Goal: Task Accomplishment & Management: Manage account settings

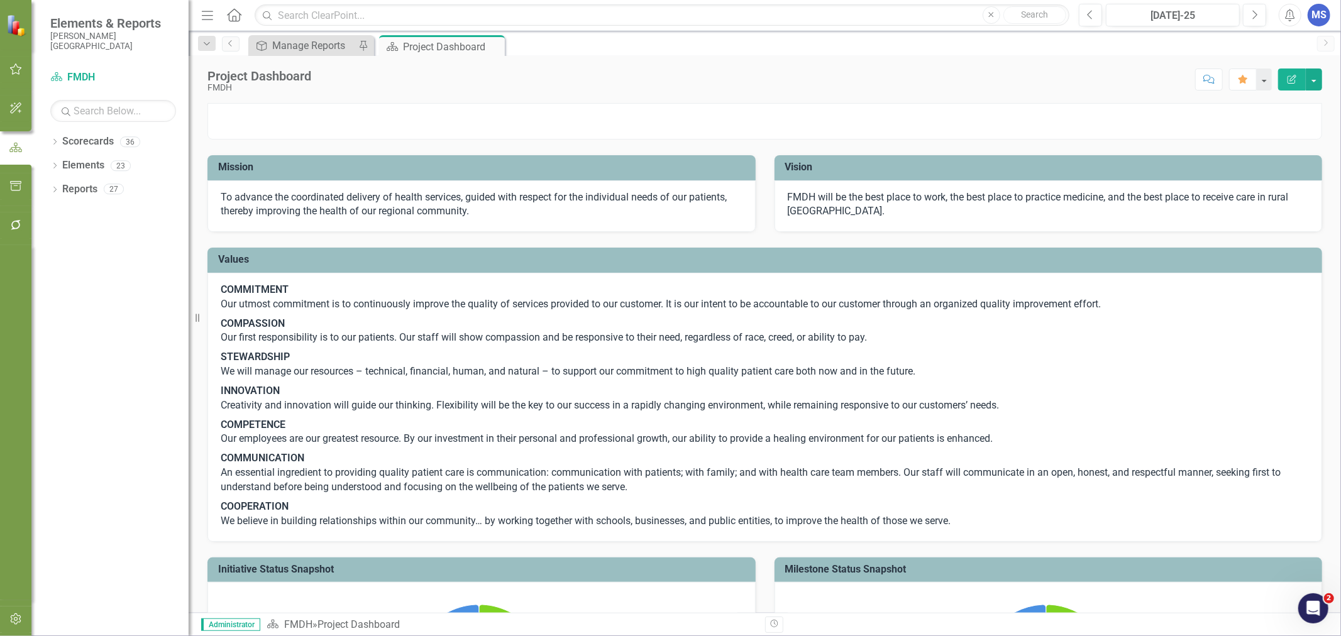
drag, startPoint x: 53, startPoint y: 143, endPoint x: 67, endPoint y: 189, distance: 47.9
click at [53, 143] on icon "Dropdown" at bounding box center [54, 143] width 9 height 7
click at [60, 166] on icon "Dropdown" at bounding box center [61, 166] width 9 height 8
click at [102, 262] on link "CFO" at bounding box center [135, 261] width 107 height 14
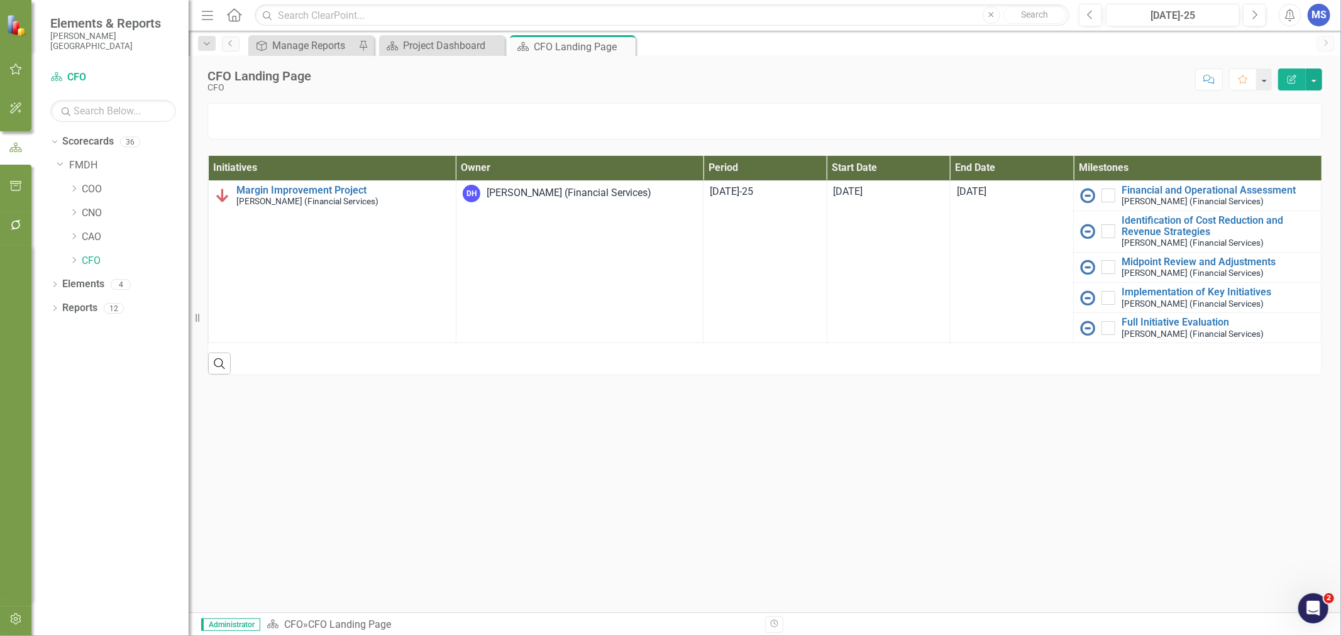
click at [54, 307] on icon "Dropdown" at bounding box center [54, 309] width 9 height 7
click at [59, 424] on icon "Dropdown" at bounding box center [60, 424] width 9 height 7
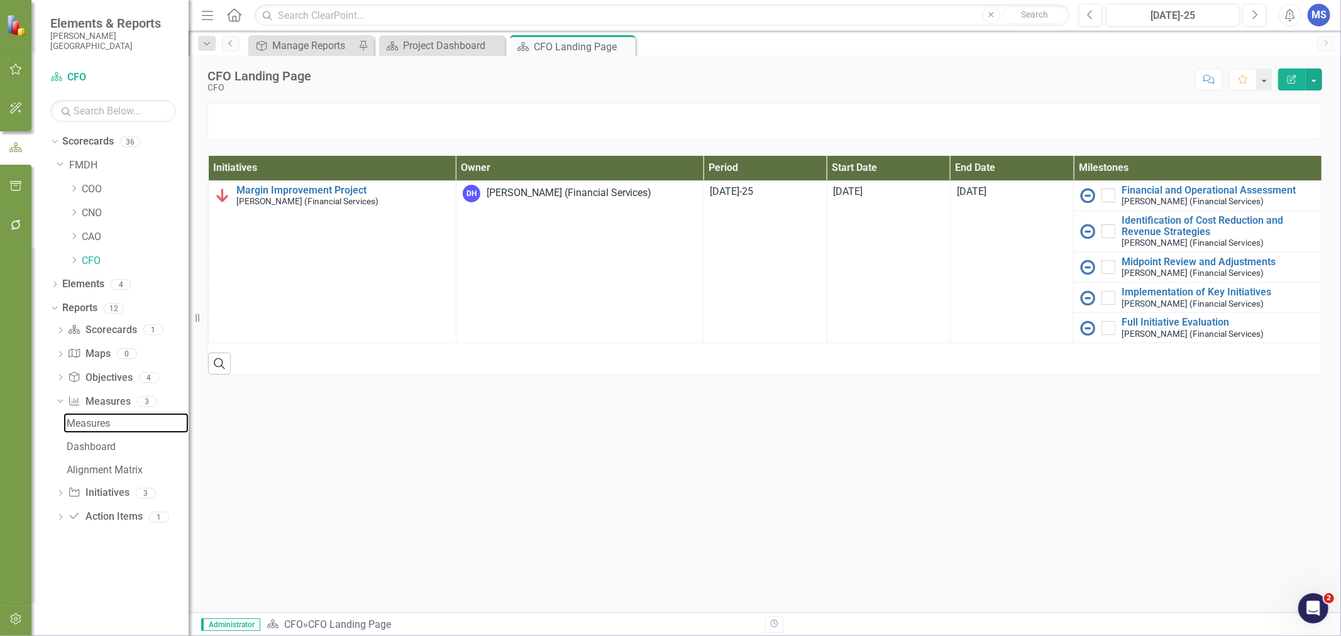
drag, startPoint x: 102, startPoint y: 428, endPoint x: 103, endPoint y: 443, distance: 14.5
click at [101, 428] on div "Measures" at bounding box center [128, 423] width 122 height 11
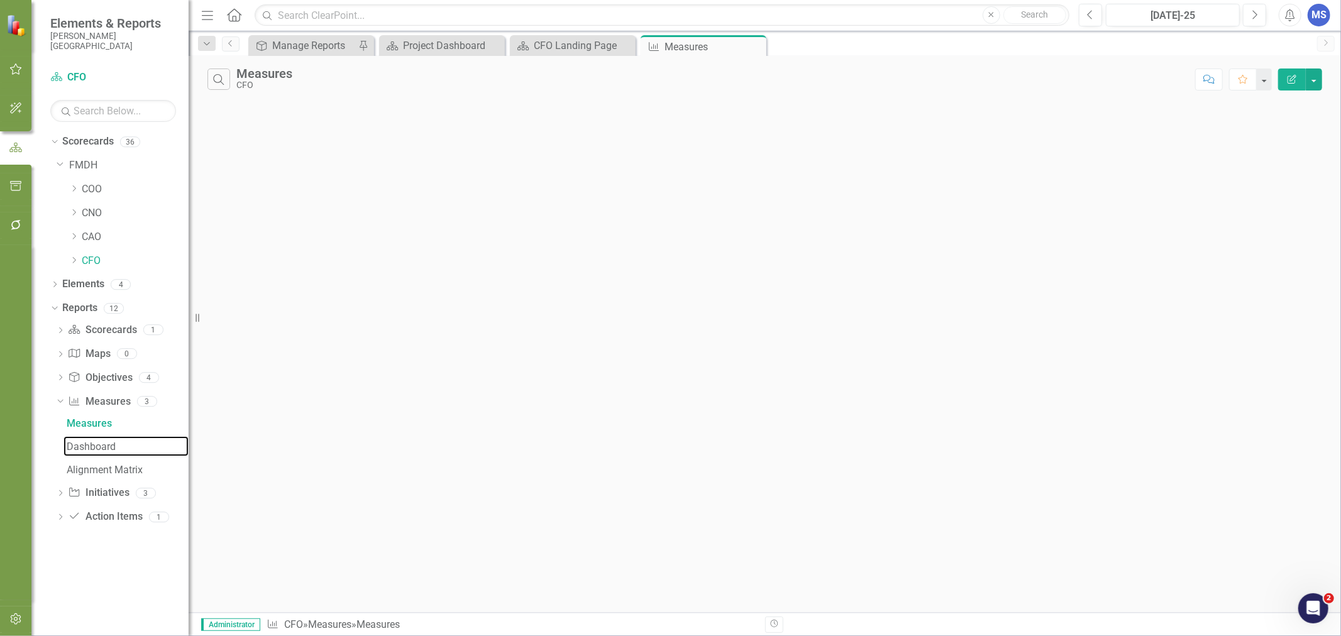
click at [104, 448] on div "Dashboard" at bounding box center [128, 446] width 122 height 11
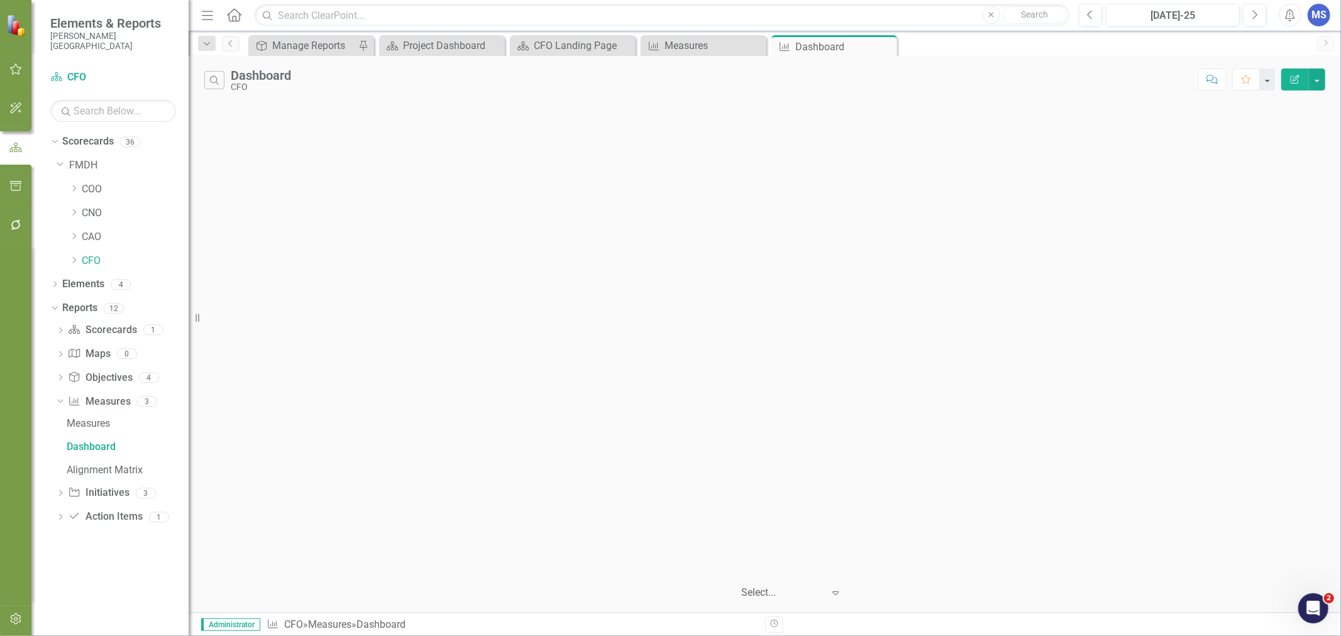
click at [73, 260] on icon "Dropdown" at bounding box center [73, 261] width 9 height 8
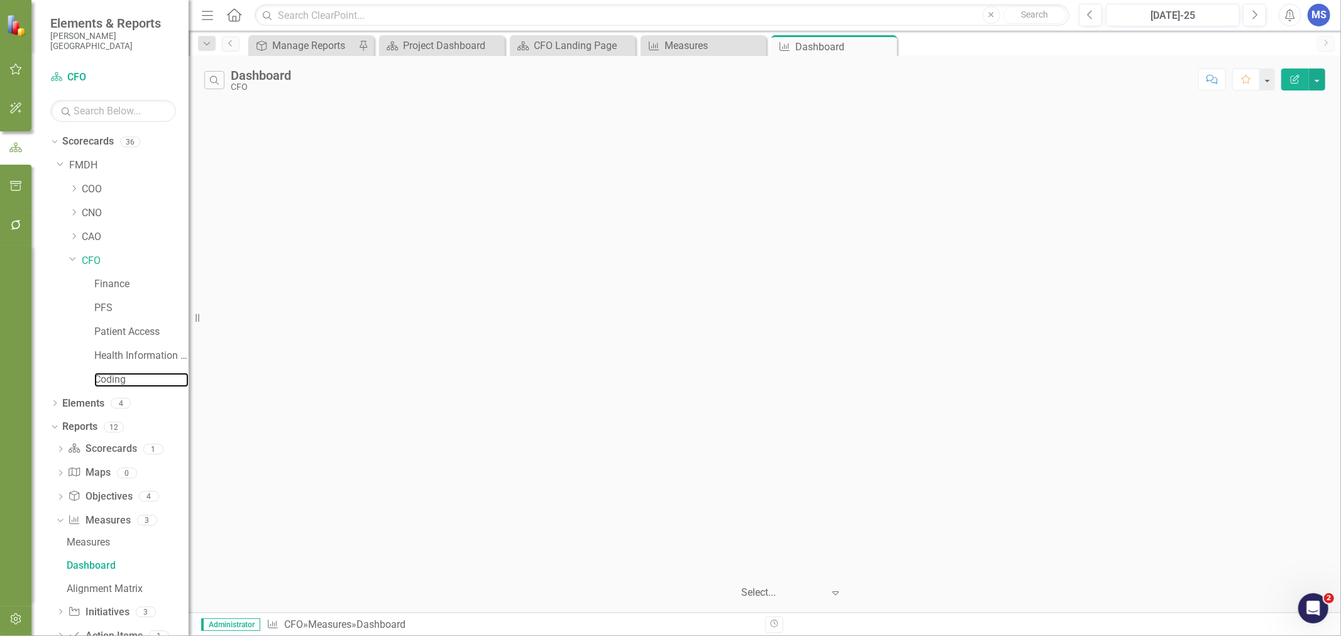
click at [110, 380] on link "Coding" at bounding box center [141, 380] width 94 height 14
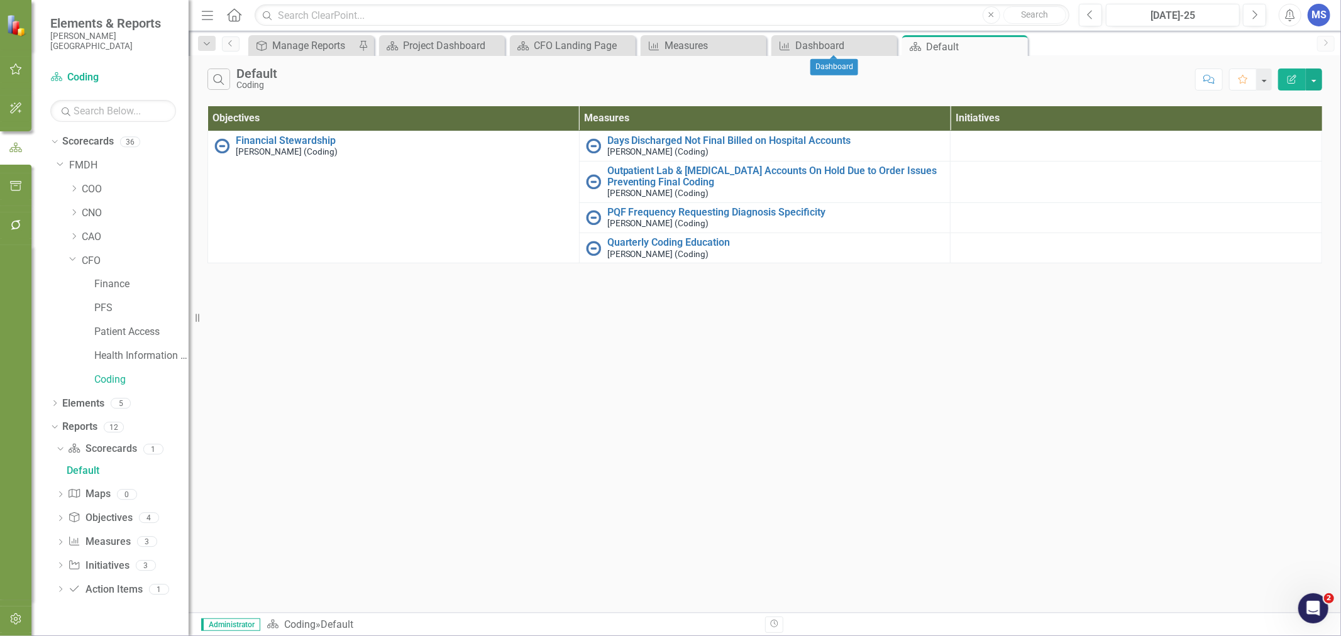
click at [0, 0] on icon "Close" at bounding box center [0, 0] width 0 height 0
click at [61, 543] on icon at bounding box center [60, 543] width 3 height 6
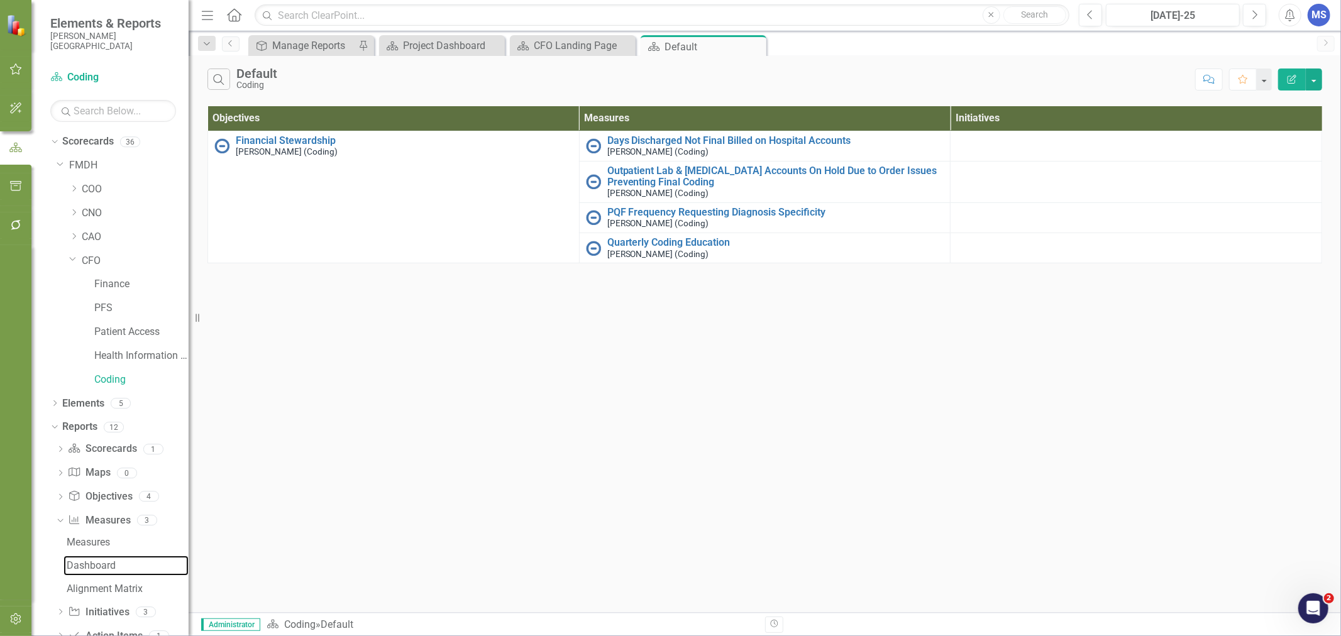
click at [106, 566] on div "Dashboard" at bounding box center [128, 565] width 122 height 11
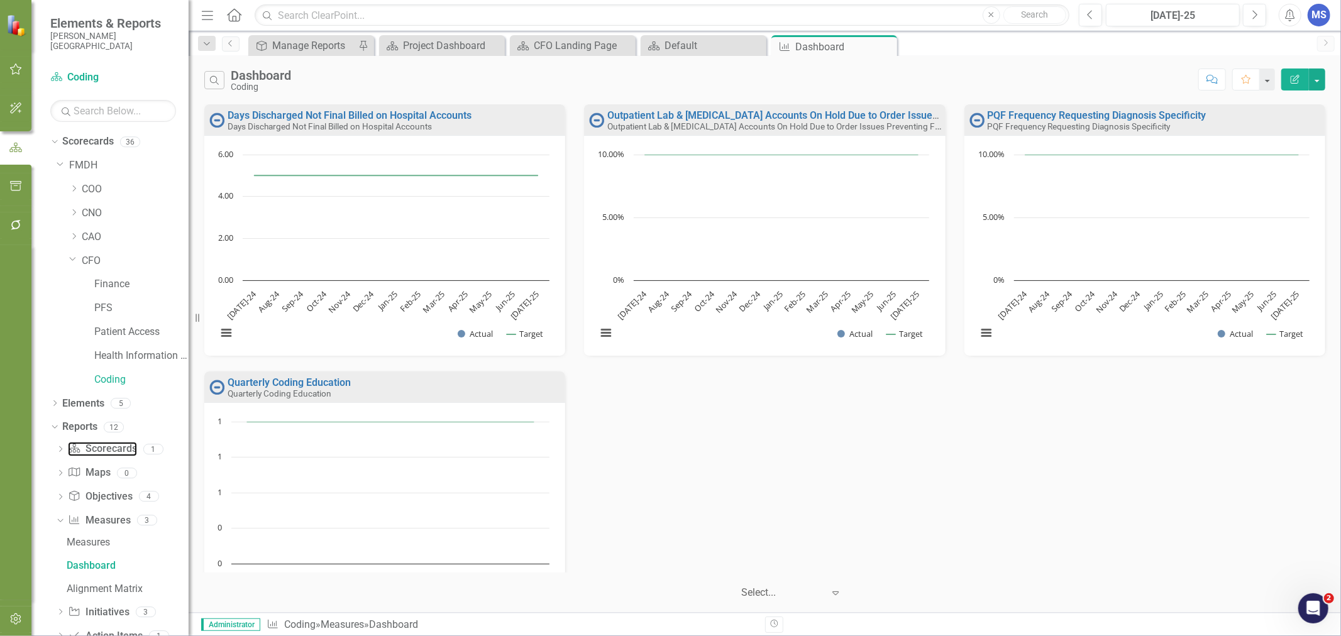
click at [102, 451] on link "Scorecard Scorecards" at bounding box center [102, 449] width 69 height 14
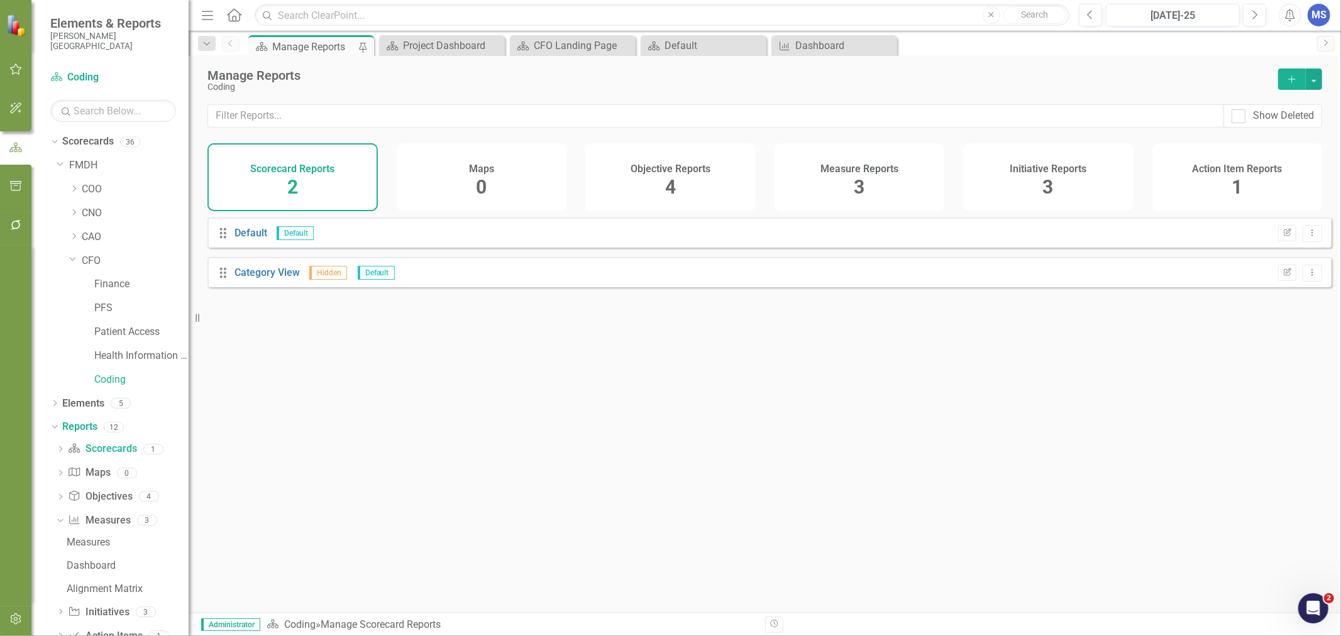
click at [1307, 237] on icon "Dropdown Menu" at bounding box center [1312, 233] width 11 height 8
click at [240, 239] on link "Default" at bounding box center [251, 233] width 33 height 12
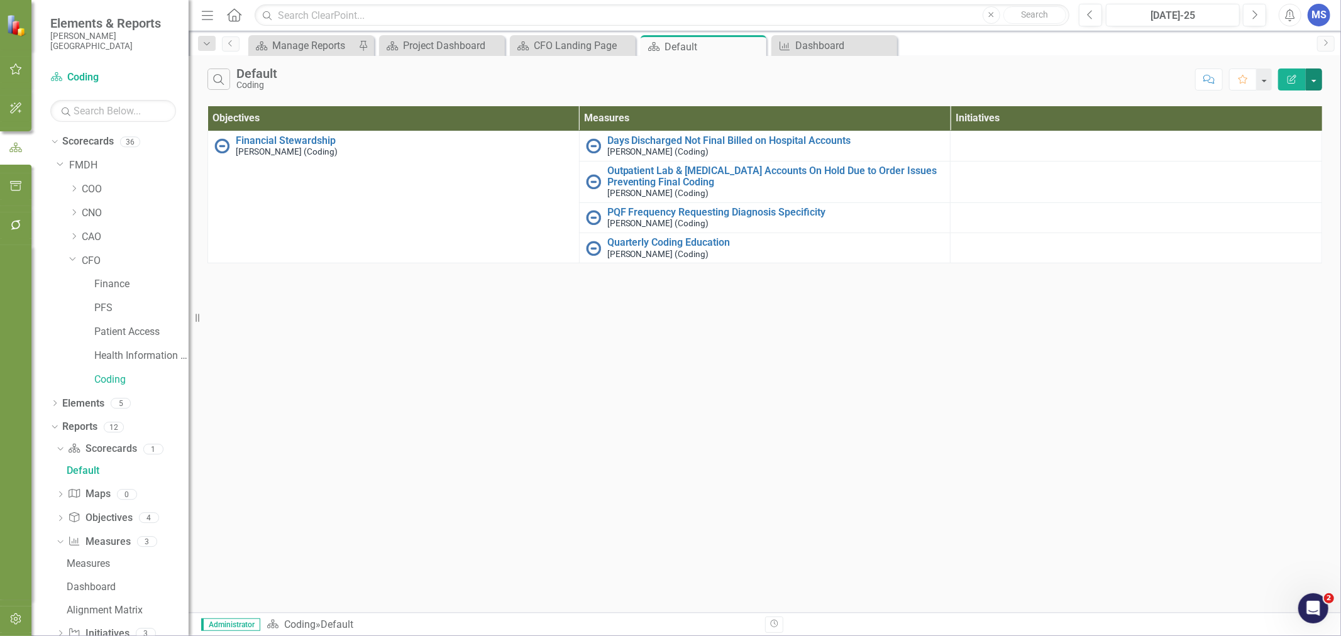
click at [1313, 80] on button "button" at bounding box center [1314, 80] width 16 height 22
drag, startPoint x: 868, startPoint y: 454, endPoint x: 770, endPoint y: 336, distance: 152.7
click at [868, 455] on div "Search Default Coding Comment Favorite Edit Report Objectives Measures Initiati…" at bounding box center [765, 334] width 1153 height 557
click at [0, 0] on icon "Close" at bounding box center [0, 0] width 0 height 0
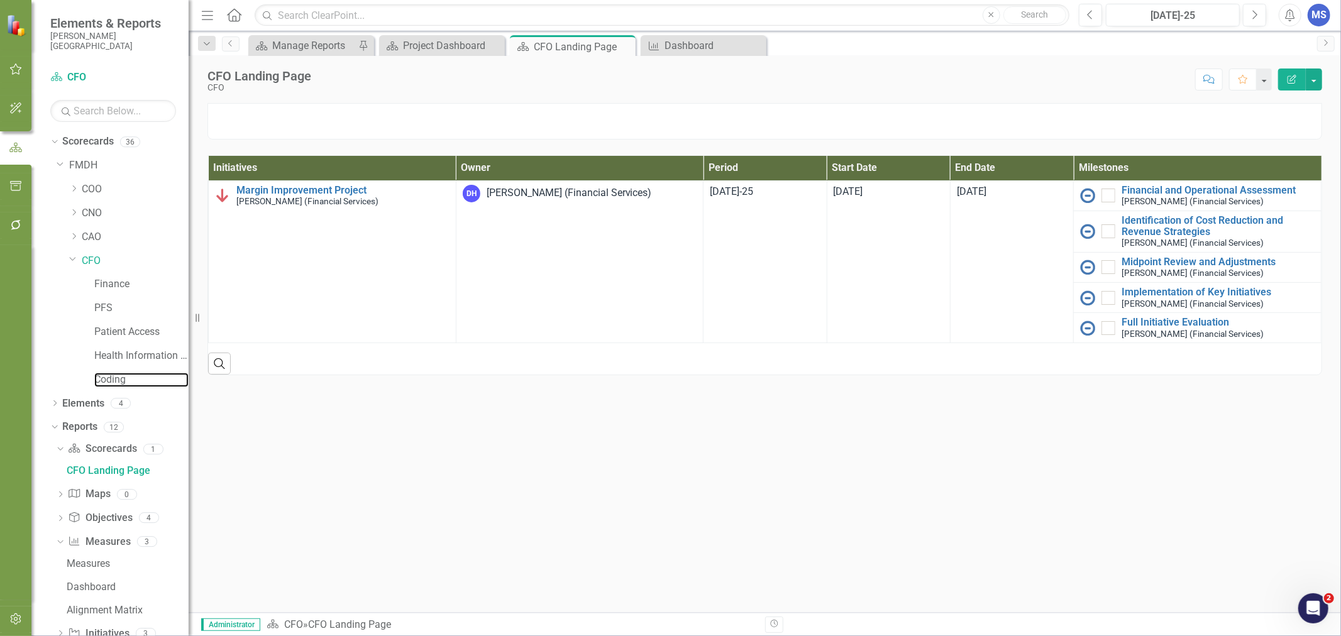
click at [101, 382] on link "Coding" at bounding box center [141, 380] width 94 height 14
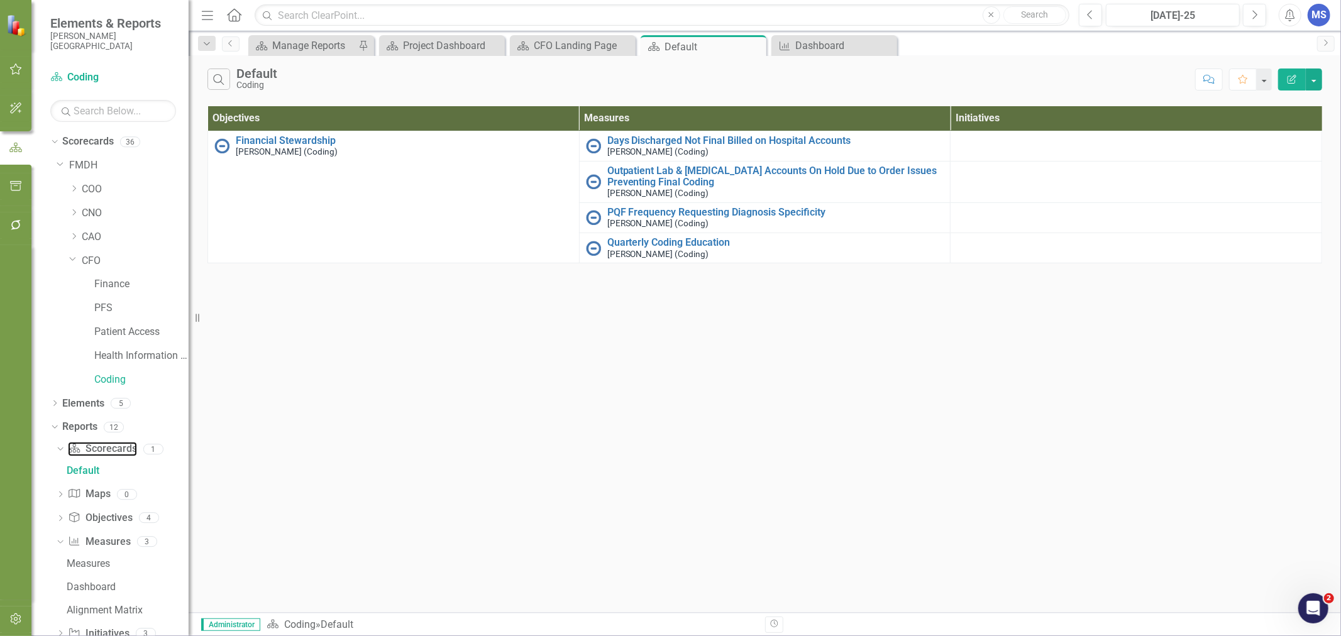
click at [94, 451] on link "Scorecard Scorecards" at bounding box center [102, 449] width 69 height 14
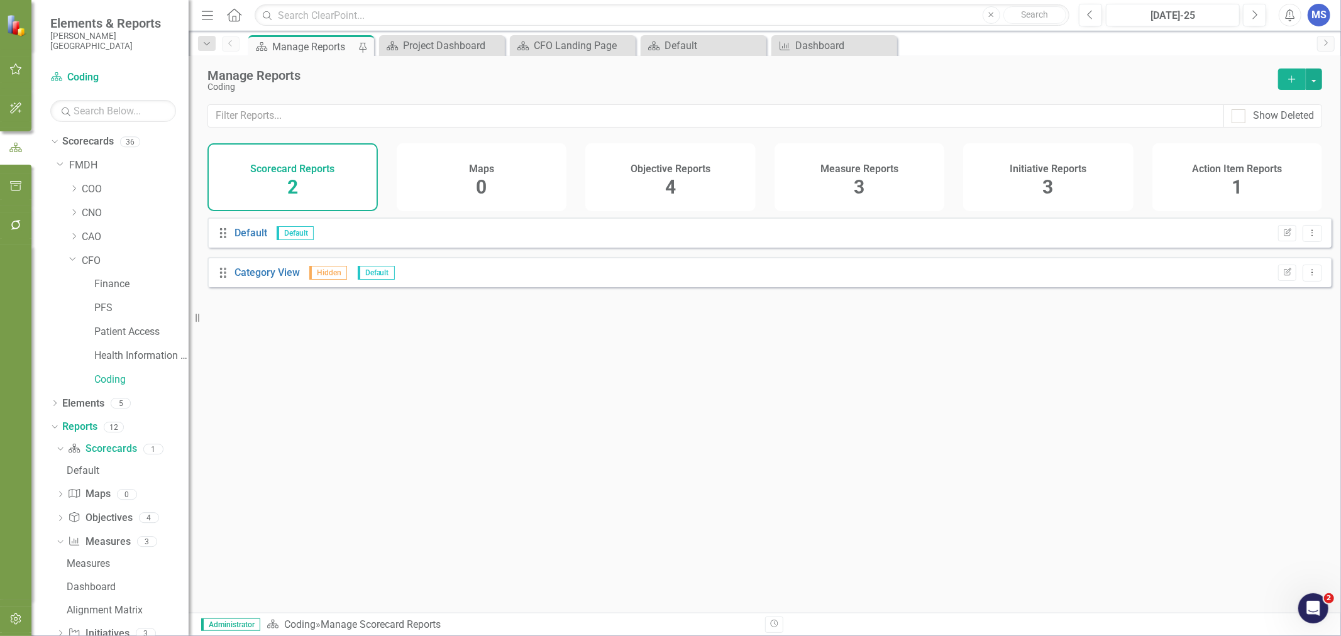
click at [1296, 83] on icon "Add" at bounding box center [1292, 79] width 11 height 9
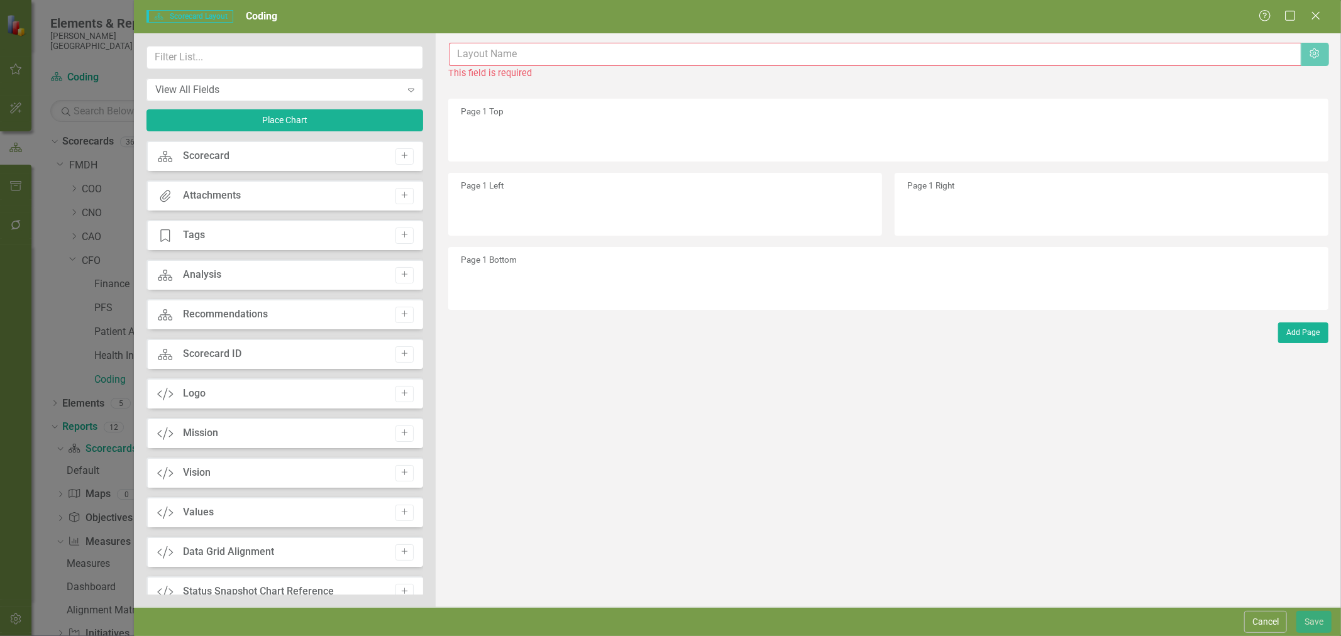
click at [555, 59] on input "text" at bounding box center [875, 54] width 852 height 23
type input "Scorecard"
click at [1273, 621] on button "Cancel" at bounding box center [1265, 622] width 43 height 22
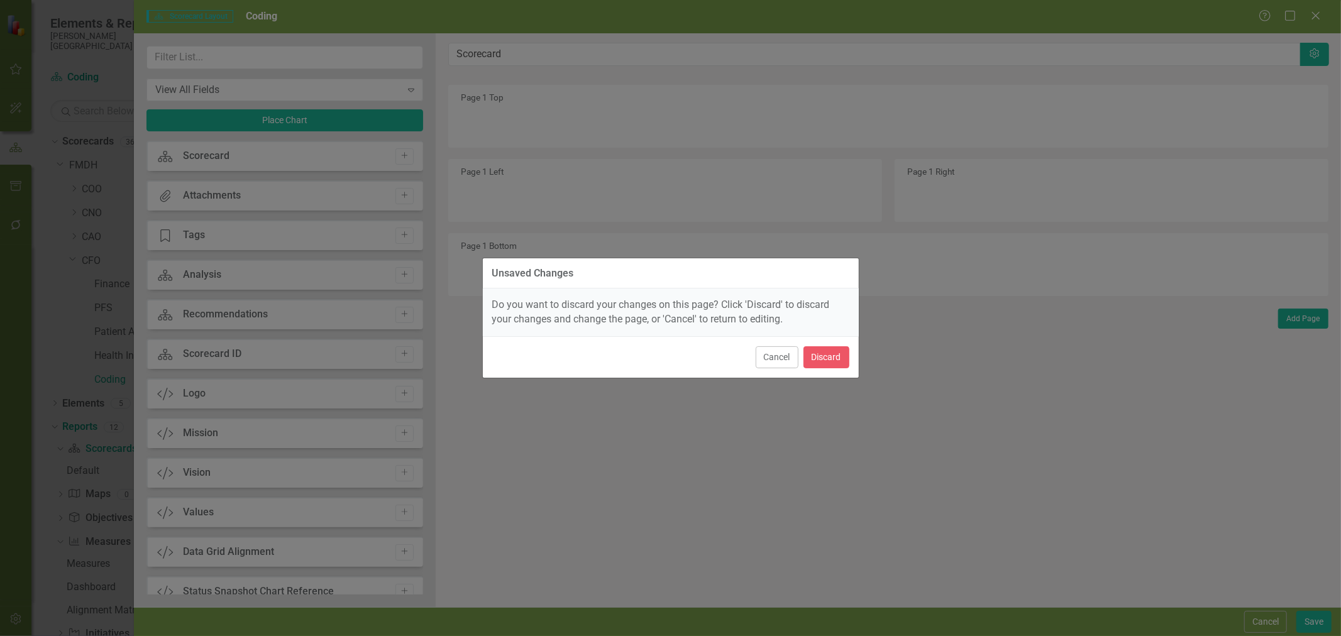
click at [777, 360] on button "Cancel" at bounding box center [777, 357] width 43 height 22
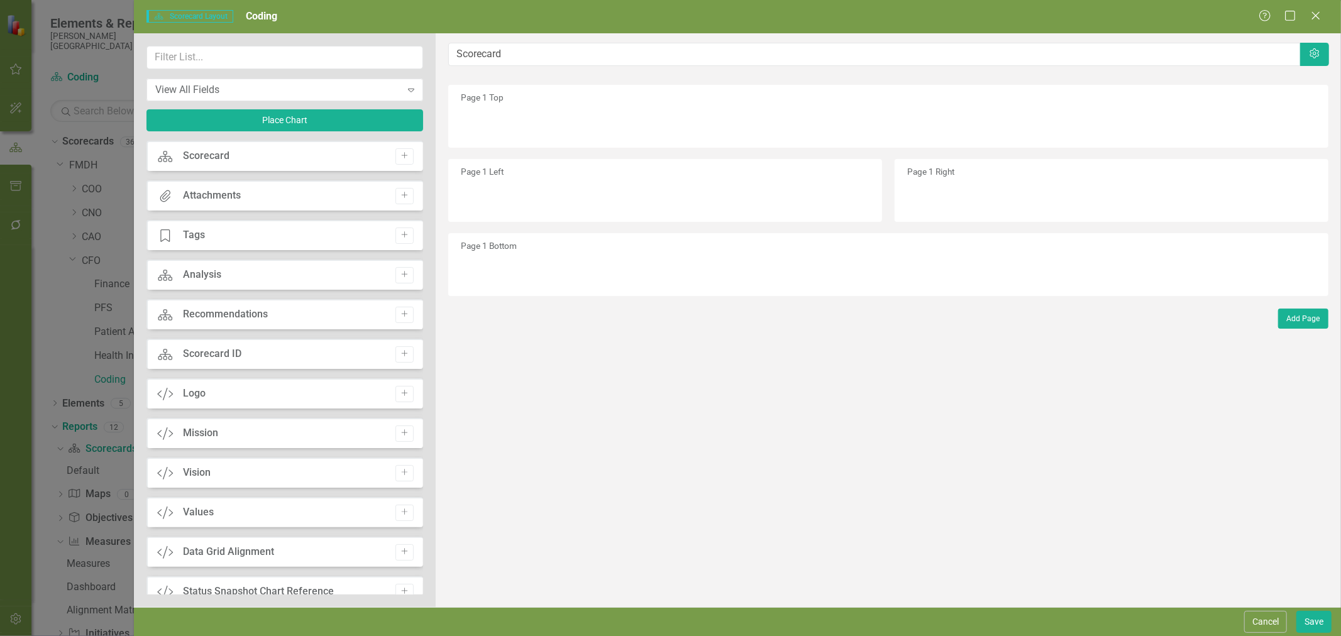
click at [1258, 623] on button "Cancel" at bounding box center [1265, 622] width 43 height 22
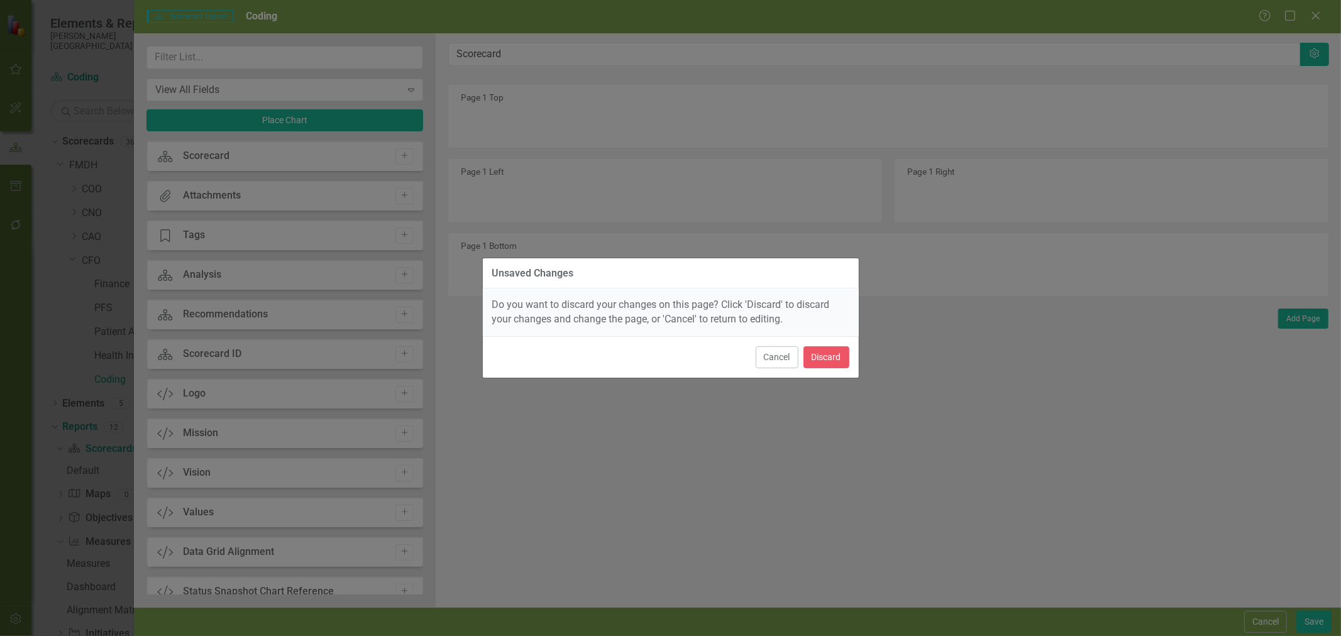
click at [787, 360] on button "Cancel" at bounding box center [777, 357] width 43 height 22
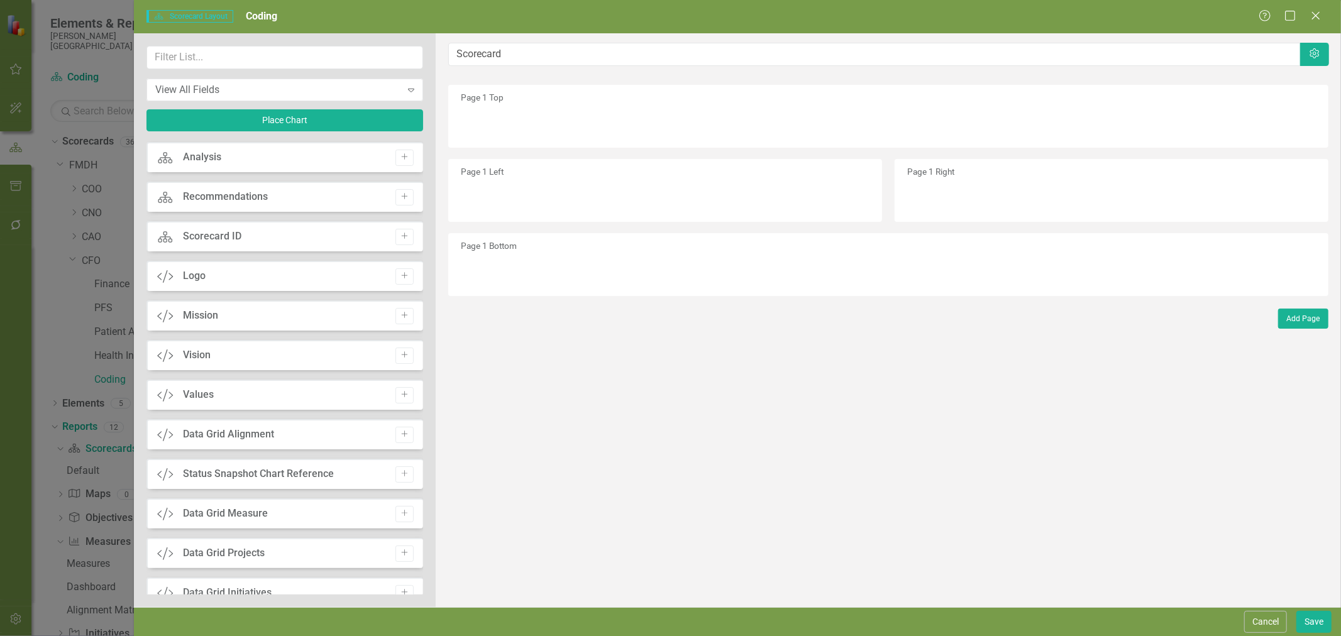
scroll to position [179, 0]
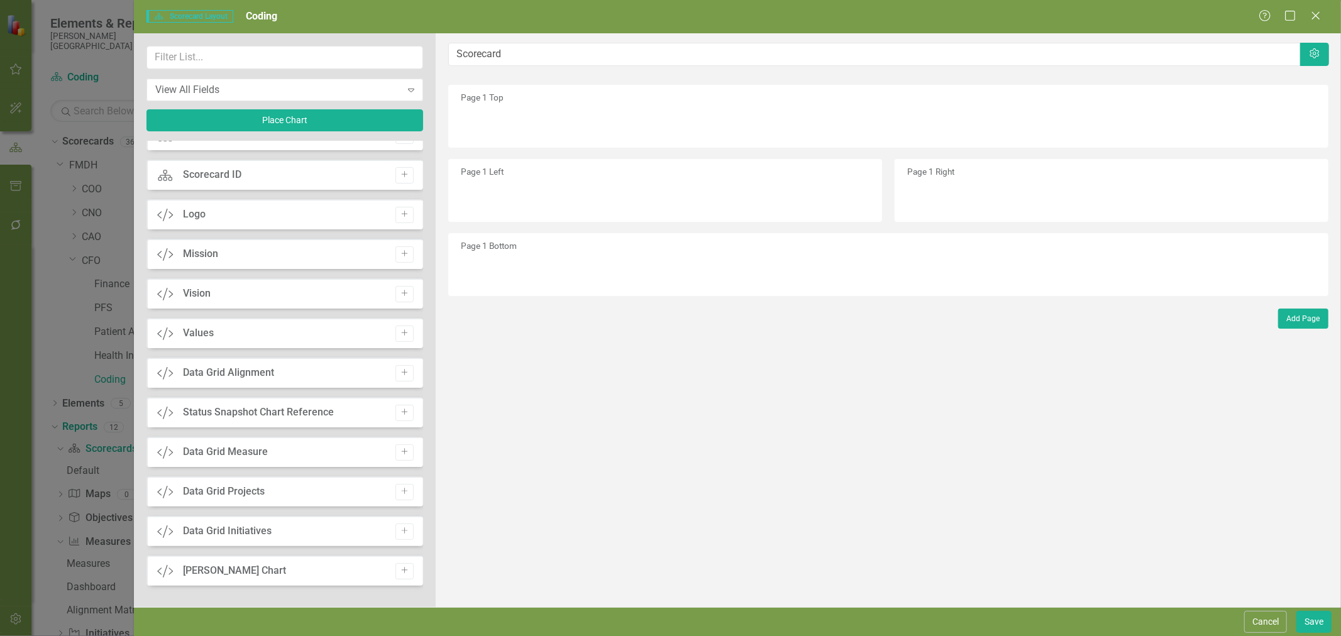
click at [1262, 619] on button "Cancel" at bounding box center [1265, 622] width 43 height 22
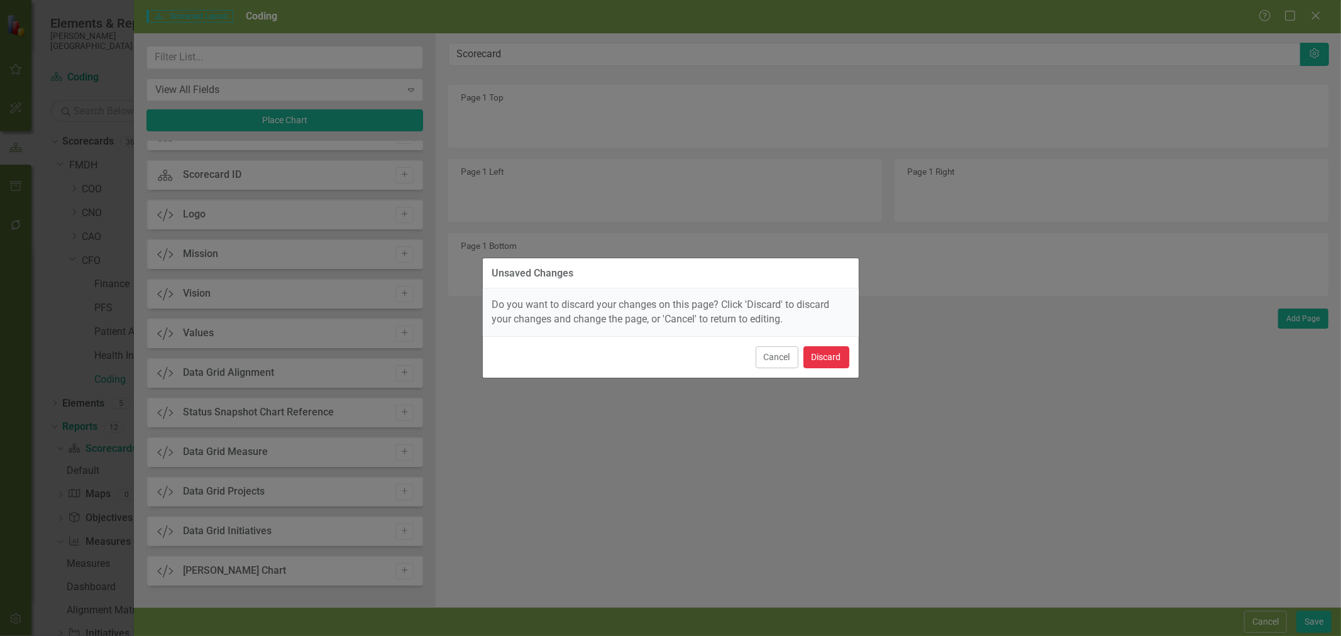
click at [843, 360] on button "Discard" at bounding box center [827, 357] width 46 height 22
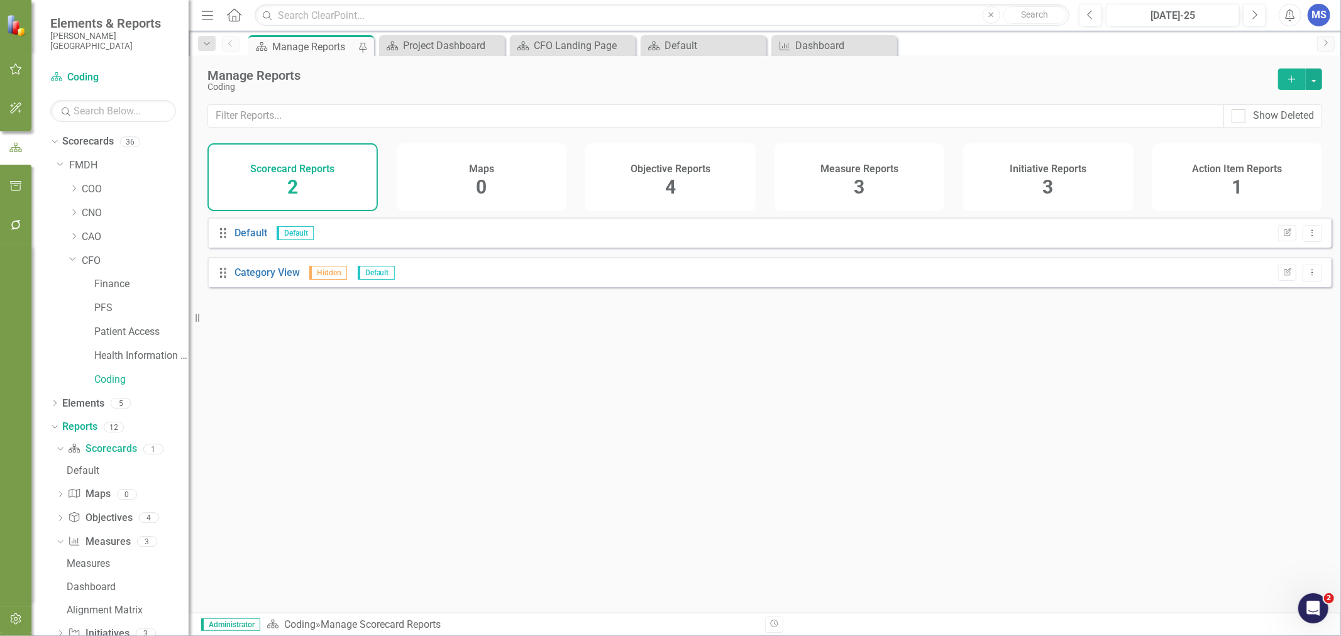
click at [73, 192] on icon "Dropdown" at bounding box center [73, 189] width 9 height 8
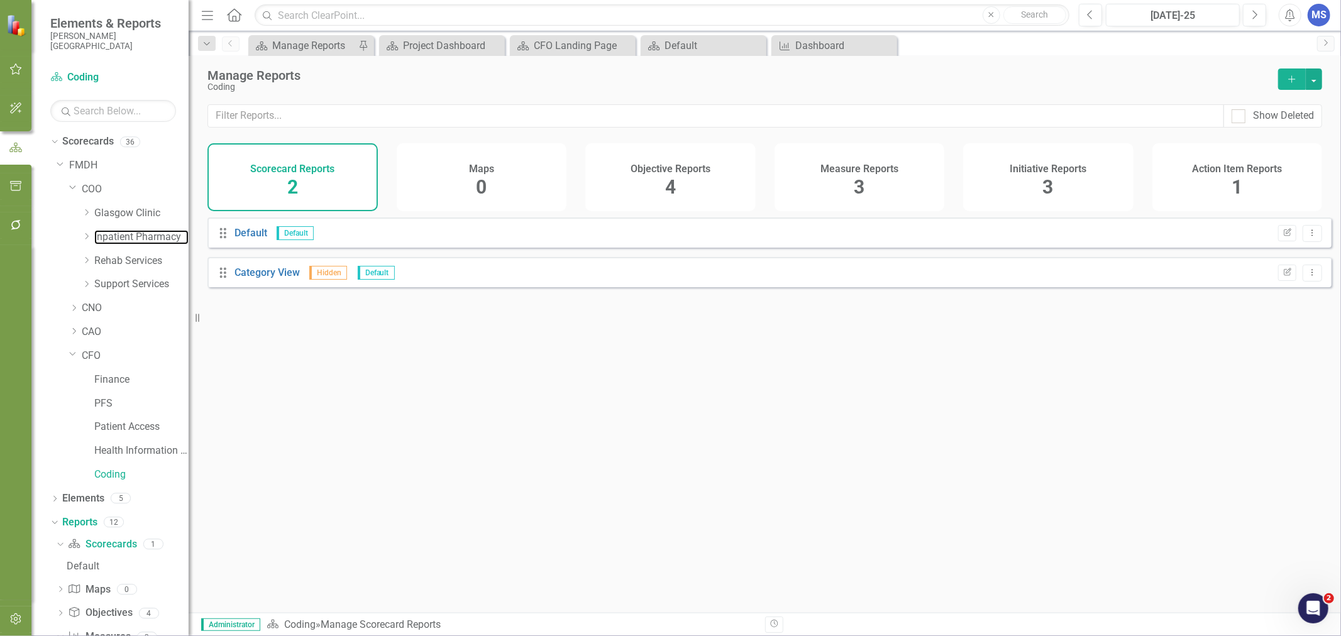
click at [103, 239] on link "Inpatient Pharmacy" at bounding box center [141, 237] width 94 height 14
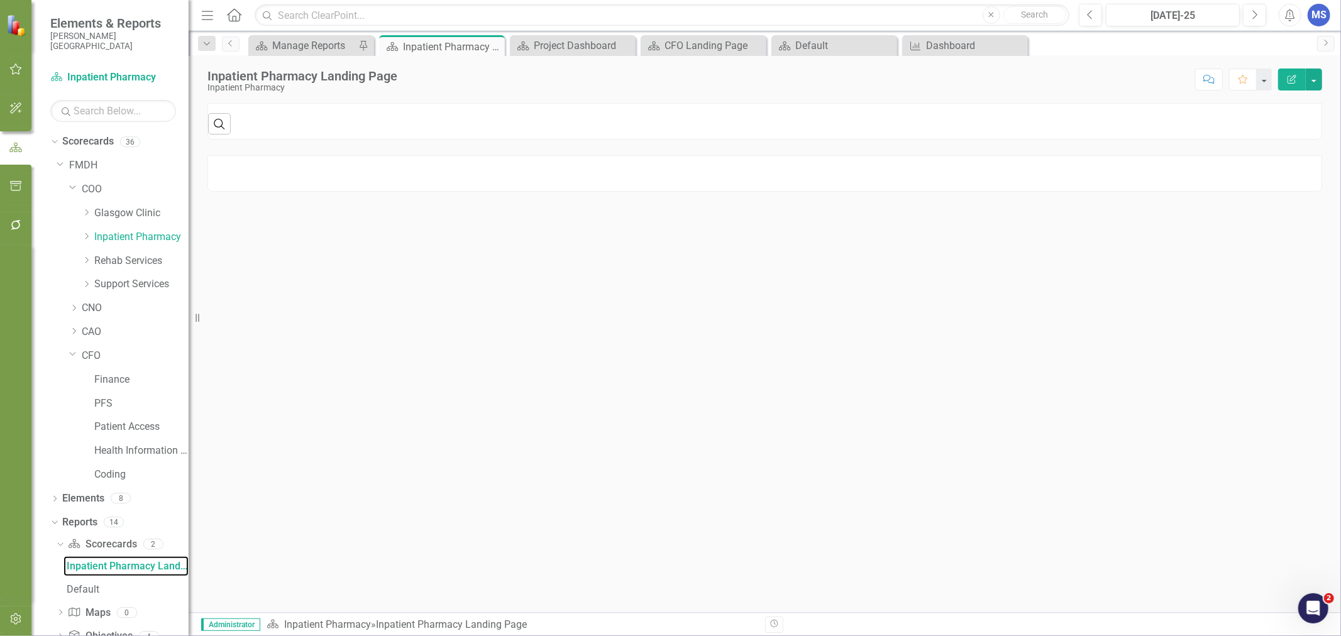
click at [133, 563] on div "Inpatient Pharmacy Landing Page" at bounding box center [128, 566] width 122 height 11
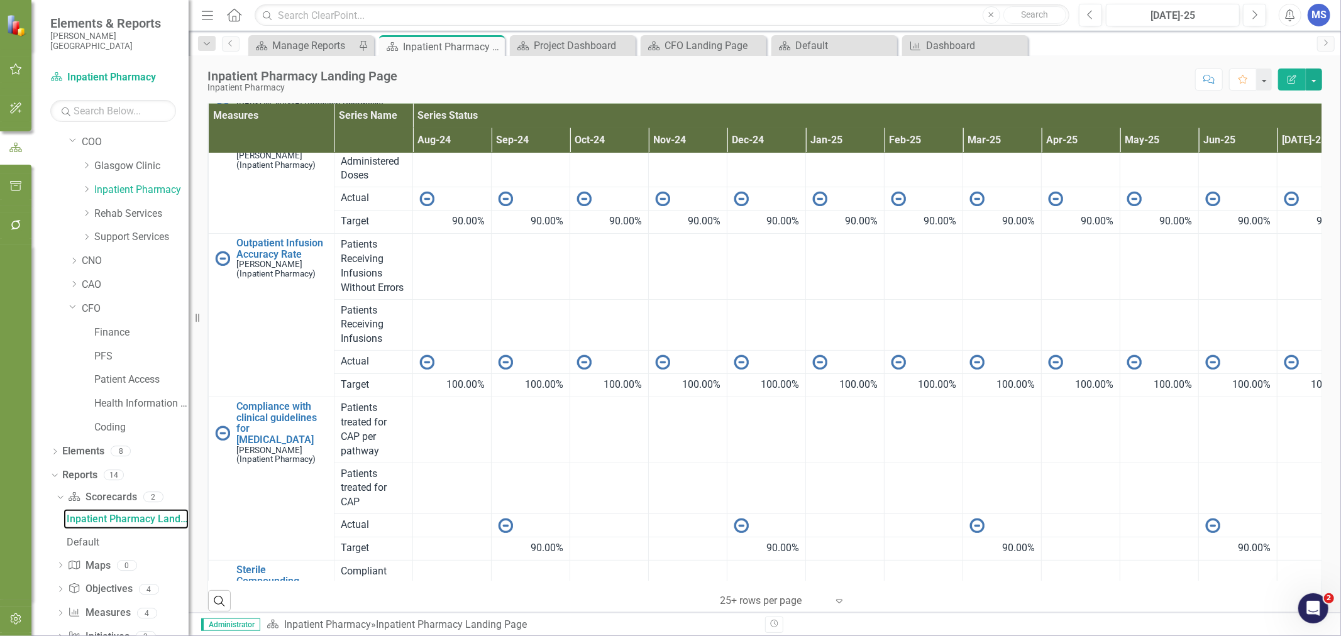
scroll to position [104, 0]
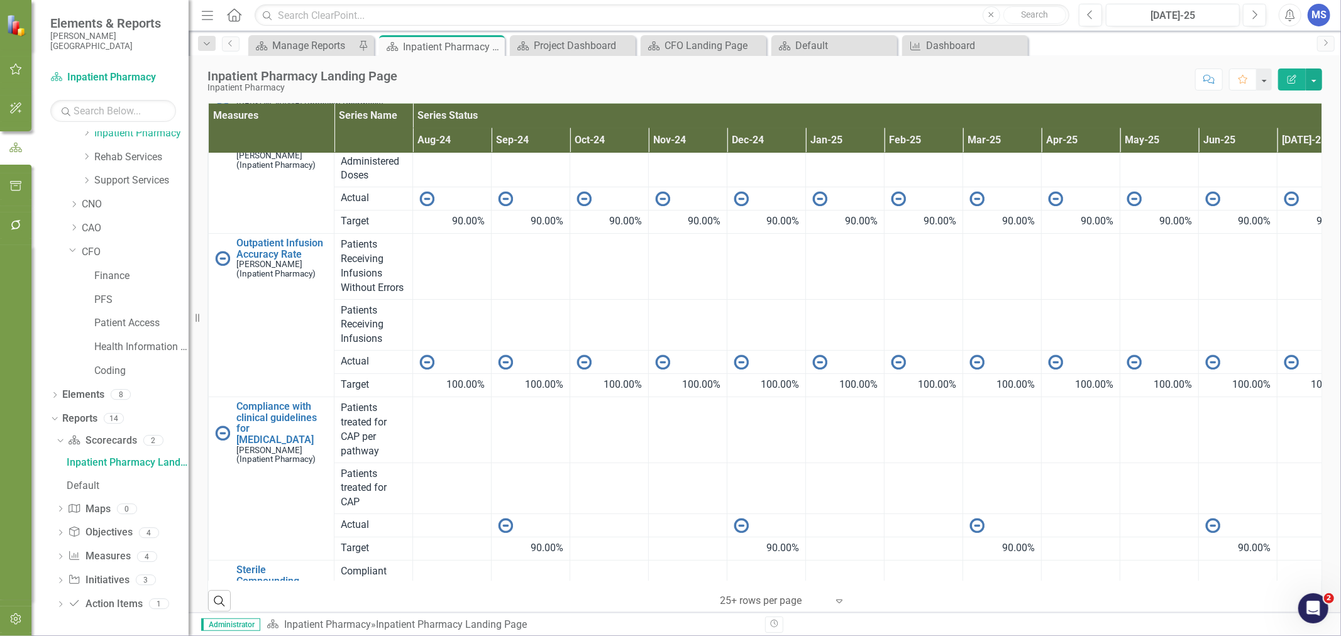
click at [61, 556] on icon "Dropdown" at bounding box center [60, 558] width 9 height 7
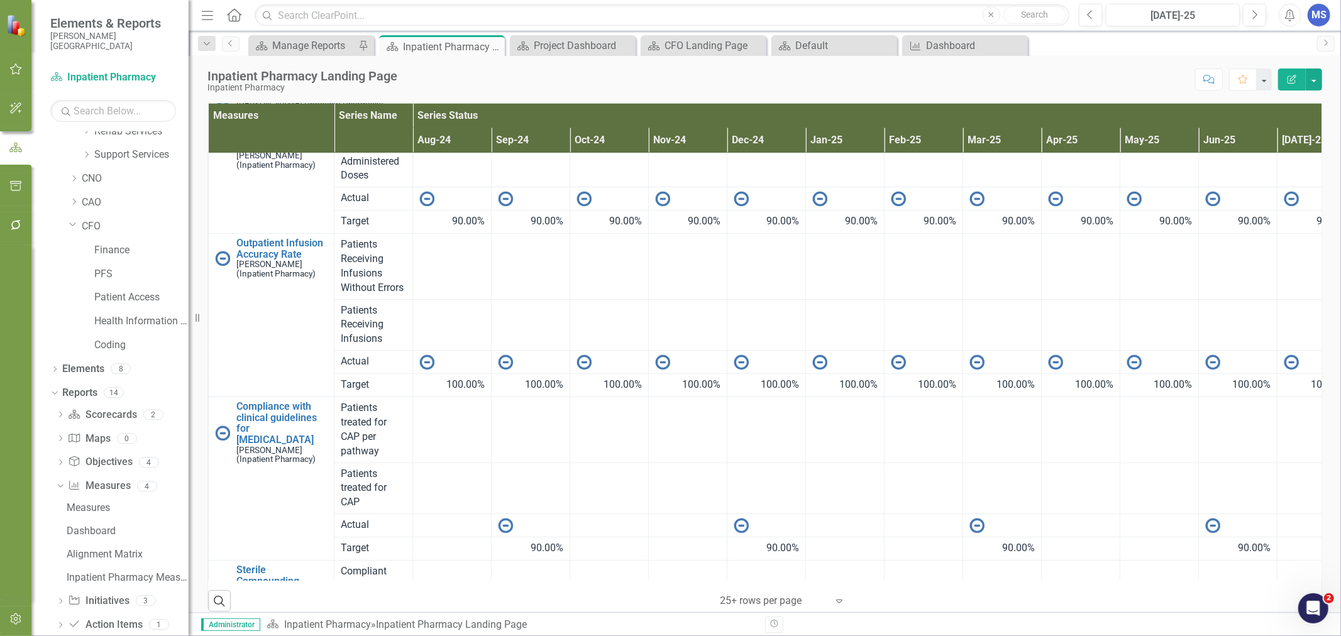
scroll to position [151, 0]
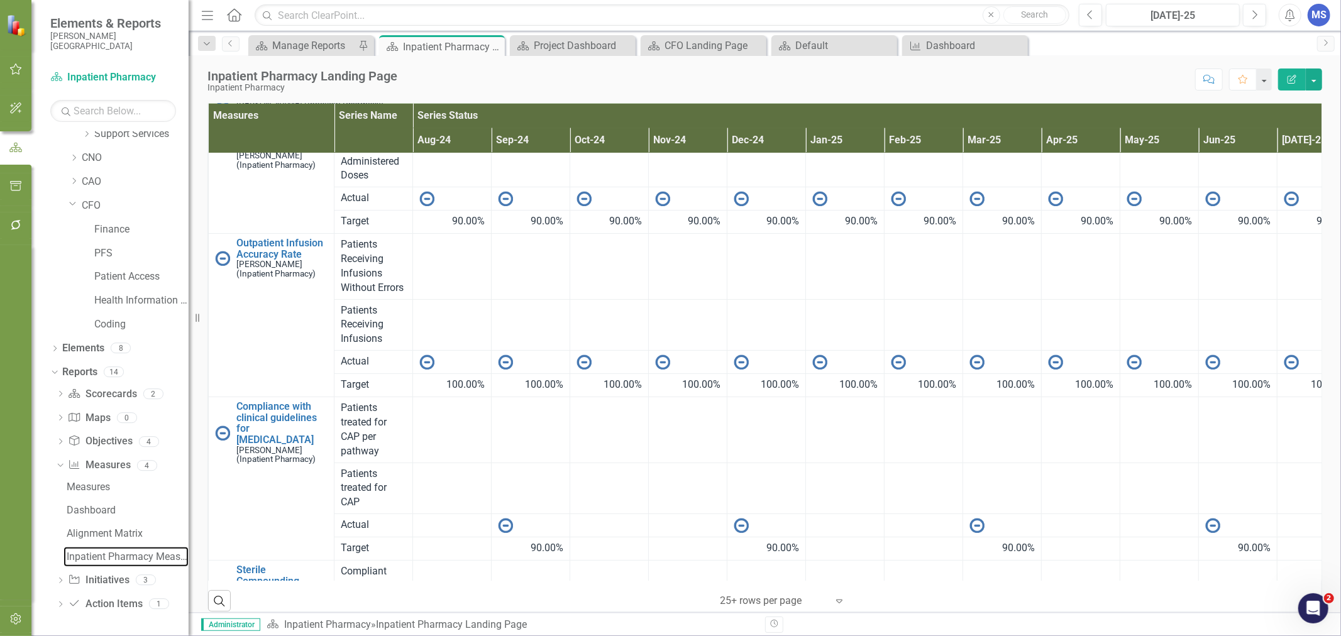
click at [139, 558] on div "Inpatient Pharmacy Measures" at bounding box center [128, 556] width 122 height 11
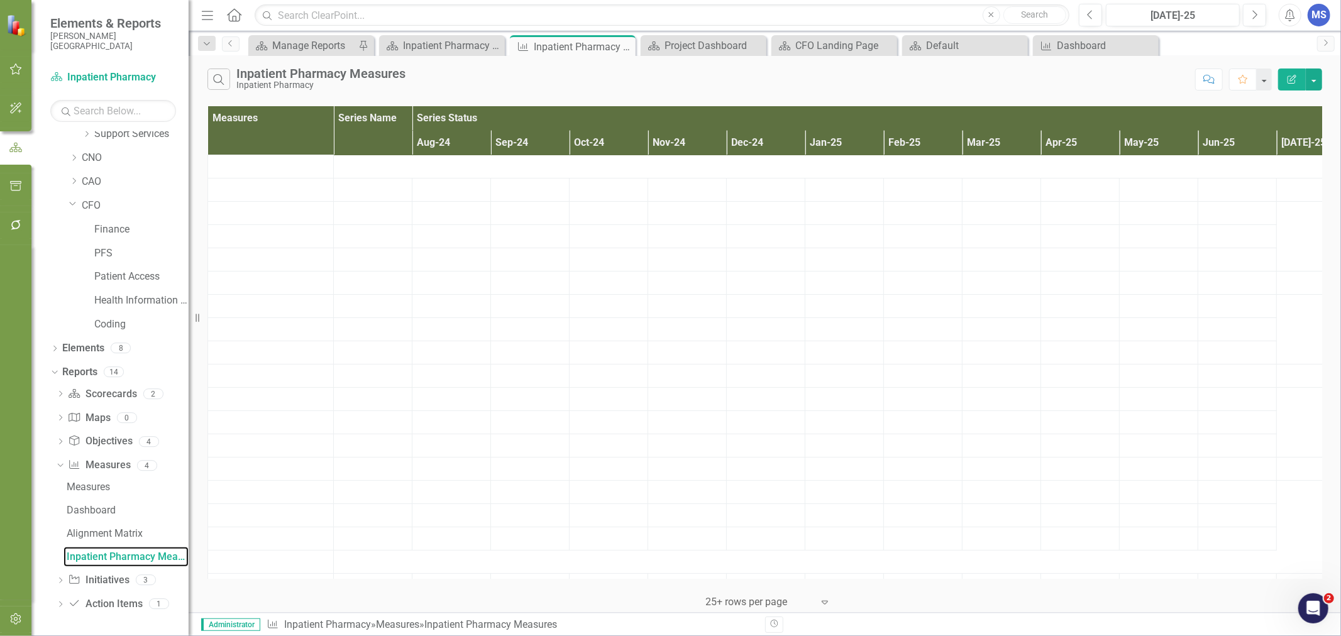
scroll to position [82, 0]
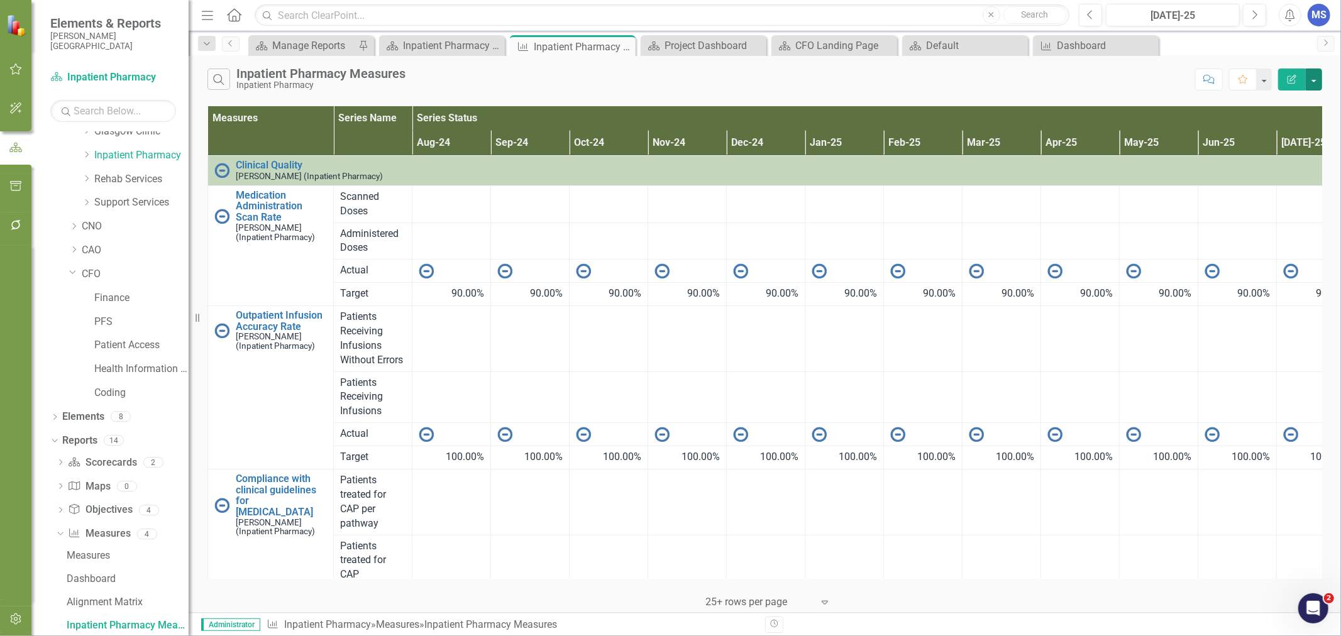
click at [1316, 80] on button "button" at bounding box center [1314, 80] width 16 height 22
click at [108, 536] on link "Measure Measures" at bounding box center [99, 534] width 62 height 14
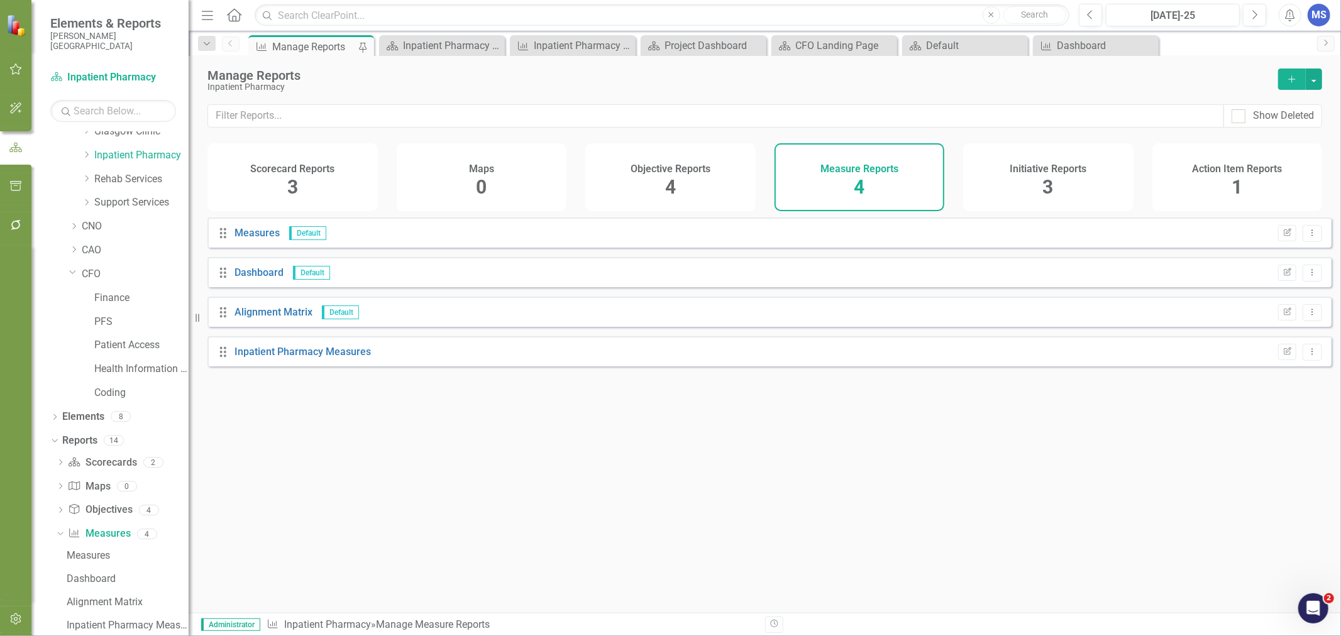
click at [1307, 356] on icon "Dropdown Menu" at bounding box center [1312, 352] width 11 height 8
click at [401, 464] on div "Drag Measures Default Edit Report Dropdown Menu Drag Dashboard Default Edit Rep…" at bounding box center [765, 411] width 1153 height 386
click at [1283, 356] on icon "Edit Report" at bounding box center [1287, 352] width 9 height 8
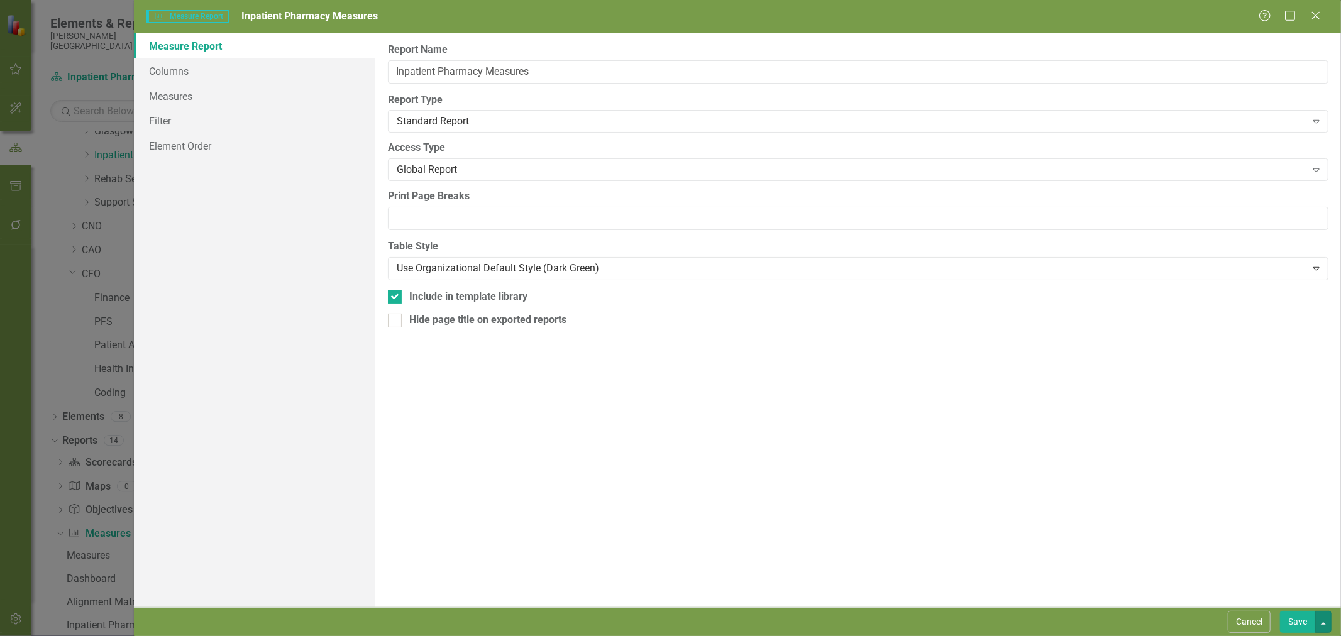
click at [1322, 625] on button "button" at bounding box center [1324, 622] width 16 height 22
click at [826, 474] on div "Report Name Inpatient Pharmacy Measures Report Type Standard Report Expand Glob…" at bounding box center [858, 320] width 966 height 574
click at [1250, 629] on button "Cancel" at bounding box center [1249, 622] width 43 height 22
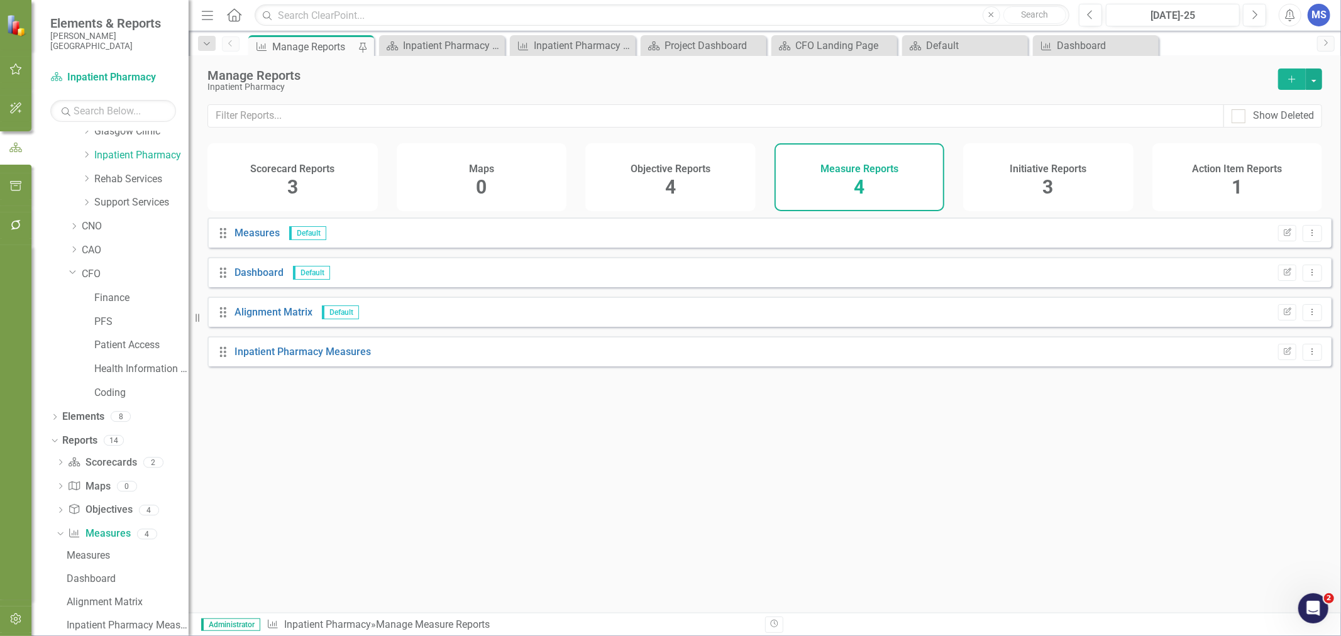
click at [519, 563] on div "Drag Measures Default Edit Report Dropdown Menu Drag Dashboard Default Edit Rep…" at bounding box center [765, 411] width 1153 height 386
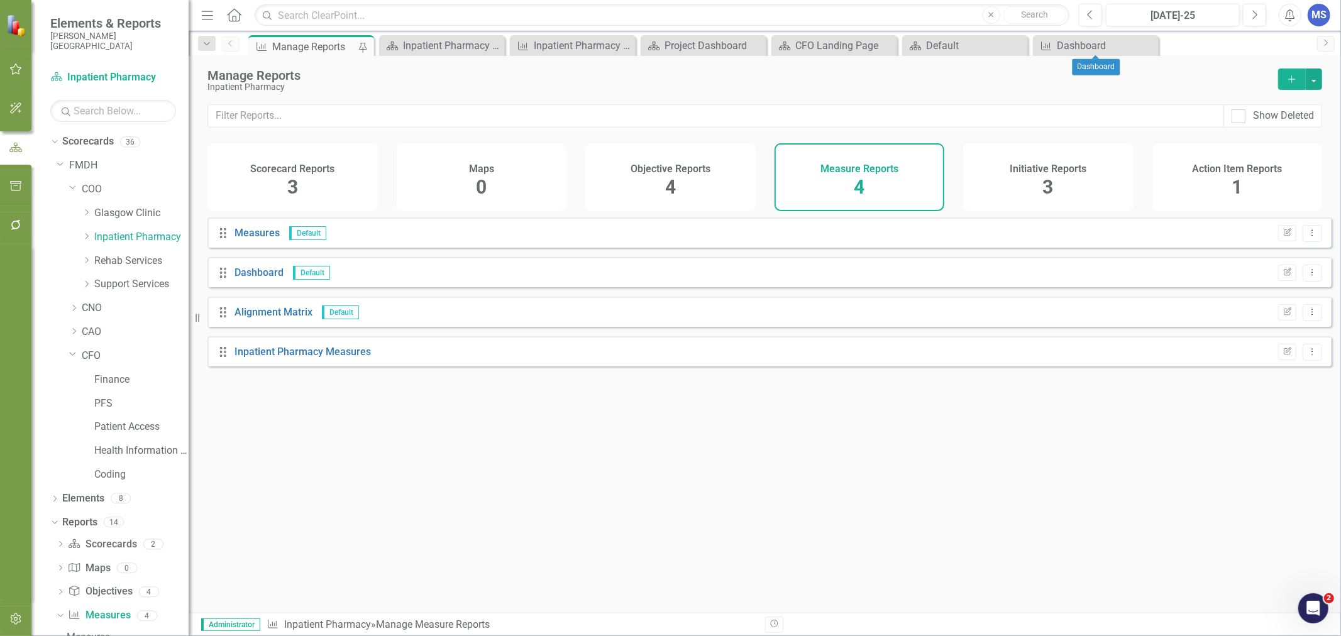
drag, startPoint x: 1148, startPoint y: 45, endPoint x: 1133, endPoint y: 46, distance: 15.1
click at [0, 0] on icon "Close" at bounding box center [0, 0] width 0 height 0
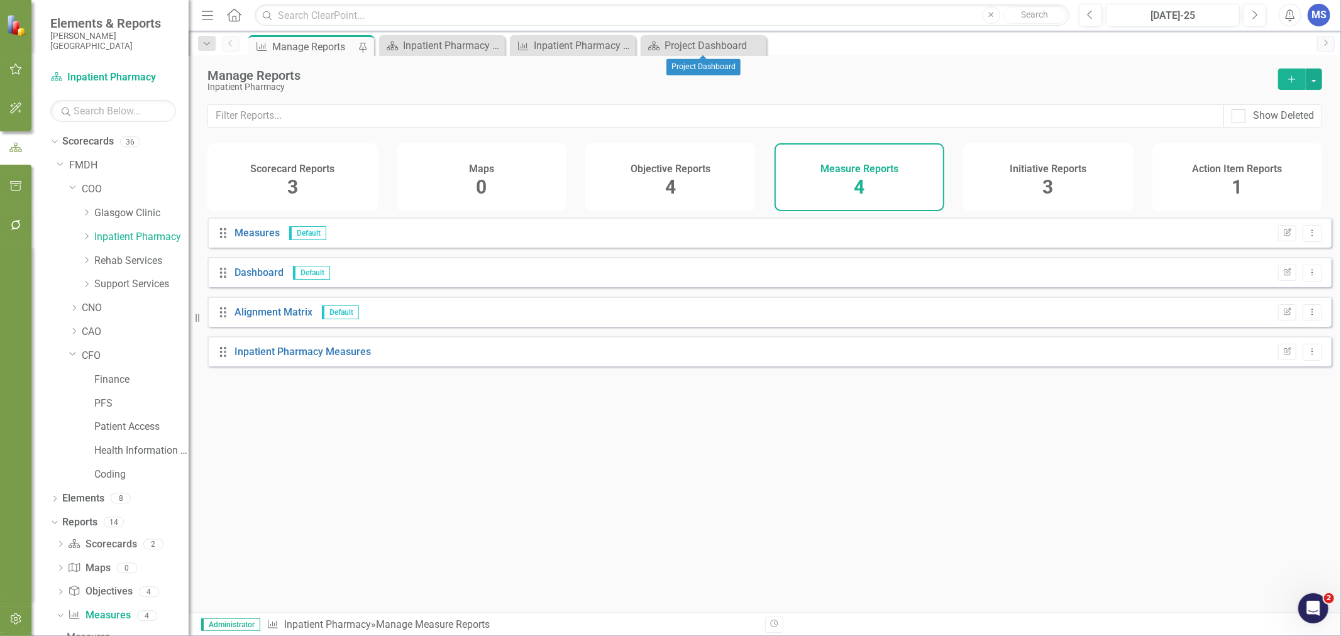
click at [0, 0] on icon "Close" at bounding box center [0, 0] width 0 height 0
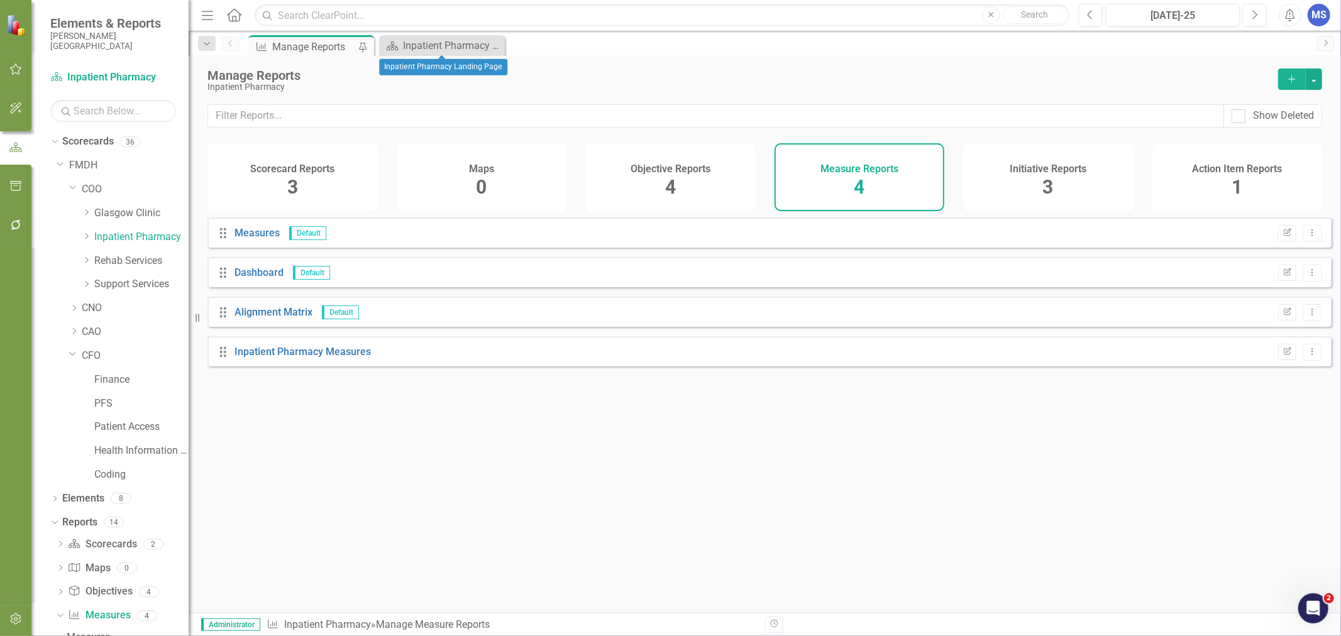
click at [0, 0] on icon at bounding box center [0, 0] width 0 height 0
drag, startPoint x: 592, startPoint y: 450, endPoint x: 601, endPoint y: 423, distance: 28.4
click at [592, 450] on div "Drag Measures Default Edit Report Dropdown Menu Drag Dashboard Default Edit Rep…" at bounding box center [765, 411] width 1153 height 386
click at [75, 335] on icon "Dropdown" at bounding box center [73, 332] width 9 height 8
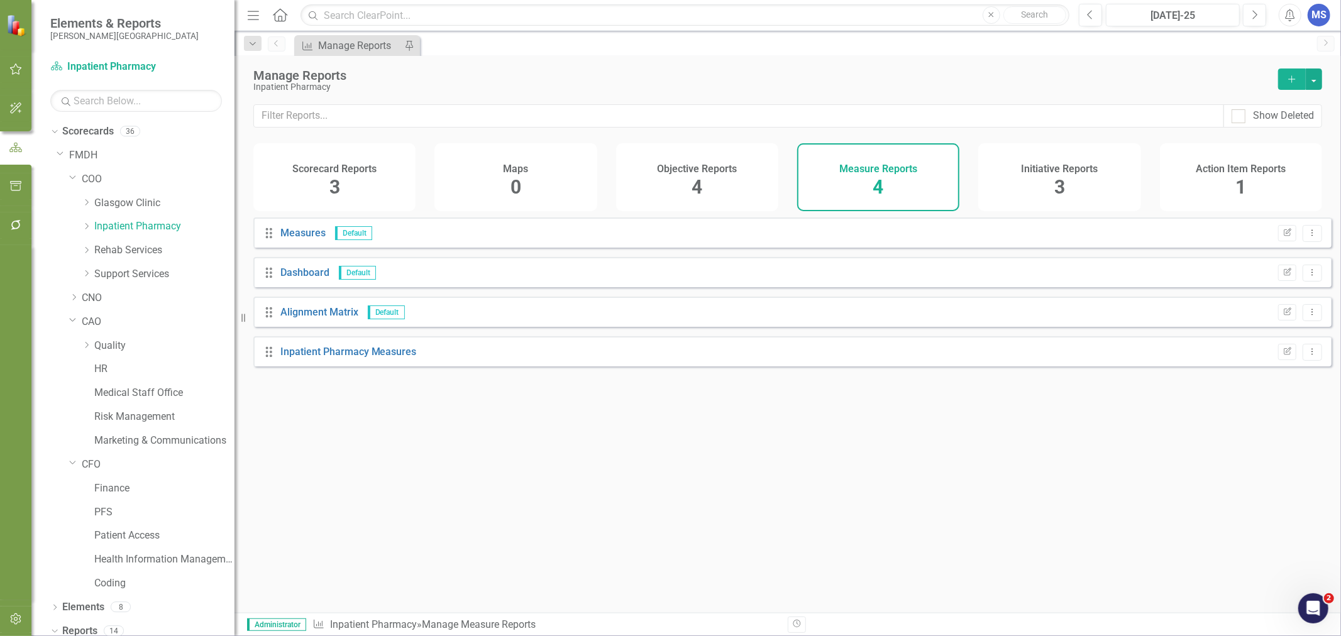
drag, startPoint x: 190, startPoint y: 189, endPoint x: 243, endPoint y: 192, distance: 53.0
click at [241, 192] on div "Resize" at bounding box center [240, 318] width 10 height 636
drag, startPoint x: 91, startPoint y: 181, endPoint x: 152, endPoint y: 189, distance: 62.1
click at [91, 181] on link "COO" at bounding box center [162, 179] width 160 height 14
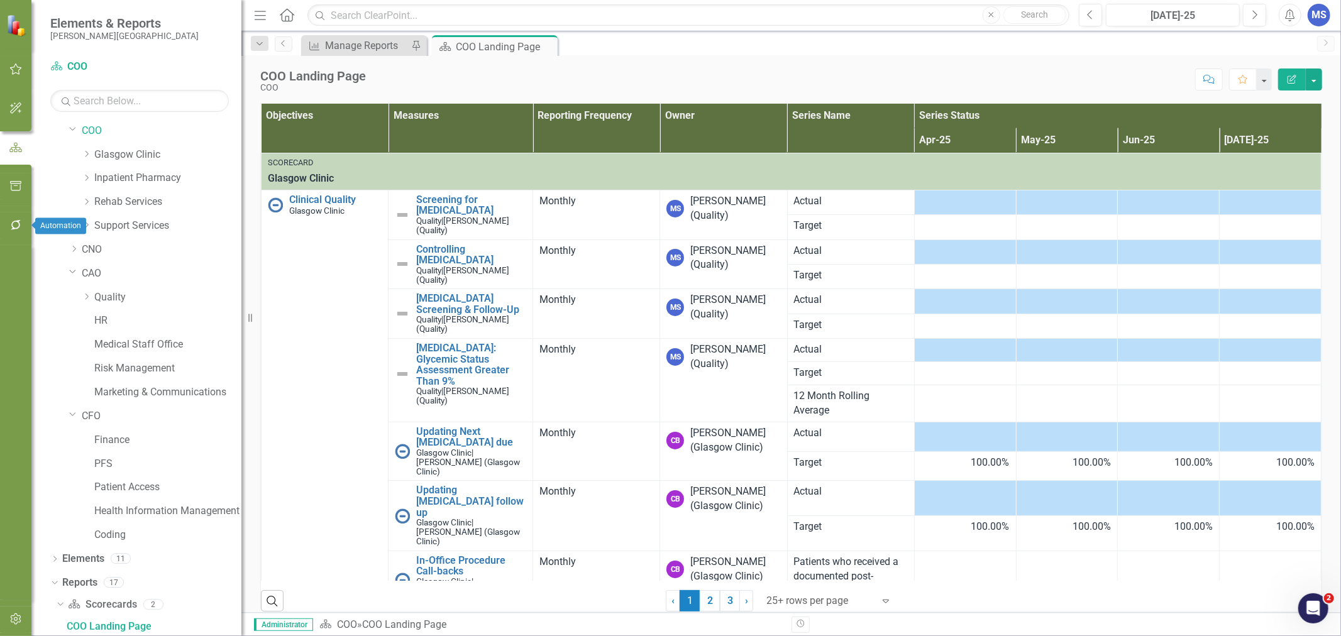
click at [13, 230] on icon "button" at bounding box center [15, 225] width 13 height 10
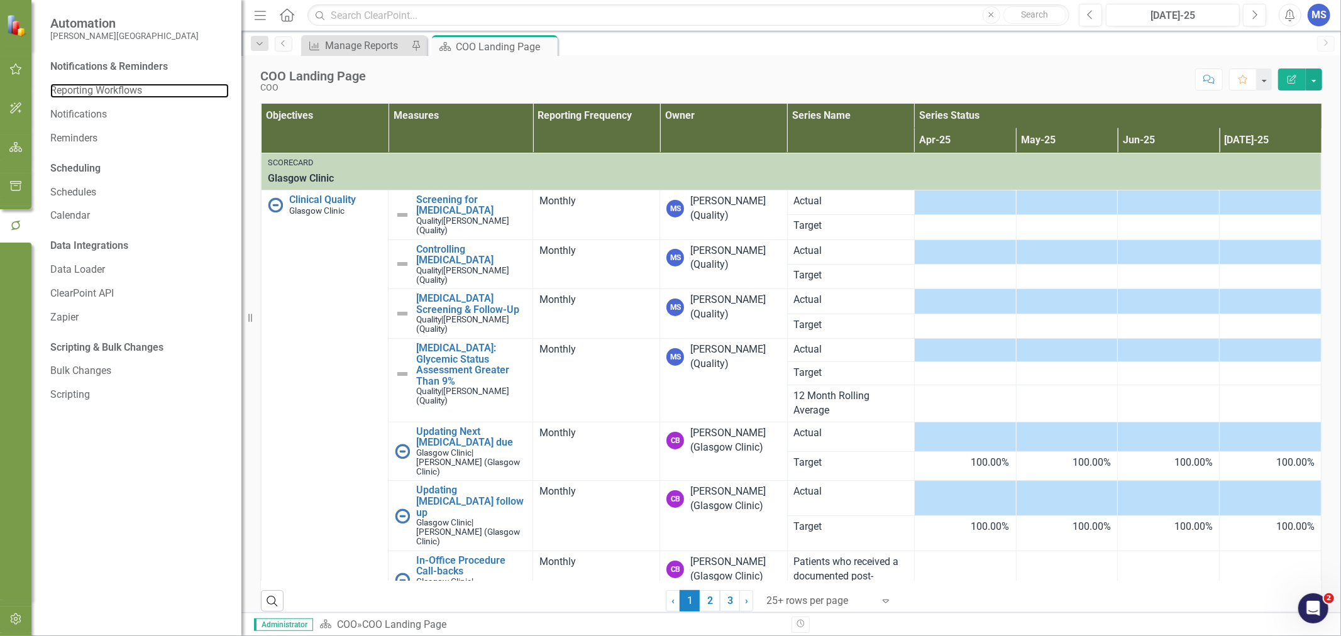
click at [129, 92] on link "Reporting Workflows" at bounding box center [139, 91] width 179 height 14
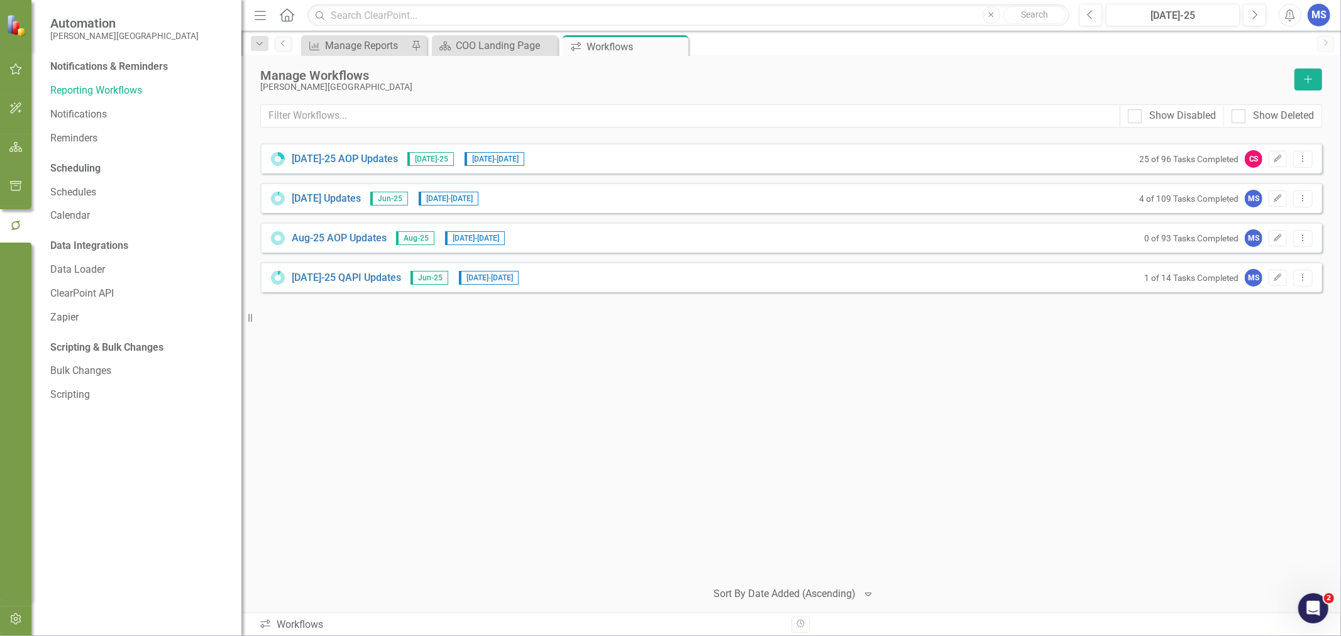
click at [1303, 278] on icon "Dropdown Menu" at bounding box center [1303, 278] width 11 height 8
click at [1021, 390] on div "[DATE]-25 AOP Updates [DATE]-25 [DATE] - [DATE] 25 of 96 Tasks Completed CS Edi…" at bounding box center [791, 356] width 1062 height 426
click at [306, 277] on link "[DATE]-25 QAPI Updates" at bounding box center [346, 278] width 109 height 14
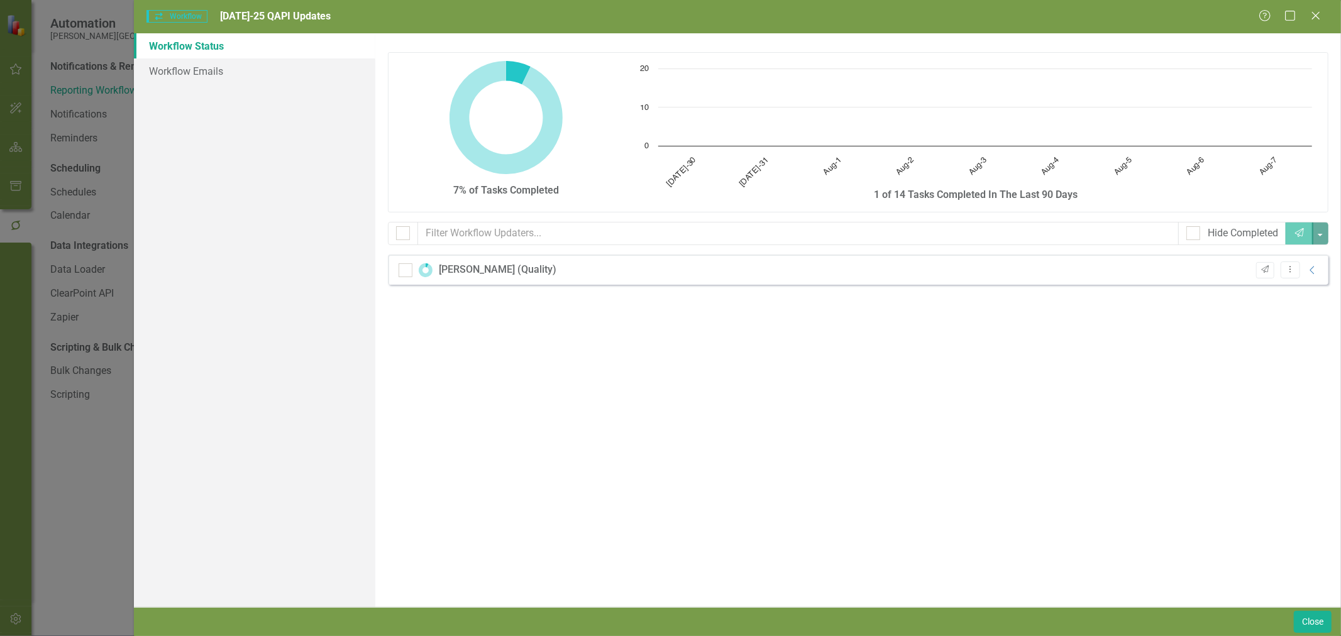
checkbox input "false"
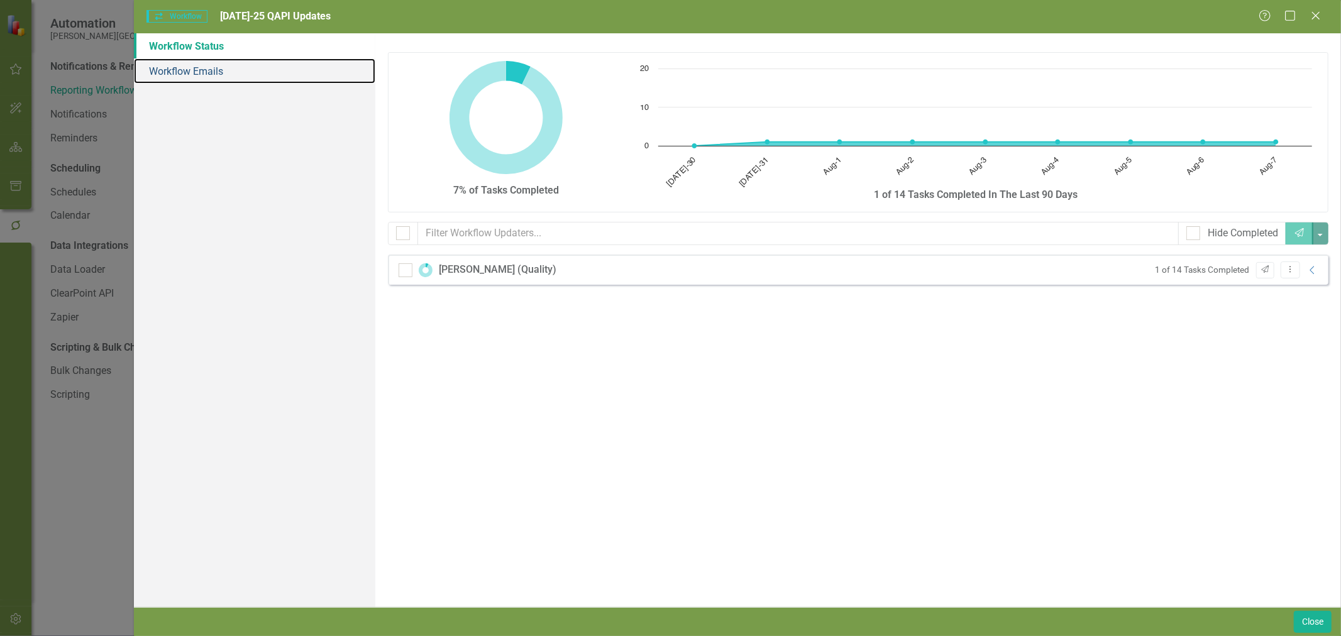
click at [209, 72] on link "Workflow Emails" at bounding box center [254, 70] width 241 height 25
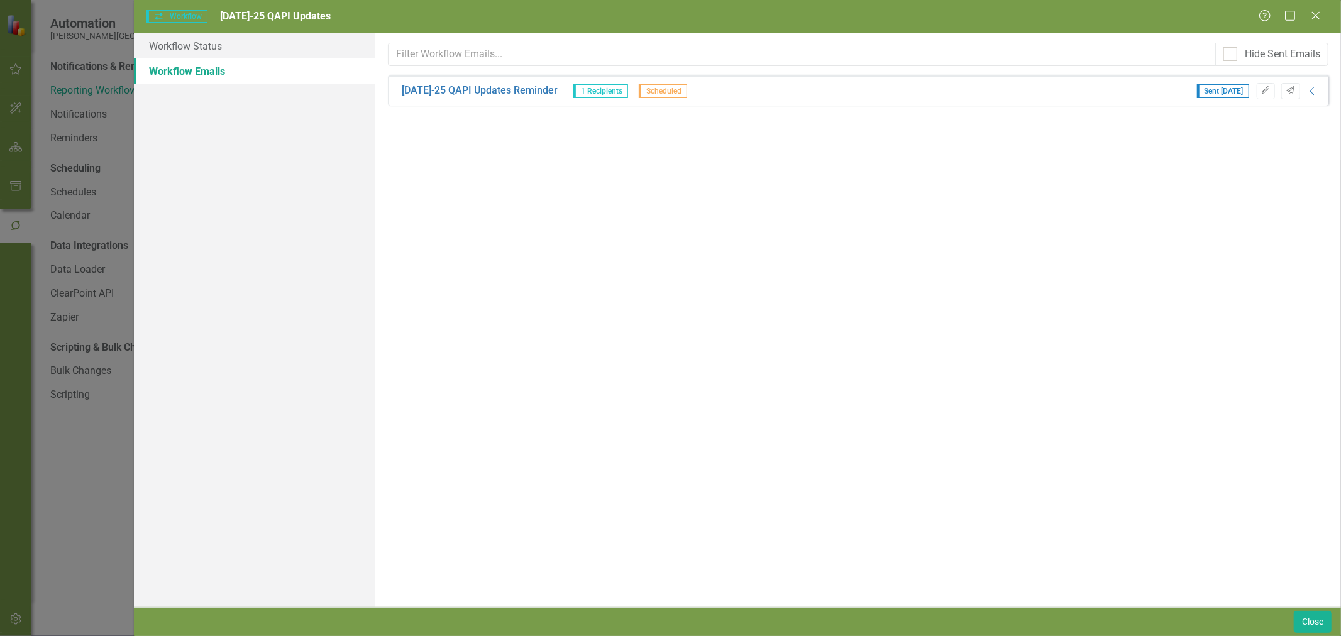
click at [452, 89] on link "[DATE]-25 QAPI Updates Reminder" at bounding box center [480, 91] width 156 height 14
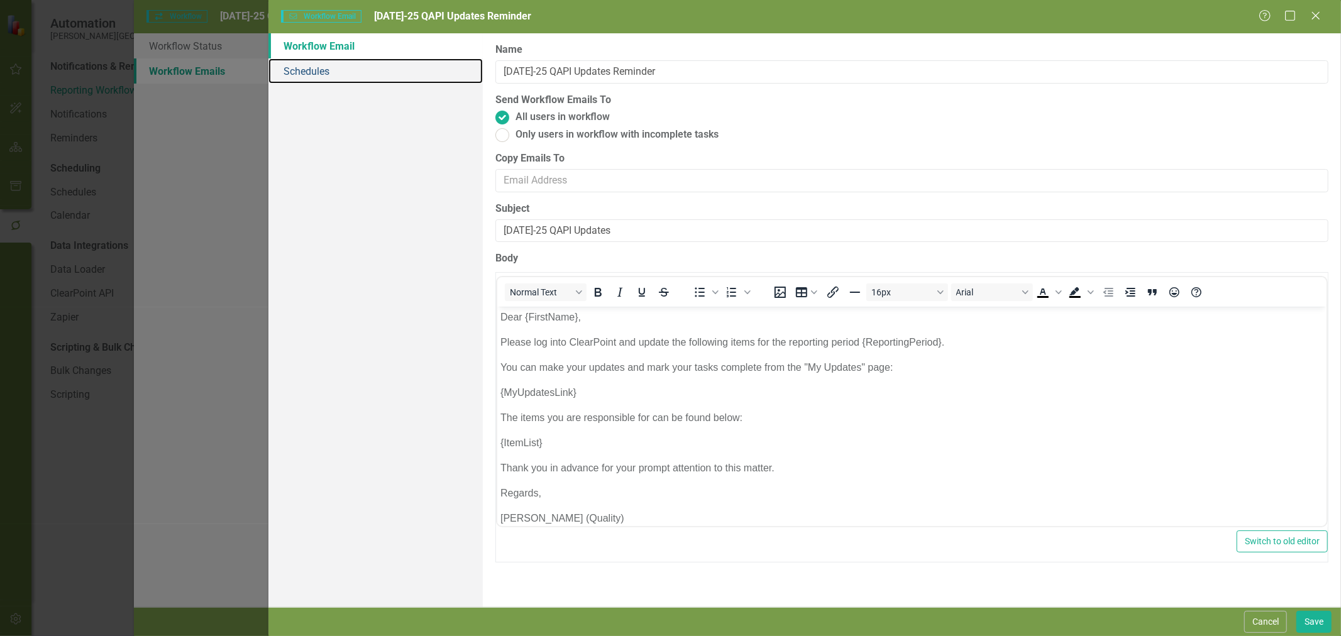
click at [328, 70] on link "Schedules" at bounding box center [376, 70] width 214 height 25
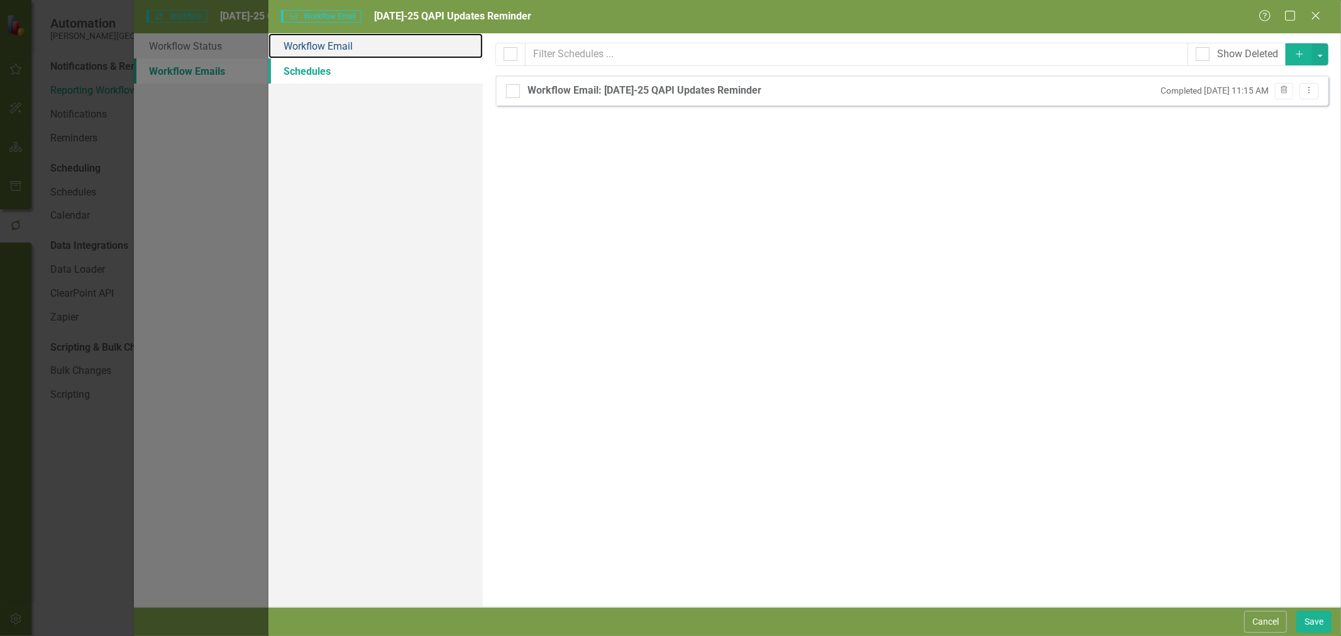
click at [333, 50] on link "Workflow Email" at bounding box center [376, 45] width 214 height 25
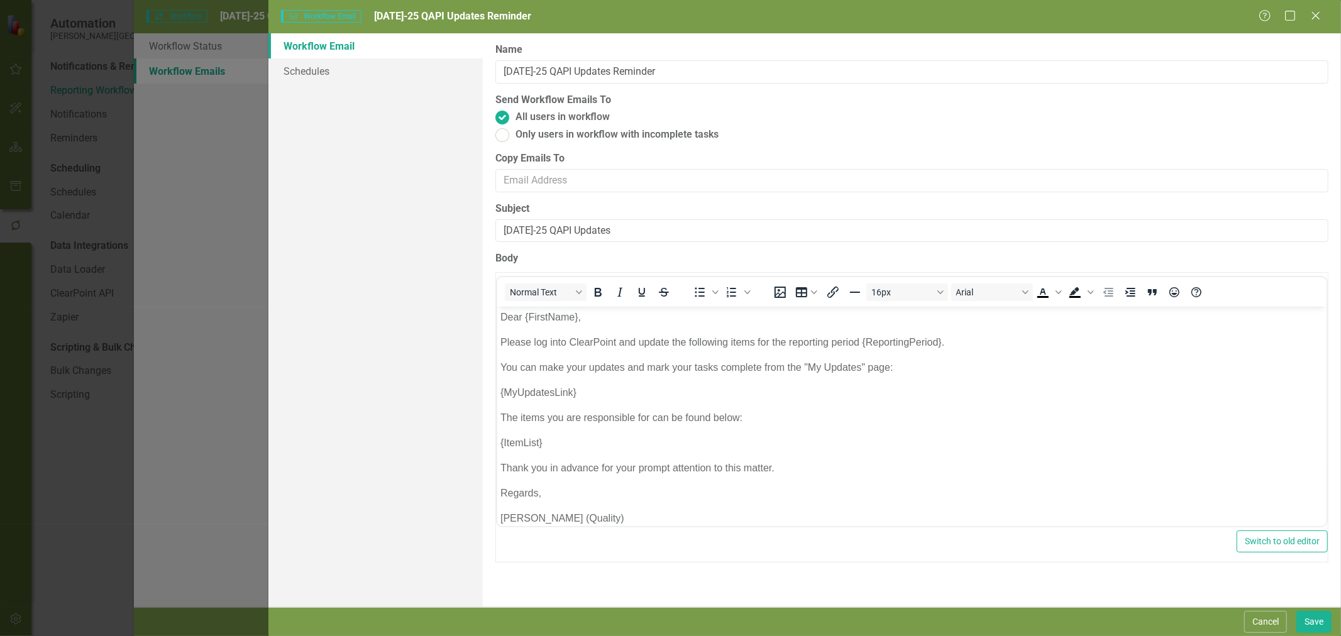
click at [1267, 625] on button "Cancel" at bounding box center [1265, 622] width 43 height 22
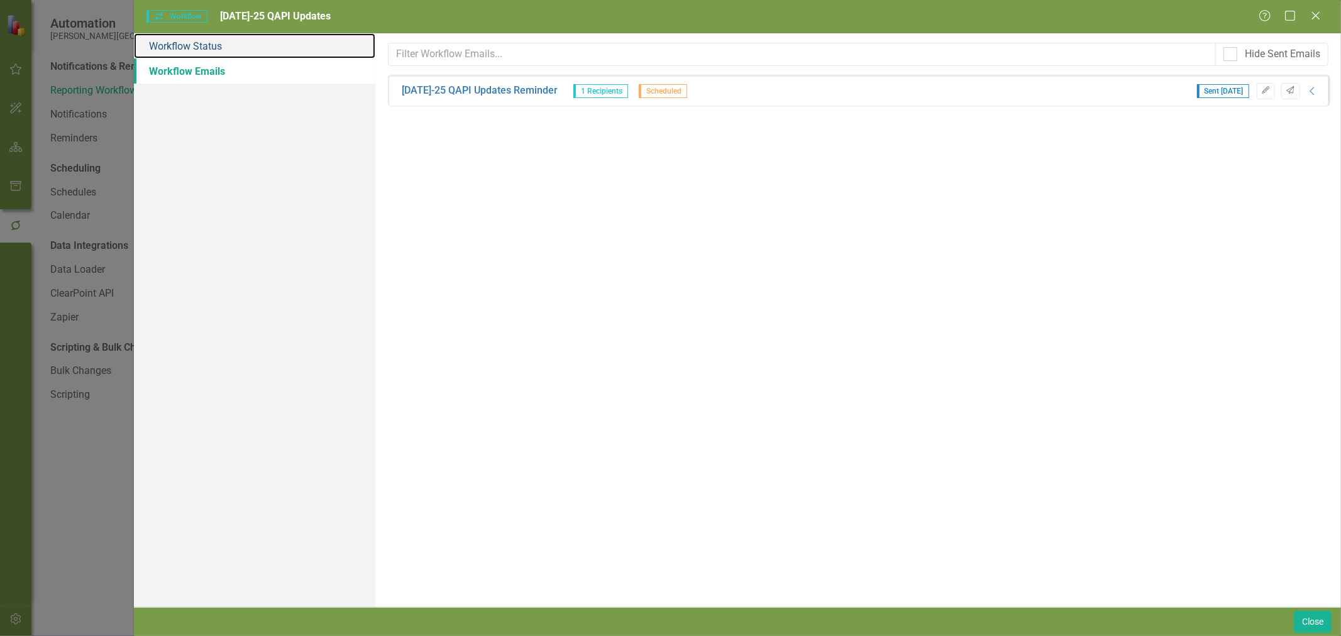
click at [198, 49] on link "Workflow Status" at bounding box center [254, 45] width 241 height 25
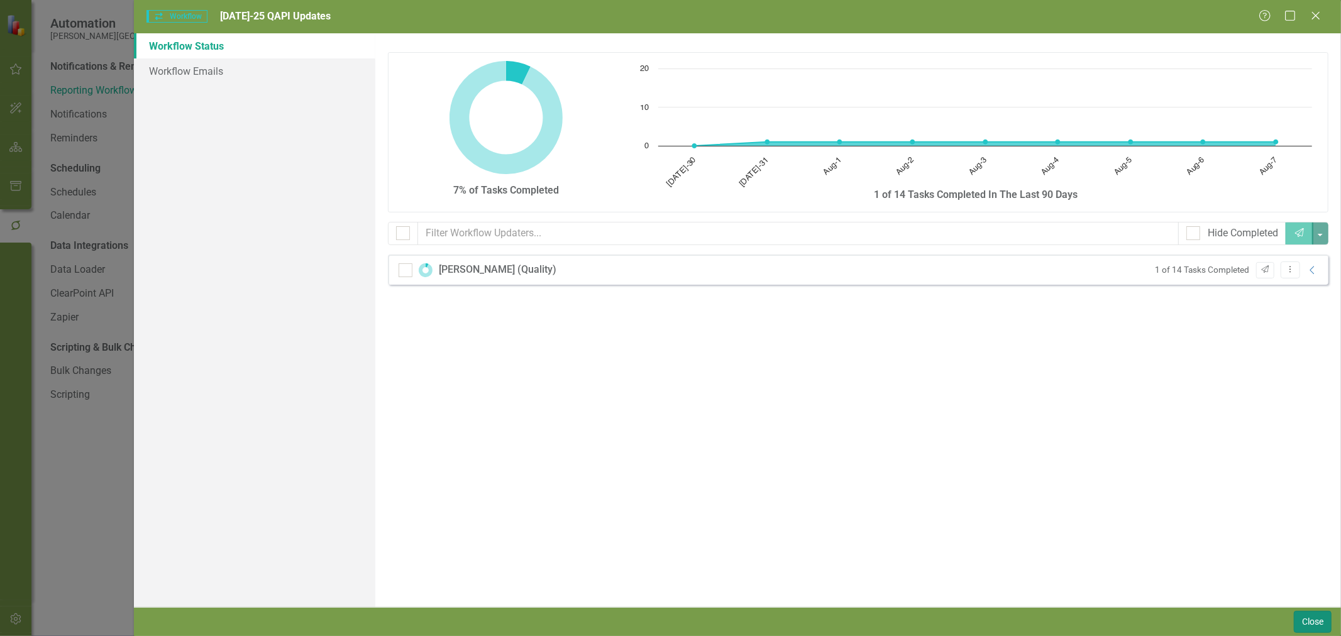
click at [1324, 627] on button "Close" at bounding box center [1313, 622] width 38 height 22
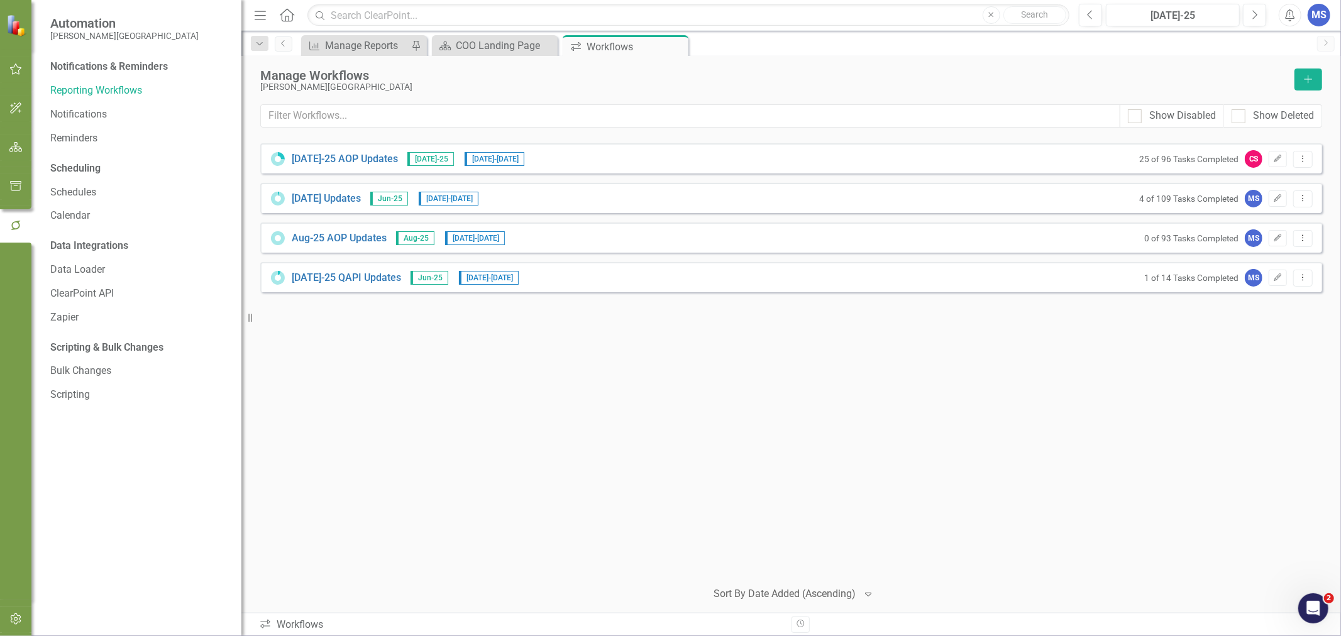
click at [348, 161] on link "[DATE]-25 AOP Updates" at bounding box center [345, 159] width 106 height 14
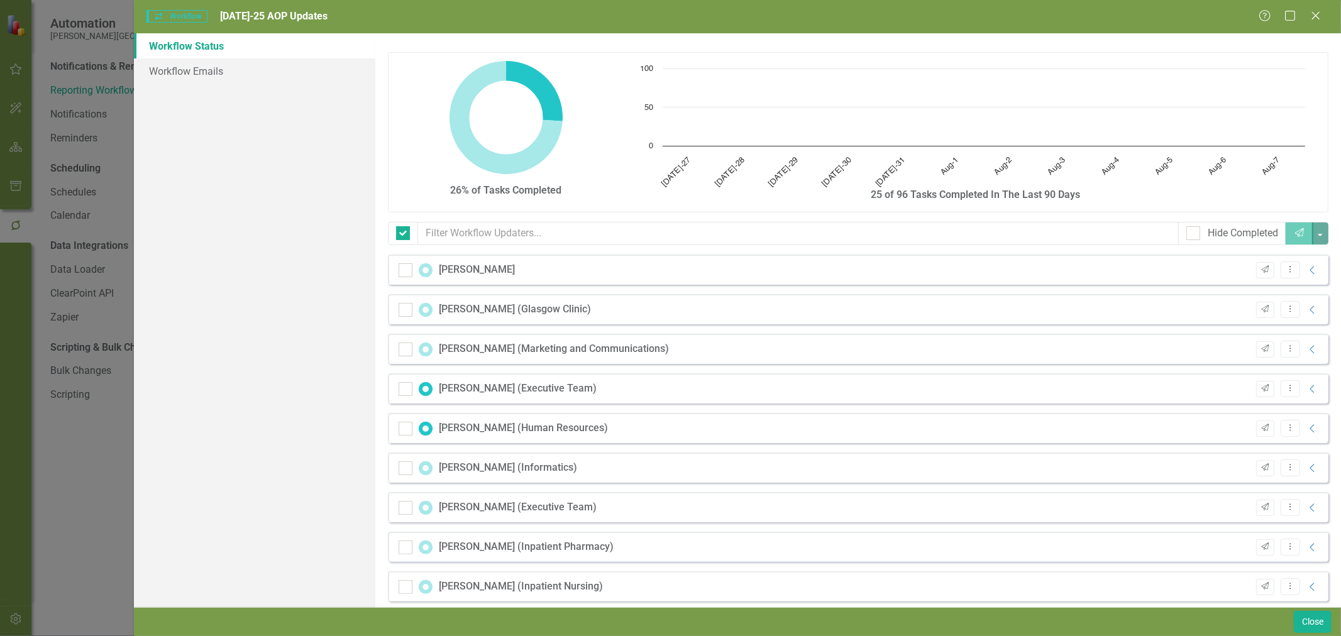
checkbox input "false"
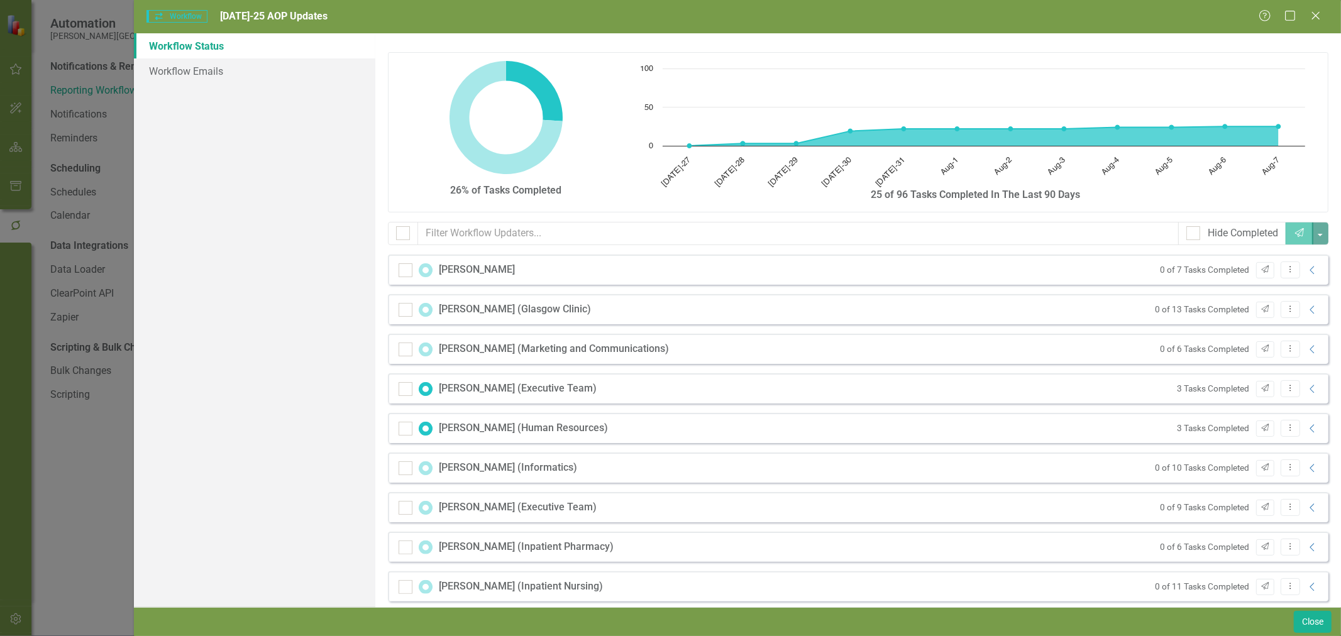
scroll to position [132, 0]
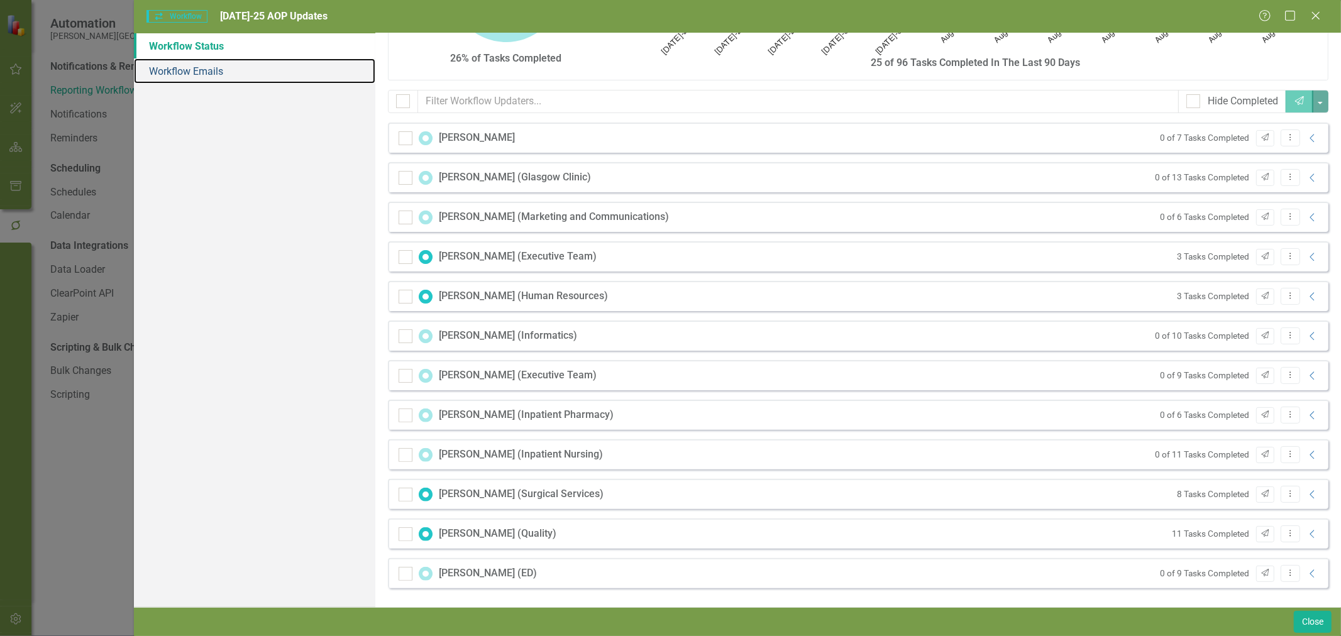
click at [189, 72] on link "Workflow Emails" at bounding box center [254, 70] width 241 height 25
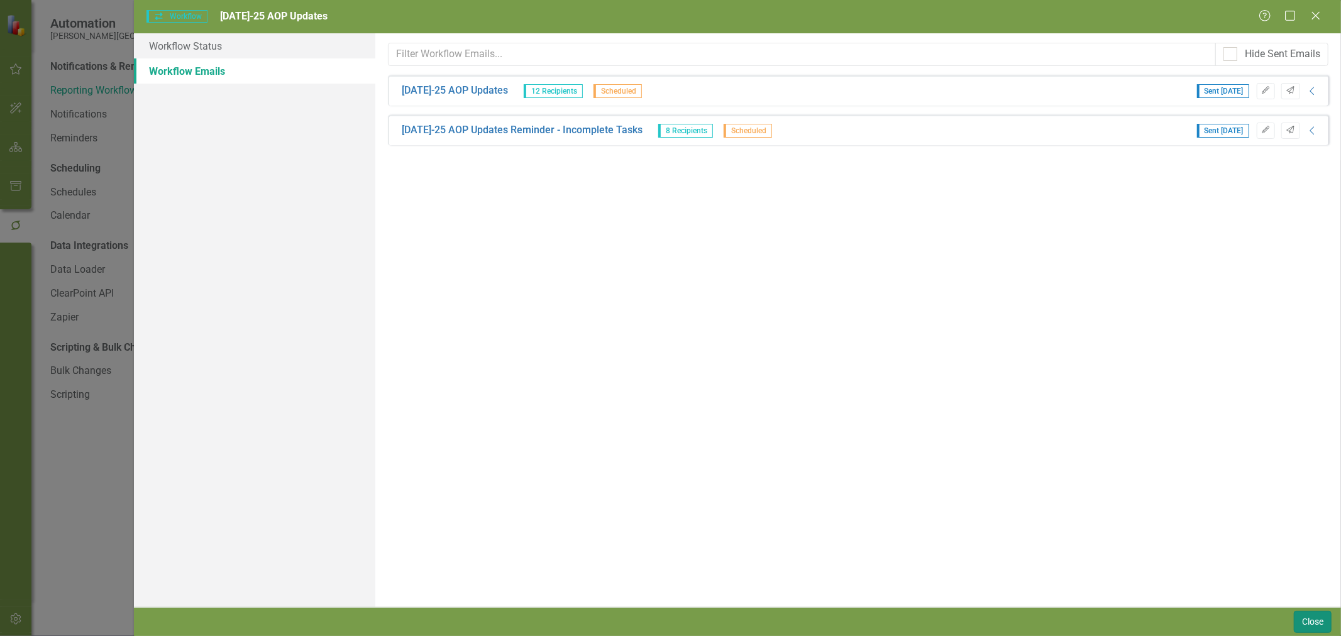
click at [1312, 626] on button "Close" at bounding box center [1313, 622] width 38 height 22
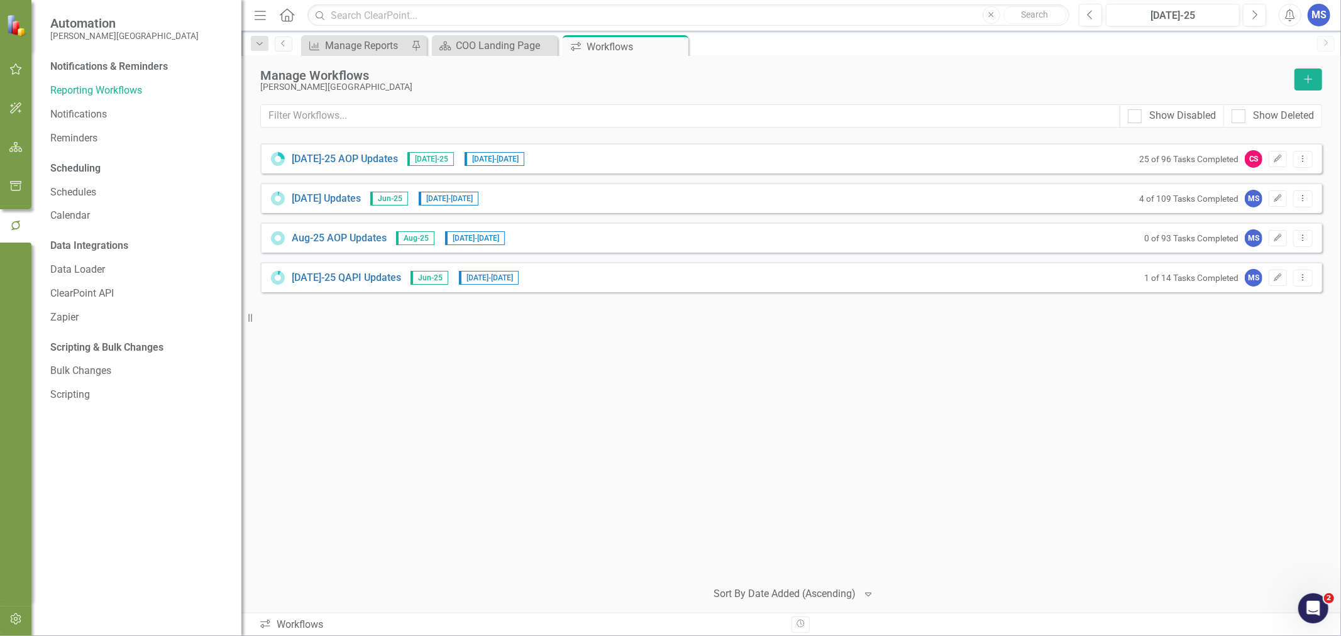
click at [1310, 163] on button "Dropdown Menu" at bounding box center [1303, 159] width 19 height 17
click at [1280, 224] on link "Copy Duplicate Workflow" at bounding box center [1255, 226] width 116 height 23
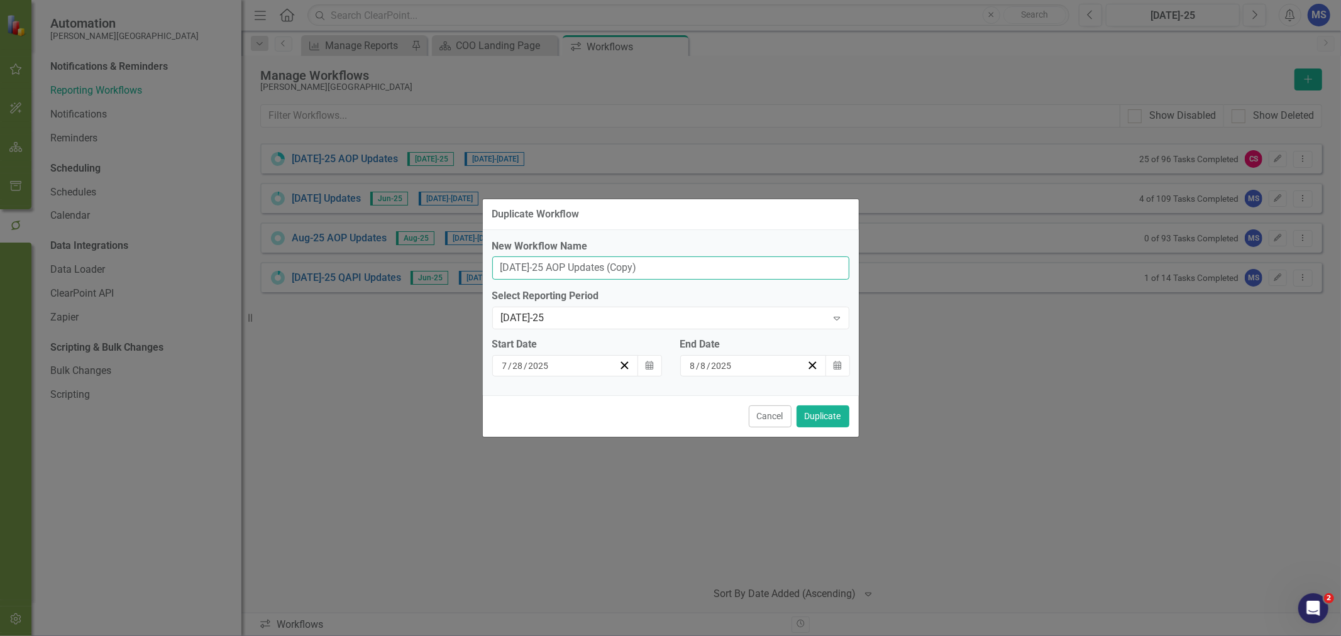
click at [583, 271] on input "[DATE]-25 AOP Updates (Copy)" at bounding box center [670, 268] width 357 height 23
click at [529, 267] on input "[DATE]-25 AOP Updates (Copy)" at bounding box center [670, 268] width 357 height 23
drag, startPoint x: 548, startPoint y: 269, endPoint x: 531, endPoint y: 270, distance: 17.7
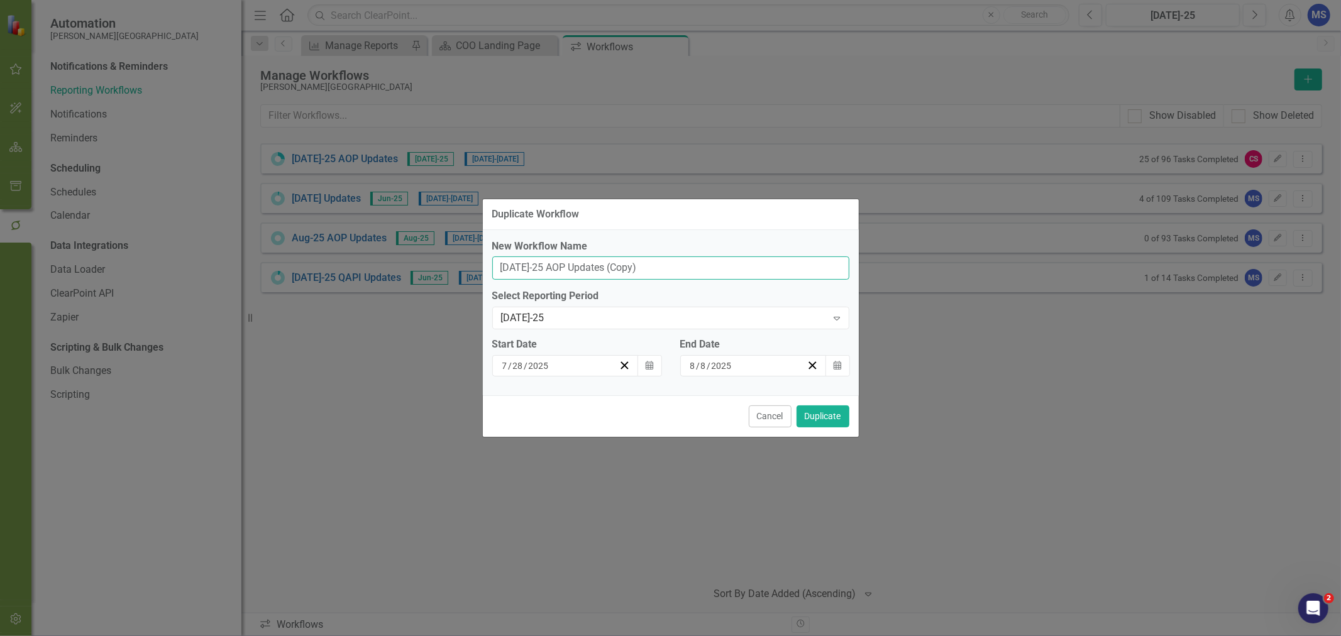
click at [531, 270] on input "[DATE]-25 AOP Updates (Copy)" at bounding box center [670, 268] width 357 height 23
drag, startPoint x: 625, startPoint y: 269, endPoint x: 593, endPoint y: 266, distance: 32.2
click at [593, 266] on input "[DATE]-25 QAPI Updates (Copy)" at bounding box center [670, 268] width 357 height 23
type input "[DATE]-25 QAPI Updates"
click at [651, 371] on button "Calendar" at bounding box center [650, 365] width 24 height 21
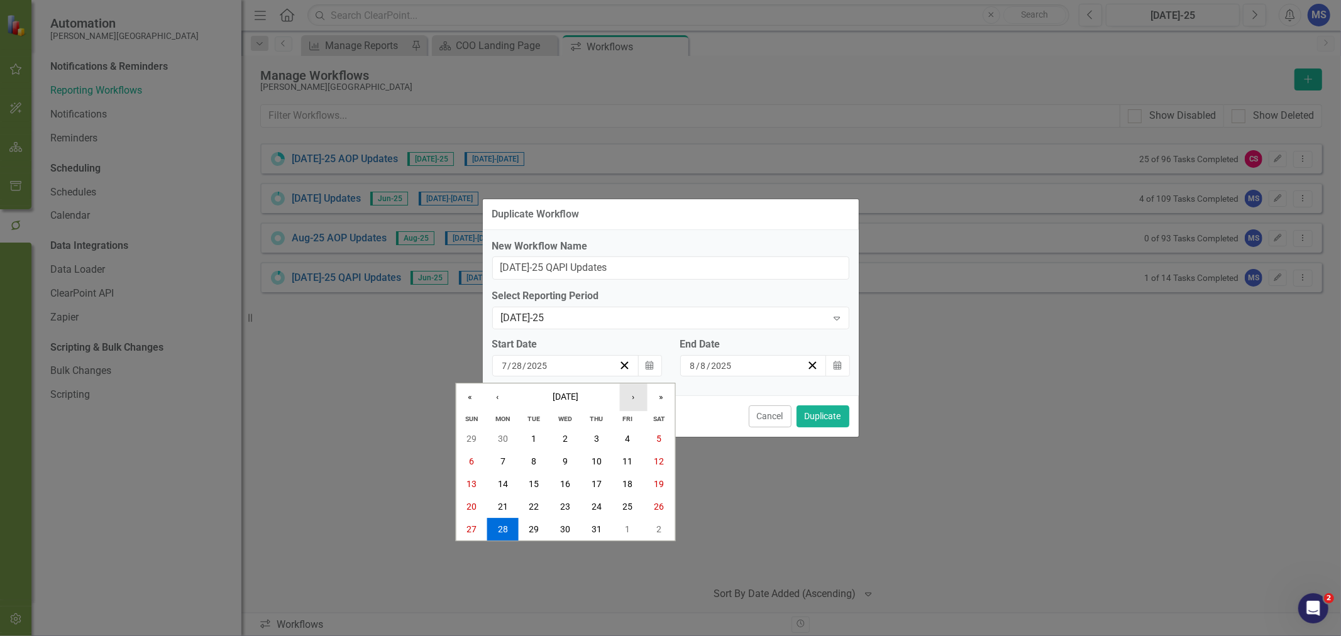
click at [634, 394] on button "›" at bounding box center [633, 398] width 28 height 28
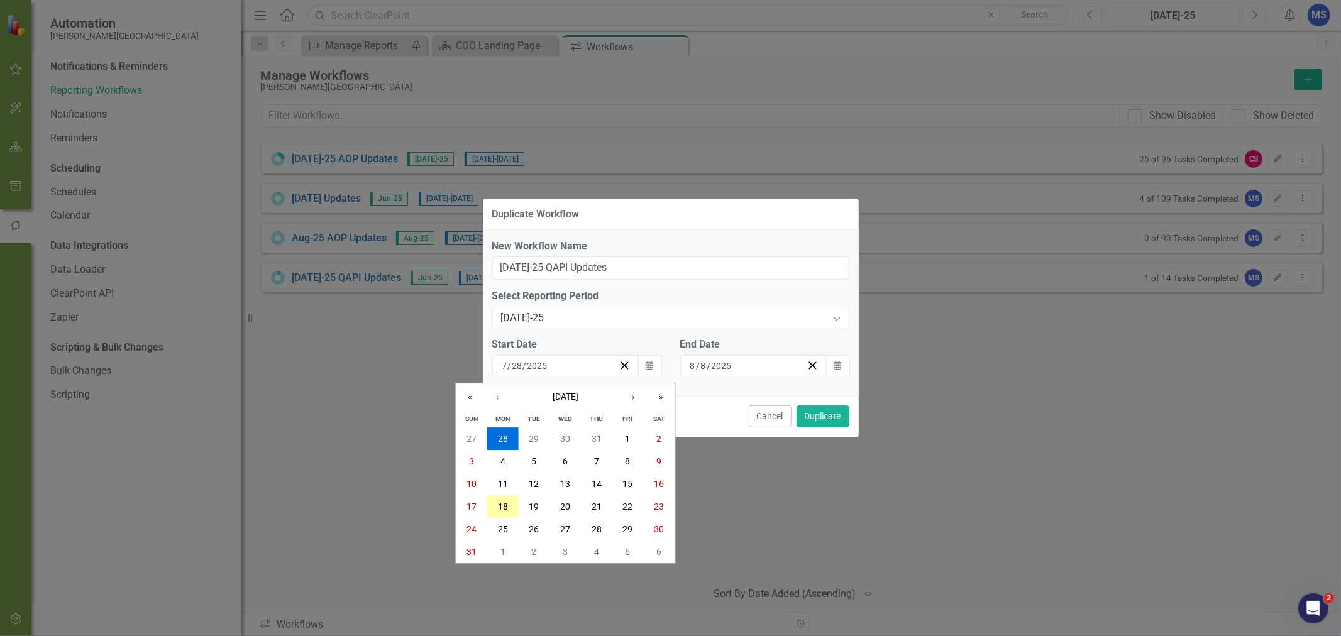
click at [505, 510] on abbr "18" at bounding box center [503, 507] width 10 height 10
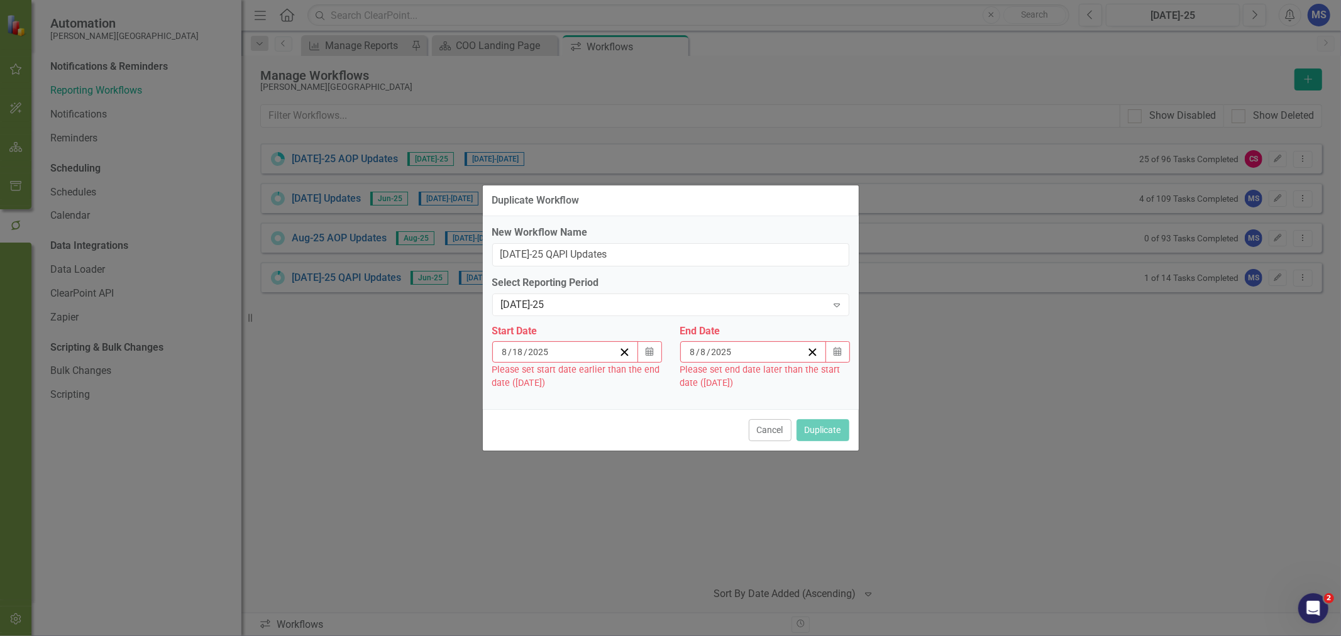
click at [834, 355] on icon "Calendar" at bounding box center [838, 352] width 8 height 9
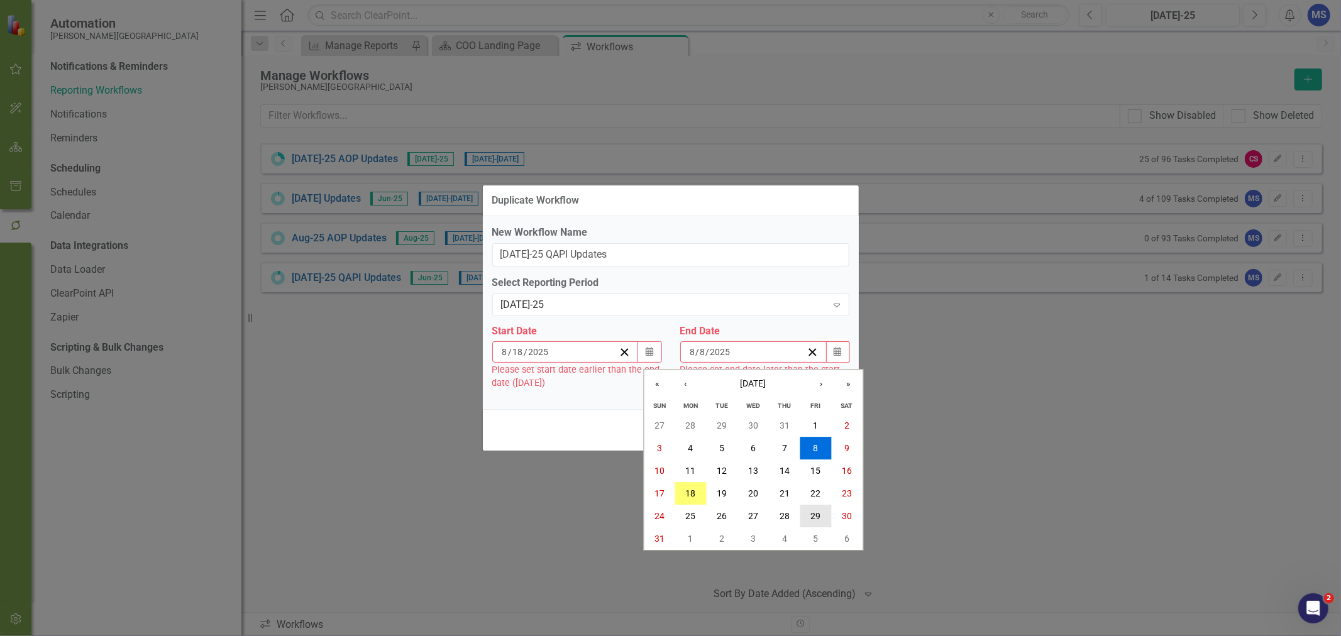
click at [818, 520] on abbr "29" at bounding box center [816, 516] width 10 height 10
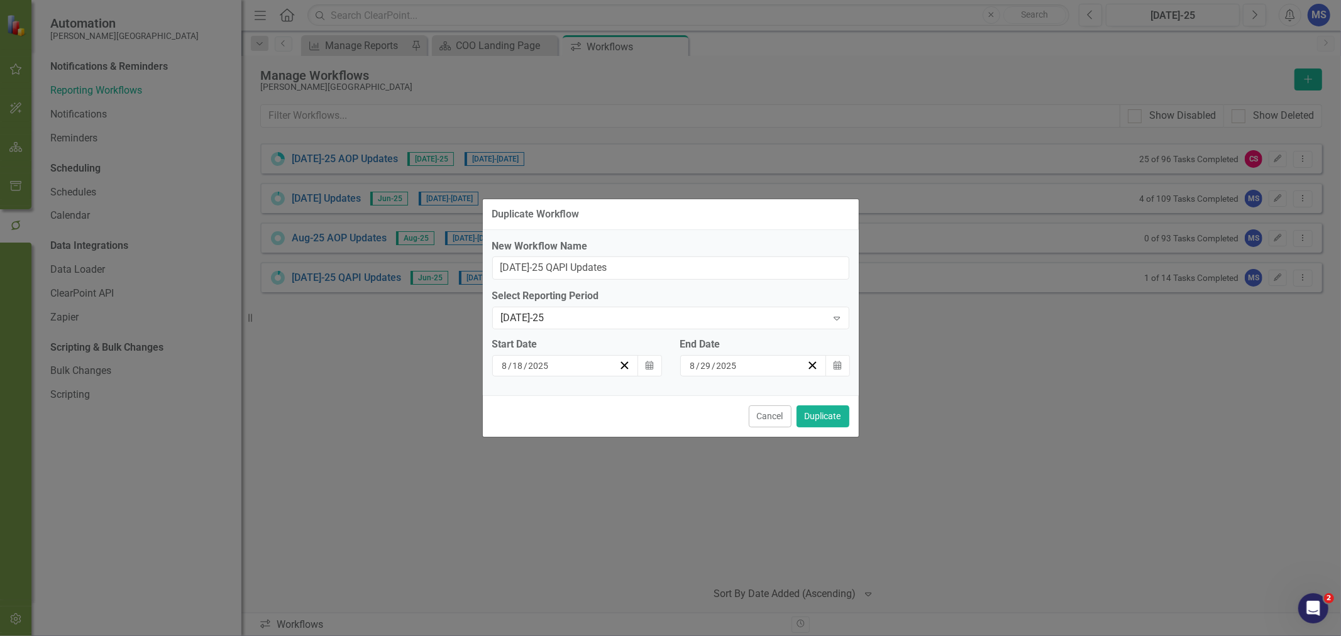
click at [645, 366] on button "Calendar" at bounding box center [650, 365] width 24 height 21
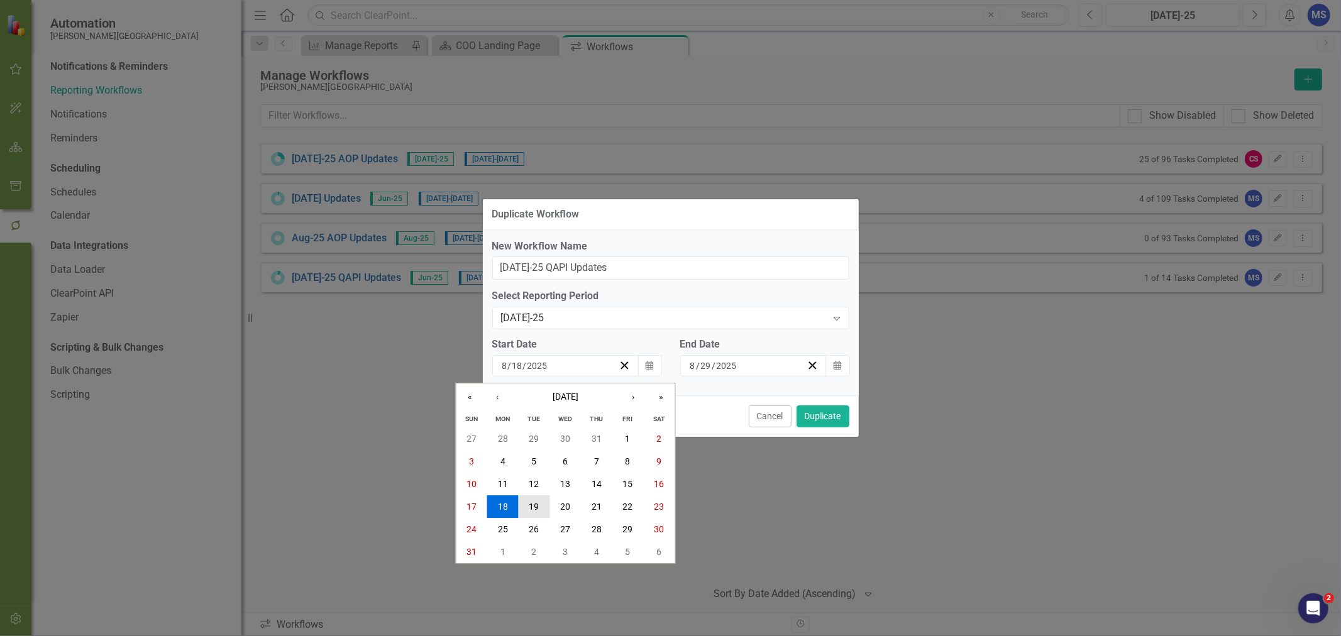
click at [529, 506] on abbr "19" at bounding box center [534, 507] width 10 height 10
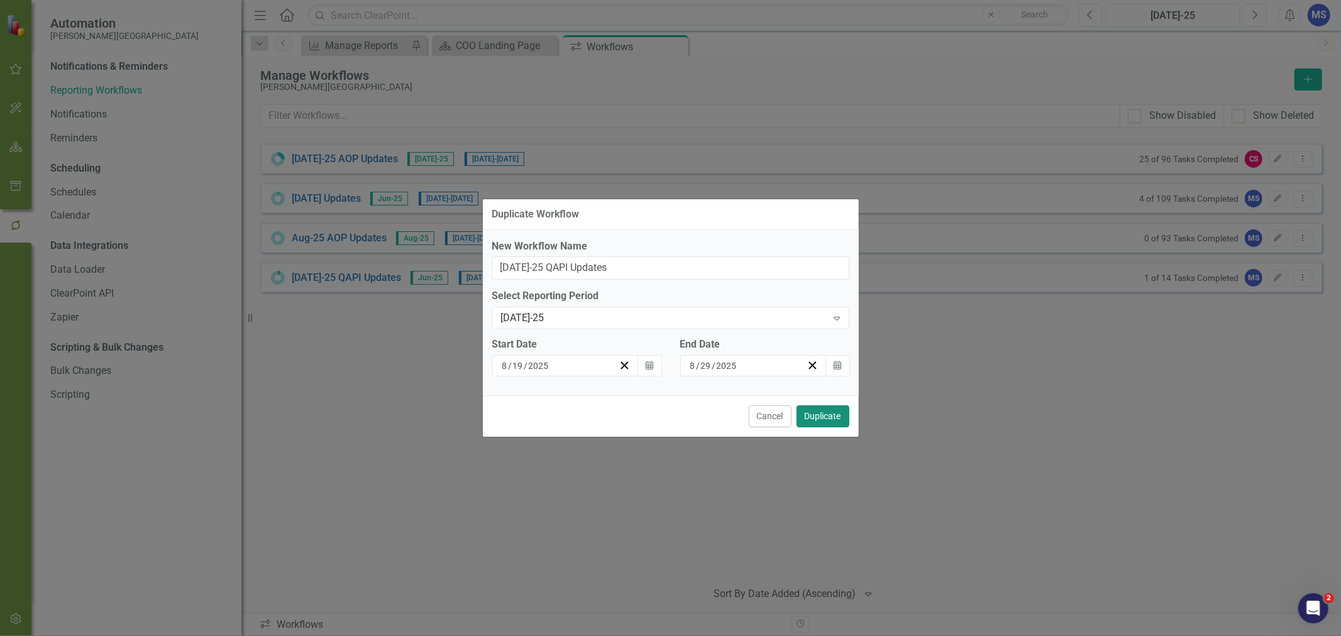
click at [839, 419] on button "Duplicate" at bounding box center [823, 417] width 53 height 22
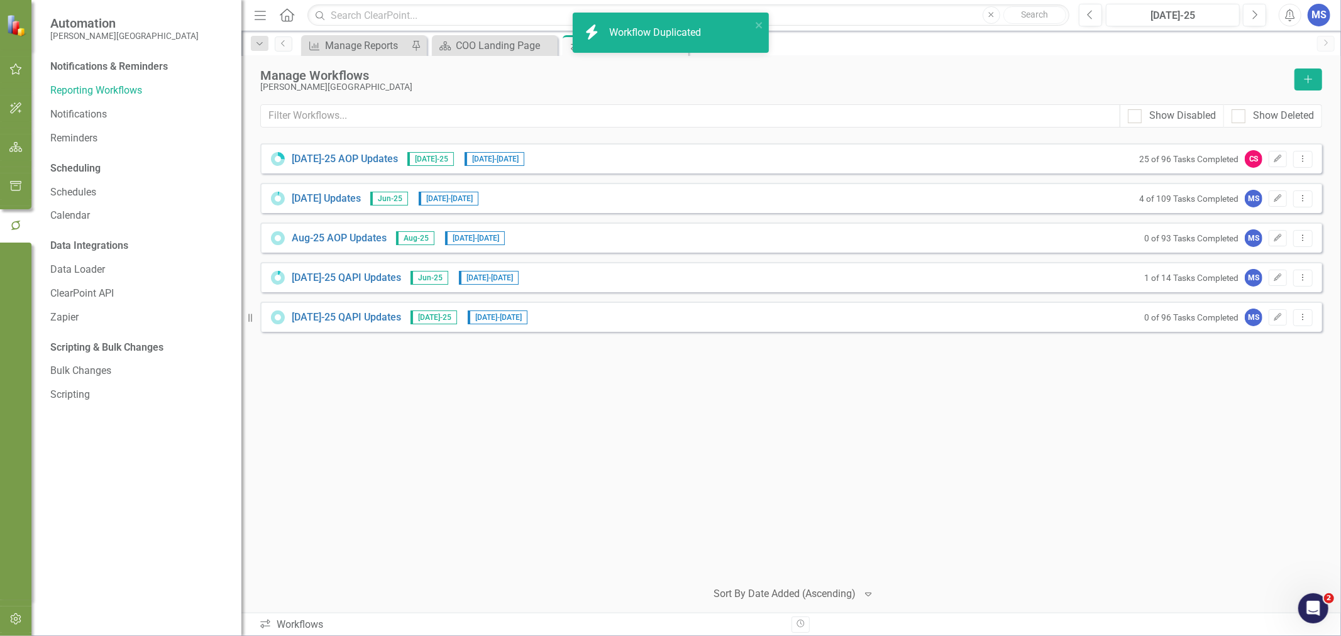
click at [362, 318] on link "[DATE]-25 QAPI Updates" at bounding box center [346, 318] width 109 height 14
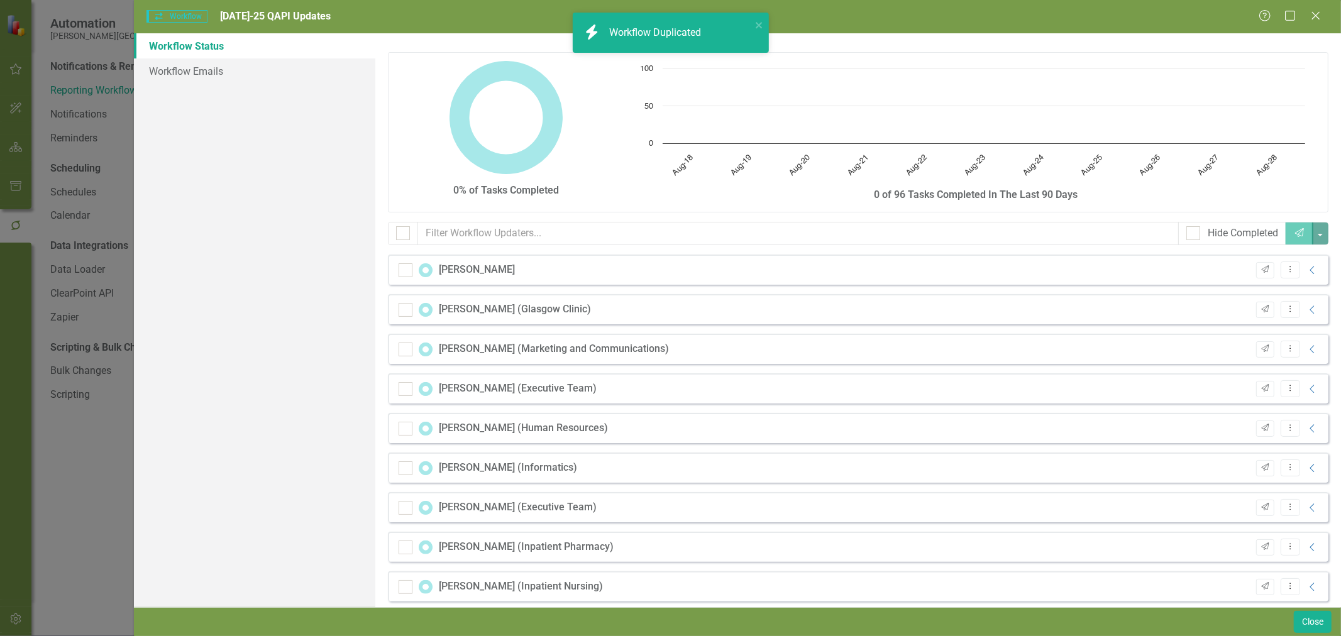
checkbox input "false"
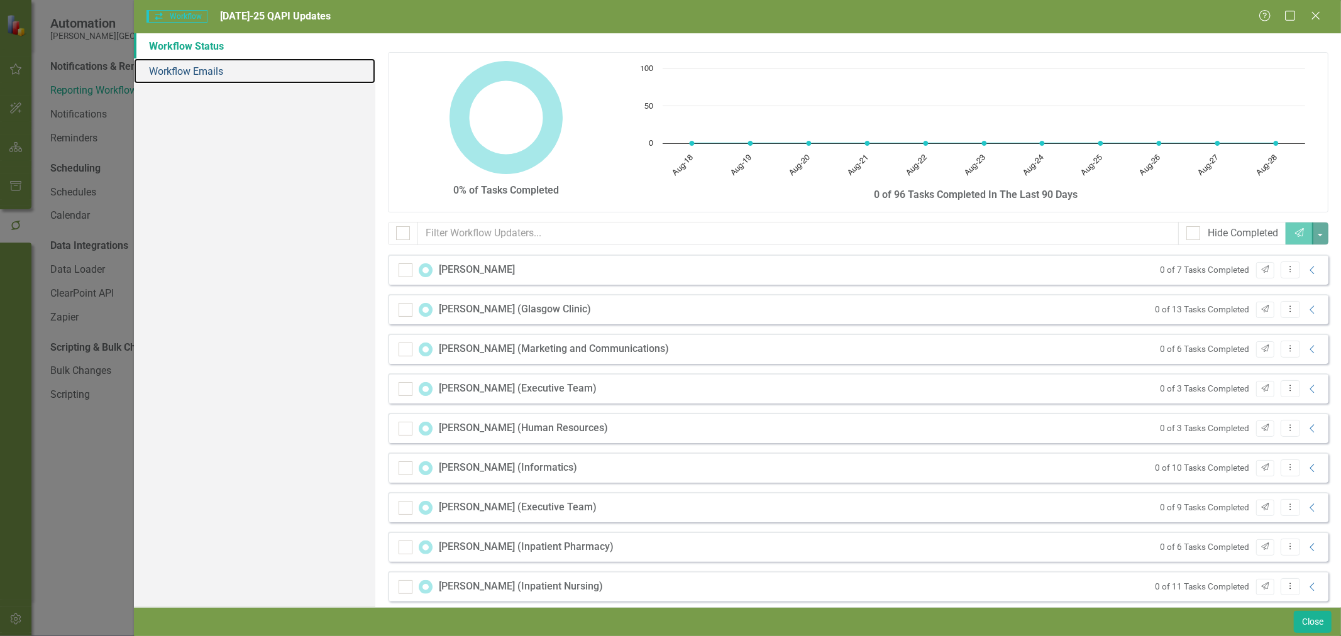
click at [209, 72] on link "Workflow Emails" at bounding box center [254, 70] width 241 height 25
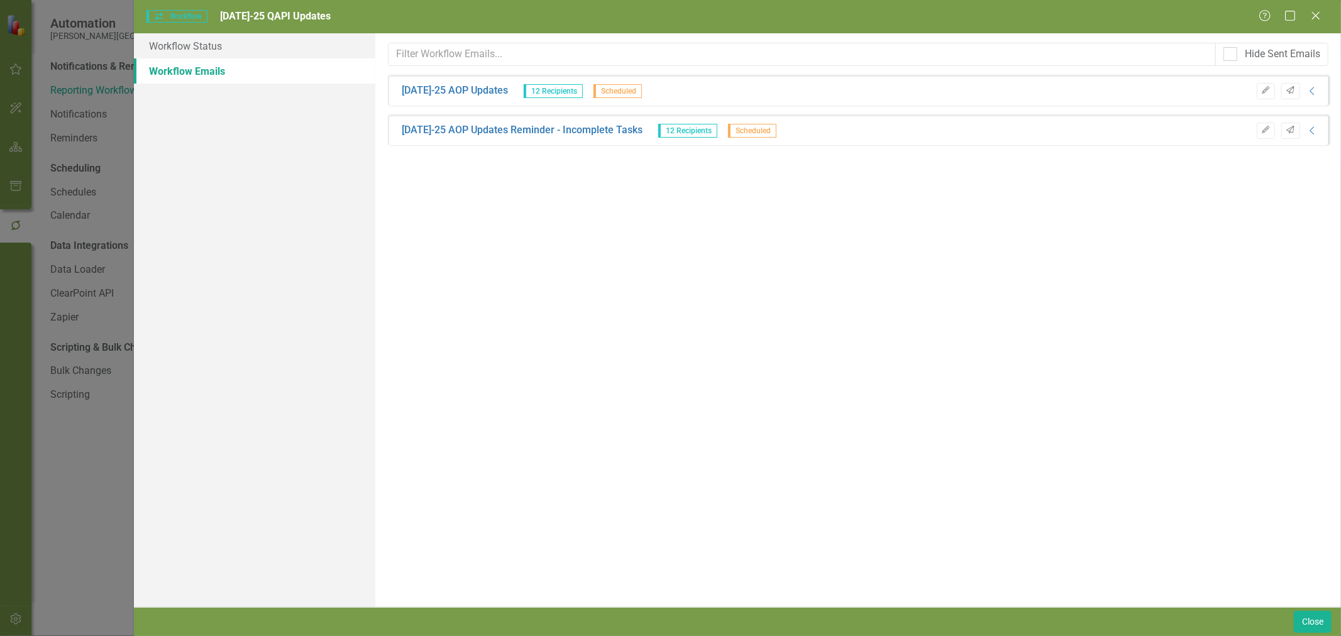
click at [457, 88] on link "[DATE]-25 AOP Updates" at bounding box center [455, 91] width 106 height 14
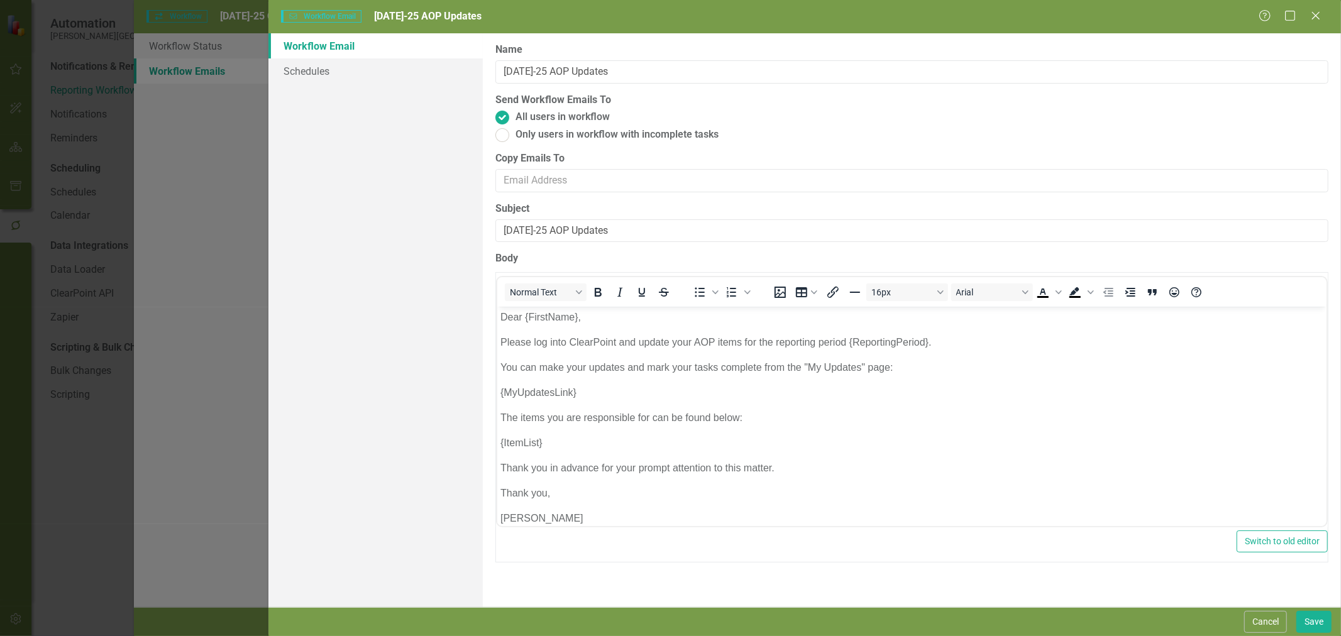
scroll to position [0, 0]
click at [379, 77] on link "Schedules" at bounding box center [376, 70] width 214 height 25
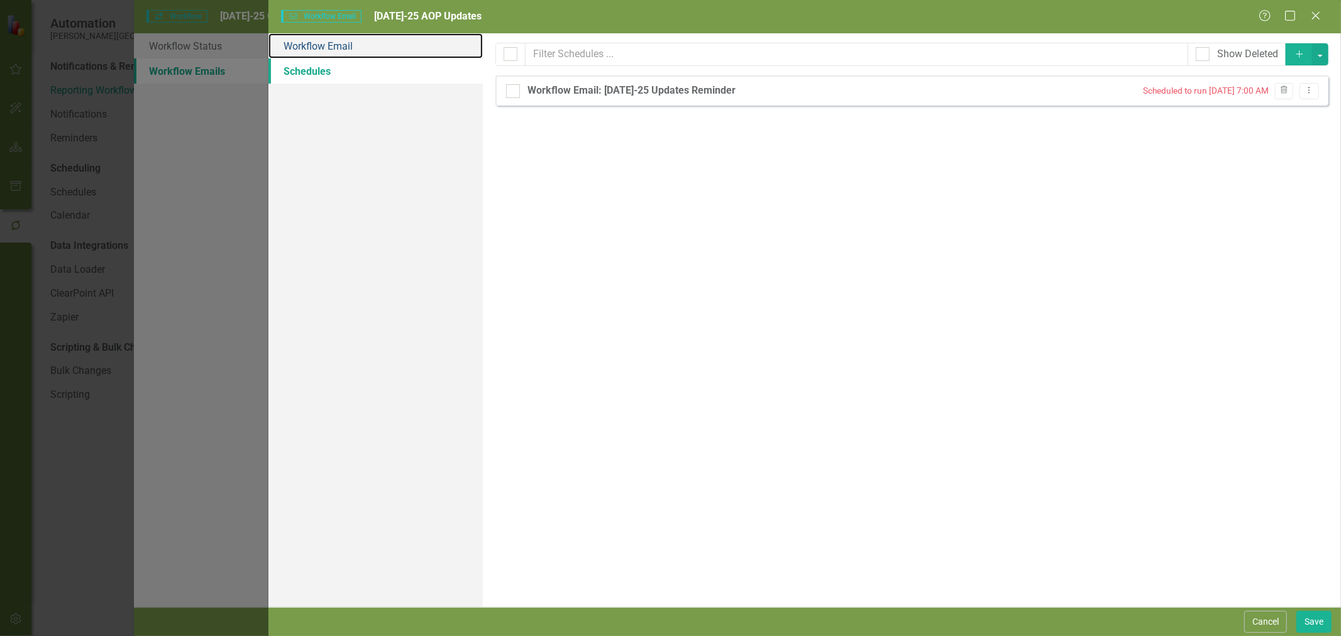
click at [365, 43] on link "Workflow Email" at bounding box center [376, 45] width 214 height 25
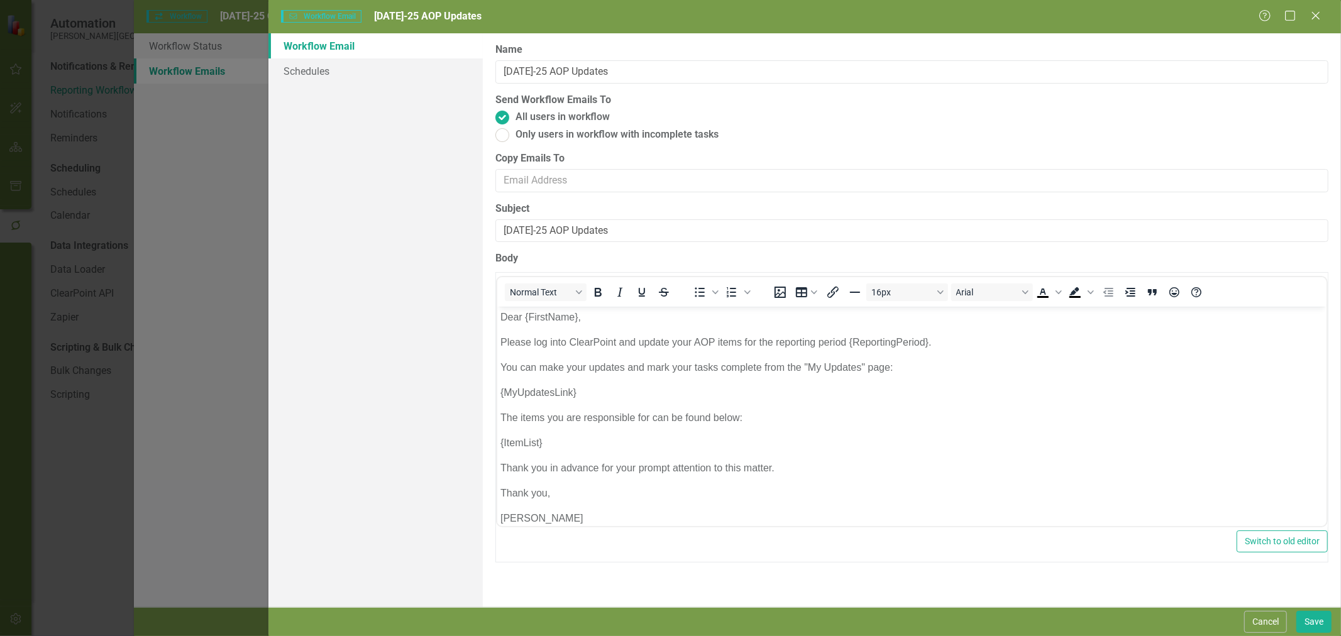
click at [1264, 625] on button "Cancel" at bounding box center [1265, 622] width 43 height 22
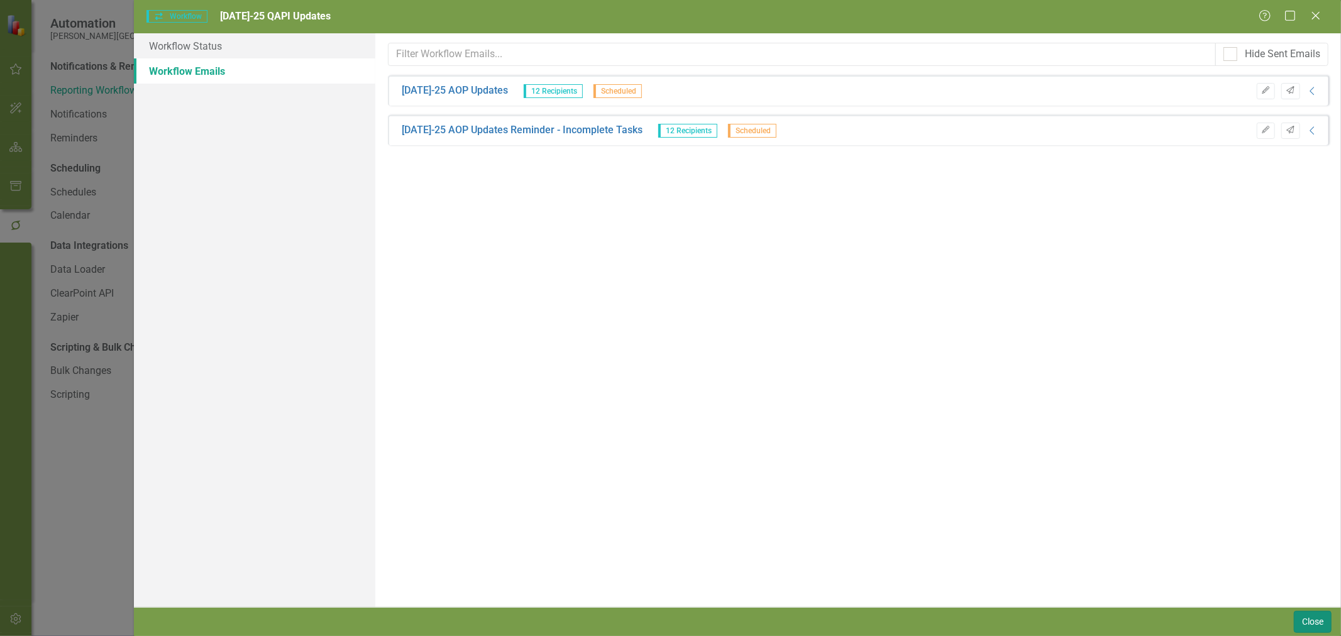
click at [1310, 629] on button "Close" at bounding box center [1313, 622] width 38 height 22
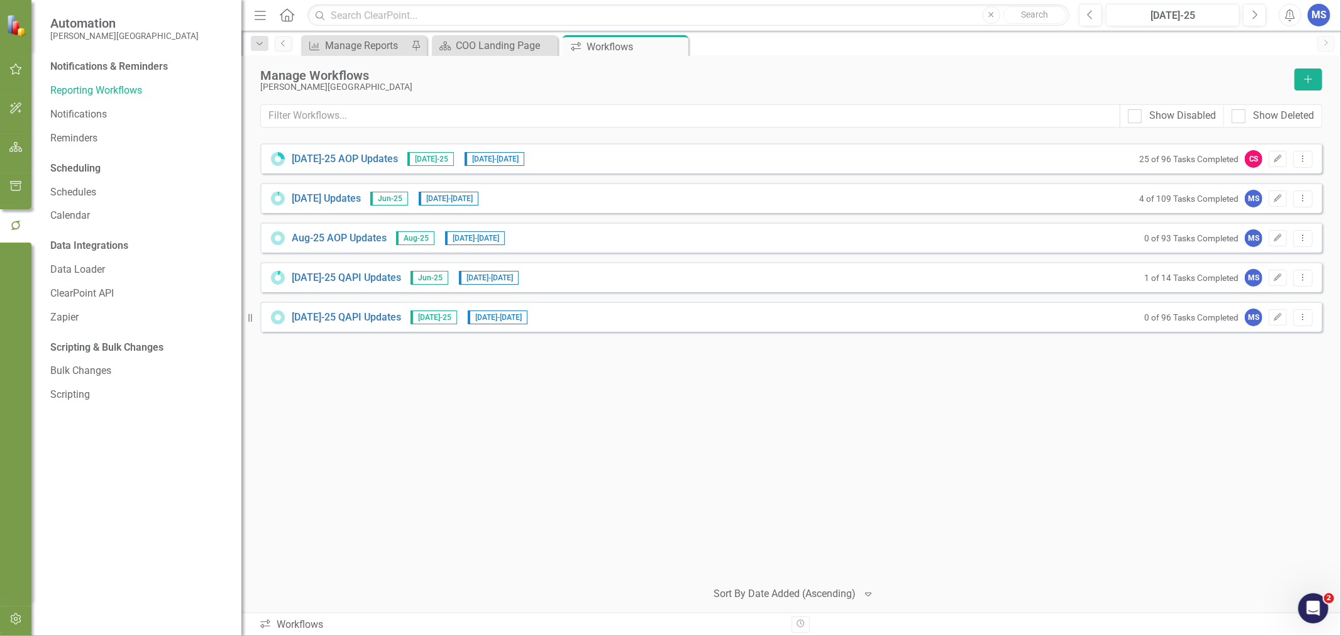
click at [1284, 317] on button "Edit" at bounding box center [1278, 317] width 18 height 16
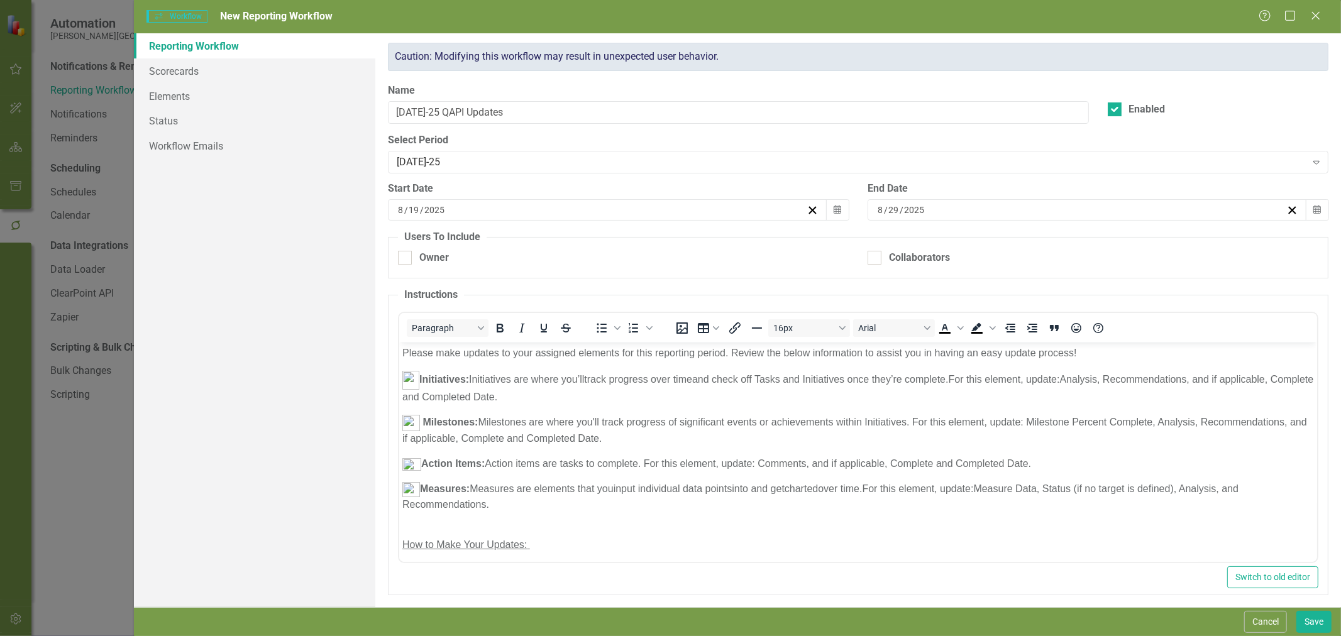
checkbox input "true"
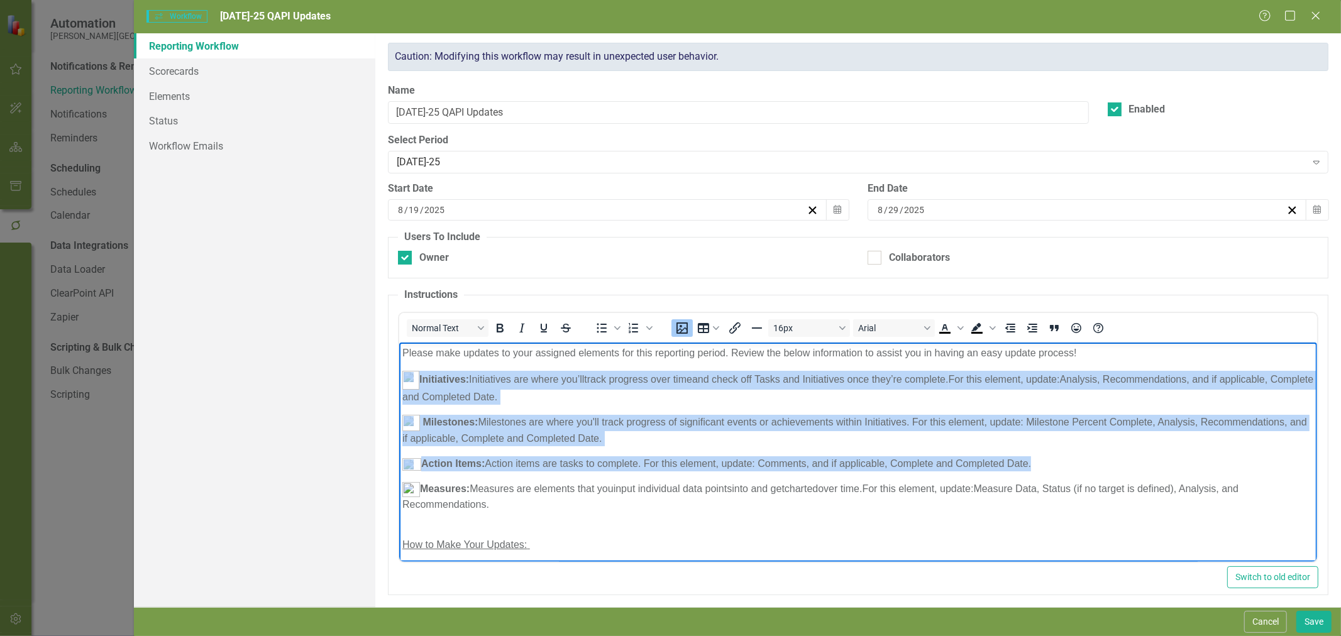
drag, startPoint x: 1046, startPoint y: 461, endPoint x: 397, endPoint y: 375, distance: 654.6
click at [399, 375] on html "Please make updates to your assigned elements for this reporting period. Review…" at bounding box center [858, 536] width 918 height 389
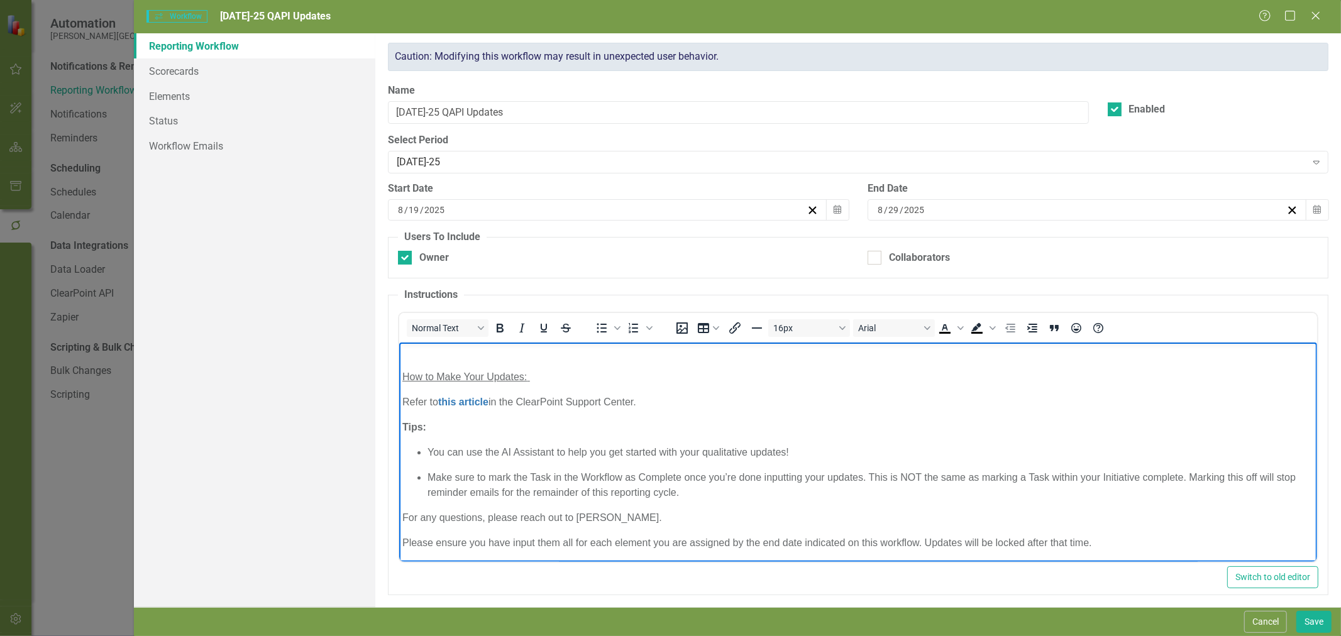
scroll to position [7, 0]
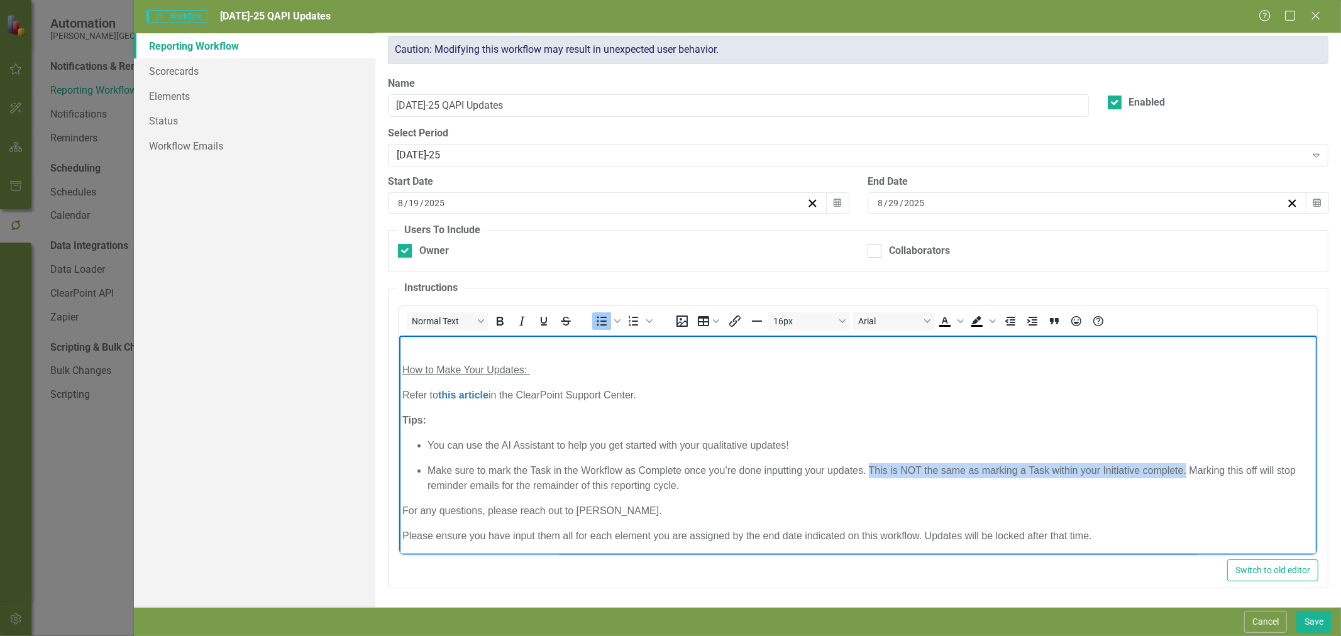
drag, startPoint x: 1187, startPoint y: 468, endPoint x: 870, endPoint y: 470, distance: 316.9
click at [870, 470] on span "Make sure to mark the Task in the Workflow as Complete once you’re done inputti…" at bounding box center [862, 478] width 868 height 26
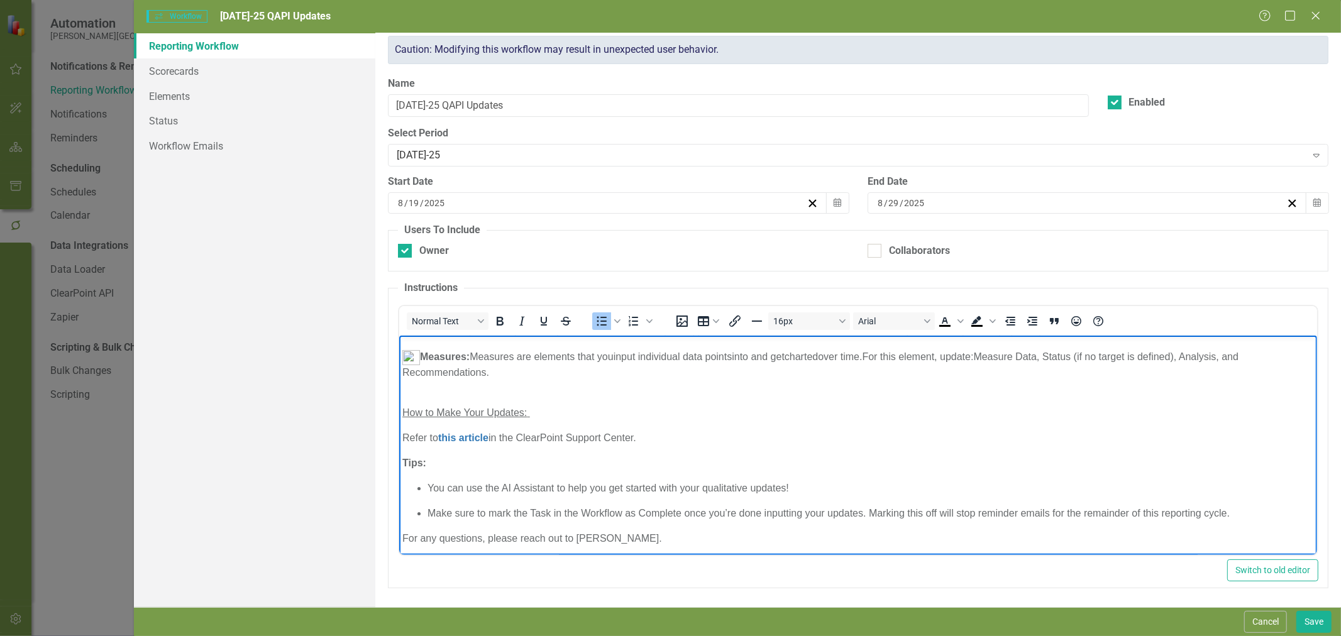
scroll to position [0, 0]
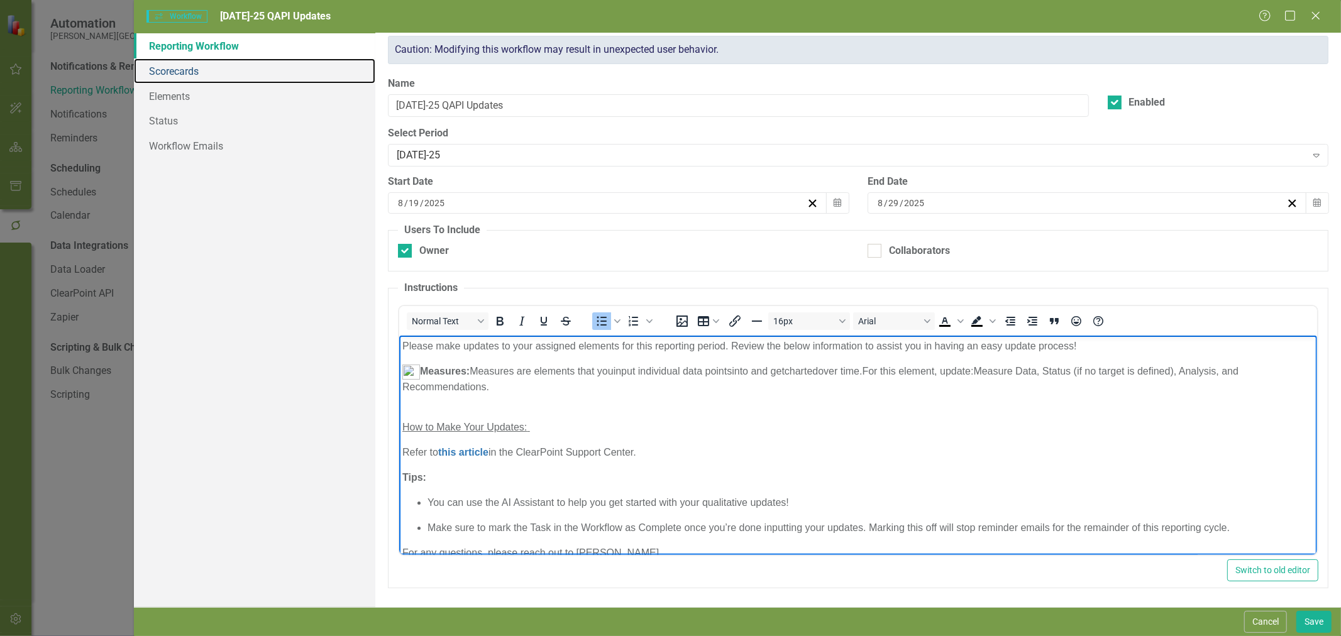
drag, startPoint x: 205, startPoint y: 76, endPoint x: 273, endPoint y: 95, distance: 70.5
click at [205, 76] on link "Scorecards" at bounding box center [254, 70] width 241 height 25
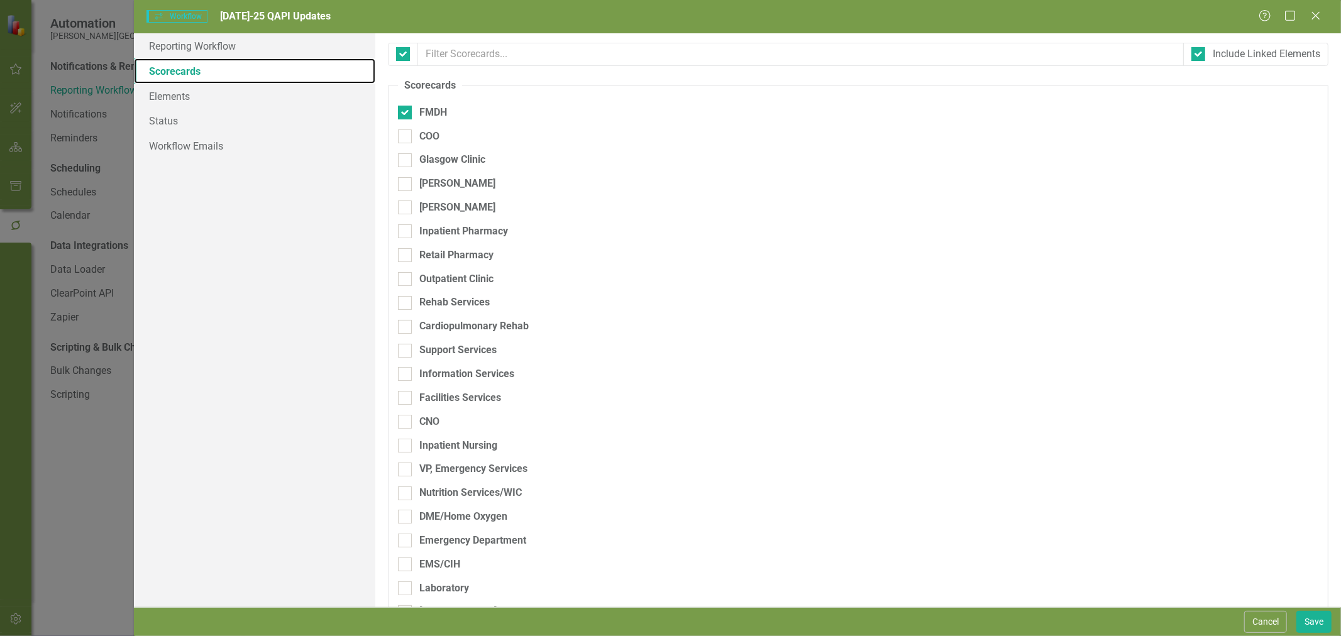
checkbox input "false"
click at [411, 114] on div at bounding box center [405, 113] width 14 height 14
click at [406, 114] on input "FMDH" at bounding box center [402, 110] width 8 height 8
checkbox input "false"
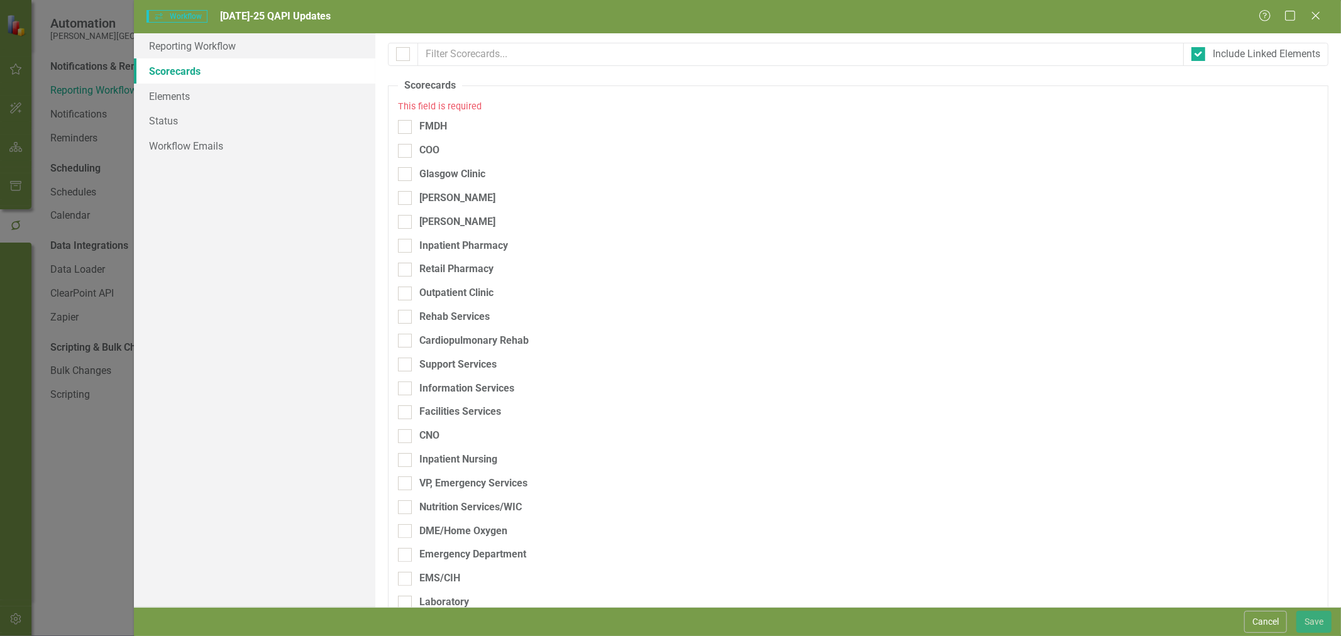
click at [407, 175] on div at bounding box center [405, 174] width 14 height 14
click at [406, 175] on input "Glasgow Clinic" at bounding box center [402, 171] width 8 height 8
checkbox input "true"
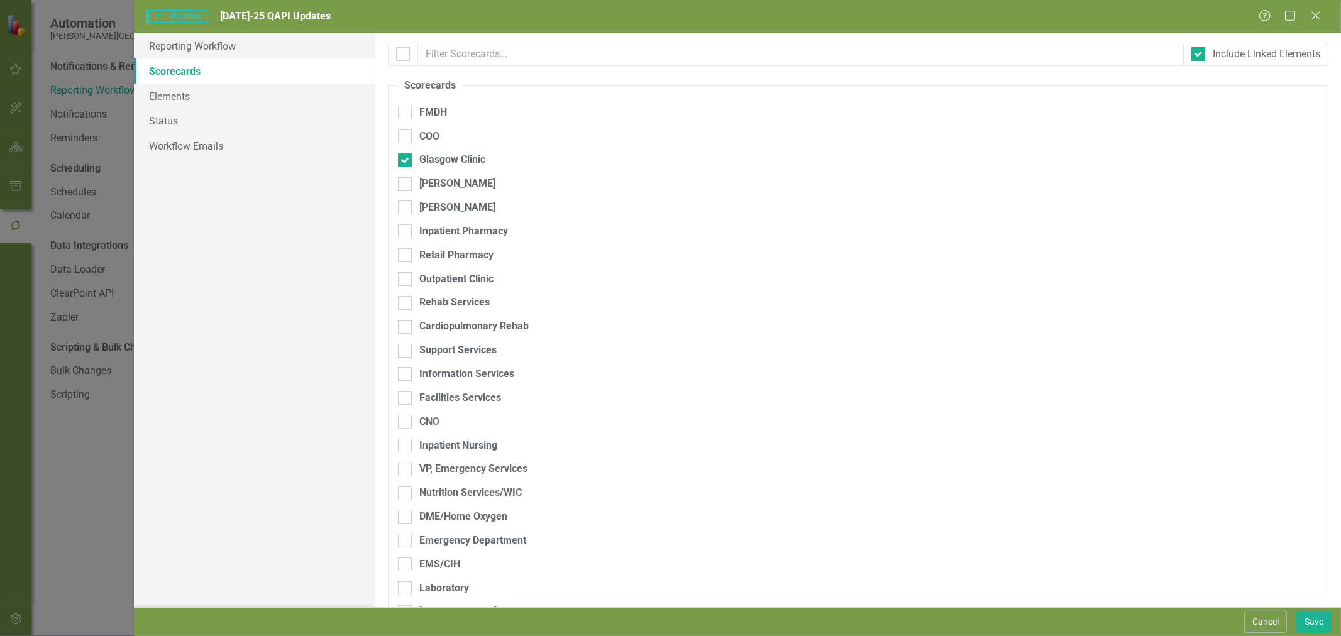
click at [406, 230] on div at bounding box center [405, 231] width 14 height 14
click at [406, 230] on input "Inpatient Pharmacy" at bounding box center [402, 228] width 8 height 8
checkbox input "true"
click at [406, 255] on div at bounding box center [405, 255] width 14 height 14
click at [406, 255] on input "Retail Pharmacy" at bounding box center [402, 252] width 8 height 8
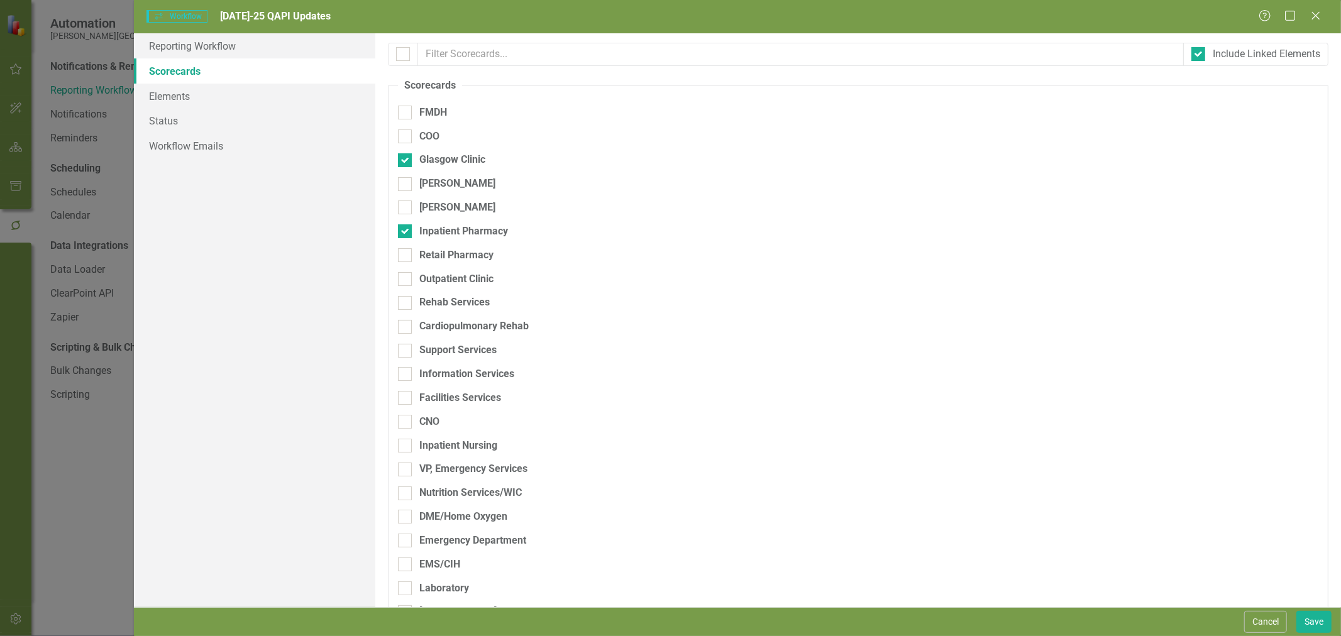
checkbox input "true"
click at [406, 283] on div at bounding box center [405, 279] width 14 height 14
click at [406, 280] on input "Outpatient Clinic" at bounding box center [402, 276] width 8 height 8
checkbox input "true"
click at [404, 309] on div at bounding box center [405, 303] width 14 height 14
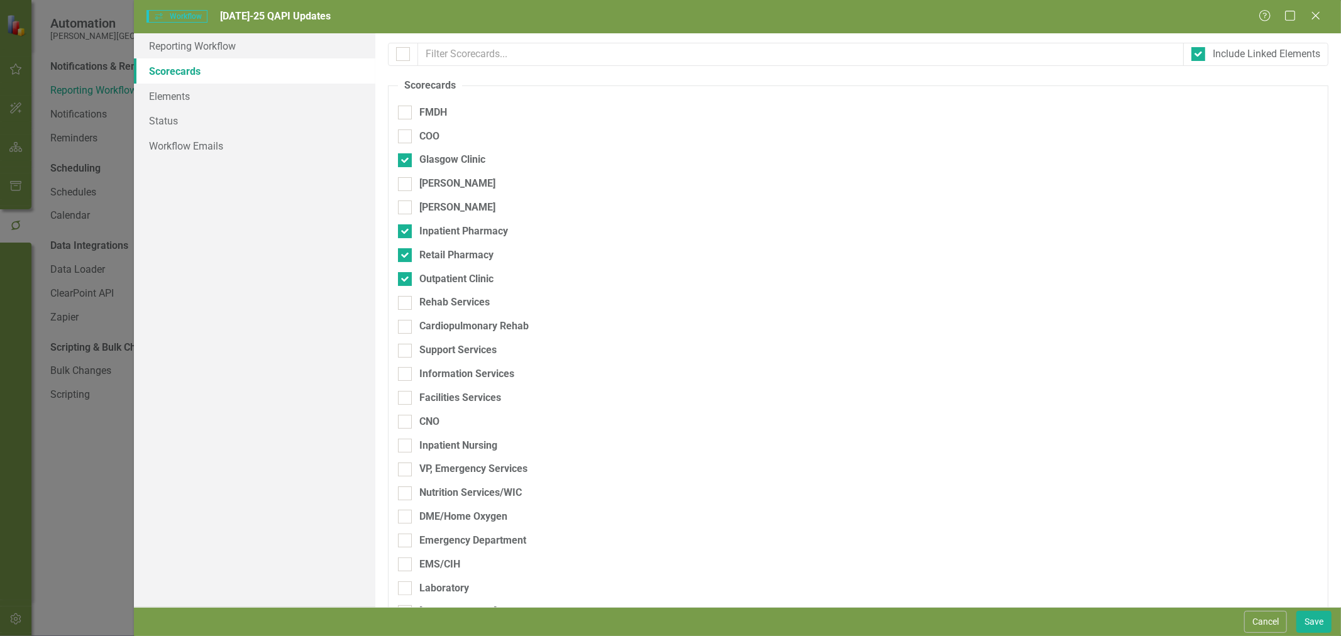
click at [404, 304] on input "Rehab Services" at bounding box center [402, 300] width 8 height 8
checkbox input "true"
click at [409, 331] on div at bounding box center [405, 327] width 14 height 14
click at [406, 328] on input "Cardiopulmonary Rehab" at bounding box center [402, 324] width 8 height 8
checkbox input "true"
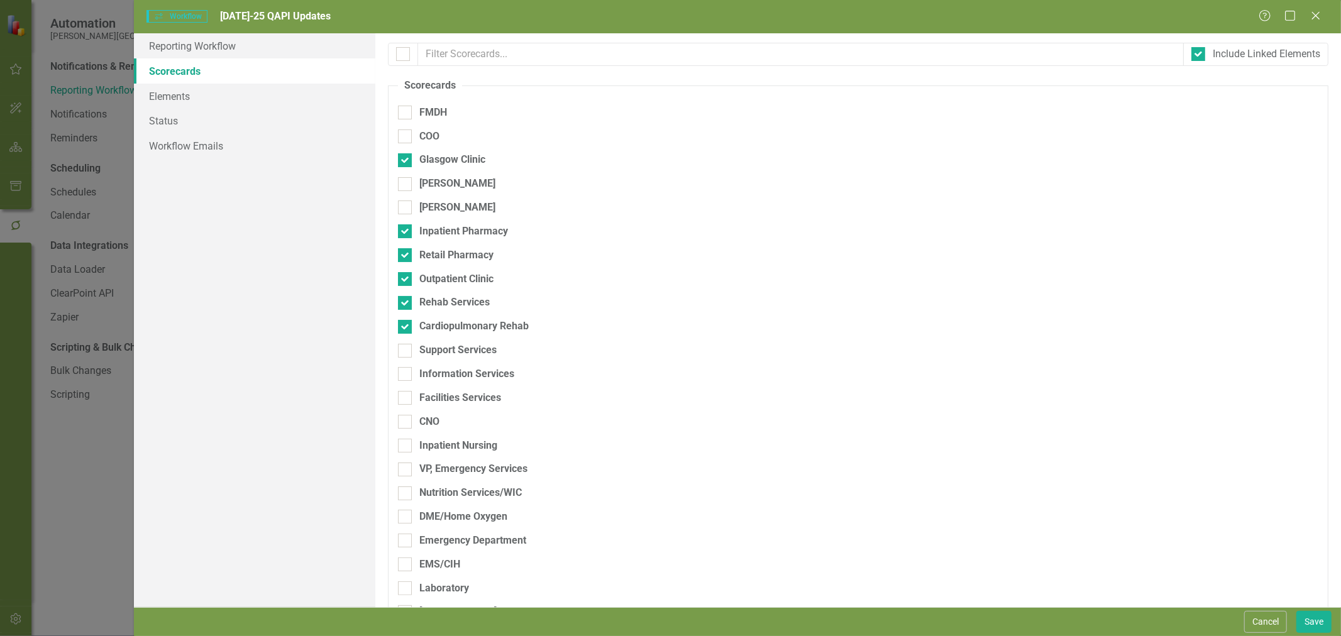
scroll to position [70, 0]
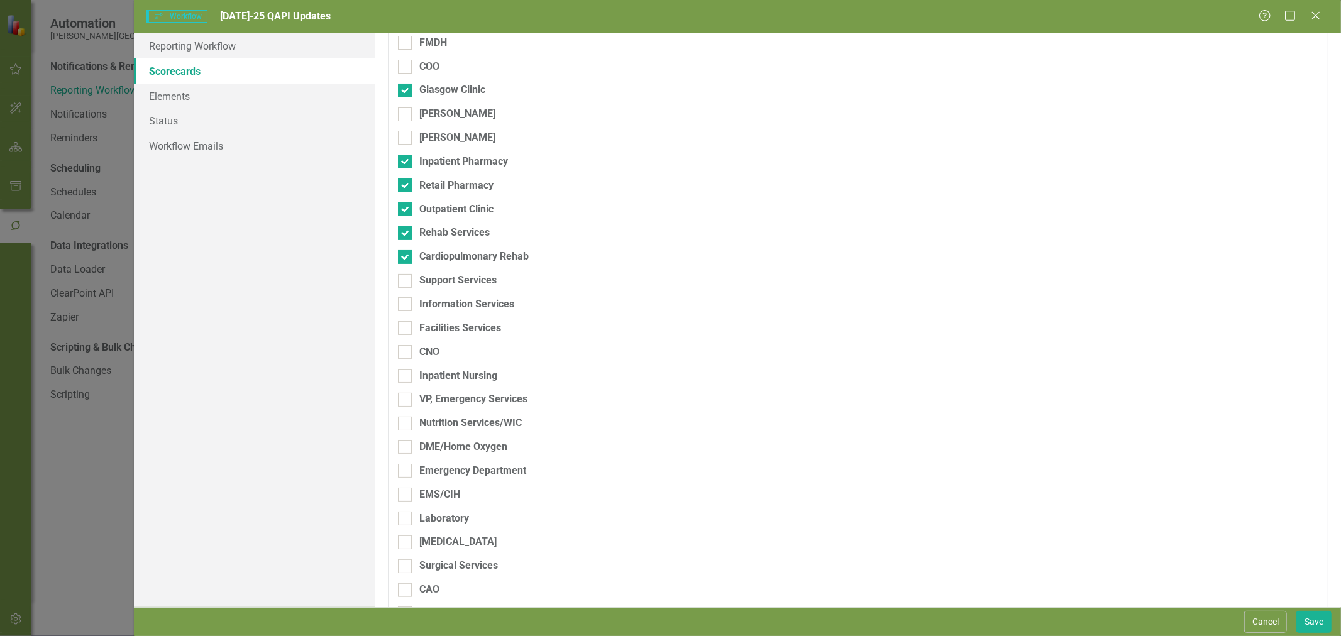
click at [409, 303] on div at bounding box center [405, 304] width 14 height 14
click at [406, 303] on input "Information Services" at bounding box center [402, 301] width 8 height 8
checkbox input "true"
click at [409, 328] on div at bounding box center [405, 328] width 14 height 14
click at [406, 328] on input "Facilities Services" at bounding box center [402, 325] width 8 height 8
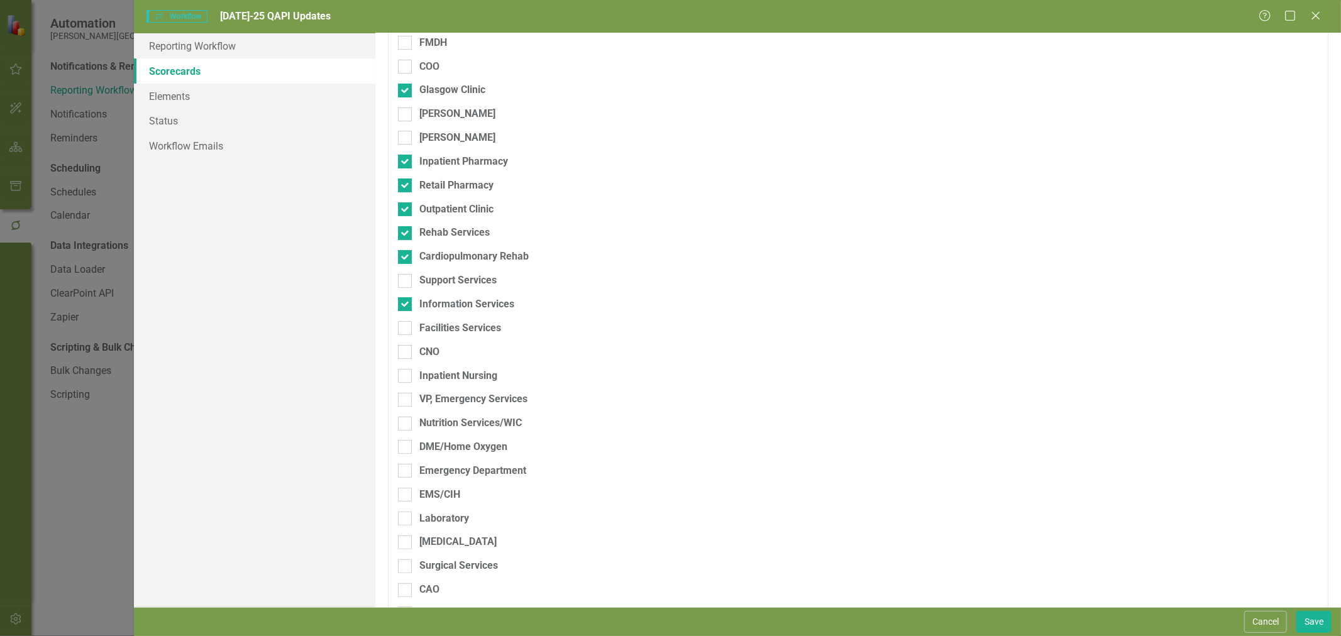
checkbox input "true"
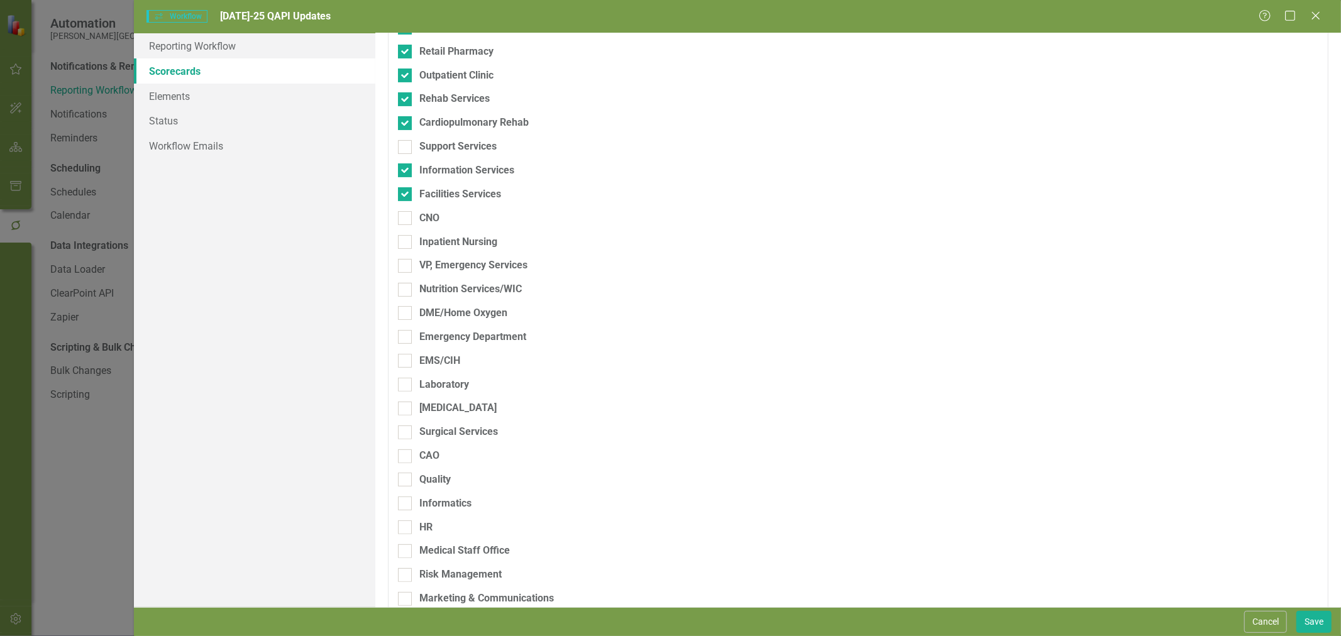
scroll to position [209, 0]
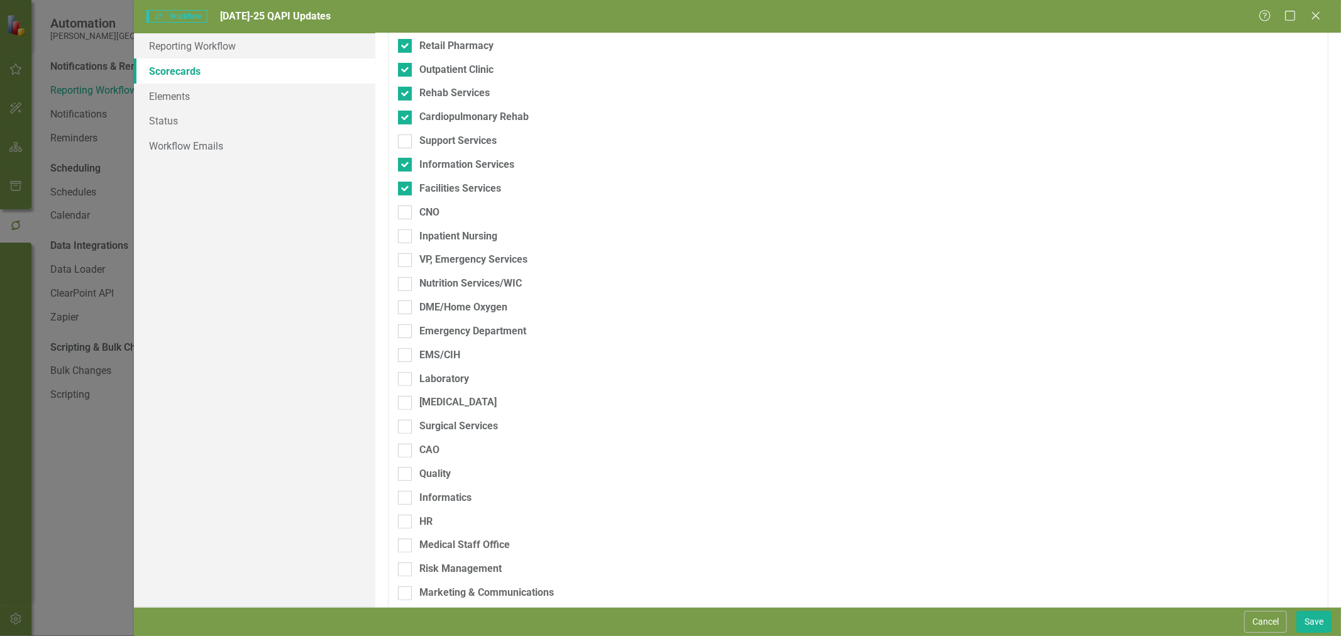
click at [406, 236] on div at bounding box center [405, 237] width 14 height 14
click at [406, 236] on input "Inpatient Nursing" at bounding box center [402, 234] width 8 height 8
checkbox input "true"
click at [403, 262] on div at bounding box center [405, 260] width 14 height 14
click at [403, 262] on input "VP, Emergency Services" at bounding box center [402, 257] width 8 height 8
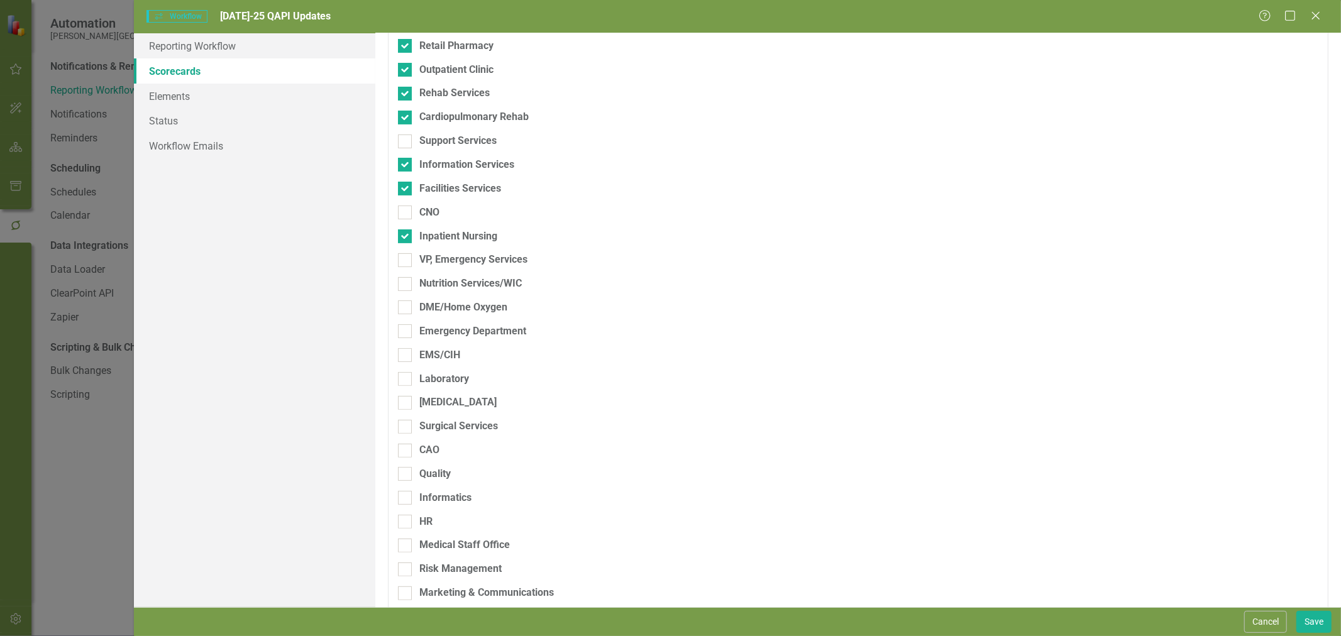
checkbox input "true"
click at [405, 284] on input "Nutrition Services/WIC" at bounding box center [402, 281] width 8 height 8
checkbox input "true"
click at [409, 308] on div at bounding box center [405, 308] width 14 height 14
click at [406, 308] on input "DME/Home Oxygen" at bounding box center [402, 305] width 8 height 8
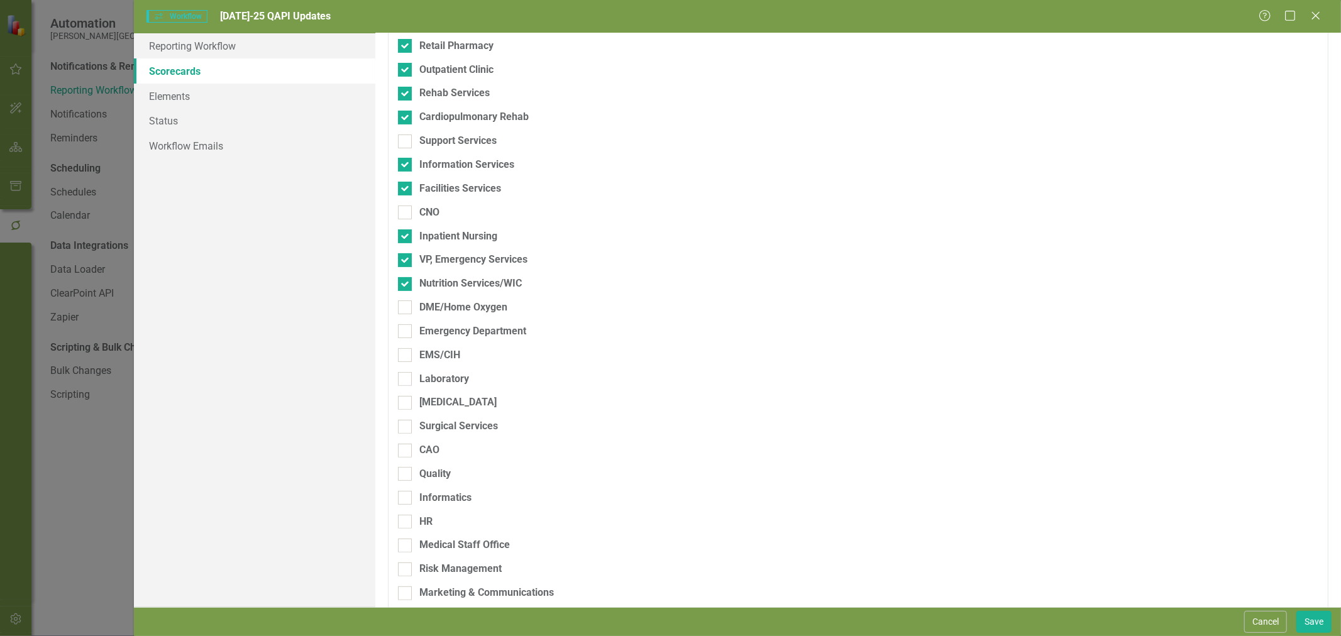
checkbox input "true"
click at [409, 329] on div at bounding box center [405, 331] width 14 height 14
click at [406, 329] on input "Emergency Department" at bounding box center [402, 328] width 8 height 8
checkbox input "true"
click at [401, 356] on input "EMS/CIH" at bounding box center [402, 352] width 8 height 8
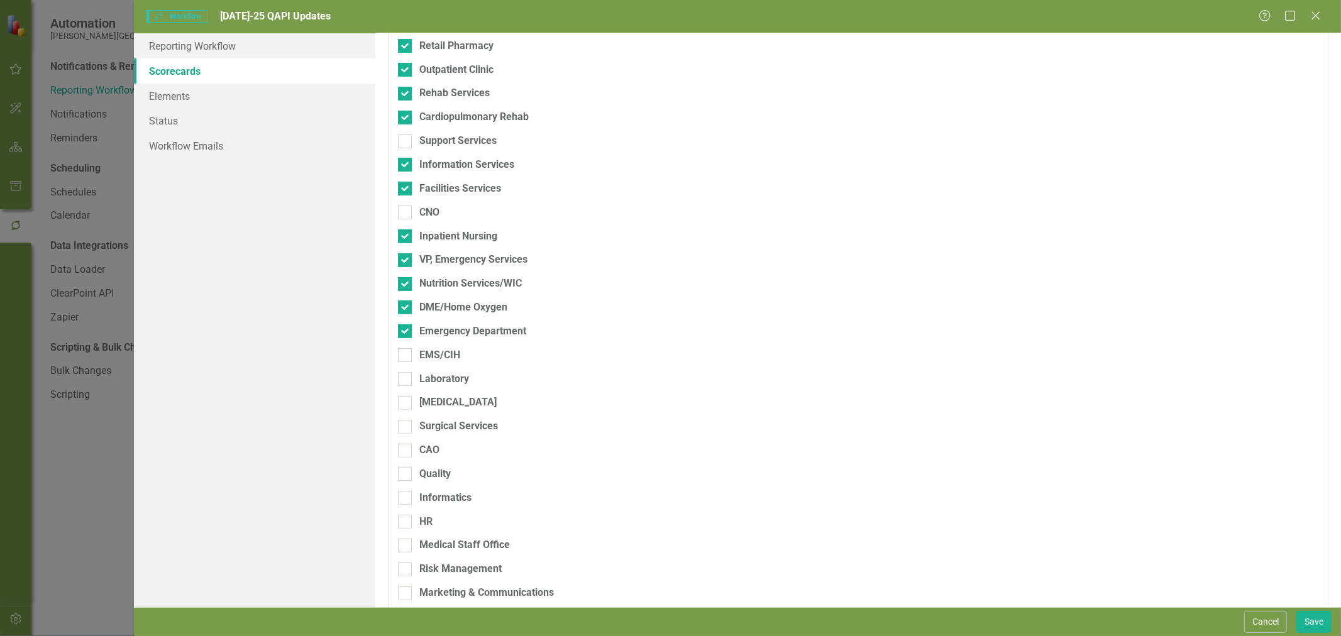
checkbox input "true"
drag, startPoint x: 403, startPoint y: 378, endPoint x: 404, endPoint y: 385, distance: 6.9
click at [403, 379] on input "Laboratory" at bounding box center [402, 376] width 8 height 8
checkbox input "true"
click at [405, 401] on input "[MEDICAL_DATA]" at bounding box center [402, 400] width 8 height 8
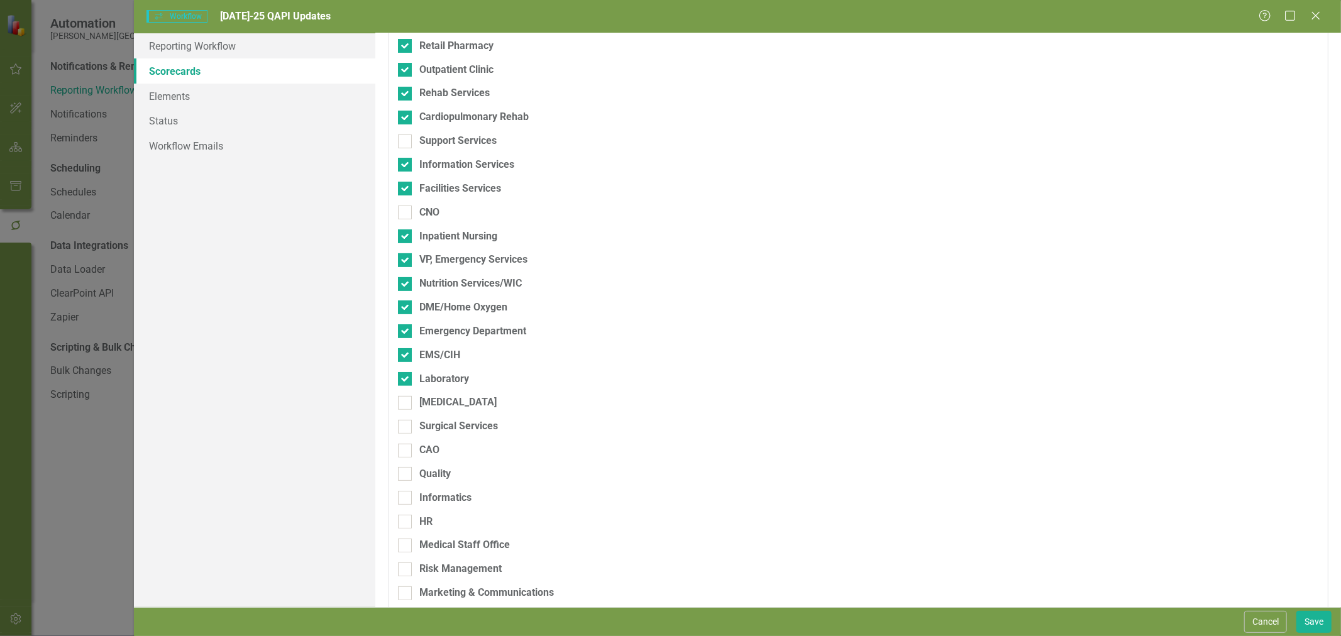
checkbox input "true"
click at [406, 428] on div at bounding box center [405, 427] width 14 height 14
click at [406, 428] on input "Surgical Services" at bounding box center [402, 424] width 8 height 8
checkbox input "true"
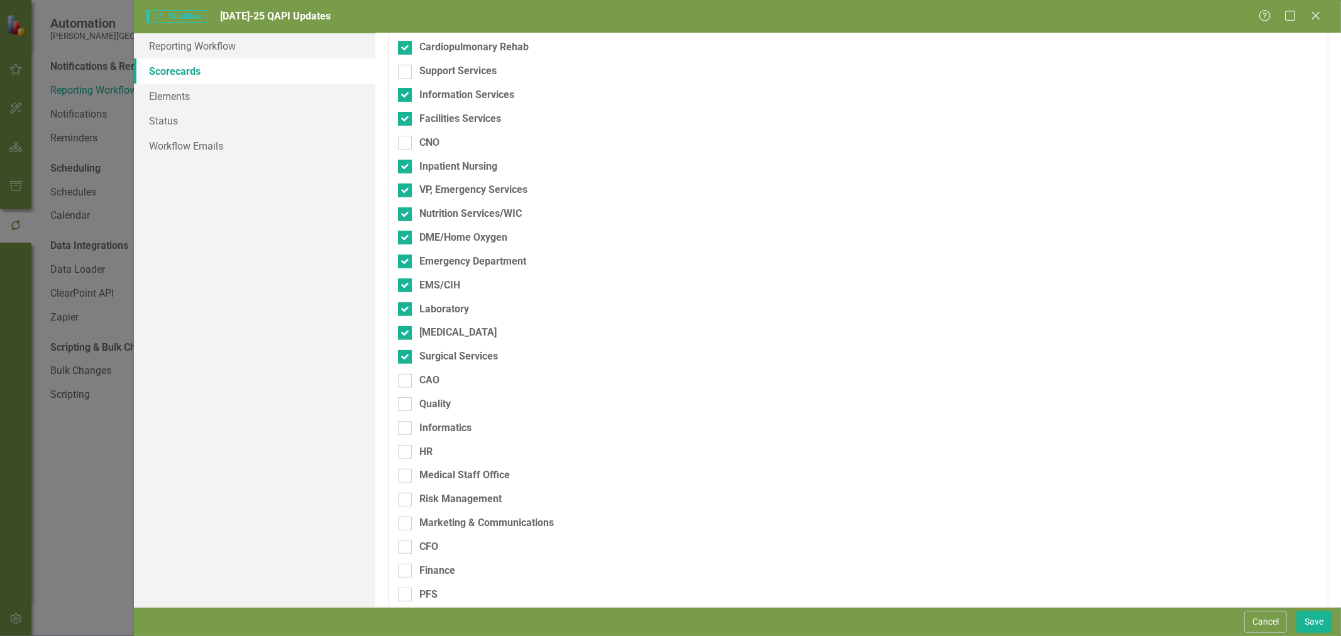
click at [397, 409] on fieldset "Scorecards Please select the scorecards that you want to include in this workfl…" at bounding box center [858, 241] width 941 height 884
drag, startPoint x: 405, startPoint y: 405, endPoint x: 409, endPoint y: 428, distance: 23.0
click at [406, 407] on div at bounding box center [405, 404] width 14 height 14
click at [406, 406] on input "Quality" at bounding box center [402, 401] width 8 height 8
checkbox input "true"
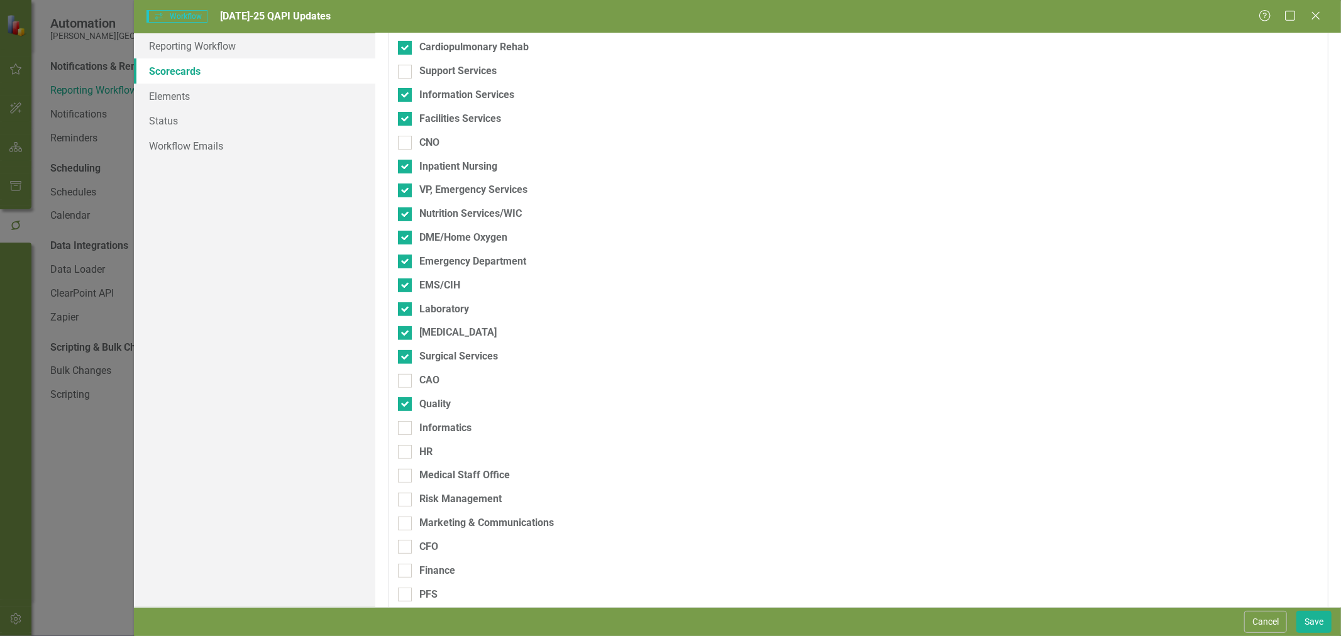
click at [411, 436] on fieldset "Scorecards Please select the scorecards that you want to include in this workfl…" at bounding box center [858, 241] width 941 height 884
click at [404, 423] on input "Informatics" at bounding box center [402, 425] width 8 height 8
checkbox input "true"
click at [406, 453] on div at bounding box center [405, 452] width 14 height 14
click at [406, 453] on input "HR" at bounding box center [402, 449] width 8 height 8
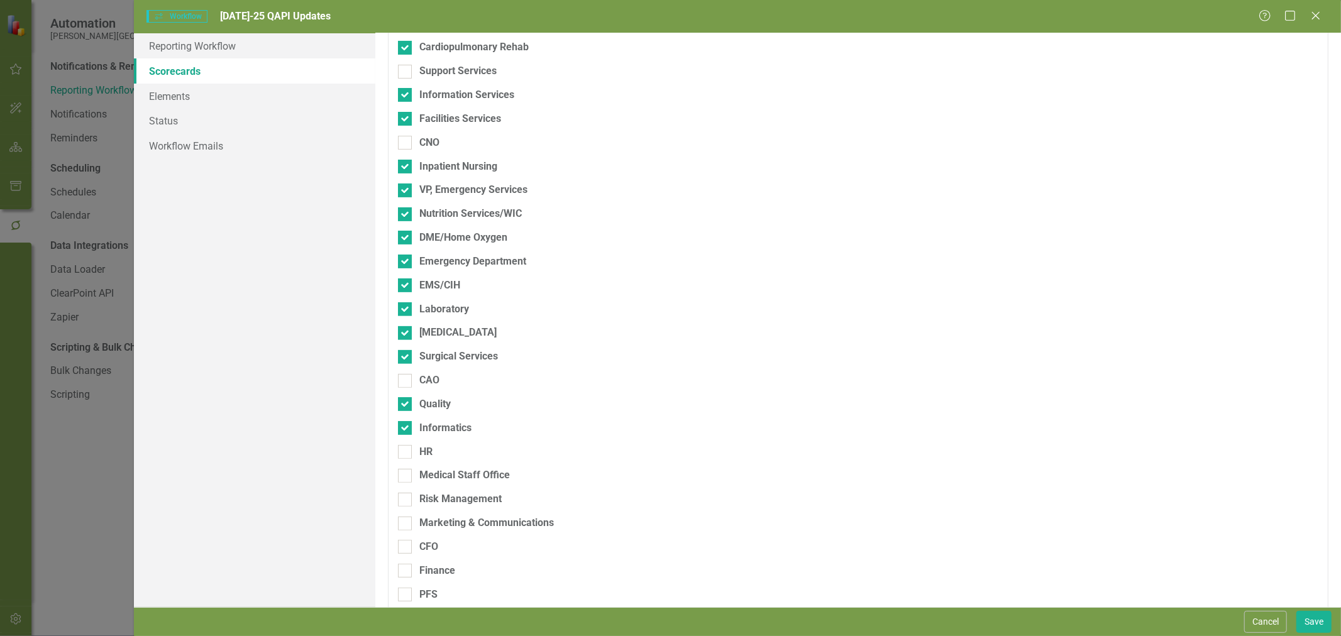
checkbox input "true"
click at [401, 480] on div at bounding box center [405, 476] width 14 height 14
click at [401, 477] on input "Medical Staff Office" at bounding box center [402, 473] width 8 height 8
checkbox input "true"
click at [403, 499] on input "Risk Management" at bounding box center [402, 497] width 8 height 8
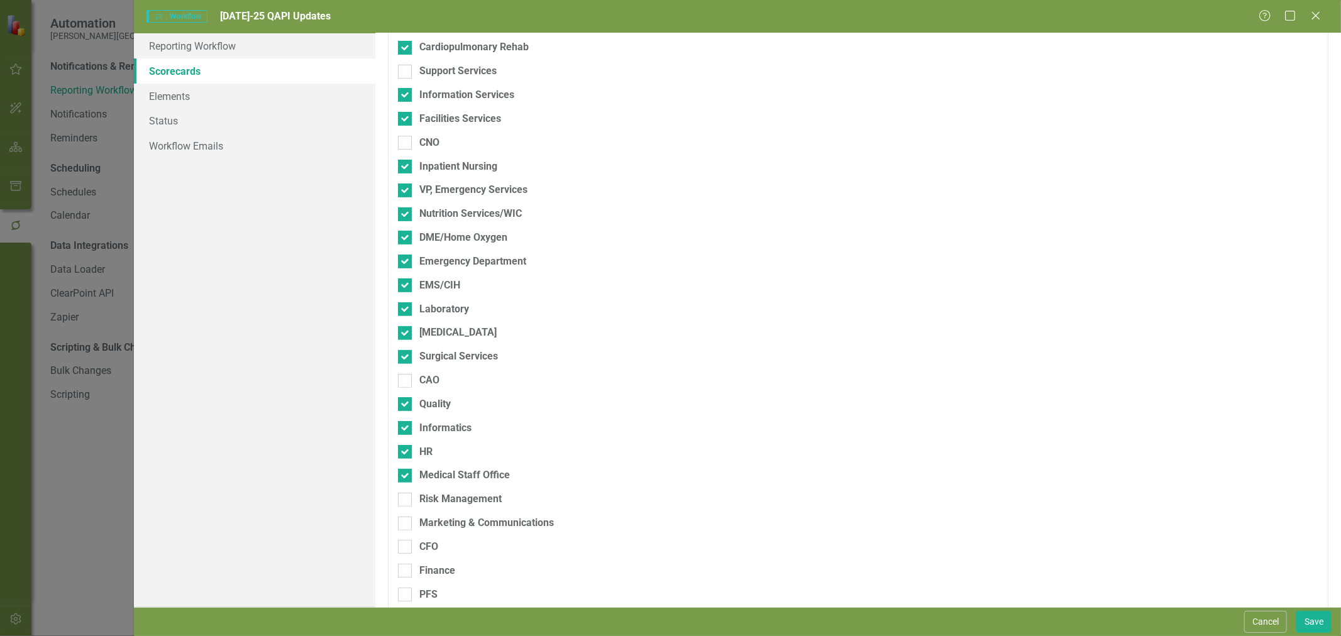
checkbox input "true"
click at [407, 525] on div at bounding box center [405, 524] width 14 height 14
click at [406, 525] on input "Marketing & Communications" at bounding box center [402, 521] width 8 height 8
checkbox input "true"
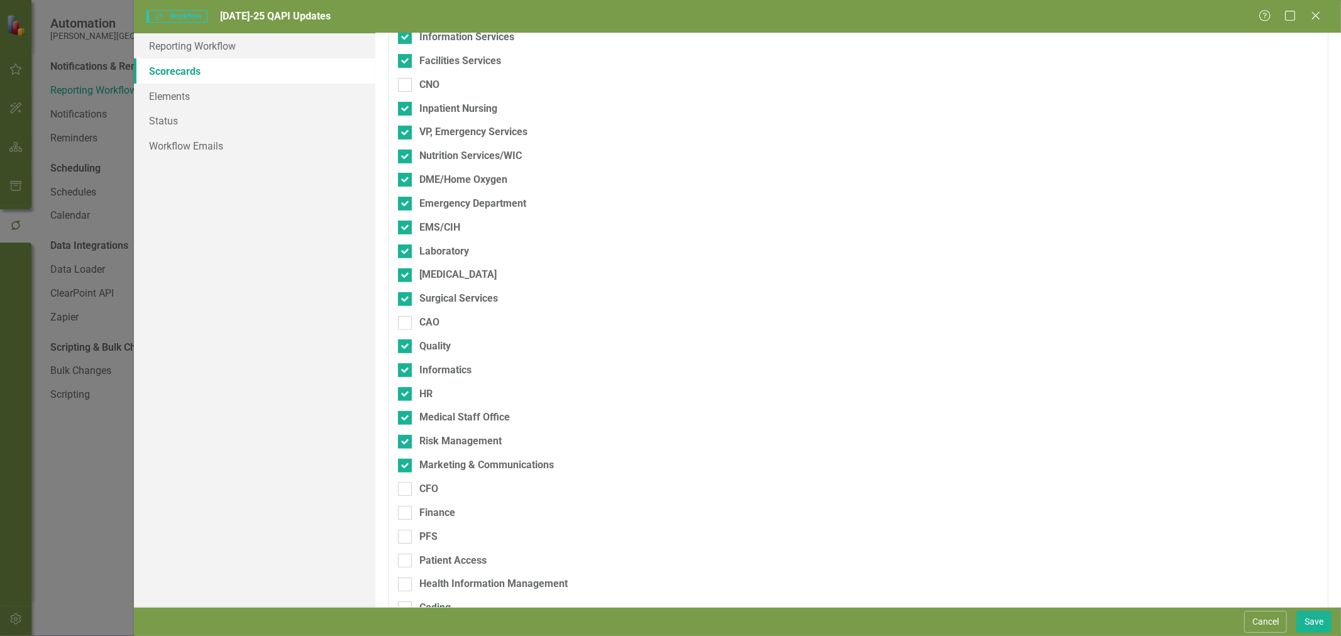
scroll to position [365, 0]
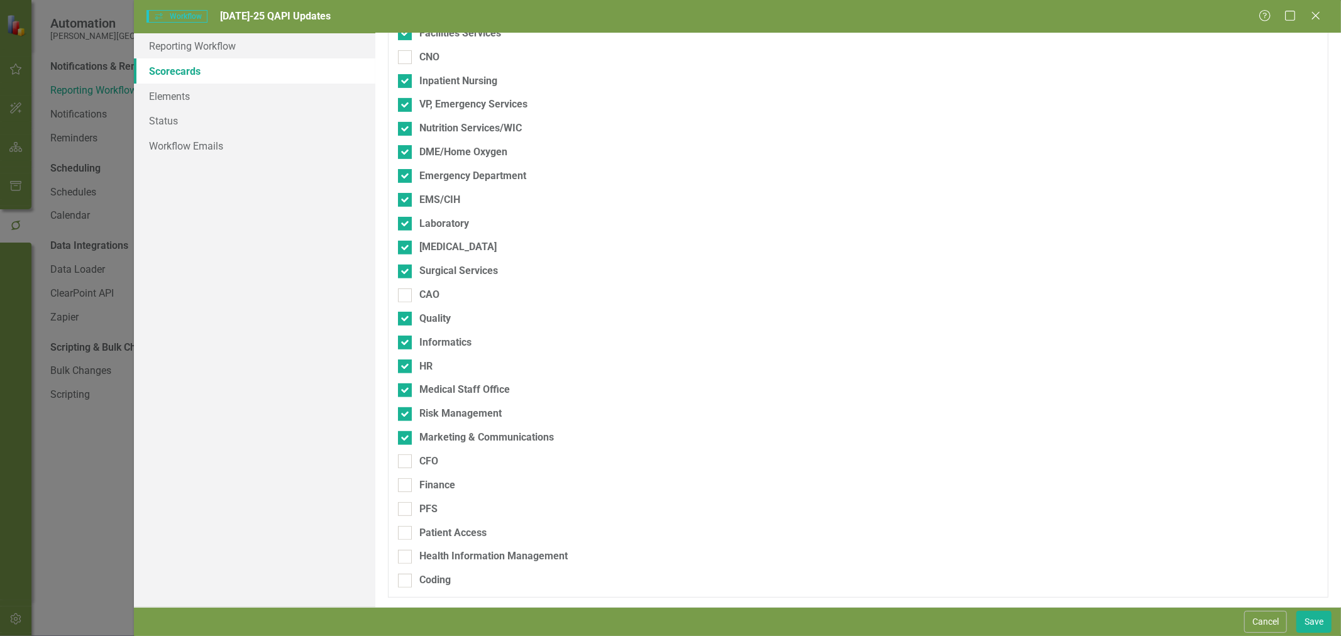
click at [406, 416] on div at bounding box center [405, 414] width 14 height 14
click at [406, 416] on input "Risk Management" at bounding box center [402, 411] width 8 height 8
checkbox input "false"
drag, startPoint x: 401, startPoint y: 390, endPoint x: 402, endPoint y: 401, distance: 10.8
click at [401, 389] on input "Medical Staff Office" at bounding box center [402, 388] width 8 height 8
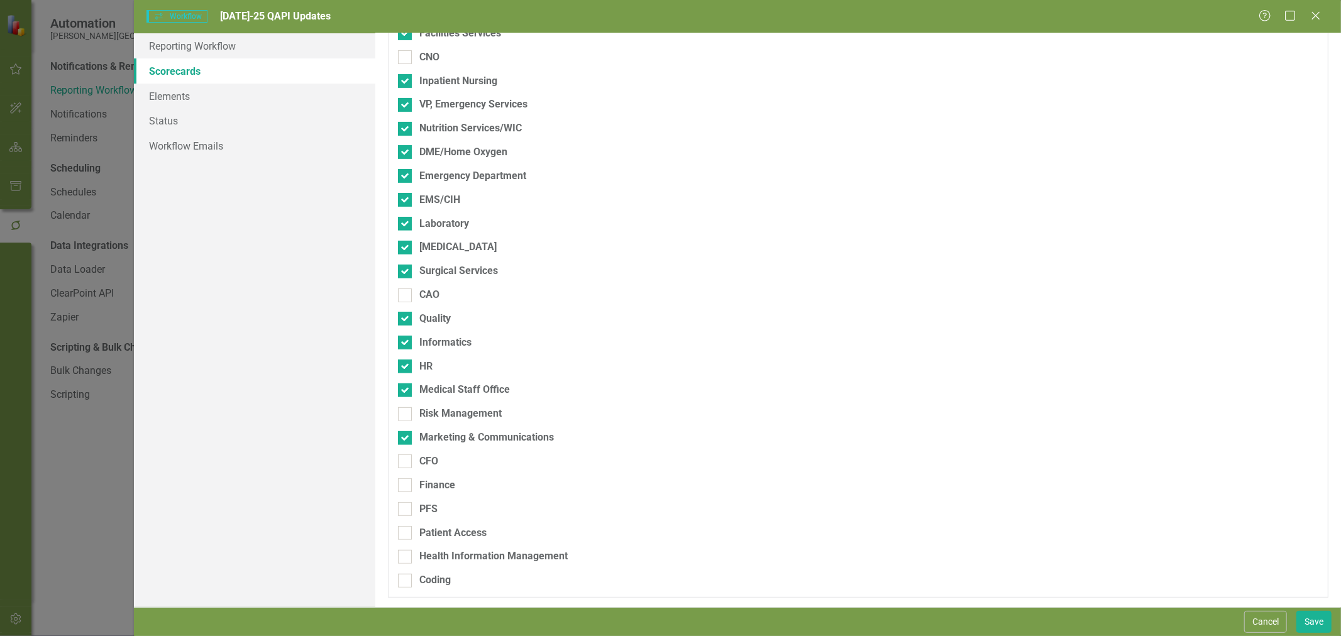
checkbox input "false"
click at [405, 484] on input "Finance" at bounding box center [402, 483] width 8 height 8
checkbox input "true"
click at [406, 506] on input "PFS" at bounding box center [402, 506] width 8 height 8
checkbox input "true"
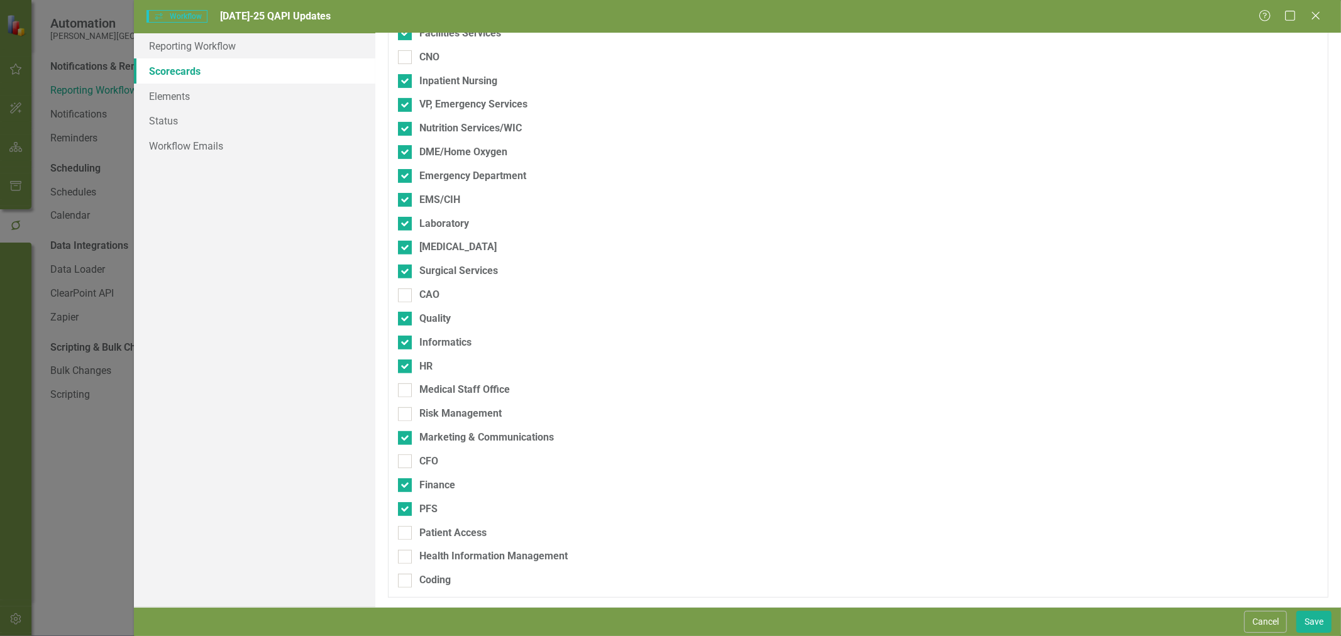
click at [403, 536] on div at bounding box center [405, 533] width 14 height 14
click at [403, 535] on input "Patient Access" at bounding box center [402, 530] width 8 height 8
checkbox input "true"
drag, startPoint x: 403, startPoint y: 556, endPoint x: 407, endPoint y: 582, distance: 26.8
click at [403, 557] on input "Health Information Management" at bounding box center [402, 554] width 8 height 8
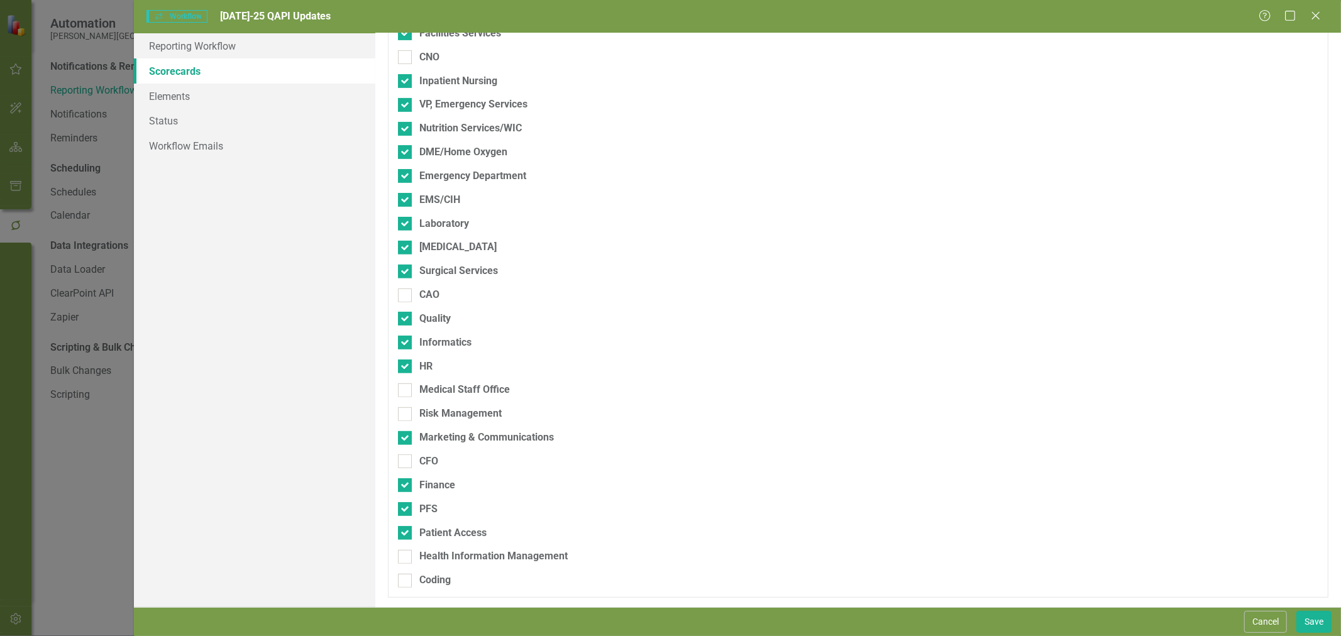
checkbox input "true"
click at [407, 585] on div at bounding box center [405, 581] width 14 height 14
click at [406, 582] on input "Coding" at bounding box center [402, 578] width 8 height 8
checkbox input "true"
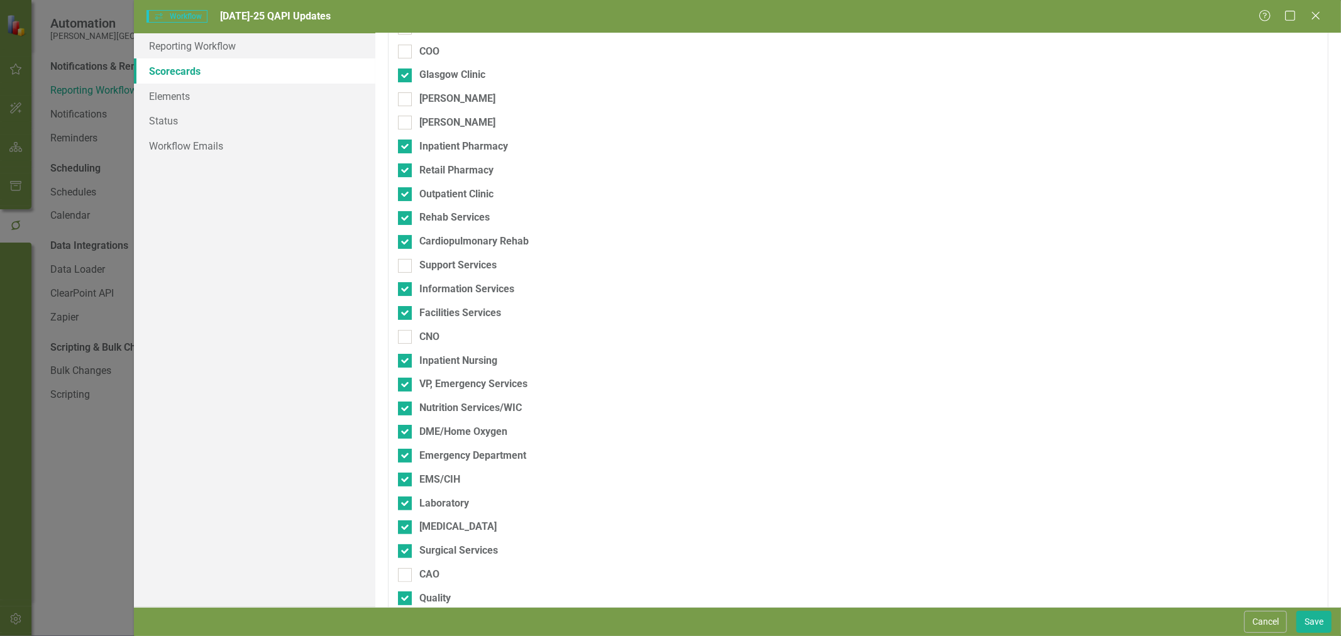
scroll to position [0, 0]
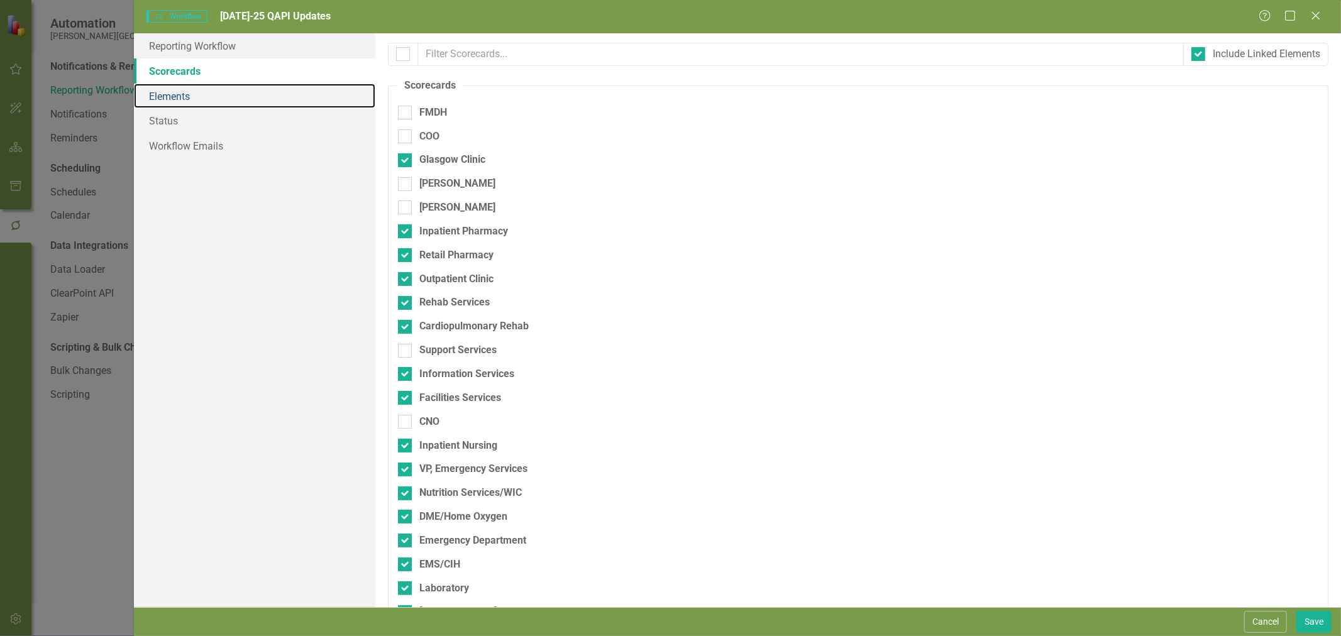
click at [183, 92] on link "Elements" at bounding box center [254, 96] width 241 height 25
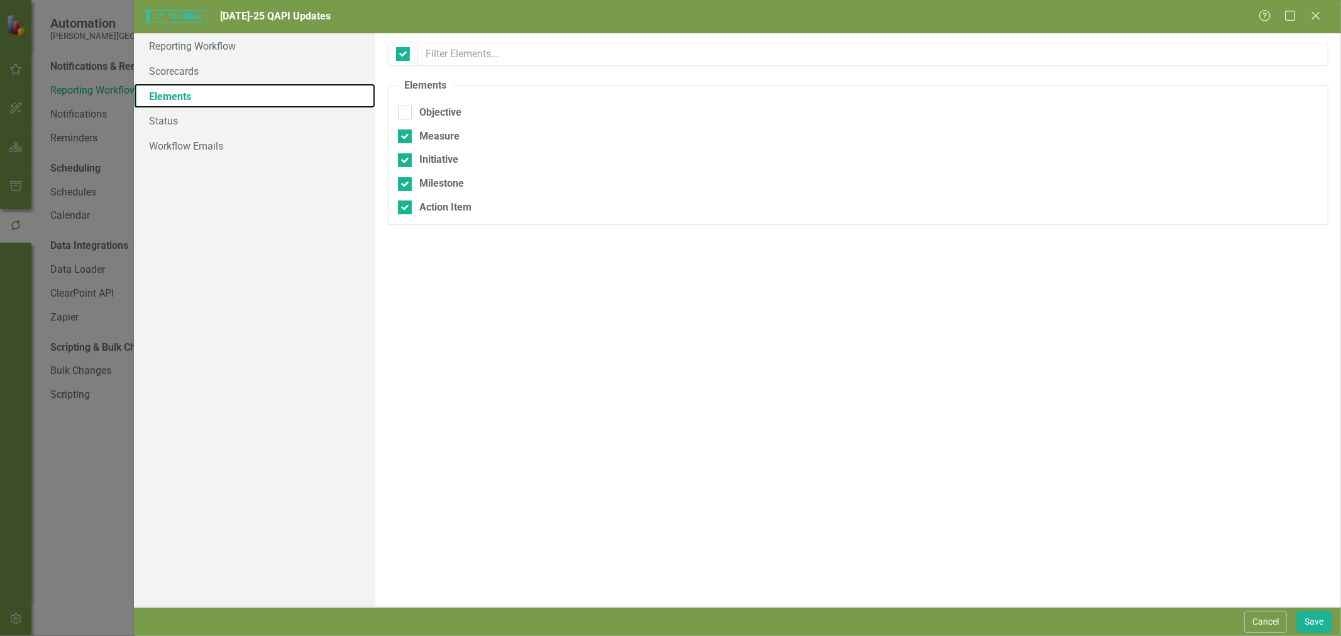
checkbox input "false"
click at [404, 160] on input "Initiative" at bounding box center [402, 157] width 8 height 8
checkbox input "false"
drag, startPoint x: 399, startPoint y: 186, endPoint x: 404, endPoint y: 201, distance: 16.7
click at [400, 186] on div at bounding box center [405, 184] width 14 height 14
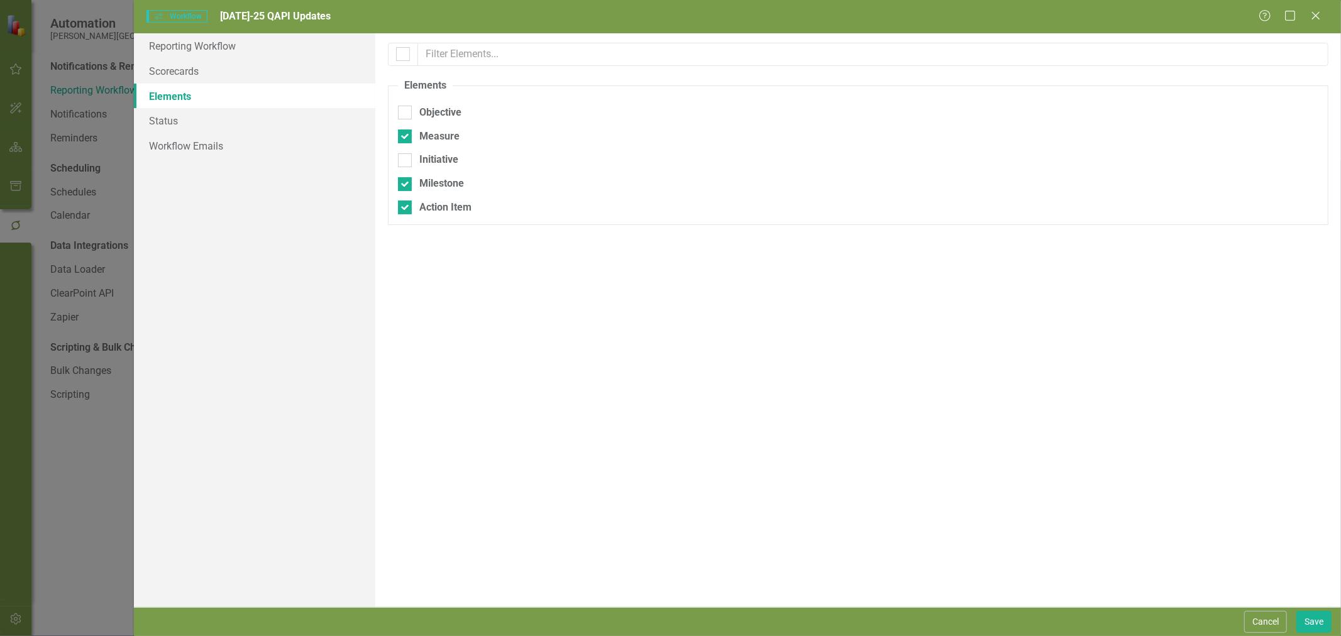
click at [400, 186] on input "Milestone" at bounding box center [402, 181] width 8 height 8
checkbox input "false"
click at [402, 209] on div at bounding box center [405, 208] width 14 height 14
click at [402, 209] on input "Action Item" at bounding box center [402, 205] width 8 height 8
checkbox input "false"
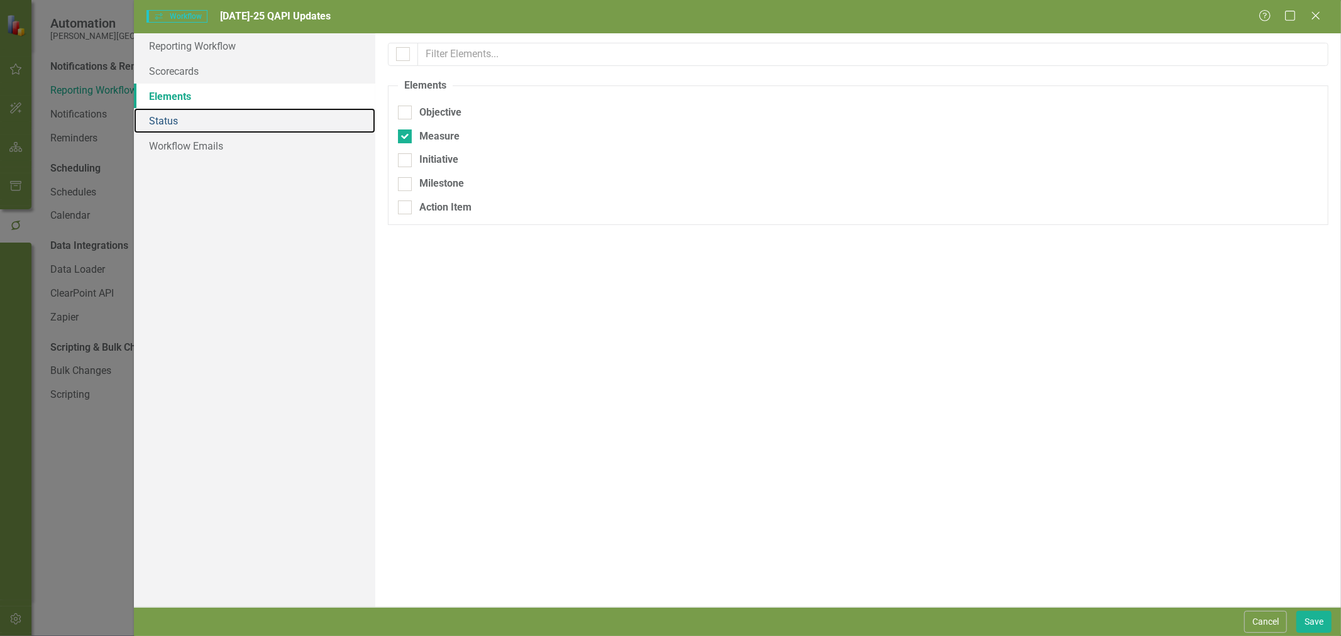
click at [210, 123] on link "Status" at bounding box center [254, 120] width 241 height 25
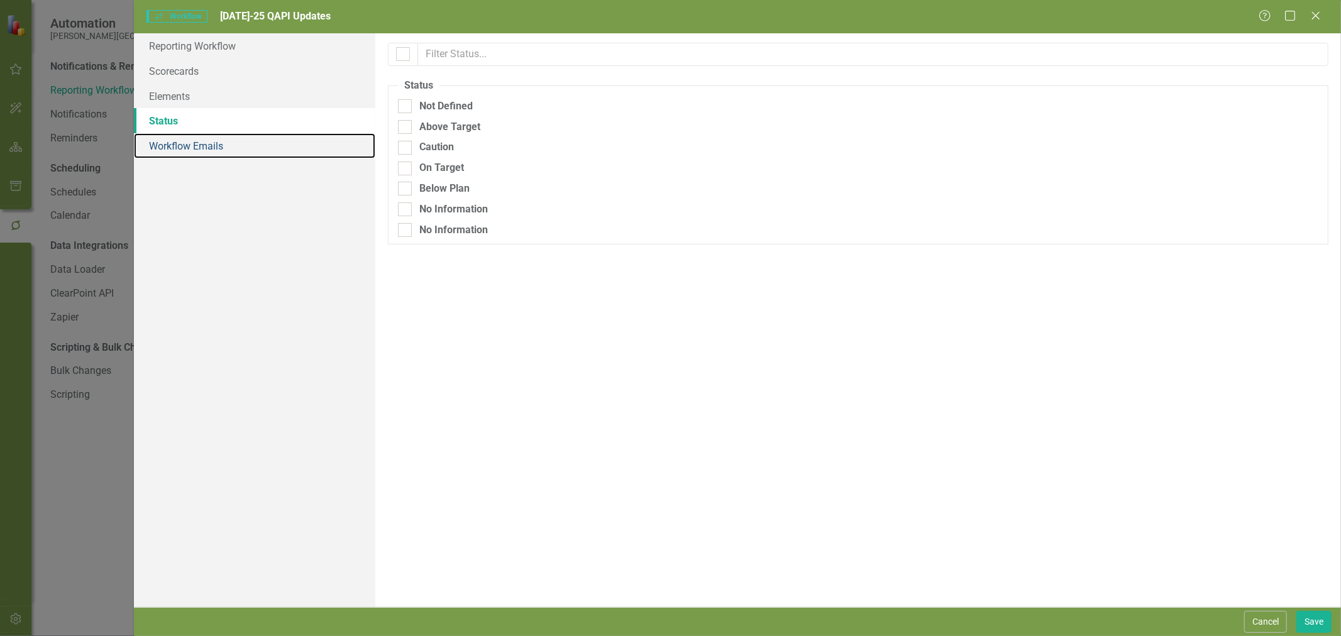
click at [219, 154] on link "Workflow Emails" at bounding box center [254, 145] width 241 height 25
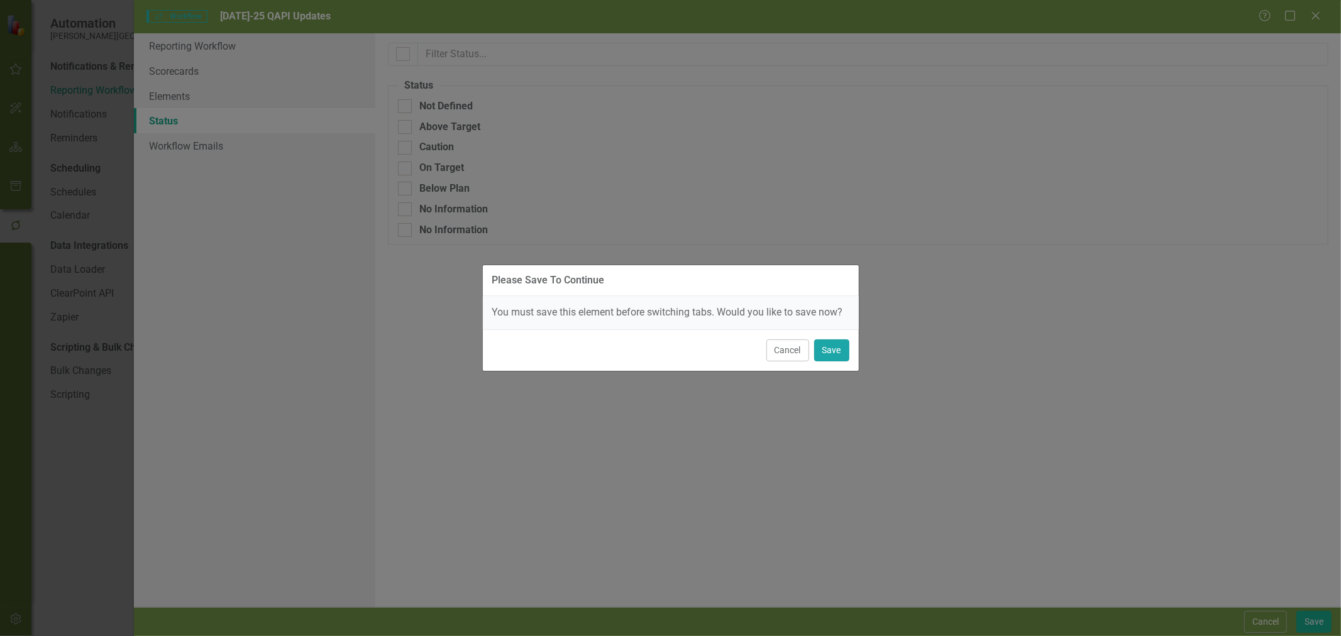
click at [849, 340] on button "Save" at bounding box center [831, 351] width 35 height 22
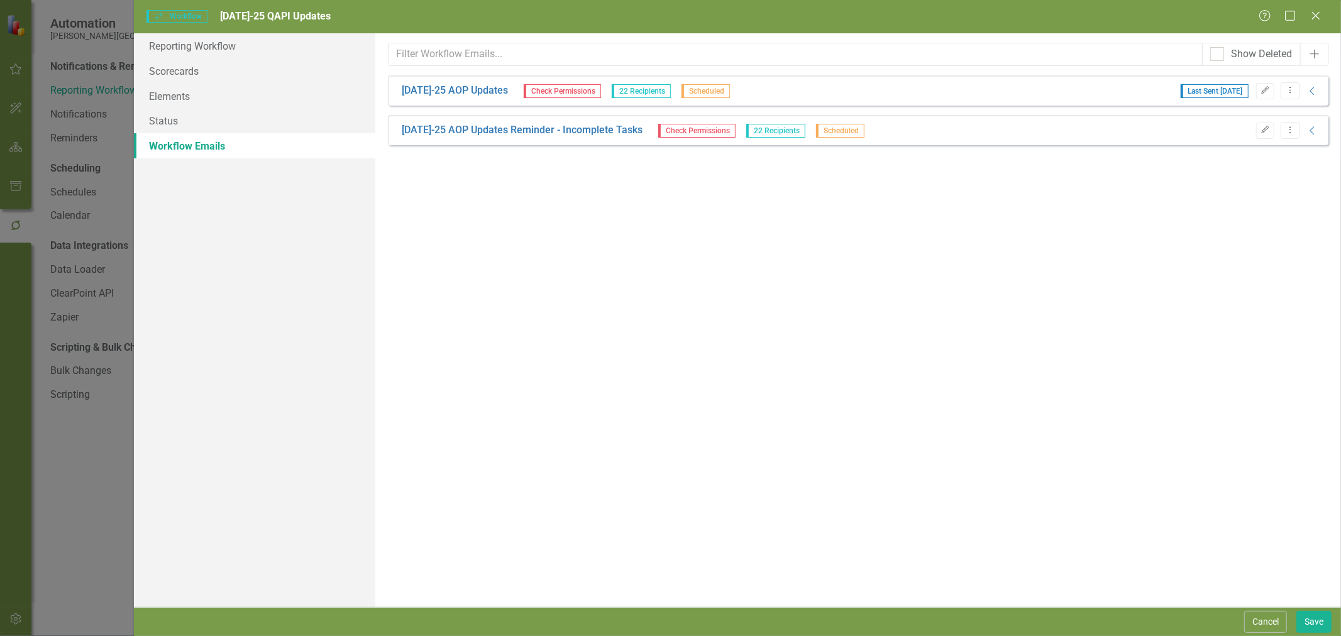
click at [485, 88] on link "[DATE]-25 AOP Updates" at bounding box center [455, 91] width 106 height 14
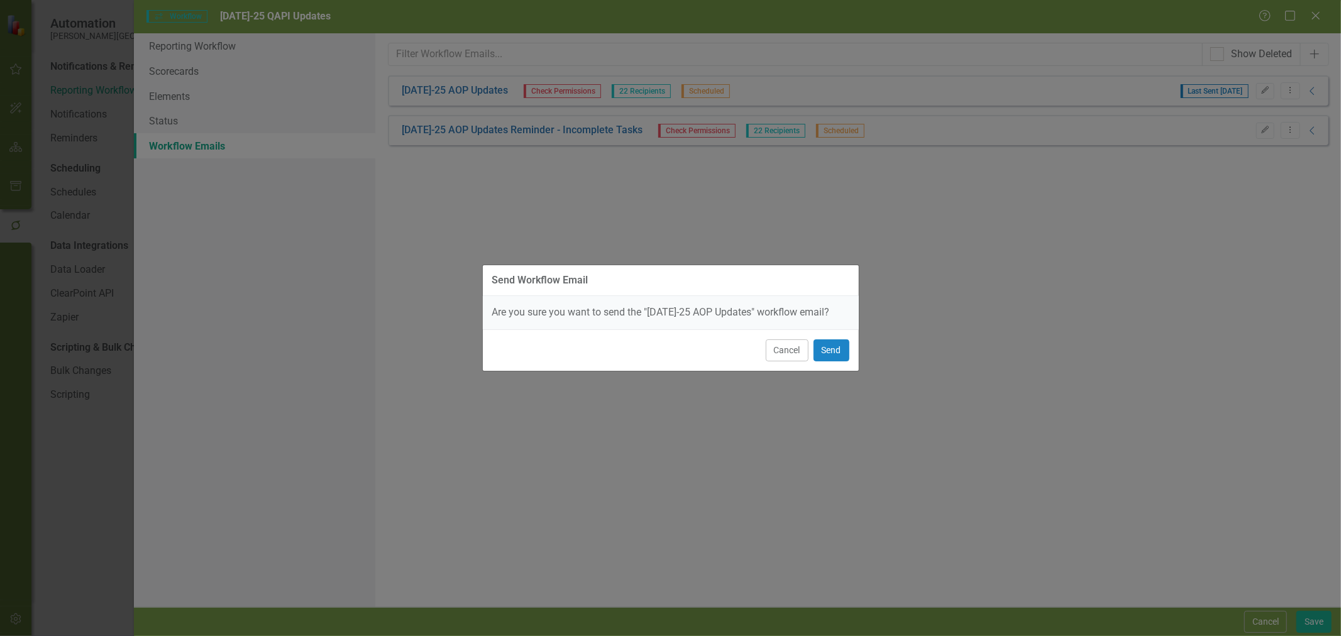
click at [785, 356] on button "Cancel" at bounding box center [787, 351] width 43 height 22
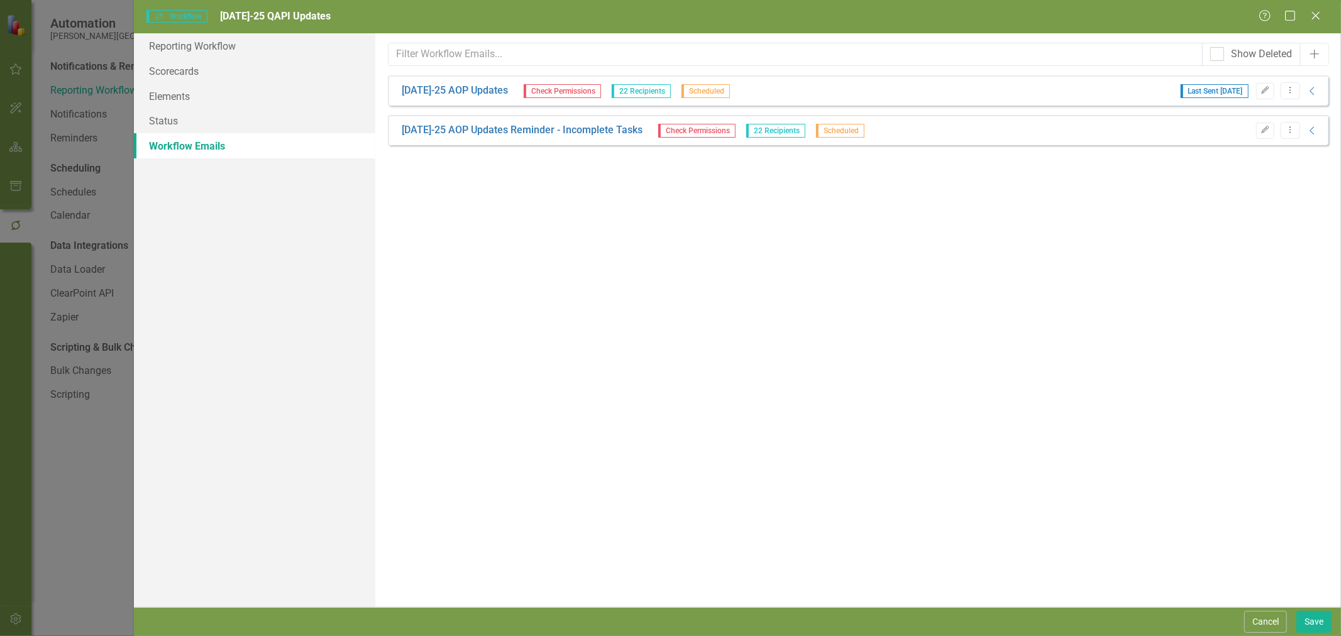
click at [1272, 91] on button "Edit" at bounding box center [1265, 91] width 18 height 16
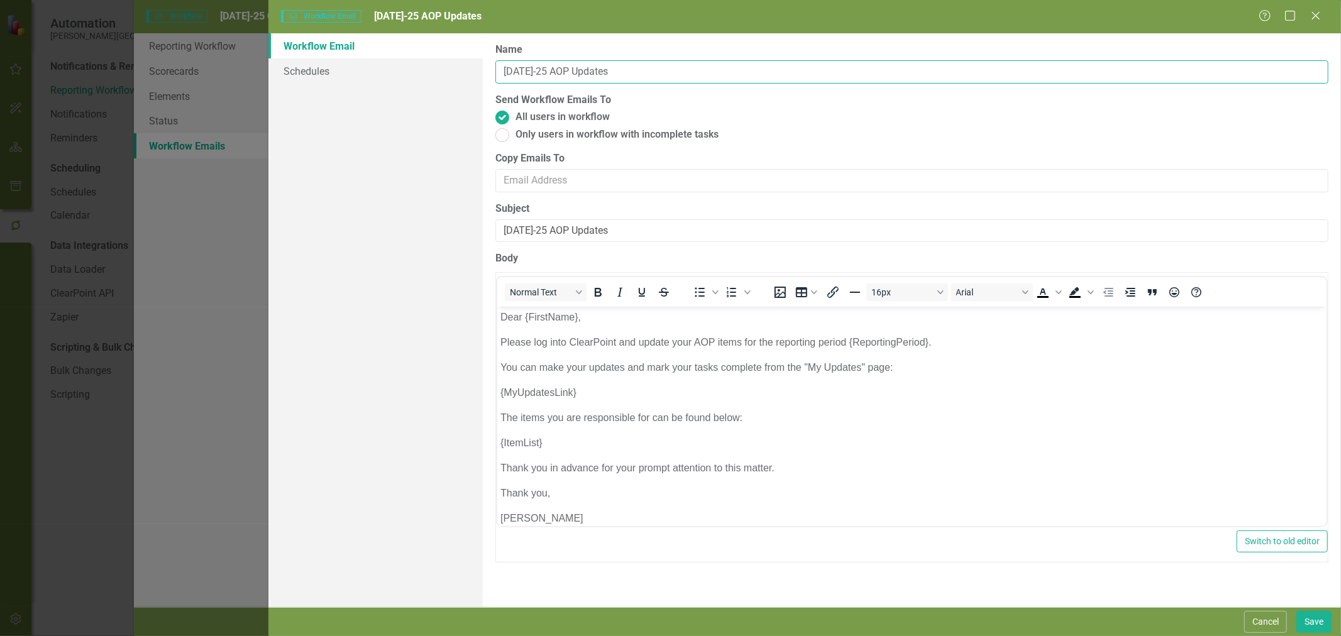
drag, startPoint x: 518, startPoint y: 70, endPoint x: 496, endPoint y: 70, distance: 22.0
click at [496, 70] on input "[DATE]-25 AOP Updates" at bounding box center [912, 71] width 833 height 23
click at [551, 71] on input "[DATE]-25 AOP Updates" at bounding box center [912, 71] width 833 height 23
drag, startPoint x: 553, startPoint y: 72, endPoint x: 535, endPoint y: 73, distance: 18.3
click at [535, 73] on input "[DATE]-25 AOP Updates" at bounding box center [912, 71] width 833 height 23
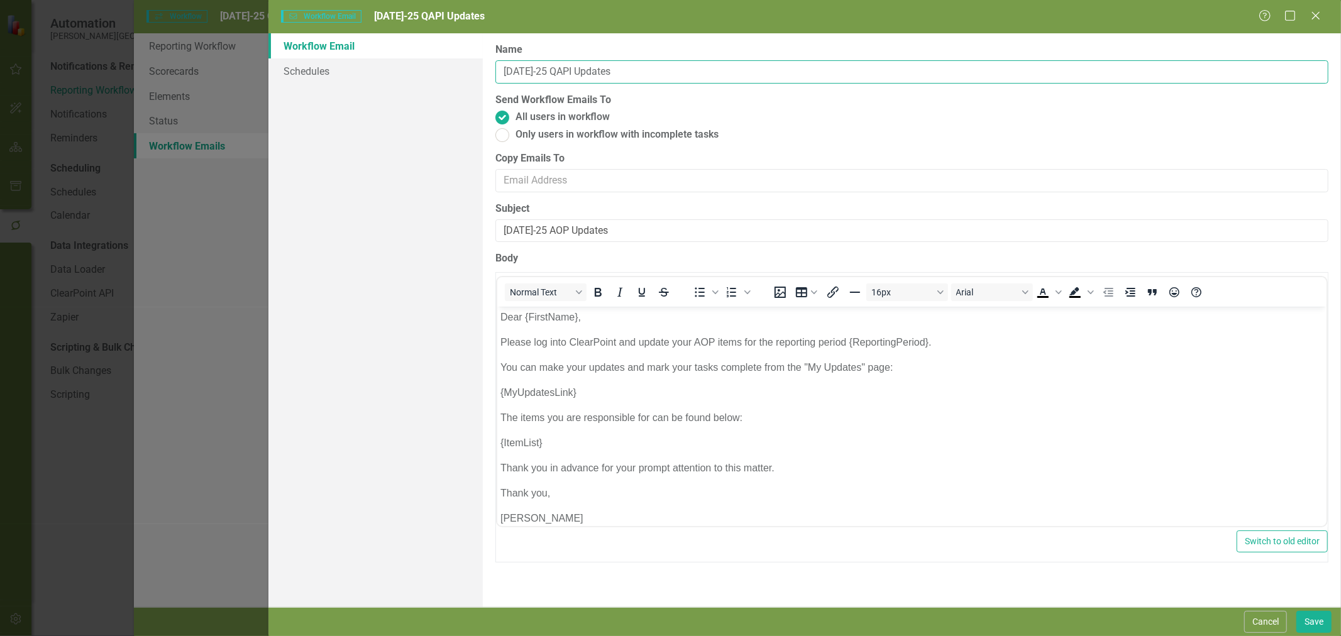
type input "[DATE]-25 QAPI Updates"
click at [1269, 623] on button "Cancel" at bounding box center [1265, 622] width 43 height 22
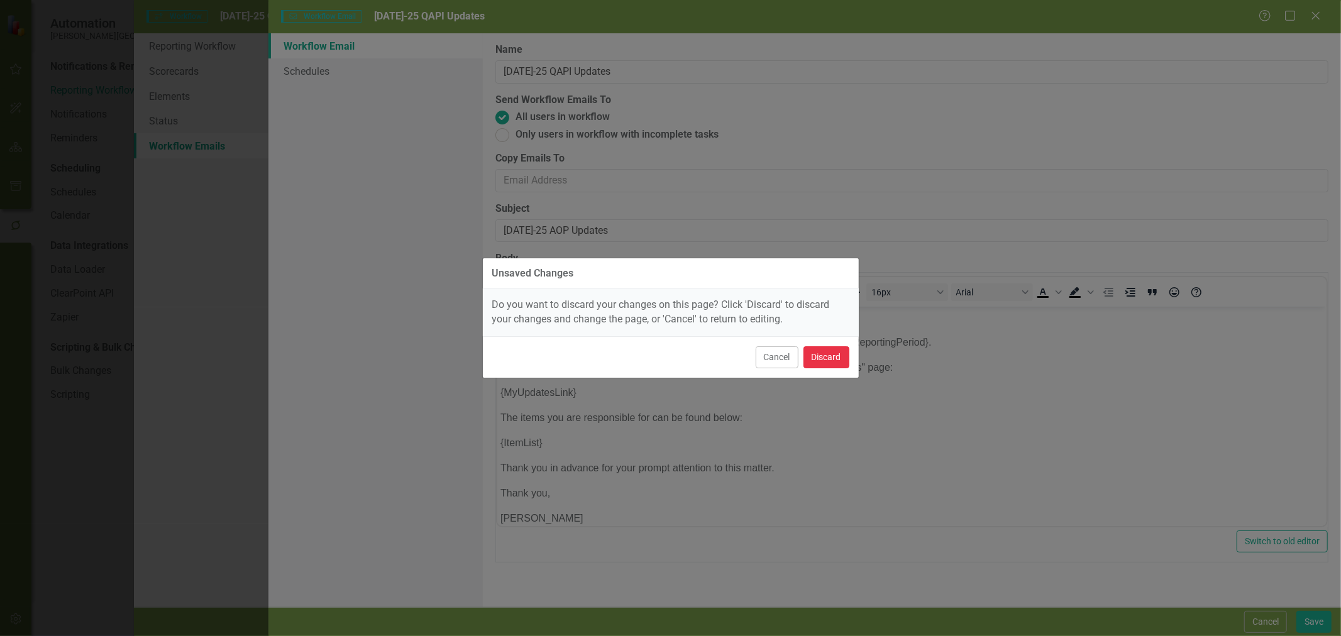
click at [828, 365] on button "Discard" at bounding box center [827, 357] width 46 height 22
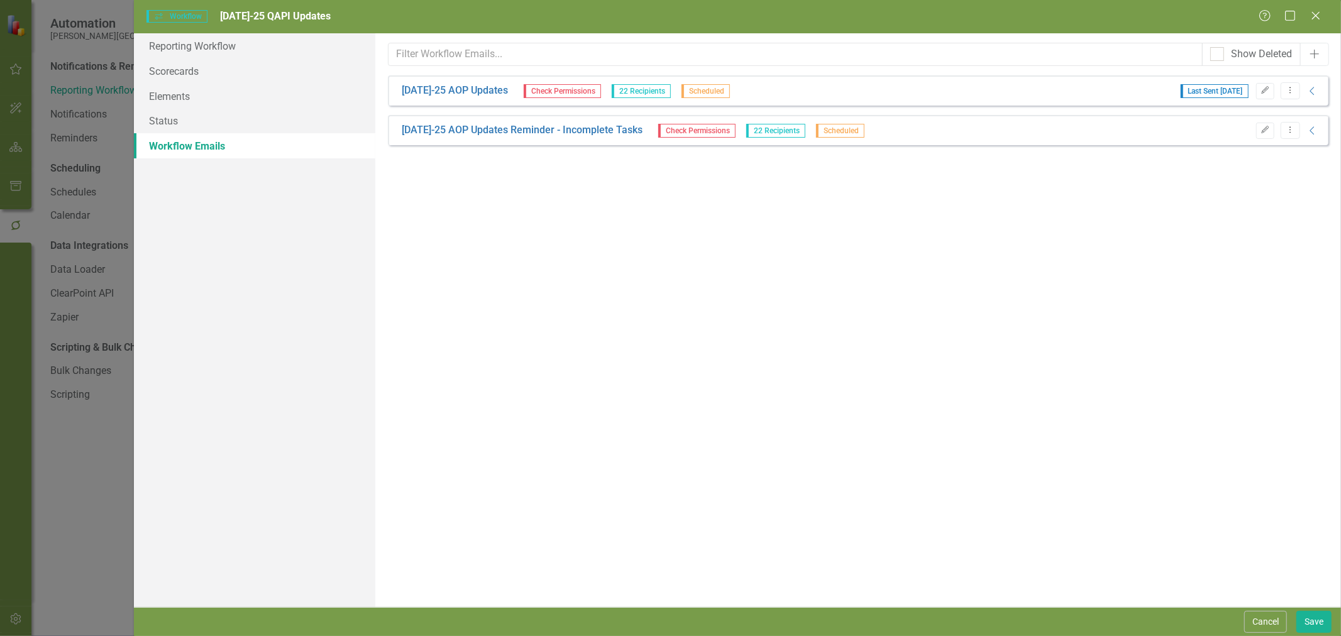
click at [1258, 624] on button "Cancel" at bounding box center [1265, 622] width 43 height 22
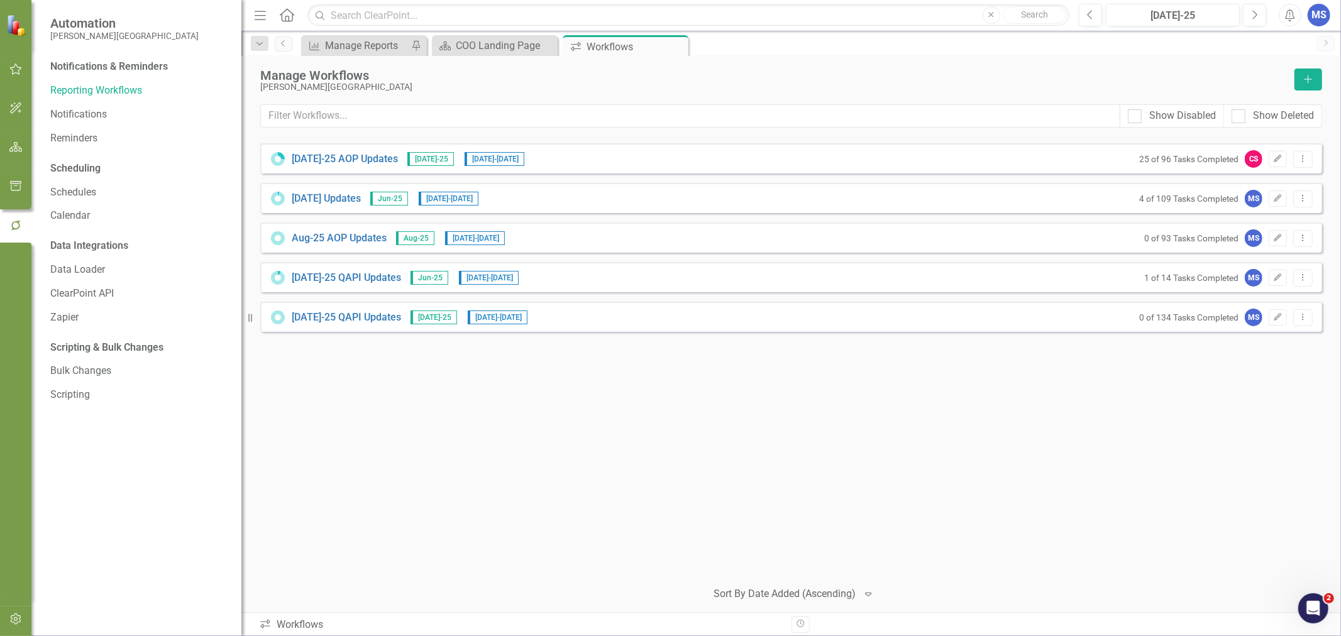
click at [1283, 318] on icon "Edit" at bounding box center [1277, 318] width 9 height 8
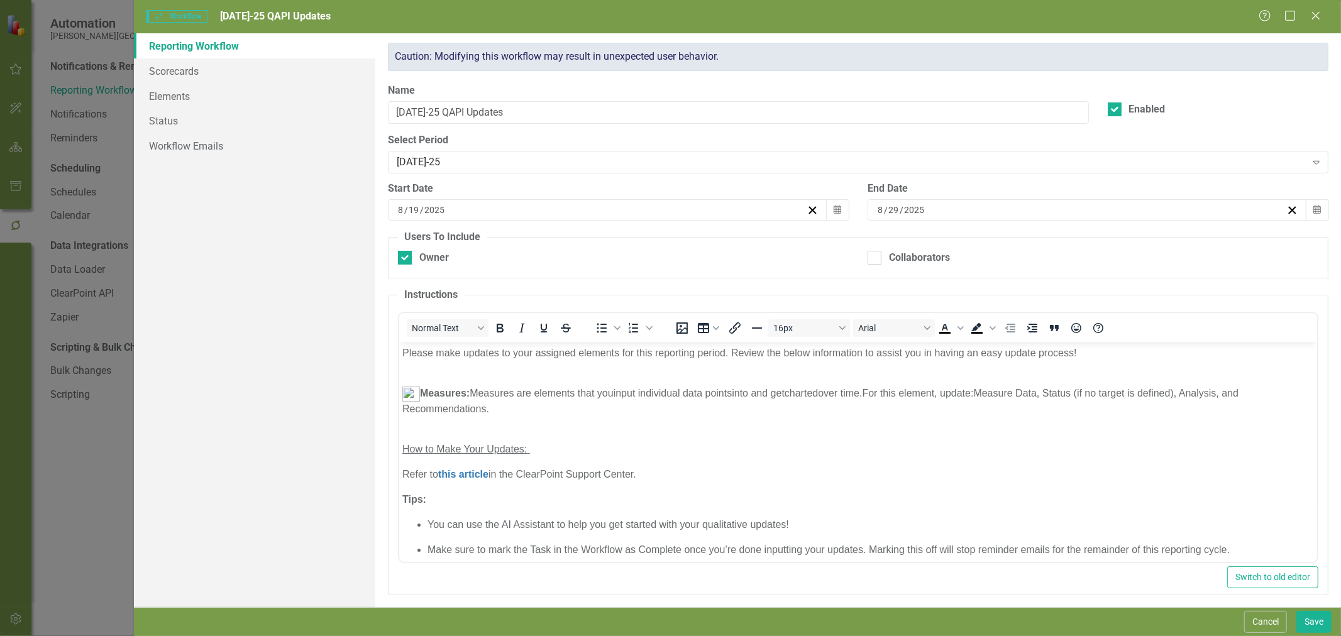
click at [1283, 630] on button "Cancel" at bounding box center [1265, 622] width 43 height 22
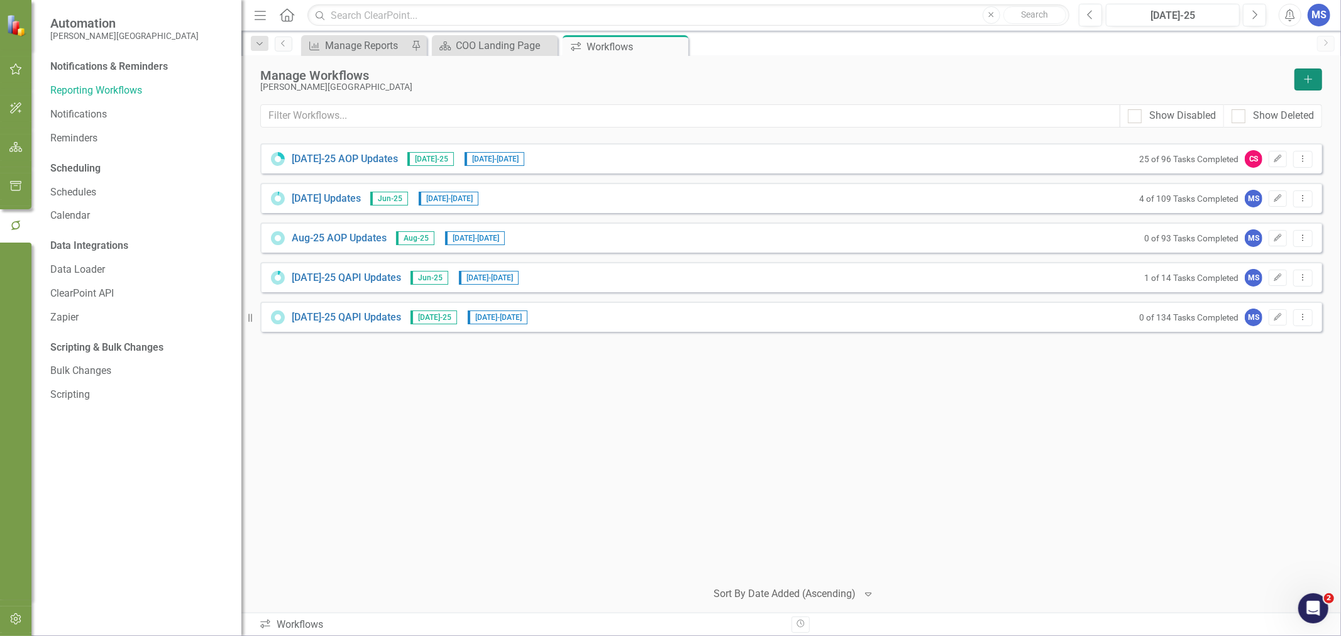
click at [1315, 77] on button "Add" at bounding box center [1309, 80] width 28 height 22
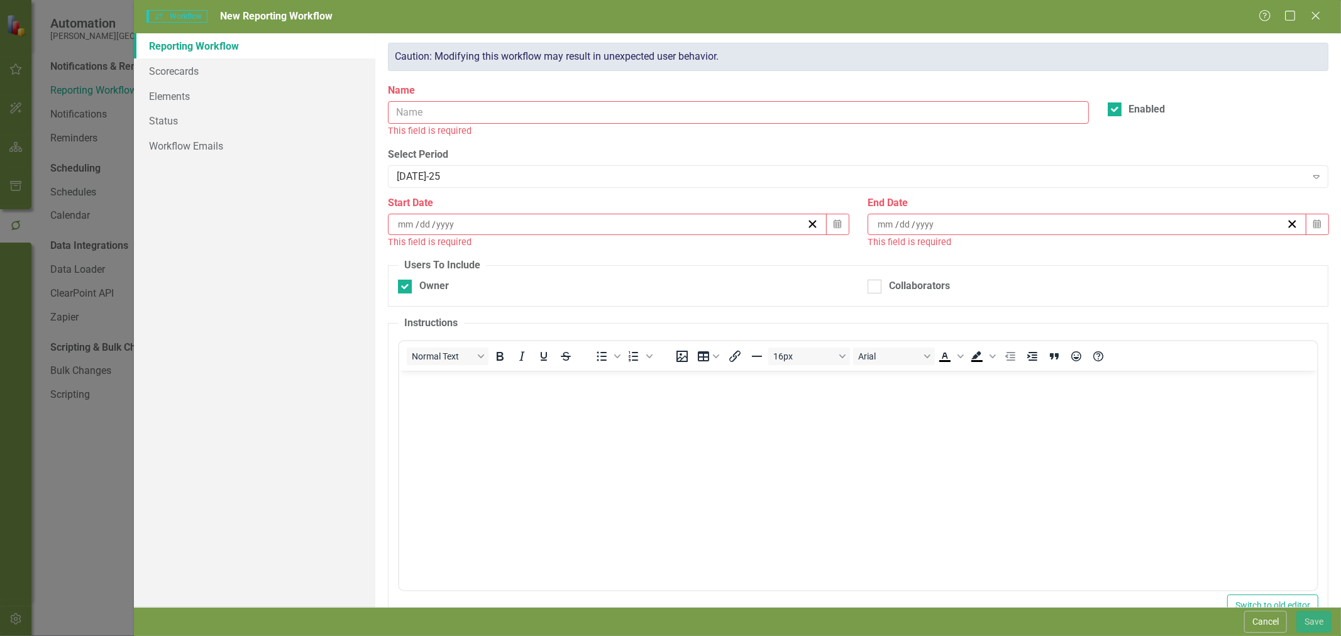
click at [1266, 631] on button "Cancel" at bounding box center [1265, 622] width 43 height 22
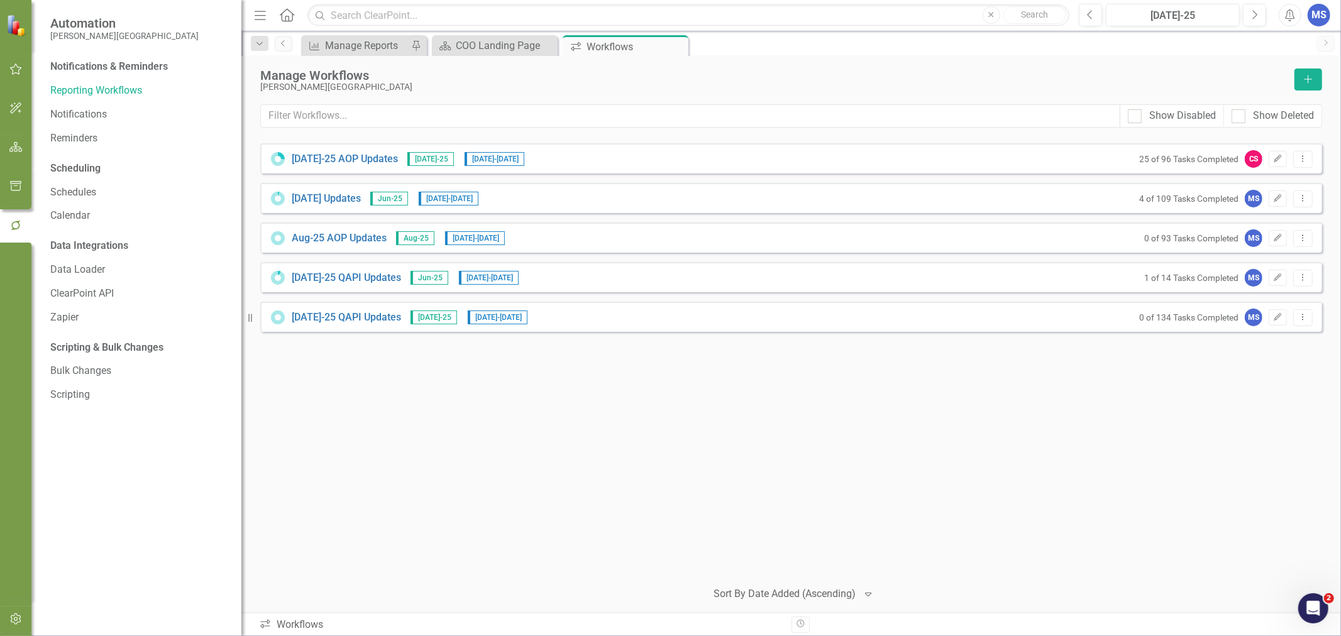
click at [1282, 319] on icon "Edit" at bounding box center [1277, 318] width 9 height 8
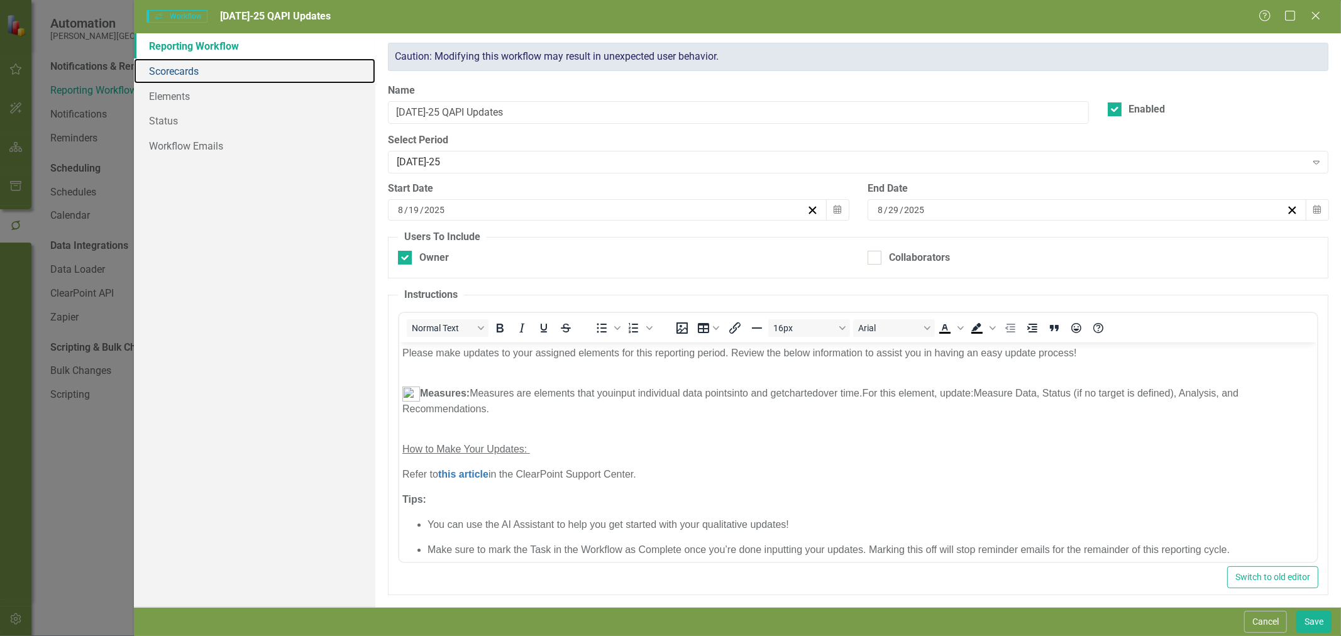
click at [183, 73] on link "Scorecards" at bounding box center [254, 70] width 241 height 25
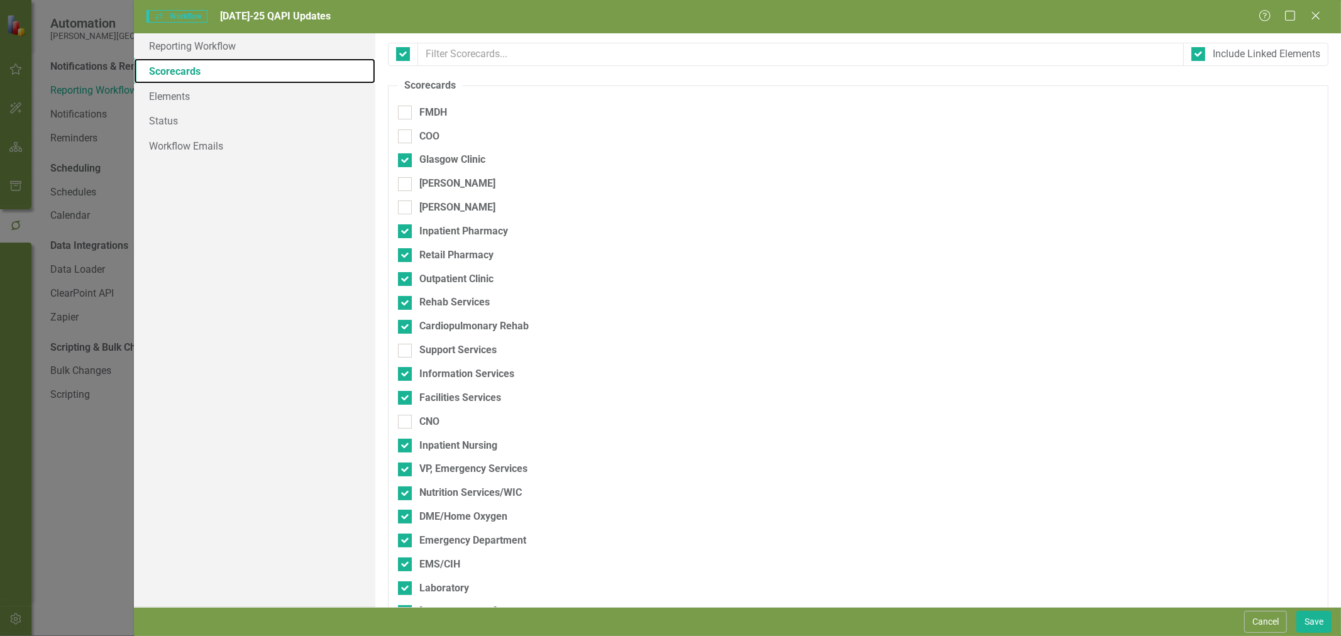
checkbox input "false"
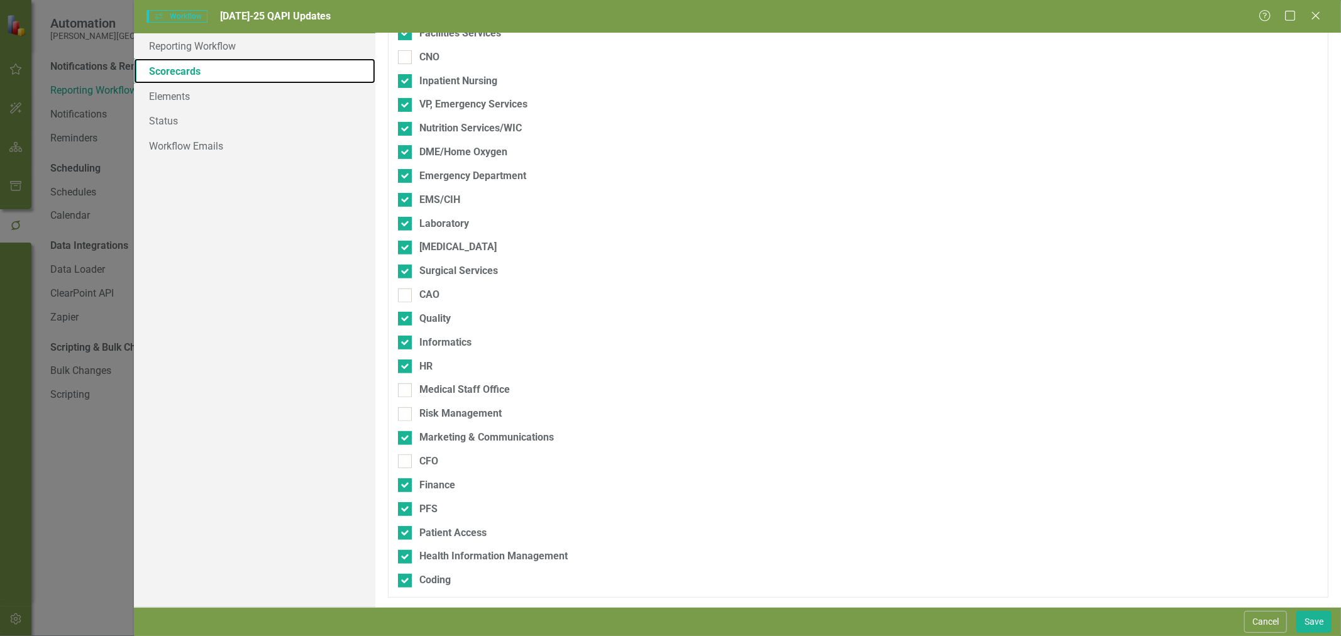
scroll to position [15, 0]
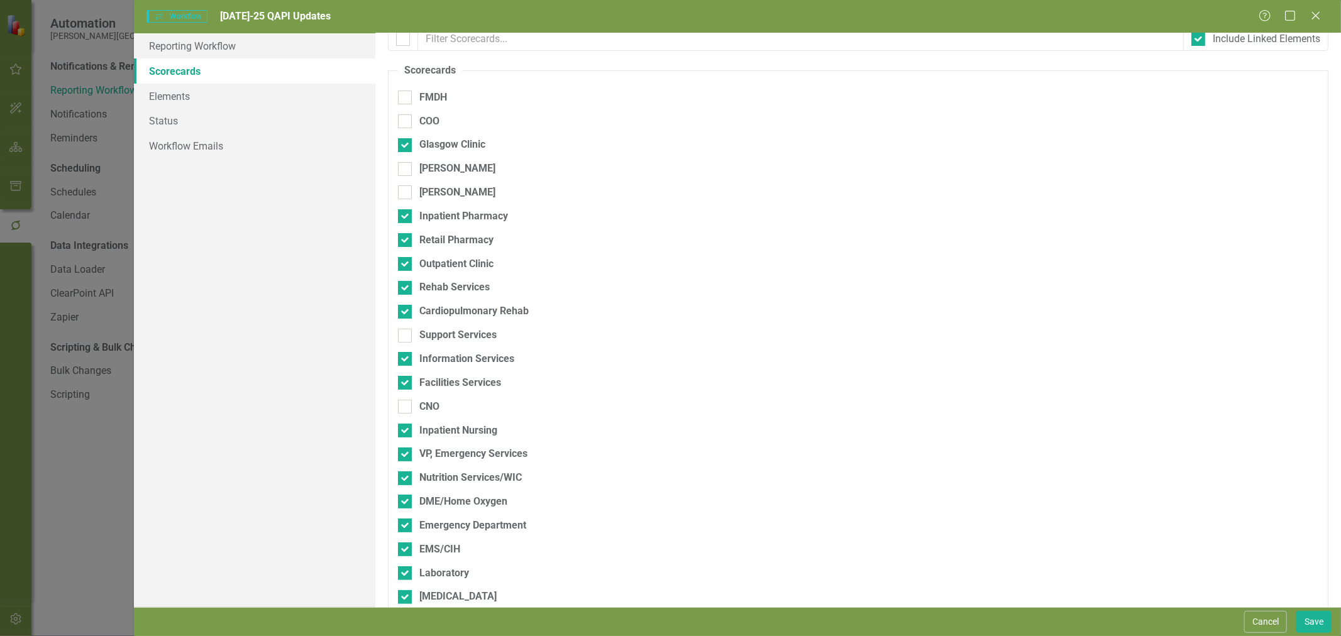
click at [436, 126] on div "COO" at bounding box center [429, 121] width 20 height 14
click at [406, 123] on input "COO" at bounding box center [402, 118] width 8 height 8
checkbox input "true"
click at [438, 407] on div "CNO" at bounding box center [429, 407] width 20 height 14
click at [406, 407] on input "CNO" at bounding box center [402, 404] width 8 height 8
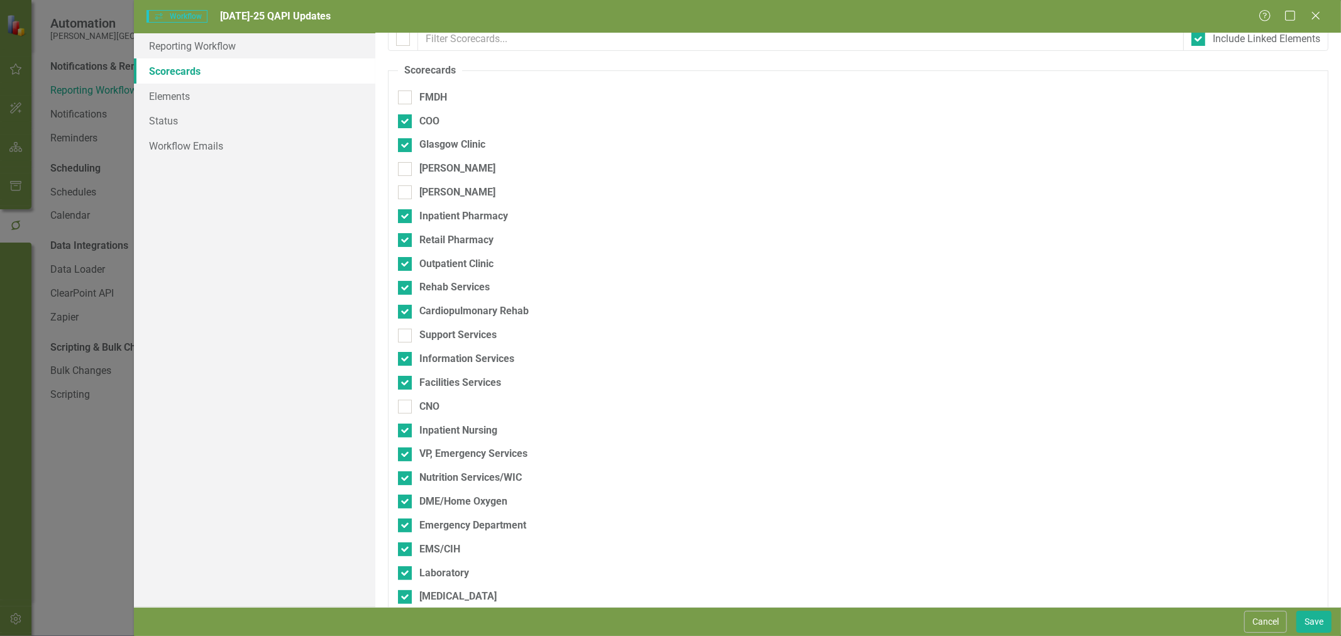
checkbox input "true"
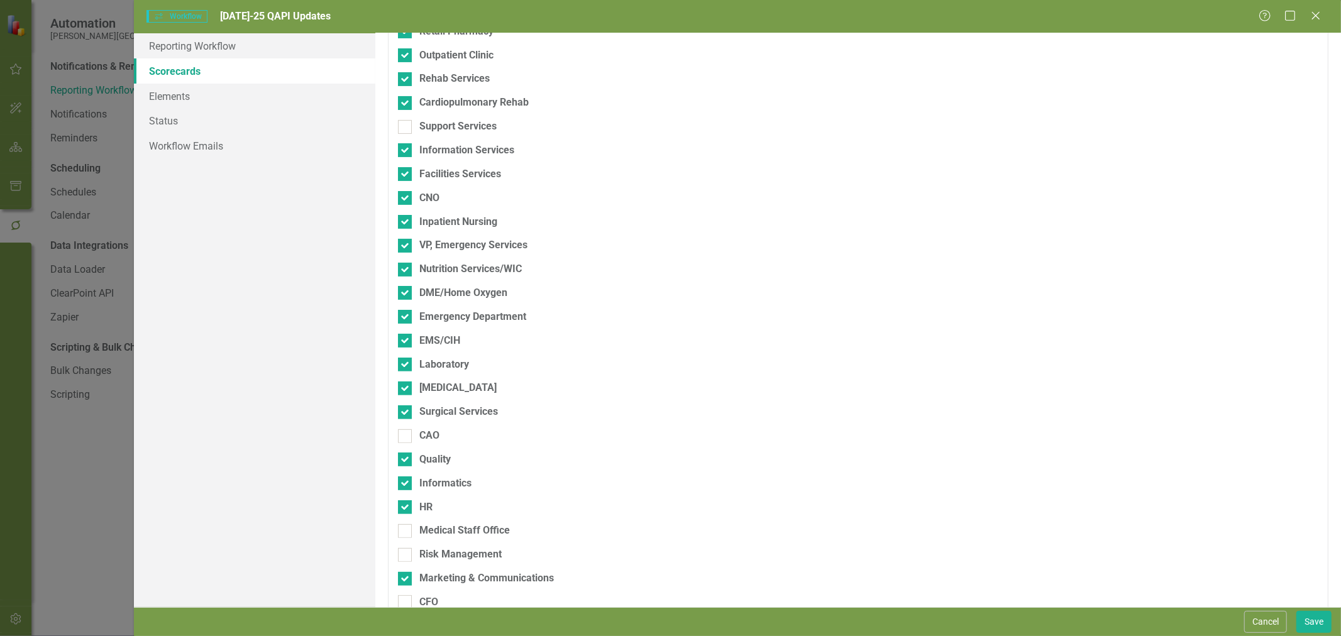
scroll to position [224, 0]
click at [438, 434] on div "CAO" at bounding box center [429, 435] width 20 height 14
click at [406, 434] on input "CAO" at bounding box center [402, 433] width 8 height 8
checkbox input "true"
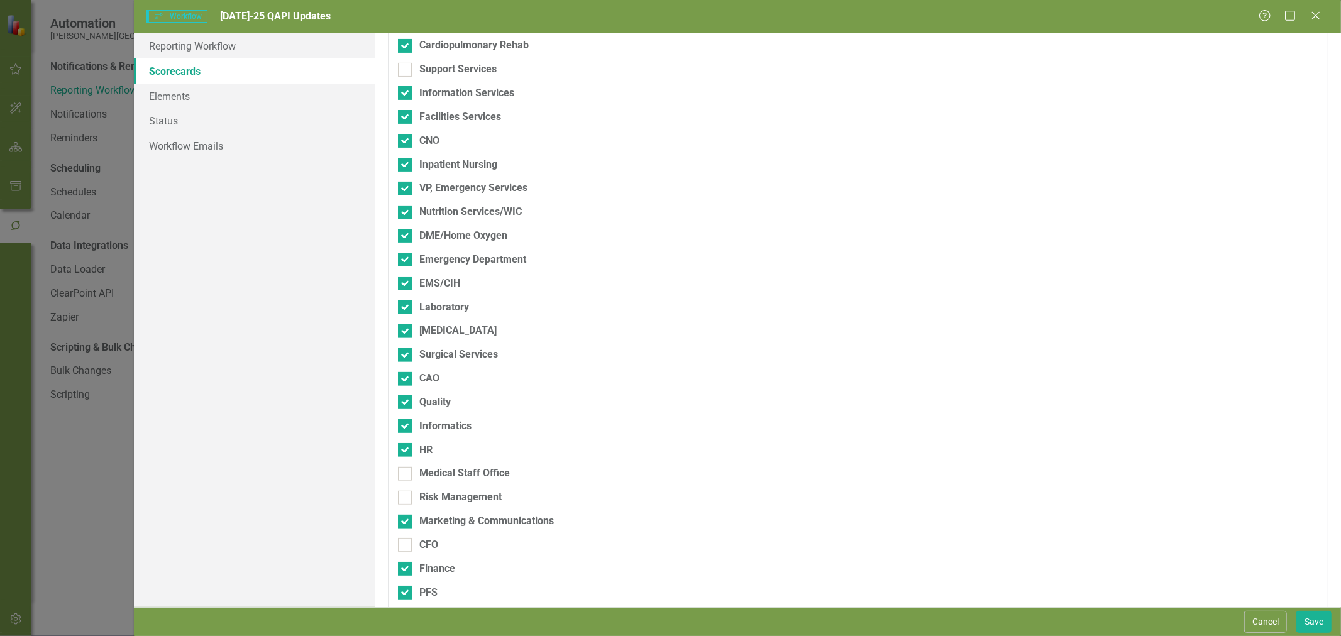
scroll to position [365, 0]
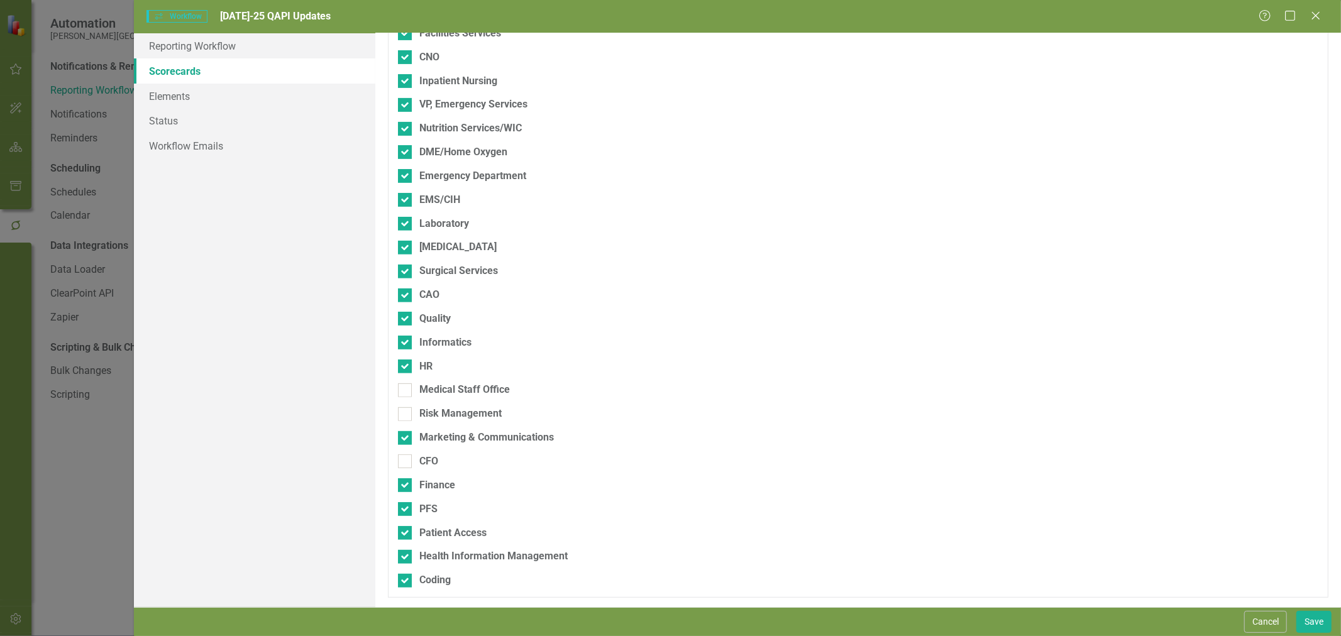
click at [431, 458] on div "CFO" at bounding box center [428, 462] width 19 height 14
click at [406, 458] on input "CFO" at bounding box center [402, 459] width 8 height 8
checkbox input "true"
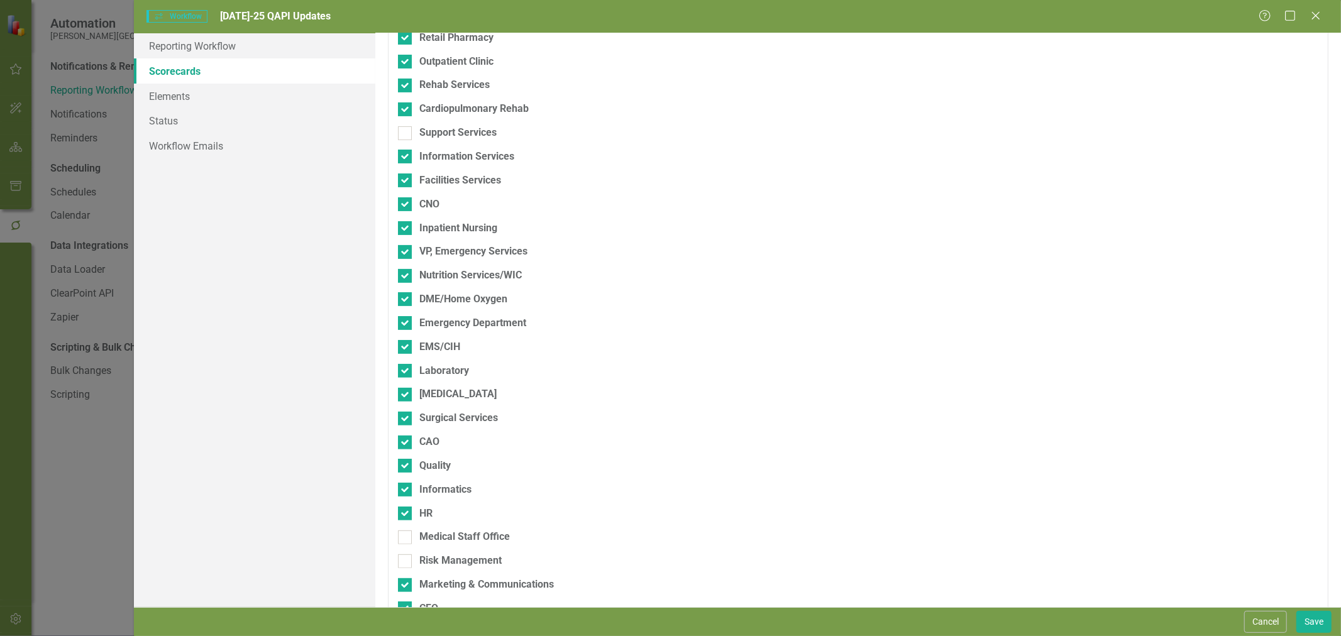
scroll to position [0, 0]
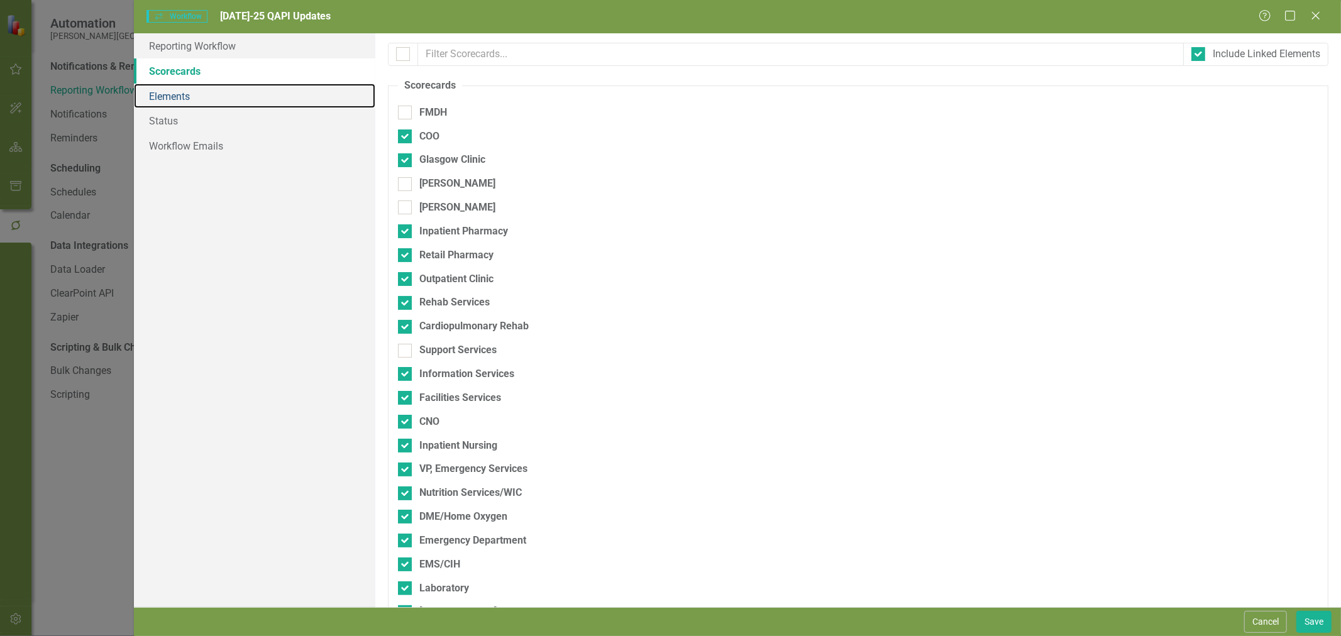
click at [200, 101] on link "Elements" at bounding box center [254, 96] width 241 height 25
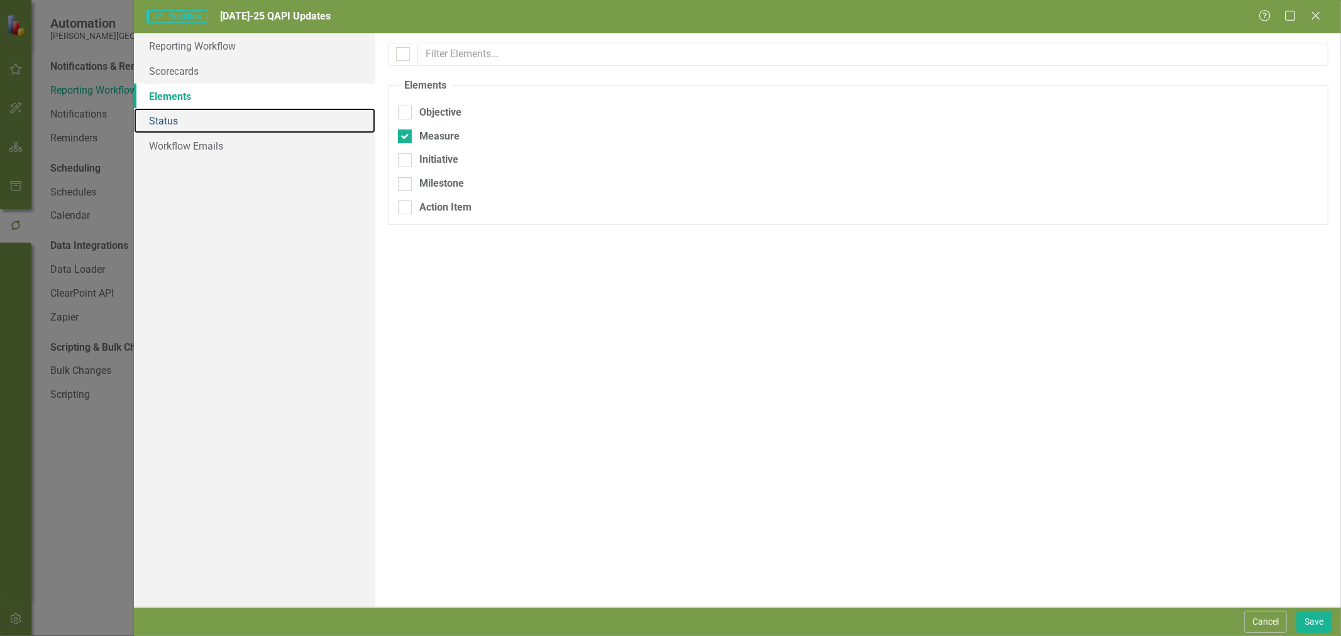
click at [229, 124] on link "Status" at bounding box center [254, 120] width 241 height 25
click at [240, 129] on link "Status" at bounding box center [254, 120] width 241 height 25
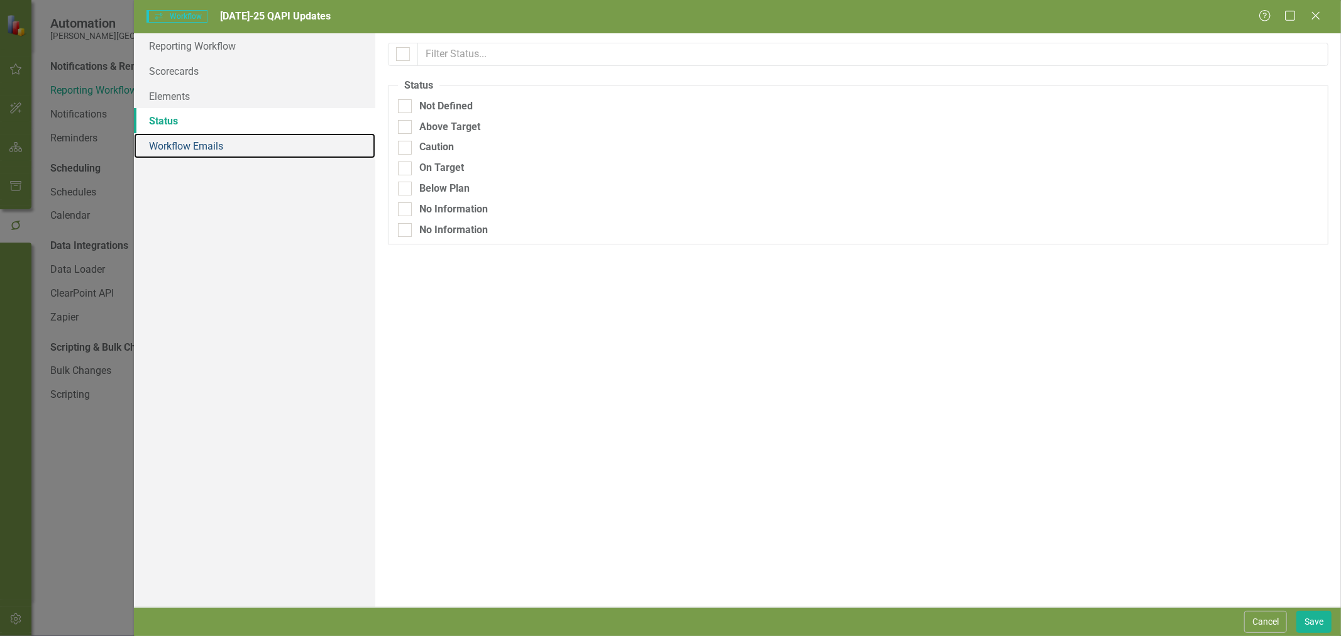
click at [238, 147] on link "Workflow Emails" at bounding box center [254, 145] width 241 height 25
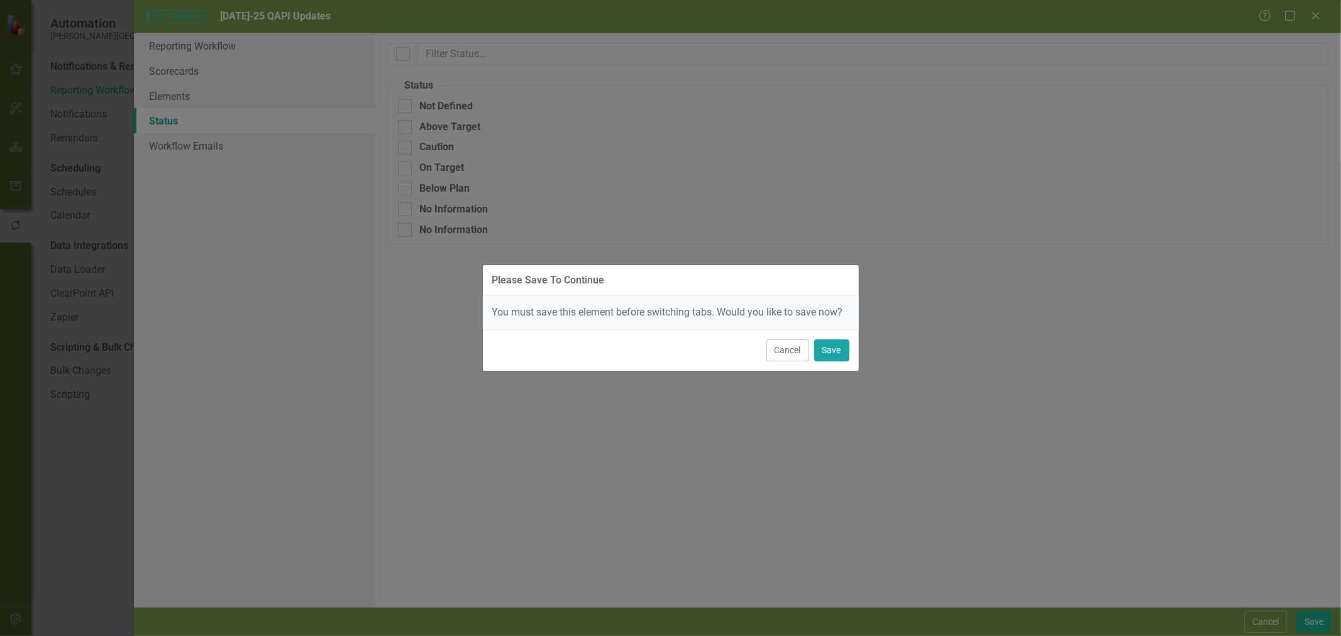
click at [836, 356] on button "Save" at bounding box center [831, 351] width 35 height 22
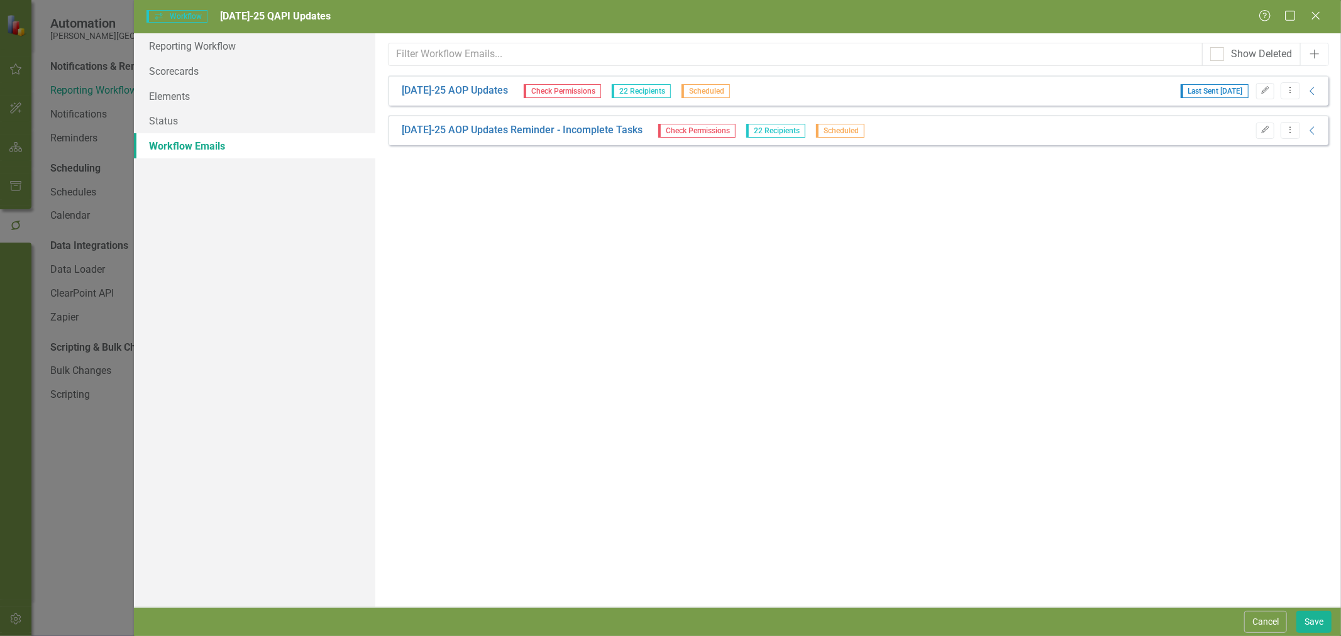
click at [457, 91] on link "[DATE]-25 AOP Updates" at bounding box center [455, 91] width 106 height 14
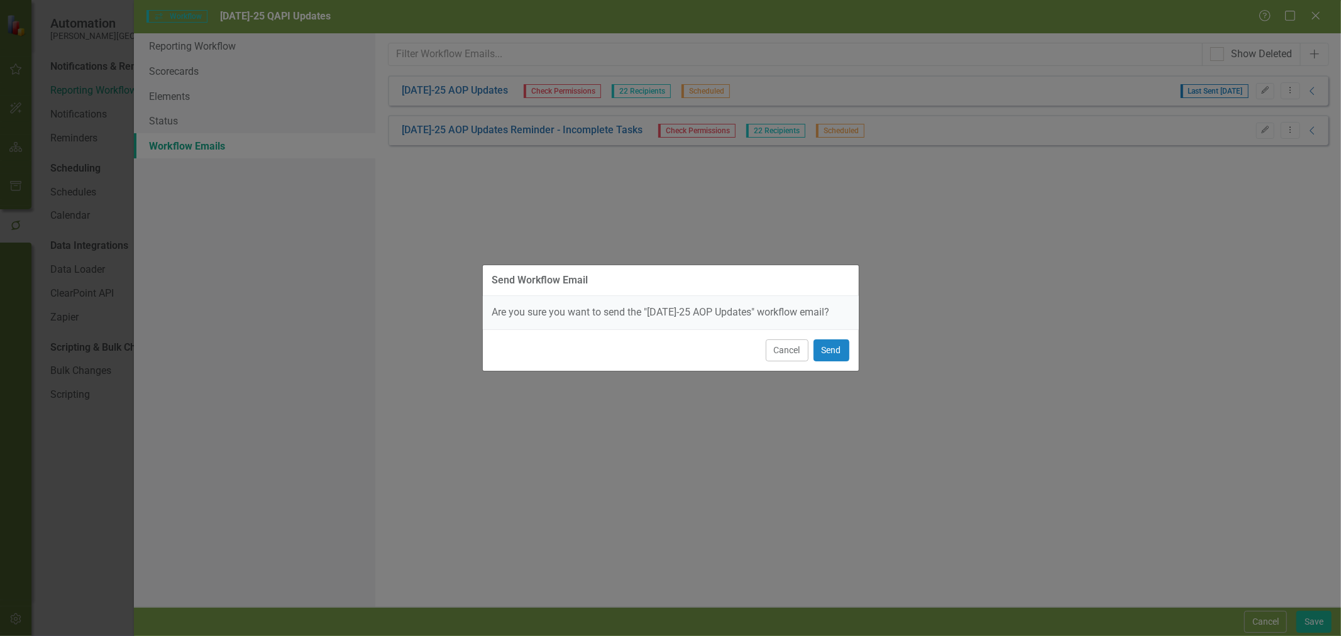
click at [790, 350] on button "Cancel" at bounding box center [787, 351] width 43 height 22
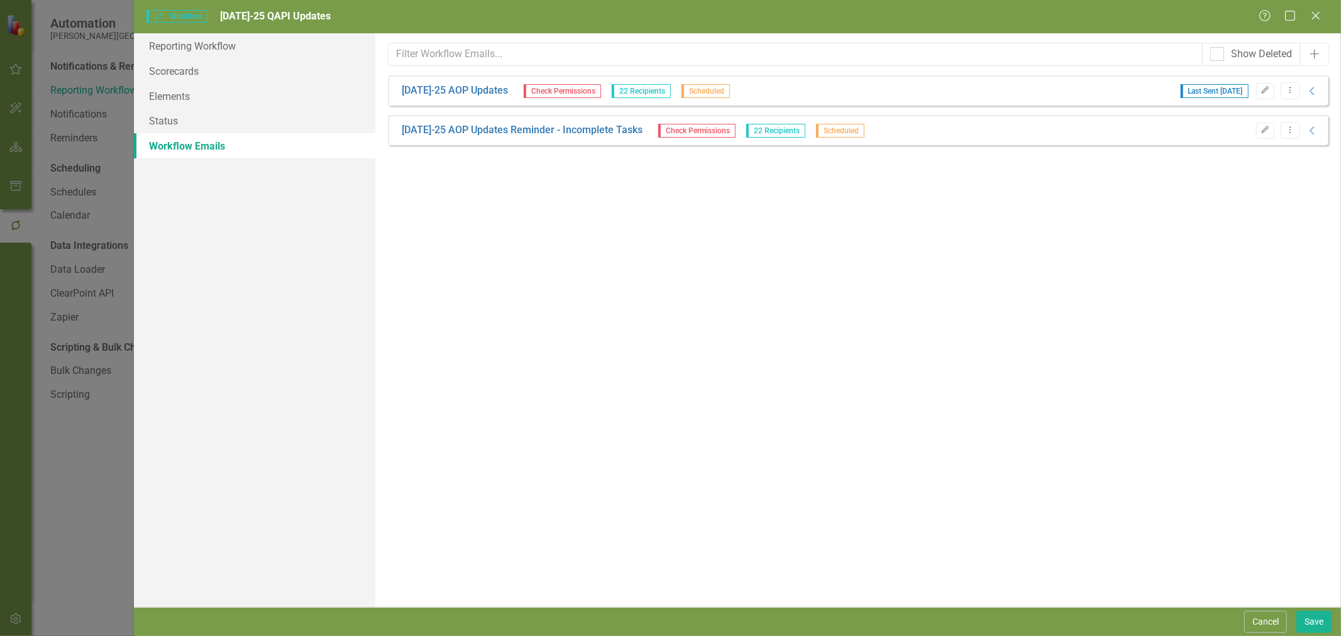
click at [1259, 79] on div "[DATE]-25 AOP Updates Check Permissions 22 Recipients Scheduled Last Sent [DATE…" at bounding box center [858, 90] width 941 height 30
click at [1266, 91] on icon "Edit" at bounding box center [1265, 91] width 9 height 8
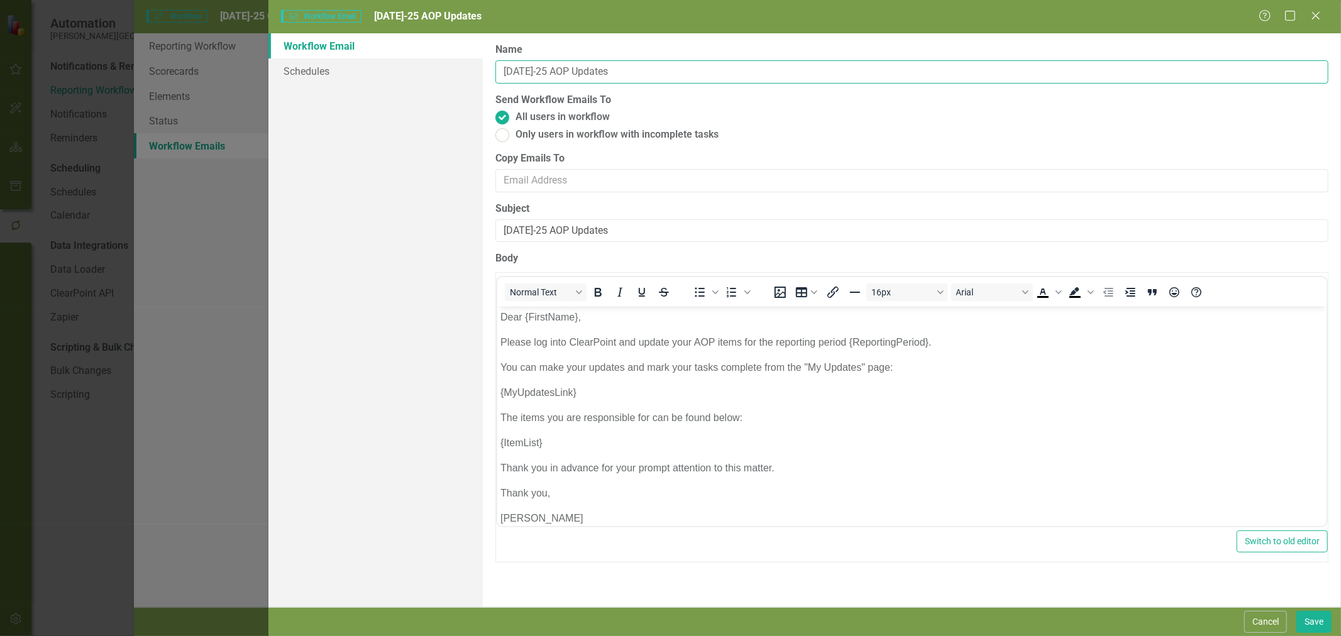
drag, startPoint x: 555, startPoint y: 70, endPoint x: 536, endPoint y: 70, distance: 18.2
click at [536, 70] on input "[DATE]-25 AOP Updates" at bounding box center [912, 71] width 833 height 23
type input "[DATE]-25 QAPI Updates"
drag, startPoint x: 550, startPoint y: 227, endPoint x: 536, endPoint y: 227, distance: 14.5
click at [536, 227] on input "[DATE]-25 AOP Updates" at bounding box center [912, 230] width 833 height 23
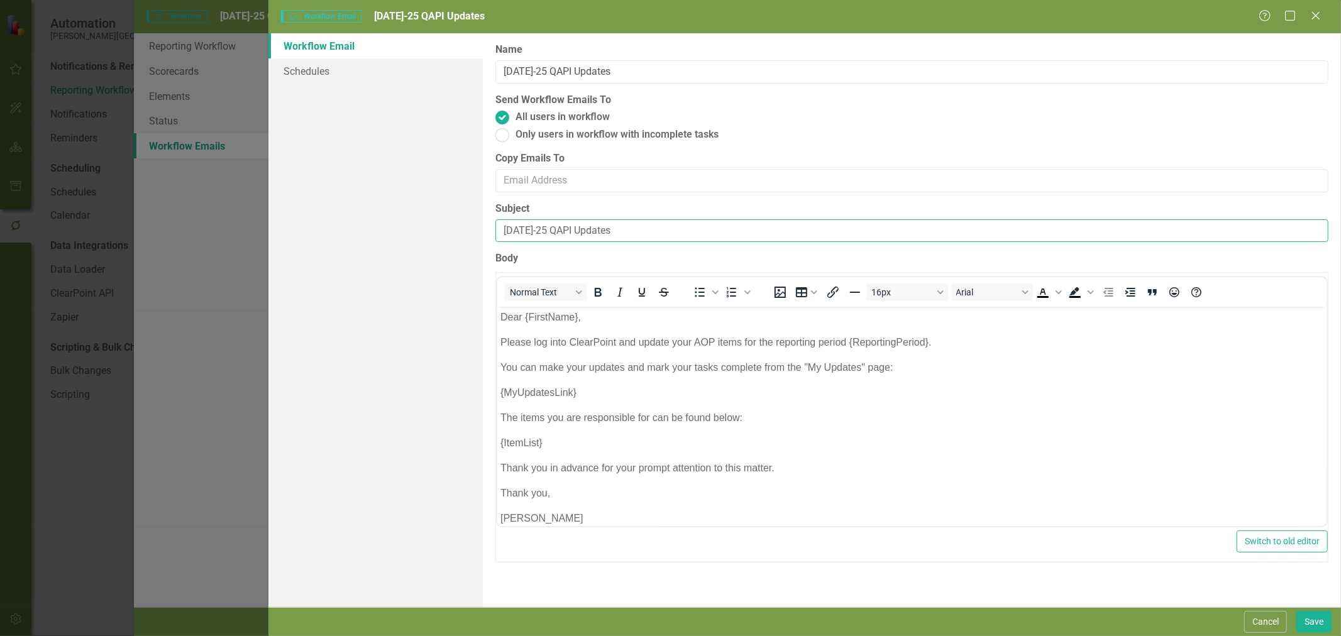
type input "[DATE]-25 QAPI Updates"
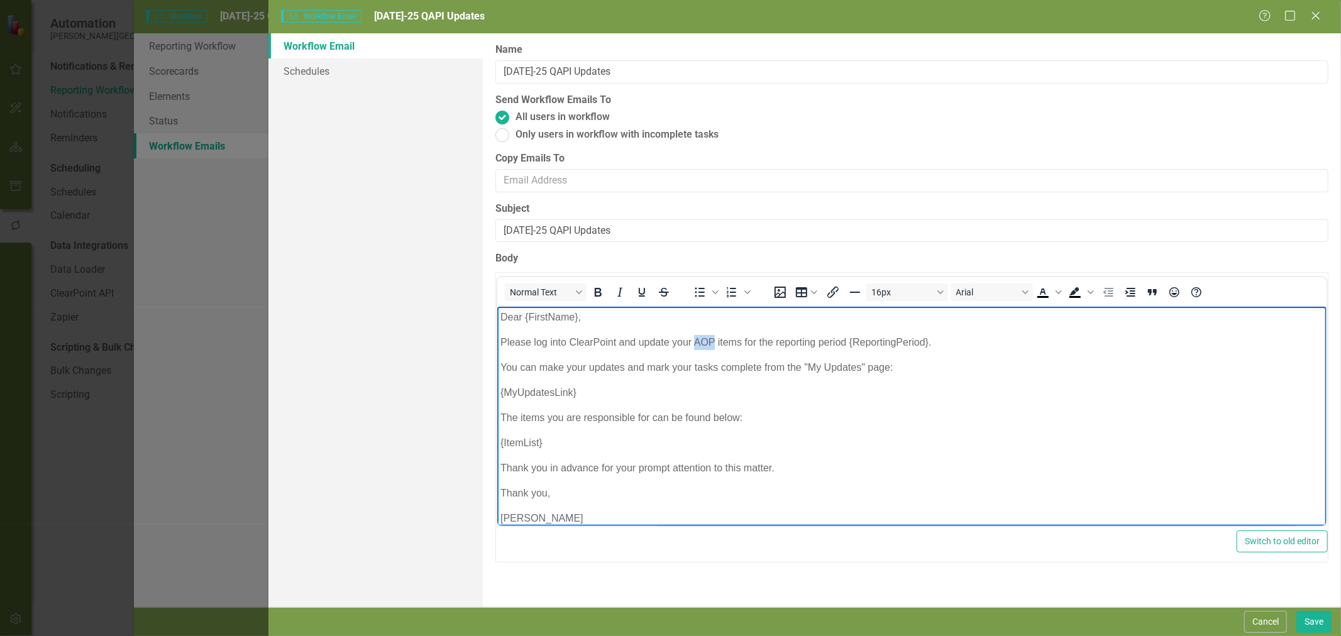
drag, startPoint x: 713, startPoint y: 343, endPoint x: 693, endPoint y: 343, distance: 20.1
click at [693, 343] on p "Please log into ClearPoint and update your AOP items for the reporting period {…" at bounding box center [911, 342] width 823 height 15
click at [328, 72] on link "Schedules" at bounding box center [376, 70] width 214 height 25
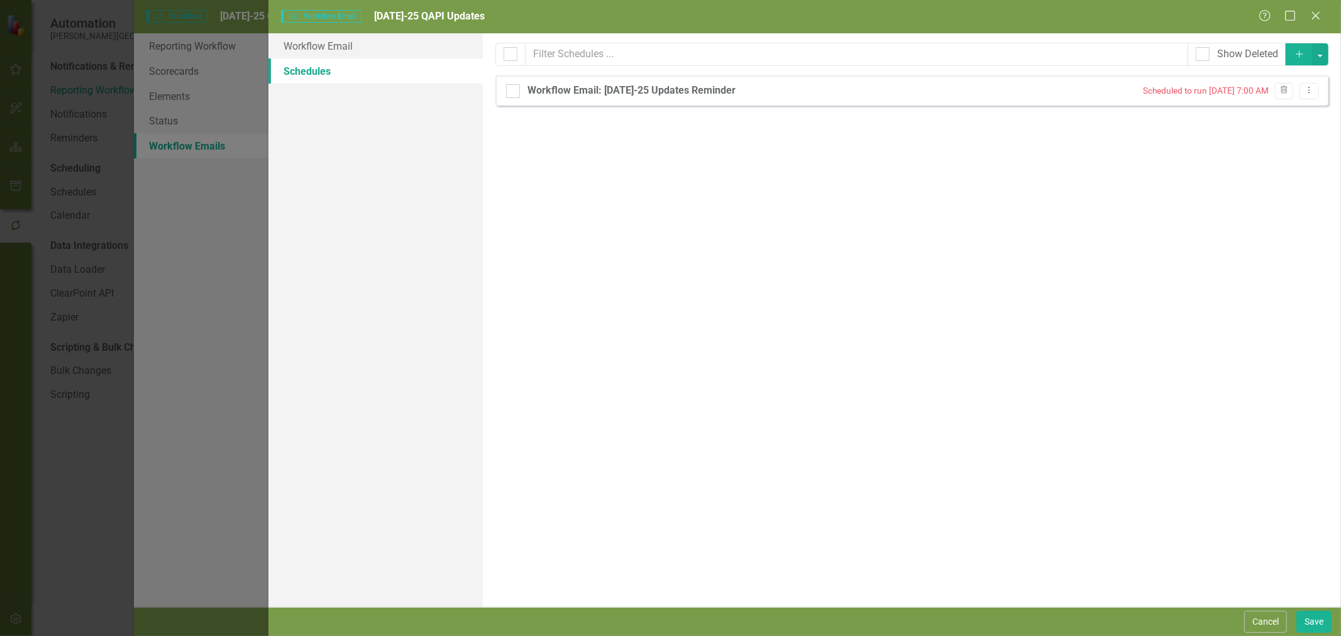
click at [1314, 90] on icon "Dropdown Menu" at bounding box center [1309, 90] width 11 height 8
click at [1287, 108] on link "Edit Edit Schedule" at bounding box center [1262, 111] width 116 height 23
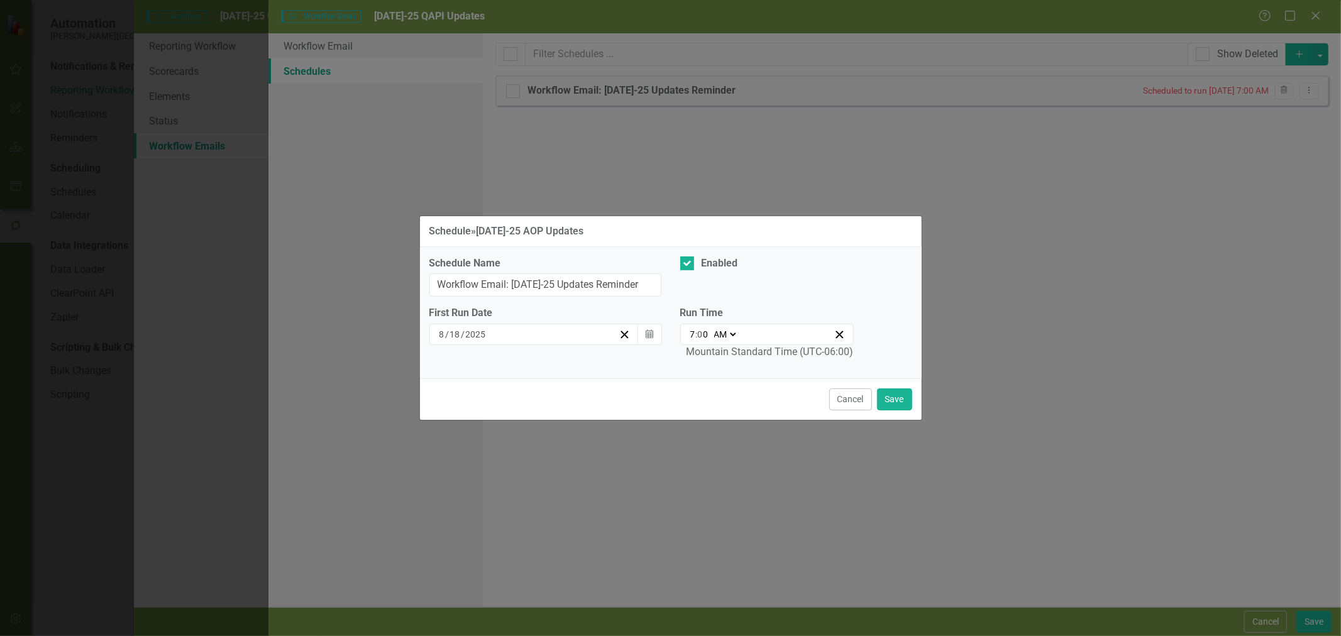
click at [646, 337] on icon "Calendar" at bounding box center [650, 334] width 8 height 9
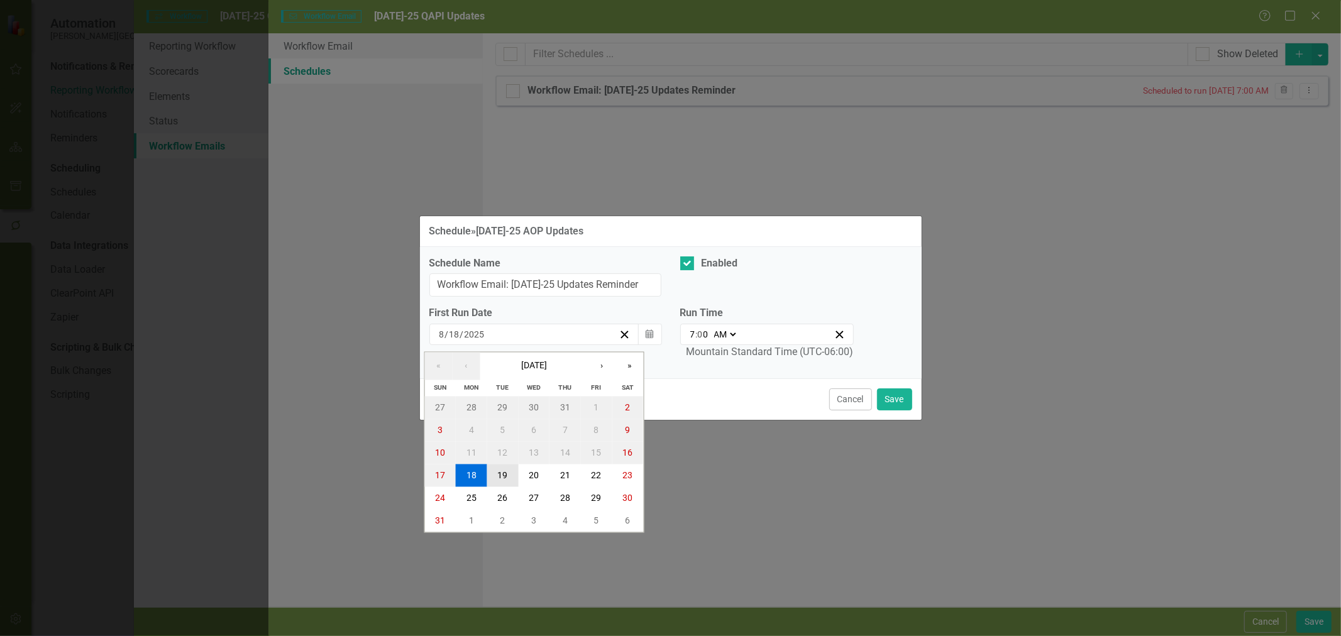
click at [504, 475] on abbr "19" at bounding box center [502, 476] width 10 height 10
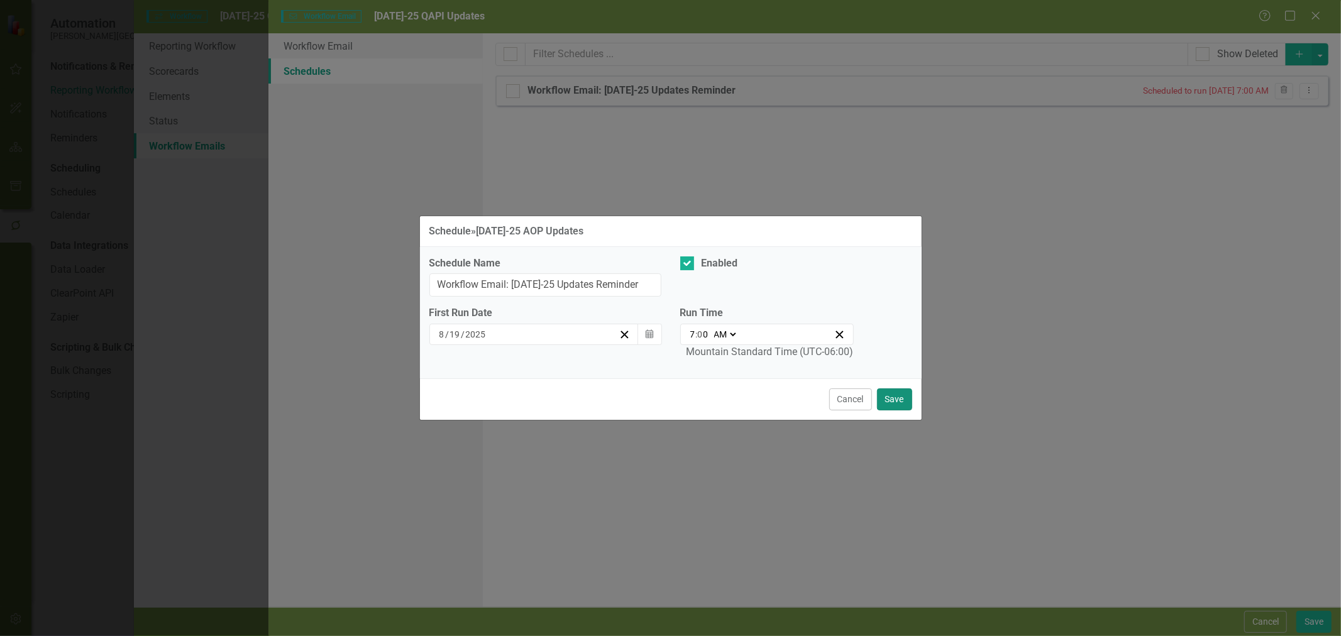
click at [897, 403] on button "Save" at bounding box center [894, 400] width 35 height 22
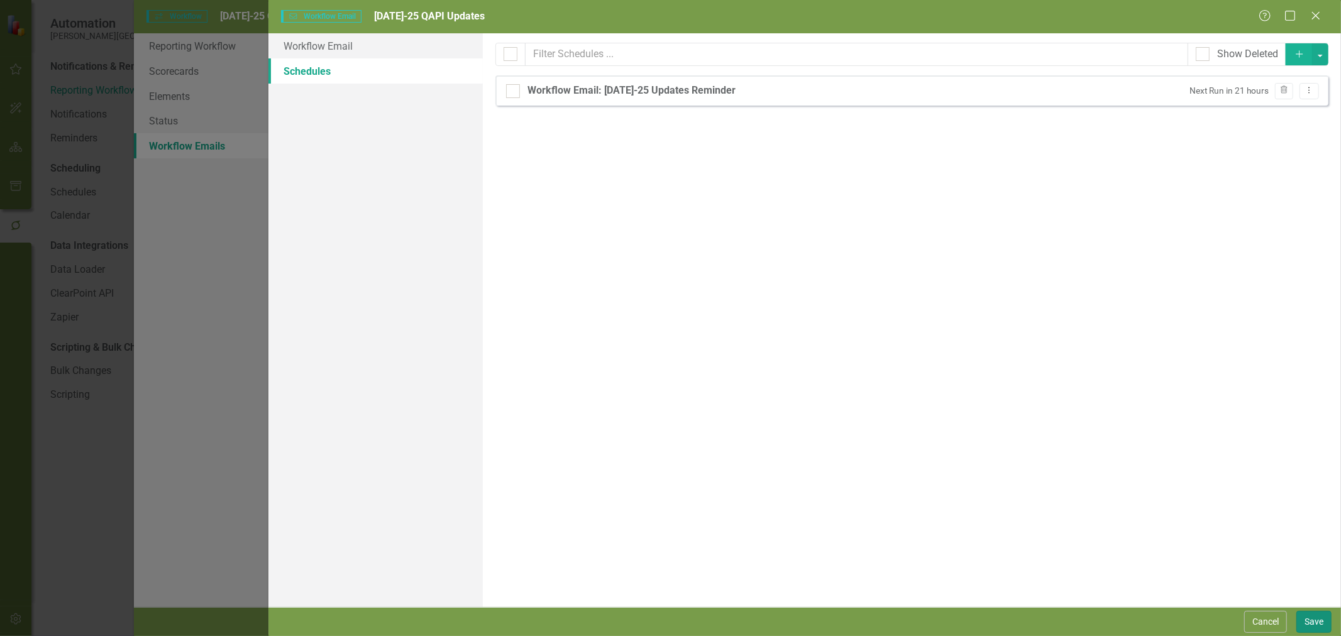
click at [1311, 624] on button "Save" at bounding box center [1314, 622] width 35 height 22
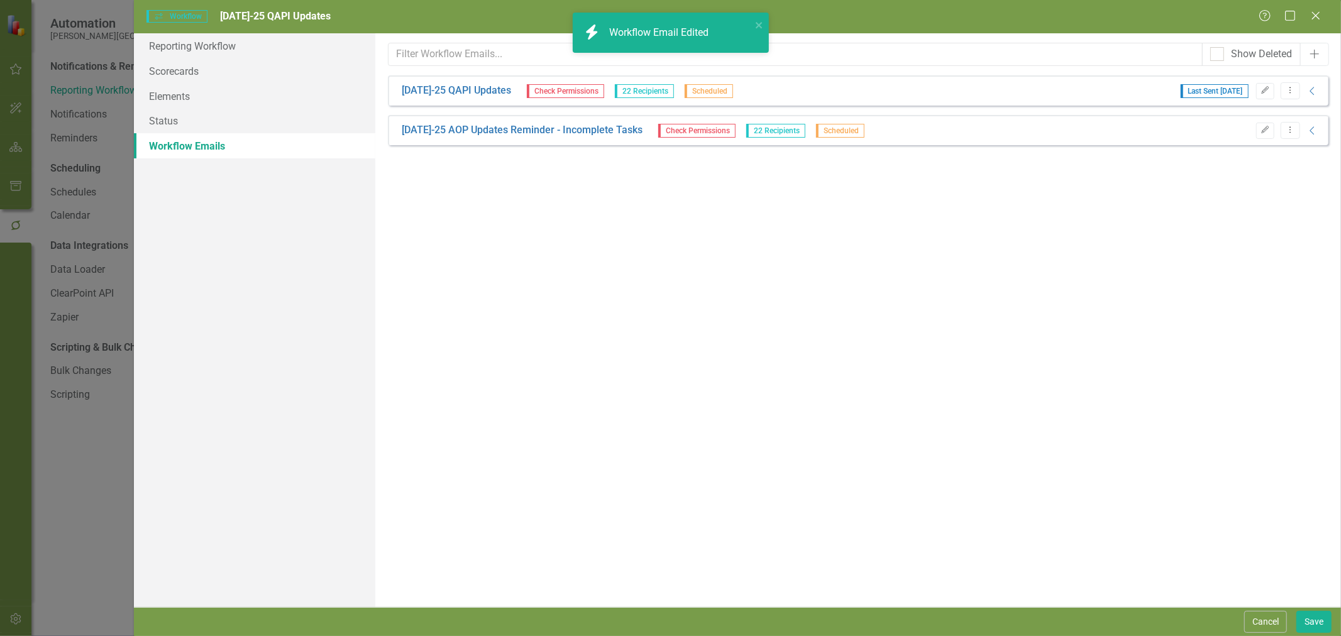
click at [1266, 133] on icon "Edit" at bounding box center [1265, 130] width 9 height 8
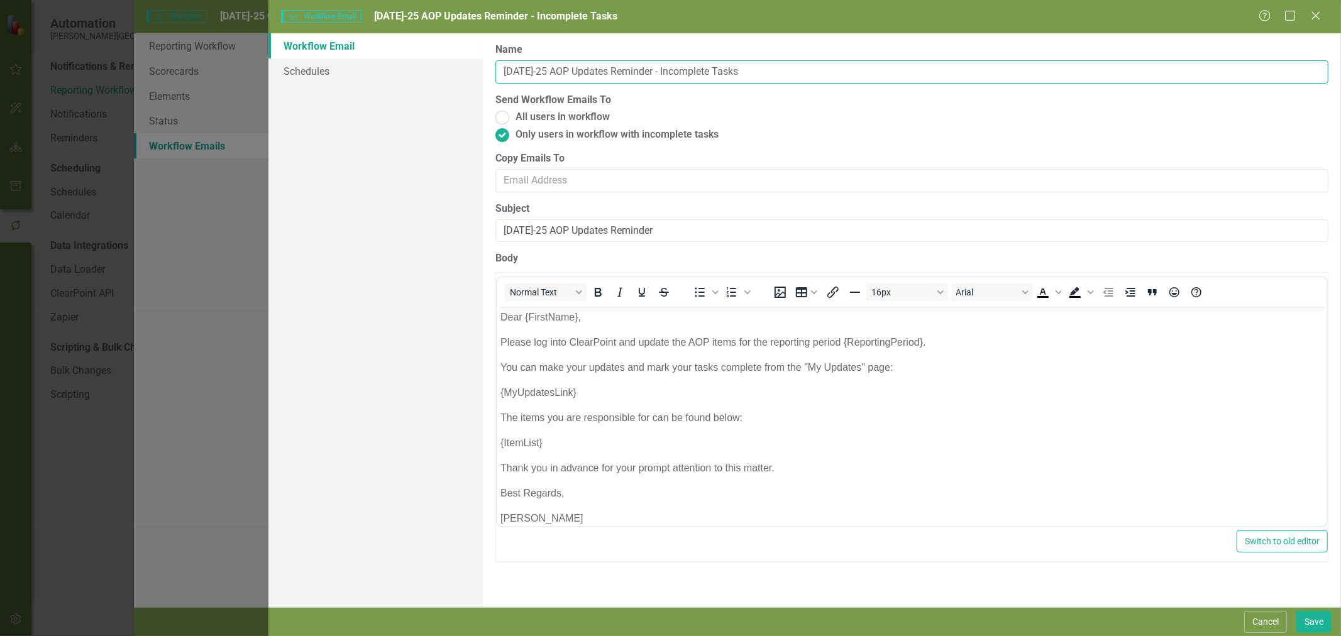
drag, startPoint x: 551, startPoint y: 67, endPoint x: 535, endPoint y: 70, distance: 16.5
click at [535, 70] on input "[DATE]-25 AOP Updates Reminder - Incomplete Tasks" at bounding box center [912, 71] width 833 height 23
type input "[DATE]-25 QAPI Updates Reminder - Incomplete Tasks"
drag, startPoint x: 550, startPoint y: 229, endPoint x: 532, endPoint y: 231, distance: 18.3
click at [532, 231] on input "[DATE]-25 AOP Updates Reminder" at bounding box center [912, 230] width 833 height 23
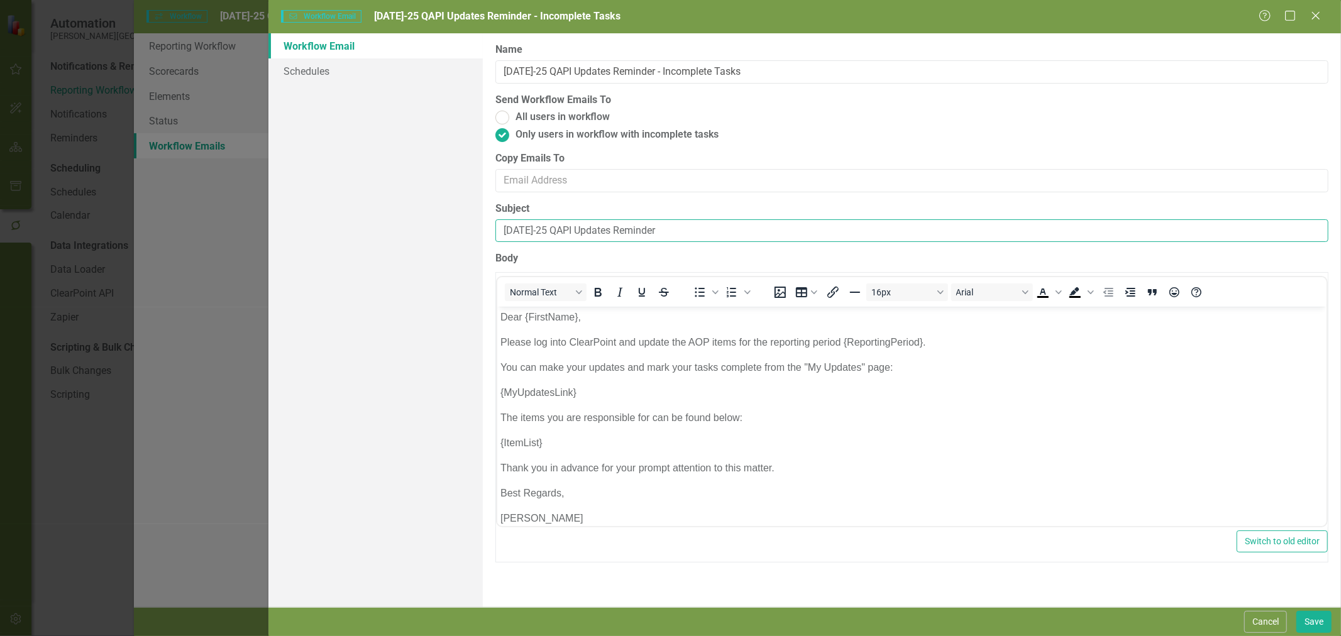
type input "[DATE]-25 QAPI Updates Reminder"
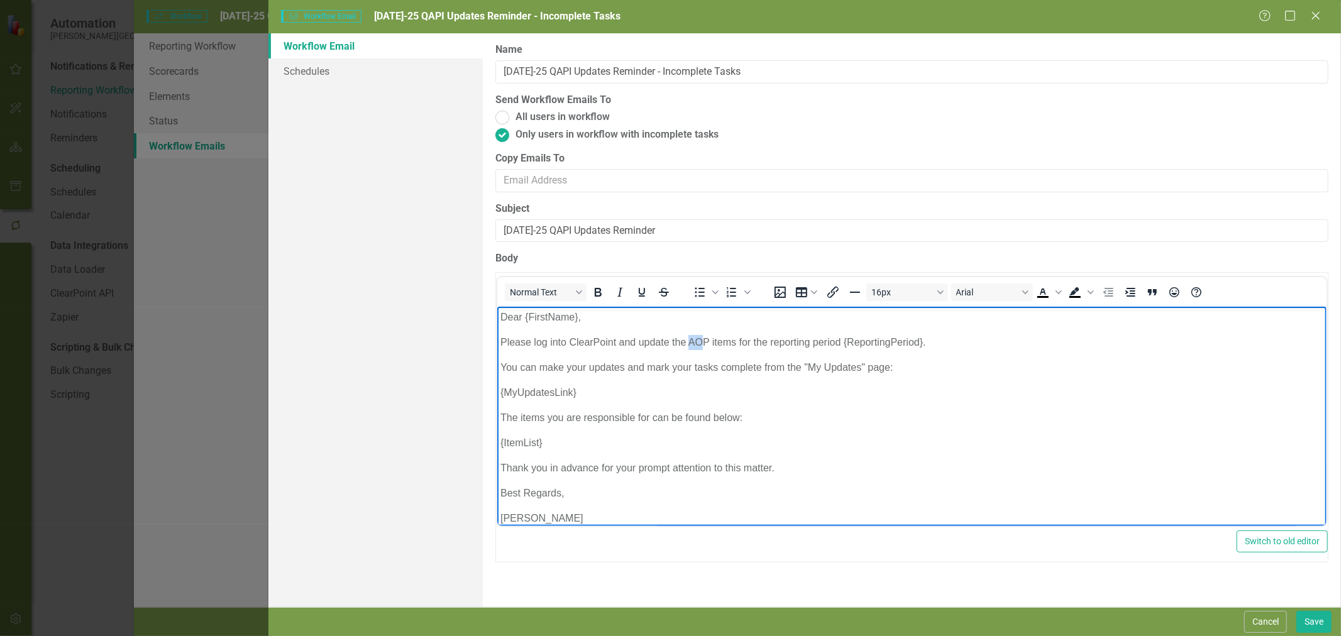
drag, startPoint x: 698, startPoint y: 339, endPoint x: 687, endPoint y: 341, distance: 10.9
click at [687, 341] on p "Please log into ClearPoint and update the AOP items for the reporting period {R…" at bounding box center [911, 342] width 823 height 15
click at [711, 343] on p "Please log into ClearPoint and update the AOP items for the reporting period {R…" at bounding box center [911, 342] width 823 height 15
drag, startPoint x: 735, startPoint y: 343, endPoint x: 689, endPoint y: 347, distance: 46.7
click at [689, 347] on p "Please log into ClearPoint and update the AOP items for the reporting period {R…" at bounding box center [911, 342] width 823 height 15
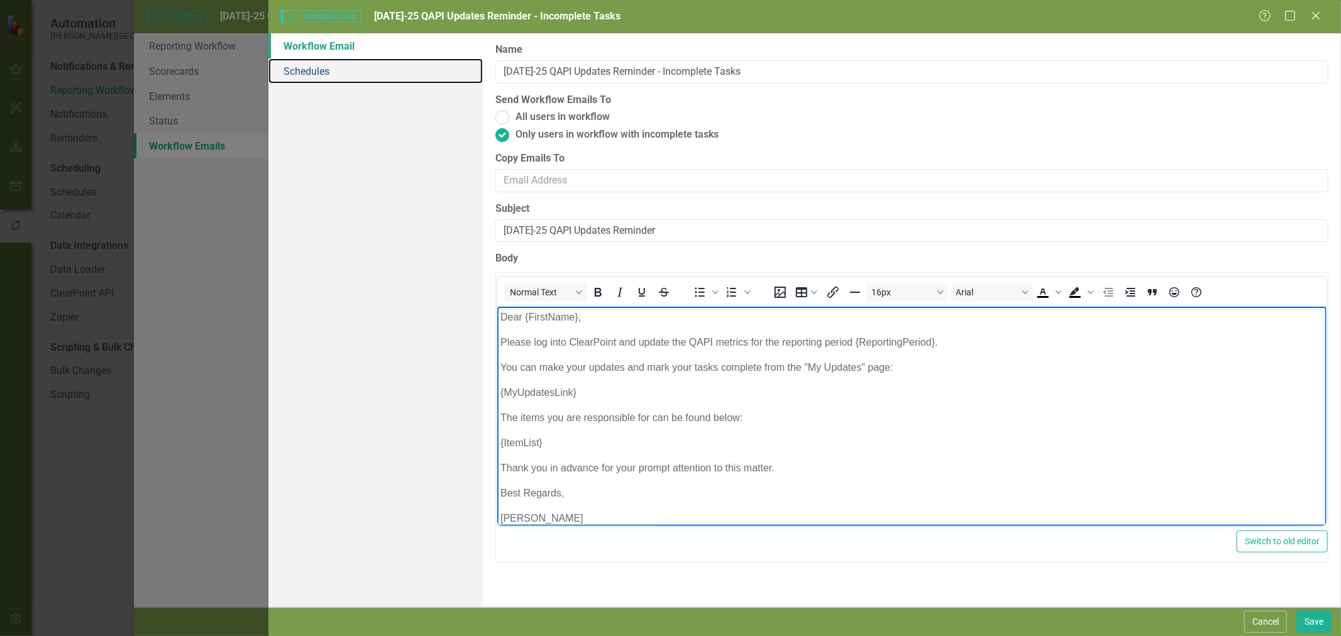
click at [324, 70] on link "Schedules" at bounding box center [376, 70] width 214 height 25
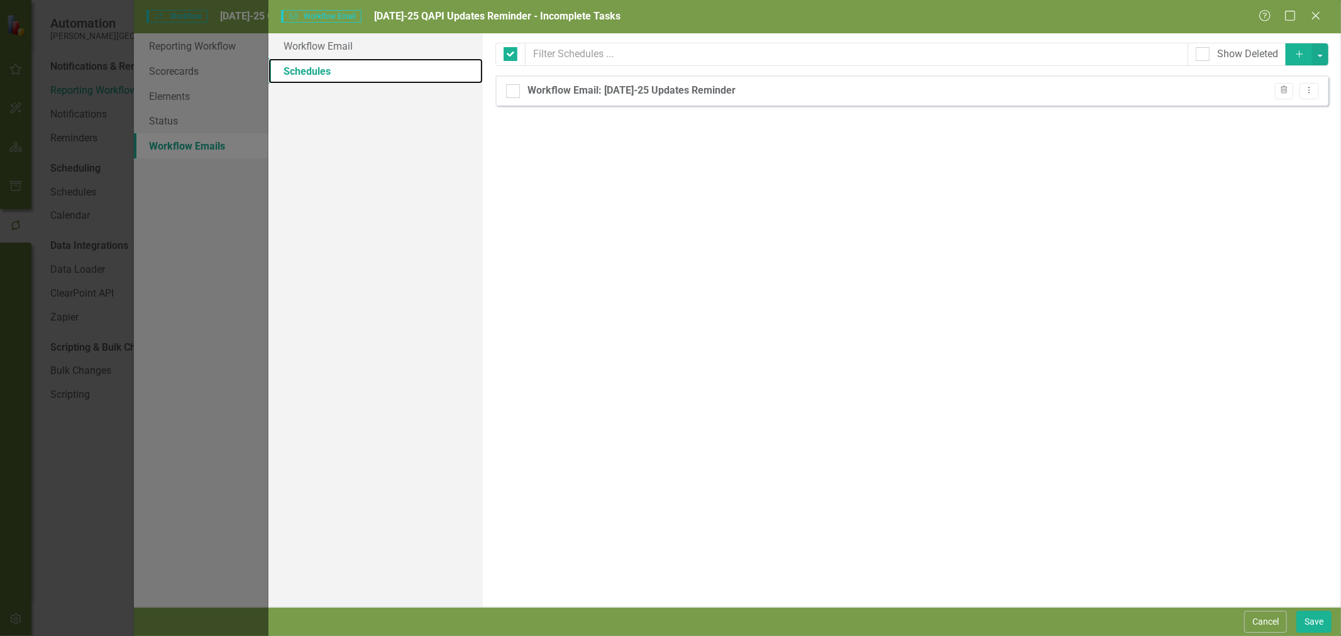
checkbox input "false"
click at [1313, 92] on icon "Dropdown Menu" at bounding box center [1309, 90] width 11 height 8
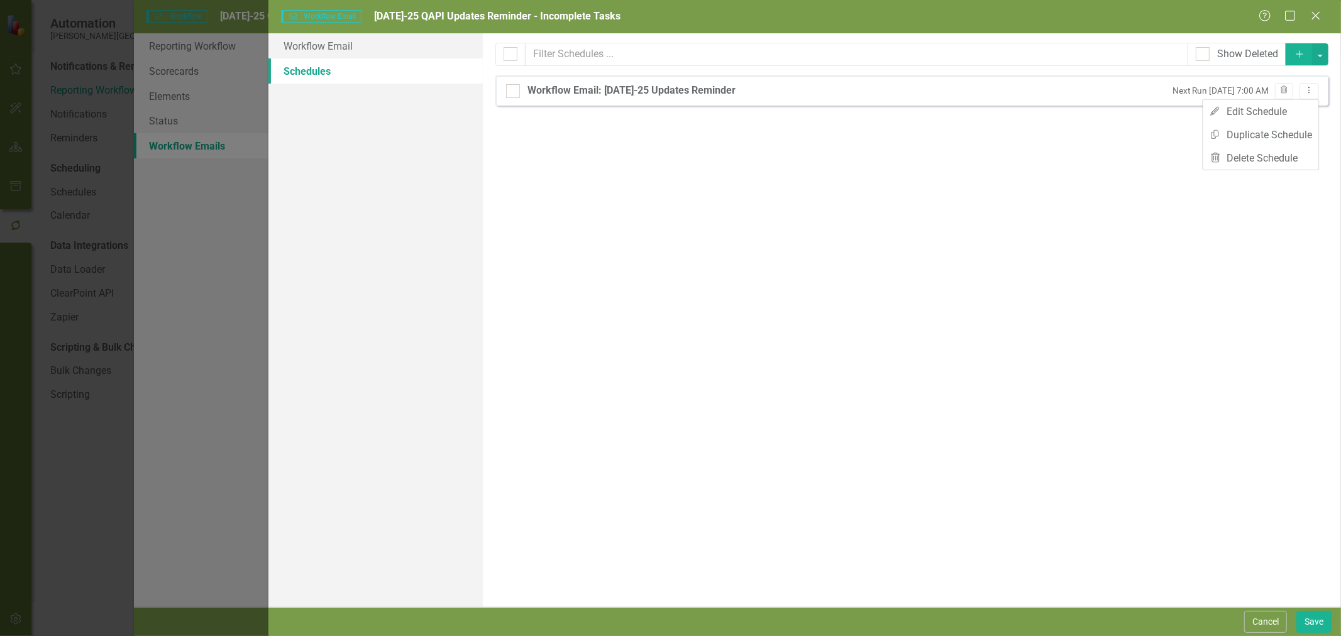
click at [1168, 321] on div "From this page, you can set up schedules for your reminder emails to be sent at…" at bounding box center [912, 320] width 858 height 574
click at [1307, 623] on button "Save" at bounding box center [1314, 622] width 35 height 22
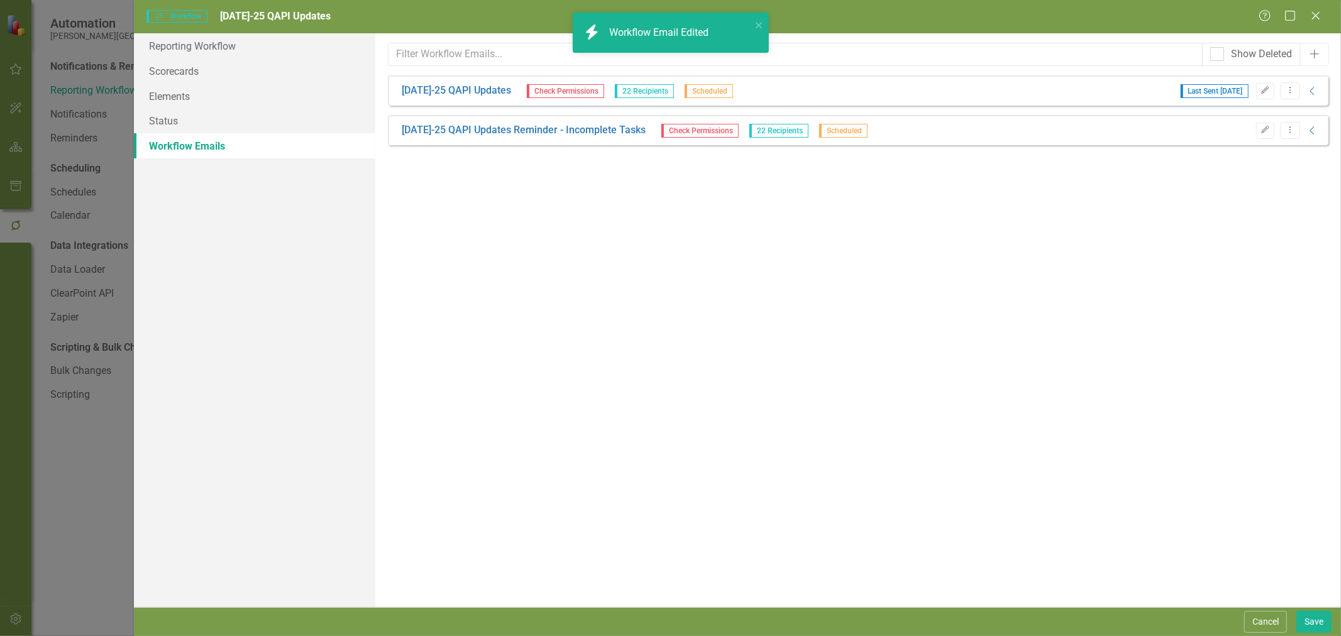
click at [547, 128] on link "[DATE]-25 QAPI Updates Reminder - Incomplete Tasks" at bounding box center [524, 130] width 244 height 14
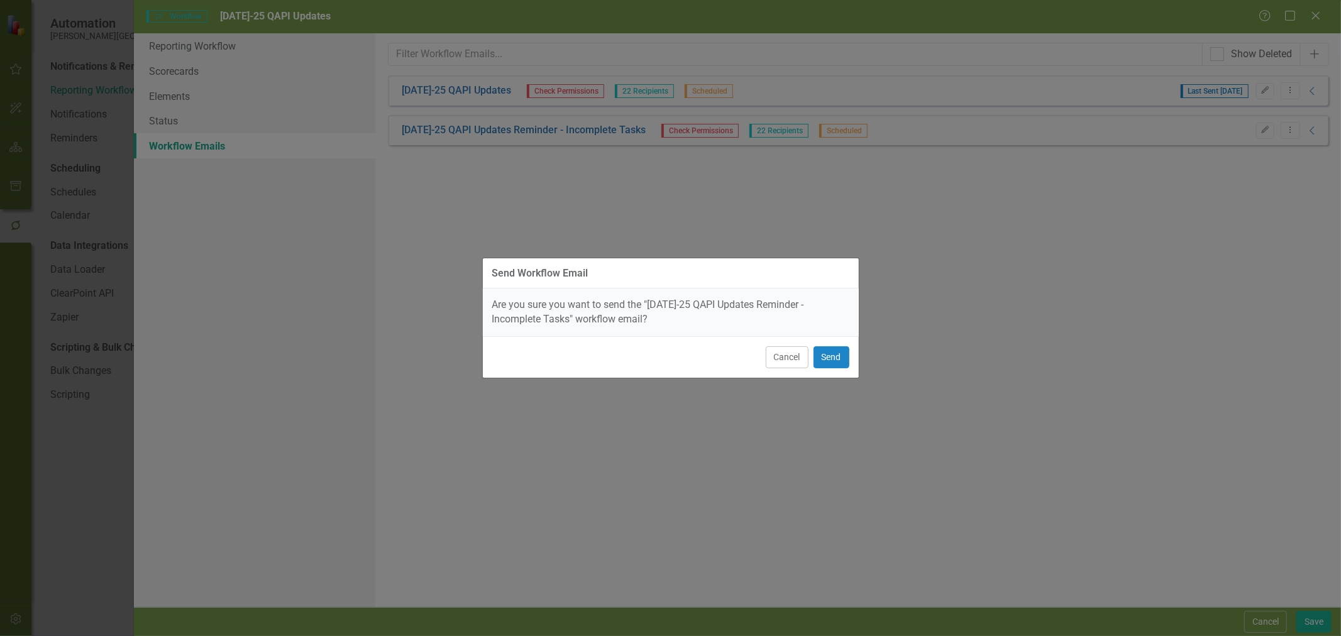
click at [784, 360] on button "Cancel" at bounding box center [787, 357] width 43 height 22
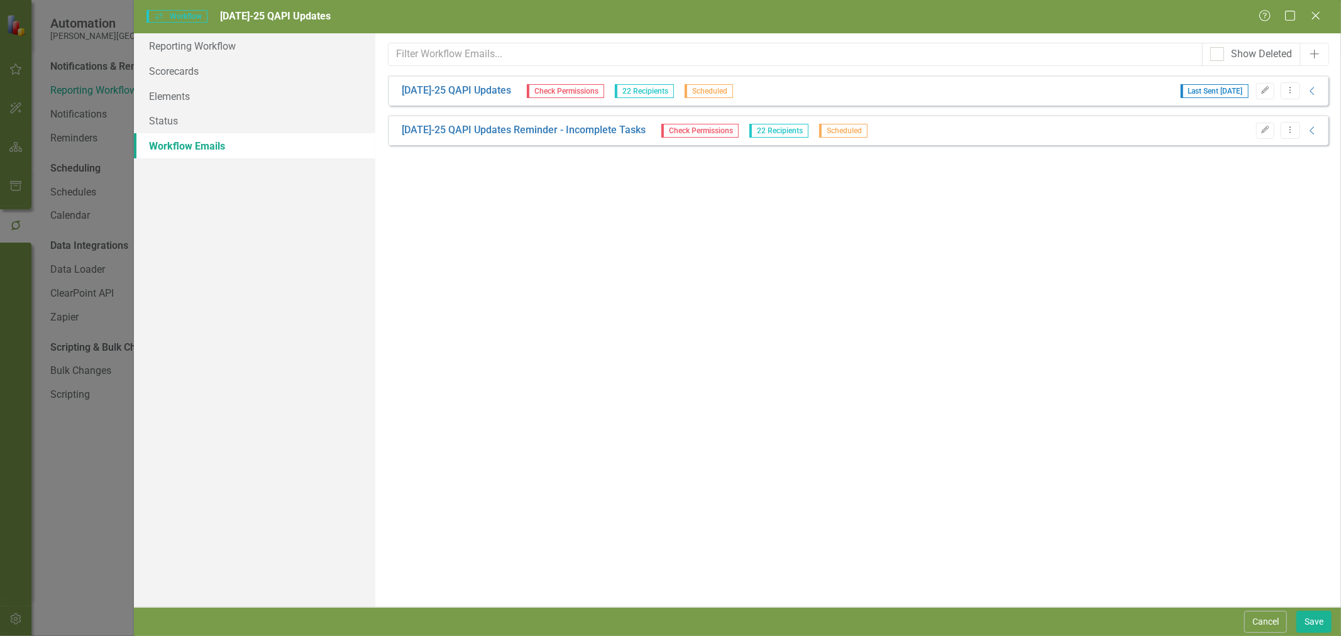
click at [1261, 134] on button "Edit" at bounding box center [1265, 131] width 18 height 16
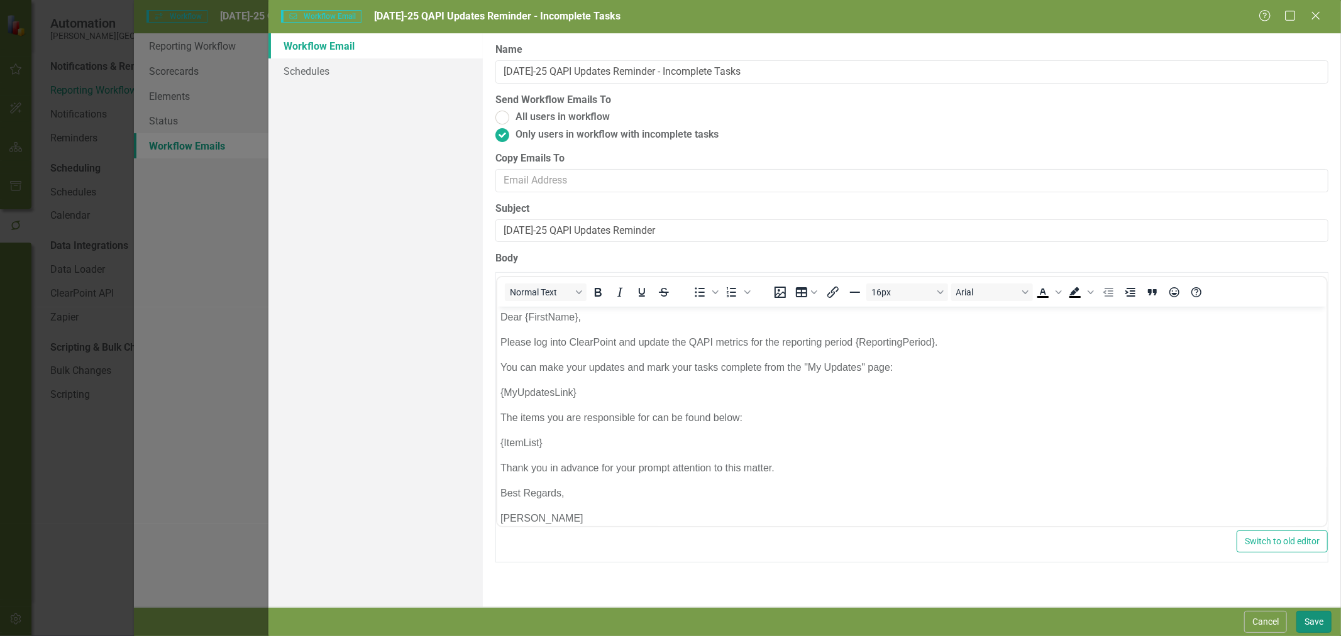
click at [1310, 620] on button "Save" at bounding box center [1314, 622] width 35 height 22
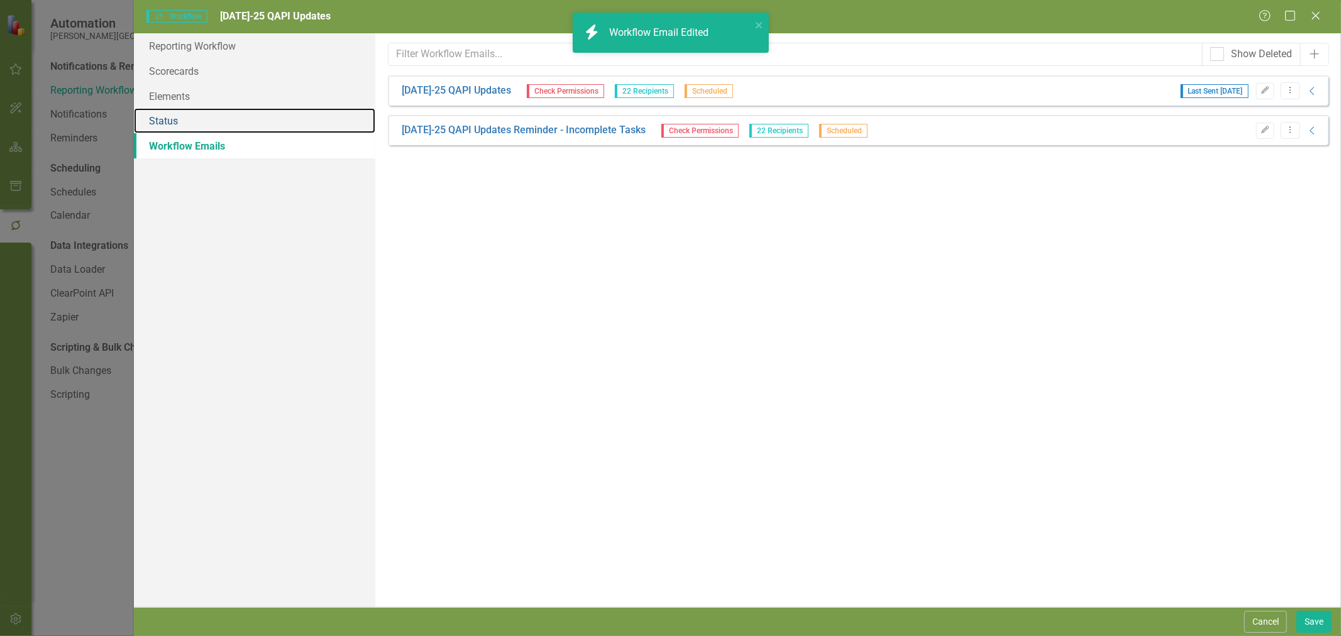
click at [202, 129] on link "Status" at bounding box center [254, 120] width 241 height 25
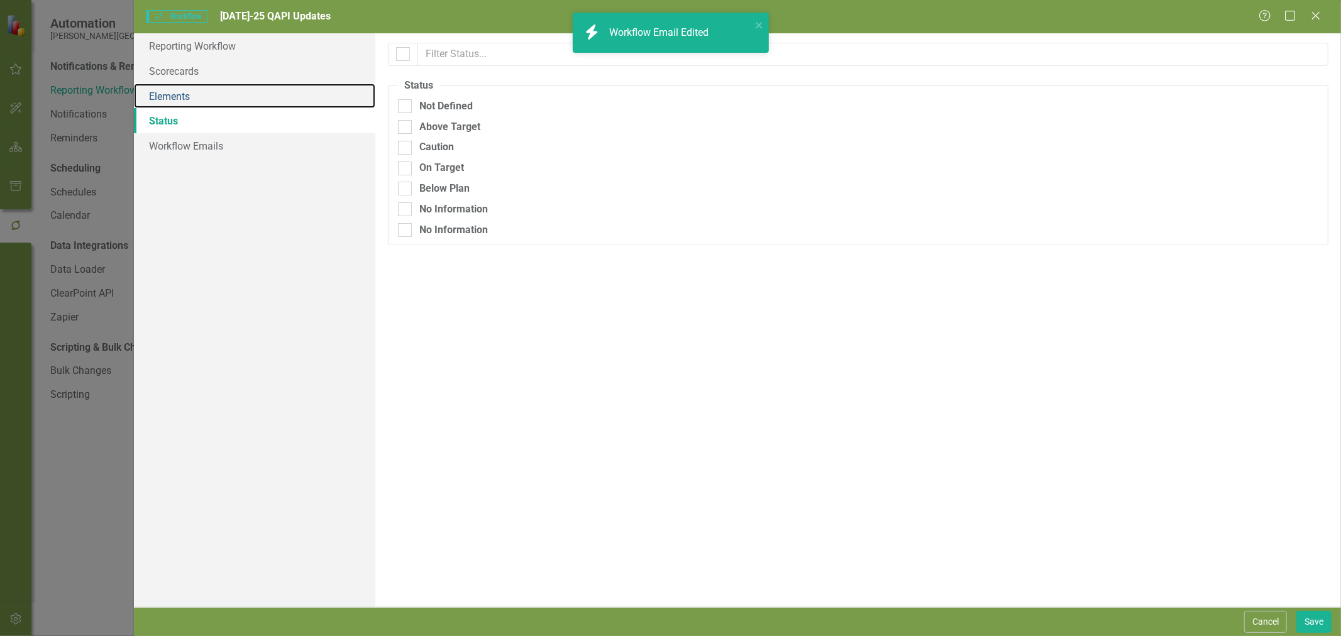
click at [206, 101] on link "Elements" at bounding box center [254, 96] width 241 height 25
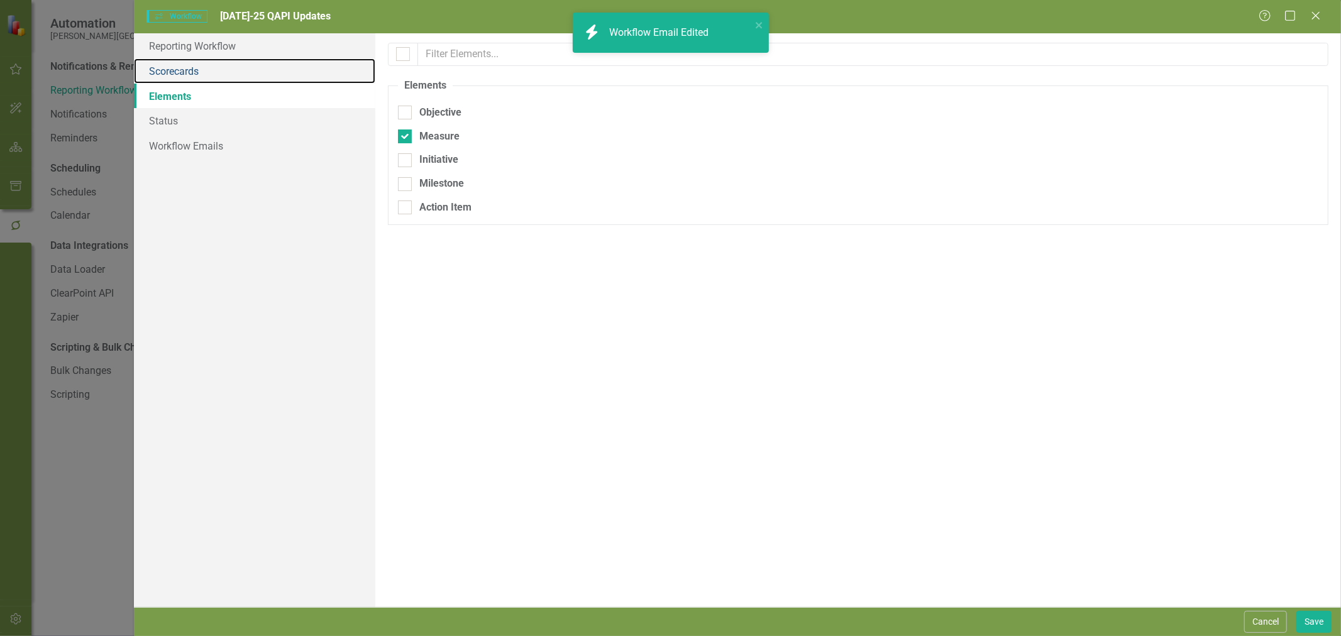
click at [210, 73] on link "Scorecards" at bounding box center [254, 70] width 241 height 25
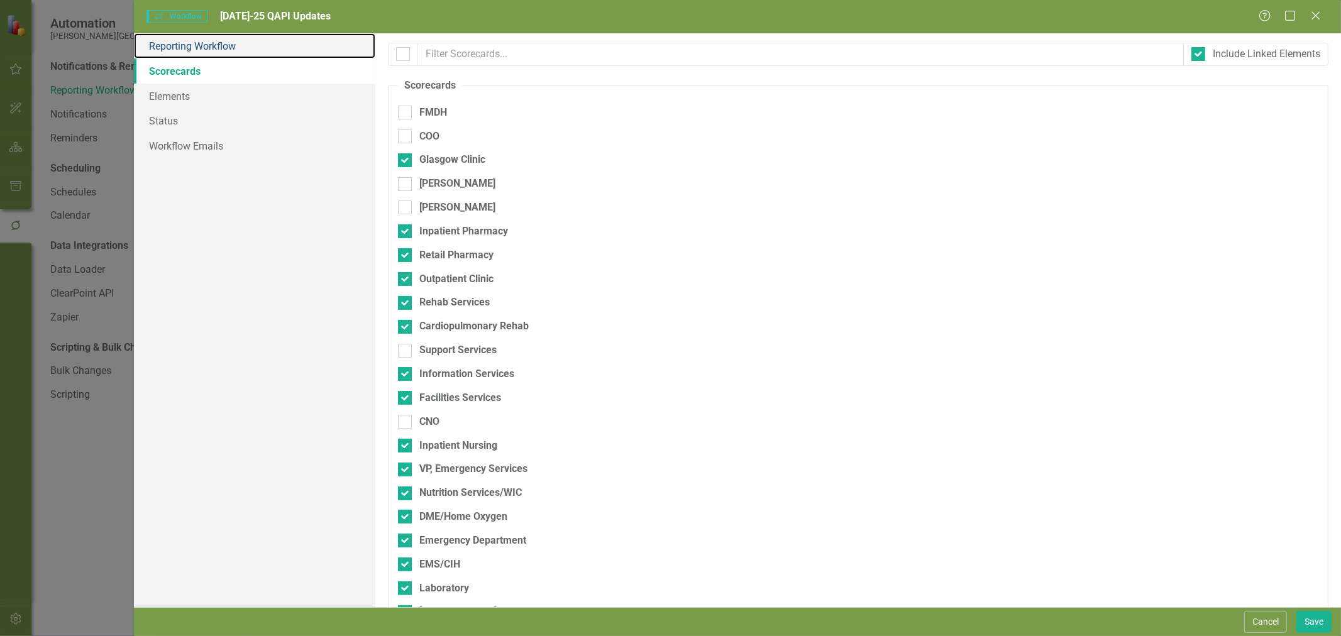
click at [218, 42] on link "Reporting Workflow" at bounding box center [254, 45] width 241 height 25
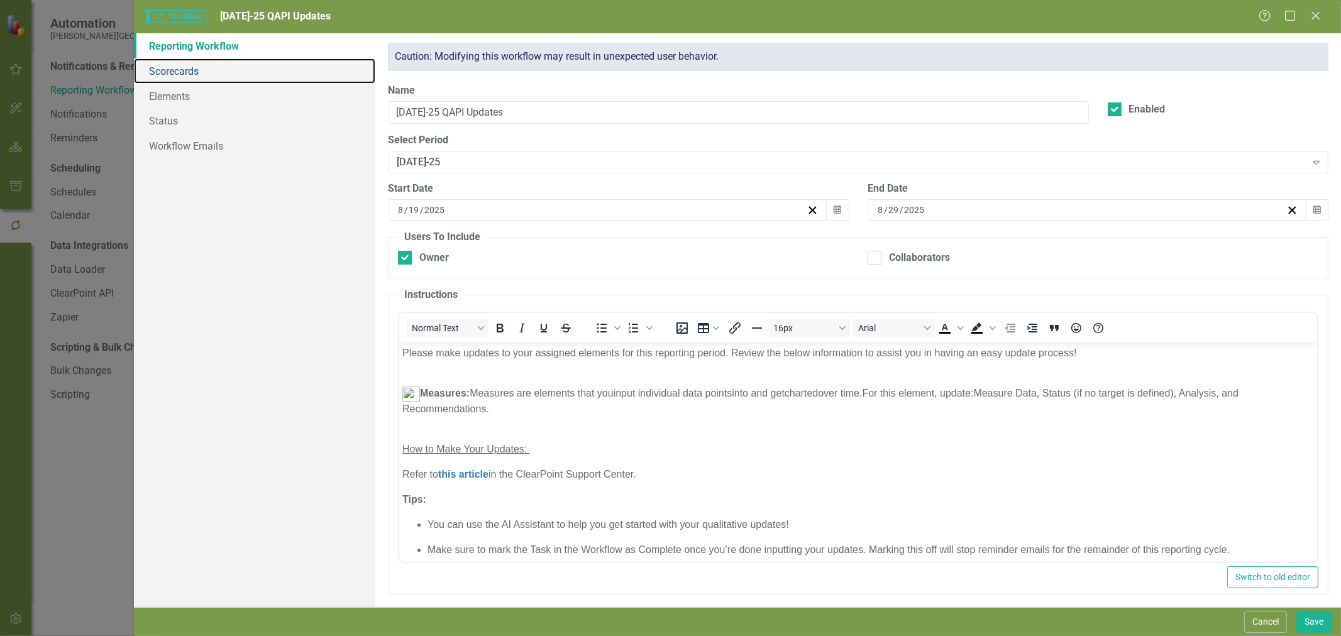
click at [186, 75] on link "Scorecards" at bounding box center [254, 70] width 241 height 25
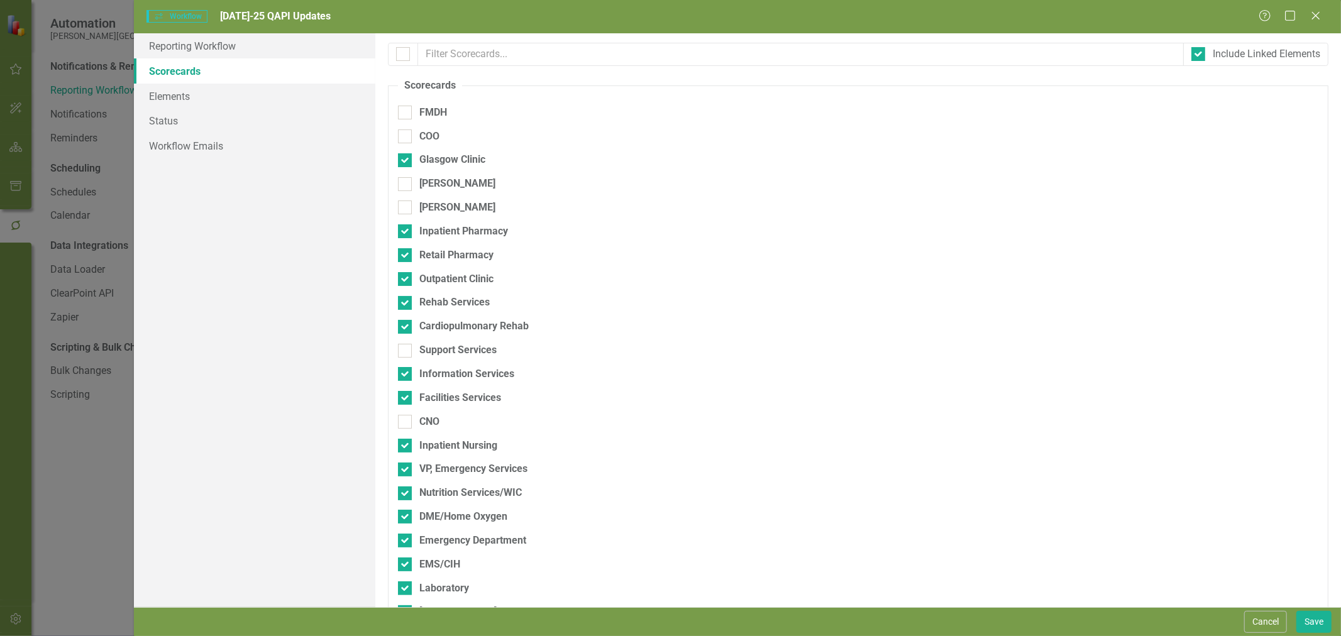
click at [1272, 55] on div "Include Linked Elements" at bounding box center [1267, 54] width 108 height 14
click at [1200, 55] on input "Include Linked Elements" at bounding box center [1196, 51] width 8 height 8
checkbox input "false"
click at [1266, 16] on icon at bounding box center [1265, 15] width 11 height 11
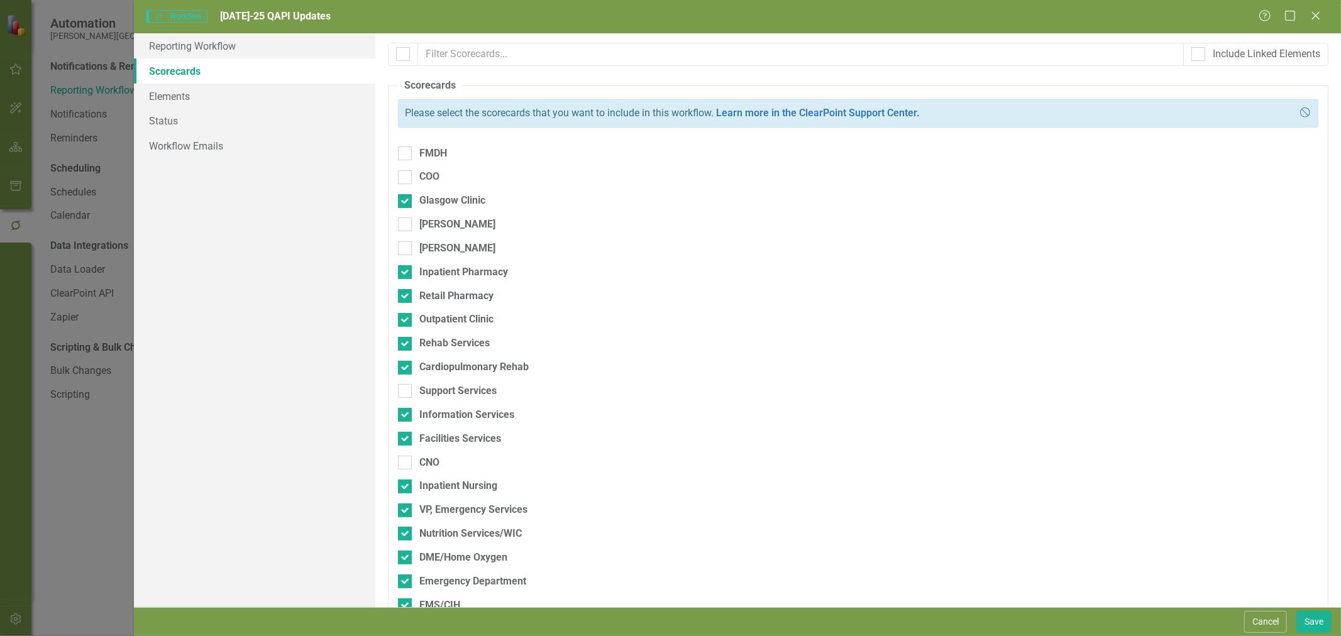
click at [1270, 15] on icon "Help" at bounding box center [1265, 16] width 13 height 10
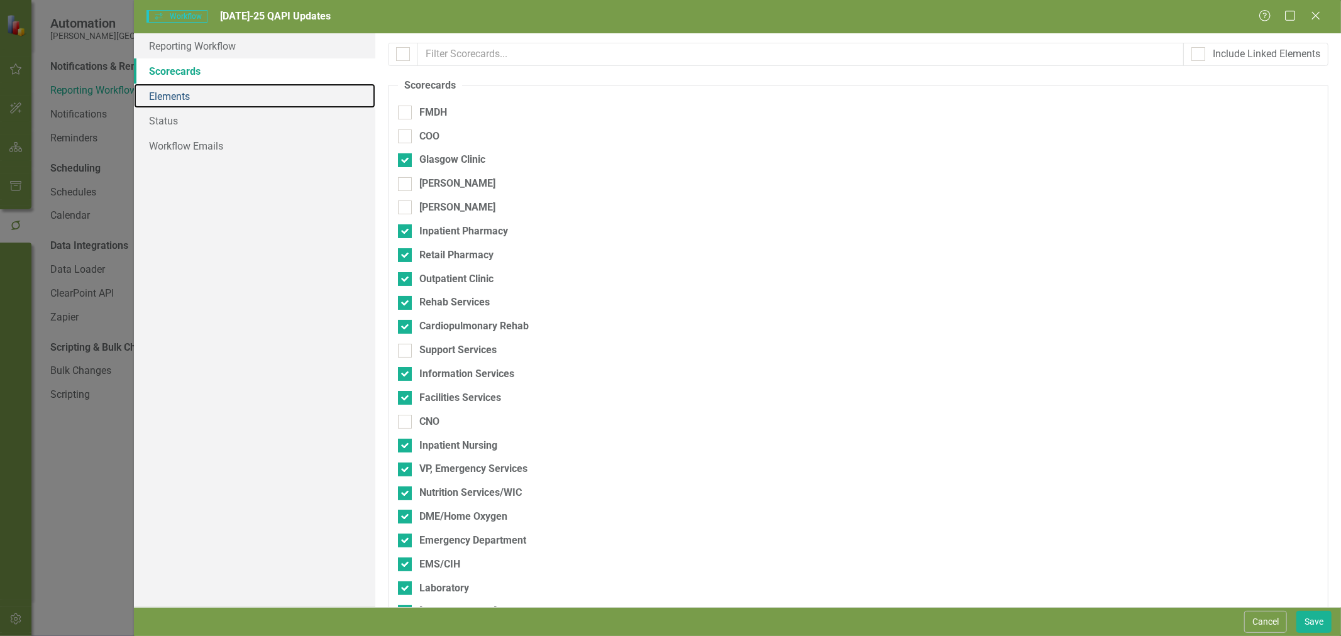
click at [186, 93] on link "Elements" at bounding box center [254, 96] width 241 height 25
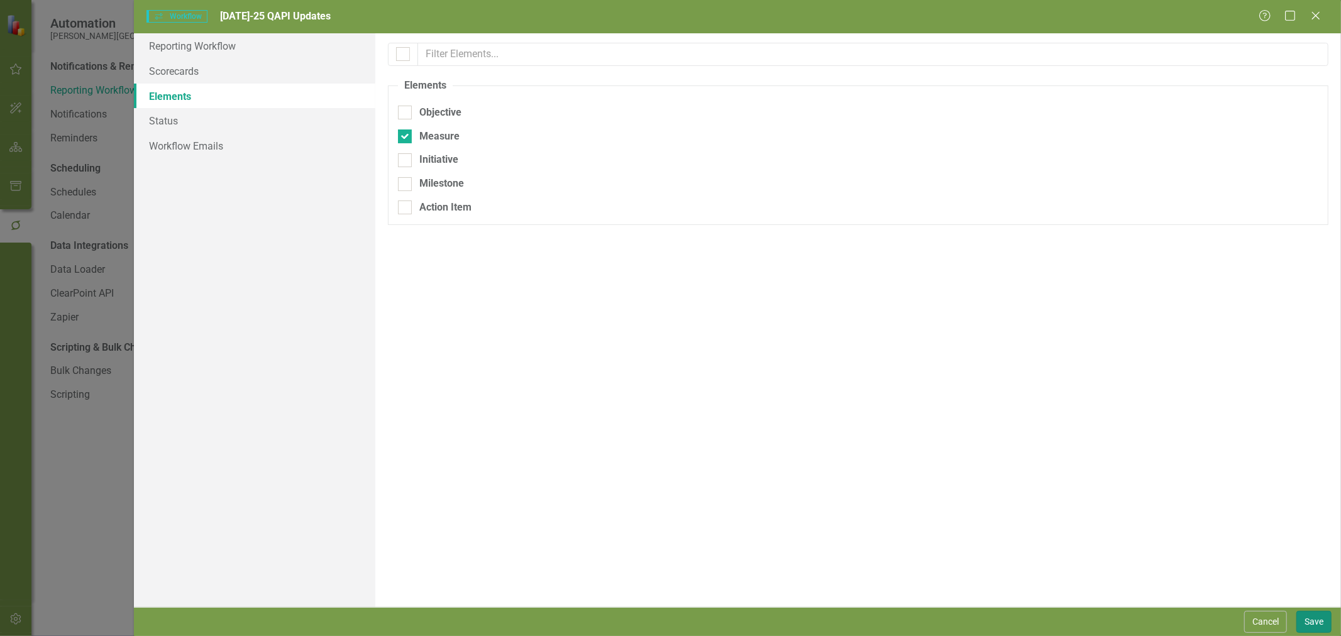
click at [1310, 629] on button "Save" at bounding box center [1314, 622] width 35 height 22
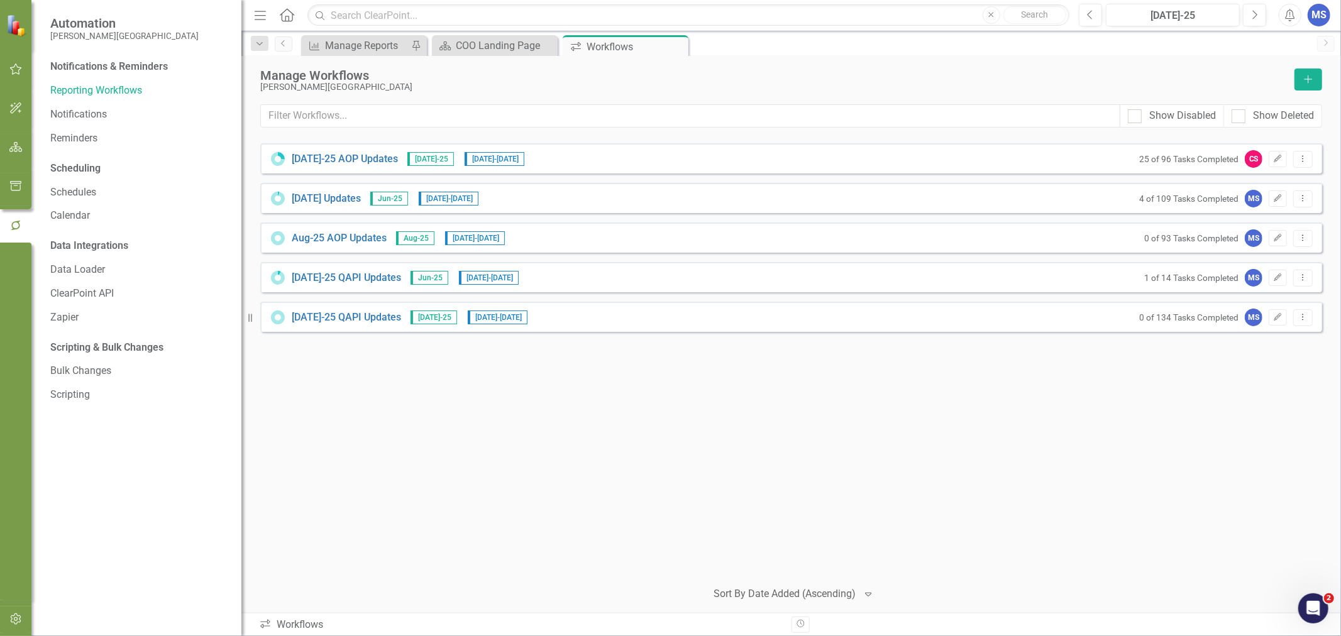
click at [1305, 281] on button "Dropdown Menu" at bounding box center [1303, 278] width 19 height 17
click at [1278, 367] on link "Trash Delete Workflow" at bounding box center [1255, 368] width 116 height 23
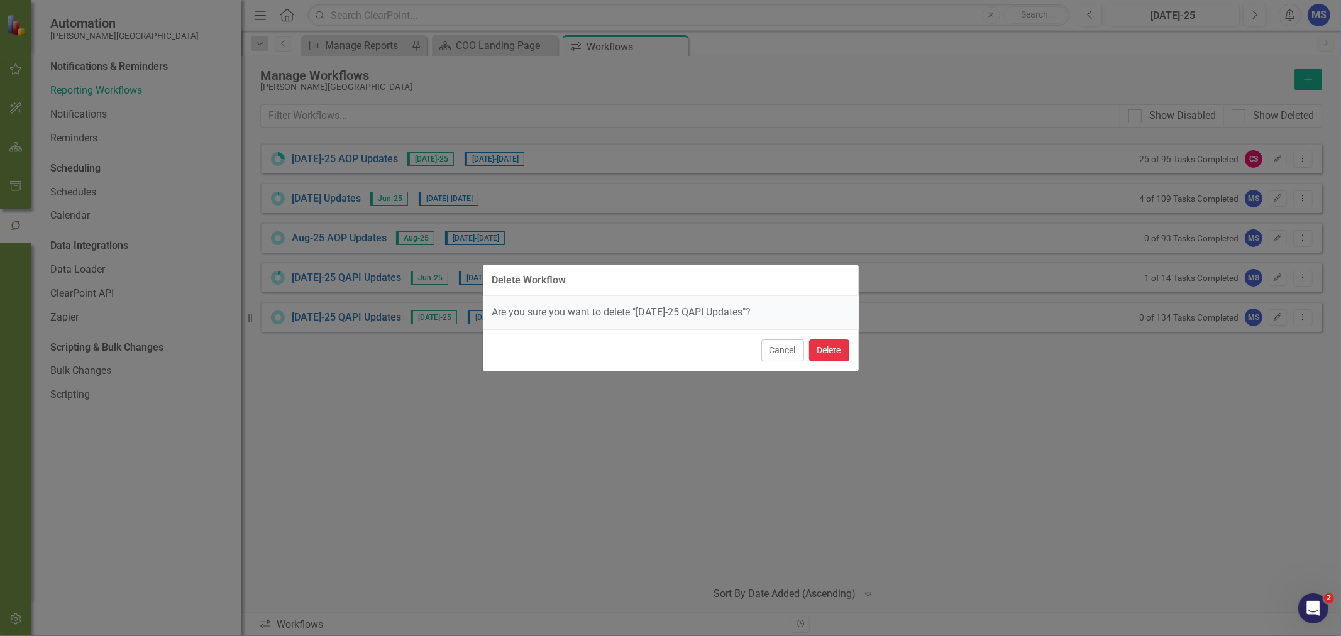
click at [830, 354] on button "Delete" at bounding box center [829, 351] width 40 height 22
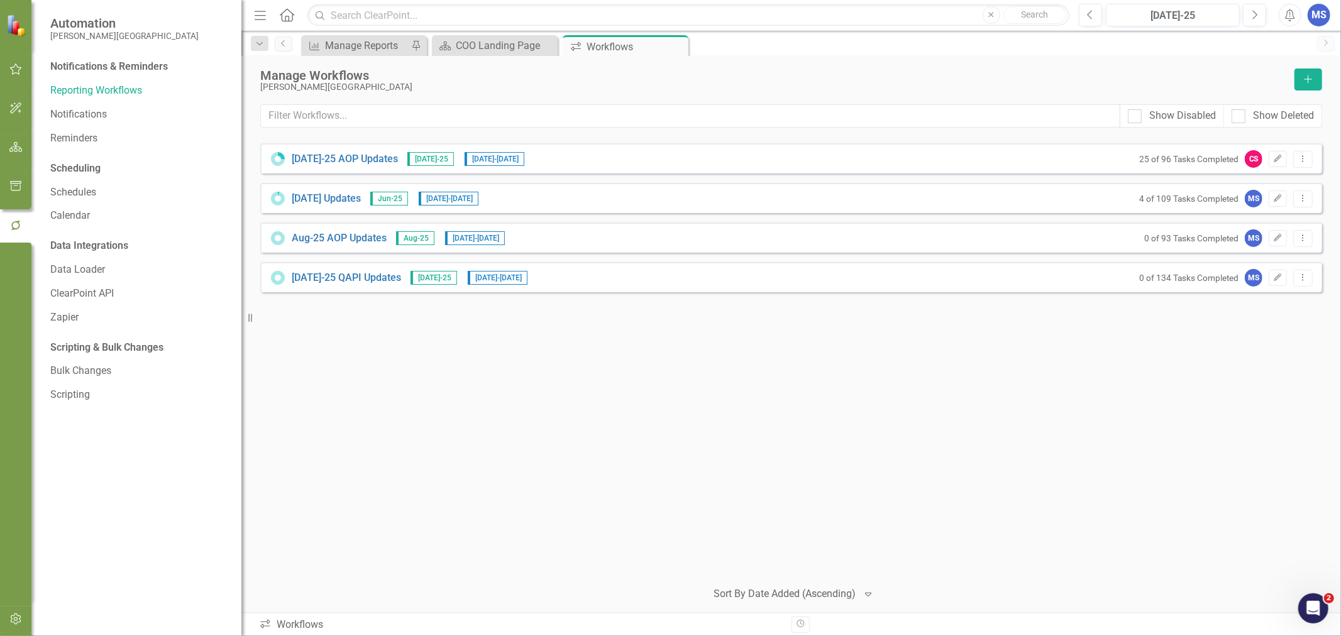
click at [1305, 200] on icon "Dropdown Menu" at bounding box center [1303, 198] width 11 height 8
click at [1258, 286] on link "Trash Delete Workflow" at bounding box center [1255, 288] width 116 height 23
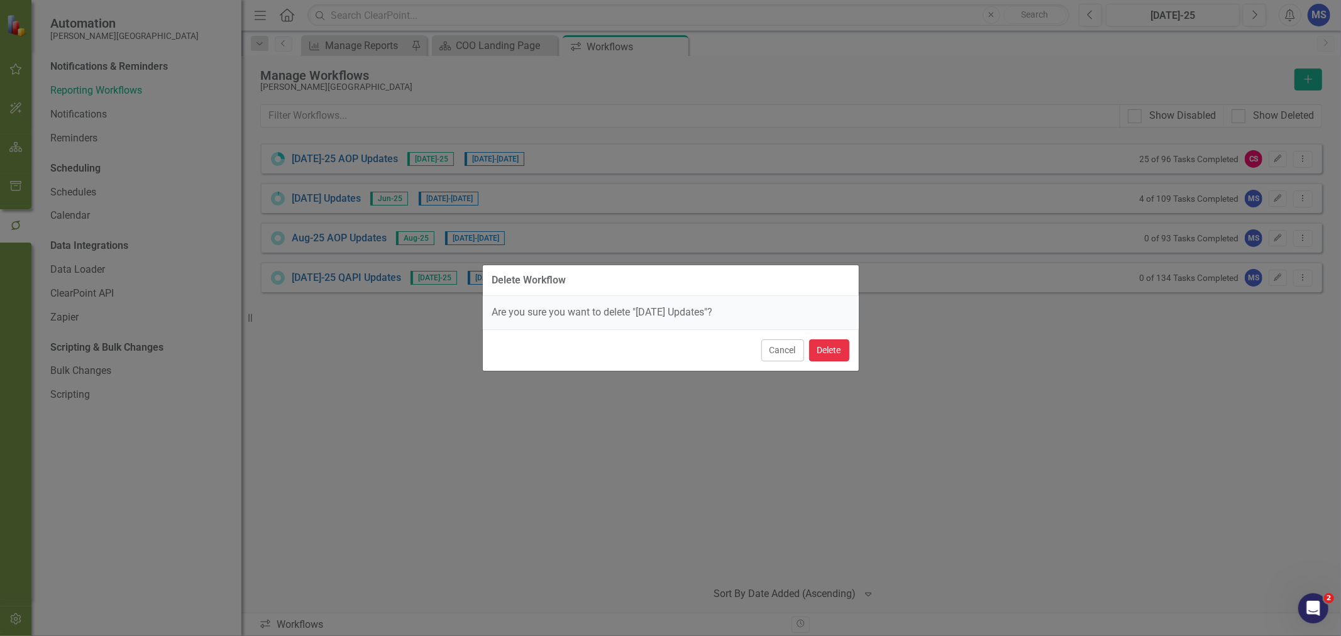
click at [836, 349] on button "Delete" at bounding box center [829, 351] width 40 height 22
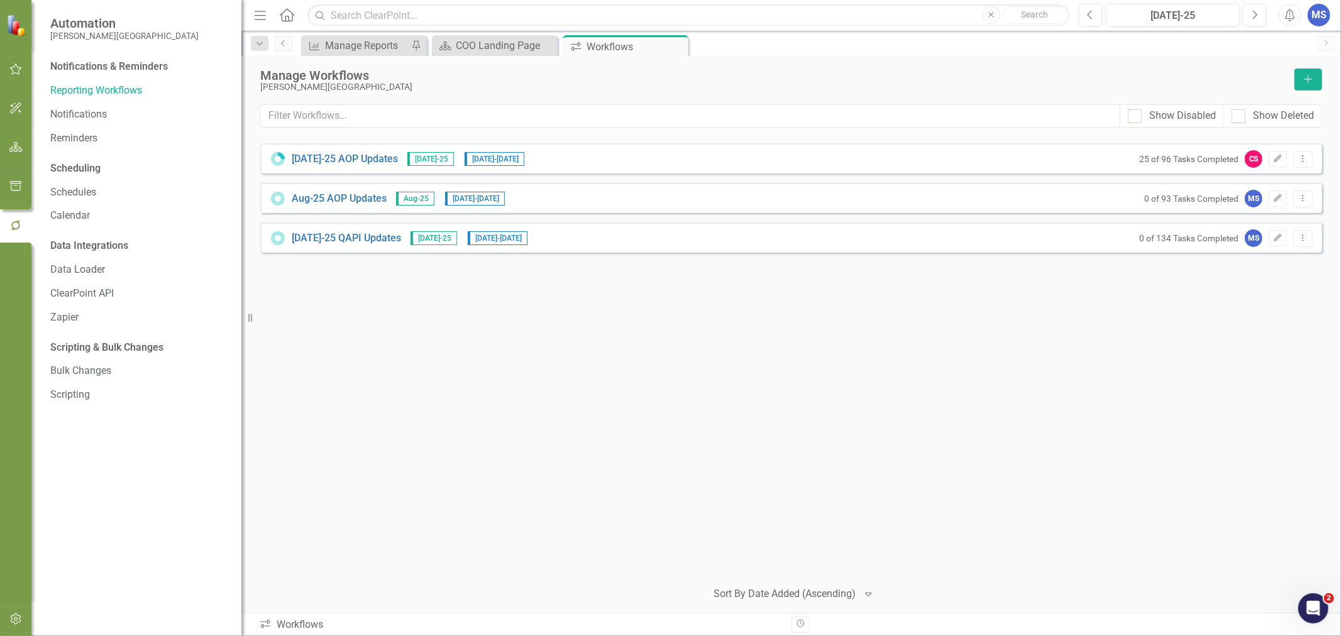
click at [1309, 241] on button "Dropdown Menu" at bounding box center [1303, 238] width 19 height 17
click at [1284, 305] on link "Copy Duplicate Workflow" at bounding box center [1255, 305] width 116 height 23
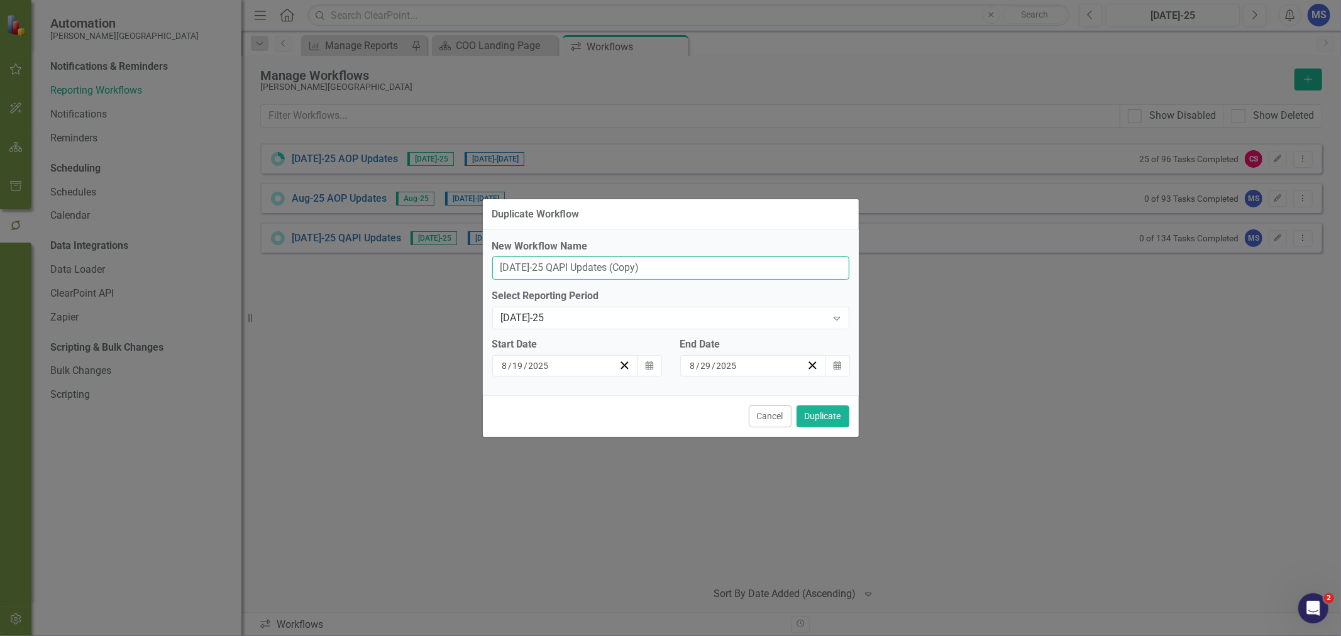
drag, startPoint x: 514, startPoint y: 272, endPoint x: 487, endPoint y: 272, distance: 27.7
click at [487, 272] on div "New Workflow Name [DATE]-25 QAPI Updates (Copy) Select Reporting Period [DATE]-…" at bounding box center [671, 312] width 376 height 165
drag, startPoint x: 668, startPoint y: 264, endPoint x: 594, endPoint y: 271, distance: 74.5
click at [594, 271] on input "Aug-25 QAPI Updates (Copy)" at bounding box center [670, 268] width 357 height 23
type input "Aug-25 QAPI Updates"
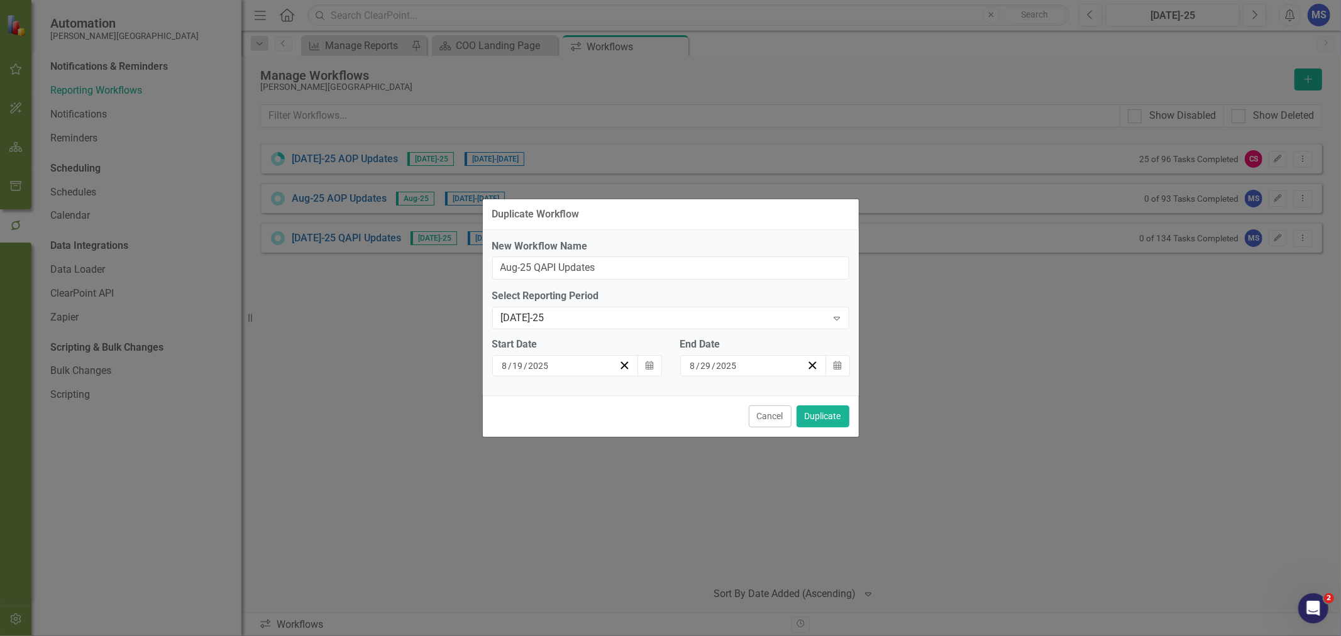
click at [570, 319] on div "[DATE]-25" at bounding box center [664, 318] width 326 height 14
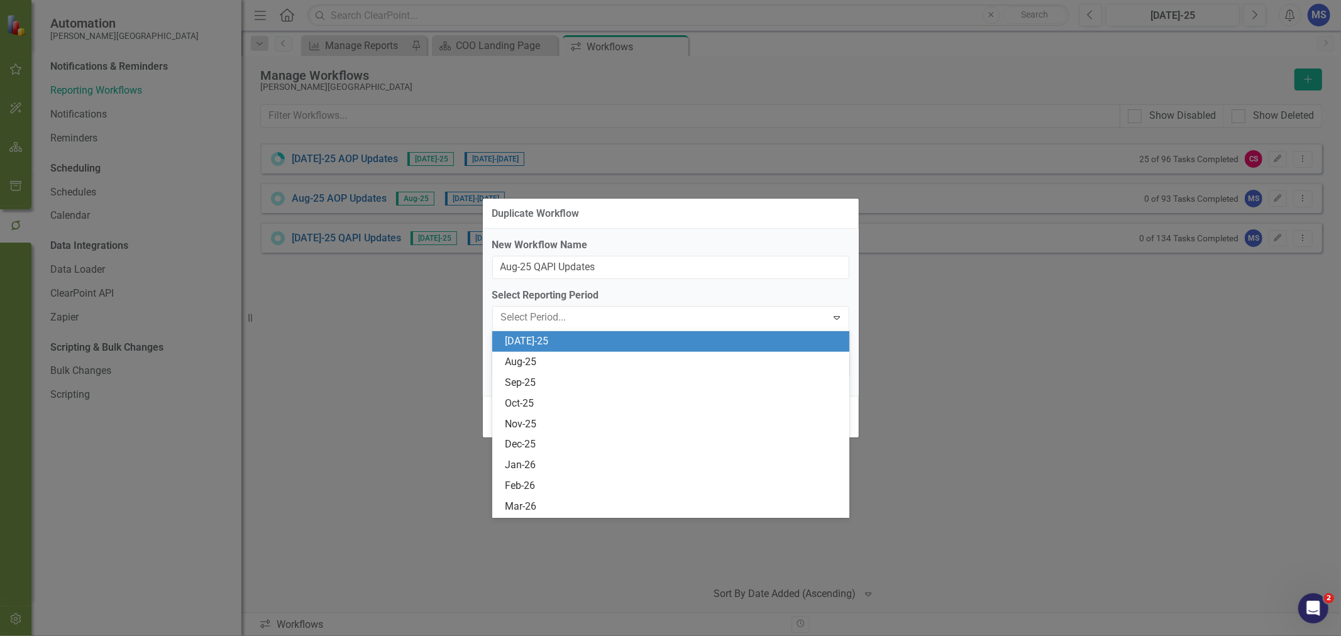
scroll to position [868, 0]
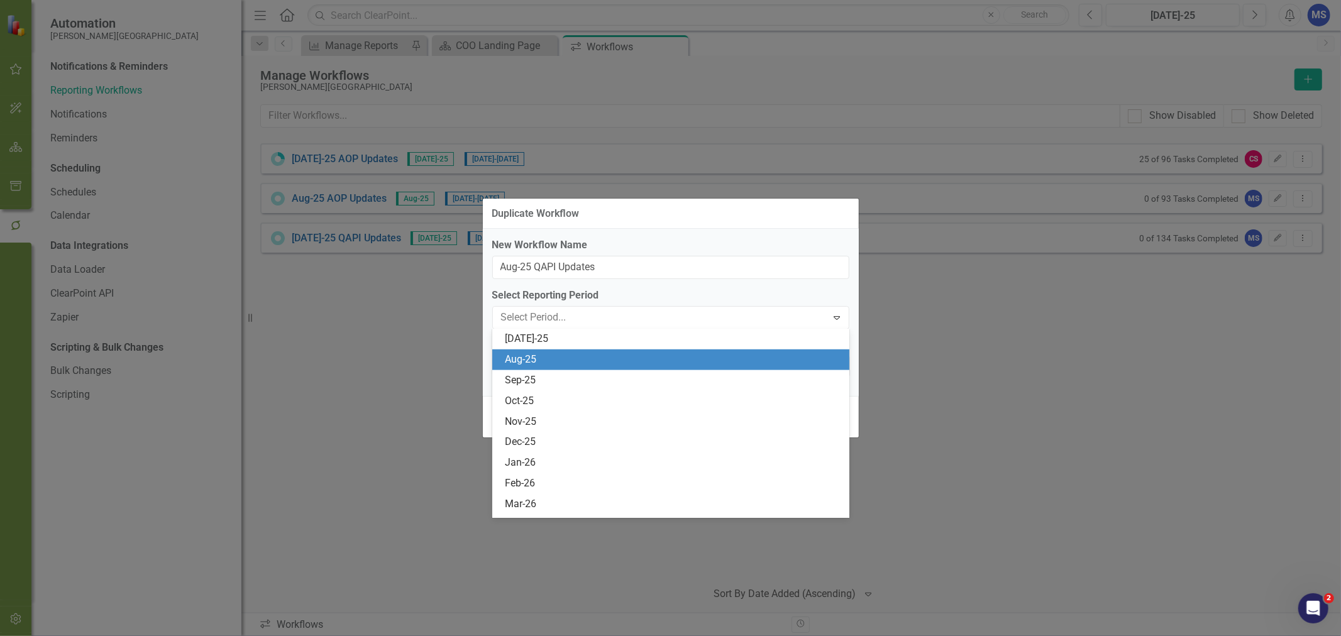
click at [560, 360] on div "Aug-25" at bounding box center [673, 360] width 337 height 14
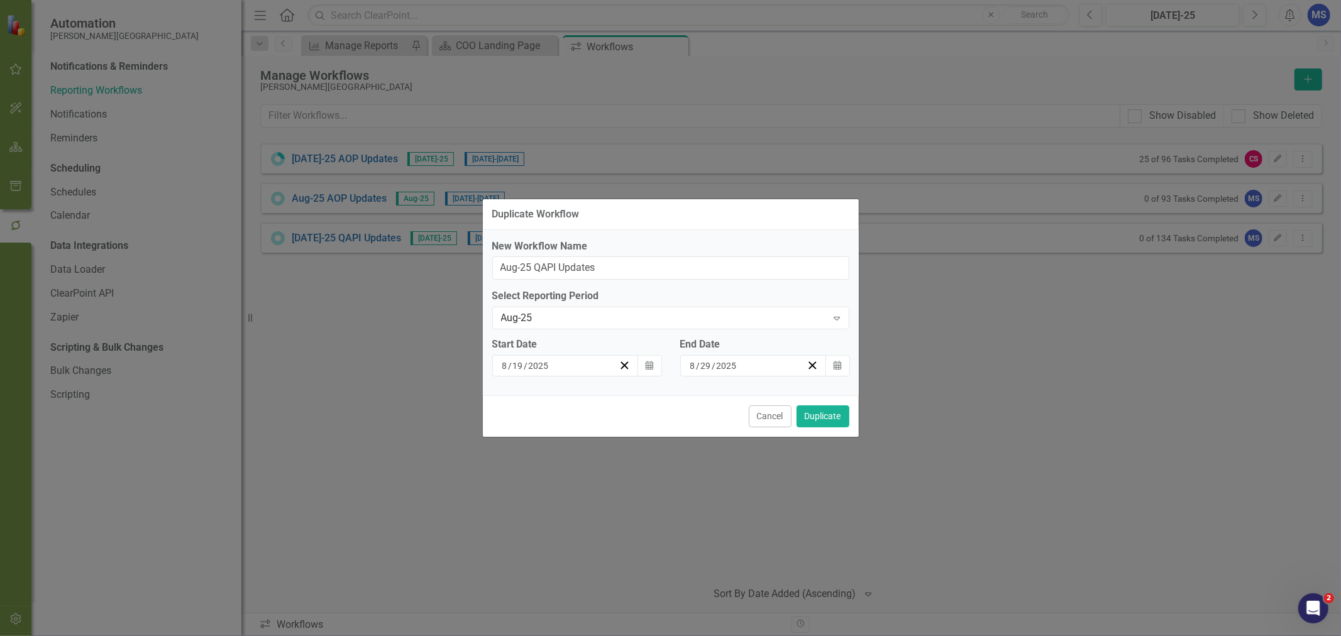
click at [550, 367] on div "[DATE]" at bounding box center [560, 366] width 119 height 13
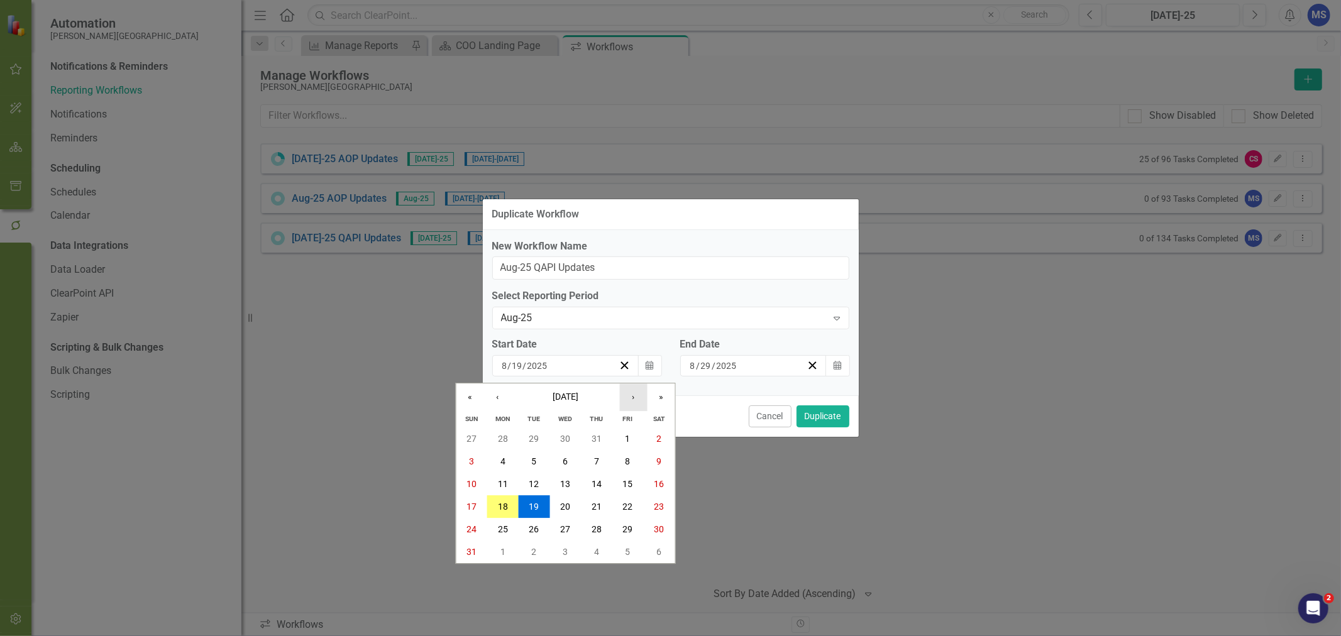
click at [639, 397] on button "›" at bounding box center [633, 398] width 28 height 28
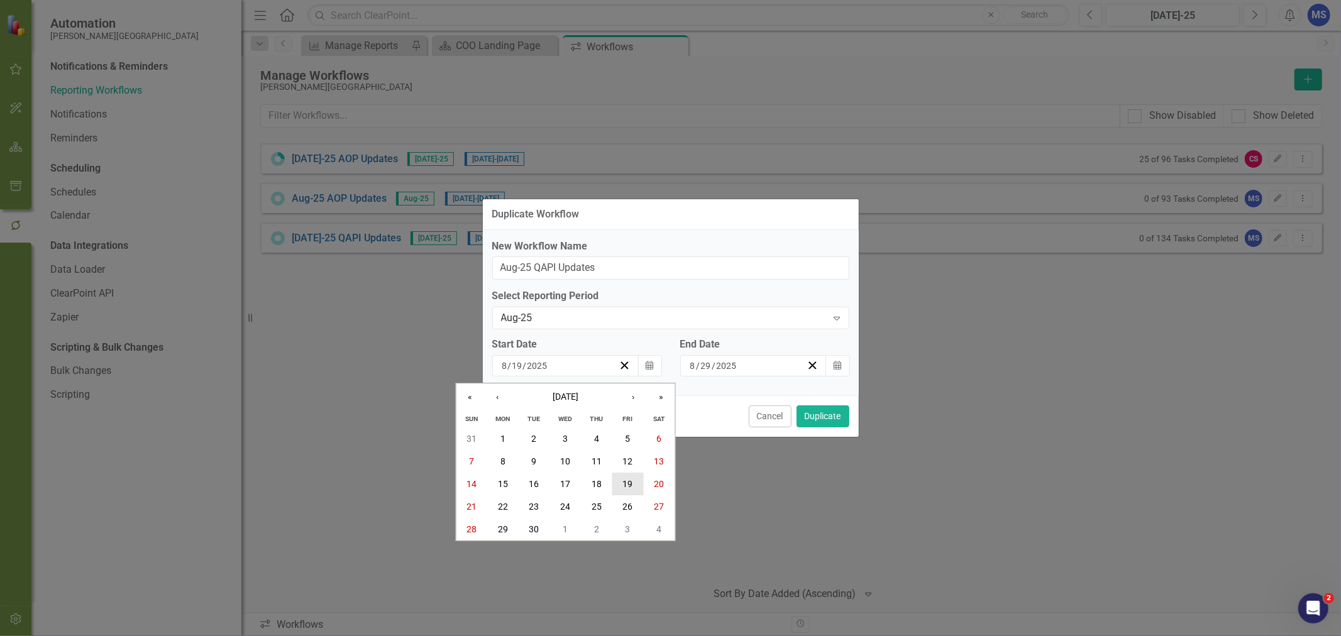
click at [630, 483] on abbr "19" at bounding box center [628, 484] width 10 height 10
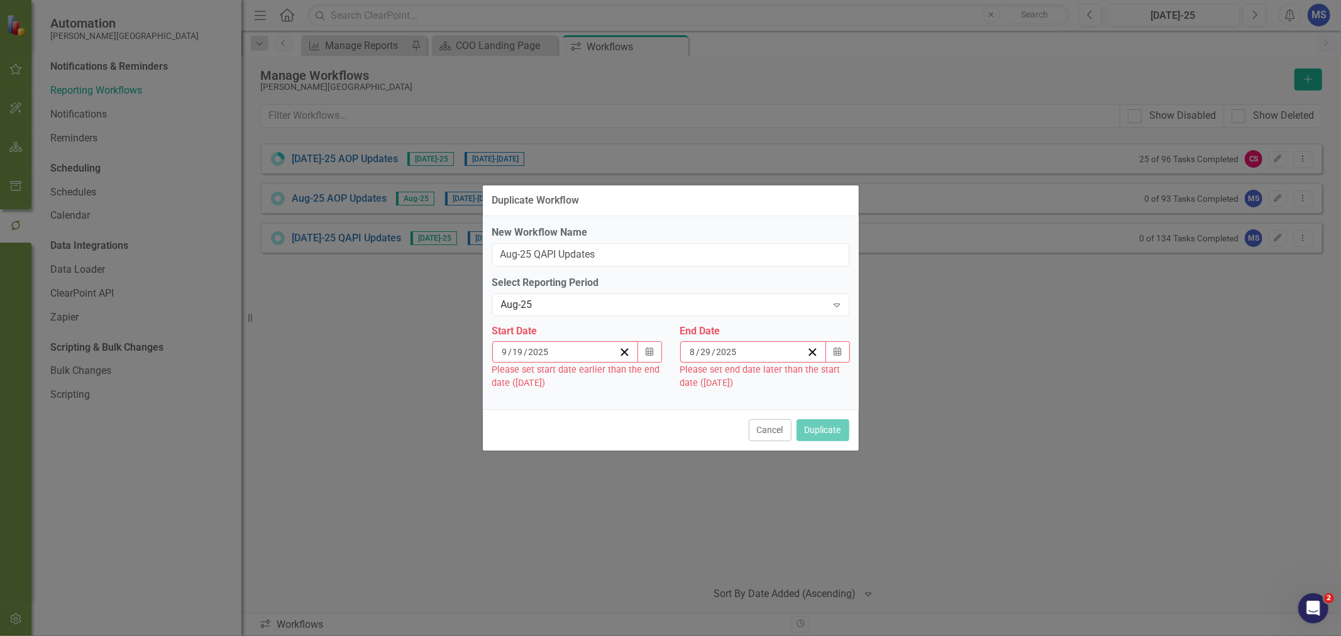
click at [834, 351] on icon "Calendar" at bounding box center [838, 352] width 8 height 9
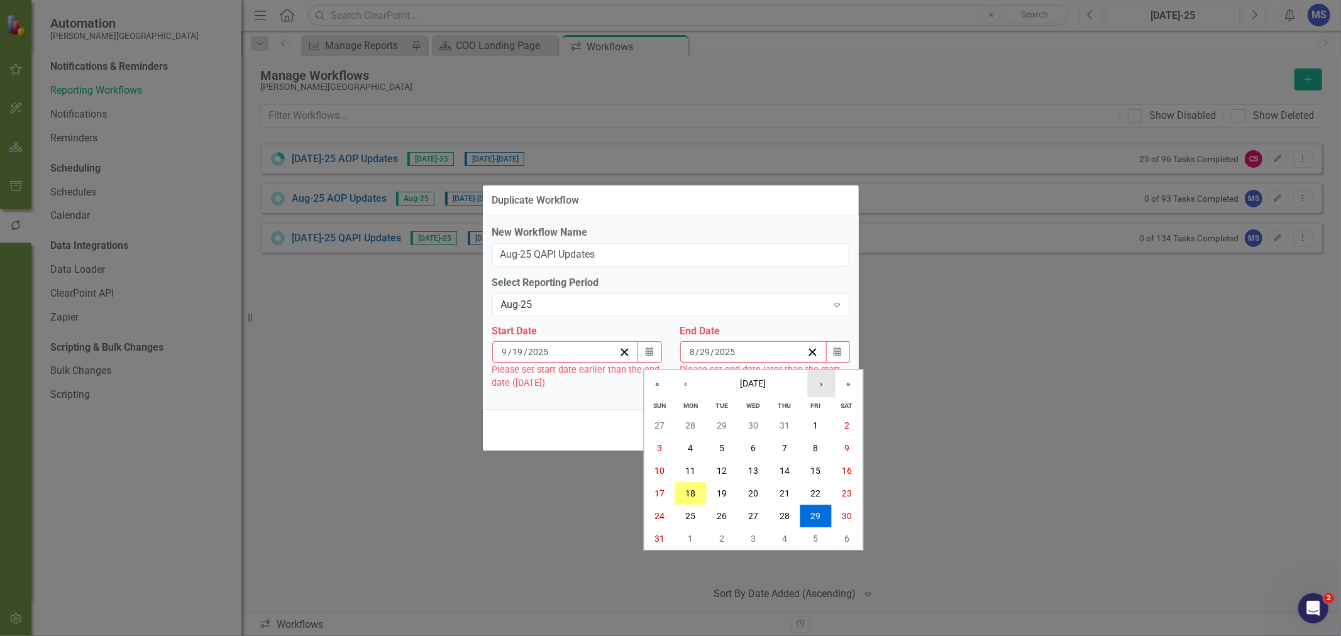
click at [821, 381] on button "›" at bounding box center [821, 384] width 28 height 28
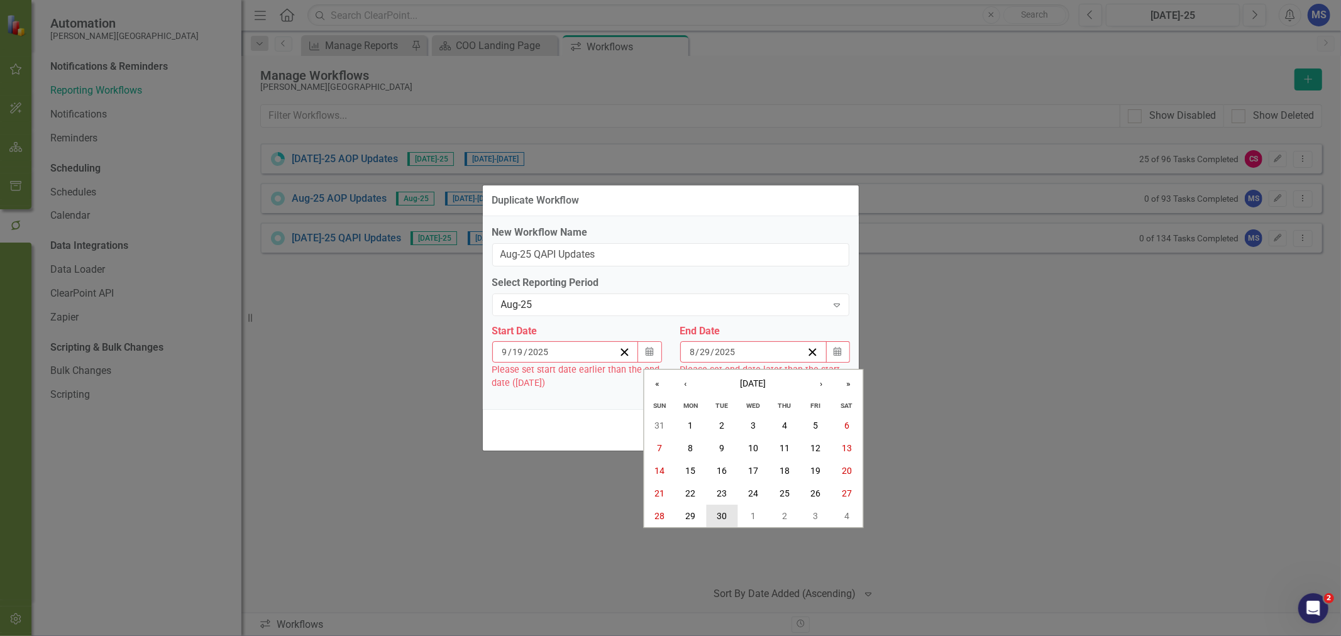
click at [725, 514] on abbr "30" at bounding box center [722, 516] width 10 height 10
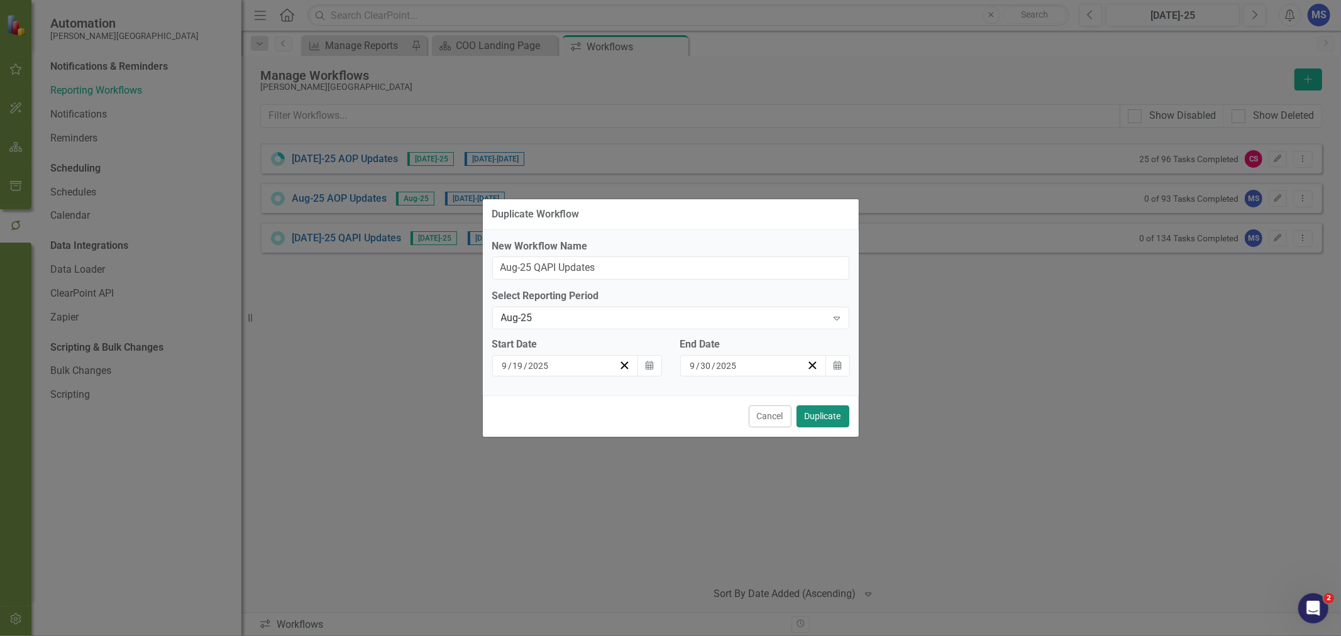
click at [836, 419] on button "Duplicate" at bounding box center [823, 417] width 53 height 22
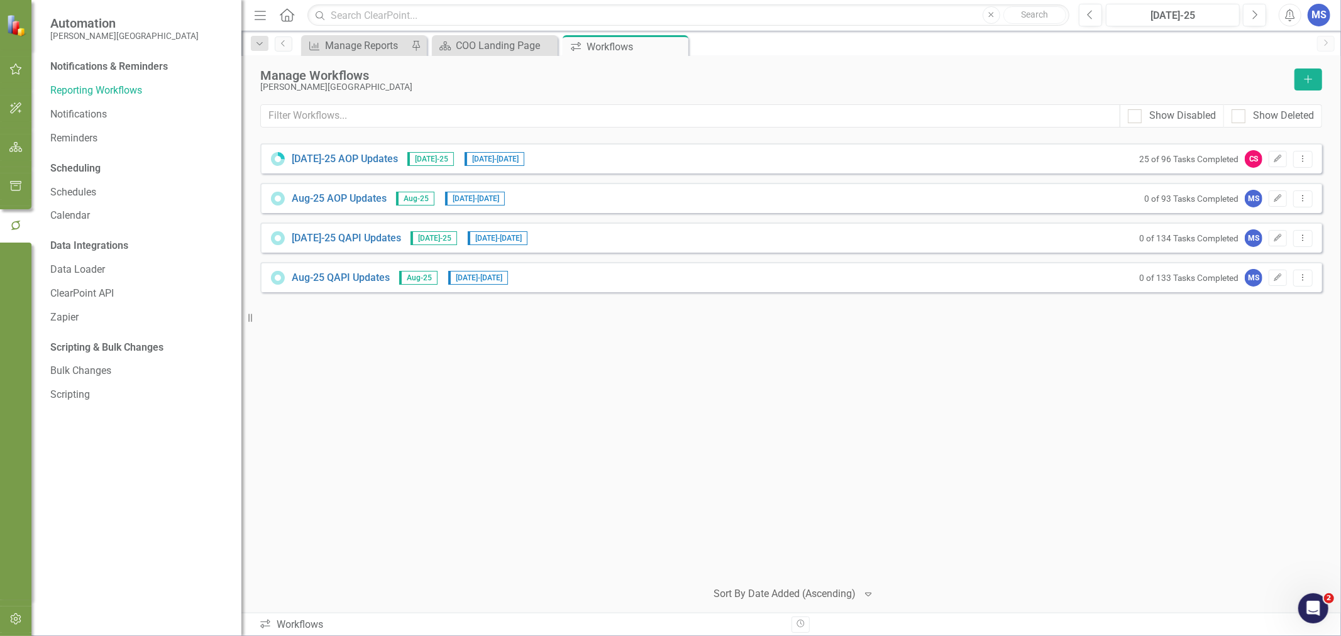
click at [1277, 275] on icon "Edit" at bounding box center [1277, 278] width 9 height 8
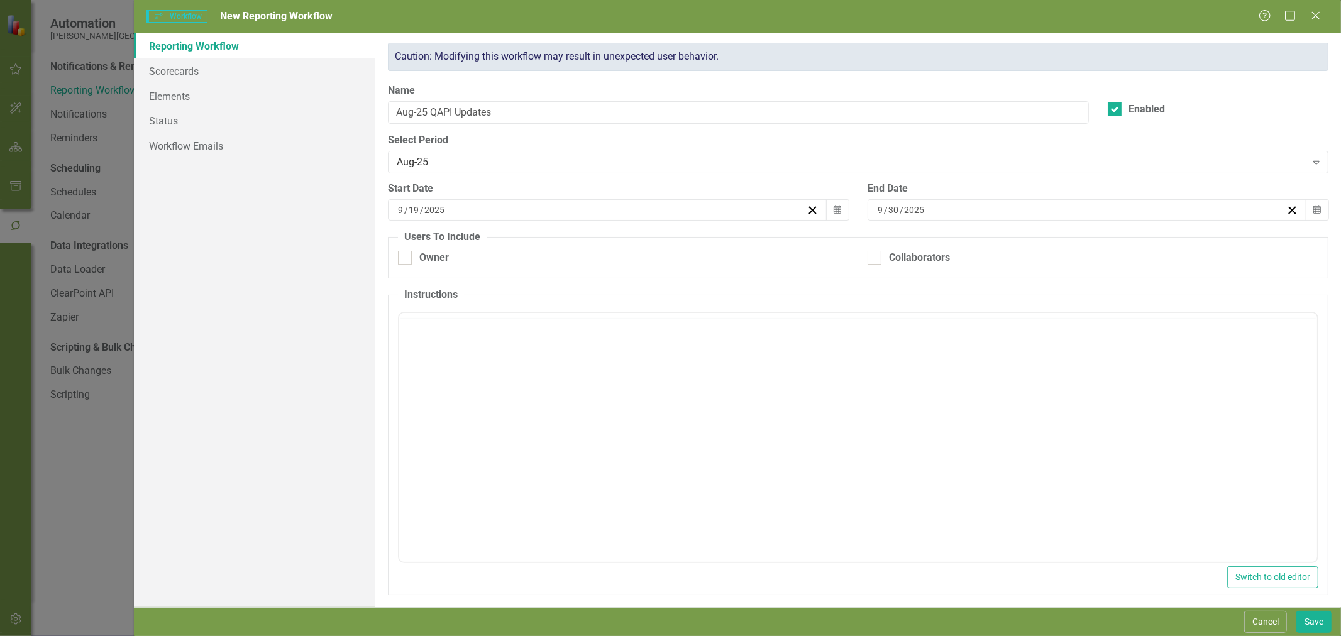
checkbox input "true"
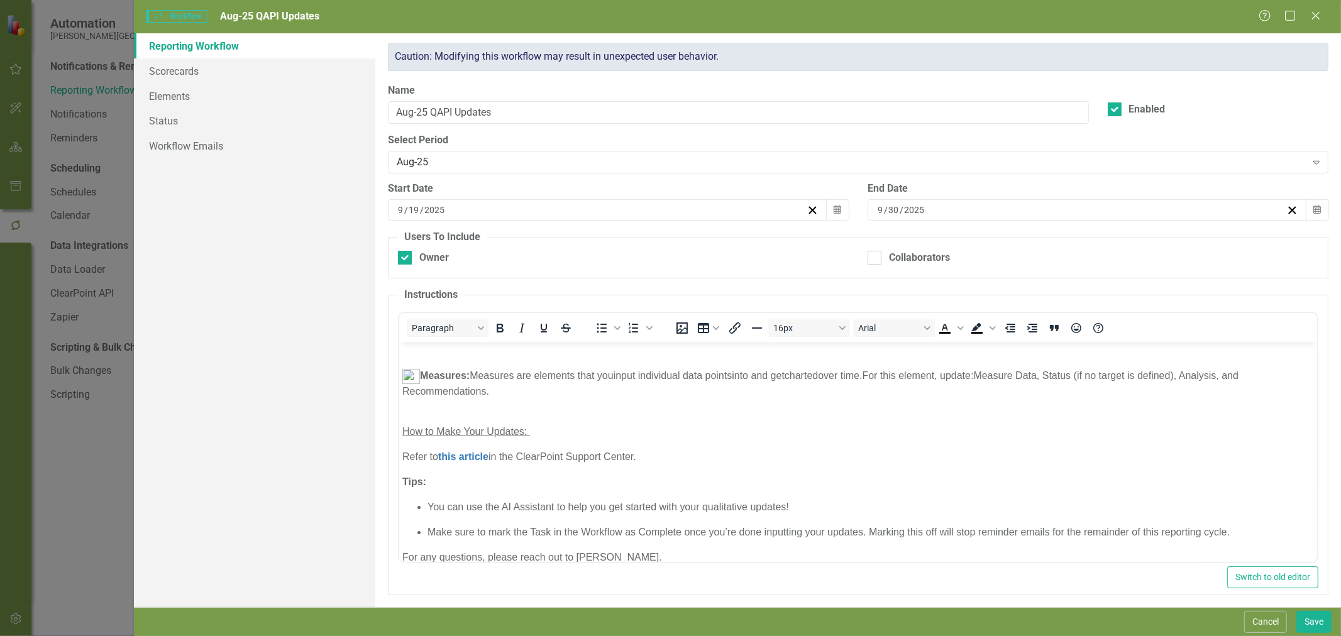
scroll to position [0, 0]
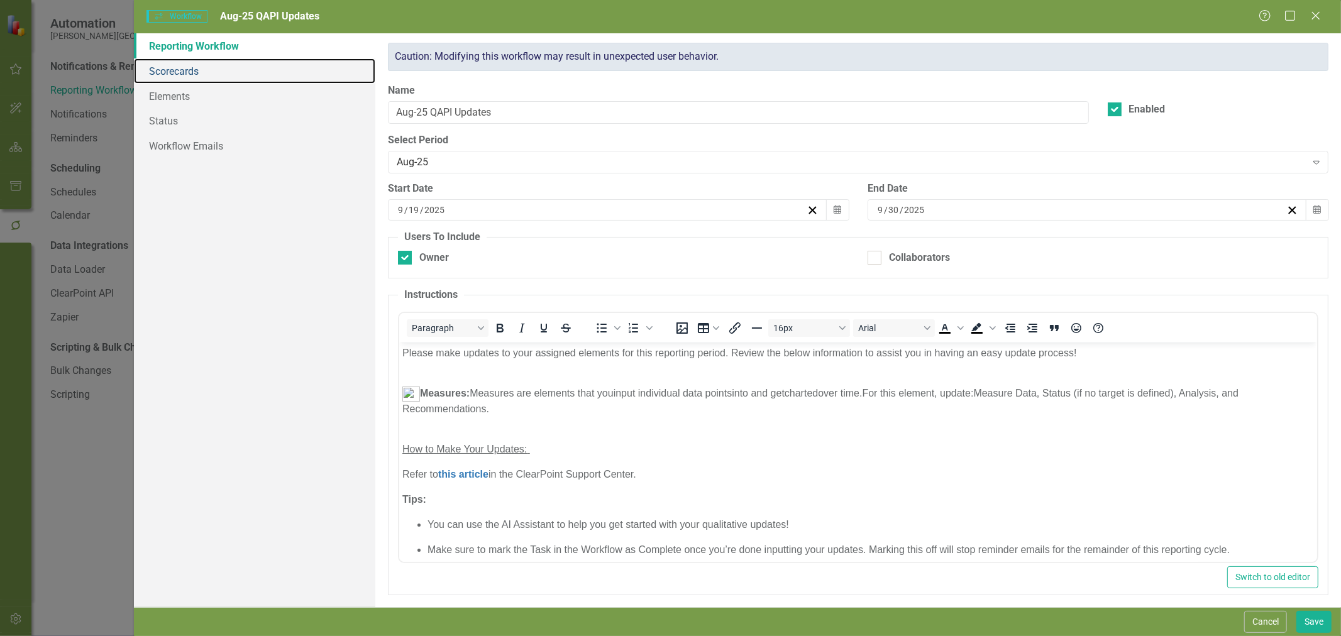
click at [186, 75] on link "Scorecards" at bounding box center [254, 70] width 241 height 25
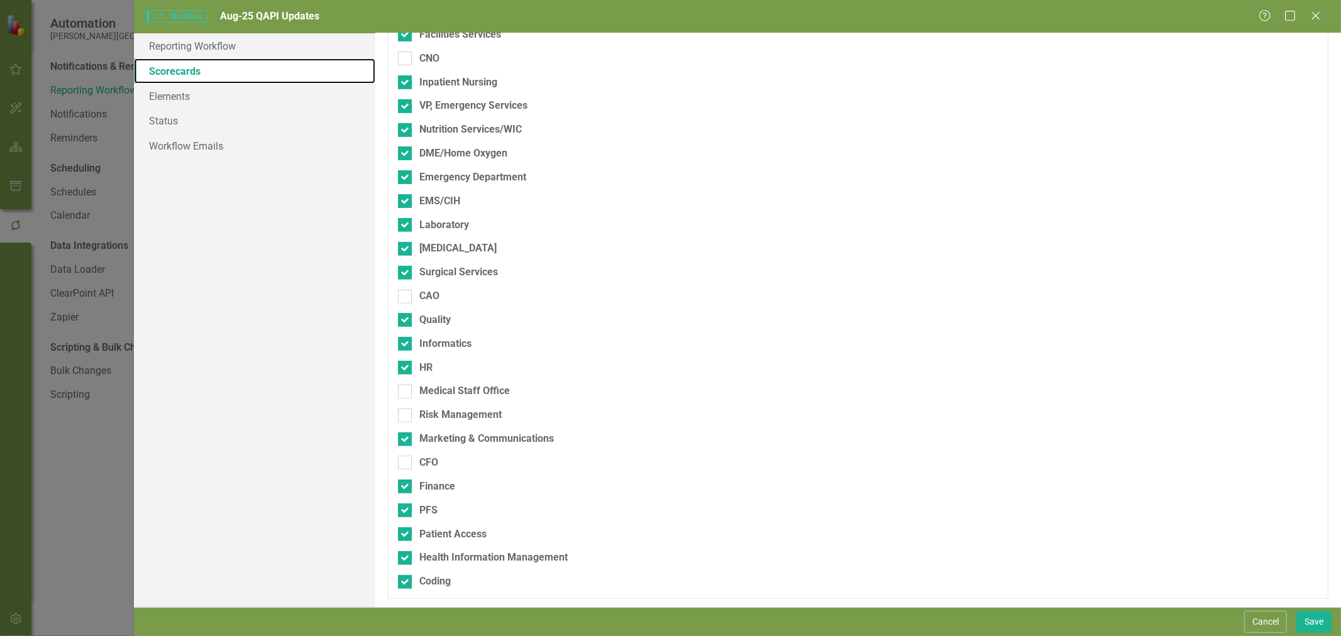
scroll to position [365, 0]
click at [443, 395] on div "Medical Staff Office" at bounding box center [464, 390] width 91 height 14
click at [406, 392] on input "Medical Staff Office" at bounding box center [402, 388] width 8 height 8
checkbox input "true"
click at [444, 416] on div "Risk Management" at bounding box center [460, 414] width 82 height 14
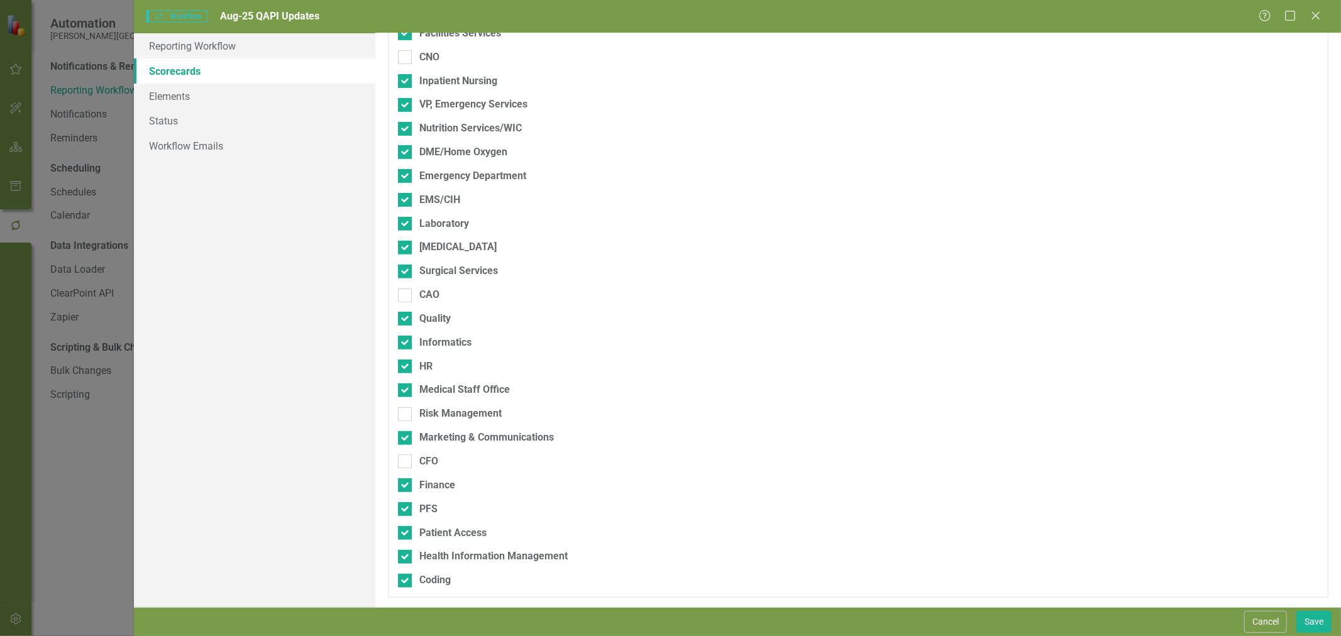
click at [406, 416] on input "Risk Management" at bounding box center [402, 411] width 8 height 8
checkbox input "true"
click at [157, 99] on link "Elements" at bounding box center [254, 96] width 241 height 25
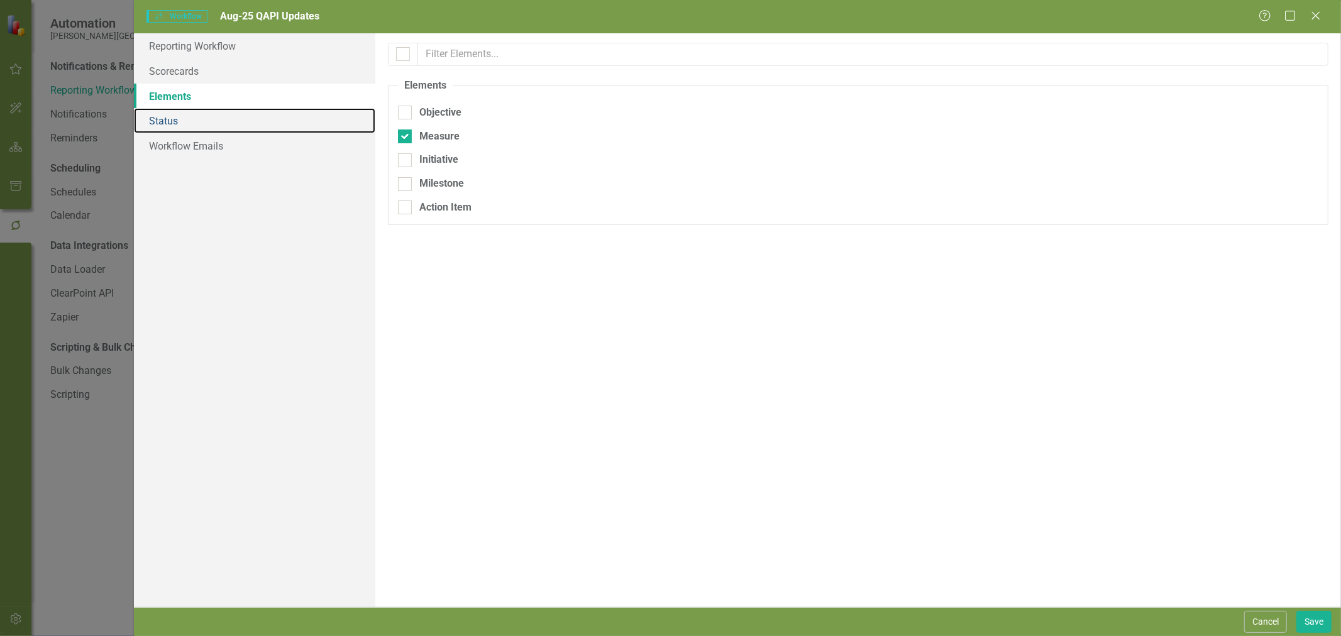
click at [179, 129] on link "Status" at bounding box center [254, 120] width 241 height 25
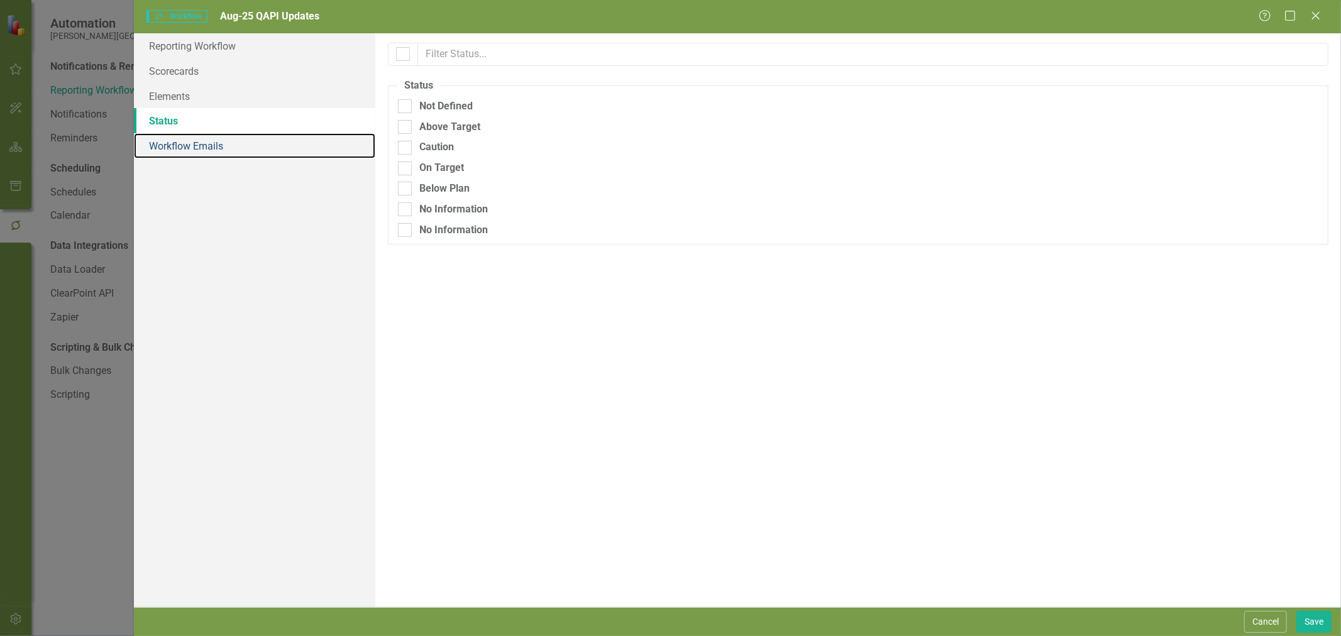
click at [187, 152] on link "Workflow Emails" at bounding box center [254, 145] width 241 height 25
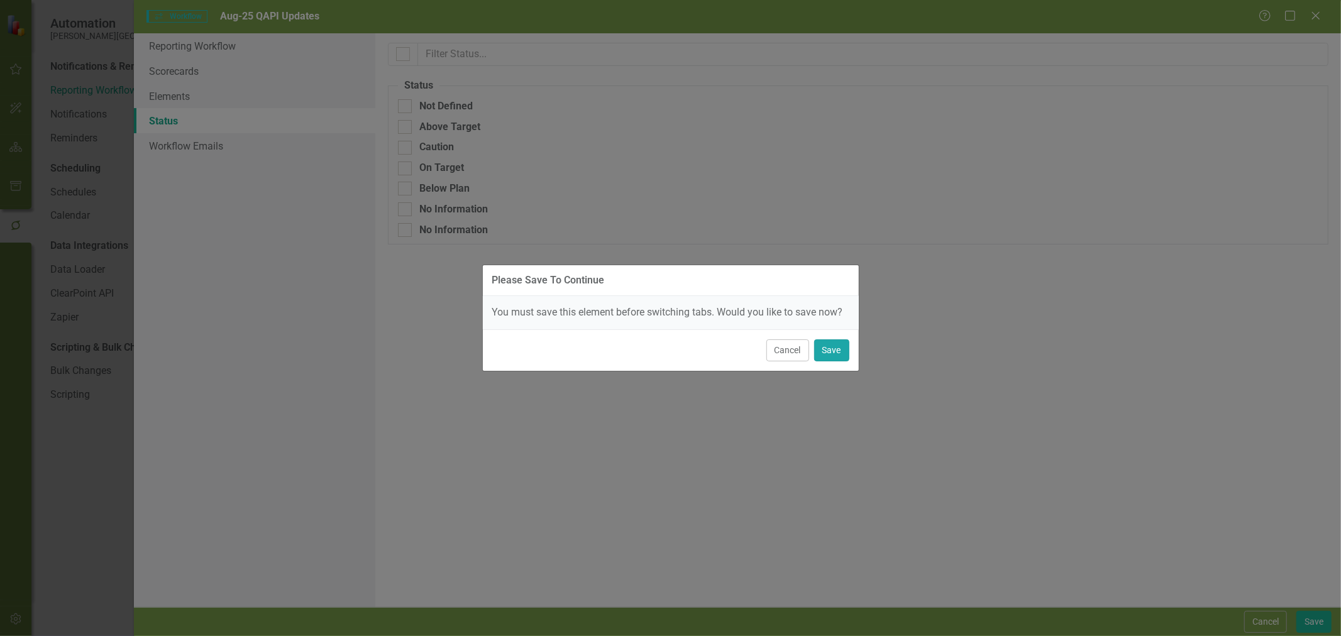
click at [834, 353] on button "Save" at bounding box center [831, 351] width 35 height 22
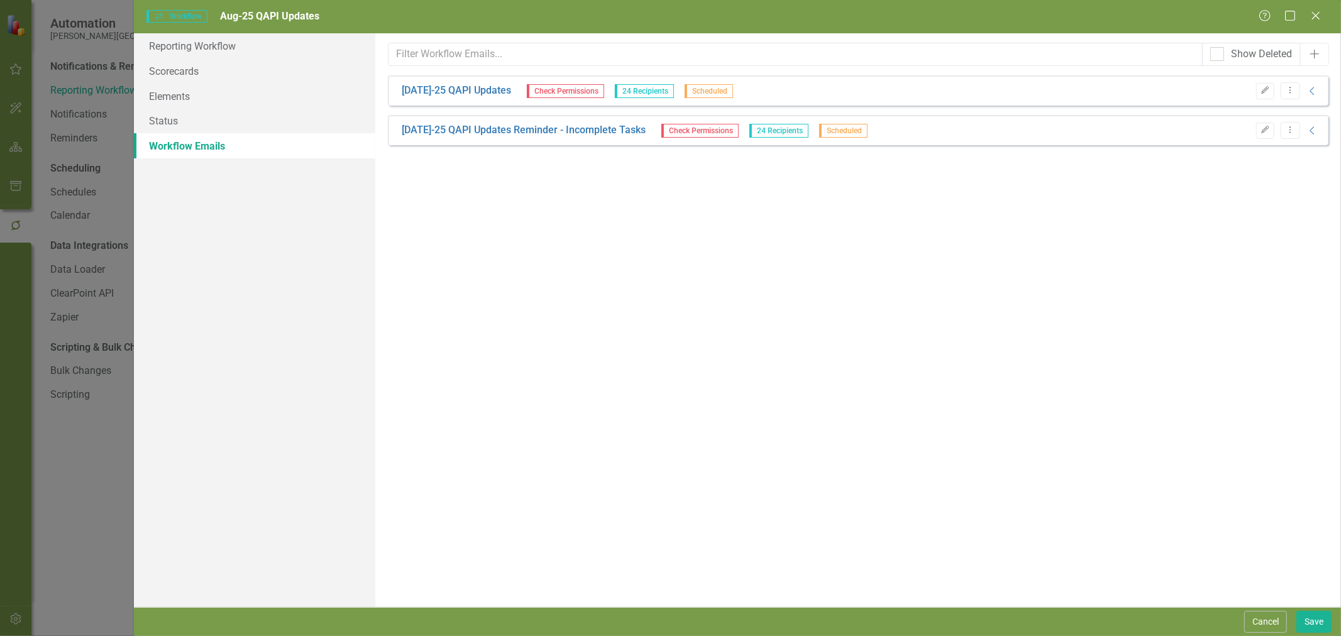
click at [1265, 87] on icon "Edit" at bounding box center [1265, 91] width 9 height 8
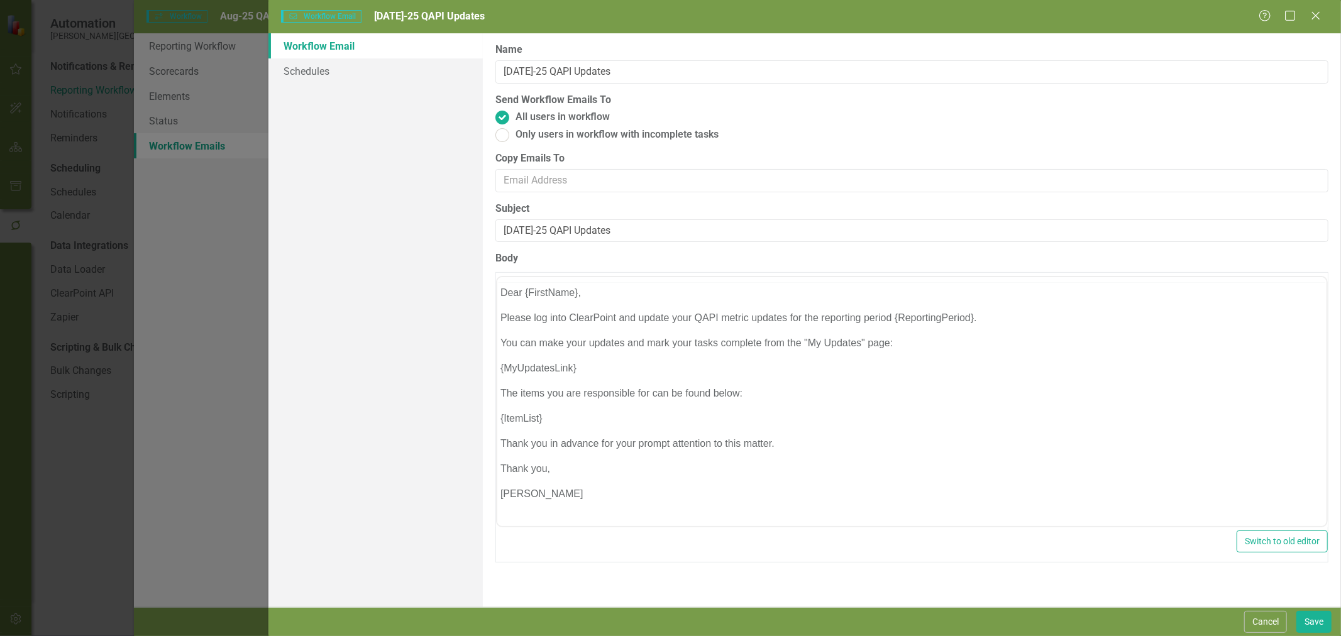
scroll to position [0, 0]
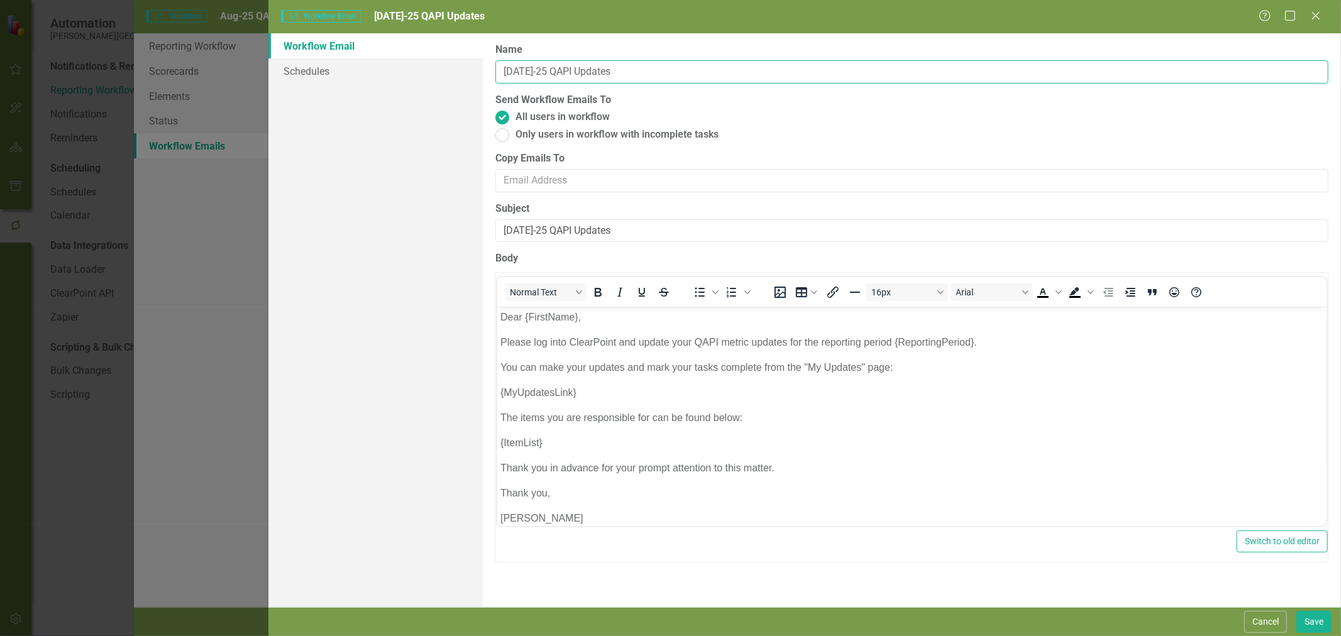
drag, startPoint x: 518, startPoint y: 67, endPoint x: 485, endPoint y: 67, distance: 32.1
click at [485, 67] on div "Workflow Emails are templated reminders linked to Reporting Workflows that can …" at bounding box center [912, 320] width 858 height 574
type input "Aug-25 QAPI Updates"
drag, startPoint x: 517, startPoint y: 233, endPoint x: 474, endPoint y: 235, distance: 42.8
click at [474, 235] on div "Workflow Email Schedules Workflow Emails are templated reminders linked to Repo…" at bounding box center [805, 320] width 1073 height 574
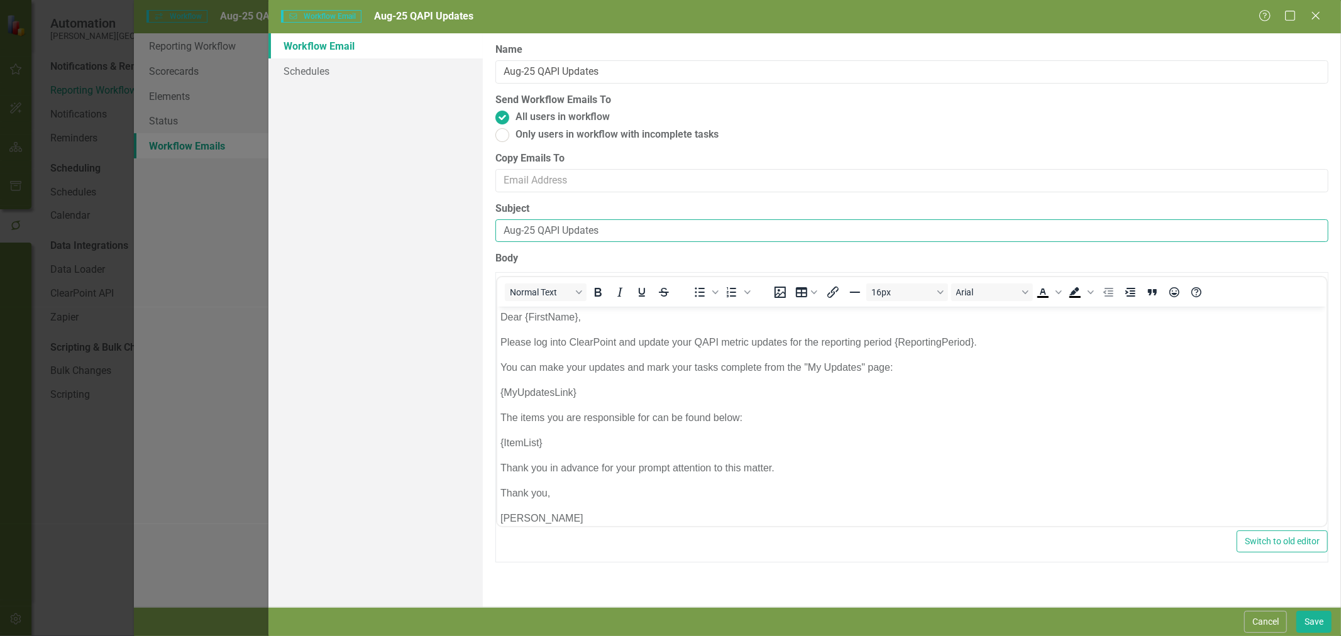
type input "Aug-25 QAPI Updates"
click at [357, 69] on link "Schedules" at bounding box center [376, 70] width 214 height 25
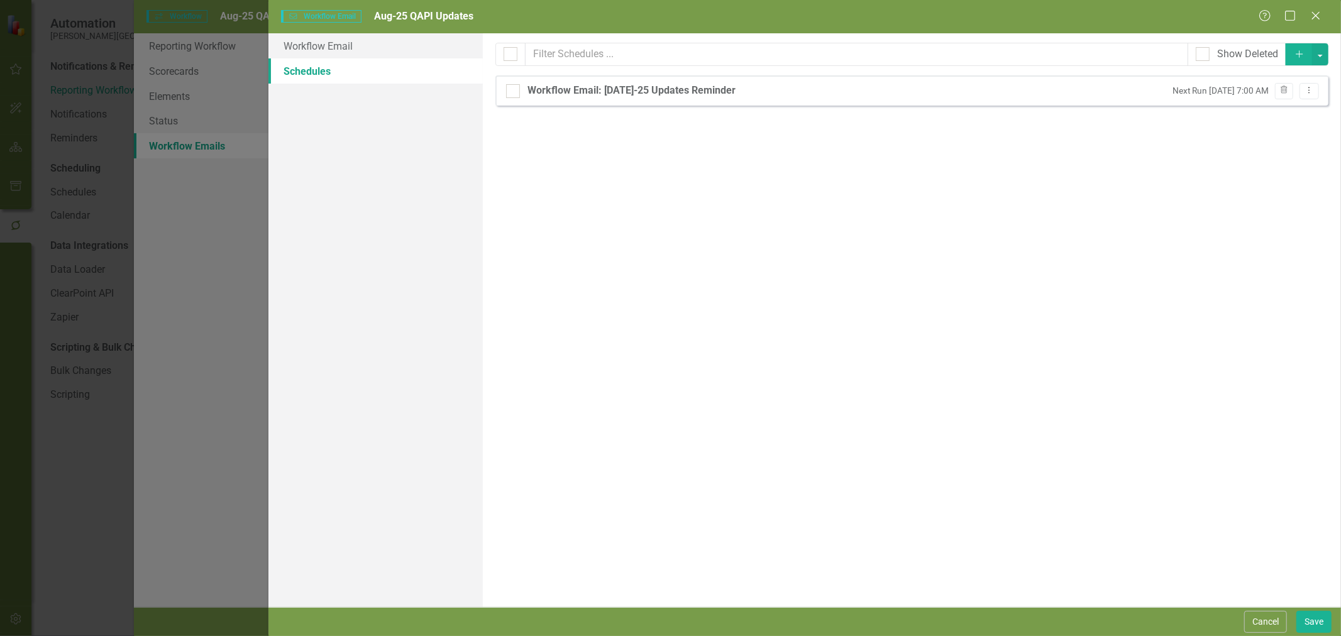
click at [1309, 92] on icon "Dropdown Menu" at bounding box center [1309, 90] width 11 height 8
click at [1294, 108] on link "Edit Edit Schedule" at bounding box center [1262, 111] width 116 height 23
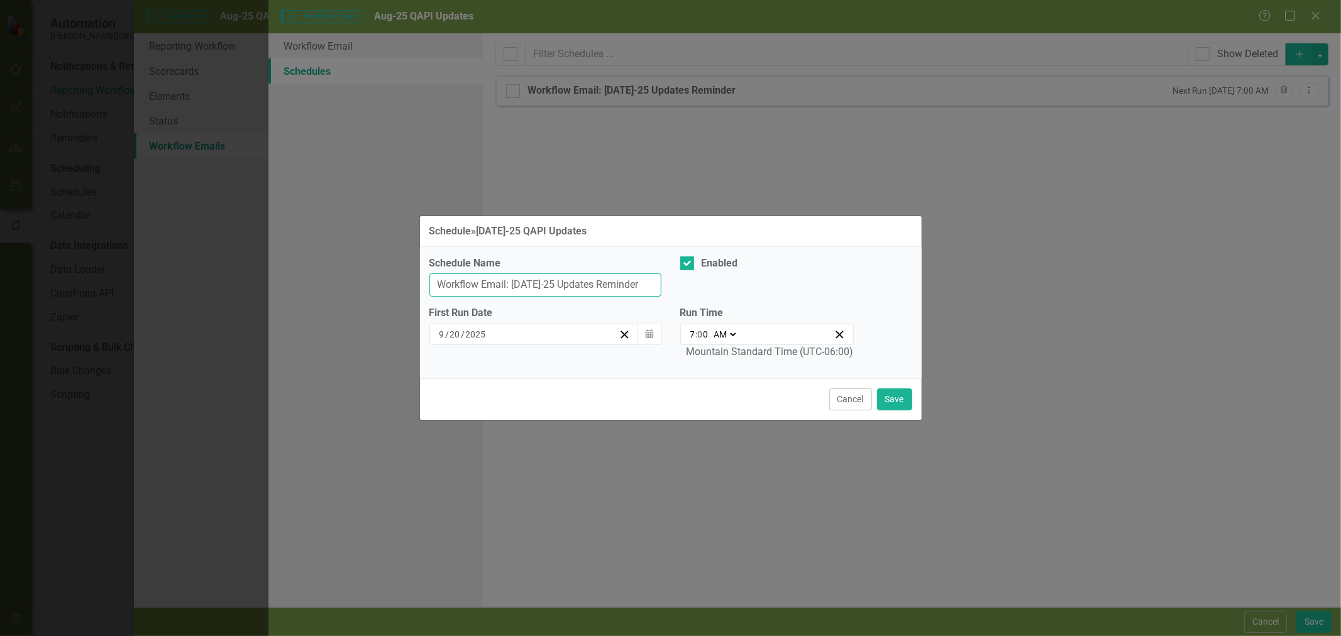
drag, startPoint x: 525, startPoint y: 282, endPoint x: 512, endPoint y: 284, distance: 13.4
click at [512, 284] on input "Workflow Email: [DATE]-25 Updates Reminder" at bounding box center [545, 285] width 232 height 23
type input "Workflow Email: Aug-25 Updates Reminder"
click at [906, 401] on button "Save" at bounding box center [894, 400] width 35 height 22
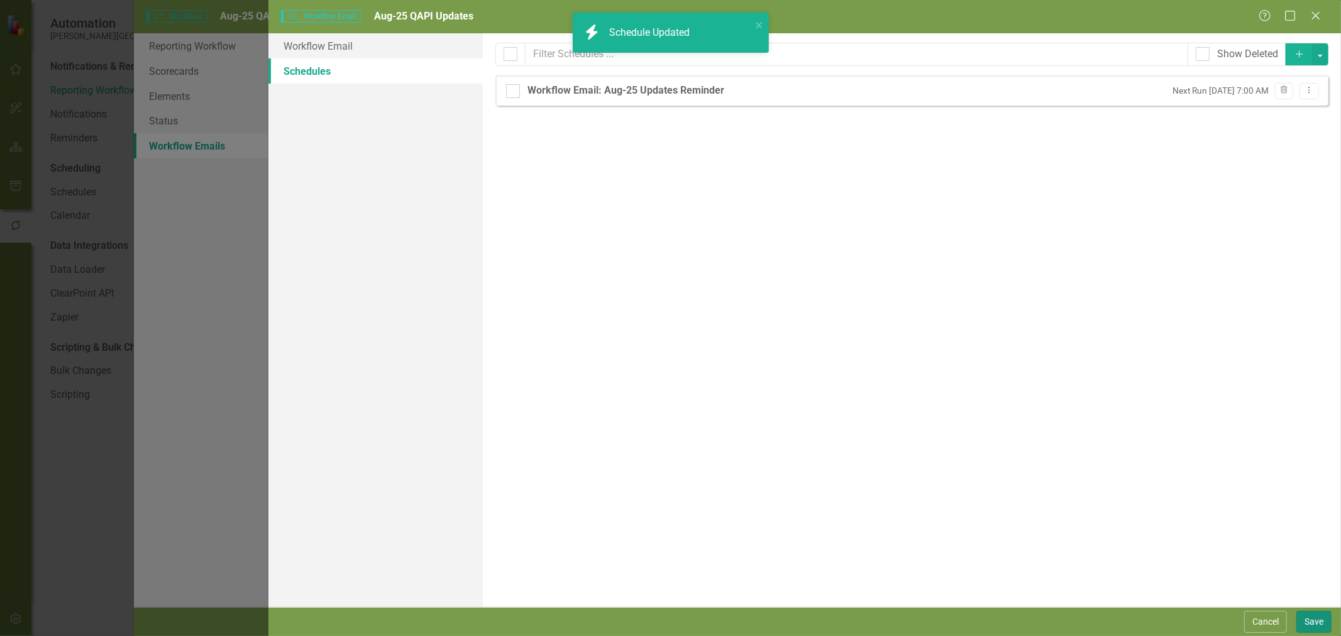
click at [1322, 626] on button "Save" at bounding box center [1314, 622] width 35 height 22
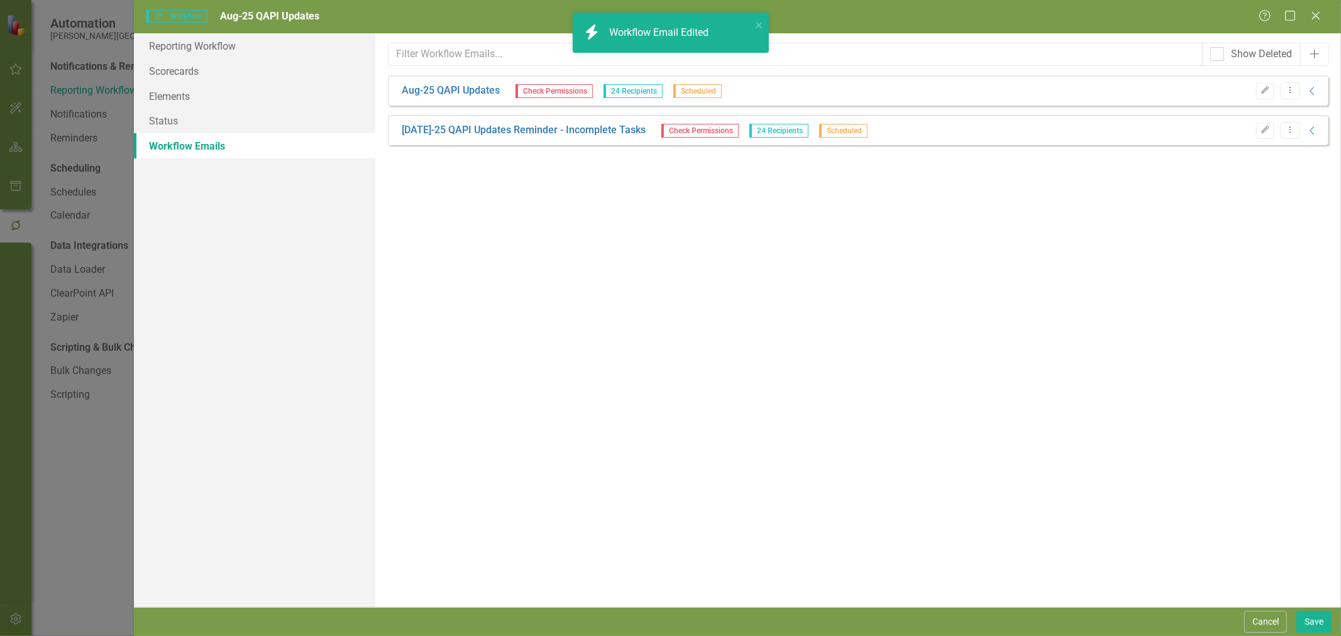
click at [1267, 132] on icon "Edit" at bounding box center [1265, 130] width 9 height 8
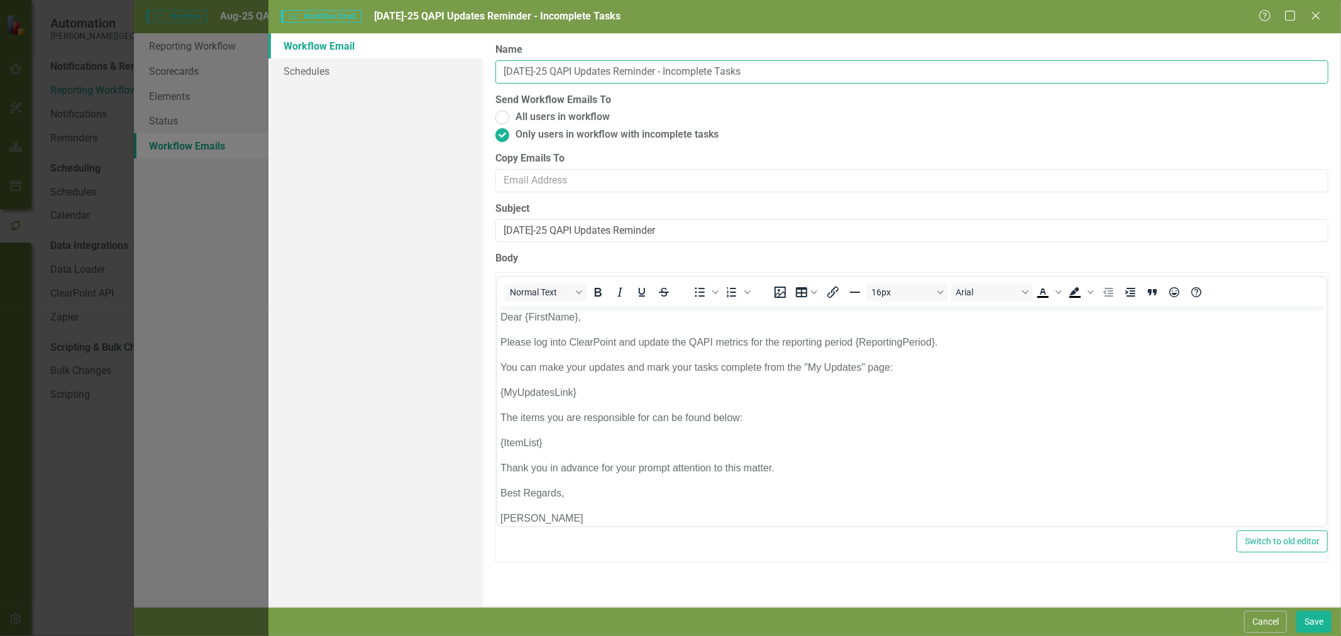
drag, startPoint x: 518, startPoint y: 72, endPoint x: 480, endPoint y: 74, distance: 37.8
click at [480, 72] on div "Workflow Email Schedules Workflow Emails are templated reminders linked to Repo…" at bounding box center [805, 320] width 1073 height 574
type input "Aug-25 QAPI Updates Reminder - Incomplete Tasks"
drag, startPoint x: 518, startPoint y: 233, endPoint x: 485, endPoint y: 233, distance: 33.3
click at [485, 233] on div "Workflow Emails are templated reminders linked to Reporting Workflows that can …" at bounding box center [912, 320] width 858 height 574
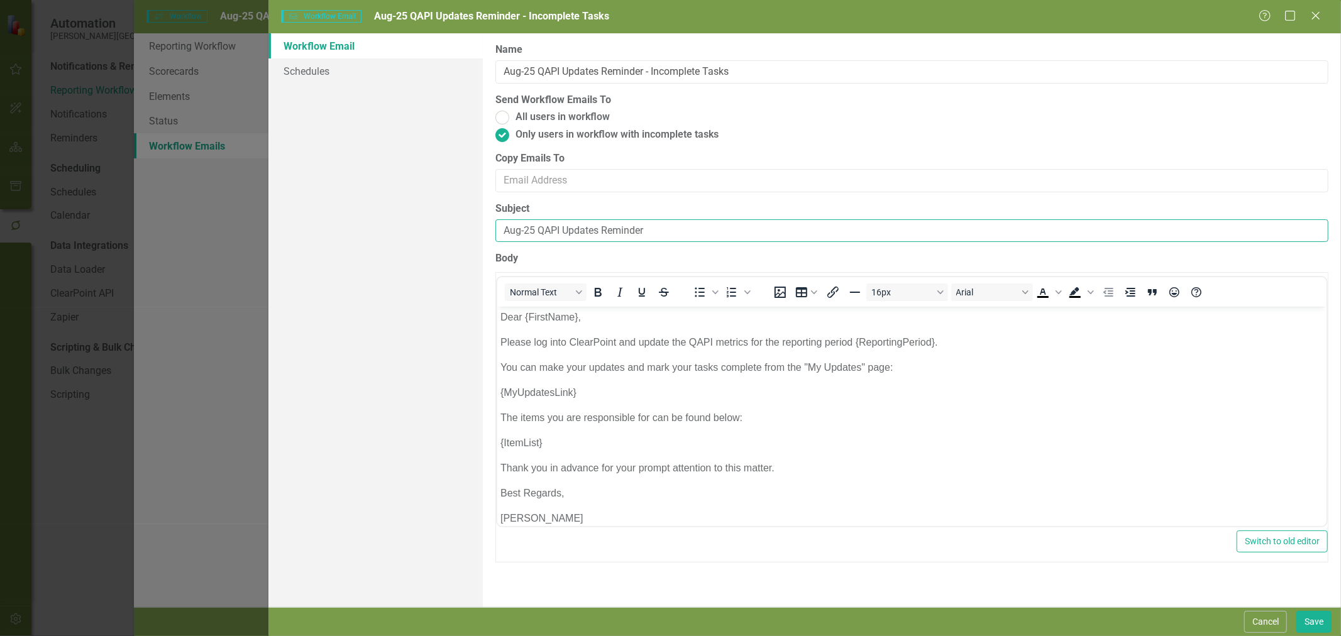
type input "Aug-25 QAPI Updates Reminder"
click at [1314, 614] on button "Save" at bounding box center [1314, 622] width 35 height 22
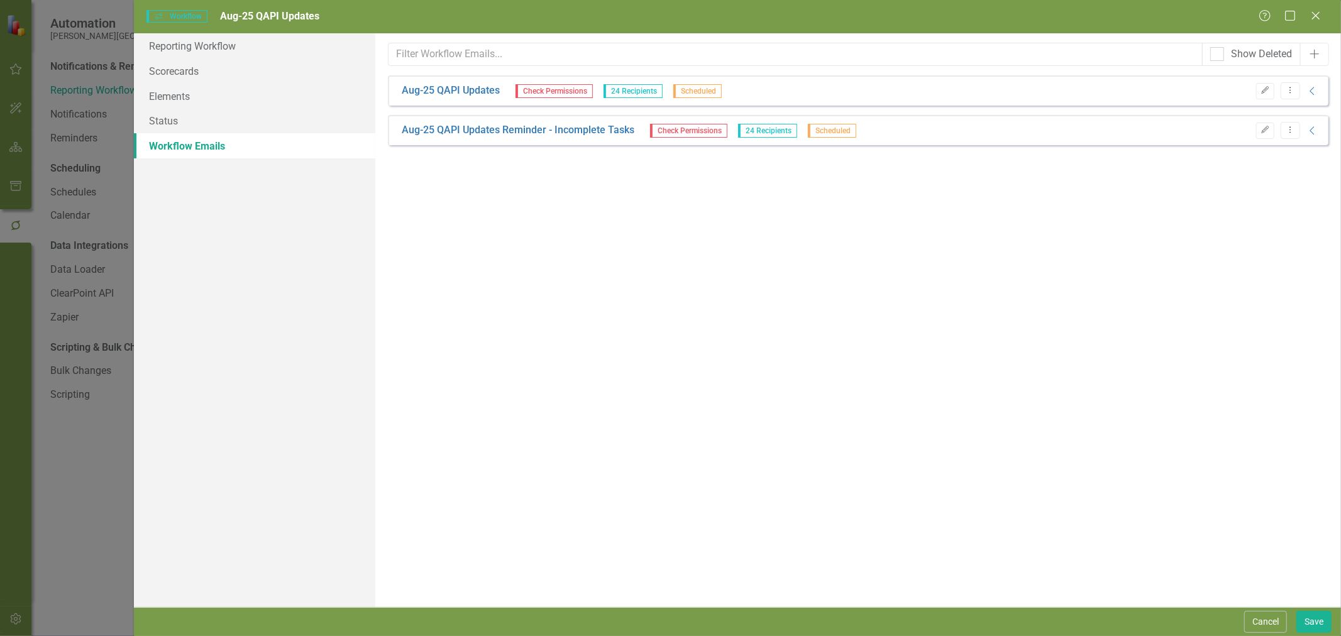
click at [1265, 130] on icon "button" at bounding box center [1265, 130] width 8 height 8
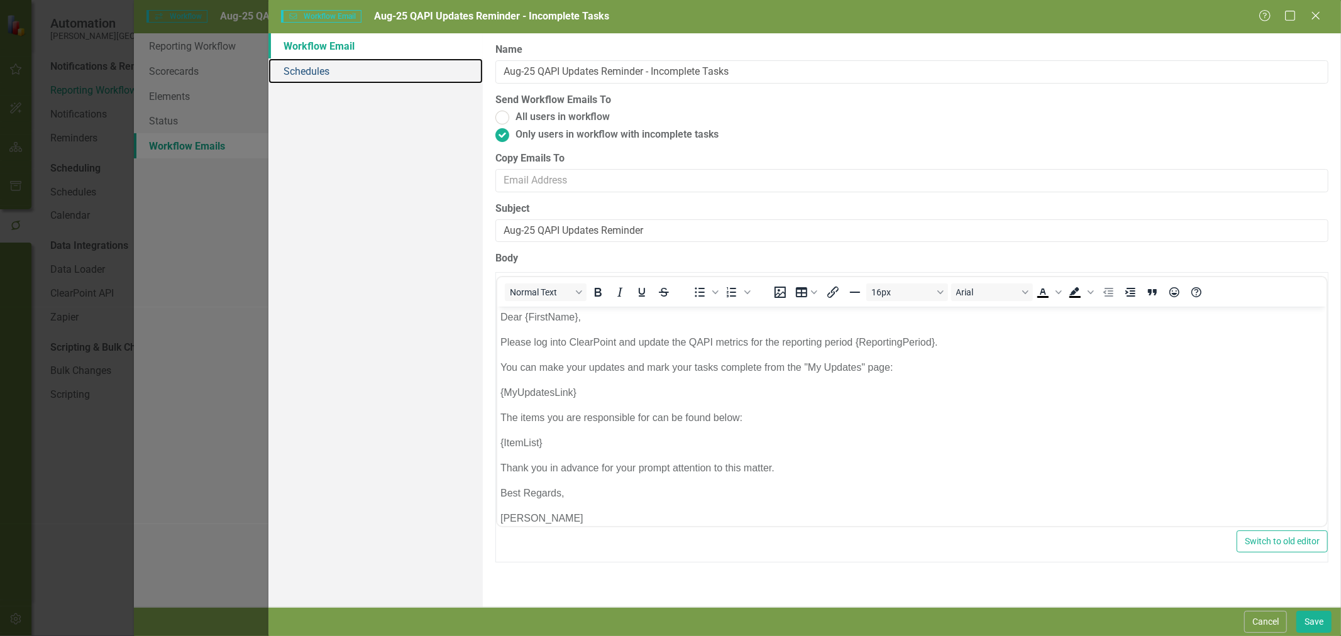
click at [355, 76] on link "Schedules" at bounding box center [376, 70] width 214 height 25
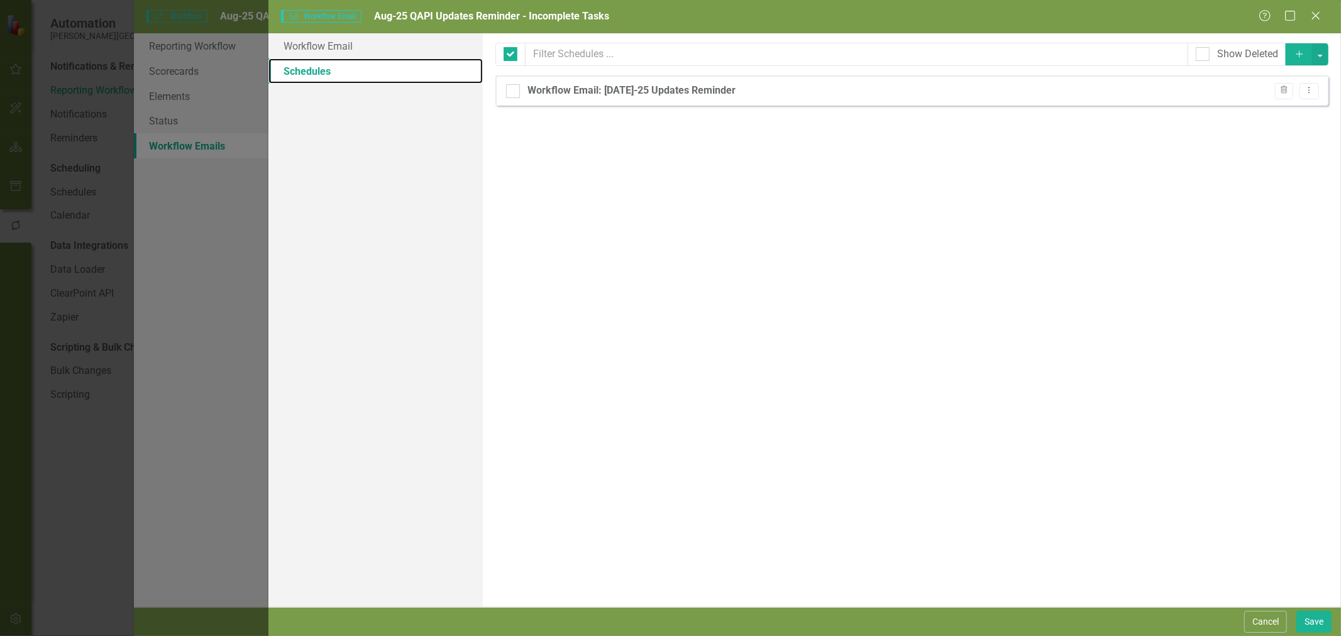
checkbox input "false"
click at [1313, 91] on icon "Dropdown Menu" at bounding box center [1309, 90] width 11 height 8
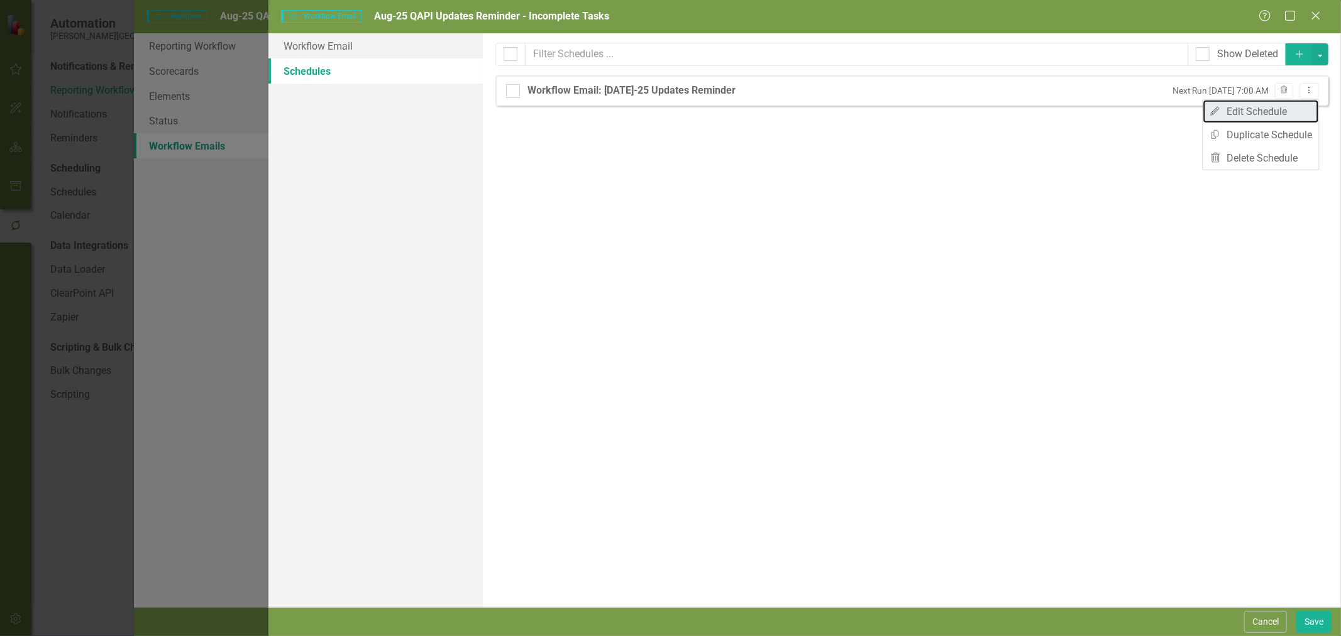
click at [1294, 108] on link "Edit Edit Schedule" at bounding box center [1262, 111] width 116 height 23
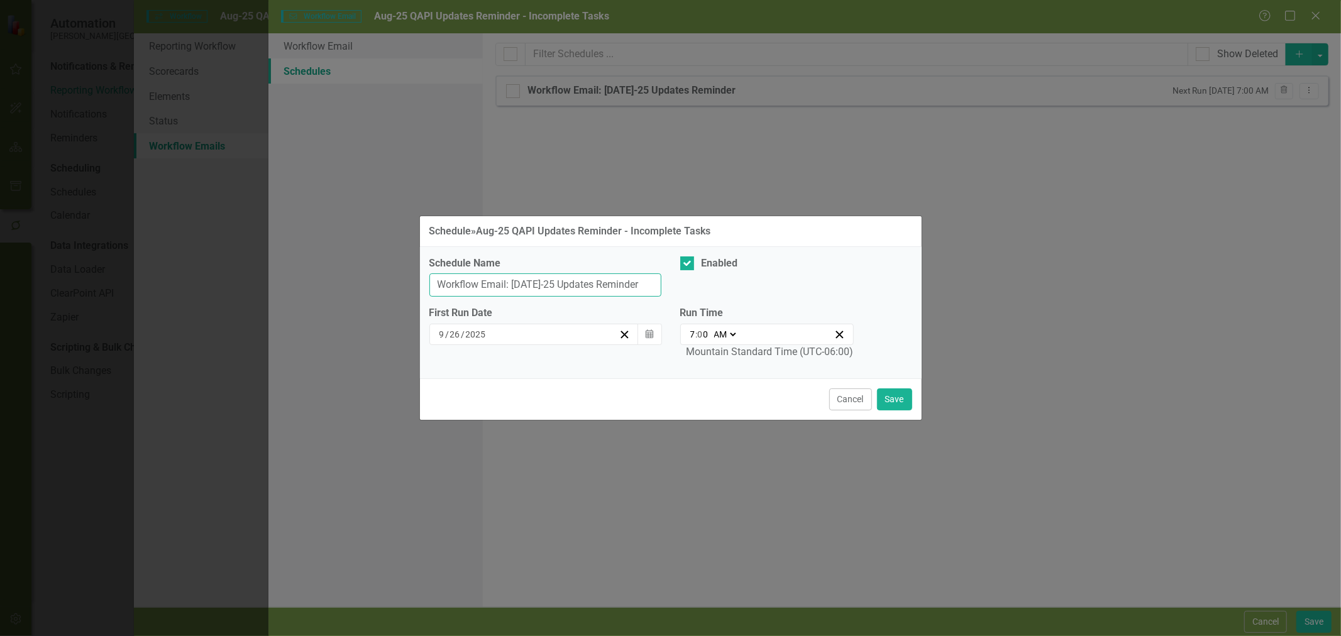
click at [514, 285] on input "Workflow Email: [DATE]-25 Updates Reminder" at bounding box center [545, 285] width 232 height 23
type input "Workflow Email: Aug-25 Updates Reminder"
click at [892, 399] on button "Save" at bounding box center [894, 400] width 35 height 22
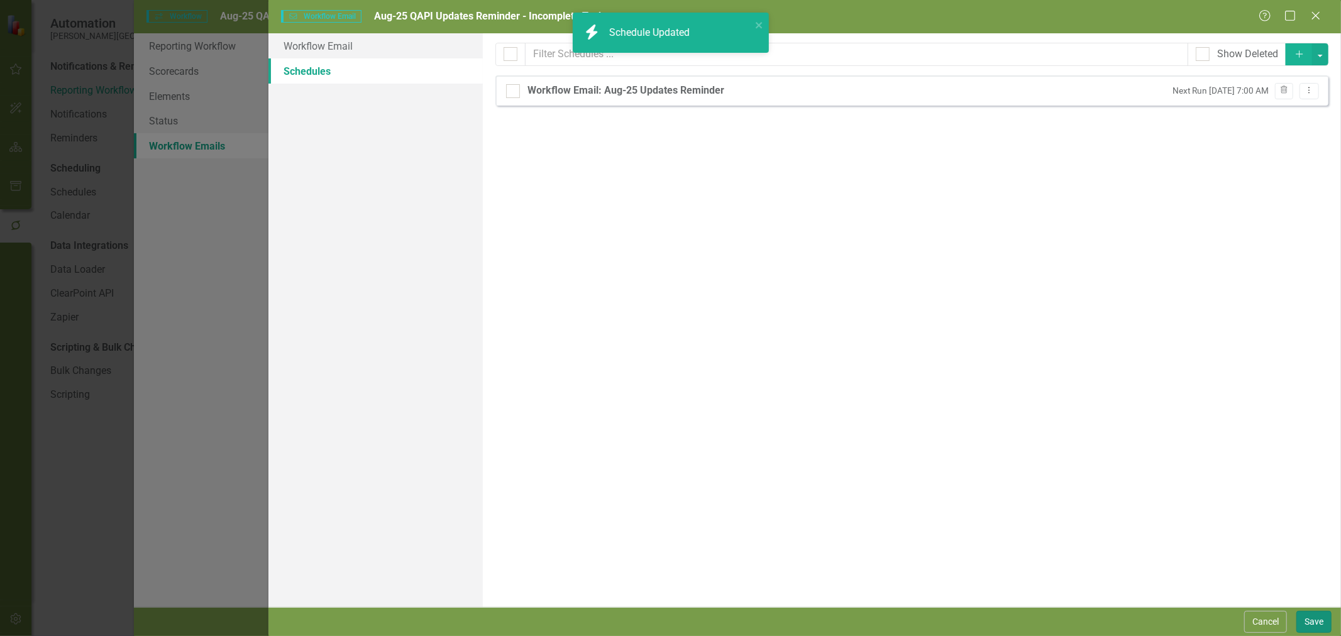
click at [1317, 618] on button "Save" at bounding box center [1314, 622] width 35 height 22
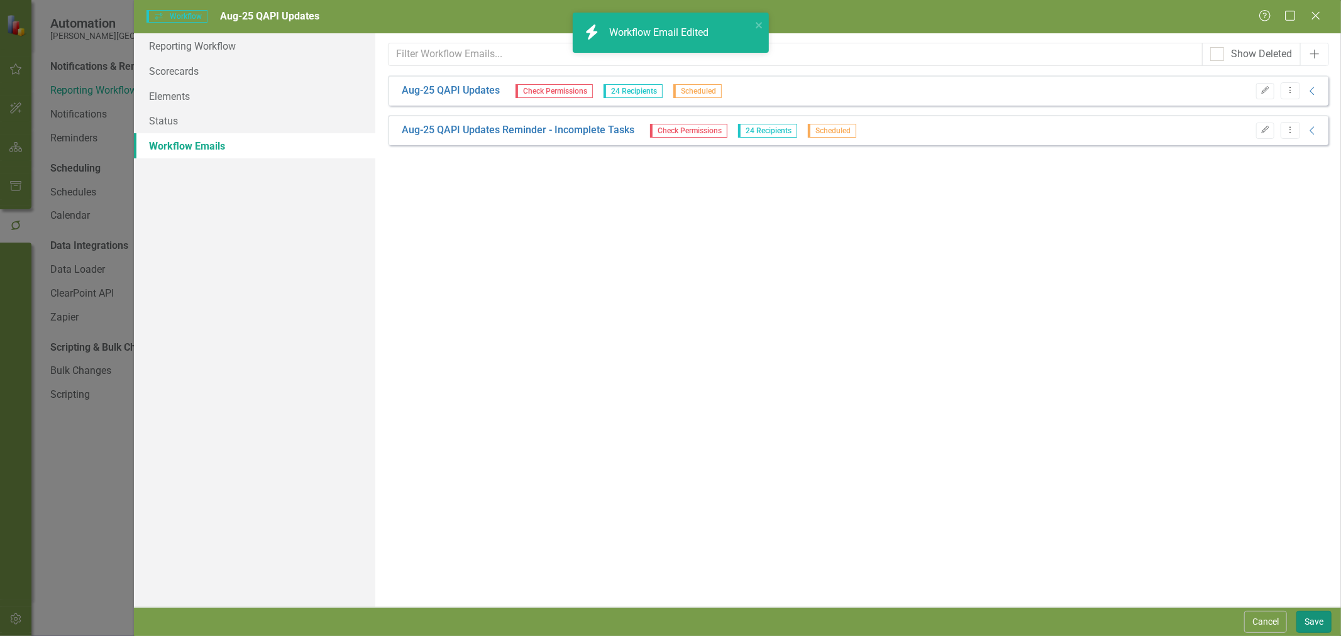
click at [1314, 619] on button "Save" at bounding box center [1314, 622] width 35 height 22
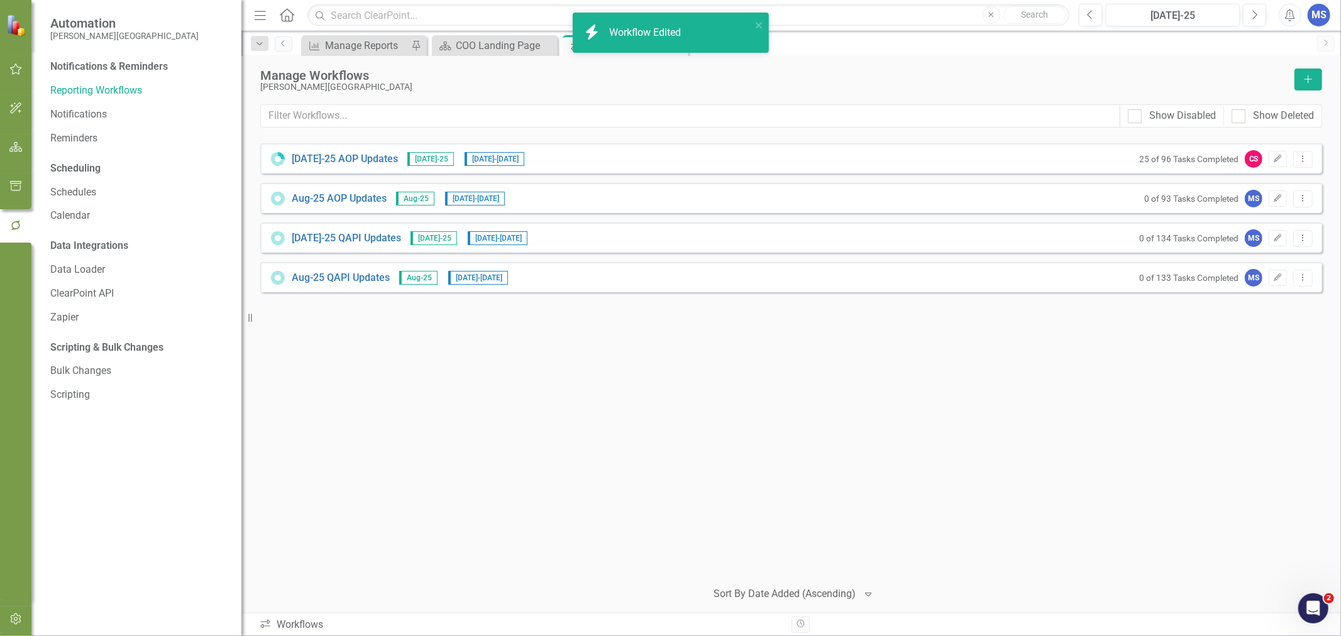
click at [20, 618] on icon "button" at bounding box center [15, 619] width 11 height 11
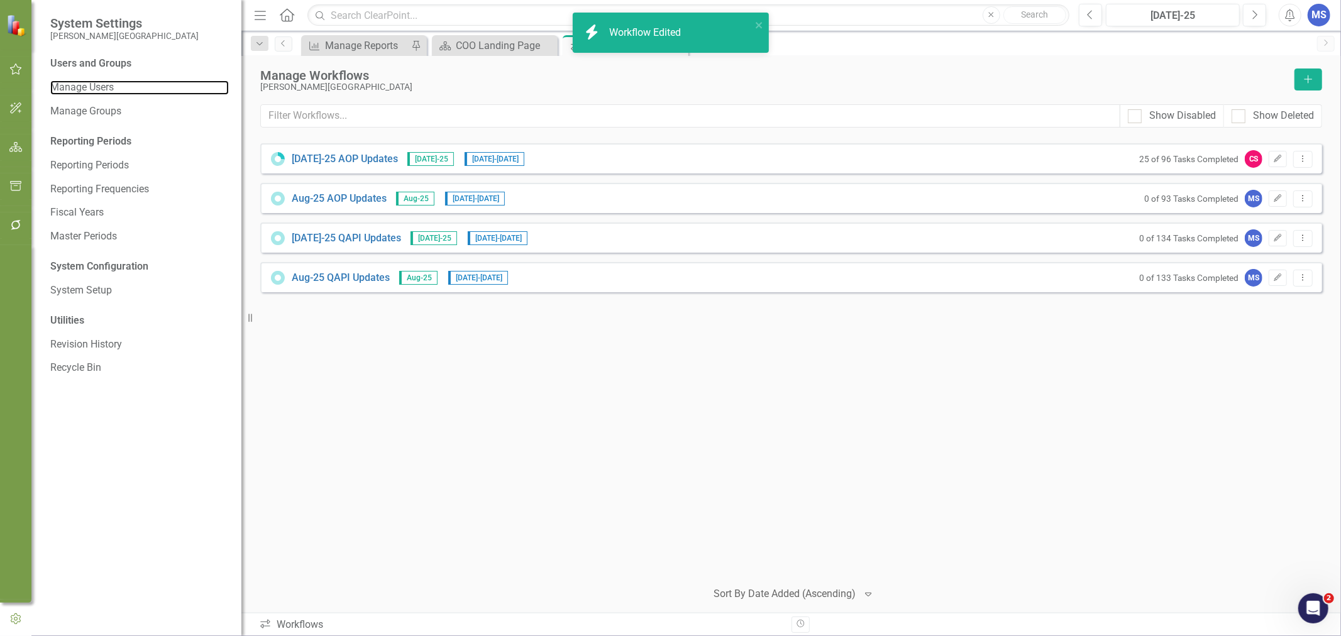
click at [86, 85] on link "Manage Users" at bounding box center [139, 87] width 179 height 14
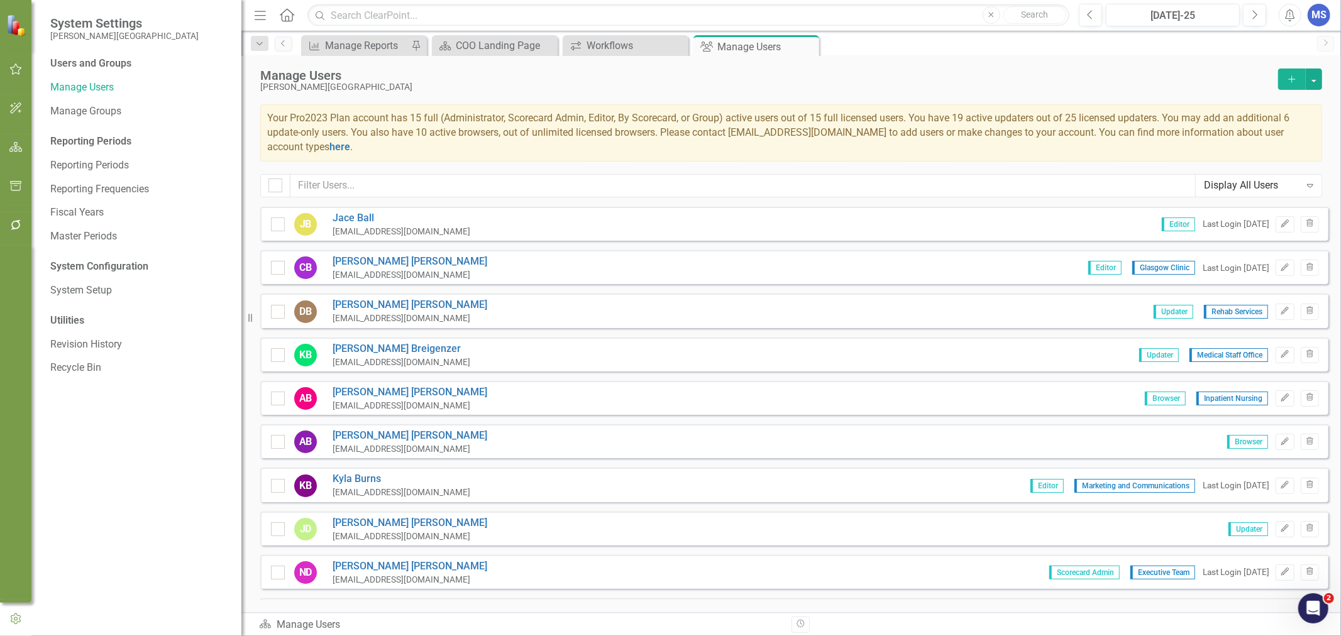
click at [1280, 225] on icon "Edit" at bounding box center [1284, 224] width 9 height 8
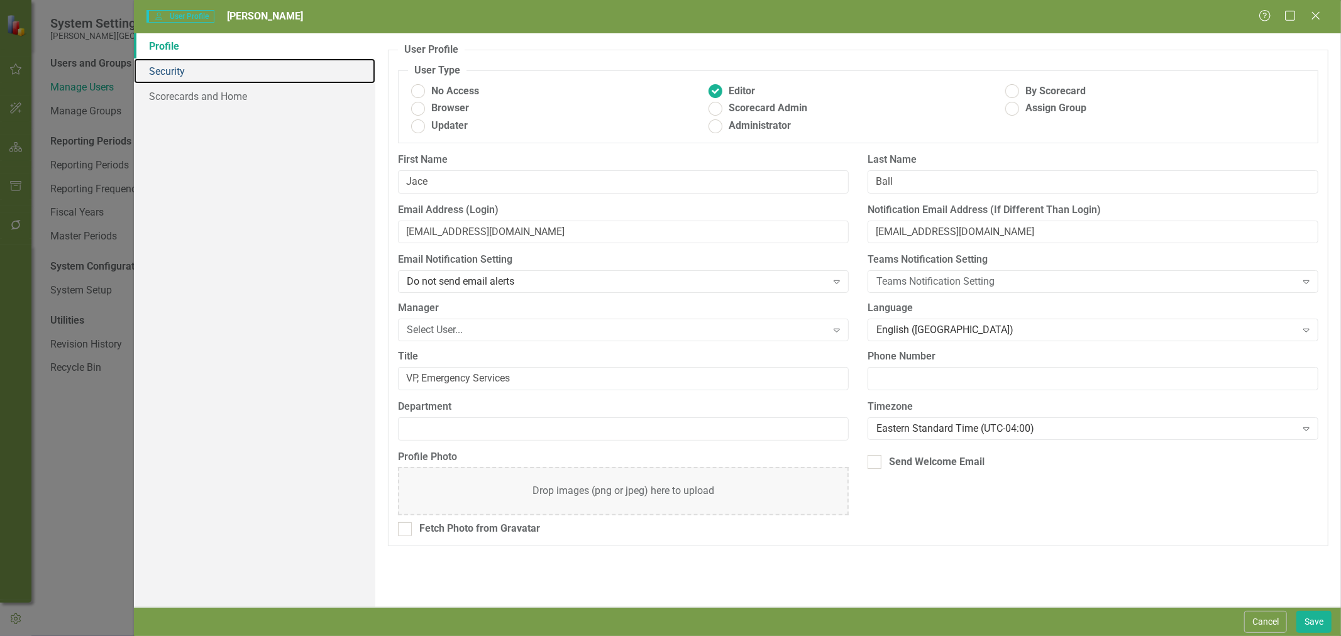
click at [181, 76] on link "Security" at bounding box center [254, 70] width 241 height 25
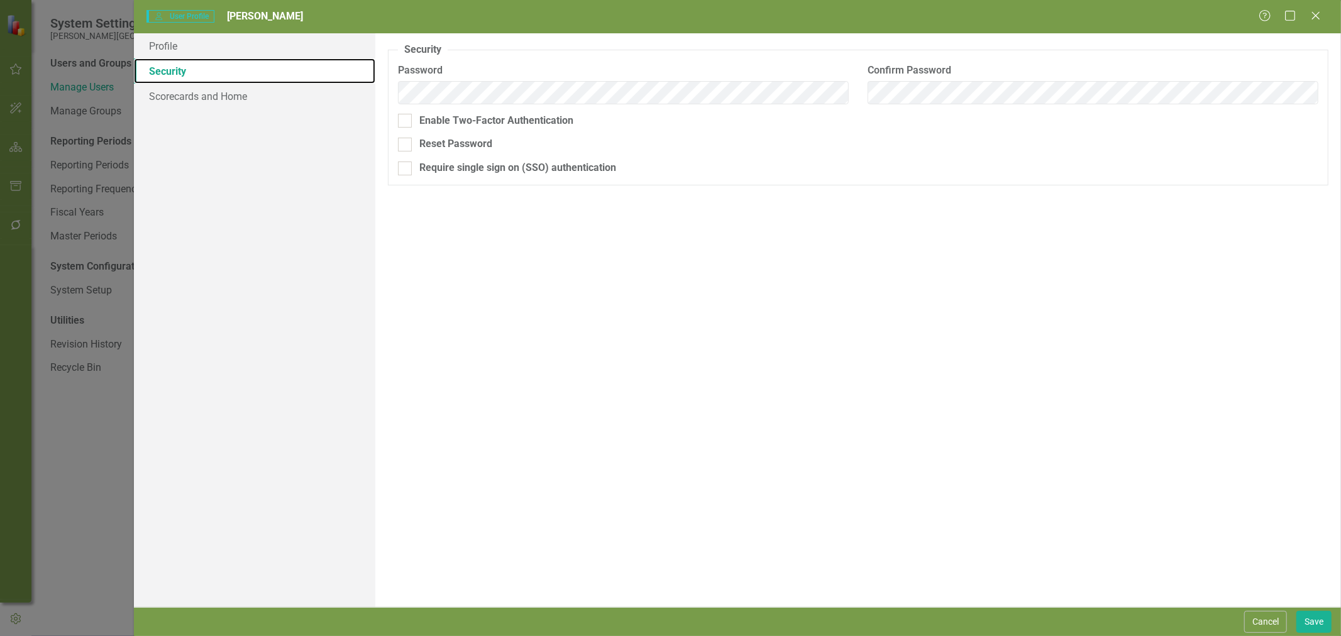
click at [179, 60] on link "Security" at bounding box center [254, 70] width 241 height 25
click at [179, 48] on link "Profile" at bounding box center [254, 45] width 241 height 25
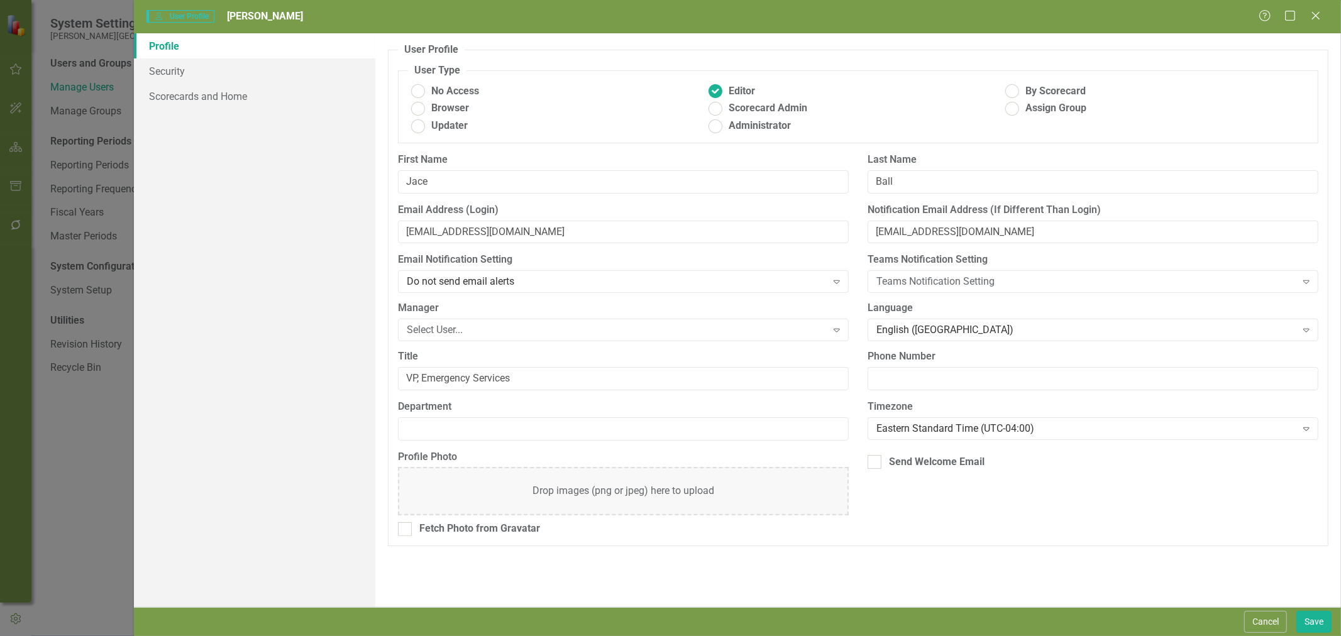
click at [484, 331] on div "Select User..." at bounding box center [616, 330] width 419 height 14
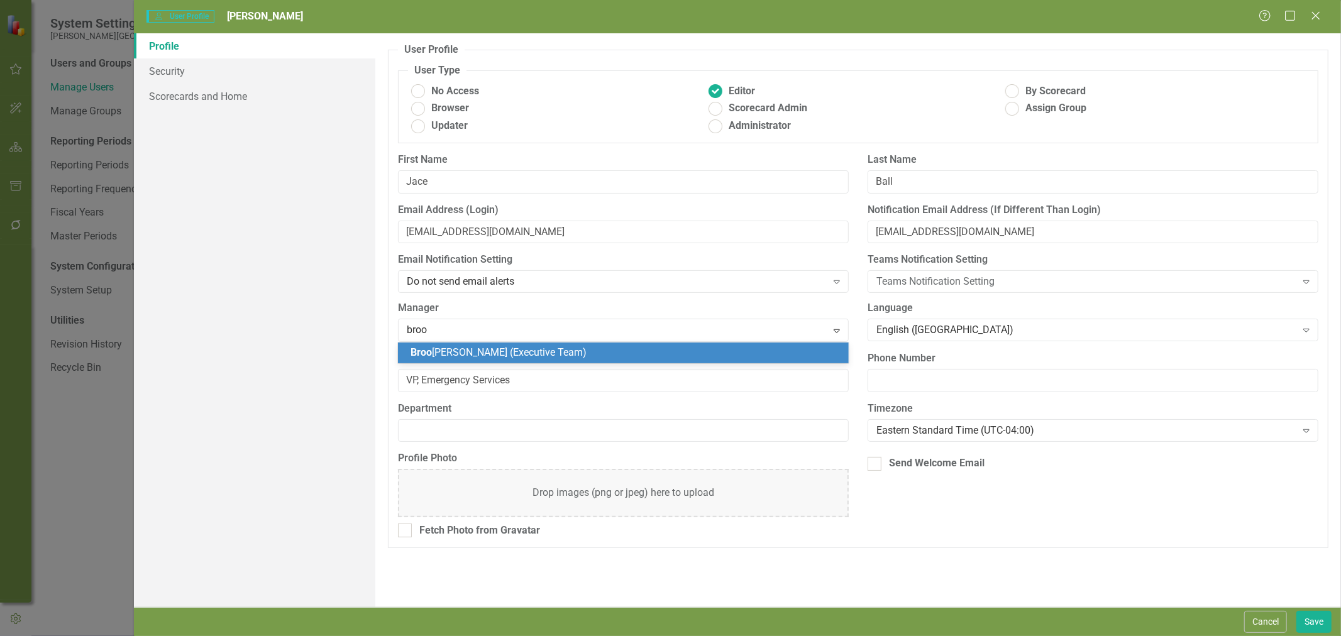
type input "brook"
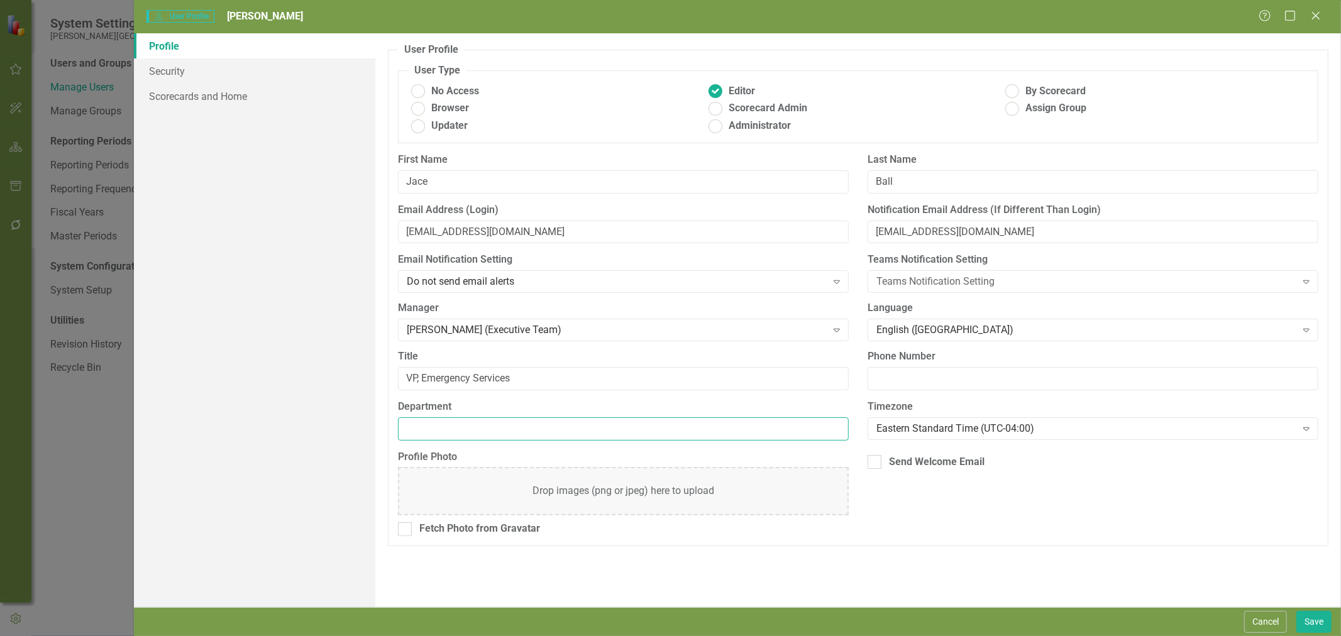
click at [585, 433] on input "Department" at bounding box center [623, 429] width 451 height 23
type input "Emergency Services"
click at [178, 77] on link "Security" at bounding box center [254, 70] width 241 height 25
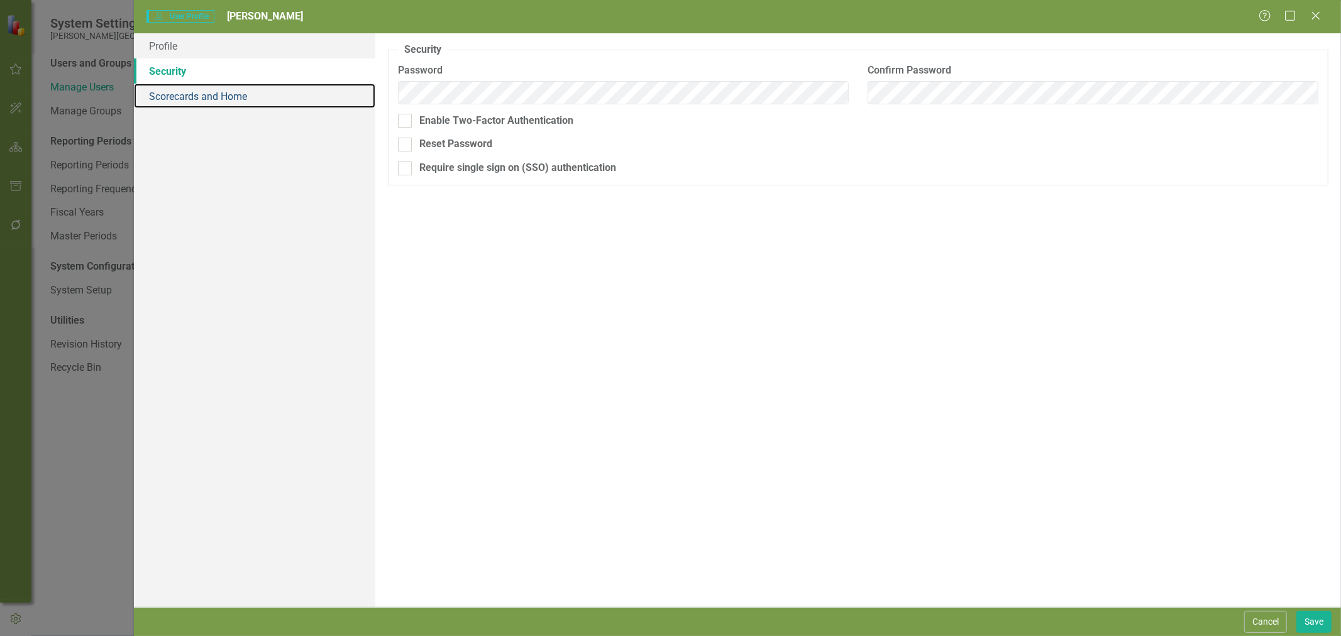
click at [174, 90] on link "Scorecards and Home" at bounding box center [254, 96] width 241 height 25
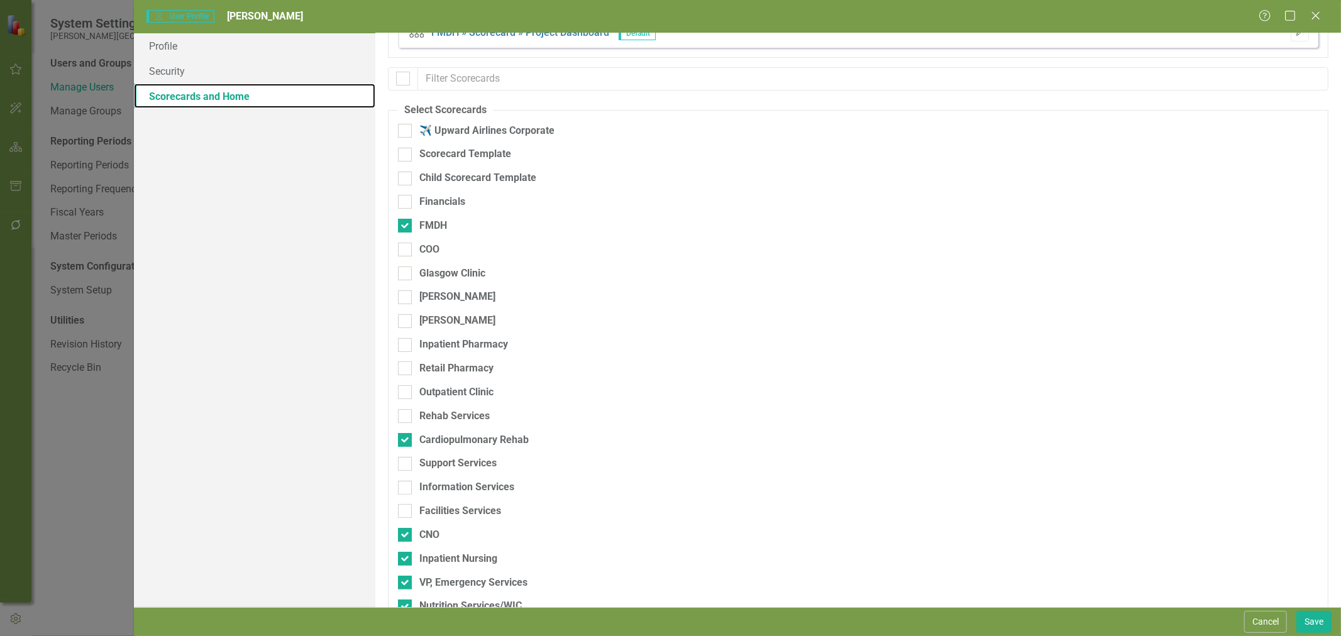
scroll to position [70, 0]
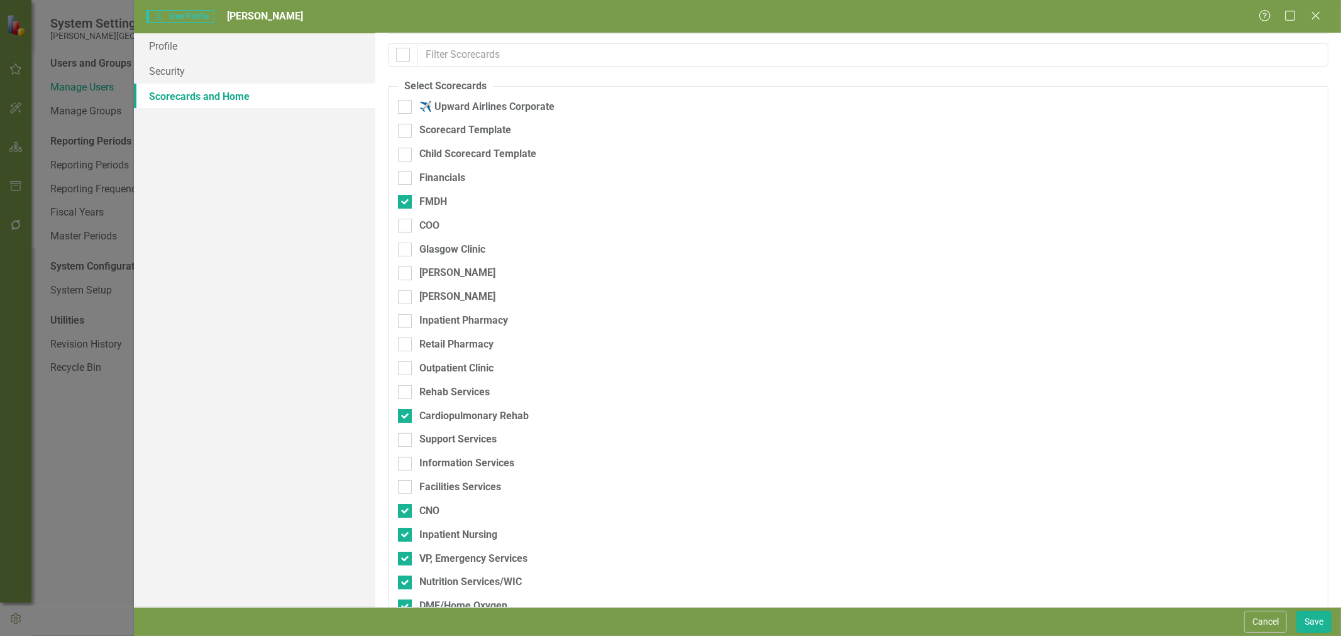
click at [403, 229] on div at bounding box center [405, 226] width 14 height 14
click at [403, 227] on input "COO" at bounding box center [402, 223] width 8 height 8
checkbox input "true"
click at [404, 252] on div at bounding box center [405, 250] width 14 height 14
click at [404, 251] on input "Glasgow Clinic" at bounding box center [402, 247] width 8 height 8
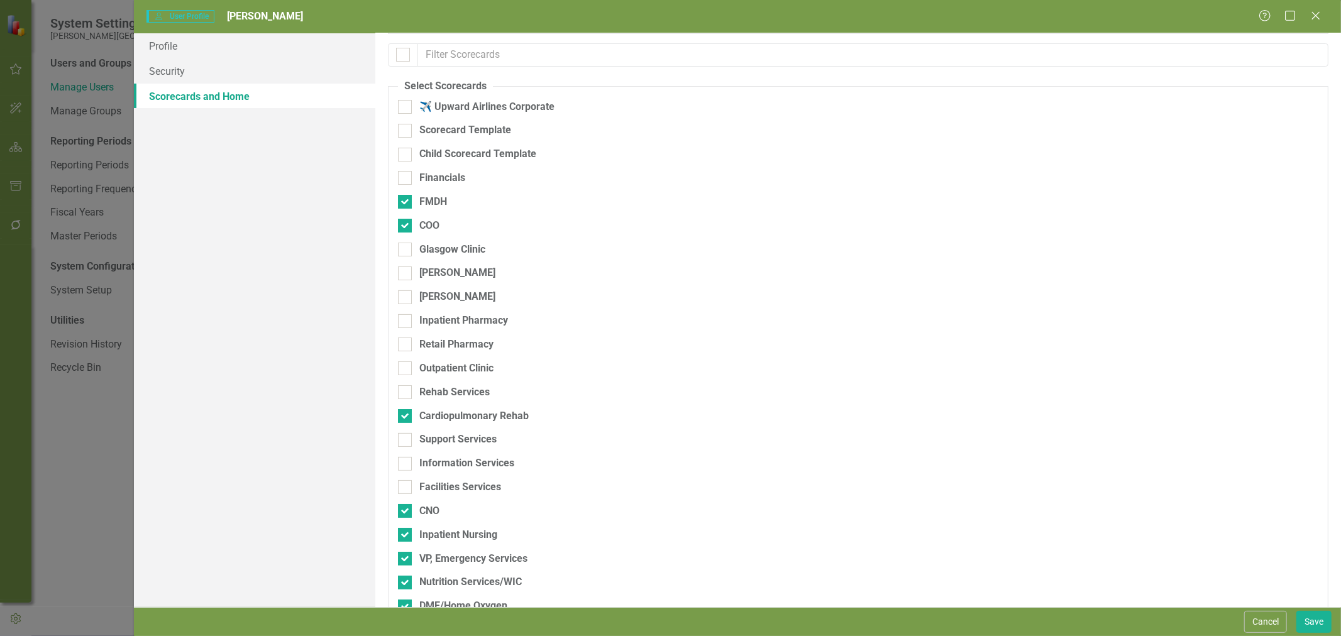
checkbox input "true"
click at [405, 321] on input "Inpatient Pharmacy" at bounding box center [402, 318] width 8 height 8
checkbox input "true"
click at [407, 348] on div at bounding box center [405, 345] width 14 height 14
click at [406, 346] on input "Retail Pharmacy" at bounding box center [402, 342] width 8 height 8
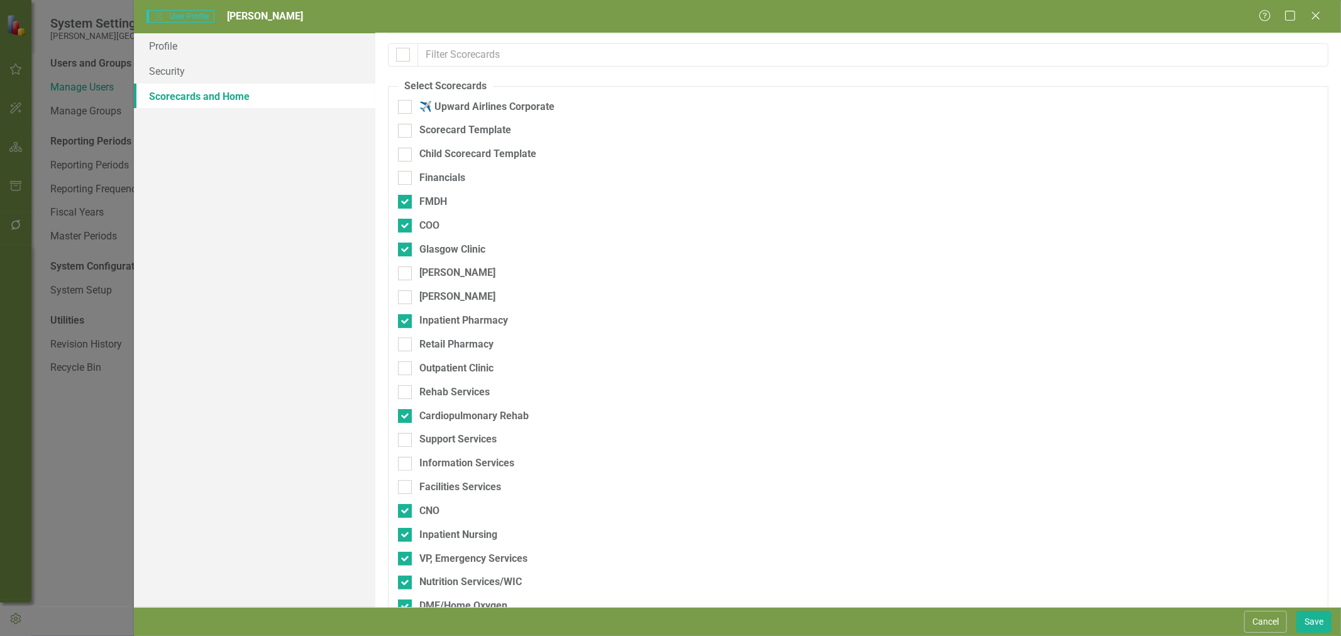
checkbox input "true"
click at [407, 371] on div at bounding box center [405, 369] width 14 height 14
click at [406, 370] on input "Outpatient Clinic" at bounding box center [402, 366] width 8 height 8
checkbox input "true"
click at [407, 397] on div at bounding box center [405, 392] width 14 height 14
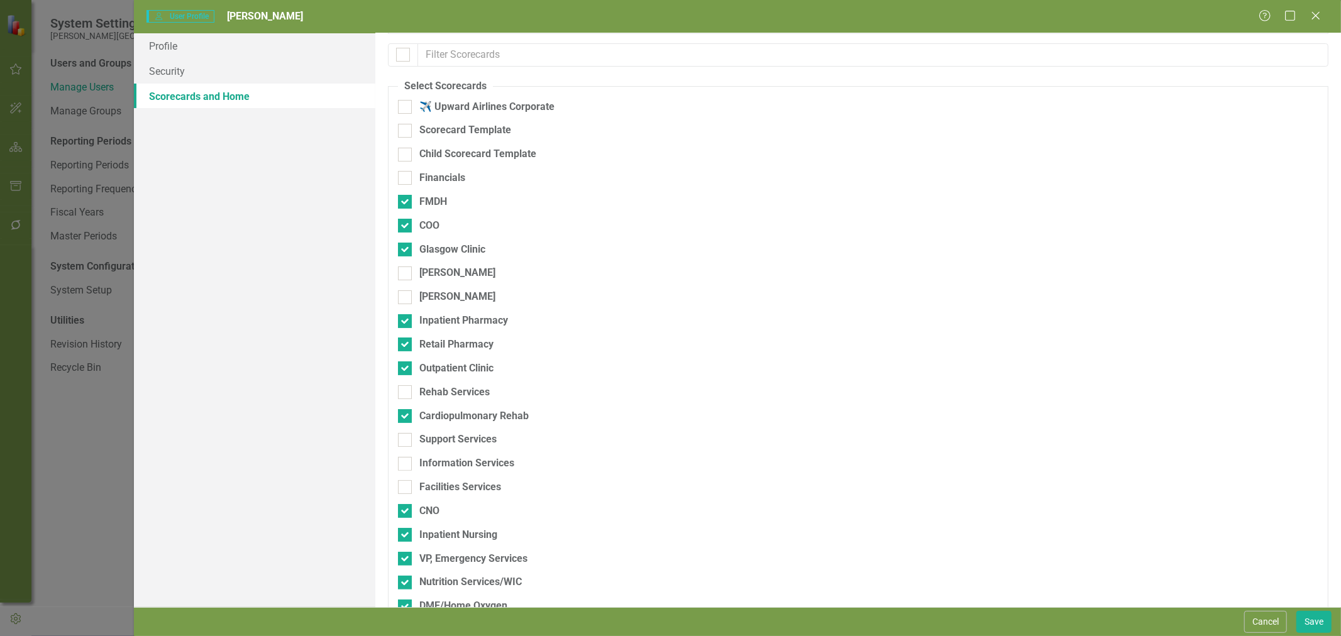
click at [406, 394] on input "Rehab Services" at bounding box center [402, 389] width 8 height 8
checkbox input "true"
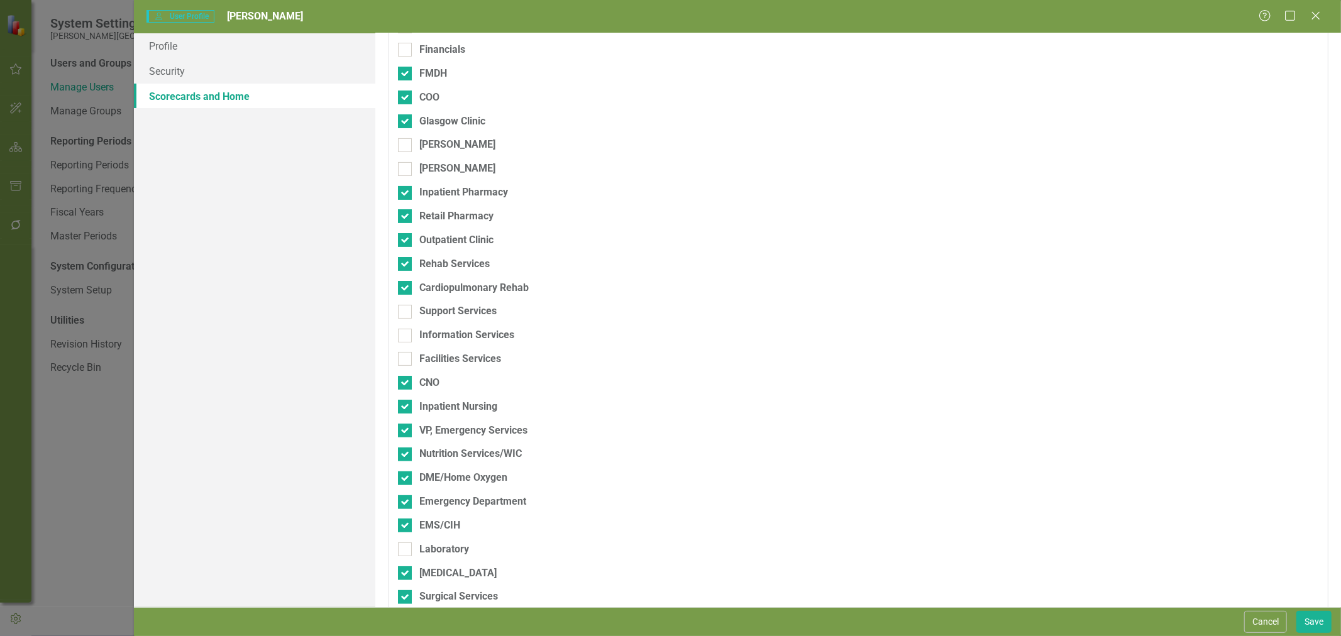
scroll to position [209, 0]
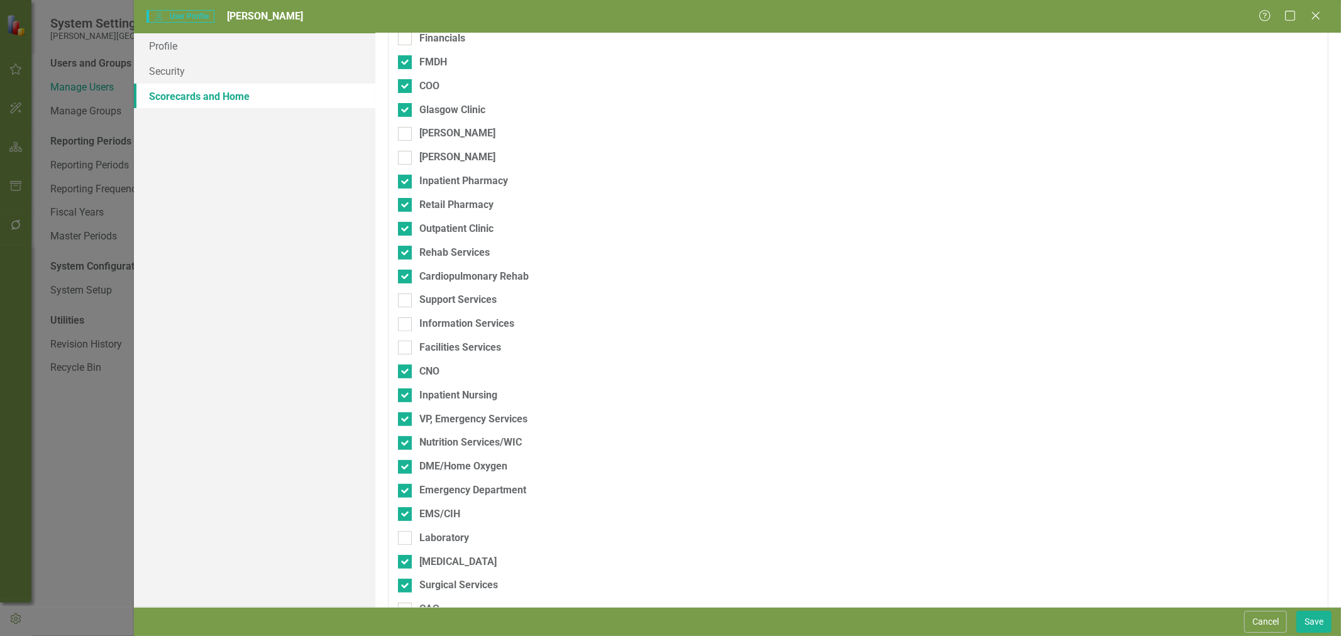
click at [402, 299] on input "Support Services" at bounding box center [402, 298] width 8 height 8
checkbox input "true"
click at [406, 330] on div at bounding box center [405, 325] width 14 height 14
click at [406, 326] on input "Information Services" at bounding box center [402, 322] width 8 height 8
checkbox input "true"
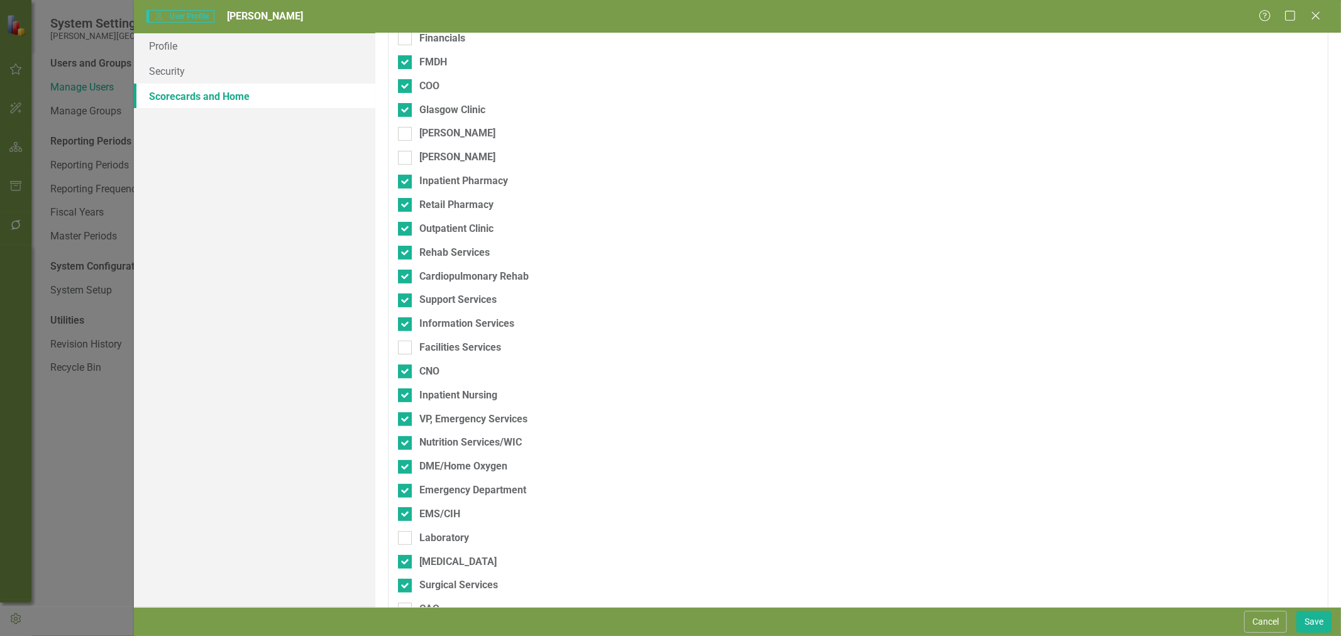
click at [407, 348] on div at bounding box center [405, 348] width 14 height 14
click at [406, 348] on input "Facilities Services" at bounding box center [402, 345] width 8 height 8
checkbox input "true"
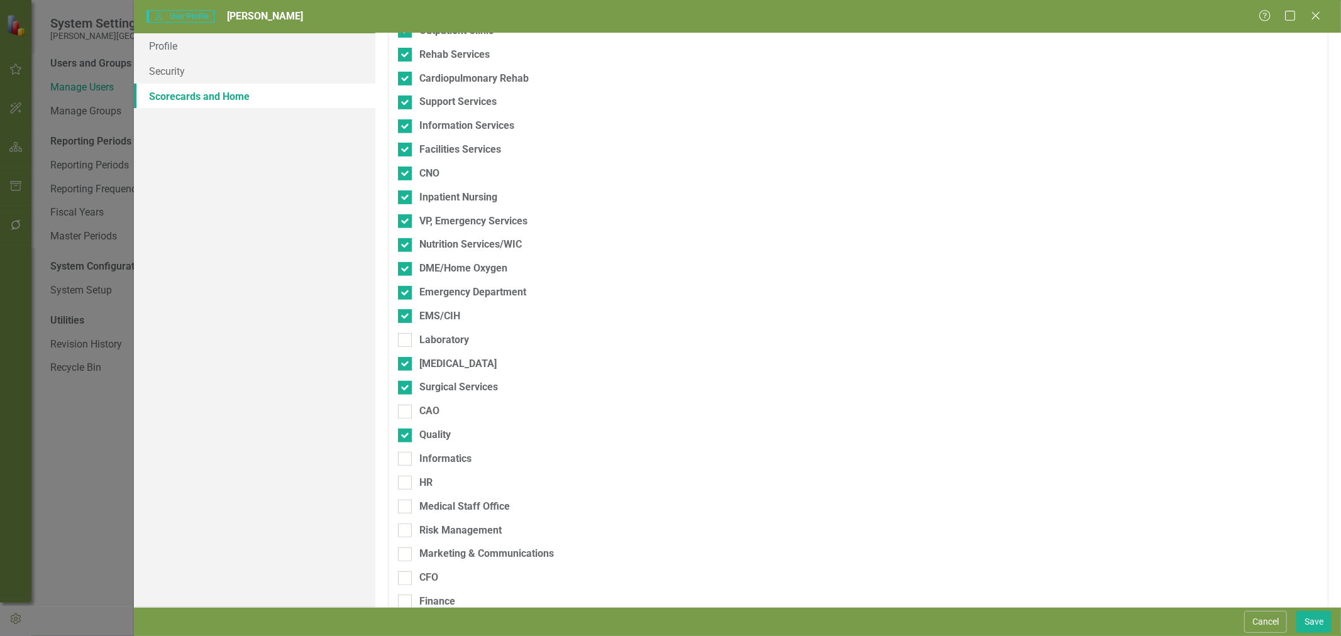
scroll to position [489, 0]
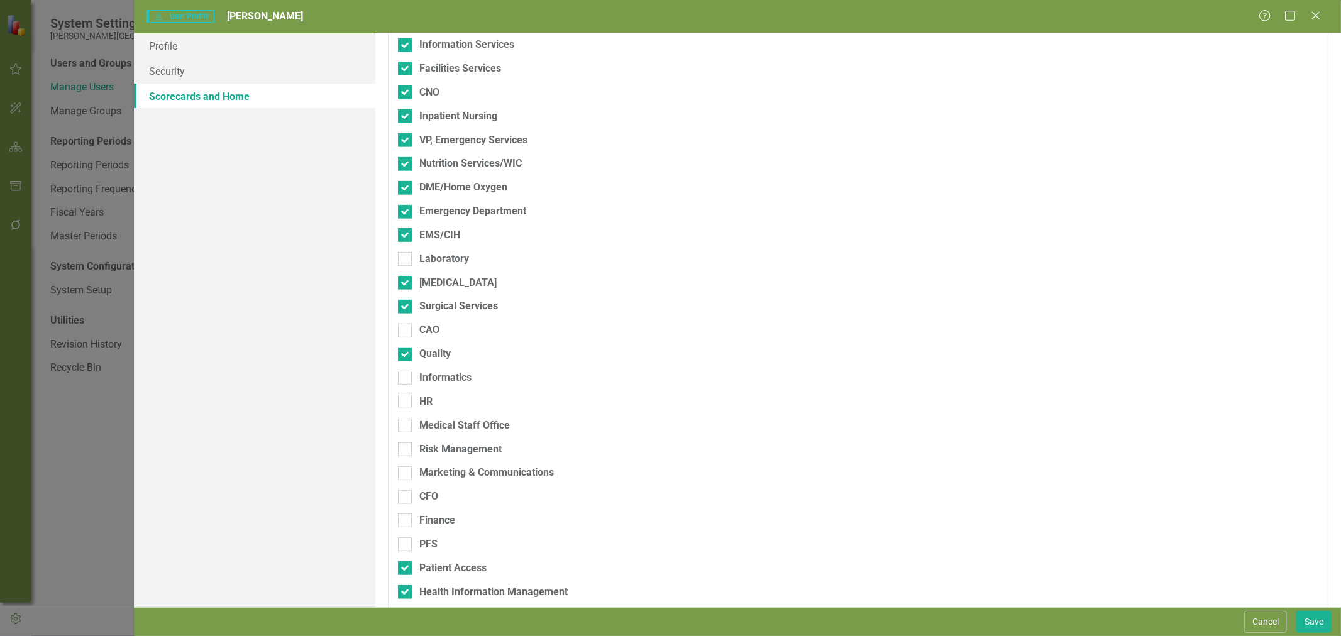
click at [405, 260] on div at bounding box center [405, 259] width 14 height 14
click at [405, 260] on input "Laboratory" at bounding box center [402, 256] width 8 height 8
checkbox input "true"
click at [409, 332] on div at bounding box center [405, 331] width 14 height 14
click at [406, 332] on input "CAO" at bounding box center [402, 328] width 8 height 8
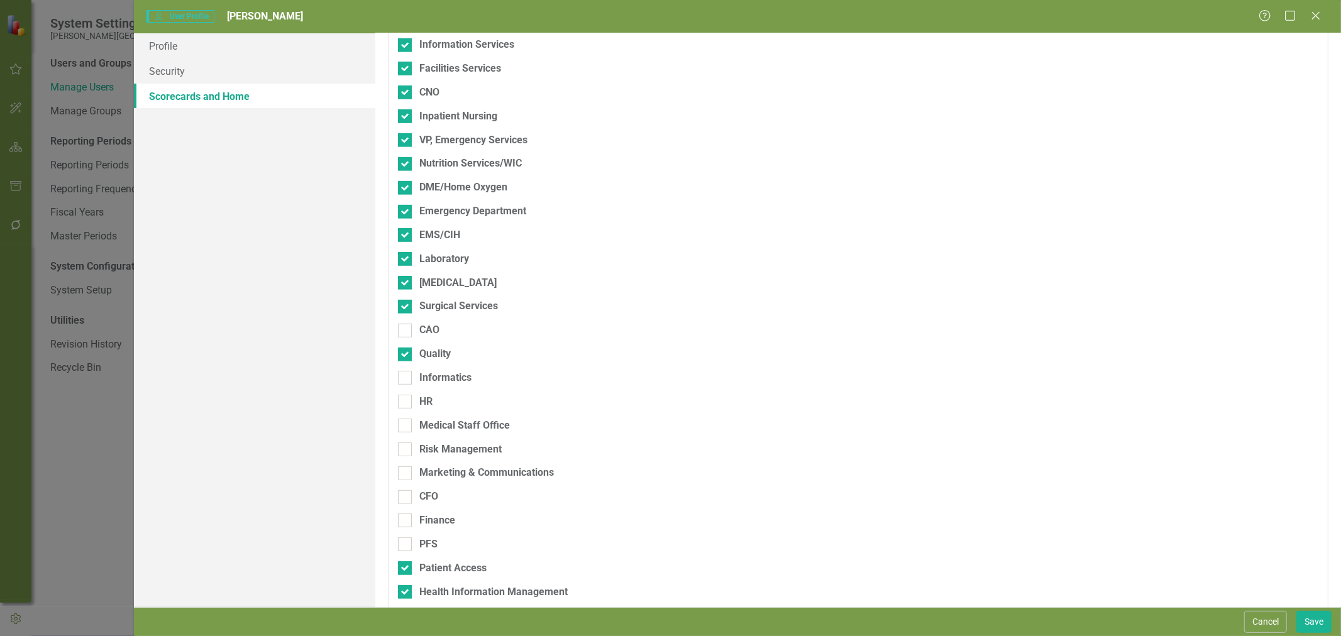
checkbox input "true"
click at [399, 379] on input "Informatics" at bounding box center [402, 375] width 8 height 8
checkbox input "true"
click at [403, 399] on input "HR" at bounding box center [402, 399] width 8 height 8
checkbox input "true"
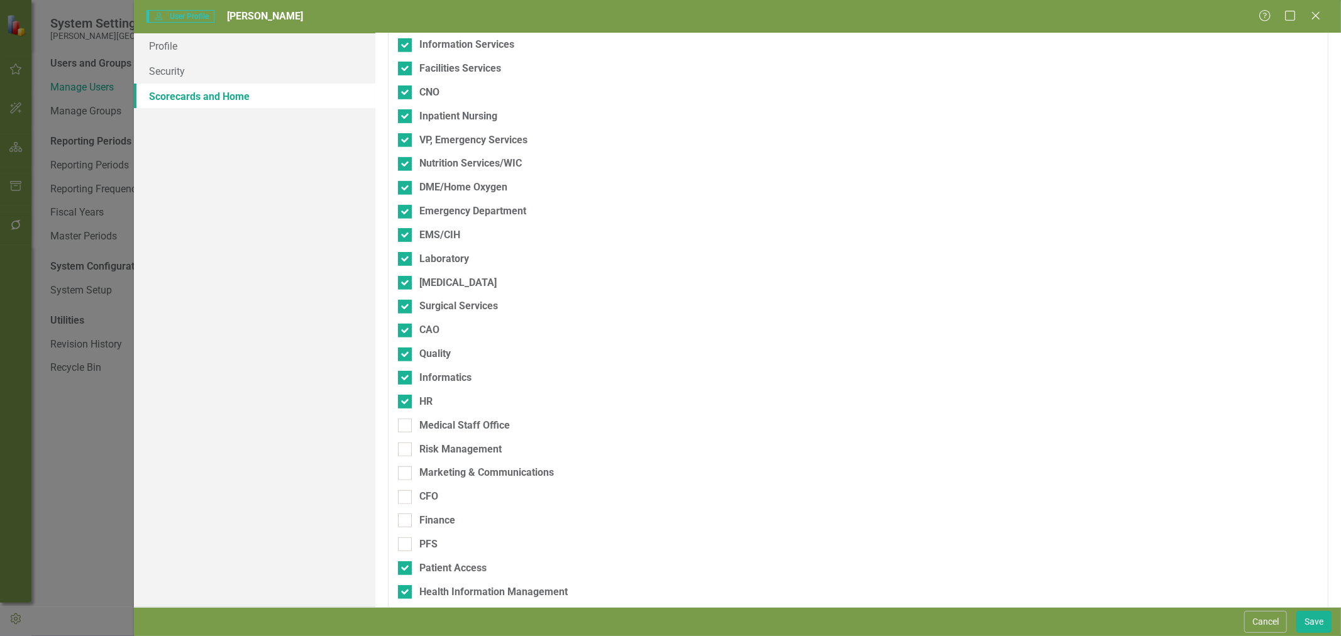
click at [405, 429] on div at bounding box center [405, 426] width 14 height 14
click at [405, 427] on input "Medical Staff Office" at bounding box center [402, 423] width 8 height 8
checkbox input "true"
click at [405, 441] on div "Medical Staff Office" at bounding box center [792, 431] width 789 height 24
click at [405, 455] on div at bounding box center [405, 450] width 14 height 14
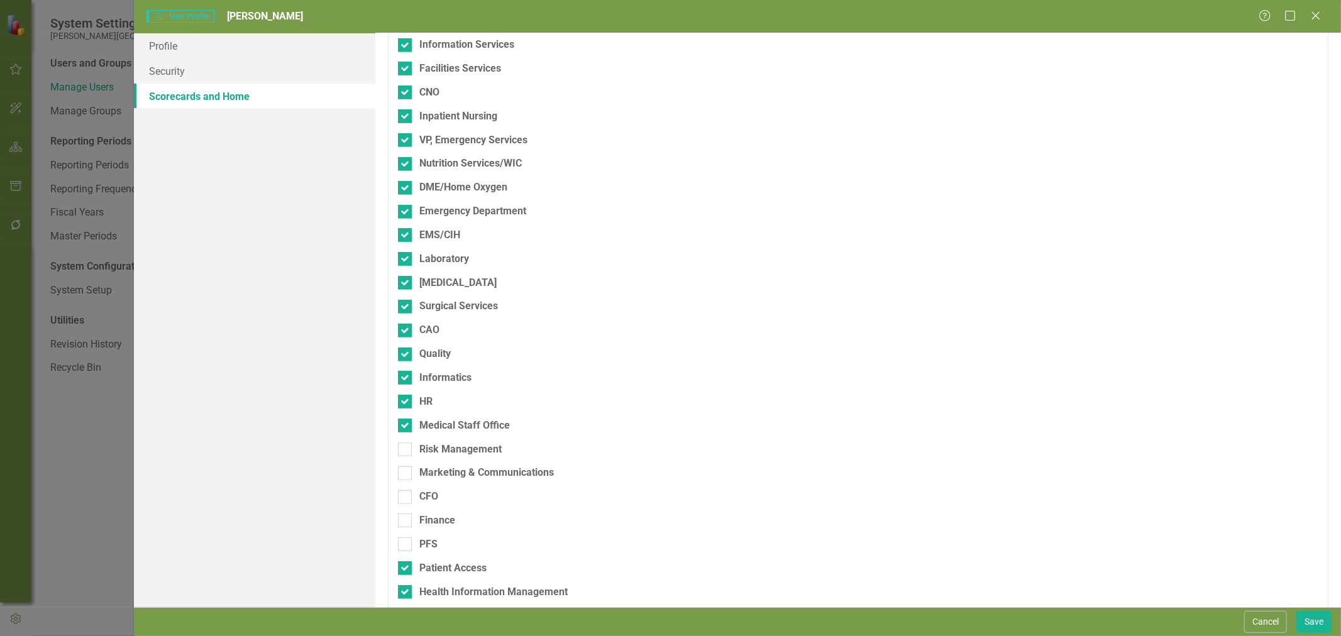
click at [405, 451] on input "Risk Management" at bounding box center [402, 447] width 8 height 8
checkbox input "true"
click at [406, 470] on input "Marketing & Communications" at bounding box center [402, 471] width 8 height 8
checkbox input "true"
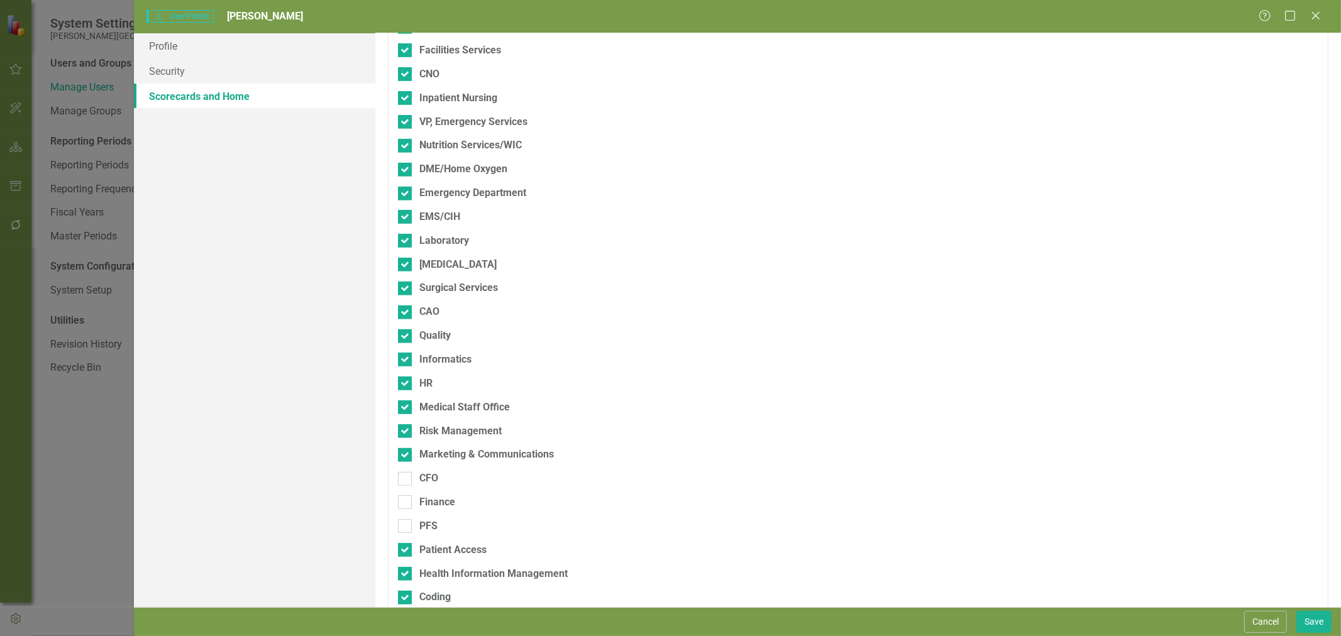
scroll to position [524, 0]
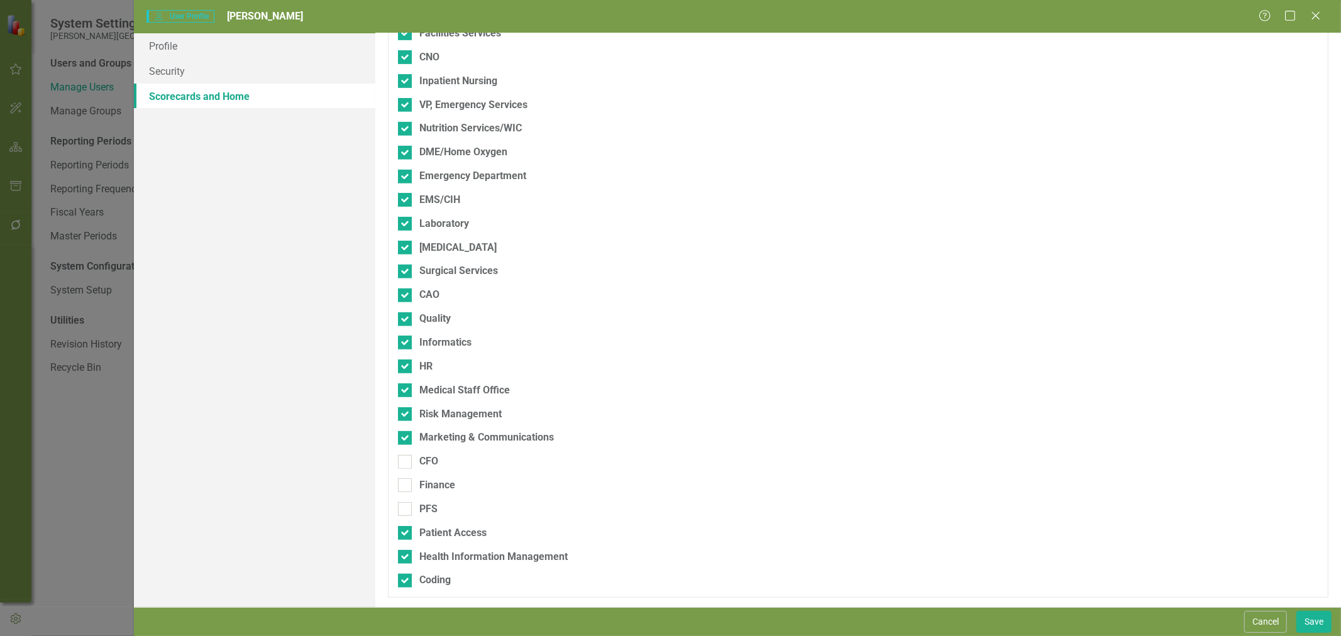
click at [407, 475] on div "CFO" at bounding box center [792, 467] width 789 height 24
click at [405, 462] on input "CFO" at bounding box center [402, 459] width 8 height 8
checkbox input "true"
click at [409, 485] on div at bounding box center [405, 486] width 14 height 14
click at [406, 485] on input "Finance" at bounding box center [402, 483] width 8 height 8
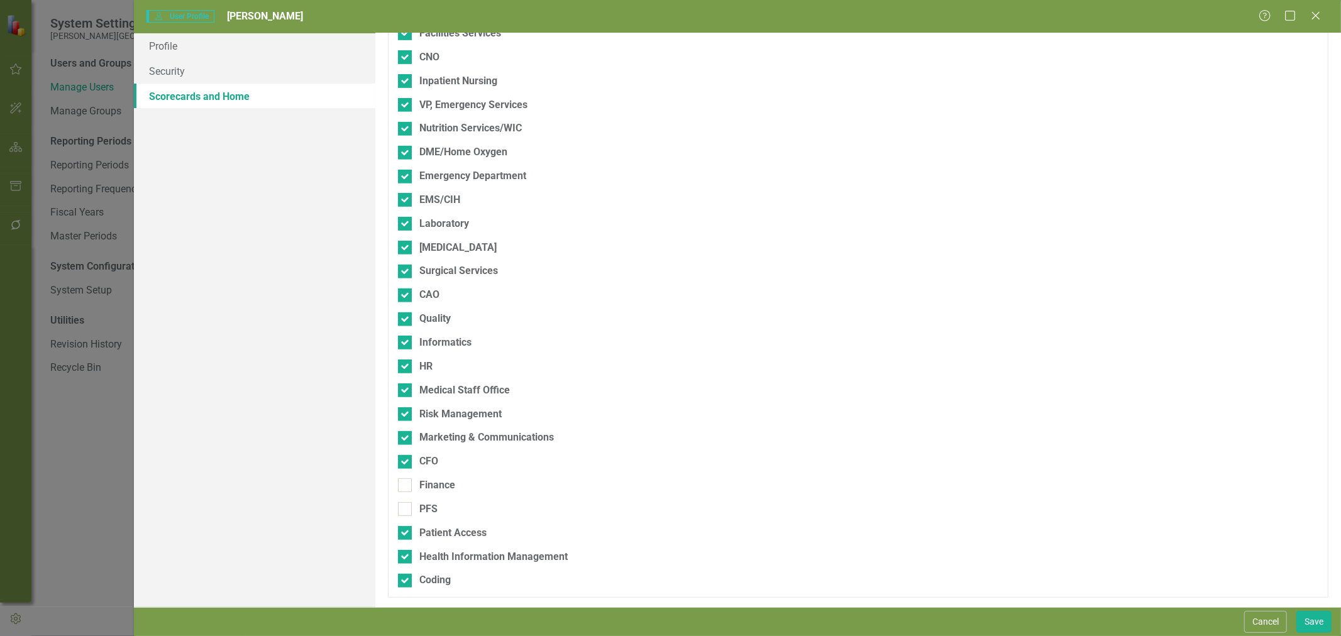
checkbox input "true"
click at [409, 507] on div at bounding box center [405, 509] width 14 height 14
click at [406, 507] on input "PFS" at bounding box center [402, 506] width 8 height 8
checkbox input "true"
click at [1310, 623] on button "Save" at bounding box center [1314, 622] width 35 height 22
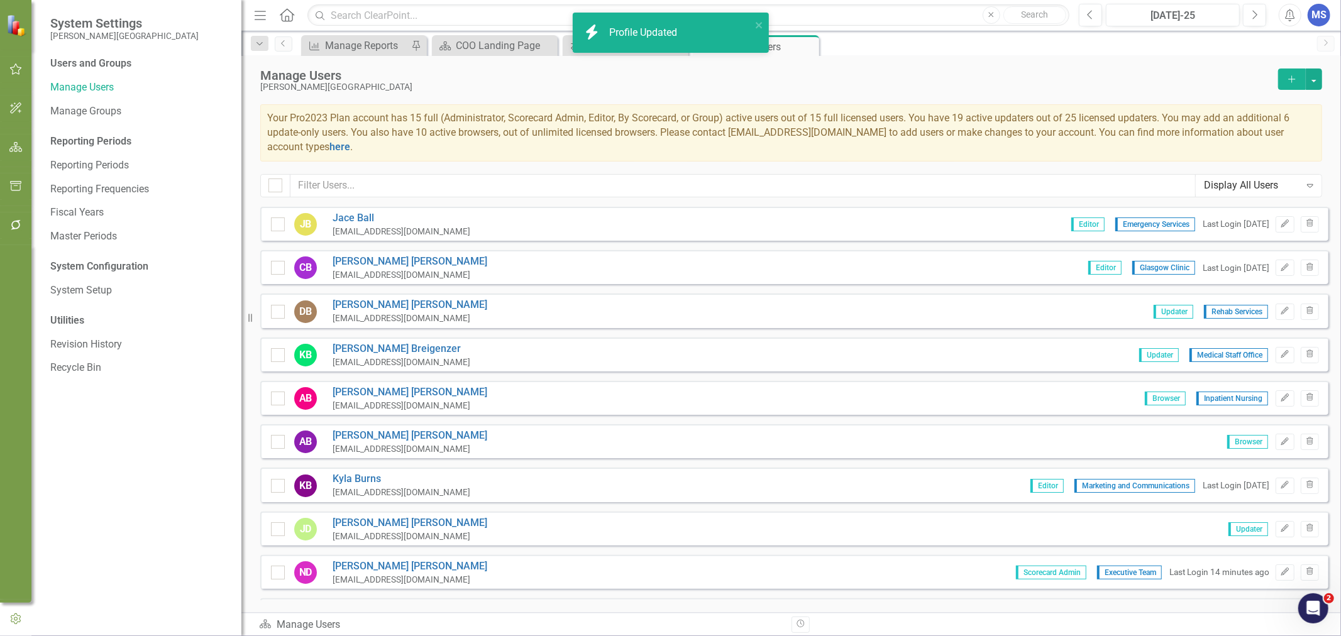
click at [274, 266] on input "checkbox" at bounding box center [275, 265] width 8 height 8
checkbox input "true"
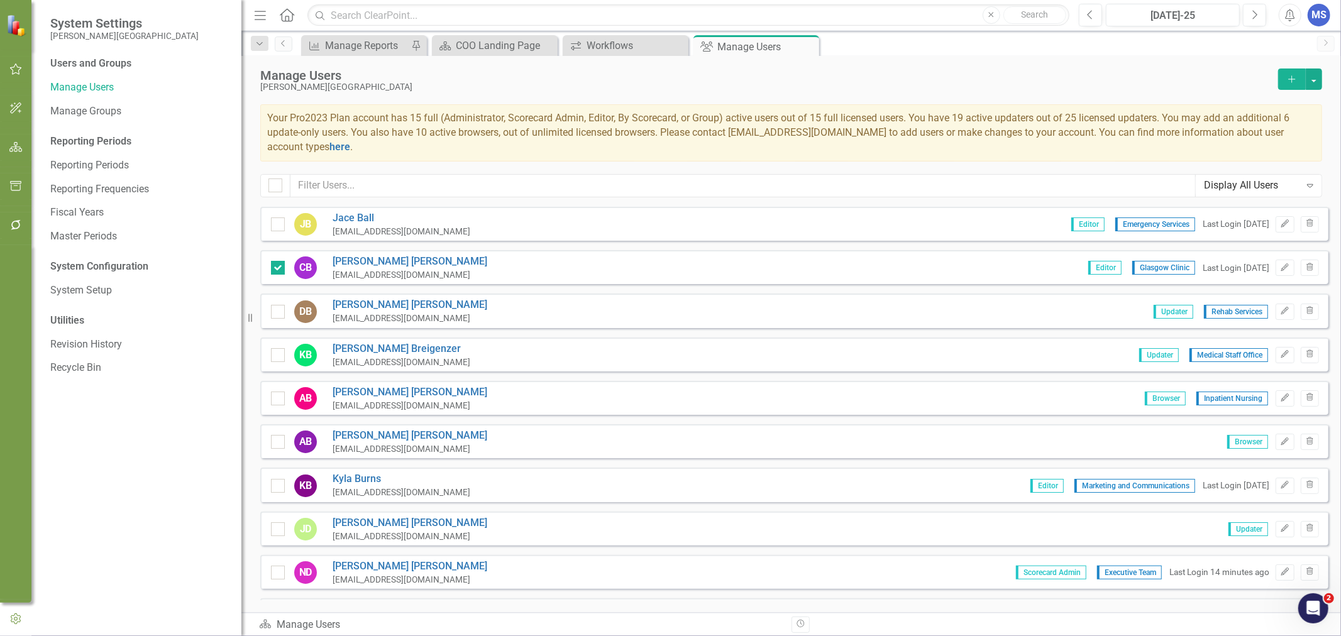
click at [273, 313] on div at bounding box center [278, 312] width 14 height 14
click at [273, 313] on input "checkbox" at bounding box center [275, 309] width 8 height 8
checkbox input "true"
click at [277, 355] on div at bounding box center [278, 355] width 14 height 14
click at [277, 355] on input "checkbox" at bounding box center [275, 352] width 8 height 8
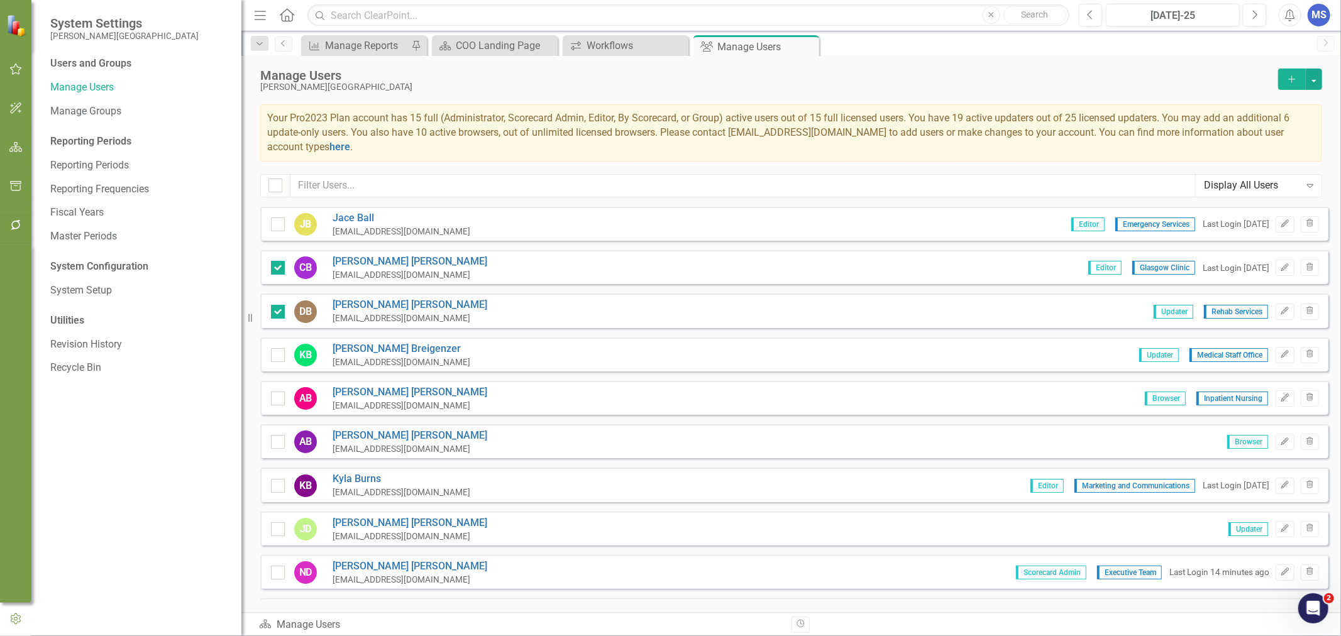
checkbox input "true"
click at [277, 394] on input "checkbox" at bounding box center [275, 396] width 8 height 8
checkbox input "true"
click at [1306, 70] on button "button" at bounding box center [1314, 79] width 16 height 21
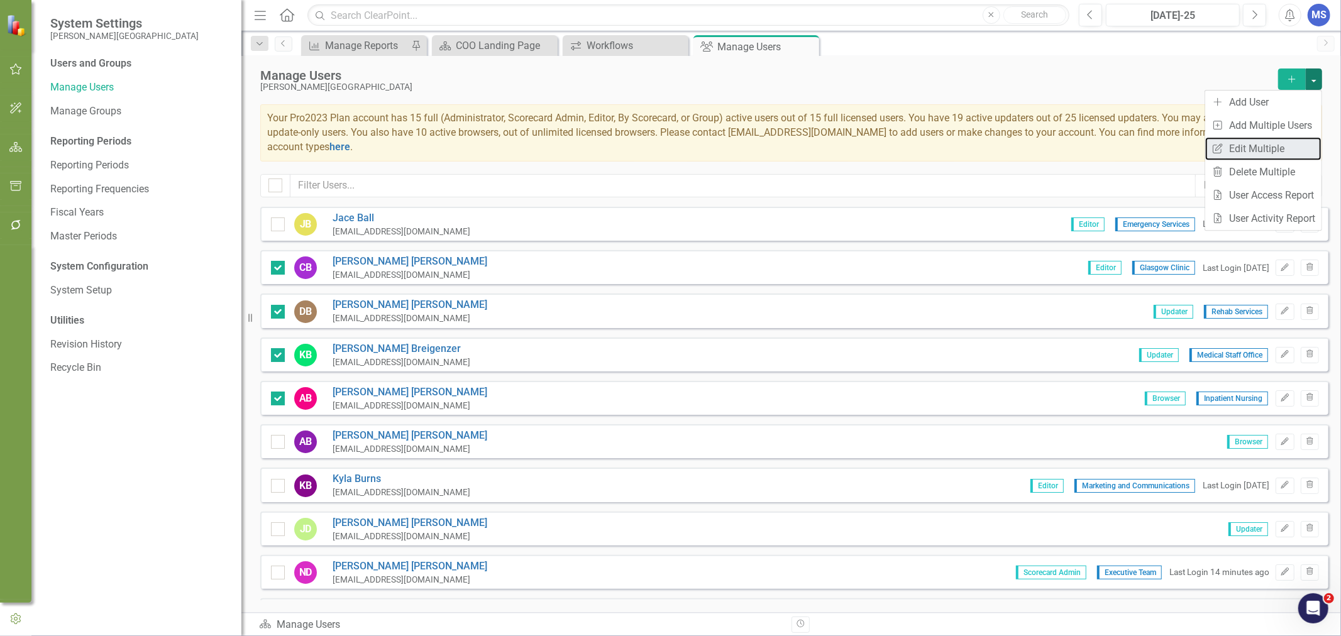
click at [1278, 154] on link "Edit Multiple Edit Multiple" at bounding box center [1263, 148] width 116 height 23
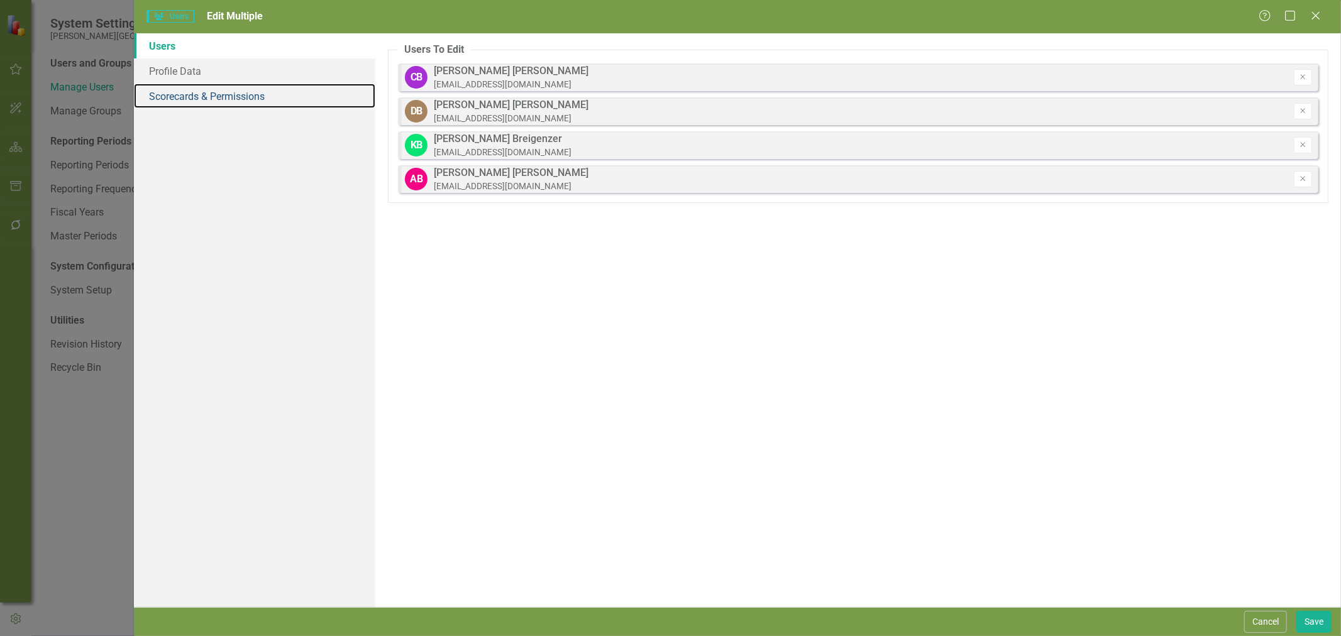
click at [212, 102] on link "Scorecards & Permissions" at bounding box center [254, 96] width 241 height 25
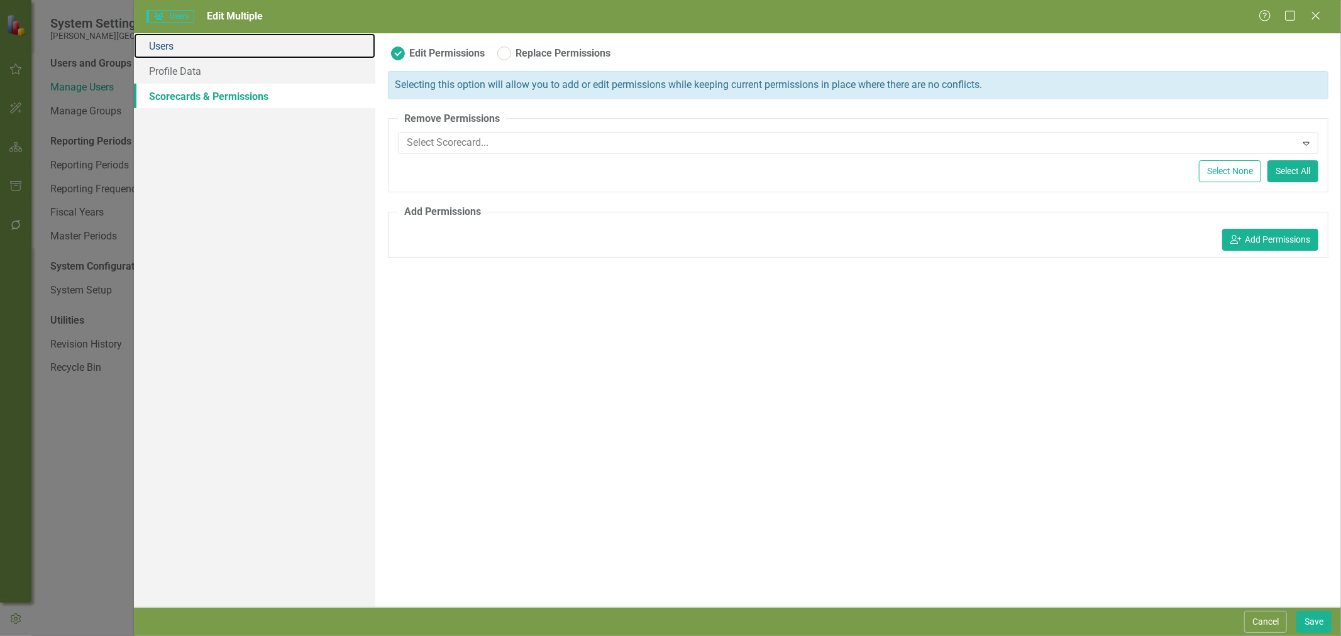
click at [182, 44] on link "Users" at bounding box center [254, 45] width 241 height 25
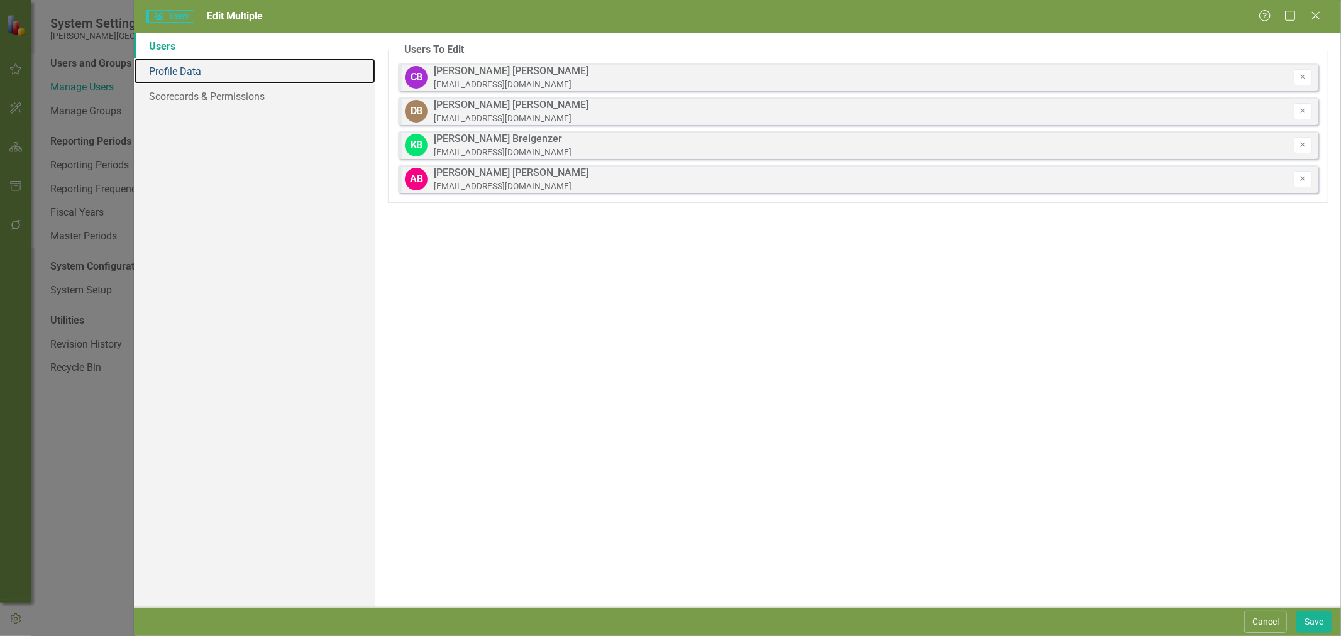
click at [173, 62] on link "Profile Data" at bounding box center [254, 70] width 241 height 25
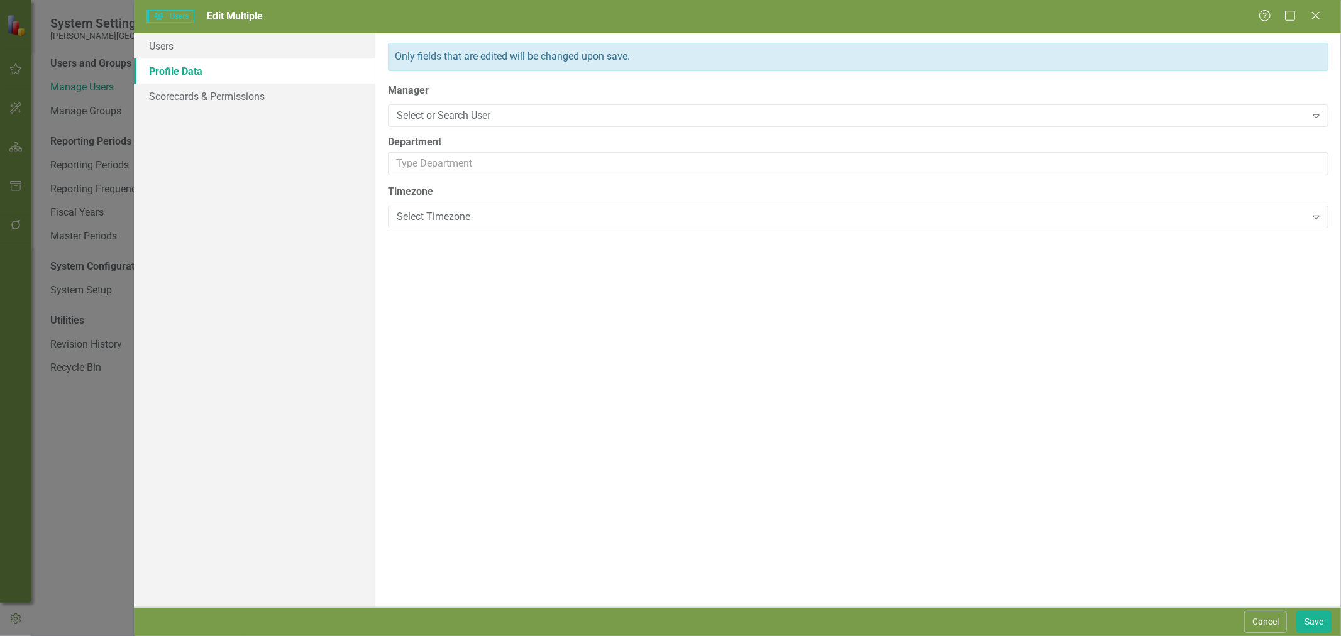
click at [1268, 621] on button "Cancel" at bounding box center [1265, 622] width 43 height 22
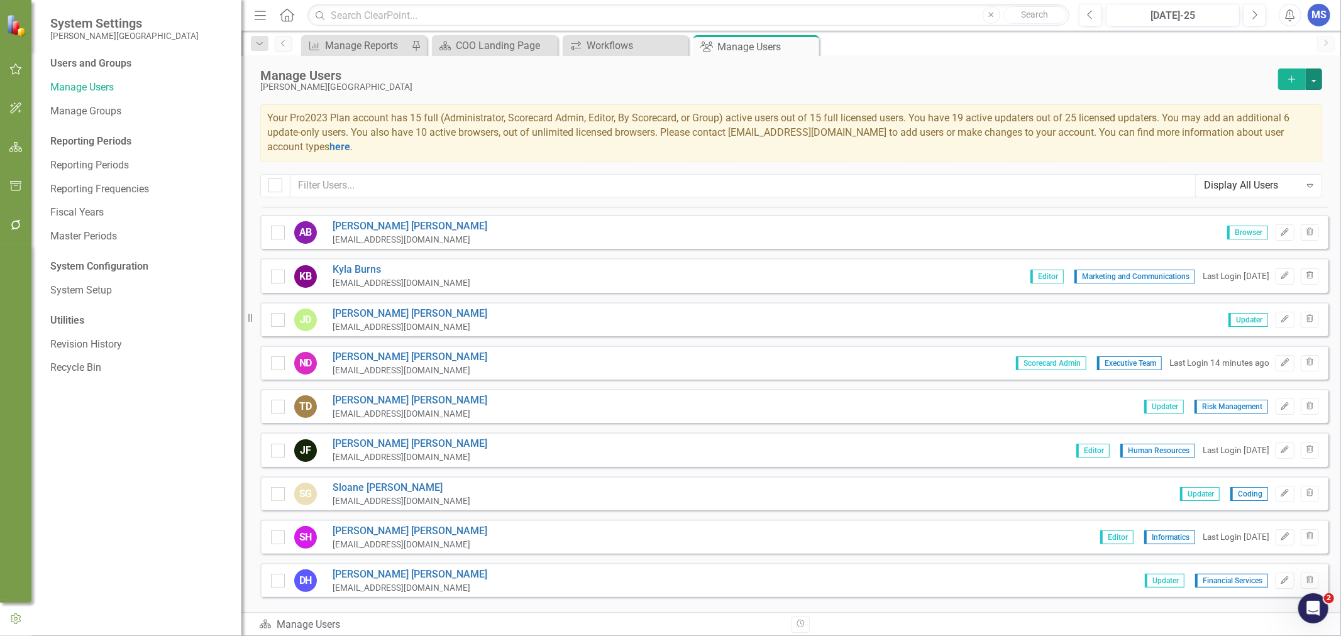
scroll to position [140, 0]
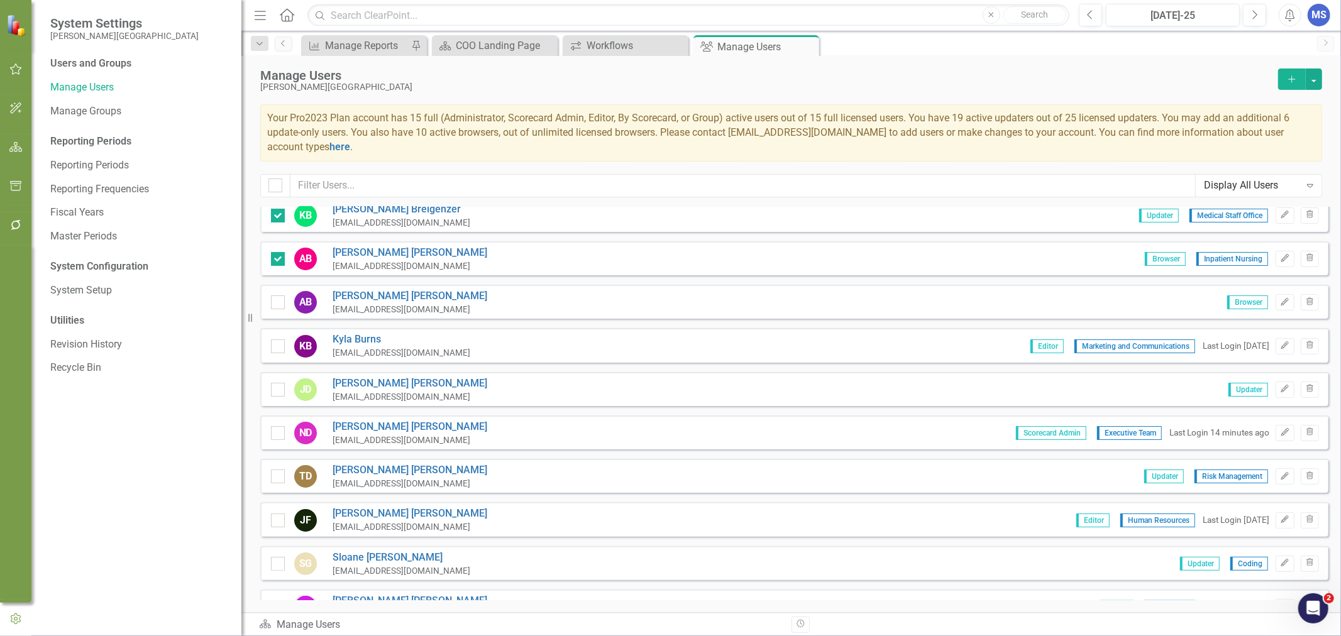
click at [275, 342] on input "checkbox" at bounding box center [275, 344] width 8 height 8
checkbox input "true"
click at [281, 383] on div at bounding box center [278, 390] width 14 height 14
click at [279, 383] on input "checkbox" at bounding box center [275, 387] width 8 height 8
checkbox input "true"
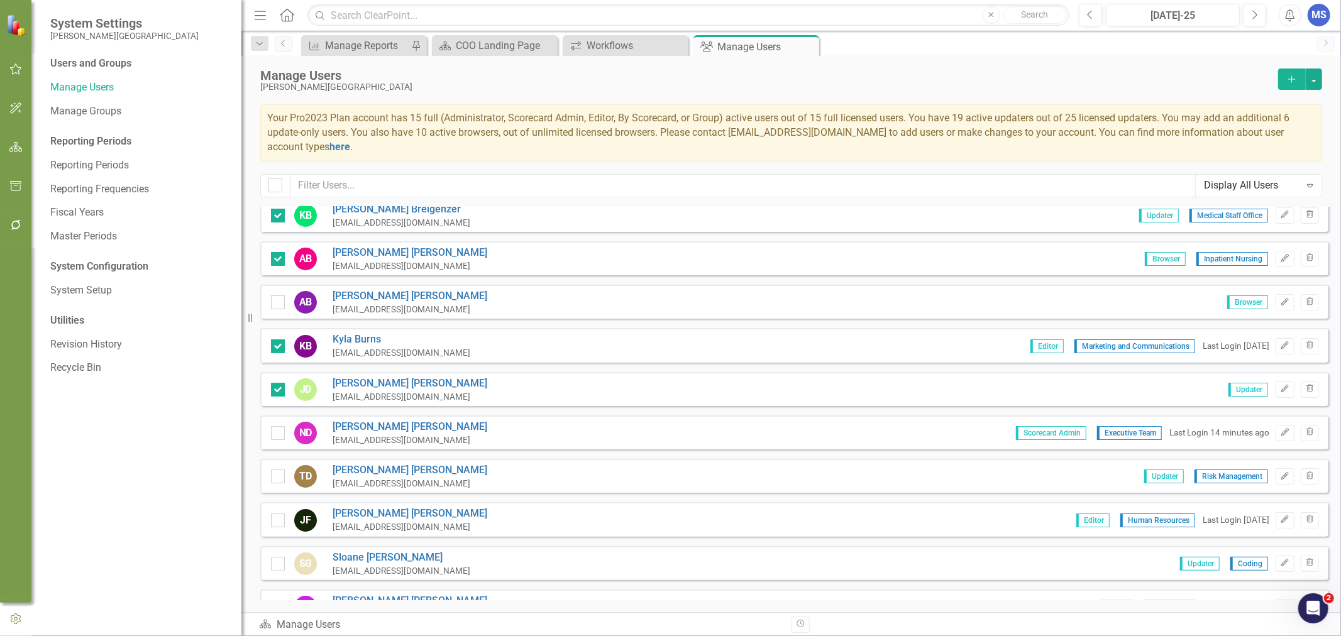
click at [278, 430] on div at bounding box center [278, 433] width 14 height 14
click at [278, 430] on input "checkbox" at bounding box center [275, 430] width 8 height 8
checkbox input "true"
click at [277, 472] on input "checkbox" at bounding box center [275, 474] width 8 height 8
checkbox input "true"
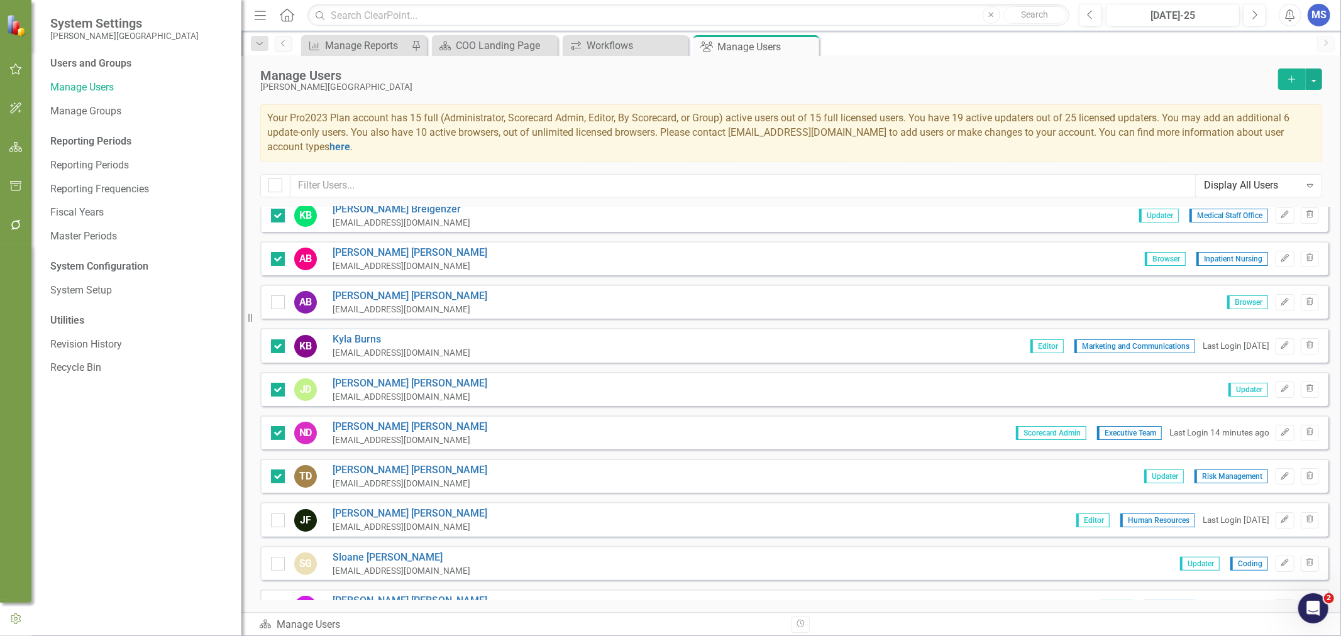
click at [279, 518] on div at bounding box center [278, 521] width 14 height 14
click at [279, 518] on input "checkbox" at bounding box center [275, 518] width 8 height 8
checkbox input "true"
click at [272, 557] on input "checkbox" at bounding box center [275, 561] width 8 height 8
checkbox input "true"
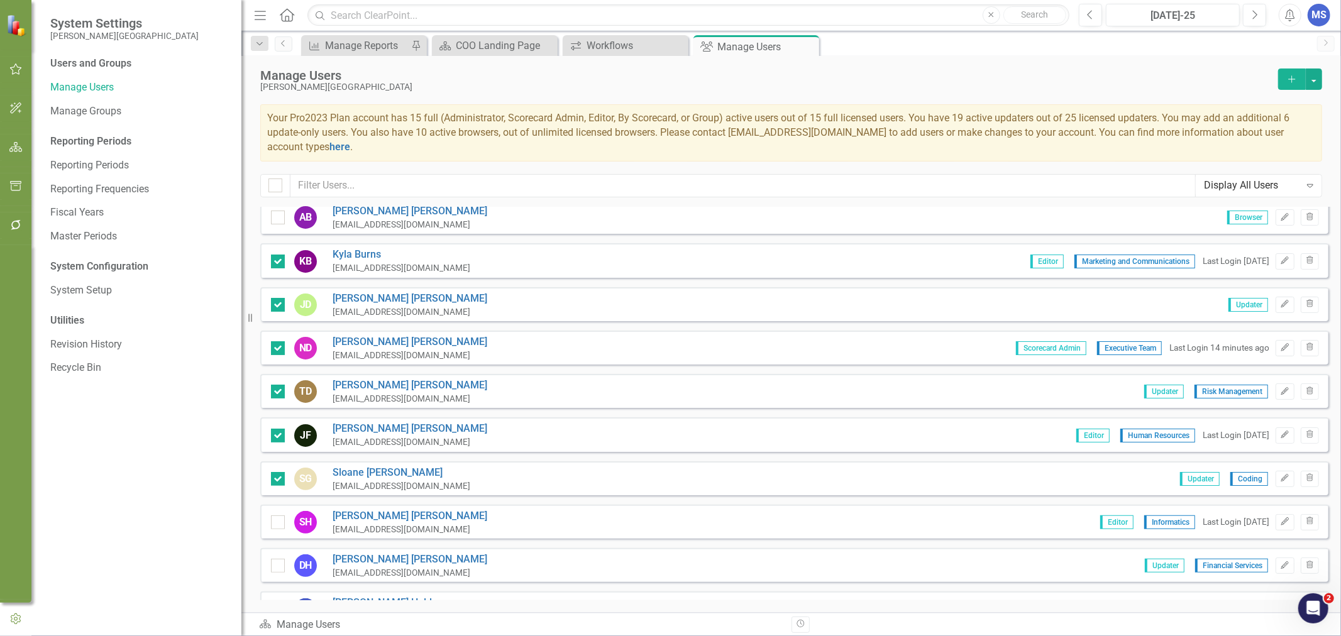
scroll to position [349, 0]
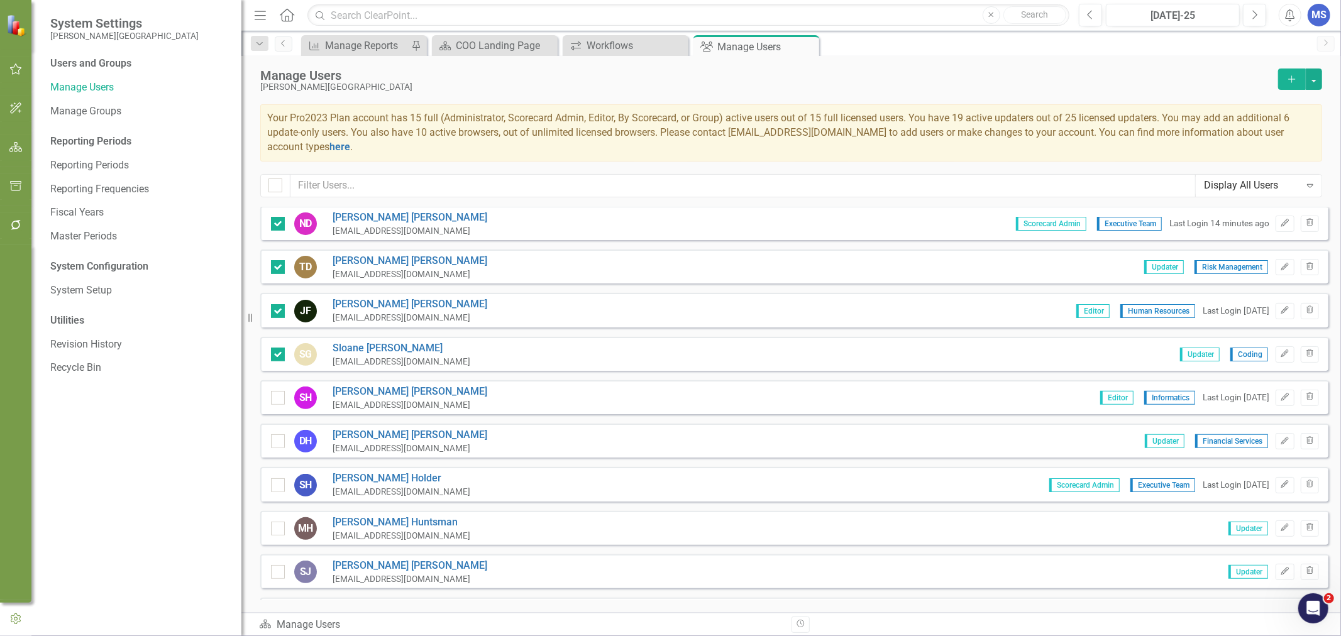
click at [273, 391] on input "checkbox" at bounding box center [275, 395] width 8 height 8
checkbox input "true"
click at [275, 435] on div at bounding box center [278, 442] width 14 height 14
click at [275, 435] on input "checkbox" at bounding box center [275, 439] width 8 height 8
checkbox input "true"
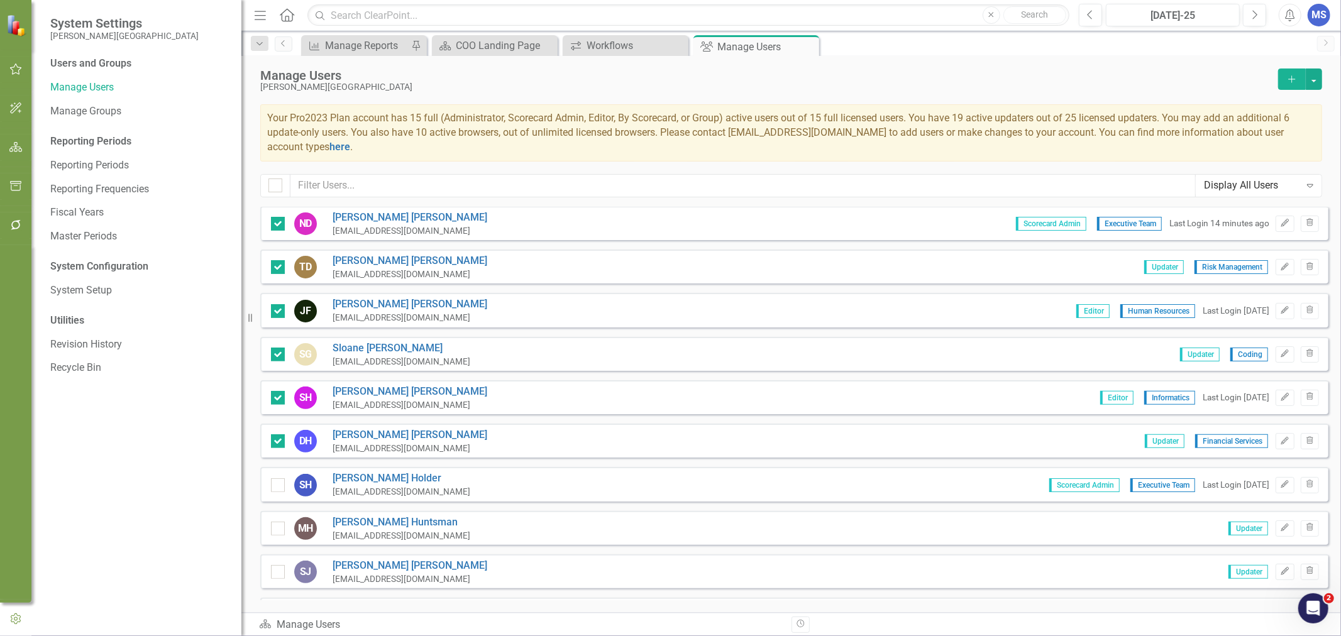
click at [278, 479] on input "checkbox" at bounding box center [275, 483] width 8 height 8
checkbox input "true"
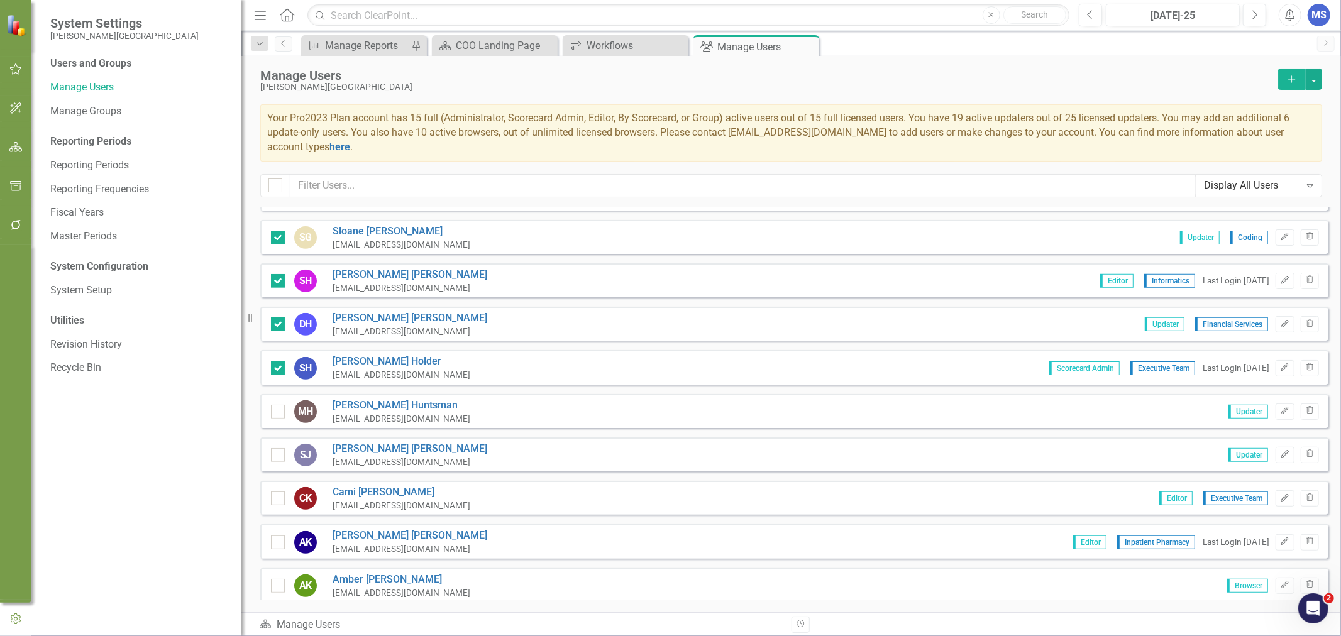
scroll to position [489, 0]
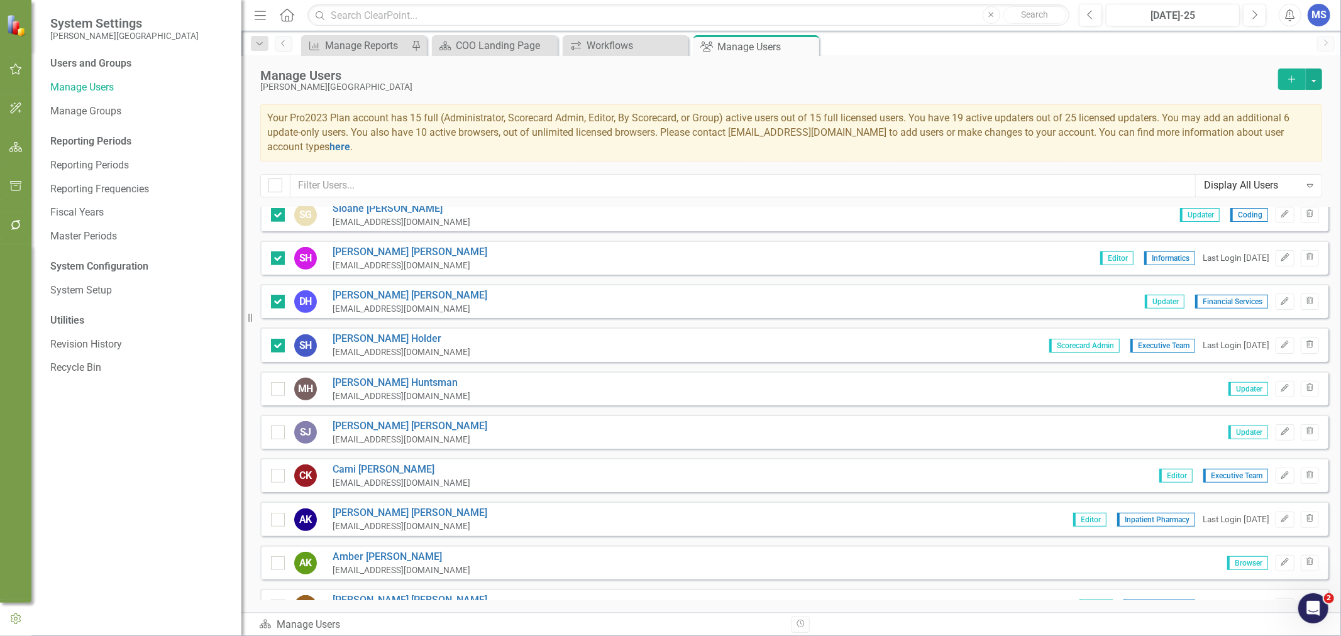
click at [277, 382] on div at bounding box center [278, 389] width 14 height 14
click at [277, 382] on input "checkbox" at bounding box center [275, 386] width 8 height 8
checkbox input "true"
click at [277, 426] on input "checkbox" at bounding box center [275, 430] width 8 height 8
checkbox input "true"
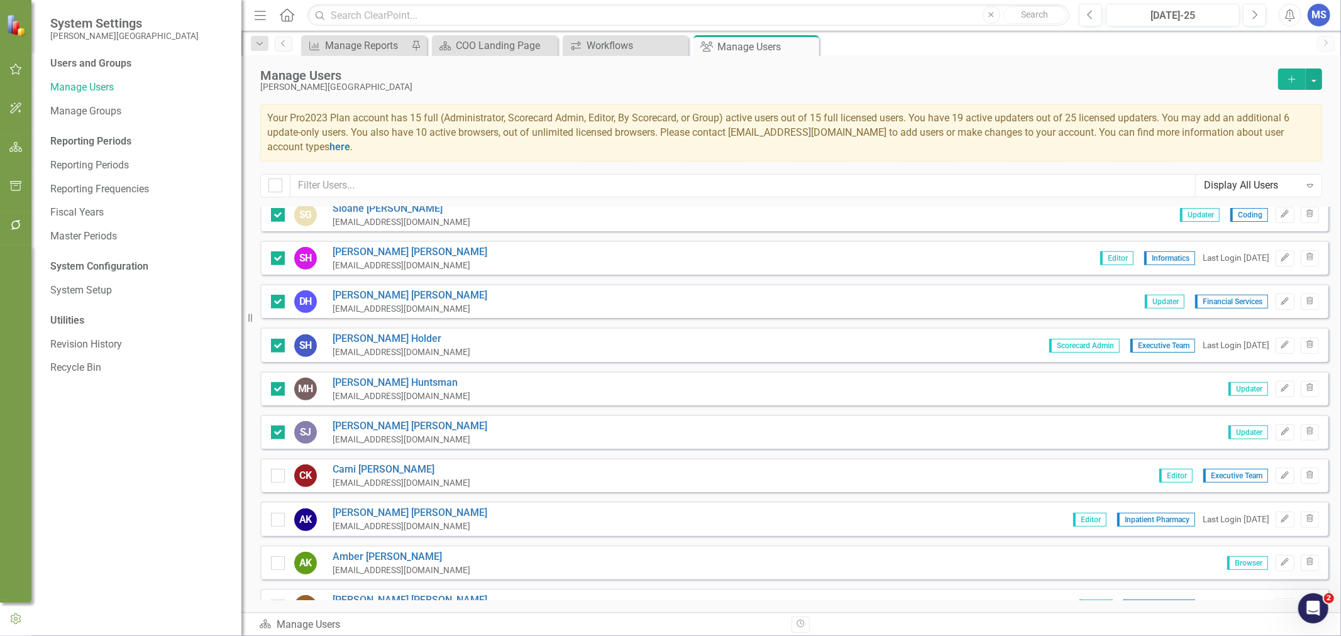
click at [274, 469] on input "checkbox" at bounding box center [275, 473] width 8 height 8
checkbox input "true"
click at [274, 514] on div at bounding box center [278, 520] width 14 height 14
click at [274, 514] on input "checkbox" at bounding box center [275, 517] width 8 height 8
checkbox input "true"
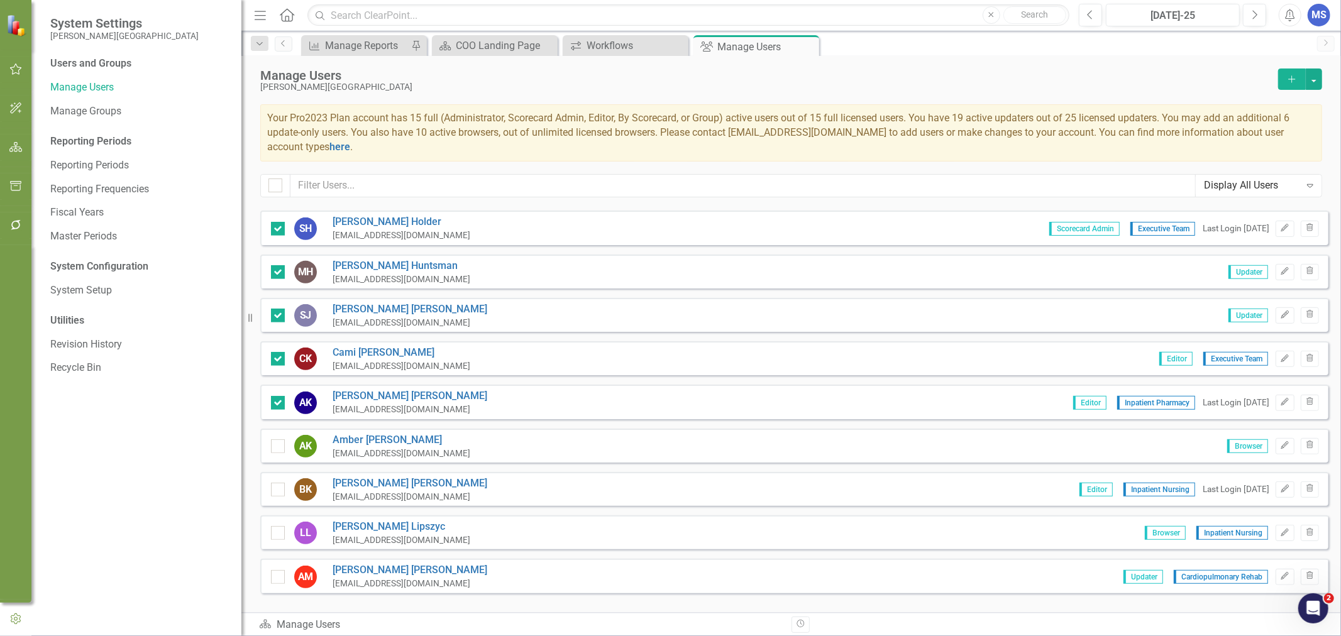
scroll to position [629, 0]
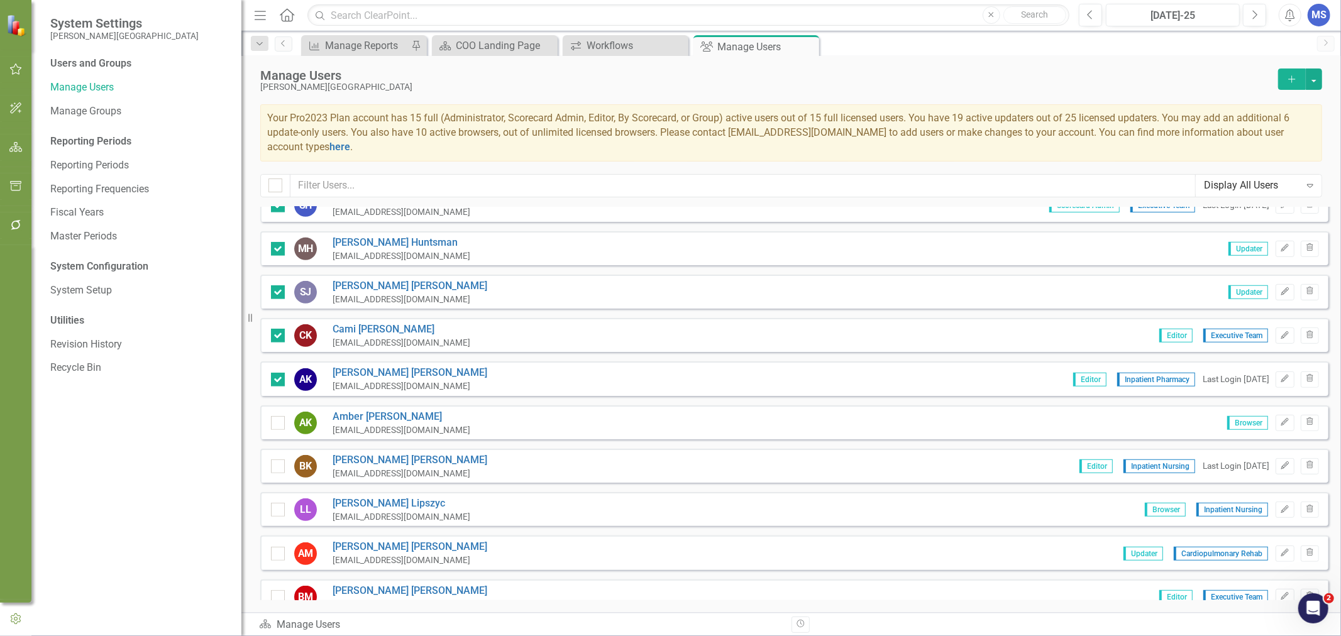
click at [278, 416] on div at bounding box center [278, 423] width 14 height 14
click at [278, 416] on input "checkbox" at bounding box center [275, 420] width 8 height 8
checkbox input "true"
click at [280, 460] on div at bounding box center [278, 467] width 14 height 14
click at [279, 460] on input "checkbox" at bounding box center [275, 464] width 8 height 8
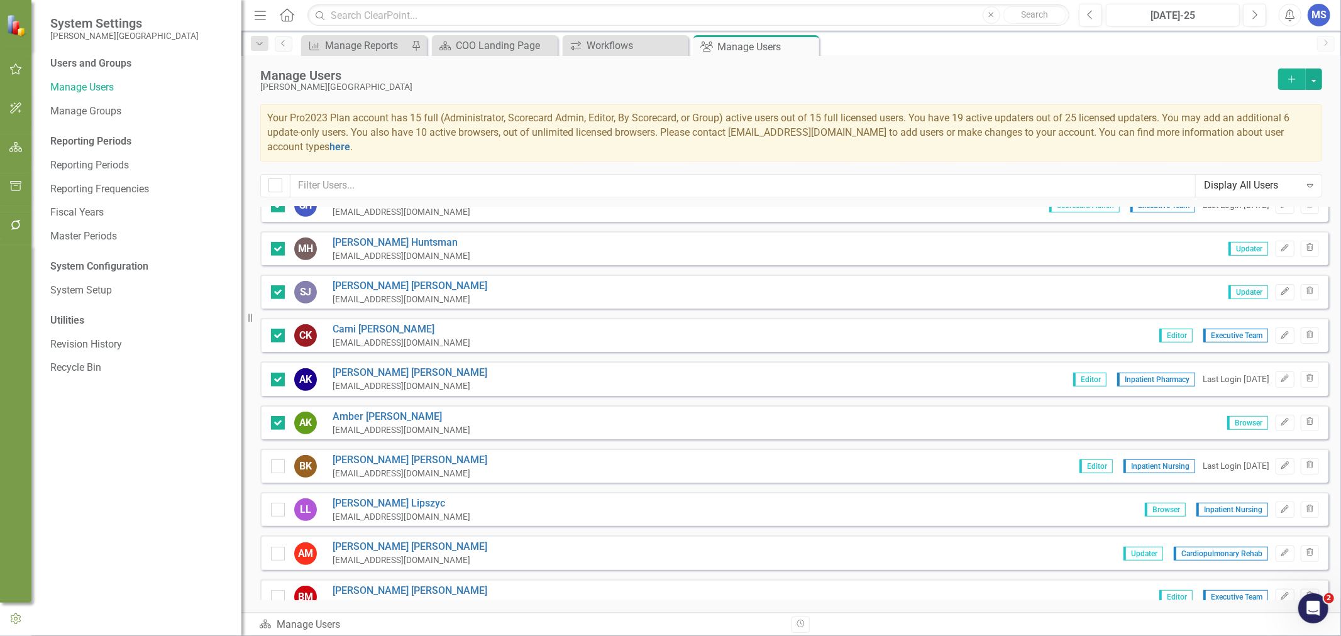
checkbox input "true"
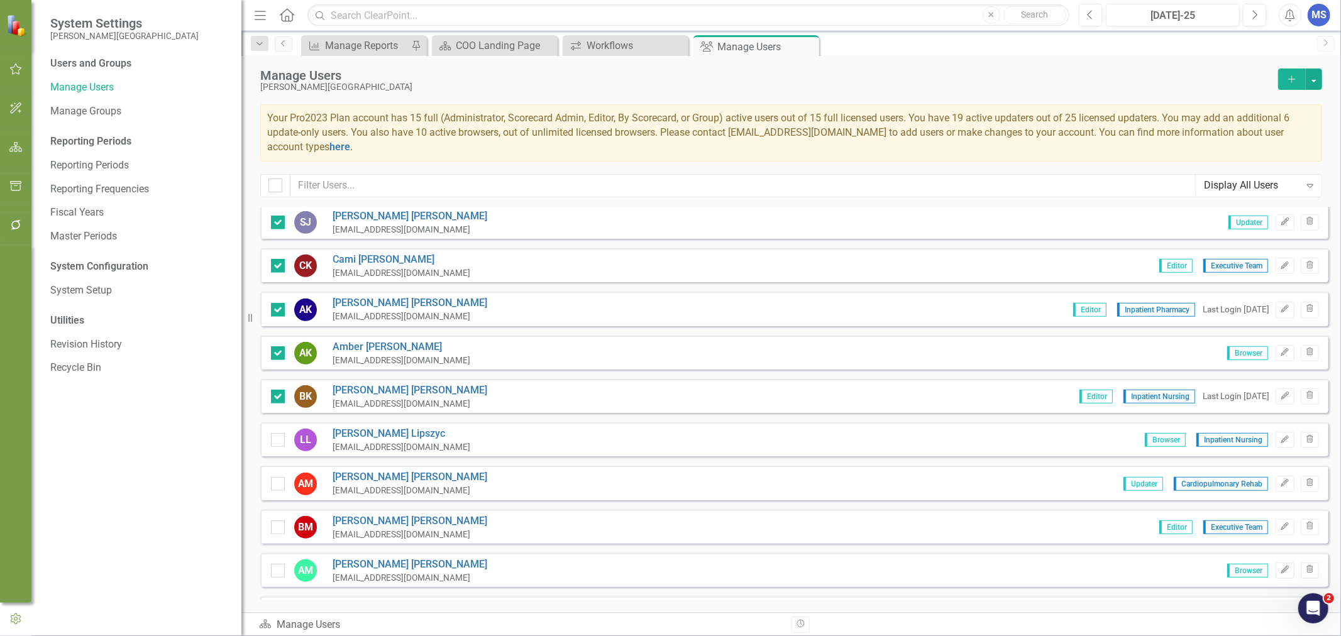
scroll to position [768, 0]
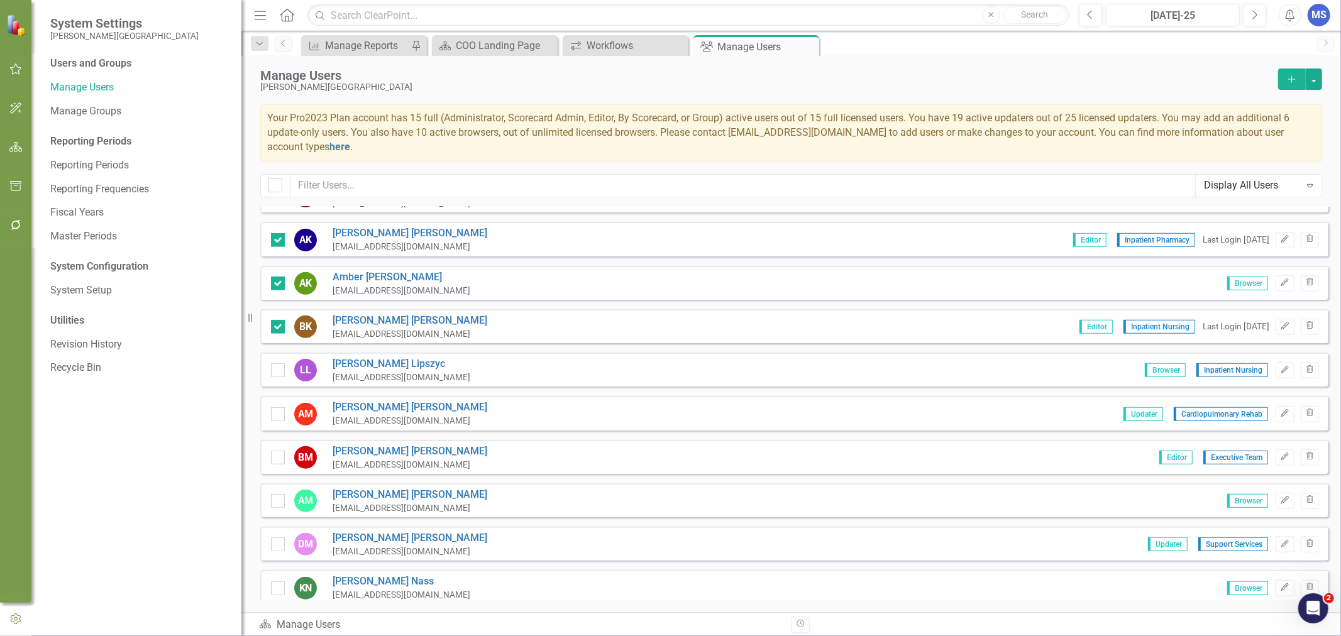
click at [275, 363] on input "checkbox" at bounding box center [275, 367] width 8 height 8
checkbox input "true"
click at [279, 407] on div at bounding box center [278, 414] width 14 height 14
click at [279, 407] on input "checkbox" at bounding box center [275, 411] width 8 height 8
checkbox input "true"
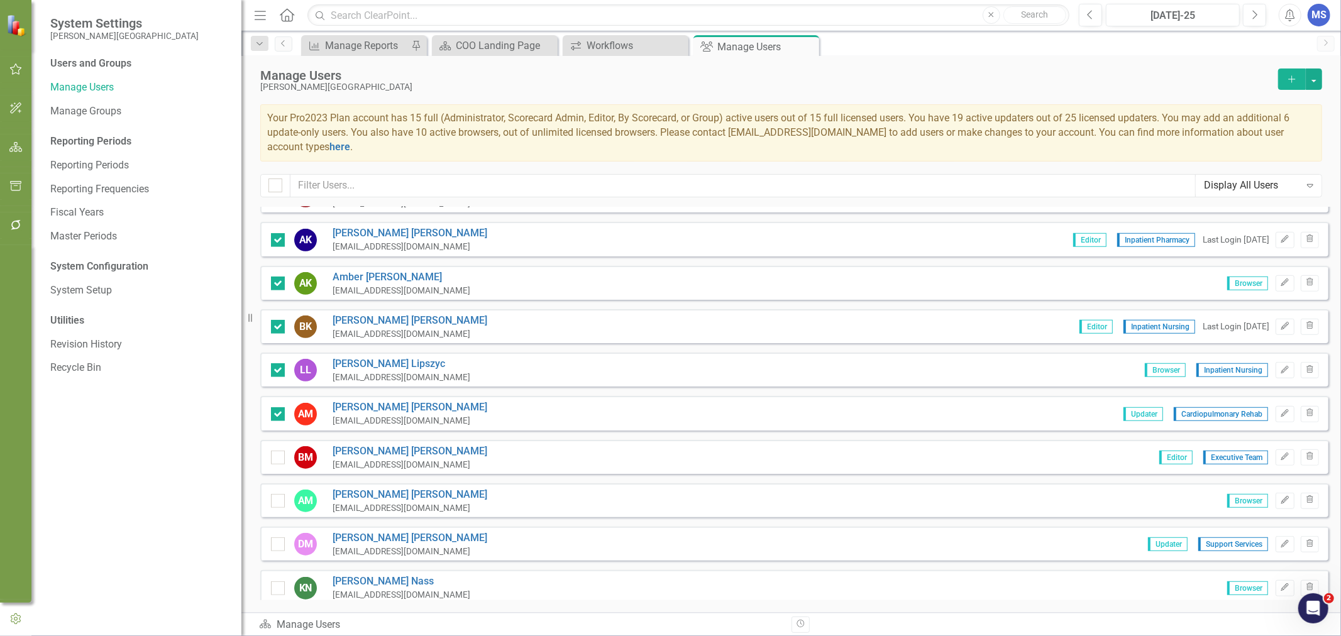
click at [280, 451] on div at bounding box center [278, 458] width 14 height 14
click at [279, 451] on input "checkbox" at bounding box center [275, 455] width 8 height 8
checkbox input "true"
click at [275, 494] on input "checkbox" at bounding box center [275, 498] width 8 height 8
checkbox input "true"
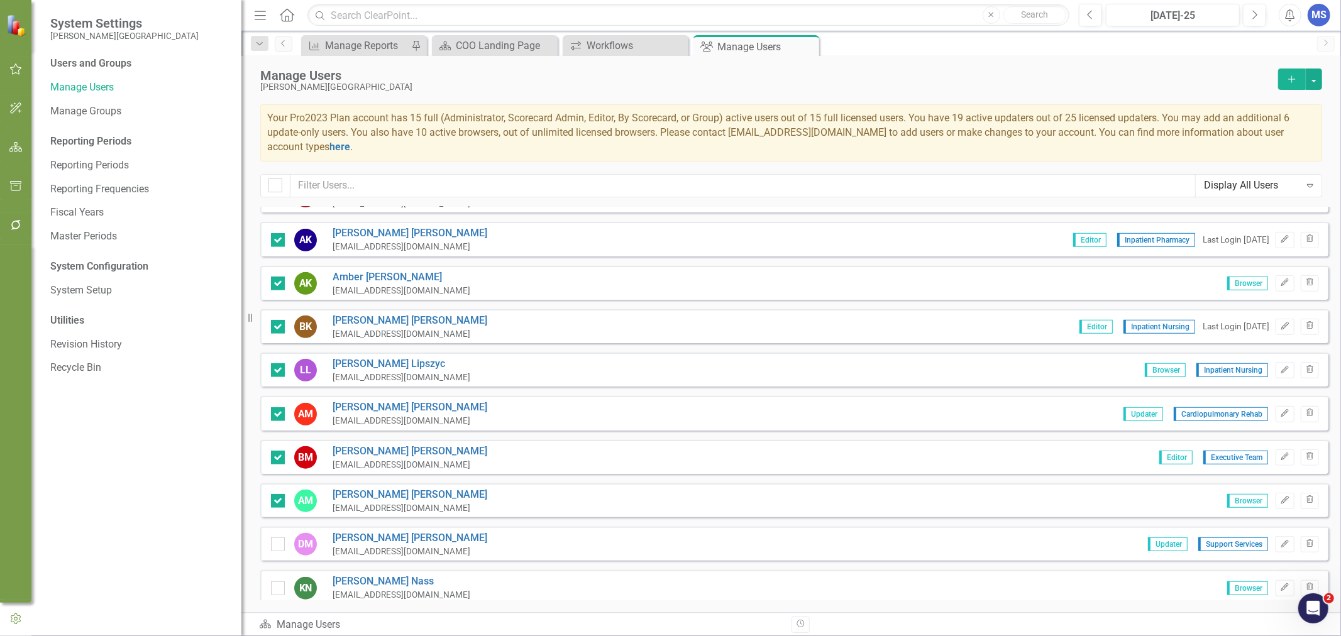
click at [274, 538] on input "checkbox" at bounding box center [275, 542] width 8 height 8
checkbox input "true"
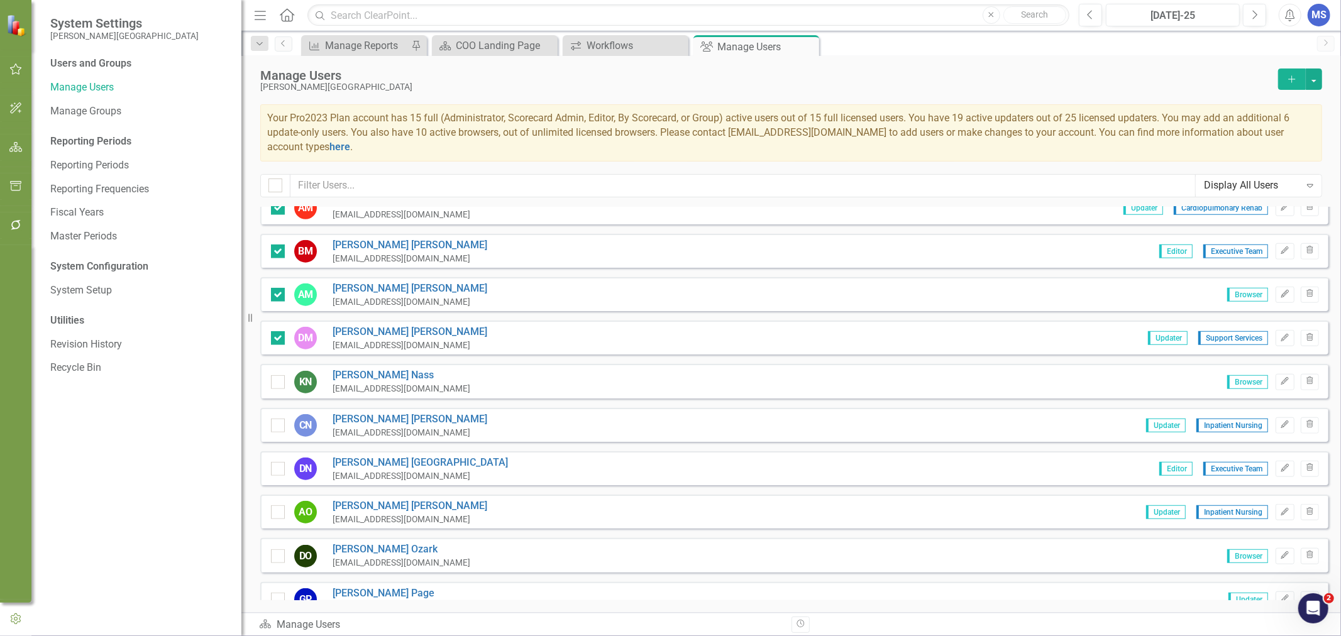
scroll to position [978, 0]
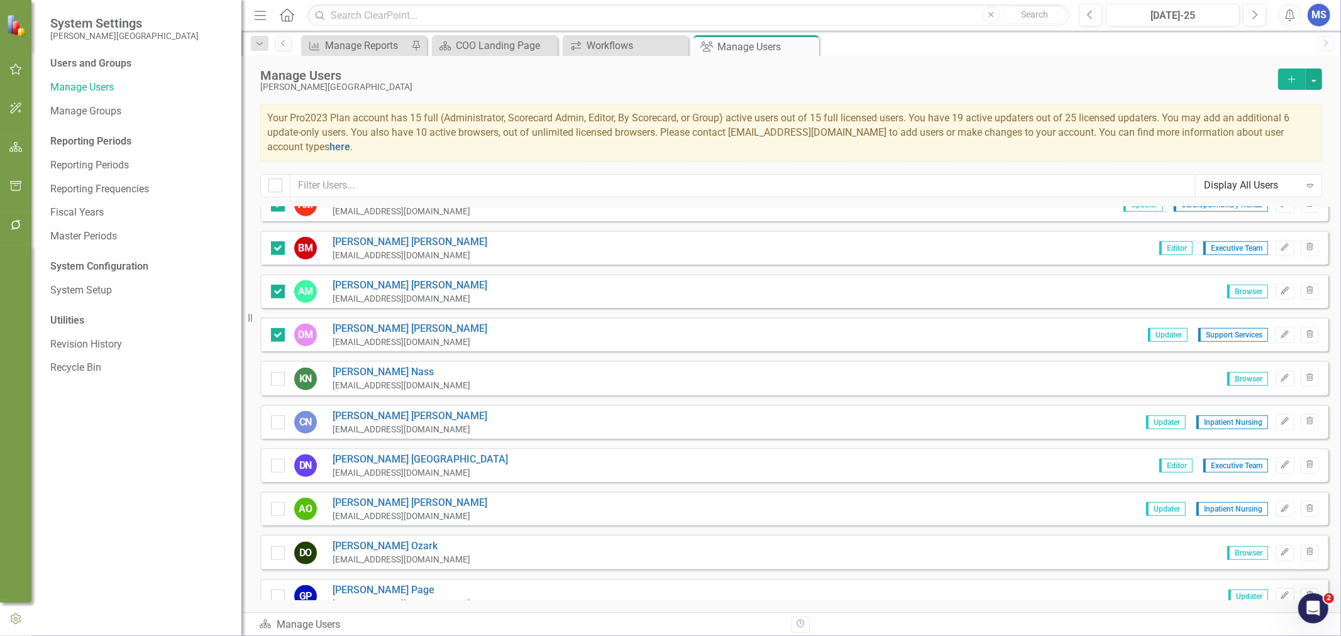
click at [280, 372] on div at bounding box center [278, 379] width 14 height 14
click at [279, 372] on input "checkbox" at bounding box center [275, 376] width 8 height 8
checkbox input "true"
click at [277, 416] on input "checkbox" at bounding box center [275, 420] width 8 height 8
checkbox input "true"
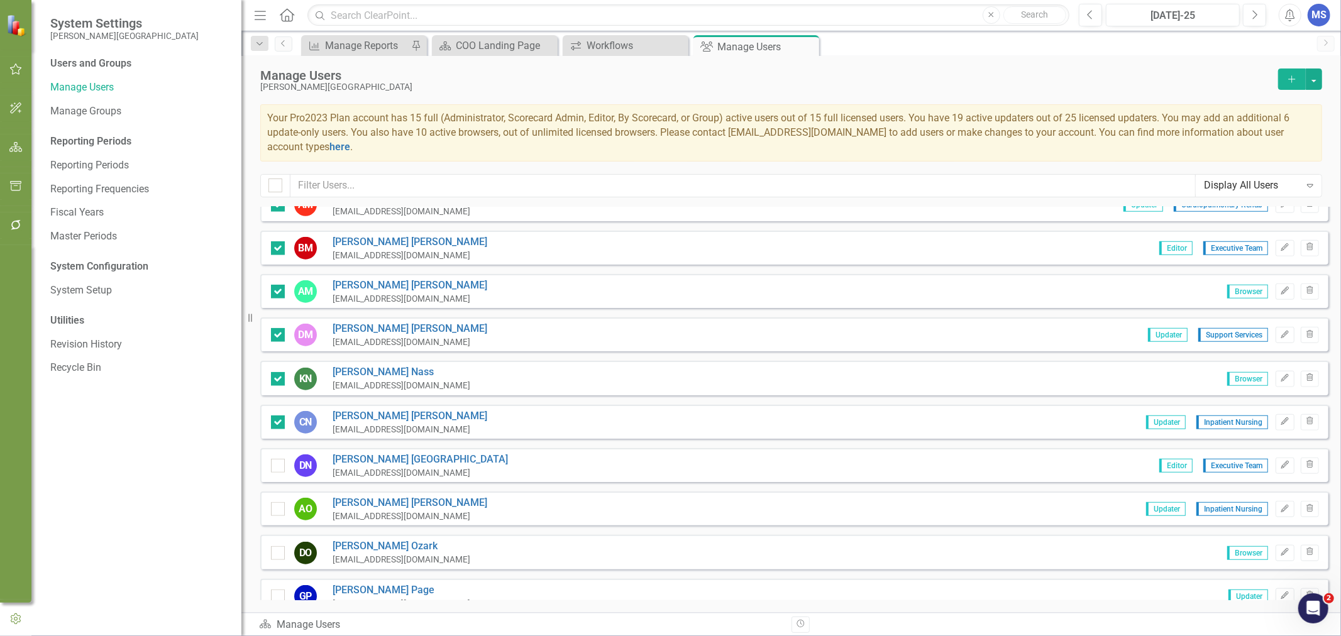
click at [277, 459] on input "checkbox" at bounding box center [275, 463] width 8 height 8
checkbox input "true"
click at [275, 502] on input "checkbox" at bounding box center [275, 506] width 8 height 8
checkbox input "true"
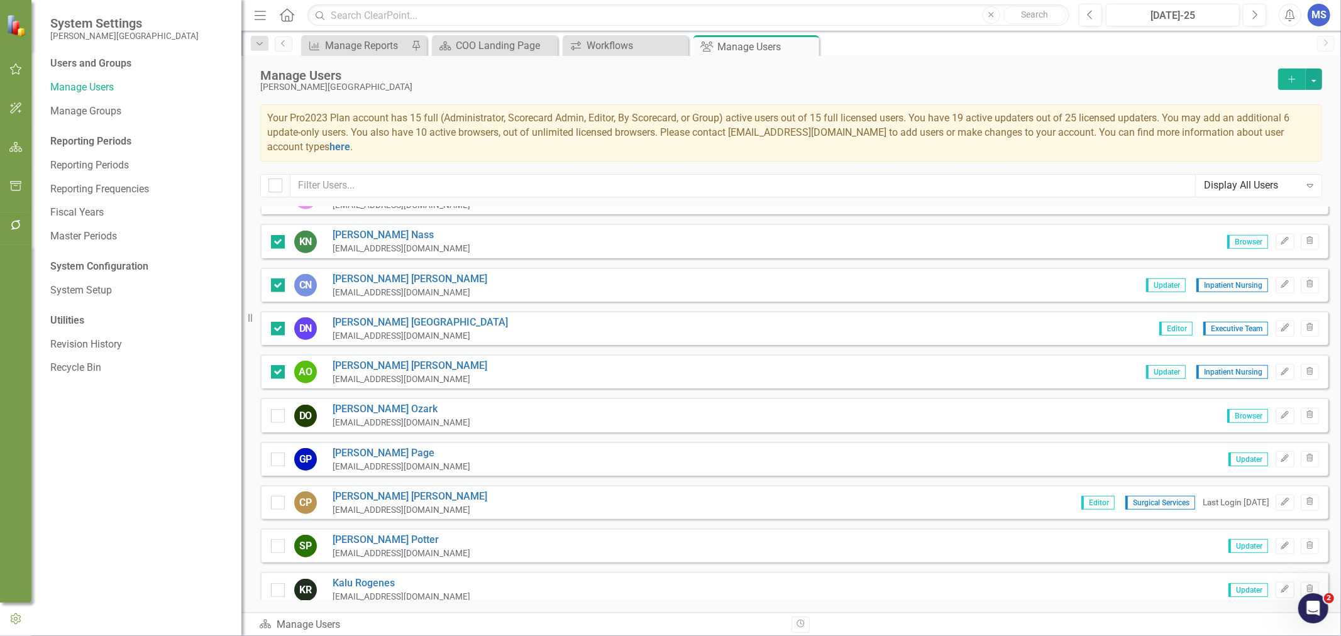
scroll to position [1117, 0]
click at [277, 407] on input "checkbox" at bounding box center [275, 411] width 8 height 8
checkbox input "true"
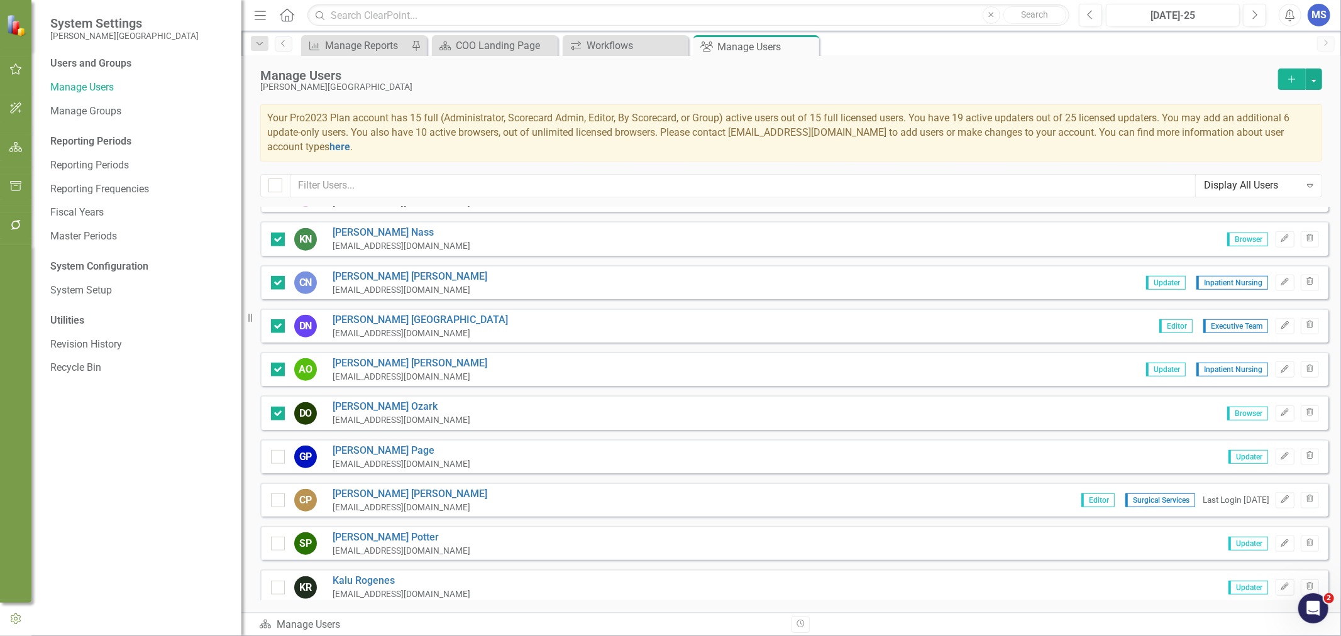
click at [277, 450] on div at bounding box center [278, 457] width 14 height 14
click at [277, 450] on input "checkbox" at bounding box center [275, 454] width 8 height 8
checkbox input "true"
click at [275, 494] on input "checkbox" at bounding box center [275, 498] width 8 height 8
checkbox input "true"
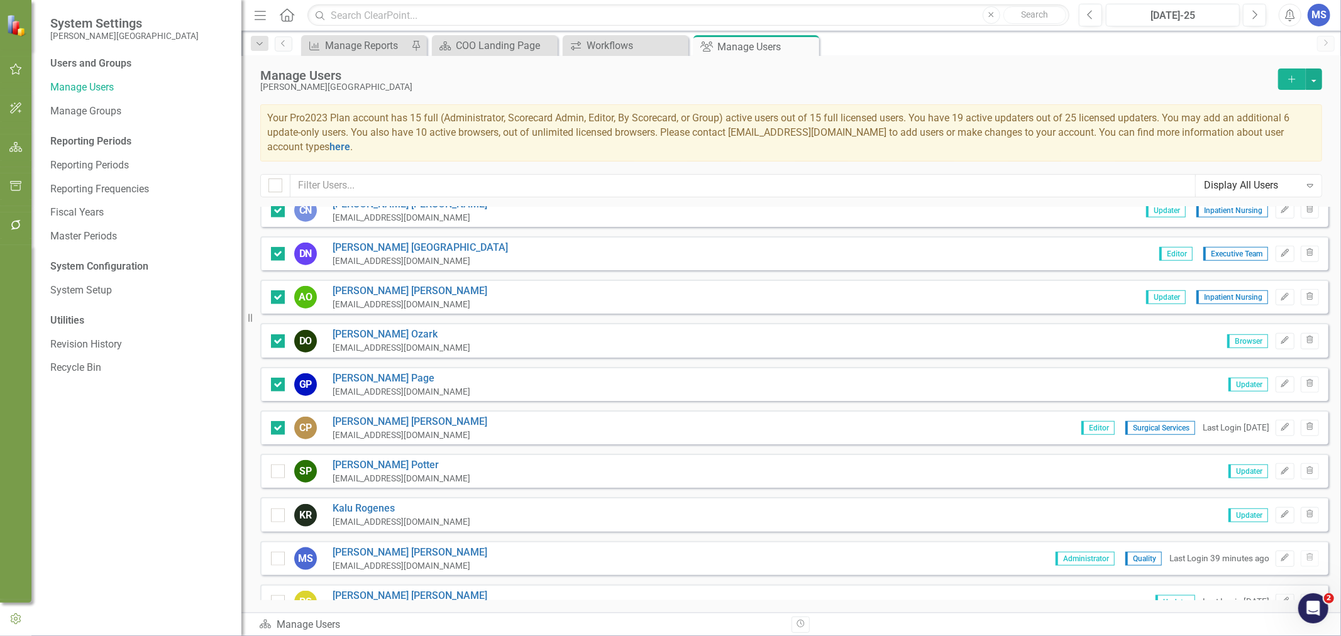
scroll to position [1258, 0]
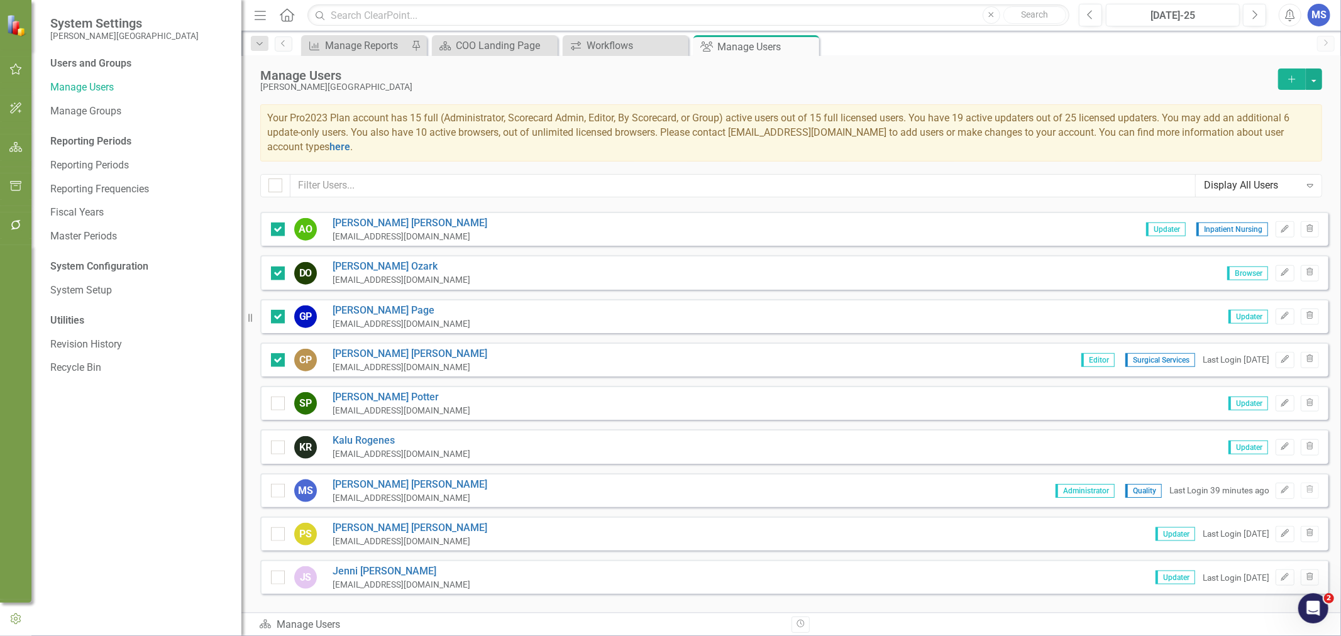
click at [271, 397] on input "checkbox" at bounding box center [275, 401] width 8 height 8
checkbox input "true"
click at [280, 441] on div at bounding box center [278, 448] width 14 height 14
click at [279, 441] on input "checkbox" at bounding box center [275, 445] width 8 height 8
checkbox input "true"
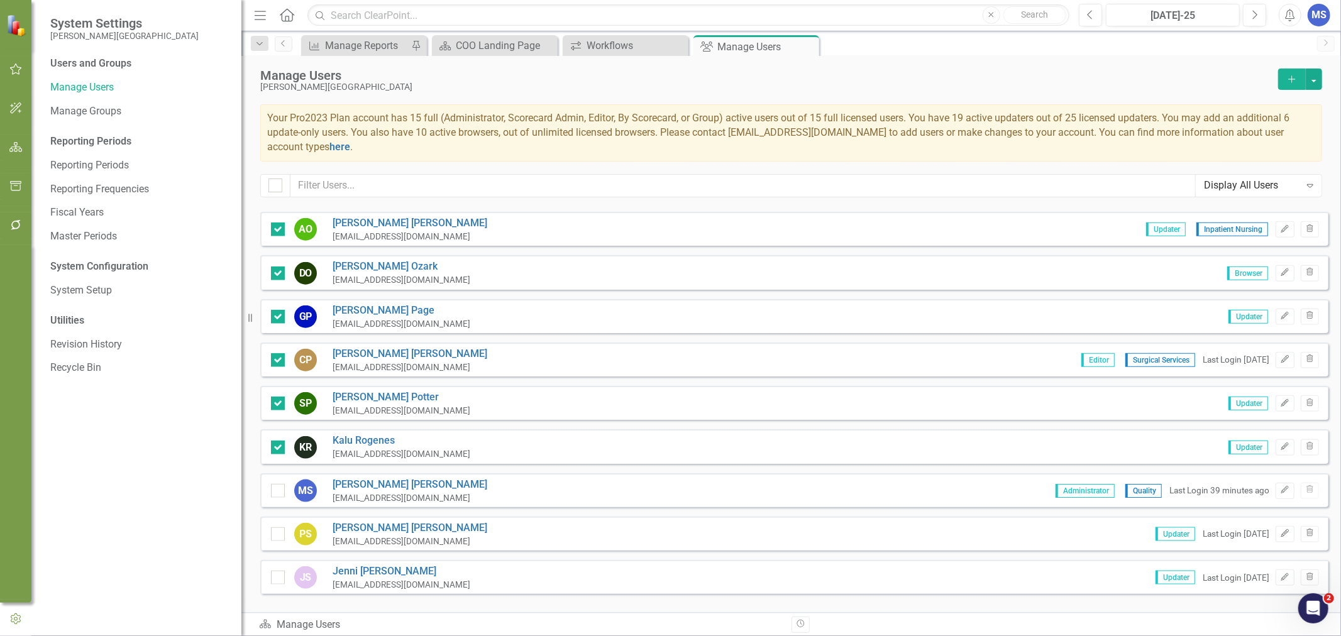
click at [277, 484] on input "checkbox" at bounding box center [275, 488] width 8 height 8
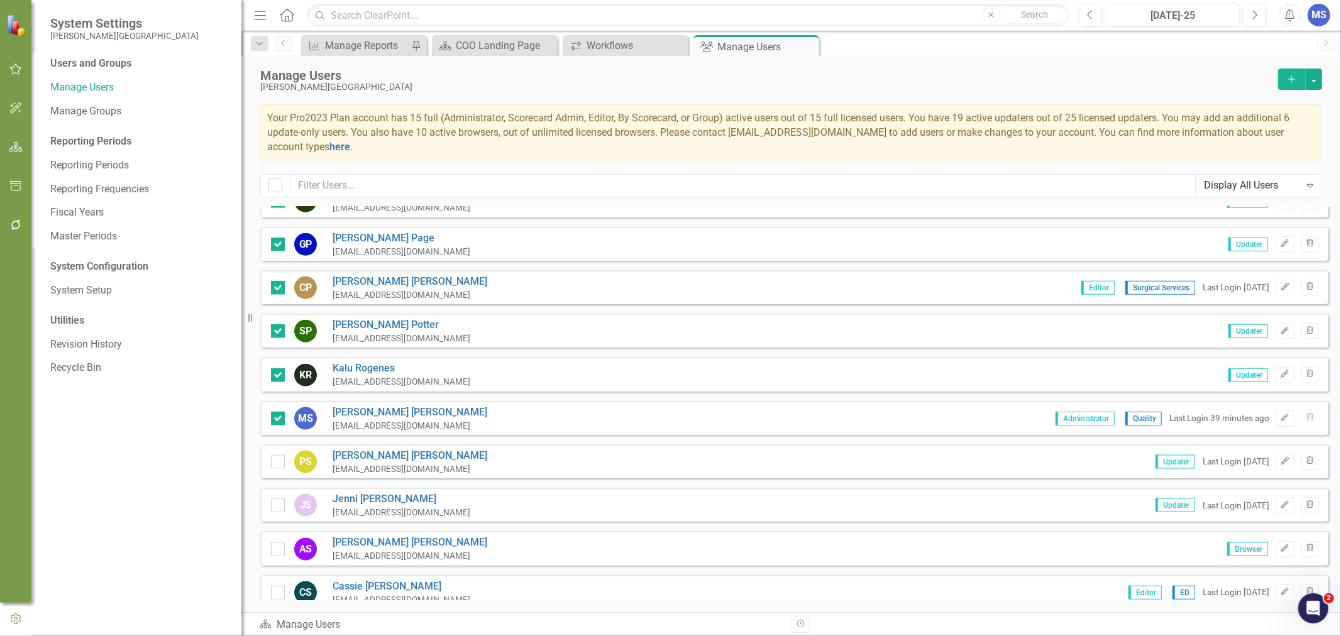
scroll to position [1397, 0]
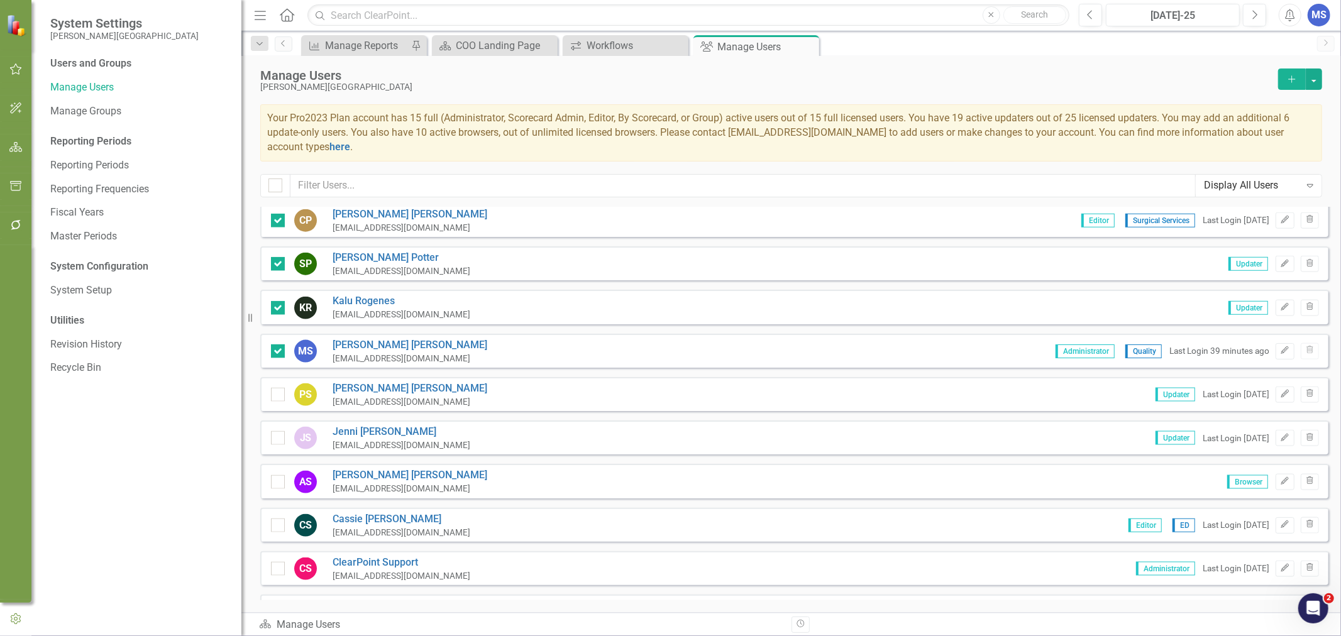
click at [275, 345] on input "checkbox" at bounding box center [275, 349] width 8 height 8
checkbox input "false"
click at [275, 388] on input "checkbox" at bounding box center [275, 392] width 8 height 8
checkbox input "true"
click at [275, 431] on input "checkbox" at bounding box center [275, 435] width 8 height 8
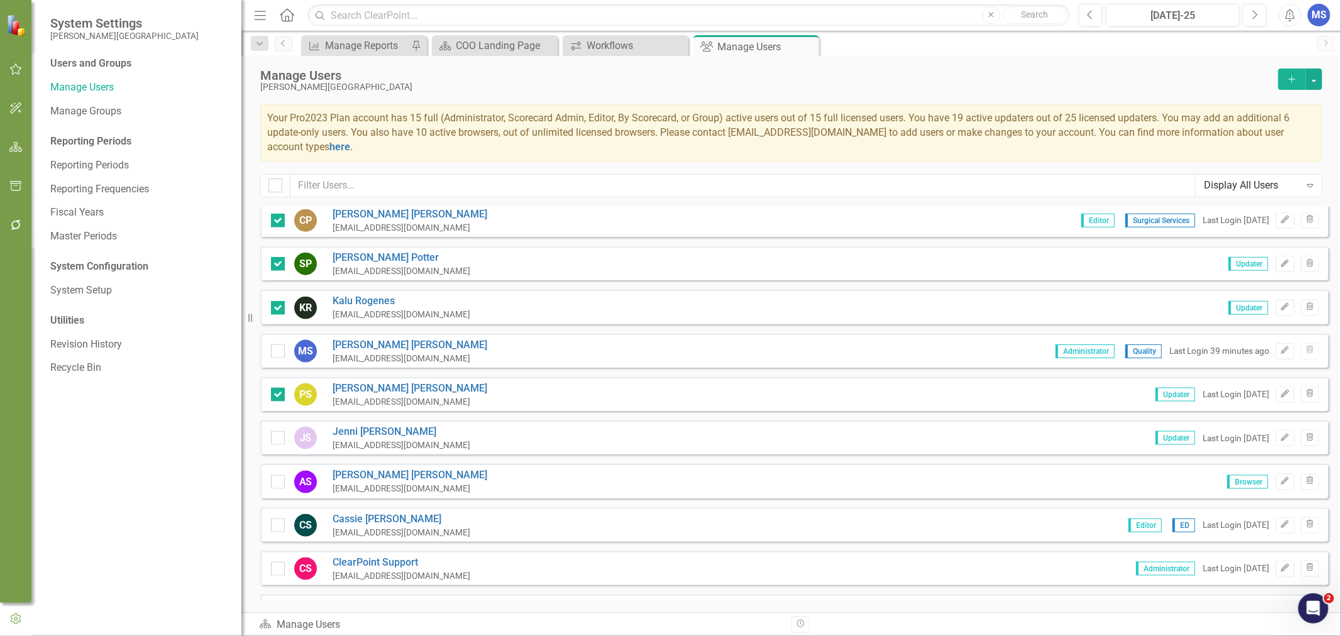
checkbox input "true"
click at [277, 475] on input "checkbox" at bounding box center [275, 479] width 8 height 8
checkbox input "true"
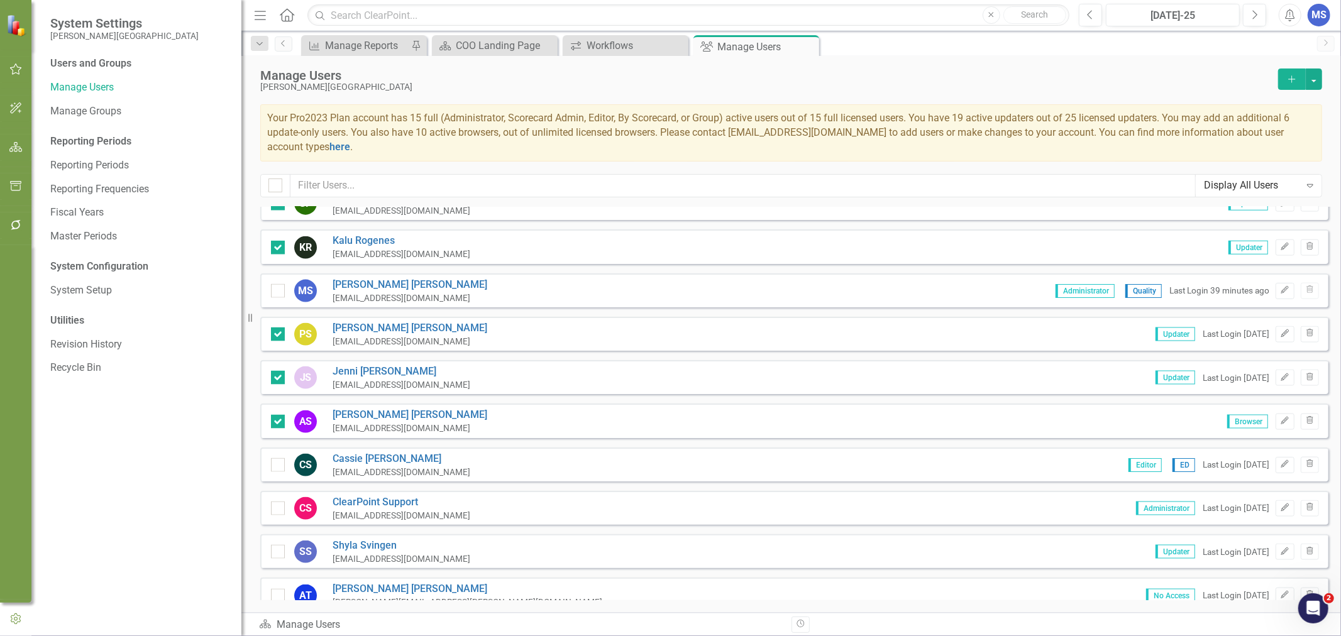
scroll to position [1537, 0]
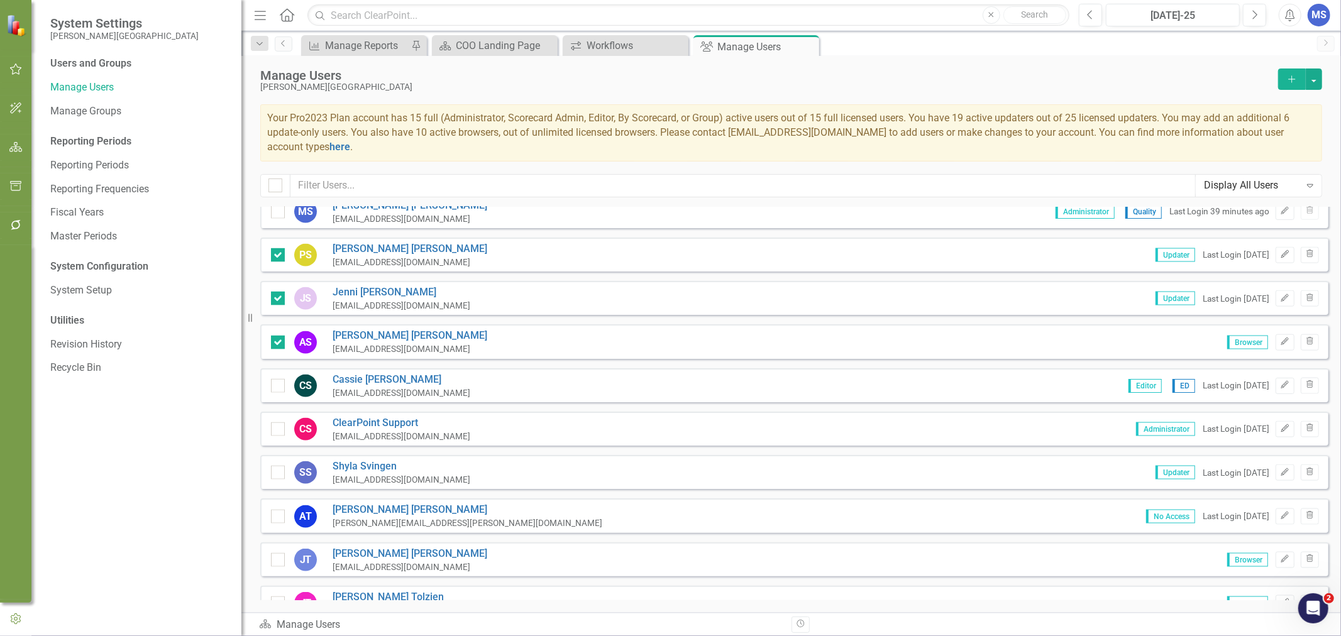
click at [275, 379] on input "checkbox" at bounding box center [275, 383] width 8 height 8
checkbox input "true"
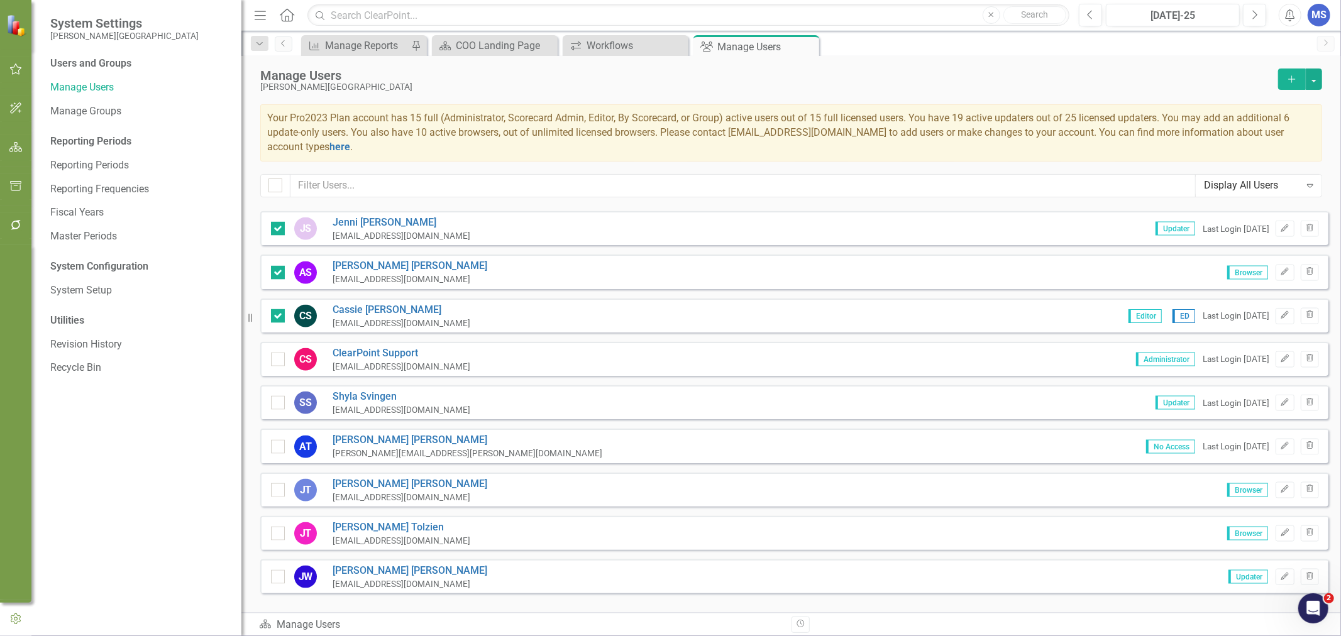
click at [282, 396] on div at bounding box center [278, 403] width 14 height 14
click at [279, 396] on input "checkbox" at bounding box center [275, 400] width 8 height 8
checkbox input "true"
click at [280, 484] on div at bounding box center [278, 491] width 14 height 14
click at [279, 484] on input "checkbox" at bounding box center [275, 488] width 8 height 8
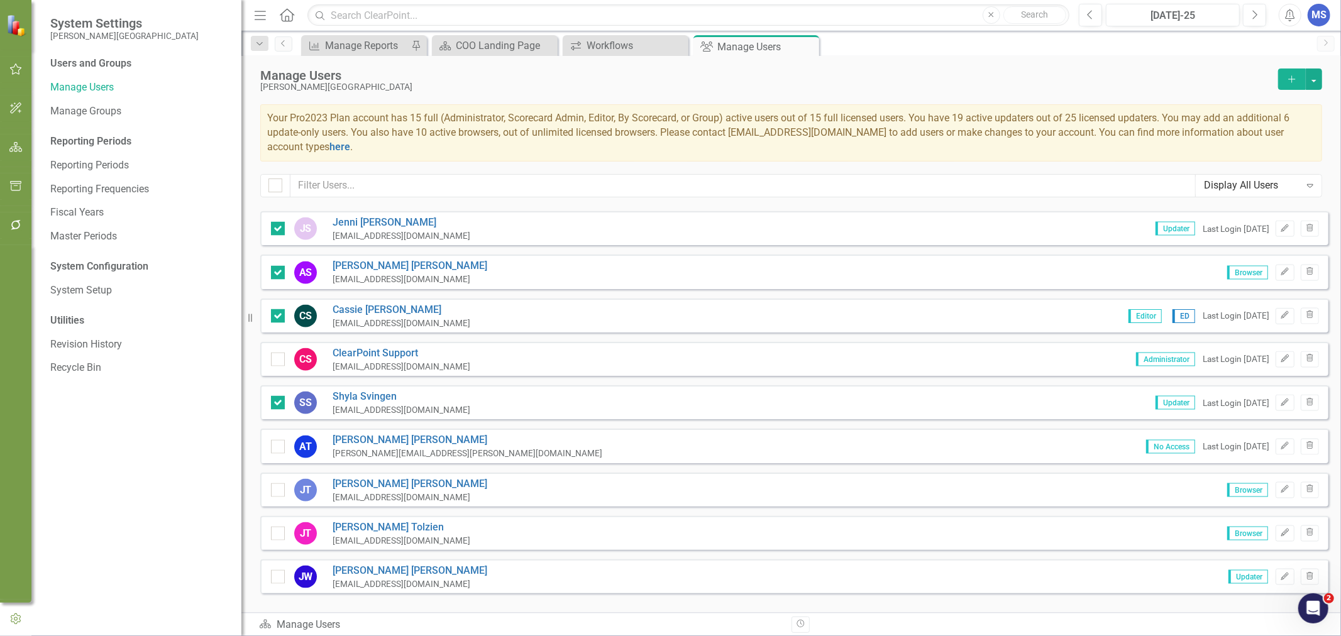
checkbox input "true"
click at [281, 527] on div at bounding box center [278, 534] width 14 height 14
click at [279, 527] on input "checkbox" at bounding box center [275, 531] width 8 height 8
checkbox input "true"
click at [284, 570] on div at bounding box center [278, 577] width 14 height 14
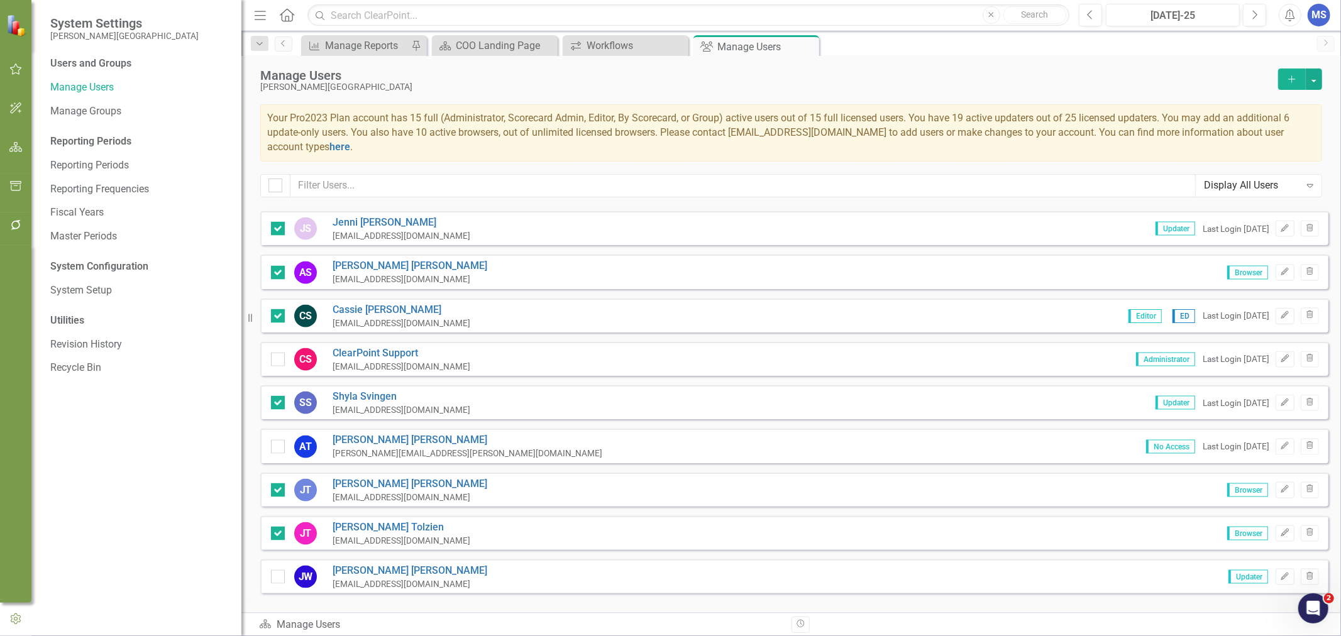
click at [279, 570] on input "checkbox" at bounding box center [275, 574] width 8 height 8
checkbox input "true"
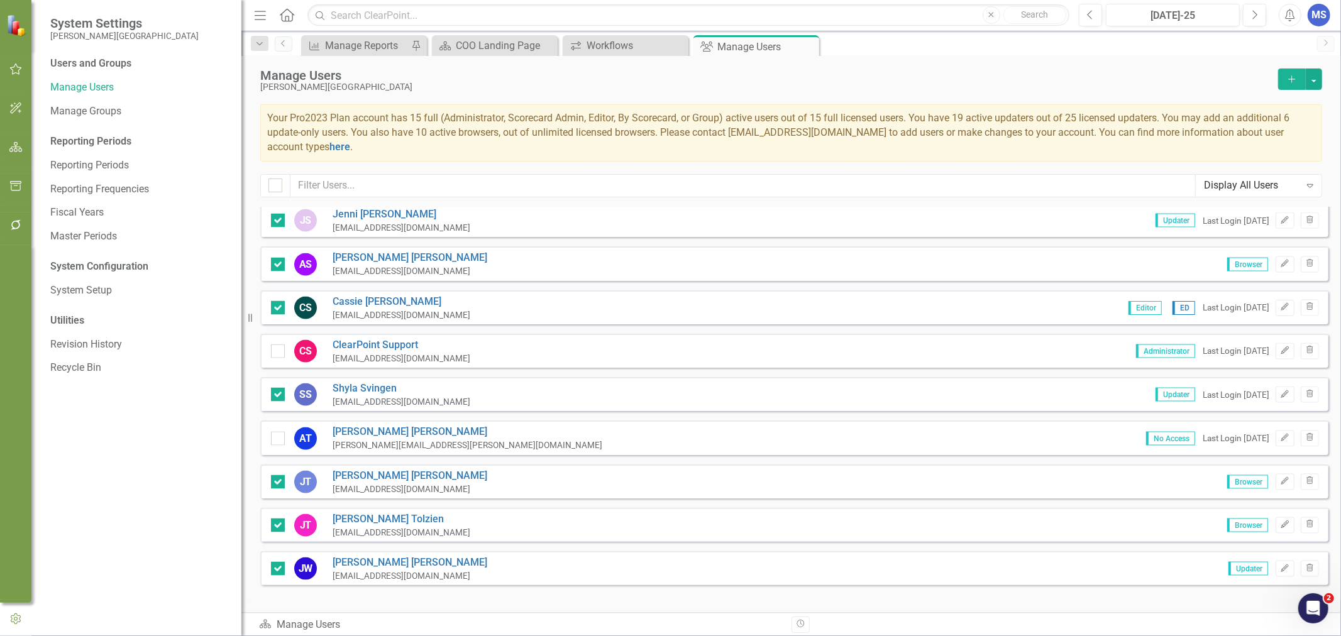
scroll to position [1616, 0]
click at [1319, 73] on button "button" at bounding box center [1314, 79] width 16 height 21
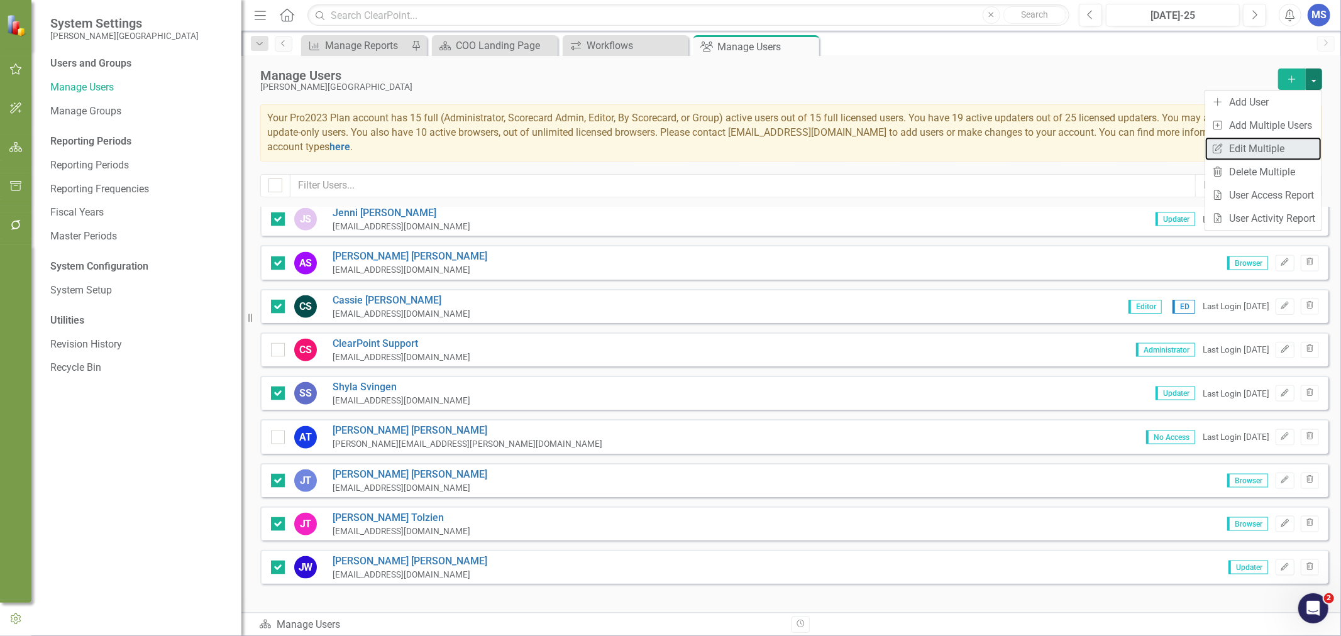
click at [1292, 152] on link "Edit Multiple Edit Multiple" at bounding box center [1263, 148] width 116 height 23
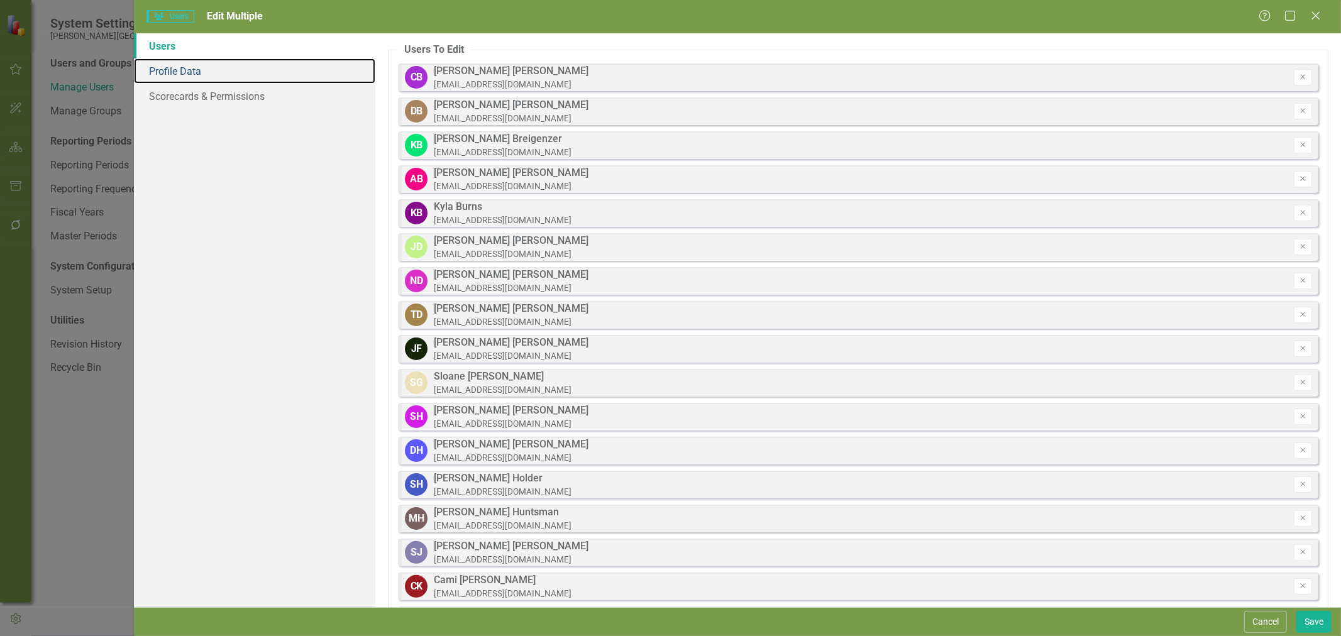
click at [180, 79] on link "Profile Data" at bounding box center [254, 70] width 241 height 25
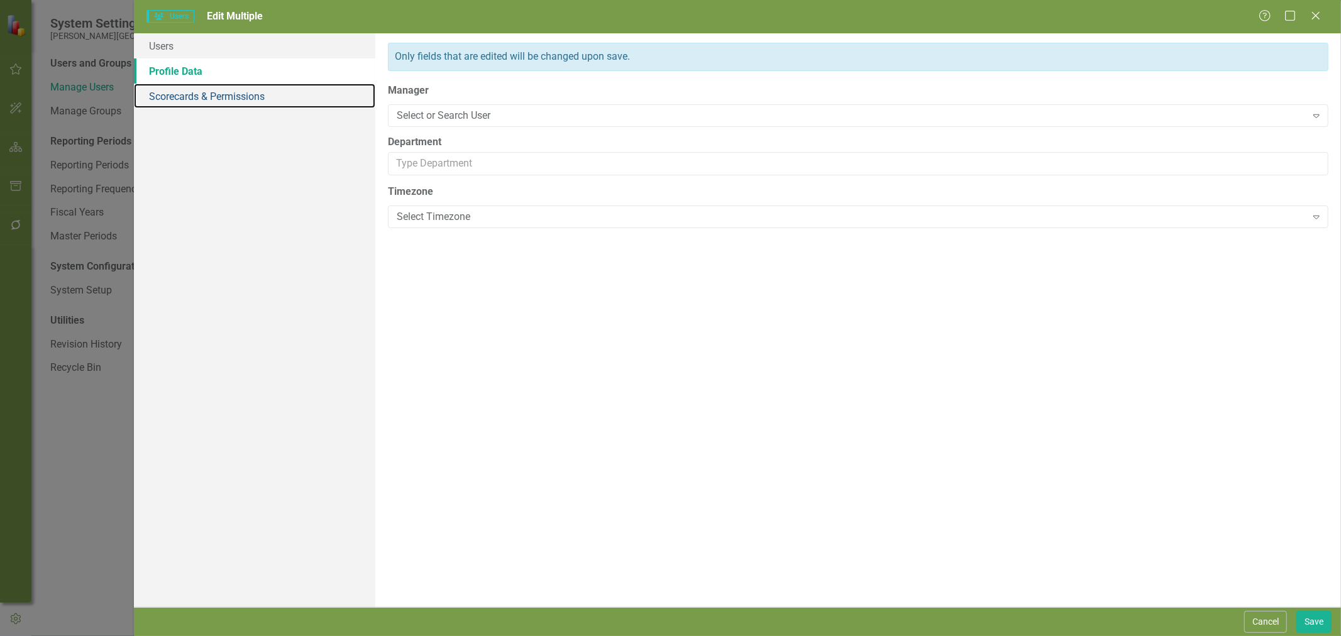
click at [179, 93] on link "Scorecards & Permissions" at bounding box center [254, 96] width 241 height 25
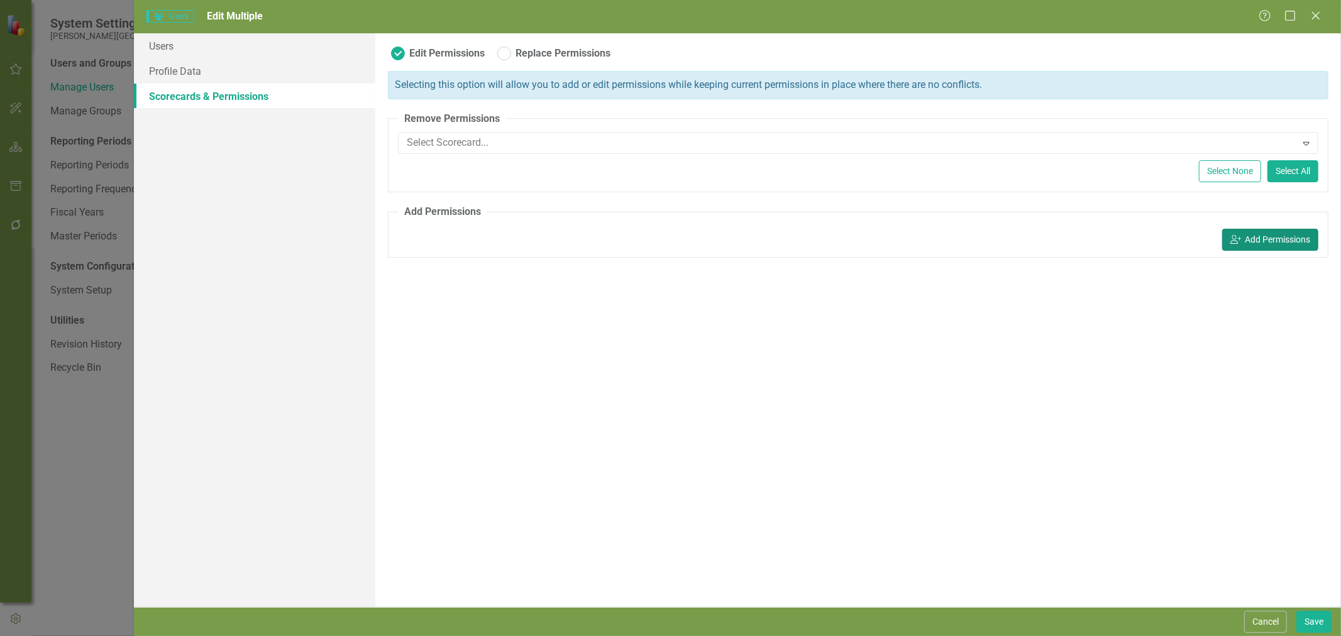
click at [1261, 240] on button "icon.userAdd Add Permissions" at bounding box center [1270, 240] width 96 height 22
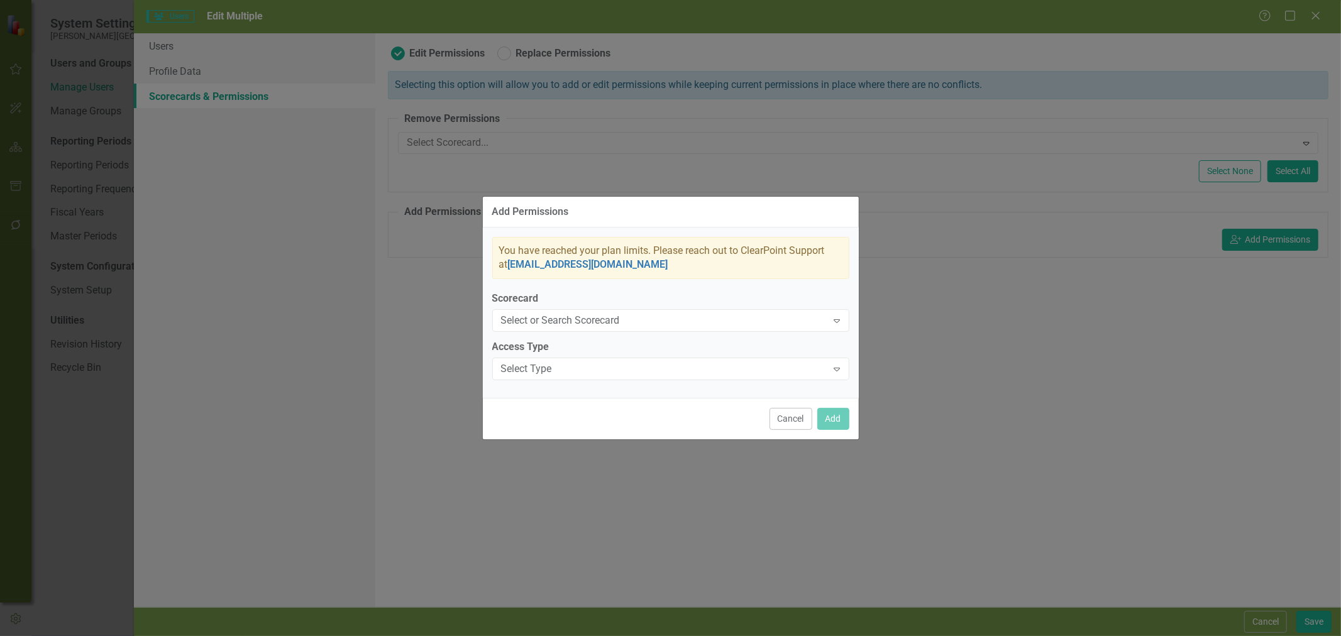
click at [699, 328] on div "Select or Search Scorecard Expand" at bounding box center [670, 320] width 357 height 23
click at [786, 424] on button "Cancel" at bounding box center [791, 419] width 43 height 22
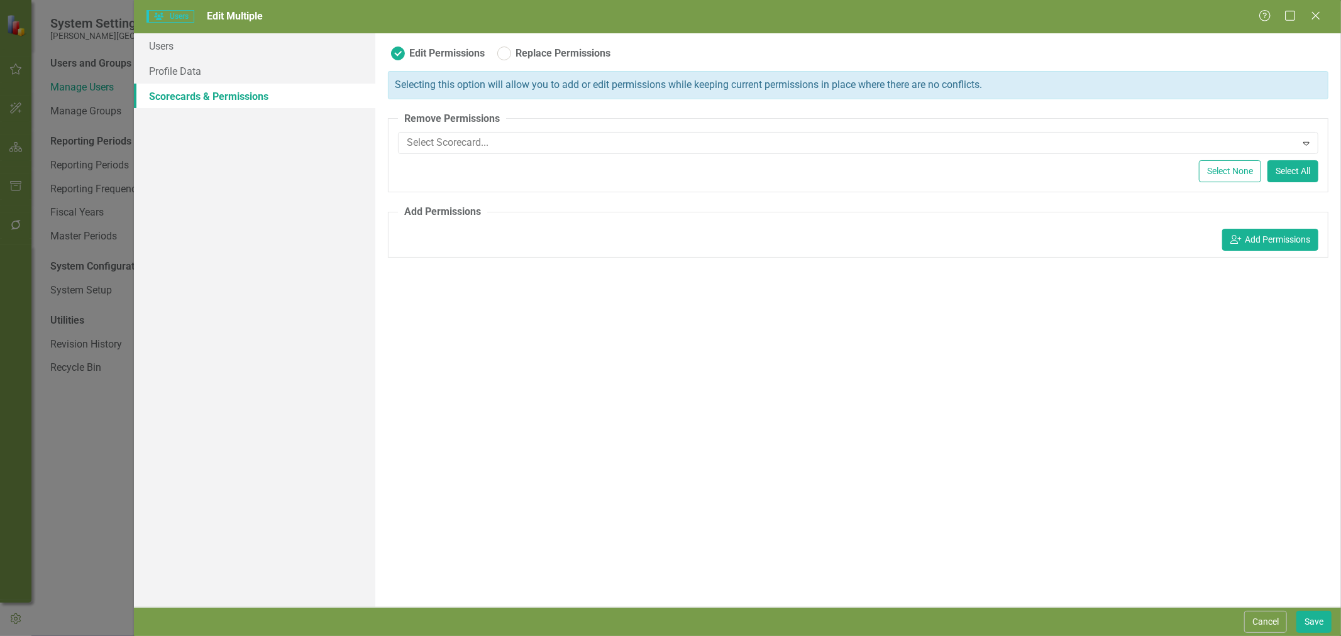
click at [1265, 624] on button "Cancel" at bounding box center [1265, 622] width 43 height 22
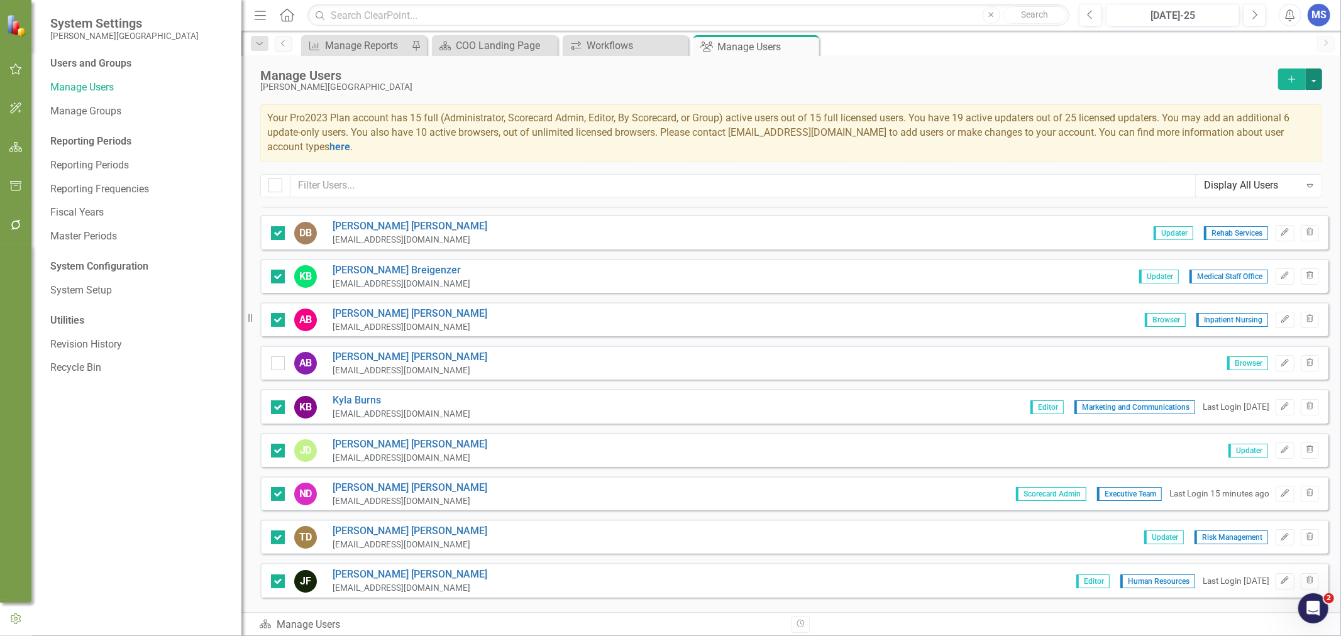
scroll to position [0, 0]
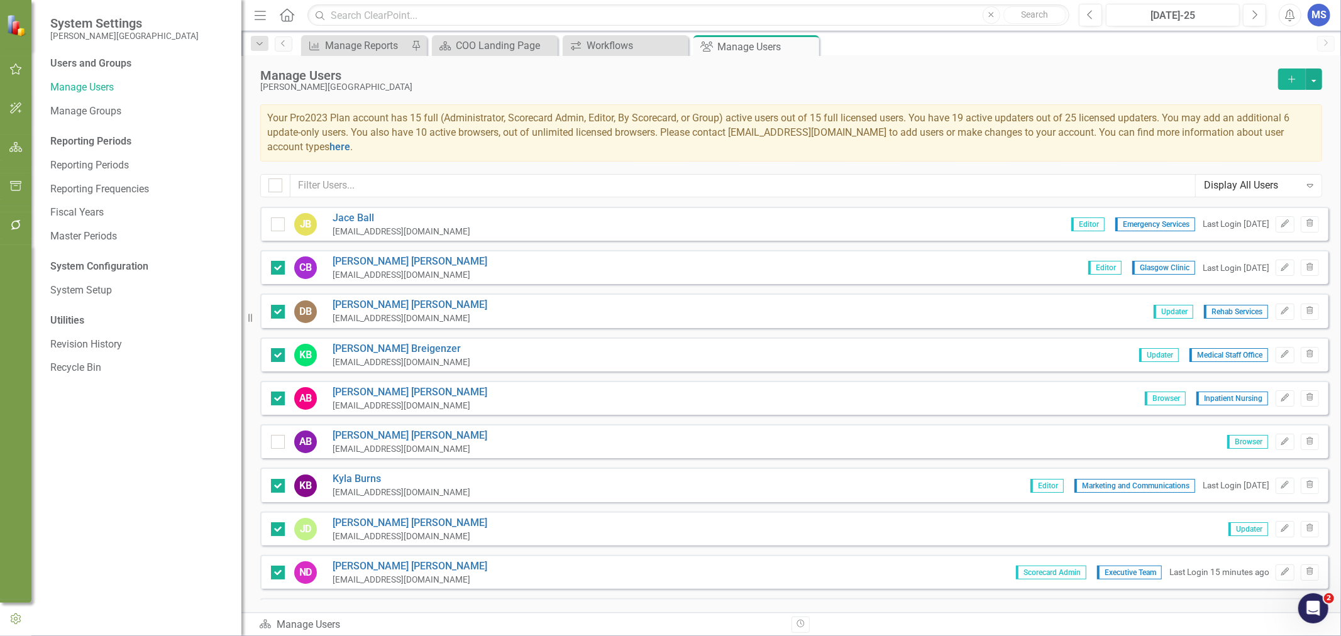
click at [275, 186] on input "checkbox" at bounding box center [273, 183] width 8 height 8
checkbox input "true"
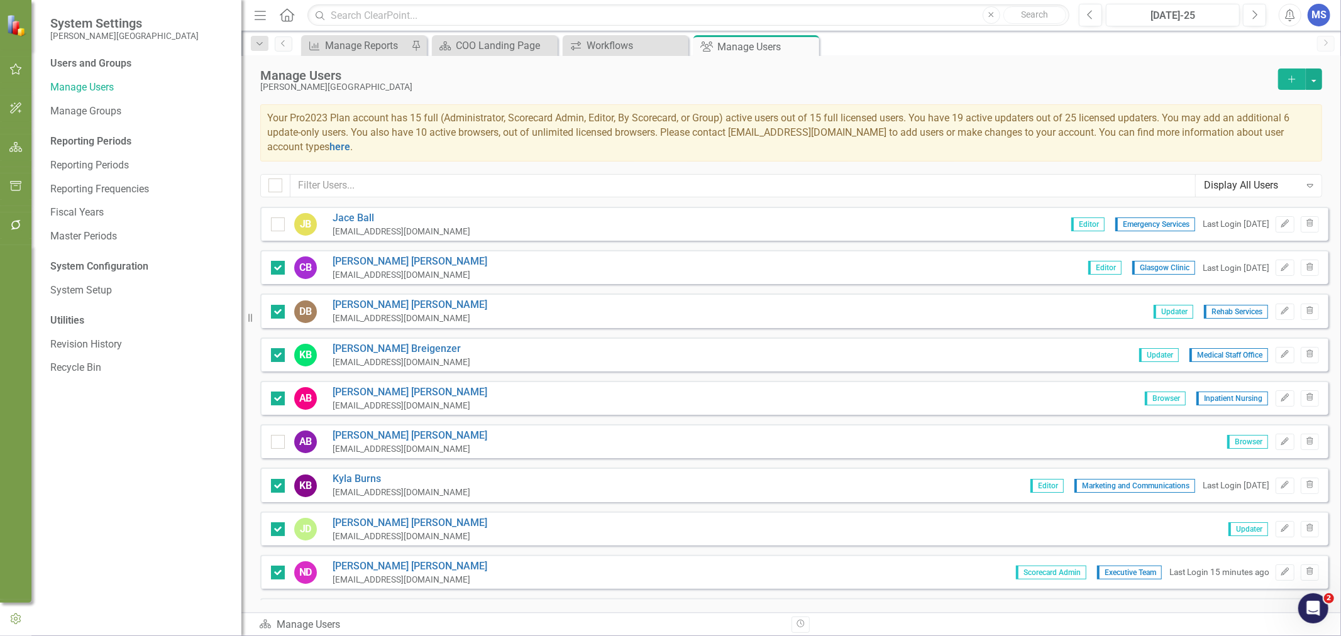
checkbox input "true"
click at [277, 186] on input "checkbox" at bounding box center [273, 183] width 8 height 8
checkbox input "false"
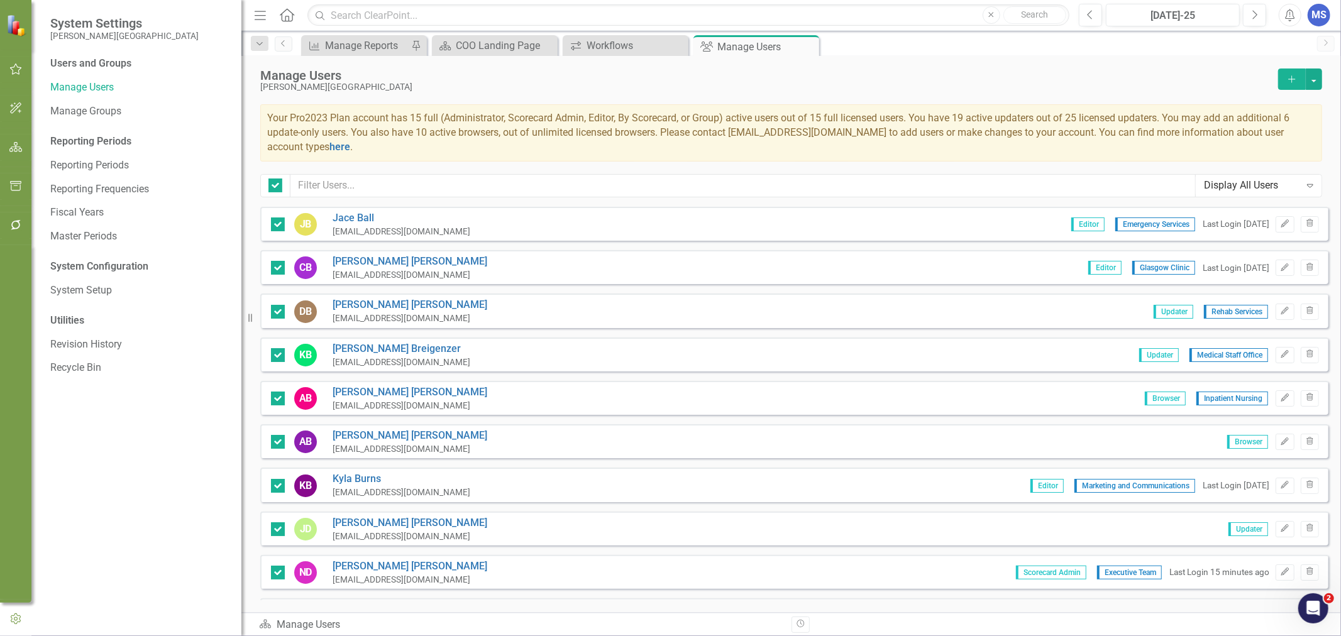
checkbox input "false"
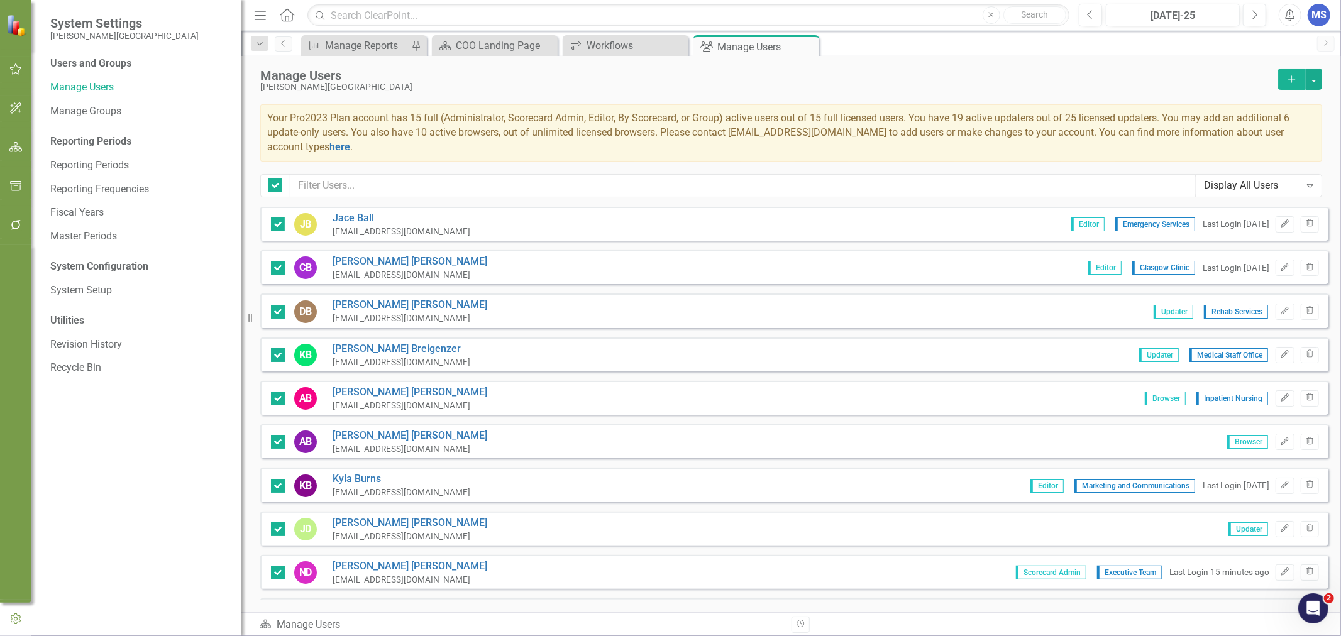
checkbox input "false"
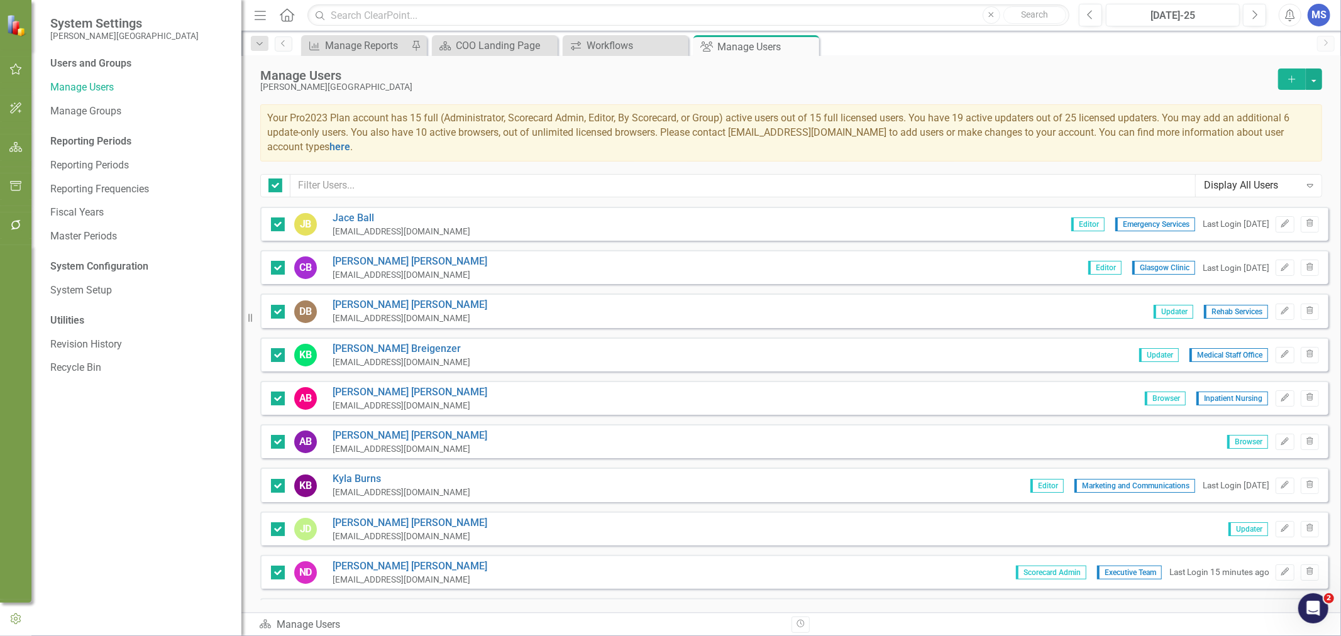
checkbox input "false"
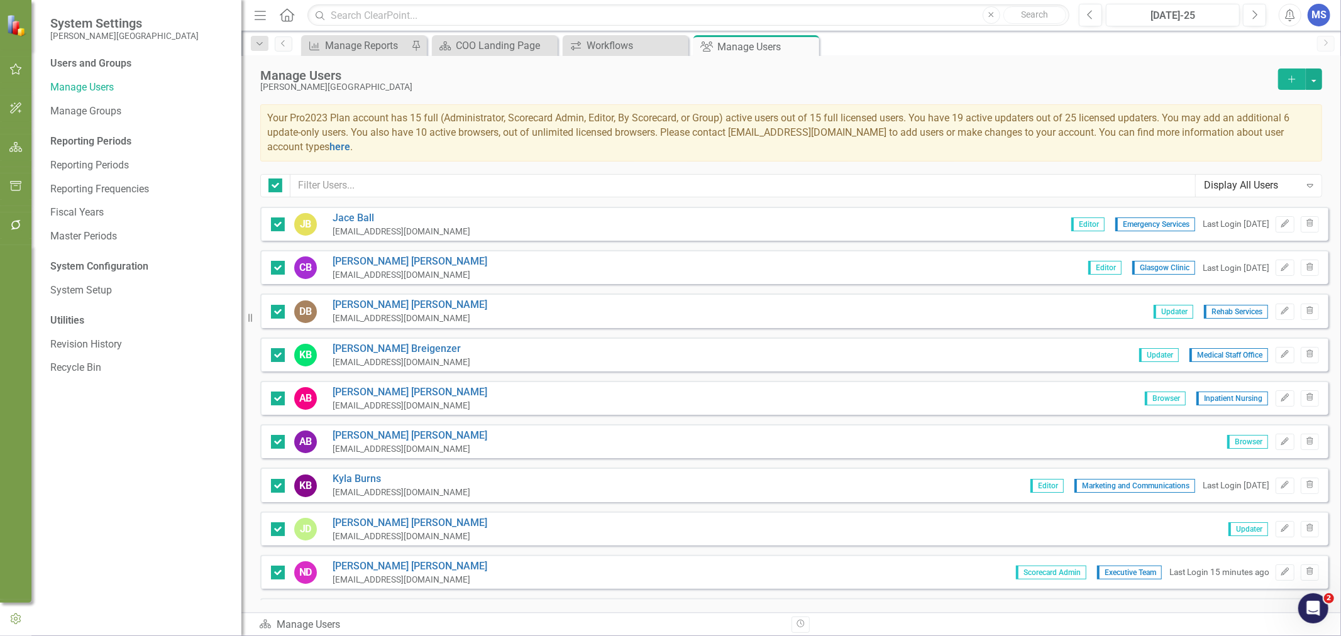
checkbox input "false"
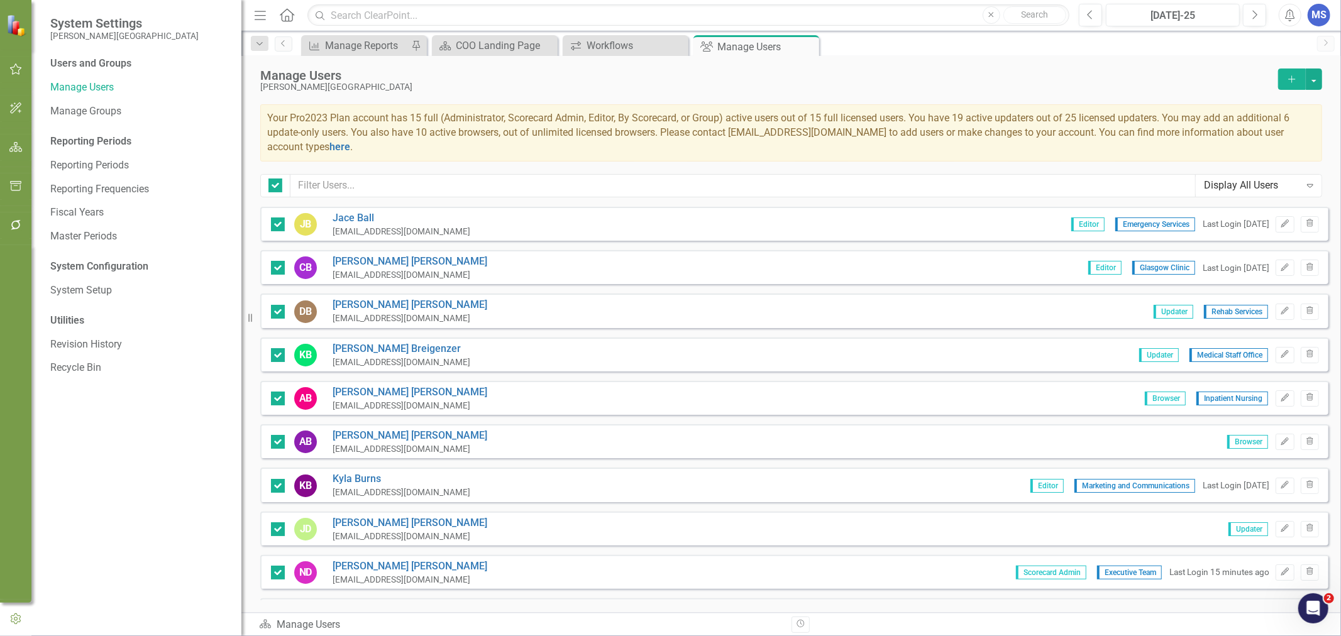
checkbox input "false"
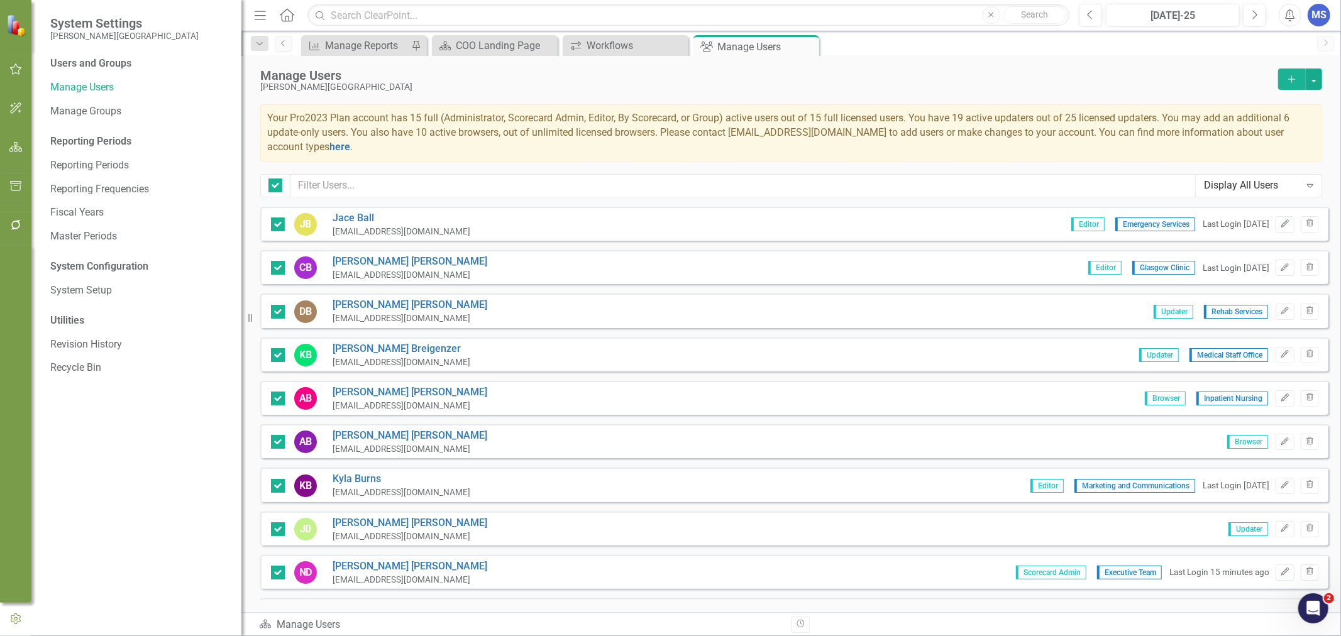
checkbox input "false"
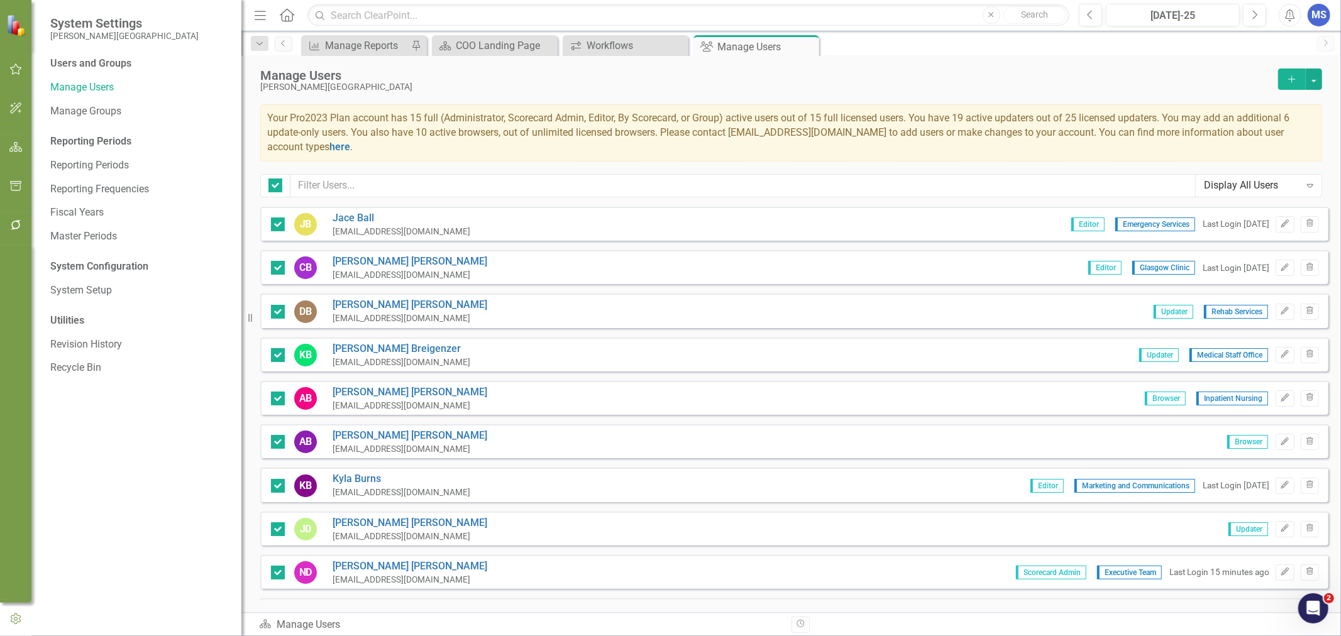
checkbox input "false"
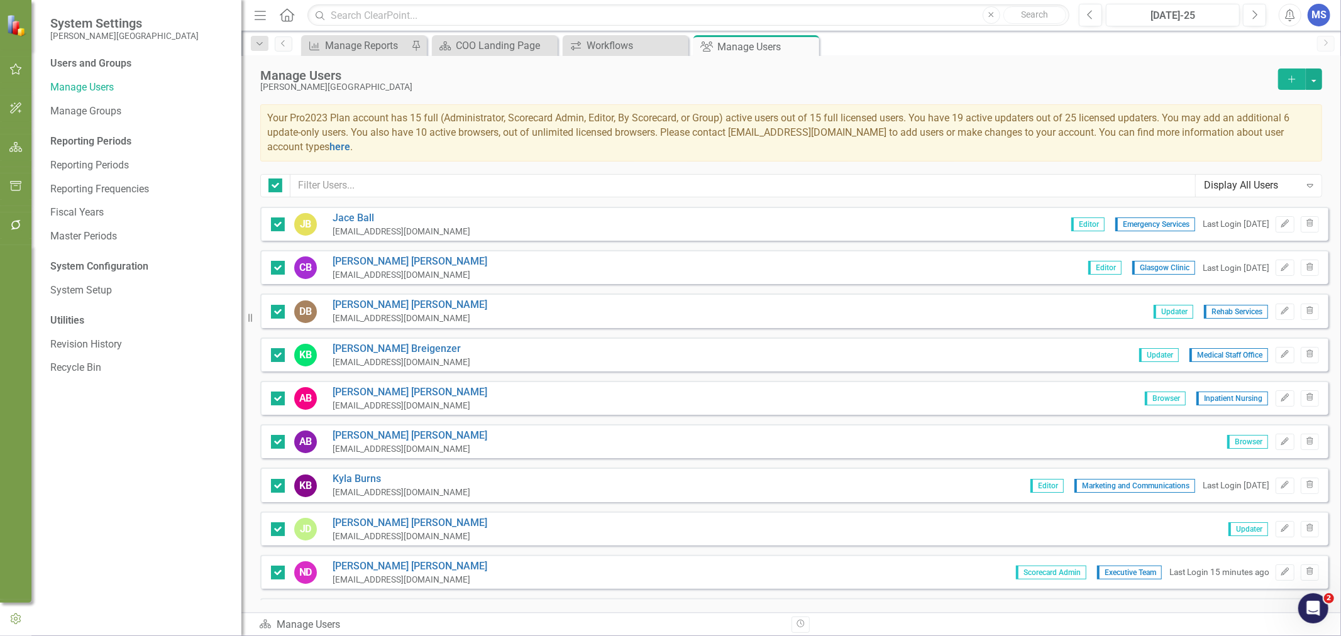
checkbox input "false"
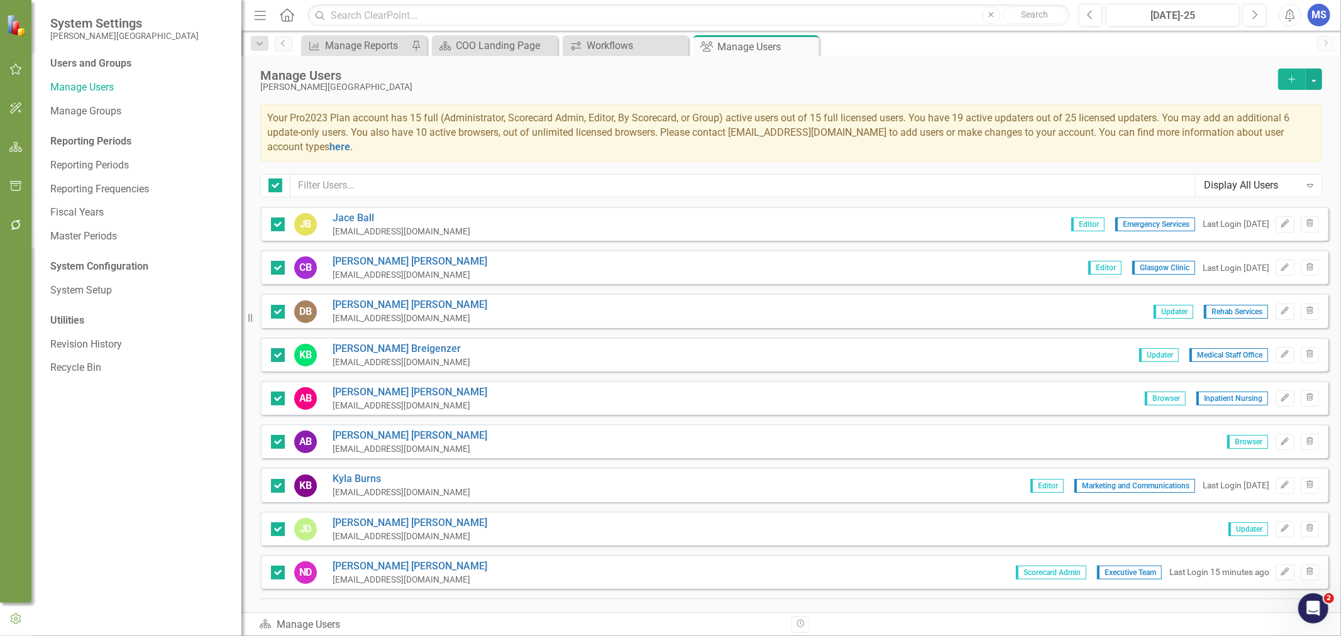
checkbox input "false"
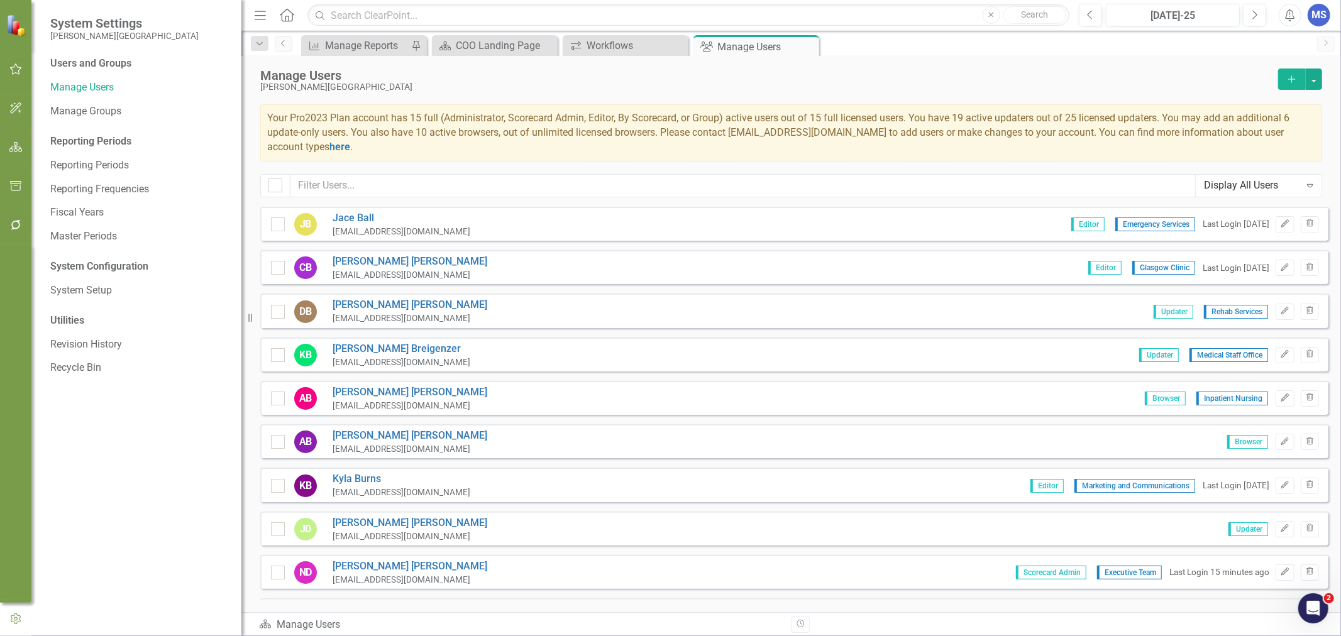
click at [373, 257] on link "[PERSON_NAME]" at bounding box center [410, 262] width 155 height 14
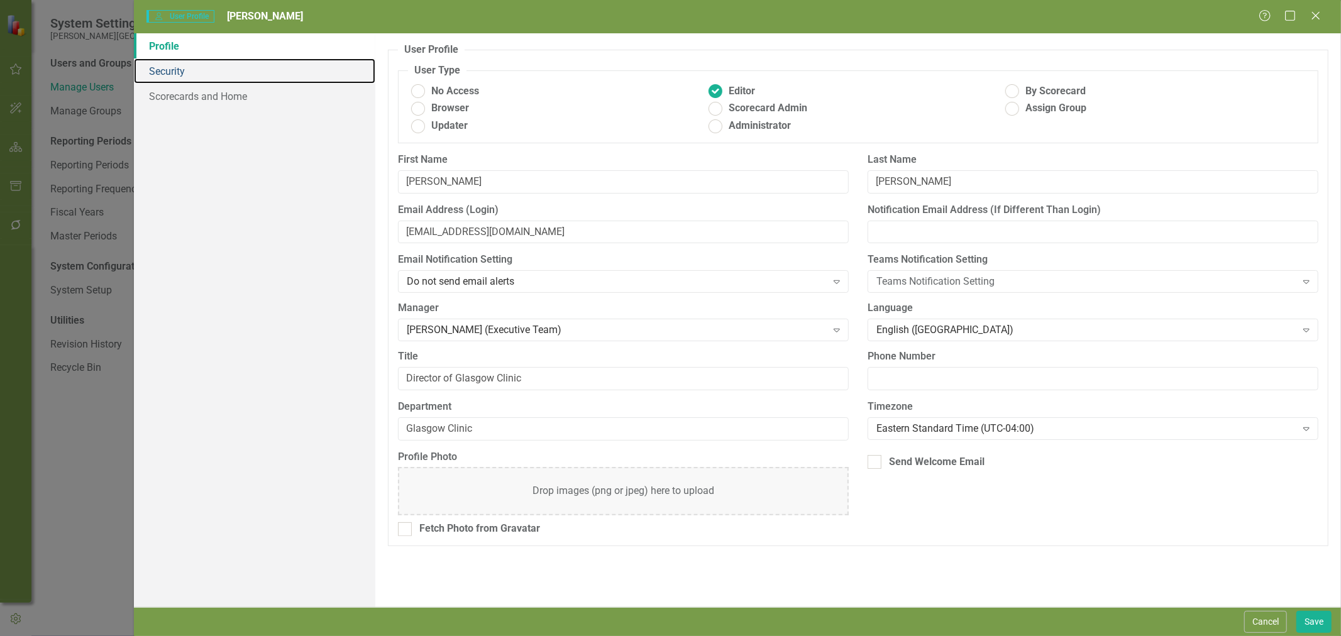
click at [177, 69] on link "Security" at bounding box center [254, 70] width 241 height 25
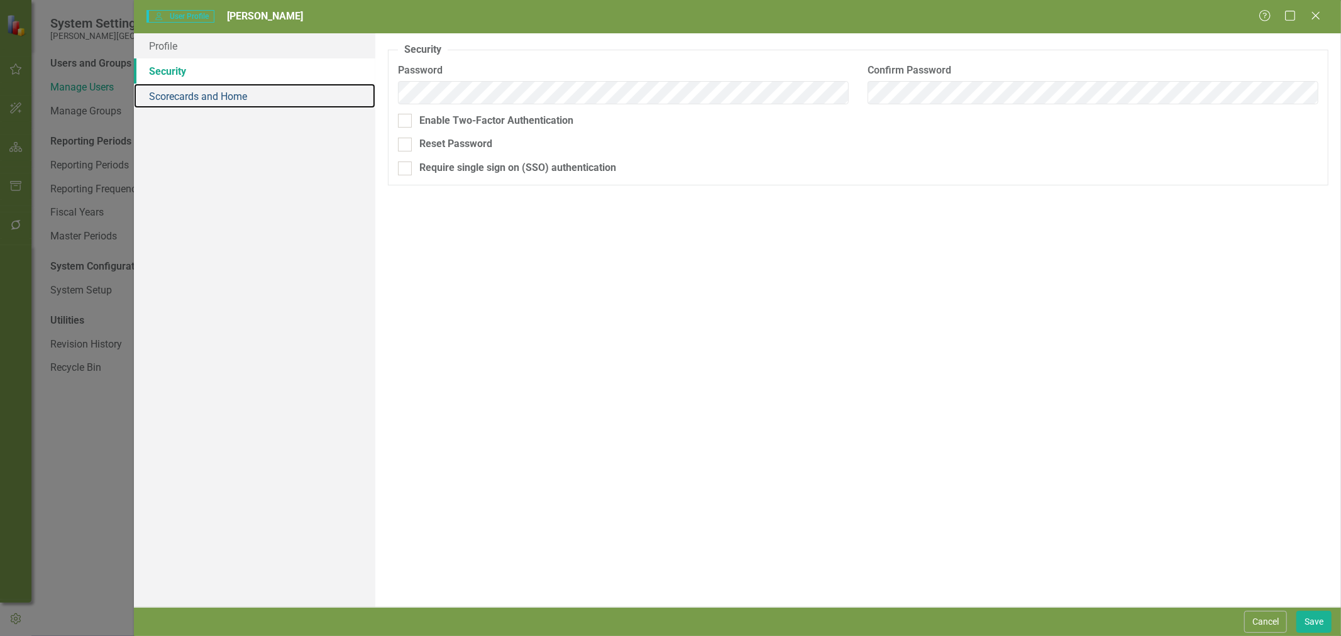
click at [178, 104] on link "Scorecards and Home" at bounding box center [254, 96] width 241 height 25
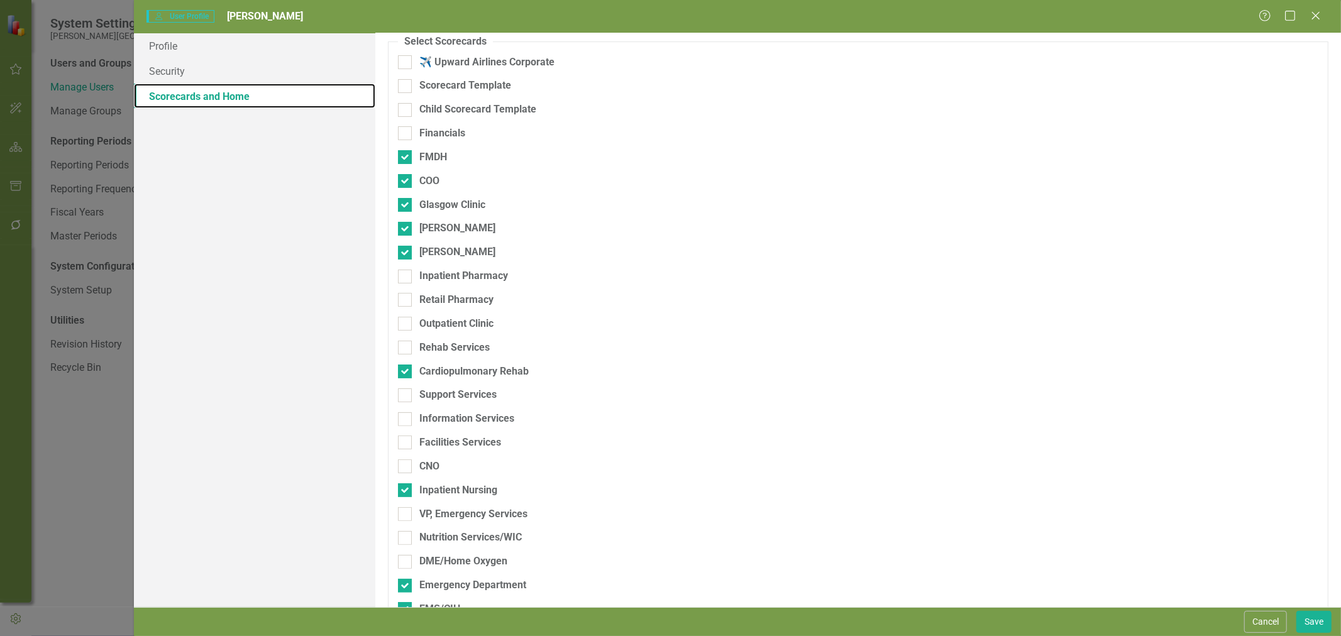
scroll to position [140, 0]
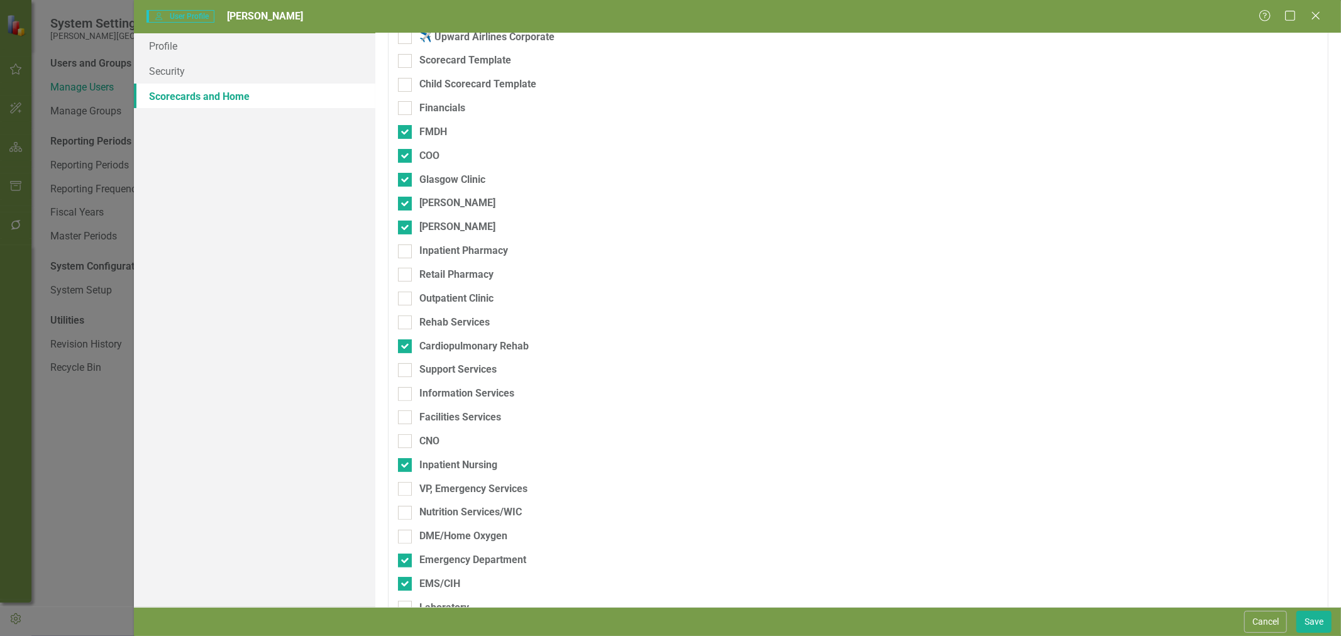
click at [463, 248] on div "Inpatient Pharmacy" at bounding box center [463, 251] width 89 height 14
click at [406, 248] on input "Inpatient Pharmacy" at bounding box center [402, 249] width 8 height 8
checkbox input "true"
click at [460, 277] on div "Retail Pharmacy" at bounding box center [456, 275] width 74 height 14
click at [406, 276] on input "Retail Pharmacy" at bounding box center [402, 272] width 8 height 8
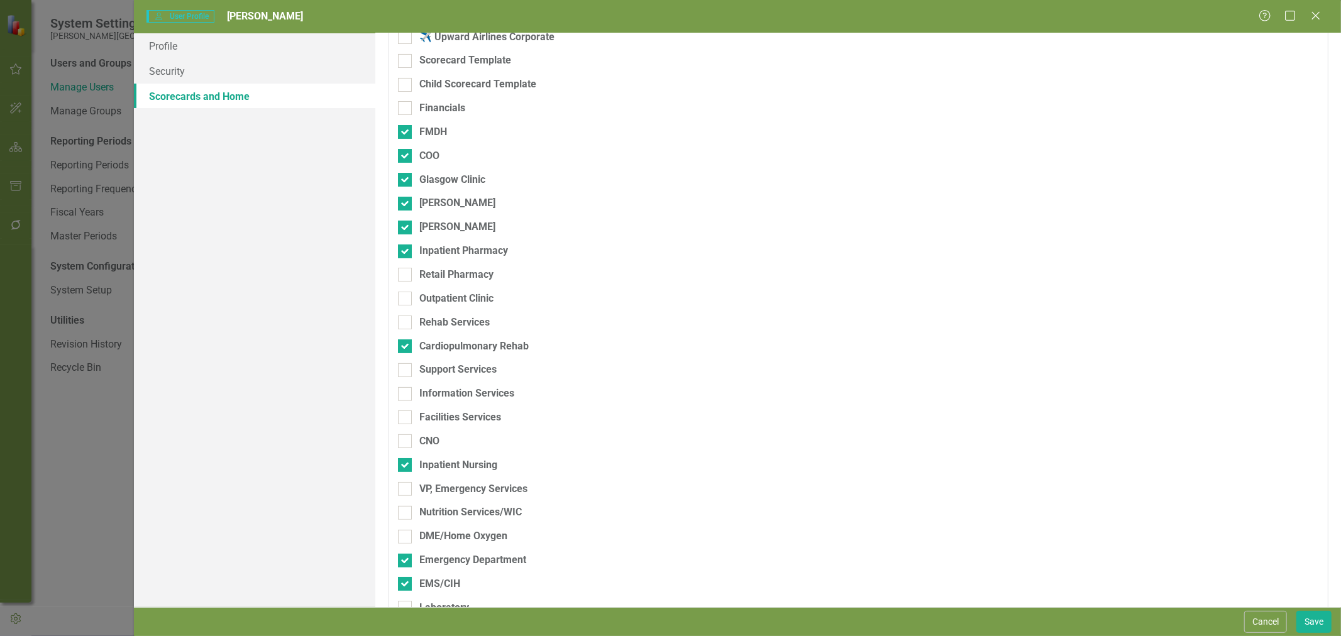
checkbox input "true"
click at [459, 300] on div "Outpatient Clinic" at bounding box center [456, 299] width 74 height 14
click at [406, 300] on input "Outpatient Clinic" at bounding box center [402, 296] width 8 height 8
checkbox input "true"
click at [458, 323] on div "Rehab Services" at bounding box center [454, 323] width 70 height 14
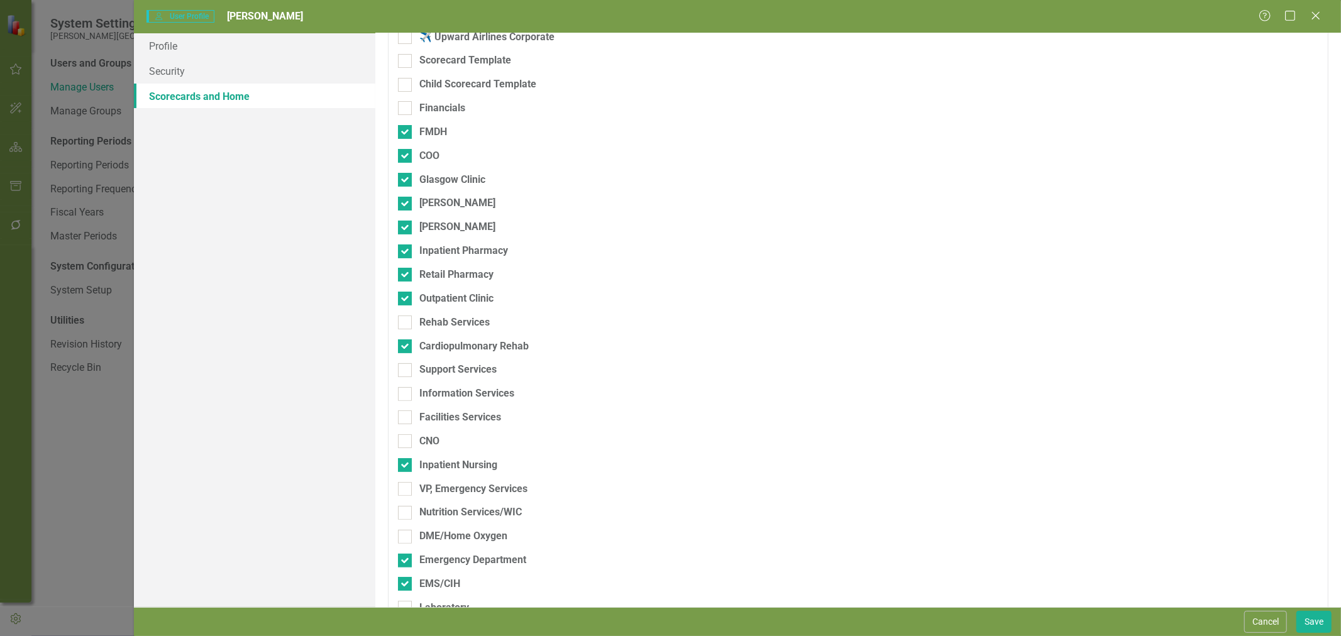
click at [406, 323] on input "Rehab Services" at bounding box center [402, 320] width 8 height 8
checkbox input "true"
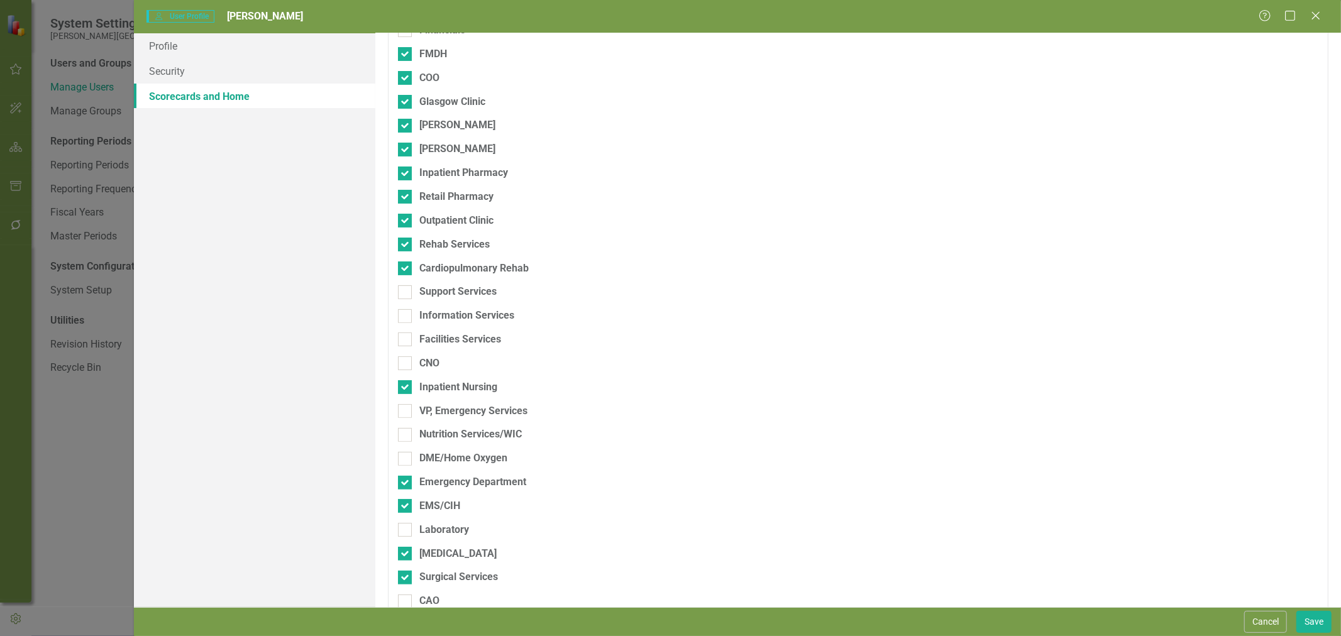
scroll to position [279, 0]
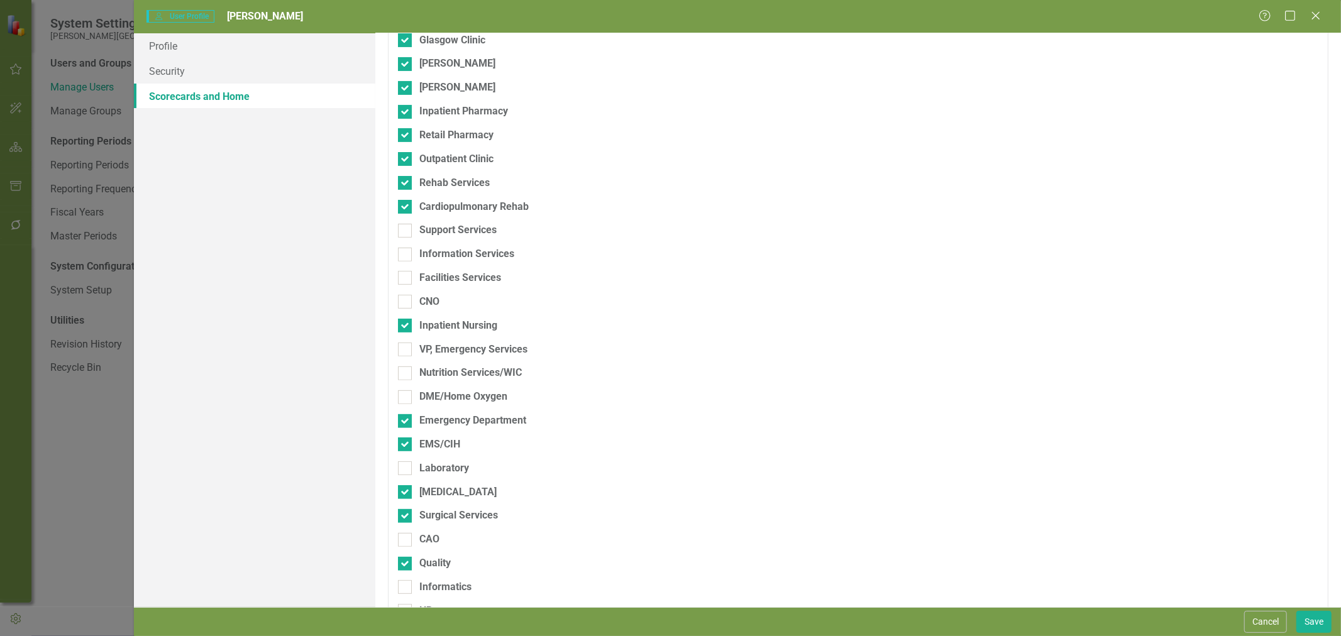
click at [451, 236] on div "Support Services" at bounding box center [457, 230] width 77 height 14
click at [406, 232] on input "Support Services" at bounding box center [402, 228] width 8 height 8
checkbox input "true"
click at [455, 258] on div "Information Services" at bounding box center [466, 254] width 95 height 14
click at [406, 256] on input "Information Services" at bounding box center [402, 252] width 8 height 8
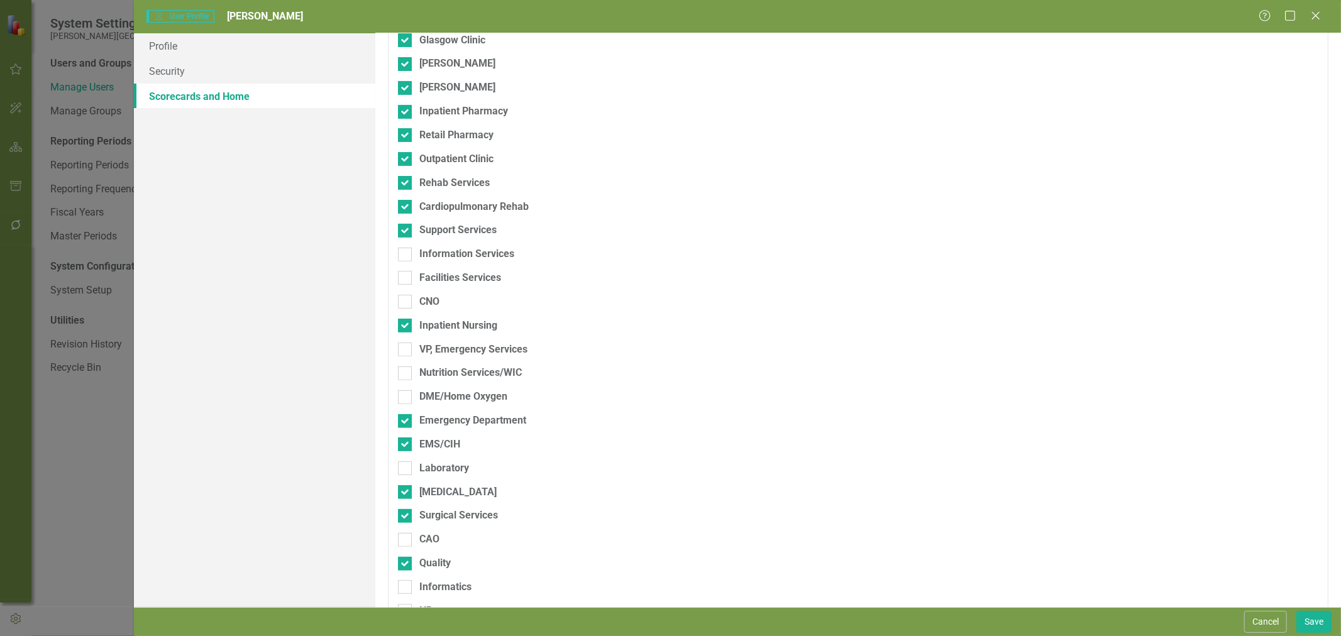
checkbox input "true"
click at [457, 277] on div "Facilities Services" at bounding box center [460, 278] width 82 height 14
click at [406, 277] on input "Facilities Services" at bounding box center [402, 275] width 8 height 8
checkbox input "true"
click at [440, 304] on div "CNO" at bounding box center [429, 302] width 20 height 14
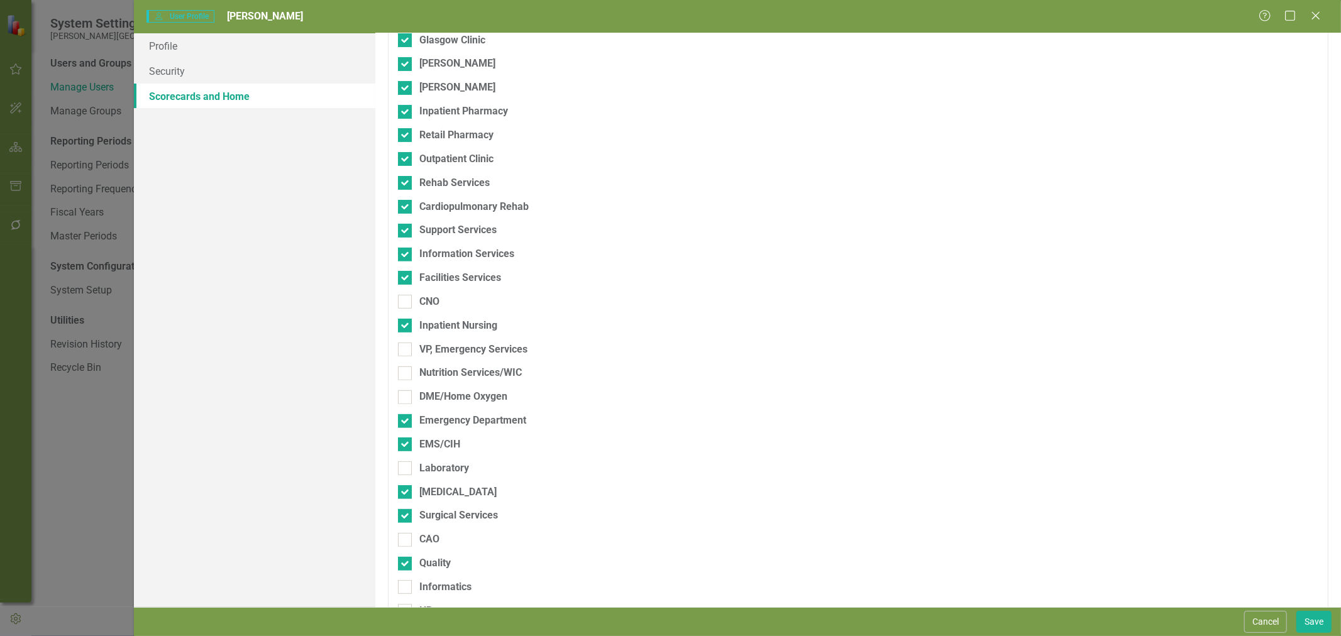
click at [406, 303] on input "CNO" at bounding box center [402, 299] width 8 height 8
checkbox input "true"
click at [462, 353] on div "VP, Emergency Services" at bounding box center [473, 350] width 108 height 14
click at [406, 351] on input "VP, Emergency Services" at bounding box center [402, 347] width 8 height 8
checkbox input "true"
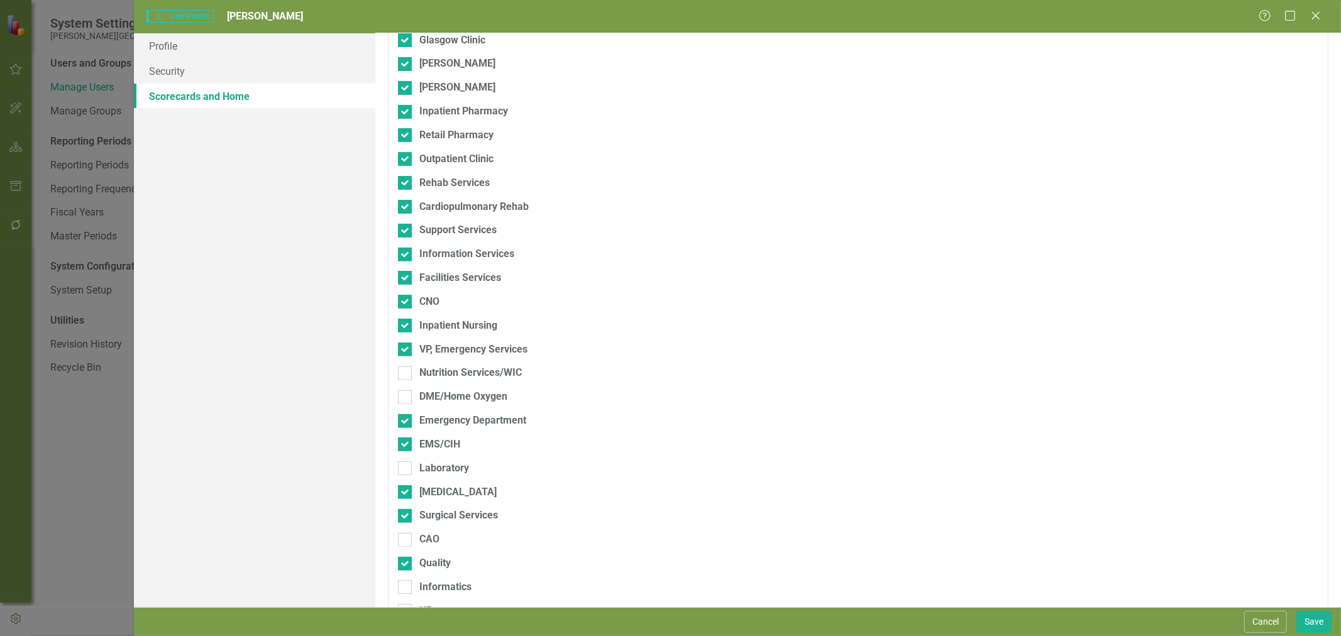
click at [462, 372] on div "Nutrition Services/WIC" at bounding box center [470, 373] width 103 height 14
click at [406, 372] on input "Nutrition Services/WIC" at bounding box center [402, 371] width 8 height 8
checkbox input "true"
click at [460, 394] on div "DME/Home Oxygen" at bounding box center [463, 397] width 88 height 14
click at [406, 394] on input "DME/Home Oxygen" at bounding box center [402, 395] width 8 height 8
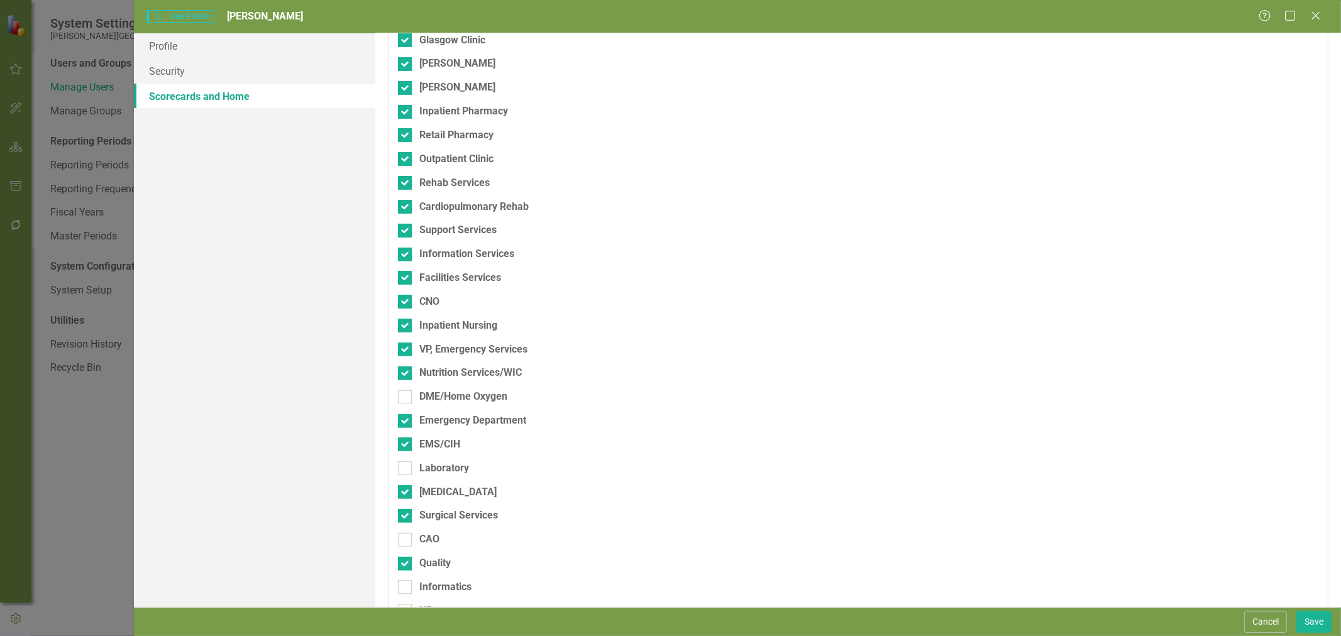
checkbox input "true"
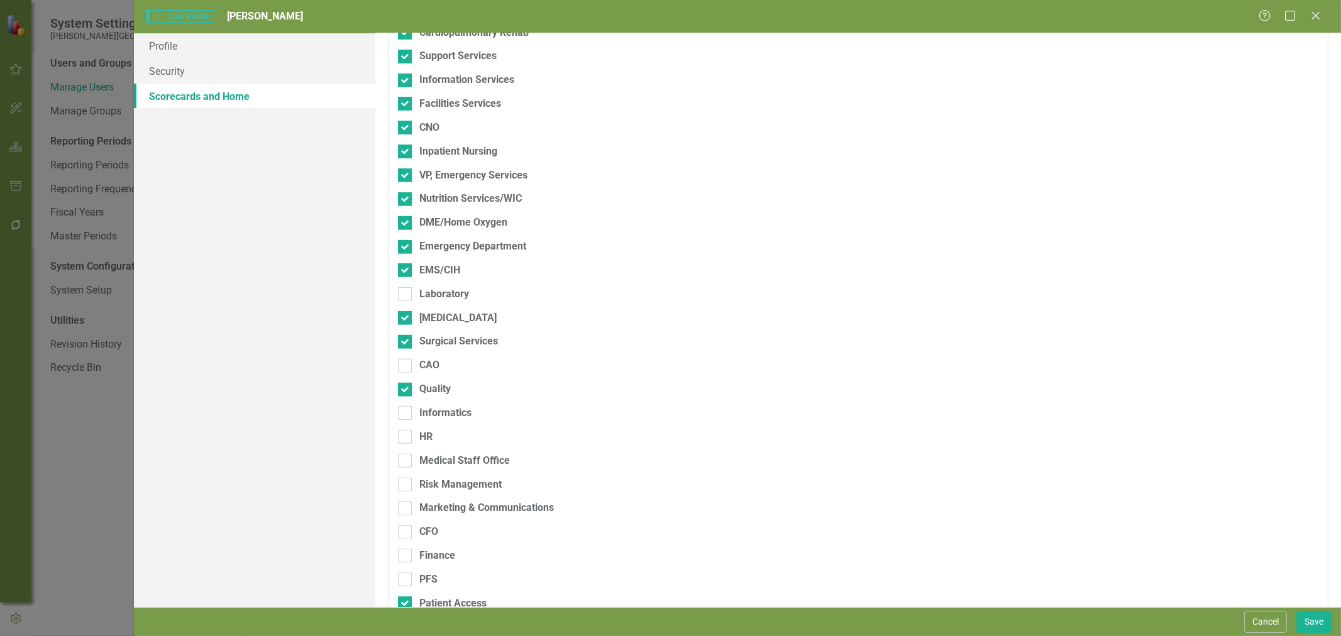
scroll to position [489, 0]
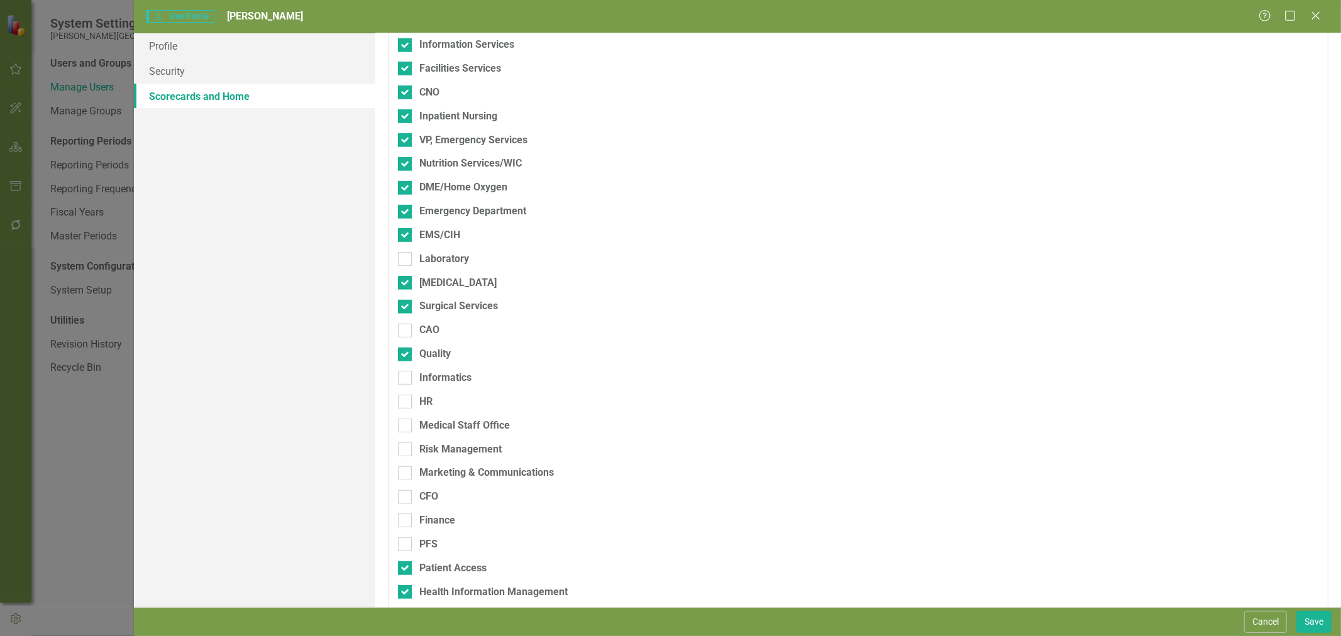
click at [435, 259] on div "Laboratory" at bounding box center [444, 259] width 50 height 14
click at [406, 259] on input "Laboratory" at bounding box center [402, 256] width 8 height 8
checkbox input "true"
click at [439, 325] on div "CAO" at bounding box center [429, 330] width 20 height 14
click at [406, 325] on input "CAO" at bounding box center [402, 328] width 8 height 8
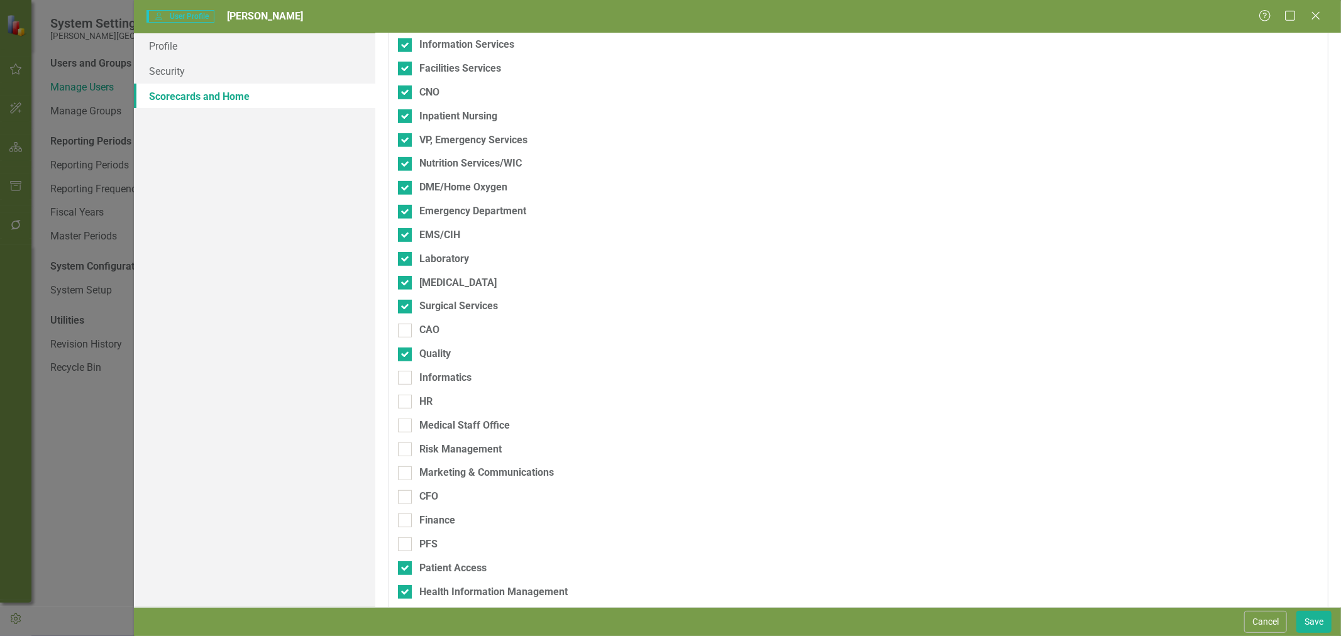
checkbox input "true"
click at [433, 371] on div "Informatics" at bounding box center [445, 378] width 52 height 14
click at [406, 371] on input "Informatics" at bounding box center [402, 375] width 8 height 8
checkbox input "true"
click at [435, 402] on div "HR" at bounding box center [792, 402] width 789 height 14
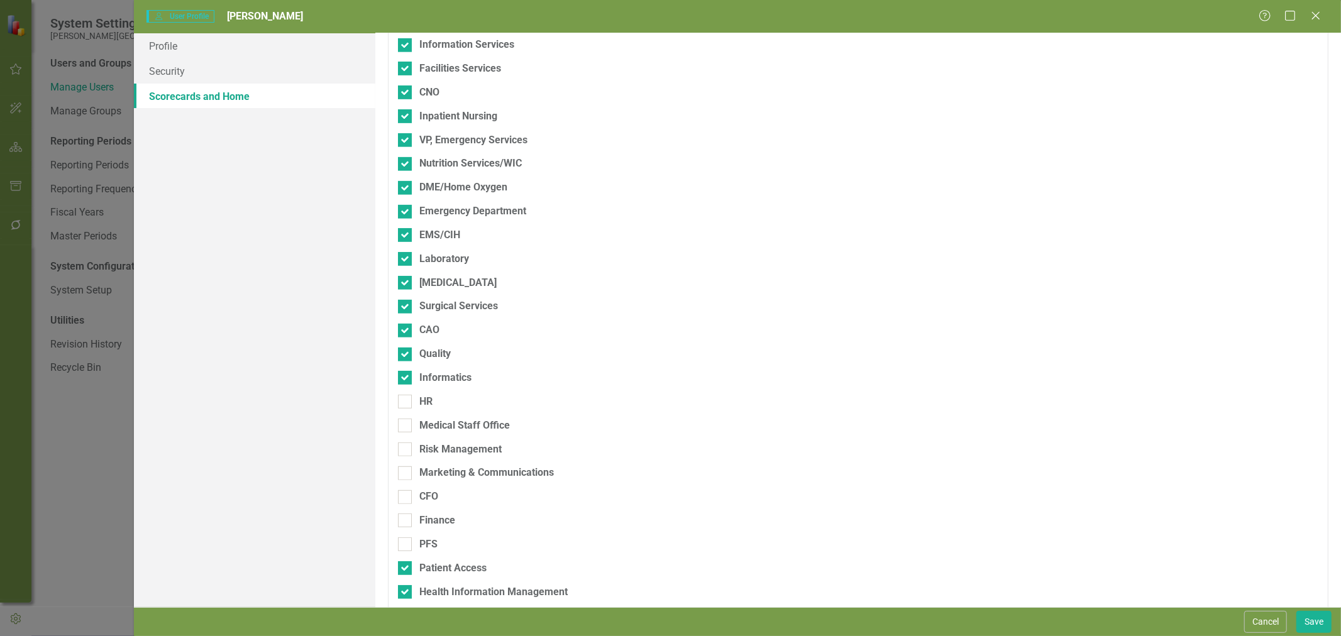
click at [406, 402] on input "HR" at bounding box center [402, 399] width 8 height 8
checkbox input "true"
click at [434, 424] on div "Medical Staff Office" at bounding box center [464, 426] width 91 height 14
click at [406, 424] on input "Medical Staff Office" at bounding box center [402, 423] width 8 height 8
checkbox input "true"
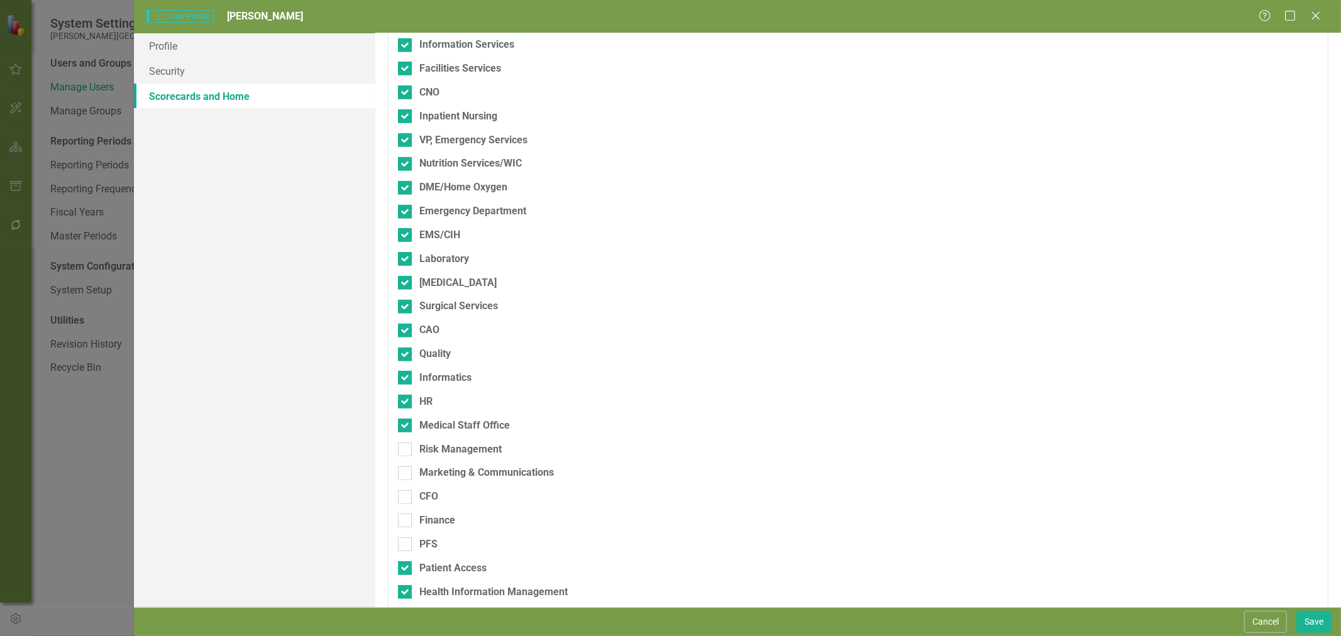
drag, startPoint x: 441, startPoint y: 444, endPoint x: 441, endPoint y: 452, distance: 7.5
click at [441, 445] on div "Risk Management" at bounding box center [460, 450] width 82 height 14
click at [406, 445] on input "Risk Management" at bounding box center [402, 447] width 8 height 8
click at [443, 474] on div "Marketing & Communications" at bounding box center [486, 473] width 135 height 14
click at [406, 474] on input "Marketing & Communications" at bounding box center [402, 471] width 8 height 8
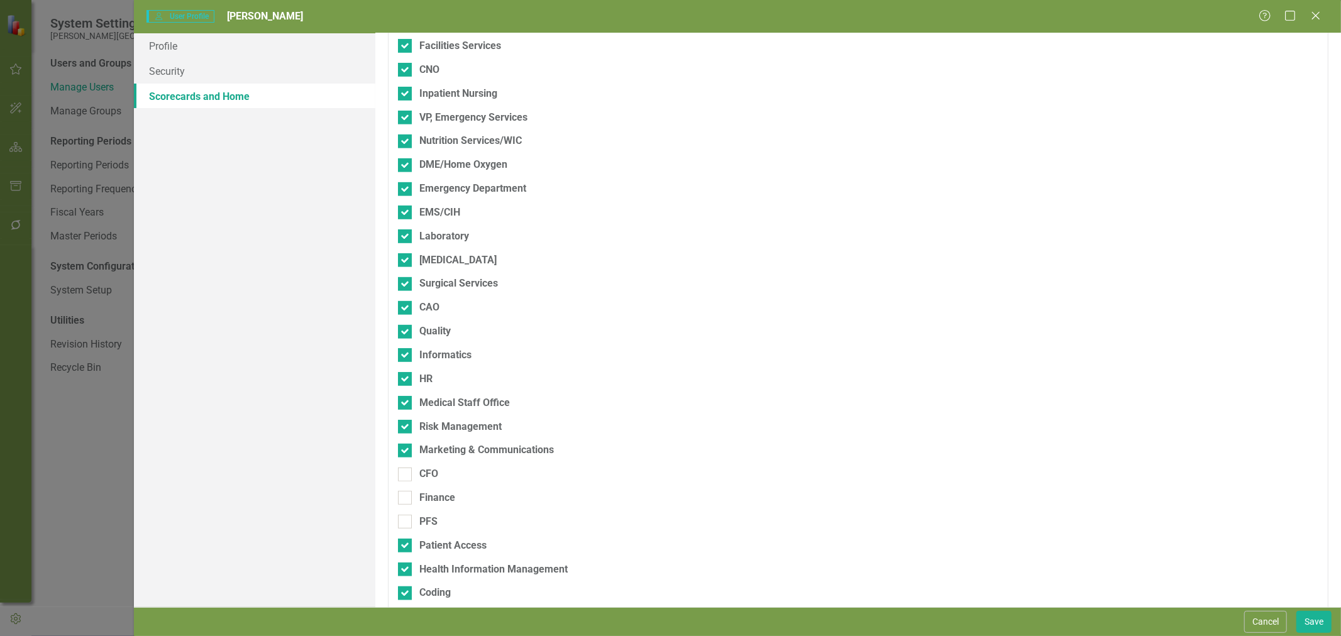
scroll to position [524, 0]
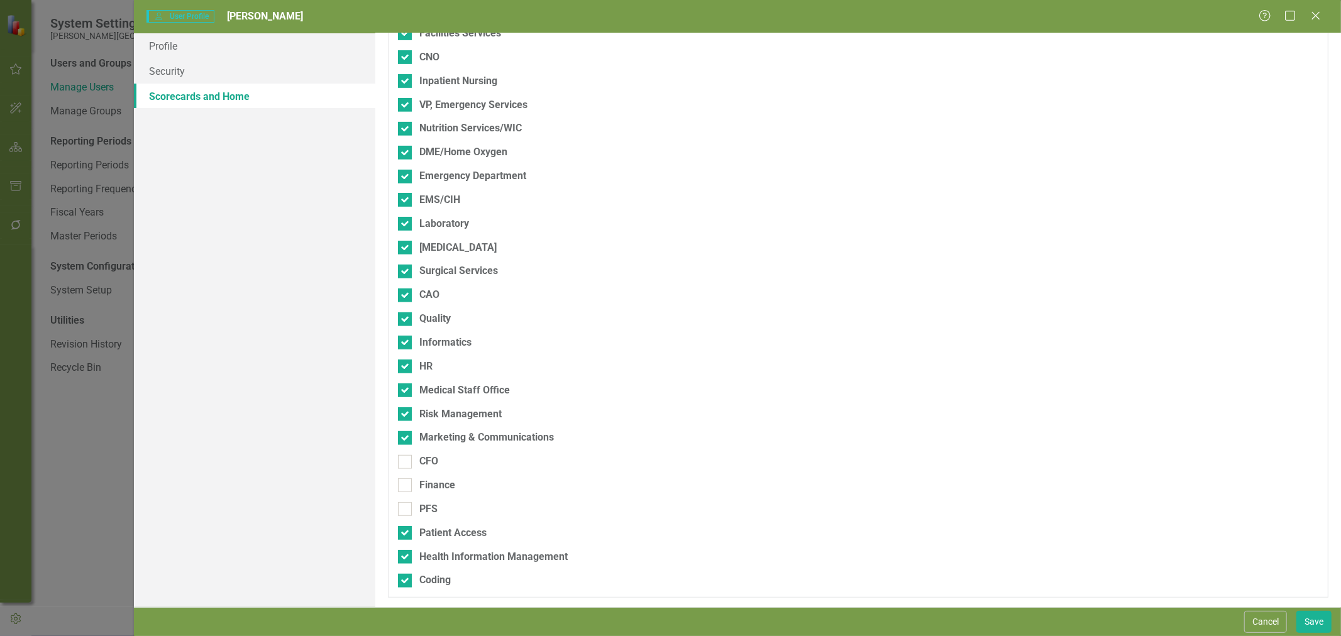
click at [438, 460] on div "CFO" at bounding box center [792, 462] width 789 height 14
click at [406, 460] on input "CFO" at bounding box center [402, 459] width 8 height 8
click at [439, 489] on div "Finance" at bounding box center [437, 486] width 36 height 14
click at [406, 487] on input "Finance" at bounding box center [402, 483] width 8 height 8
click at [435, 511] on div "PFS" at bounding box center [428, 509] width 18 height 14
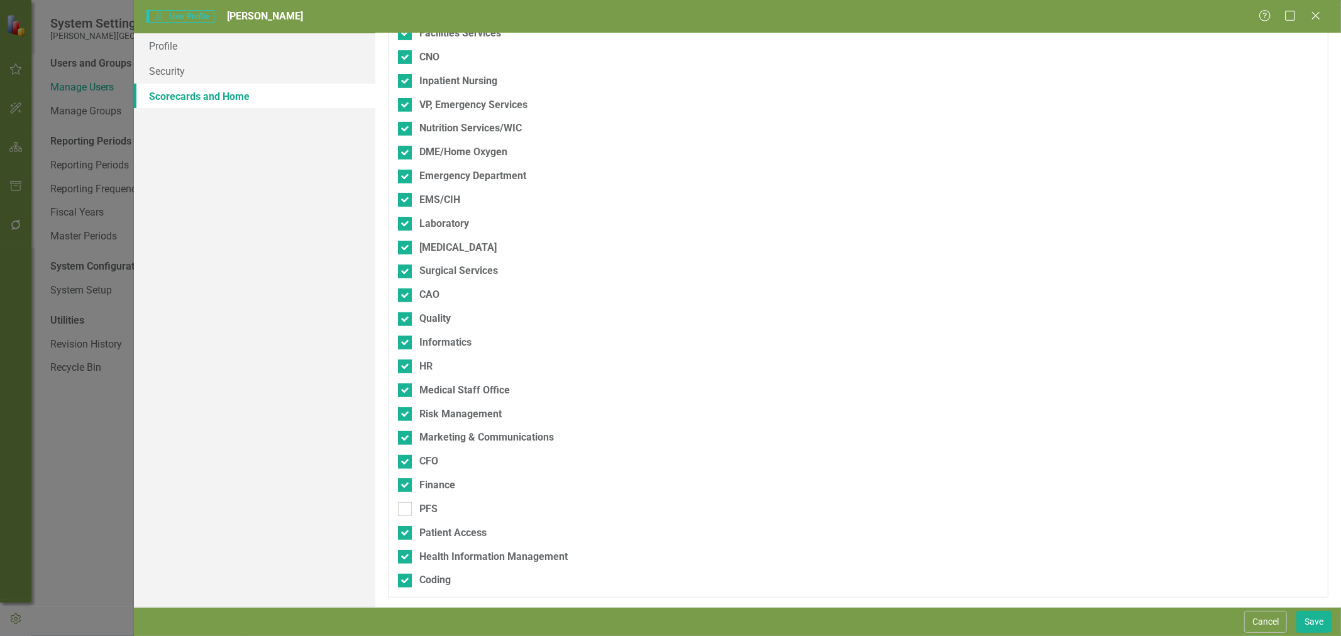
click at [406, 511] on input "PFS" at bounding box center [402, 506] width 8 height 8
click at [1316, 620] on button "Save" at bounding box center [1314, 622] width 35 height 22
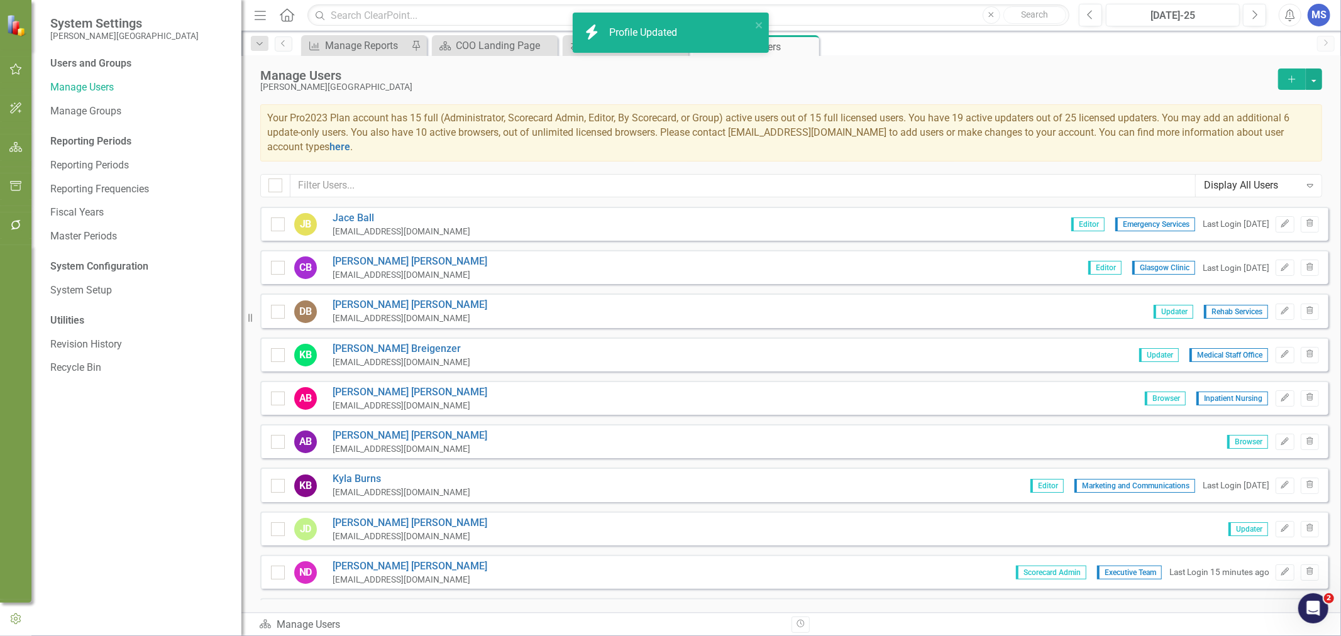
click at [362, 305] on link "[PERSON_NAME]" at bounding box center [410, 305] width 155 height 14
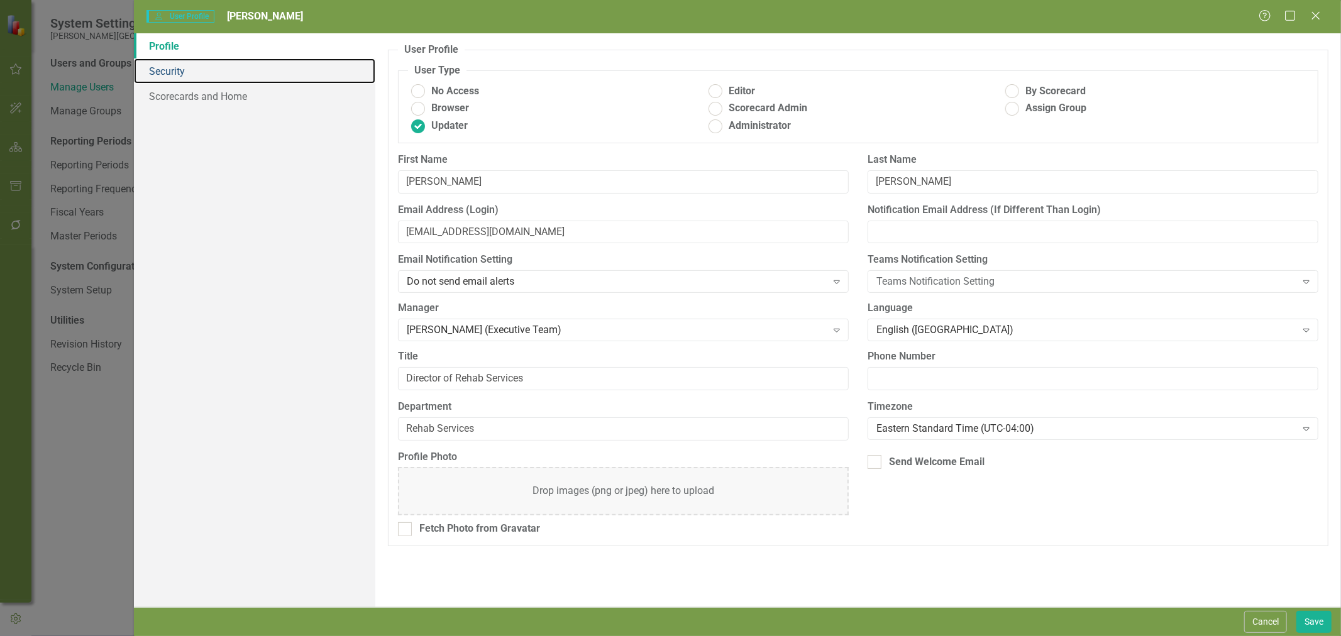
click at [178, 67] on link "Security" at bounding box center [254, 70] width 241 height 25
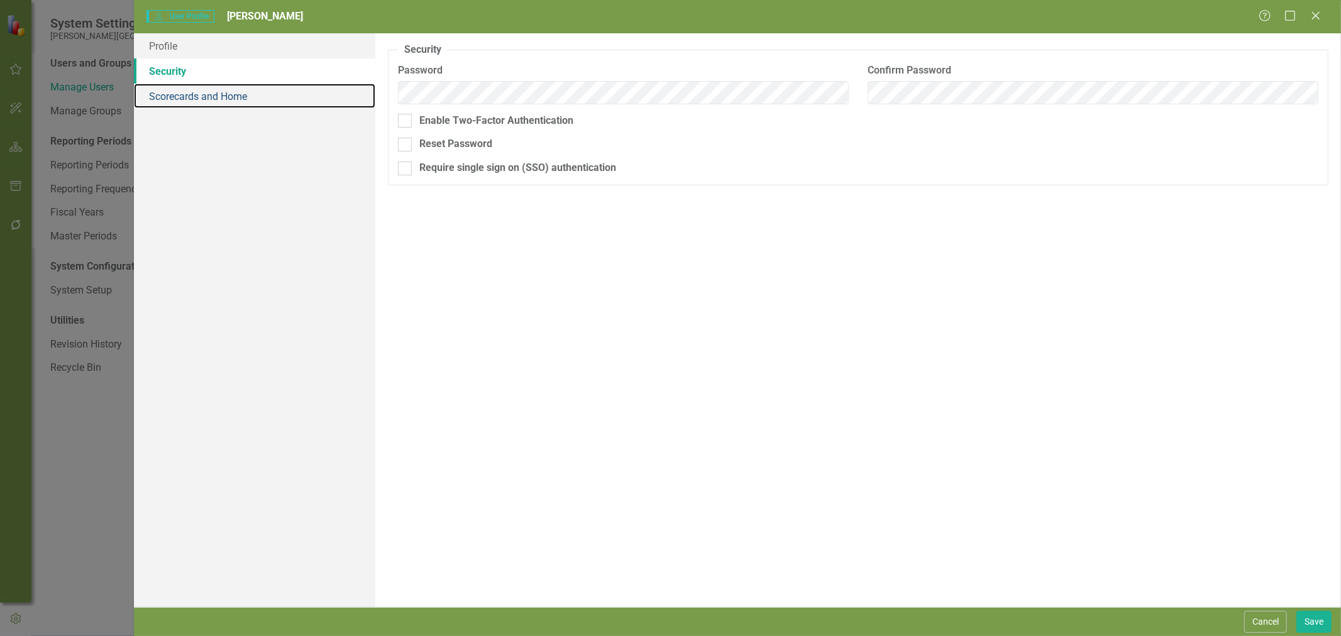
click at [175, 105] on link "Scorecards and Home" at bounding box center [254, 96] width 241 height 25
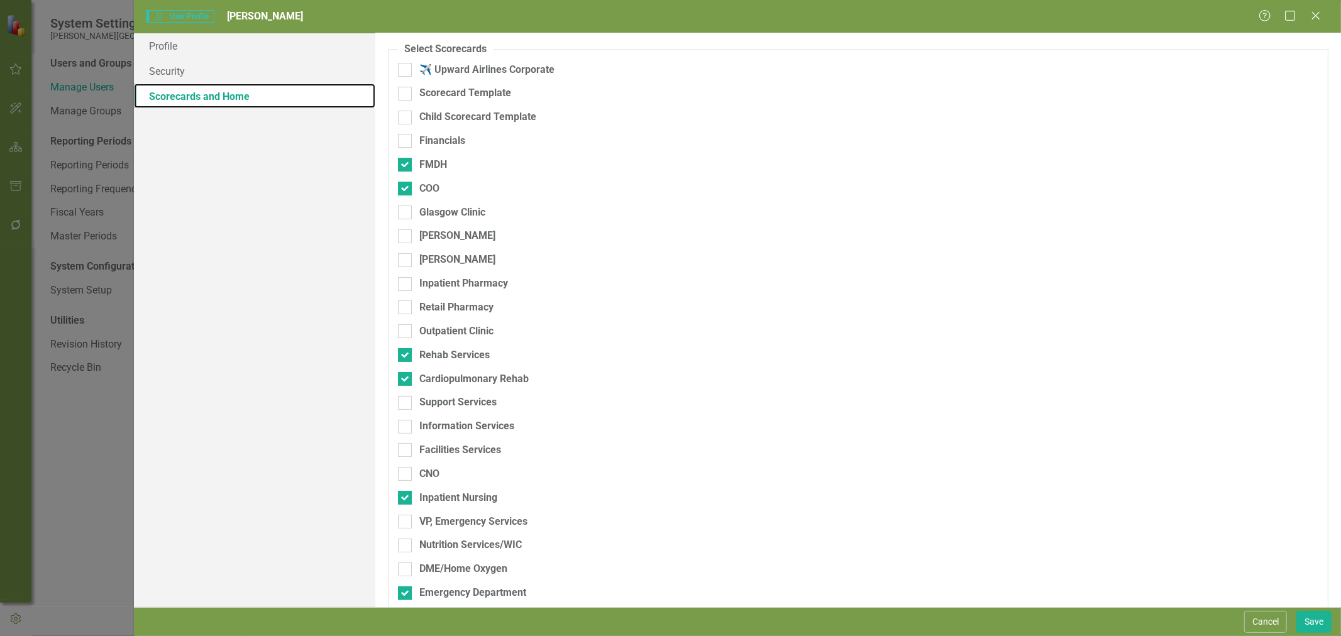
scroll to position [140, 0]
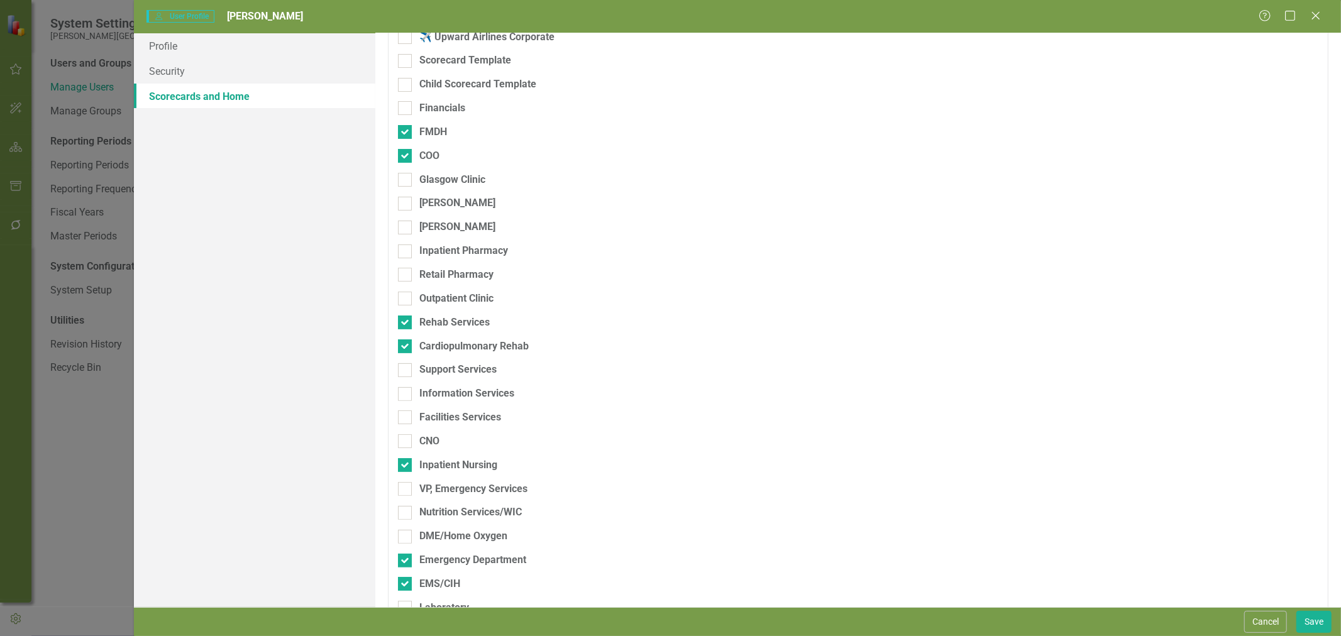
click at [410, 176] on div at bounding box center [405, 180] width 14 height 14
click at [406, 176] on input "Glasgow Clinic" at bounding box center [402, 177] width 8 height 8
click at [406, 256] on div at bounding box center [405, 252] width 14 height 14
click at [406, 253] on input "Inpatient Pharmacy" at bounding box center [402, 249] width 8 height 8
drag, startPoint x: 407, startPoint y: 277, endPoint x: 407, endPoint y: 302, distance: 24.5
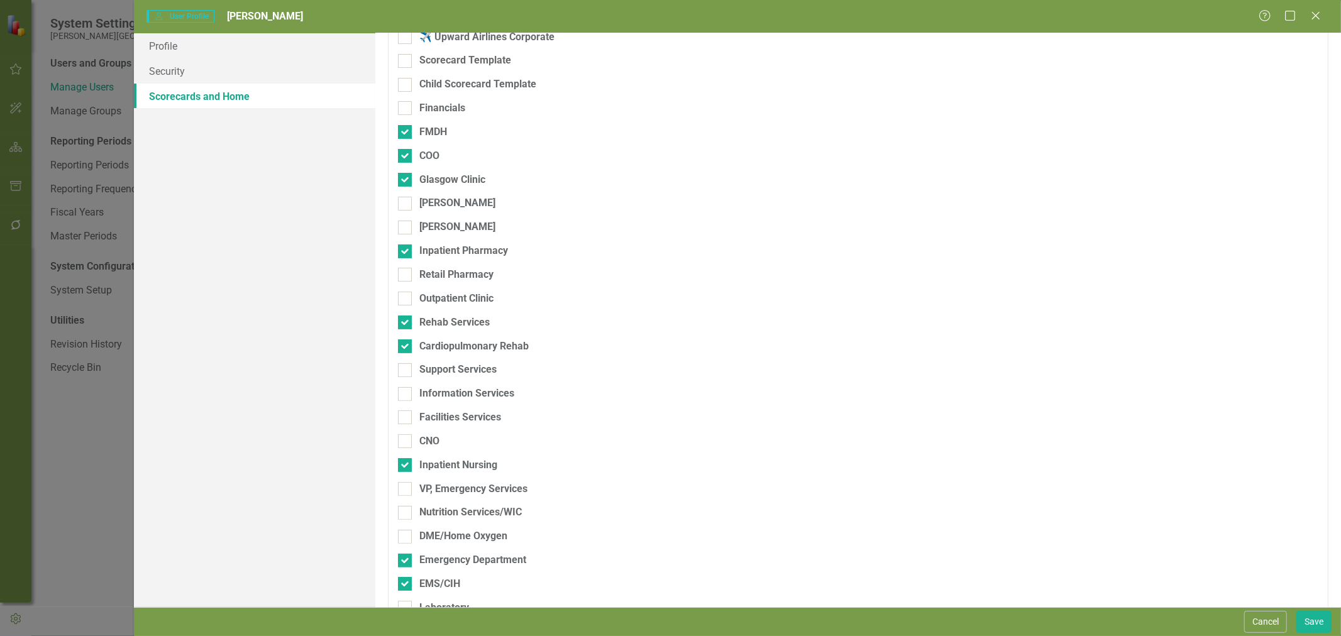
click at [407, 280] on div at bounding box center [405, 275] width 14 height 14
click at [406, 276] on input "Retail Pharmacy" at bounding box center [402, 272] width 8 height 8
click at [407, 302] on div at bounding box center [405, 299] width 14 height 14
click at [406, 300] on input "Outpatient Clinic" at bounding box center [402, 296] width 8 height 8
click at [398, 370] on input "Support Services" at bounding box center [402, 367] width 8 height 8
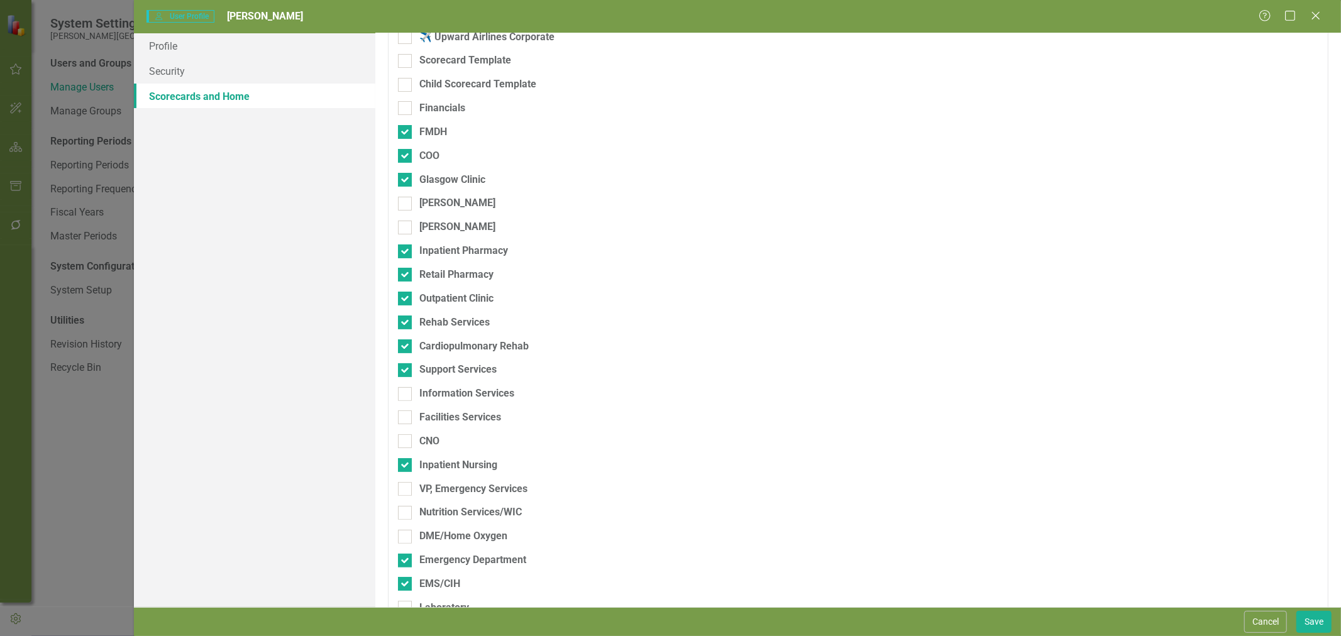
click at [401, 396] on div at bounding box center [405, 394] width 14 height 14
click at [401, 396] on input "Information Services" at bounding box center [402, 391] width 8 height 8
click at [402, 422] on div at bounding box center [405, 418] width 14 height 14
click at [402, 419] on input "Facilities Services" at bounding box center [402, 415] width 8 height 8
click at [404, 442] on input "CNO" at bounding box center [402, 439] width 8 height 8
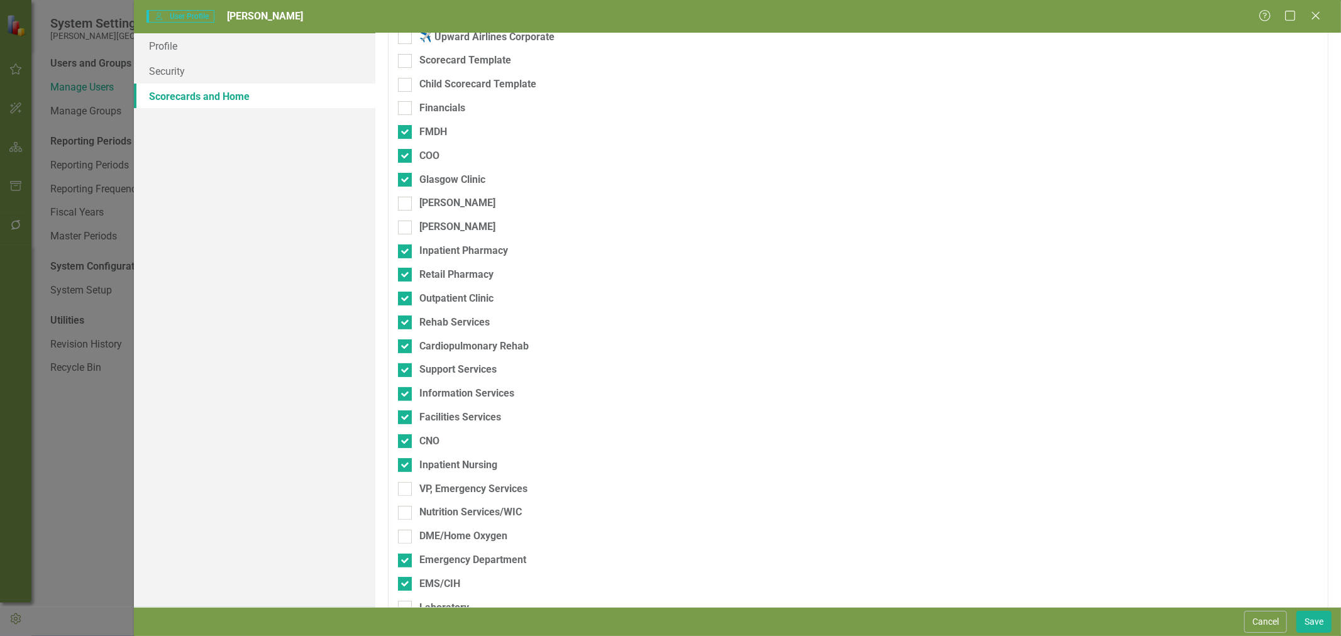
scroll to position [349, 0]
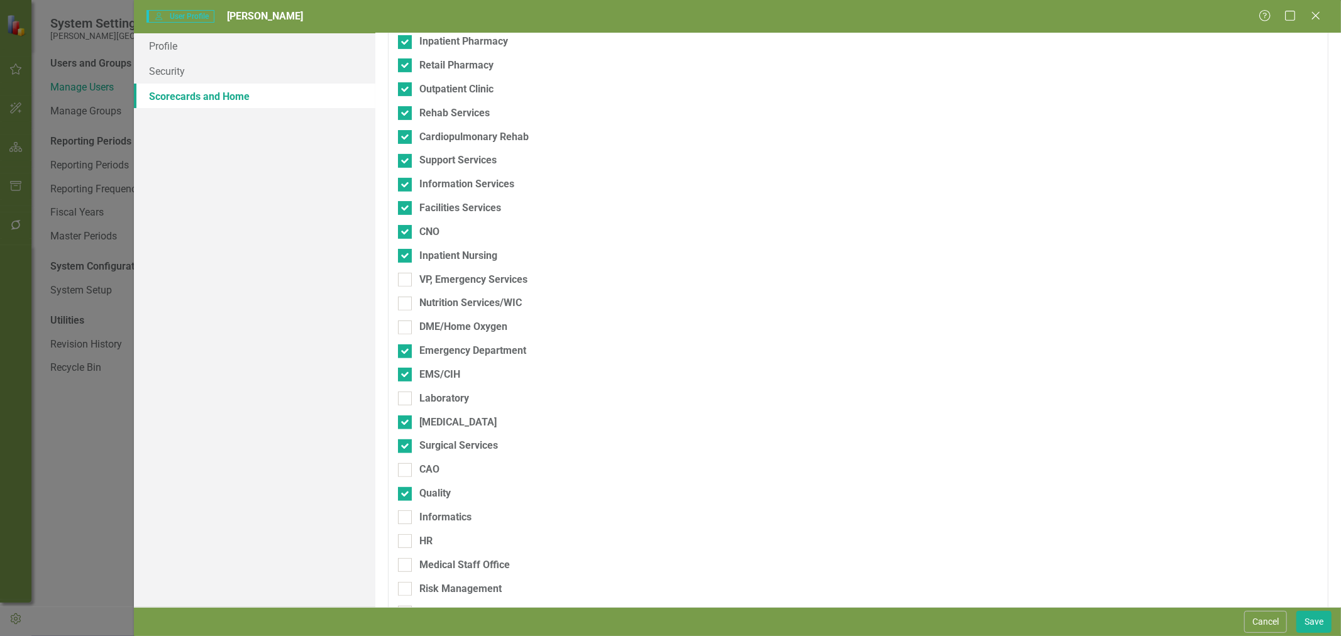
click at [404, 280] on input "VP, Emergency Services" at bounding box center [402, 277] width 8 height 8
click at [404, 302] on input "Nutrition Services/WIC" at bounding box center [402, 301] width 8 height 8
click at [404, 332] on div at bounding box center [405, 328] width 14 height 14
click at [404, 329] on input "DME/Home Oxygen" at bounding box center [402, 325] width 8 height 8
click at [409, 401] on div at bounding box center [405, 399] width 14 height 14
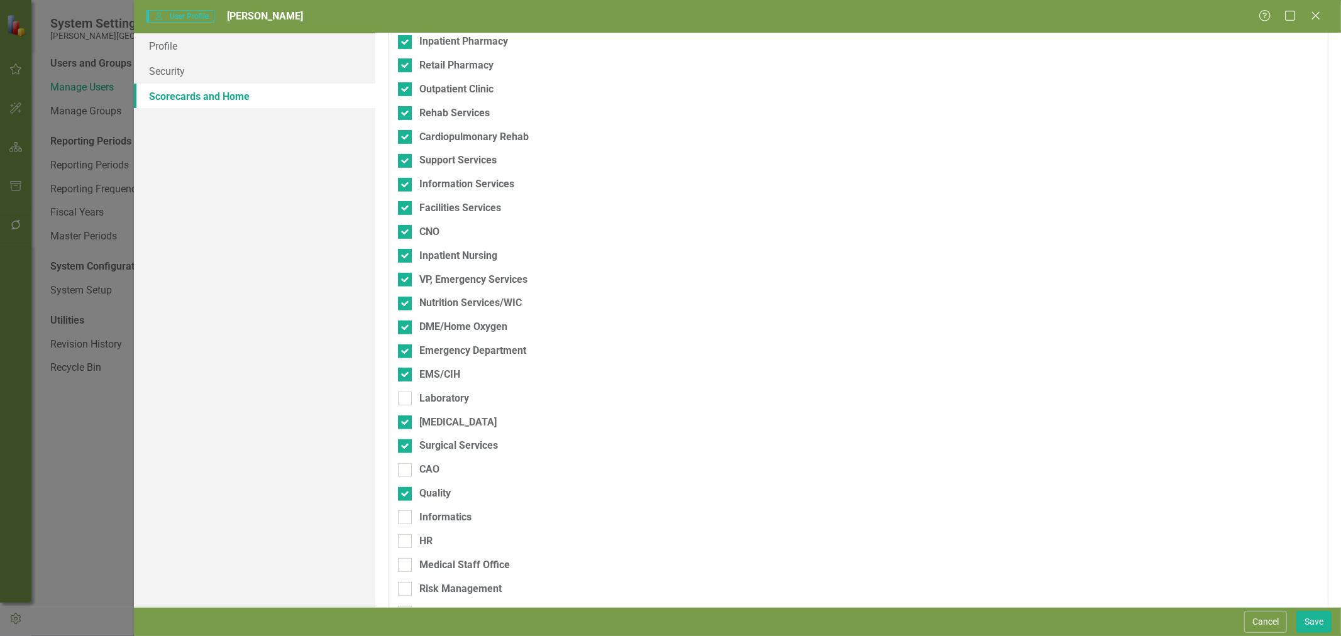
click at [406, 400] on input "Laboratory" at bounding box center [402, 396] width 8 height 8
click at [406, 472] on div at bounding box center [405, 470] width 14 height 14
click at [406, 472] on input "CAO" at bounding box center [402, 467] width 8 height 8
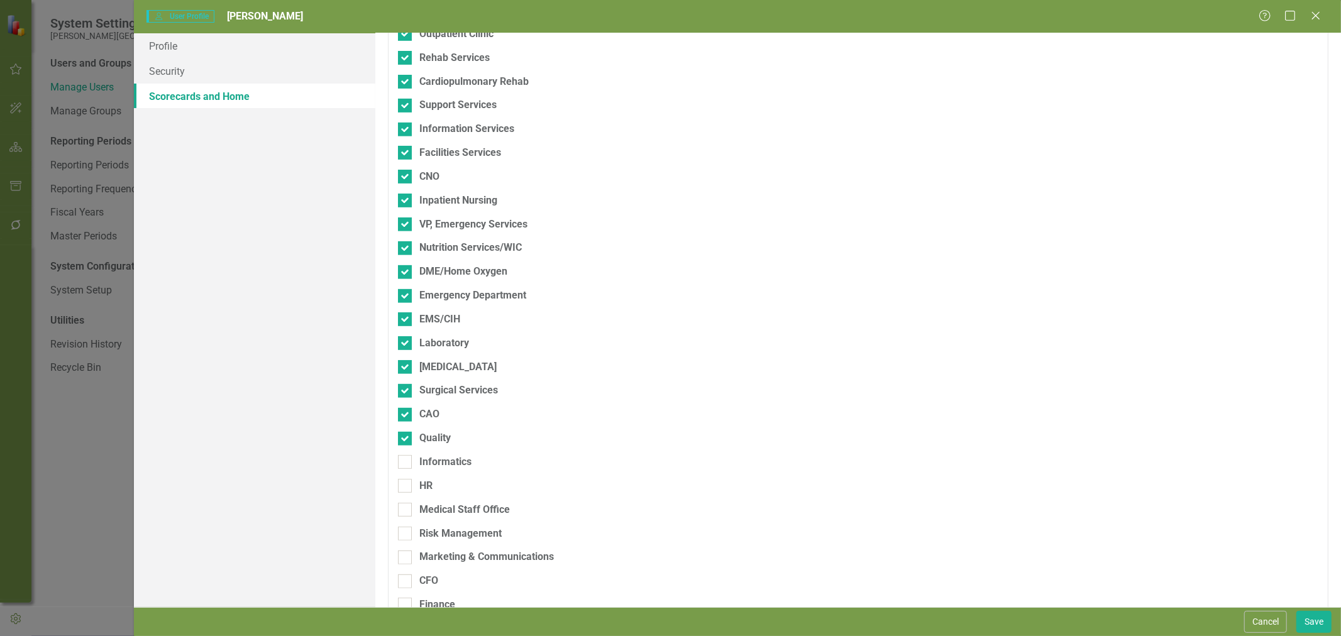
scroll to position [524, 0]
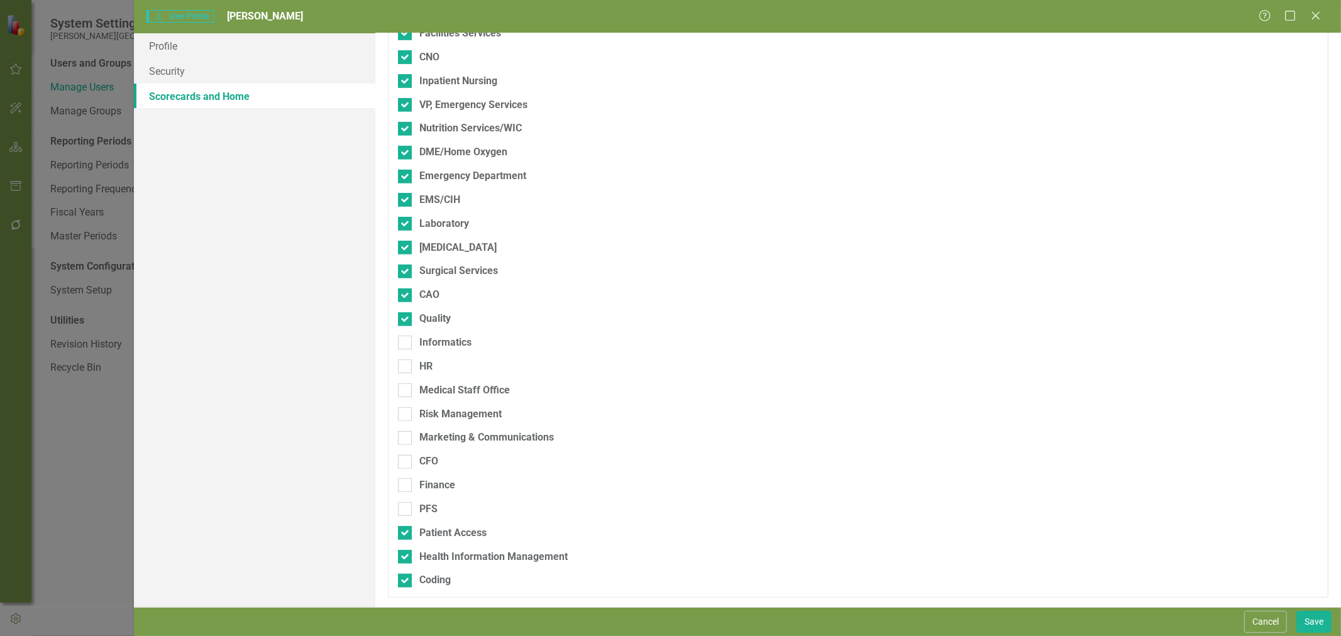
click at [405, 348] on div at bounding box center [405, 343] width 14 height 14
click at [405, 344] on input "Informatics" at bounding box center [402, 340] width 8 height 8
drag, startPoint x: 406, startPoint y: 368, endPoint x: 409, endPoint y: 391, distance: 23.5
click at [406, 368] on div at bounding box center [405, 367] width 14 height 14
click at [406, 368] on input "HR" at bounding box center [402, 364] width 8 height 8
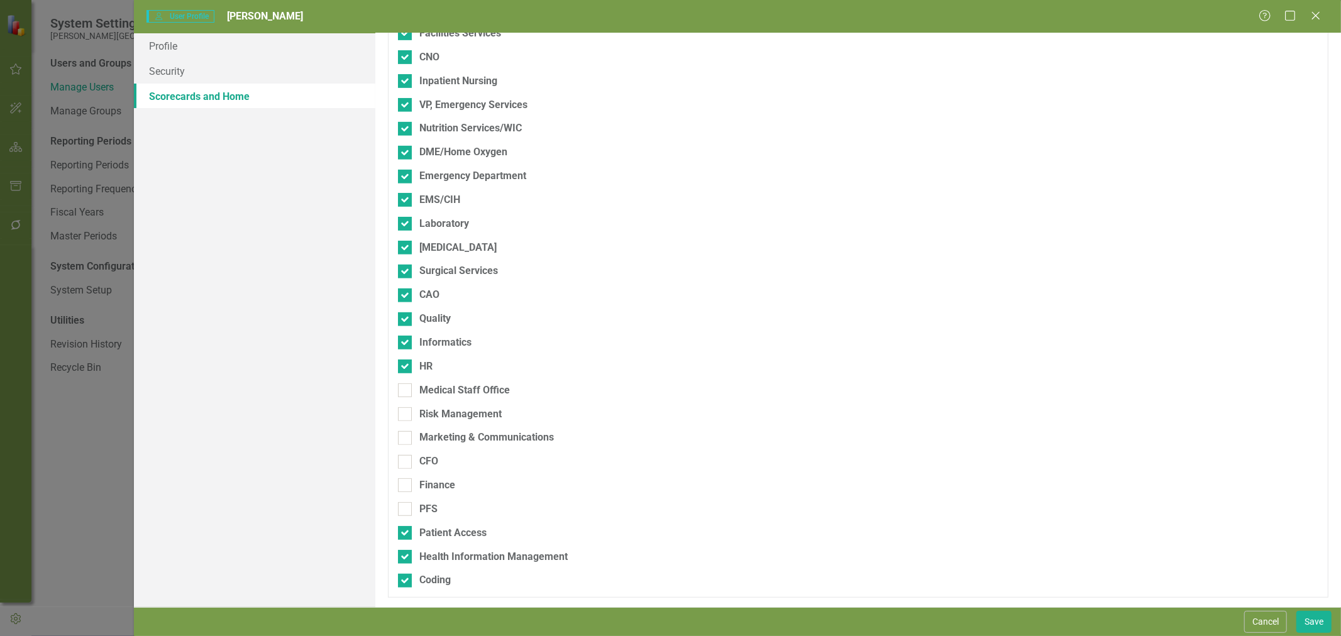
click at [409, 391] on div at bounding box center [405, 391] width 14 height 14
click at [406, 391] on input "Medical Staff Office" at bounding box center [402, 388] width 8 height 8
click at [405, 420] on div at bounding box center [405, 414] width 14 height 14
click at [405, 416] on input "Risk Management" at bounding box center [402, 411] width 8 height 8
click at [404, 442] on div at bounding box center [405, 438] width 14 height 14
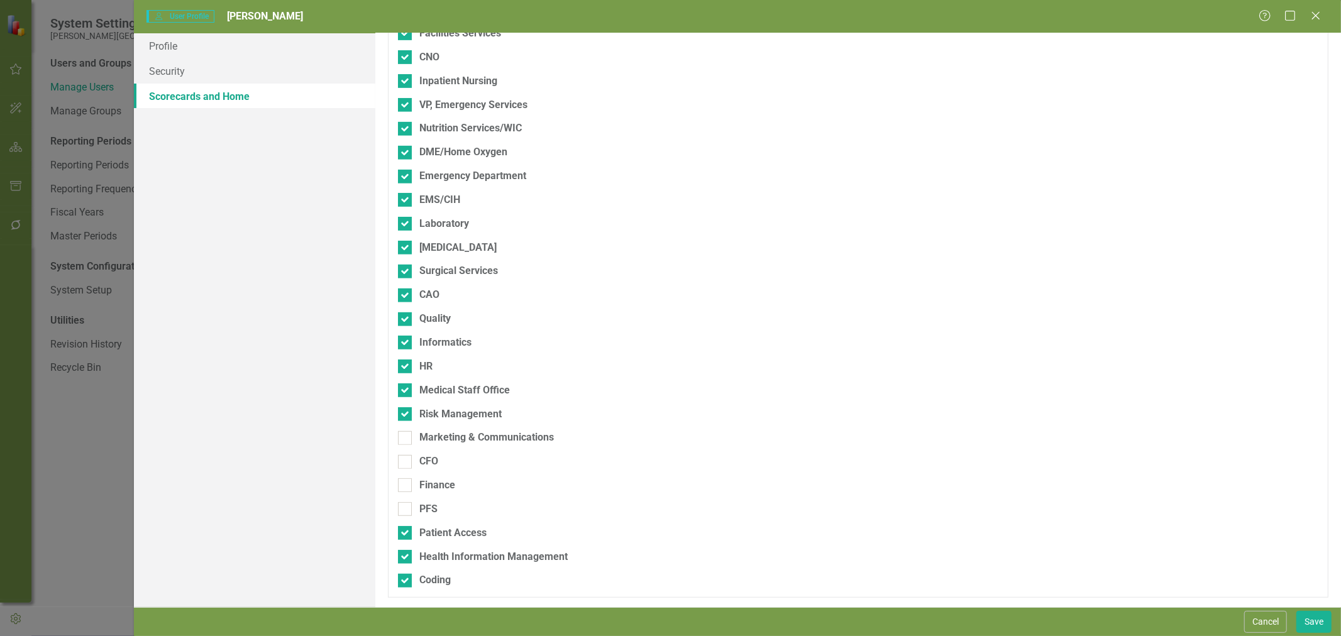
click at [404, 440] on input "Marketing & Communications" at bounding box center [402, 435] width 8 height 8
click at [404, 462] on input "CFO" at bounding box center [402, 459] width 8 height 8
click at [404, 491] on div at bounding box center [405, 486] width 14 height 14
click at [404, 487] on input "Finance" at bounding box center [402, 483] width 8 height 8
click at [406, 516] on div at bounding box center [405, 509] width 14 height 14
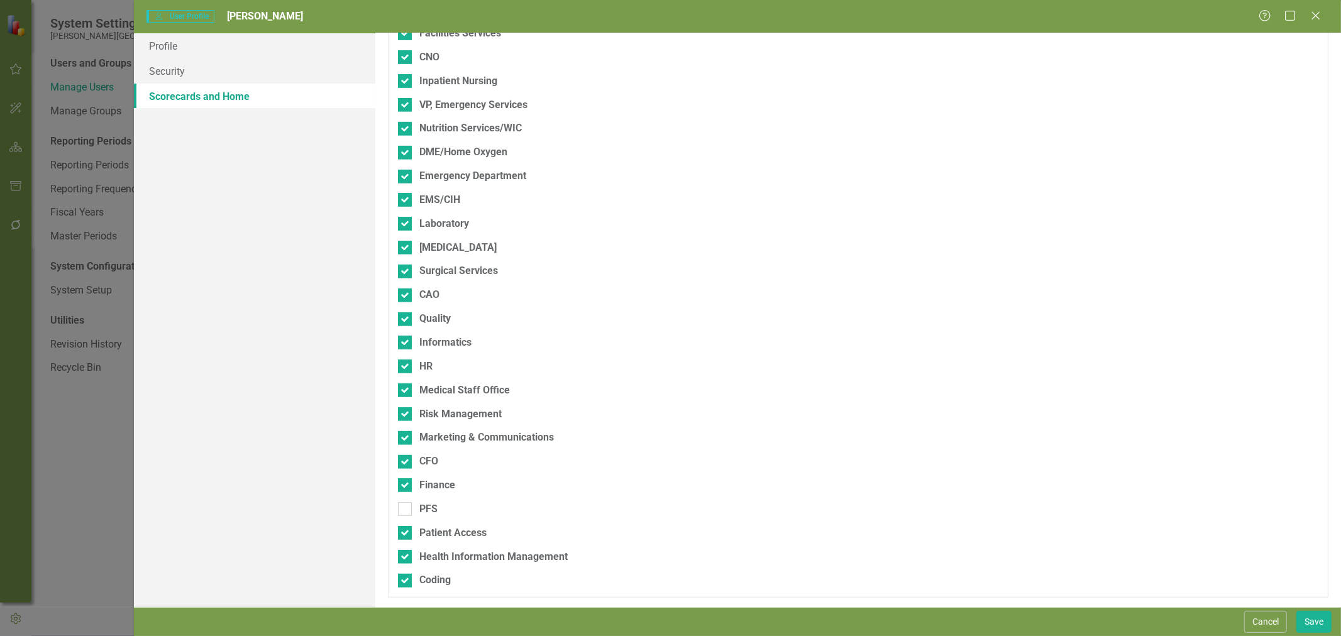
click at [406, 511] on input "PFS" at bounding box center [402, 506] width 8 height 8
click at [1324, 625] on button "Save" at bounding box center [1314, 622] width 35 height 22
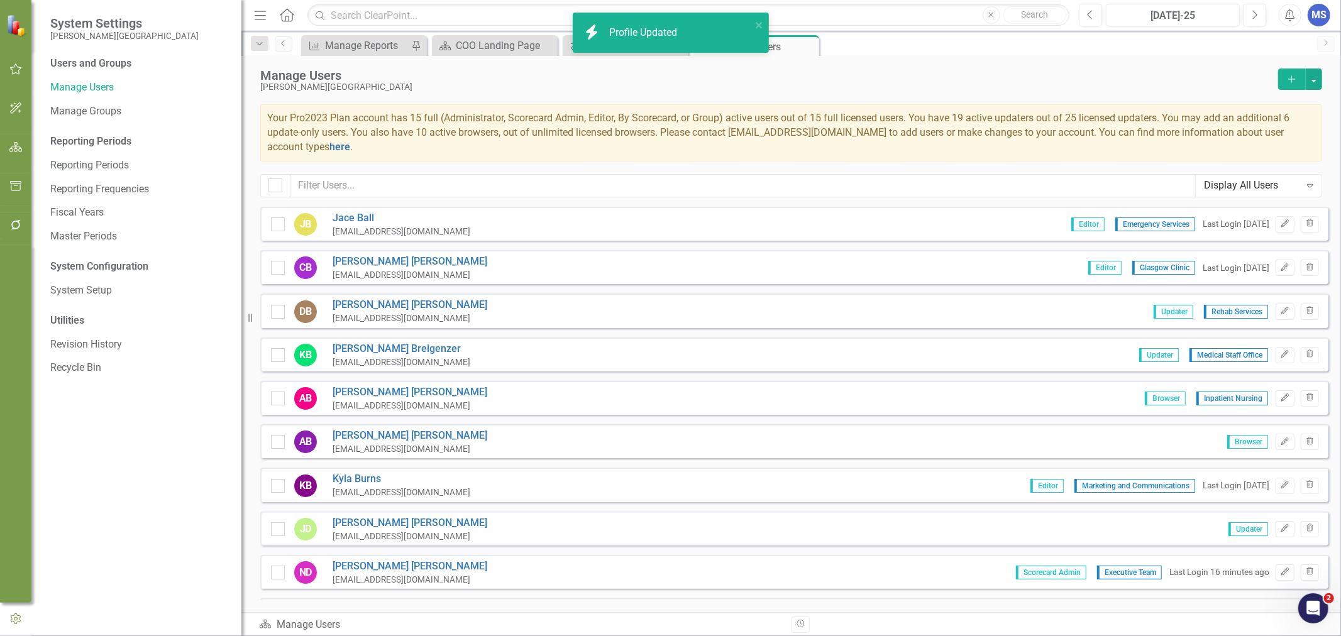
click at [387, 348] on link "[PERSON_NAME]" at bounding box center [402, 349] width 138 height 14
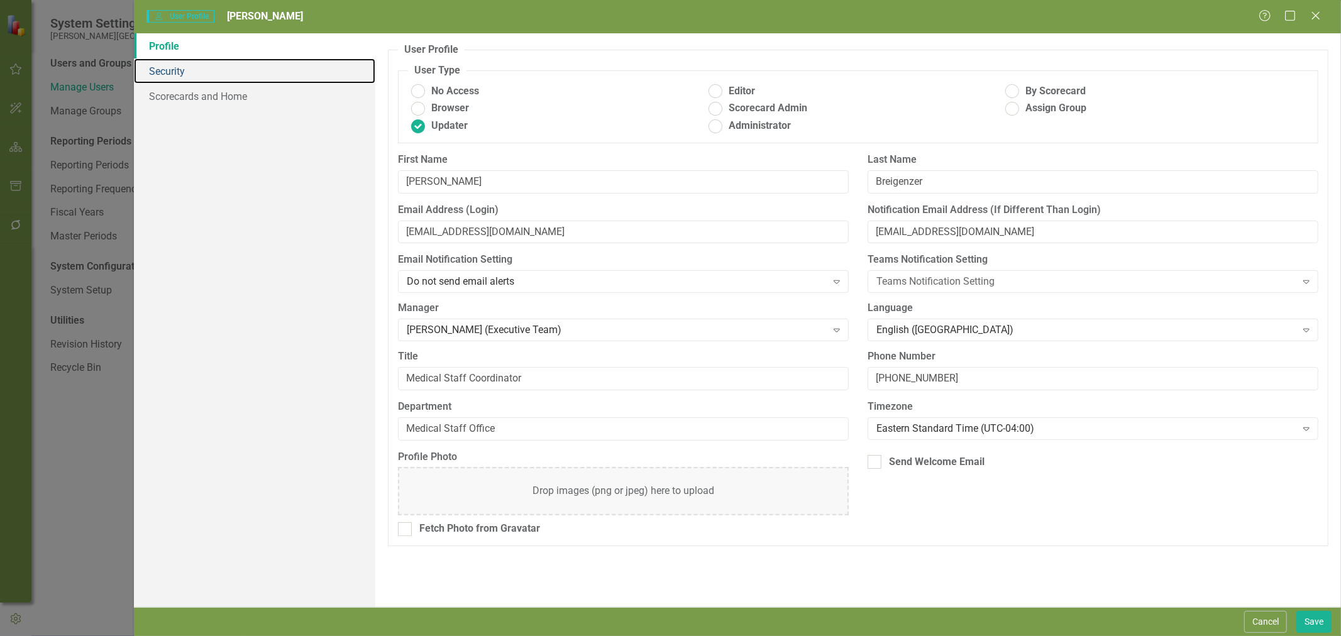
click at [160, 69] on link "Security" at bounding box center [254, 70] width 241 height 25
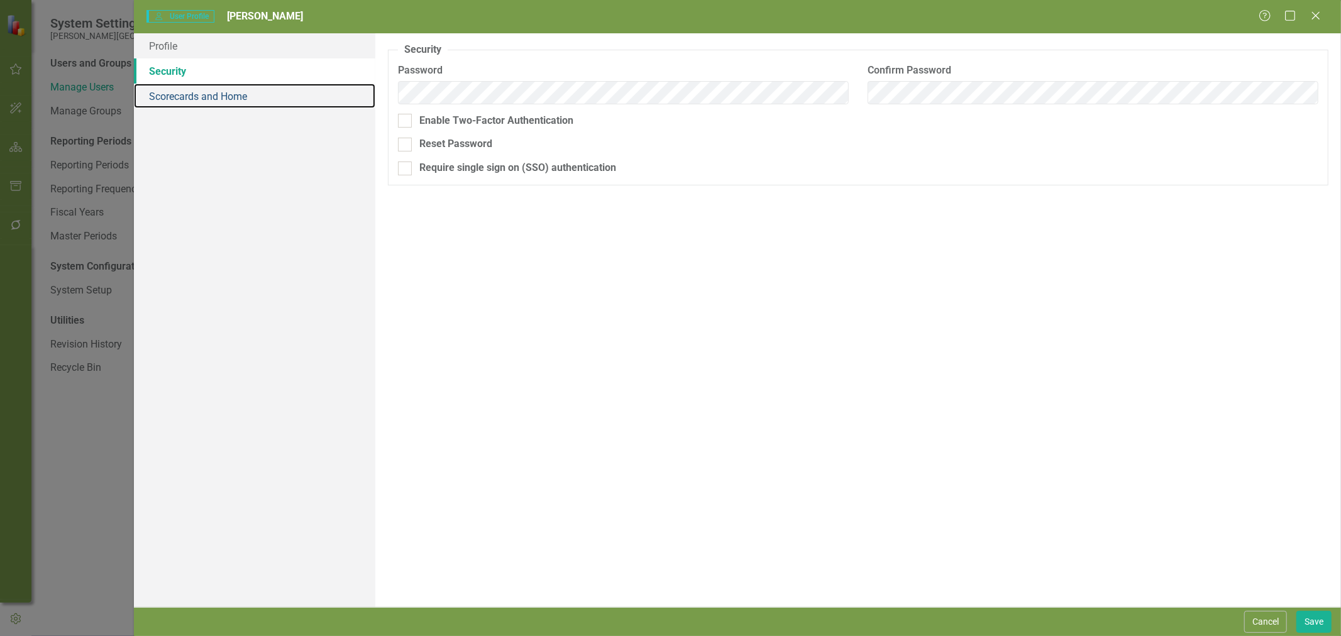
click at [162, 95] on link "Scorecards and Home" at bounding box center [254, 96] width 241 height 25
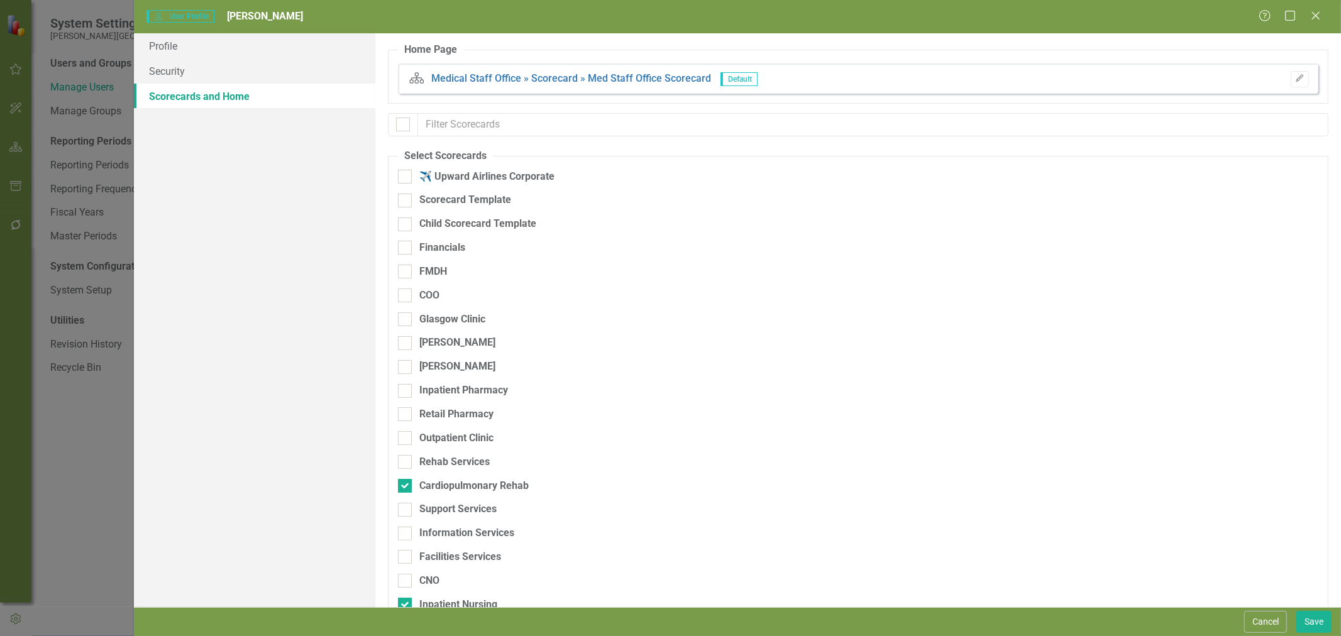
click at [407, 273] on div at bounding box center [405, 272] width 14 height 14
click at [406, 273] on input "FMDH" at bounding box center [402, 269] width 8 height 8
click at [406, 302] on div at bounding box center [405, 296] width 14 height 14
click at [406, 297] on input "COO" at bounding box center [402, 293] width 8 height 8
click at [409, 319] on div at bounding box center [405, 320] width 14 height 14
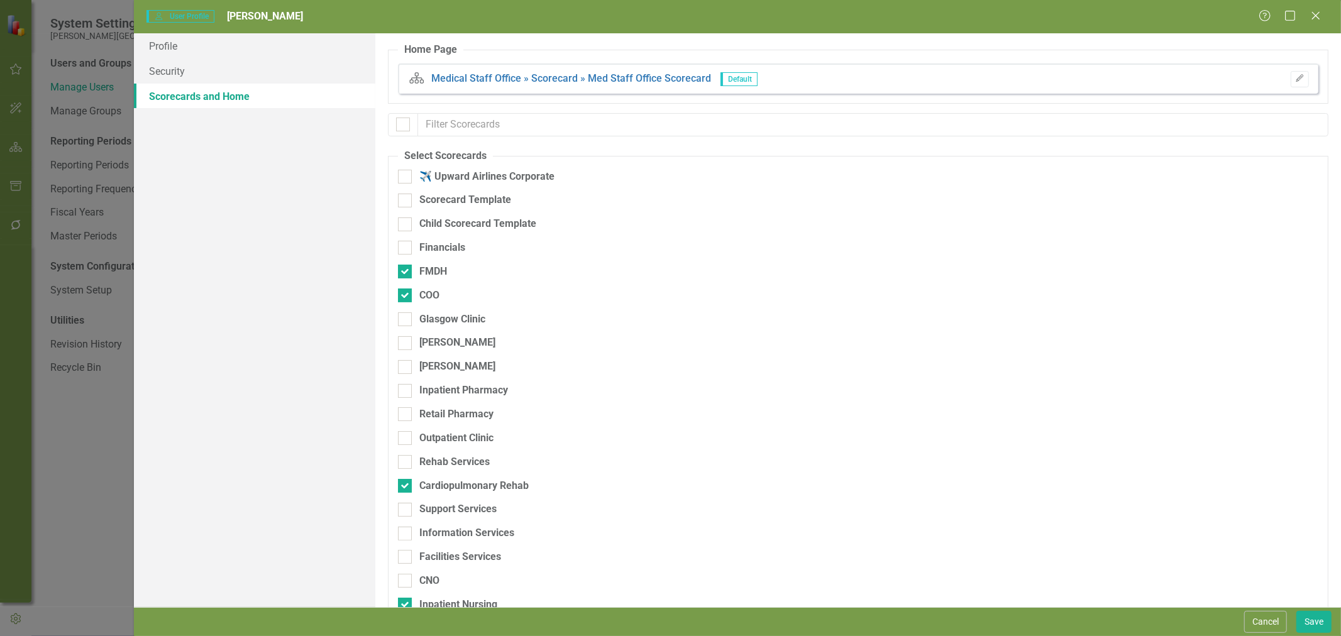
click at [406, 319] on input "Glasgow Clinic" at bounding box center [402, 317] width 8 height 8
click at [407, 342] on div at bounding box center [405, 343] width 14 height 14
click at [406, 342] on input "[PERSON_NAME]" at bounding box center [402, 340] width 8 height 8
click at [407, 365] on div at bounding box center [405, 367] width 14 height 14
click at [406, 365] on input "[PERSON_NAME]" at bounding box center [402, 364] width 8 height 8
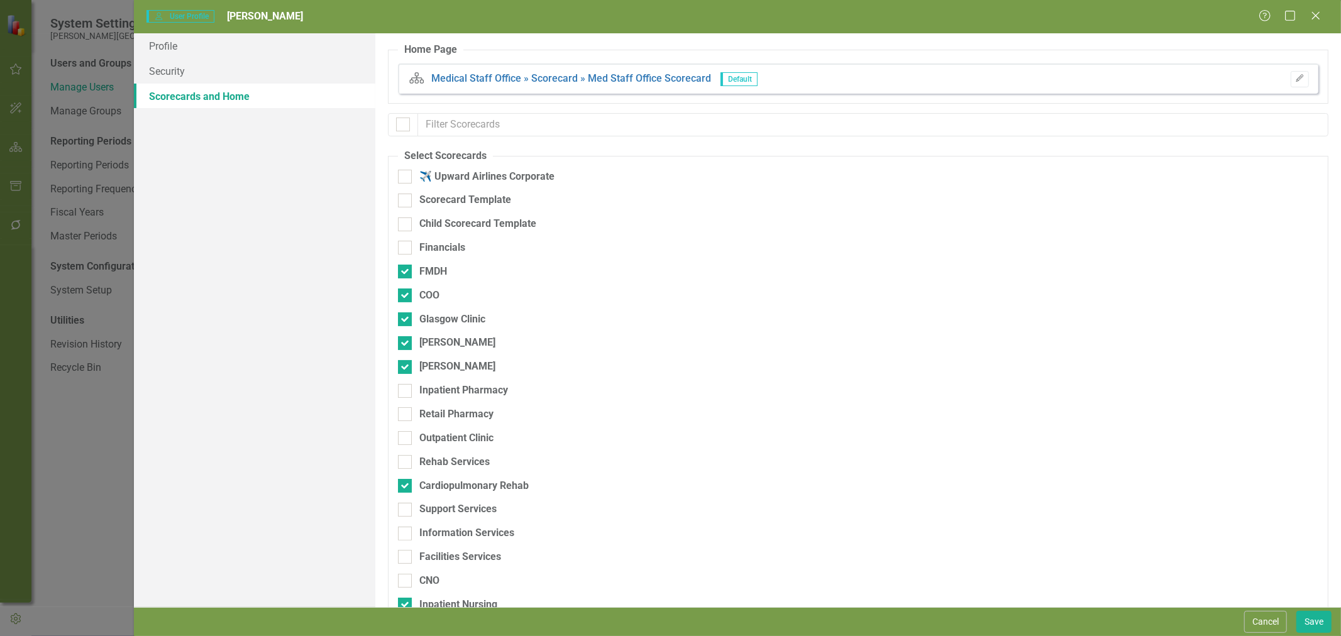
click at [409, 390] on div at bounding box center [405, 391] width 14 height 14
click at [406, 390] on input "Inpatient Pharmacy" at bounding box center [402, 388] width 8 height 8
click at [409, 415] on div at bounding box center [405, 414] width 14 height 14
click at [406, 415] on input "Retail Pharmacy" at bounding box center [402, 411] width 8 height 8
click at [407, 440] on div at bounding box center [405, 438] width 14 height 14
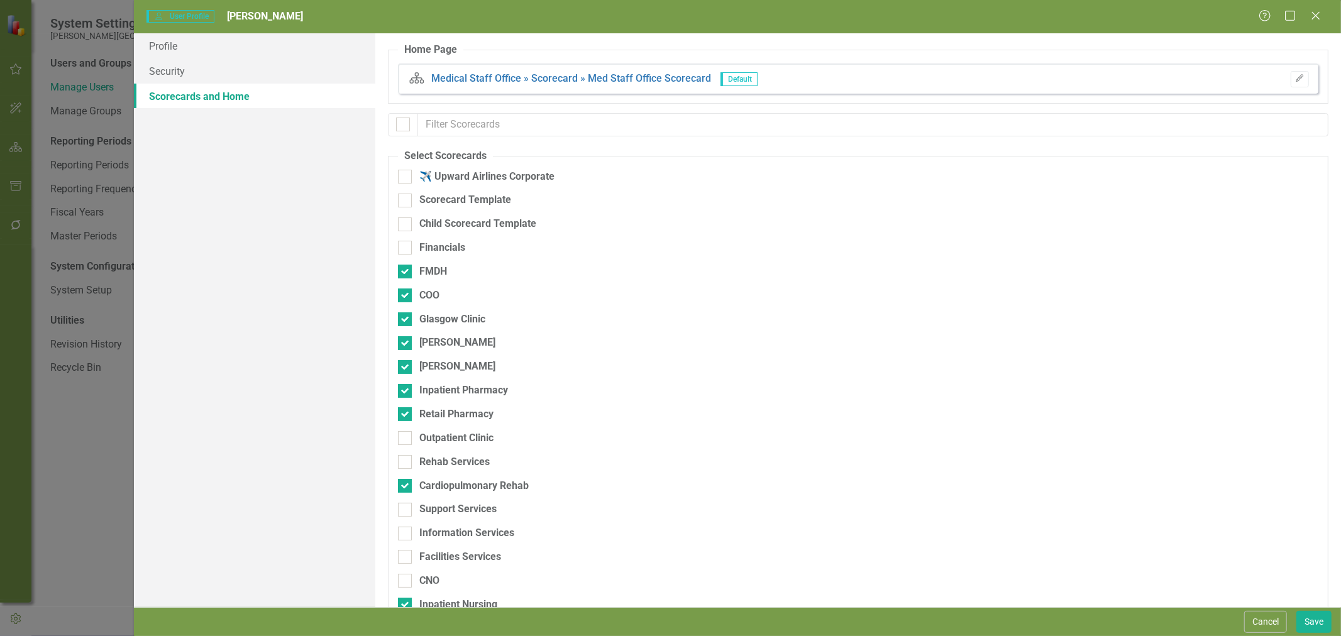
click at [406, 440] on input "Outpatient Clinic" at bounding box center [402, 435] width 8 height 8
click at [407, 460] on div at bounding box center [405, 462] width 14 height 14
click at [406, 460] on input "Rehab Services" at bounding box center [402, 459] width 8 height 8
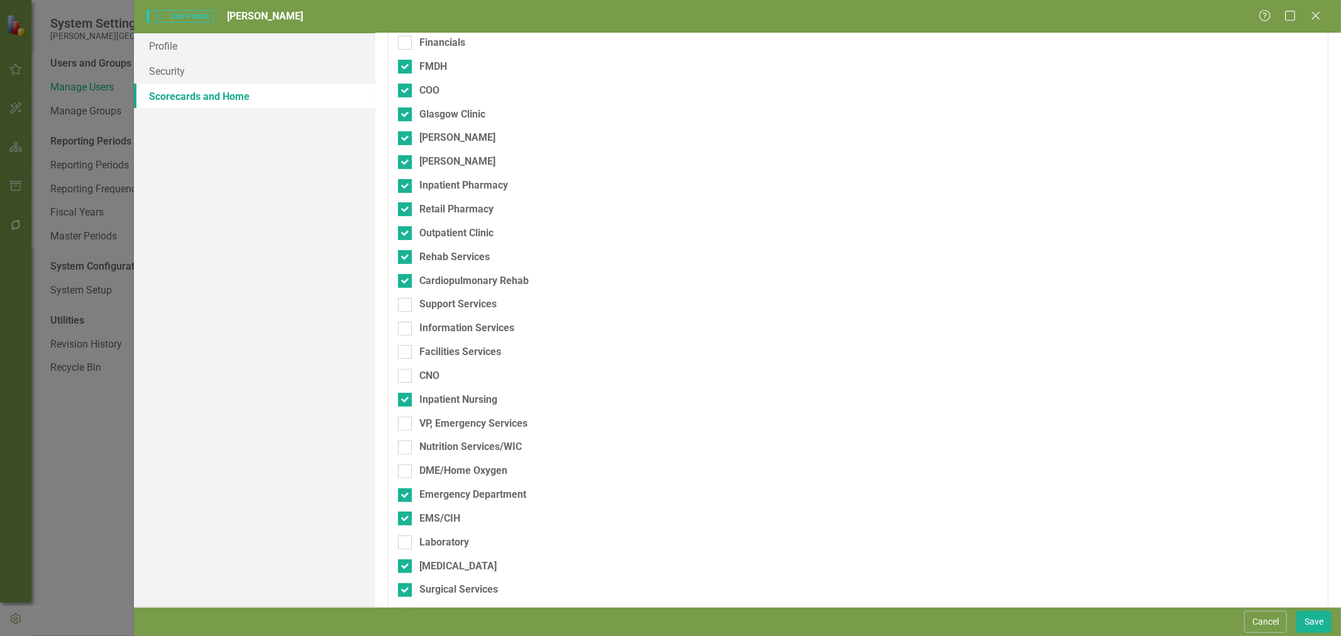
scroll to position [209, 0]
click at [403, 296] on input "Support Services" at bounding box center [402, 298] width 8 height 8
click at [411, 321] on div at bounding box center [405, 325] width 14 height 14
click at [406, 321] on input "Information Services" at bounding box center [402, 322] width 8 height 8
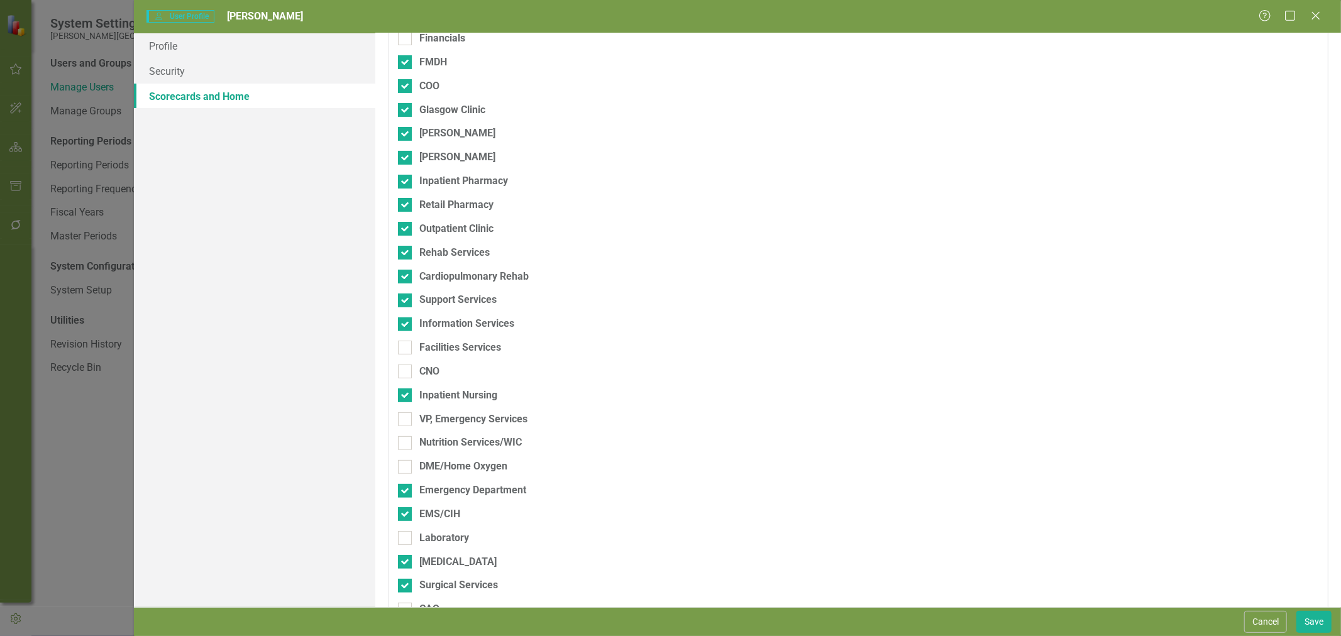
drag, startPoint x: 407, startPoint y: 344, endPoint x: 404, endPoint y: 380, distance: 36.0
click at [407, 345] on div at bounding box center [405, 348] width 14 height 14
click at [406, 345] on input "Facilities Services" at bounding box center [402, 345] width 8 height 8
click at [403, 380] on div "CNO" at bounding box center [792, 377] width 789 height 24
click at [414, 367] on div "CNO" at bounding box center [792, 372] width 789 height 14
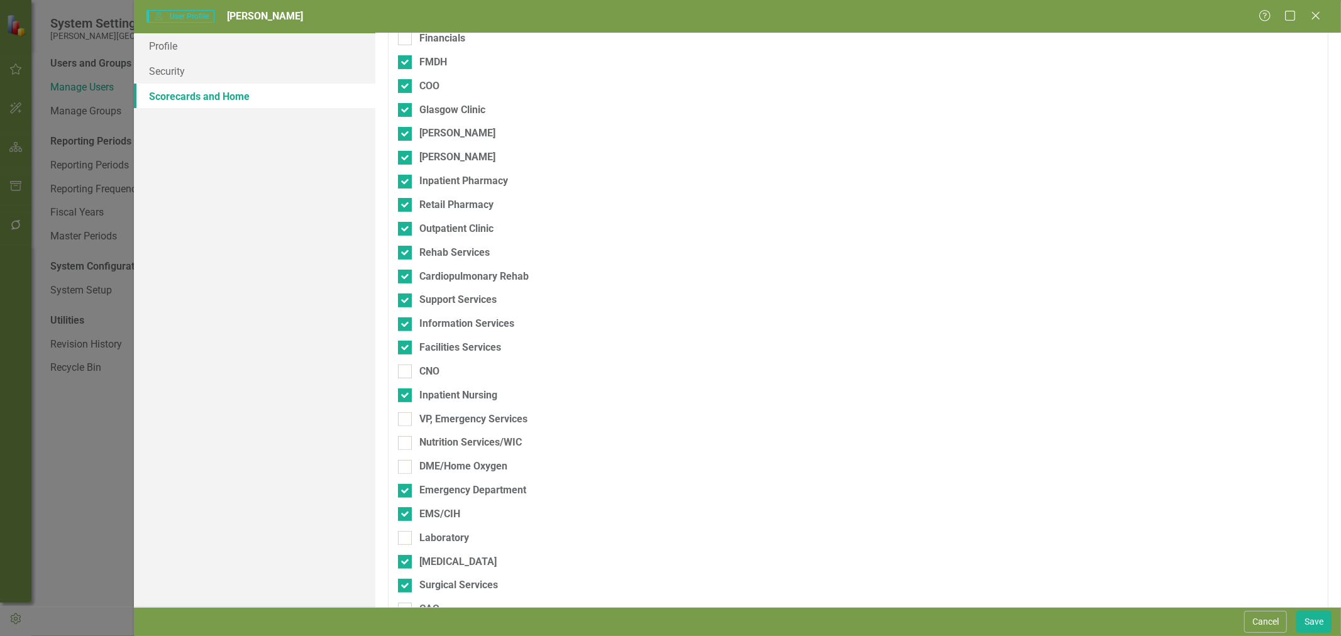
click at [406, 367] on input "CNO" at bounding box center [402, 369] width 8 height 8
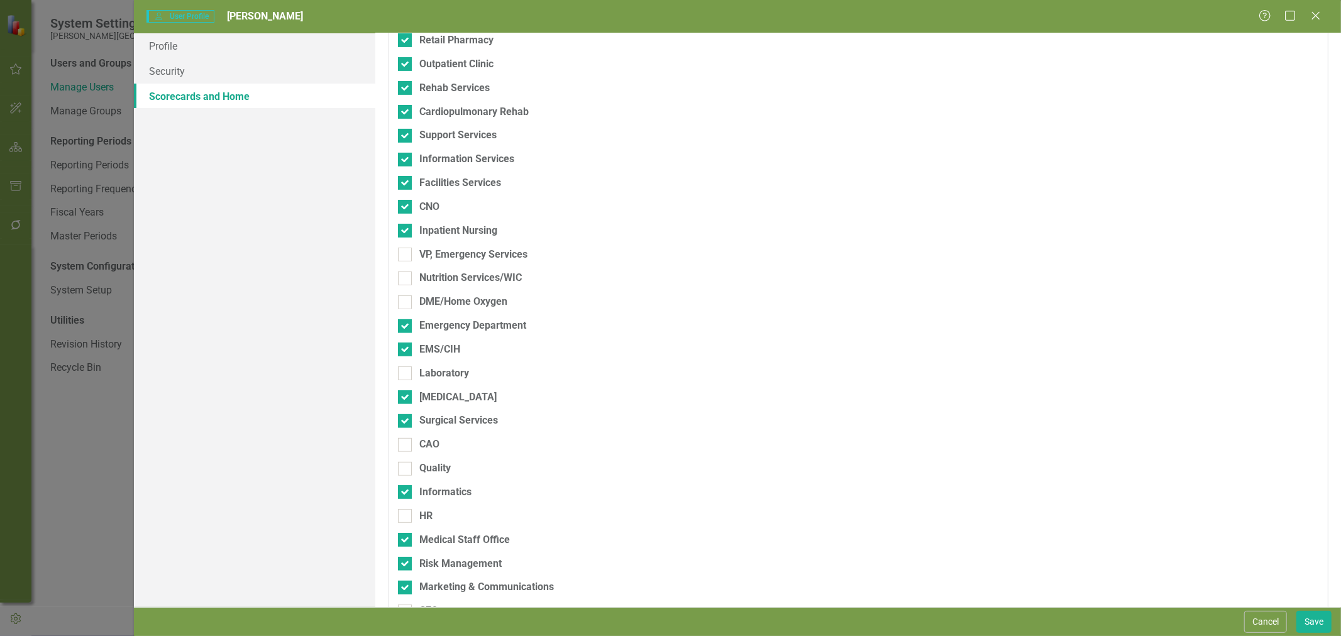
scroll to position [419, 0]
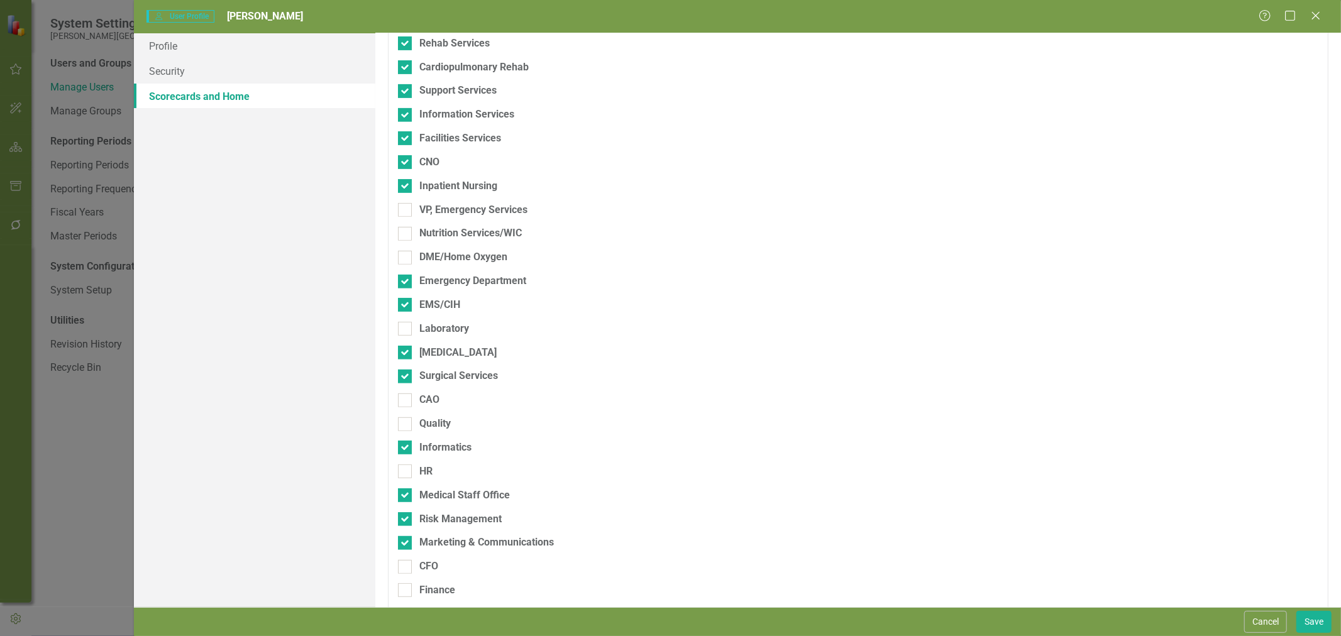
click at [409, 209] on div at bounding box center [405, 210] width 14 height 14
click at [406, 209] on input "VP, Emergency Services" at bounding box center [402, 207] width 8 height 8
click at [405, 233] on input "Nutrition Services/WIC" at bounding box center [402, 231] width 8 height 8
click at [403, 256] on input "DME/Home Oxygen" at bounding box center [402, 255] width 8 height 8
click at [407, 327] on div at bounding box center [405, 329] width 14 height 14
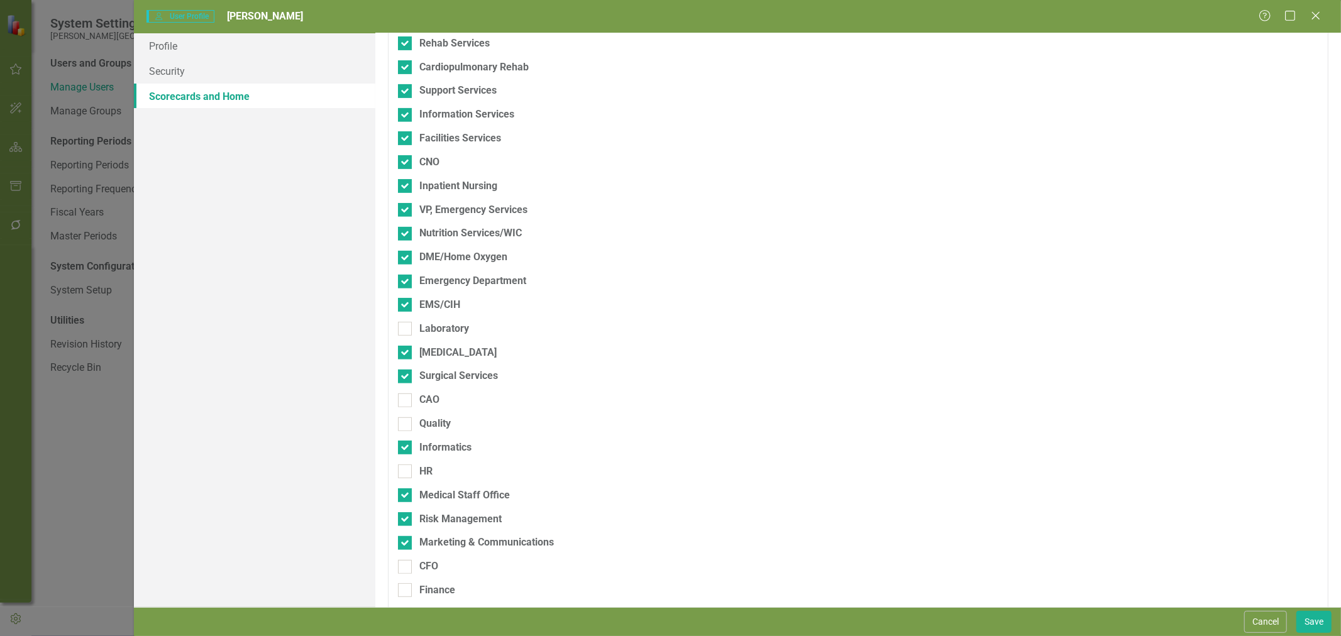
click at [406, 327] on input "Laboratory" at bounding box center [402, 326] width 8 height 8
click at [404, 399] on input "CAO" at bounding box center [402, 398] width 8 height 8
click at [406, 426] on div at bounding box center [405, 425] width 14 height 14
click at [406, 426] on input "Quality" at bounding box center [402, 422] width 8 height 8
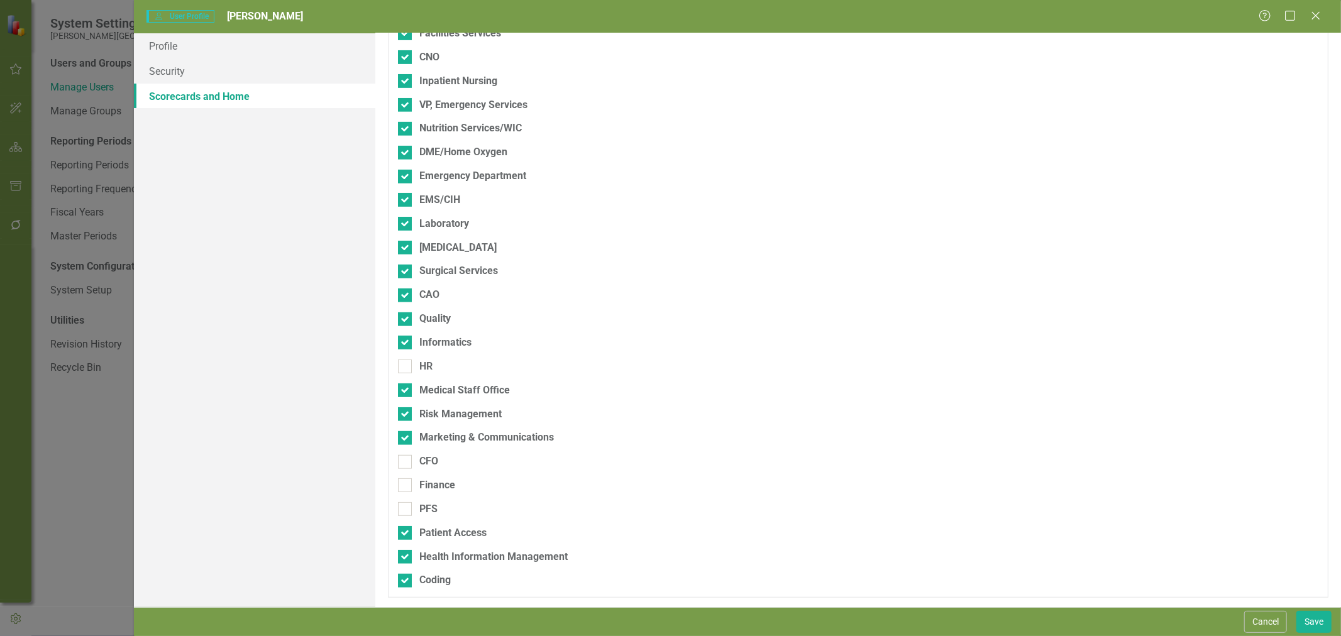
click at [411, 368] on div at bounding box center [405, 367] width 14 height 14
click at [406, 368] on input "HR" at bounding box center [402, 364] width 8 height 8
click at [404, 462] on input "CFO" at bounding box center [402, 459] width 8 height 8
drag, startPoint x: 404, startPoint y: 487, endPoint x: 403, endPoint y: 498, distance: 11.3
click at [403, 488] on div at bounding box center [405, 486] width 14 height 14
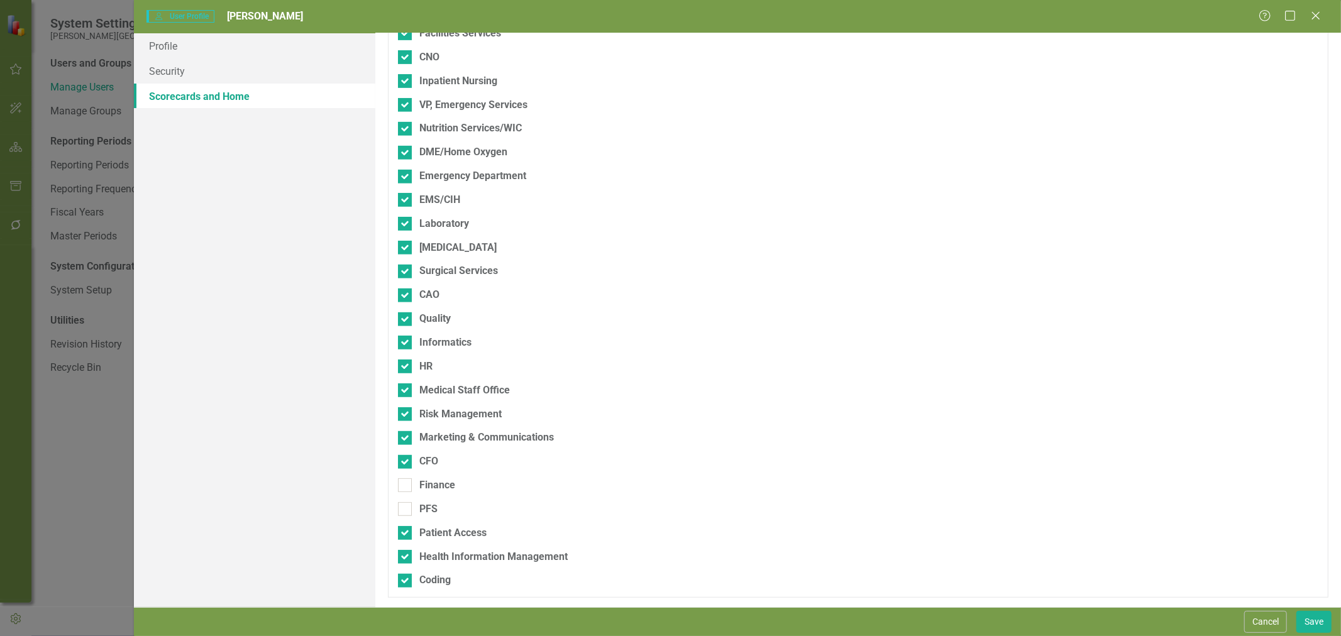
click at [403, 487] on input "Finance" at bounding box center [402, 483] width 8 height 8
click at [403, 506] on input "PFS" at bounding box center [402, 506] width 8 height 8
click at [1318, 621] on button "Save" at bounding box center [1314, 622] width 35 height 22
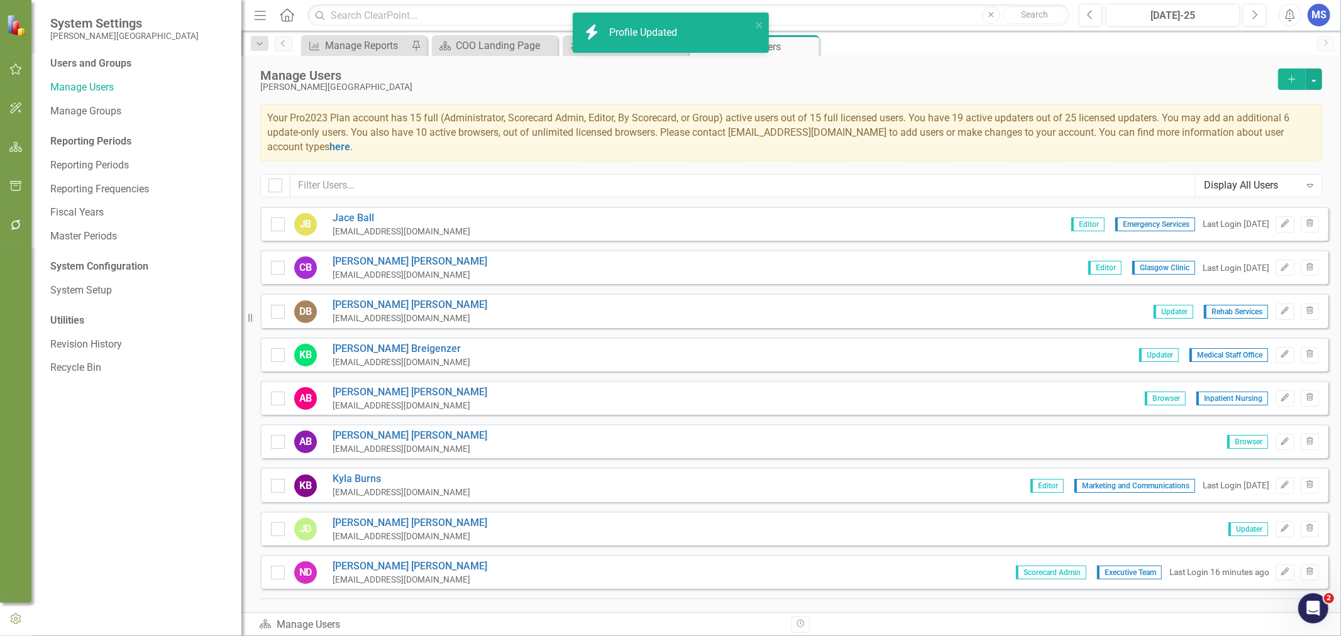
click at [350, 390] on link "[PERSON_NAME]" at bounding box center [410, 392] width 155 height 14
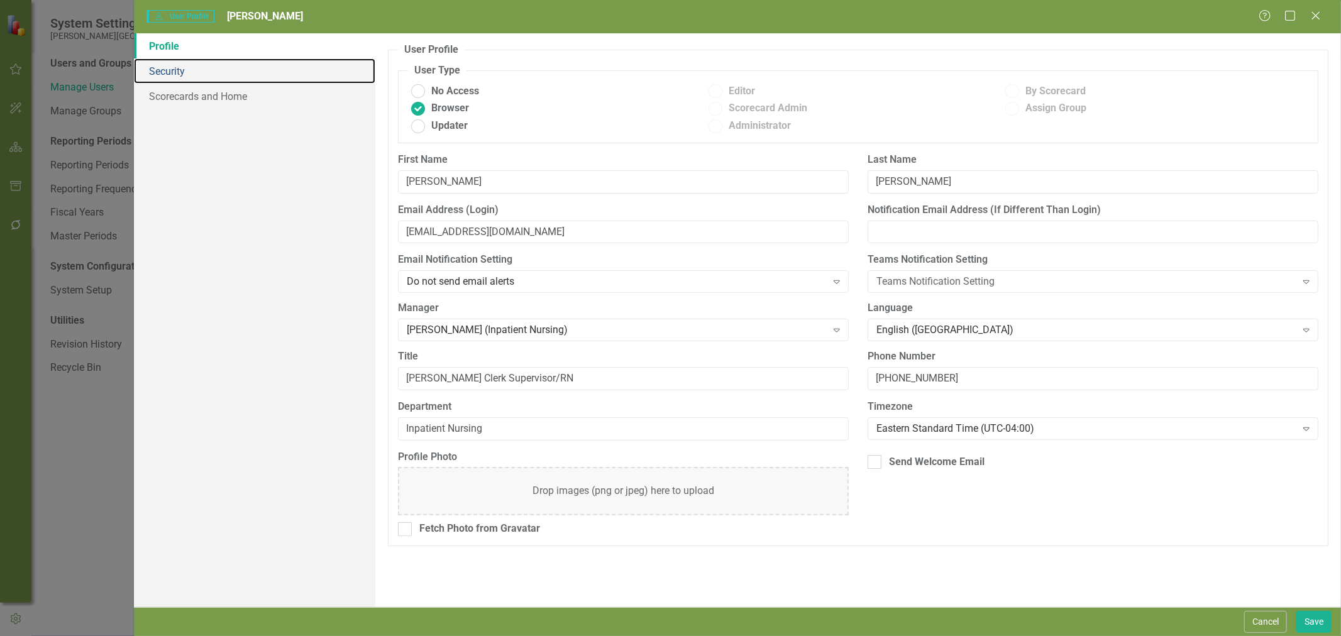
click at [162, 74] on link "Security" at bounding box center [254, 70] width 241 height 25
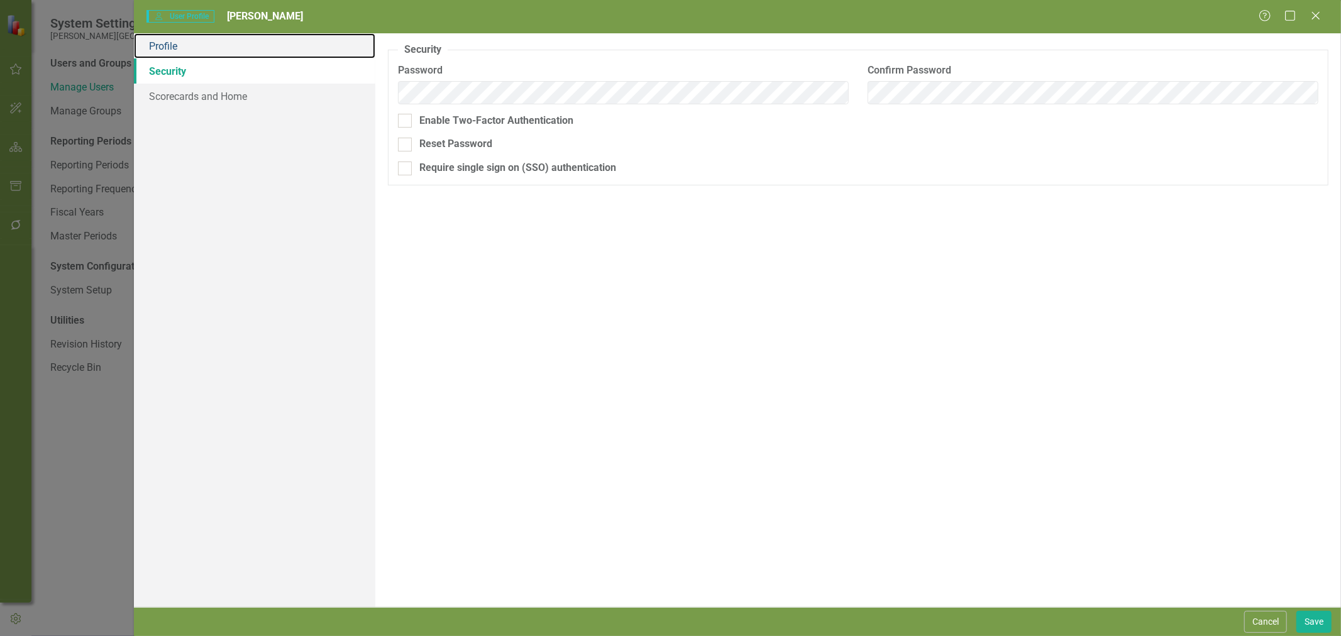
click at [172, 57] on link "Profile" at bounding box center [254, 45] width 241 height 25
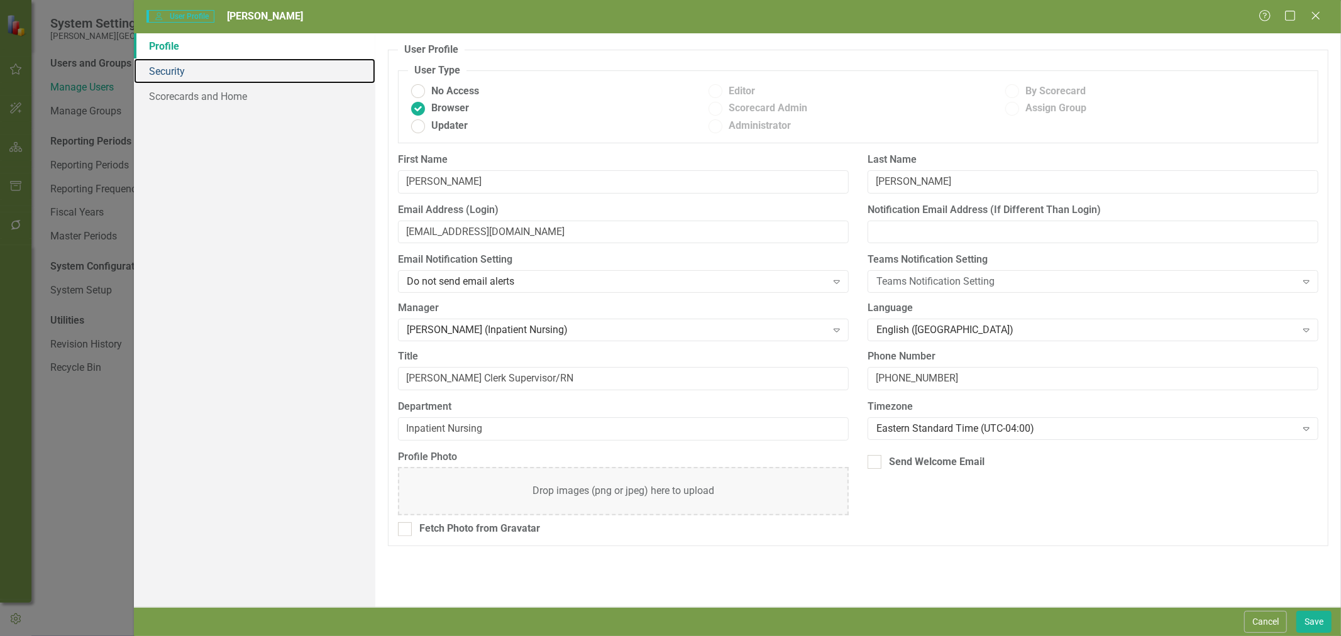
click at [171, 76] on link "Security" at bounding box center [254, 70] width 241 height 25
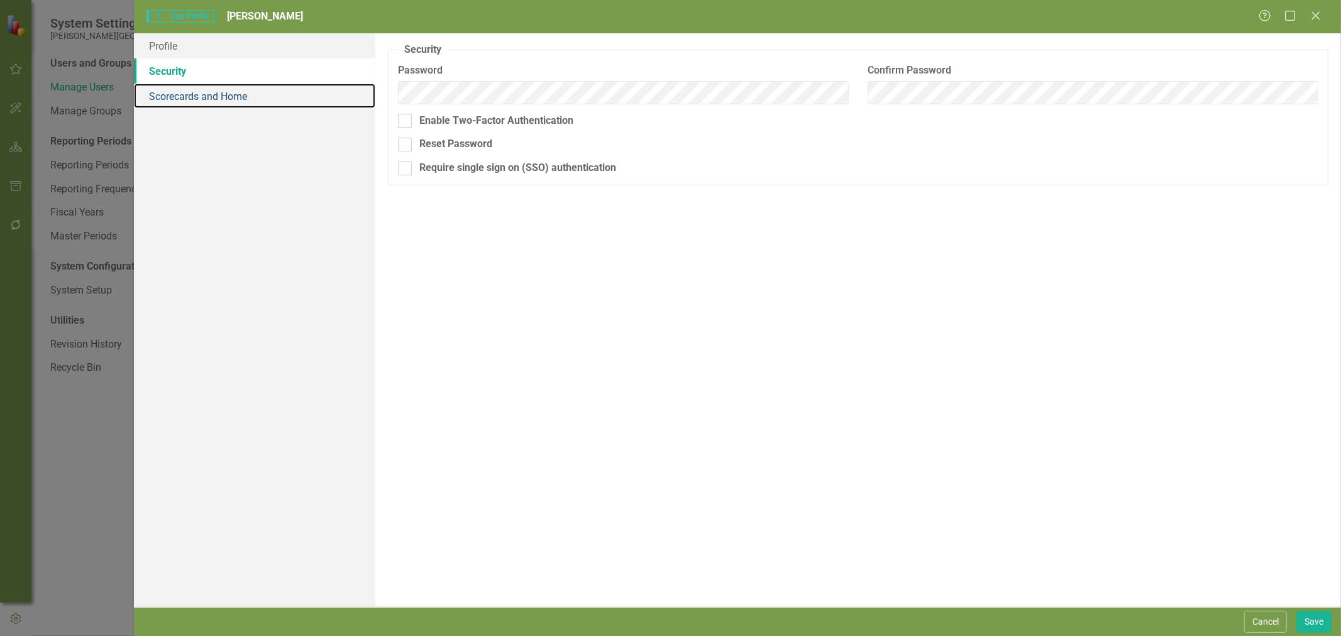
click at [176, 103] on link "Scorecards and Home" at bounding box center [254, 96] width 241 height 25
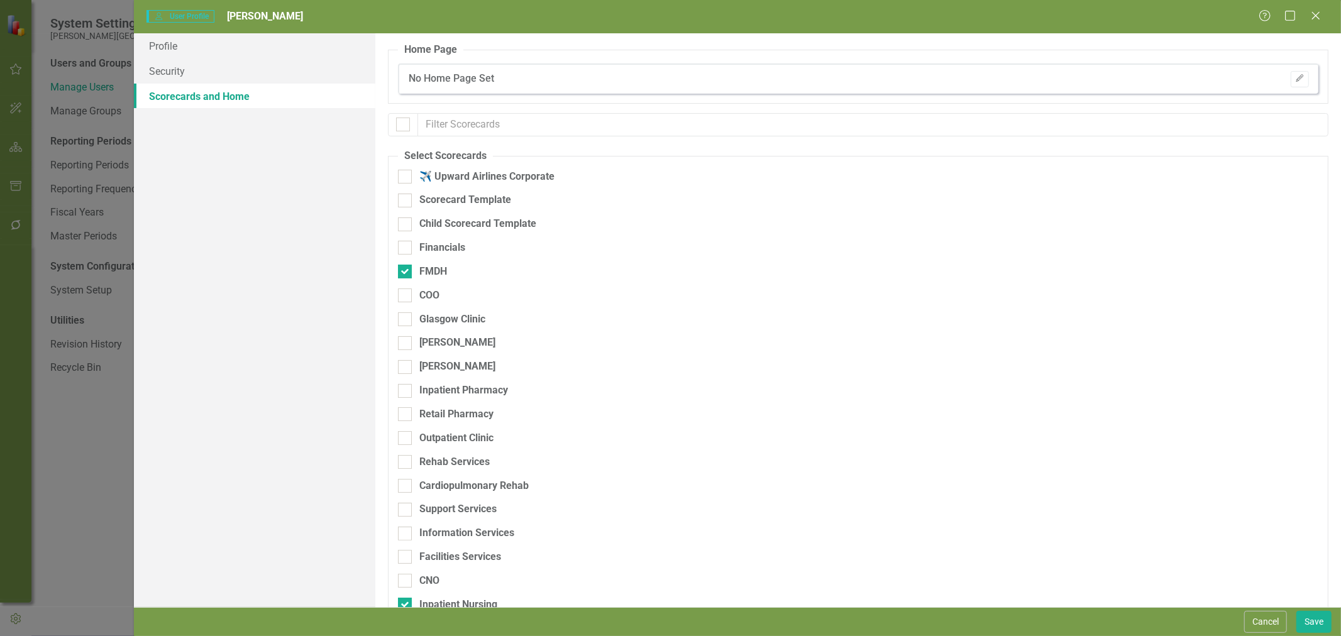
click at [414, 300] on div "COO" at bounding box center [792, 296] width 789 height 14
click at [406, 297] on input "COO" at bounding box center [402, 293] width 8 height 8
click at [414, 323] on div "Glasgow Clinic" at bounding box center [792, 320] width 789 height 14
click at [406, 321] on input "Glasgow Clinic" at bounding box center [402, 317] width 8 height 8
click at [412, 348] on div "[PERSON_NAME]" at bounding box center [792, 343] width 789 height 14
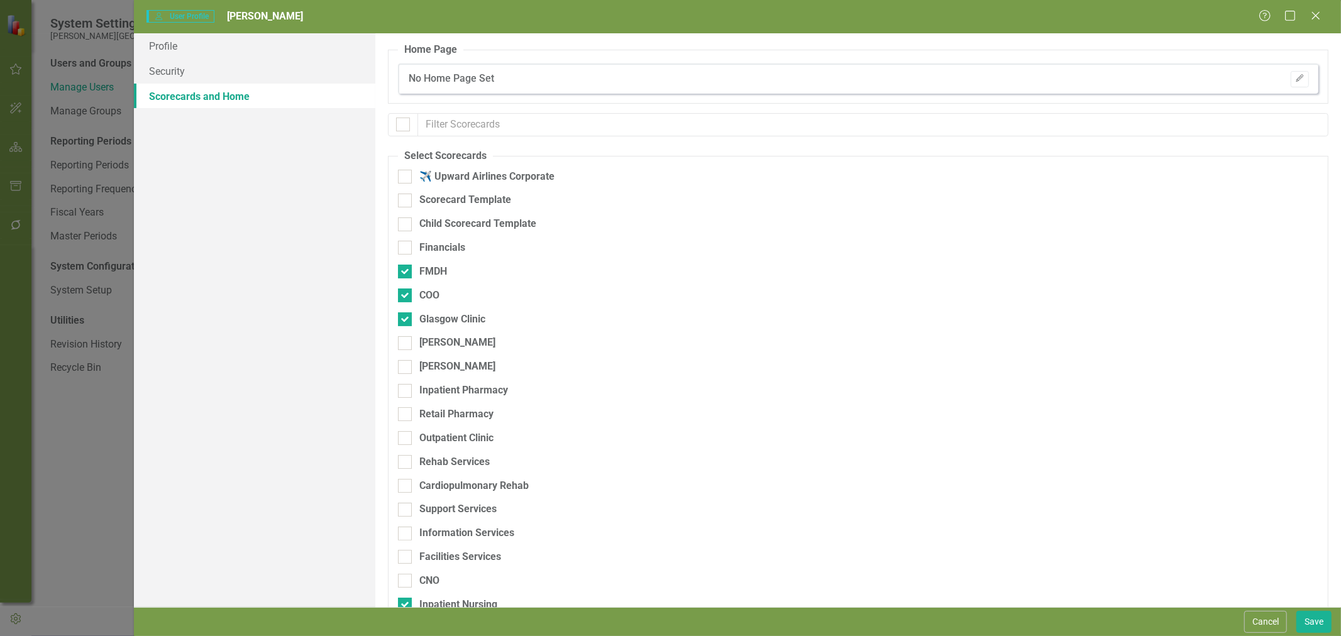
click at [406, 345] on input "[PERSON_NAME]" at bounding box center [402, 340] width 8 height 8
click at [407, 372] on div at bounding box center [405, 367] width 14 height 14
click at [406, 368] on input "[PERSON_NAME]" at bounding box center [402, 364] width 8 height 8
click at [404, 369] on div at bounding box center [405, 367] width 14 height 14
click at [404, 368] on input "[PERSON_NAME]" at bounding box center [402, 364] width 8 height 8
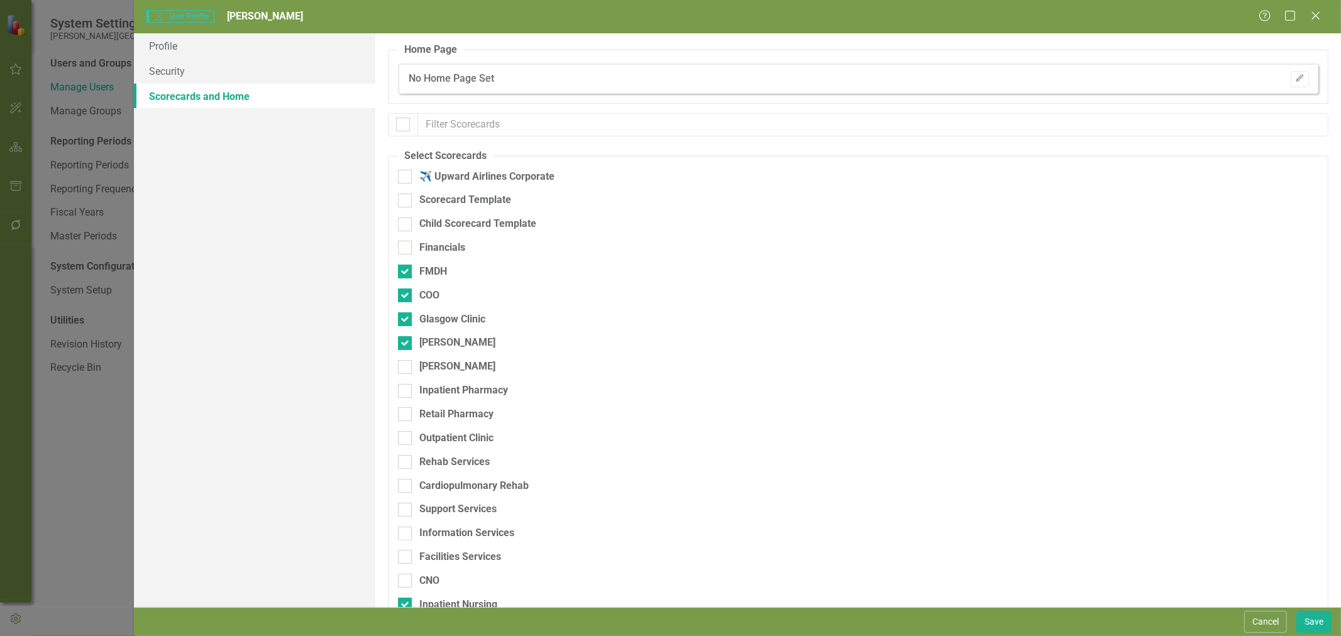
click at [404, 342] on input "[PERSON_NAME]" at bounding box center [402, 340] width 8 height 8
click at [406, 395] on div at bounding box center [405, 391] width 14 height 14
click at [406, 392] on input "Inpatient Pharmacy" at bounding box center [402, 388] width 8 height 8
click at [406, 418] on div at bounding box center [405, 414] width 14 height 14
click at [406, 416] on input "Retail Pharmacy" at bounding box center [402, 411] width 8 height 8
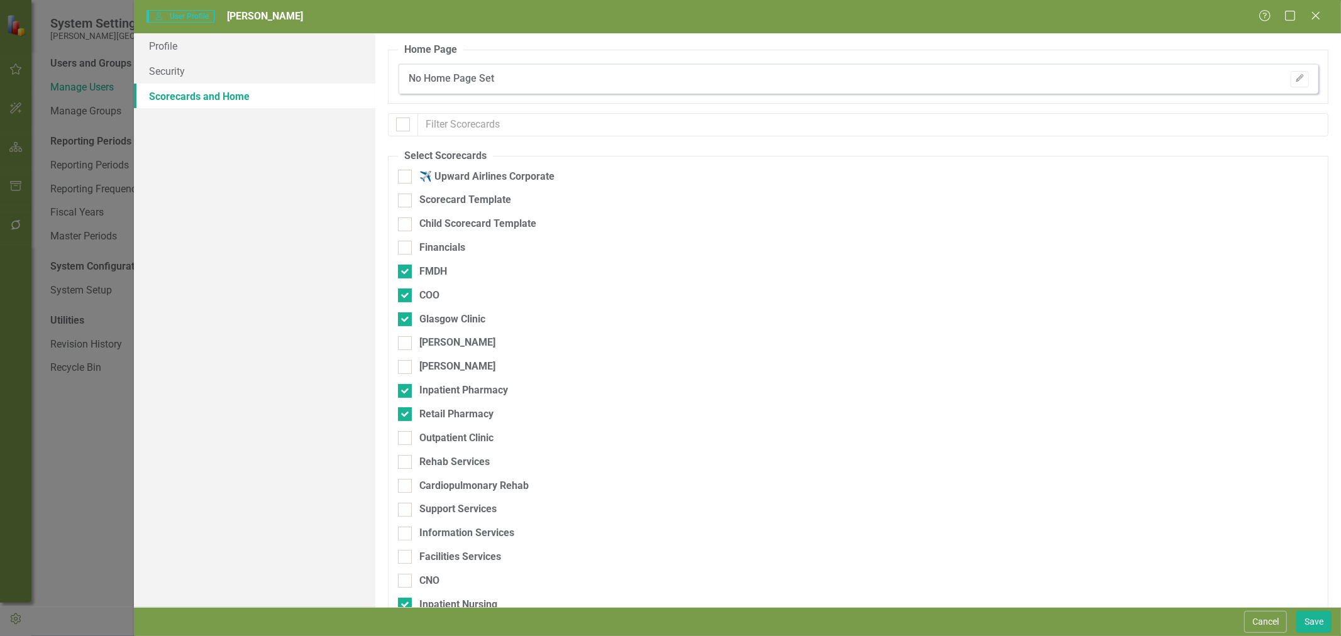
click at [406, 442] on div at bounding box center [405, 438] width 14 height 14
click at [406, 440] on input "Outpatient Clinic" at bounding box center [402, 435] width 8 height 8
click at [407, 461] on div at bounding box center [405, 462] width 14 height 14
click at [406, 461] on input "Rehab Services" at bounding box center [402, 459] width 8 height 8
click at [407, 491] on div at bounding box center [405, 486] width 14 height 14
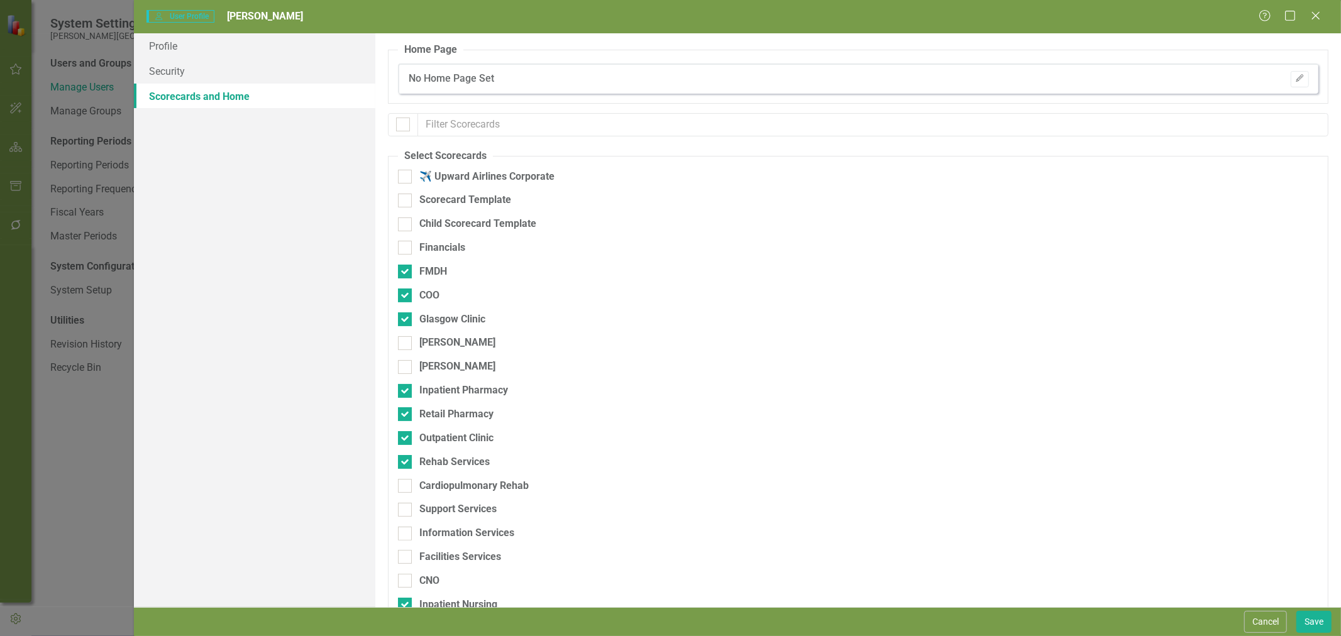
click at [406, 487] on input "Cardiopulmonary Rehab" at bounding box center [402, 483] width 8 height 8
click at [406, 514] on div at bounding box center [405, 510] width 14 height 14
click at [406, 511] on input "Support Services" at bounding box center [402, 507] width 8 height 8
drag, startPoint x: 406, startPoint y: 535, endPoint x: 405, endPoint y: 544, distance: 8.8
click at [406, 536] on div at bounding box center [405, 534] width 14 height 14
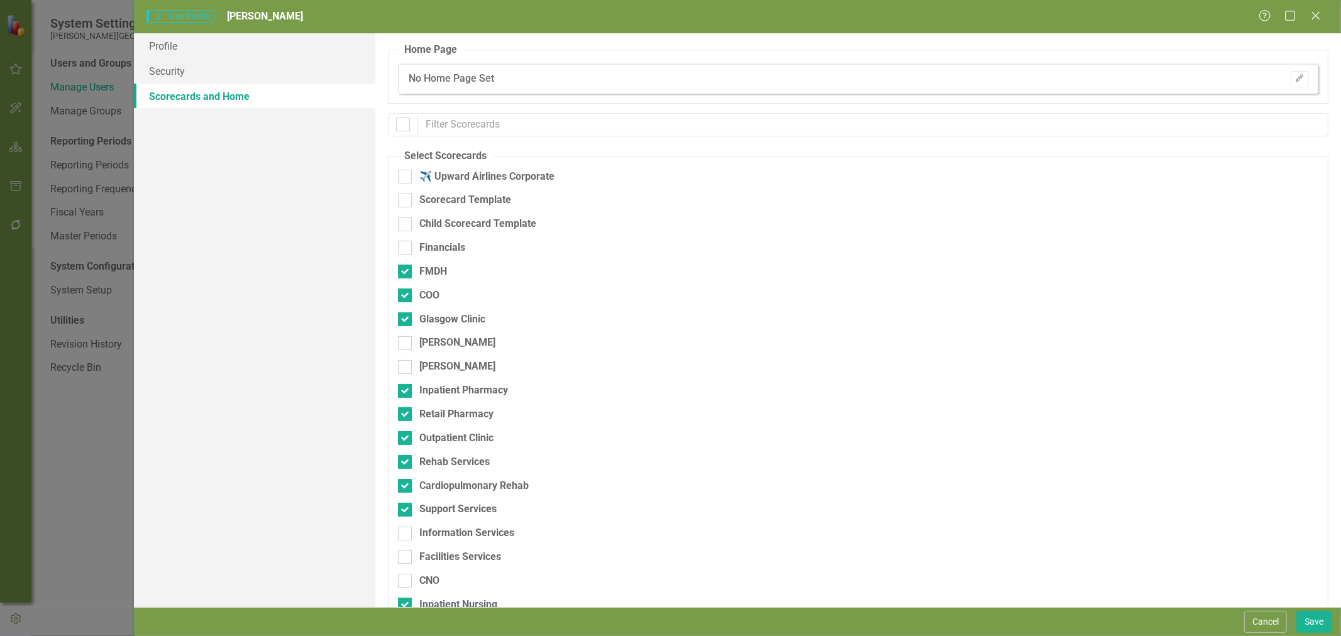
click at [406, 535] on input "Information Services" at bounding box center [402, 531] width 8 height 8
click at [406, 560] on div at bounding box center [405, 557] width 14 height 14
click at [406, 558] on input "Facilities Services" at bounding box center [402, 554] width 8 height 8
click at [403, 579] on input "CNO" at bounding box center [402, 578] width 8 height 8
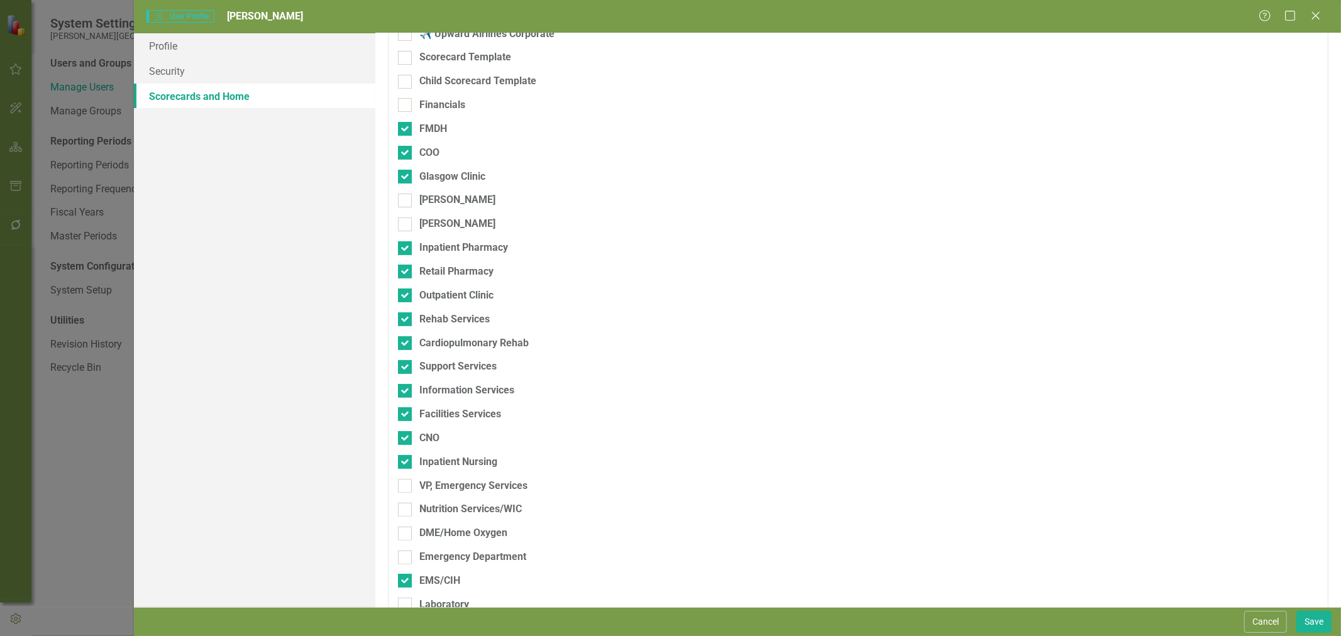
scroll to position [279, 0]
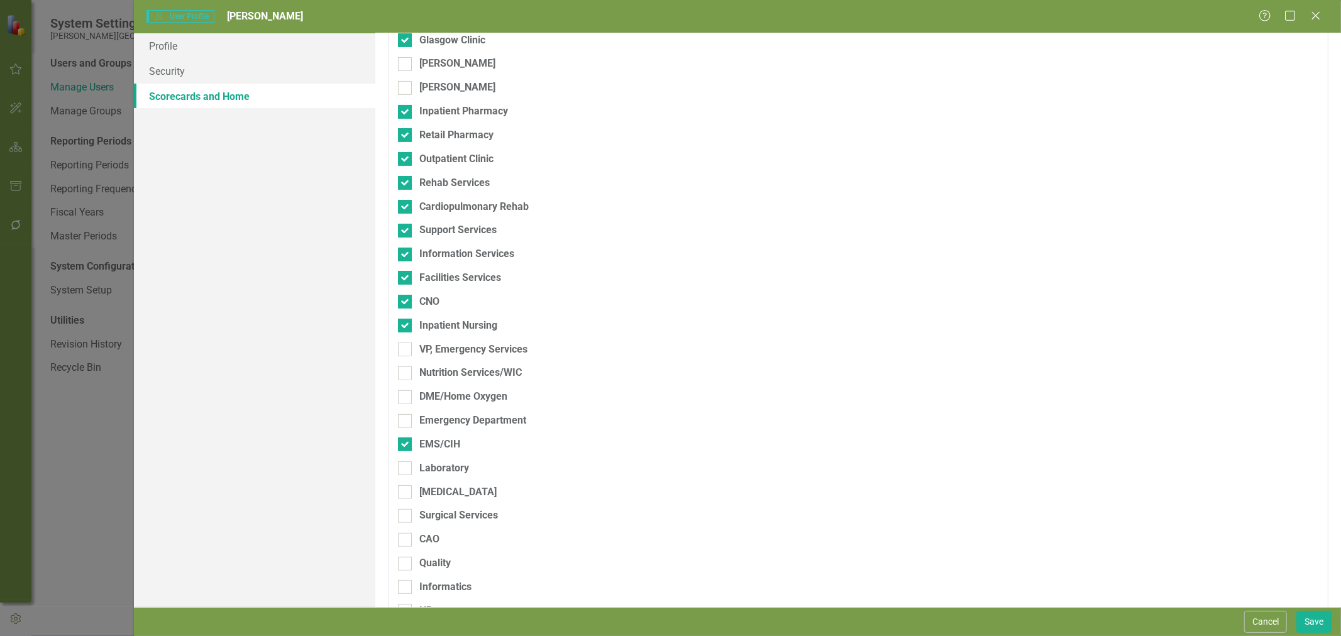
click at [401, 346] on input "VP, Emergency Services" at bounding box center [402, 347] width 8 height 8
click at [404, 373] on input "Nutrition Services/WIC" at bounding box center [402, 371] width 8 height 8
click at [406, 399] on div at bounding box center [405, 398] width 14 height 14
click at [406, 399] on input "DME/Home Oxygen" at bounding box center [402, 395] width 8 height 8
drag, startPoint x: 406, startPoint y: 411, endPoint x: 405, endPoint y: 422, distance: 11.3
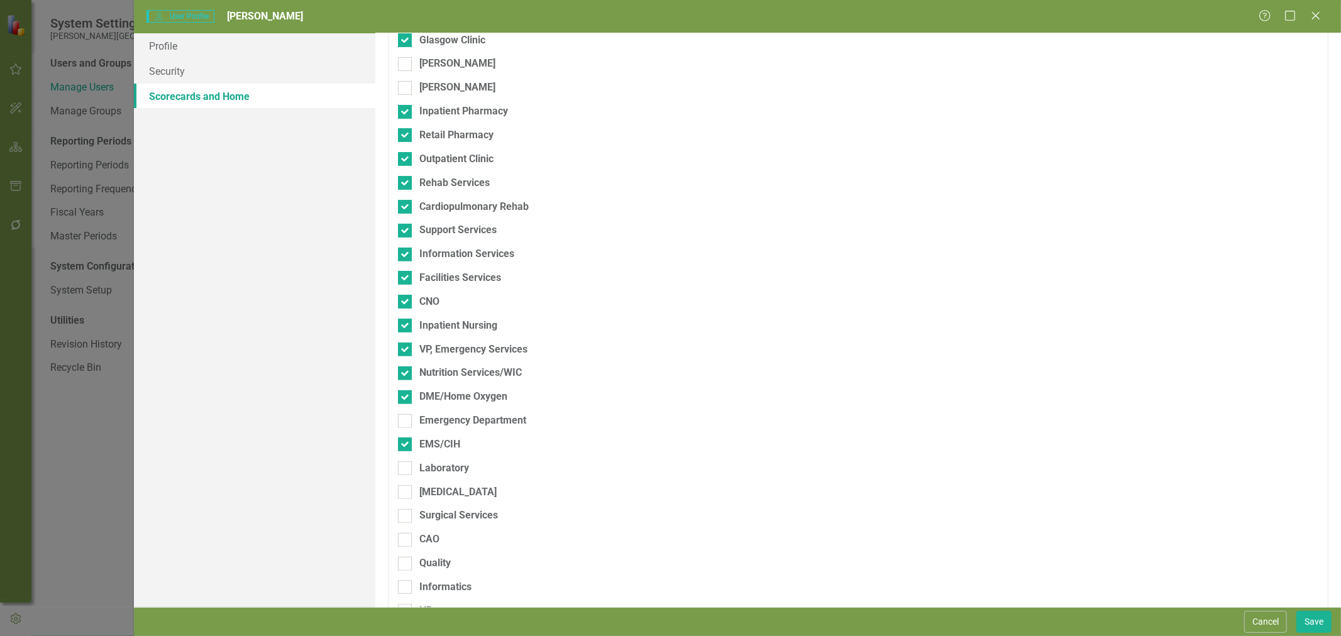
click at [406, 411] on div "DME/Home Oxygen" at bounding box center [792, 402] width 789 height 24
click at [405, 422] on input "Emergency Department" at bounding box center [402, 418] width 8 height 8
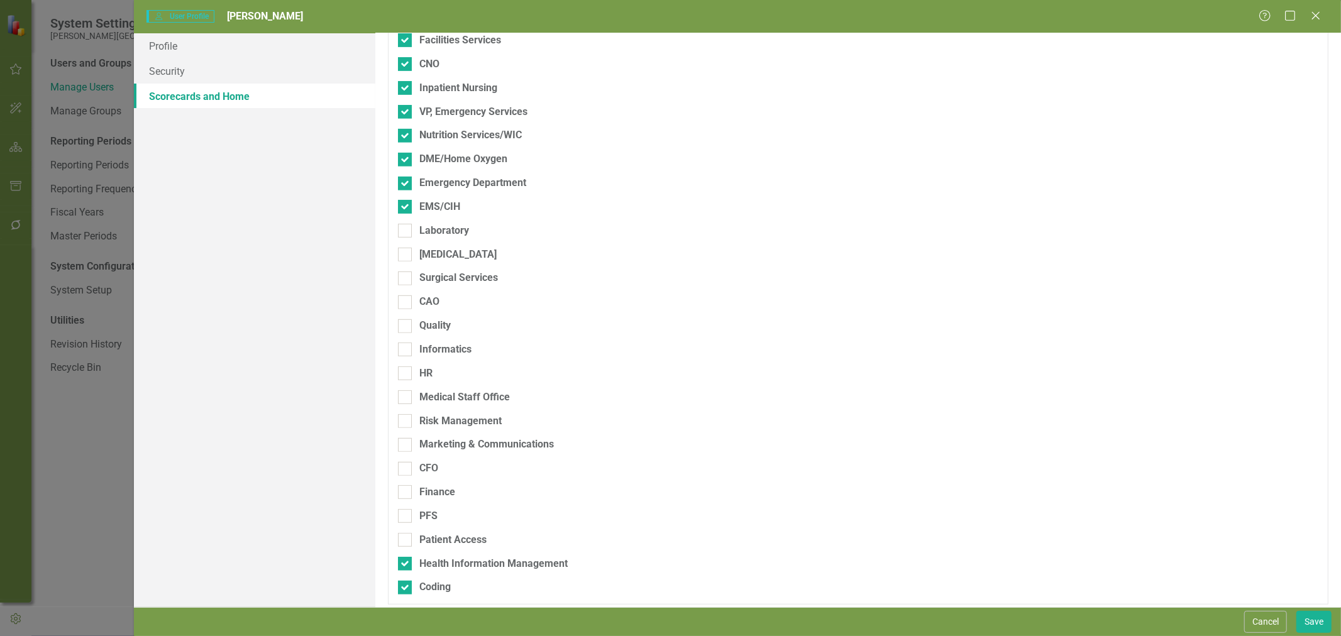
scroll to position [524, 0]
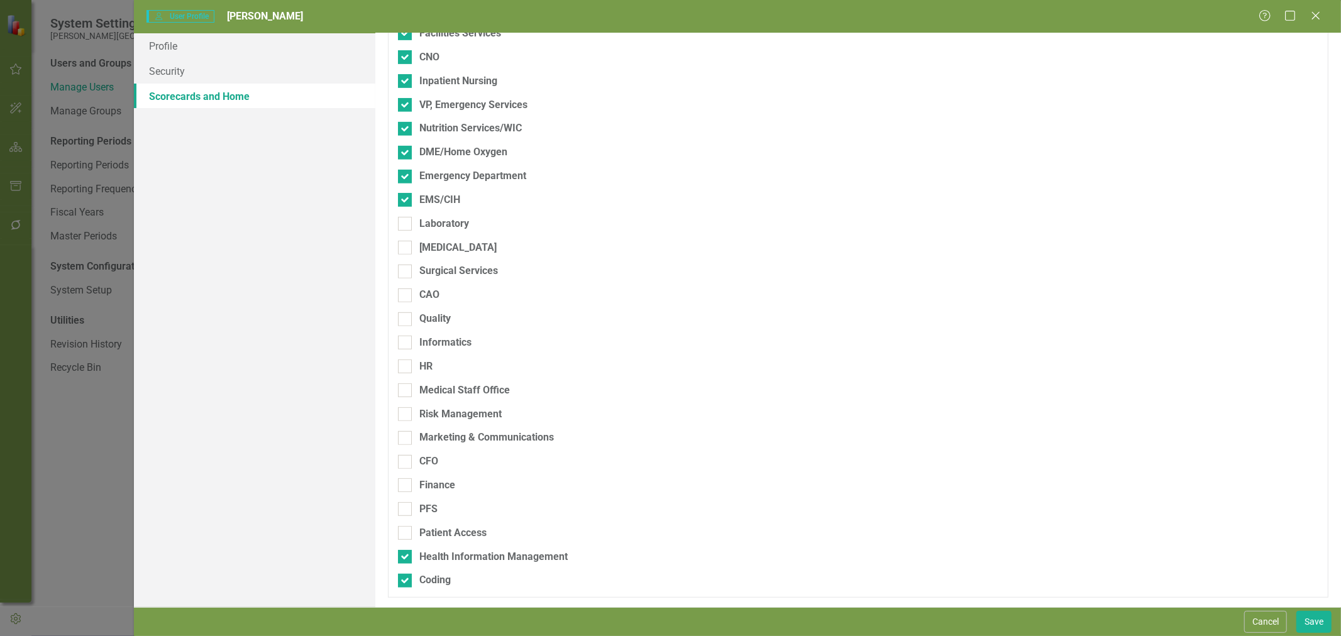
click at [404, 217] on div "Laboratory" at bounding box center [792, 224] width 789 height 14
click at [404, 217] on input "Laboratory" at bounding box center [402, 221] width 8 height 8
click at [405, 242] on input "[MEDICAL_DATA]" at bounding box center [402, 245] width 8 height 8
click at [405, 265] on input "Surgical Services" at bounding box center [402, 269] width 8 height 8
click at [406, 294] on input "CAO" at bounding box center [402, 293] width 8 height 8
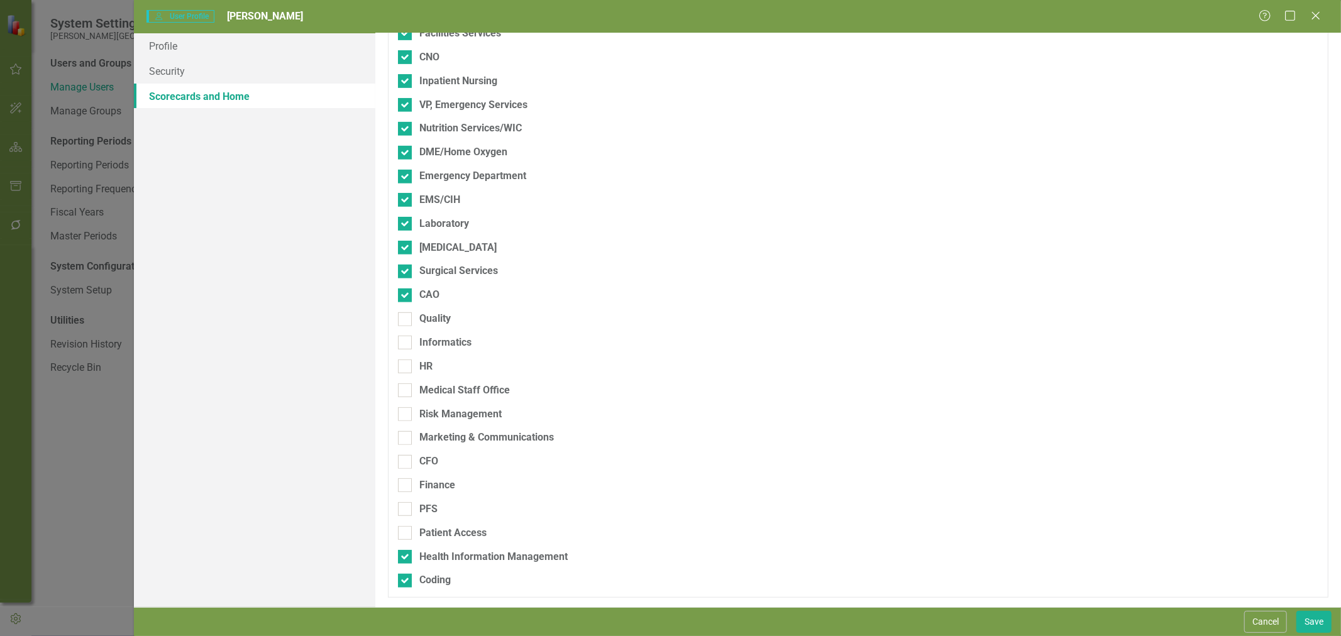
click at [404, 328] on div "Quality" at bounding box center [792, 324] width 789 height 24
click at [407, 318] on div at bounding box center [405, 320] width 14 height 14
click at [406, 318] on input "Quality" at bounding box center [402, 317] width 8 height 8
click at [407, 346] on div at bounding box center [405, 343] width 14 height 14
click at [406, 344] on input "Informatics" at bounding box center [402, 340] width 8 height 8
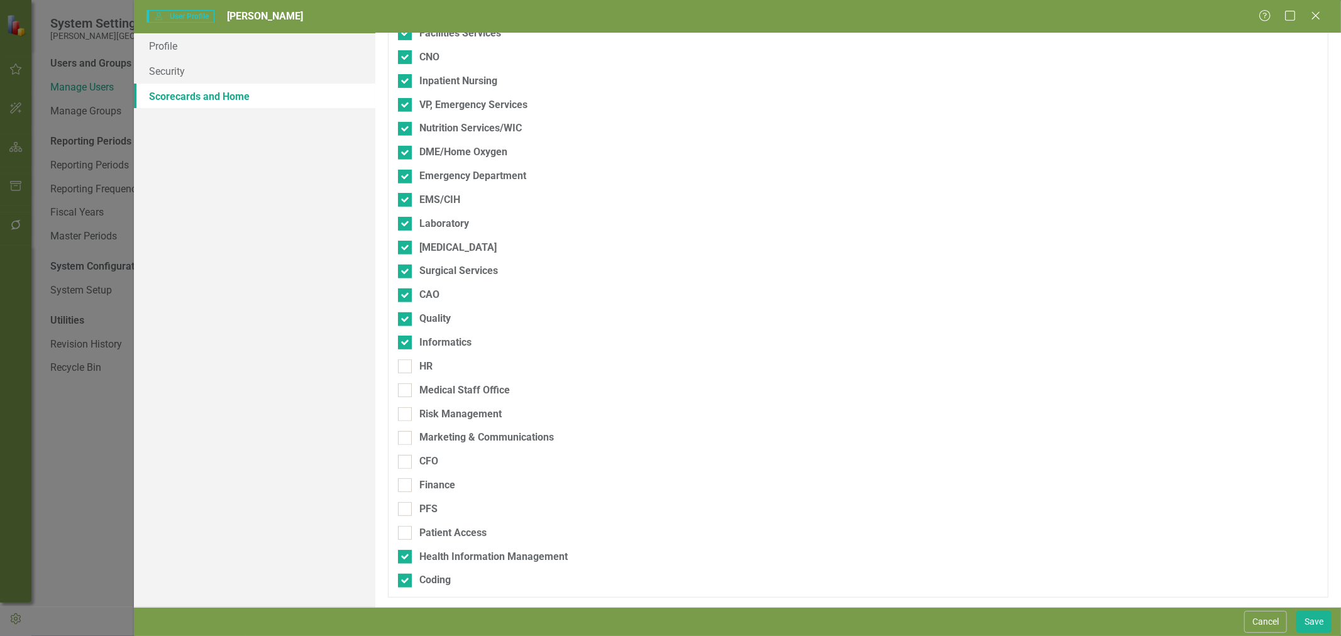
click at [405, 365] on input "HR" at bounding box center [402, 364] width 8 height 8
click at [404, 396] on div at bounding box center [405, 391] width 14 height 14
click at [404, 392] on input "Medical Staff Office" at bounding box center [402, 388] width 8 height 8
click at [404, 414] on input "Risk Management" at bounding box center [402, 411] width 8 height 8
drag, startPoint x: 404, startPoint y: 432, endPoint x: 404, endPoint y: 448, distance: 16.3
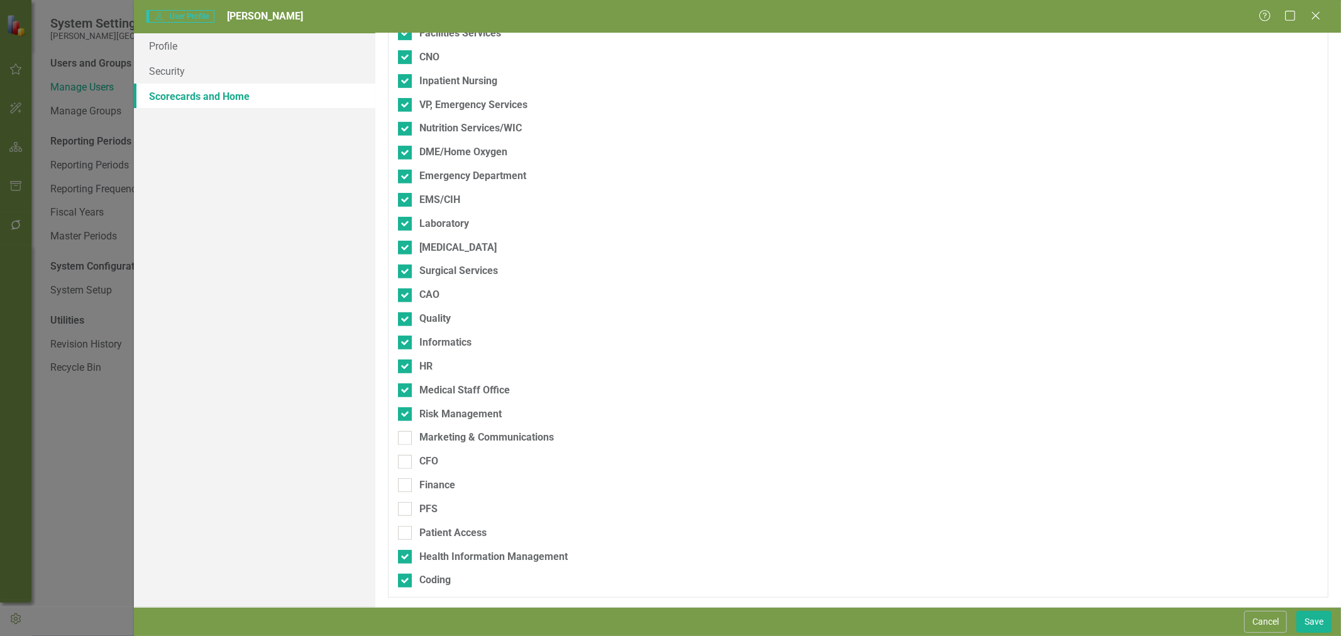
click at [404, 438] on input "Marketing & Communications" at bounding box center [402, 435] width 8 height 8
click at [404, 466] on div at bounding box center [405, 462] width 14 height 14
click at [404, 463] on input "CFO" at bounding box center [402, 459] width 8 height 8
click at [407, 486] on div at bounding box center [405, 486] width 14 height 14
click at [406, 486] on input "Finance" at bounding box center [402, 483] width 8 height 8
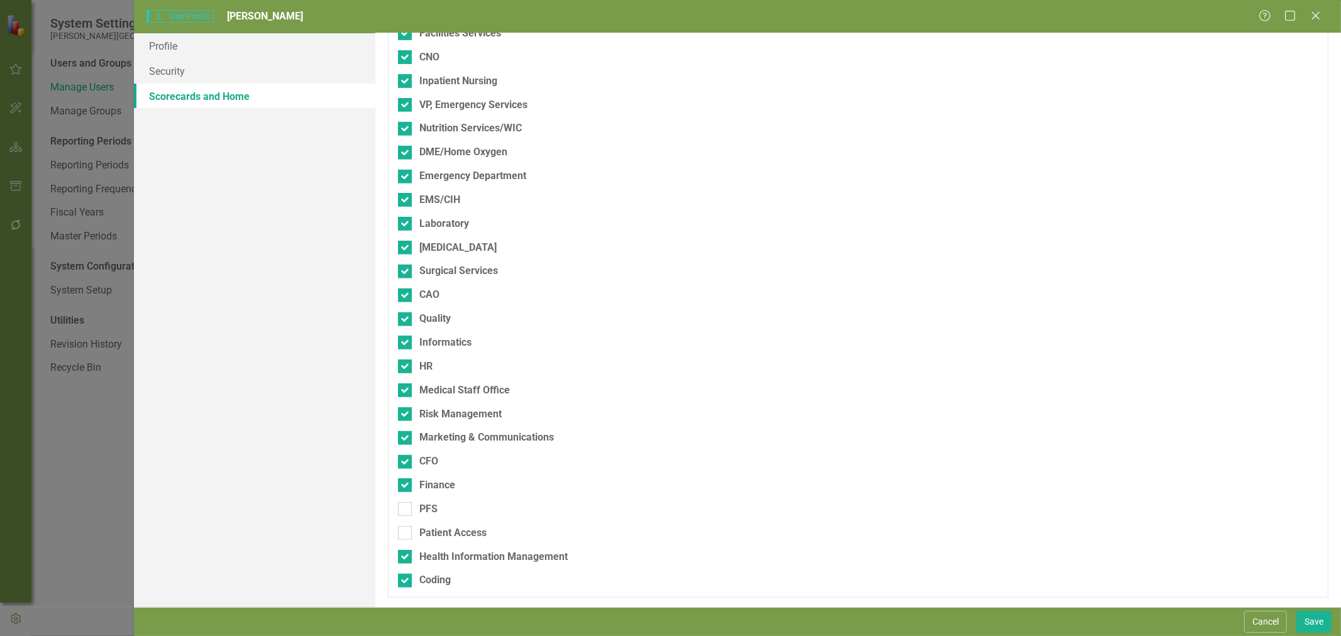
click at [407, 516] on div at bounding box center [405, 509] width 14 height 14
click at [406, 511] on input "PFS" at bounding box center [402, 506] width 8 height 8
click at [407, 531] on div at bounding box center [405, 533] width 14 height 14
click at [406, 531] on input "Patient Access" at bounding box center [402, 530] width 8 height 8
click at [1316, 618] on button "Save" at bounding box center [1314, 622] width 35 height 22
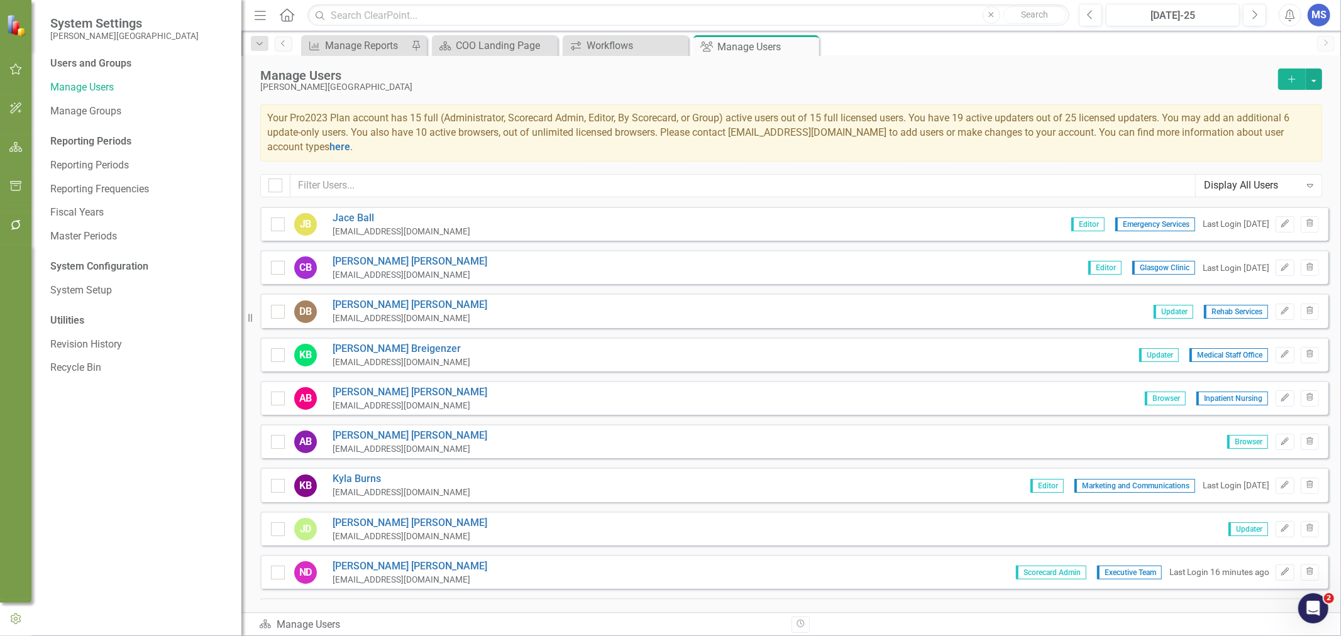
click at [368, 434] on link "[PERSON_NAME]" at bounding box center [410, 436] width 155 height 14
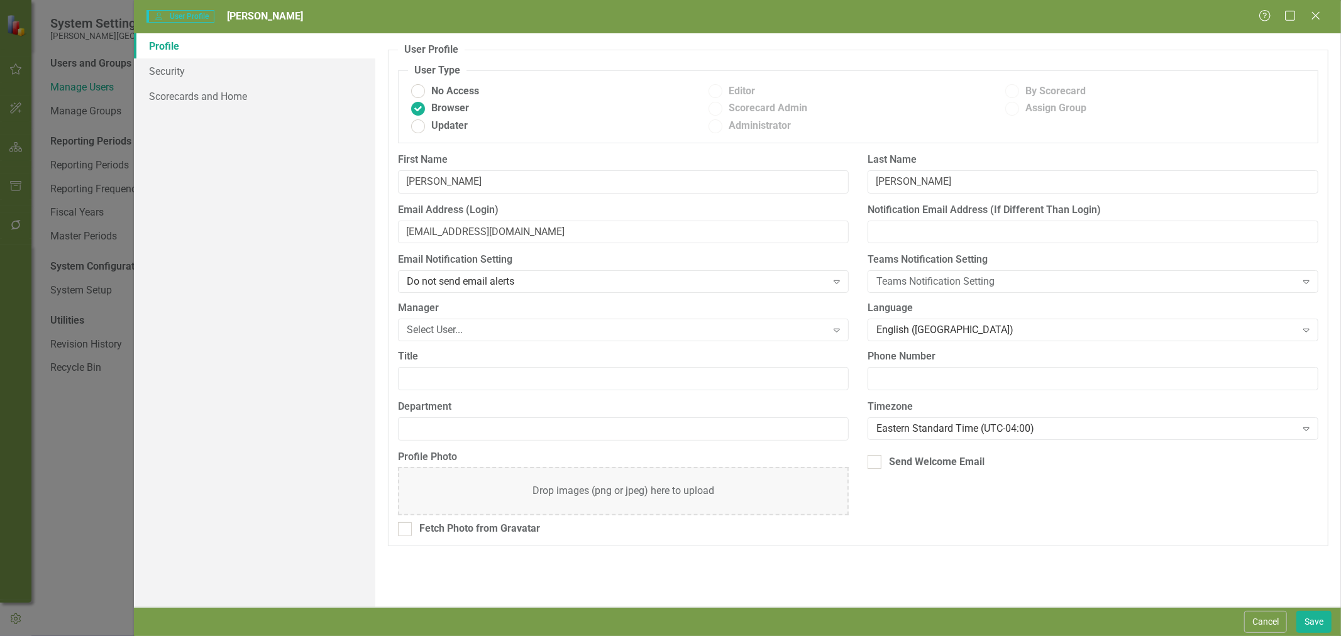
click at [1253, 624] on button "Cancel" at bounding box center [1265, 622] width 43 height 22
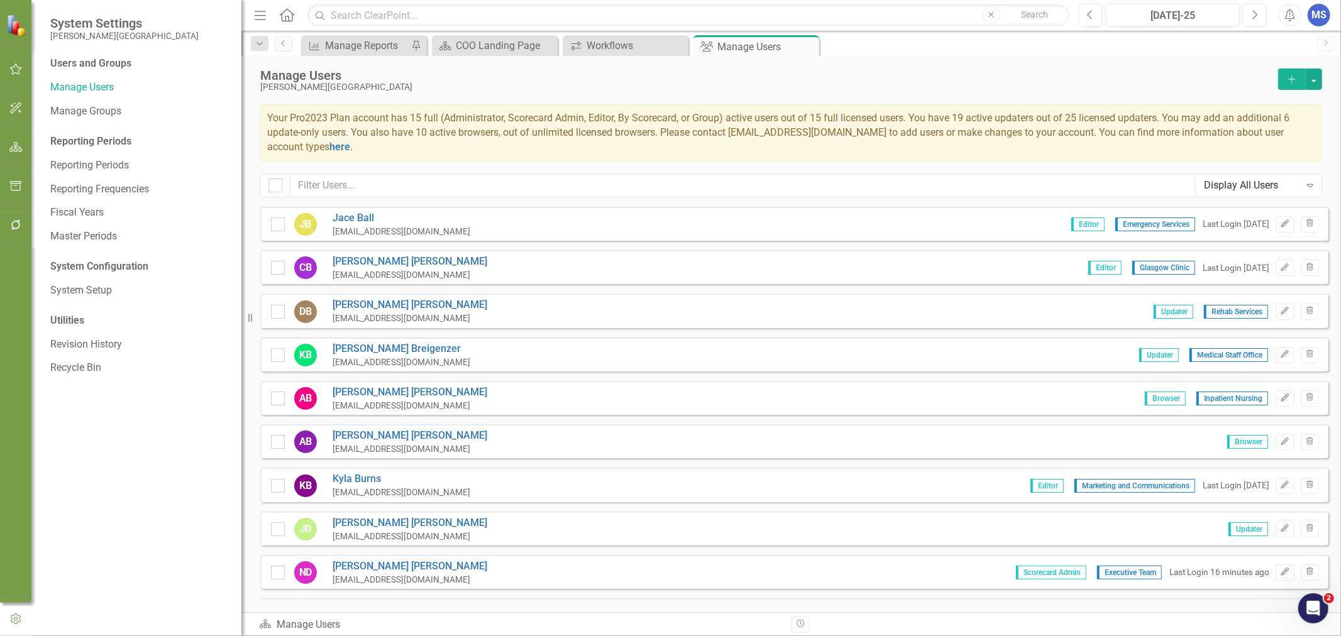
click at [367, 479] on link "[PERSON_NAME]" at bounding box center [402, 479] width 138 height 14
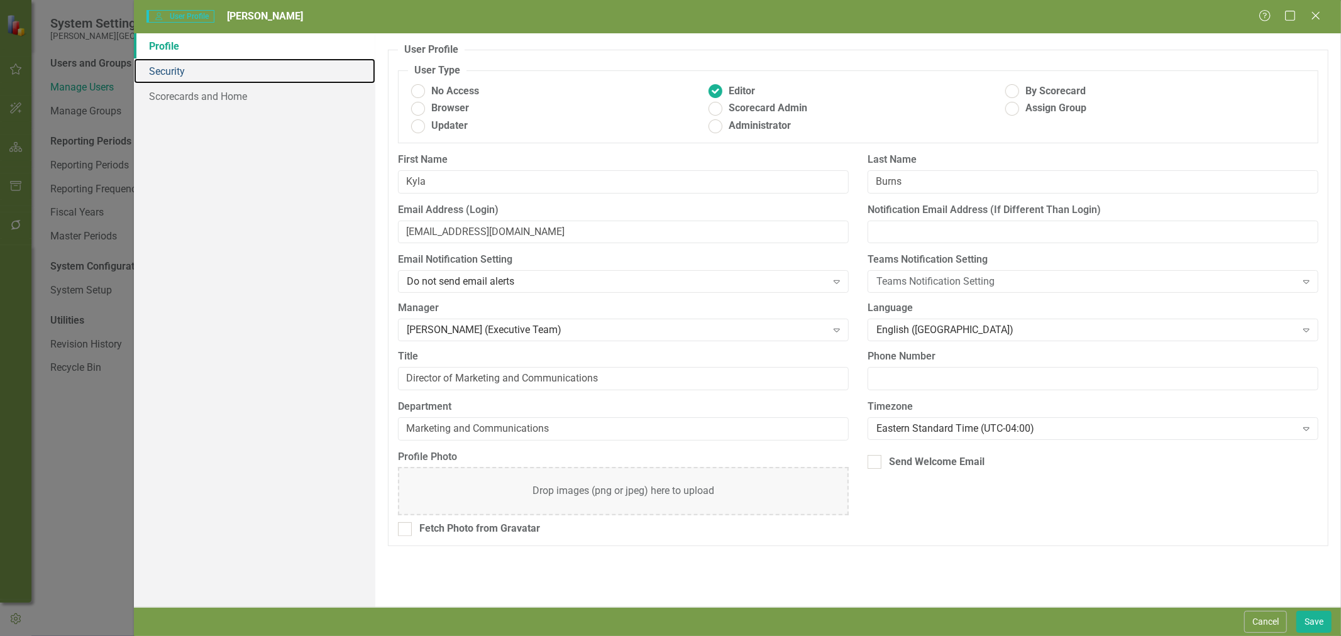
drag, startPoint x: 162, startPoint y: 77, endPoint x: 187, endPoint y: 91, distance: 29.3
click at [162, 77] on link "Security" at bounding box center [254, 70] width 241 height 25
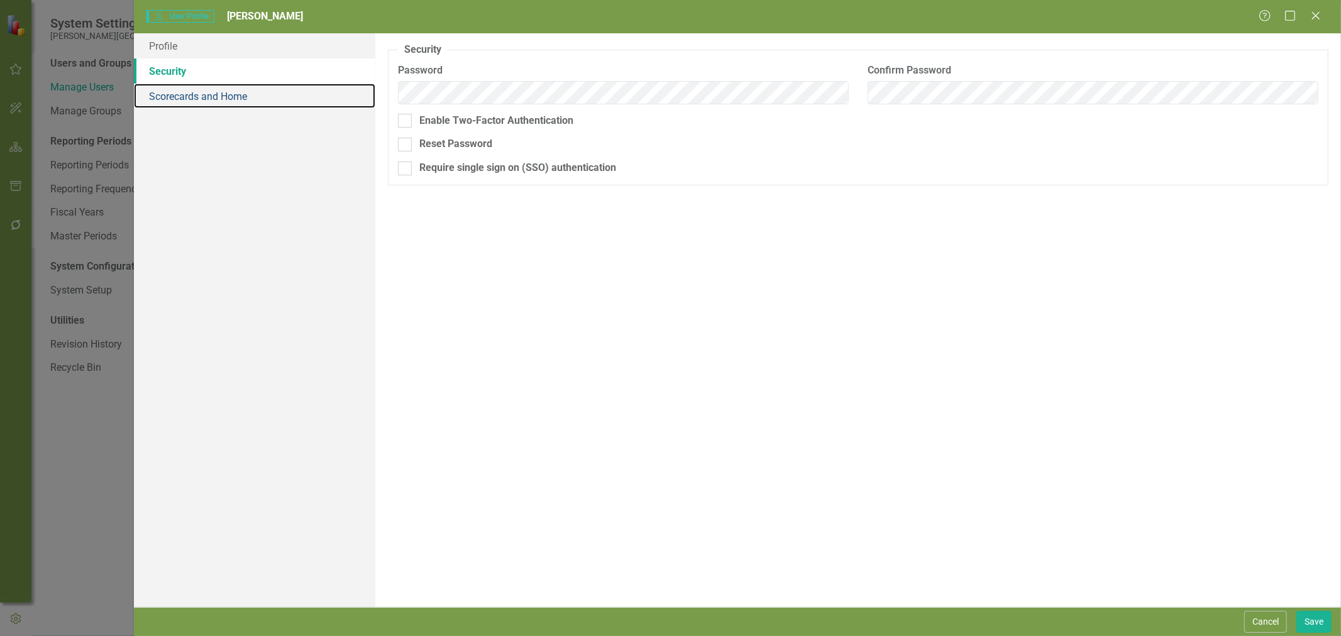
click at [195, 89] on link "Scorecards and Home" at bounding box center [254, 96] width 241 height 25
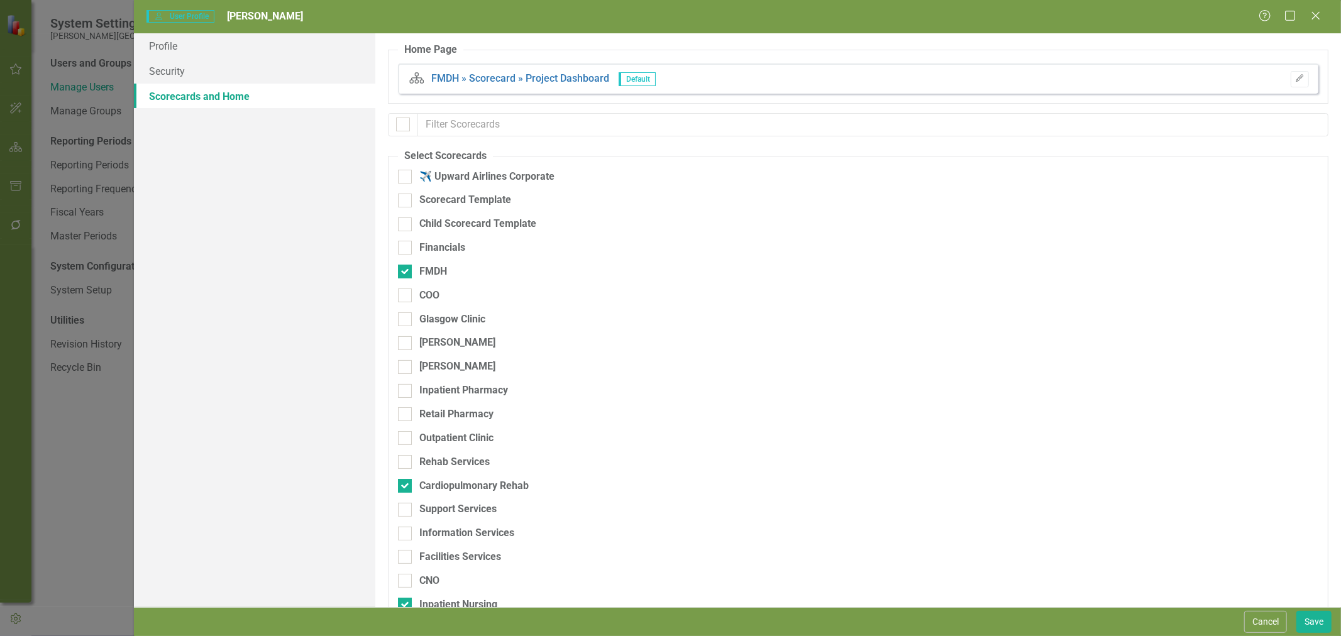
click at [404, 297] on input "COO" at bounding box center [402, 293] width 8 height 8
click at [401, 321] on div at bounding box center [405, 320] width 14 height 14
click at [401, 321] on input "Glasgow Clinic" at bounding box center [402, 317] width 8 height 8
click at [404, 349] on div at bounding box center [405, 343] width 14 height 14
click at [404, 345] on input "[PERSON_NAME]" at bounding box center [402, 340] width 8 height 8
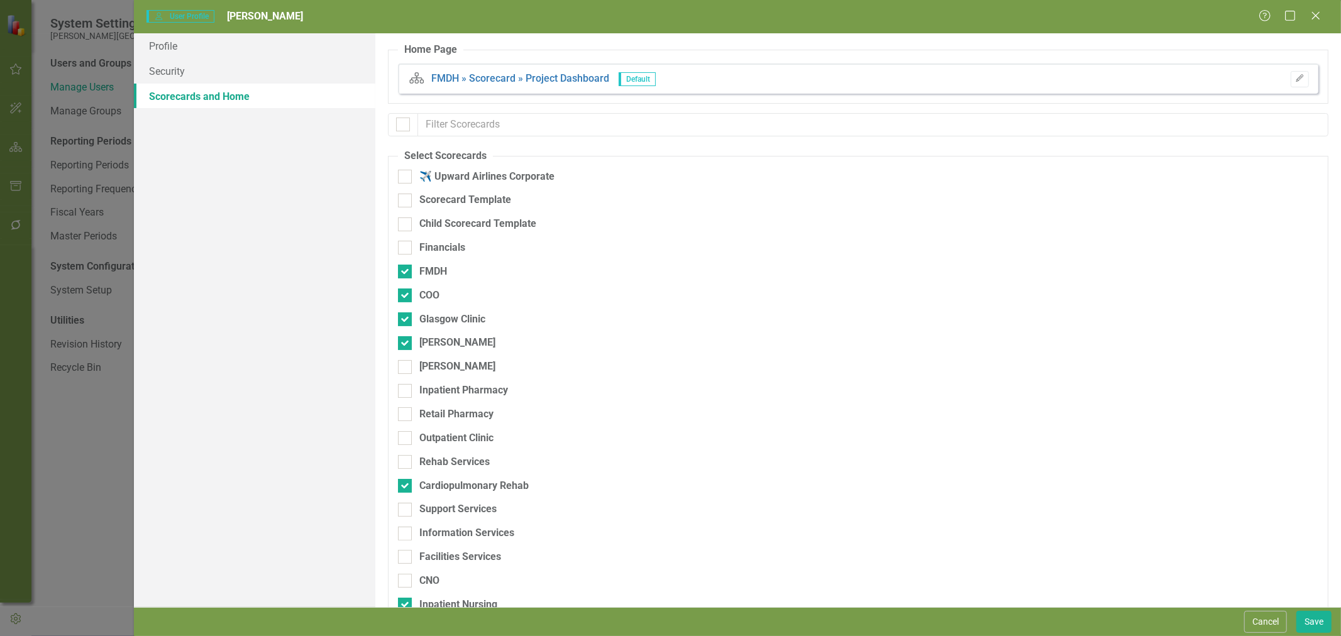
click at [406, 341] on div at bounding box center [405, 343] width 14 height 14
click at [406, 341] on input "[PERSON_NAME]" at bounding box center [402, 340] width 8 height 8
click at [406, 389] on input "Inpatient Pharmacy" at bounding box center [402, 388] width 8 height 8
click at [407, 409] on div at bounding box center [405, 414] width 14 height 14
click at [406, 409] on input "Retail Pharmacy" at bounding box center [402, 411] width 8 height 8
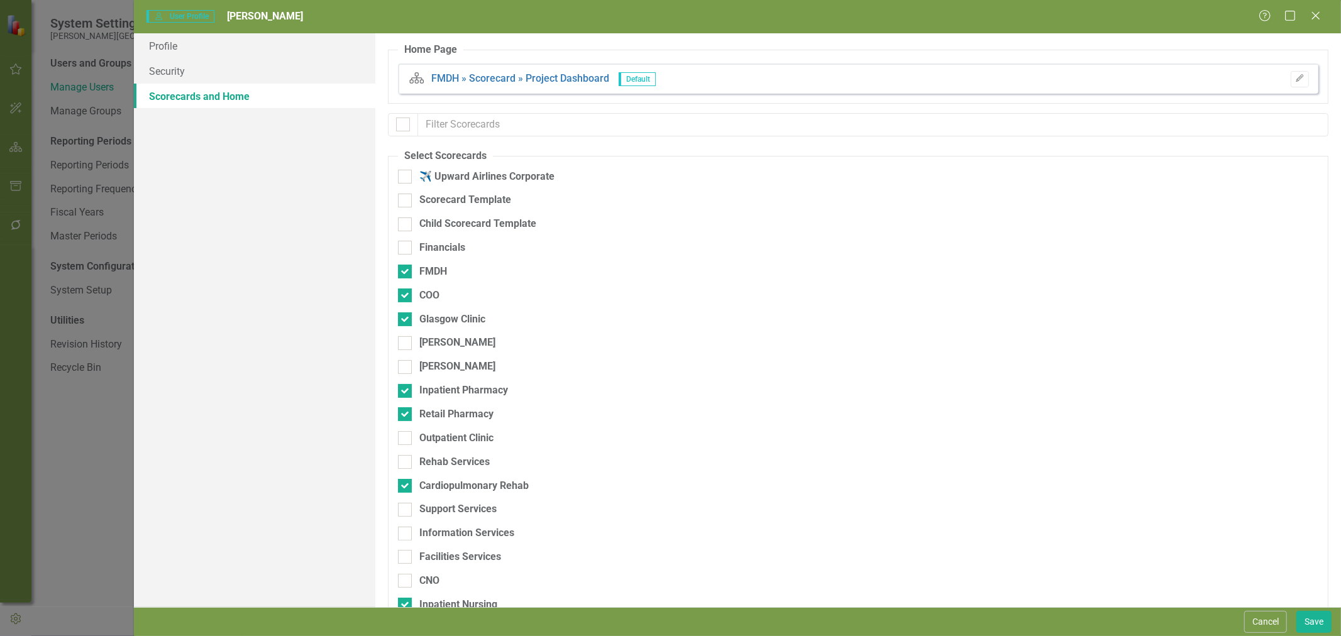
click at [407, 442] on div at bounding box center [405, 438] width 14 height 14
click at [406, 440] on input "Outpatient Clinic" at bounding box center [402, 435] width 8 height 8
click at [407, 462] on div at bounding box center [405, 462] width 14 height 14
click at [406, 462] on input "Rehab Services" at bounding box center [402, 459] width 8 height 8
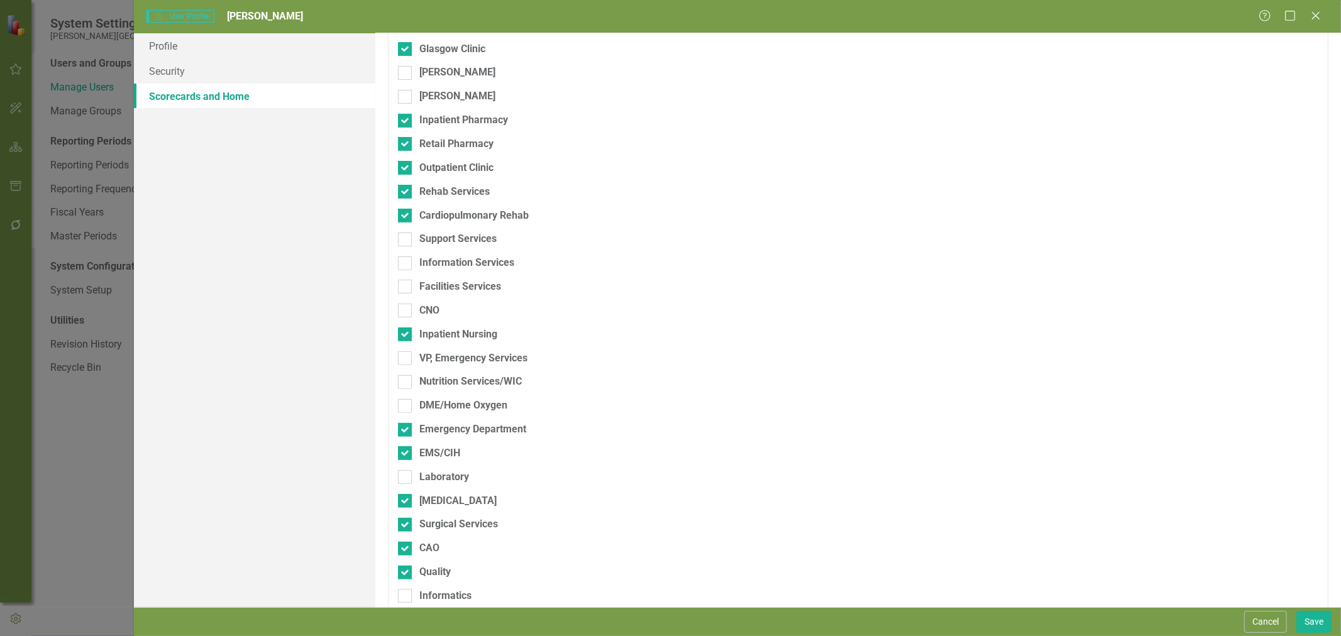
scroll to position [279, 0]
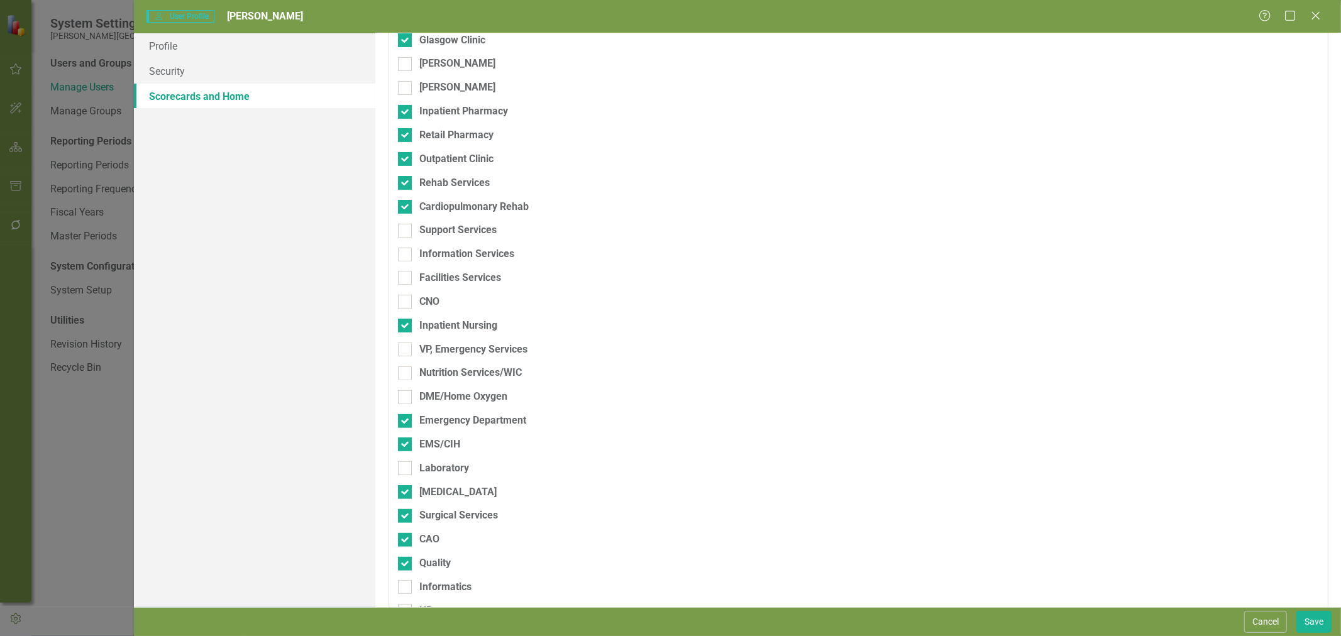
drag, startPoint x: 404, startPoint y: 228, endPoint x: 405, endPoint y: 249, distance: 20.8
click at [405, 229] on input "Support Services" at bounding box center [402, 228] width 8 height 8
click at [405, 255] on input "Information Services" at bounding box center [402, 252] width 8 height 8
click at [405, 282] on div at bounding box center [405, 278] width 14 height 14
click at [405, 279] on input "Facilities Services" at bounding box center [402, 275] width 8 height 8
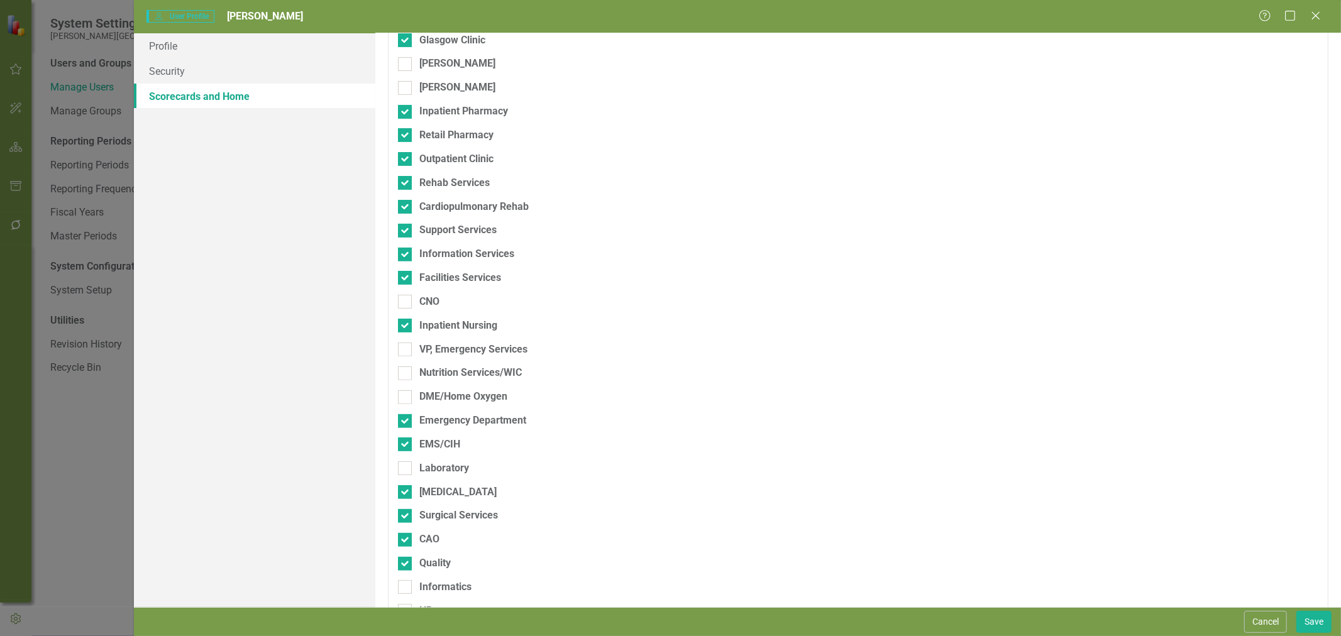
click at [405, 309] on div "CNO" at bounding box center [792, 307] width 789 height 24
click at [406, 301] on input "CNO" at bounding box center [402, 299] width 8 height 8
click at [413, 341] on div "Inpatient Nursing" at bounding box center [792, 331] width 789 height 24
click at [410, 362] on div "VP, Emergency Services" at bounding box center [792, 355] width 789 height 24
drag, startPoint x: 407, startPoint y: 349, endPoint x: 407, endPoint y: 355, distance: 6.3
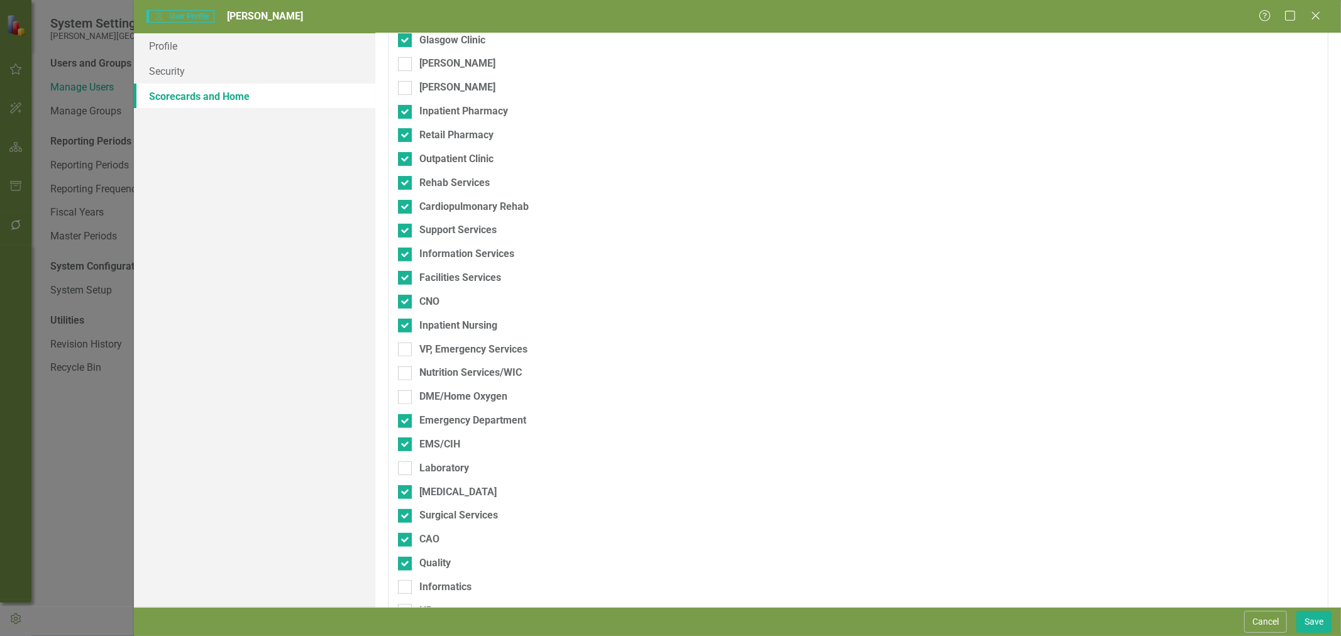
click at [407, 350] on div at bounding box center [405, 350] width 14 height 14
click at [406, 350] on input "VP, Emergency Services" at bounding box center [402, 347] width 8 height 8
click at [413, 375] on div "Nutrition Services/WIC" at bounding box center [792, 373] width 789 height 14
click at [406, 375] on input "Nutrition Services/WIC" at bounding box center [402, 371] width 8 height 8
click at [406, 399] on div at bounding box center [405, 398] width 14 height 14
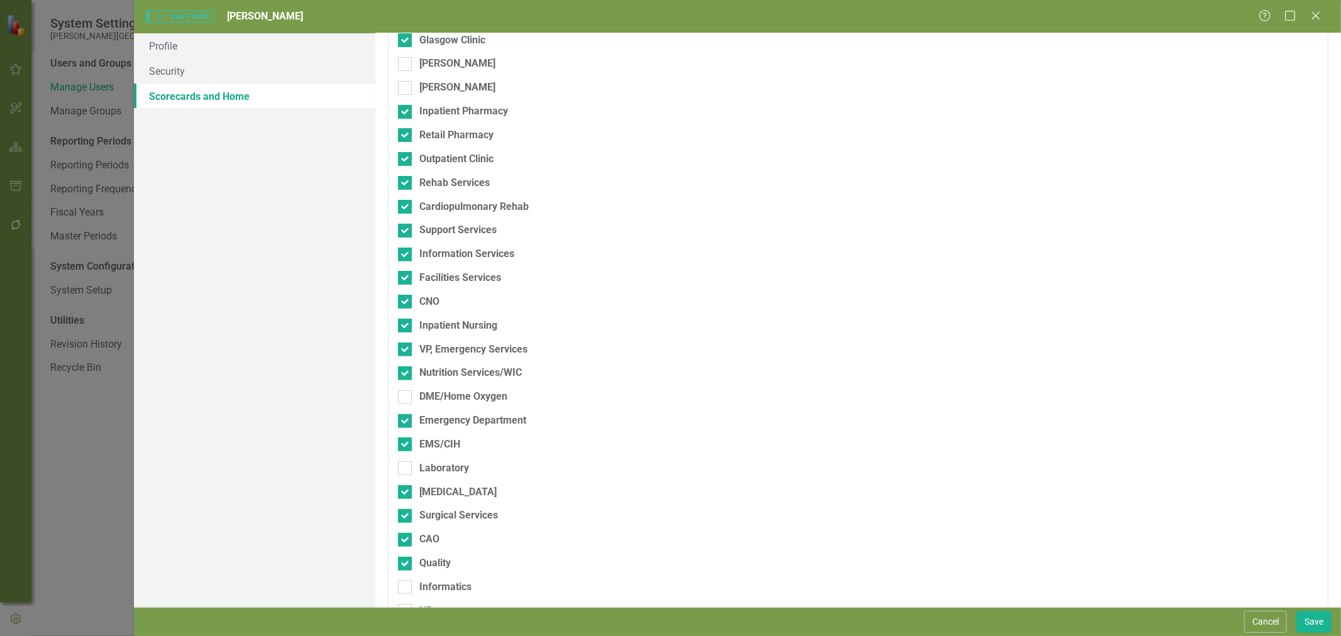
click at [406, 399] on input "DME/Home Oxygen" at bounding box center [402, 395] width 8 height 8
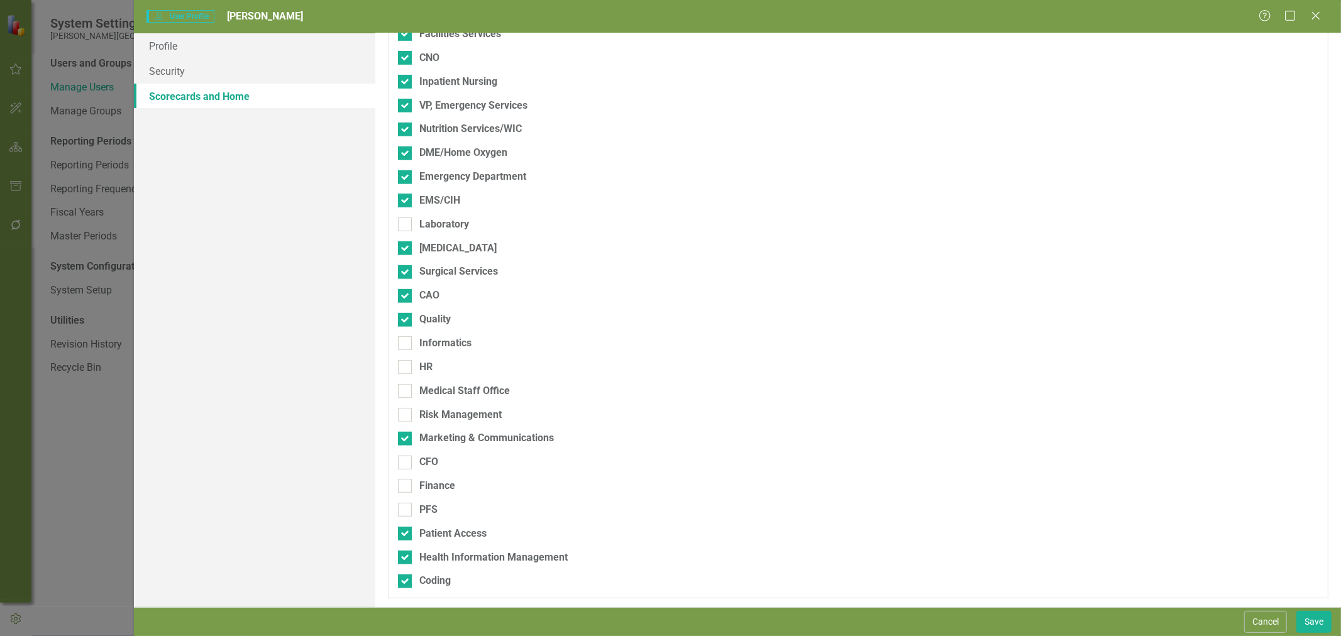
scroll to position [524, 0]
click at [403, 225] on div at bounding box center [405, 224] width 14 height 14
click at [403, 225] on input "Laboratory" at bounding box center [402, 221] width 8 height 8
click at [405, 346] on div at bounding box center [405, 343] width 14 height 14
click at [405, 344] on input "Informatics" at bounding box center [402, 340] width 8 height 8
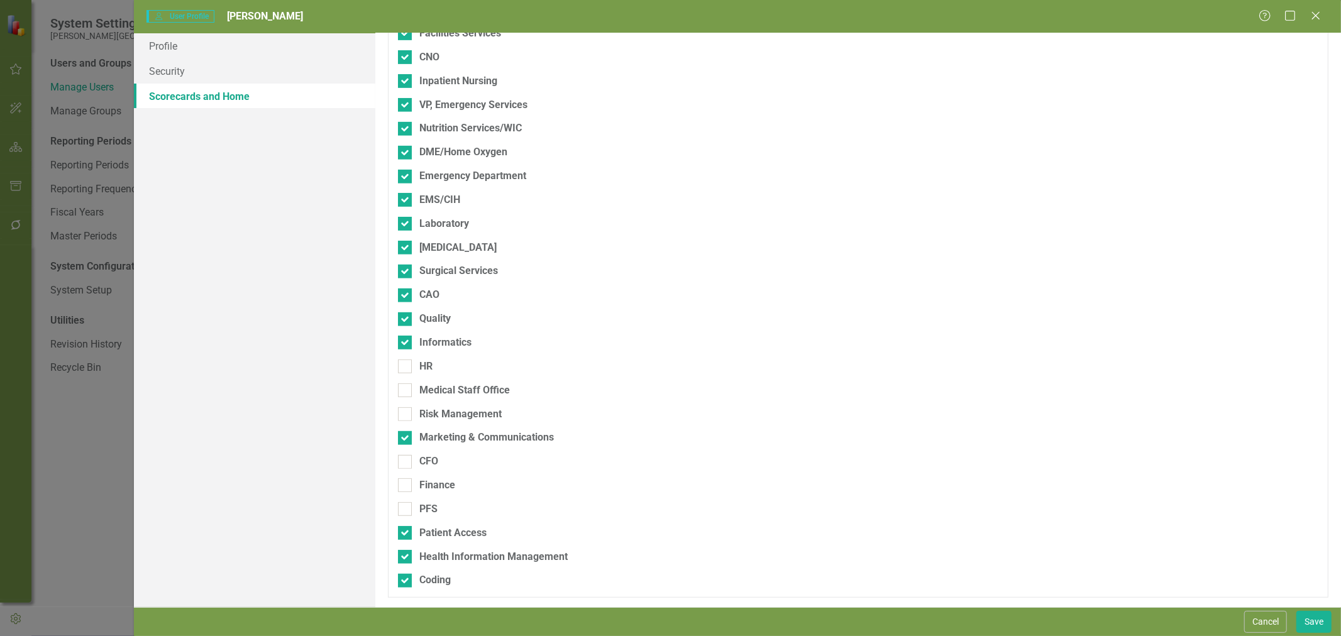
click at [405, 363] on input "HR" at bounding box center [402, 364] width 8 height 8
click at [405, 392] on input "Medical Staff Office" at bounding box center [402, 388] width 8 height 8
drag, startPoint x: 405, startPoint y: 393, endPoint x: 404, endPoint y: 418, distance: 25.2
click at [406, 424] on div "Risk Management" at bounding box center [792, 419] width 789 height 24
drag, startPoint x: 409, startPoint y: 416, endPoint x: 431, endPoint y: 415, distance: 22.0
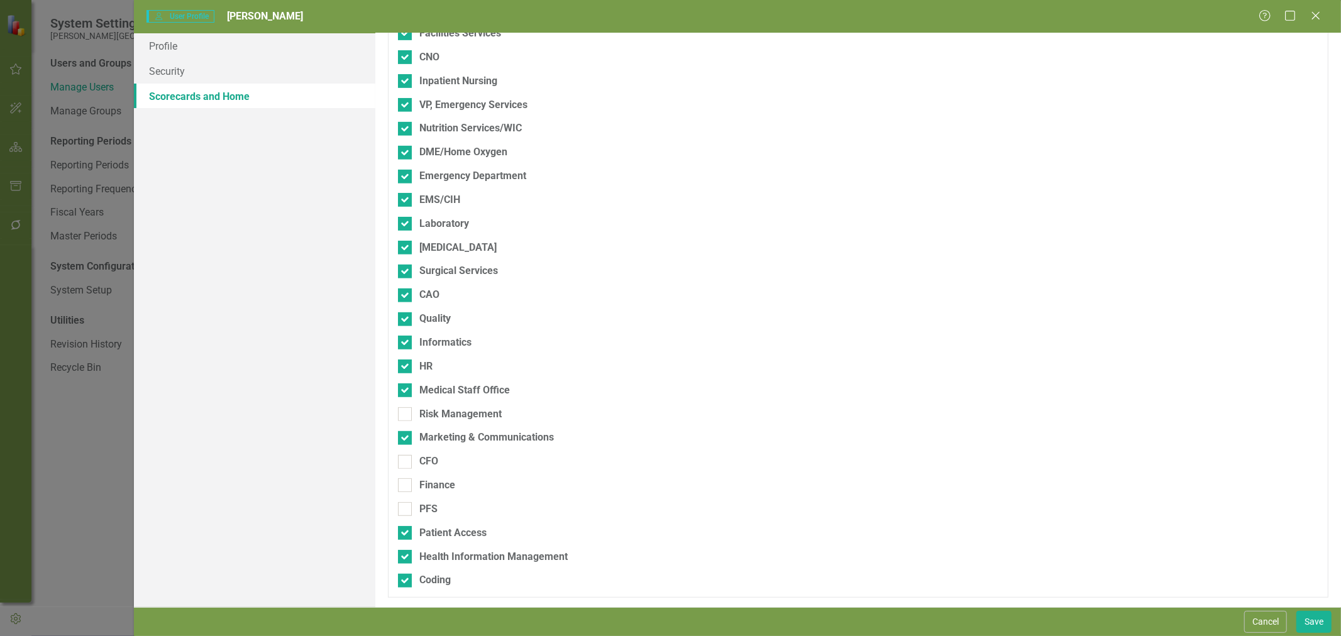
click at [407, 416] on div at bounding box center [405, 414] width 14 height 14
click at [406, 416] on input "Risk Management" at bounding box center [402, 411] width 8 height 8
click at [405, 463] on div at bounding box center [405, 462] width 14 height 14
click at [405, 463] on input "CFO" at bounding box center [402, 459] width 8 height 8
click at [404, 485] on input "Finance" at bounding box center [402, 483] width 8 height 8
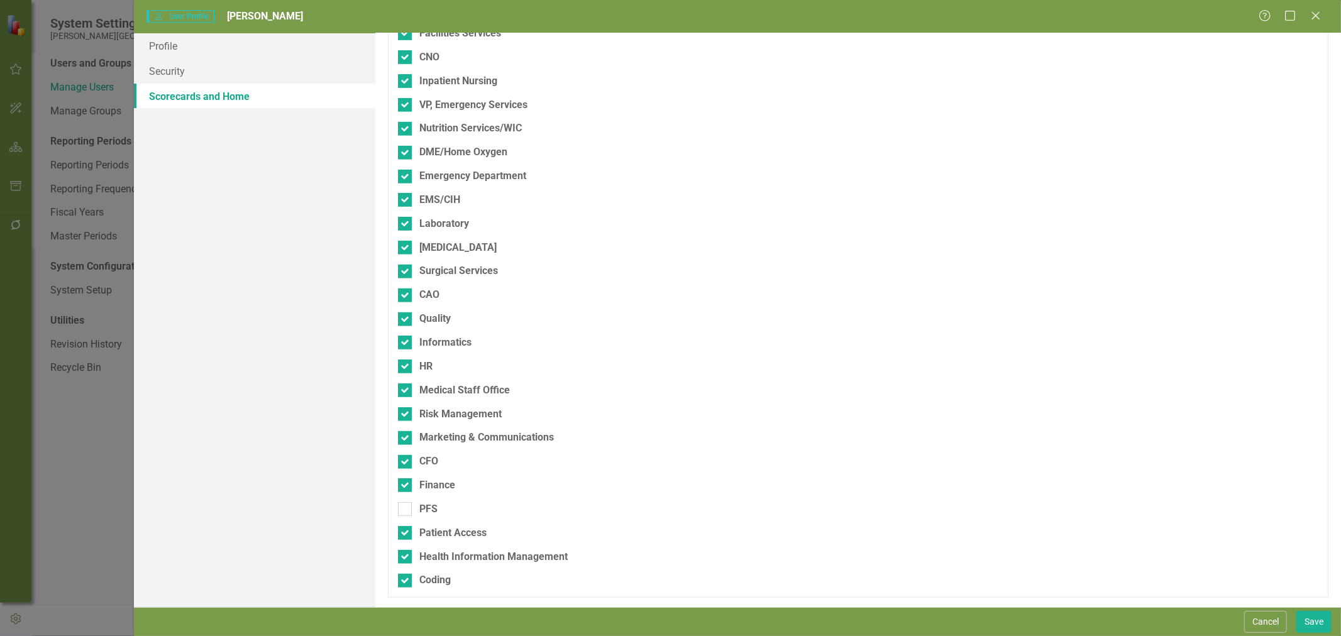
click at [403, 508] on input "PFS" at bounding box center [402, 506] width 8 height 8
click at [1307, 624] on button "Save" at bounding box center [1314, 622] width 35 height 22
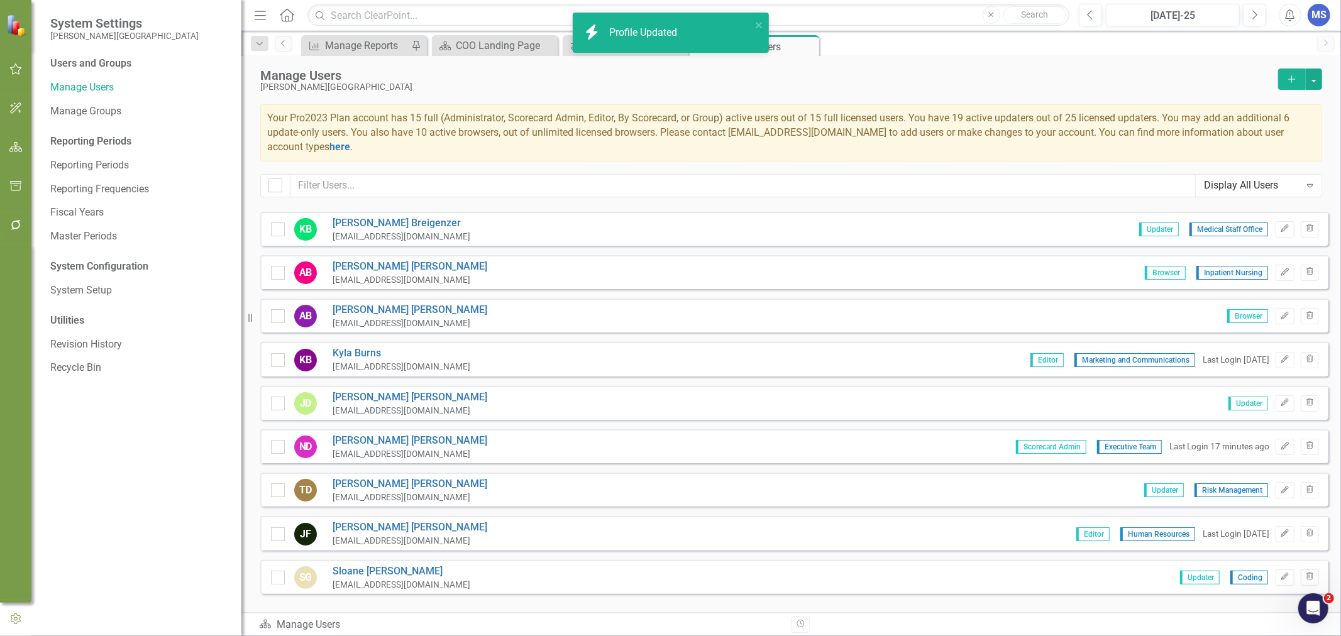
scroll to position [140, 0]
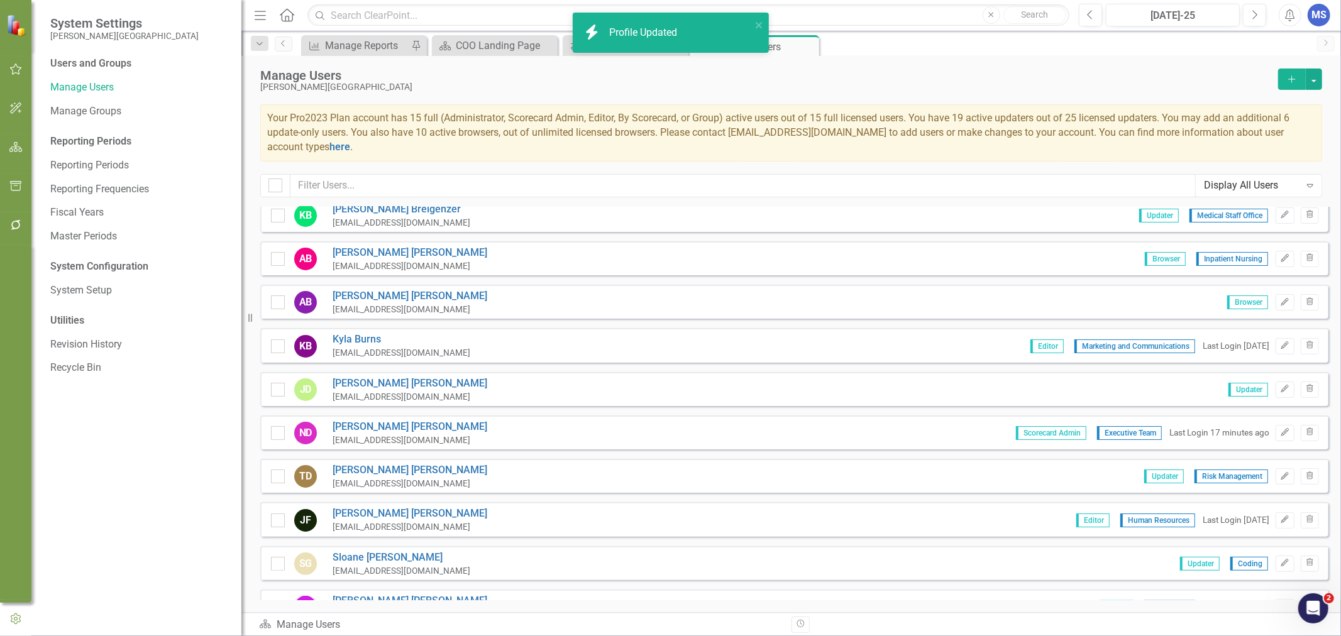
click at [380, 378] on link "[PERSON_NAME]" at bounding box center [410, 384] width 155 height 14
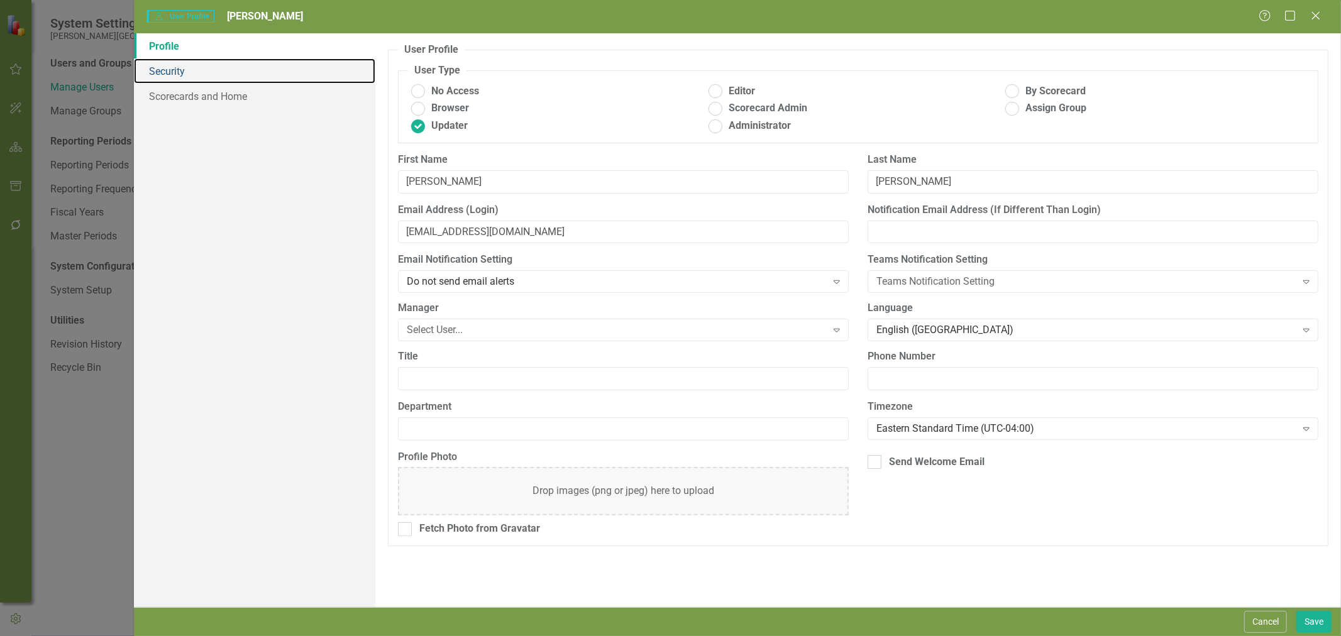
click at [190, 71] on link "Security" at bounding box center [254, 70] width 241 height 25
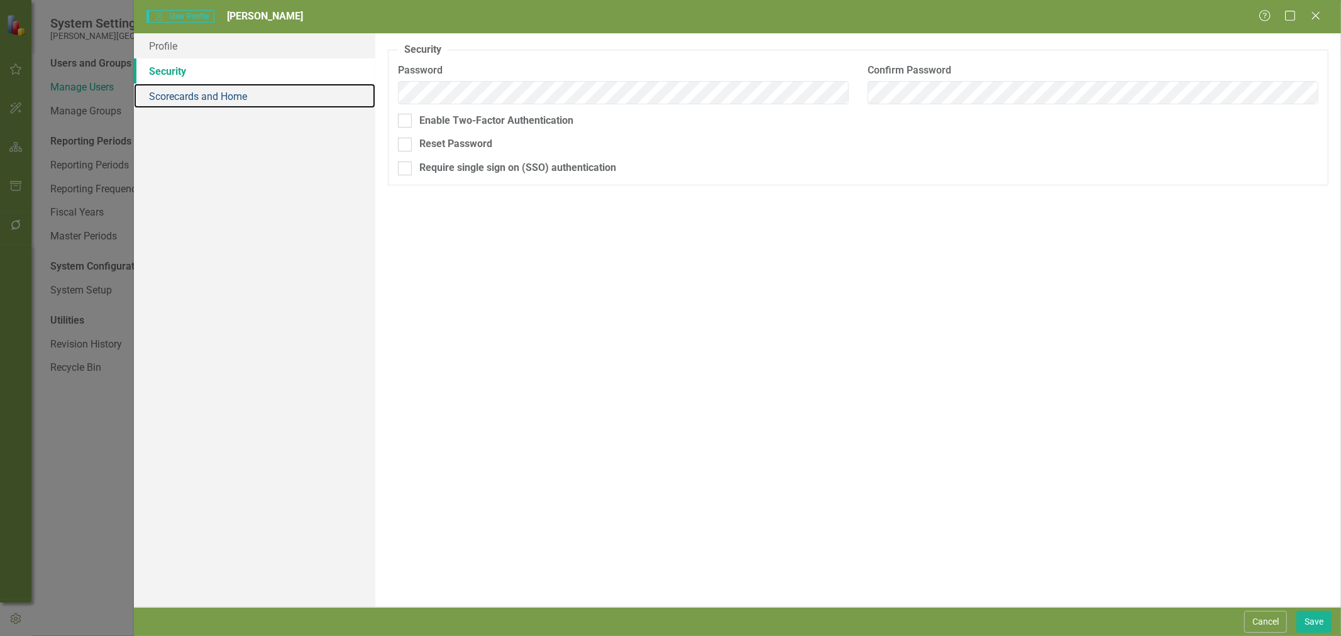
click at [202, 92] on link "Scorecards and Home" at bounding box center [254, 96] width 241 height 25
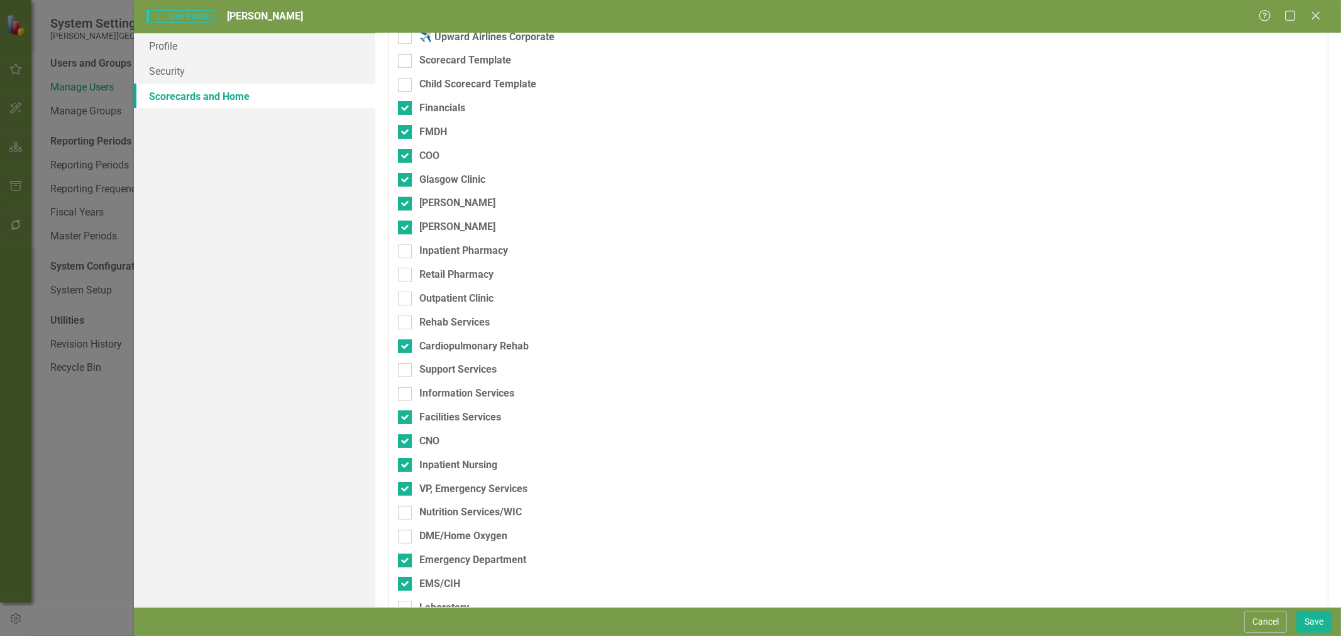
click at [406, 253] on div at bounding box center [405, 252] width 14 height 14
click at [406, 253] on input "Inpatient Pharmacy" at bounding box center [402, 249] width 8 height 8
click at [401, 275] on input "Retail Pharmacy" at bounding box center [402, 272] width 8 height 8
click at [401, 303] on div at bounding box center [405, 299] width 14 height 14
click at [401, 300] on input "Outpatient Clinic" at bounding box center [402, 296] width 8 height 8
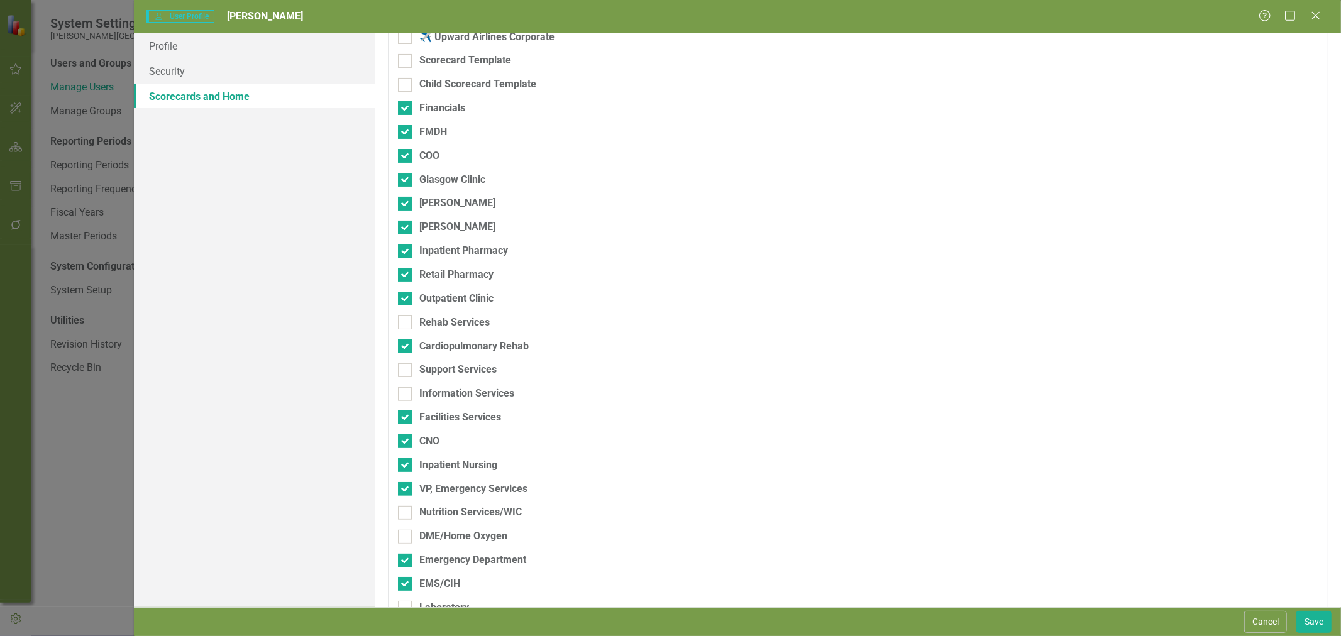
click at [402, 333] on div "Rehab Services" at bounding box center [792, 328] width 789 height 24
click at [405, 324] on div at bounding box center [405, 323] width 14 height 14
click at [405, 324] on input "Rehab Services" at bounding box center [402, 320] width 8 height 8
click at [407, 372] on div at bounding box center [405, 370] width 14 height 14
click at [406, 372] on input "Support Services" at bounding box center [402, 367] width 8 height 8
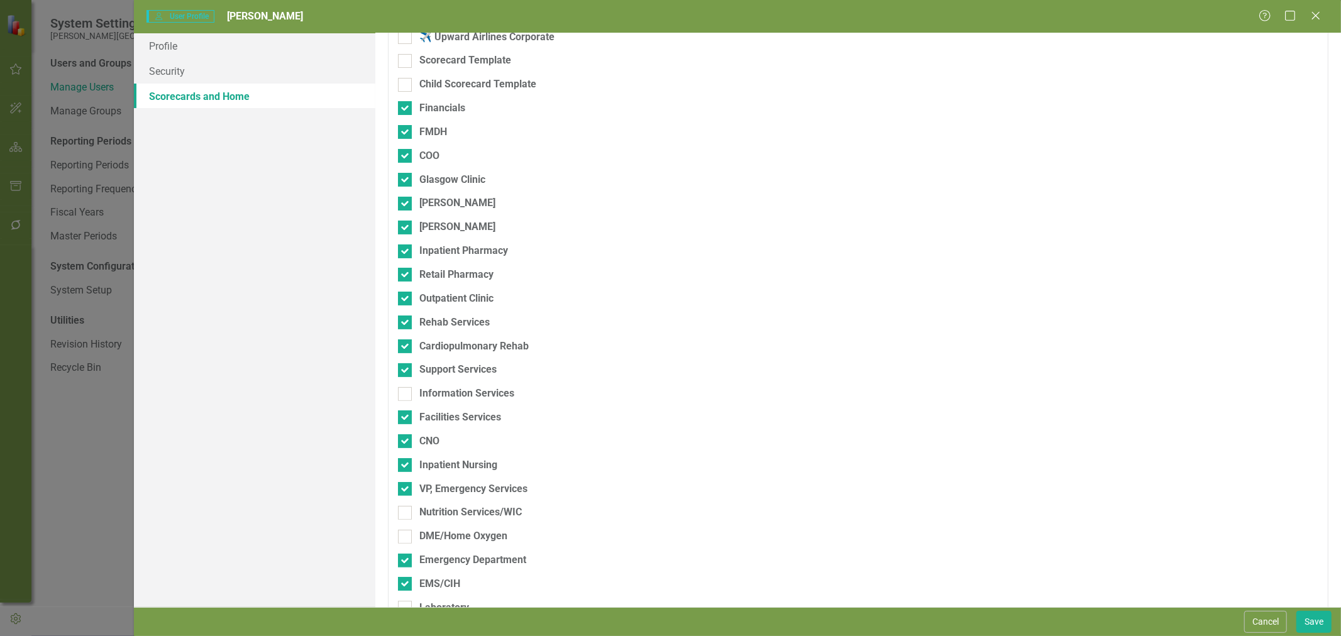
click at [409, 392] on div at bounding box center [405, 394] width 14 height 14
click at [406, 392] on input "Information Services" at bounding box center [402, 391] width 8 height 8
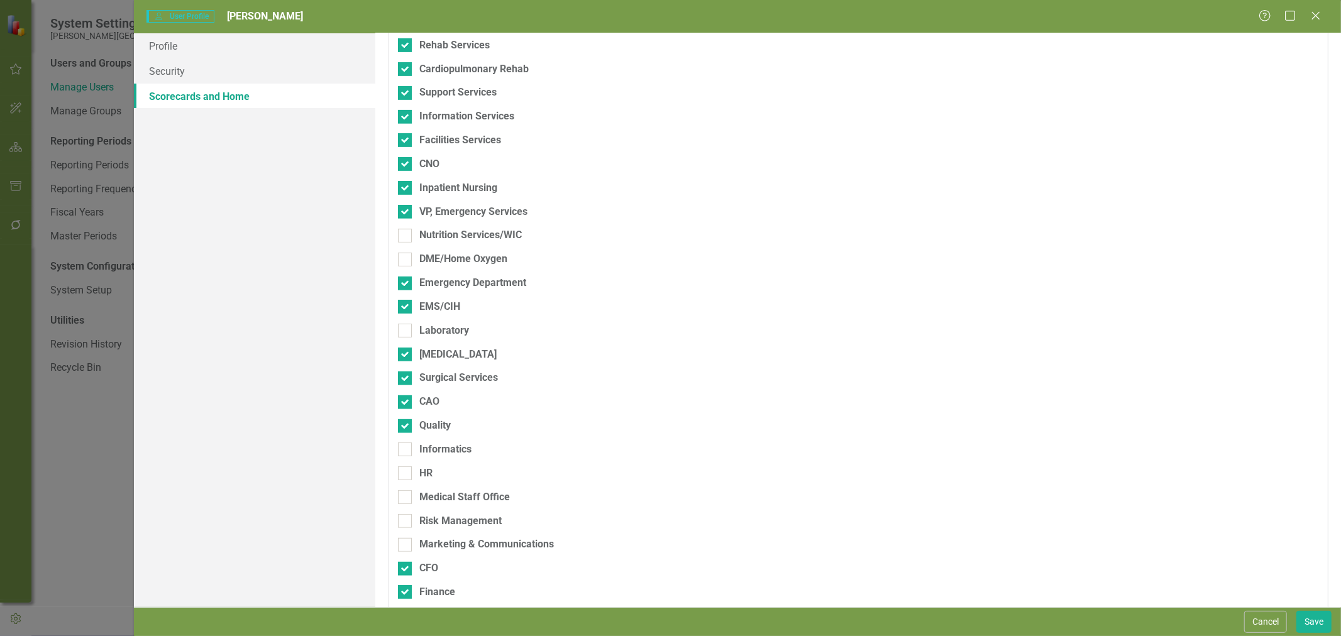
scroll to position [419, 0]
click at [403, 234] on input "Nutrition Services/WIC" at bounding box center [402, 231] width 8 height 8
click at [400, 257] on input "DME/Home Oxygen" at bounding box center [402, 255] width 8 height 8
click at [406, 326] on input "Laboratory" at bounding box center [402, 326] width 8 height 8
click at [406, 446] on input "Informatics" at bounding box center [402, 445] width 8 height 8
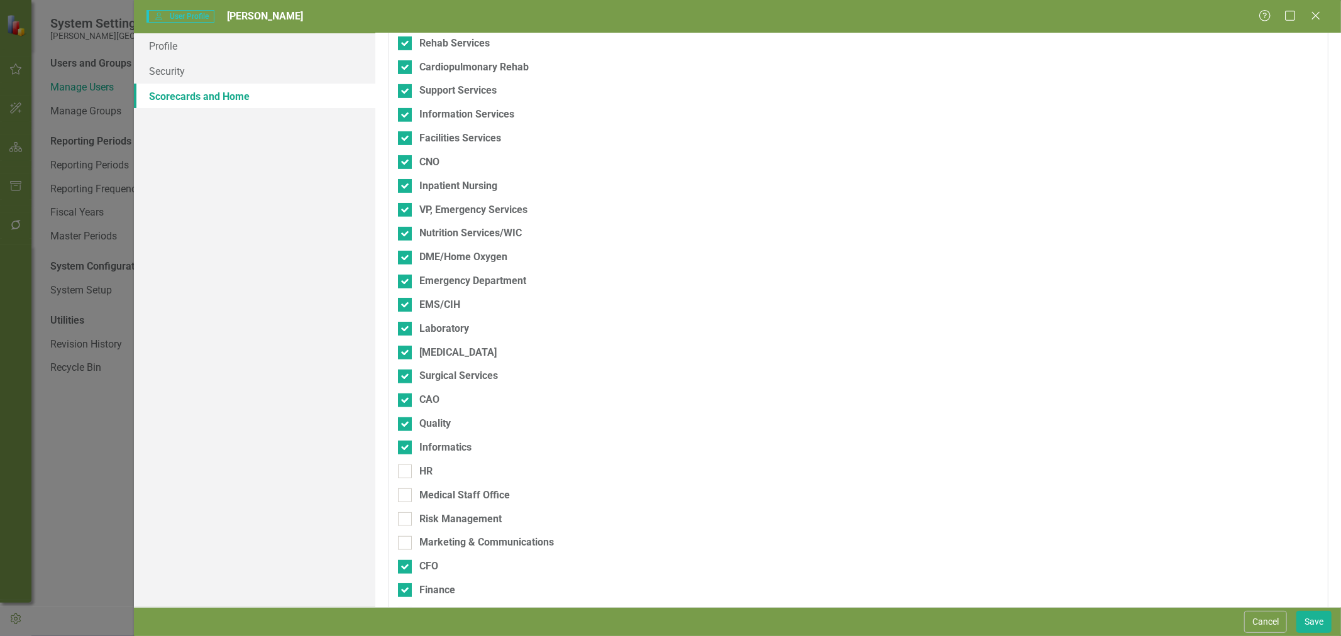
click at [409, 472] on div at bounding box center [405, 472] width 14 height 14
click at [406, 472] on input "HR" at bounding box center [402, 469] width 8 height 8
click at [404, 498] on div at bounding box center [405, 496] width 14 height 14
click at [404, 497] on input "Medical Staff Office" at bounding box center [402, 493] width 8 height 8
click at [406, 519] on input "Risk Management" at bounding box center [402, 517] width 8 height 8
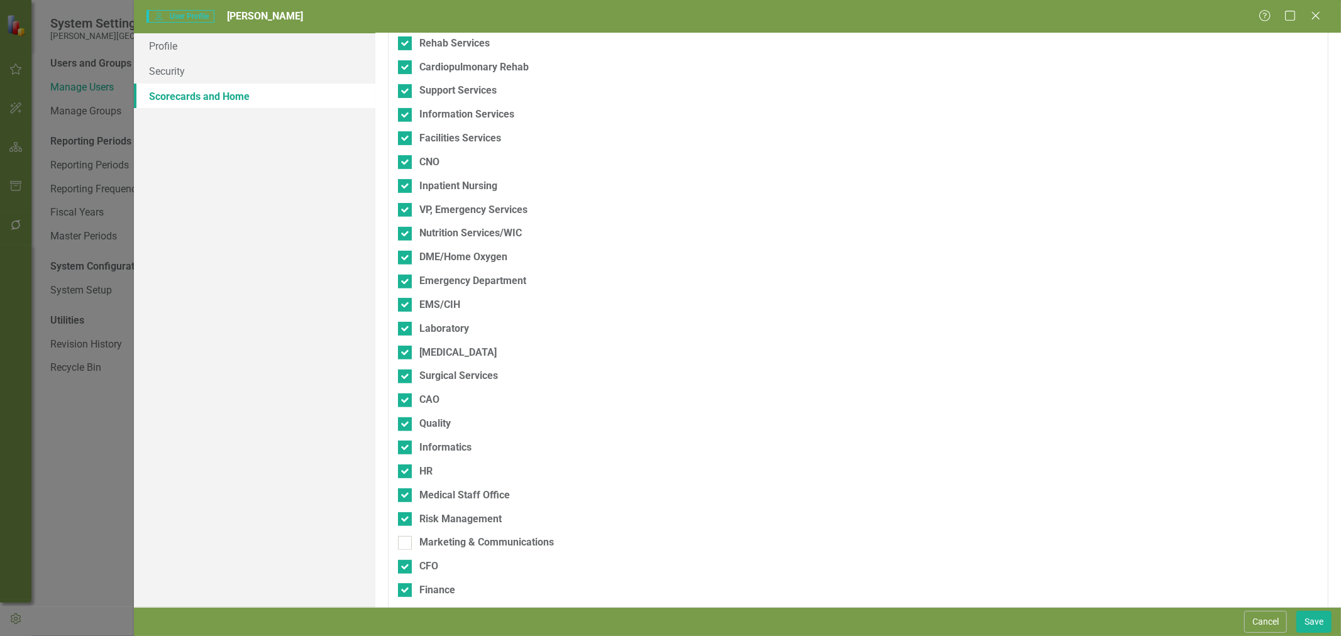
click at [406, 540] on input "Marketing & Communications" at bounding box center [402, 540] width 8 height 8
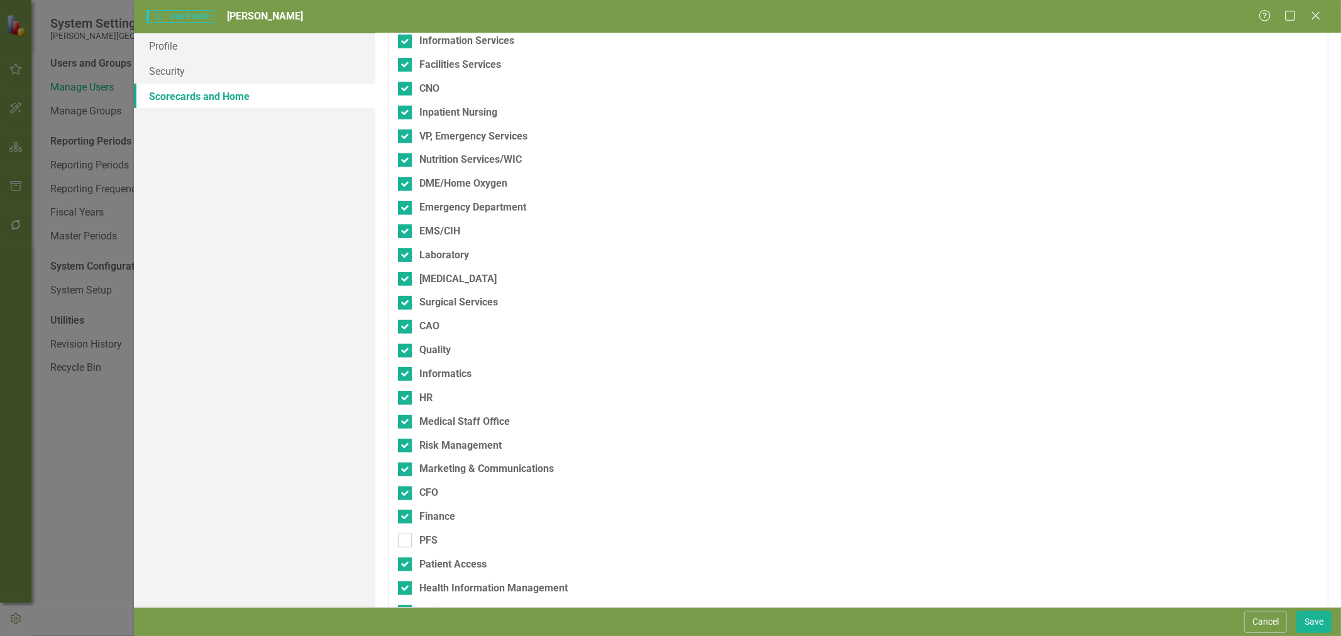
scroll to position [524, 0]
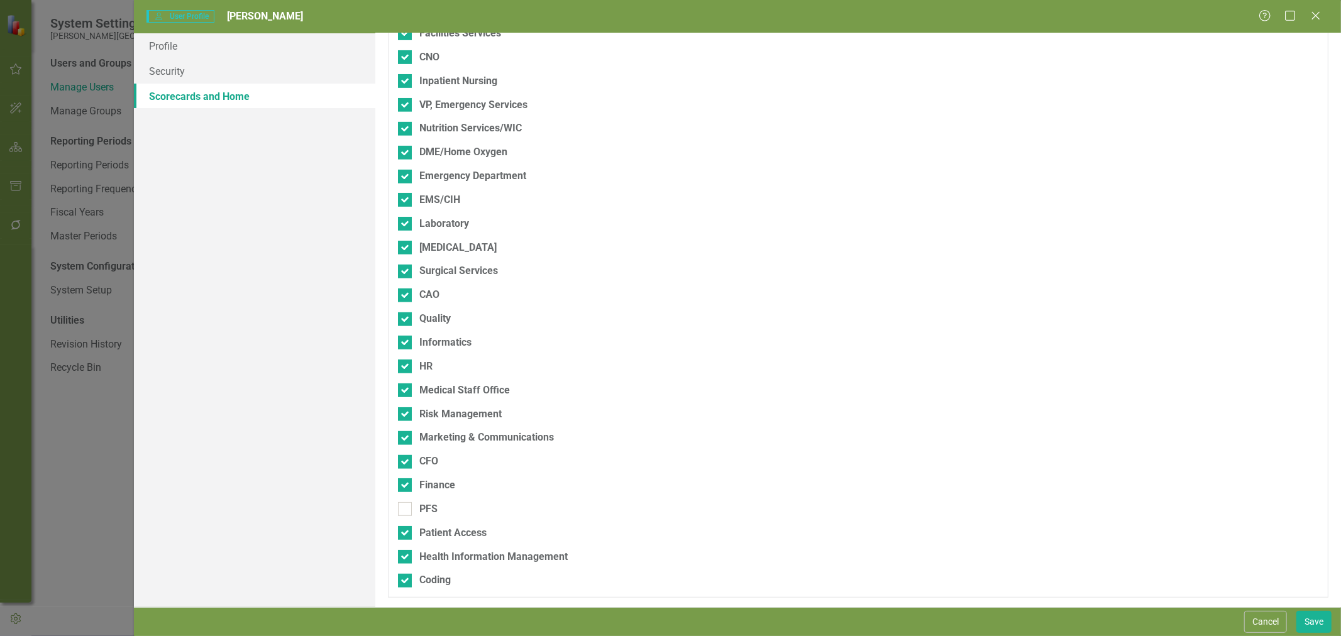
click at [412, 508] on div "PFS" at bounding box center [792, 509] width 789 height 14
click at [406, 508] on input "PFS" at bounding box center [402, 506] width 8 height 8
click at [1316, 624] on button "Save" at bounding box center [1314, 622] width 35 height 22
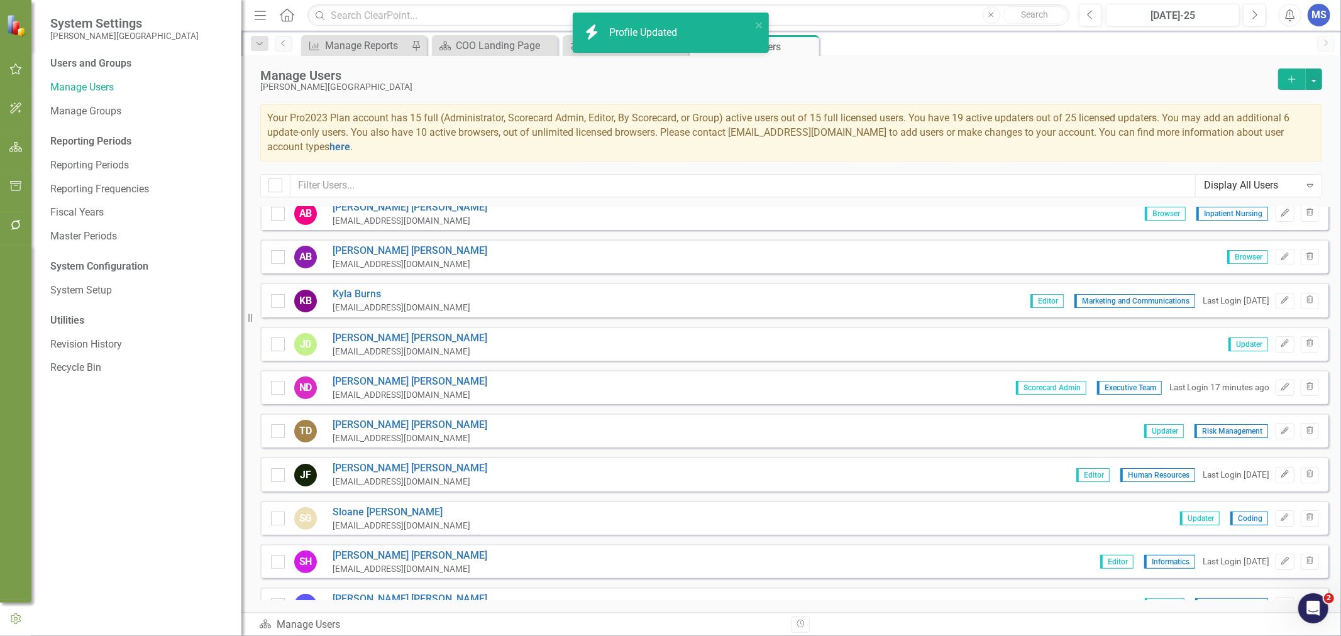
scroll to position [209, 0]
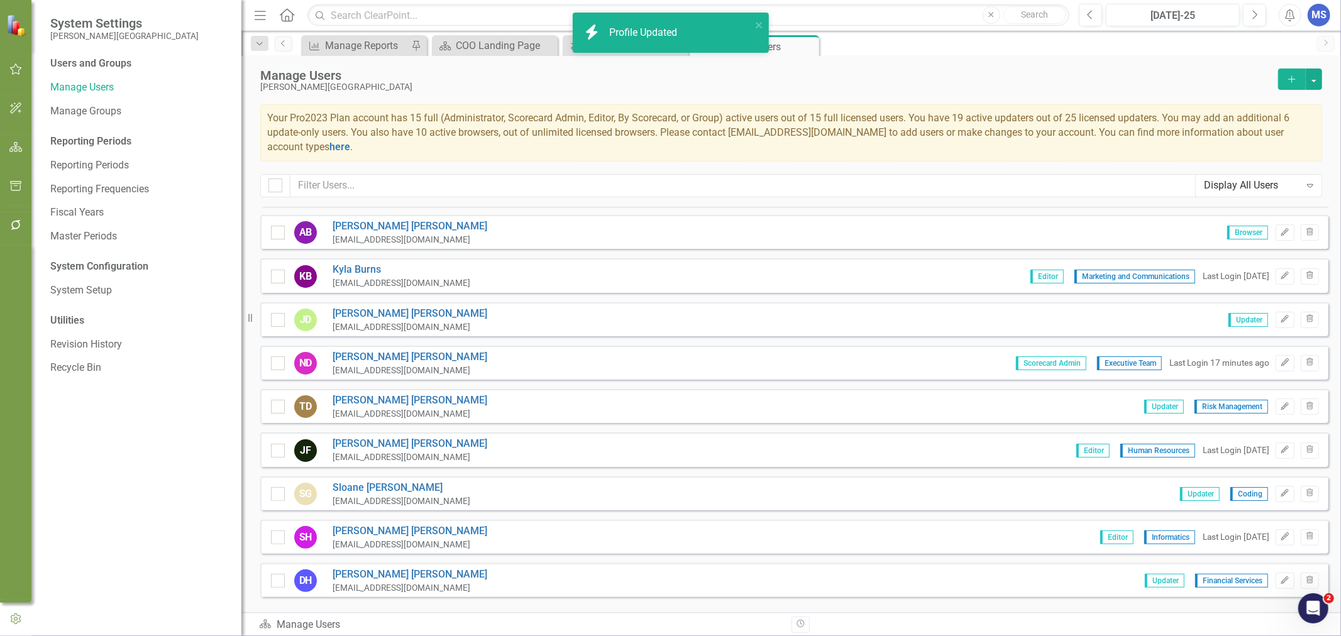
click at [377, 351] on link "[PERSON_NAME]" at bounding box center [410, 357] width 155 height 14
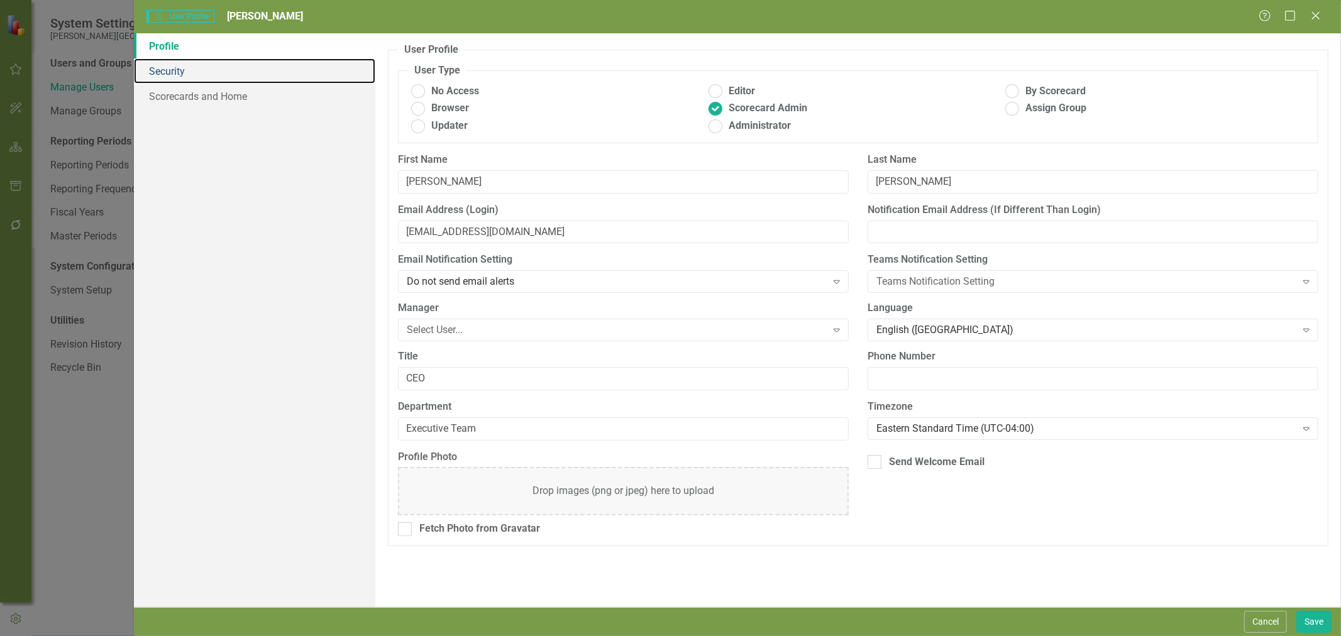
click at [212, 72] on link "Security" at bounding box center [254, 70] width 241 height 25
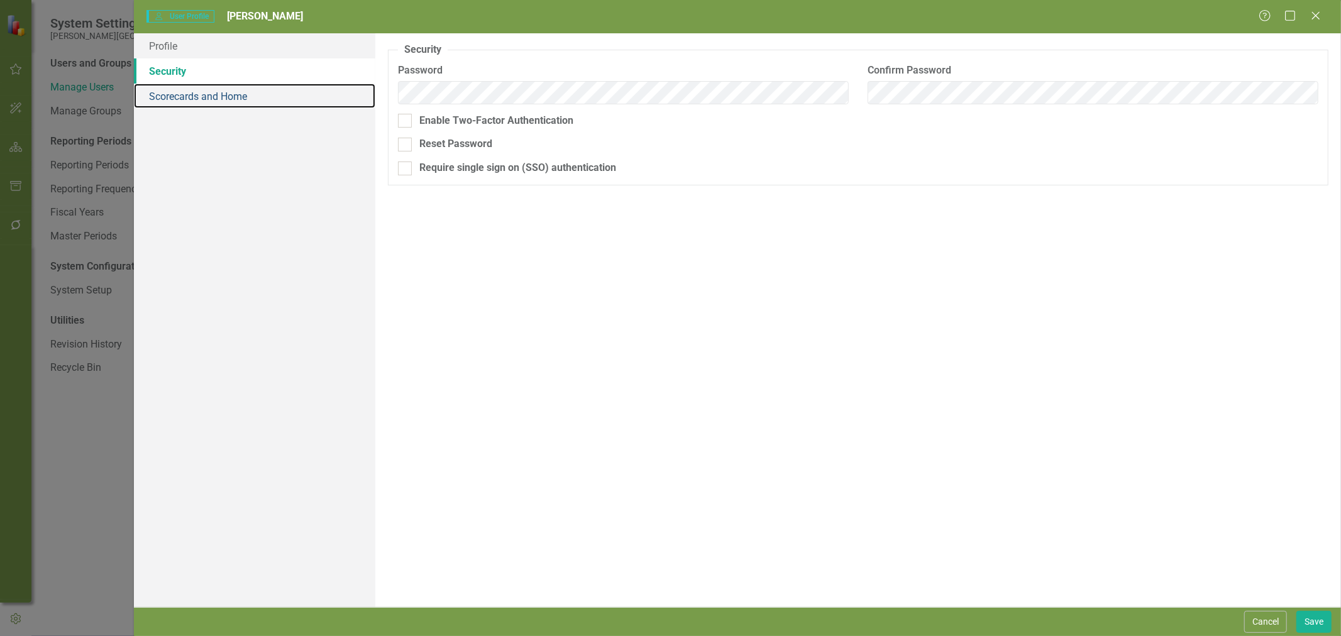
click at [208, 101] on link "Scorecards and Home" at bounding box center [254, 96] width 241 height 25
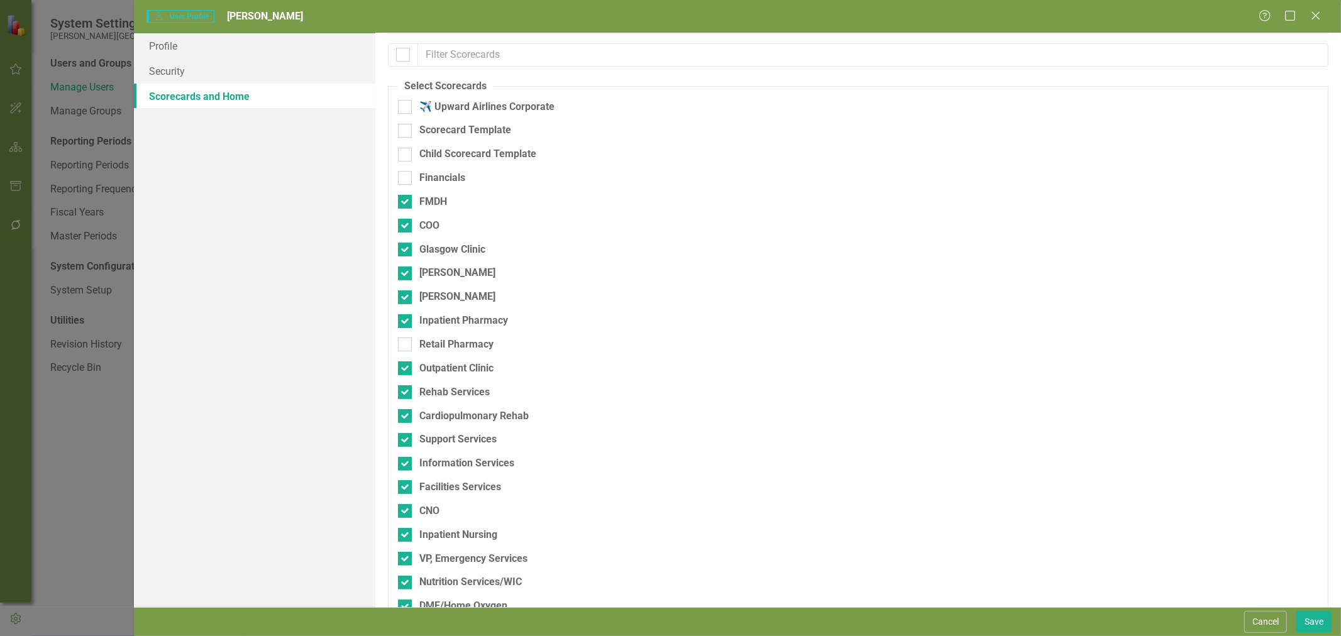
click at [449, 346] on div "Retail Pharmacy" at bounding box center [456, 345] width 74 height 14
click at [406, 346] on input "Retail Pharmacy" at bounding box center [402, 342] width 8 height 8
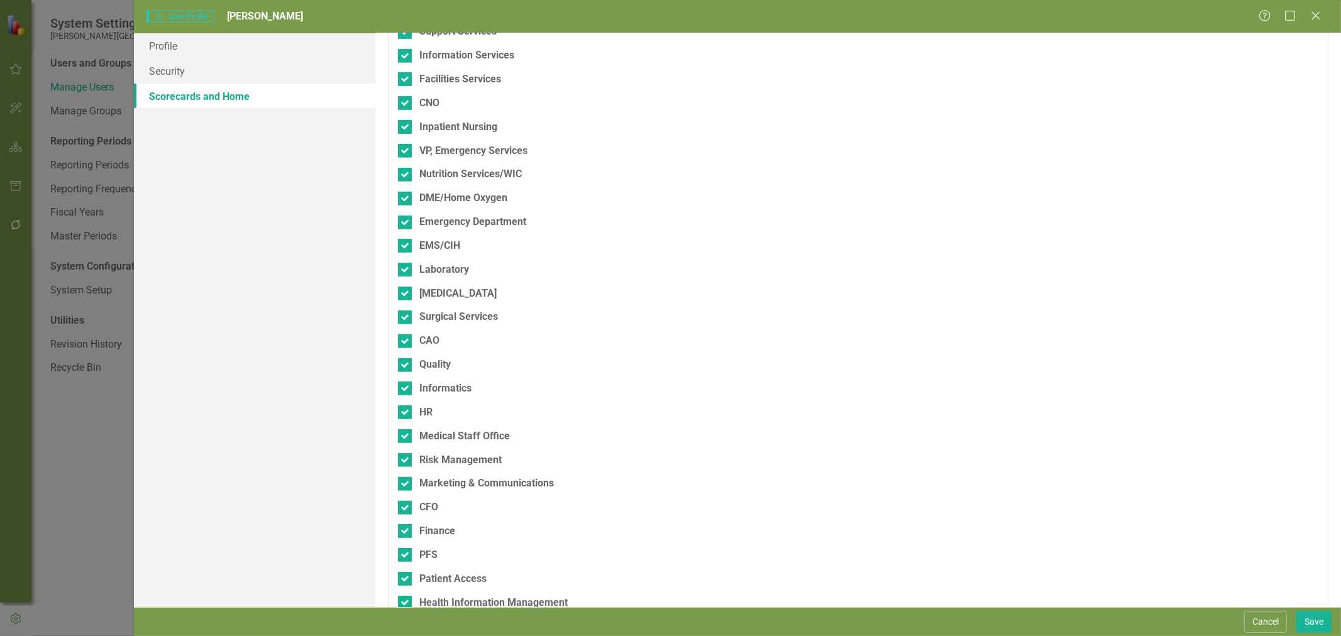
scroll to position [524, 0]
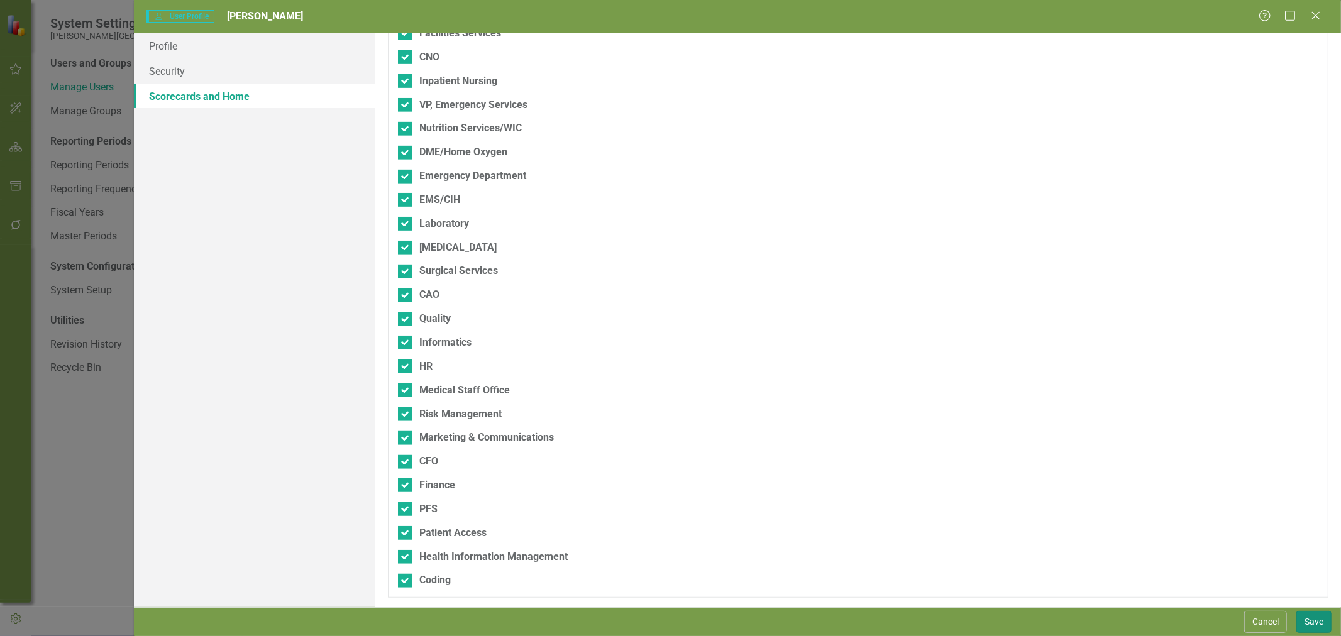
click at [1319, 624] on button "Save" at bounding box center [1314, 622] width 35 height 22
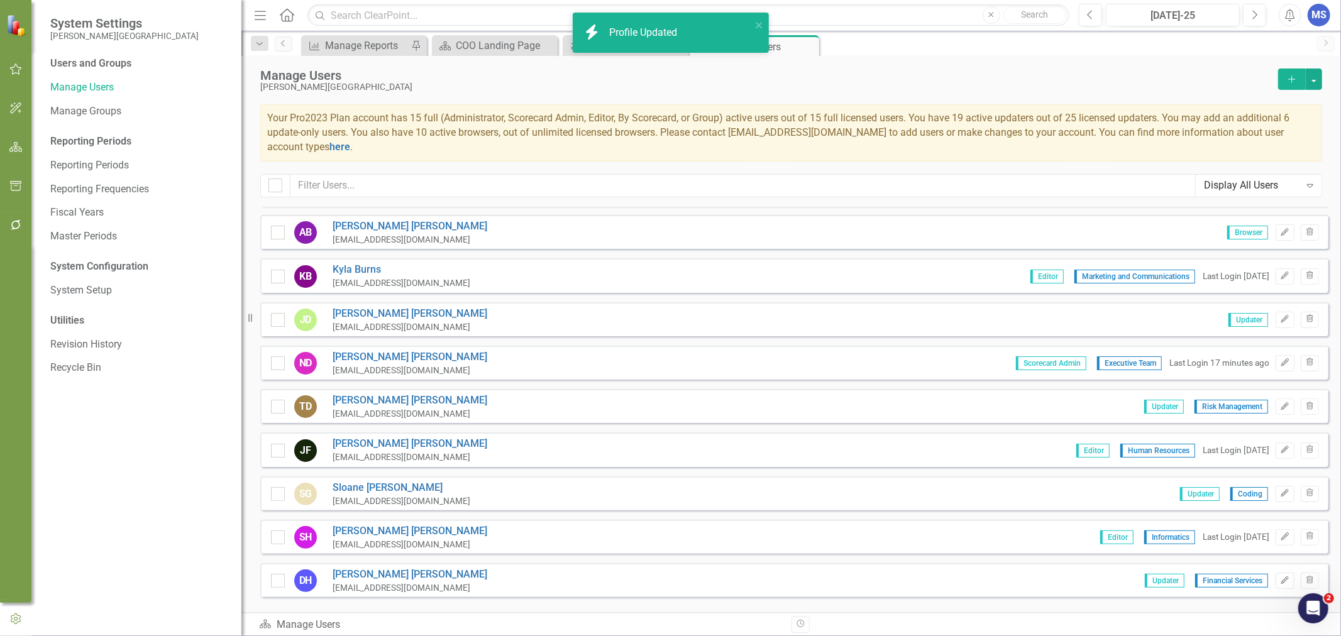
click at [367, 398] on link "[PERSON_NAME]" at bounding box center [410, 401] width 155 height 14
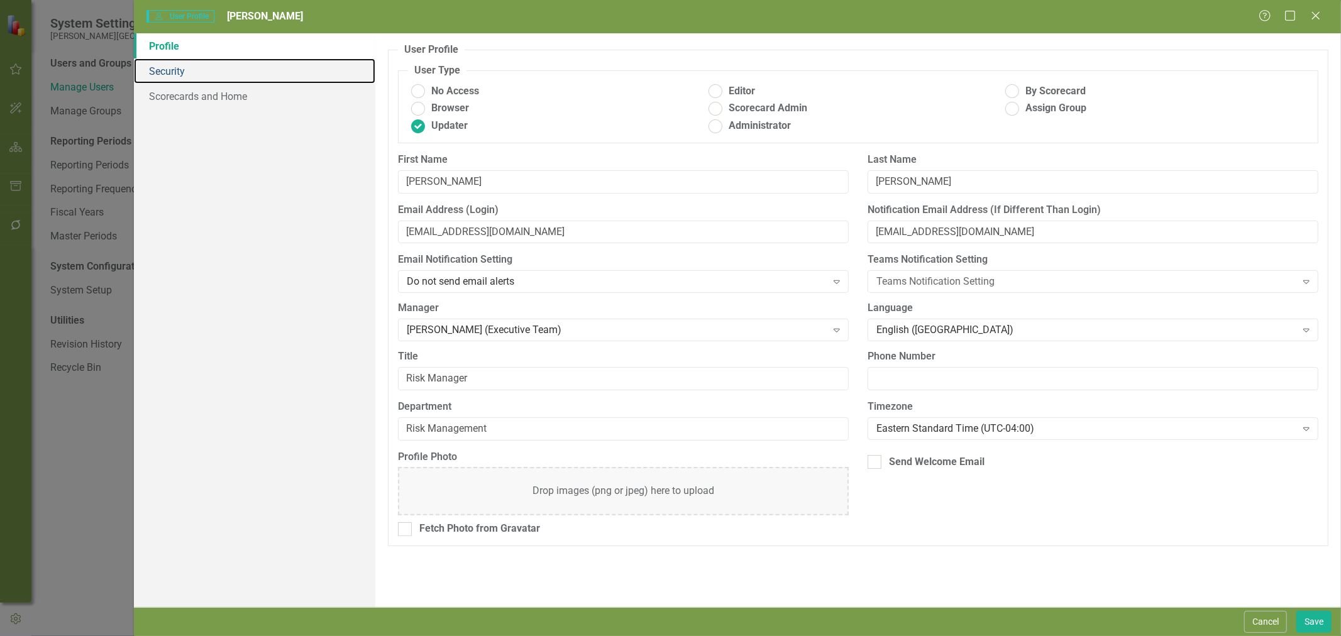
click at [174, 69] on link "Security" at bounding box center [254, 70] width 241 height 25
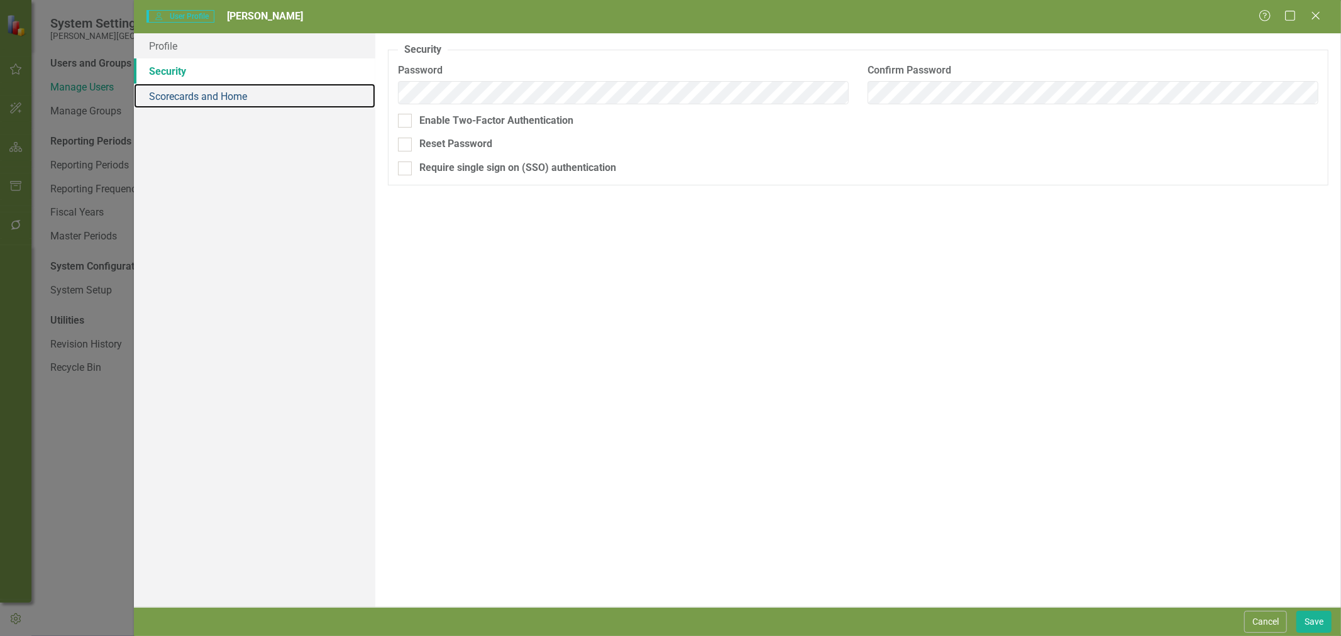
click at [204, 97] on link "Scorecards and Home" at bounding box center [254, 96] width 241 height 25
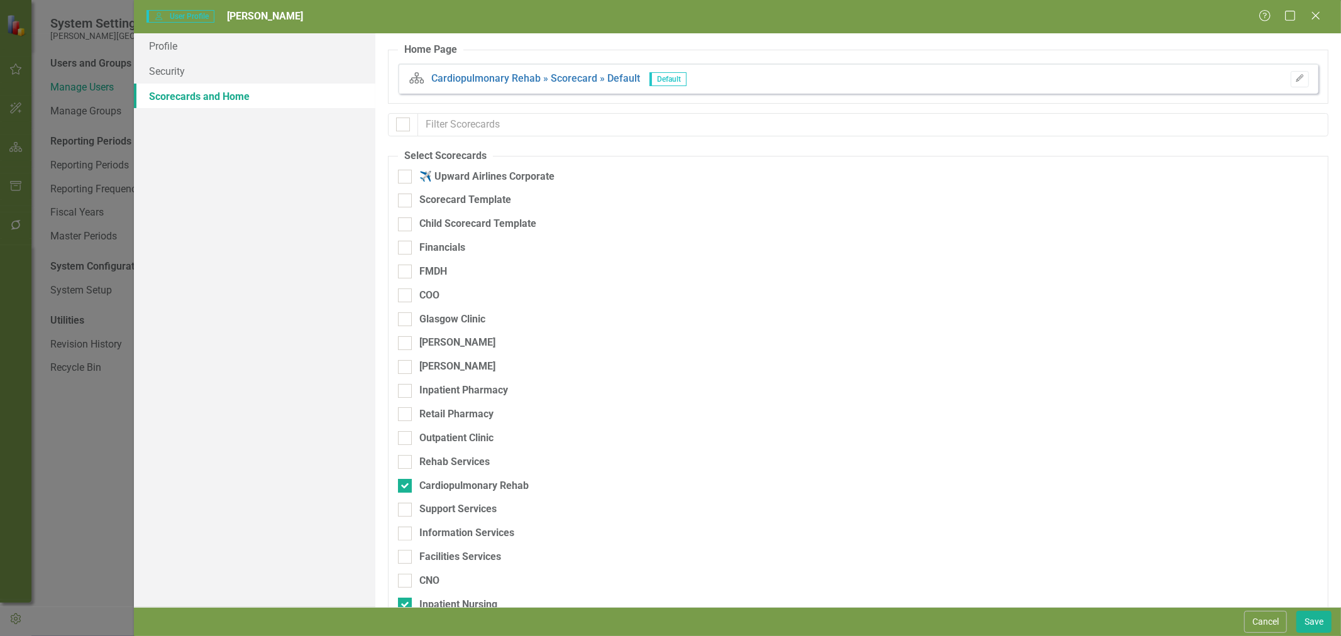
click at [404, 271] on input "FMDH" at bounding box center [402, 269] width 8 height 8
click at [404, 297] on div at bounding box center [405, 296] width 14 height 14
click at [404, 297] on input "COO" at bounding box center [402, 293] width 8 height 8
click at [404, 318] on input "Glasgow Clinic" at bounding box center [402, 317] width 8 height 8
click at [406, 344] on div at bounding box center [405, 343] width 14 height 14
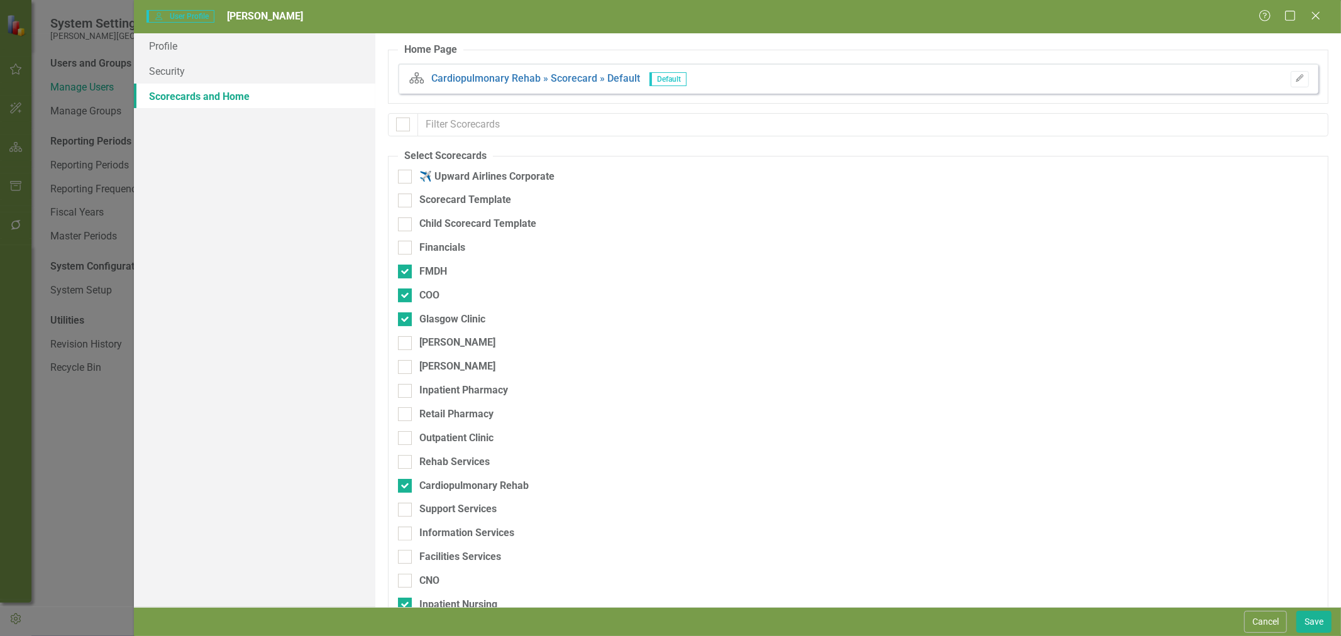
click at [406, 344] on input "[PERSON_NAME]" at bounding box center [402, 340] width 8 height 8
click at [406, 337] on input "[PERSON_NAME]" at bounding box center [402, 340] width 8 height 8
drag, startPoint x: 407, startPoint y: 391, endPoint x: 406, endPoint y: 401, distance: 10.1
click at [407, 391] on div at bounding box center [405, 391] width 14 height 14
click at [406, 391] on input "Inpatient Pharmacy" at bounding box center [402, 388] width 8 height 8
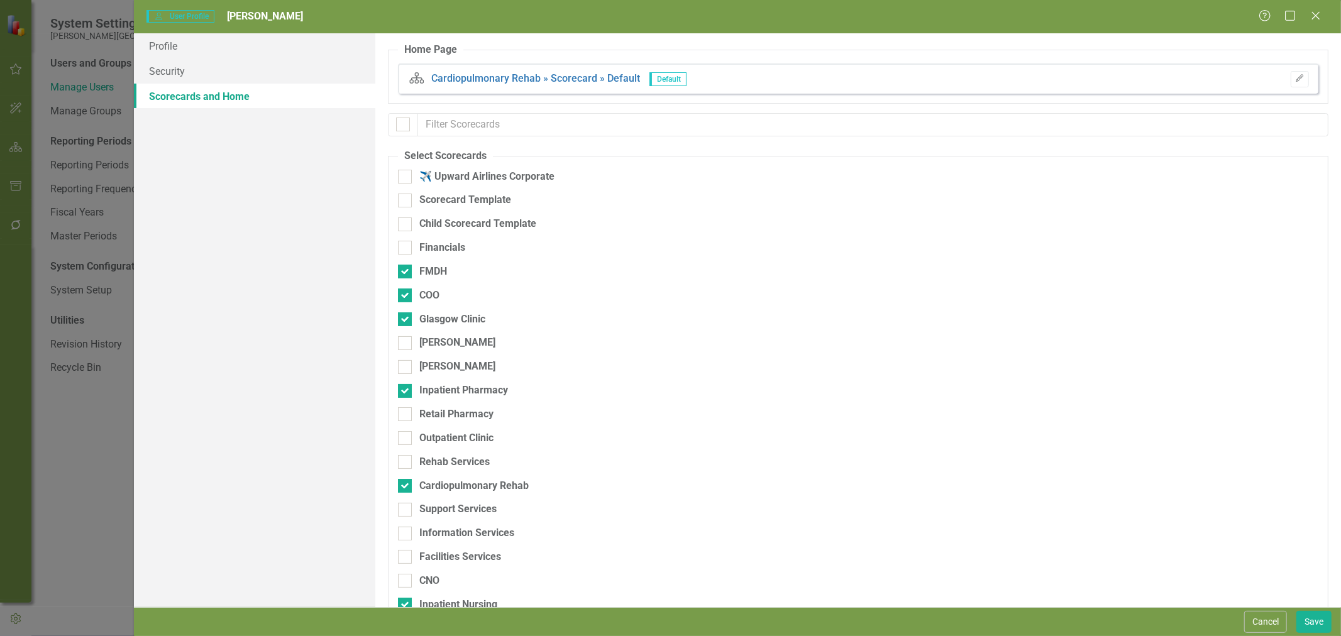
click at [406, 417] on div at bounding box center [405, 414] width 14 height 14
click at [406, 416] on input "Retail Pharmacy" at bounding box center [402, 411] width 8 height 8
drag, startPoint x: 406, startPoint y: 438, endPoint x: 405, endPoint y: 447, distance: 9.5
click at [406, 438] on input "Outpatient Clinic" at bounding box center [402, 435] width 8 height 8
click at [406, 465] on div at bounding box center [405, 462] width 14 height 14
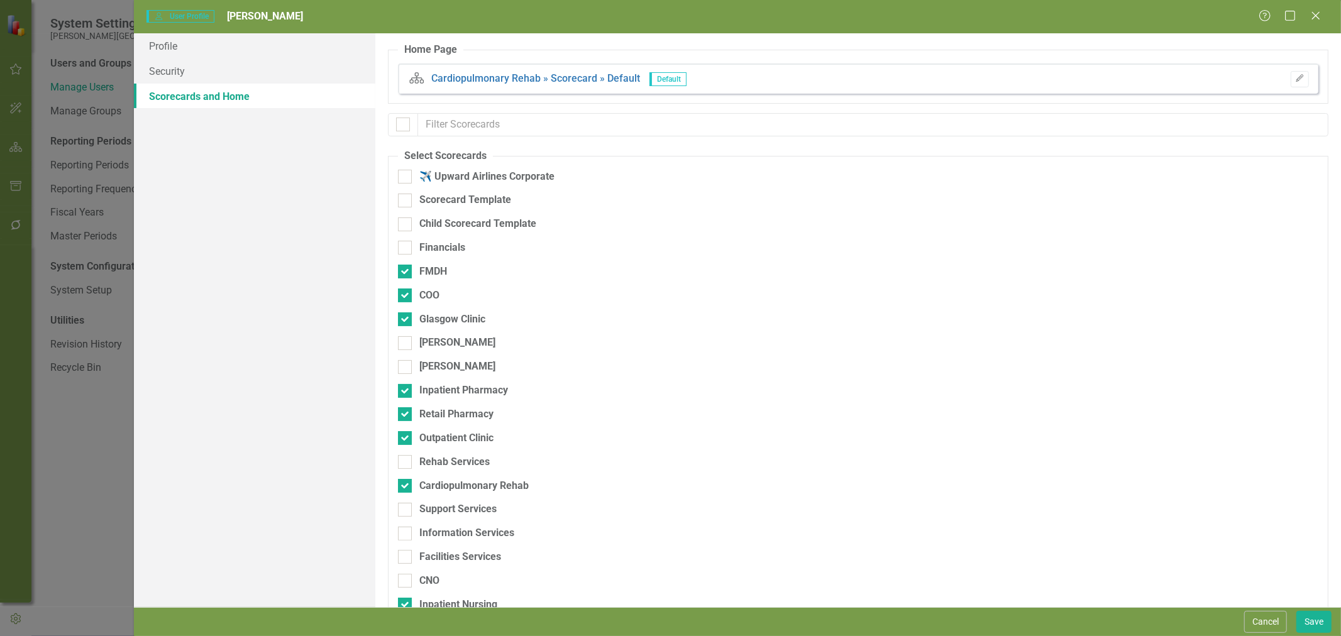
click at [406, 463] on input "Rehab Services" at bounding box center [402, 459] width 8 height 8
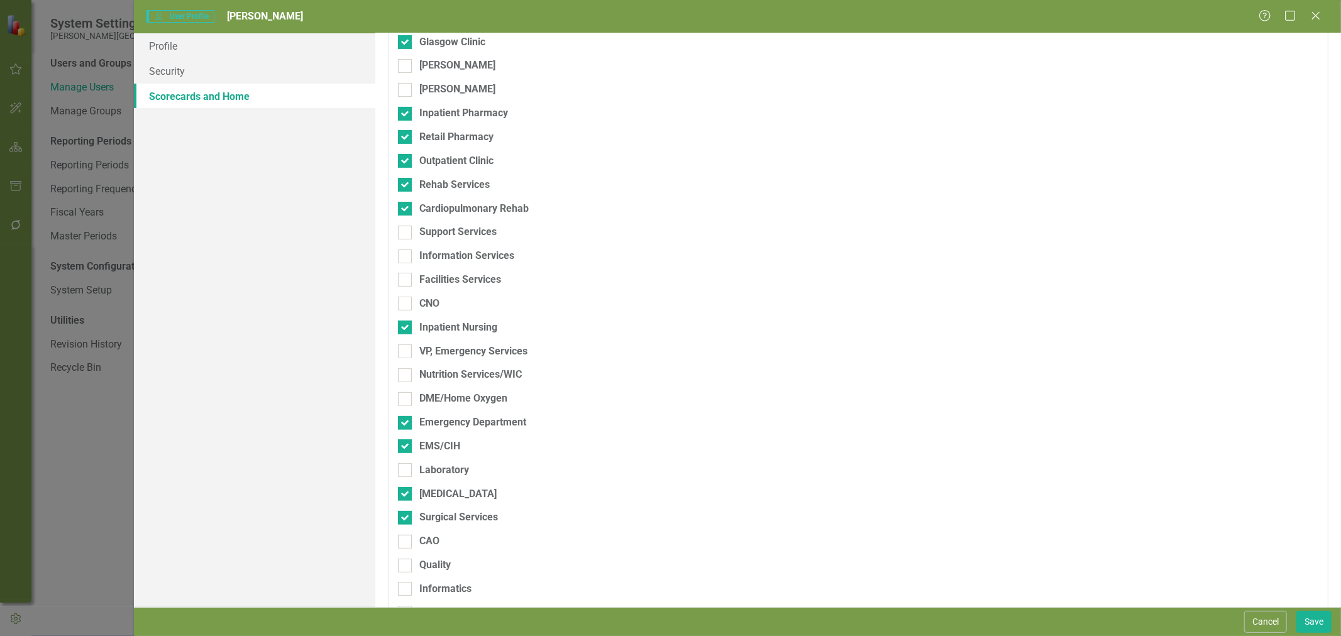
scroll to position [279, 0]
click at [402, 233] on div at bounding box center [405, 231] width 14 height 14
click at [402, 232] on input "Support Services" at bounding box center [402, 228] width 8 height 8
click at [402, 255] on div at bounding box center [405, 255] width 14 height 14
click at [402, 255] on input "Information Services" at bounding box center [402, 252] width 8 height 8
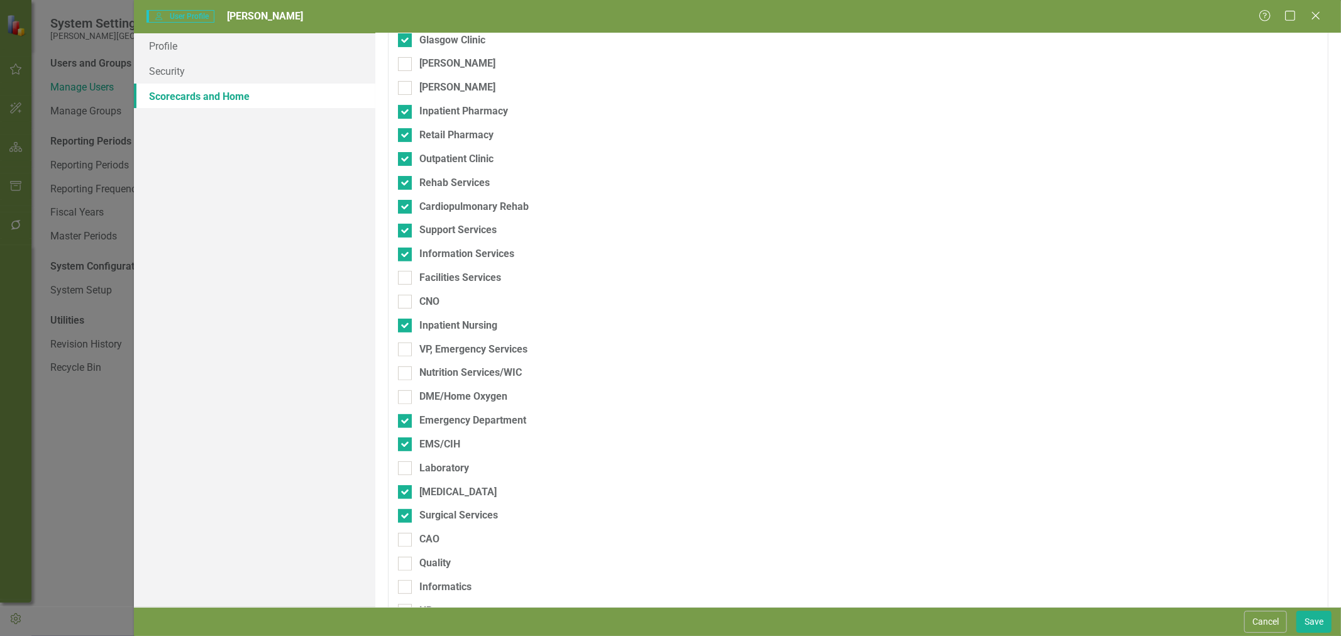
click at [403, 269] on div "Information Services" at bounding box center [792, 259] width 789 height 24
drag, startPoint x: 404, startPoint y: 280, endPoint x: 407, endPoint y: 296, distance: 15.4
click at [405, 280] on div at bounding box center [405, 278] width 14 height 14
click at [405, 279] on input "Facilities Services" at bounding box center [402, 275] width 8 height 8
drag, startPoint x: 407, startPoint y: 299, endPoint x: 416, endPoint y: 323, distance: 24.7
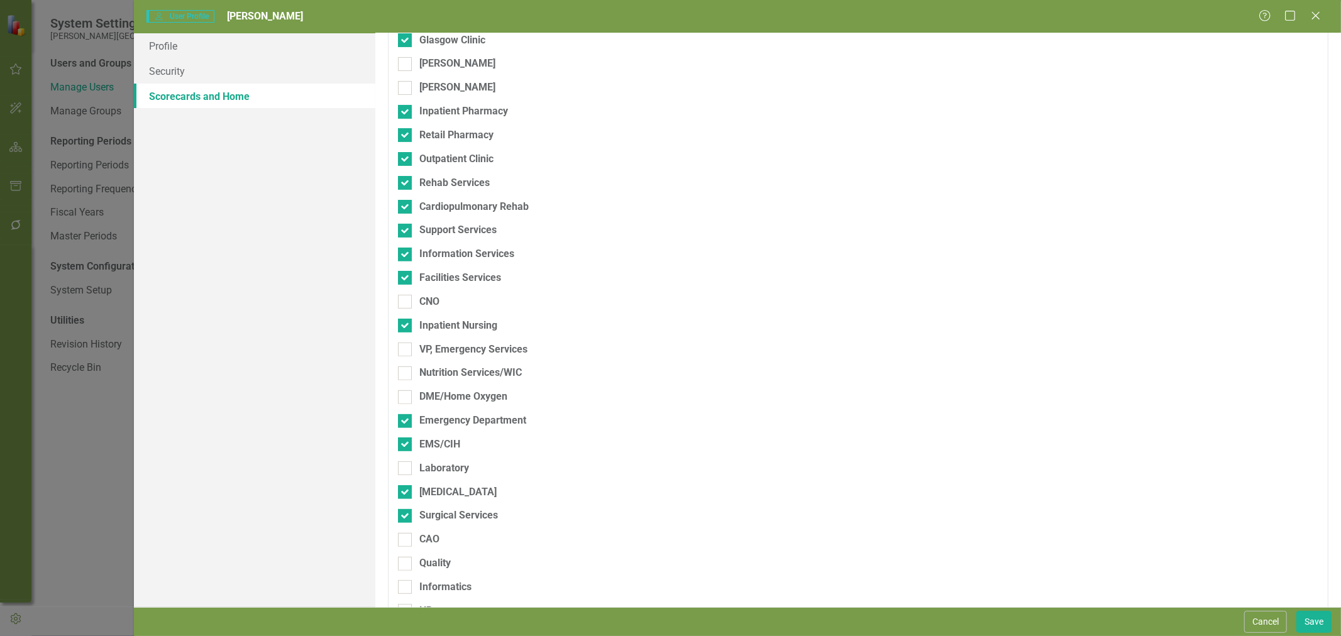
click at [407, 300] on div at bounding box center [405, 302] width 14 height 14
click at [406, 300] on input "CNO" at bounding box center [402, 299] width 8 height 8
click at [411, 350] on div "VP, Emergency Services" at bounding box center [792, 350] width 789 height 14
click at [406, 350] on input "VP, Emergency Services" at bounding box center [402, 347] width 8 height 8
click at [410, 372] on div at bounding box center [405, 374] width 14 height 14
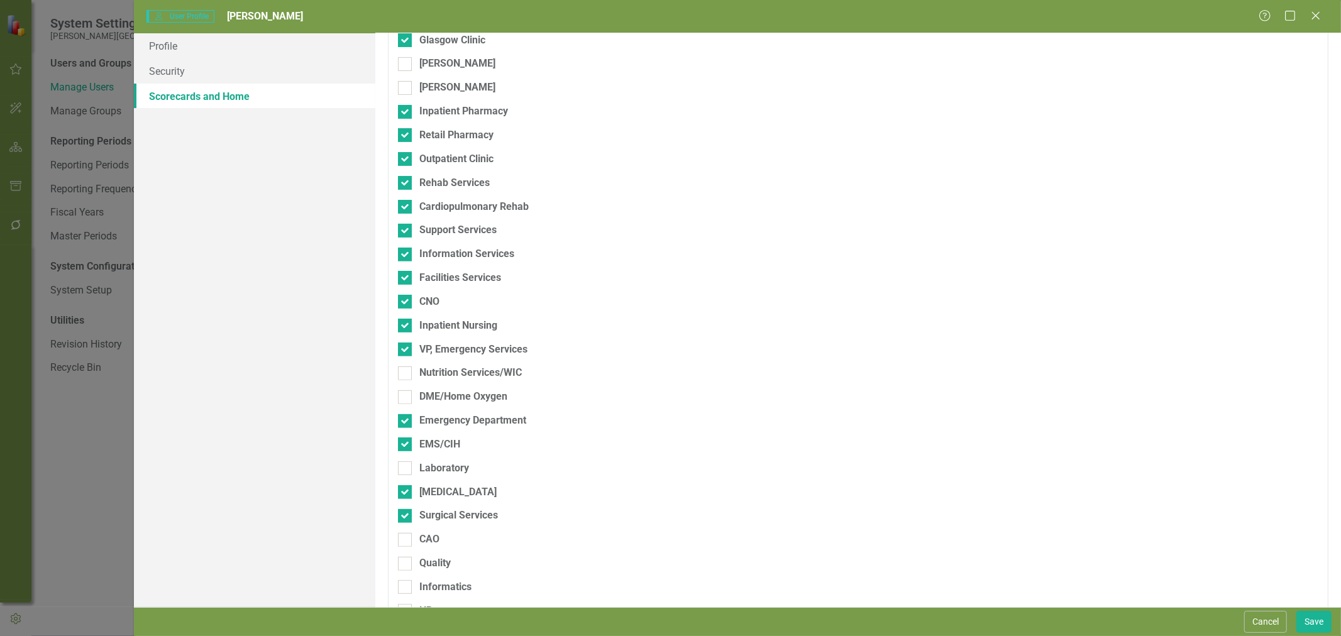
click at [406, 372] on input "Nutrition Services/WIC" at bounding box center [402, 371] width 8 height 8
click at [409, 397] on div at bounding box center [405, 398] width 14 height 14
click at [406, 397] on input "DME/Home Oxygen" at bounding box center [402, 395] width 8 height 8
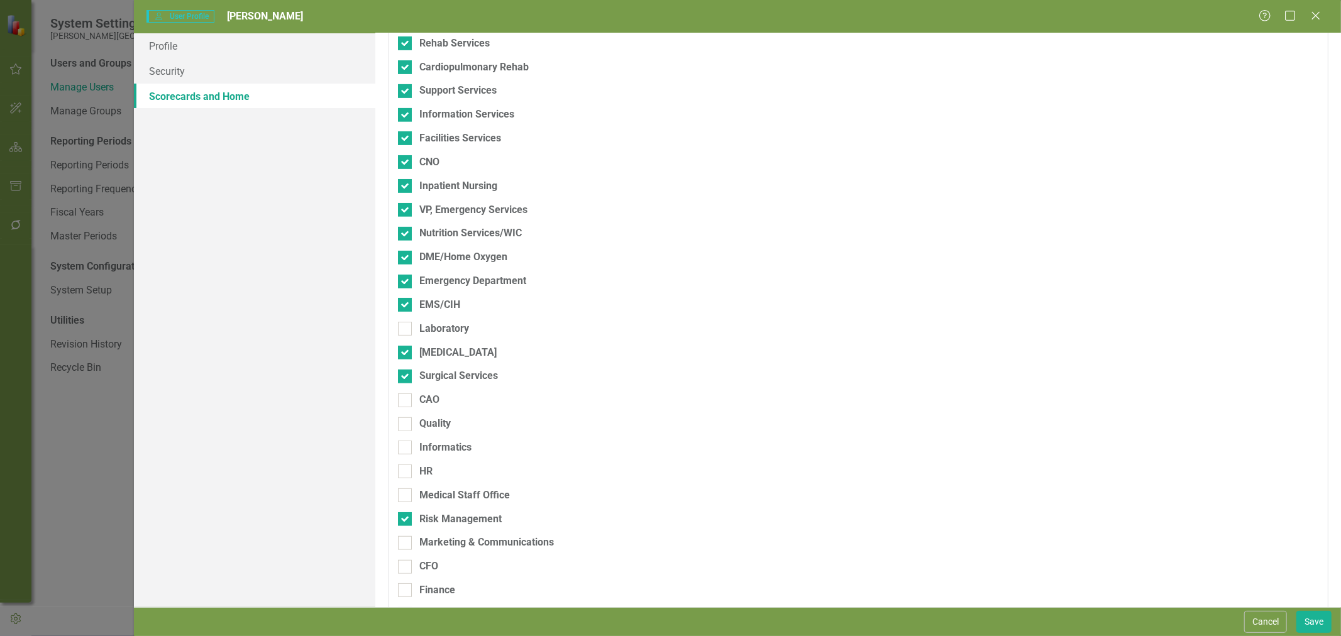
click at [411, 328] on div at bounding box center [405, 329] width 14 height 14
click at [406, 328] on input "Laboratory" at bounding box center [402, 326] width 8 height 8
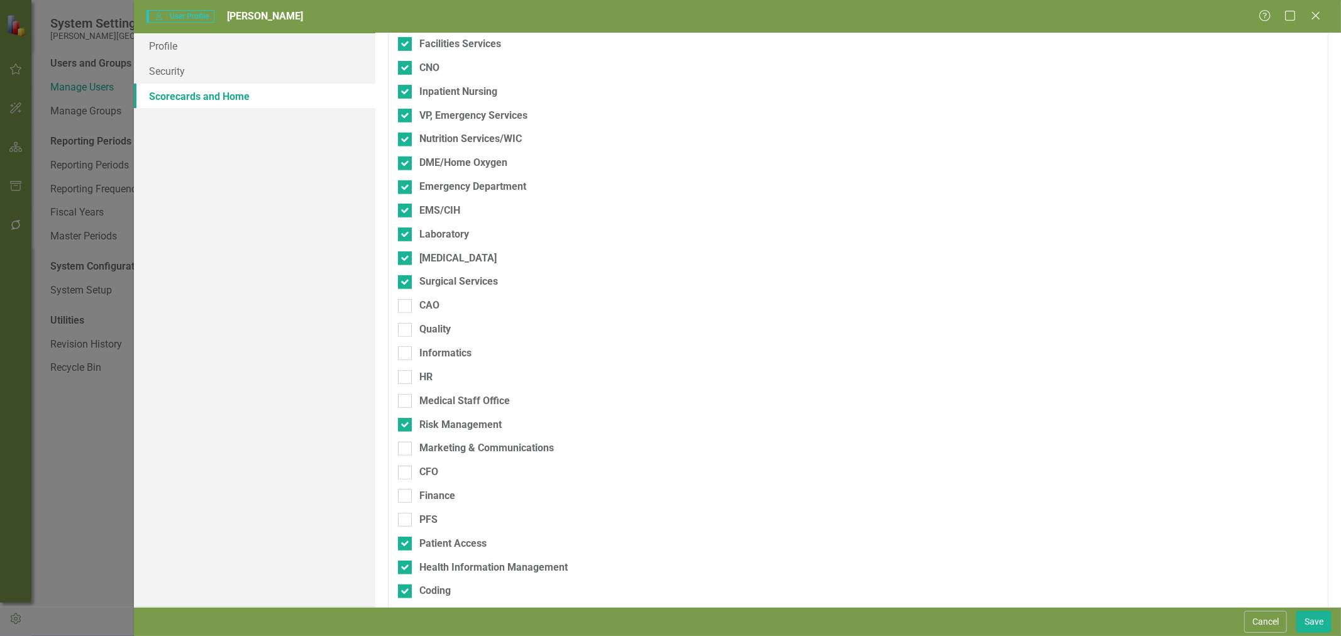
scroll to position [524, 0]
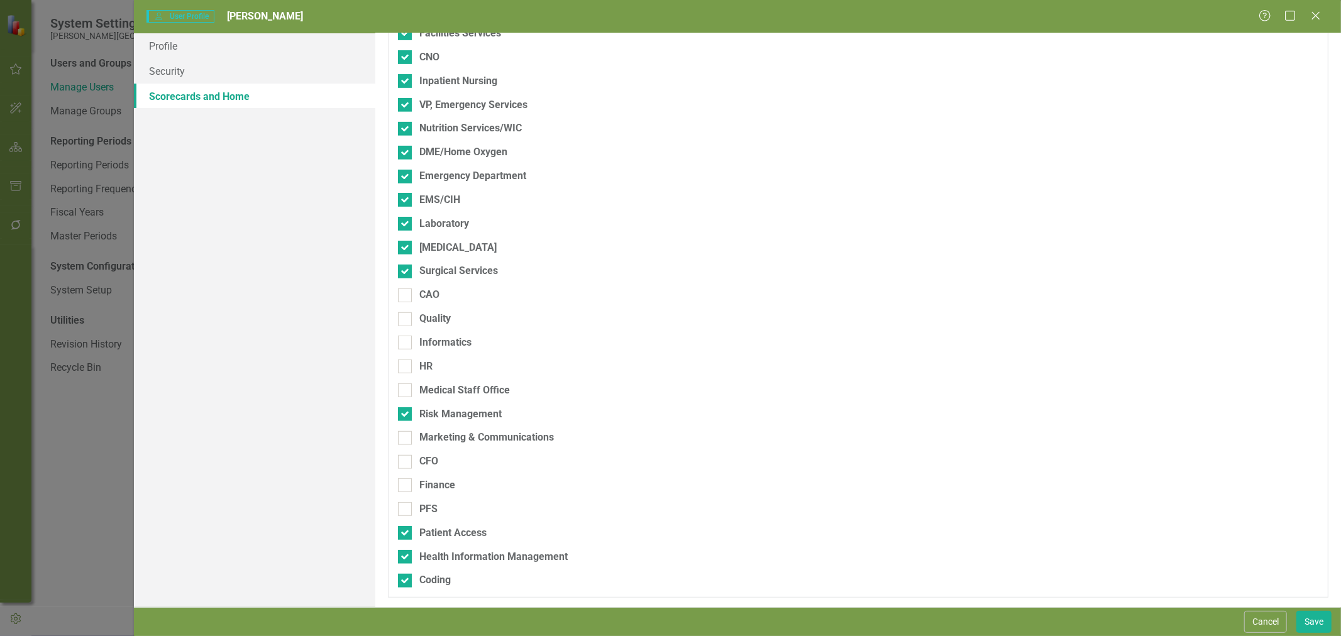
click at [407, 301] on div at bounding box center [405, 296] width 14 height 14
click at [406, 297] on input "CAO" at bounding box center [402, 293] width 8 height 8
click at [407, 321] on div at bounding box center [405, 320] width 14 height 14
click at [406, 321] on input "Quality" at bounding box center [402, 317] width 8 height 8
click at [403, 344] on input "Informatics" at bounding box center [402, 340] width 8 height 8
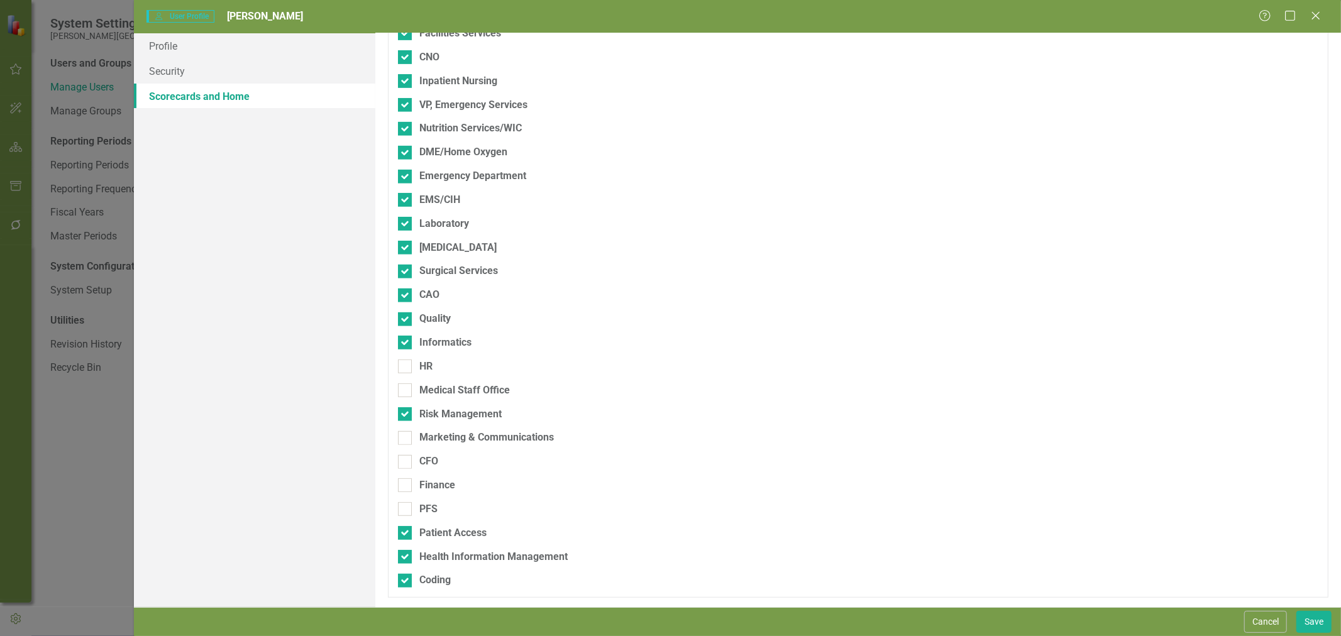
click at [404, 368] on input "HR" at bounding box center [402, 364] width 8 height 8
click at [406, 393] on div at bounding box center [405, 391] width 14 height 14
click at [406, 392] on input "Medical Staff Office" at bounding box center [402, 388] width 8 height 8
click at [407, 441] on div at bounding box center [405, 438] width 14 height 14
click at [406, 440] on input "Marketing & Communications" at bounding box center [402, 435] width 8 height 8
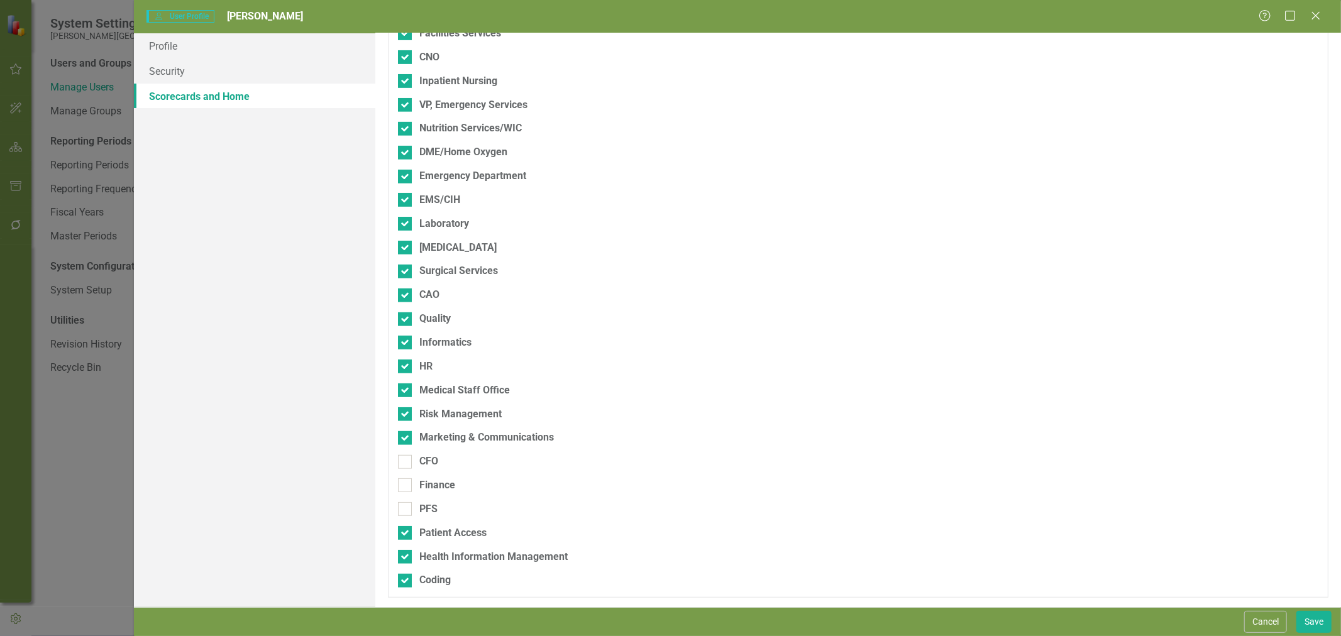
drag, startPoint x: 404, startPoint y: 460, endPoint x: 401, endPoint y: 492, distance: 32.8
click at [404, 460] on input "CFO" at bounding box center [402, 459] width 8 height 8
click at [401, 493] on div "Finance" at bounding box center [792, 486] width 789 height 14
click at [401, 487] on input "Finance" at bounding box center [402, 483] width 8 height 8
click at [401, 513] on div at bounding box center [405, 509] width 14 height 14
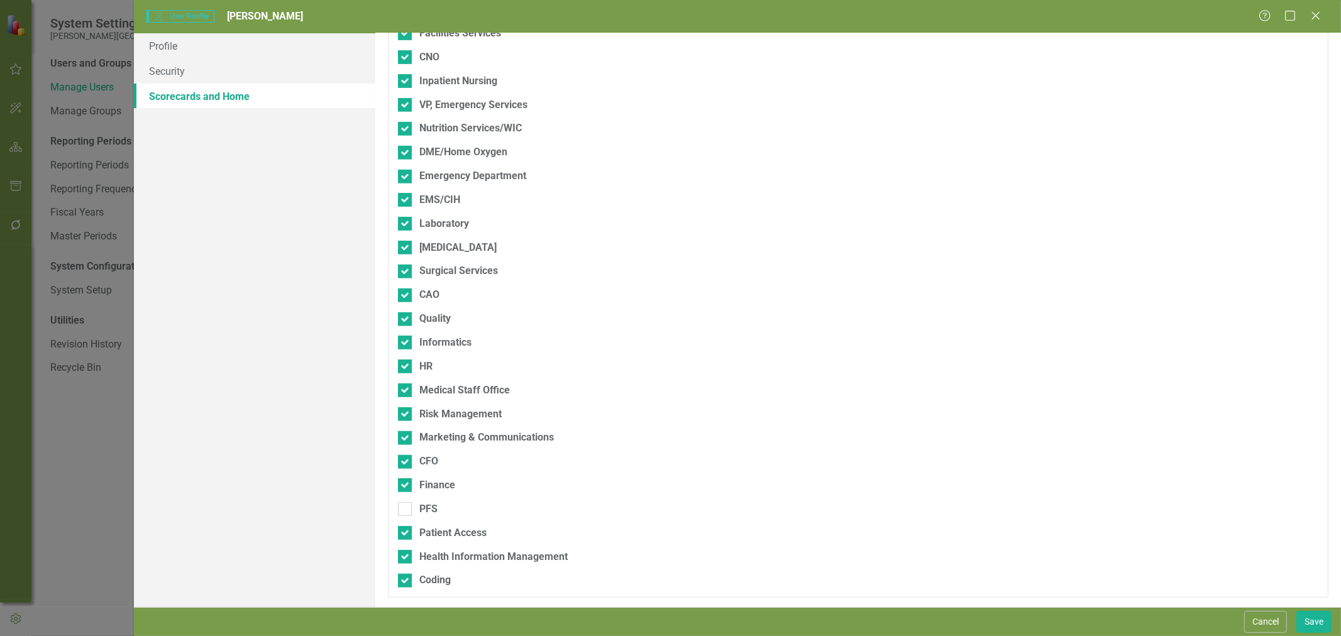
click at [401, 511] on input "PFS" at bounding box center [402, 506] width 8 height 8
click at [1311, 621] on button "Save" at bounding box center [1314, 622] width 35 height 22
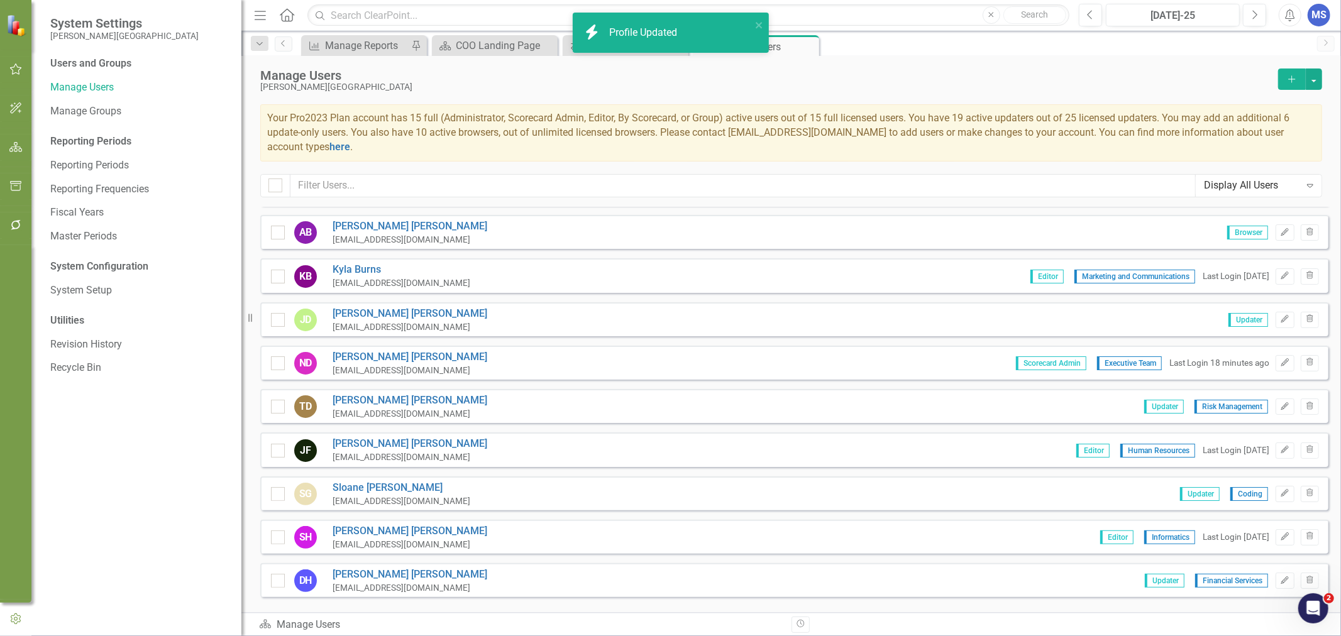
click at [381, 437] on link "[PERSON_NAME]" at bounding box center [410, 444] width 155 height 14
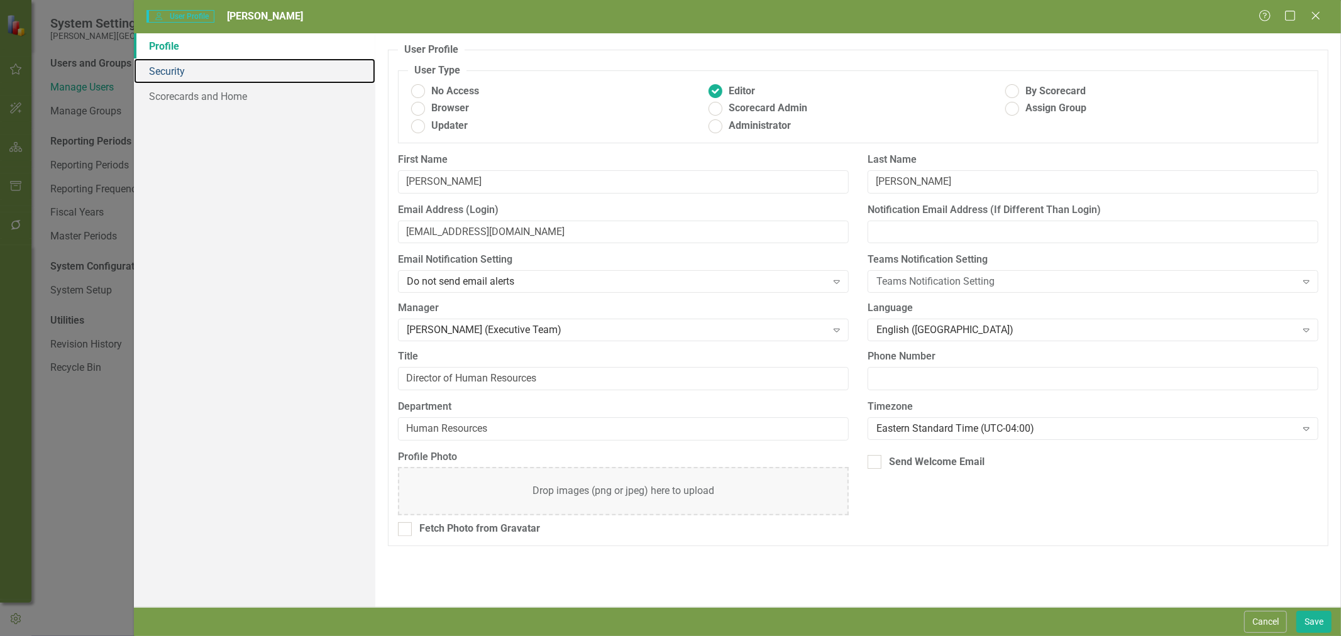
click at [180, 71] on link "Security" at bounding box center [254, 70] width 241 height 25
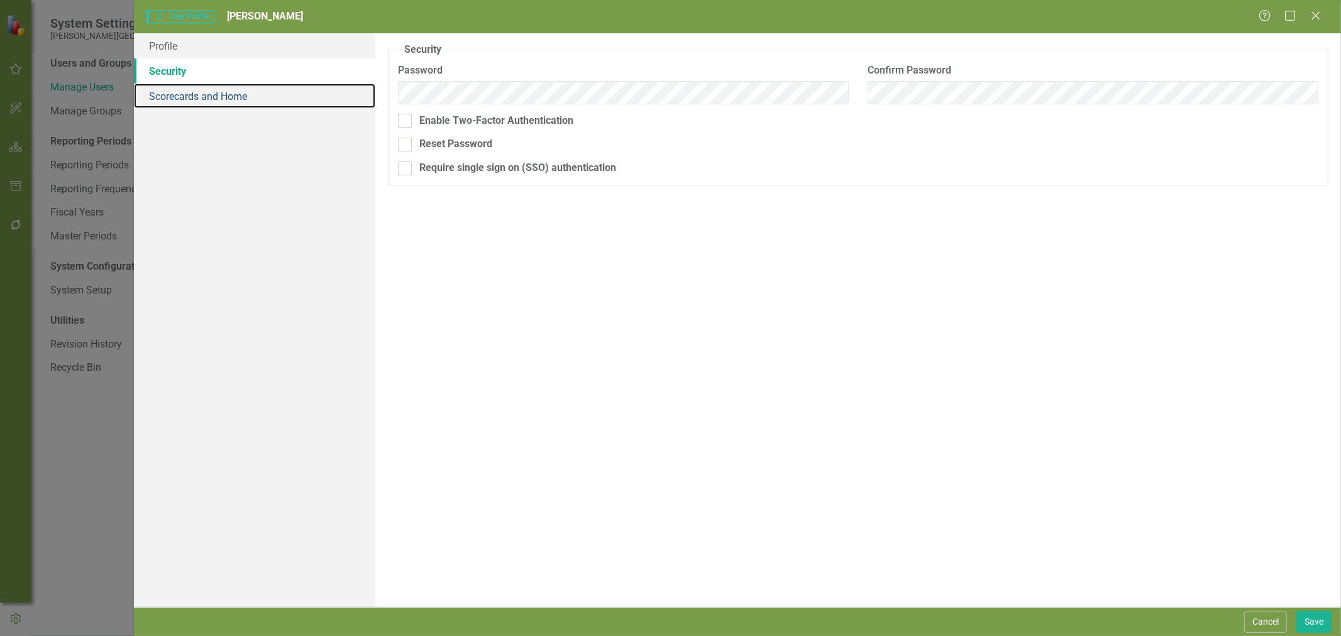
click at [174, 97] on link "Scorecards and Home" at bounding box center [254, 96] width 241 height 25
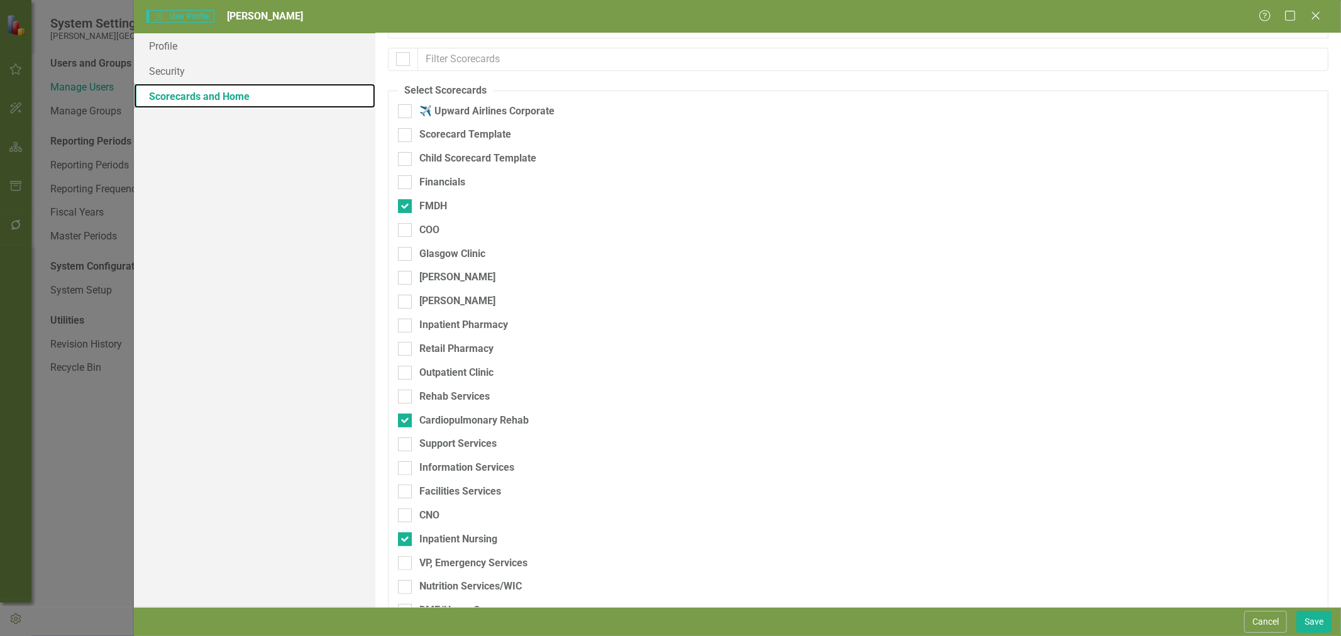
scroll to position [140, 0]
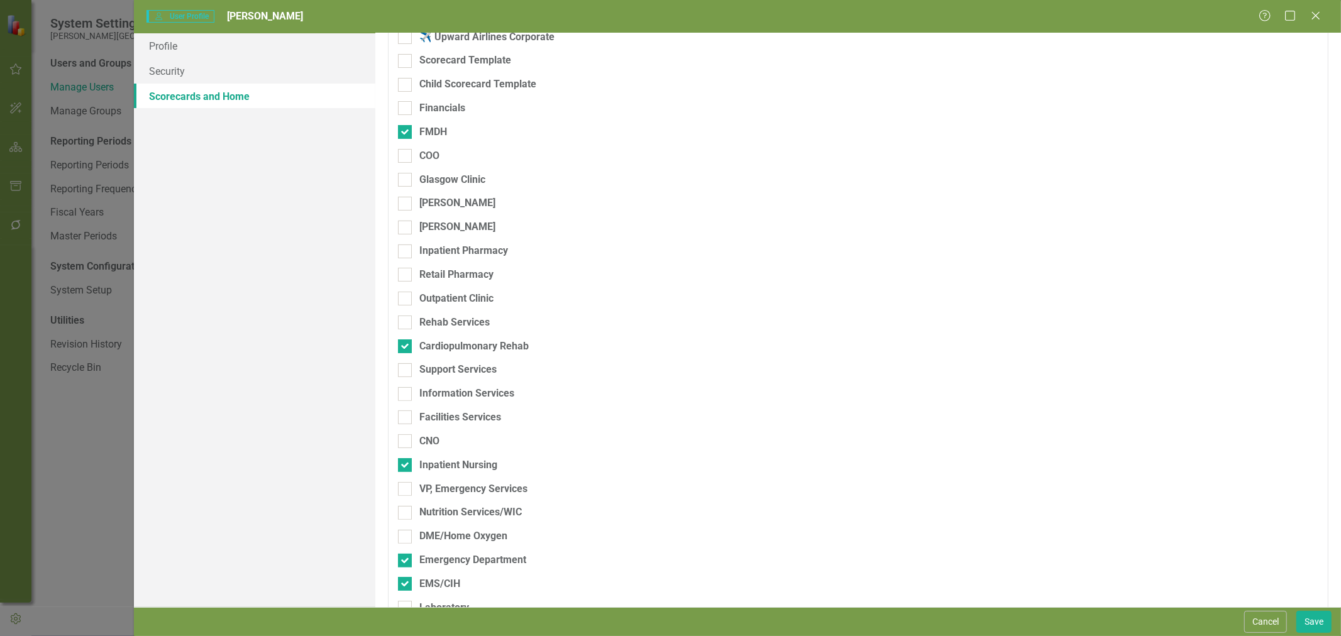
click at [407, 167] on div "COO" at bounding box center [792, 161] width 789 height 24
click at [404, 158] on div at bounding box center [405, 156] width 14 height 14
click at [404, 157] on input "COO" at bounding box center [402, 153] width 8 height 8
click at [404, 177] on input "Glasgow Clinic" at bounding box center [402, 177] width 8 height 8
click at [401, 204] on input "[PERSON_NAME]" at bounding box center [402, 201] width 8 height 8
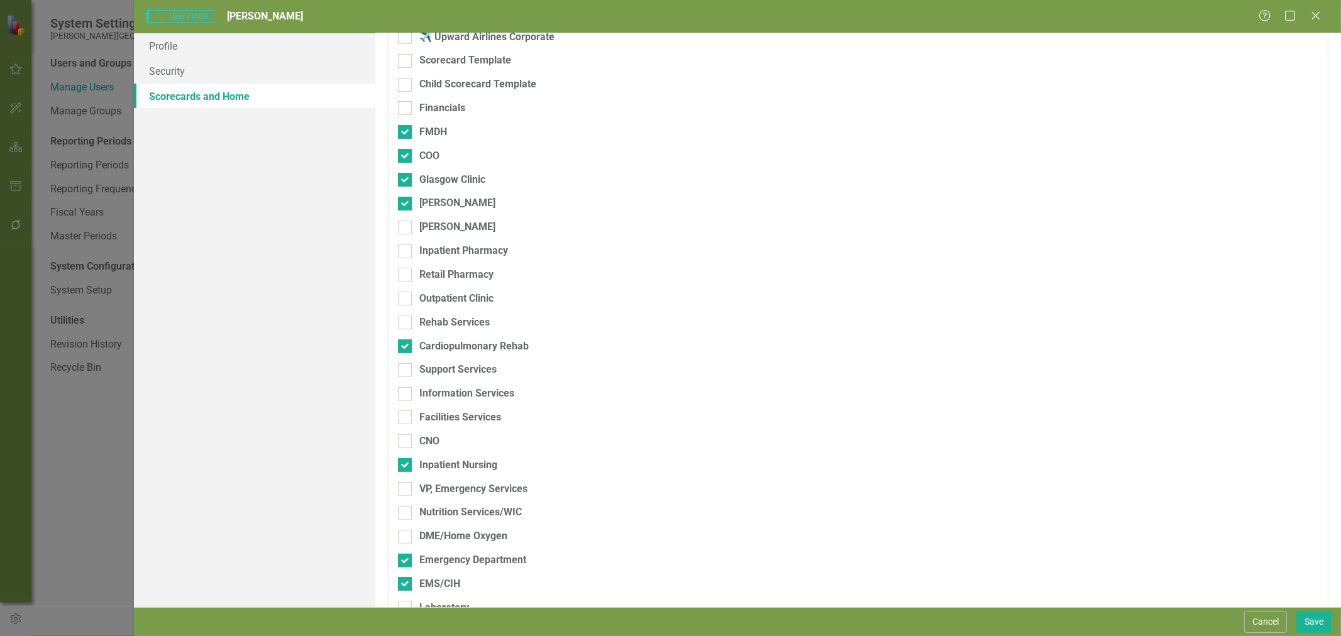
click at [406, 231] on div at bounding box center [405, 228] width 14 height 14
click at [406, 229] on input "[PERSON_NAME]" at bounding box center [402, 225] width 8 height 8
click at [407, 252] on div at bounding box center [405, 252] width 14 height 14
click at [406, 252] on input "Inpatient Pharmacy" at bounding box center [402, 249] width 8 height 8
click at [409, 252] on div at bounding box center [405, 252] width 14 height 14
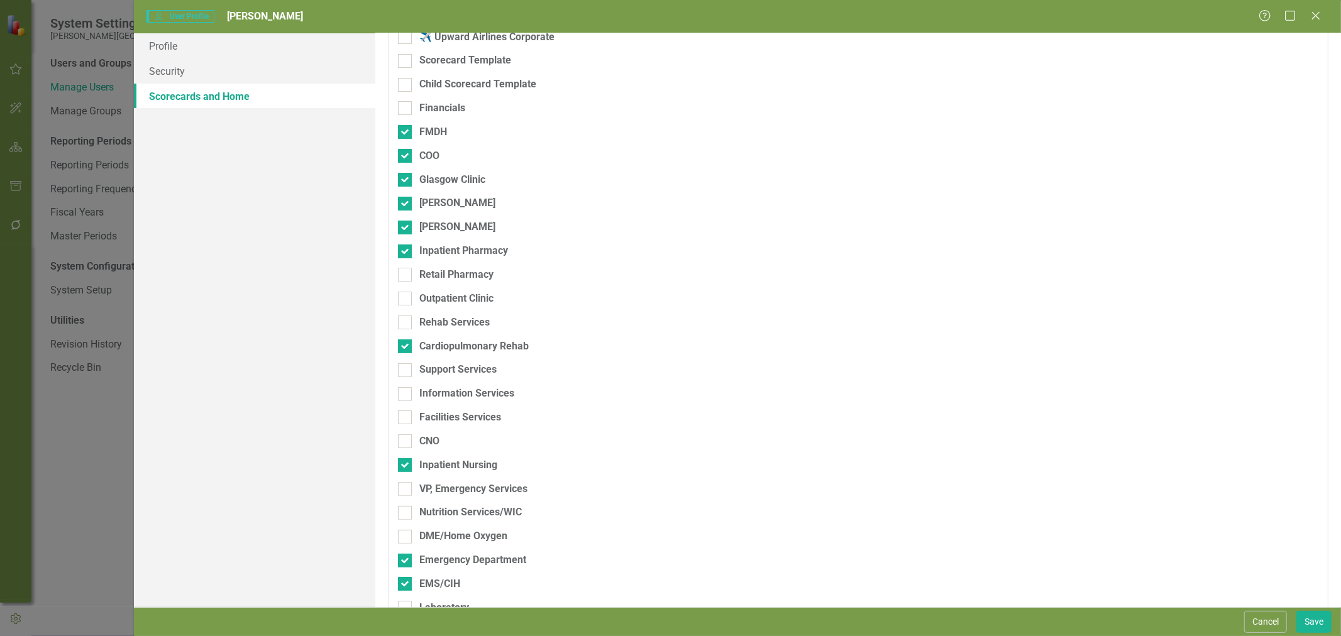
click at [406, 252] on input "Inpatient Pharmacy" at bounding box center [402, 249] width 8 height 8
click at [409, 224] on div at bounding box center [405, 228] width 14 height 14
click at [406, 224] on input "[PERSON_NAME]" at bounding box center [402, 225] width 8 height 8
click at [407, 200] on div at bounding box center [405, 204] width 14 height 14
click at [406, 200] on input "[PERSON_NAME]" at bounding box center [402, 201] width 8 height 8
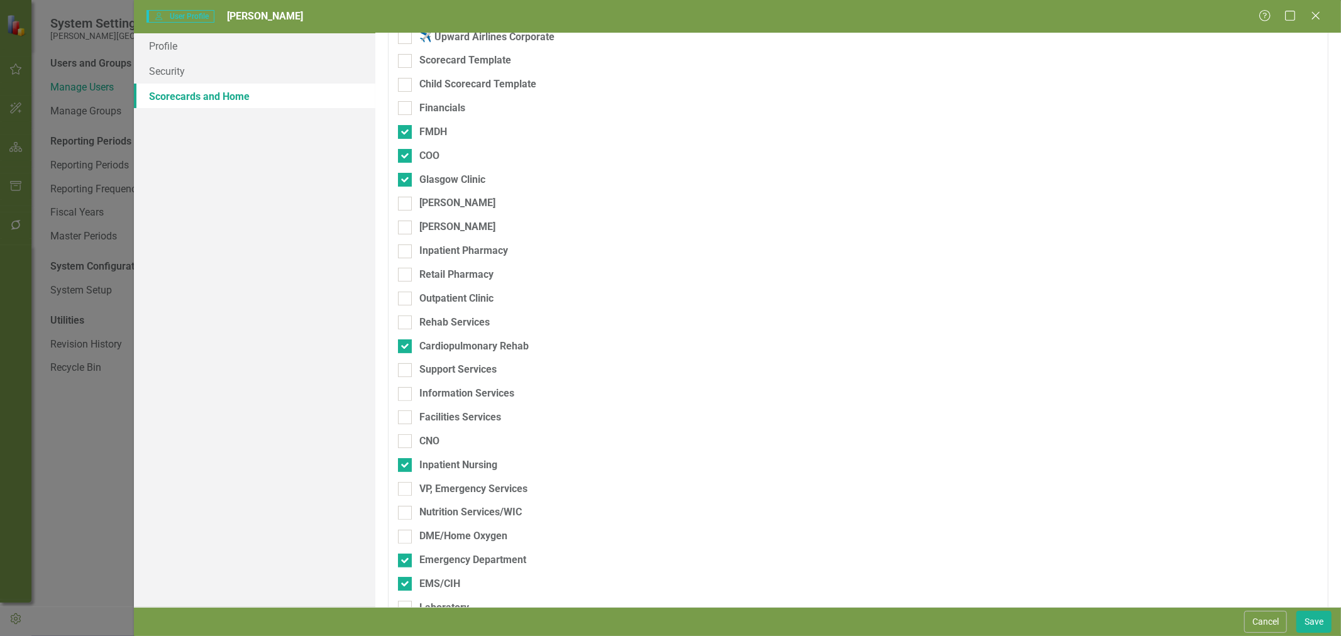
click at [407, 253] on div at bounding box center [405, 252] width 14 height 14
click at [406, 253] on input "Inpatient Pharmacy" at bounding box center [402, 249] width 8 height 8
click at [407, 277] on div at bounding box center [405, 275] width 14 height 14
click at [406, 276] on input "Retail Pharmacy" at bounding box center [402, 272] width 8 height 8
click at [407, 299] on div at bounding box center [405, 299] width 14 height 14
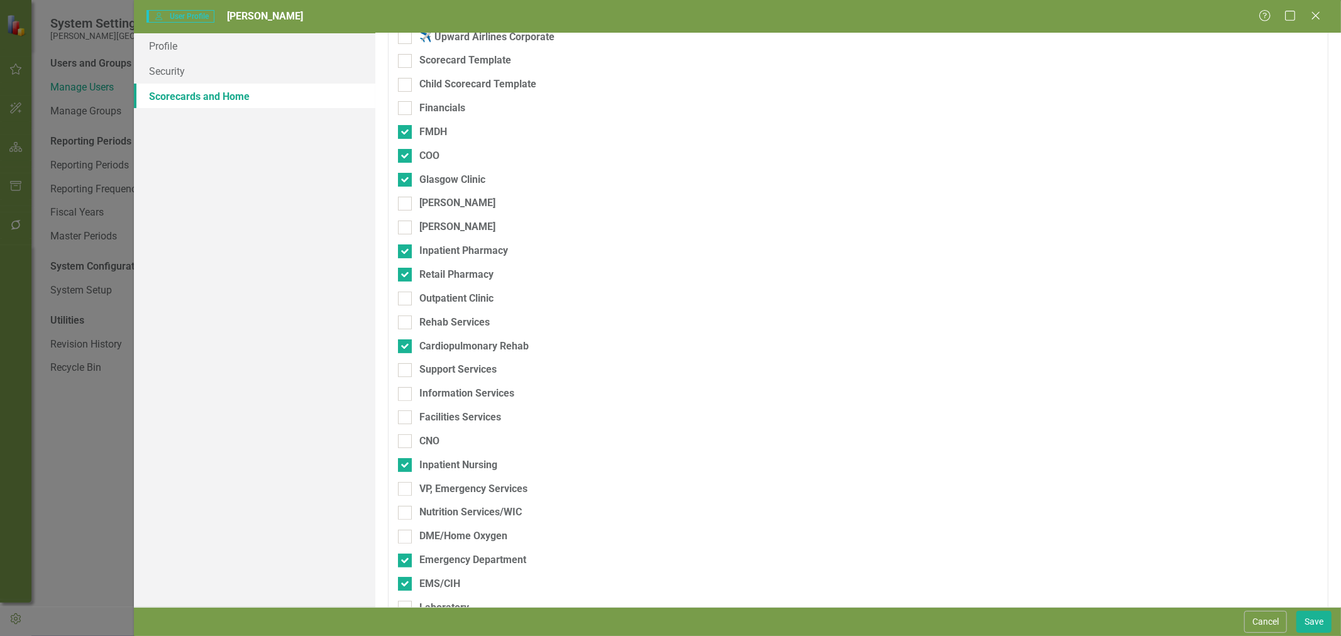
click at [406, 299] on input "Outpatient Clinic" at bounding box center [402, 296] width 8 height 8
click at [409, 331] on div "Rehab Services" at bounding box center [792, 328] width 789 height 24
click at [406, 324] on div at bounding box center [405, 323] width 14 height 14
click at [406, 324] on input "Rehab Services" at bounding box center [402, 320] width 8 height 8
click at [409, 371] on div at bounding box center [405, 370] width 14 height 14
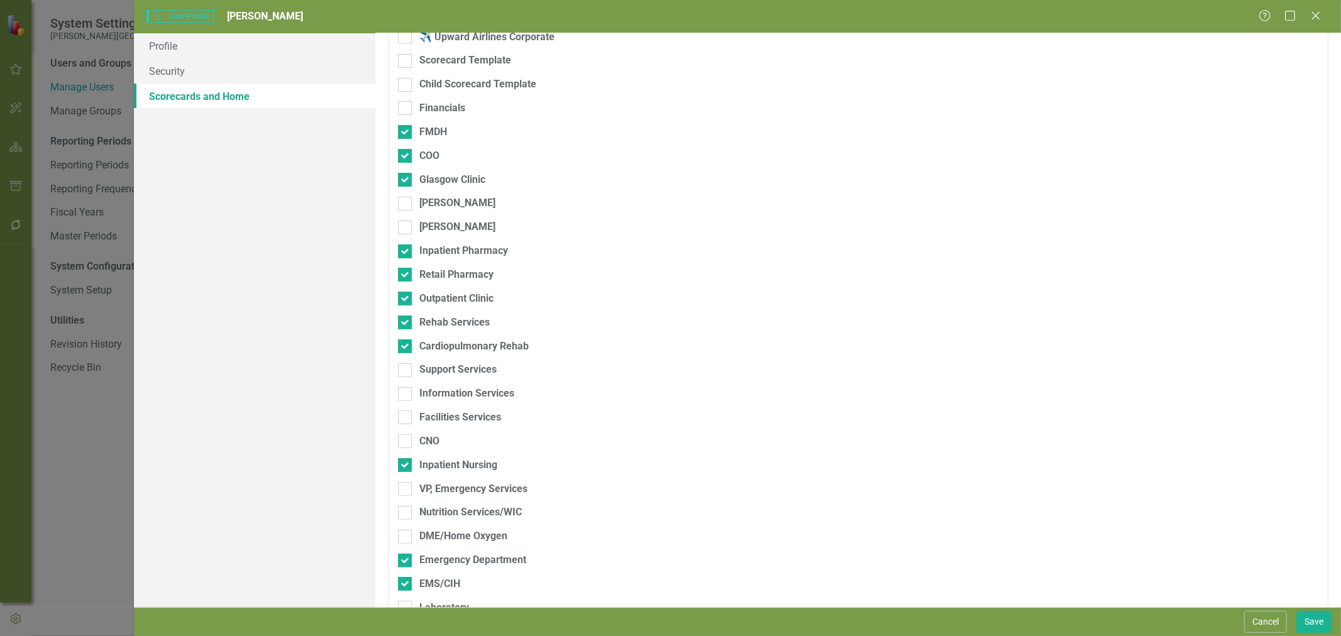
click at [406, 371] on input "Support Services" at bounding box center [402, 367] width 8 height 8
click at [409, 394] on div at bounding box center [405, 394] width 14 height 14
click at [406, 394] on input "Information Services" at bounding box center [402, 391] width 8 height 8
click at [409, 411] on div at bounding box center [405, 418] width 14 height 14
click at [406, 411] on input "Facilities Services" at bounding box center [402, 415] width 8 height 8
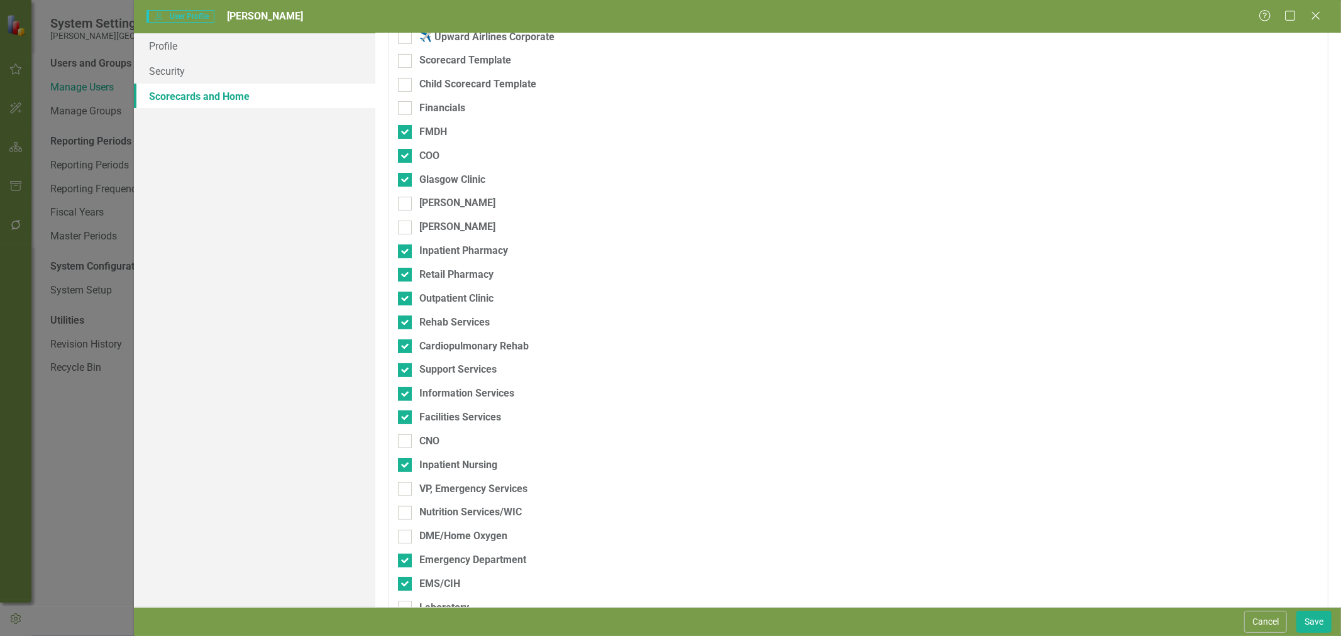
click at [405, 447] on div at bounding box center [405, 442] width 14 height 14
click at [405, 443] on input "CNO" at bounding box center [402, 439] width 8 height 8
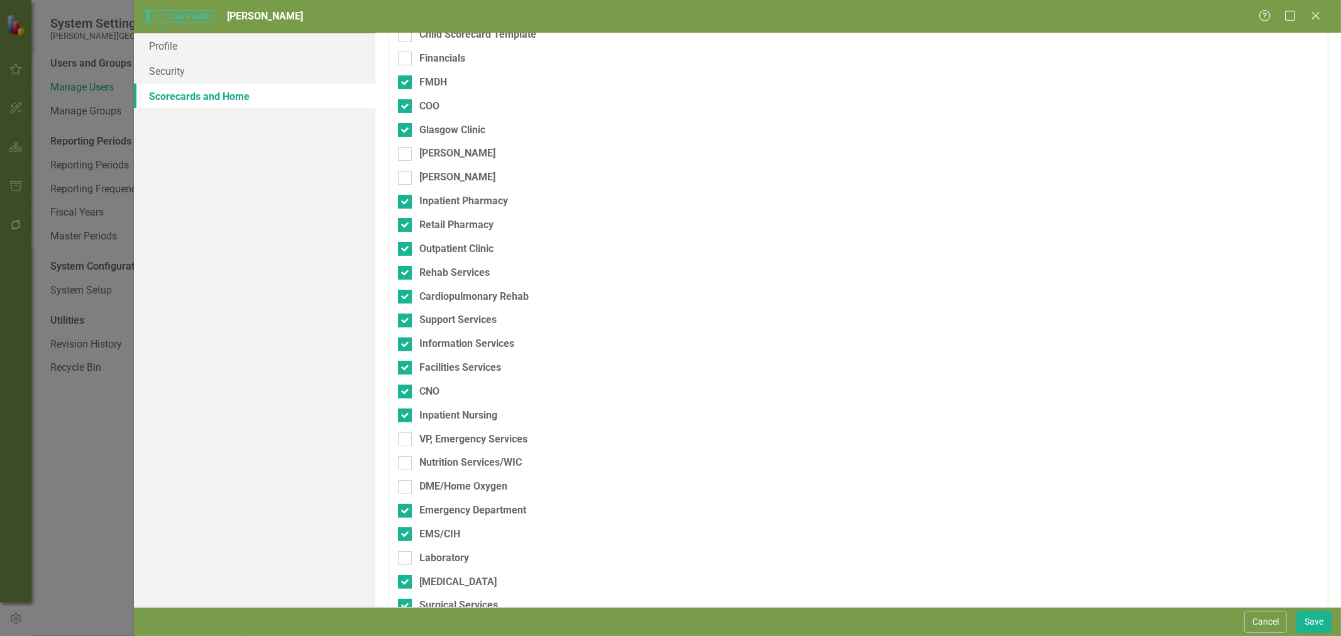
scroll to position [349, 0]
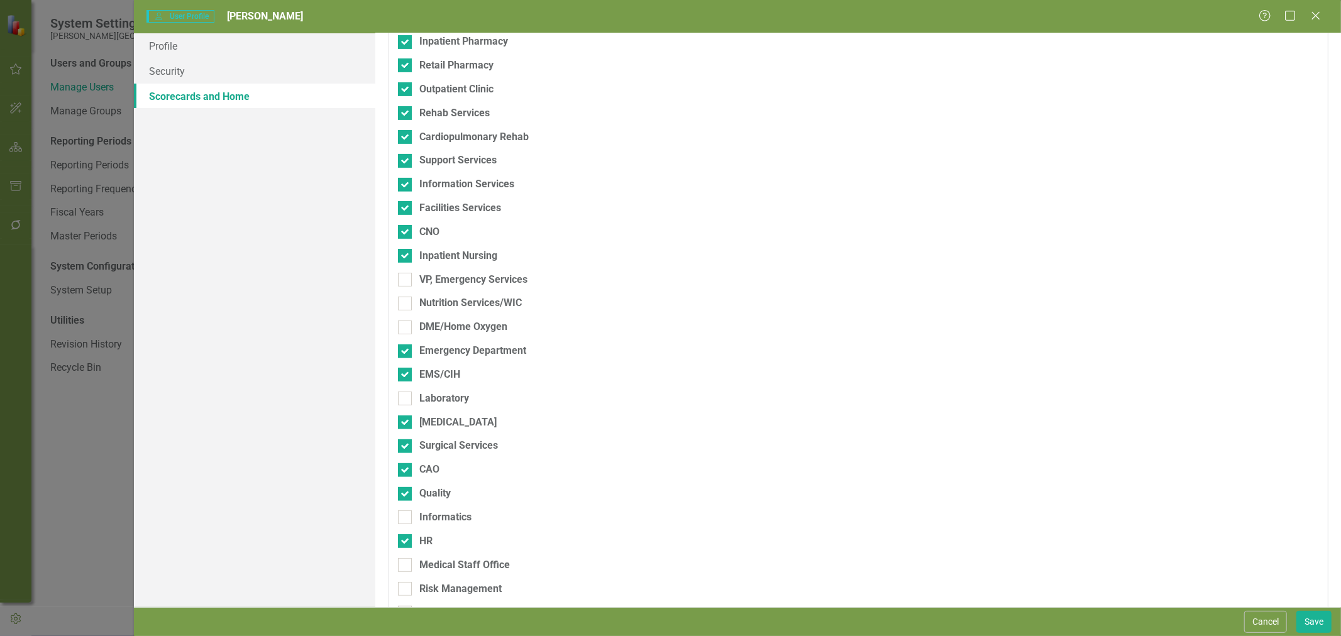
click at [409, 285] on div at bounding box center [405, 280] width 14 height 14
click at [406, 281] on input "VP, Emergency Services" at bounding box center [402, 277] width 8 height 8
click at [405, 304] on input "Nutrition Services/WIC" at bounding box center [402, 301] width 8 height 8
click at [404, 328] on input "DME/Home Oxygen" at bounding box center [402, 325] width 8 height 8
click at [407, 401] on div at bounding box center [405, 399] width 14 height 14
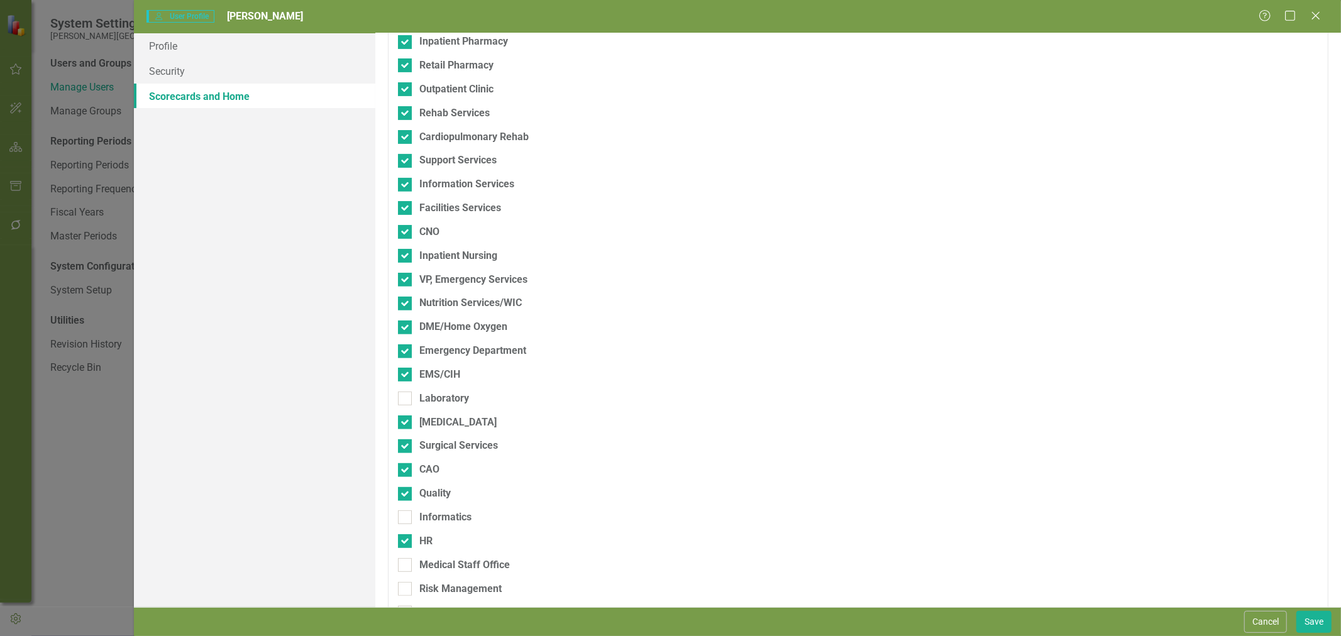
click at [406, 400] on input "Laboratory" at bounding box center [402, 396] width 8 height 8
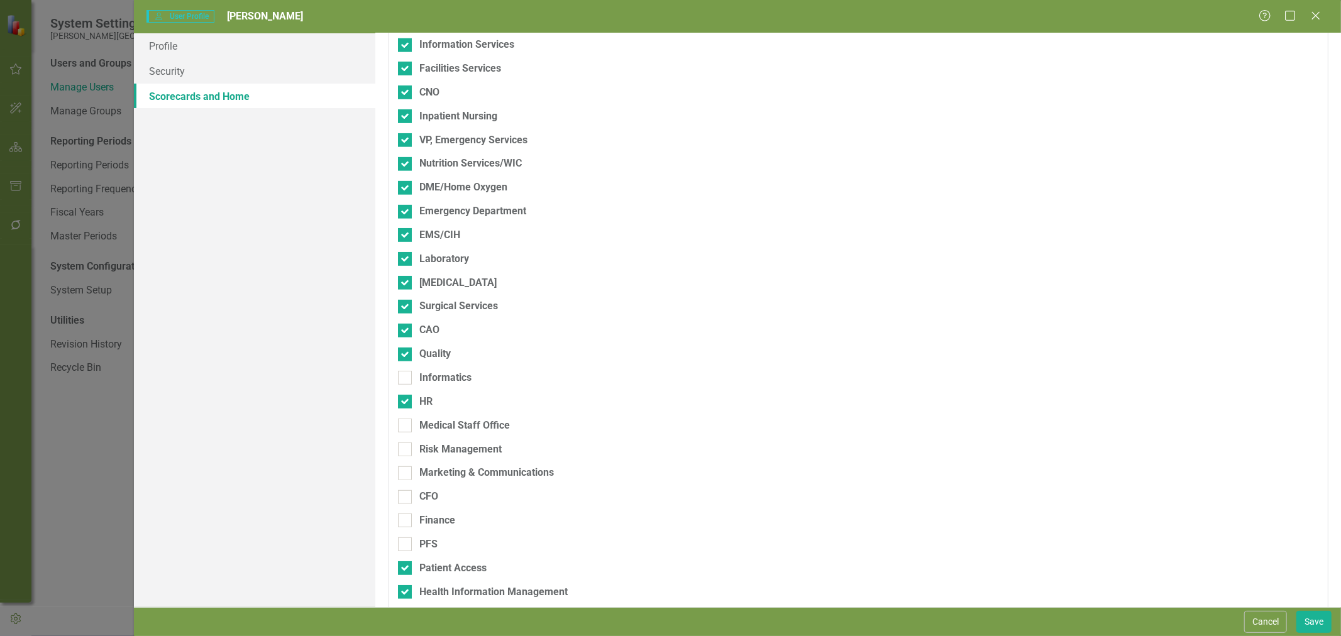
drag, startPoint x: 406, startPoint y: 378, endPoint x: 415, endPoint y: 423, distance: 46.1
click at [406, 382] on div at bounding box center [405, 378] width 14 height 14
click at [406, 379] on input "Informatics" at bounding box center [402, 375] width 8 height 8
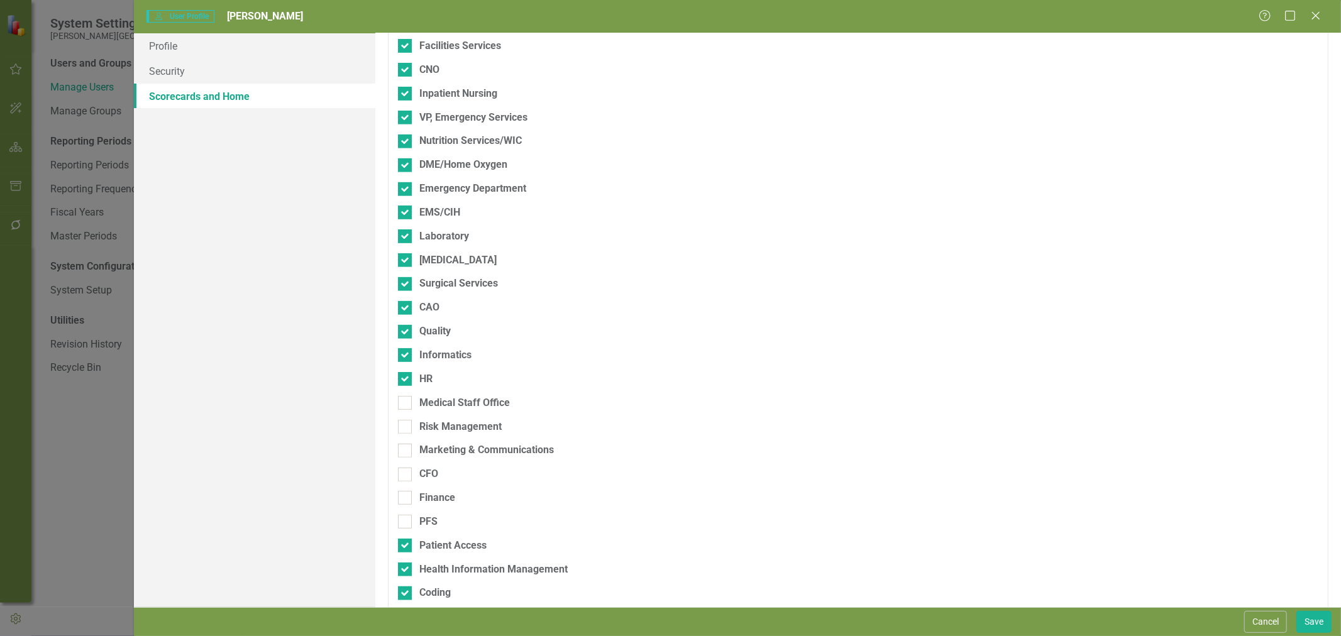
scroll to position [524, 0]
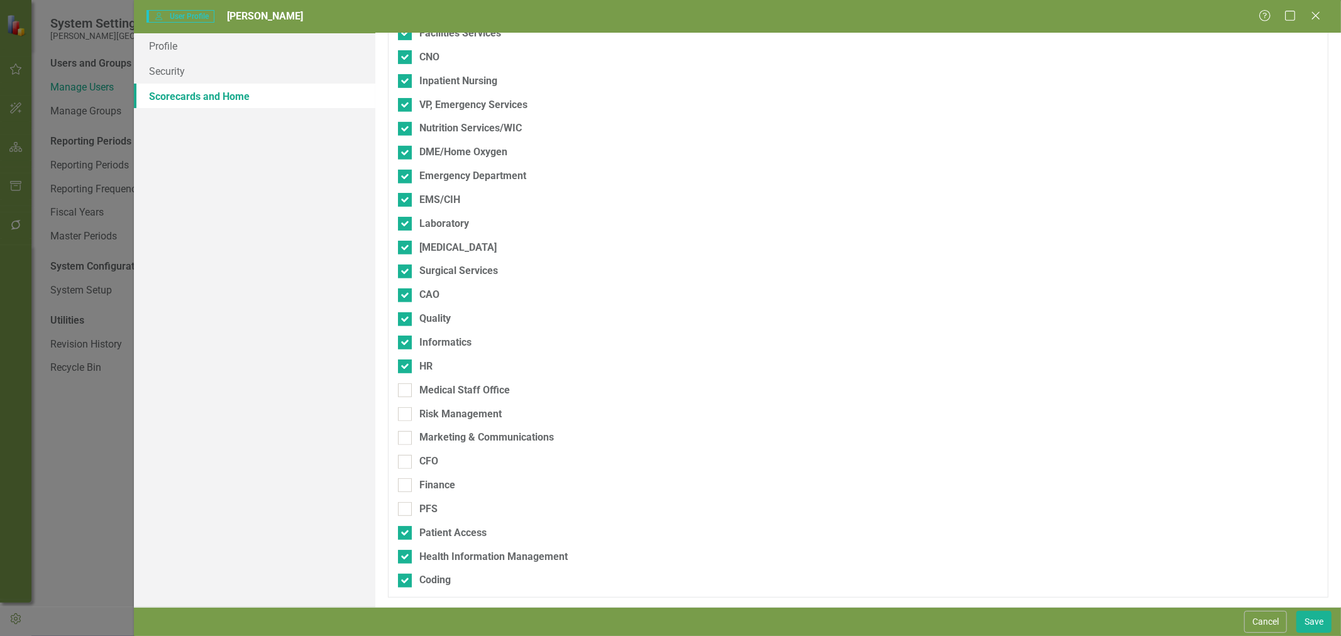
click at [409, 392] on div at bounding box center [405, 391] width 14 height 14
click at [406, 392] on input "Medical Staff Office" at bounding box center [402, 388] width 8 height 8
click at [407, 418] on div at bounding box center [405, 414] width 14 height 14
click at [406, 416] on input "Risk Management" at bounding box center [402, 411] width 8 height 8
click at [407, 437] on div at bounding box center [405, 438] width 14 height 14
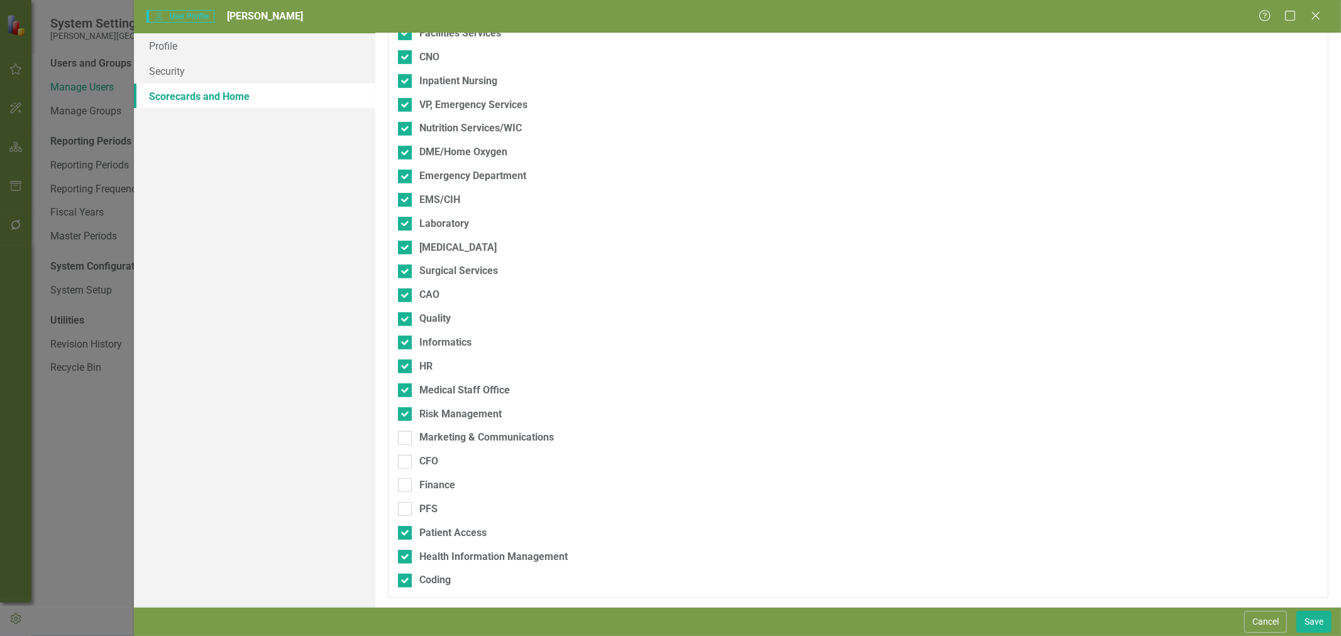
click at [406, 437] on input "Marketing & Communications" at bounding box center [402, 435] width 8 height 8
click at [407, 463] on div at bounding box center [405, 462] width 14 height 14
click at [406, 463] on input "CFO" at bounding box center [402, 459] width 8 height 8
click at [409, 486] on div at bounding box center [405, 486] width 14 height 14
click at [406, 486] on input "Finance" at bounding box center [402, 483] width 8 height 8
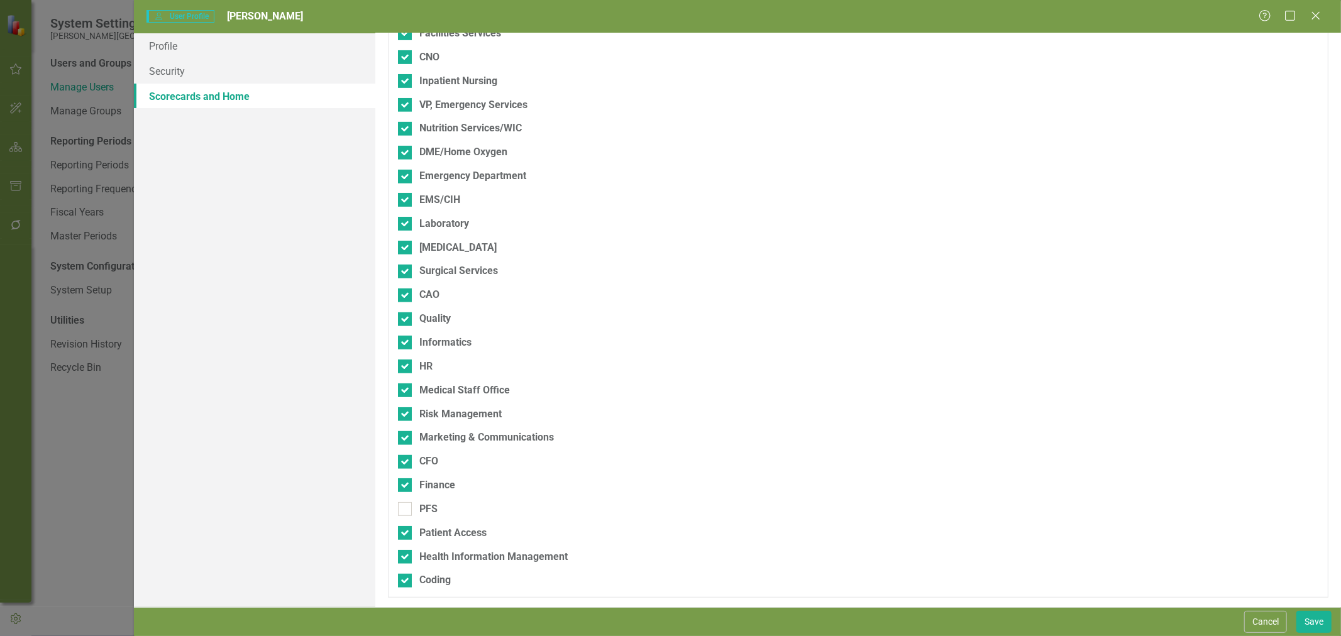
click at [409, 514] on div at bounding box center [405, 509] width 14 height 14
click at [406, 511] on input "PFS" at bounding box center [402, 506] width 8 height 8
click at [1302, 625] on button "Save" at bounding box center [1314, 622] width 35 height 22
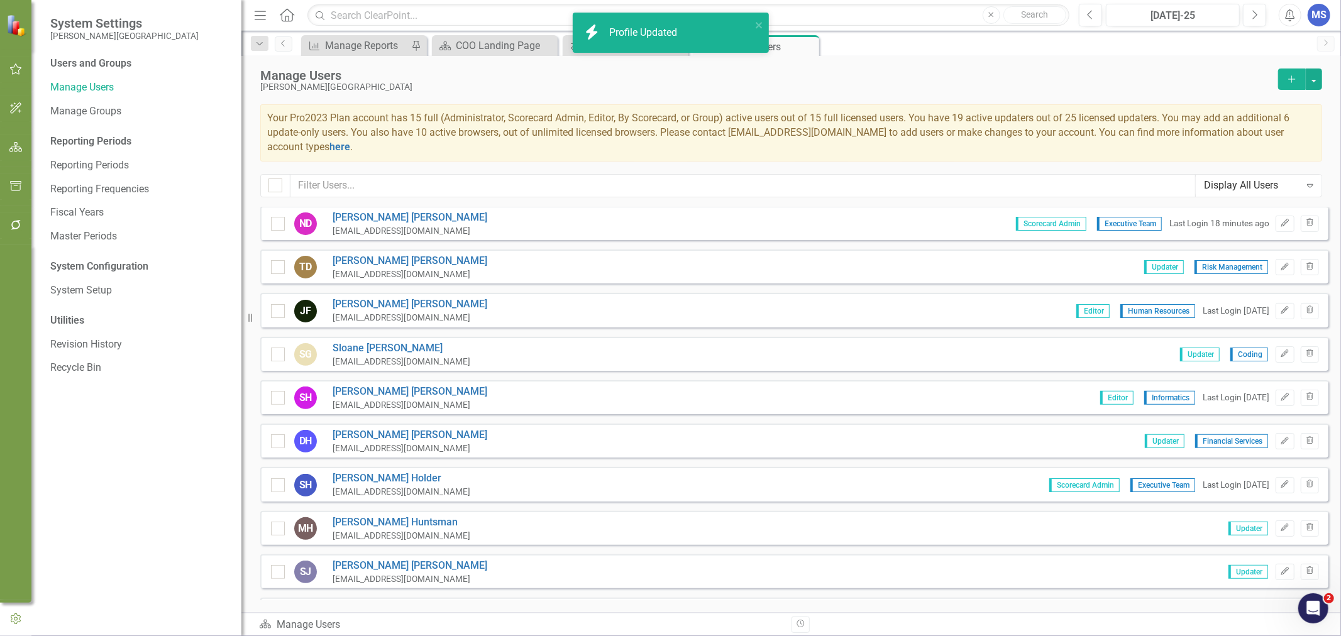
scroll to position [419, 0]
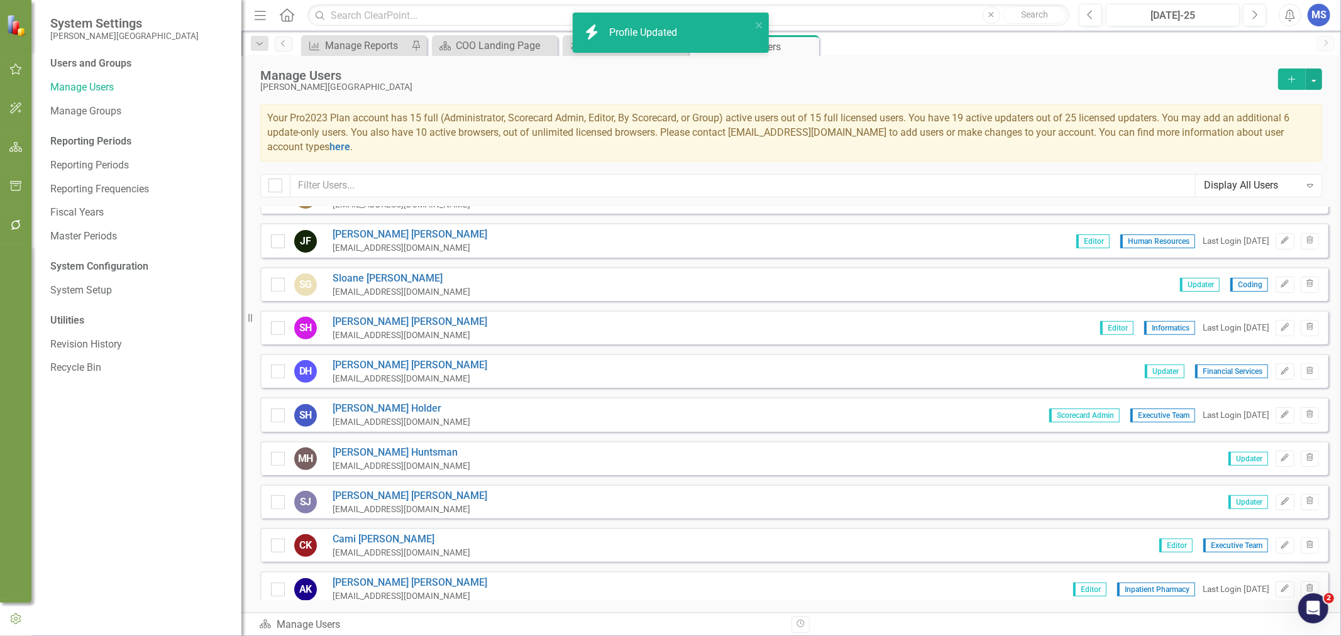
click at [354, 272] on link "[PERSON_NAME]" at bounding box center [402, 279] width 138 height 14
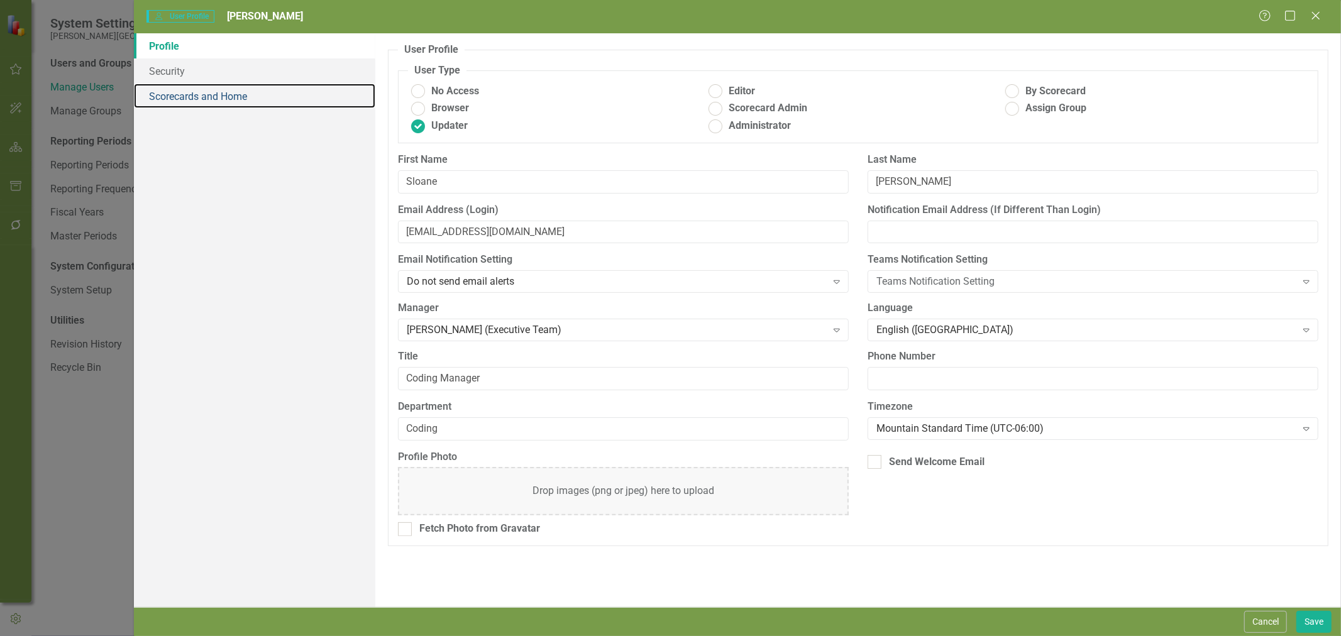
click at [231, 94] on link "Scorecards and Home" at bounding box center [254, 96] width 241 height 25
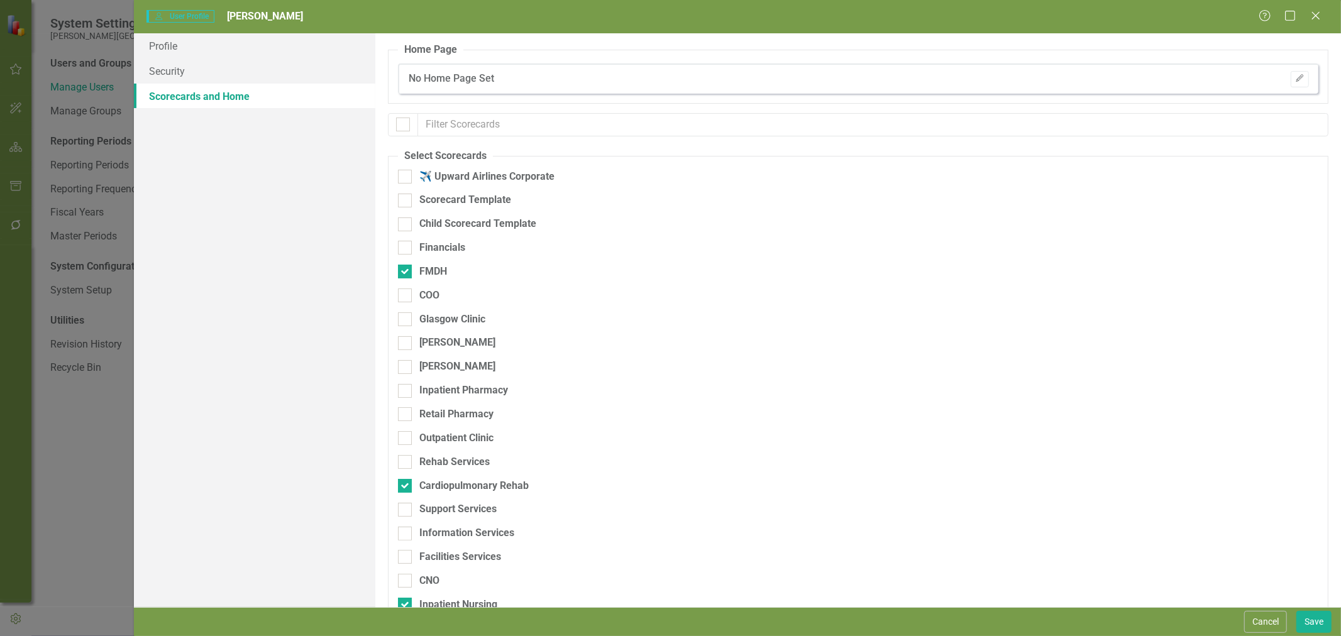
click at [429, 292] on div "COO" at bounding box center [429, 296] width 20 height 14
click at [406, 292] on input "COO" at bounding box center [402, 293] width 8 height 8
click at [433, 325] on div "Glasgow Clinic" at bounding box center [452, 320] width 66 height 14
click at [406, 321] on input "Glasgow Clinic" at bounding box center [402, 317] width 8 height 8
click at [434, 342] on div "[PERSON_NAME]" at bounding box center [457, 343] width 76 height 14
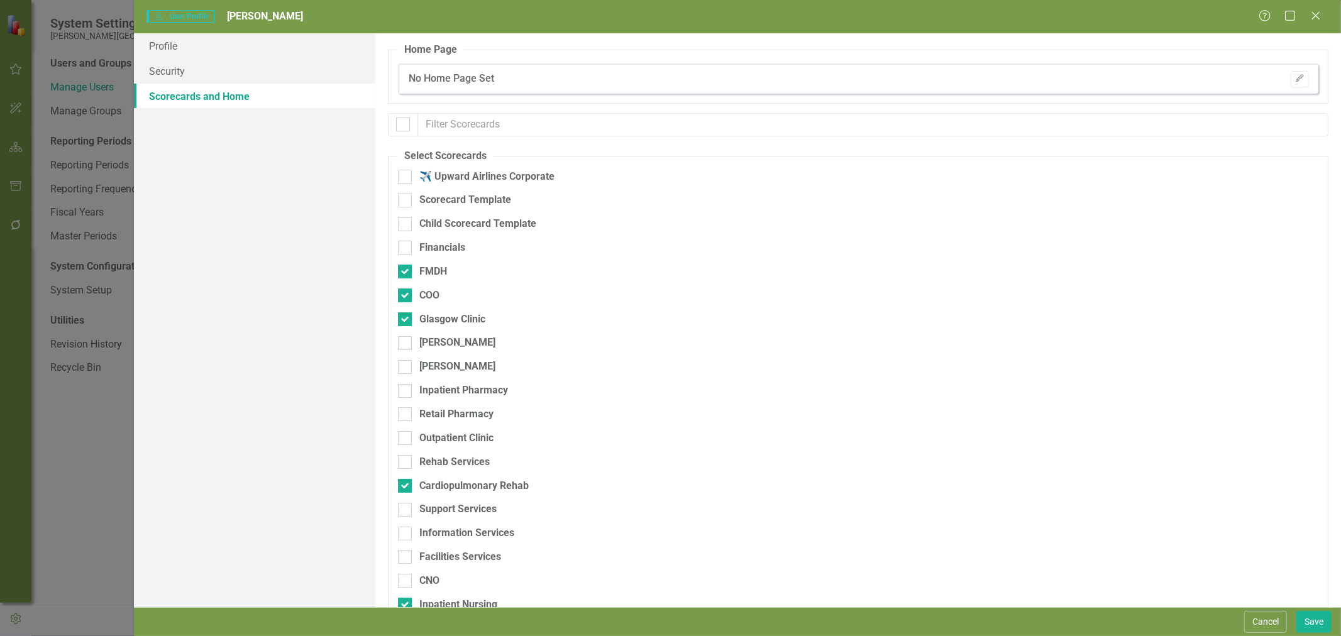
click at [406, 342] on input "[PERSON_NAME]" at bounding box center [402, 340] width 8 height 8
click at [435, 367] on div "[PERSON_NAME]" at bounding box center [457, 367] width 76 height 14
click at [406, 367] on input "[PERSON_NAME]" at bounding box center [402, 364] width 8 height 8
click at [426, 357] on div "[PERSON_NAME]" at bounding box center [792, 348] width 789 height 24
click at [426, 337] on div "[PERSON_NAME]" at bounding box center [457, 343] width 76 height 14
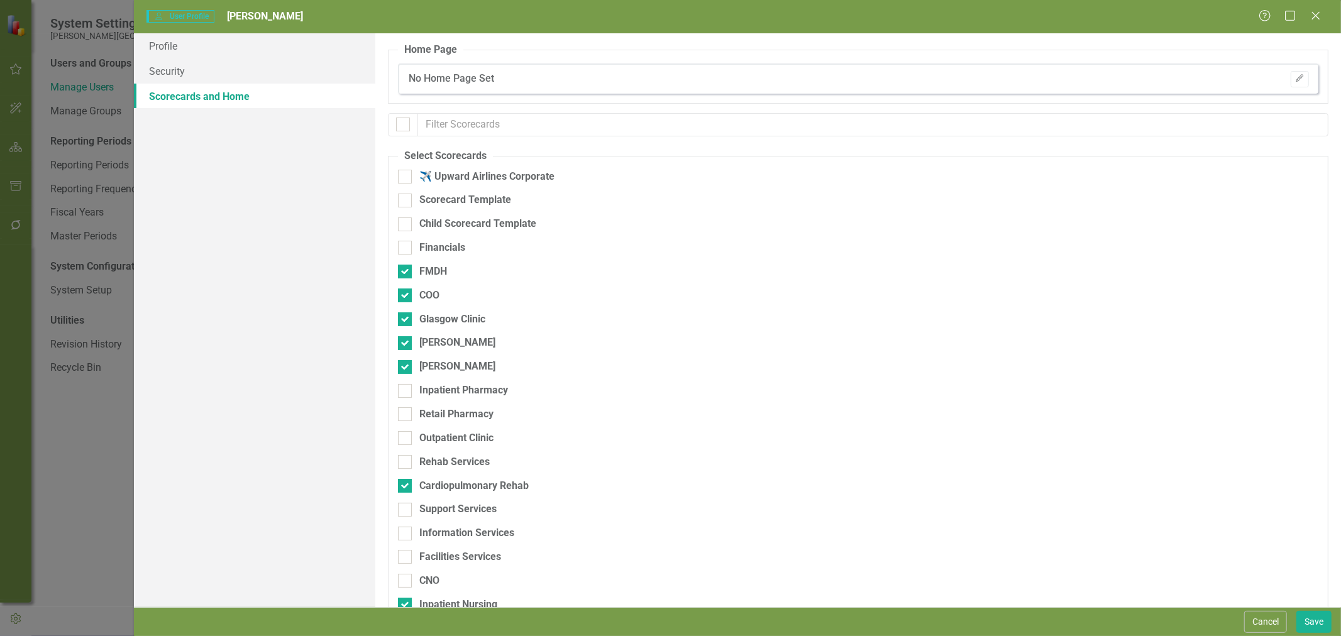
click at [406, 337] on input "[PERSON_NAME]" at bounding box center [402, 340] width 8 height 8
click at [432, 363] on div "[PERSON_NAME]" at bounding box center [457, 367] width 76 height 14
click at [406, 363] on input "[PERSON_NAME]" at bounding box center [402, 364] width 8 height 8
click at [435, 392] on div "Inpatient Pharmacy" at bounding box center [463, 391] width 89 height 14
click at [406, 392] on input "Inpatient Pharmacy" at bounding box center [402, 388] width 8 height 8
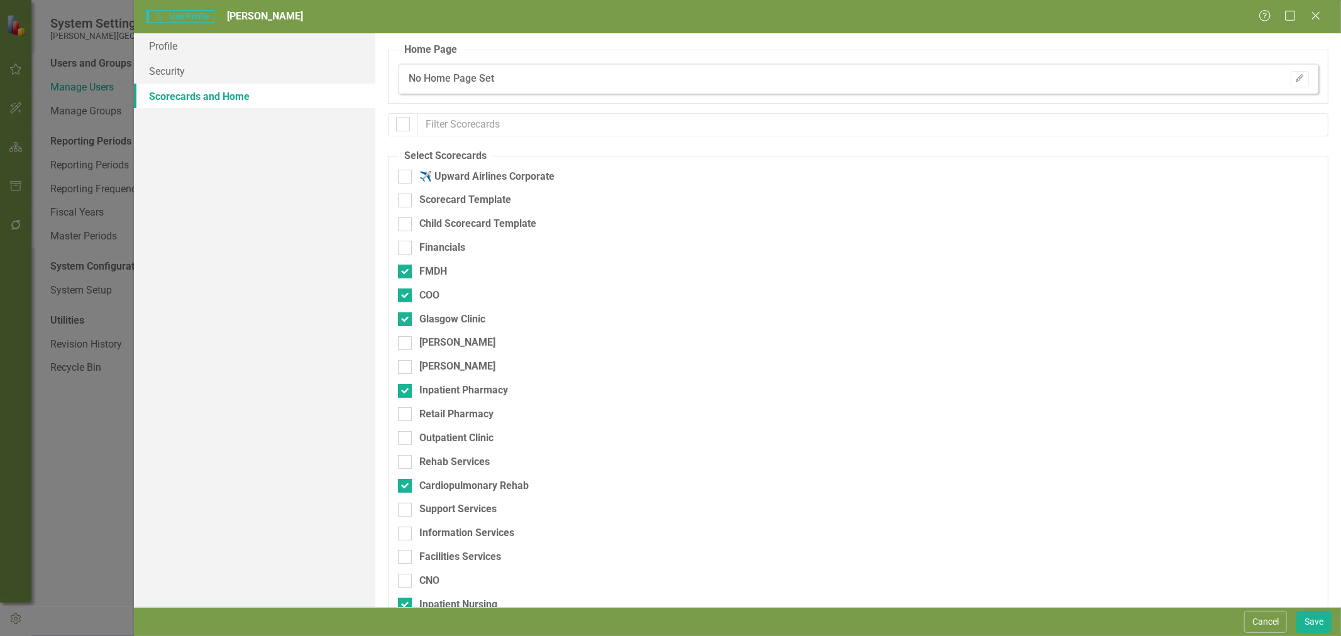
click at [436, 419] on div "Retail Pharmacy" at bounding box center [456, 414] width 74 height 14
click at [406, 416] on input "Retail Pharmacy" at bounding box center [402, 411] width 8 height 8
click
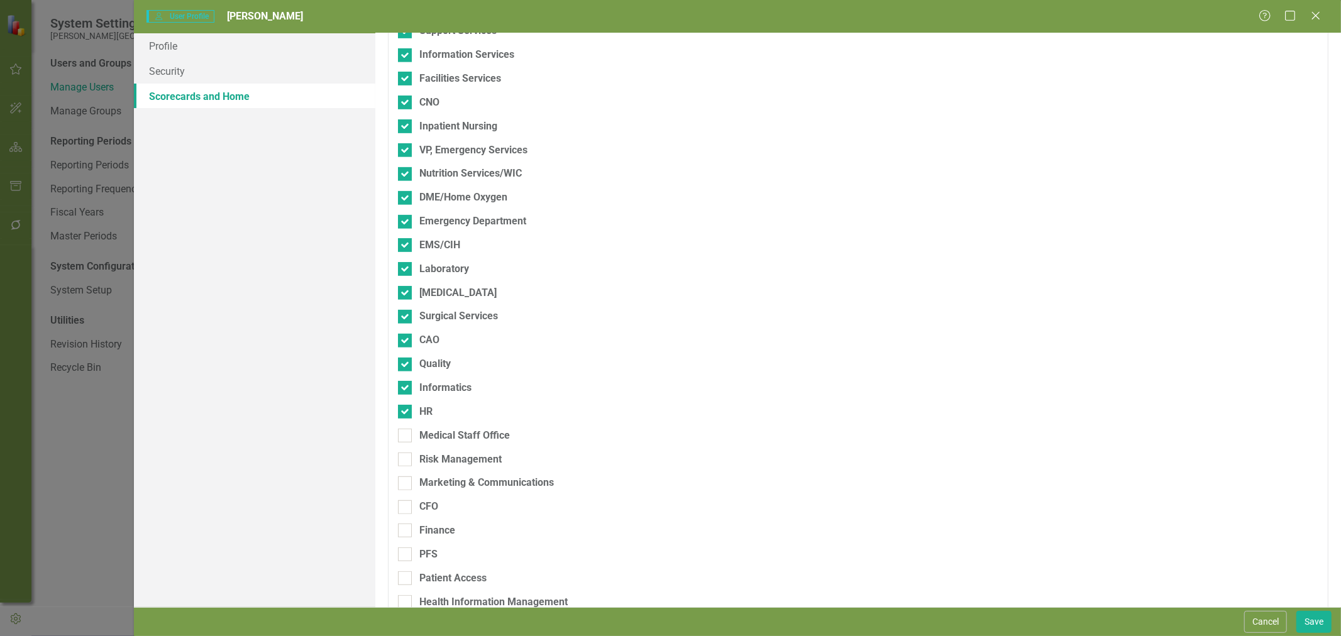
scroll to position [524, 0]
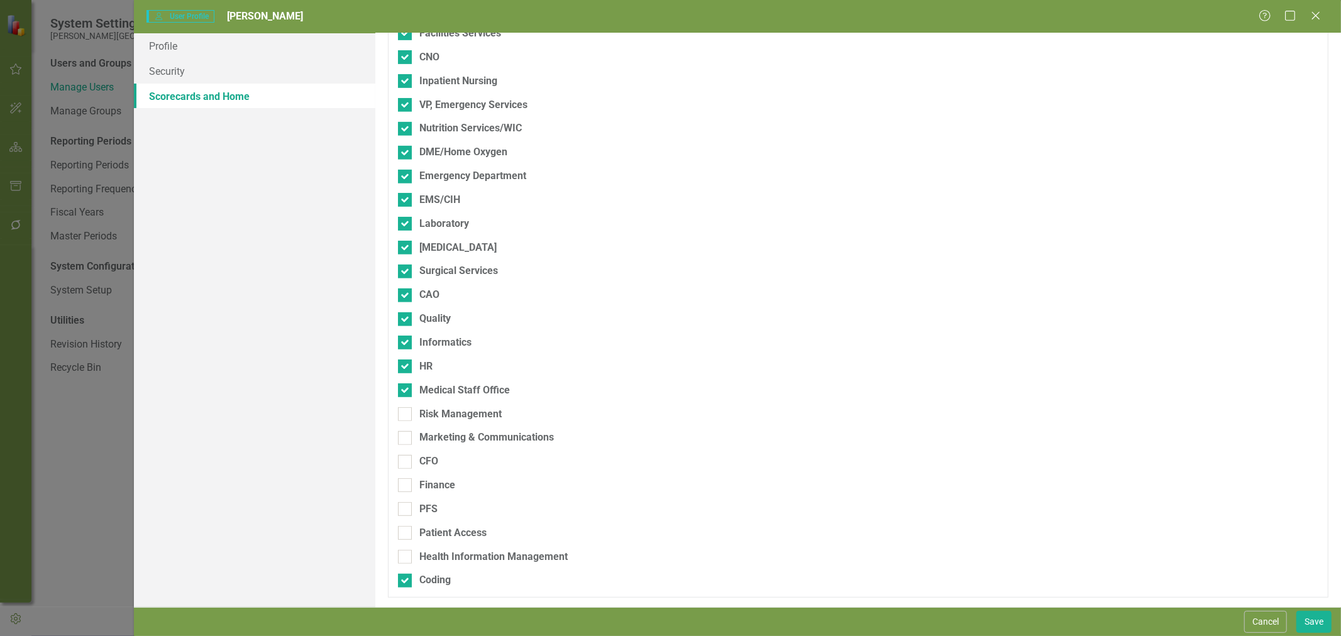
drag, startPoint x: 455, startPoint y: 417, endPoint x: 453, endPoint y: 434, distance: 17.0
drag, startPoint x: 434, startPoint y: 527, endPoint x: 433, endPoint y: 545, distance: 17.7
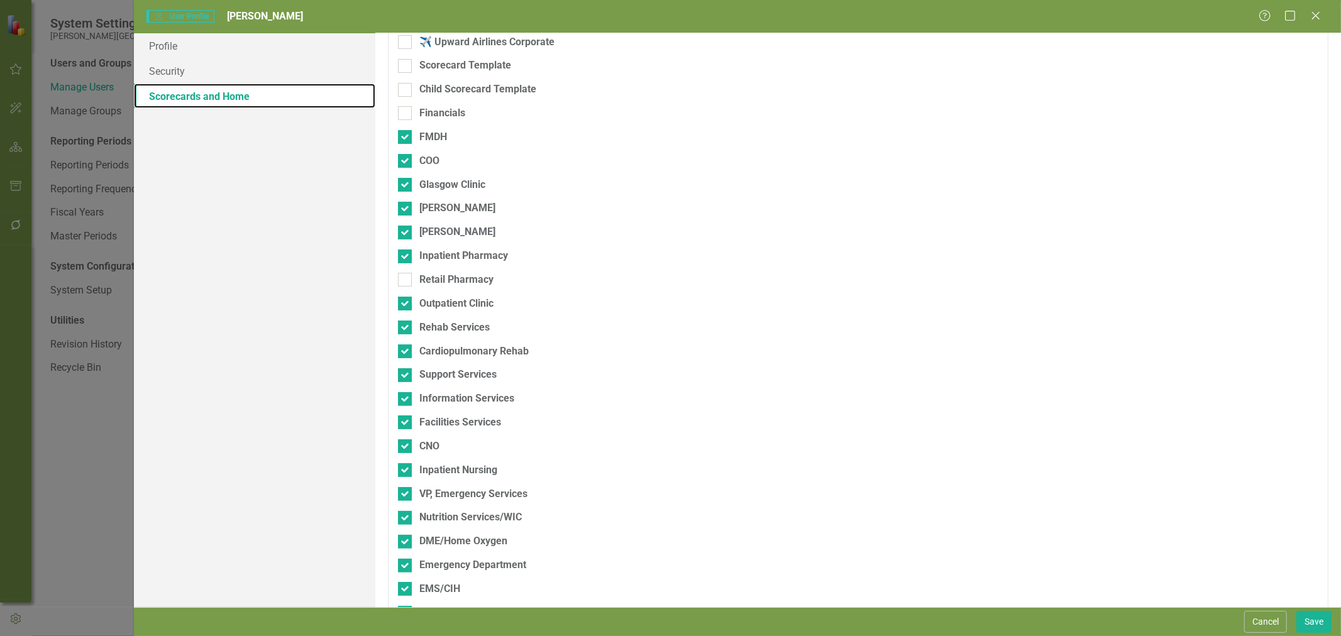
scroll to position [140, 0]
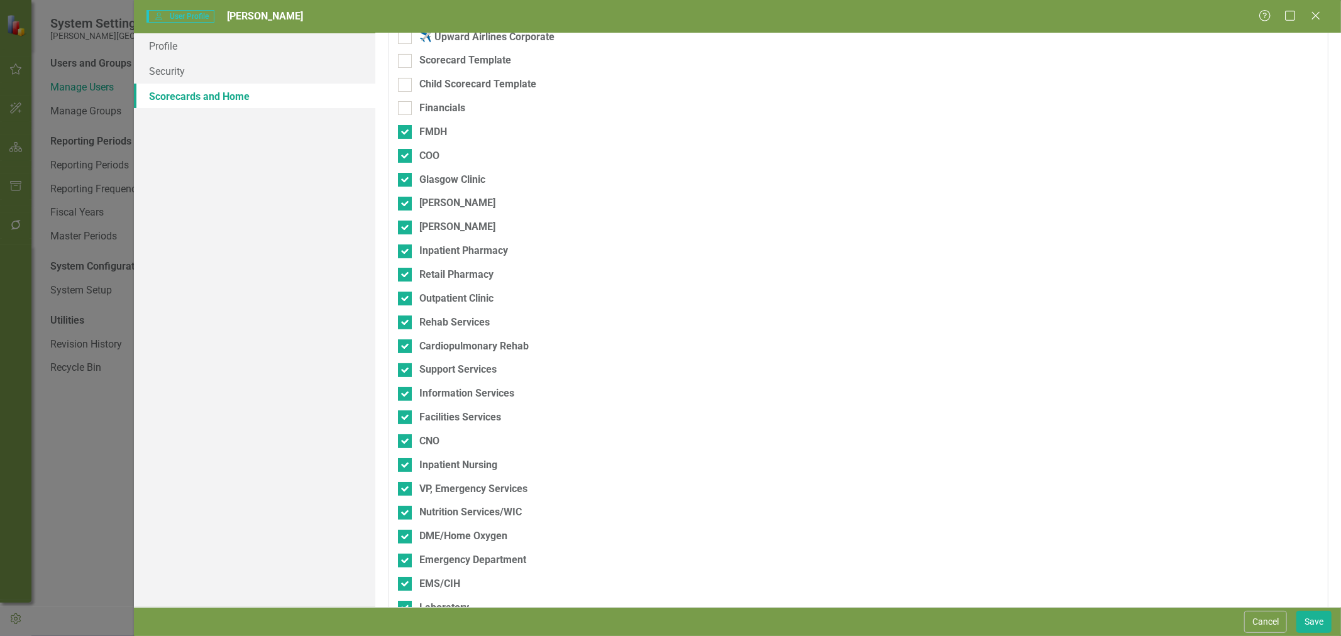
drag, startPoint x: 443, startPoint y: 221, endPoint x: 443, endPoint y: 198, distance: 22.6
drag, startPoint x: 449, startPoint y: 365, endPoint x: 448, endPoint y: 380, distance: 14.5
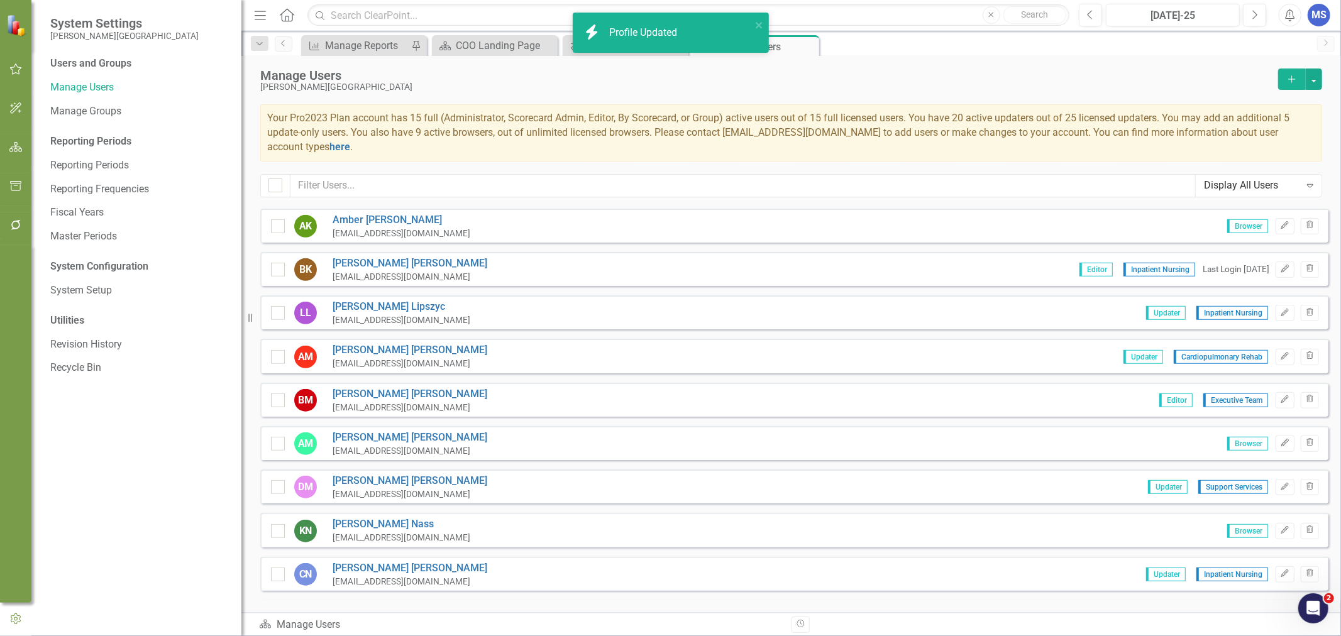
scroll to position [908, 0]
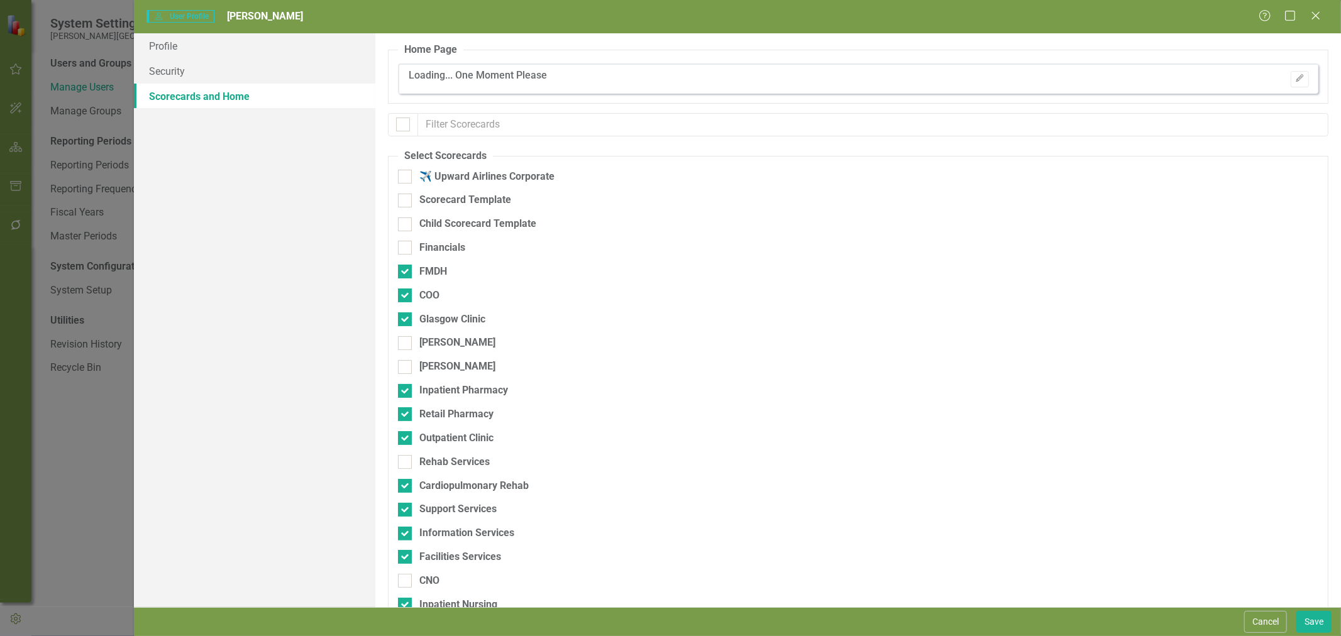
drag, startPoint x: 448, startPoint y: 459, endPoint x: 473, endPoint y: 457, distance: 24.7
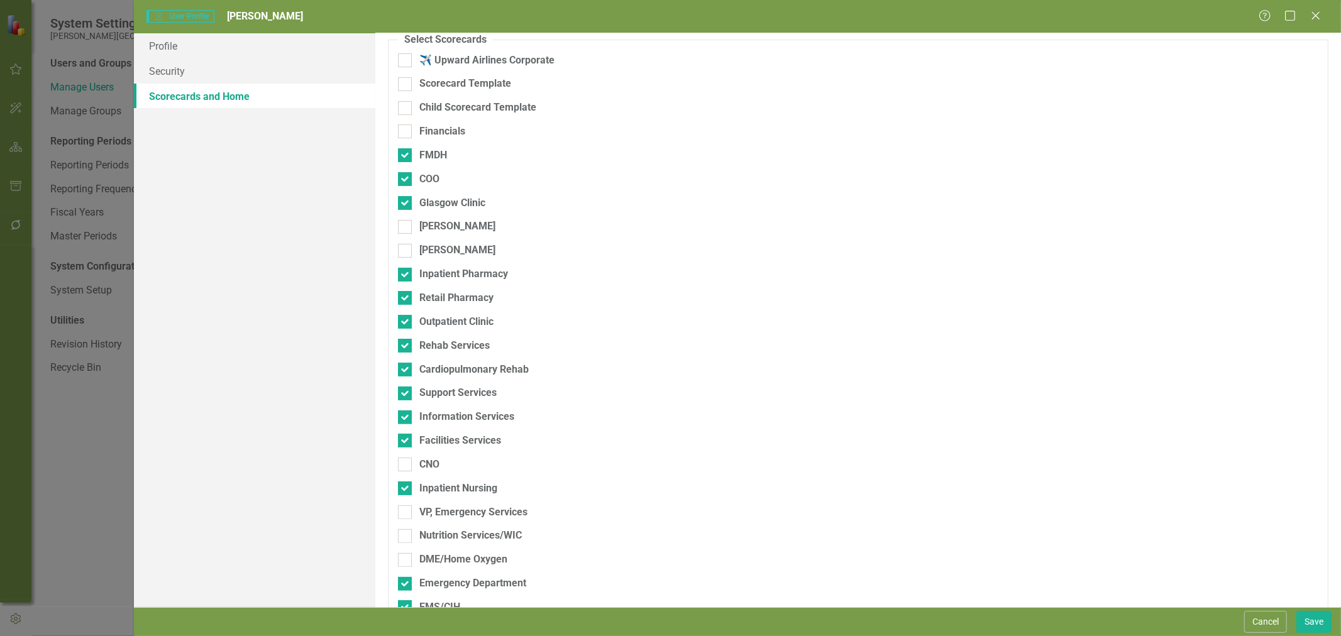
scroll to position [279, 0]
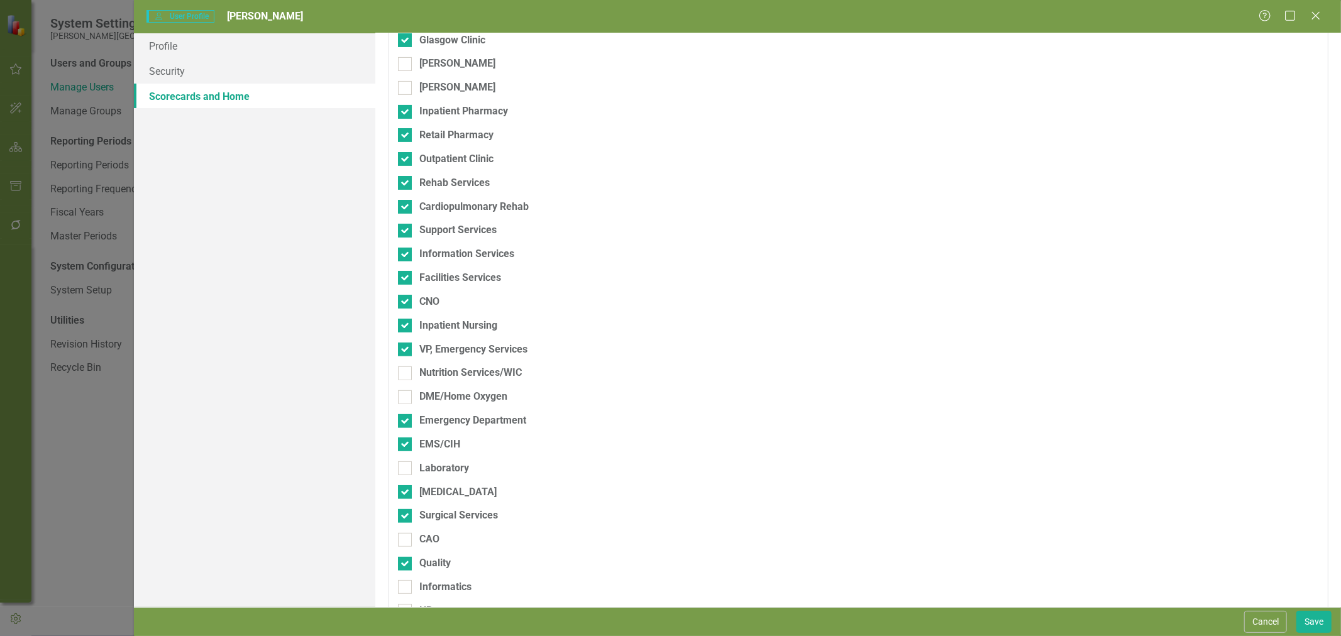
drag, startPoint x: 448, startPoint y: 375, endPoint x: 449, endPoint y: 396, distance: 21.4
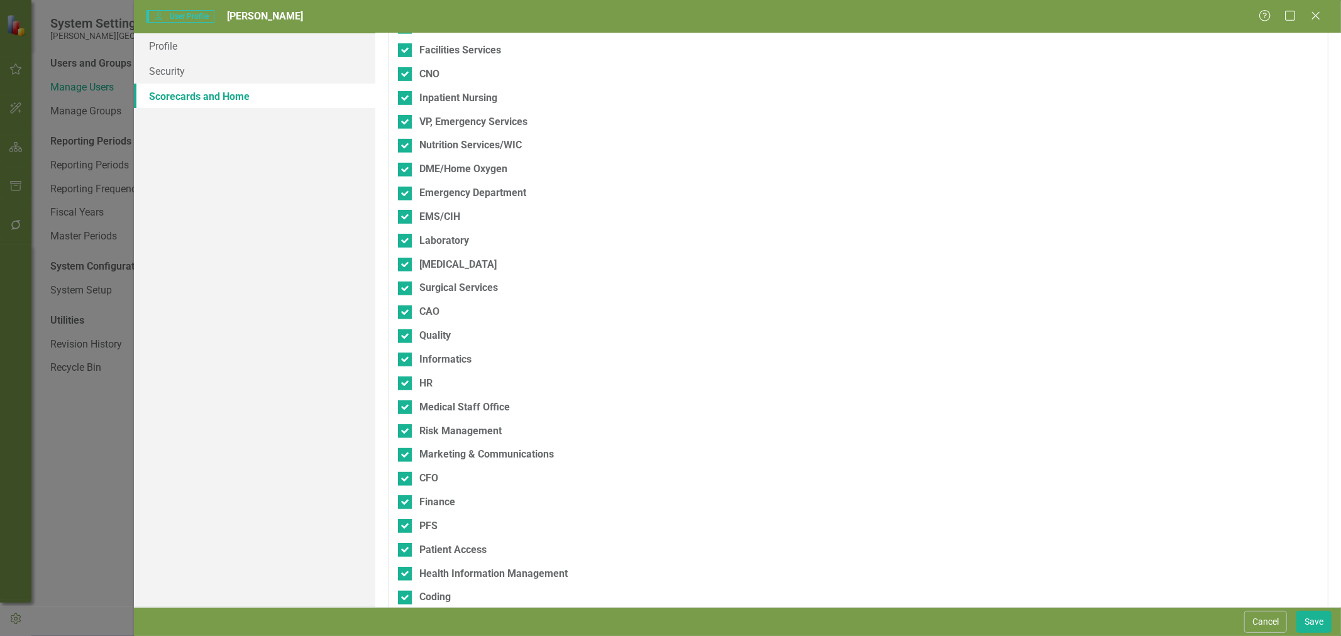
scroll to position [524, 0]
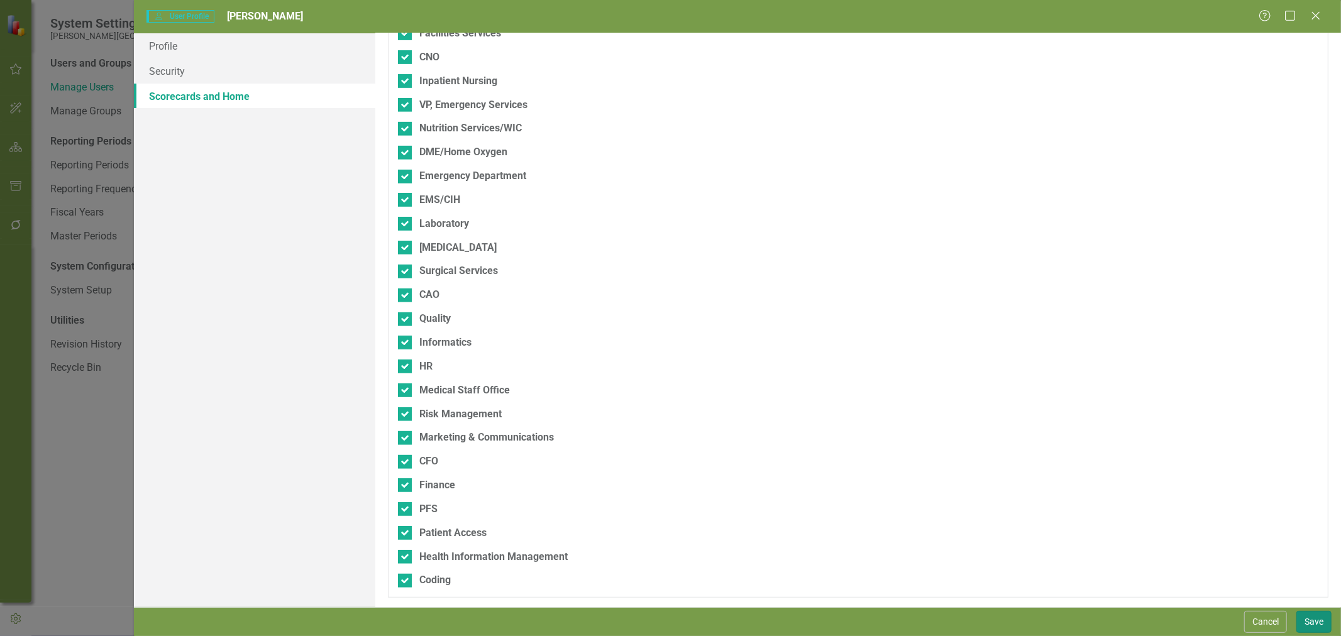
drag, startPoint x: 1310, startPoint y: 620, endPoint x: 1192, endPoint y: 554, distance: 135.4
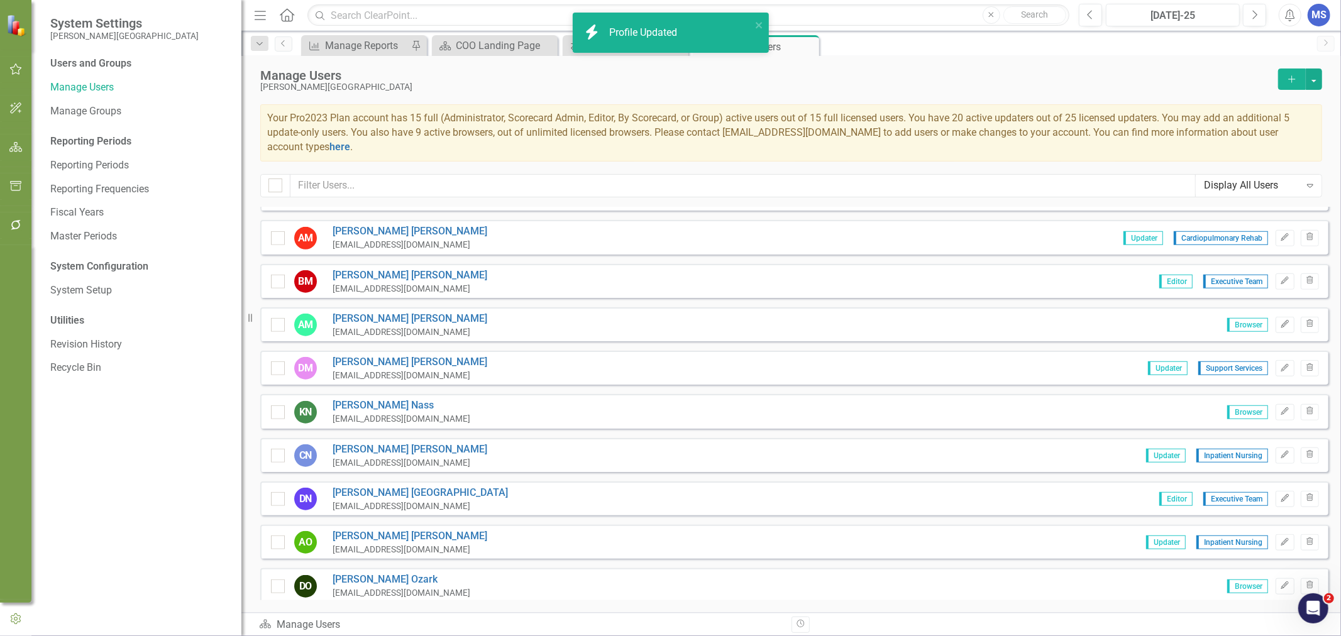
scroll to position [978, 0]
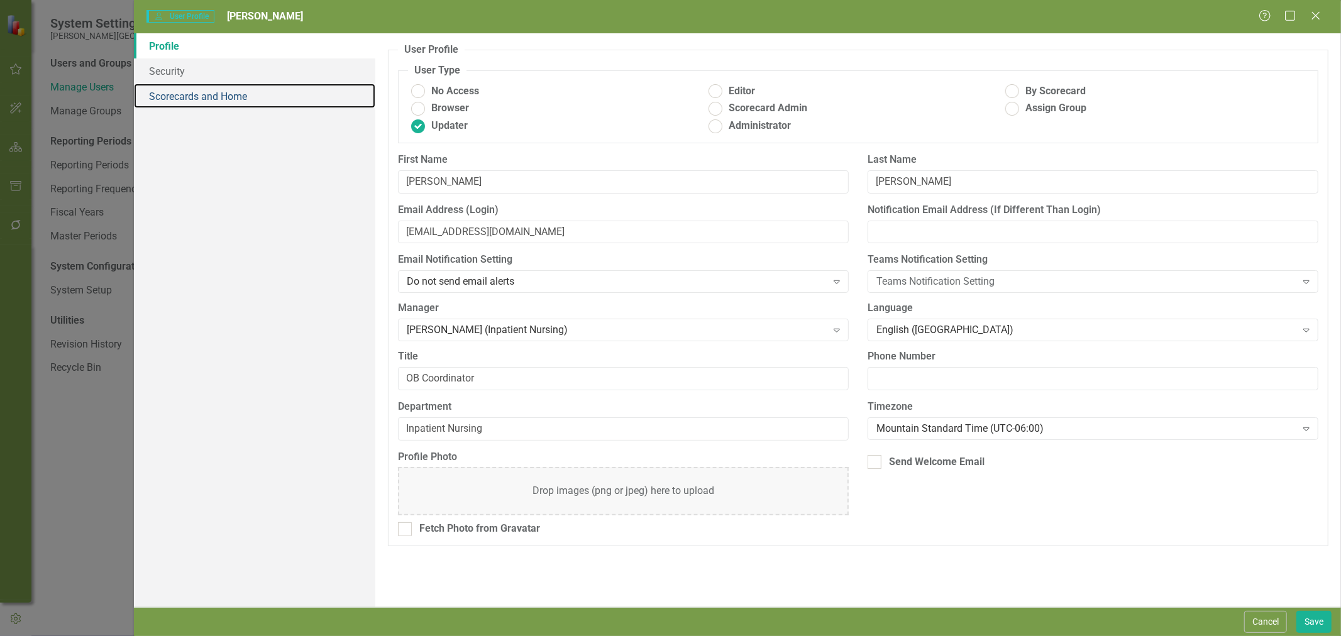
drag, startPoint x: 195, startPoint y: 97, endPoint x: 201, endPoint y: 101, distance: 7.7
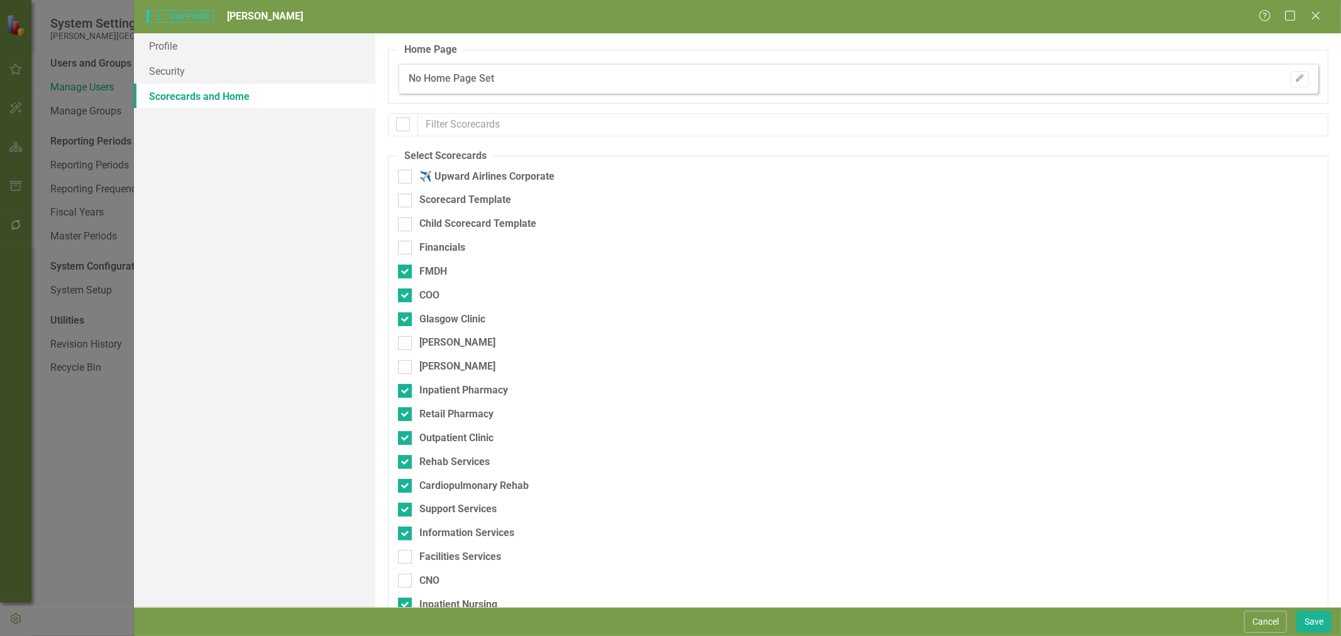
drag, startPoint x: 450, startPoint y: 556, endPoint x: 439, endPoint y: 570, distance: 18.4
drag, startPoint x: 433, startPoint y: 577, endPoint x: 505, endPoint y: 571, distance: 72.6
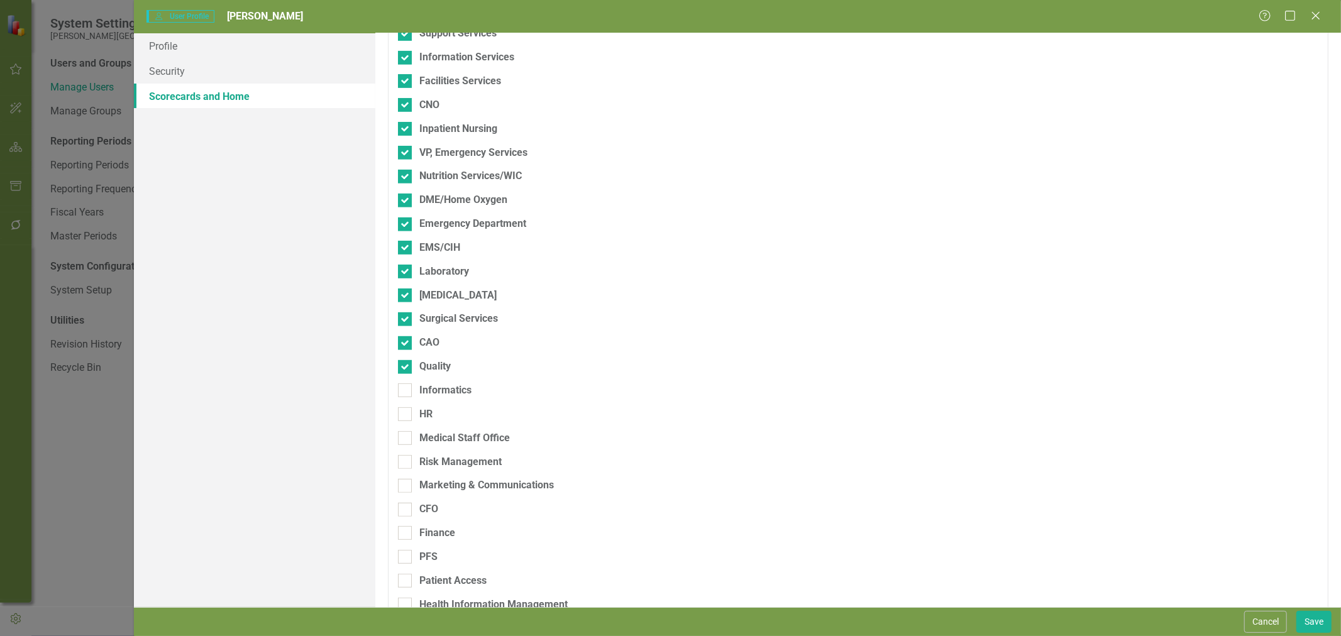
scroll to position [524, 0]
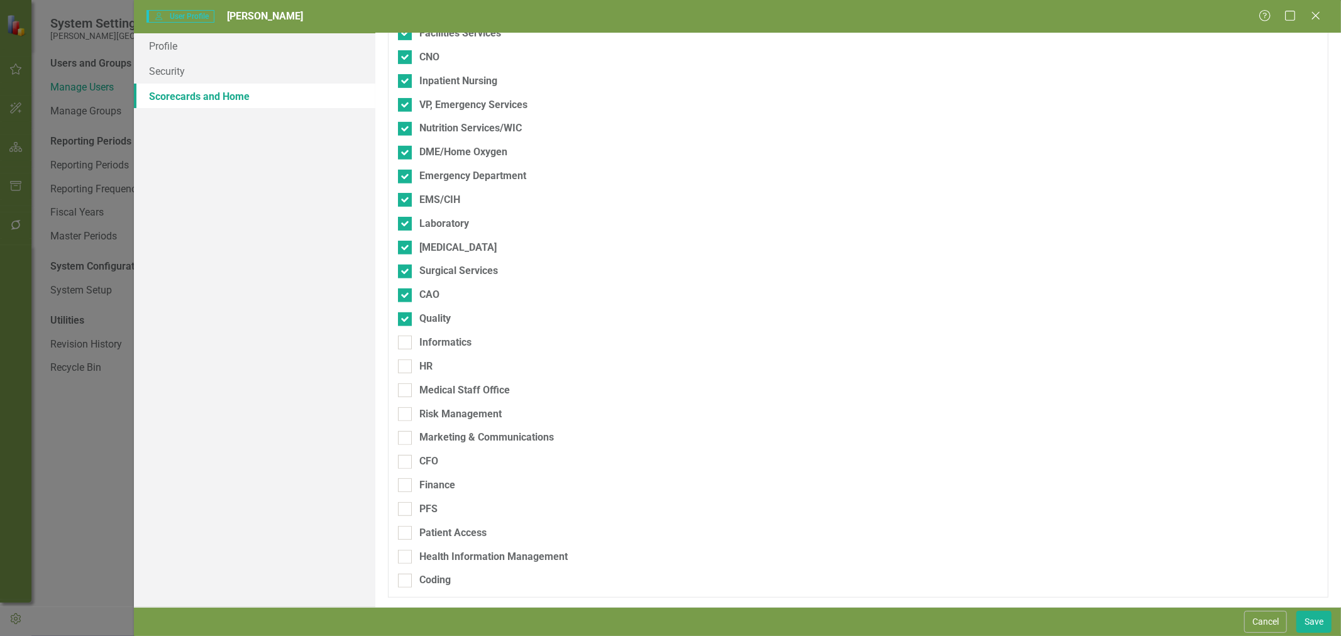
drag, startPoint x: 443, startPoint y: 347, endPoint x: 438, endPoint y: 358, distance: 12.1
drag, startPoint x: 1316, startPoint y: 623, endPoint x: 893, endPoint y: 475, distance: 448.3
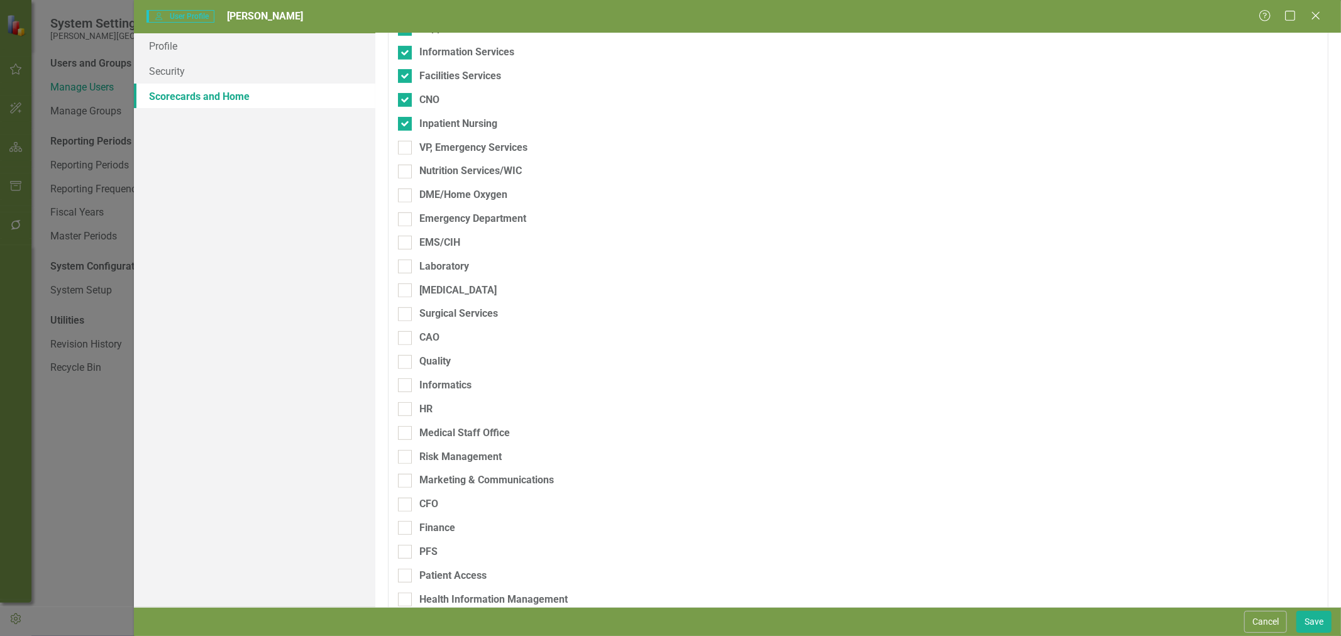
scroll to position [489, 0]
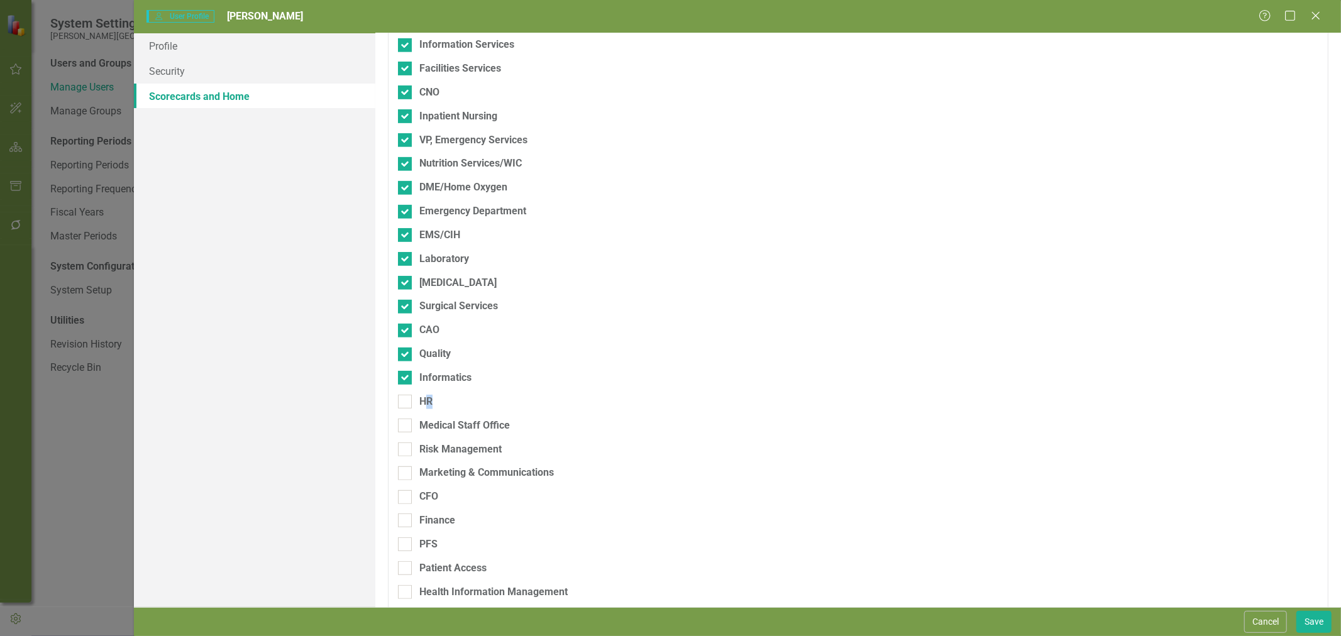
drag, startPoint x: 430, startPoint y: 399, endPoint x: 442, endPoint y: 423, distance: 26.7
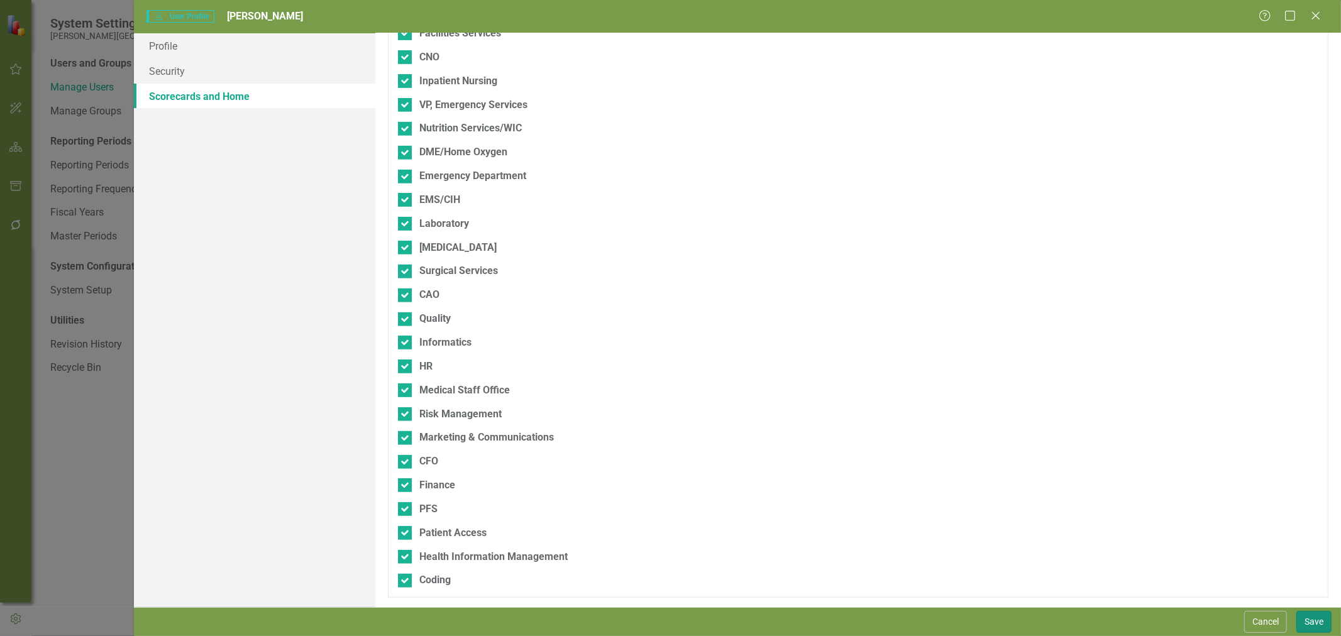
drag, startPoint x: 1316, startPoint y: 619, endPoint x: 675, endPoint y: 245, distance: 742.0
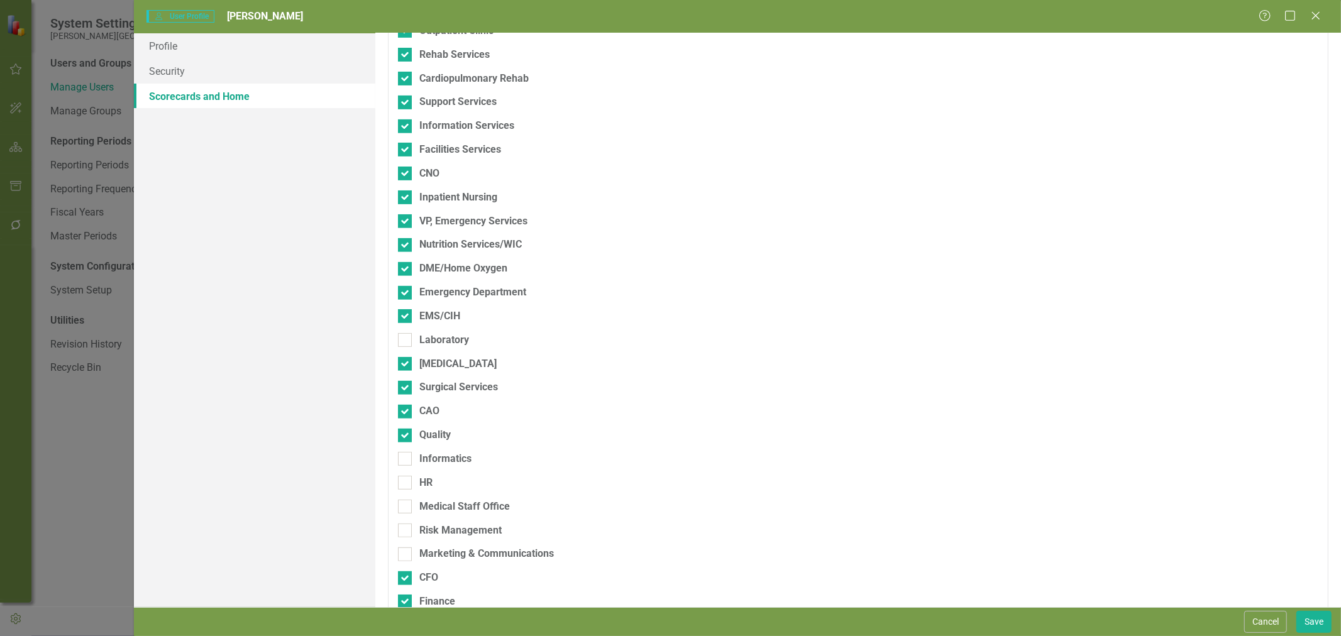
scroll to position [489, 0]
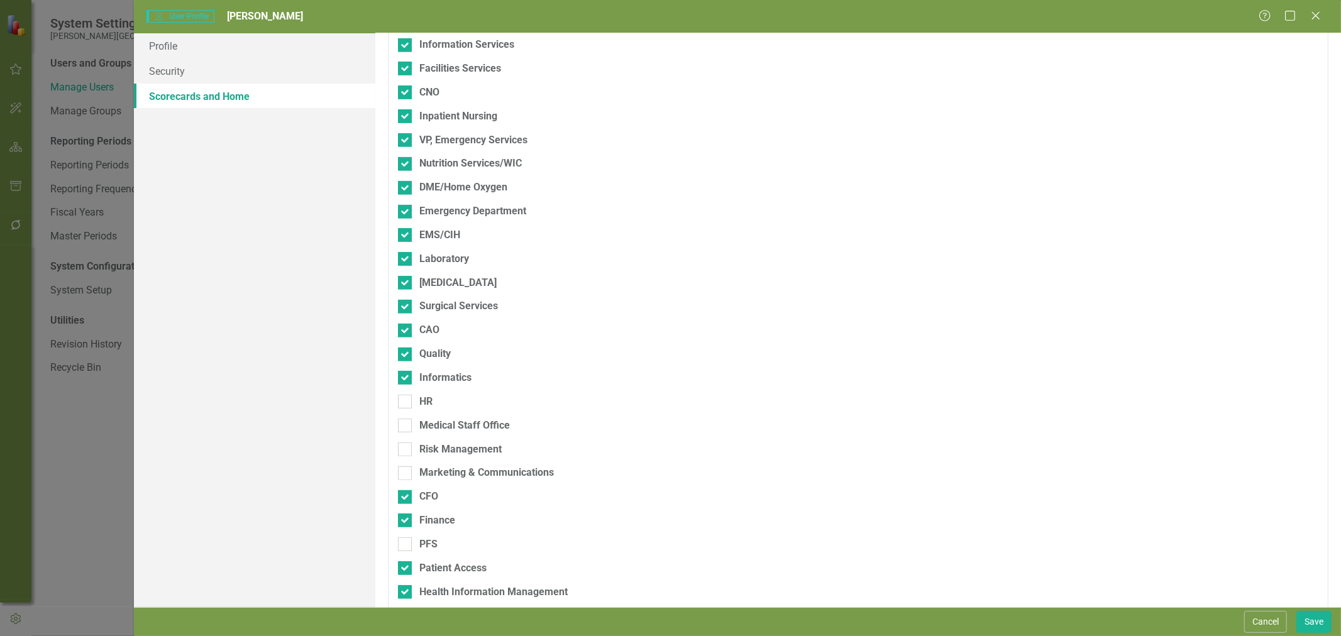
drag, startPoint x: 429, startPoint y: 400, endPoint x: 428, endPoint y: 412, distance: 12.0
drag, startPoint x: 429, startPoint y: 429, endPoint x: 434, endPoint y: 453, distance: 24.3
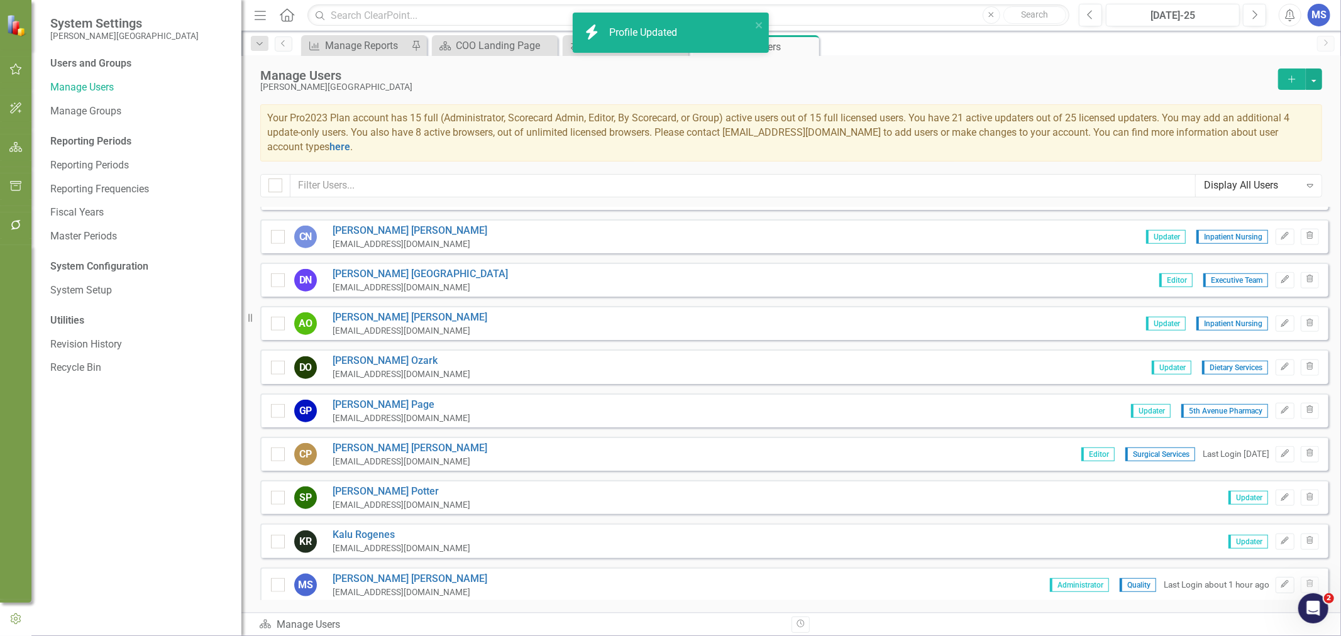
scroll to position [1187, 0]
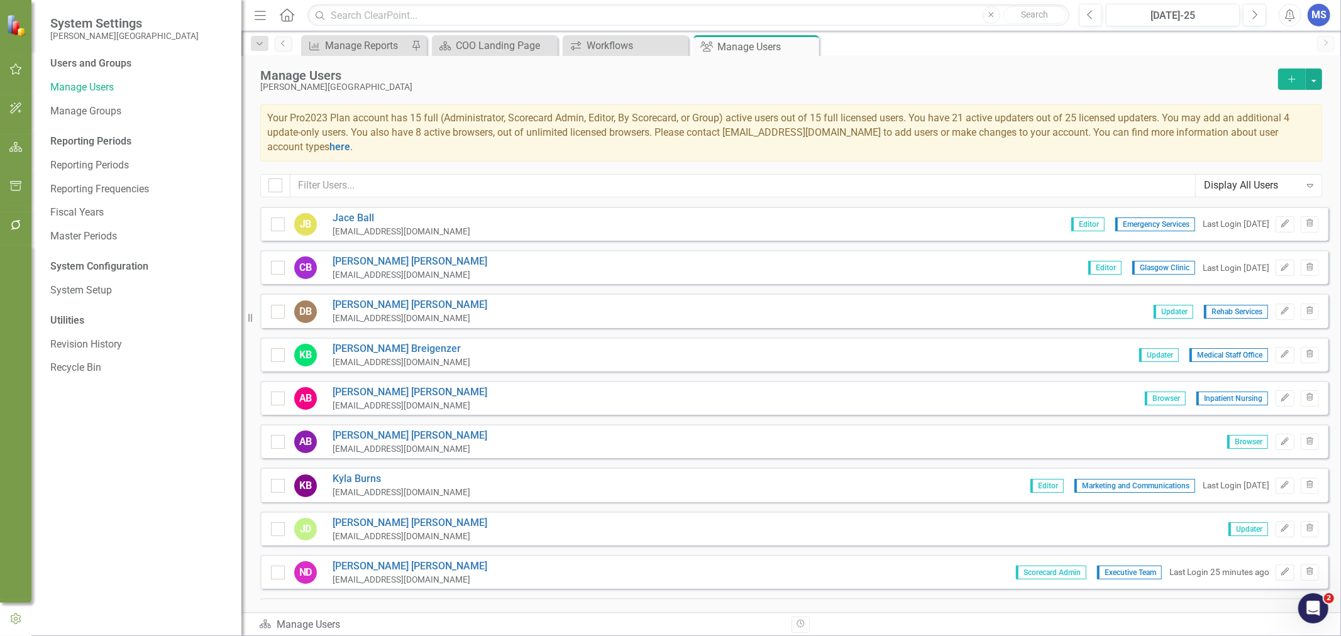
scroll to position [1187, 0]
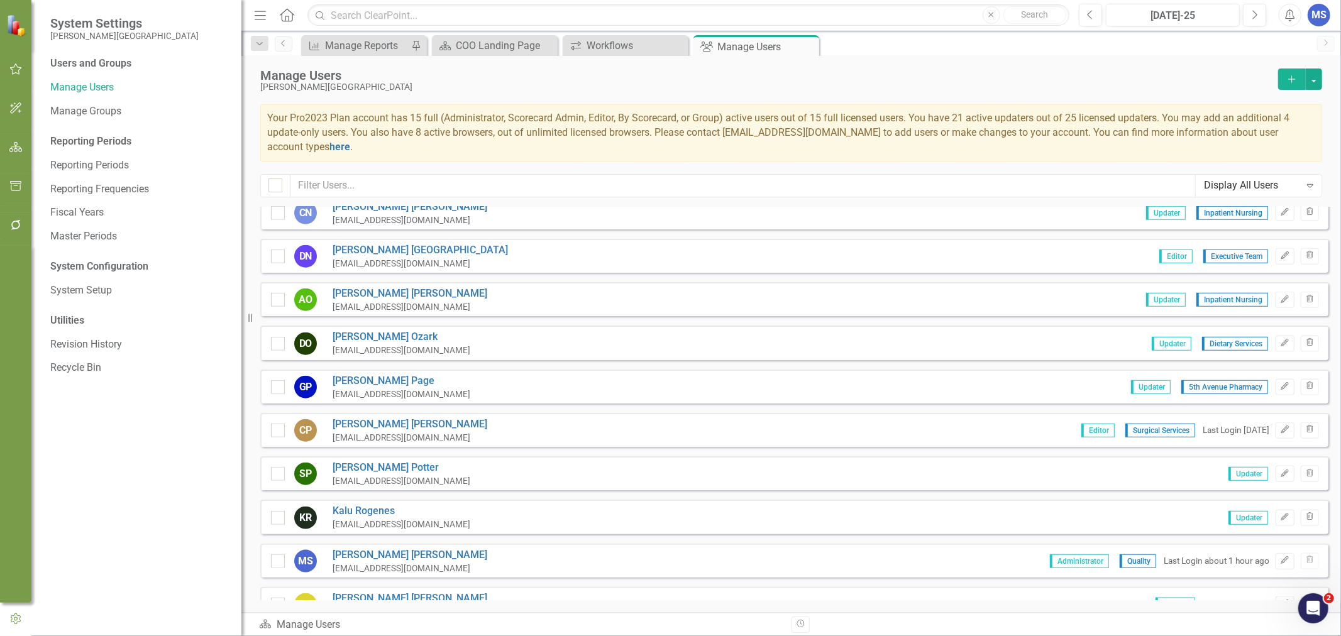
click at [384, 418] on link "Celeste Petesch" at bounding box center [410, 425] width 155 height 14
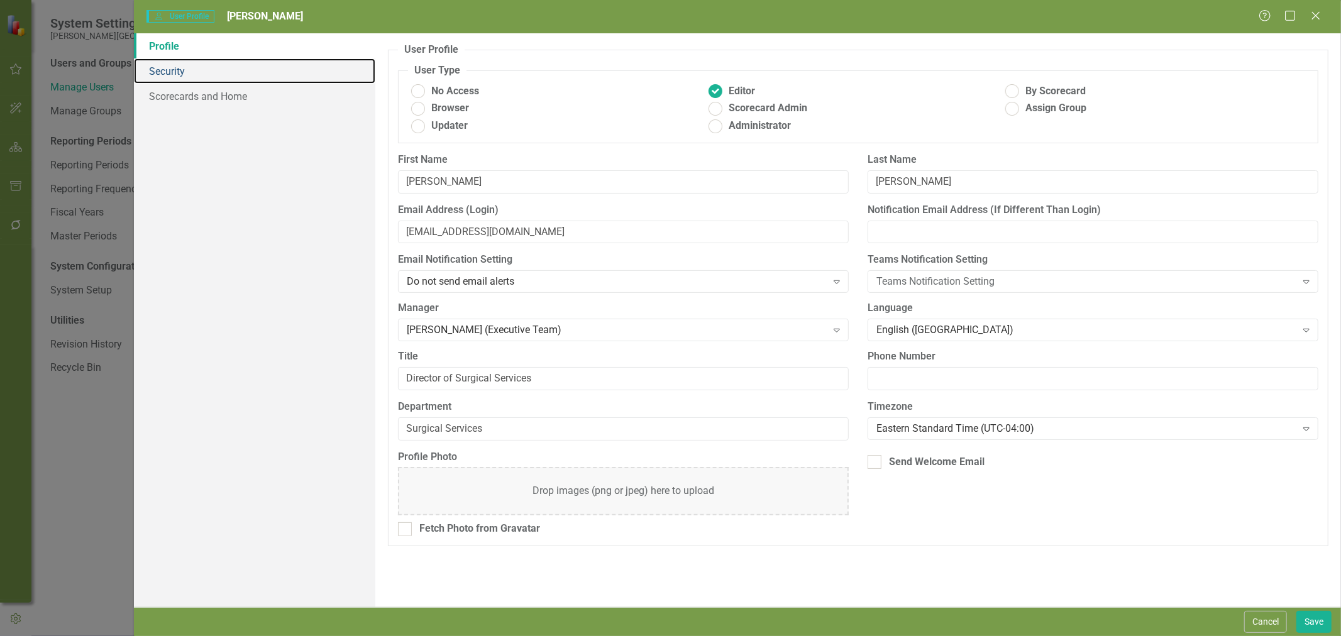
click at [203, 65] on link "Security" at bounding box center [254, 70] width 241 height 25
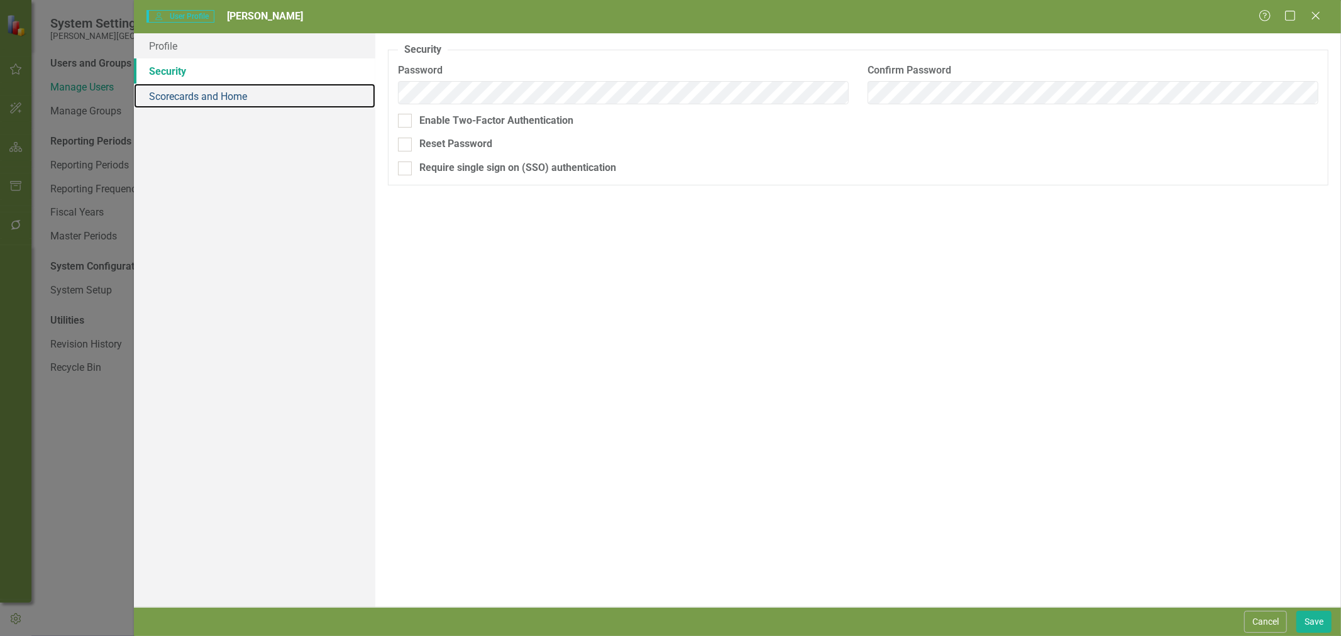
click at [197, 95] on link "Scorecards and Home" at bounding box center [254, 96] width 241 height 25
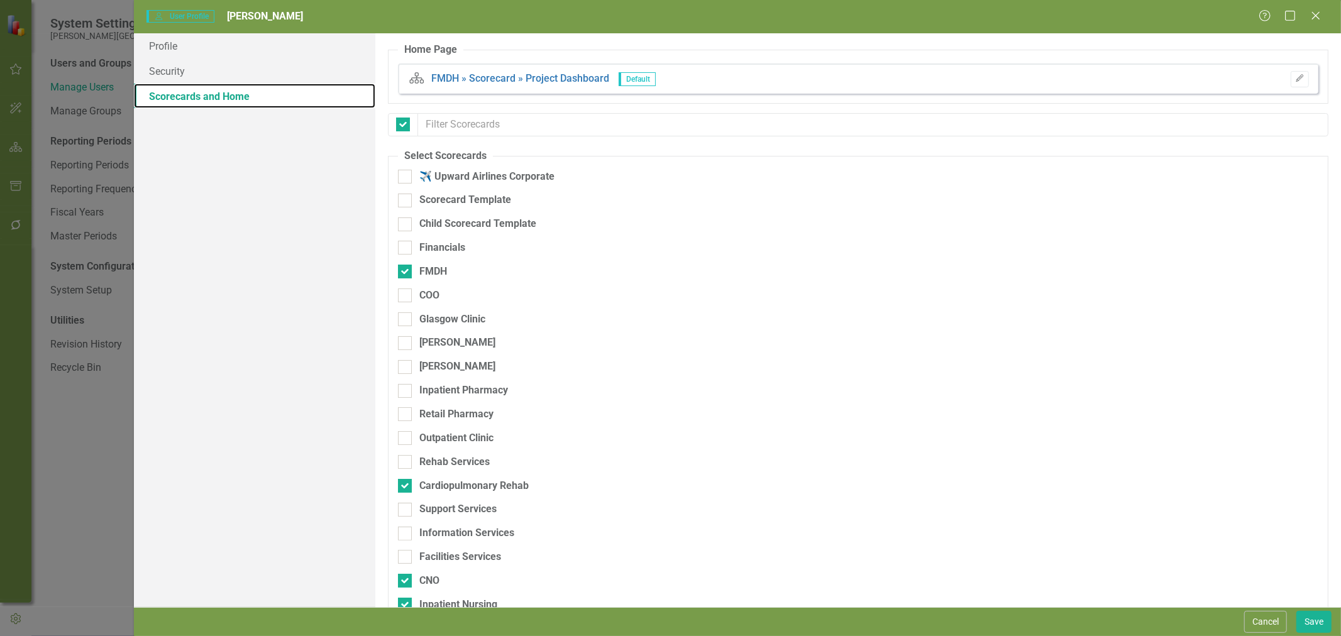
checkbox input "false"
click at [423, 293] on div "COO" at bounding box center [429, 296] width 20 height 14
click at [406, 293] on input "COO" at bounding box center [402, 293] width 8 height 8
checkbox input "true"
click at [423, 321] on div "Glasgow Clinic" at bounding box center [452, 320] width 66 height 14
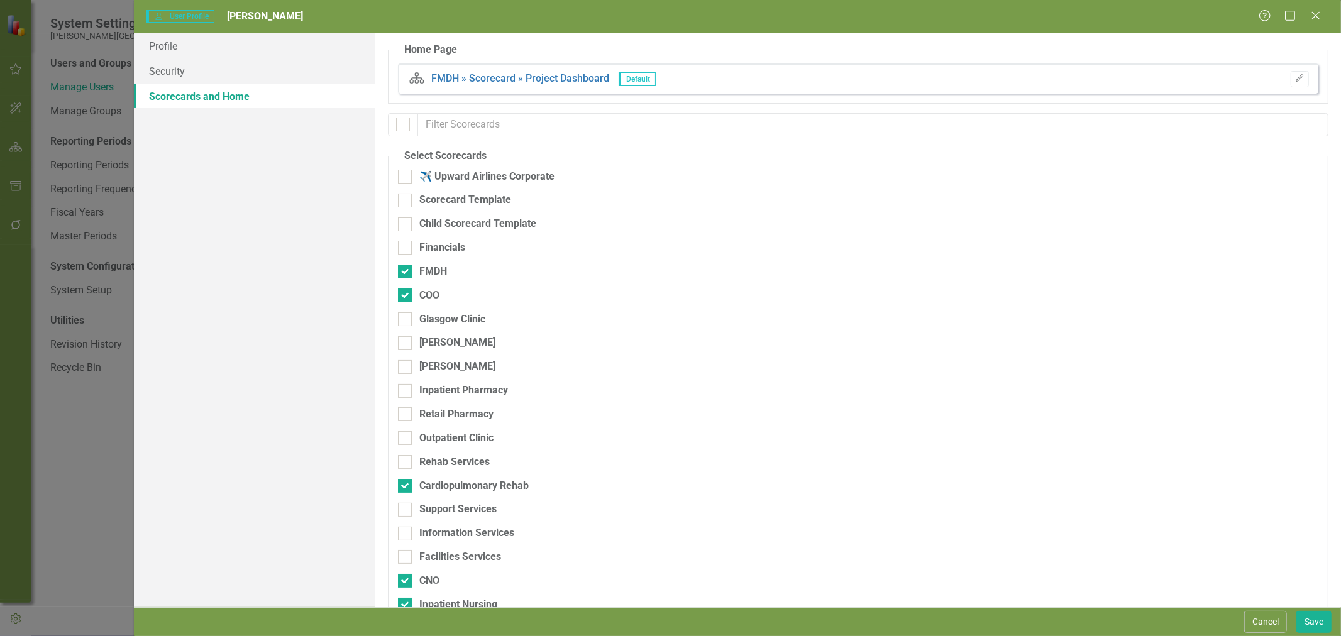
click at [406, 321] on input "Glasgow Clinic" at bounding box center [402, 317] width 8 height 8
checkbox input "true"
click at [424, 391] on div "Inpatient Pharmacy" at bounding box center [463, 391] width 89 height 14
click at [406, 391] on input "Inpatient Pharmacy" at bounding box center [402, 388] width 8 height 8
checkbox input "true"
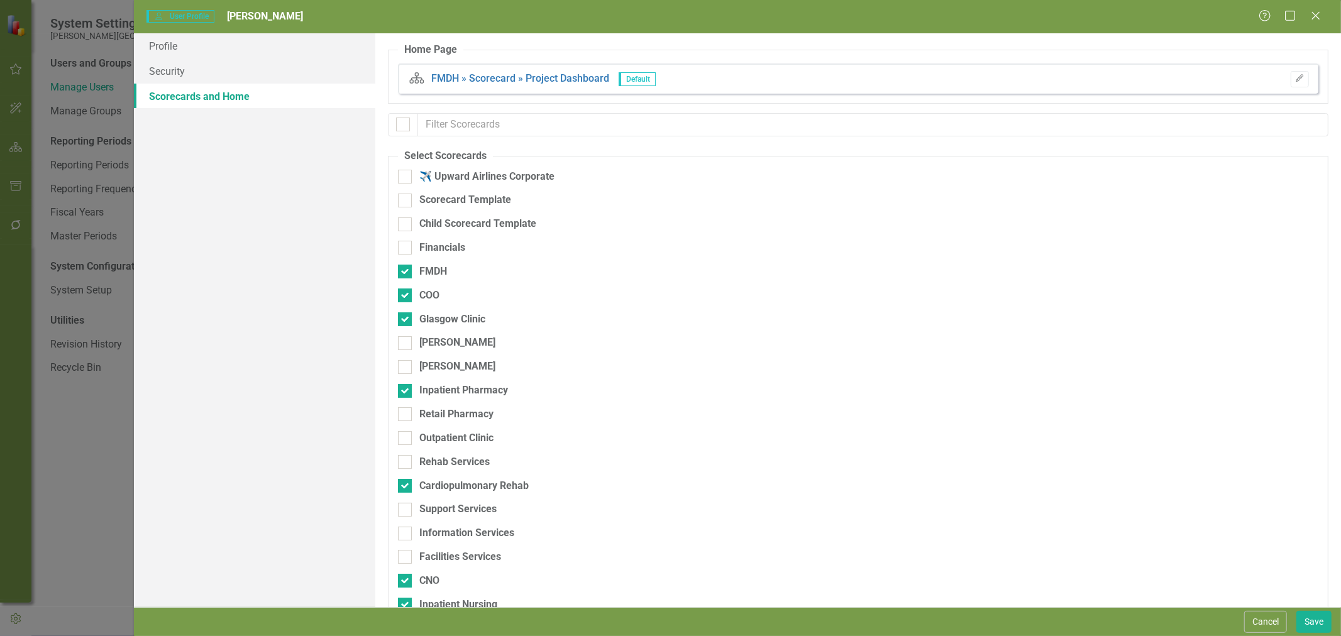
click at [425, 411] on div "Retail Pharmacy" at bounding box center [456, 414] width 74 height 14
click at [406, 411] on input "Retail Pharmacy" at bounding box center [402, 411] width 8 height 8
checkbox input "true"
click at [426, 436] on div "Outpatient Clinic" at bounding box center [456, 438] width 74 height 14
click at [406, 436] on input "Outpatient Clinic" at bounding box center [402, 435] width 8 height 8
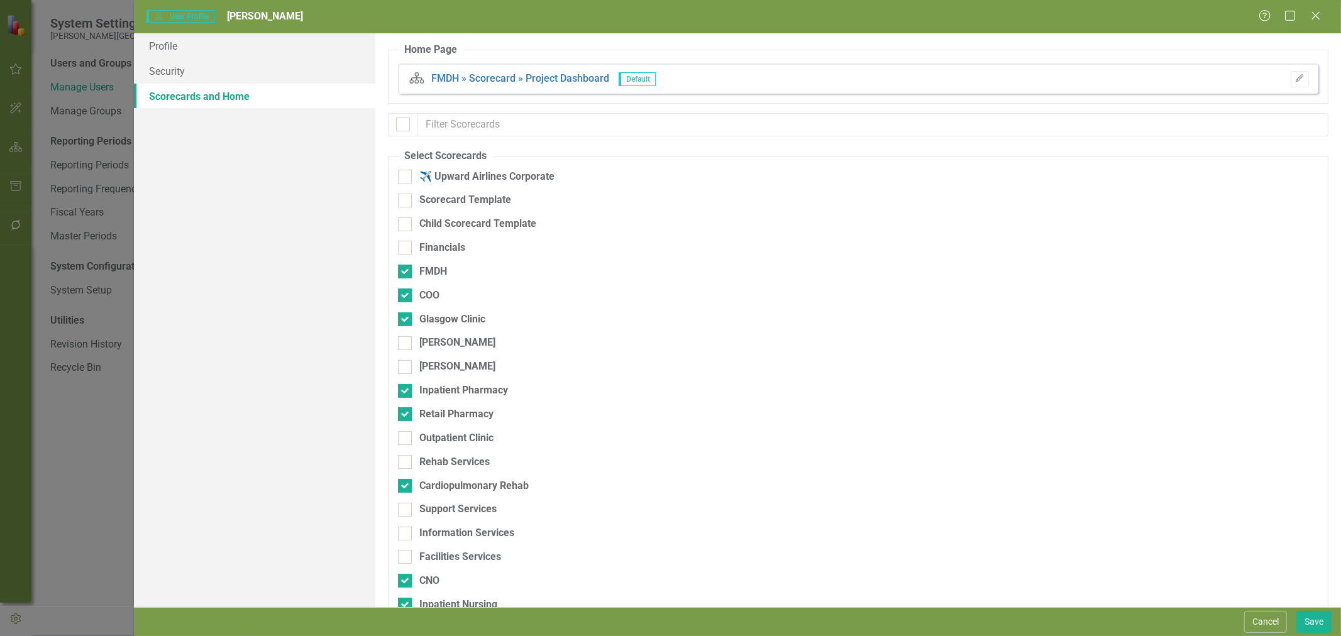
checkbox input "true"
click at [428, 466] on div "Rehab Services" at bounding box center [454, 462] width 70 height 14
click at [406, 463] on input "Rehab Services" at bounding box center [402, 459] width 8 height 8
checkbox input "true"
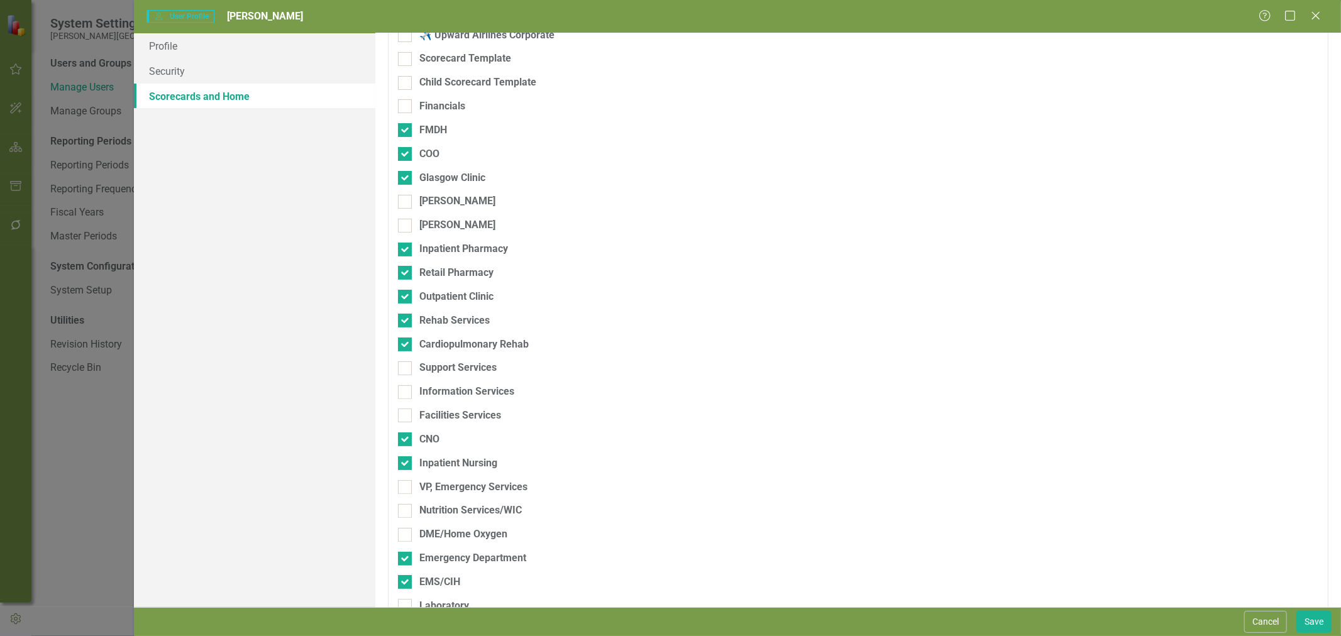
scroll to position [209, 0]
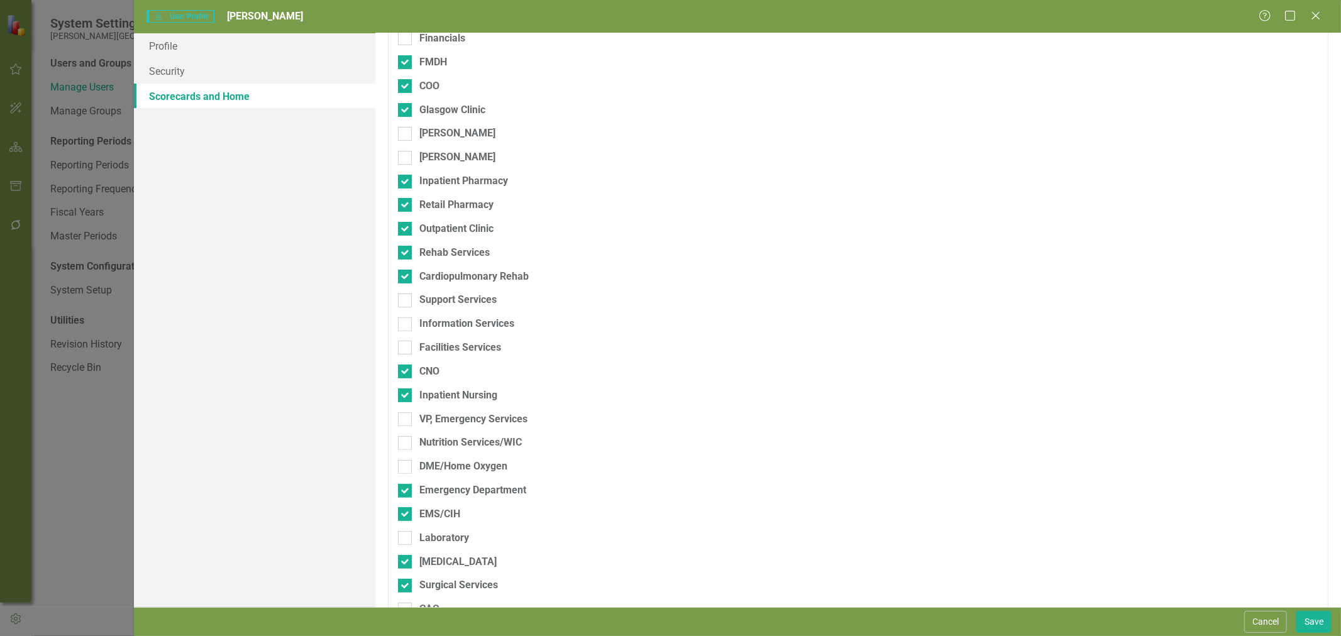
click at [429, 304] on div "Support Services" at bounding box center [457, 300] width 77 height 14
click at [406, 302] on input "Support Services" at bounding box center [402, 298] width 8 height 8
checkbox input "true"
click at [429, 323] on div "Information Services" at bounding box center [466, 324] width 95 height 14
click at [406, 323] on input "Information Services" at bounding box center [402, 322] width 8 height 8
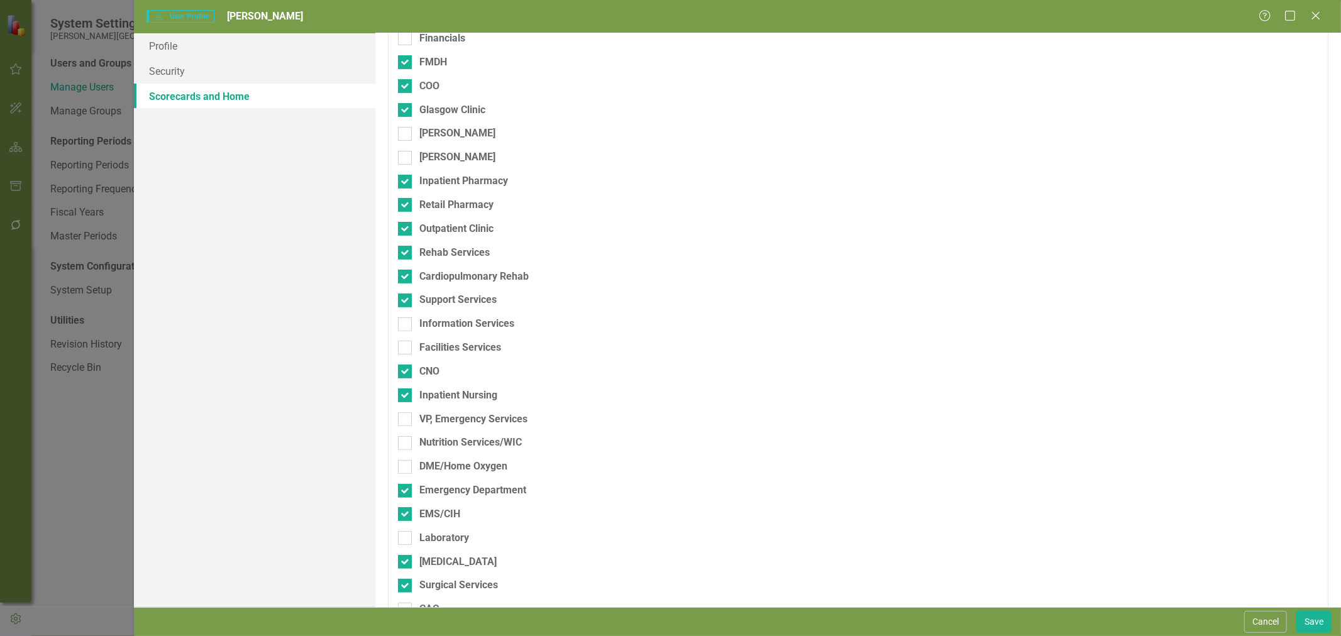
checkbox input "true"
click at [430, 346] on div "Facilities Services" at bounding box center [460, 348] width 82 height 14
click at [406, 346] on input "Facilities Services" at bounding box center [402, 345] width 8 height 8
checkbox input "true"
click at [438, 418] on div "VP, Emergency Services" at bounding box center [473, 420] width 108 height 14
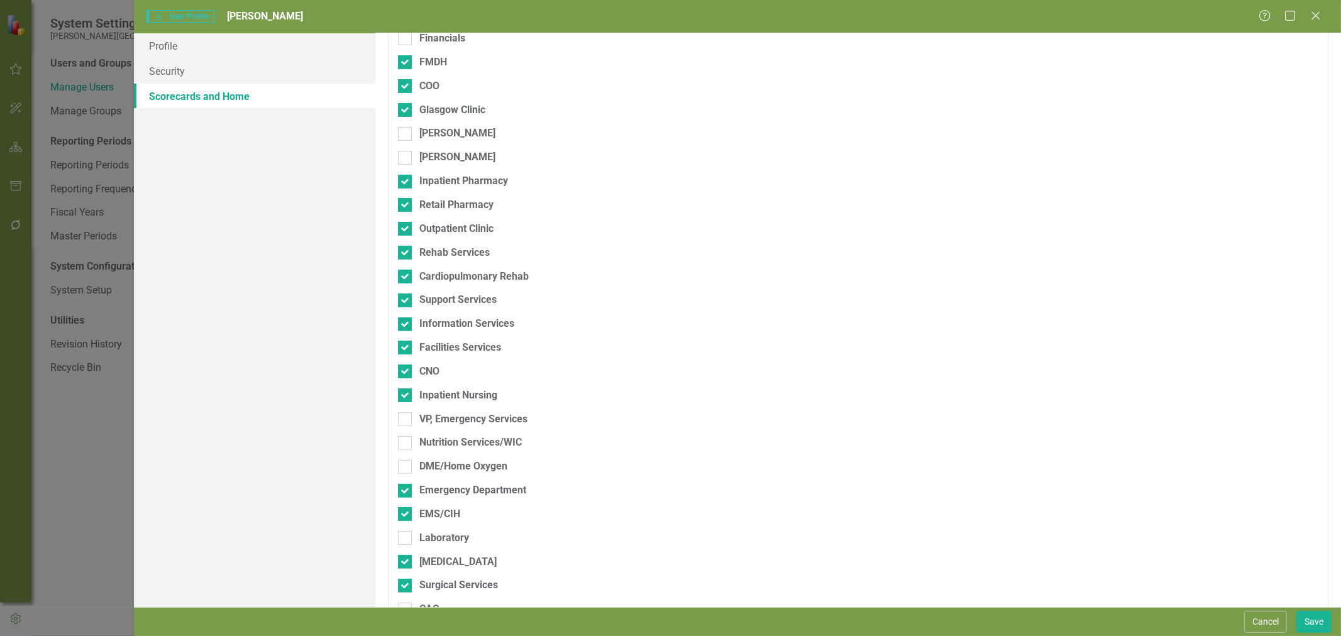
click at [406, 418] on input "VP, Emergency Services" at bounding box center [402, 417] width 8 height 8
checkbox input "true"
click at [439, 442] on div "Nutrition Services/WIC" at bounding box center [470, 443] width 103 height 14
click at [406, 442] on input "Nutrition Services/WIC" at bounding box center [402, 440] width 8 height 8
checkbox input "true"
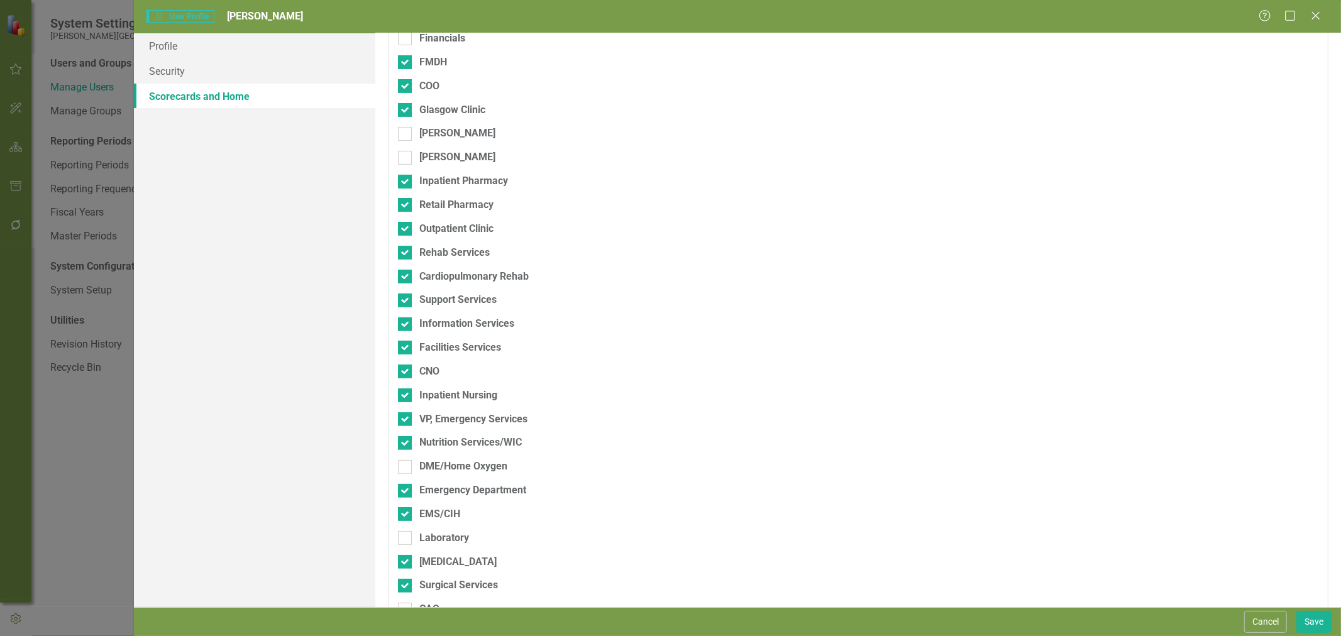
click at [441, 463] on div "DME/Home Oxygen" at bounding box center [463, 467] width 88 height 14
click at [406, 463] on input "DME/Home Oxygen" at bounding box center [402, 464] width 8 height 8
checkbox input "true"
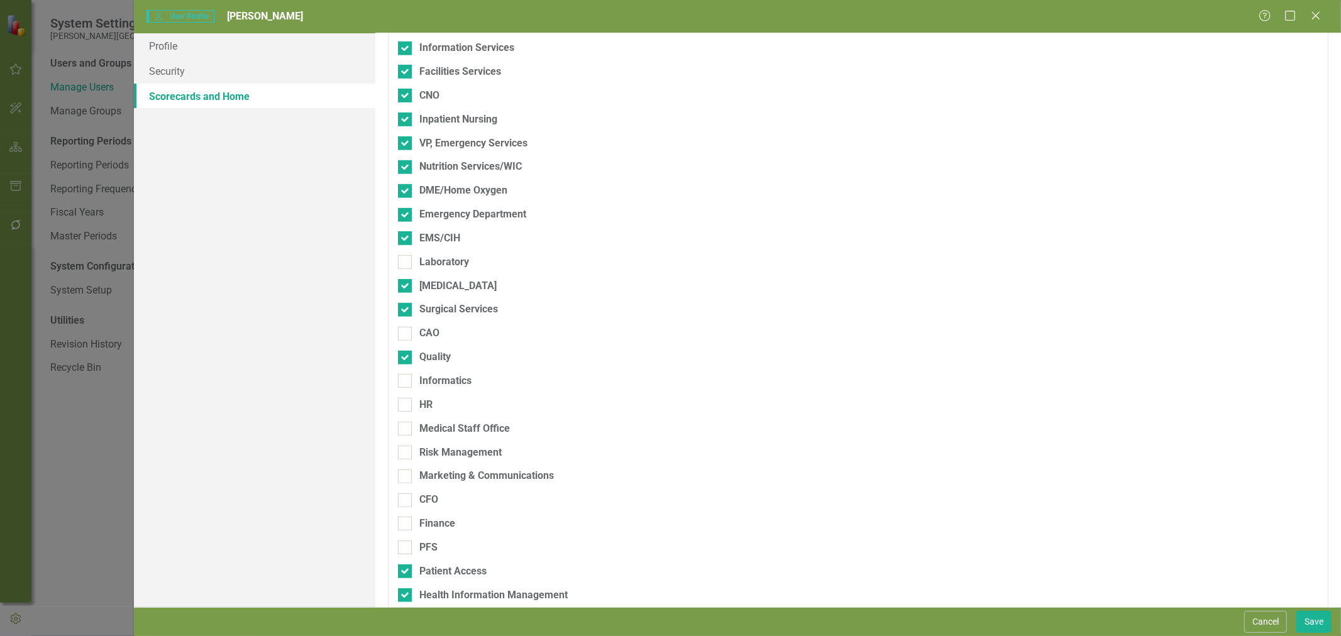
scroll to position [524, 0]
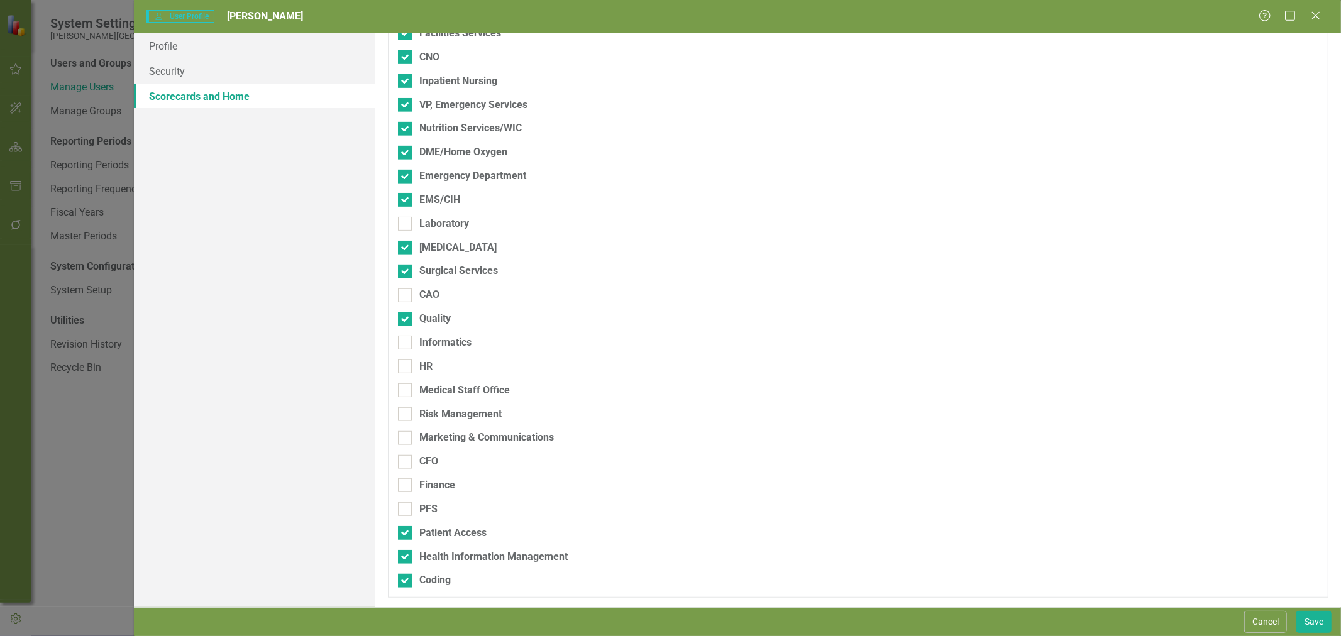
click at [429, 228] on div "Laboratory" at bounding box center [444, 224] width 50 height 14
click at [406, 225] on input "Laboratory" at bounding box center [402, 221] width 8 height 8
checkbox input "true"
click at [432, 293] on div "CAO" at bounding box center [429, 295] width 20 height 14
click at [406, 293] on input "CAO" at bounding box center [402, 293] width 8 height 8
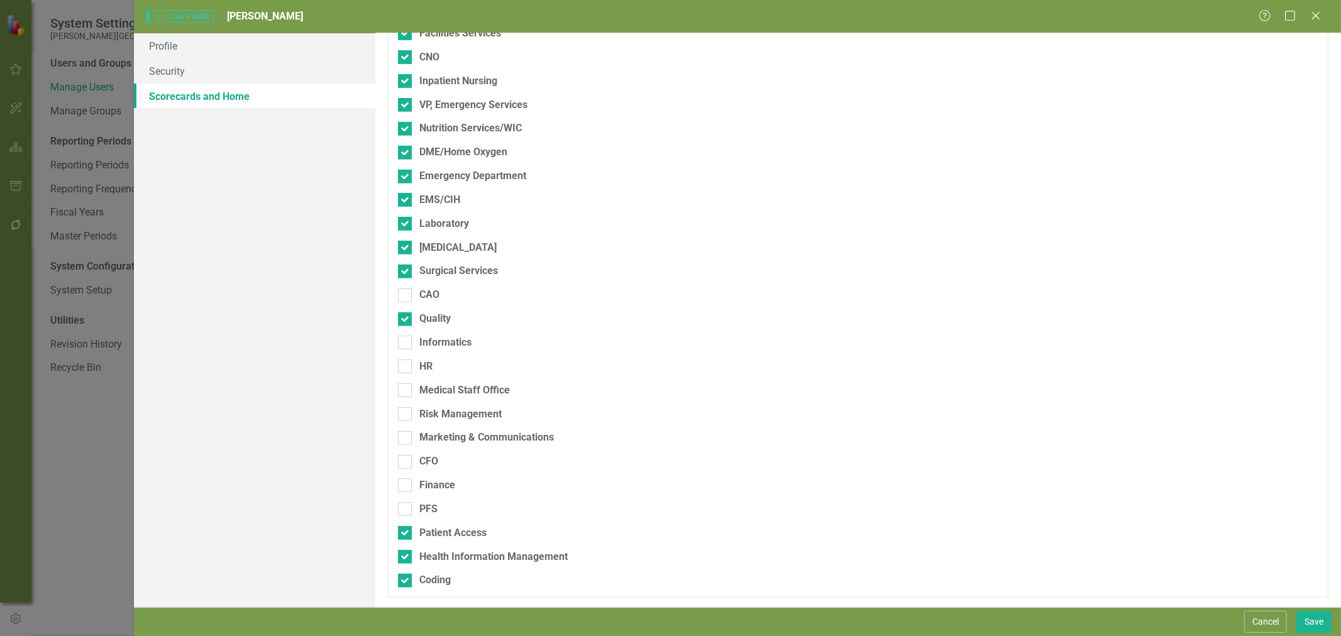
checkbox input "true"
click at [434, 348] on div "Informatics" at bounding box center [445, 343] width 52 height 14
click at [406, 344] on input "Informatics" at bounding box center [402, 340] width 8 height 8
checkbox input "true"
click at [430, 371] on div "HR" at bounding box center [425, 367] width 13 height 14
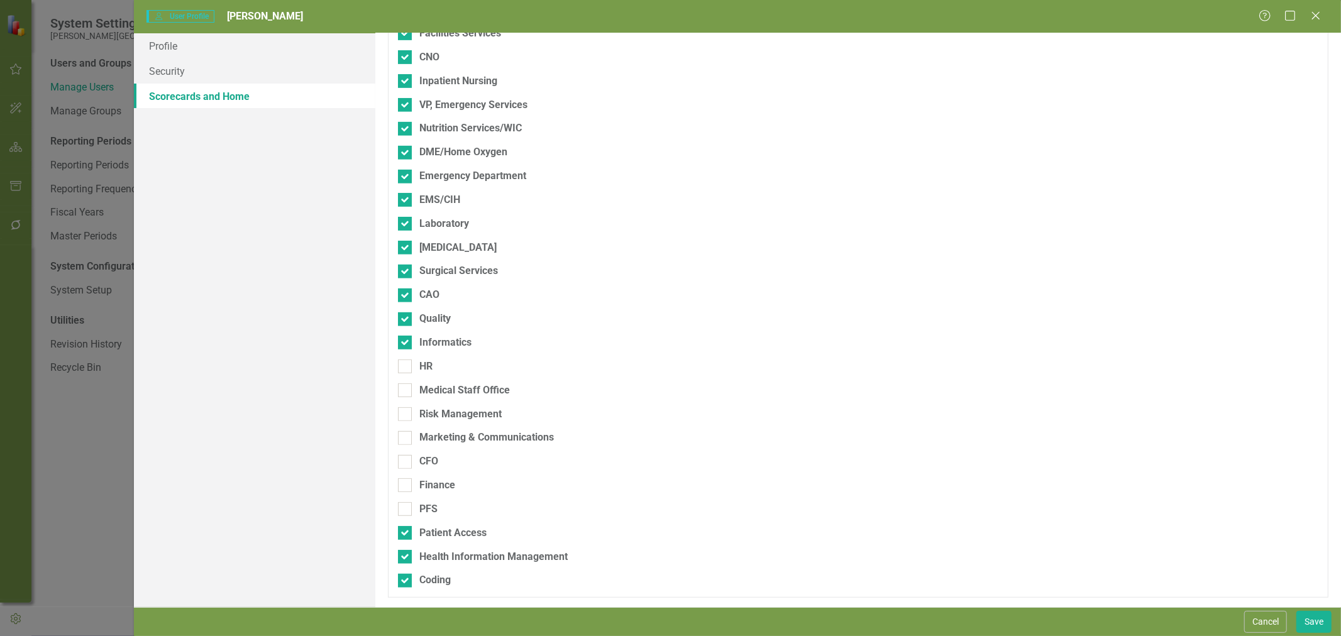
click at [406, 368] on input "HR" at bounding box center [402, 364] width 8 height 8
checkbox input "true"
click at [430, 388] on div "Medical Staff Office" at bounding box center [464, 391] width 91 height 14
click at [406, 388] on input "Medical Staff Office" at bounding box center [402, 388] width 8 height 8
checkbox input "true"
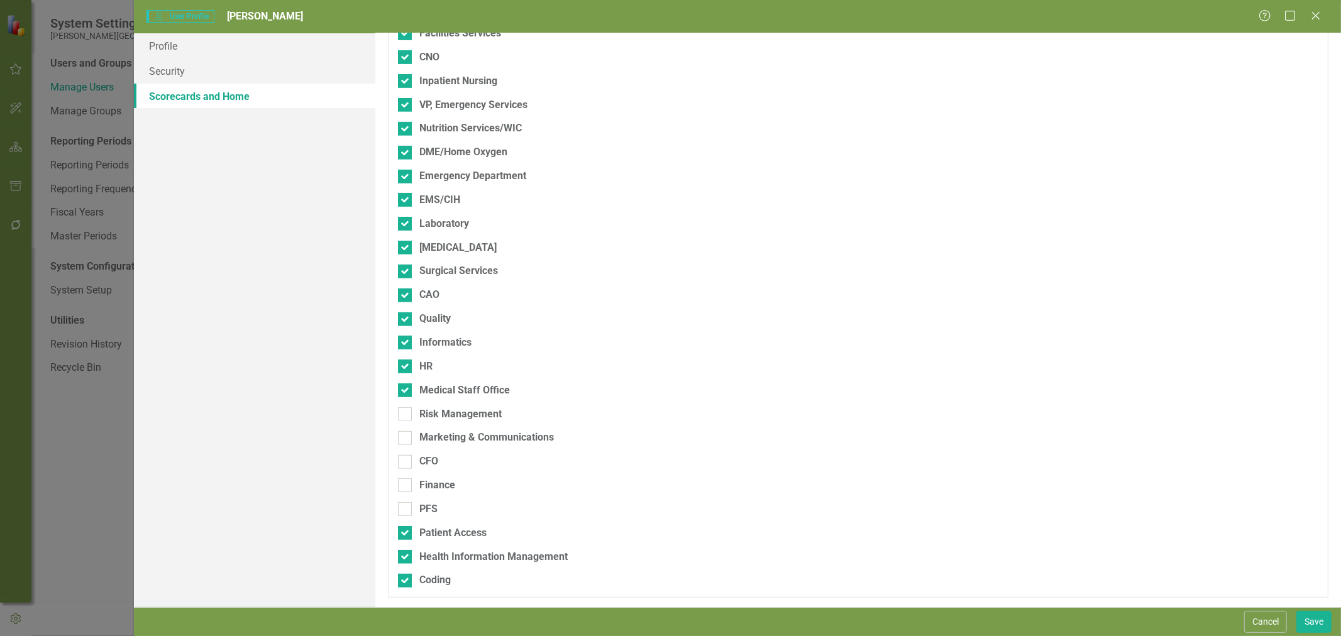
click at [431, 413] on div "Risk Management" at bounding box center [460, 414] width 82 height 14
click at [406, 413] on input "Risk Management" at bounding box center [402, 411] width 8 height 8
checkbox input "true"
click at [435, 438] on div "Marketing & Communications" at bounding box center [486, 438] width 135 height 14
click at [406, 438] on input "Marketing & Communications" at bounding box center [402, 435] width 8 height 8
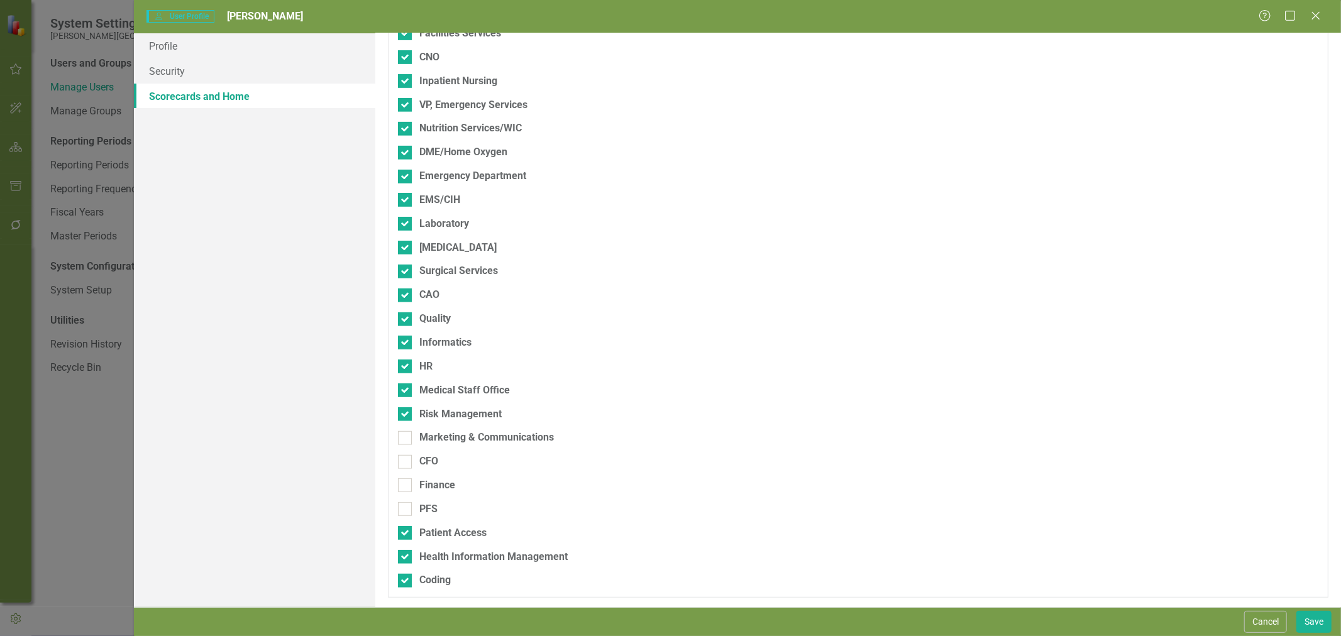
checkbox input "true"
click at [431, 462] on div "CFO" at bounding box center [428, 462] width 19 height 14
click at [406, 462] on input "CFO" at bounding box center [402, 459] width 8 height 8
checkbox input "true"
click at [438, 488] on div "Finance" at bounding box center [437, 486] width 36 height 14
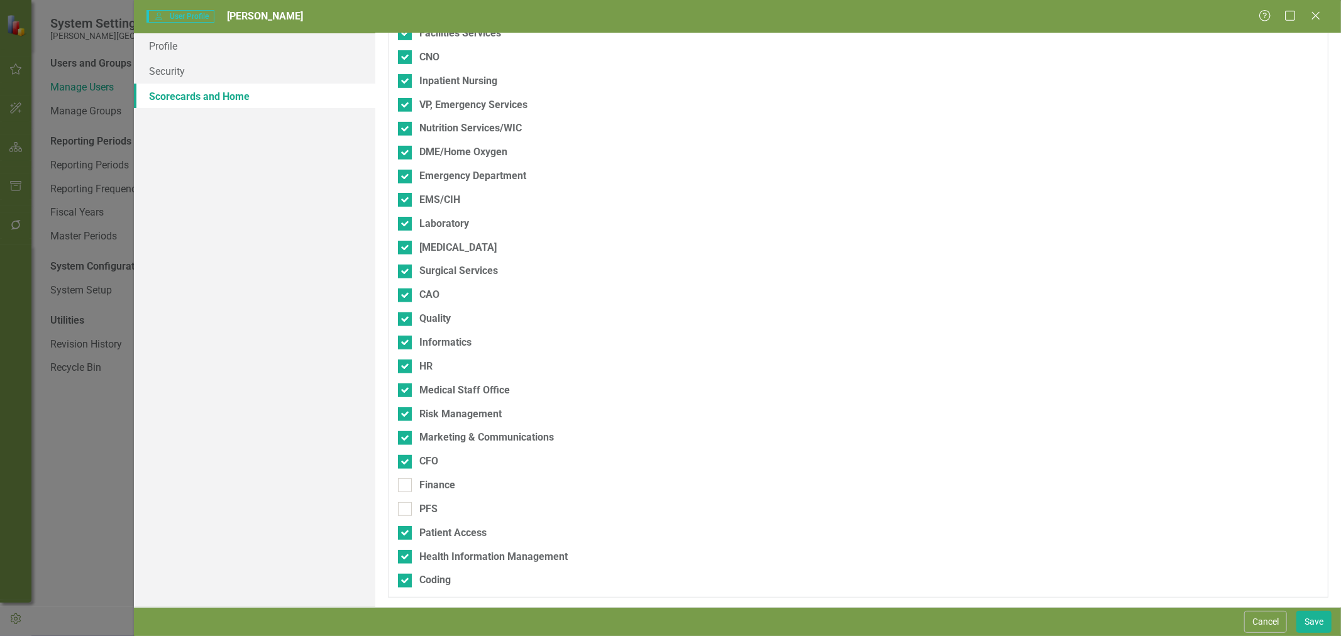
click at [406, 487] on input "Finance" at bounding box center [402, 483] width 8 height 8
checkbox input "true"
click at [426, 513] on div "PFS" at bounding box center [428, 509] width 18 height 14
click at [406, 511] on input "PFS" at bounding box center [402, 506] width 8 height 8
checkbox input "true"
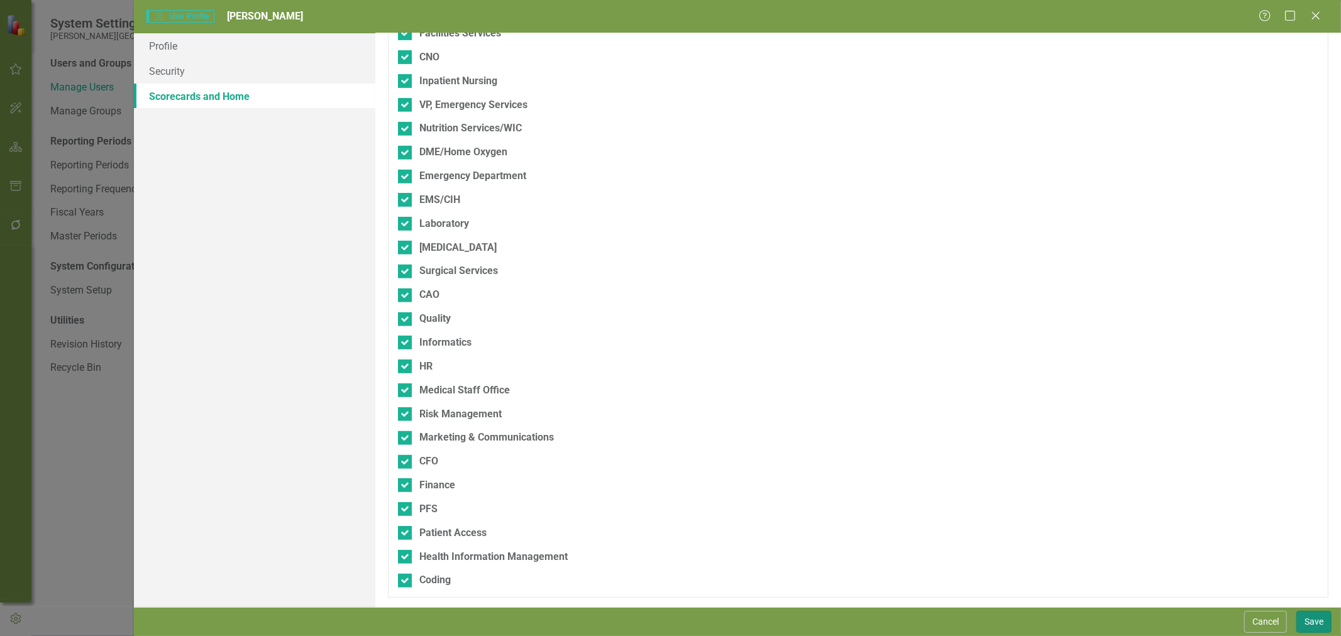
click at [1305, 618] on button "Save" at bounding box center [1314, 622] width 35 height 22
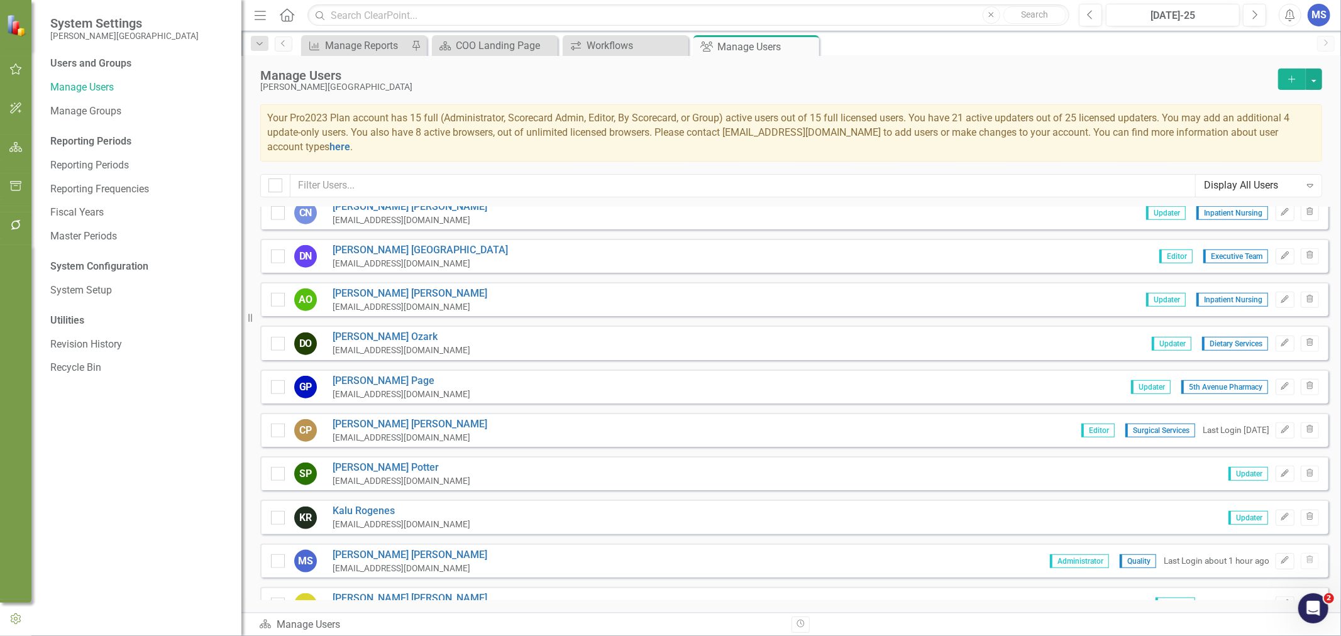
click at [373, 461] on link "Saralyn Potter" at bounding box center [402, 468] width 138 height 14
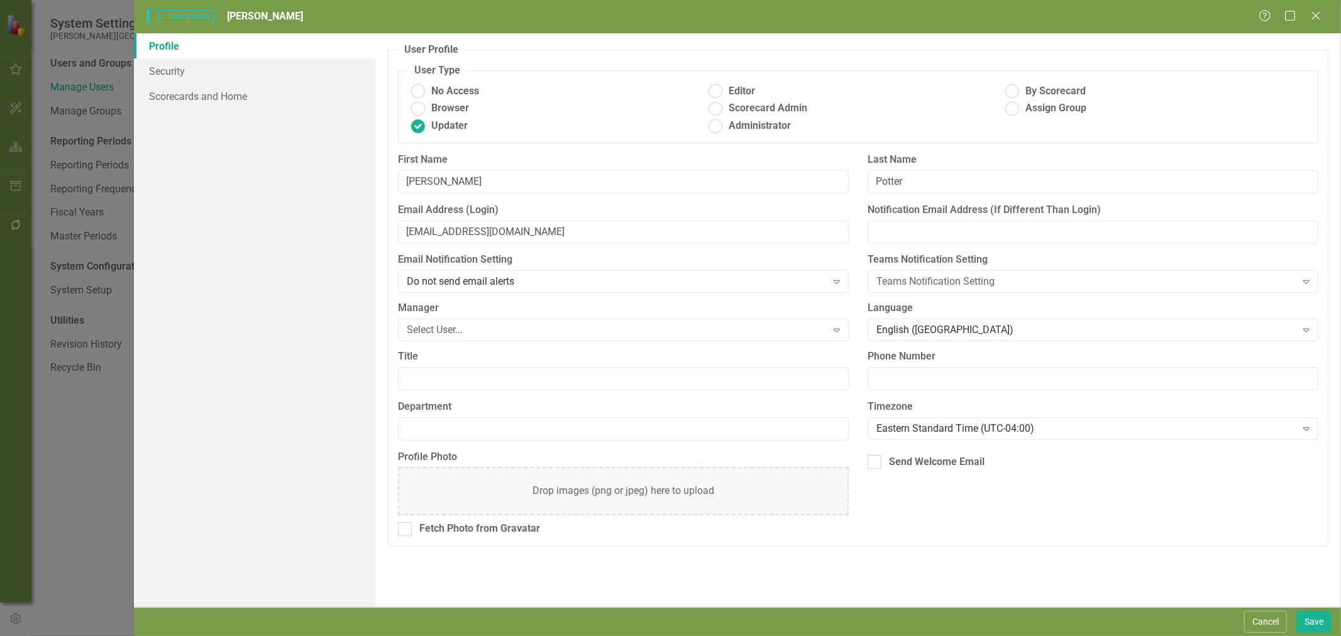
click at [445, 327] on div "Select User..." at bounding box center [616, 330] width 419 height 14
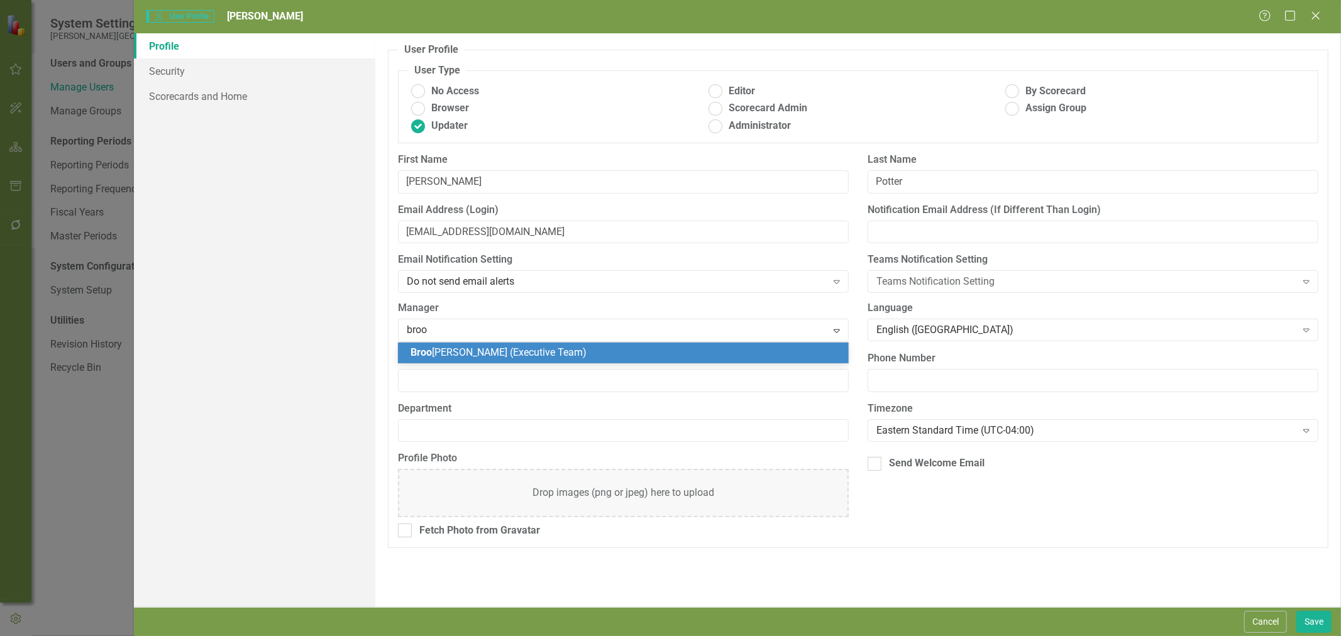
type input "brook"
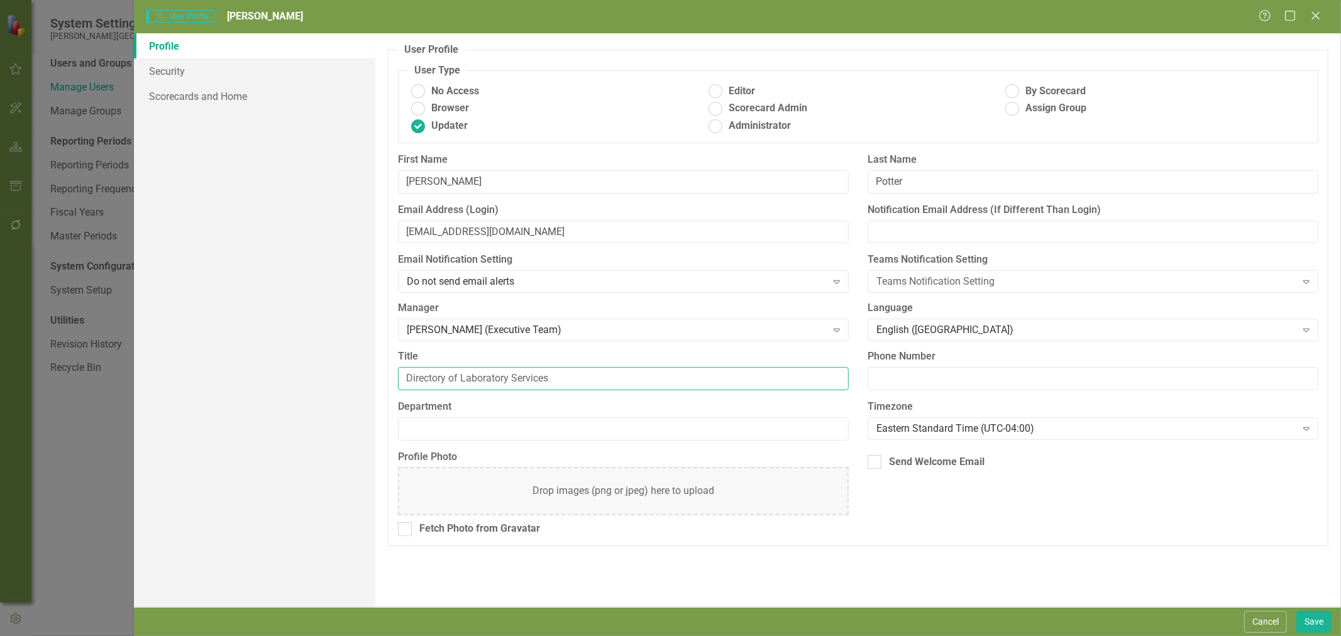
type input "Directory of Laboratory Services"
type input "Laboratory"
click at [906, 431] on div "Eastern Standard Time (UTC-04:00)" at bounding box center [1086, 428] width 419 height 14
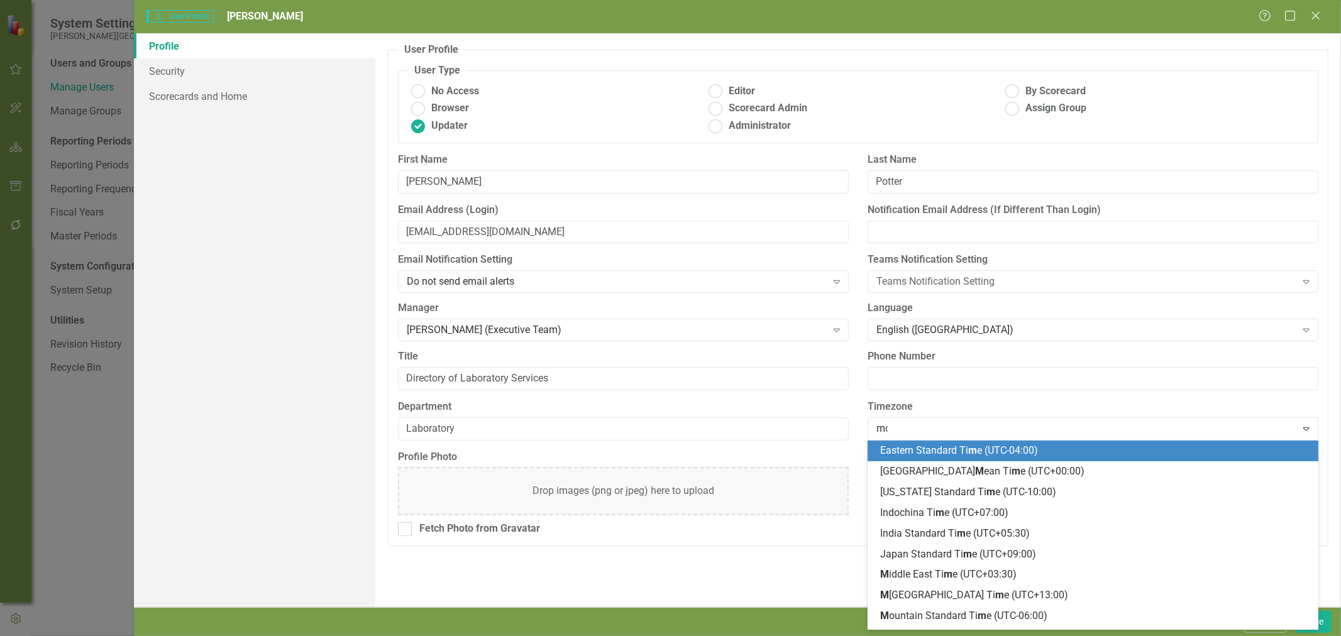
scroll to position [0, 0]
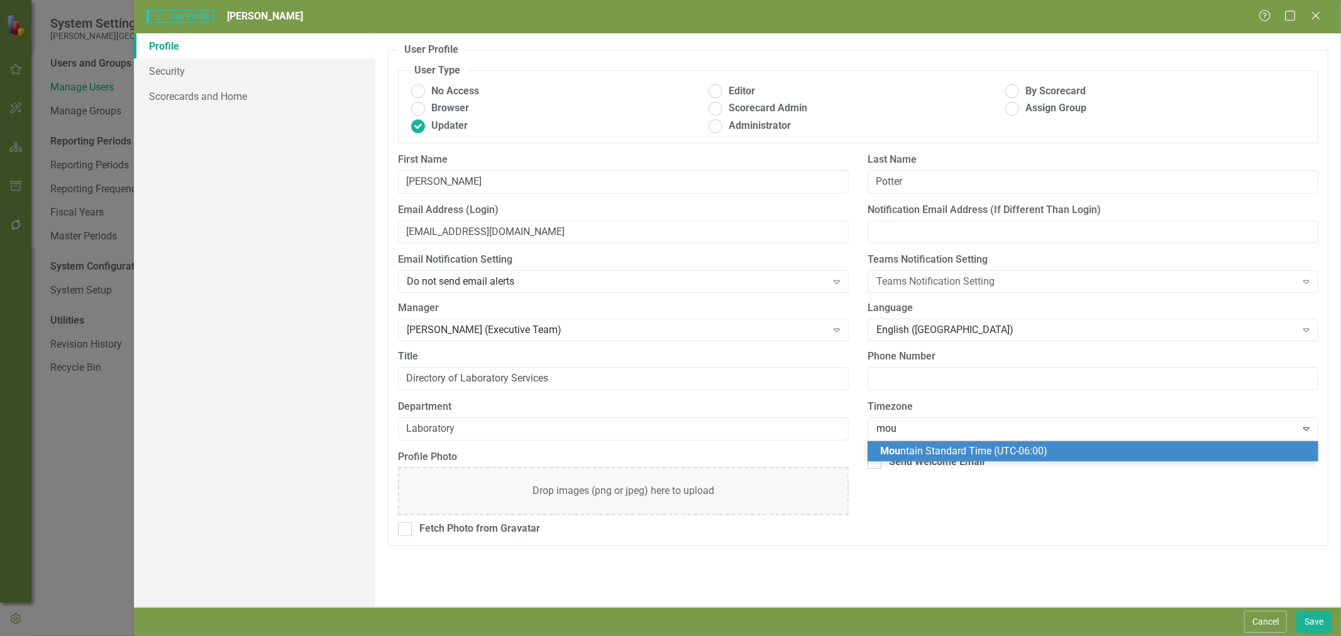
type input "moun"
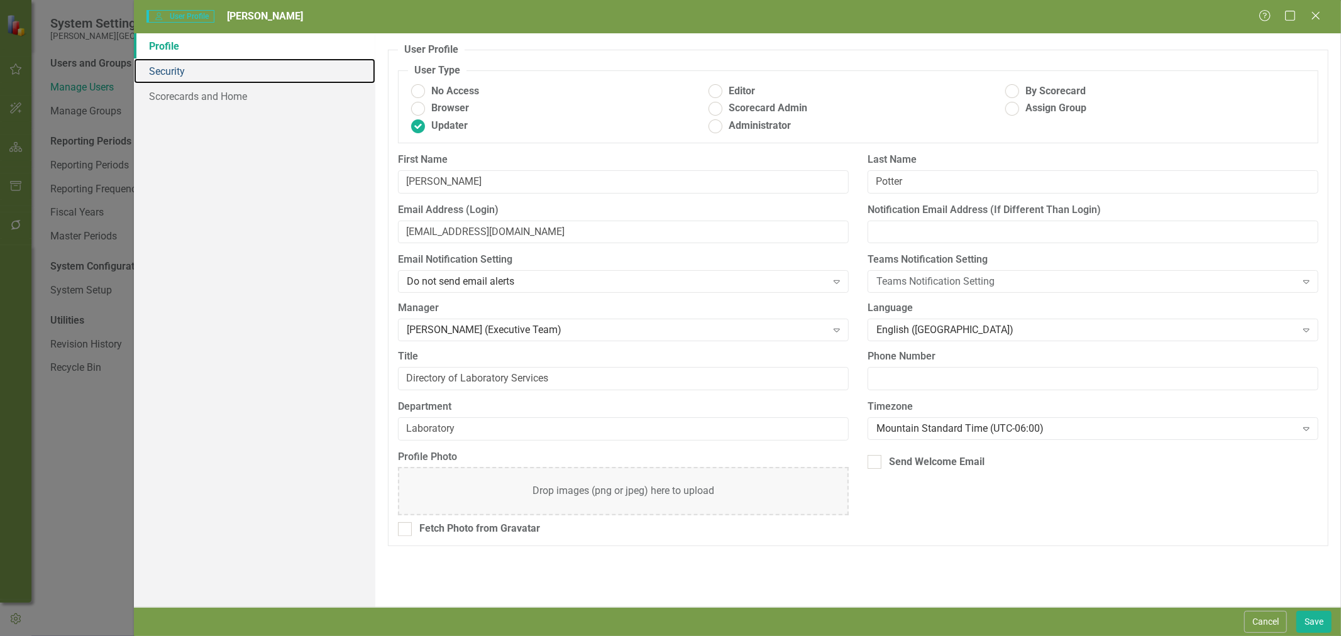
click at [240, 79] on link "Security" at bounding box center [254, 70] width 241 height 25
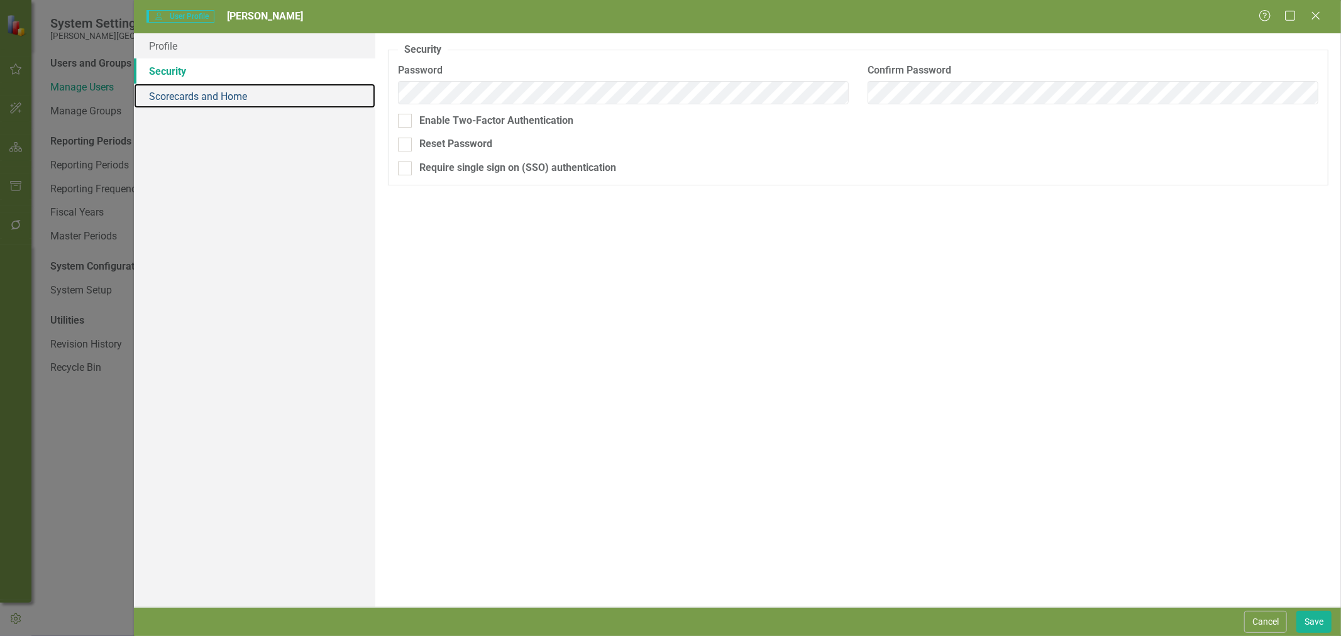
click at [234, 96] on link "Scorecards and Home" at bounding box center [254, 96] width 241 height 25
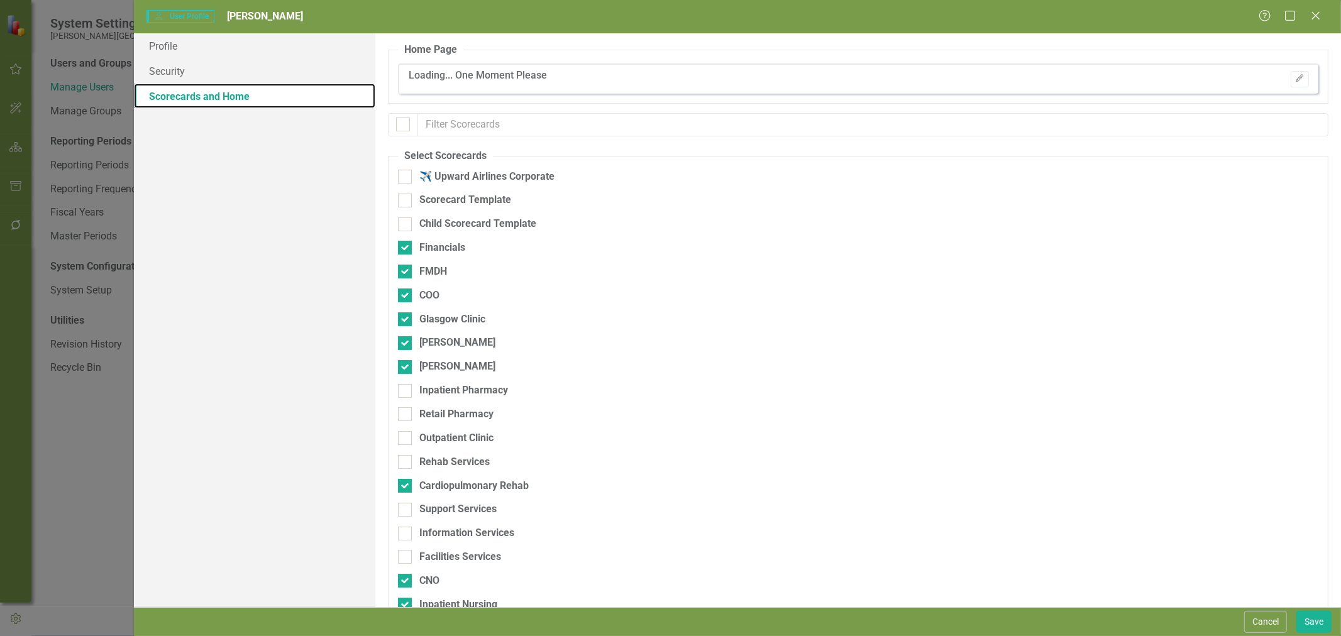
checkbox input "false"
click at [434, 343] on div "[PERSON_NAME]" at bounding box center [457, 343] width 76 height 14
click at [406, 343] on input "[PERSON_NAME]" at bounding box center [402, 340] width 8 height 8
checkbox input "false"
click at [435, 363] on div "[PERSON_NAME]" at bounding box center [457, 367] width 76 height 14
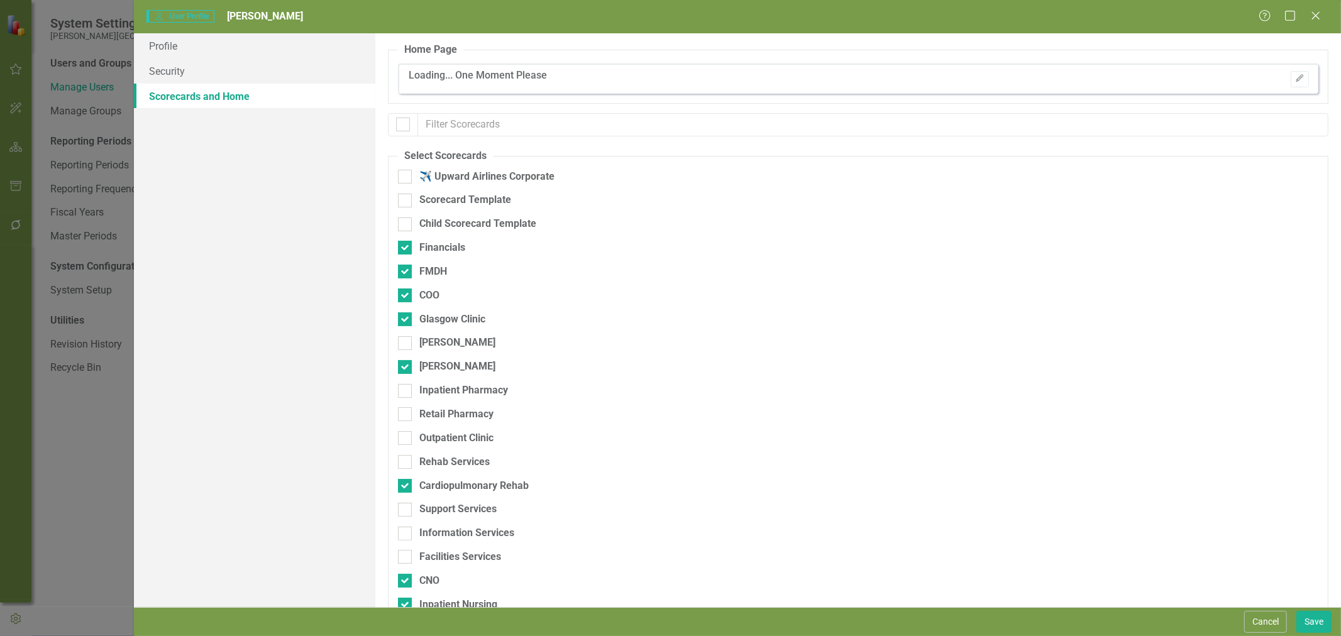
click at [406, 363] on input "[PERSON_NAME]" at bounding box center [402, 364] width 8 height 8
checkbox input "false"
click at [453, 241] on div "Financials" at bounding box center [442, 248] width 46 height 14
click at [406, 241] on input "Financials" at bounding box center [402, 245] width 8 height 8
checkbox input "false"
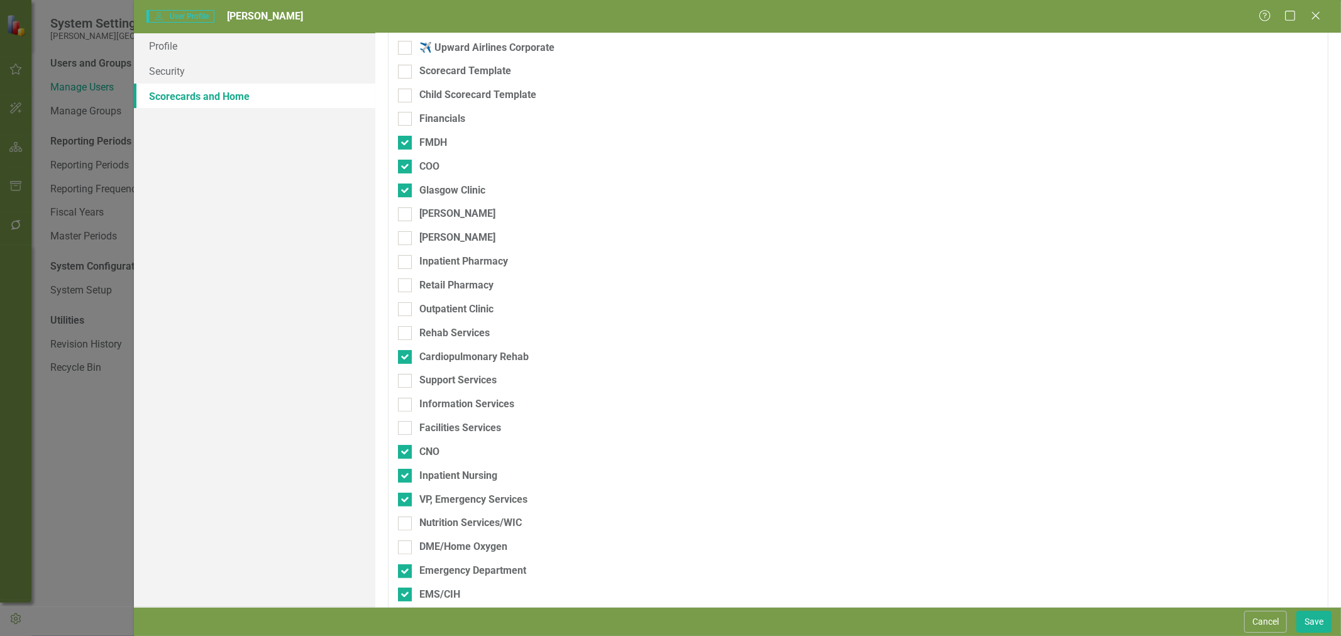
scroll to position [140, 0]
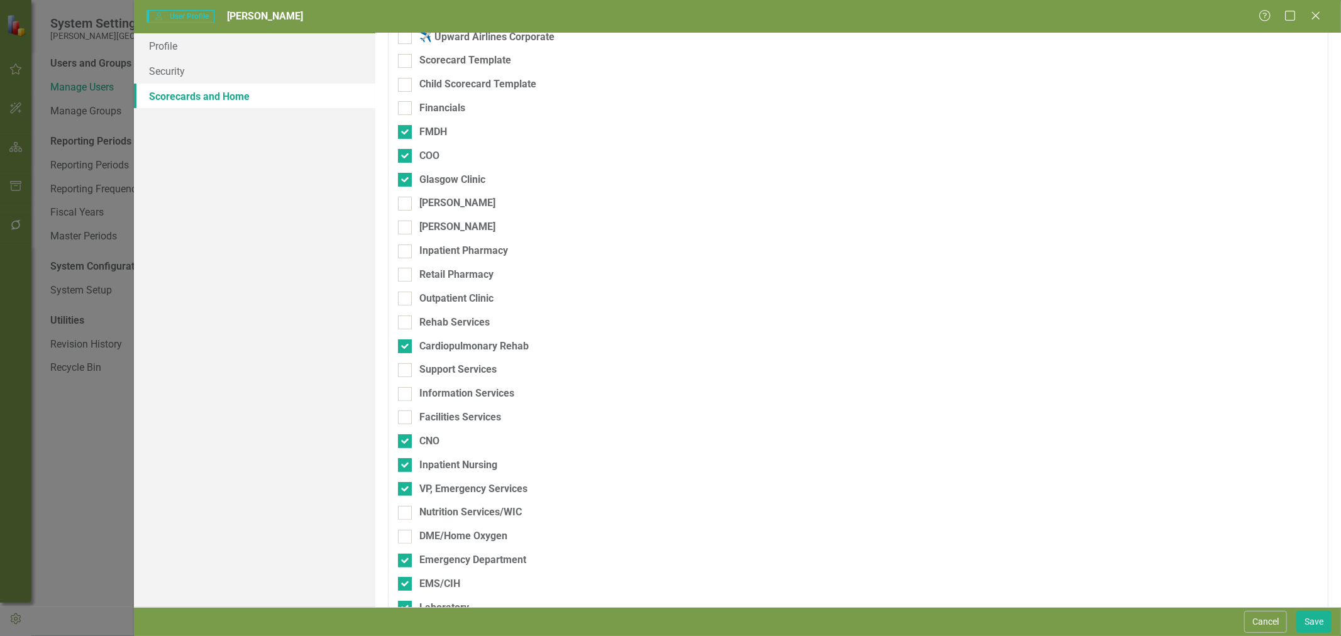
click at [460, 250] on div "Inpatient Pharmacy" at bounding box center [463, 251] width 89 height 14
click at [406, 250] on input "Inpatient Pharmacy" at bounding box center [402, 249] width 8 height 8
checkbox input "true"
click at [455, 275] on div "Retail Pharmacy" at bounding box center [456, 275] width 74 height 14
click at [406, 275] on input "Retail Pharmacy" at bounding box center [402, 272] width 8 height 8
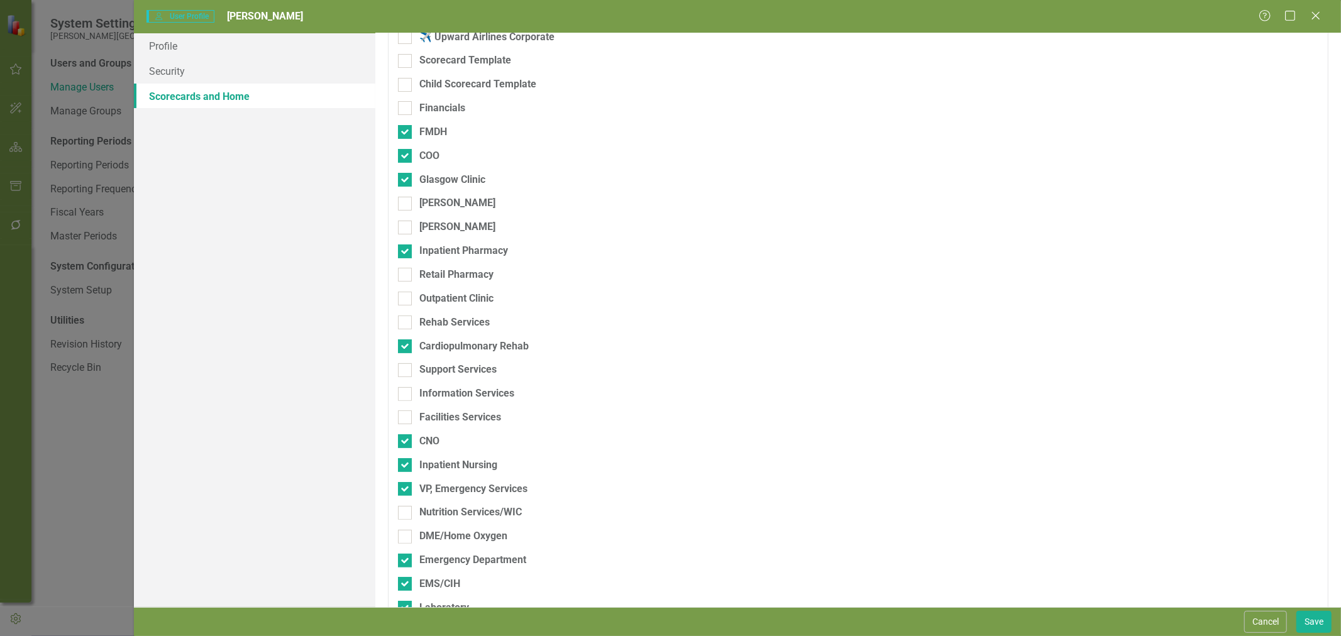
checkbox input "true"
click at [452, 301] on div "Outpatient Clinic" at bounding box center [456, 299] width 74 height 14
click at [406, 300] on input "Outpatient Clinic" at bounding box center [402, 296] width 8 height 8
checkbox input "true"
click at [454, 328] on div "Rehab Services" at bounding box center [454, 323] width 70 height 14
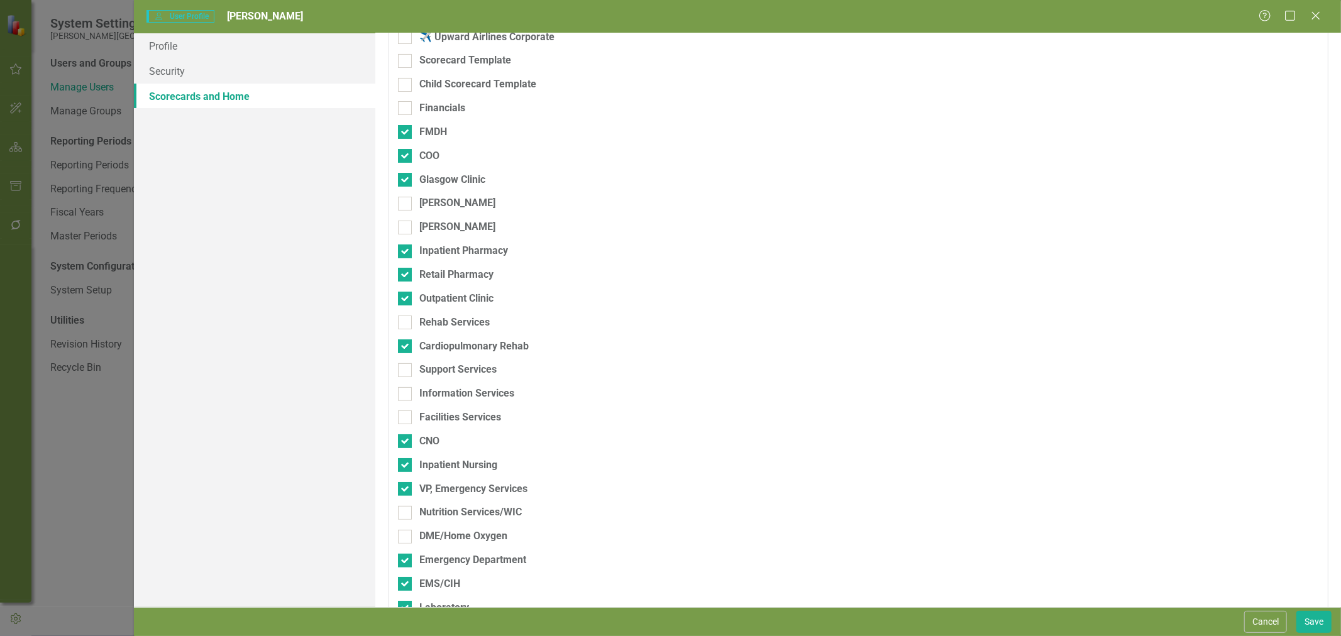
click at [406, 324] on input "Rehab Services" at bounding box center [402, 320] width 8 height 8
checkbox input "true"
click at [463, 372] on div "Support Services" at bounding box center [457, 370] width 77 height 14
click at [406, 372] on input "Support Services" at bounding box center [402, 367] width 8 height 8
checkbox input "true"
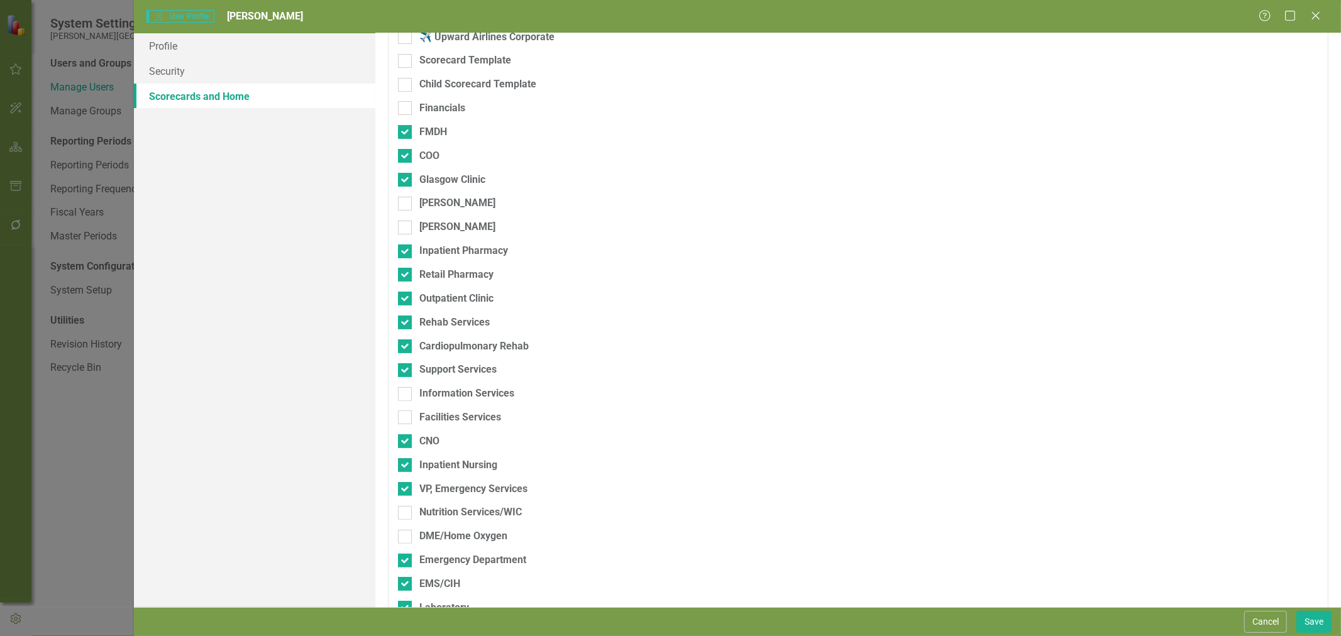
click at [464, 394] on div "Information Services" at bounding box center [466, 394] width 95 height 14
click at [406, 394] on input "Information Services" at bounding box center [402, 391] width 8 height 8
checkbox input "true"
click at [464, 415] on div "Facilities Services" at bounding box center [460, 418] width 82 height 14
click at [406, 415] on input "Facilities Services" at bounding box center [402, 415] width 8 height 8
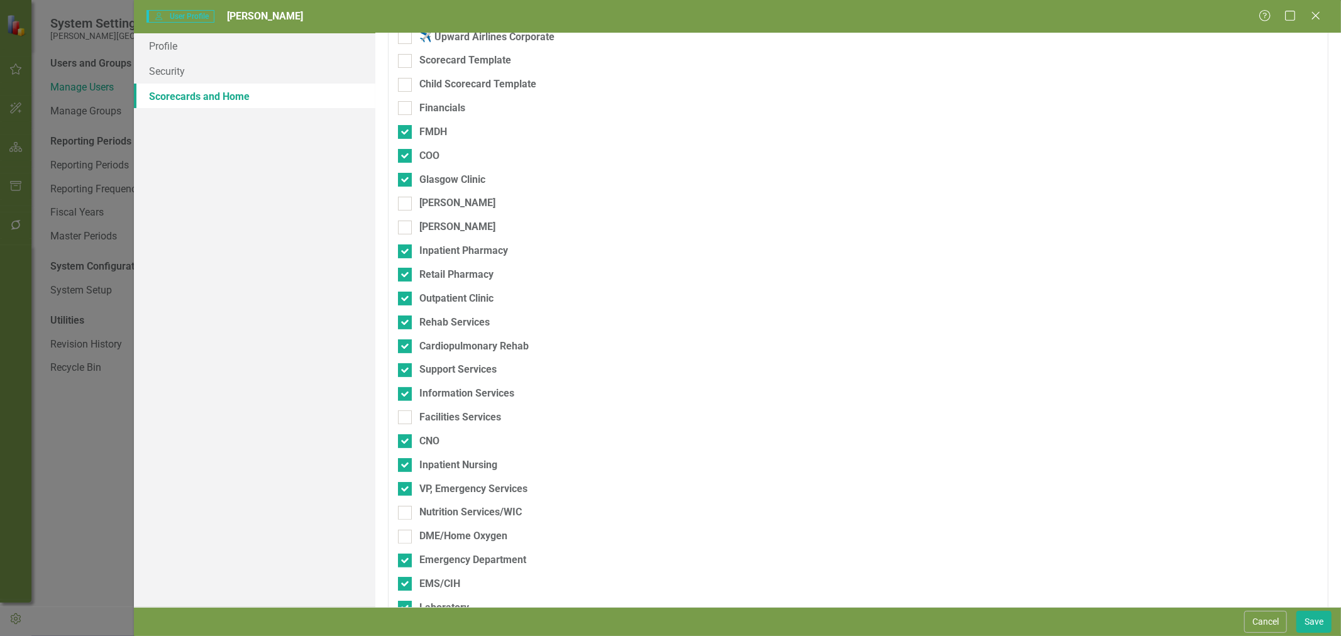
checkbox input "true"
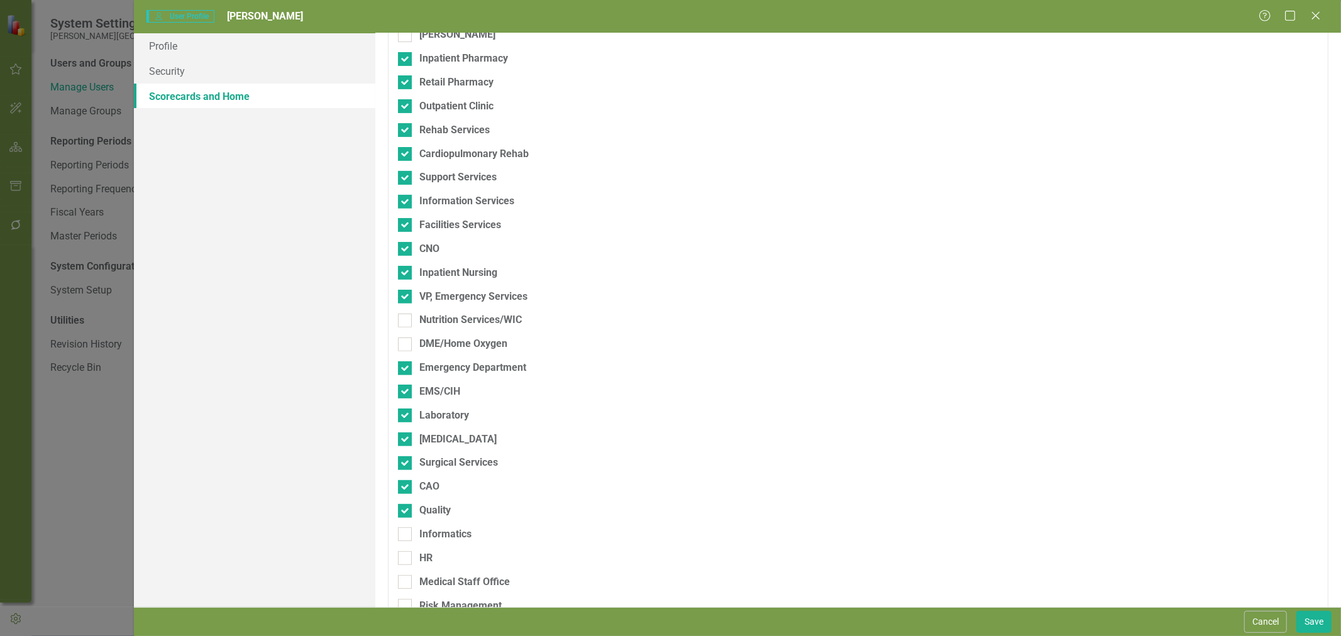
scroll to position [349, 0]
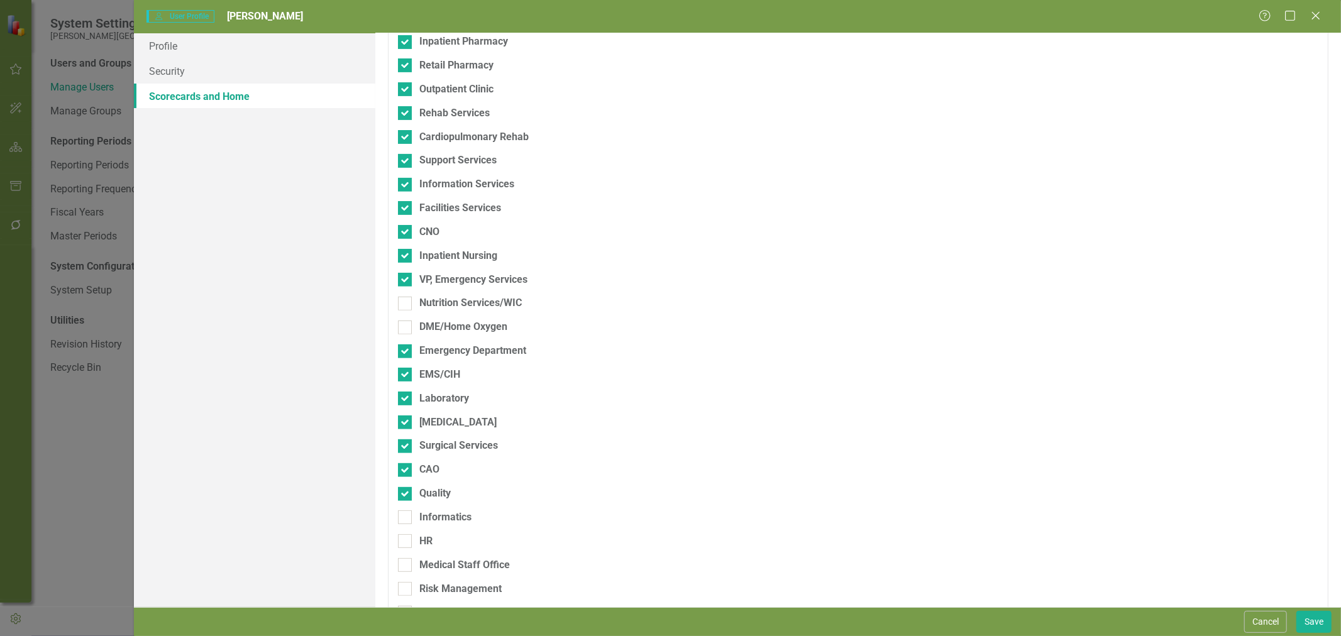
click at [452, 300] on div "Nutrition Services/WIC" at bounding box center [470, 303] width 103 height 14
click at [406, 300] on input "Nutrition Services/WIC" at bounding box center [402, 301] width 8 height 8
checkbox input "true"
click at [452, 330] on div "DME/Home Oxygen" at bounding box center [463, 327] width 88 height 14
click at [406, 329] on input "DME/Home Oxygen" at bounding box center [402, 325] width 8 height 8
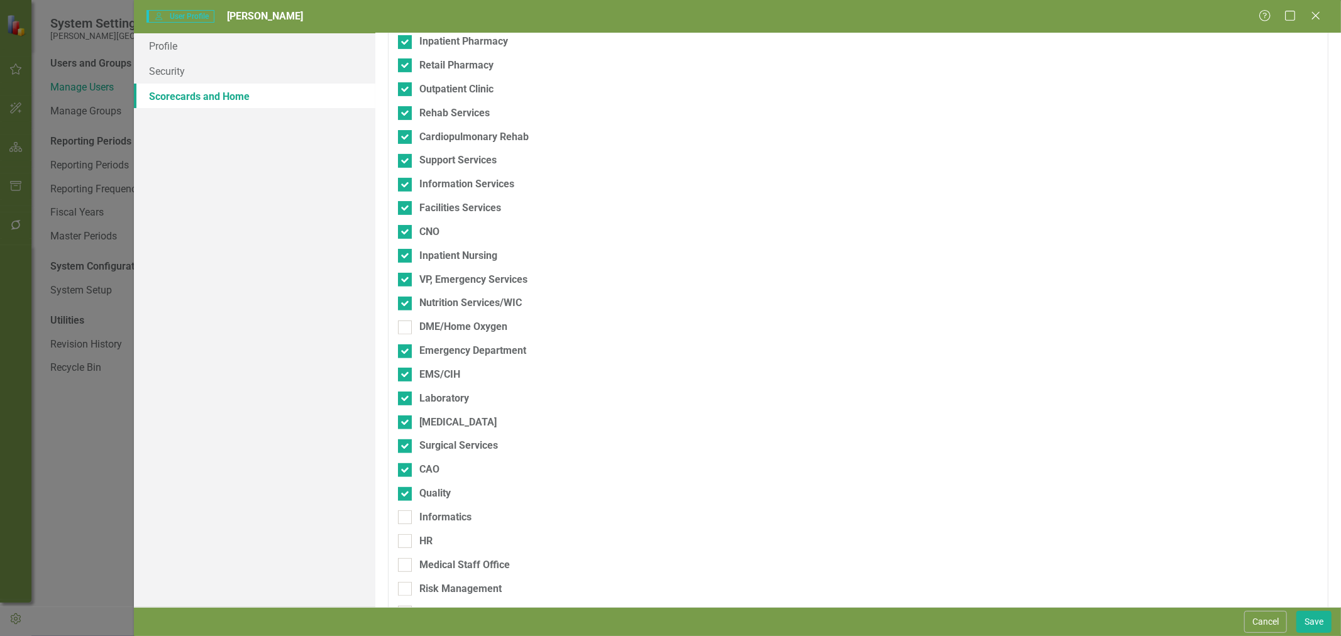
checkbox input "true"
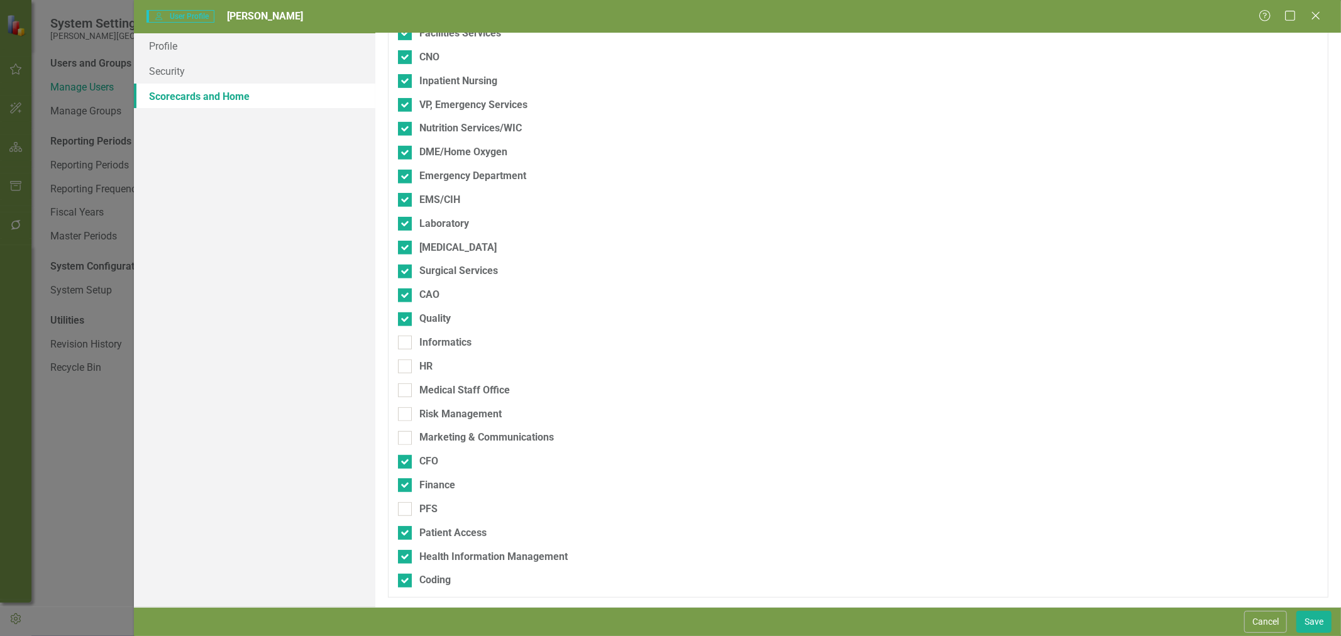
click at [442, 341] on div "Informatics" at bounding box center [445, 343] width 52 height 14
click at [406, 341] on input "Informatics" at bounding box center [402, 340] width 8 height 8
checkbox input "true"
click at [431, 368] on div "HR" at bounding box center [425, 367] width 13 height 14
click at [406, 368] on input "HR" at bounding box center [402, 364] width 8 height 8
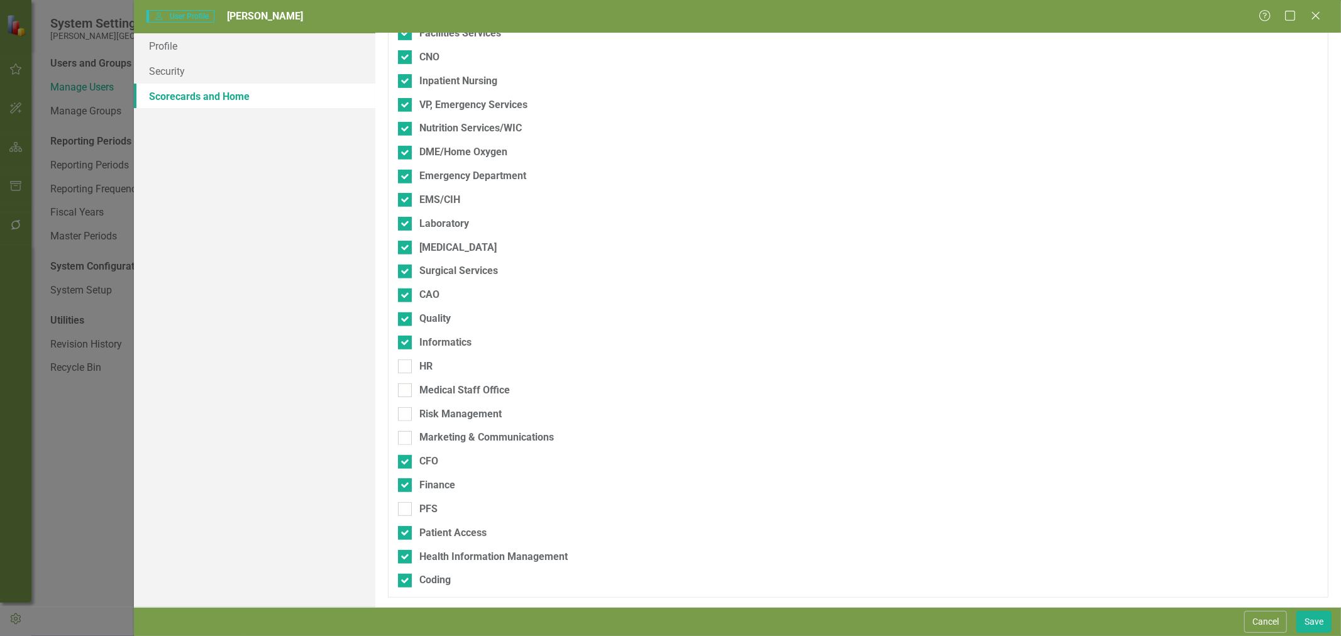
checkbox input "true"
click at [450, 392] on div "Medical Staff Office" at bounding box center [464, 391] width 91 height 14
click at [406, 392] on input "Medical Staff Office" at bounding box center [402, 388] width 8 height 8
checkbox input "true"
click at [454, 413] on div "Risk Management" at bounding box center [460, 414] width 82 height 14
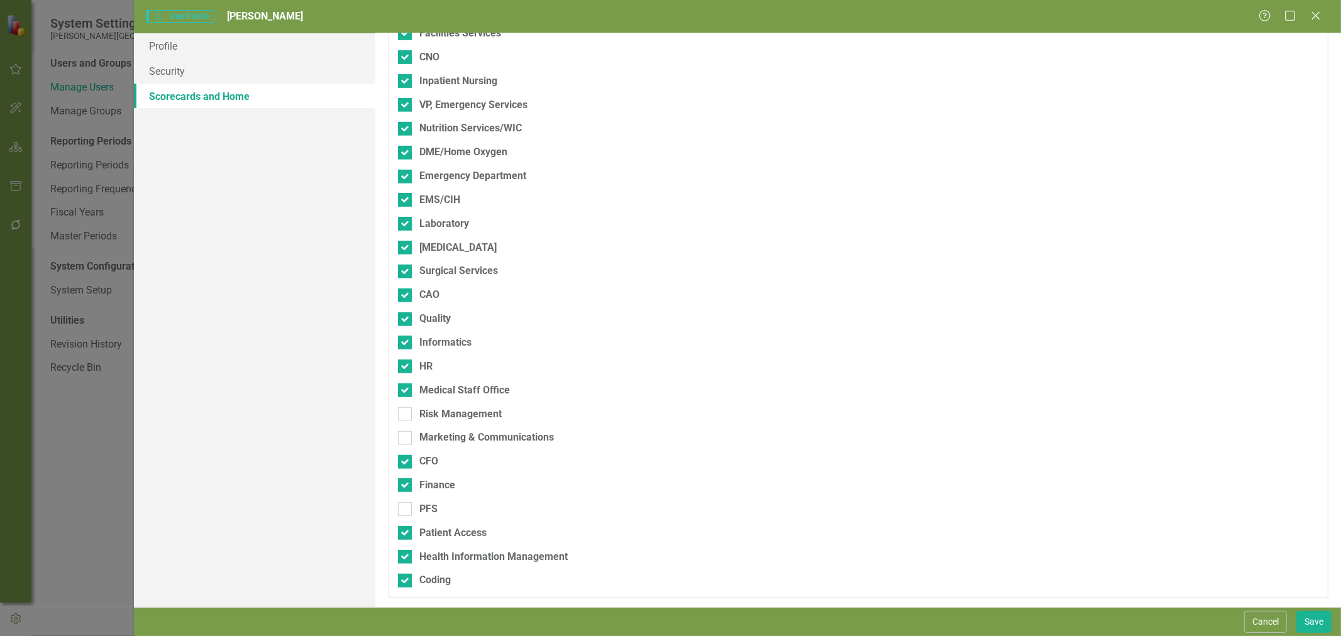
click at [406, 413] on input "Risk Management" at bounding box center [402, 411] width 8 height 8
checkbox input "true"
click at [462, 435] on div "Marketing & Communications" at bounding box center [486, 438] width 135 height 14
click at [406, 435] on input "Marketing & Communications" at bounding box center [402, 435] width 8 height 8
checkbox input "true"
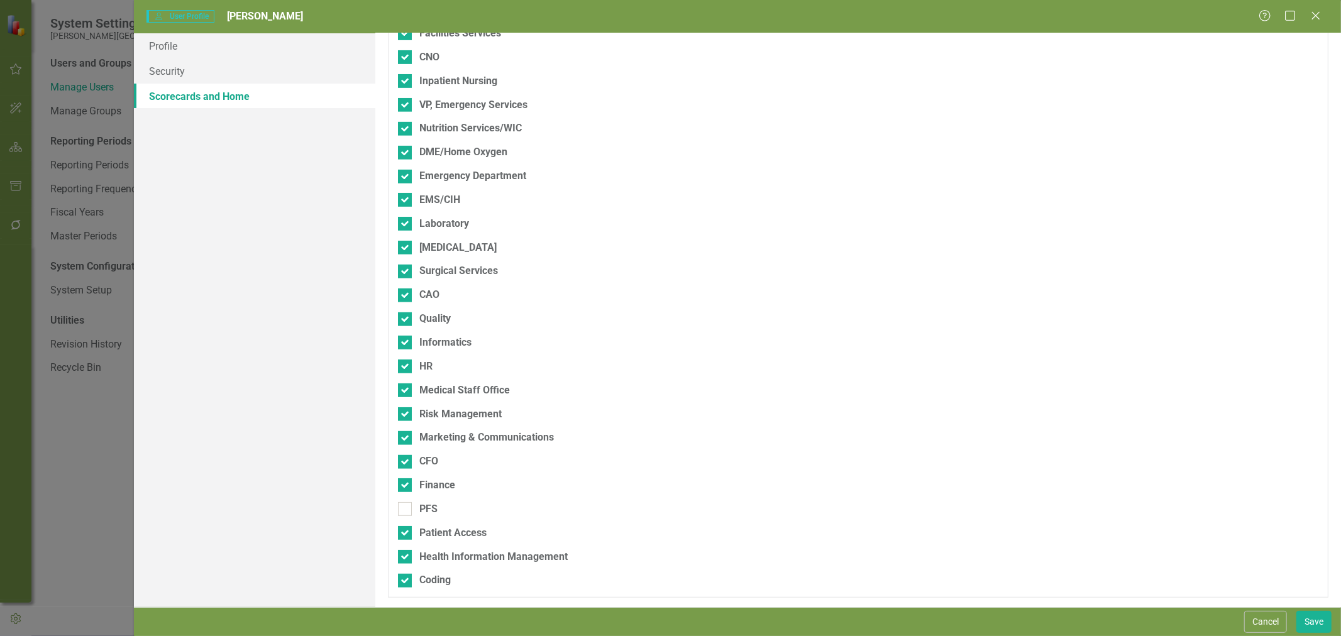
click at [440, 513] on div "PFS" at bounding box center [792, 509] width 789 height 14
click at [406, 511] on input "PFS" at bounding box center [402, 506] width 8 height 8
checkbox input "true"
click at [1338, 608] on div "Cancel Save" at bounding box center [737, 621] width 1207 height 29
click at [1324, 618] on button "Save" at bounding box center [1314, 622] width 35 height 22
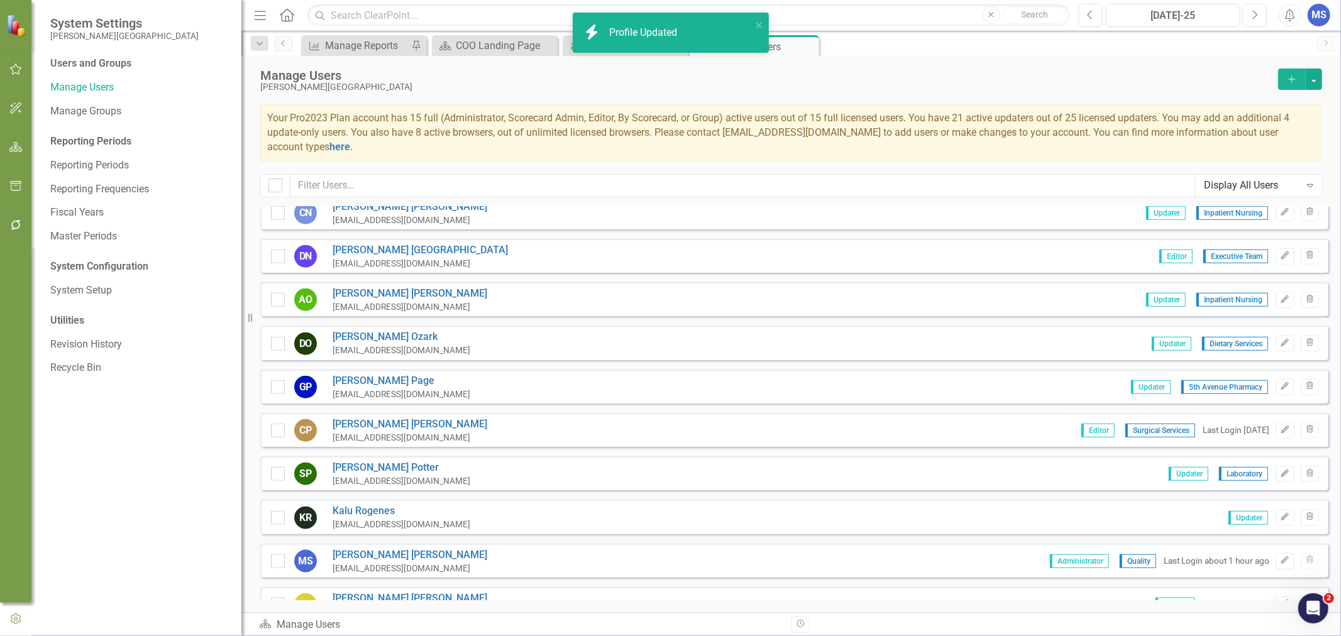
click at [380, 504] on link "Kalu Rogenes" at bounding box center [402, 511] width 138 height 14
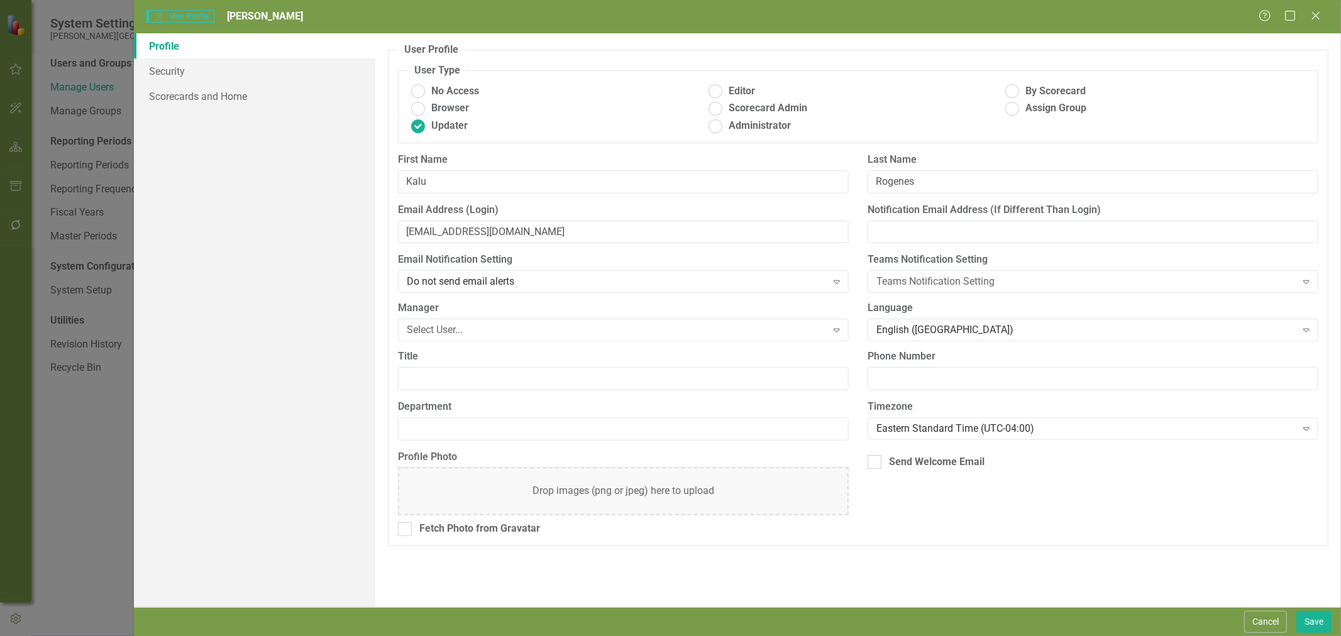
click at [443, 330] on div "Select User..." at bounding box center [616, 330] width 419 height 14
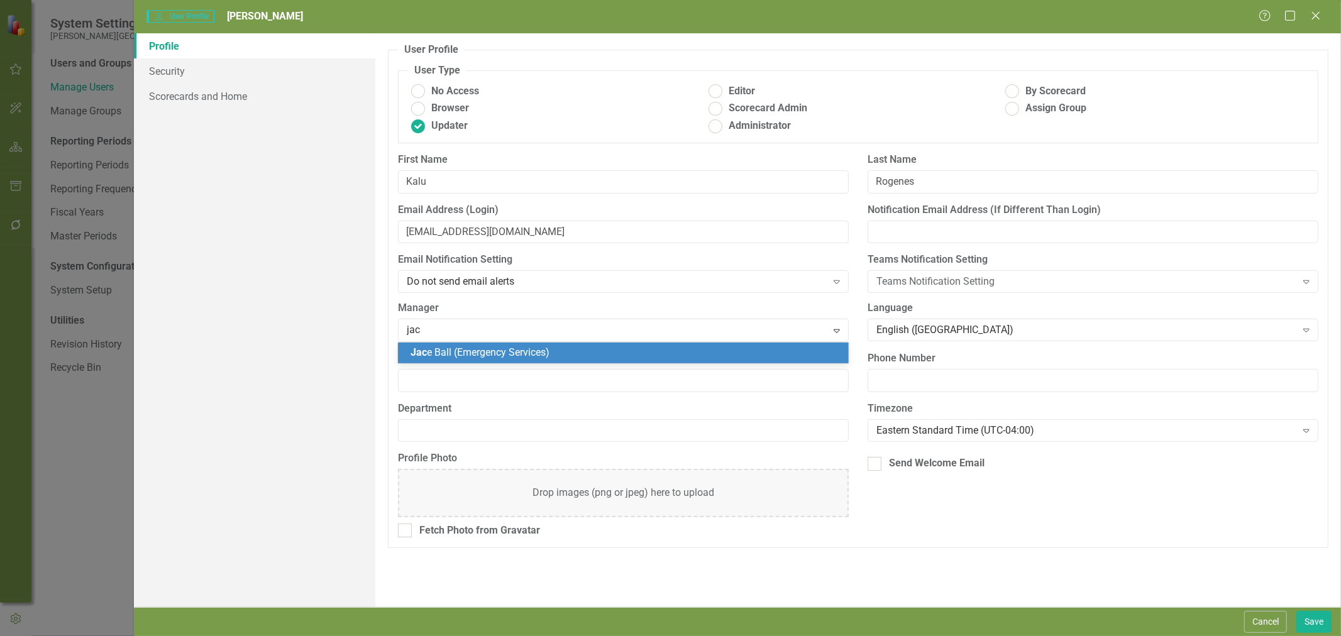
type input "jace"
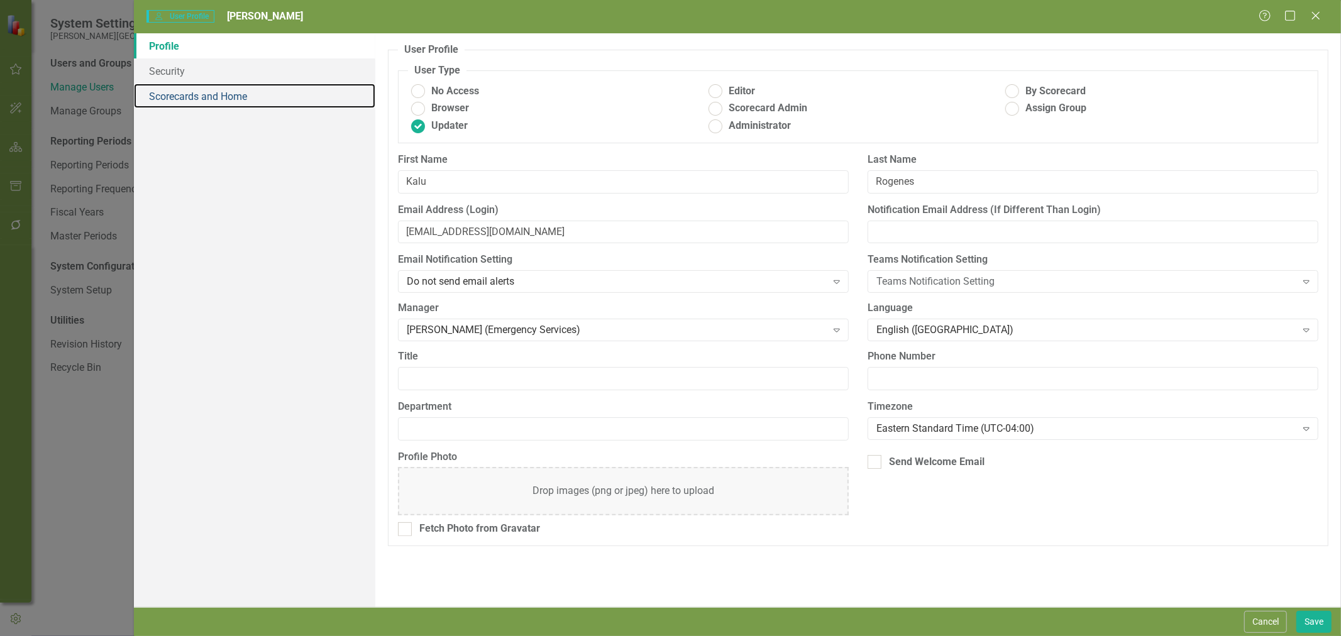
click at [180, 96] on link "Scorecards and Home" at bounding box center [254, 96] width 241 height 25
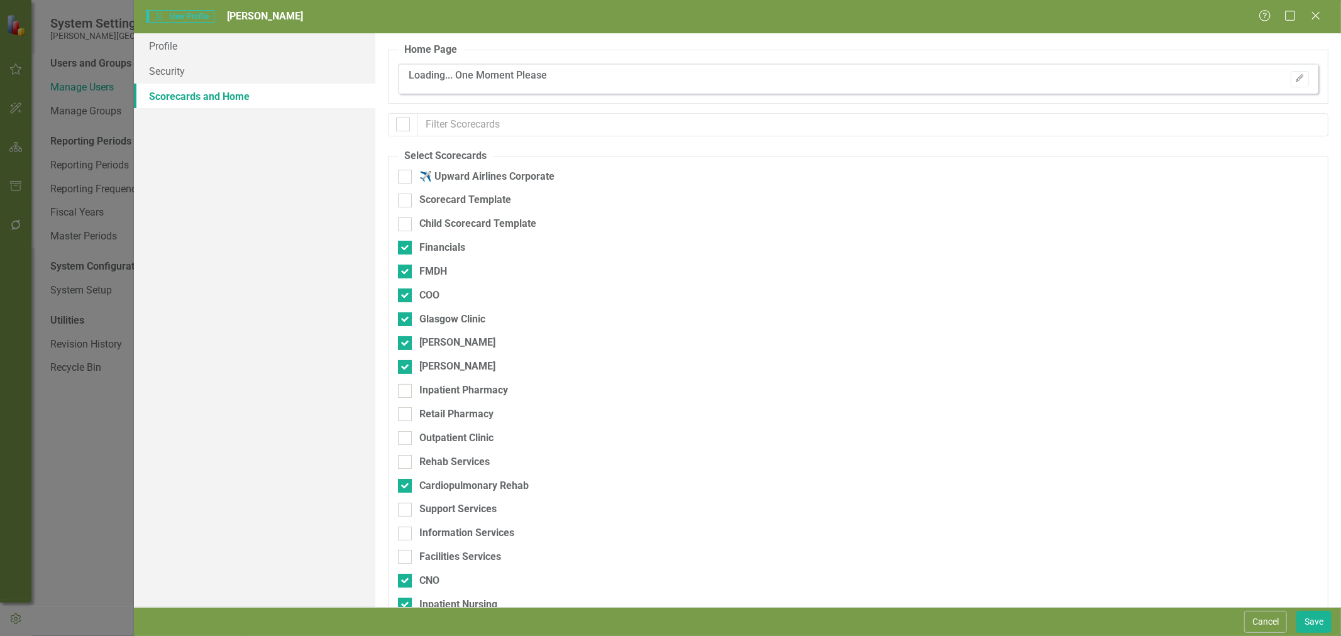
click at [409, 252] on div at bounding box center [405, 248] width 14 height 14
click at [406, 249] on input "Financials" at bounding box center [402, 245] width 8 height 8
checkbox input "false"
click at [442, 338] on div "[PERSON_NAME]" at bounding box center [457, 343] width 76 height 14
click at [406, 338] on input "[PERSON_NAME]" at bounding box center [402, 340] width 8 height 8
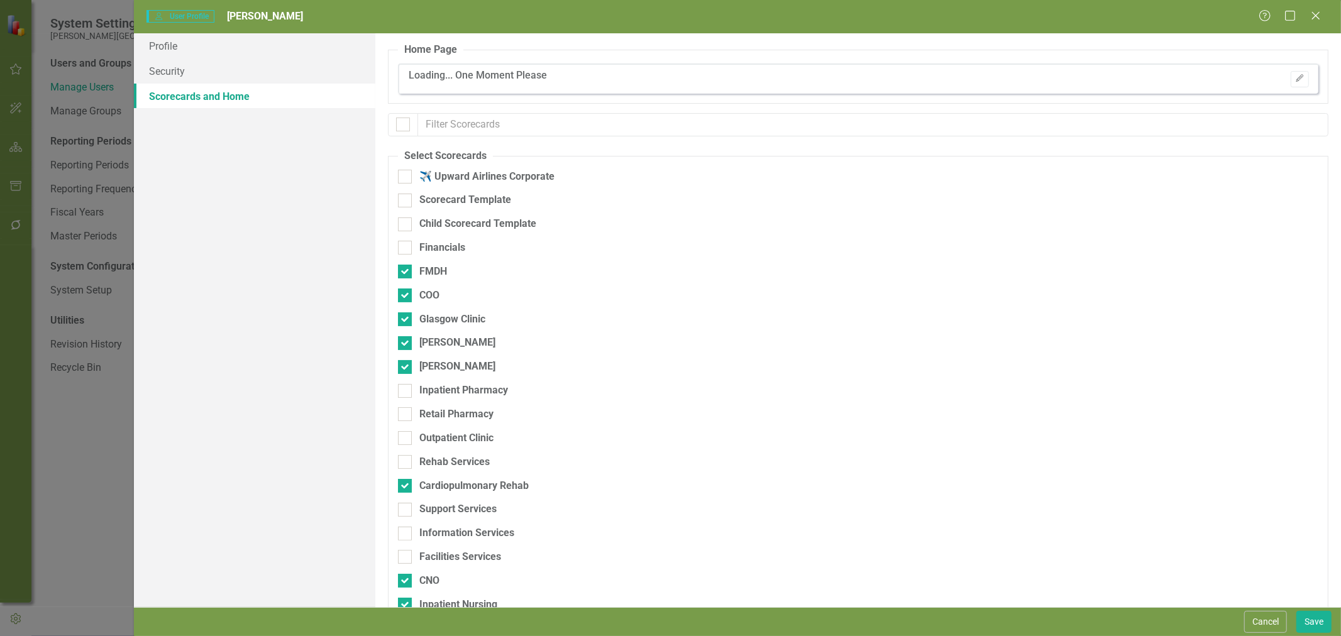
checkbox input "false"
click at [441, 366] on div "[PERSON_NAME]" at bounding box center [457, 367] width 76 height 14
click at [406, 366] on input "[PERSON_NAME]" at bounding box center [402, 364] width 8 height 8
checkbox input "false"
click at [431, 391] on div "Inpatient Pharmacy" at bounding box center [463, 391] width 89 height 14
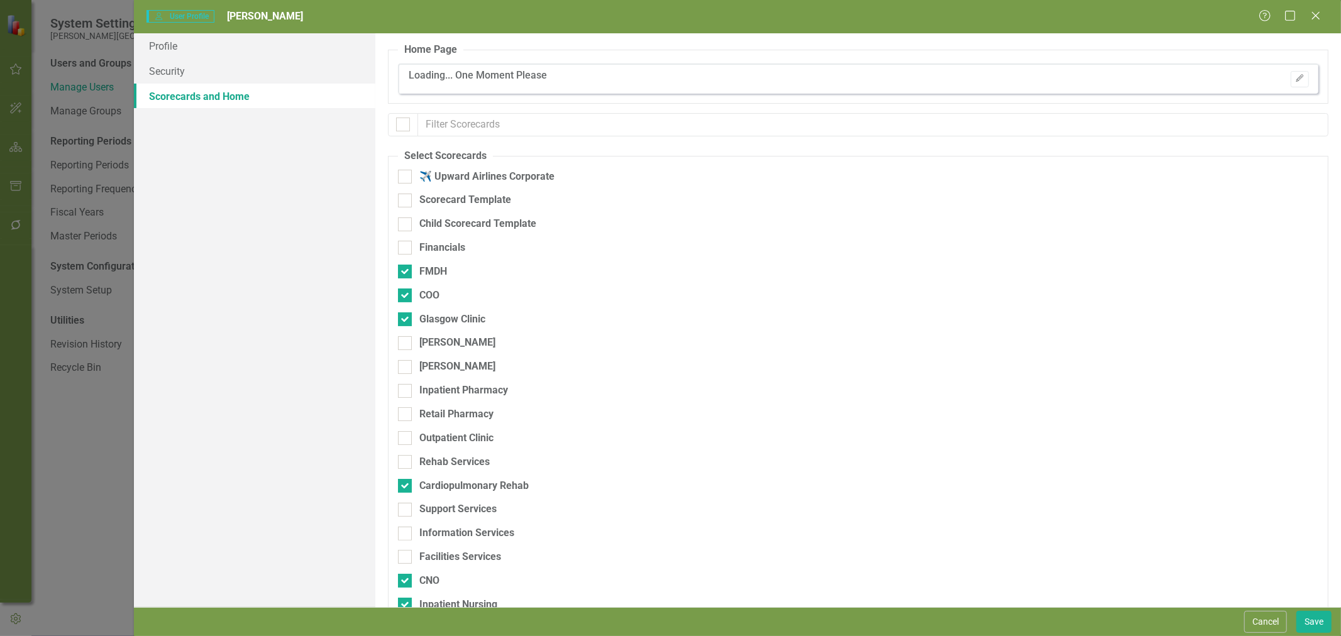
click at [406, 391] on input "Inpatient Pharmacy" at bounding box center [402, 388] width 8 height 8
checkbox input "true"
click at [433, 415] on div "Retail Pharmacy" at bounding box center [456, 414] width 74 height 14
click at [406, 415] on input "Retail Pharmacy" at bounding box center [402, 411] width 8 height 8
checkbox input "true"
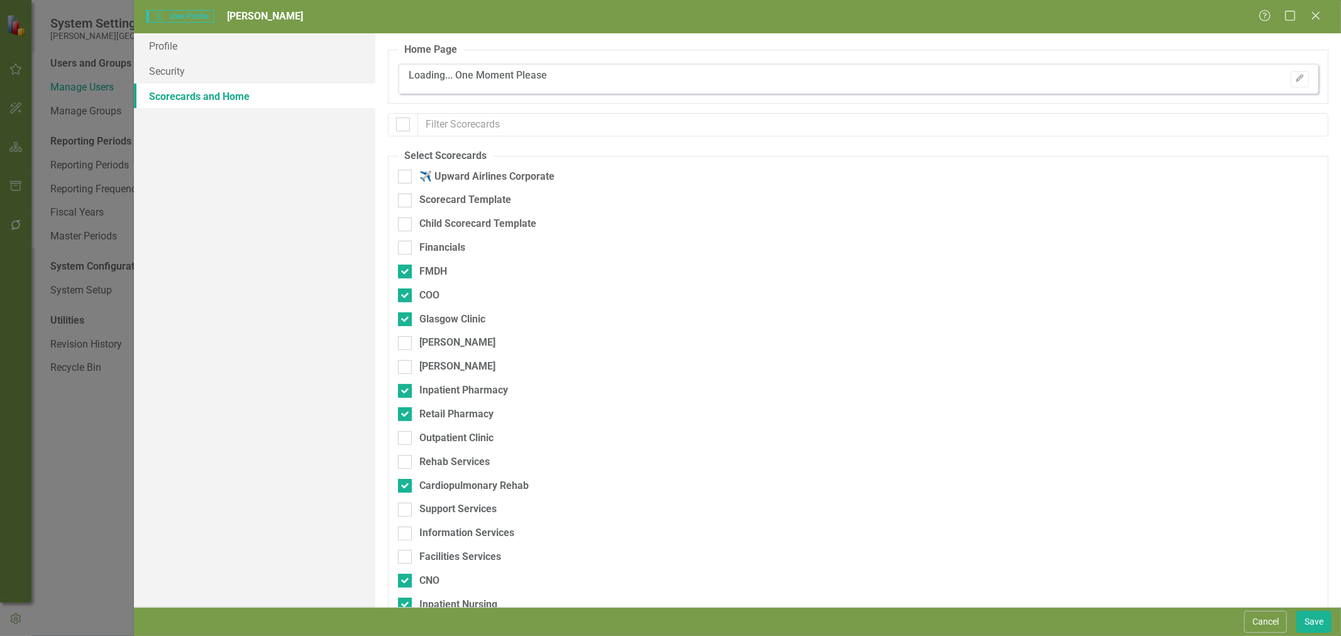
click at [434, 438] on div "Outpatient Clinic" at bounding box center [456, 438] width 74 height 14
click at [406, 438] on input "Outpatient Clinic" at bounding box center [402, 435] width 8 height 8
checkbox input "true"
click at [433, 467] on div "Rehab Services" at bounding box center [454, 462] width 70 height 14
click at [406, 463] on input "Rehab Services" at bounding box center [402, 459] width 8 height 8
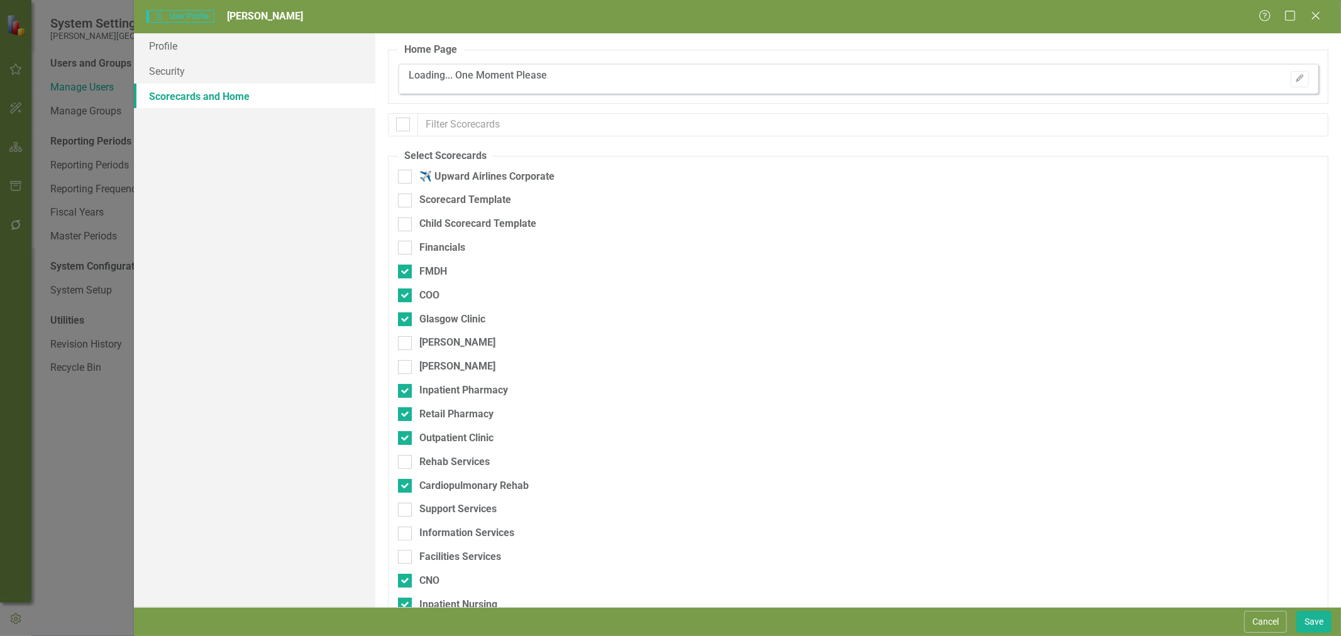
checkbox input "true"
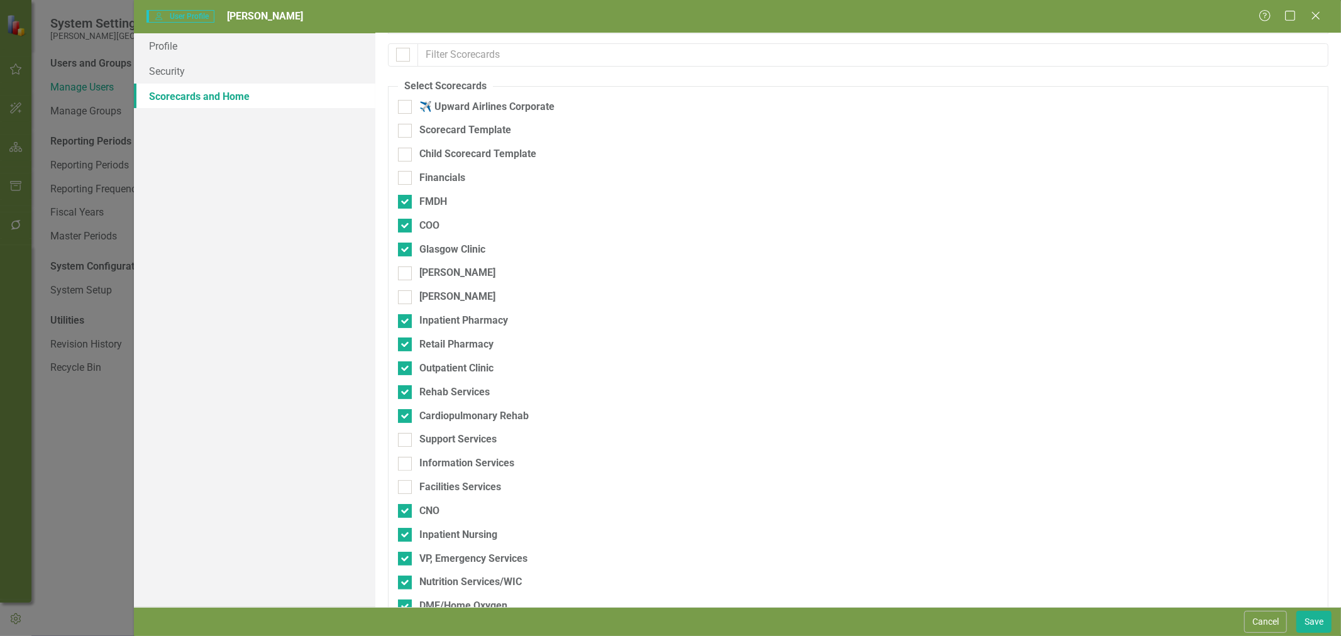
scroll to position [209, 0]
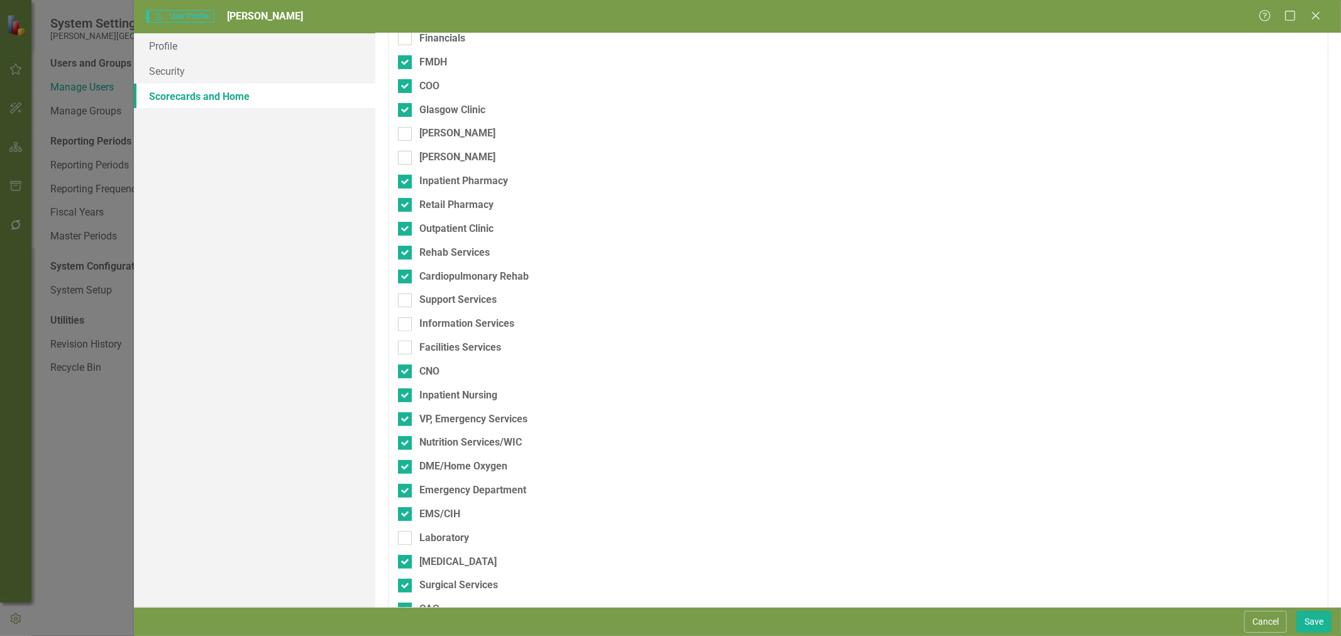
click at [467, 301] on div "Support Services" at bounding box center [457, 300] width 77 height 14
click at [406, 301] on input "Support Services" at bounding box center [402, 298] width 8 height 8
checkbox input "true"
click at [463, 321] on div "Information Services" at bounding box center [466, 324] width 95 height 14
click at [406, 321] on input "Information Services" at bounding box center [402, 322] width 8 height 8
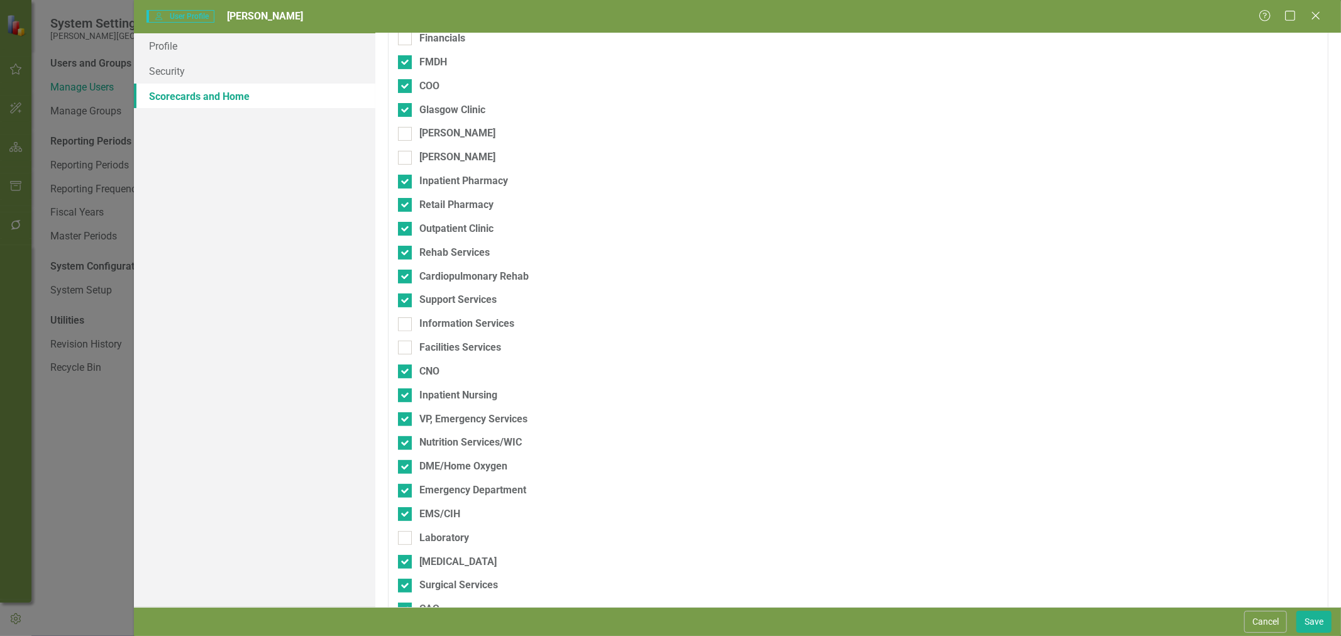
checkbox input "true"
click at [455, 346] on div "Facilities Services" at bounding box center [460, 348] width 82 height 14
click at [406, 346] on input "Facilities Services" at bounding box center [402, 345] width 8 height 8
checkbox input "true"
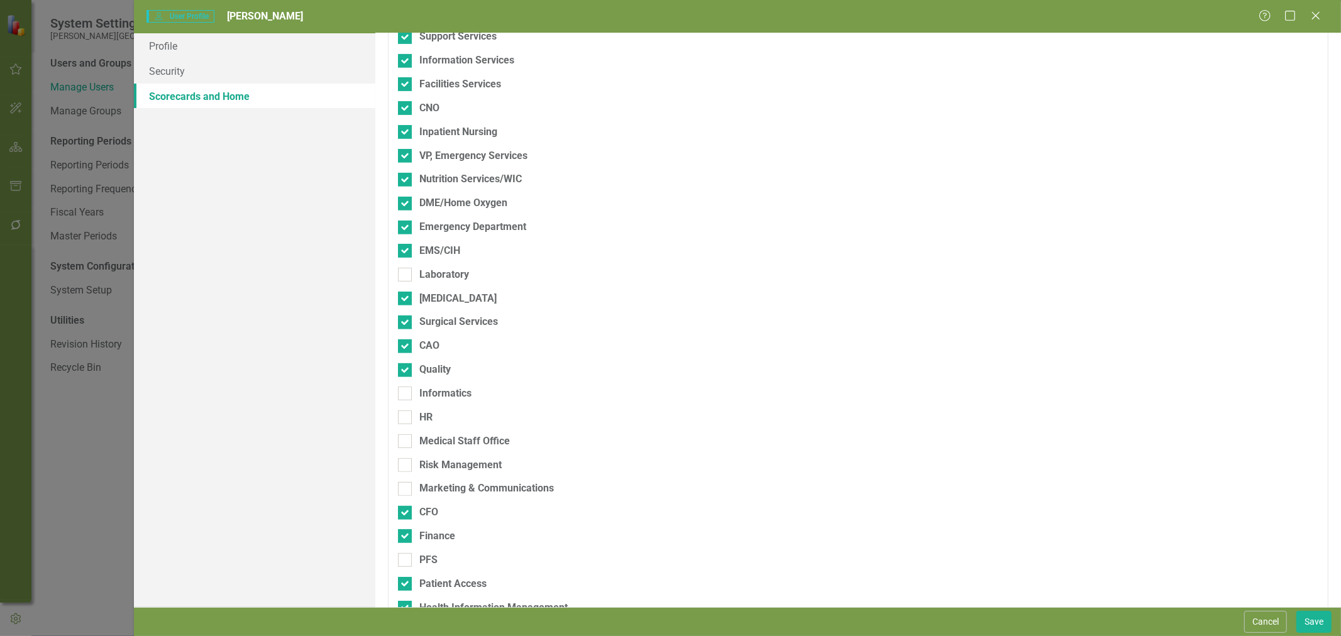
scroll to position [489, 0]
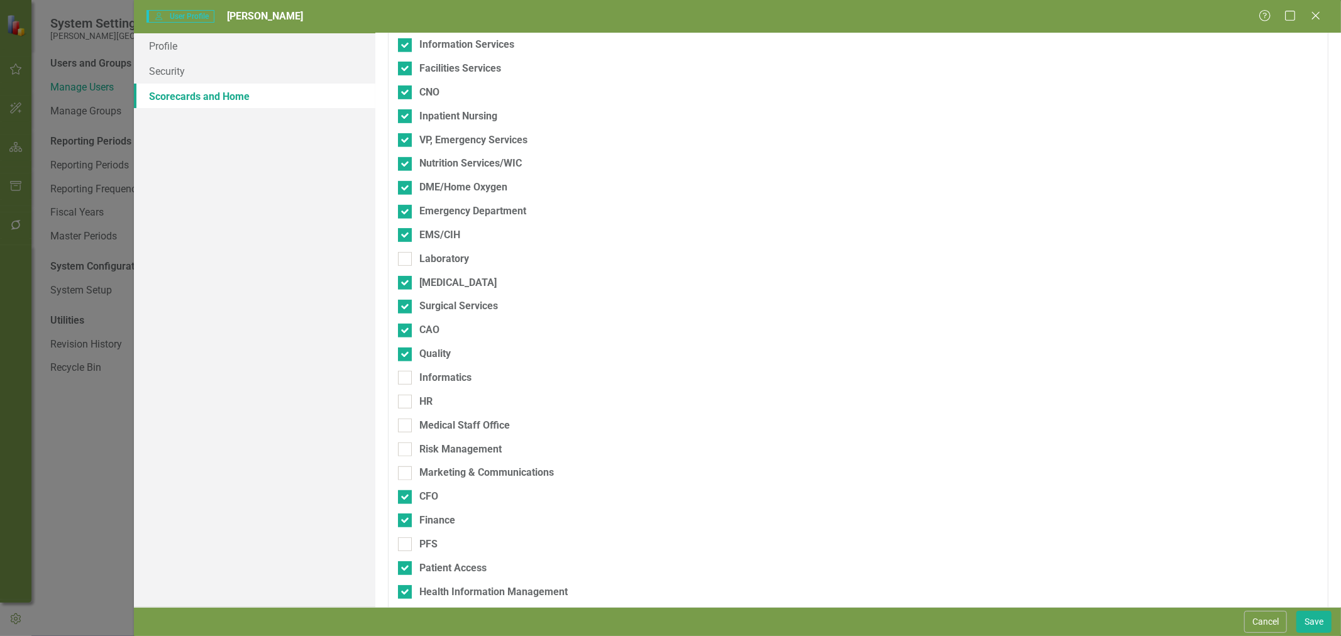
click at [434, 263] on div "Laboratory" at bounding box center [444, 259] width 50 height 14
click at [406, 260] on input "Laboratory" at bounding box center [402, 256] width 8 height 8
checkbox input "true"
click at [432, 373] on div "Informatics" at bounding box center [445, 378] width 52 height 14
click at [406, 373] on input "Informatics" at bounding box center [402, 375] width 8 height 8
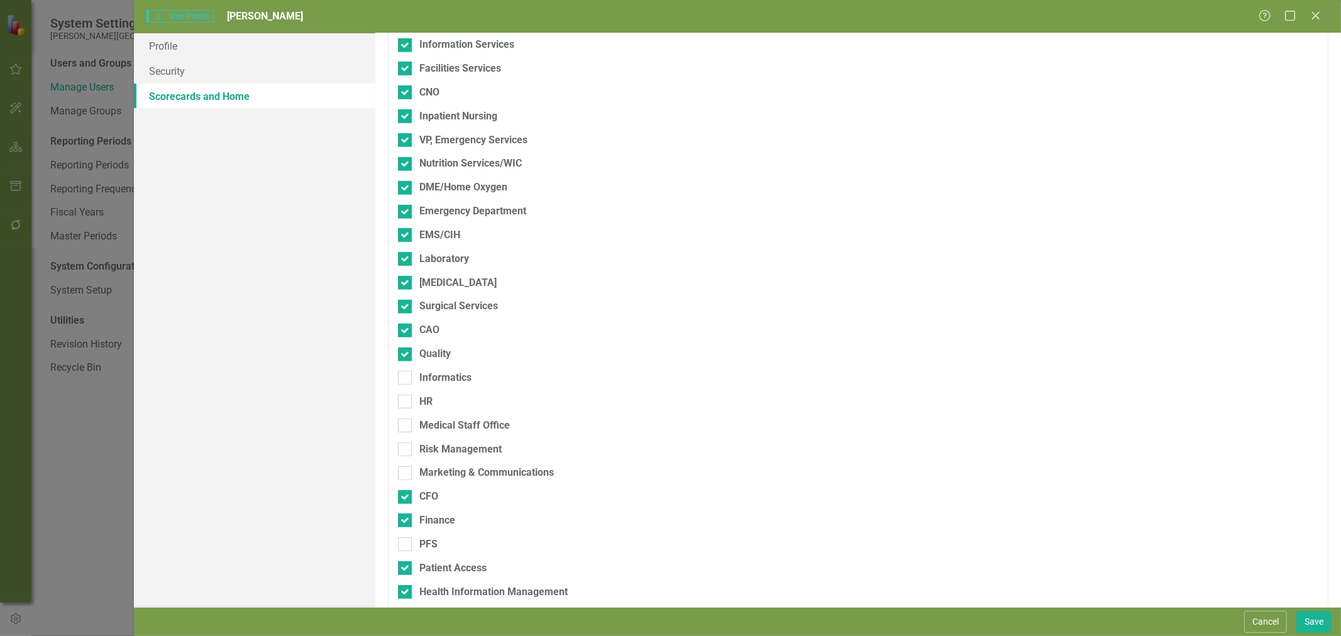
checkbox input "true"
click at [425, 411] on div "HR" at bounding box center [792, 407] width 789 height 24
click at [416, 392] on div "Informatics" at bounding box center [792, 383] width 789 height 24
click at [418, 401] on div "HR" at bounding box center [792, 402] width 789 height 14
click at [406, 401] on input "HR" at bounding box center [402, 399] width 8 height 8
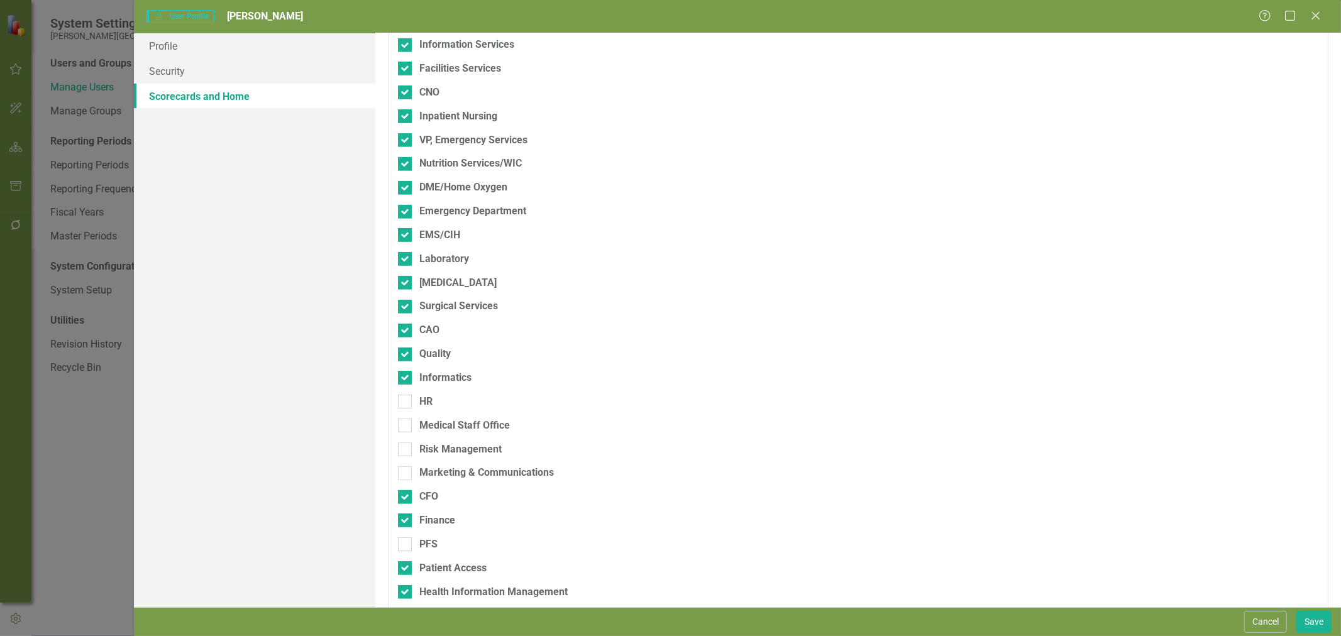
checkbox input "true"
click at [435, 420] on div "Medical Staff Office" at bounding box center [464, 426] width 91 height 14
click at [406, 420] on input "Medical Staff Office" at bounding box center [402, 423] width 8 height 8
checkbox input "true"
click at [435, 441] on div "Medical Staff Office" at bounding box center [792, 431] width 789 height 24
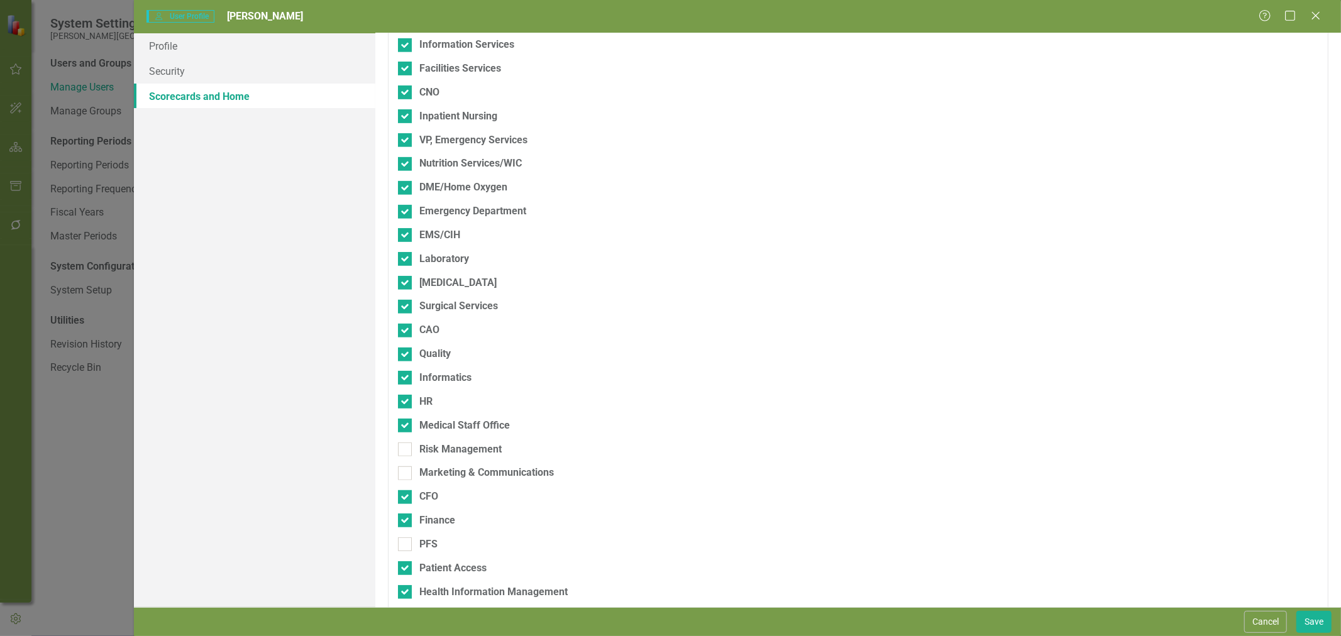
click at [435, 453] on div "Risk Management" at bounding box center [460, 450] width 82 height 14
click at [406, 451] on input "Risk Management" at bounding box center [402, 447] width 8 height 8
checkbox input "true"
click at [438, 470] on div "Marketing & Communications" at bounding box center [486, 473] width 135 height 14
click at [406, 470] on input "Marketing & Communications" at bounding box center [402, 471] width 8 height 8
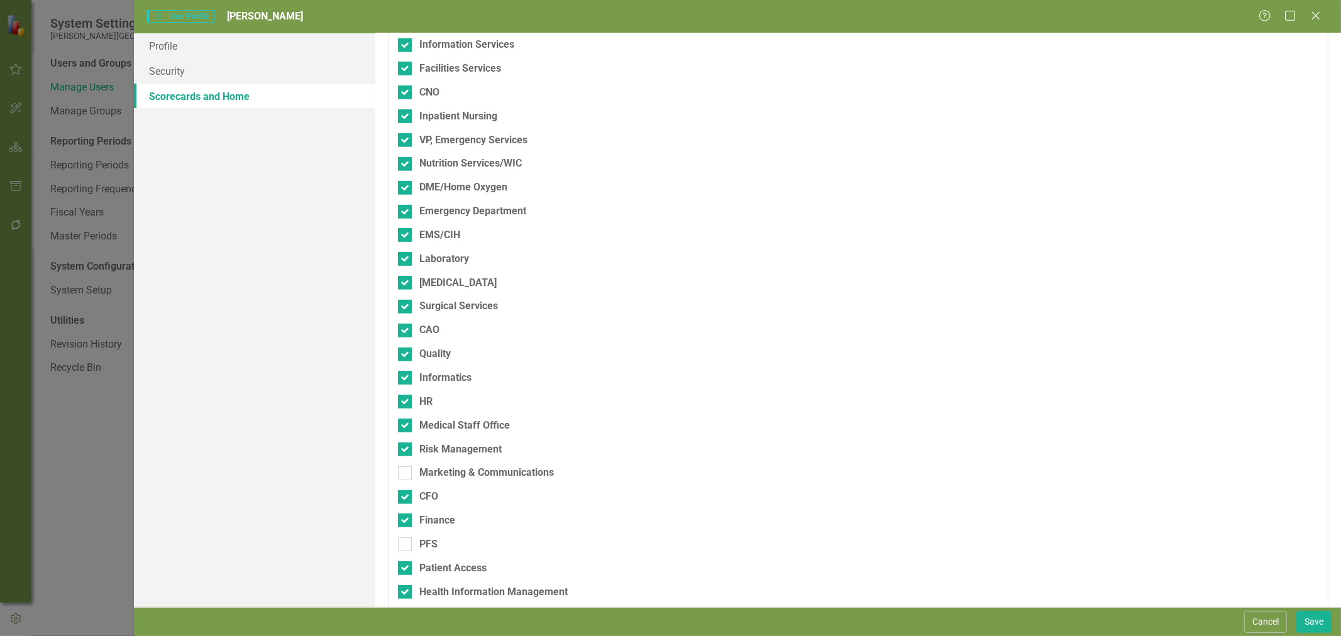
checkbox input "true"
click at [423, 548] on div "PFS" at bounding box center [428, 545] width 18 height 14
click at [406, 546] on input "PFS" at bounding box center [402, 542] width 8 height 8
checkbox input "true"
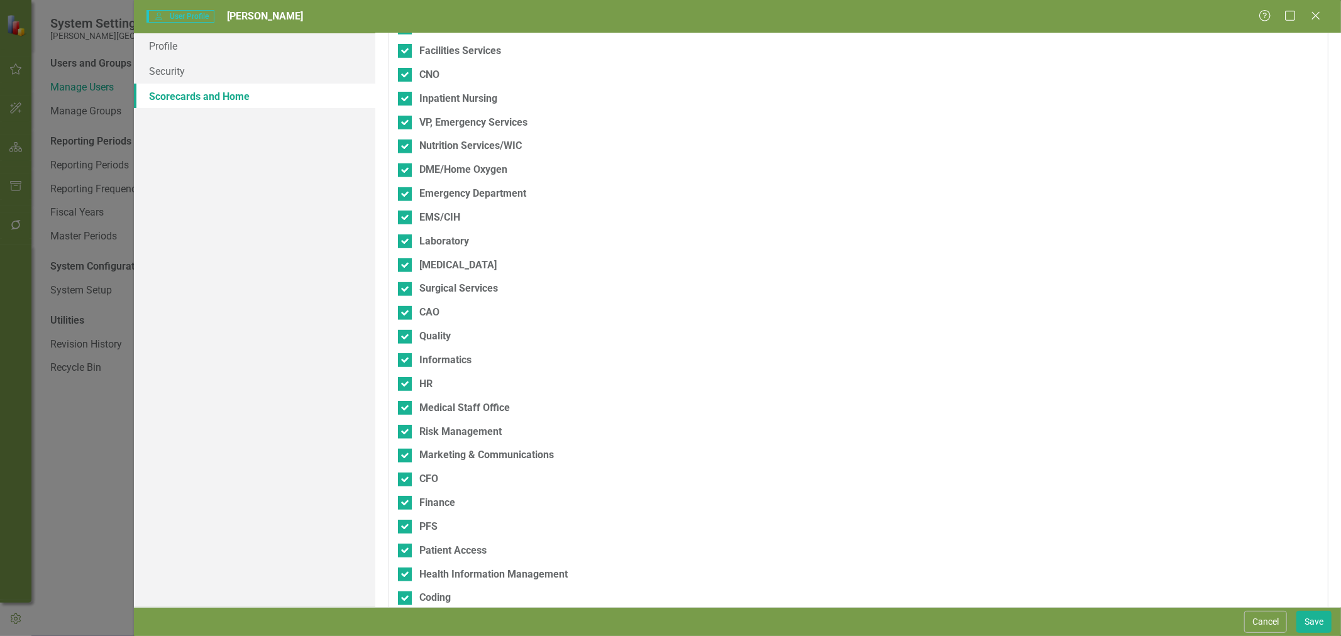
scroll to position [524, 0]
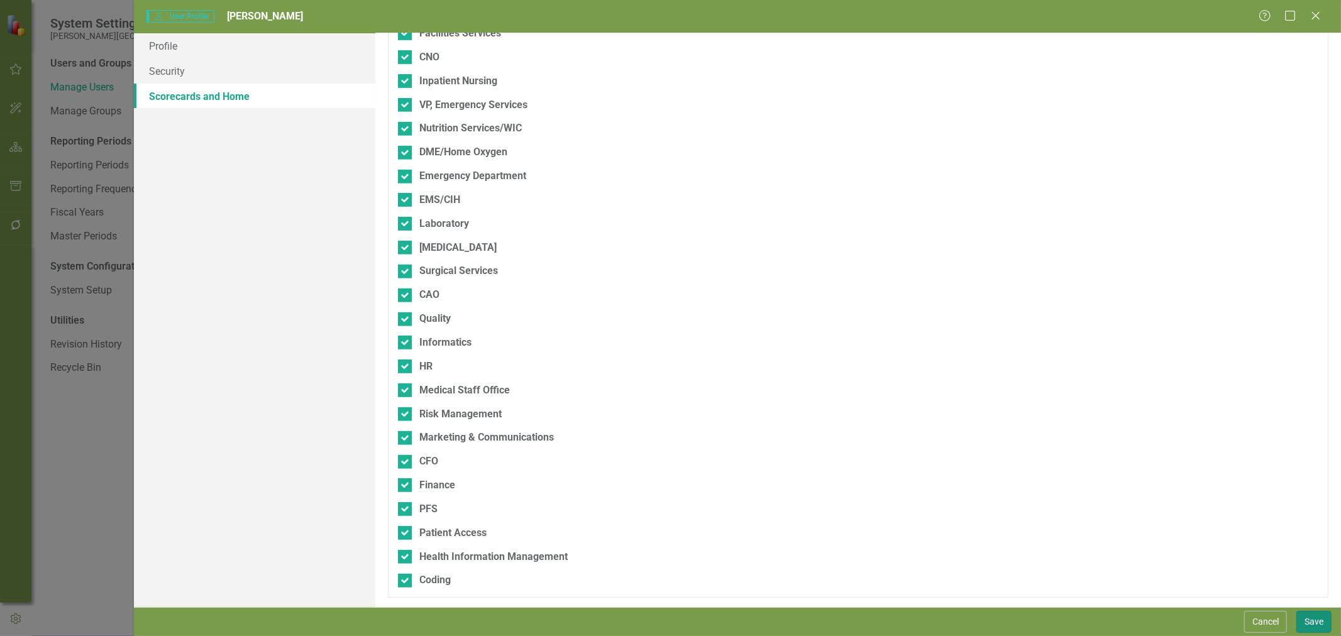
click at [1304, 621] on button "Save" at bounding box center [1314, 622] width 35 height 22
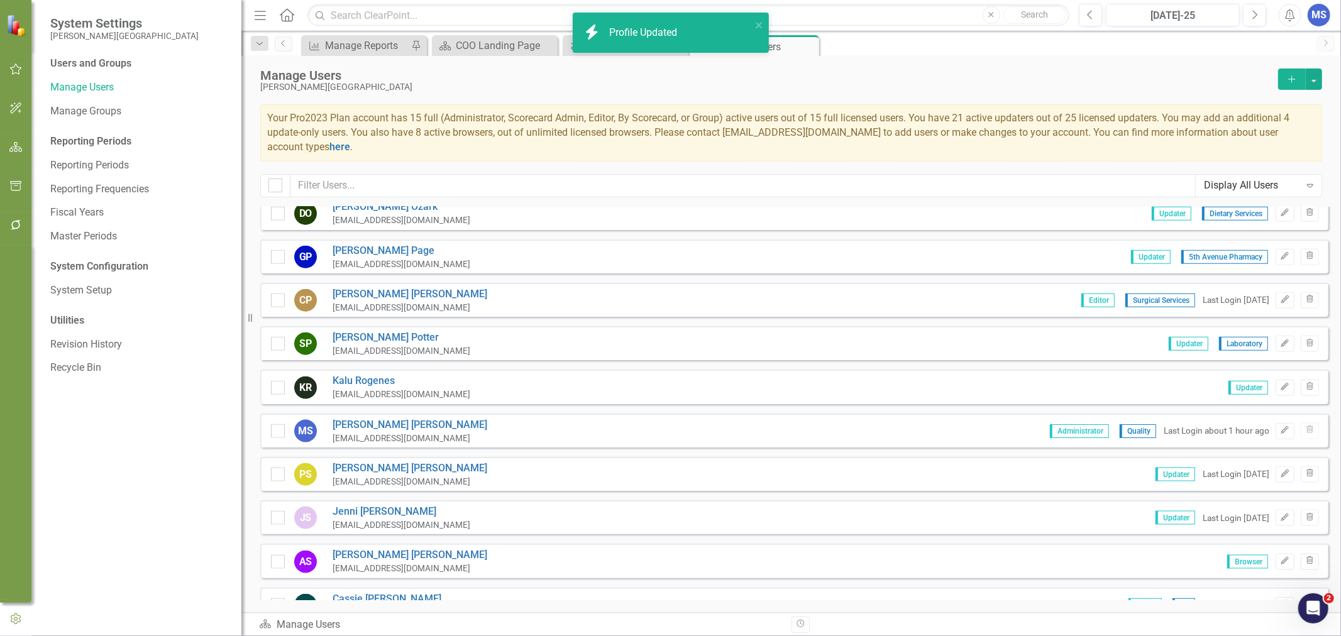
scroll to position [1327, 0]
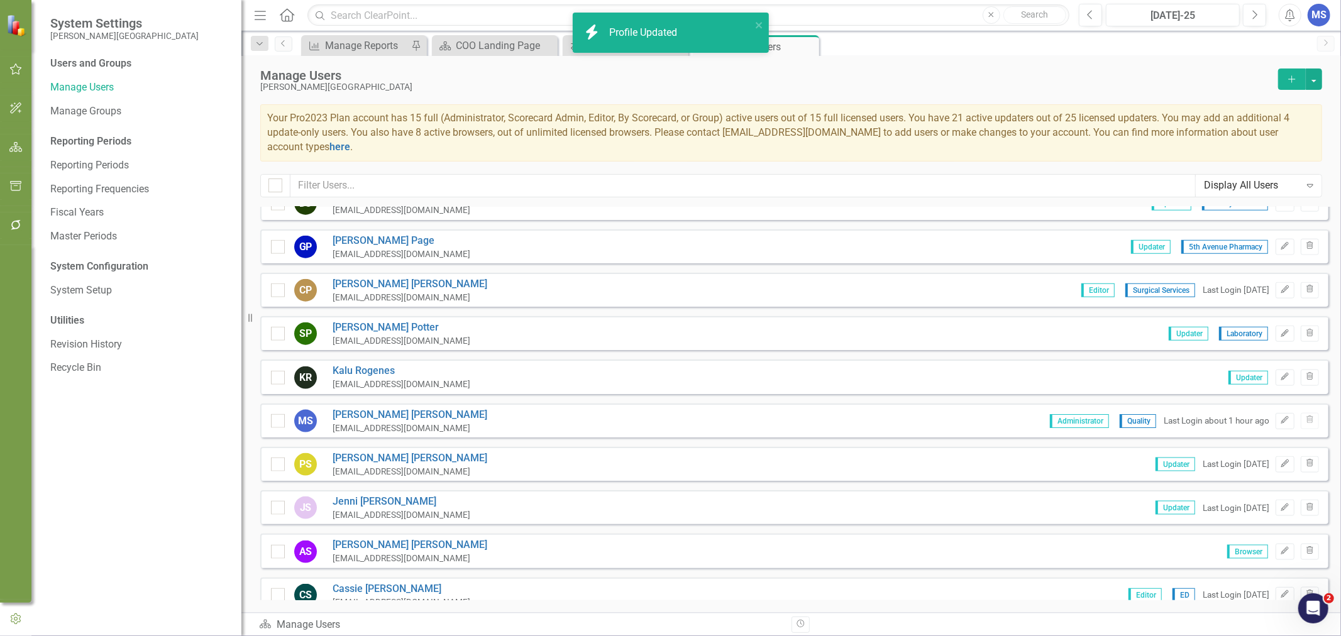
click at [368, 452] on link "Patti Sibley" at bounding box center [410, 459] width 155 height 14
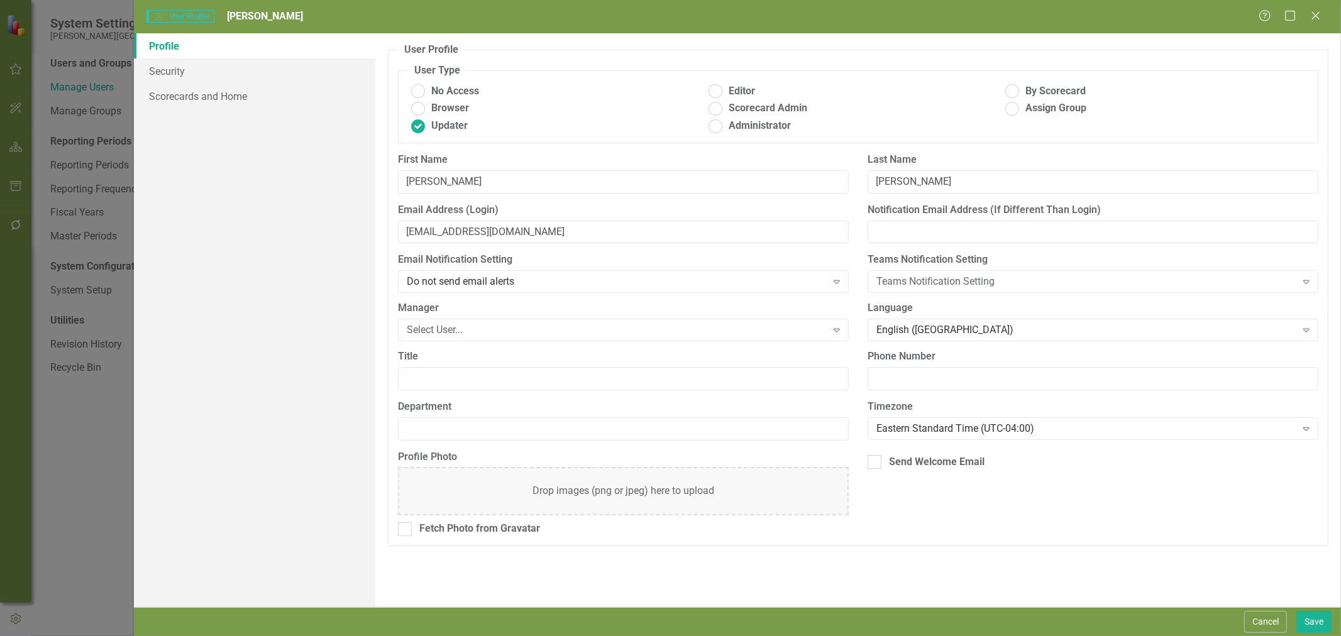
click at [460, 334] on div "Select User..." at bounding box center [616, 330] width 419 height 14
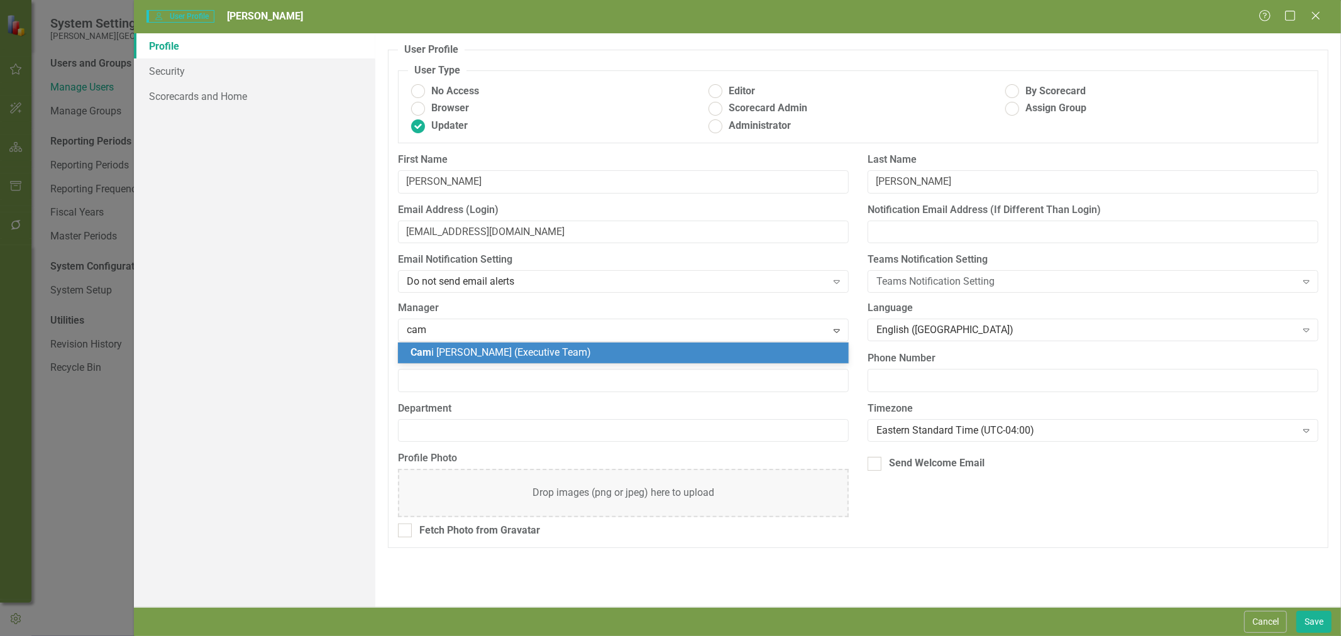
type input "cami"
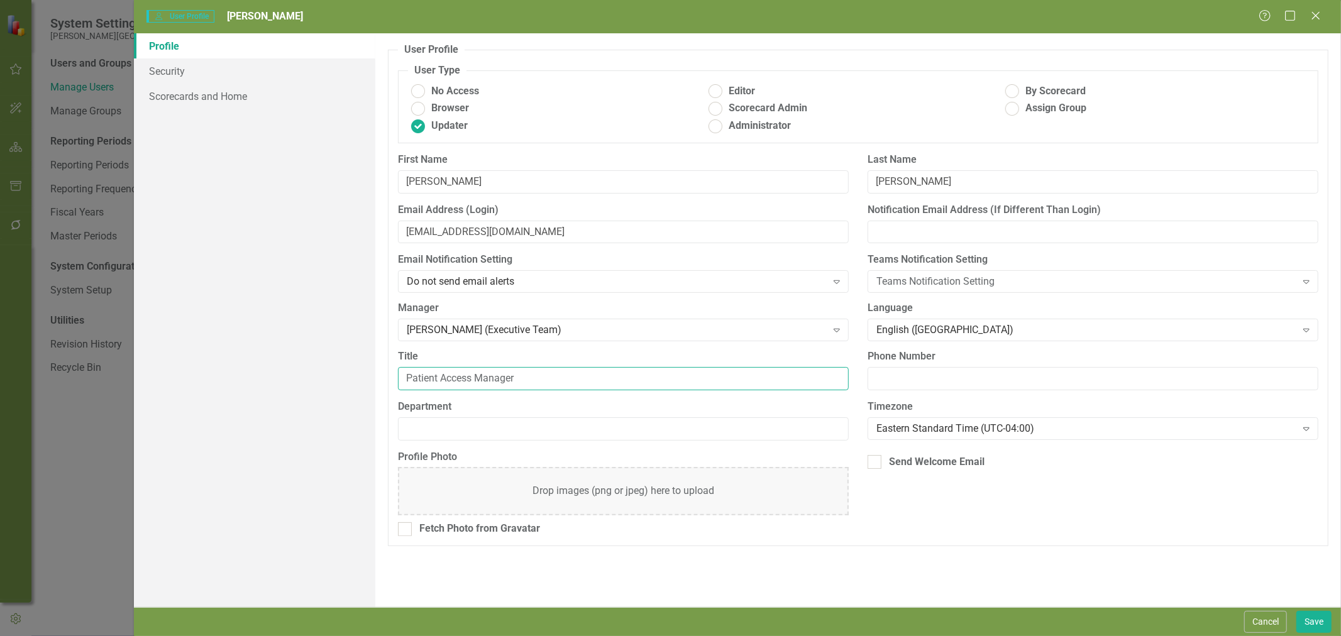
type input "Patient Access Manager"
type input "Patient Access"
click at [971, 426] on div "Eastern Standard Time (UTC-04:00)" at bounding box center [1086, 428] width 419 height 14
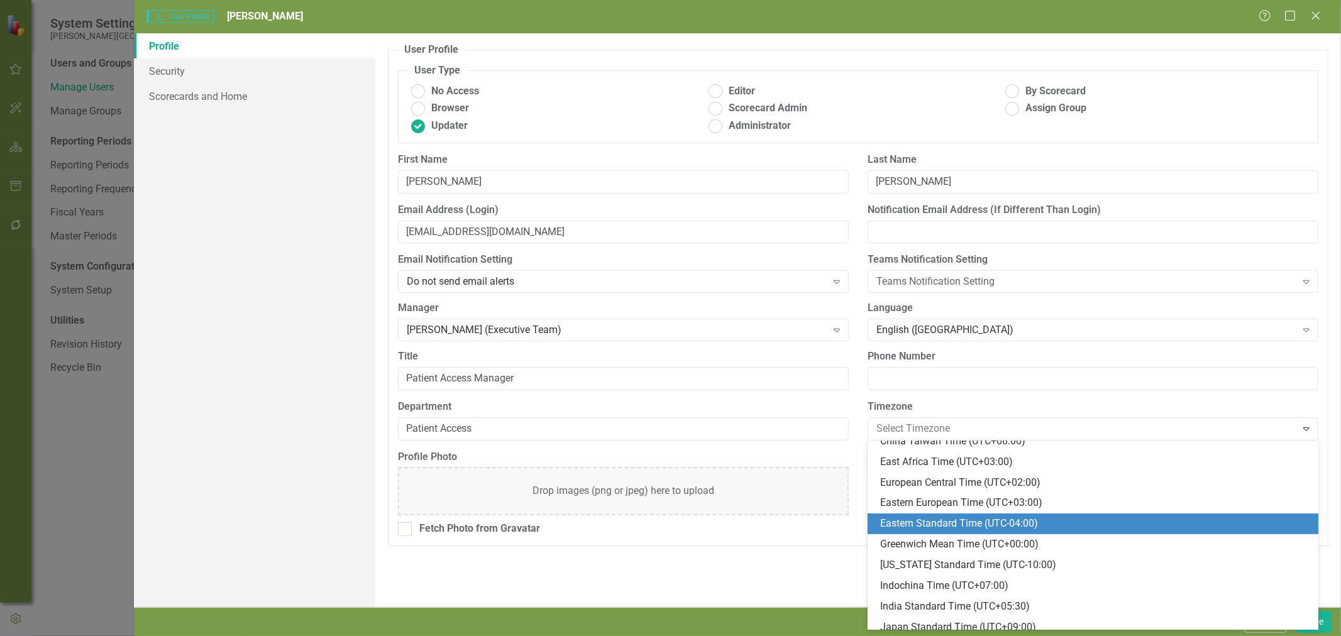
scroll to position [310, 0]
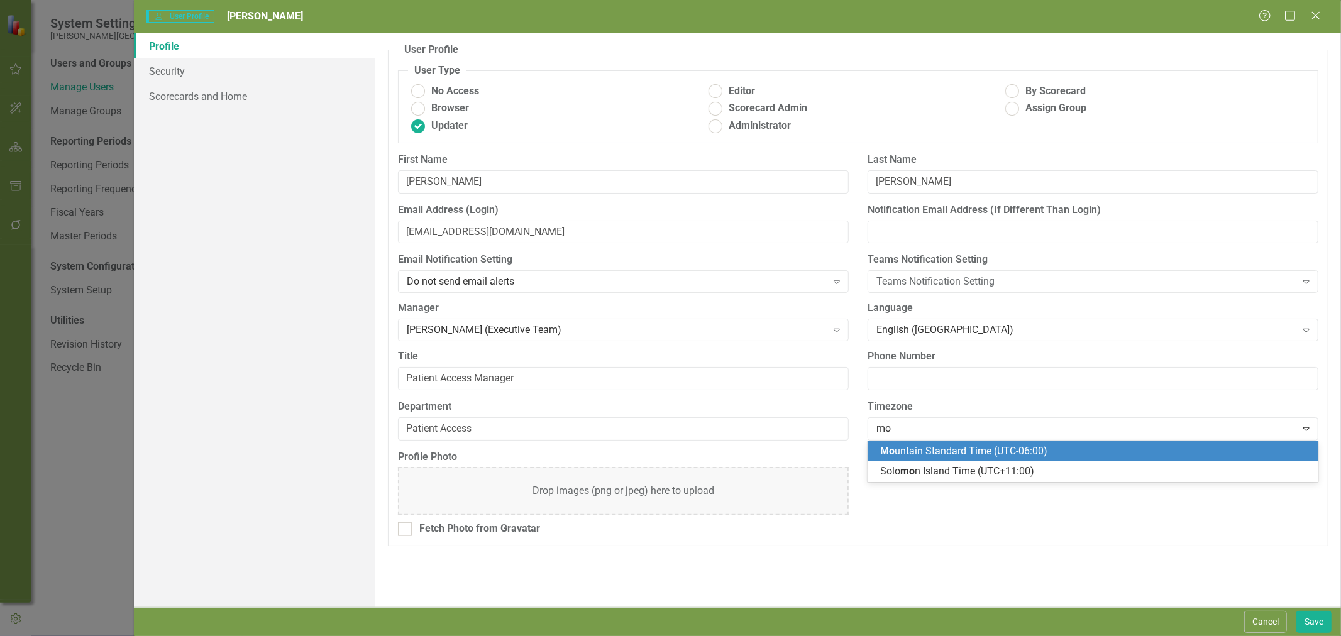
type input "mou"
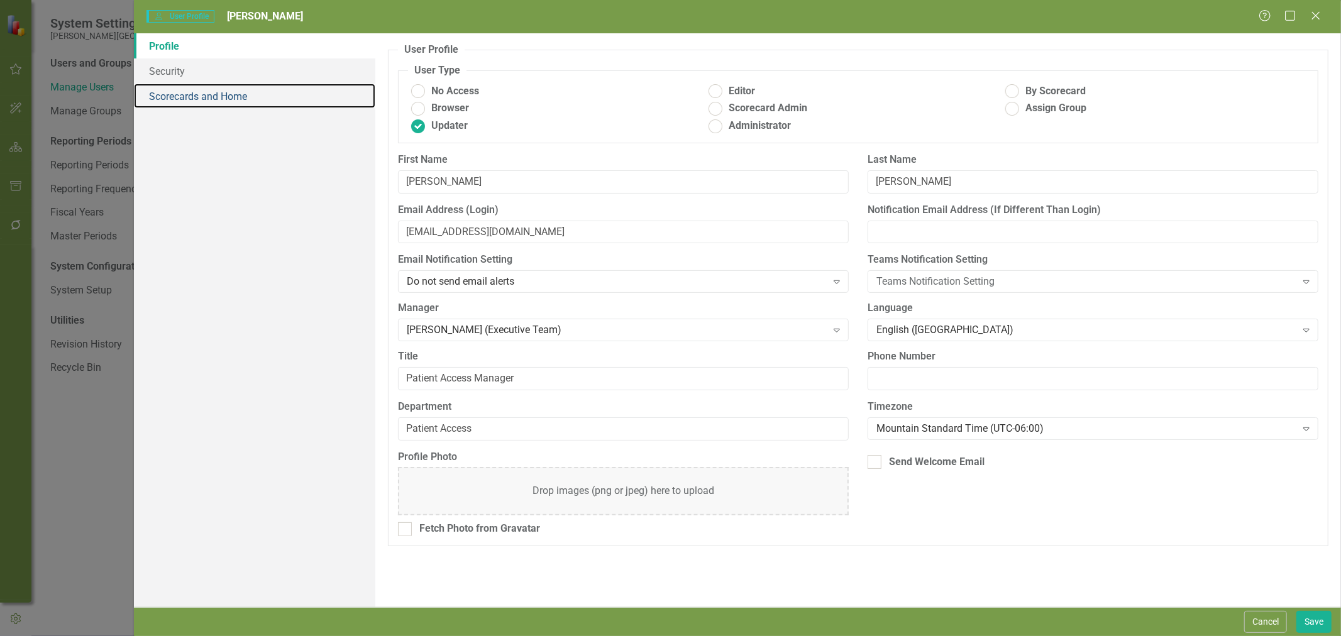
click at [174, 107] on link "Scorecards and Home" at bounding box center [254, 96] width 241 height 25
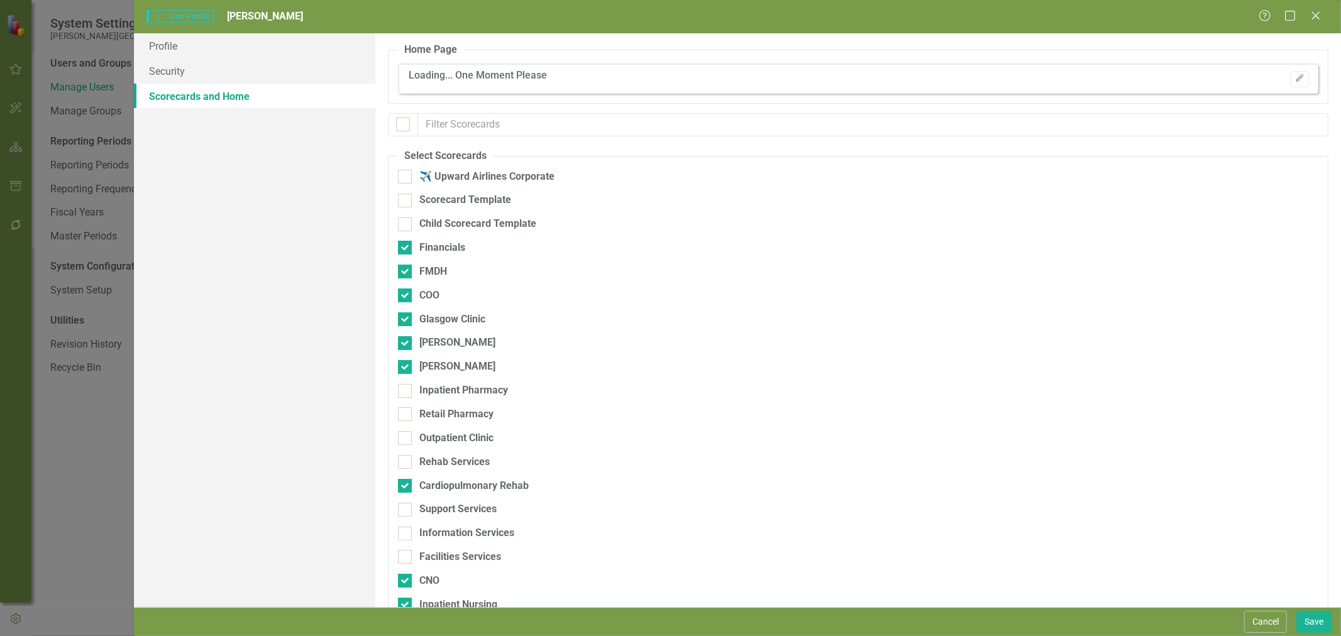
click at [449, 249] on div "Financials" at bounding box center [442, 248] width 46 height 14
click at [406, 249] on input "Financials" at bounding box center [402, 245] width 8 height 8
checkbox input "false"
click at [450, 368] on div "[PERSON_NAME]" at bounding box center [457, 367] width 76 height 14
click at [406, 368] on input "[PERSON_NAME]" at bounding box center [402, 364] width 8 height 8
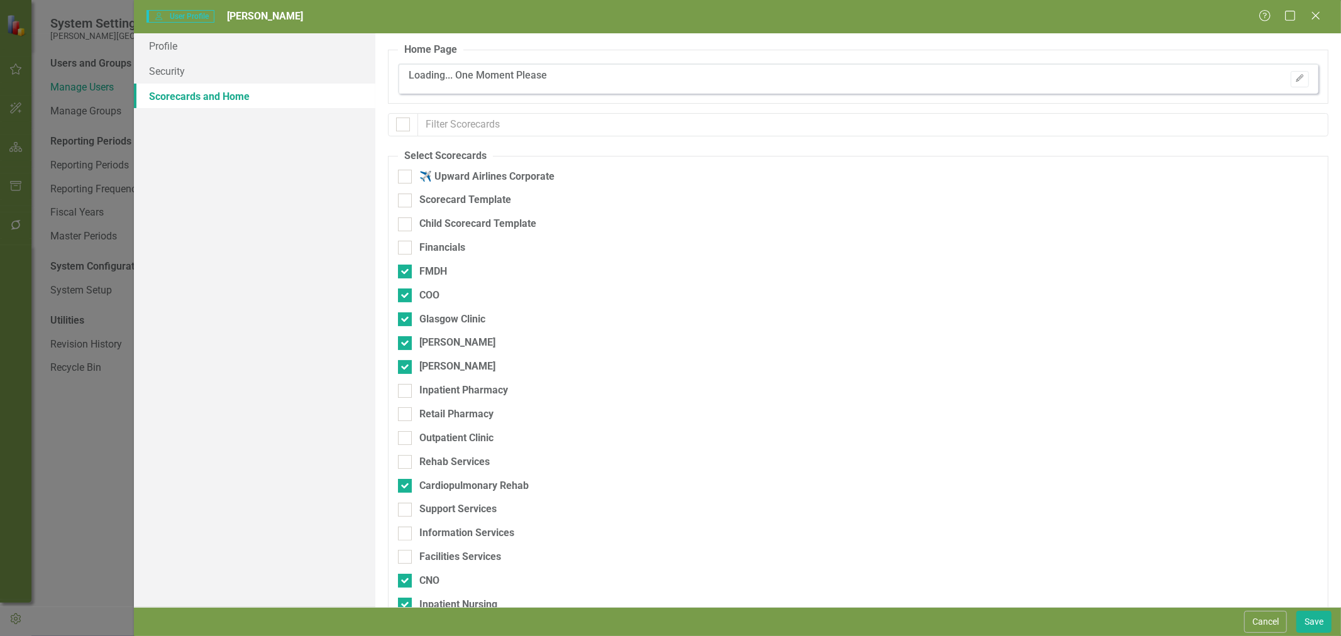
checkbox input "false"
click at [449, 344] on div "[PERSON_NAME]" at bounding box center [457, 343] width 76 height 14
click at [406, 344] on input "[PERSON_NAME]" at bounding box center [402, 340] width 8 height 8
checkbox input "false"
click at [453, 389] on div "Inpatient Pharmacy" at bounding box center [463, 391] width 89 height 14
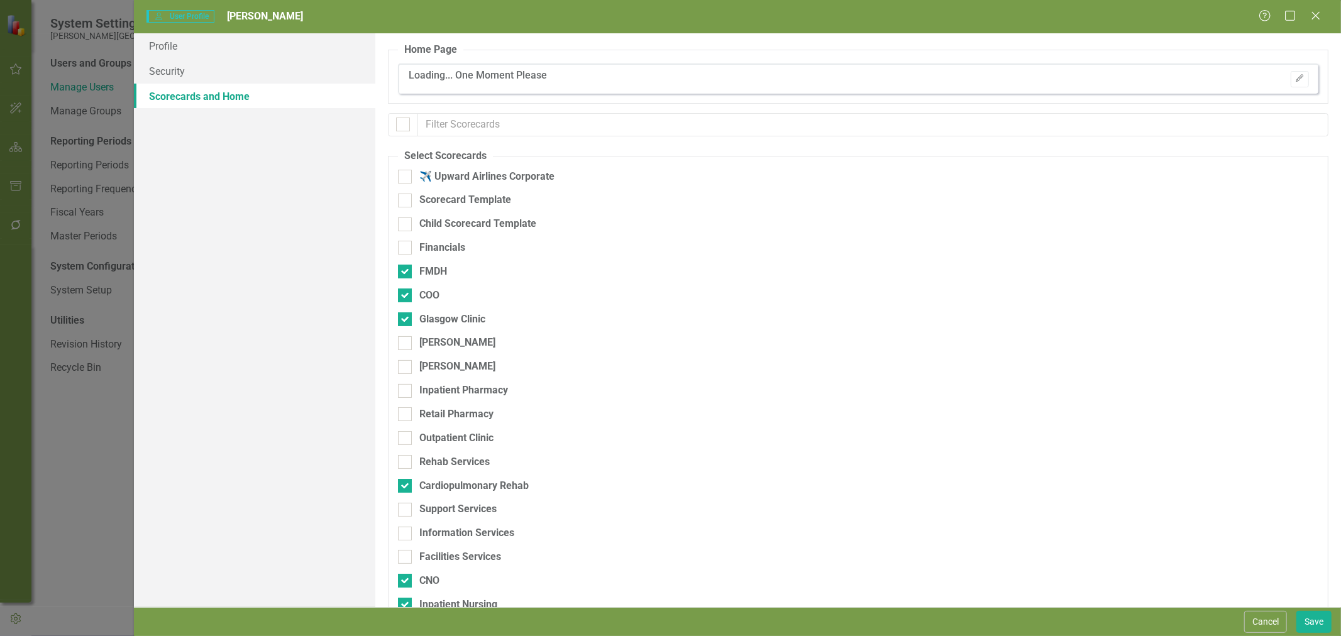
click at [406, 389] on input "Inpatient Pharmacy" at bounding box center [402, 388] width 8 height 8
checkbox input "true"
click at [452, 419] on div "Retail Pharmacy" at bounding box center [456, 414] width 74 height 14
click at [406, 416] on input "Retail Pharmacy" at bounding box center [402, 411] width 8 height 8
checkbox input "true"
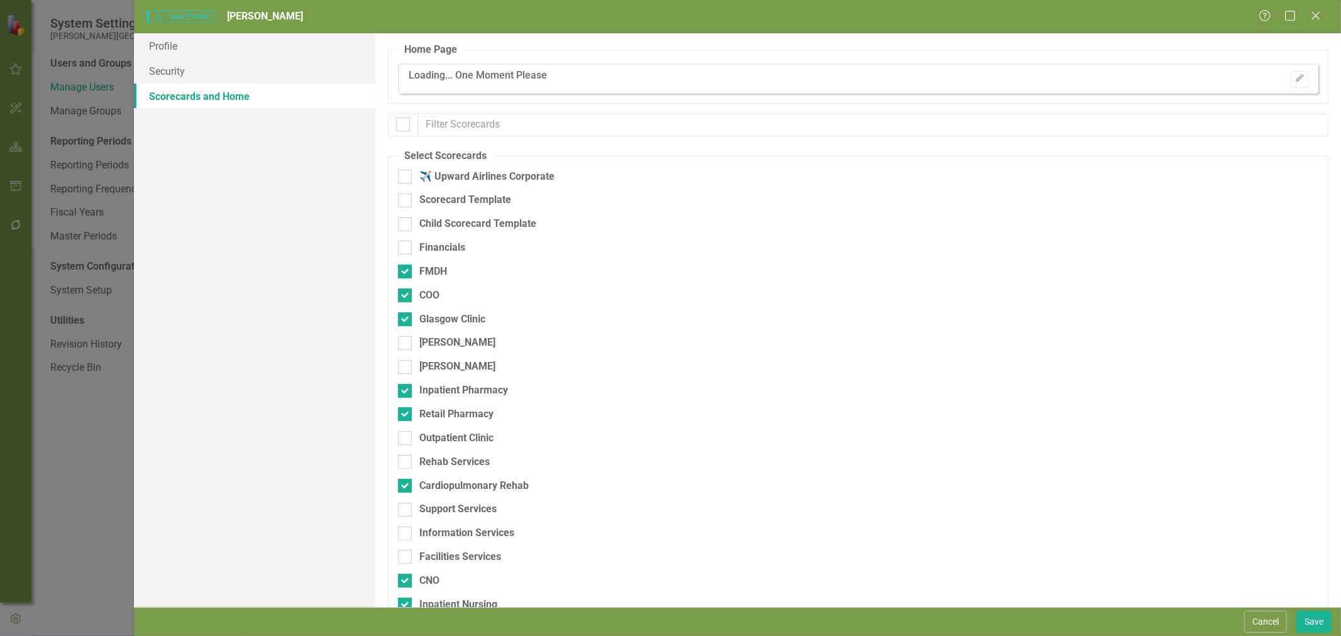
click at [451, 433] on div "Outpatient Clinic" at bounding box center [456, 438] width 74 height 14
click at [406, 433] on input "Outpatient Clinic" at bounding box center [402, 435] width 8 height 8
checkbox input "true"
click at [451, 455] on div "Rehab Services" at bounding box center [454, 462] width 70 height 14
click at [406, 455] on input "Rehab Services" at bounding box center [402, 459] width 8 height 8
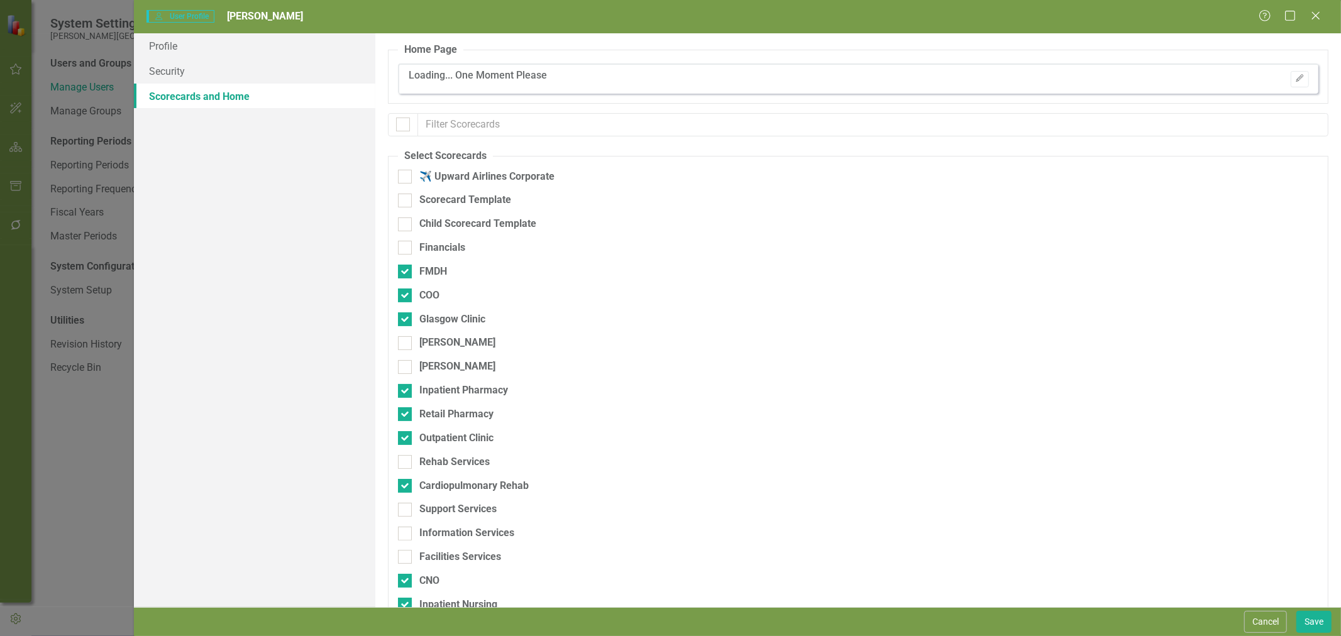
checkbox input "true"
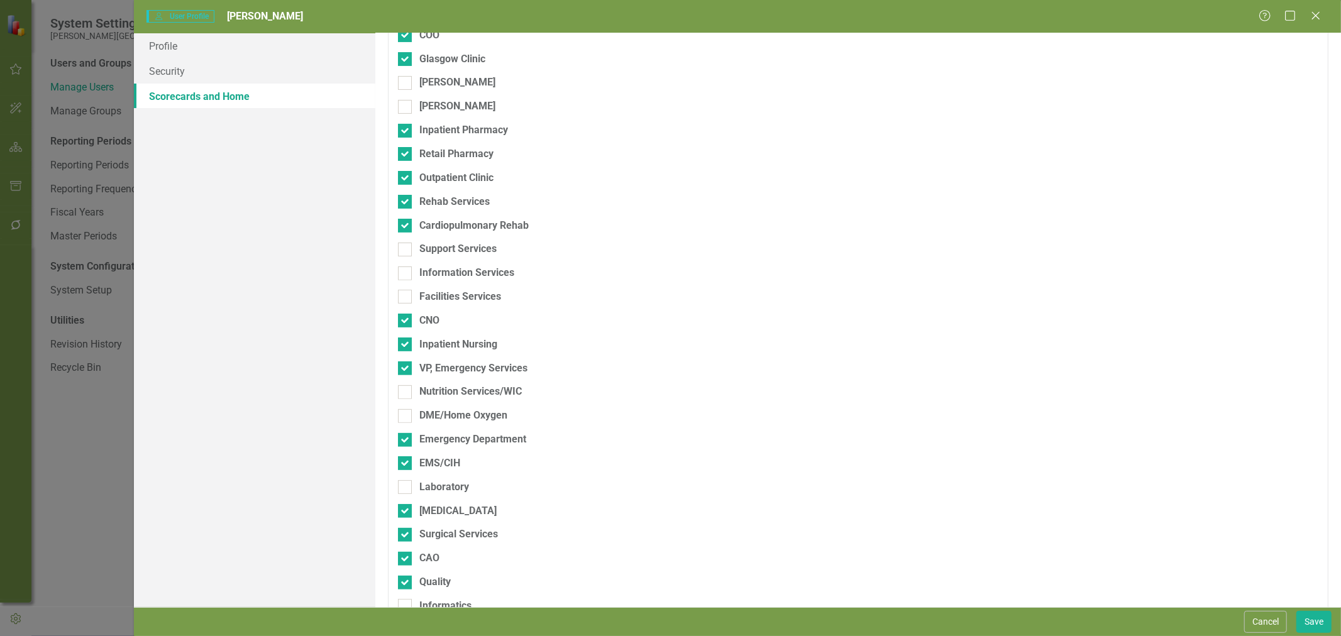
scroll to position [279, 0]
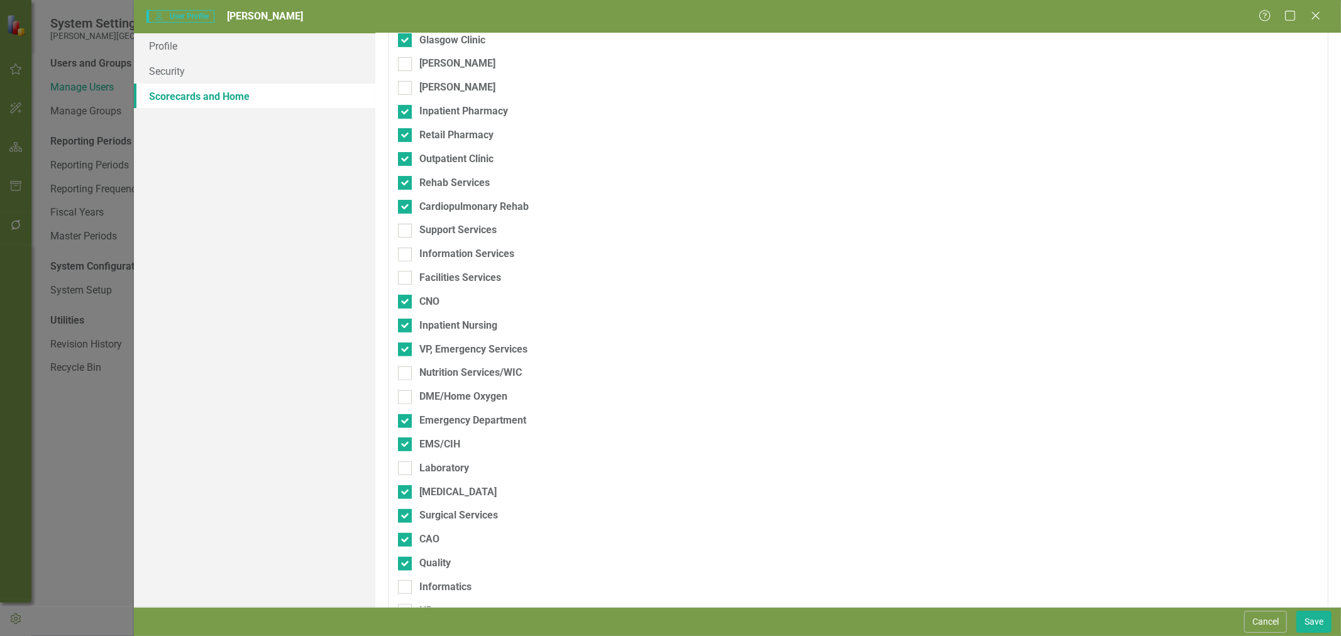
click at [438, 229] on div "Support Services" at bounding box center [457, 230] width 77 height 14
click at [406, 229] on input "Support Services" at bounding box center [402, 228] width 8 height 8
checkbox input "true"
click at [436, 263] on div "Information Services" at bounding box center [792, 259] width 789 height 24
click at [433, 255] on div "Information Services" at bounding box center [466, 254] width 95 height 14
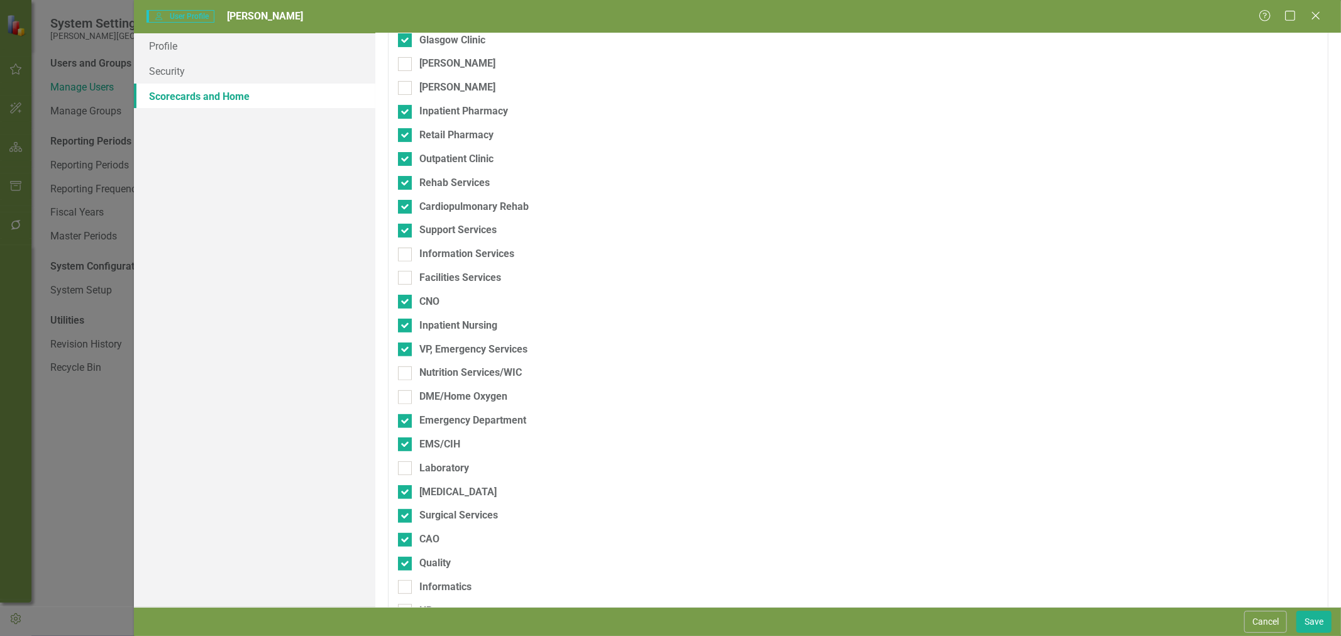
click at [406, 255] on input "Information Services" at bounding box center [402, 252] width 8 height 8
checkbox input "true"
click at [433, 280] on div "Facilities Services" at bounding box center [460, 278] width 82 height 14
click at [406, 279] on input "Facilities Services" at bounding box center [402, 275] width 8 height 8
checkbox input "true"
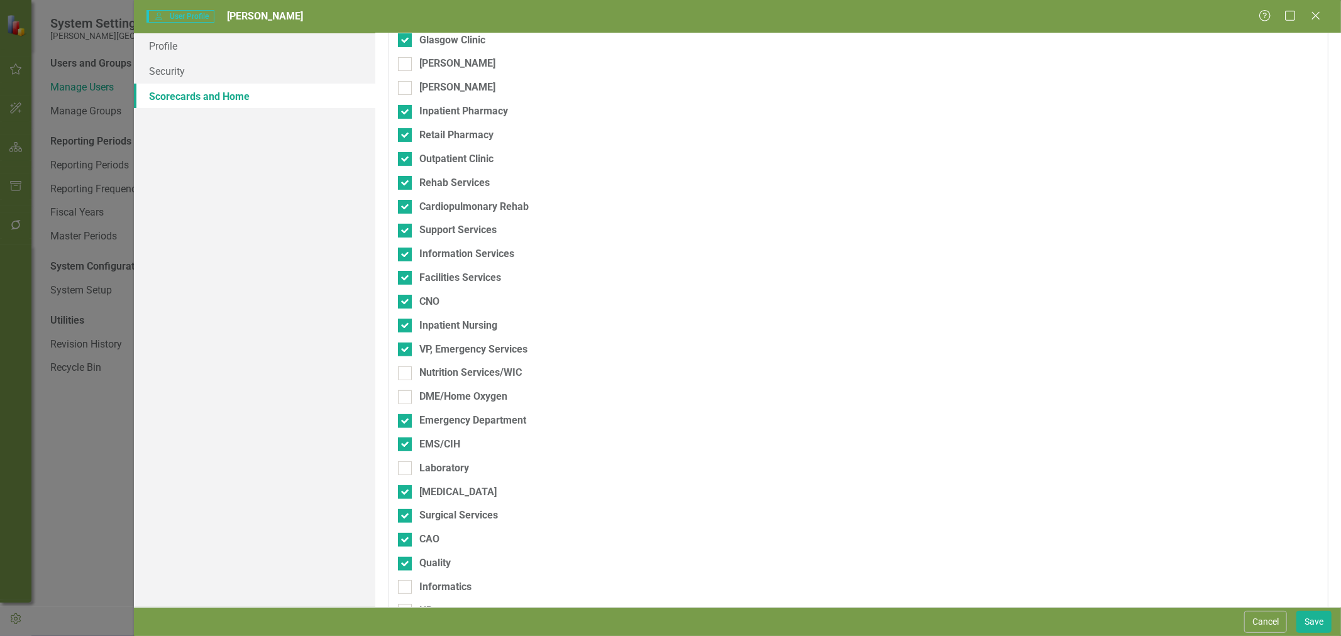
click at [435, 367] on div "Nutrition Services/WIC" at bounding box center [470, 373] width 103 height 14
click at [406, 367] on input "Nutrition Services/WIC" at bounding box center [402, 371] width 8 height 8
checkbox input "true"
click at [438, 394] on div "DME/Home Oxygen" at bounding box center [463, 397] width 88 height 14
click at [406, 394] on input "DME/Home Oxygen" at bounding box center [402, 395] width 8 height 8
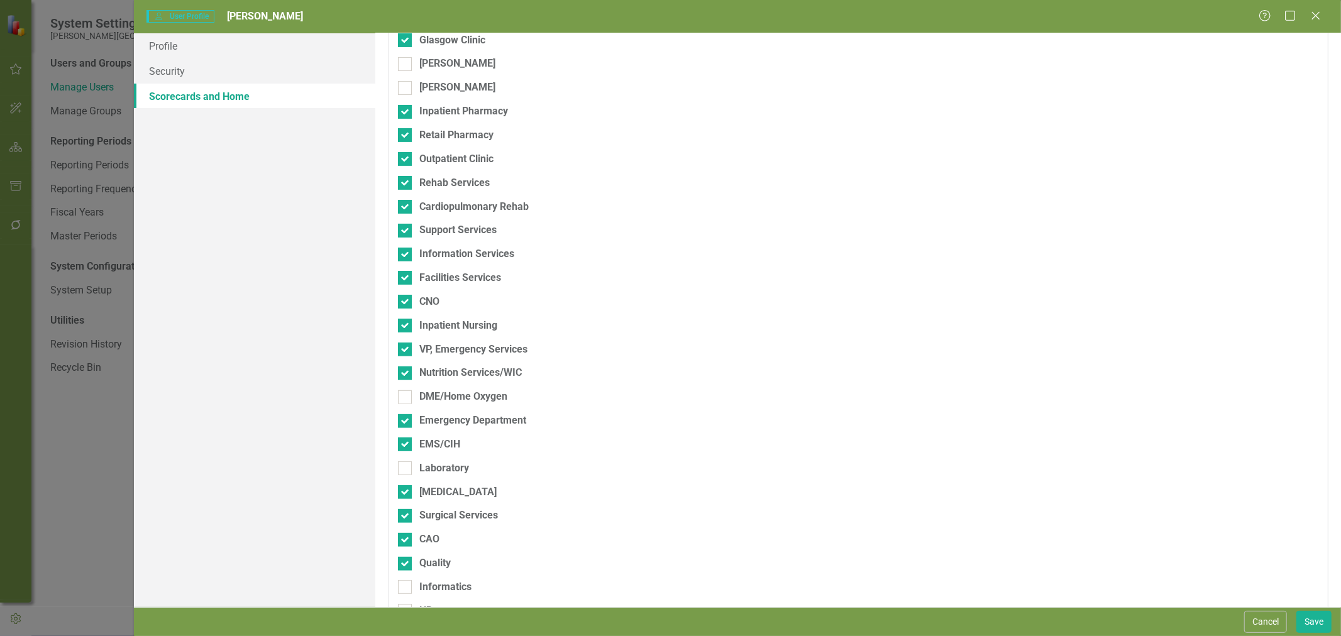
checkbox input "true"
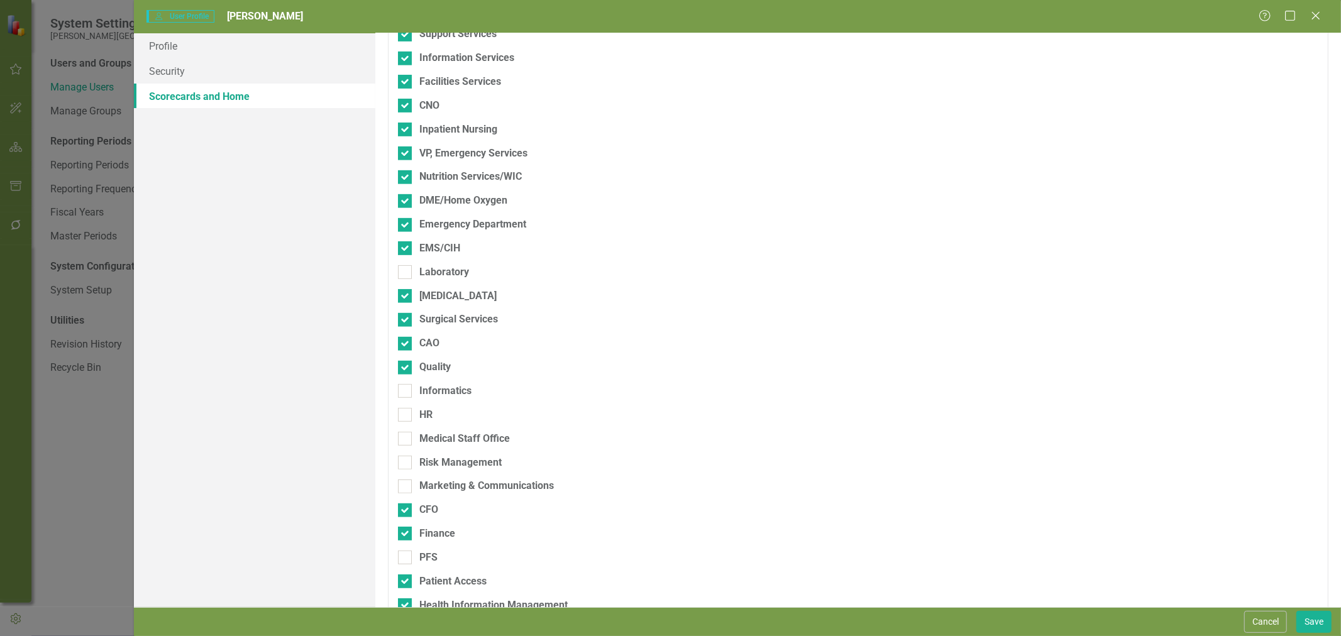
scroll to position [524, 0]
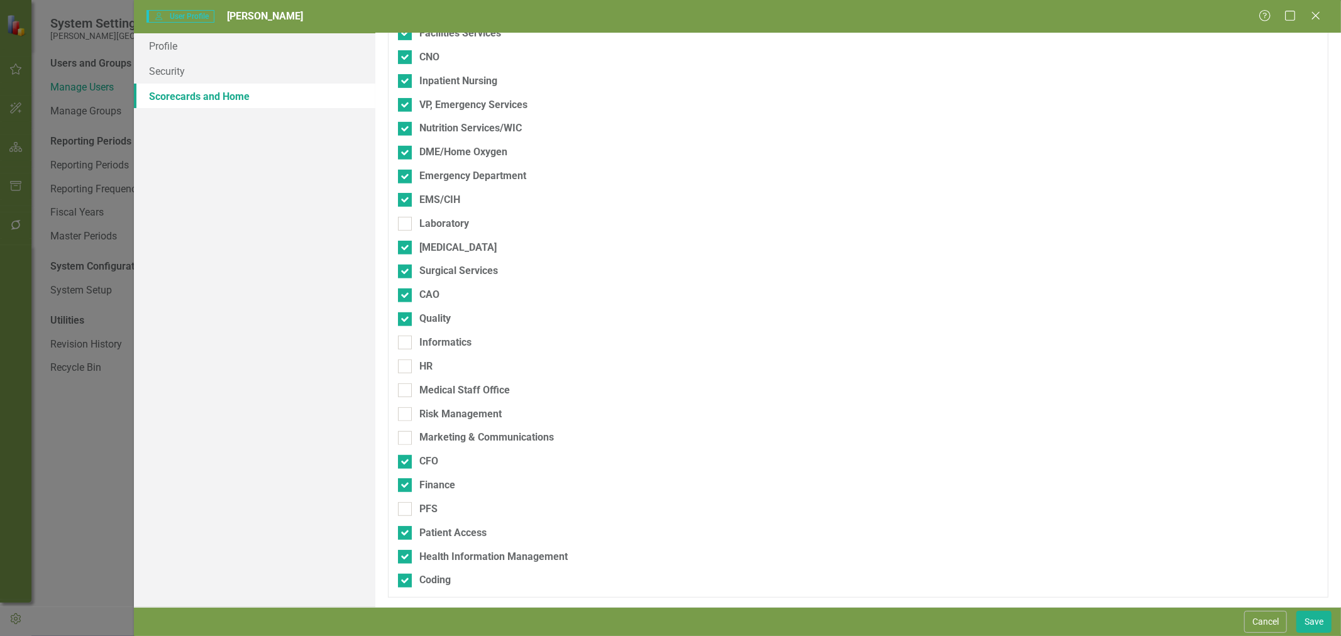
click at [419, 223] on div "Laboratory" at bounding box center [444, 224] width 50 height 14
click at [406, 223] on input "Laboratory" at bounding box center [402, 221] width 8 height 8
checkbox input "true"
click at [419, 337] on div "Informatics" at bounding box center [445, 343] width 52 height 14
click at [406, 337] on input "Informatics" at bounding box center [402, 340] width 8 height 8
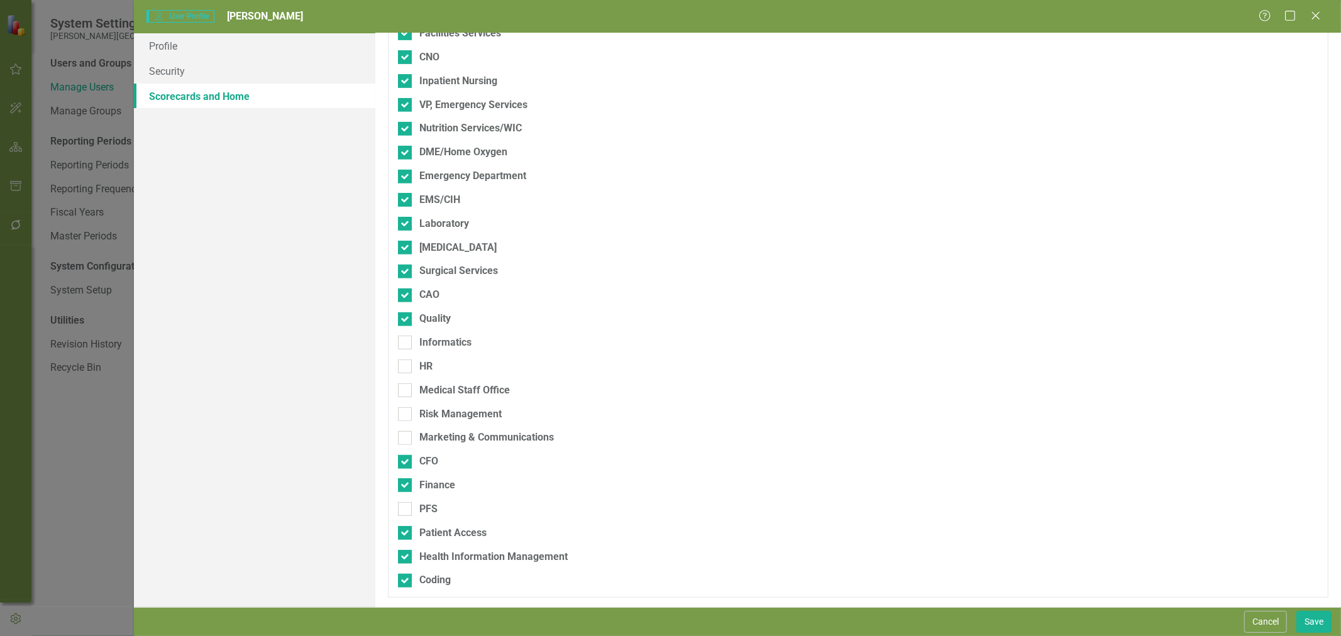
checkbox input "true"
click at [419, 367] on div "HR" at bounding box center [425, 367] width 13 height 14
click at [406, 367] on input "HR" at bounding box center [402, 364] width 8 height 8
checkbox input "true"
click at [419, 385] on div "Medical Staff Office" at bounding box center [464, 391] width 91 height 14
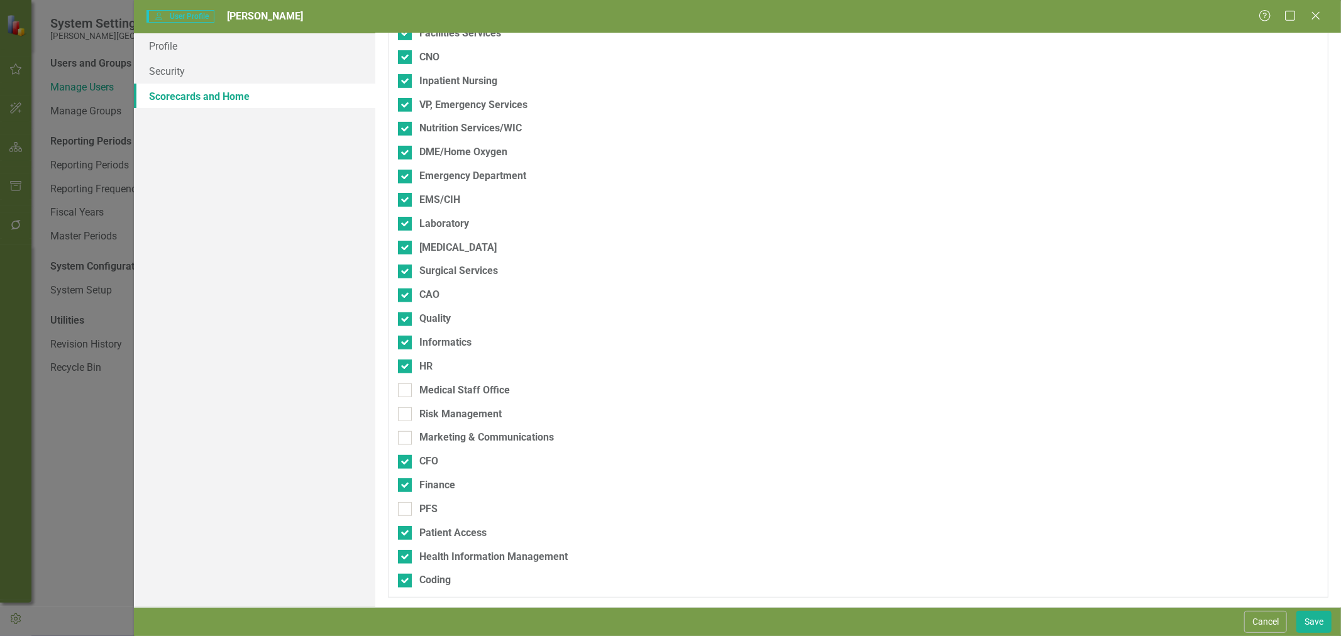
click at [406, 385] on input "Medical Staff Office" at bounding box center [402, 388] width 8 height 8
checkbox input "true"
click at [423, 411] on div "Risk Management" at bounding box center [460, 414] width 82 height 14
click at [406, 411] on input "Risk Management" at bounding box center [402, 411] width 8 height 8
checkbox input "true"
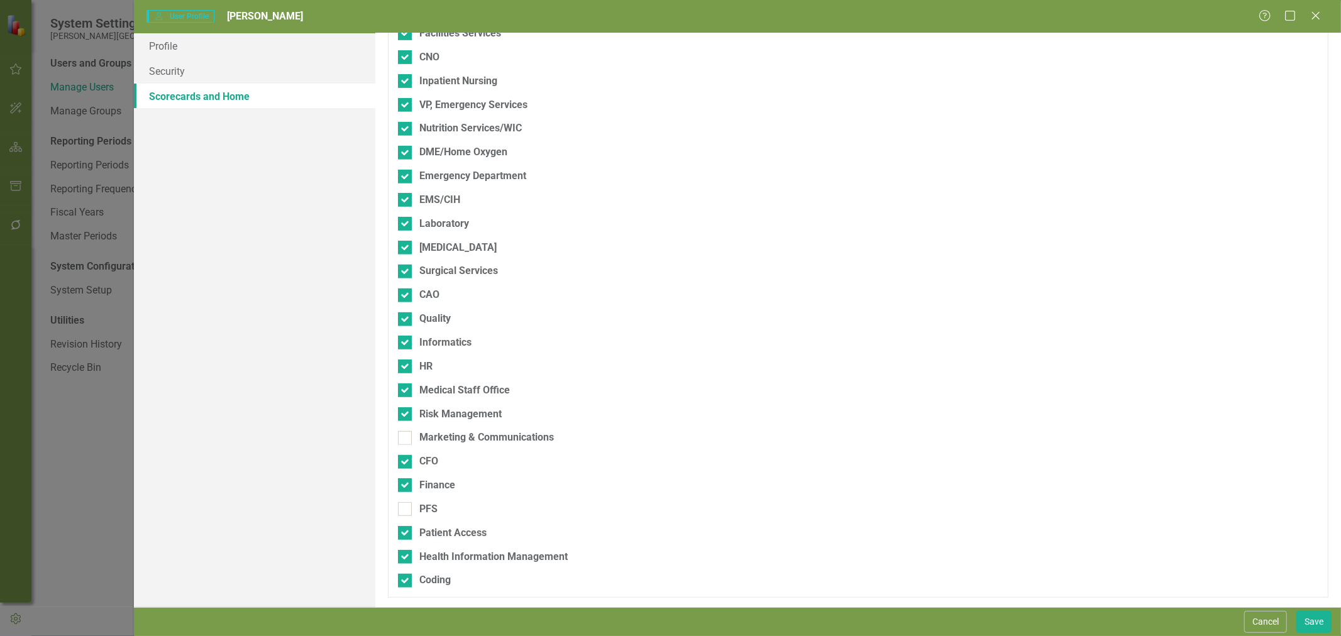
click at [428, 439] on div "Marketing & Communications" at bounding box center [486, 438] width 135 height 14
click at [406, 439] on input "Marketing & Communications" at bounding box center [402, 435] width 8 height 8
checkbox input "true"
click at [431, 514] on div "PFS" at bounding box center [428, 509] width 18 height 14
click at [406, 511] on input "PFS" at bounding box center [402, 506] width 8 height 8
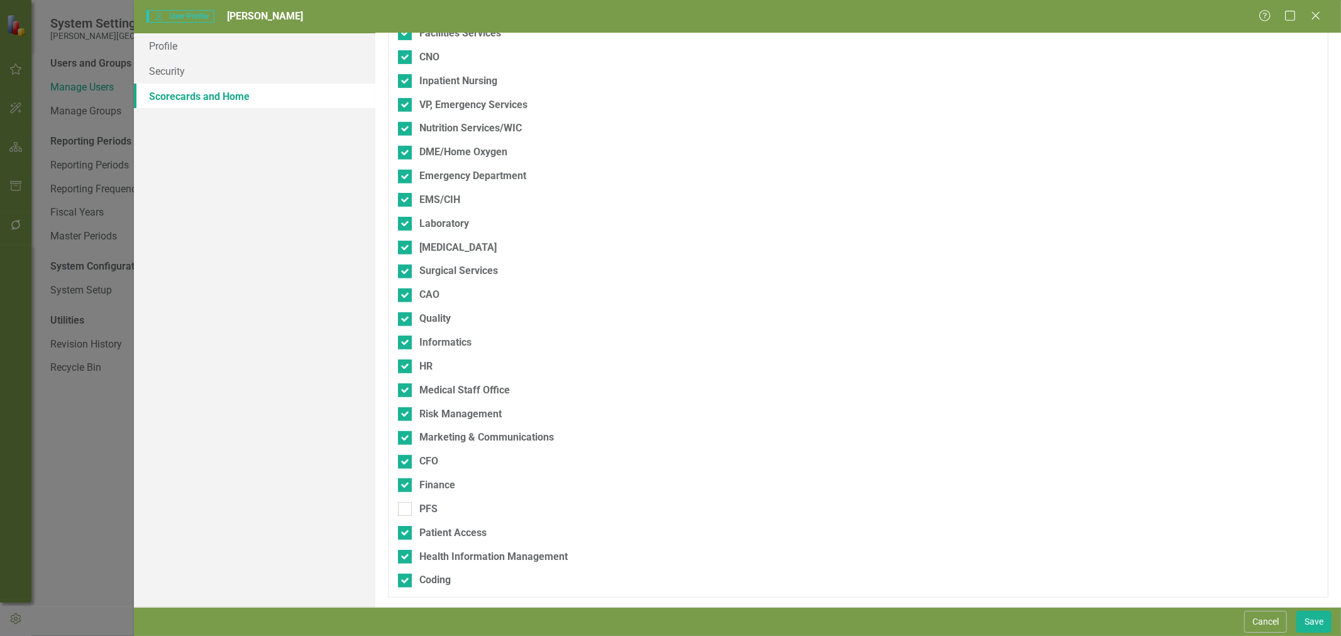
checkbox input "true"
click at [1300, 623] on button "Save" at bounding box center [1314, 622] width 35 height 22
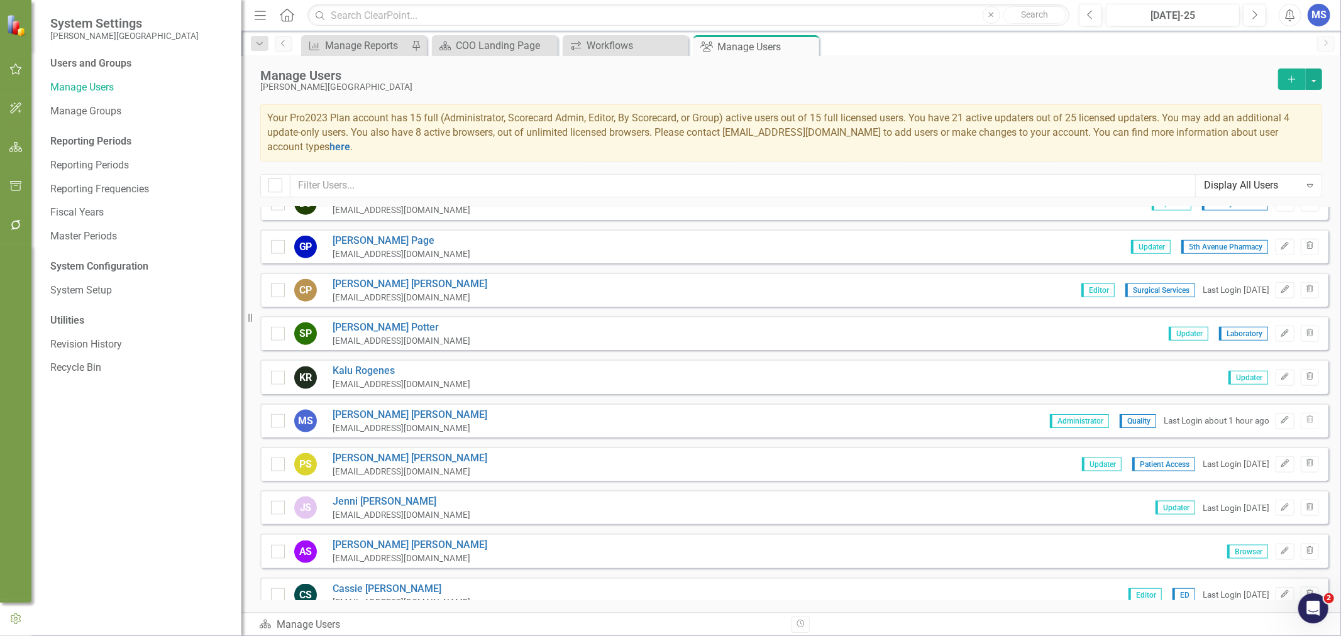
click at [382, 495] on link "Jenni Sillerud" at bounding box center [402, 502] width 138 height 14
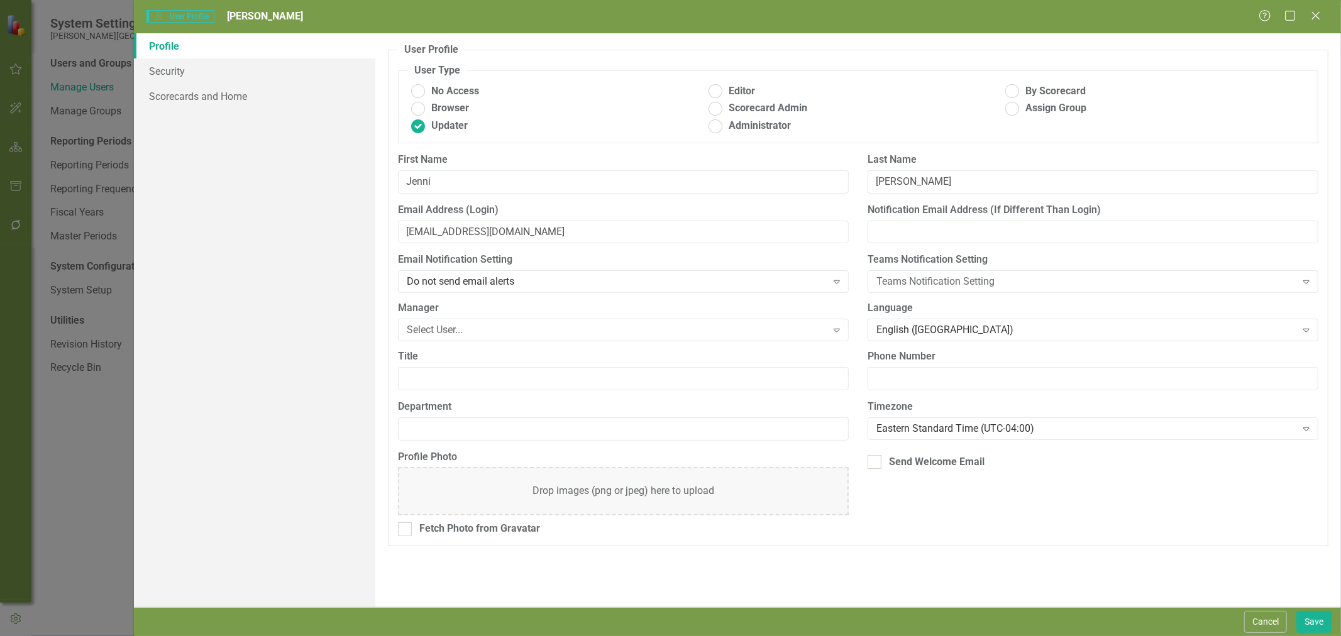
click at [474, 323] on div "Select User..." at bounding box center [616, 330] width 419 height 14
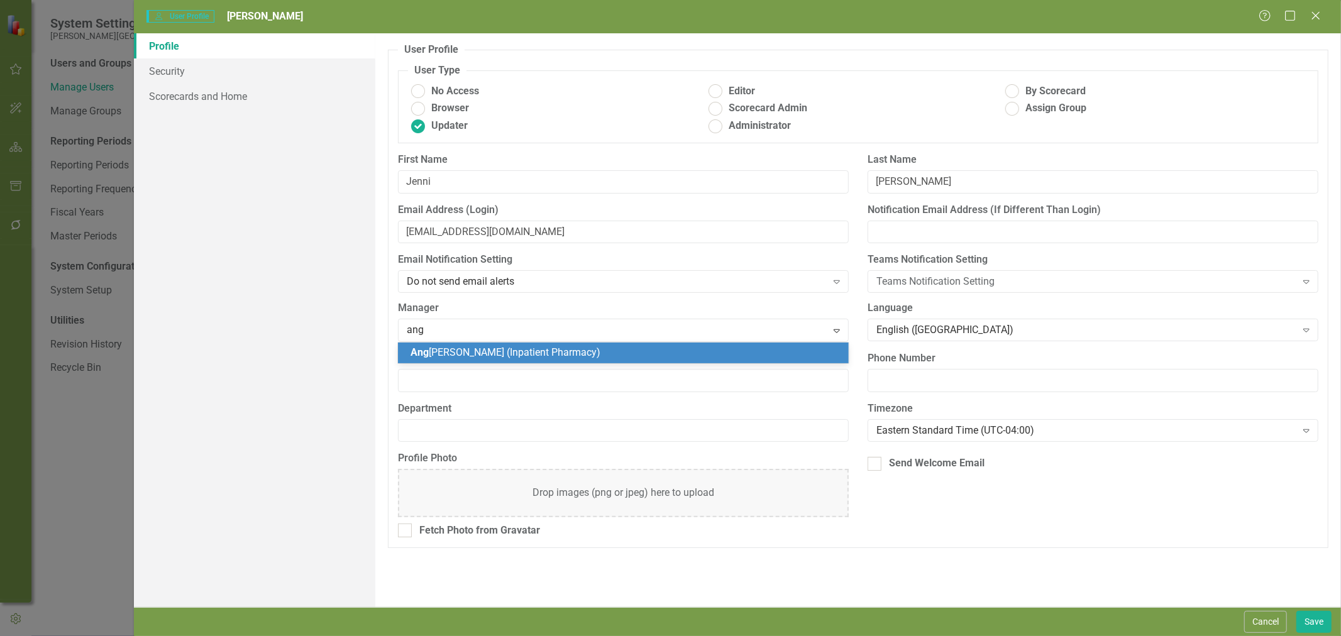
type input "ange"
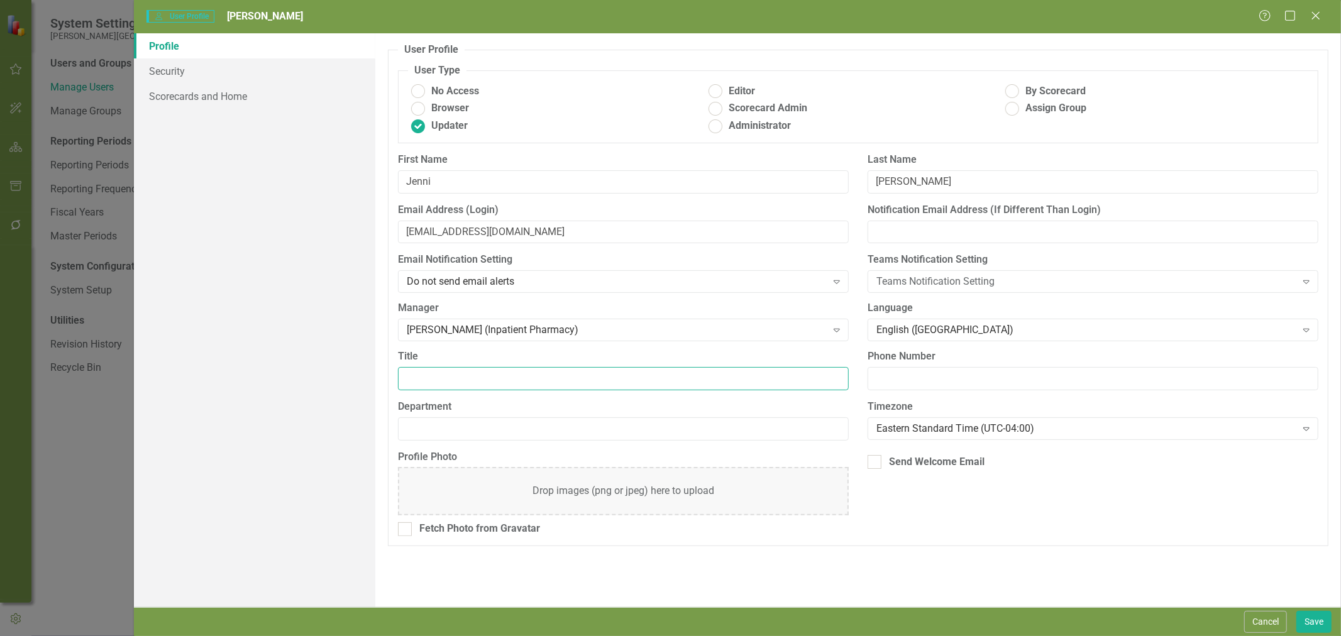
click at [443, 384] on input "Title" at bounding box center [623, 378] width 451 height 23
type input "Director of Outpatient Clinic"
click at [425, 431] on input "Department" at bounding box center [623, 429] width 451 height 23
type input "Outpatient Clinic"
click at [894, 435] on div "Eastern Standard Time (UTC-04:00)" at bounding box center [1086, 428] width 419 height 14
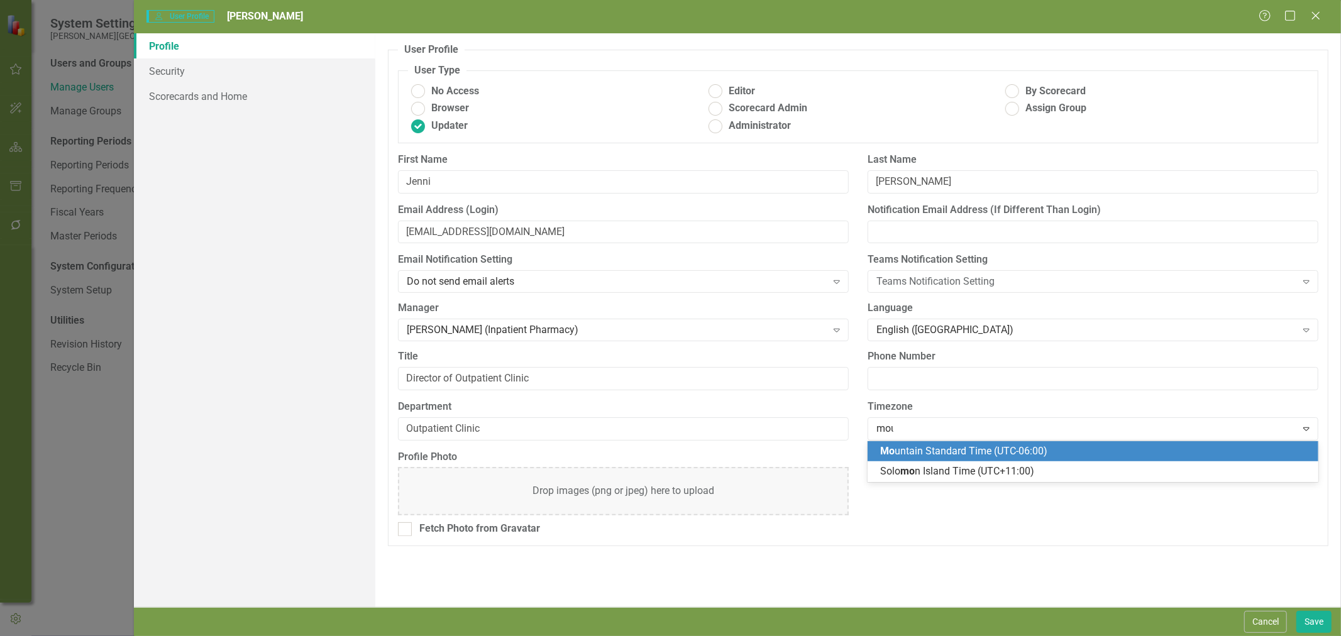
scroll to position [0, 0]
type input "moun"
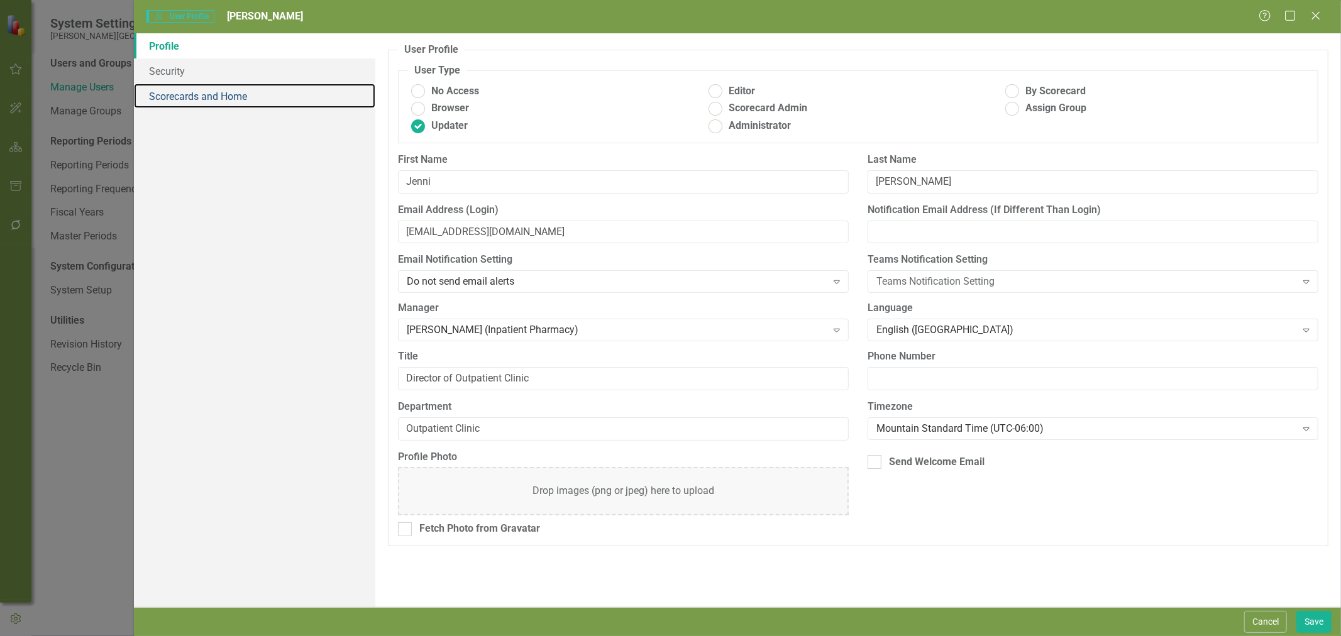
drag, startPoint x: 214, startPoint y: 98, endPoint x: 281, endPoint y: 123, distance: 71.0
click at [214, 98] on link "Scorecards and Home" at bounding box center [254, 96] width 241 height 25
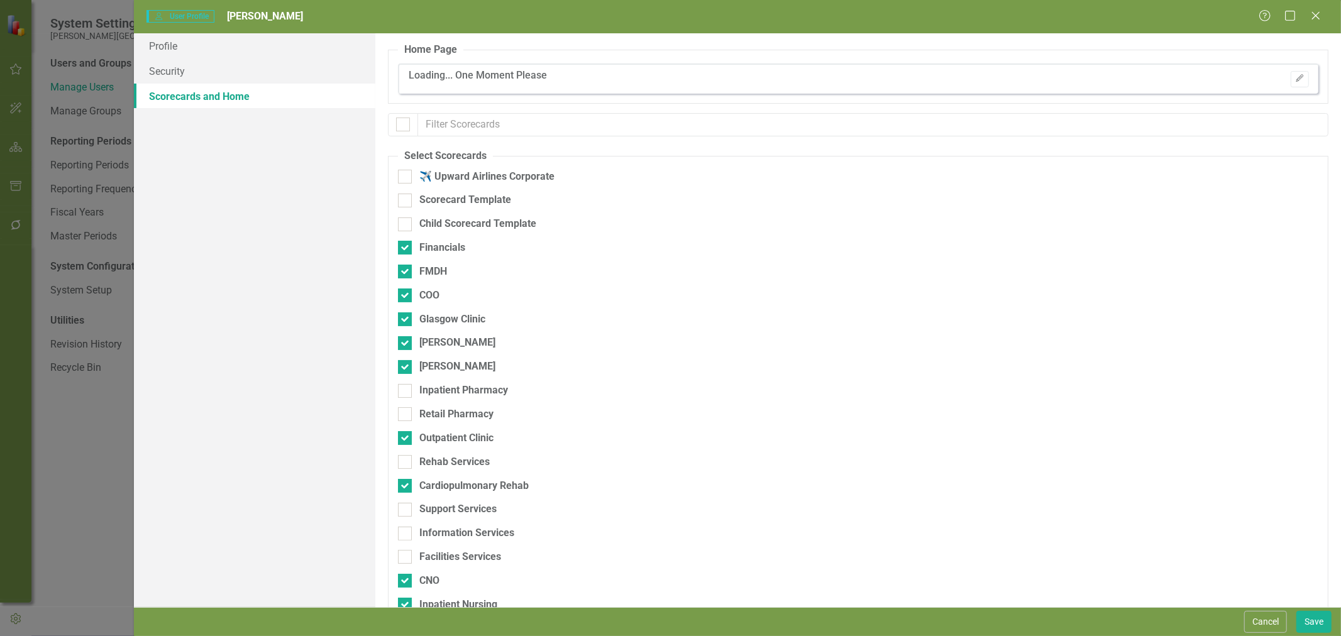
click at [429, 246] on div "Financials" at bounding box center [442, 248] width 46 height 14
click at [406, 246] on input "Financials" at bounding box center [402, 245] width 8 height 8
checkbox input "false"
click at [435, 342] on div "[PERSON_NAME]" at bounding box center [457, 343] width 76 height 14
click at [406, 342] on input "[PERSON_NAME]" at bounding box center [402, 340] width 8 height 8
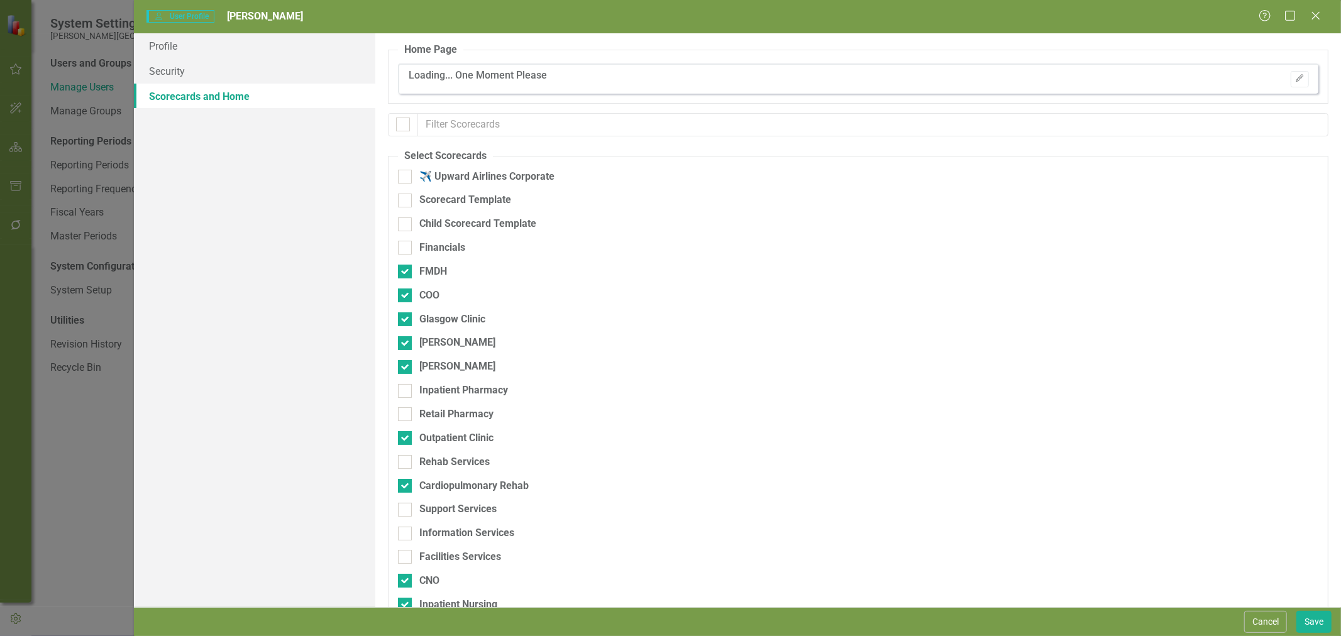
checkbox input "false"
click at [441, 377] on div "[PERSON_NAME]" at bounding box center [792, 372] width 789 height 24
click at [438, 367] on div "[PERSON_NAME]" at bounding box center [457, 367] width 76 height 14
click at [406, 367] on input "[PERSON_NAME]" at bounding box center [402, 364] width 8 height 8
checkbox input "false"
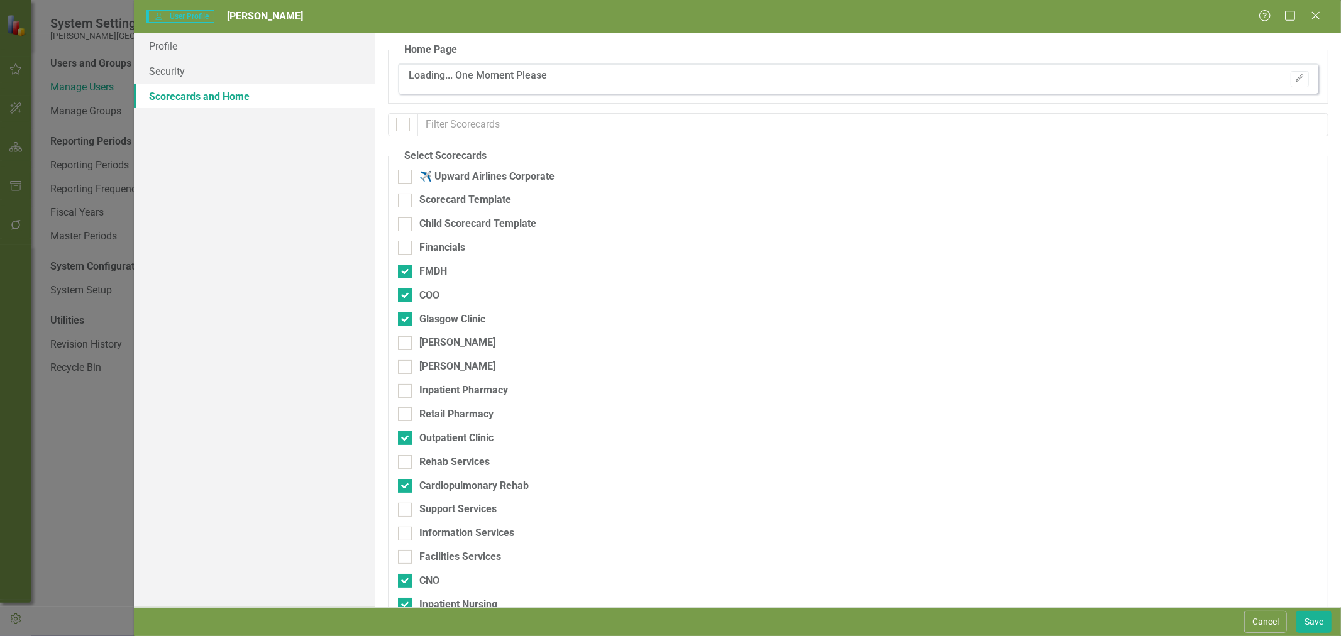
click at [438, 395] on div "Inpatient Pharmacy" at bounding box center [463, 391] width 89 height 14
click at [406, 392] on input "Inpatient Pharmacy" at bounding box center [402, 388] width 8 height 8
checkbox input "true"
click at [436, 416] on div "Retail Pharmacy" at bounding box center [456, 414] width 74 height 14
click at [406, 416] on input "Retail Pharmacy" at bounding box center [402, 411] width 8 height 8
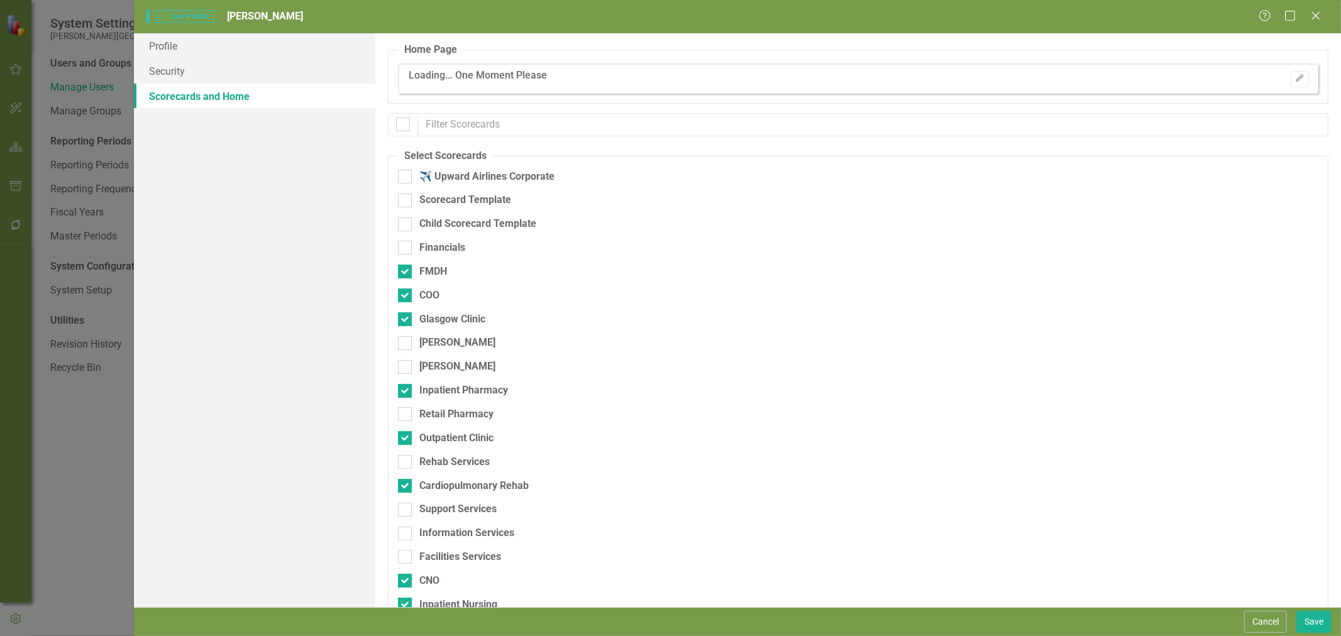
checkbox input "true"
click at [436, 465] on div "Rehab Services" at bounding box center [454, 462] width 70 height 14
click at [406, 463] on input "Rehab Services" at bounding box center [402, 459] width 8 height 8
checkbox input "true"
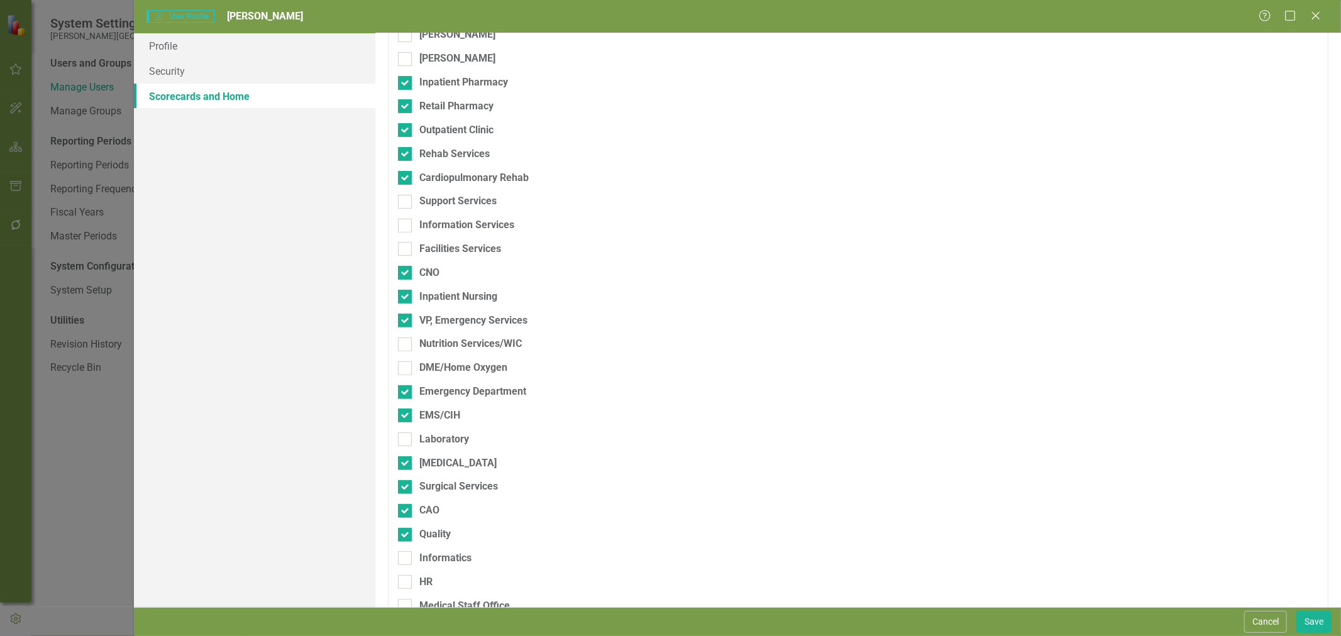
scroll to position [349, 0]
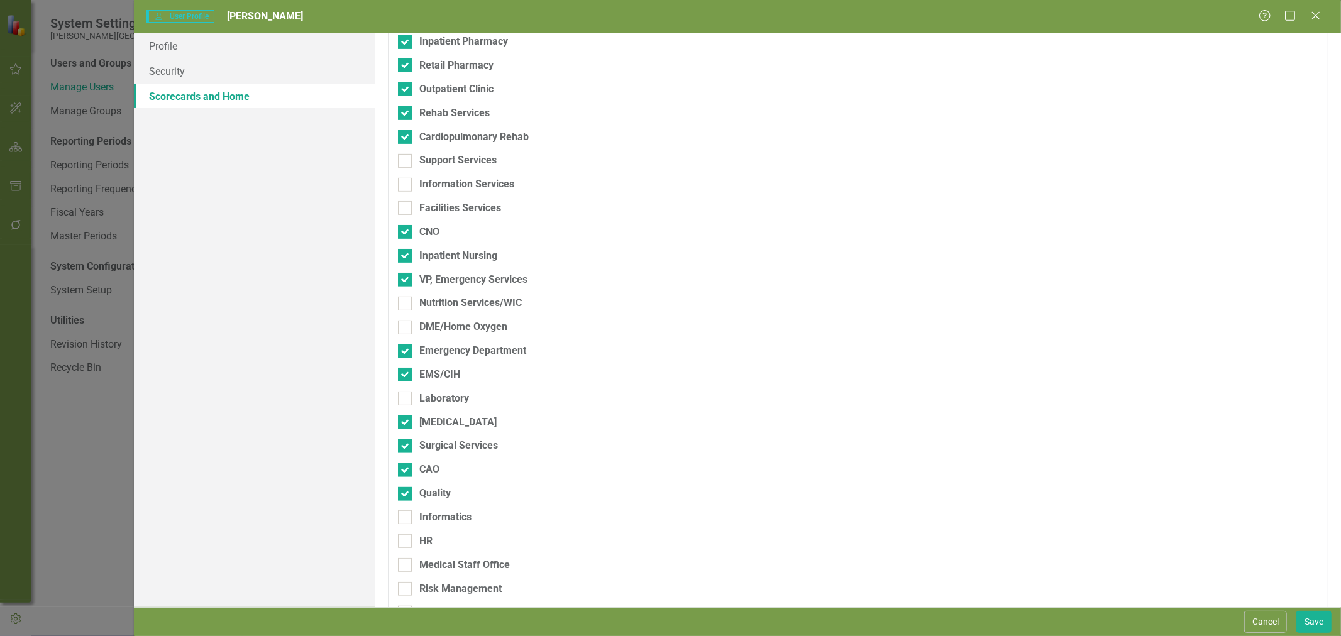
click at [448, 158] on div "Support Services" at bounding box center [457, 160] width 77 height 14
click at [406, 158] on input "Support Services" at bounding box center [402, 158] width 8 height 8
checkbox input "true"
click at [446, 185] on div "Information Services" at bounding box center [466, 184] width 95 height 14
click at [406, 185] on input "Information Services" at bounding box center [402, 182] width 8 height 8
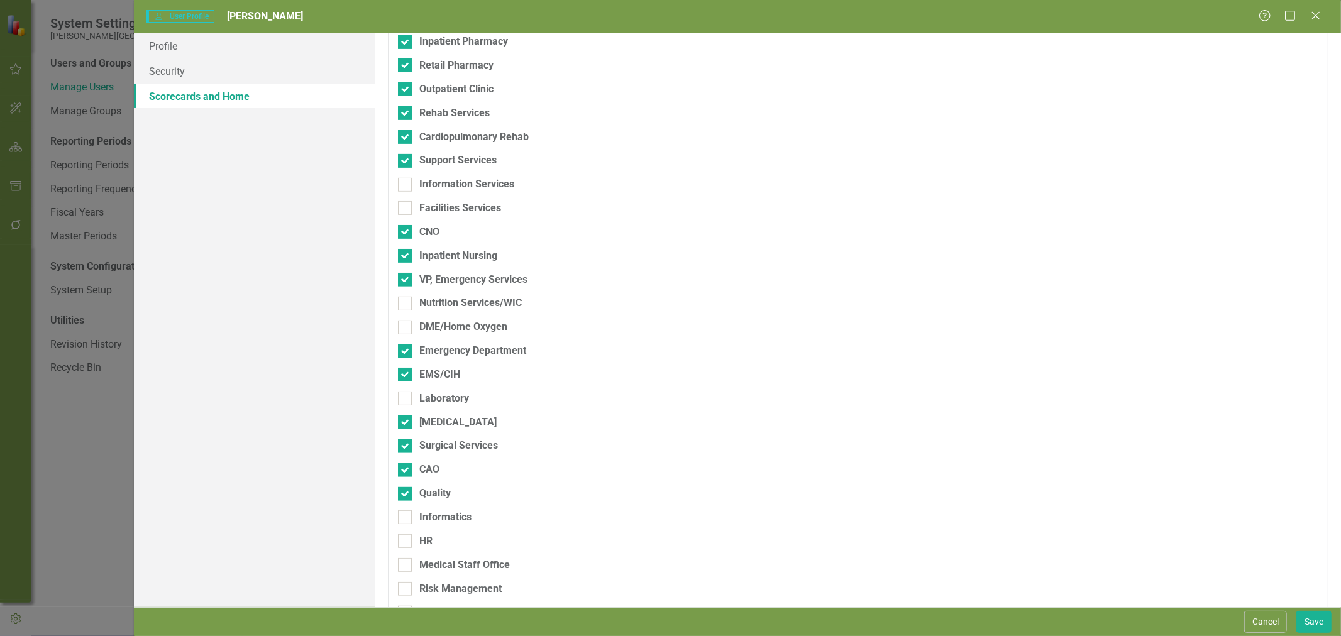
checkbox input "true"
click at [447, 214] on div "Facilities Services" at bounding box center [460, 208] width 82 height 14
click at [406, 209] on input "Facilities Services" at bounding box center [402, 205] width 8 height 8
checkbox input "true"
click at [442, 303] on div "Nutrition Services/WIC" at bounding box center [470, 303] width 103 height 14
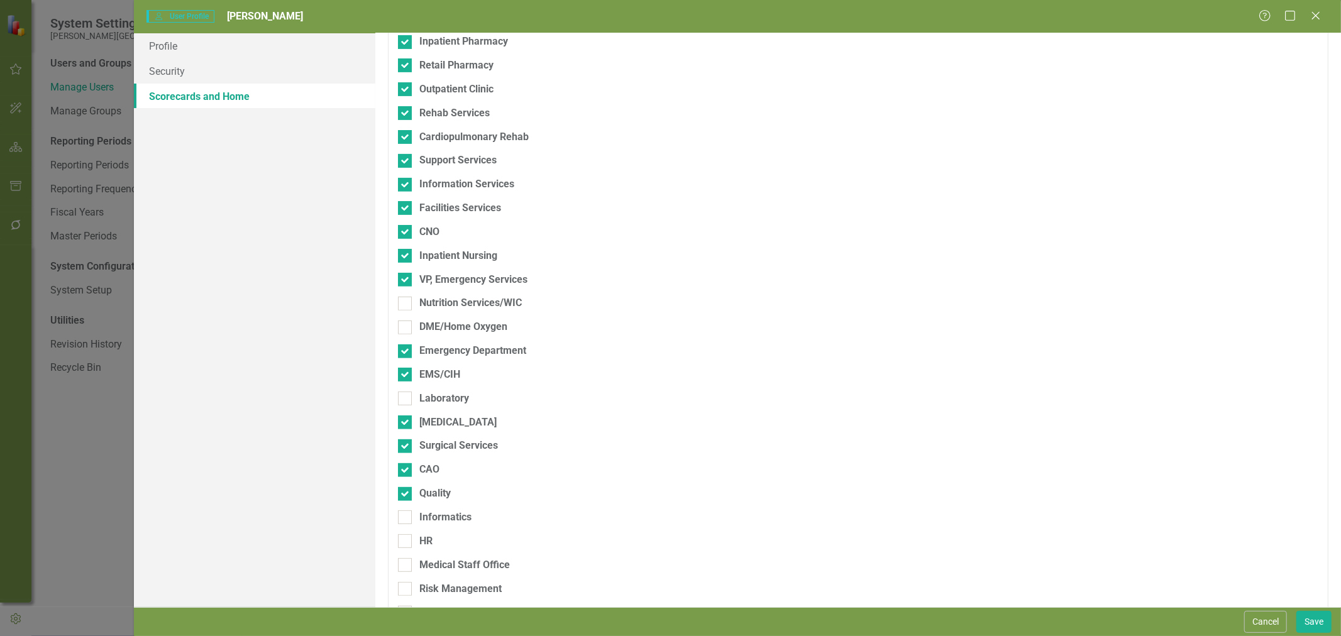
click at [406, 303] on input "Nutrition Services/WIC" at bounding box center [402, 301] width 8 height 8
checkbox input "true"
click at [442, 324] on div "DME/Home Oxygen" at bounding box center [463, 327] width 88 height 14
click at [406, 324] on input "DME/Home Oxygen" at bounding box center [402, 325] width 8 height 8
checkbox input "true"
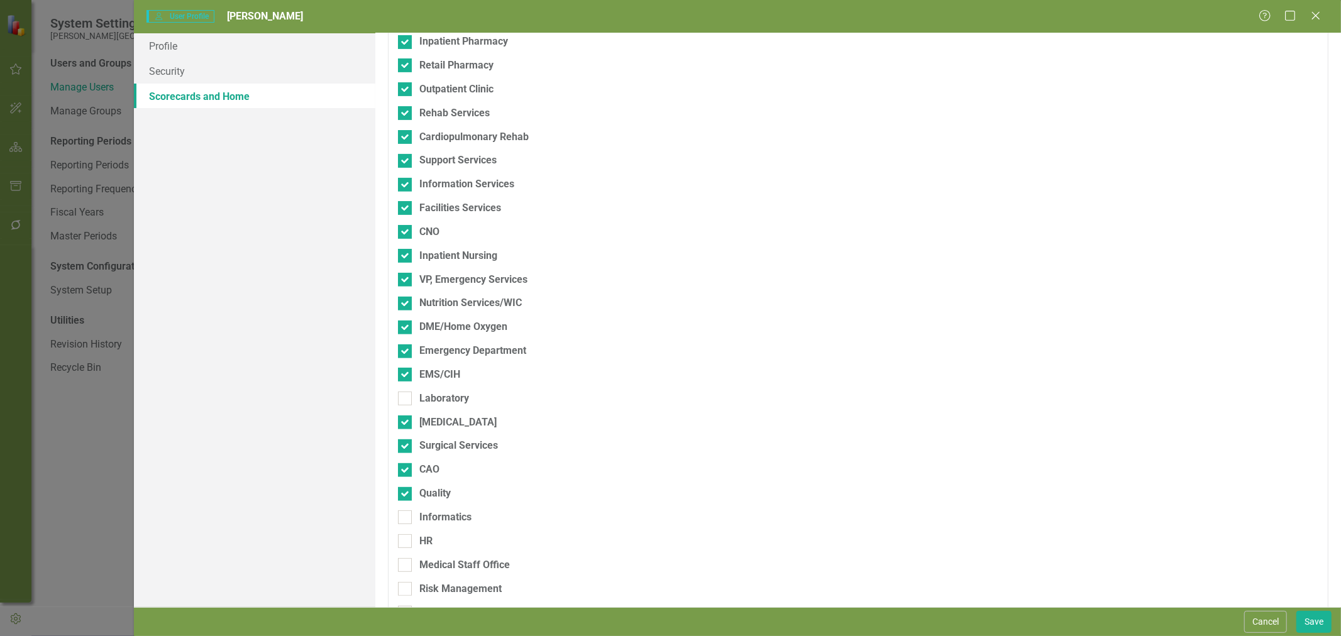
click at [439, 397] on div "Laboratory" at bounding box center [444, 399] width 50 height 14
click at [406, 397] on input "Laboratory" at bounding box center [402, 396] width 8 height 8
checkbox input "true"
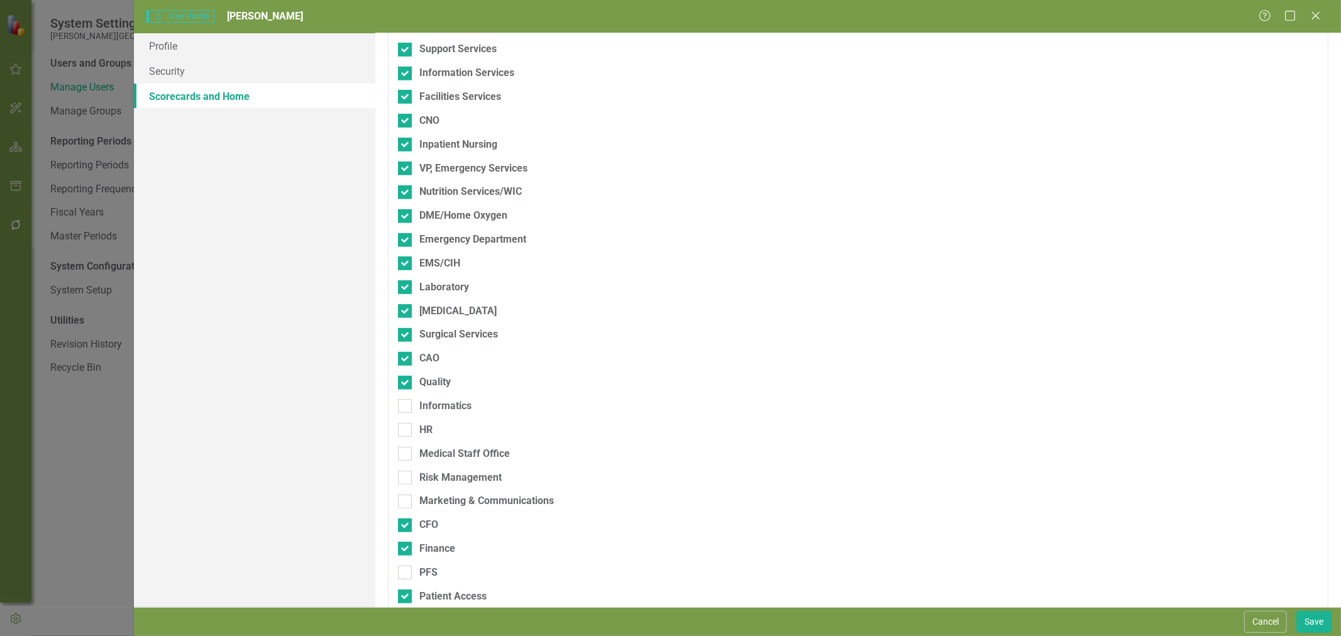
scroll to position [524, 0]
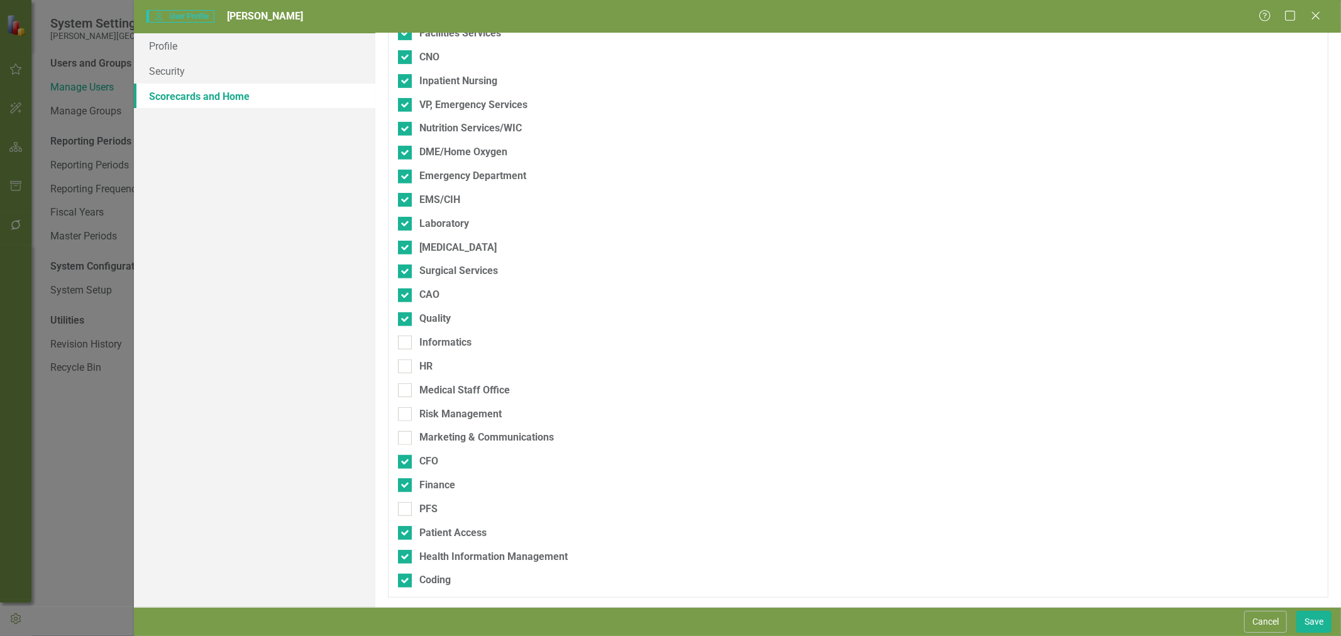
click at [445, 346] on div "Informatics" at bounding box center [445, 343] width 52 height 14
click at [406, 344] on input "Informatics" at bounding box center [402, 340] width 8 height 8
checkbox input "true"
click at [431, 367] on div "HR" at bounding box center [425, 367] width 13 height 14
click at [406, 367] on input "HR" at bounding box center [402, 364] width 8 height 8
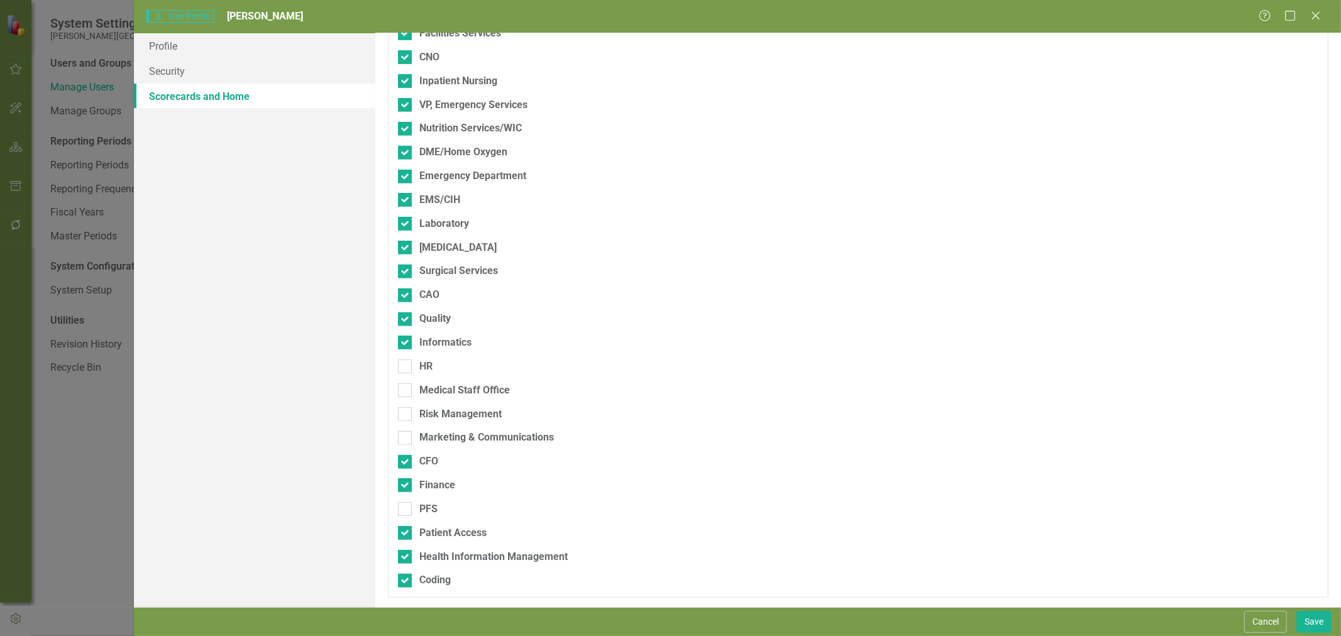
checkbox input "true"
click at [436, 389] on div "Medical Staff Office" at bounding box center [464, 391] width 91 height 14
click at [406, 389] on input "Medical Staff Office" at bounding box center [402, 388] width 8 height 8
checkbox input "true"
click at [437, 409] on div "Risk Management" at bounding box center [460, 414] width 82 height 14
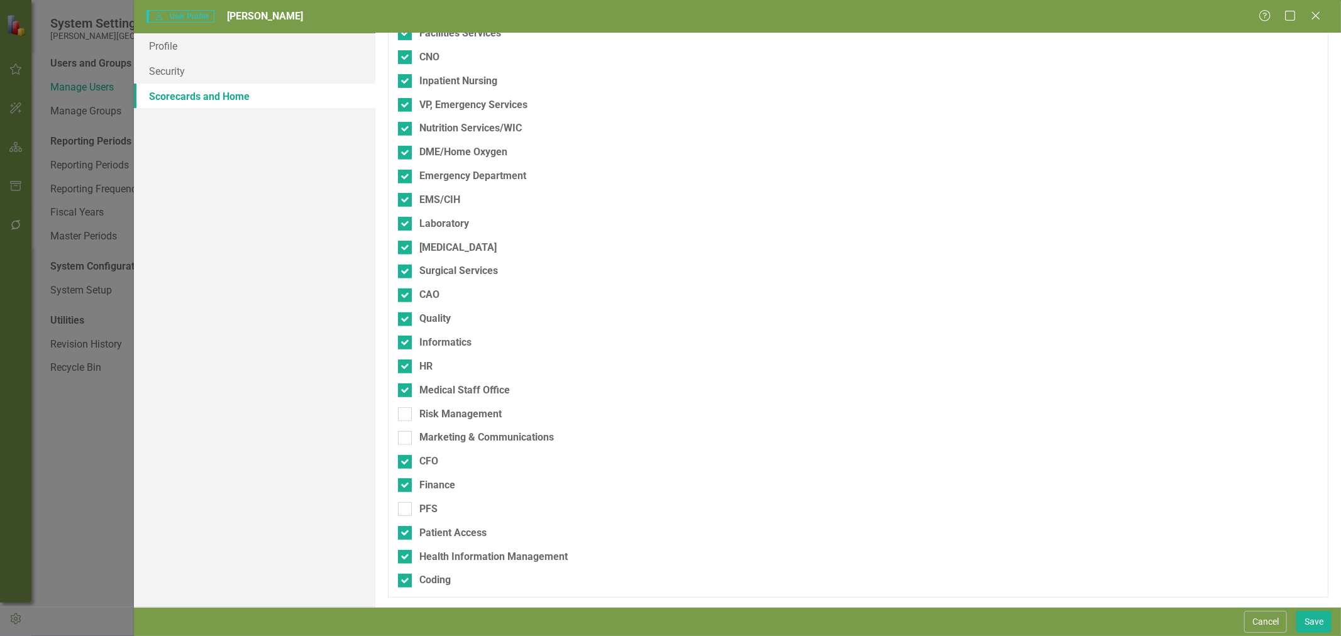
click at [406, 409] on input "Risk Management" at bounding box center [402, 411] width 8 height 8
checkbox input "true"
click at [437, 433] on div "Marketing & Communications" at bounding box center [486, 438] width 135 height 14
click at [406, 433] on input "Marketing & Communications" at bounding box center [402, 435] width 8 height 8
checkbox input "true"
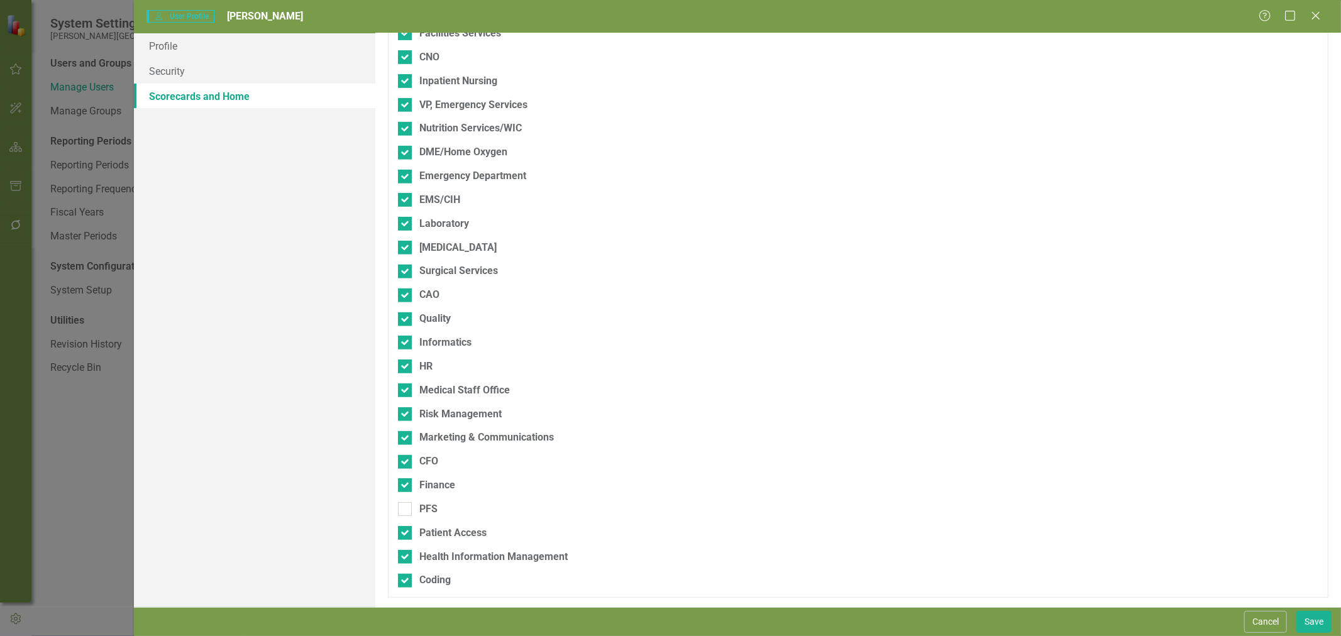
click at [429, 510] on div "PFS" at bounding box center [428, 509] width 18 height 14
click at [406, 510] on input "PFS" at bounding box center [402, 506] width 8 height 8
checkbox input "true"
click at [1307, 618] on button "Save" at bounding box center [1314, 622] width 35 height 22
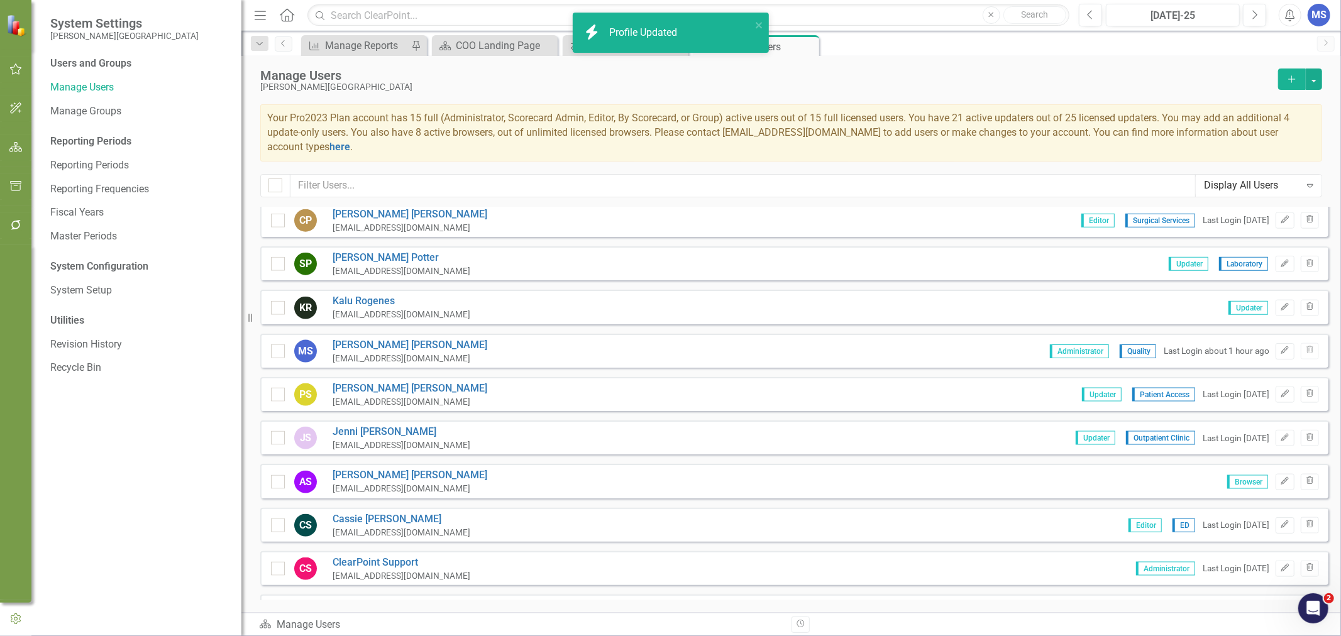
scroll to position [1467, 0]
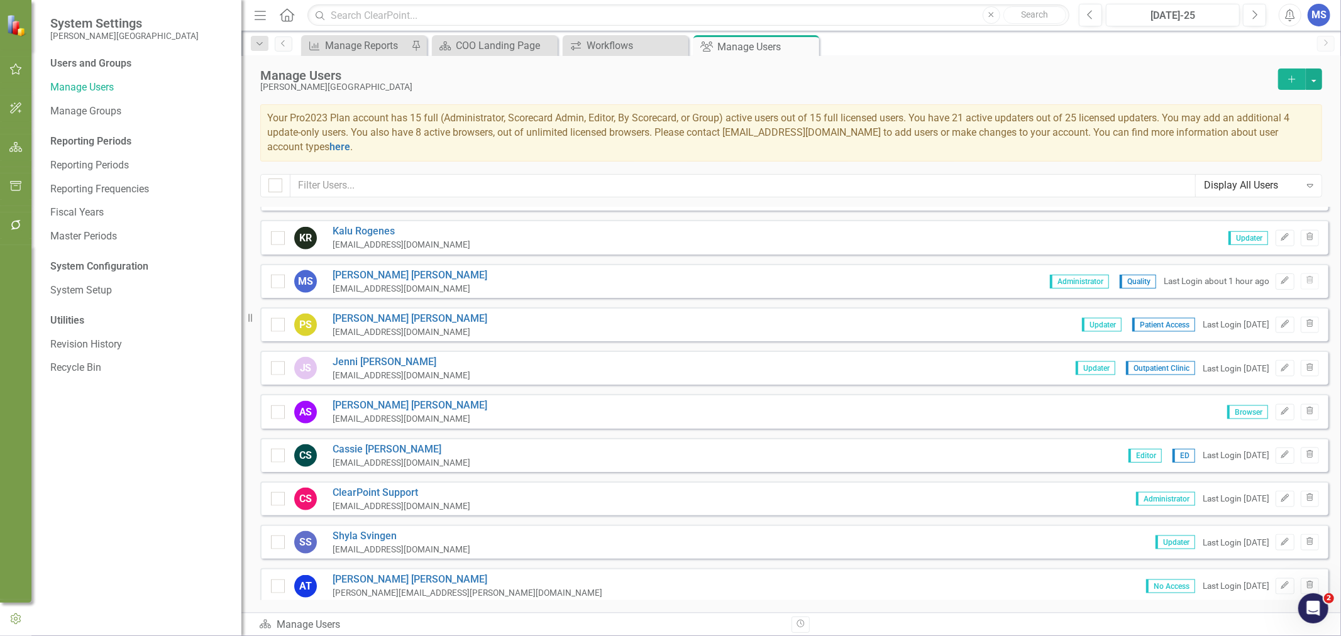
click at [378, 443] on link "Cassie Stringer" at bounding box center [402, 450] width 138 height 14
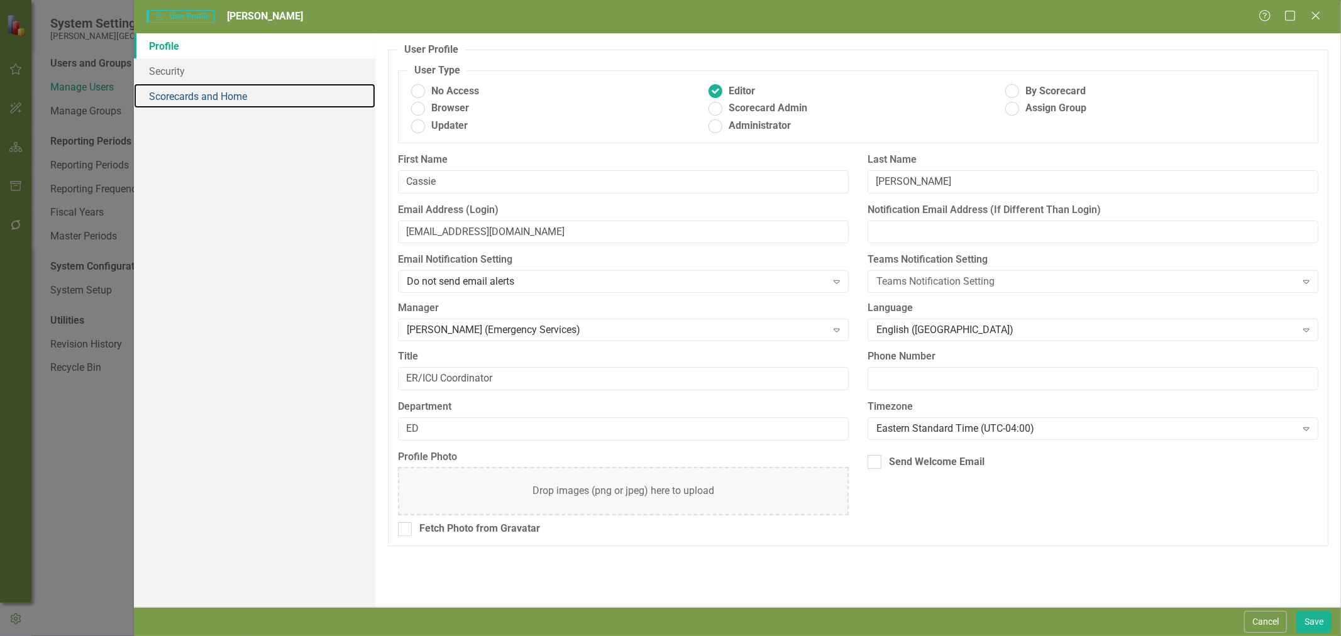
drag, startPoint x: 187, startPoint y: 98, endPoint x: 263, endPoint y: 121, distance: 79.4
click at [187, 98] on link "Scorecards and Home" at bounding box center [254, 96] width 241 height 25
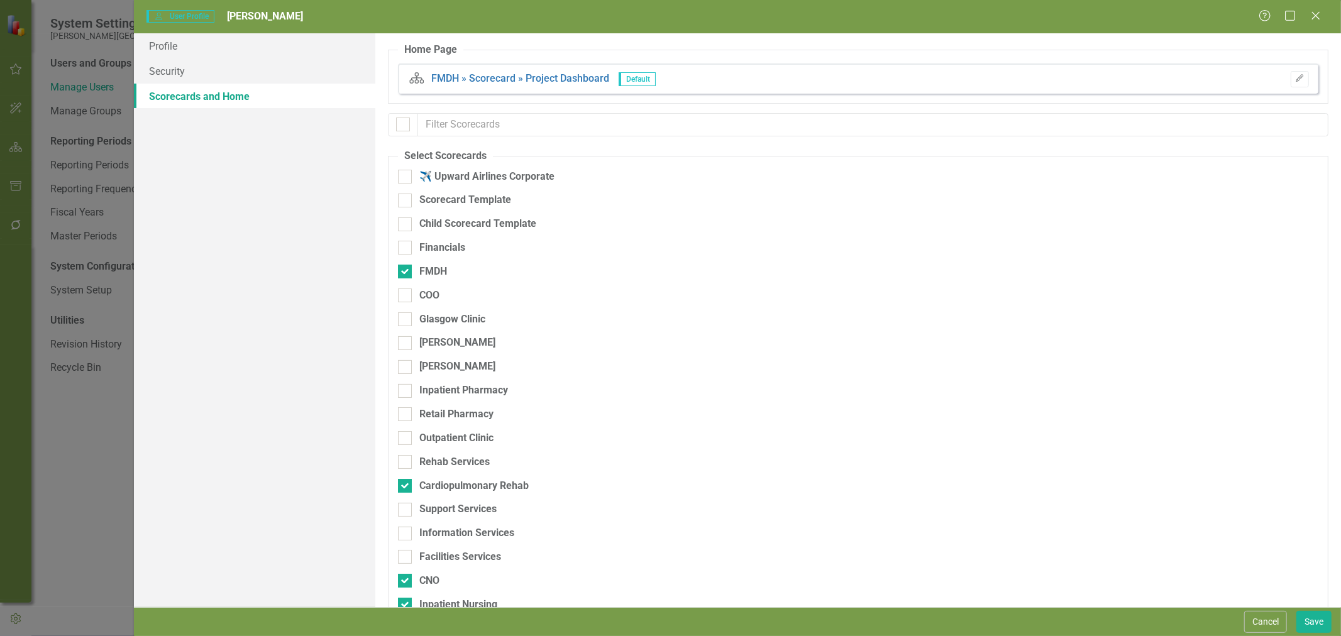
click at [434, 294] on div "COO" at bounding box center [429, 296] width 20 height 14
click at [406, 294] on input "COO" at bounding box center [402, 293] width 8 height 8
checkbox input "true"
click at [433, 315] on div "Glasgow Clinic" at bounding box center [452, 320] width 66 height 14
click at [406, 315] on input "Glasgow Clinic" at bounding box center [402, 317] width 8 height 8
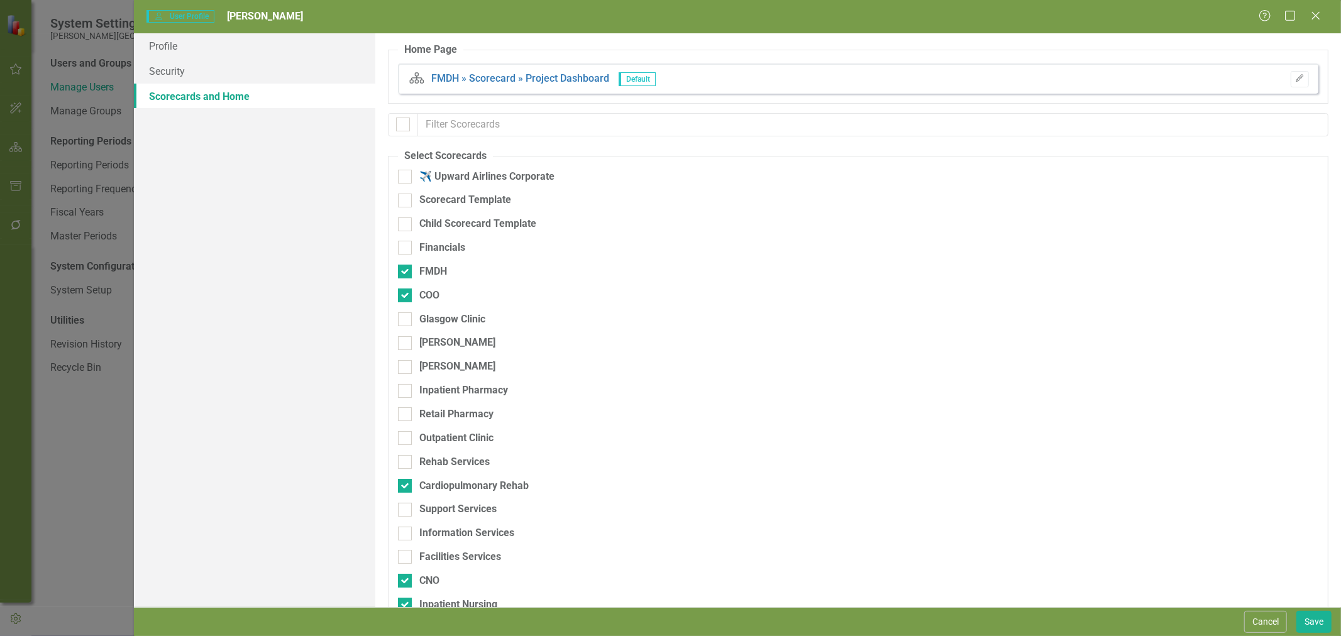
checkbox input "true"
click at [435, 391] on div "Inpatient Pharmacy" at bounding box center [463, 391] width 89 height 14
click at [406, 391] on input "Inpatient Pharmacy" at bounding box center [402, 388] width 8 height 8
checkbox input "true"
click at [438, 414] on div "Retail Pharmacy" at bounding box center [456, 414] width 74 height 14
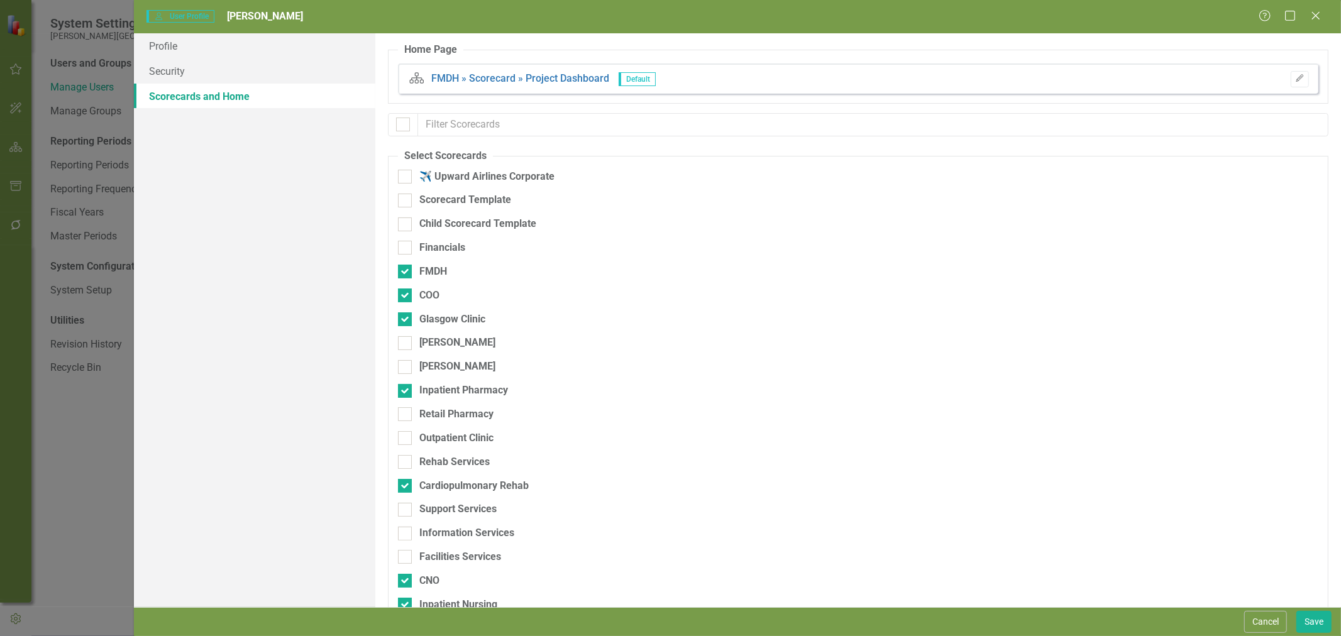
click at [406, 414] on input "Retail Pharmacy" at bounding box center [402, 411] width 8 height 8
checkbox input "true"
click at [438, 432] on div "Outpatient Clinic" at bounding box center [456, 438] width 74 height 14
click at [406, 432] on input "Outpatient Clinic" at bounding box center [402, 435] width 8 height 8
checkbox input "true"
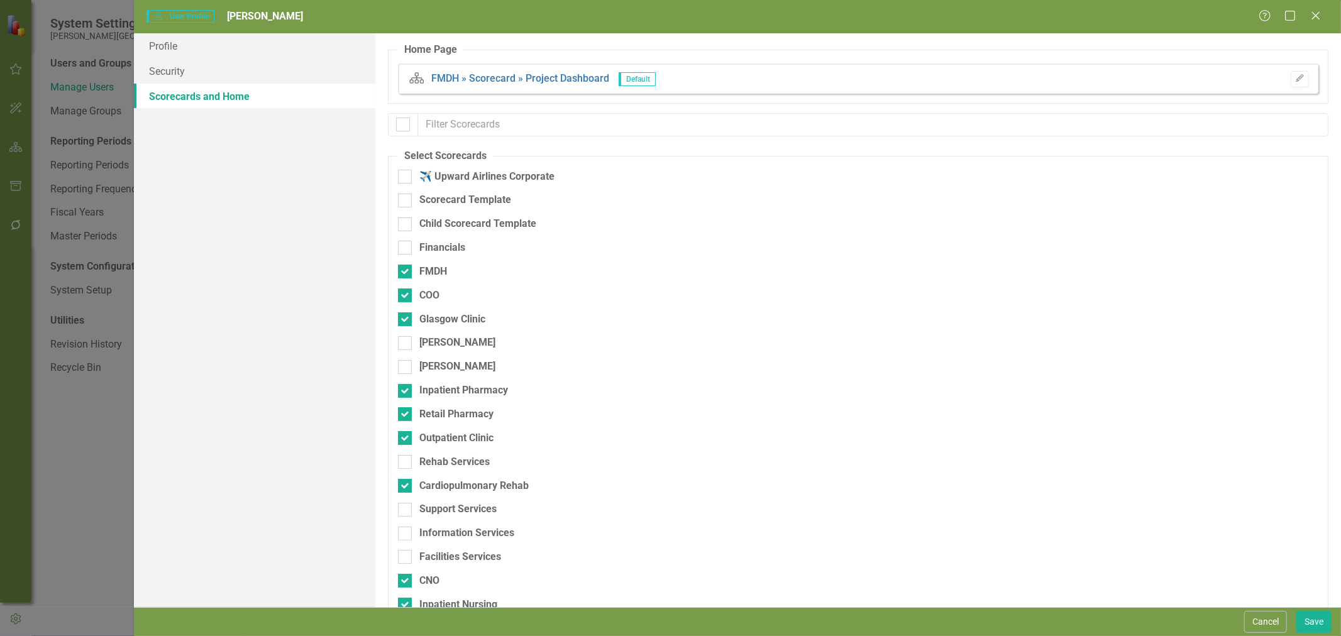
click at [441, 462] on div "Rehab Services" at bounding box center [454, 462] width 70 height 14
click at [406, 462] on input "Rehab Services" at bounding box center [402, 459] width 8 height 8
checkbox input "true"
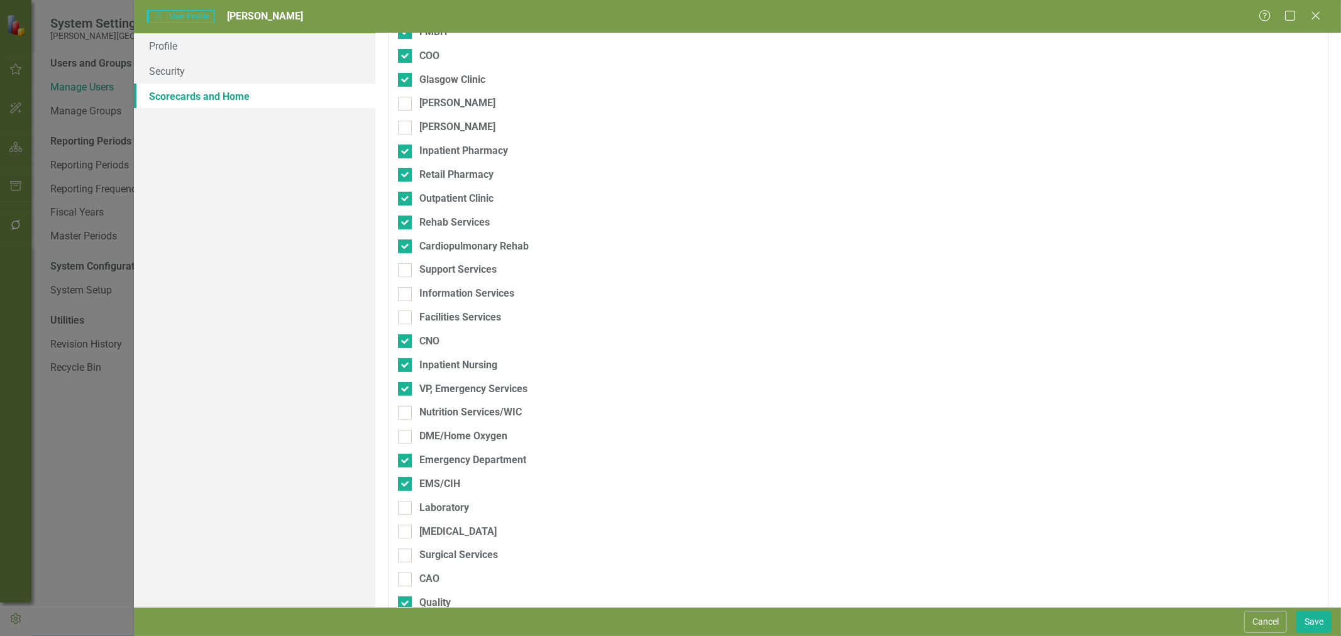
scroll to position [279, 0]
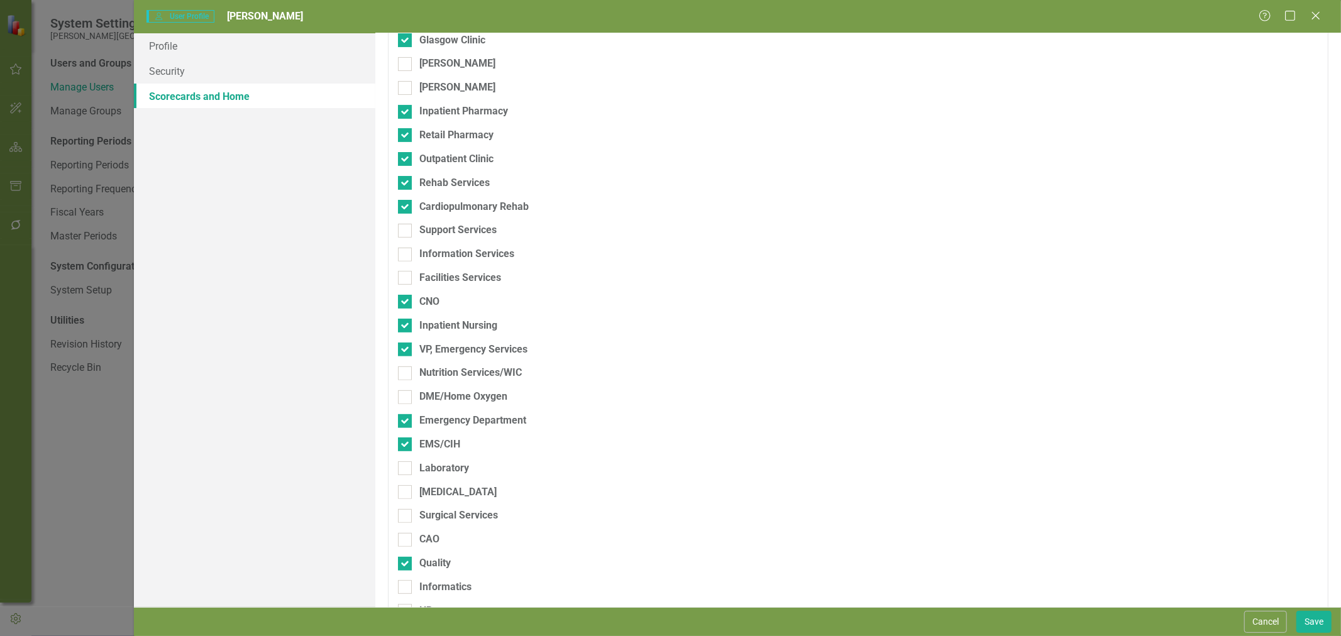
click at [446, 224] on div "Support Services" at bounding box center [457, 230] width 77 height 14
click at [406, 224] on input "Support Services" at bounding box center [402, 228] width 8 height 8
checkbox input "true"
click at [441, 254] on div "Information Services" at bounding box center [466, 254] width 95 height 14
click at [406, 254] on input "Information Services" at bounding box center [402, 252] width 8 height 8
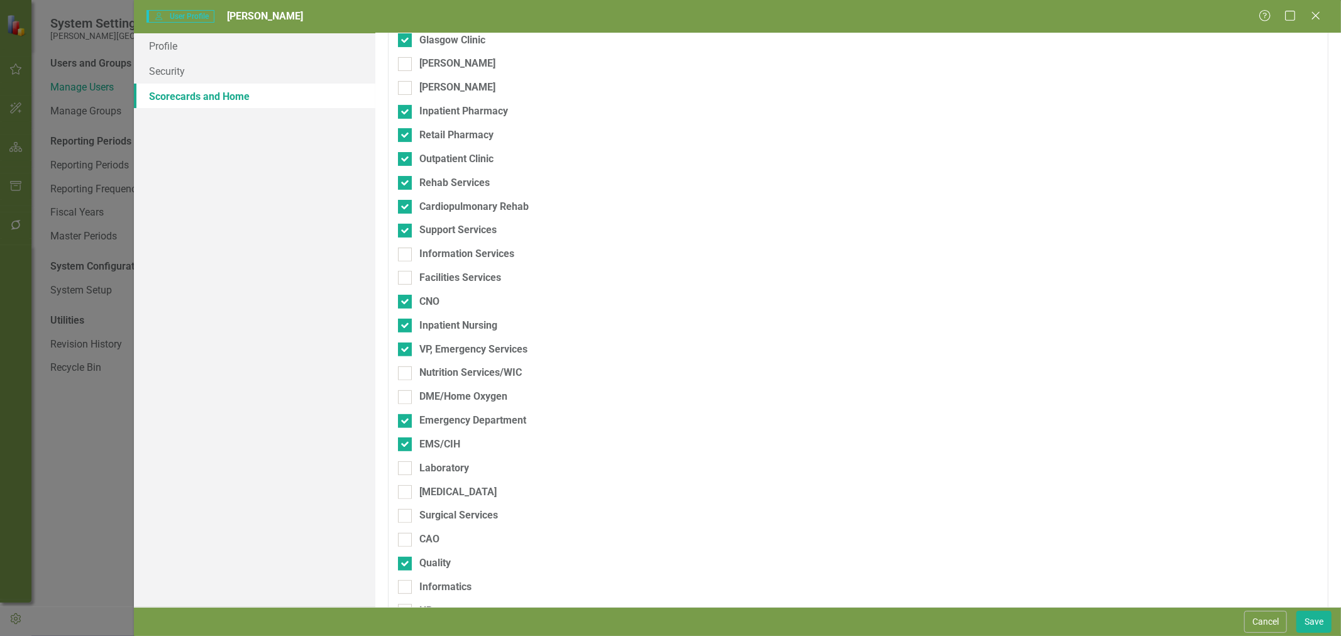
checkbox input "true"
click at [441, 282] on div "Facilities Services" at bounding box center [460, 278] width 82 height 14
click at [406, 279] on input "Facilities Services" at bounding box center [402, 275] width 8 height 8
checkbox input "true"
click at [436, 371] on div "Nutrition Services/WIC" at bounding box center [470, 373] width 103 height 14
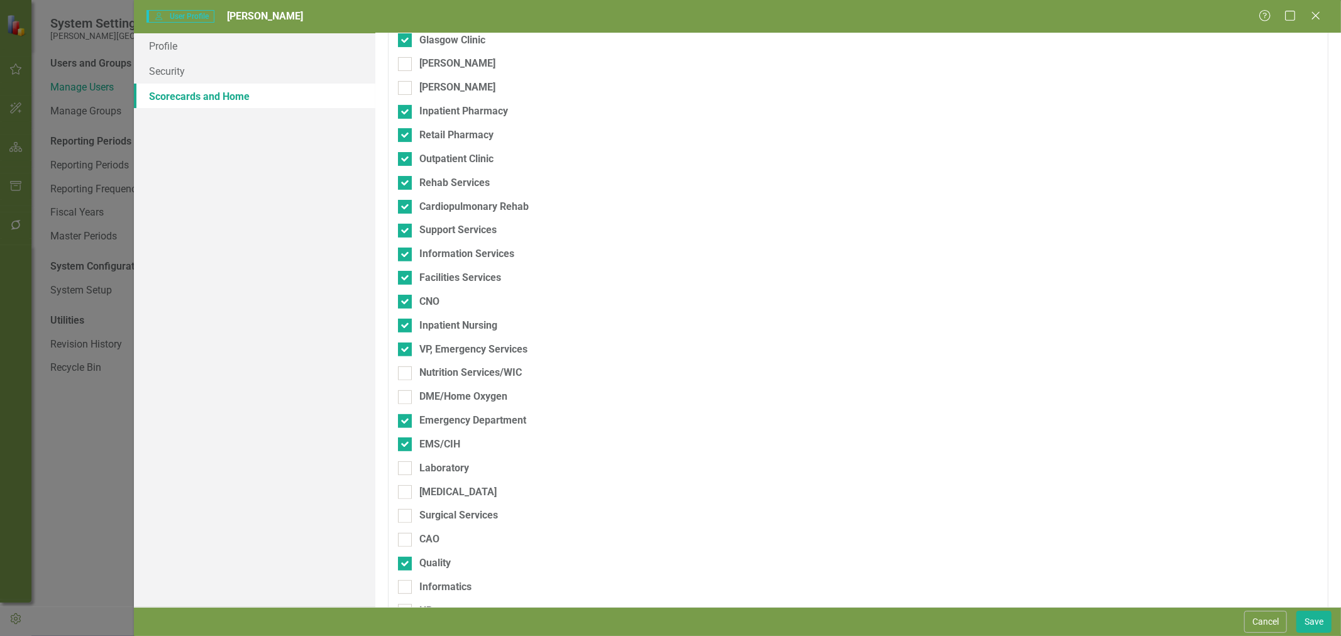
click at [406, 371] on input "Nutrition Services/WIC" at bounding box center [402, 371] width 8 height 8
checkbox input "true"
click at [438, 399] on div "DME/Home Oxygen" at bounding box center [463, 397] width 88 height 14
click at [406, 399] on input "DME/Home Oxygen" at bounding box center [402, 395] width 8 height 8
checkbox input "true"
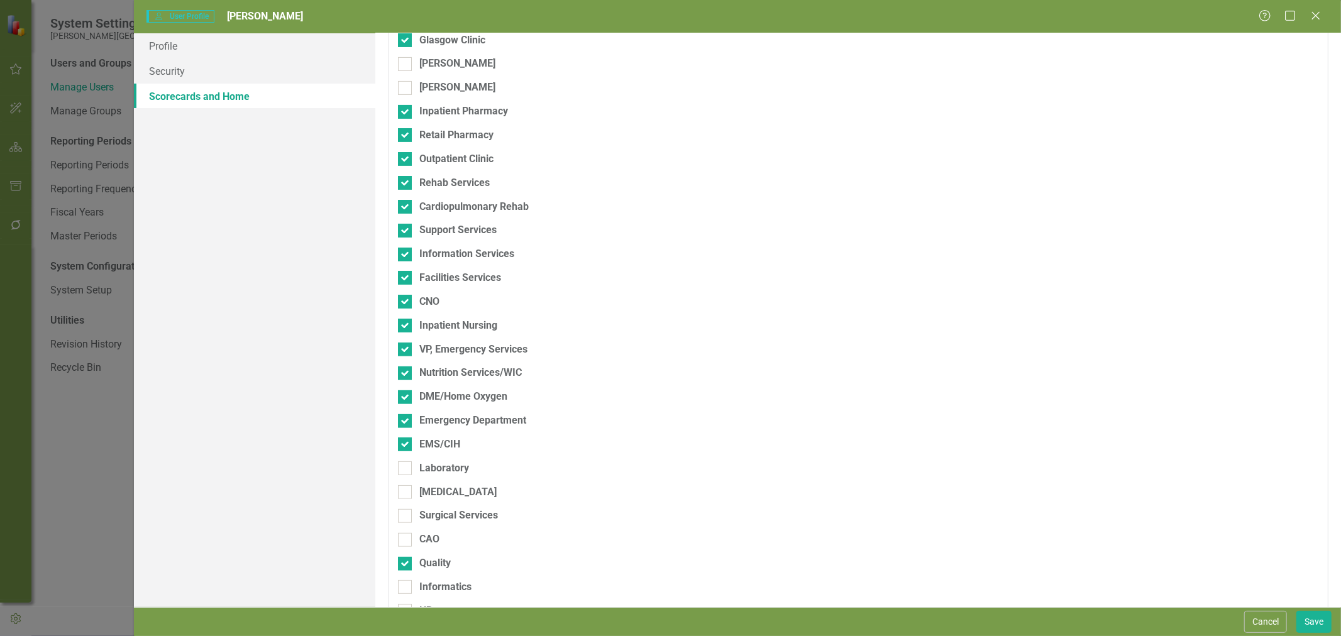
scroll to position [419, 0]
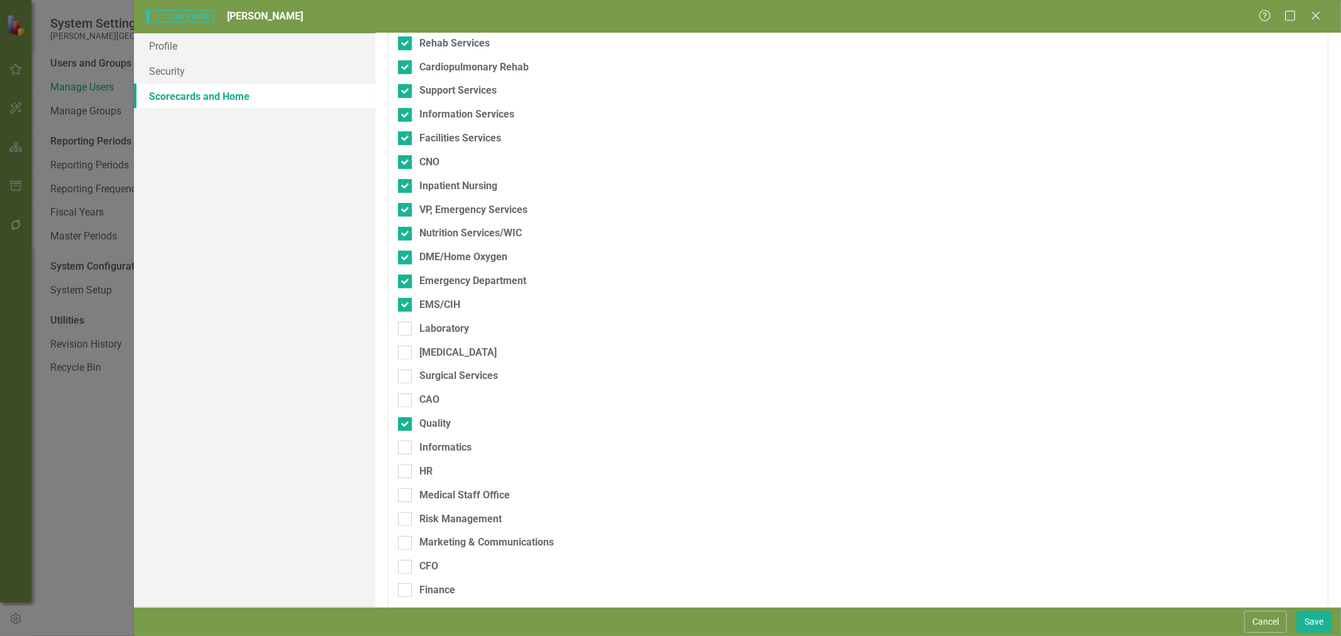
click at [436, 328] on div "Laboratory" at bounding box center [444, 329] width 50 height 14
click at [406, 328] on input "Laboratory" at bounding box center [402, 326] width 8 height 8
checkbox input "true"
click at [438, 357] on div "[MEDICAL_DATA]" at bounding box center [457, 353] width 77 height 14
click at [406, 354] on input "[MEDICAL_DATA]" at bounding box center [402, 350] width 8 height 8
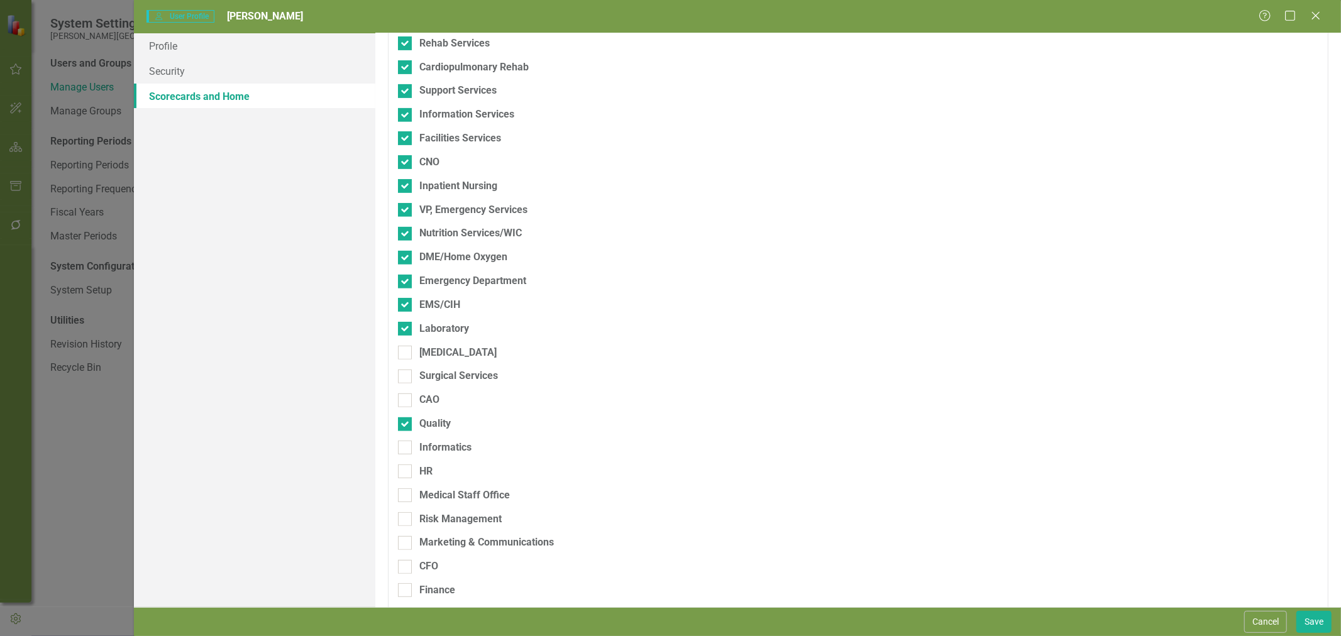
checkbox input "true"
click at [438, 372] on div "Surgical Services" at bounding box center [458, 376] width 79 height 14
click at [406, 372] on input "Surgical Services" at bounding box center [402, 374] width 8 height 8
checkbox input "true"
click at [432, 400] on div "CAO" at bounding box center [429, 400] width 20 height 14
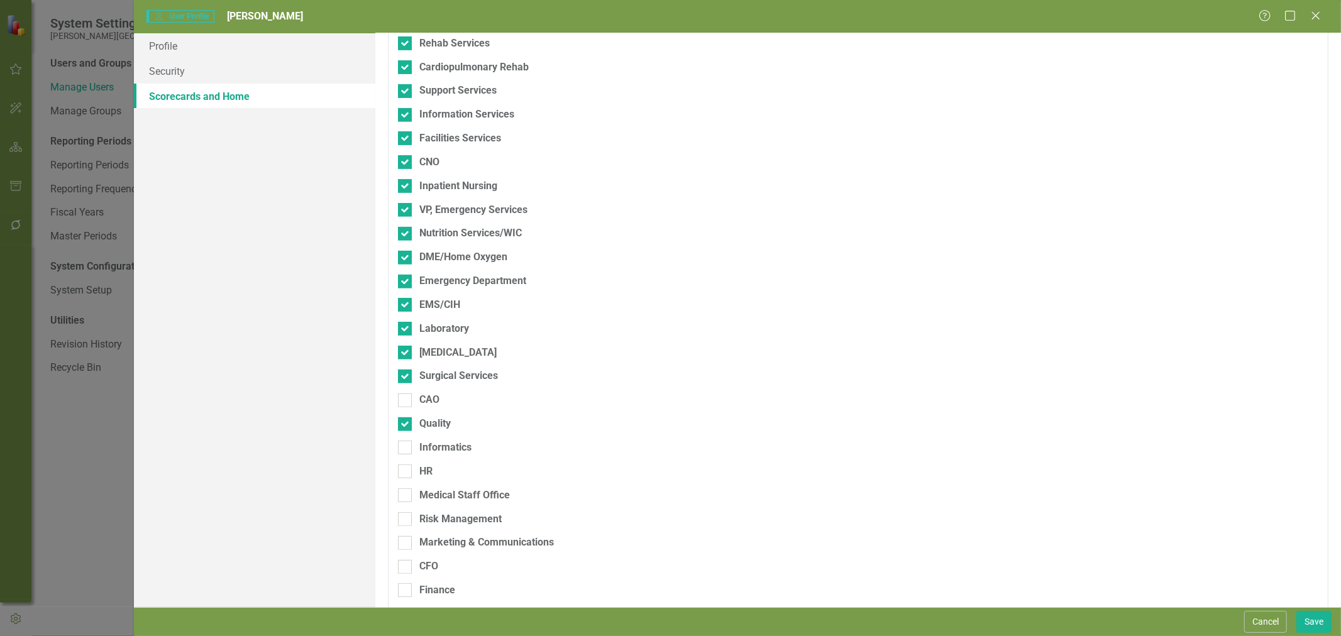
click at [406, 400] on input "CAO" at bounding box center [402, 398] width 8 height 8
checkbox input "true"
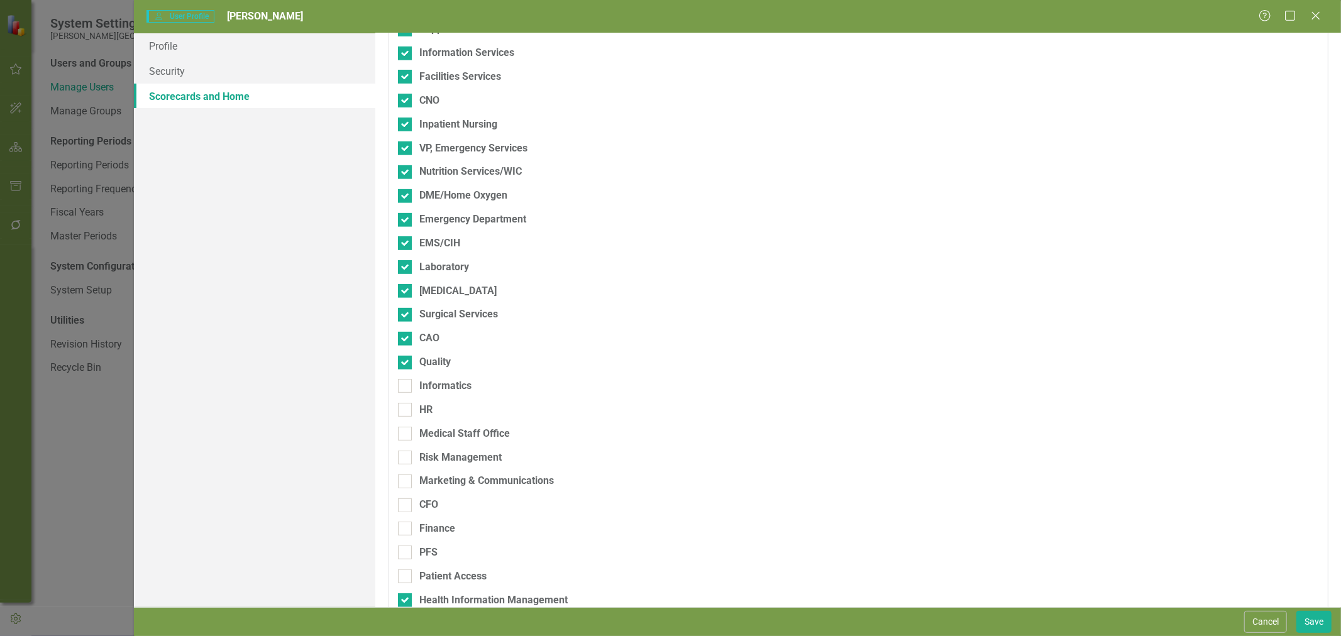
scroll to position [524, 0]
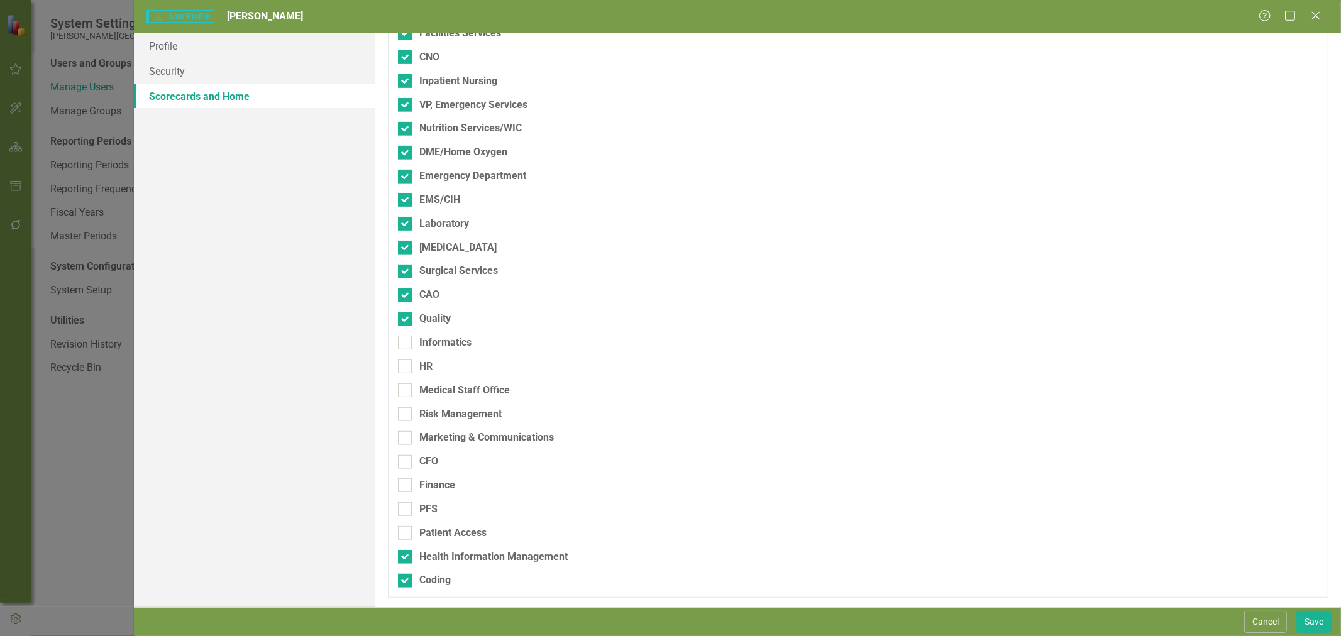
click at [437, 341] on div "Informatics" at bounding box center [445, 343] width 52 height 14
click at [406, 341] on input "Informatics" at bounding box center [402, 340] width 8 height 8
checkbox input "true"
click at [428, 367] on div "HR" at bounding box center [425, 367] width 13 height 14
click at [406, 367] on input "HR" at bounding box center [402, 364] width 8 height 8
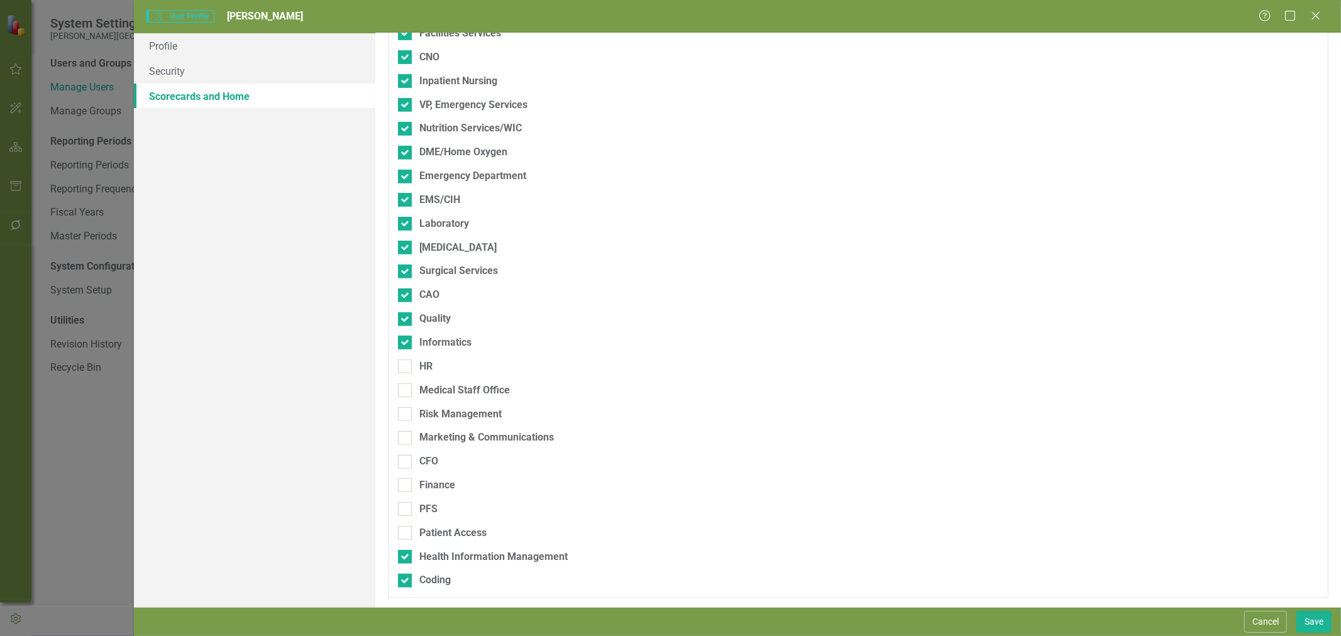
checkbox input "true"
click at [437, 388] on div "Medical Staff Office" at bounding box center [464, 391] width 91 height 14
click at [406, 388] on input "Medical Staff Office" at bounding box center [402, 388] width 8 height 8
checkbox input "true"
drag, startPoint x: 436, startPoint y: 411, endPoint x: 433, endPoint y: 439, distance: 27.9
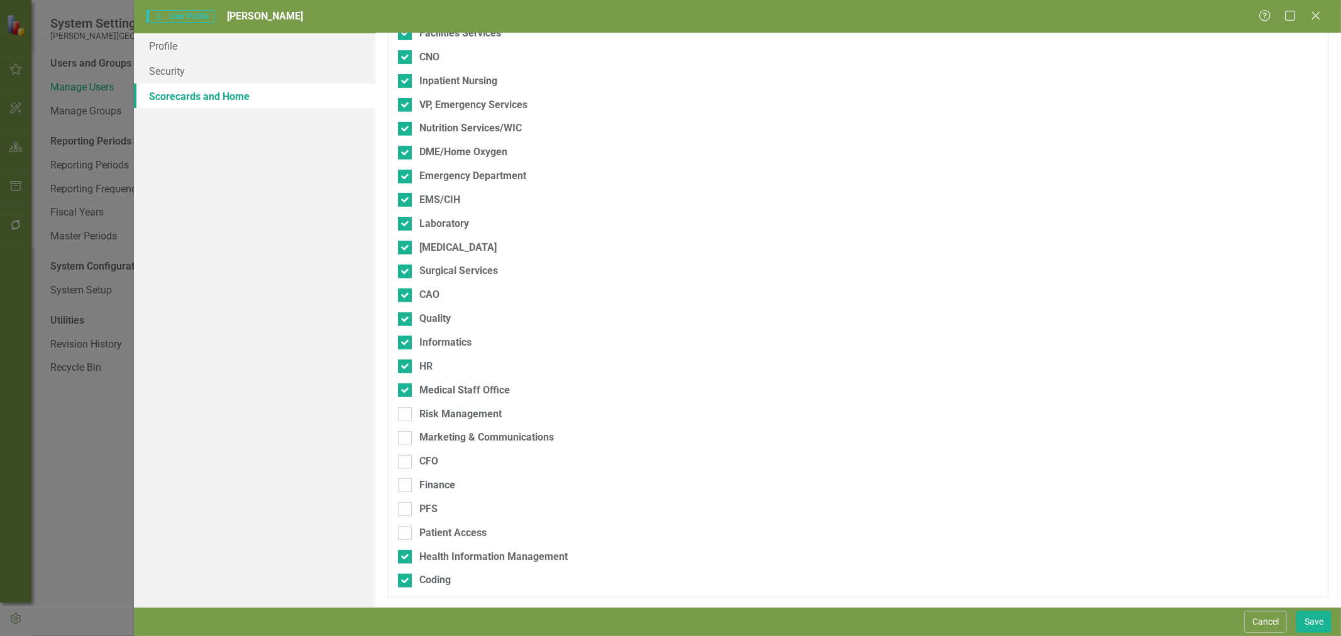
click at [436, 413] on div "Risk Management" at bounding box center [460, 414] width 82 height 14
click at [406, 413] on input "Risk Management" at bounding box center [402, 411] width 8 height 8
checkbox input "true"
click at [433, 440] on div "Marketing & Communications" at bounding box center [486, 438] width 135 height 14
click at [406, 440] on input "Marketing & Communications" at bounding box center [402, 435] width 8 height 8
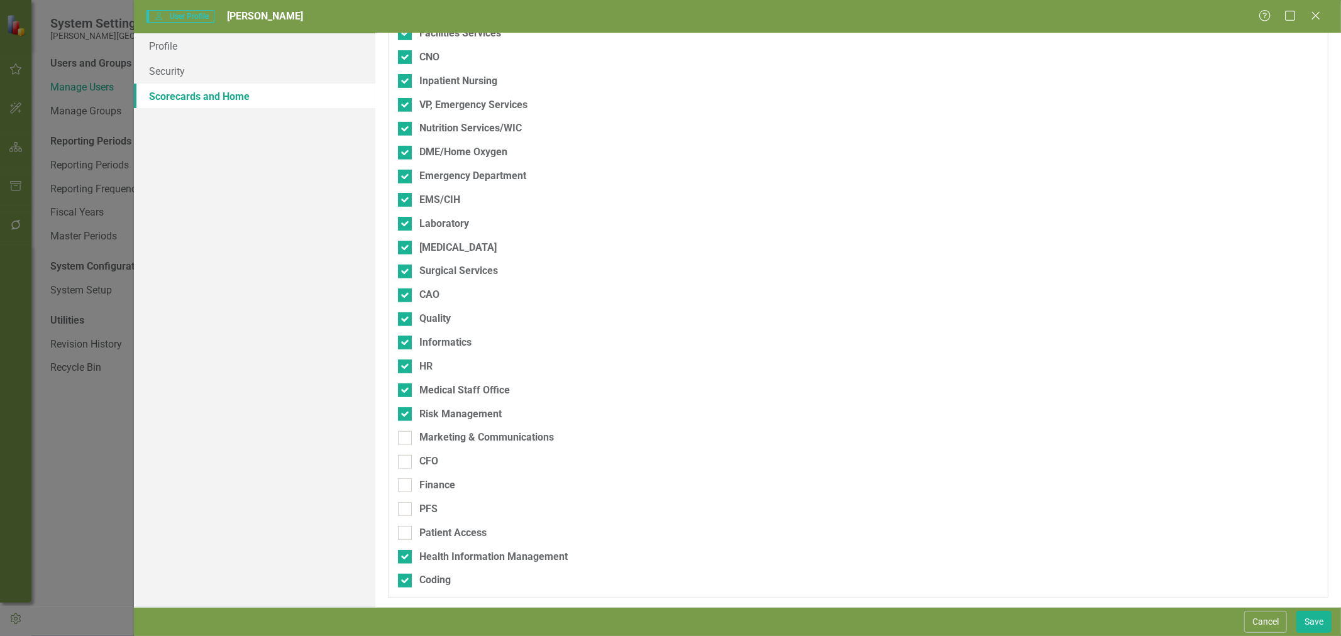
checkbox input "true"
click at [432, 458] on div "CFO" at bounding box center [428, 462] width 19 height 14
click at [406, 458] on input "CFO" at bounding box center [402, 459] width 8 height 8
checkbox input "true"
click at [432, 484] on div "Finance" at bounding box center [437, 486] width 36 height 14
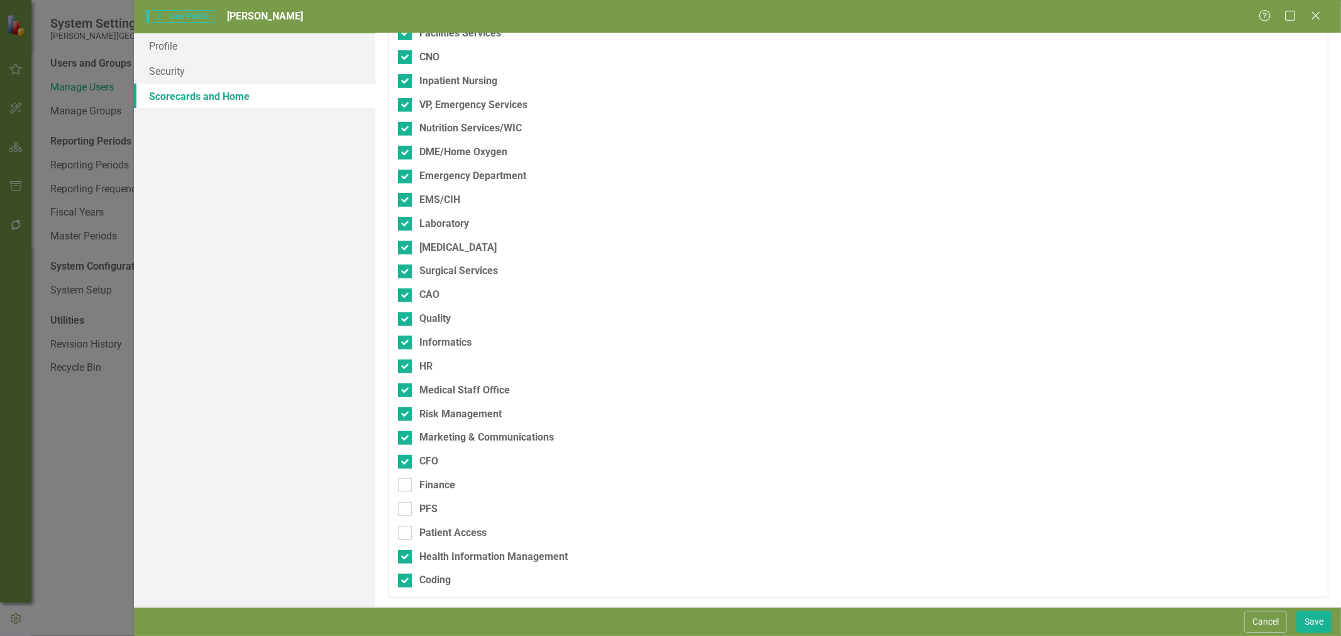
click at [406, 484] on input "Finance" at bounding box center [402, 483] width 8 height 8
checkbox input "true"
click at [432, 504] on div "PFS" at bounding box center [428, 509] width 18 height 14
click at [406, 504] on input "PFS" at bounding box center [402, 506] width 8 height 8
checkbox input "true"
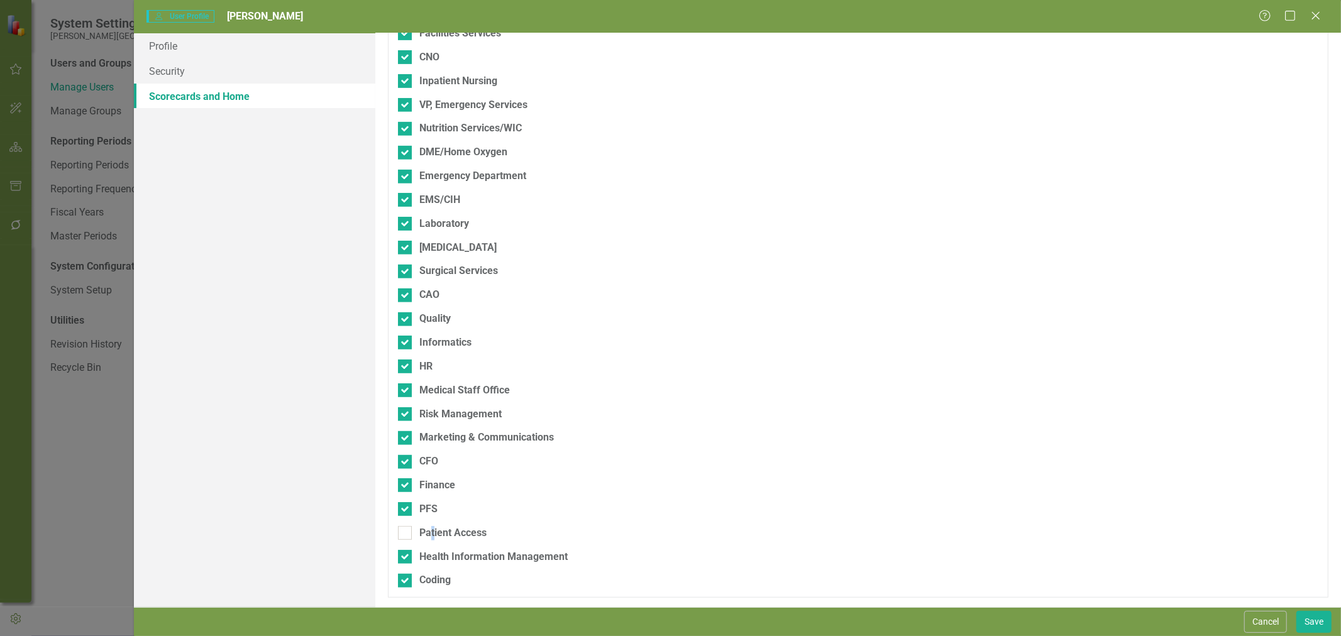
click at [434, 530] on div "Patient Access" at bounding box center [452, 533] width 67 height 14
click at [467, 533] on div "Patient Access" at bounding box center [452, 533] width 67 height 14
click at [406, 533] on input "Patient Access" at bounding box center [402, 530] width 8 height 8
checkbox input "true"
click at [1313, 619] on button "Save" at bounding box center [1314, 622] width 35 height 22
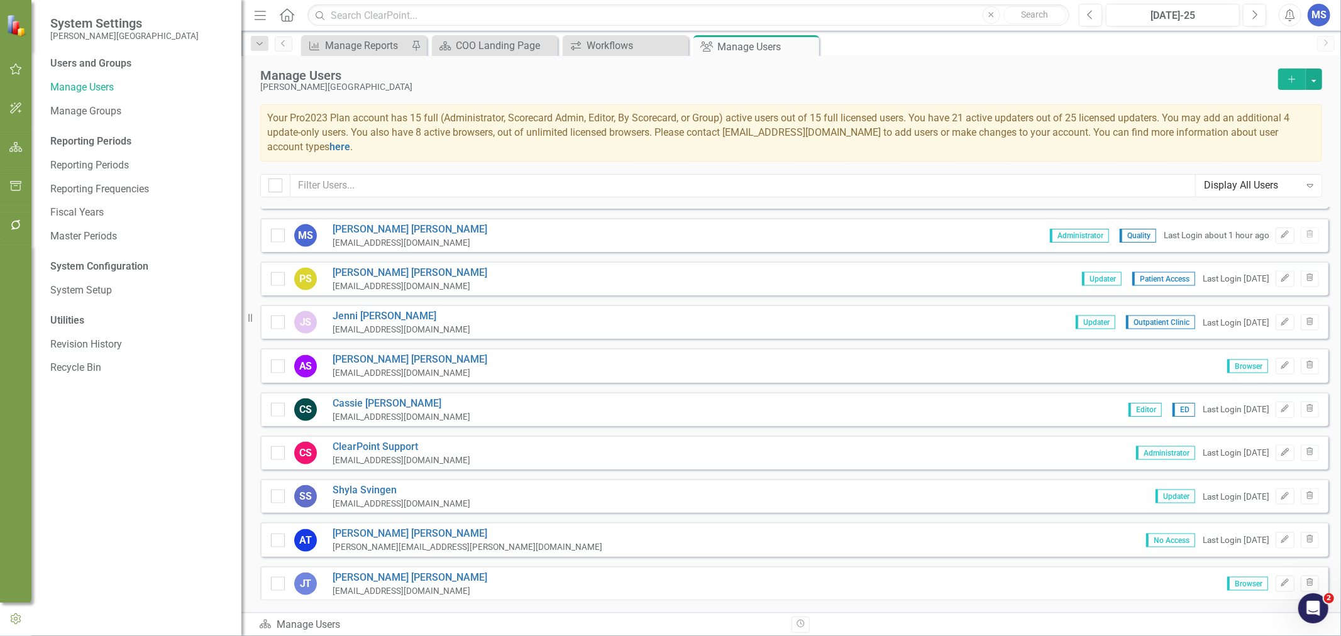
scroll to position [1537, 0]
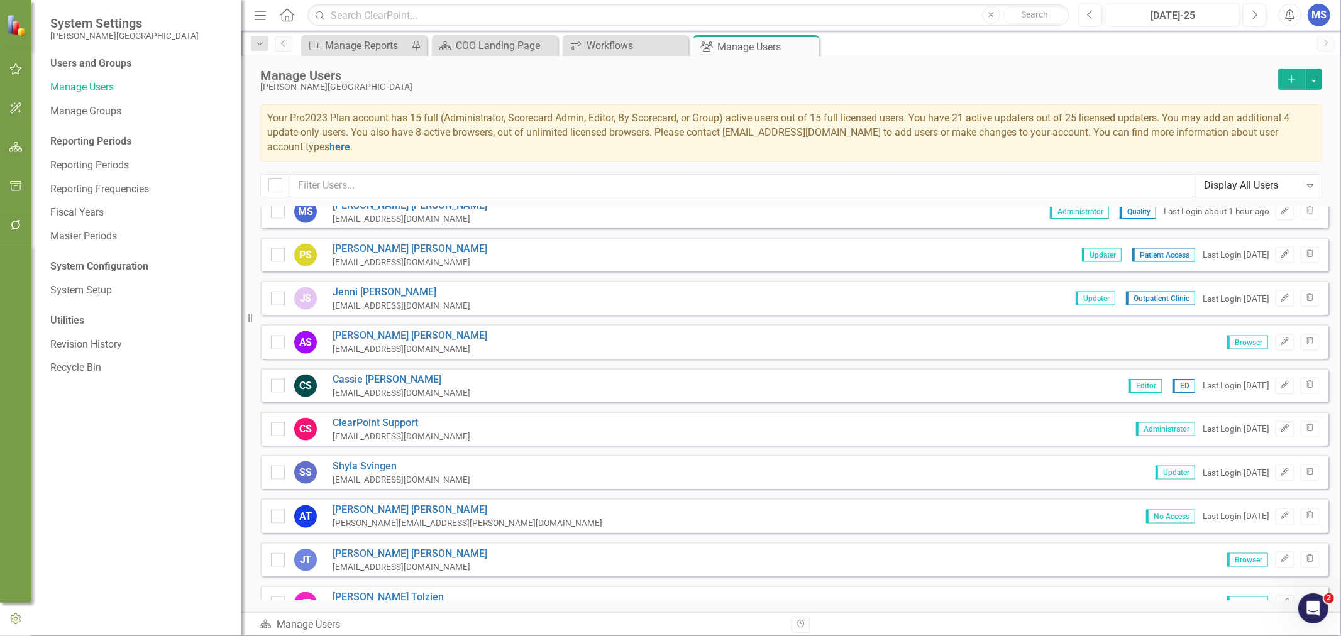
click at [382, 460] on link "Shyla Svingen" at bounding box center [402, 467] width 138 height 14
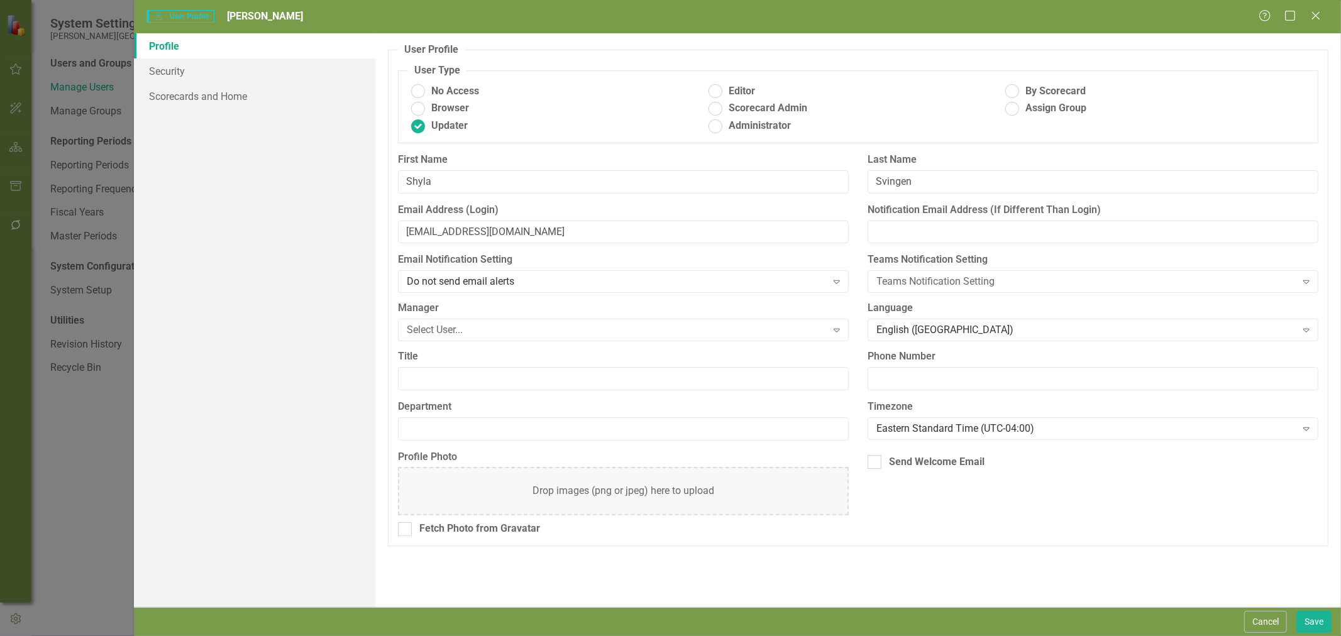
click at [522, 336] on div "Select User..." at bounding box center [616, 330] width 419 height 14
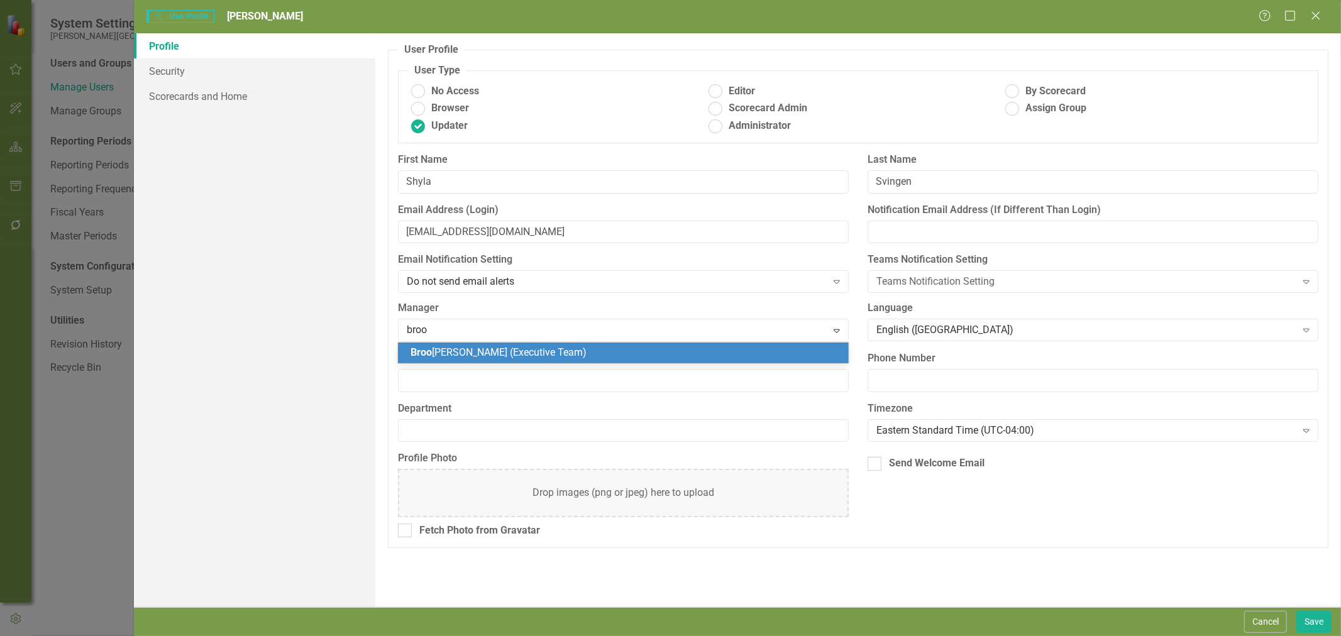
type input "brook"
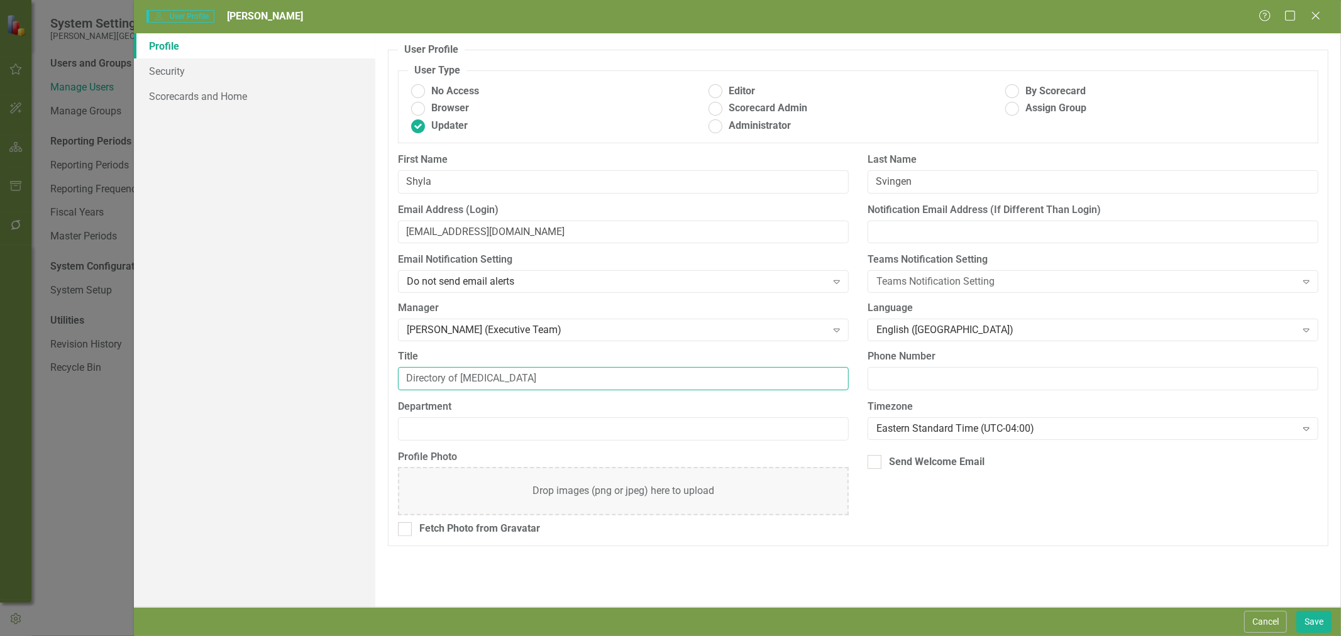
type input "Directory of Radiology"
type input "[MEDICAL_DATA]"
click at [1025, 440] on div "Eastern Standard Time (UTC-04:00) Expand" at bounding box center [1093, 429] width 451 height 23
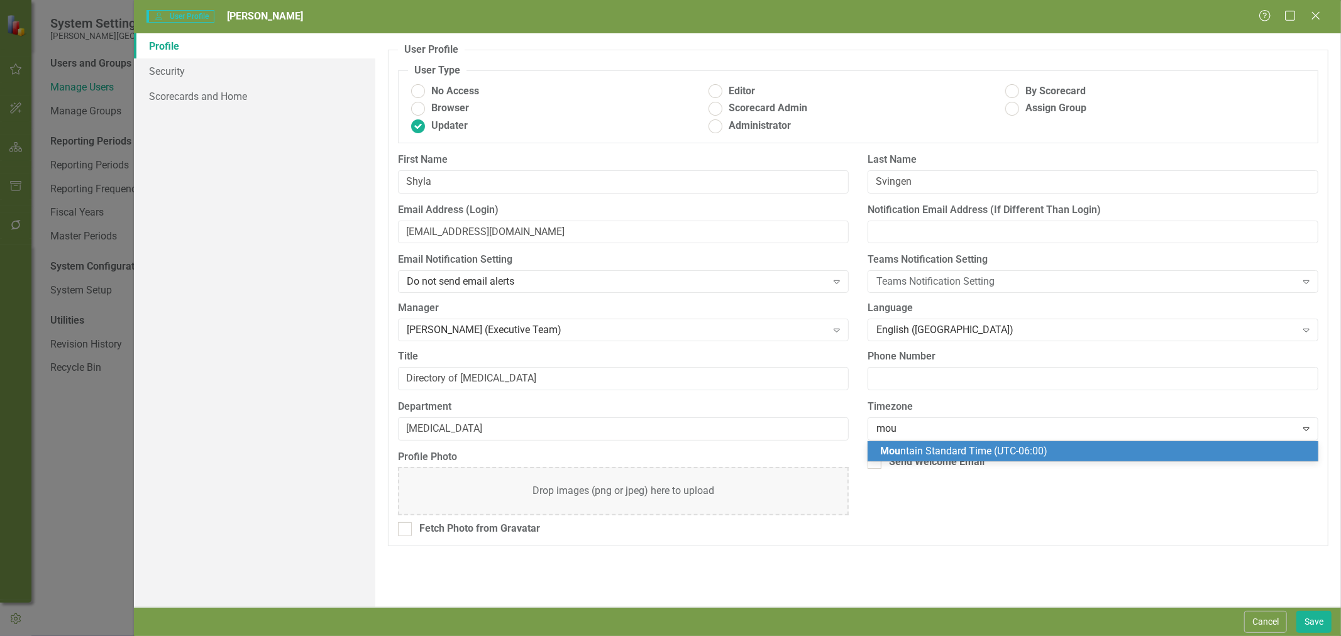
scroll to position [0, 0]
type input "moun"
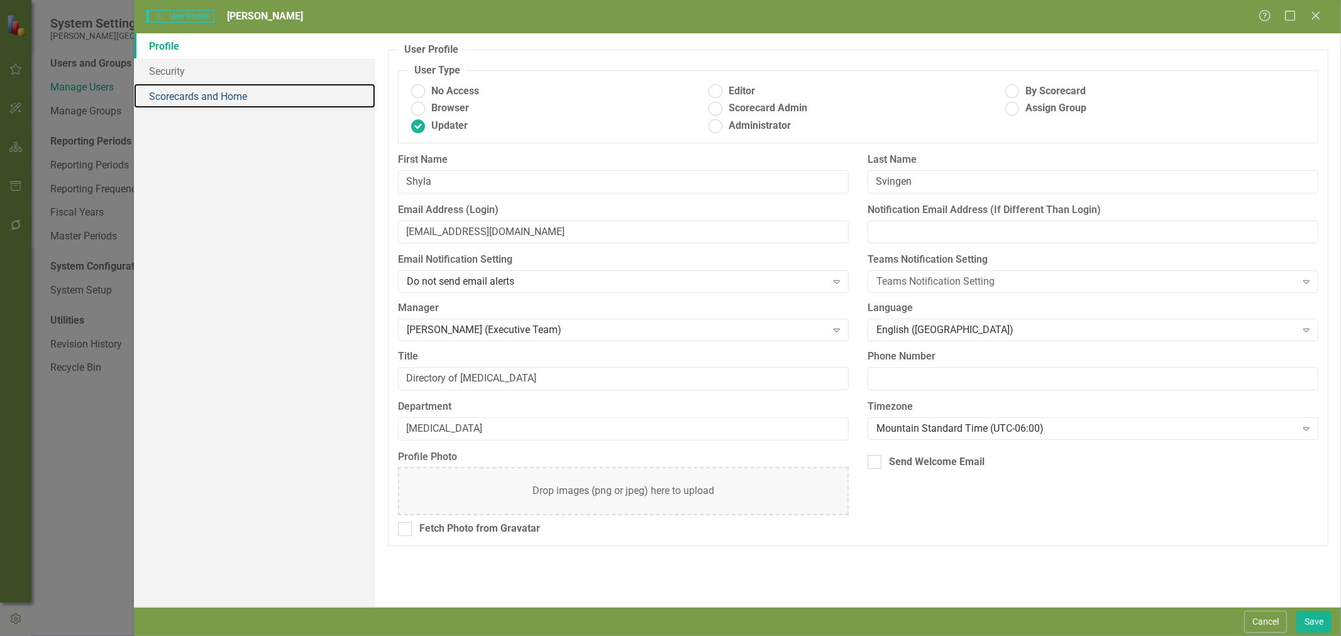
click at [217, 103] on link "Scorecards and Home" at bounding box center [254, 96] width 241 height 25
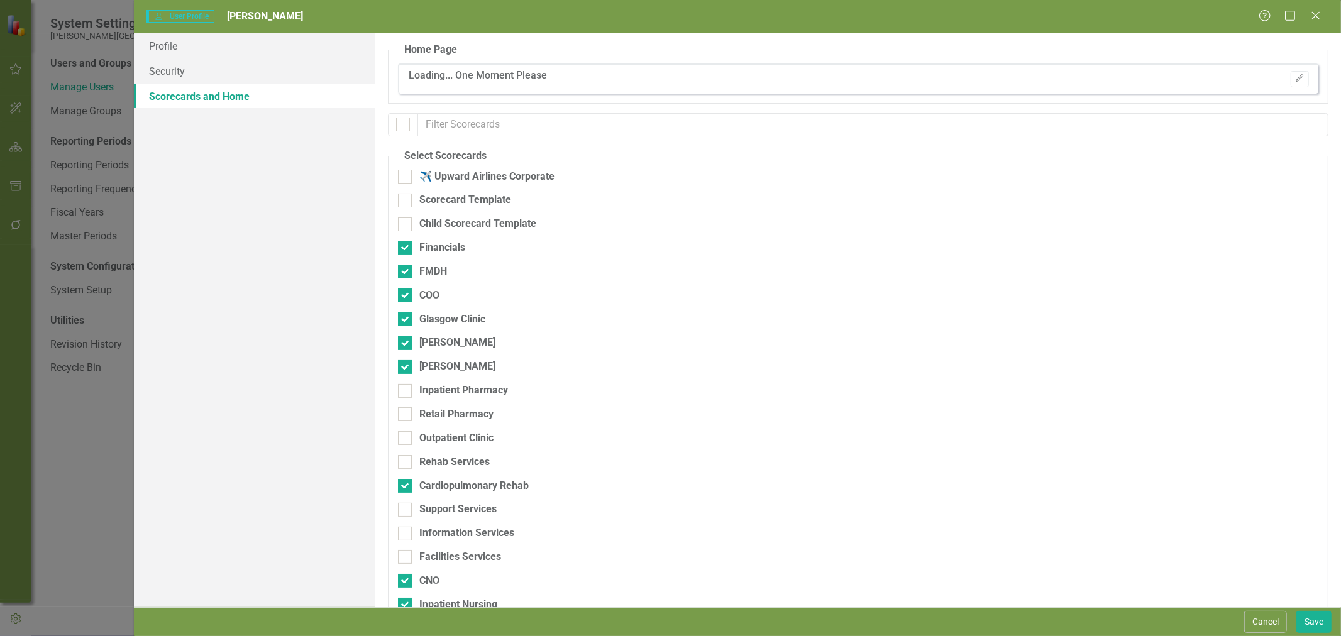
click at [435, 246] on div "Financials" at bounding box center [442, 248] width 46 height 14
click at [406, 246] on input "Financials" at bounding box center [402, 245] width 8 height 8
checkbox input "false"
click at [436, 343] on div "[PERSON_NAME]" at bounding box center [457, 343] width 76 height 14
click at [406, 343] on input "[PERSON_NAME]" at bounding box center [402, 340] width 8 height 8
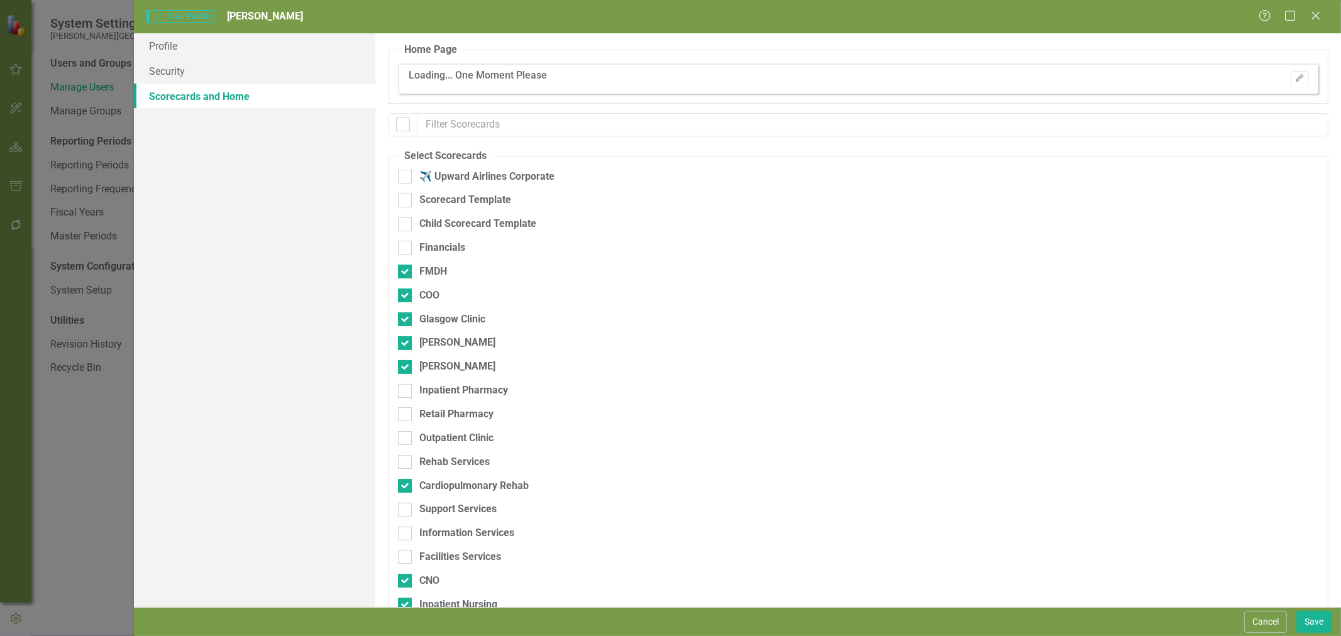
checkbox input "false"
click at [437, 366] on div "[PERSON_NAME]" at bounding box center [457, 367] width 76 height 14
click at [406, 366] on input "[PERSON_NAME]" at bounding box center [402, 364] width 8 height 8
checkbox input "false"
click at [429, 393] on div "Inpatient Pharmacy" at bounding box center [463, 391] width 89 height 14
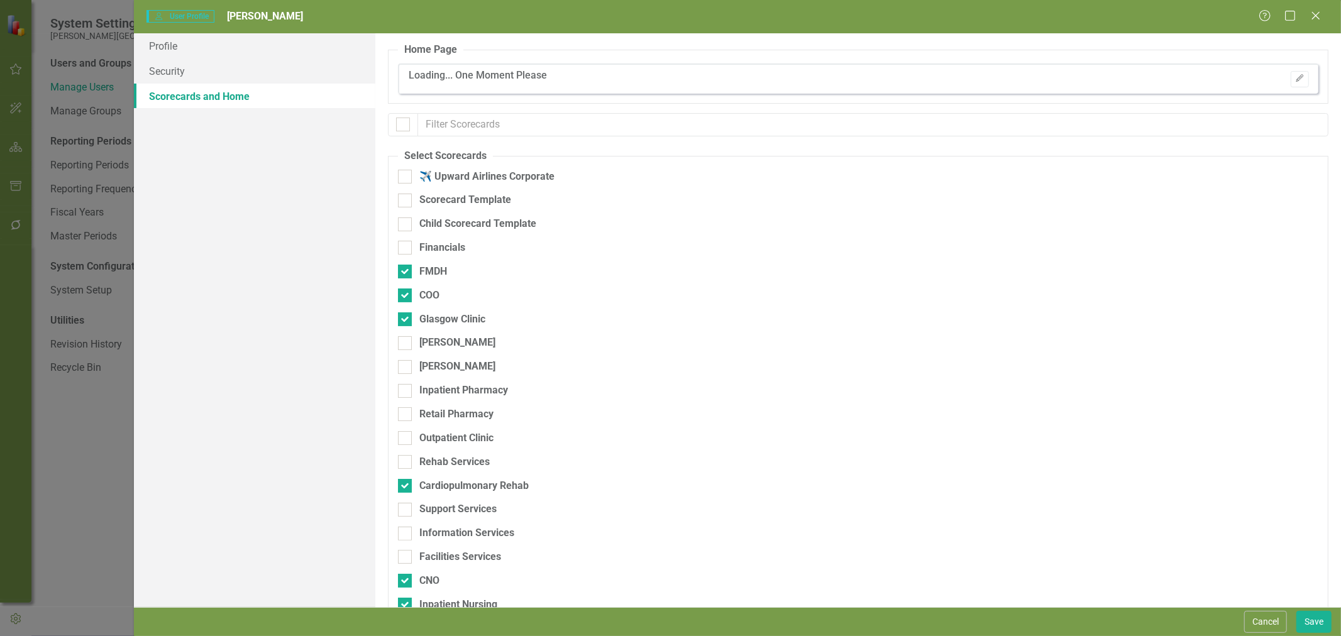
click at [406, 392] on input "Inpatient Pharmacy" at bounding box center [402, 388] width 8 height 8
checkbox input "true"
click at [431, 413] on div "Retail Pharmacy" at bounding box center [456, 414] width 74 height 14
click at [406, 413] on input "Retail Pharmacy" at bounding box center [402, 411] width 8 height 8
checkbox input "true"
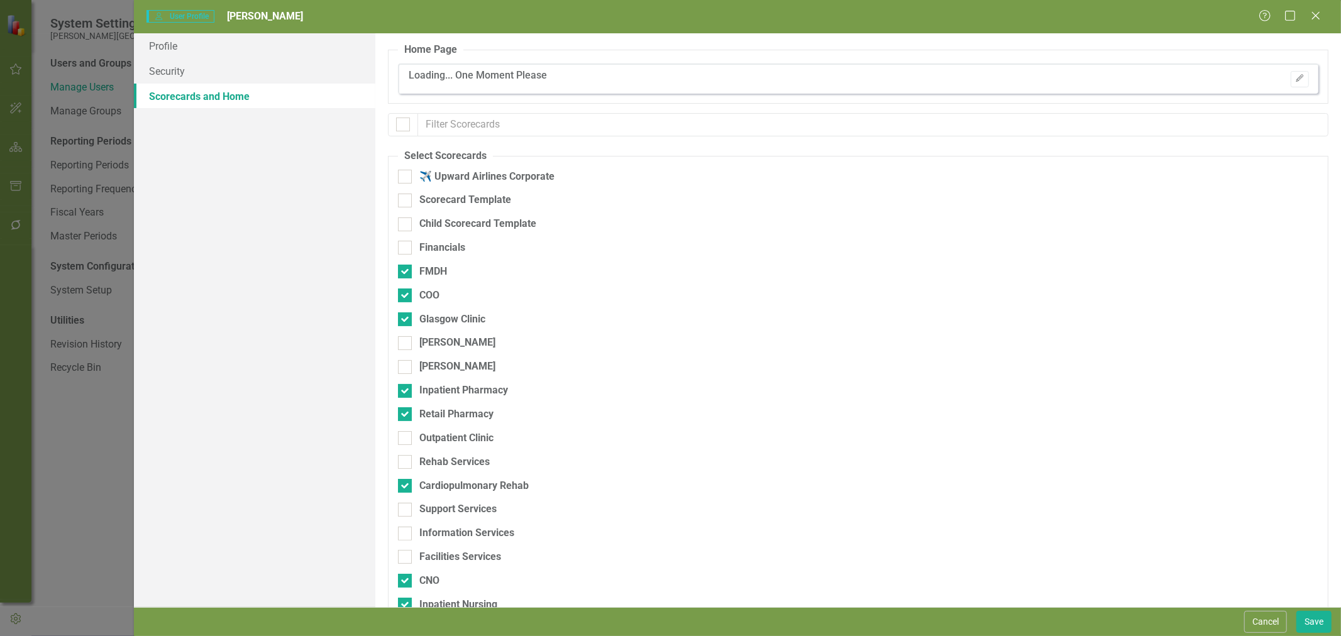
click at [435, 439] on div "Outpatient Clinic" at bounding box center [456, 438] width 74 height 14
click at [406, 439] on input "Outpatient Clinic" at bounding box center [402, 435] width 8 height 8
checkbox input "true"
click at [437, 463] on div "Rehab Services" at bounding box center [454, 462] width 70 height 14
click at [406, 463] on input "Rehab Services" at bounding box center [402, 459] width 8 height 8
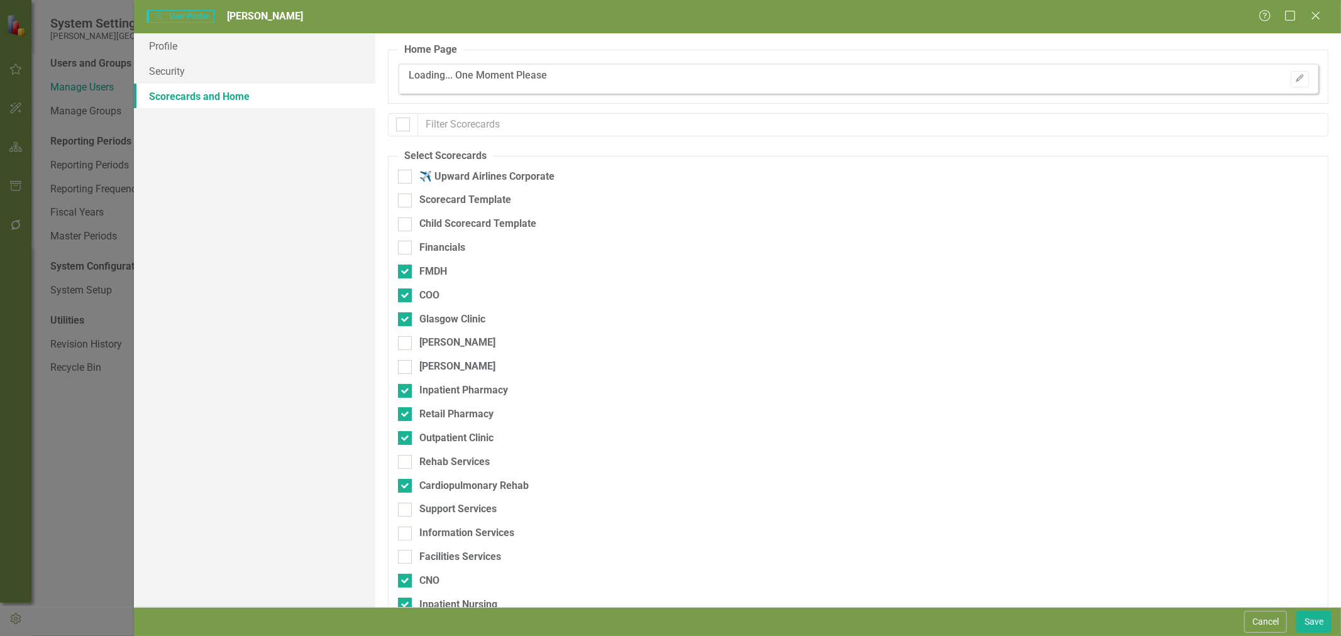
checkbox input "true"
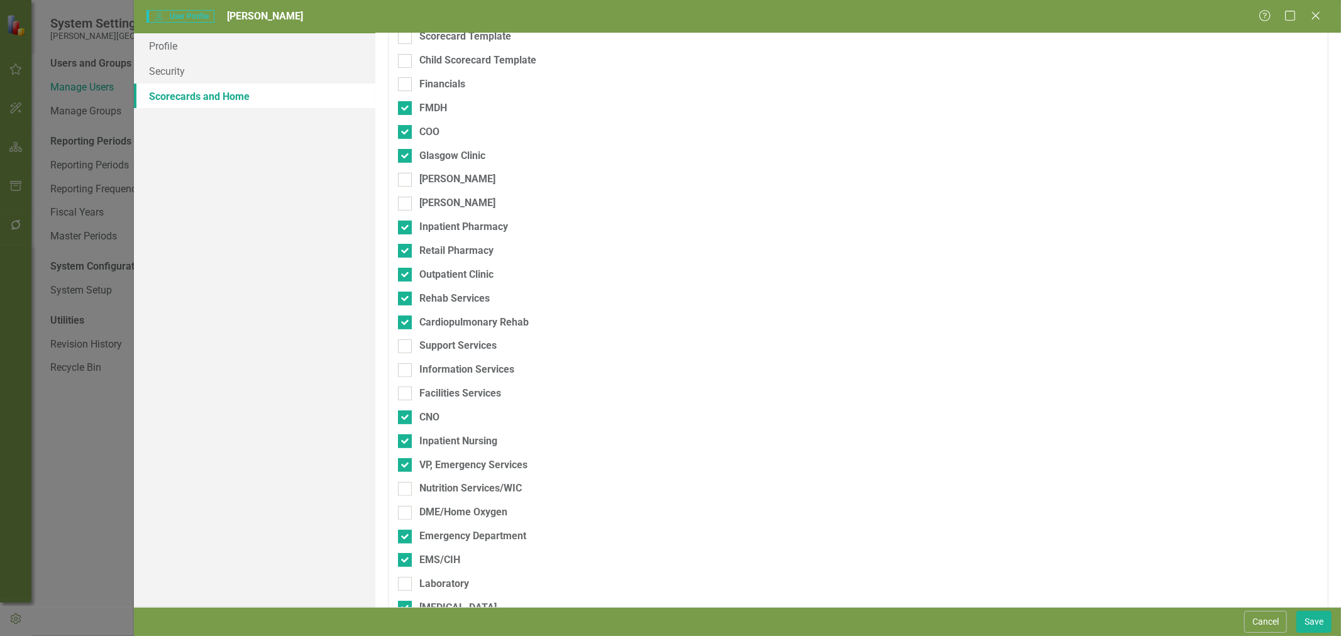
scroll to position [209, 0]
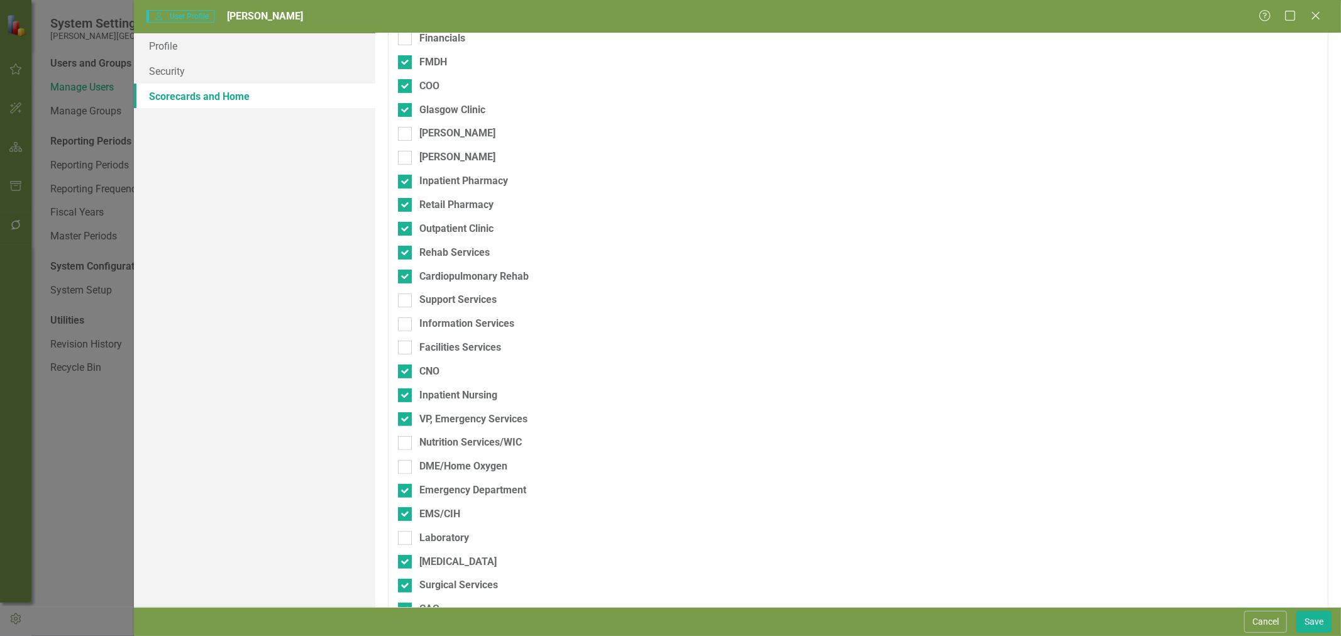
click at [433, 299] on div "Support Services" at bounding box center [457, 300] width 77 height 14
click at [406, 299] on input "Support Services" at bounding box center [402, 298] width 8 height 8
checkbox input "true"
click at [433, 328] on div "Information Services" at bounding box center [466, 324] width 95 height 14
click at [406, 326] on input "Information Services" at bounding box center [402, 322] width 8 height 8
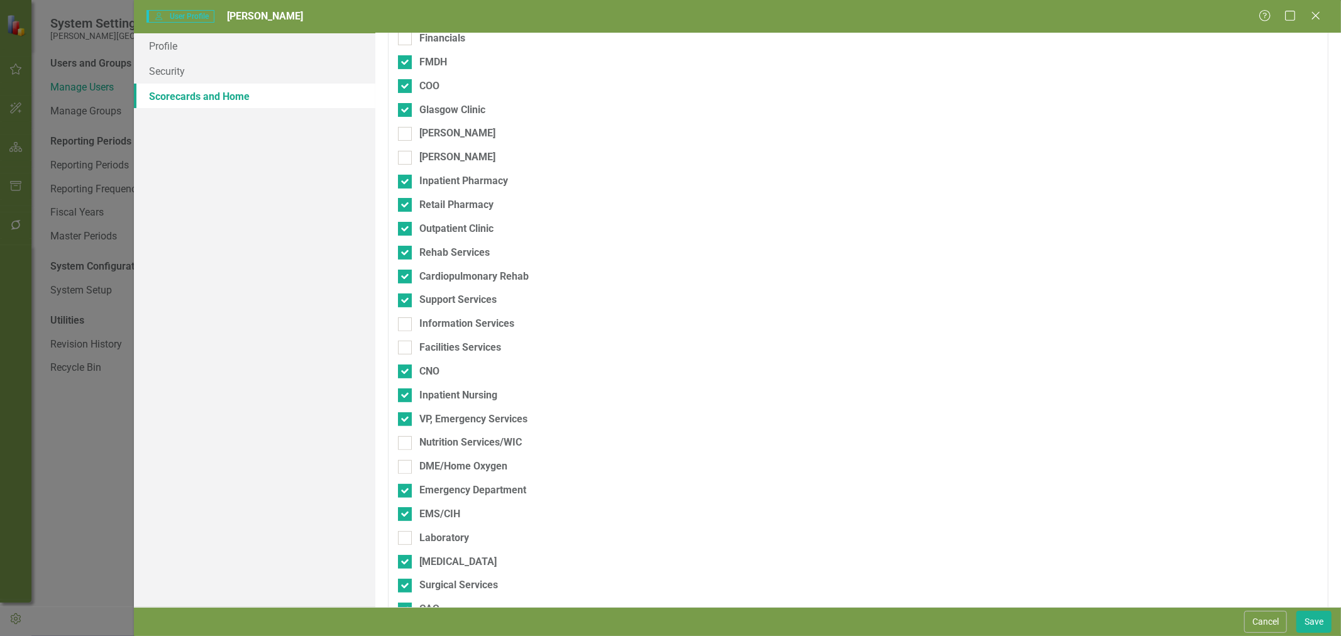
checkbox input "true"
click at [433, 346] on div "Facilities Services" at bounding box center [460, 348] width 82 height 14
click at [406, 346] on input "Facilities Services" at bounding box center [402, 345] width 8 height 8
checkbox input "true"
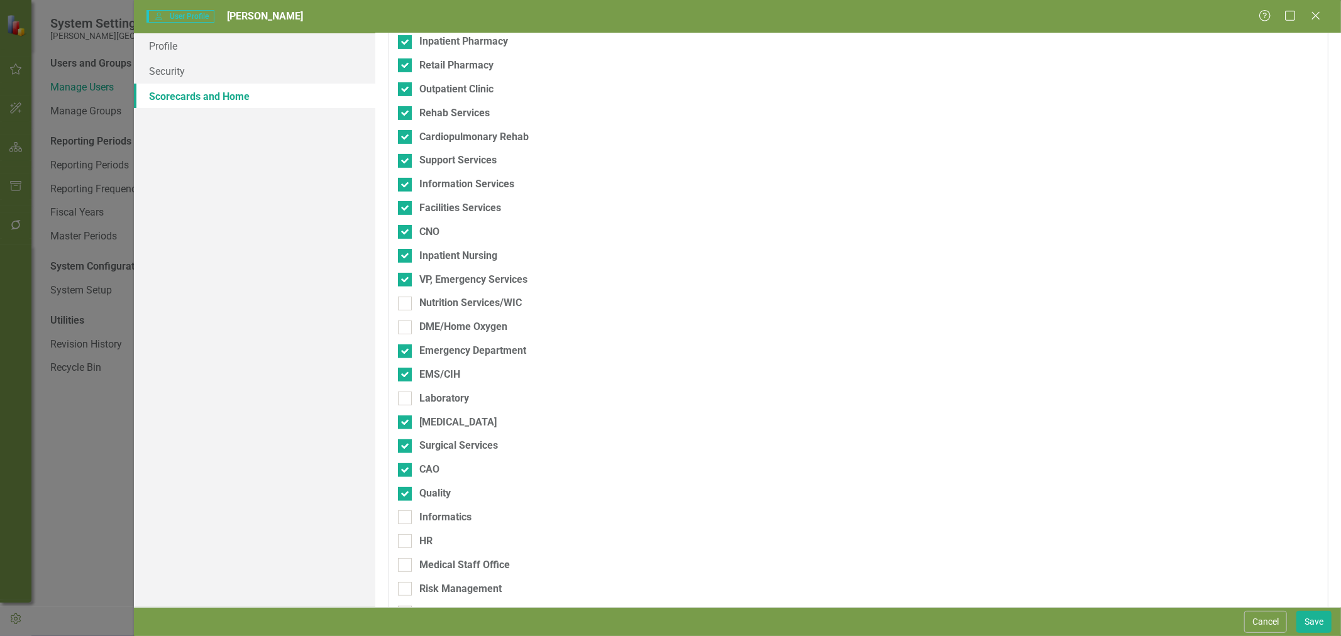
click at [443, 305] on div "Nutrition Services/WIC" at bounding box center [470, 303] width 103 height 14
click at [406, 305] on input "Nutrition Services/WIC" at bounding box center [402, 301] width 8 height 8
checkbox input "true"
click at [439, 333] on div "DME/Home Oxygen" at bounding box center [463, 327] width 88 height 14
click at [406, 329] on input "DME/Home Oxygen" at bounding box center [402, 325] width 8 height 8
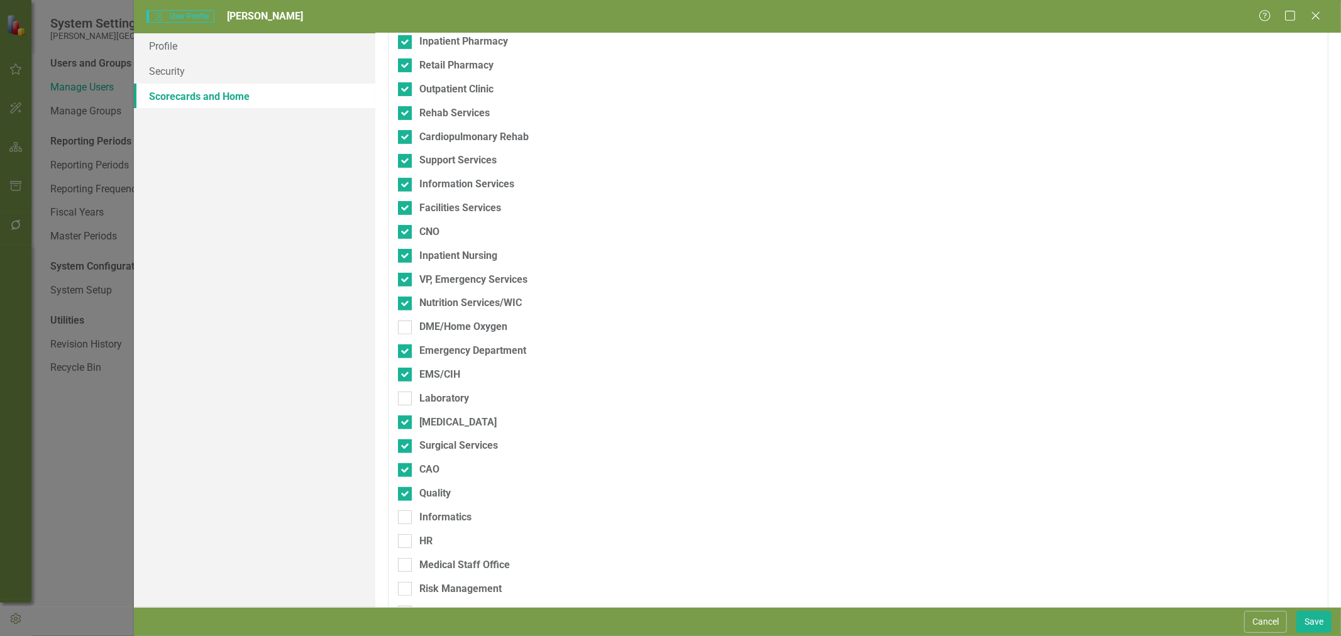
checkbox input "true"
click at [445, 395] on div "Laboratory" at bounding box center [444, 399] width 50 height 14
click at [406, 395] on input "Laboratory" at bounding box center [402, 396] width 8 height 8
checkbox input "true"
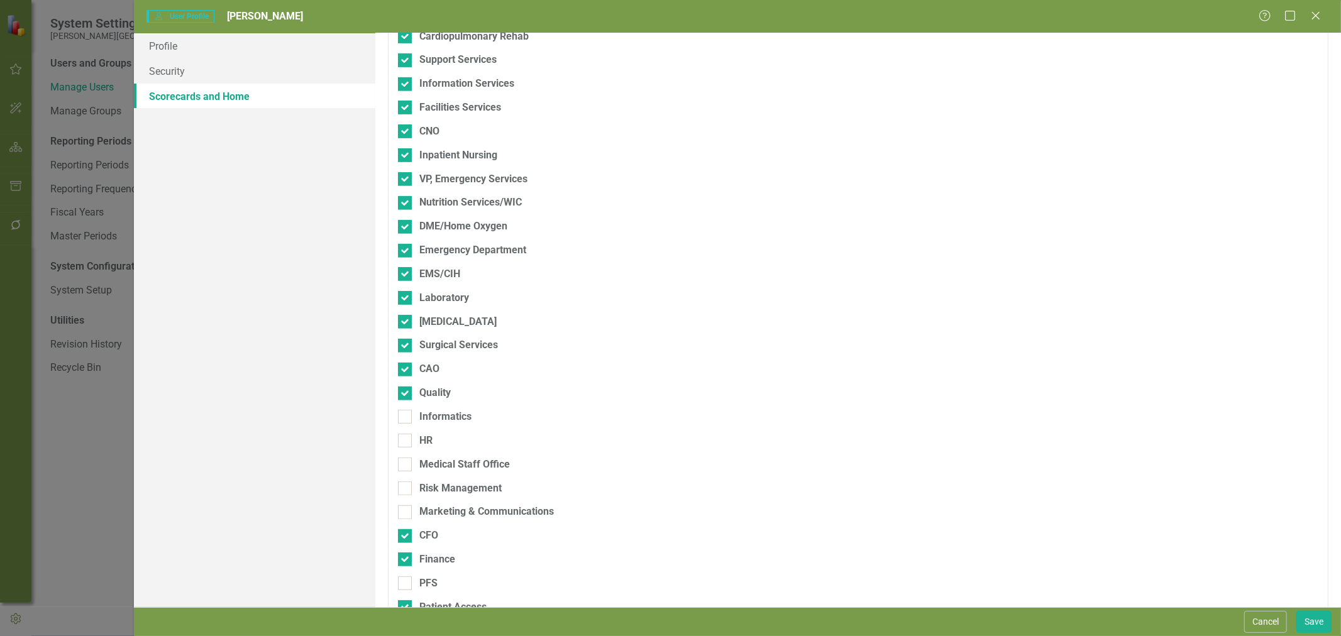
scroll to position [524, 0]
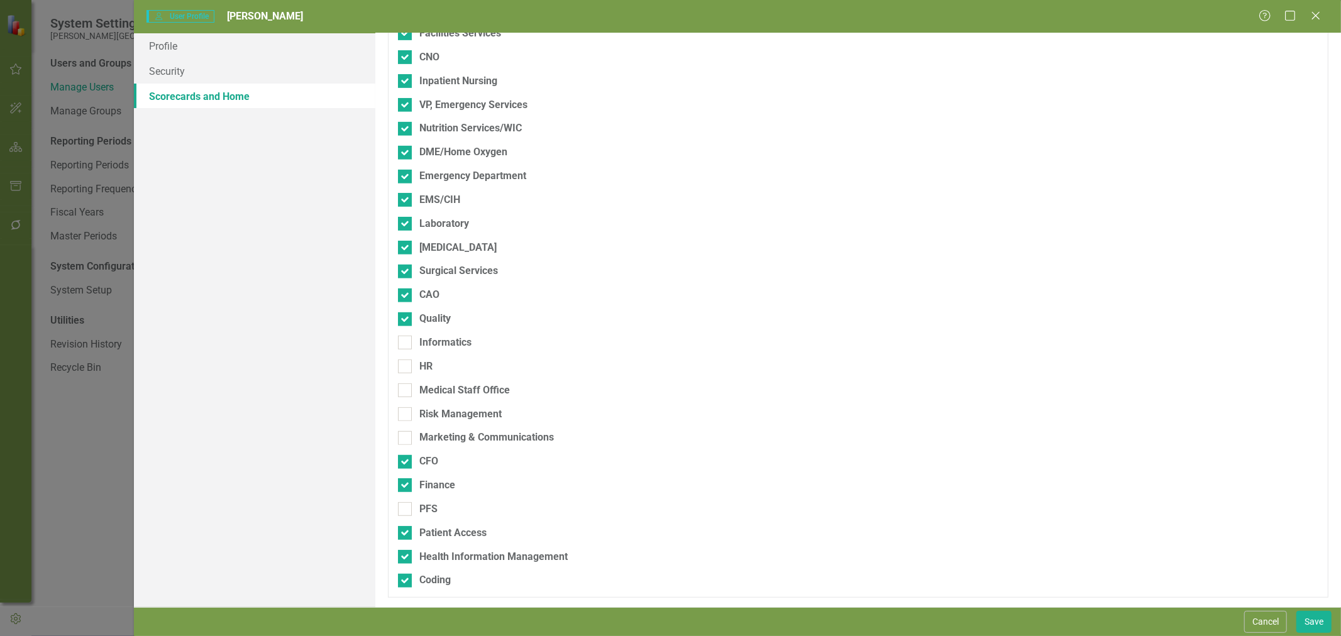
drag, startPoint x: 438, startPoint y: 341, endPoint x: 434, endPoint y: 368, distance: 26.8
click at [438, 344] on div "Informatics" at bounding box center [445, 343] width 52 height 14
click at [406, 344] on input "Informatics" at bounding box center [402, 340] width 8 height 8
checkbox input "true"
click at [433, 368] on div "HR" at bounding box center [425, 367] width 13 height 14
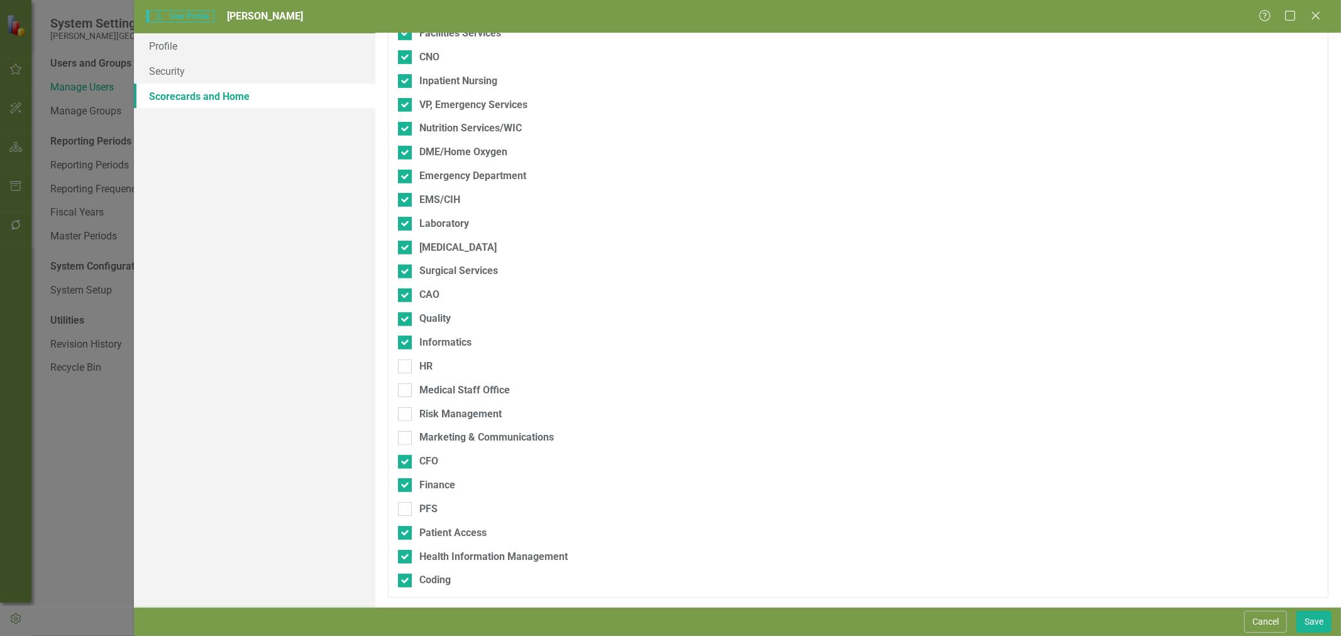
click at [406, 368] on input "HR" at bounding box center [402, 364] width 8 height 8
checkbox input "true"
click at [435, 387] on div "Medical Staff Office" at bounding box center [464, 391] width 91 height 14
click at [406, 387] on input "Medical Staff Office" at bounding box center [402, 388] width 8 height 8
checkbox input "true"
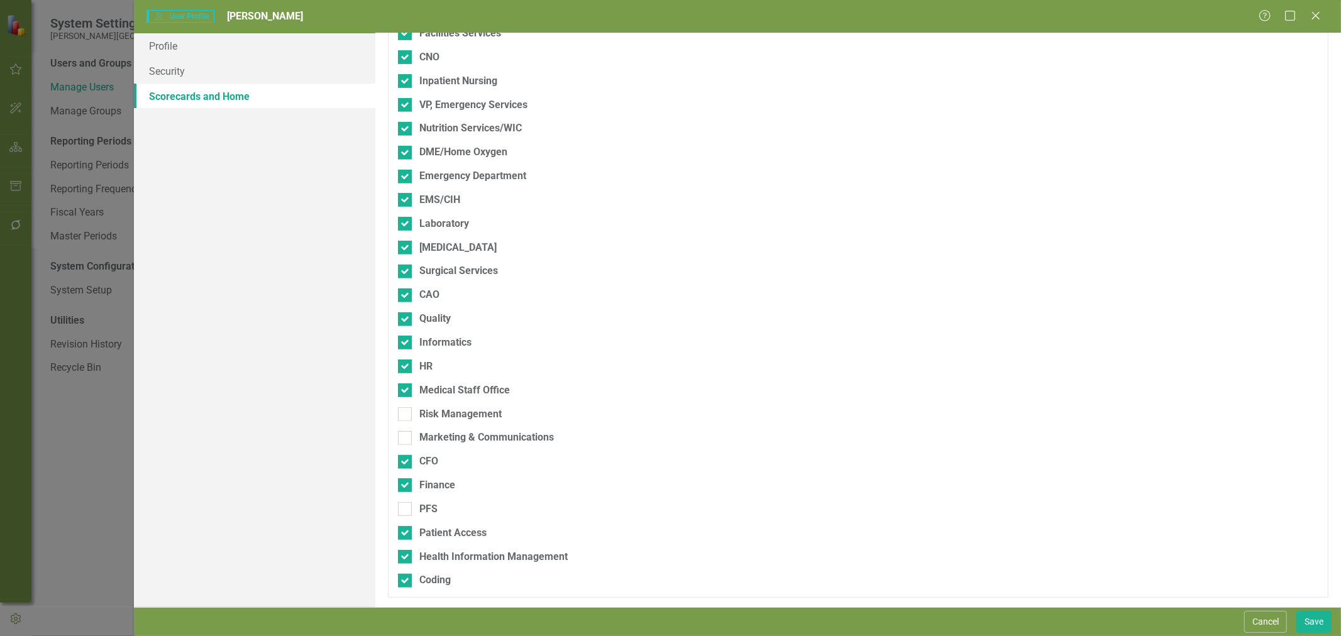
click at [436, 414] on div "Risk Management" at bounding box center [460, 414] width 82 height 14
click at [406, 414] on input "Risk Management" at bounding box center [402, 411] width 8 height 8
checkbox input "true"
click at [439, 438] on div "Marketing & Communications" at bounding box center [486, 438] width 135 height 14
click at [406, 438] on input "Marketing & Communications" at bounding box center [402, 435] width 8 height 8
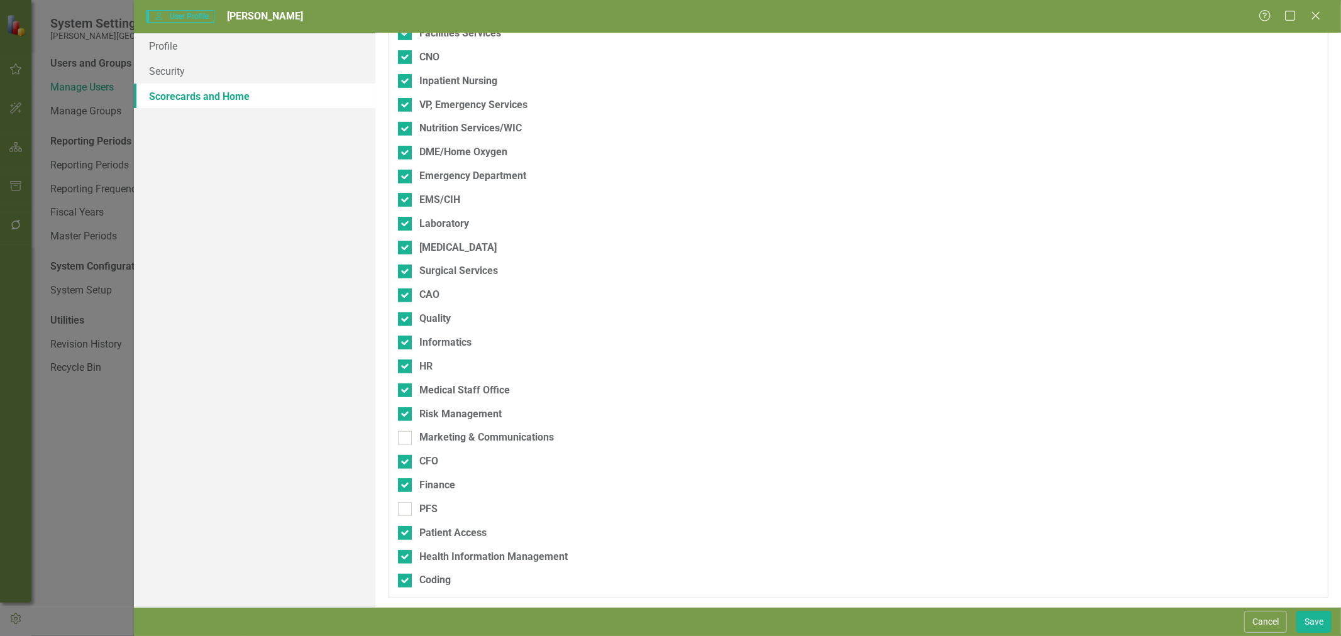
checkbox input "true"
click at [423, 504] on div "PFS" at bounding box center [428, 509] width 18 height 14
click at [406, 504] on input "PFS" at bounding box center [402, 506] width 8 height 8
checkbox input "true"
click at [1321, 621] on button "Save" at bounding box center [1314, 622] width 35 height 22
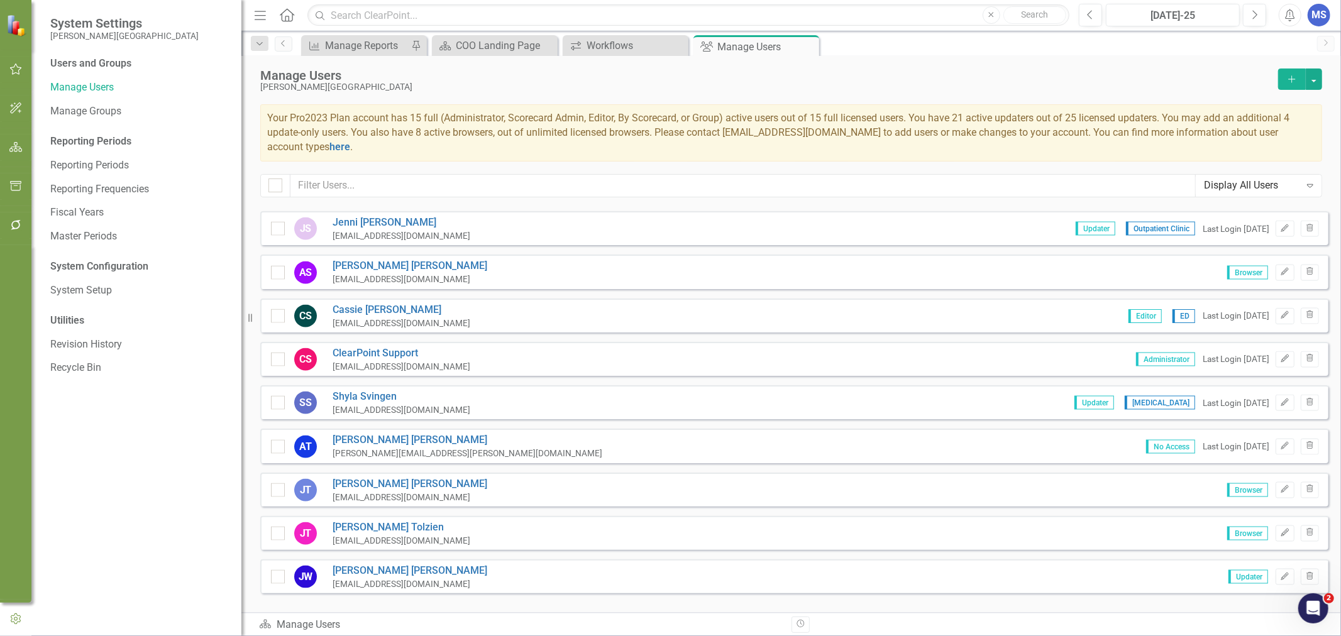
scroll to position [1616, 0]
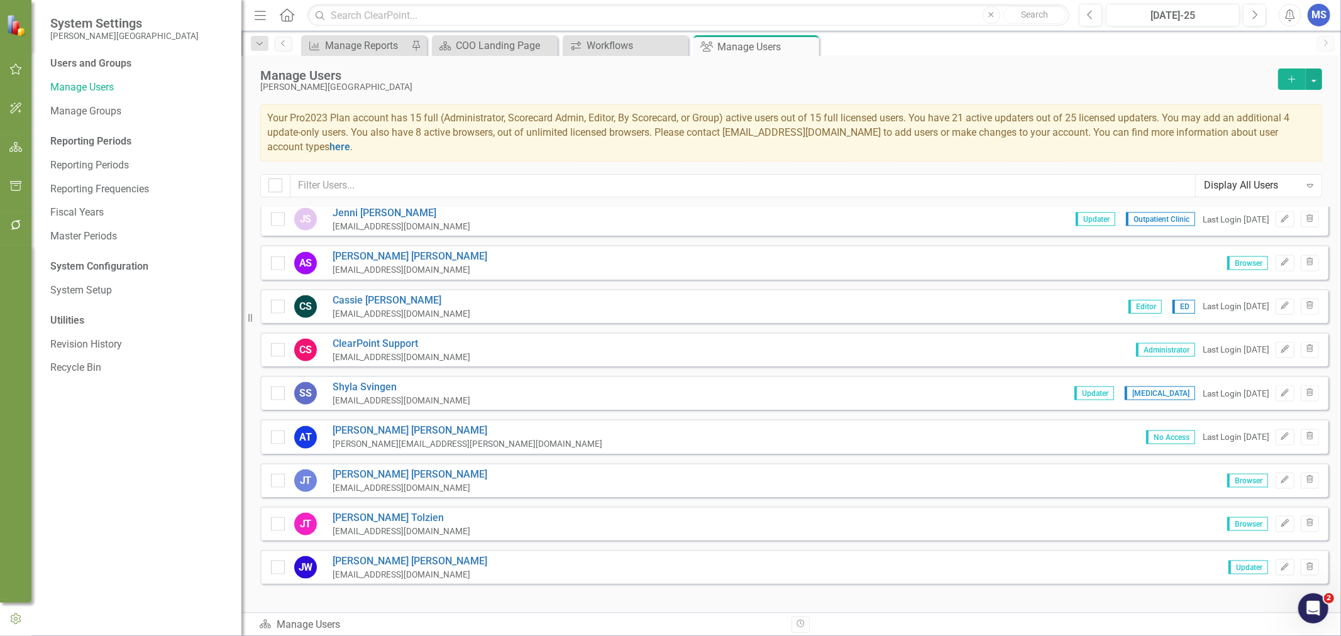
click at [354, 555] on link "Judy Wesely" at bounding box center [410, 562] width 155 height 14
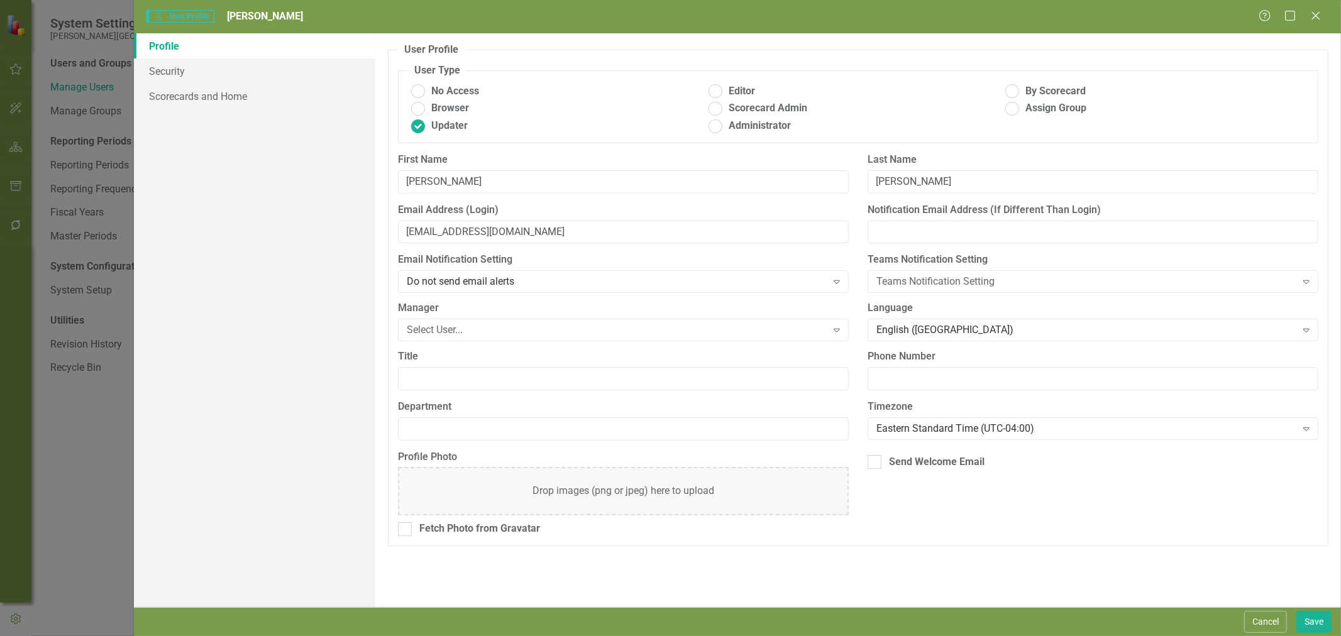
click at [437, 335] on div "Select User..." at bounding box center [616, 330] width 419 height 14
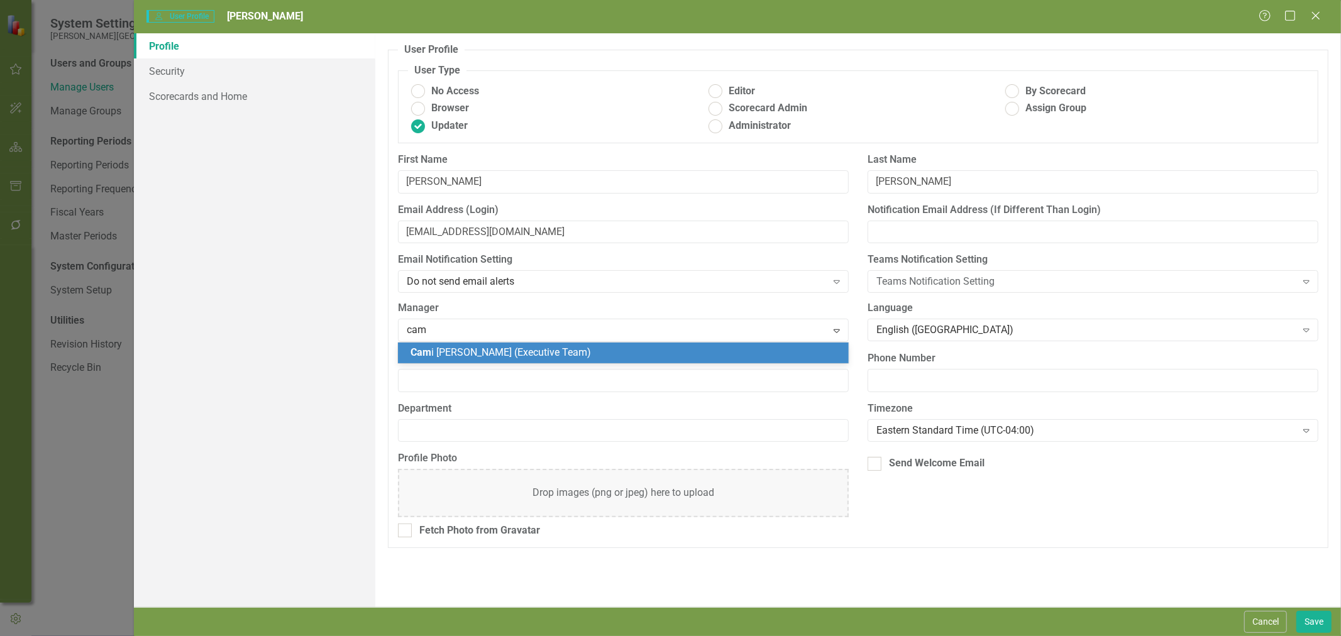
type input "cami"
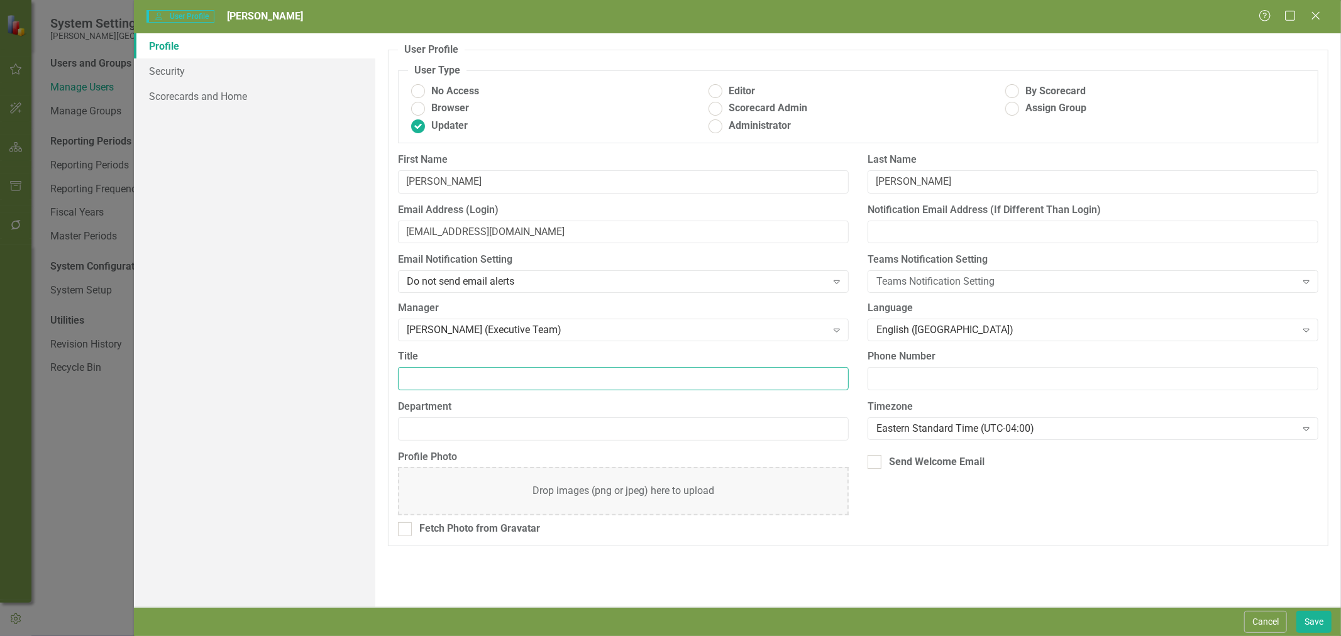
click at [428, 372] on input "Title" at bounding box center [623, 378] width 451 height 23
type input "HIM Manager"
type input "HIM"
click at [946, 418] on div "Eastern Standard Time (UTC-04:00) Expand" at bounding box center [1093, 429] width 451 height 23
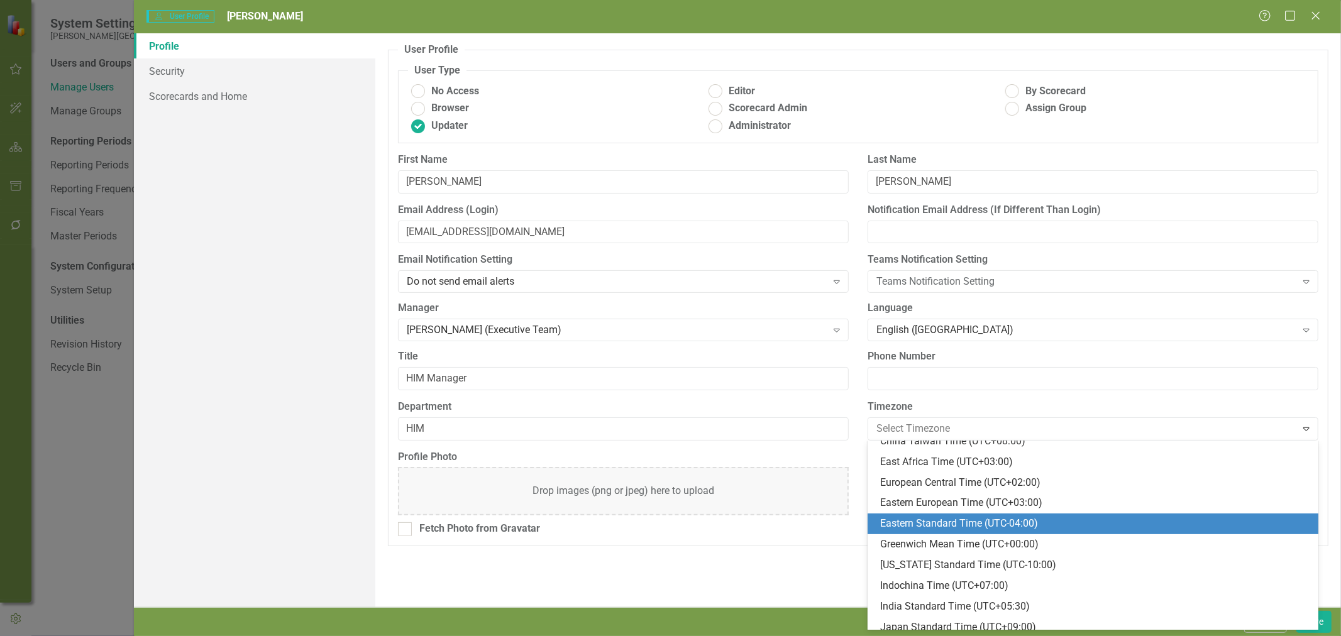
scroll to position [310, 0]
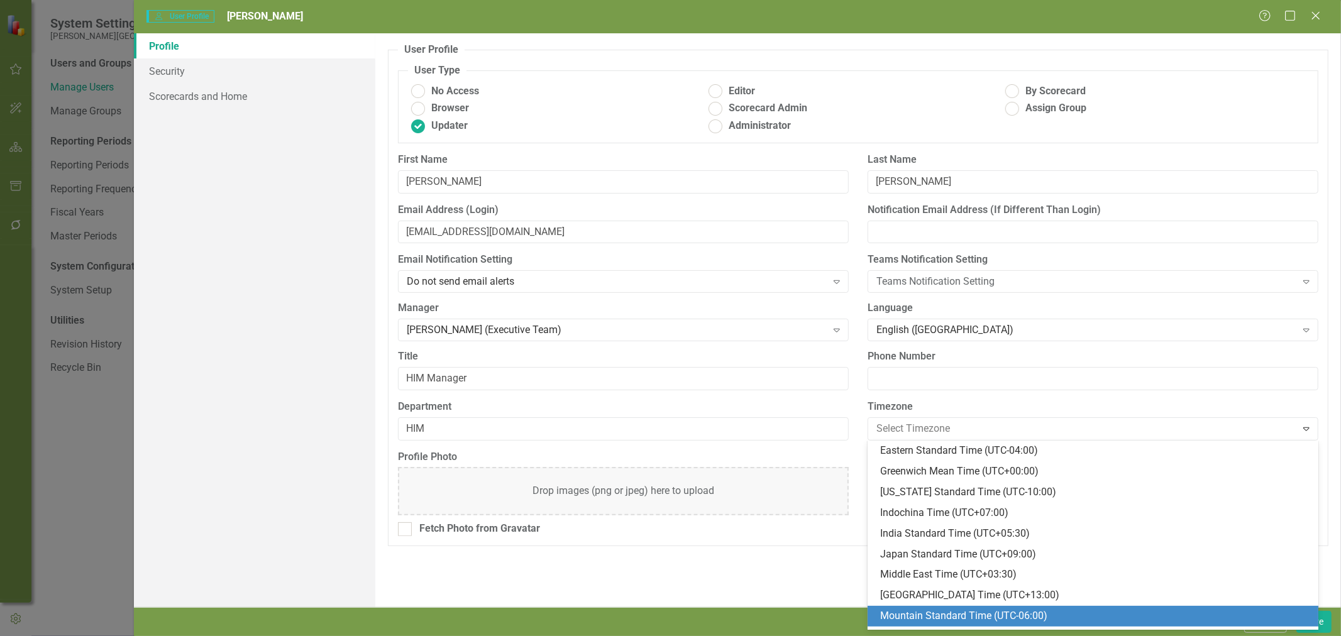
click at [994, 614] on div "Mountain Standard Time (UTC-06:00)" at bounding box center [1095, 616] width 431 height 14
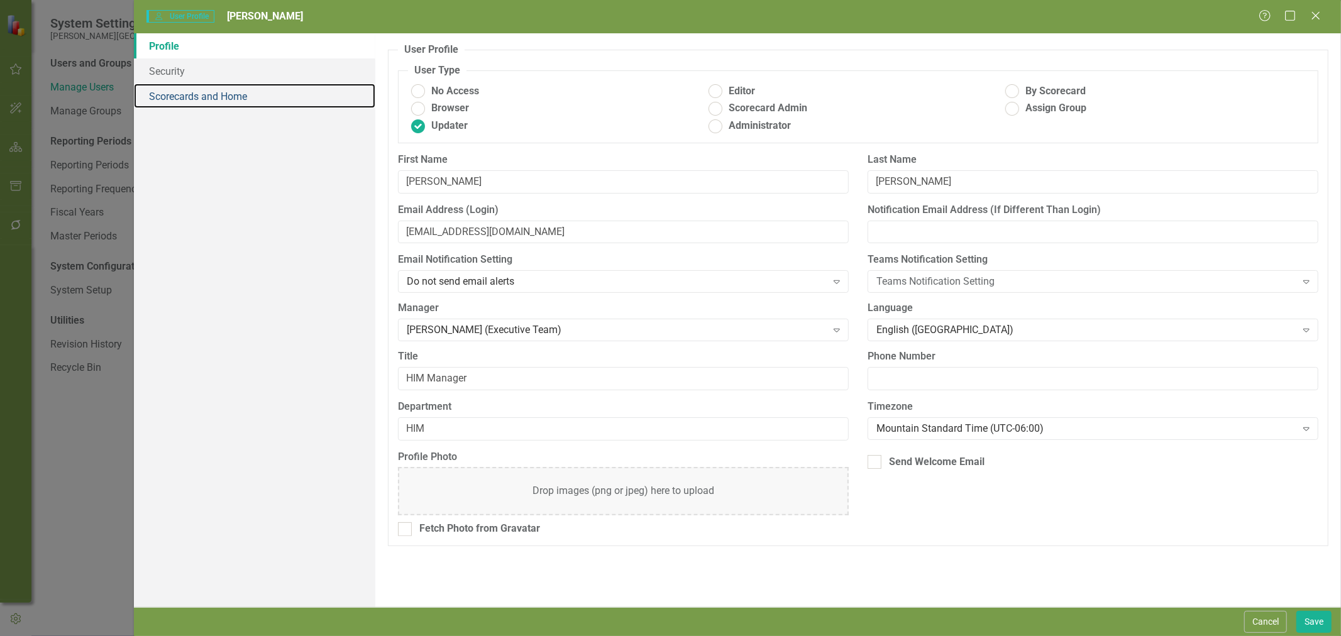
drag, startPoint x: 206, startPoint y: 92, endPoint x: 271, endPoint y: 121, distance: 70.9
click at [206, 92] on link "Scorecards and Home" at bounding box center [254, 96] width 241 height 25
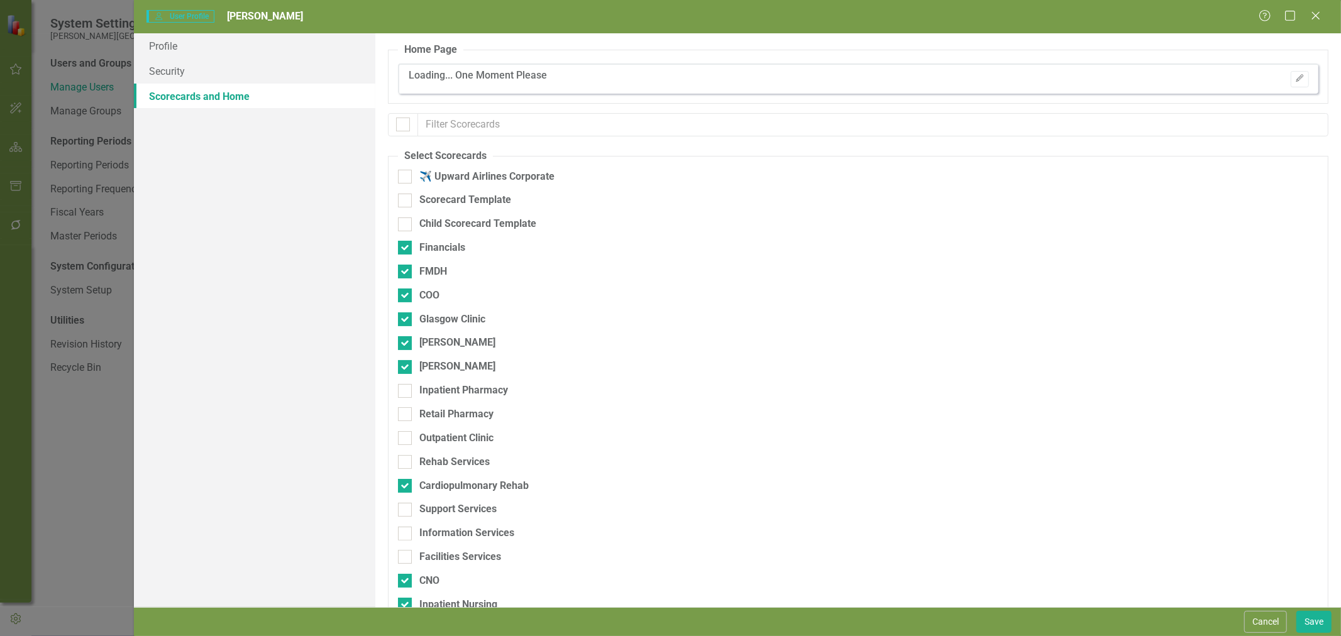
click at [440, 247] on div "Financials" at bounding box center [442, 248] width 46 height 14
click at [406, 247] on input "Financials" at bounding box center [402, 245] width 8 height 8
checkbox input "false"
click at [450, 340] on div "[PERSON_NAME]" at bounding box center [457, 343] width 76 height 14
click at [406, 340] on input "[PERSON_NAME]" at bounding box center [402, 340] width 8 height 8
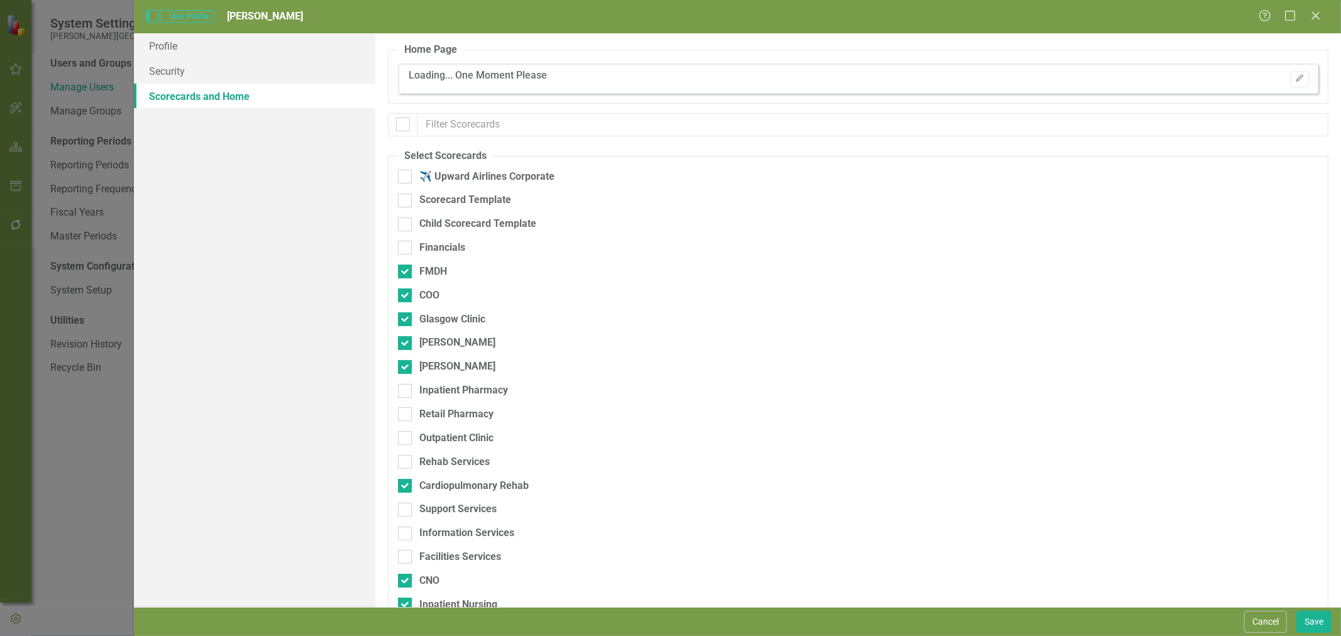
checkbox input "false"
click at [450, 363] on div "[PERSON_NAME]" at bounding box center [457, 367] width 76 height 14
click at [406, 363] on input "[PERSON_NAME]" at bounding box center [402, 364] width 8 height 8
checkbox input "false"
click at [453, 391] on div "Inpatient Pharmacy" at bounding box center [463, 391] width 89 height 14
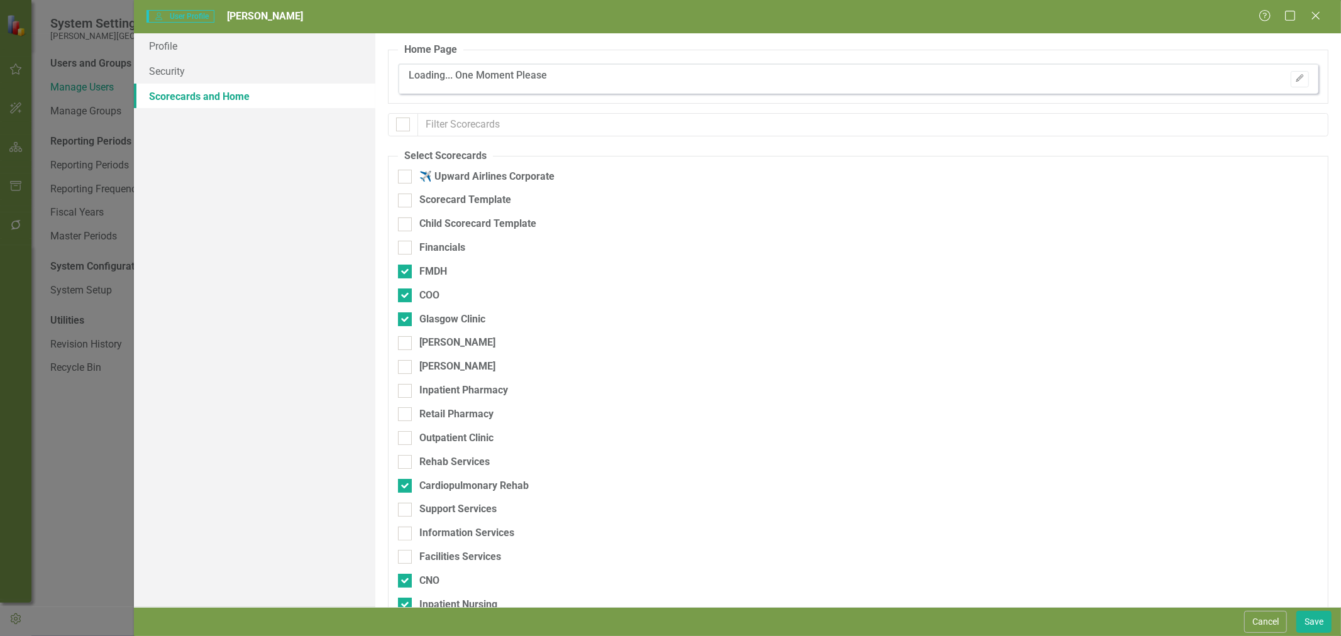
click at [406, 391] on input "Inpatient Pharmacy" at bounding box center [402, 388] width 8 height 8
checkbox input "true"
click at [457, 420] on div "Retail Pharmacy" at bounding box center [456, 414] width 74 height 14
click at [406, 416] on input "Retail Pharmacy" at bounding box center [402, 411] width 8 height 8
checkbox input "true"
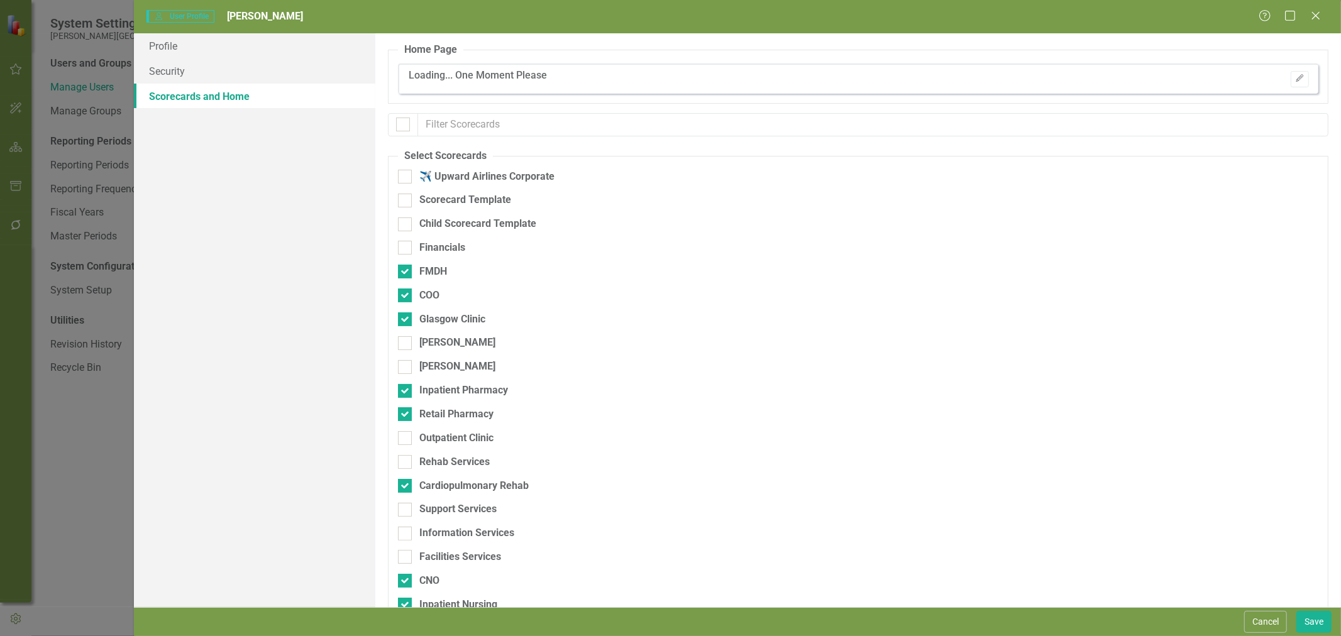
click at [460, 442] on div "Outpatient Clinic" at bounding box center [456, 438] width 74 height 14
click at [406, 440] on input "Outpatient Clinic" at bounding box center [402, 435] width 8 height 8
checkbox input "true"
click at [463, 467] on div "Rehab Services" at bounding box center [454, 462] width 70 height 14
click at [406, 463] on input "Rehab Services" at bounding box center [402, 459] width 8 height 8
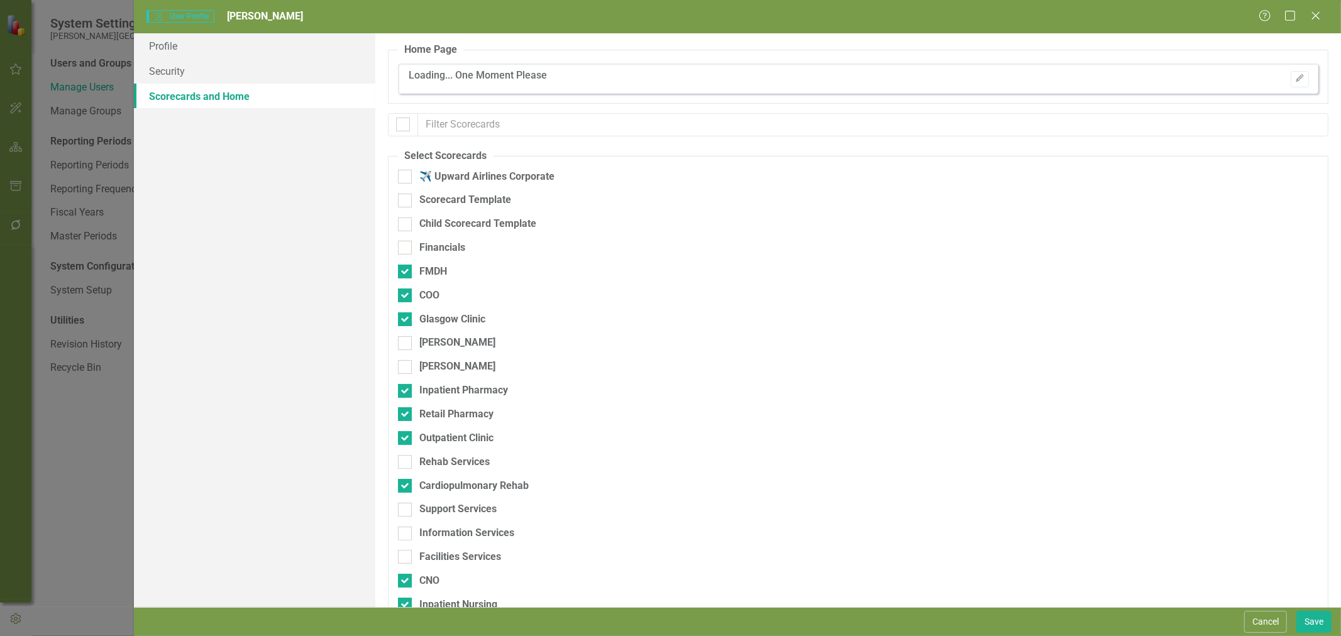
checkbox input "true"
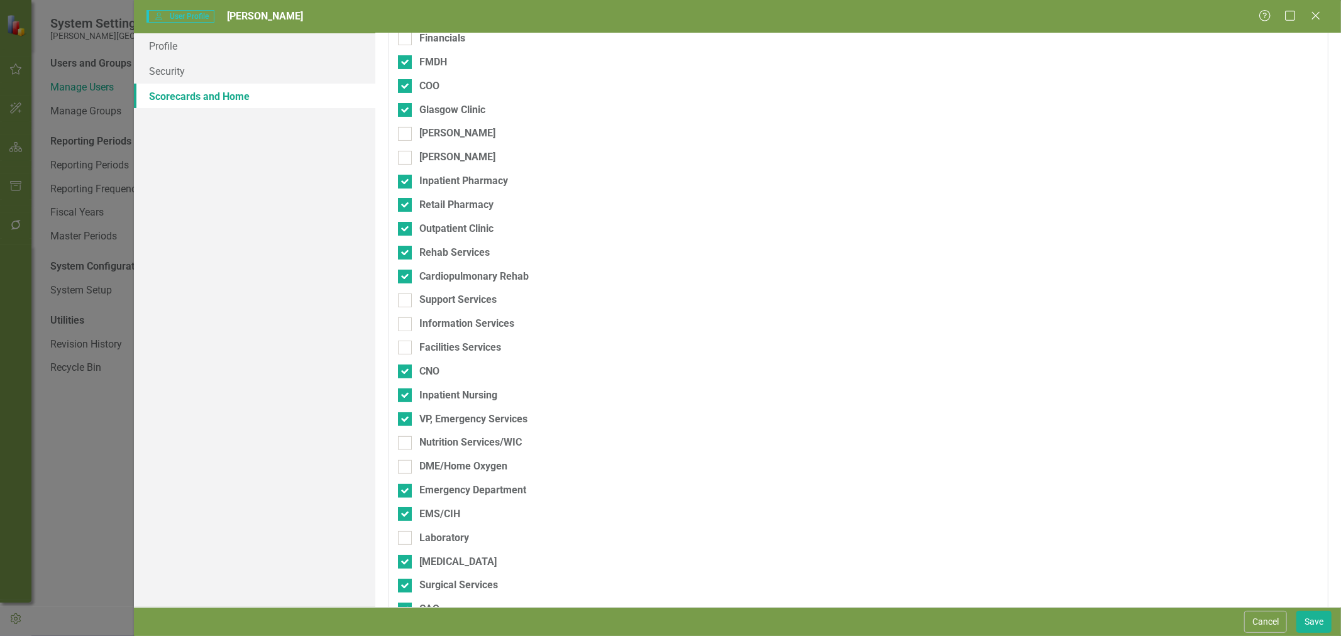
click at [450, 298] on div "Support Services" at bounding box center [457, 300] width 77 height 14
click at [406, 298] on input "Support Services" at bounding box center [402, 298] width 8 height 8
checkbox input "true"
click at [450, 324] on div "Information Services" at bounding box center [466, 324] width 95 height 14
click at [406, 324] on input "Information Services" at bounding box center [402, 322] width 8 height 8
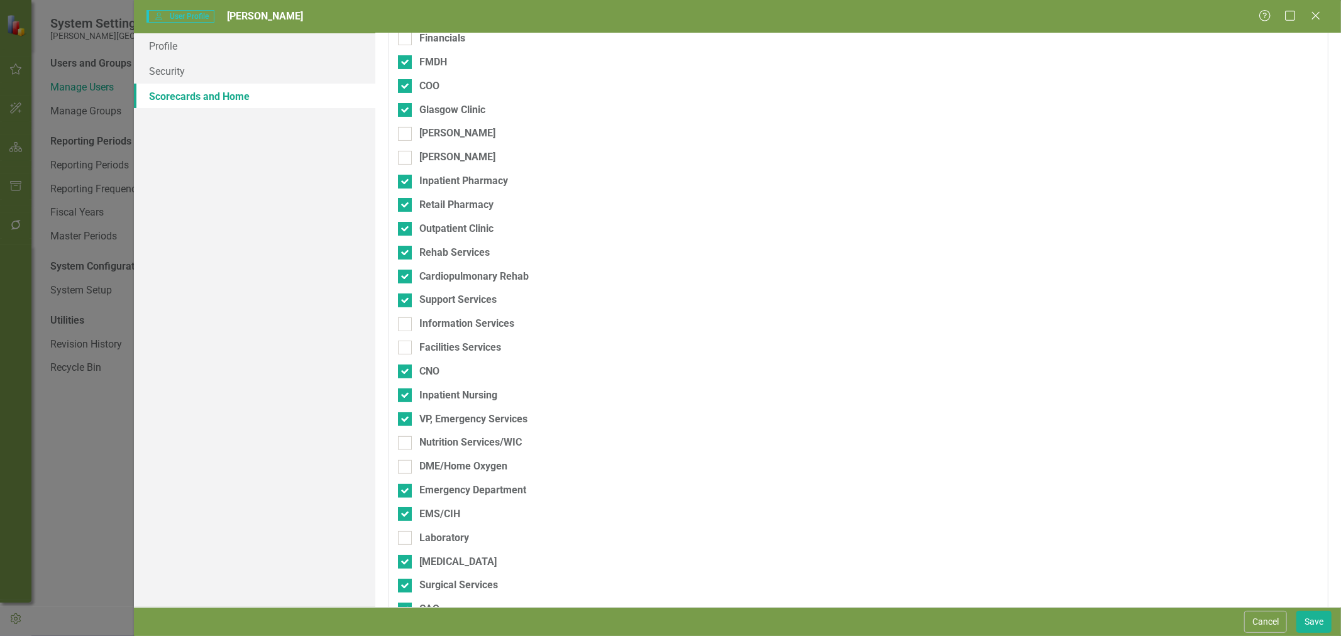
checkbox input "true"
click at [455, 352] on div "Facilities Services" at bounding box center [460, 348] width 82 height 14
click at [406, 349] on input "Facilities Services" at bounding box center [402, 345] width 8 height 8
checkbox input "true"
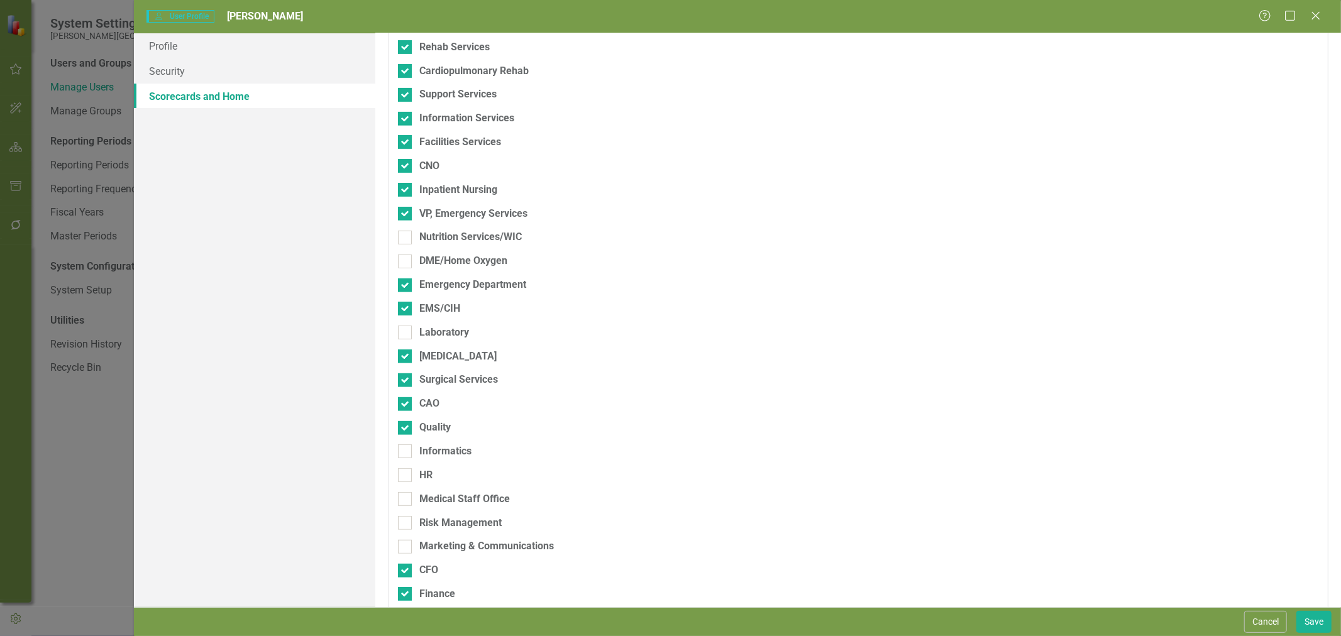
scroll to position [419, 0]
click at [443, 233] on div "Nutrition Services/WIC" at bounding box center [470, 233] width 103 height 14
click at [406, 233] on input "Nutrition Services/WIC" at bounding box center [402, 231] width 8 height 8
checkbox input "true"
click at [443, 261] on div "DME/Home Oxygen" at bounding box center [463, 257] width 88 height 14
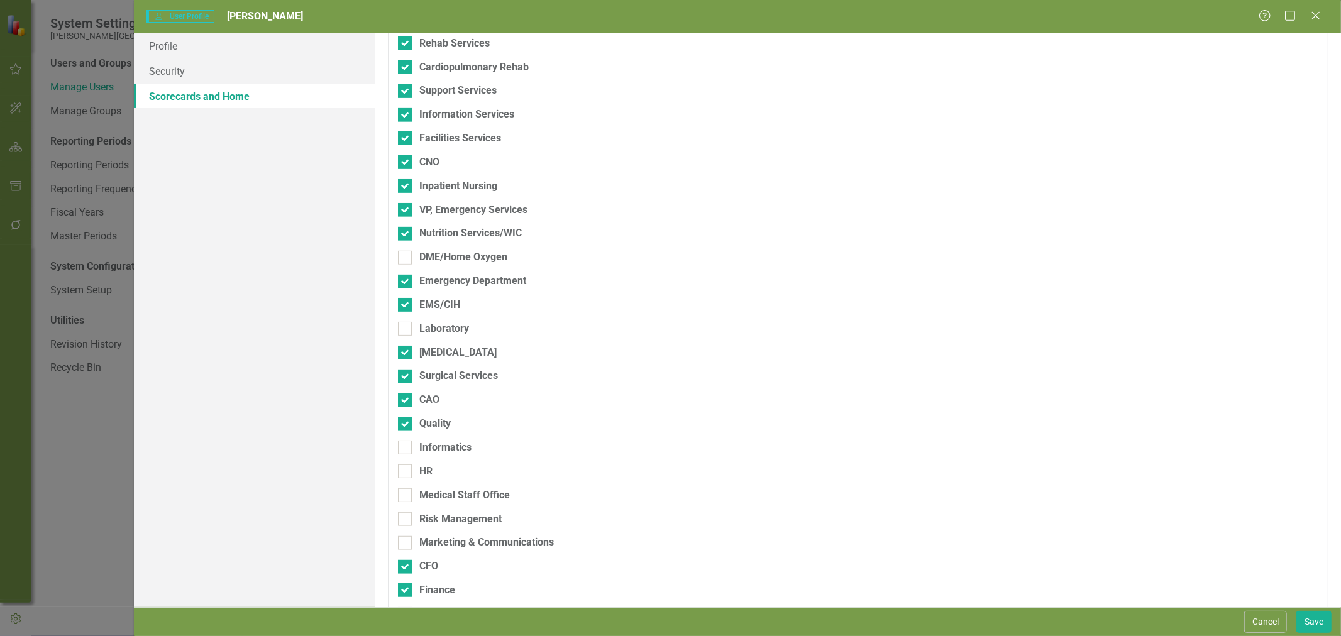
click at [406, 259] on input "DME/Home Oxygen" at bounding box center [402, 255] width 8 height 8
checkbox input "true"
click at [443, 322] on div "Laboratory" at bounding box center [444, 329] width 50 height 14
click at [406, 322] on input "Laboratory" at bounding box center [402, 326] width 8 height 8
checkbox input "true"
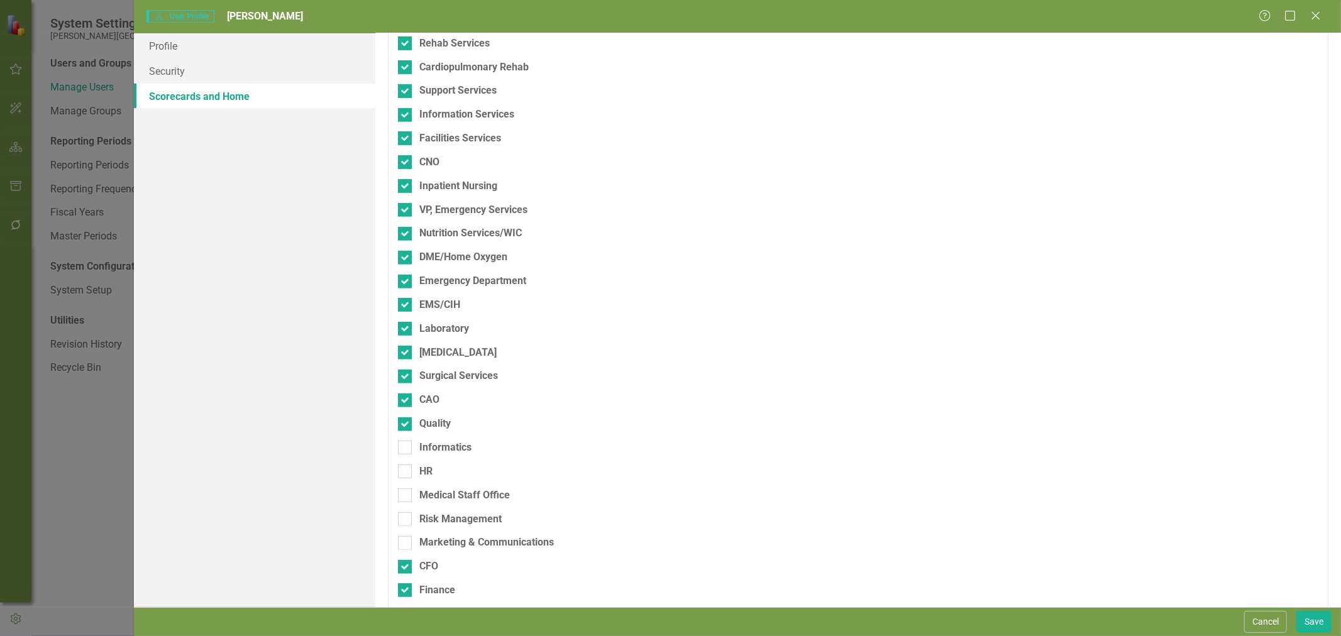
scroll to position [489, 0]
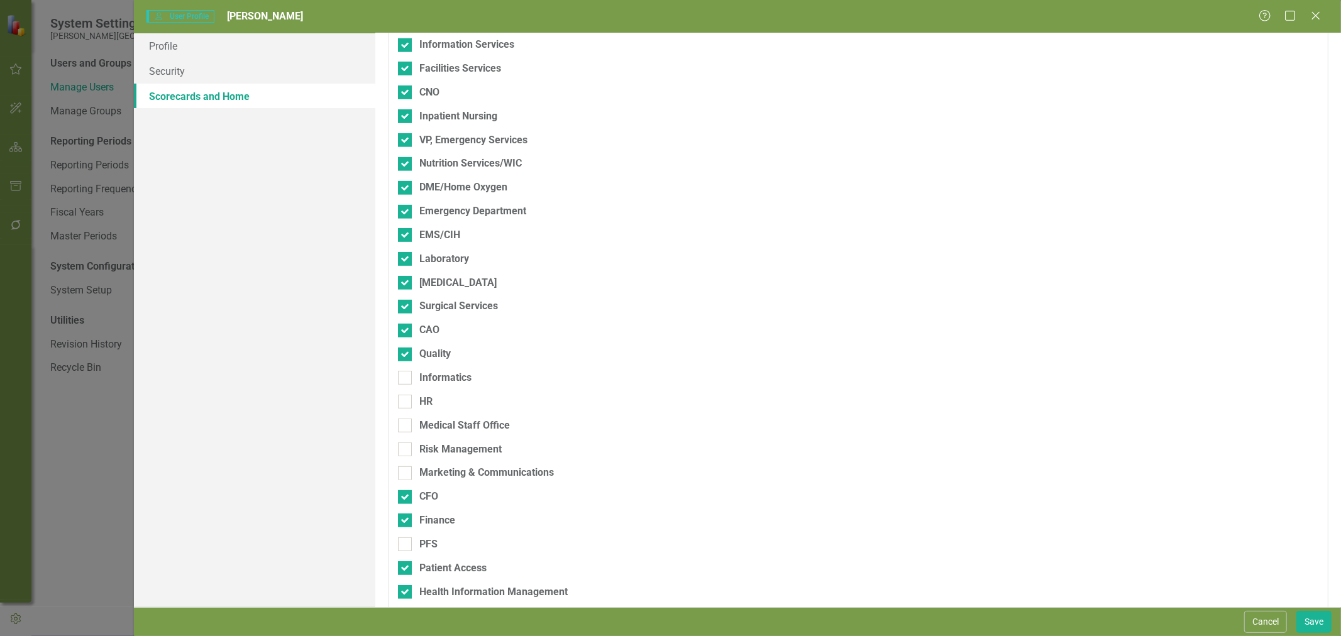
click at [448, 387] on div "Informatics" at bounding box center [792, 383] width 789 height 24
click at [423, 385] on div "Informatics" at bounding box center [445, 378] width 52 height 14
click at [406, 379] on input "Informatics" at bounding box center [402, 375] width 8 height 8
checkbox input "true"
click at [423, 397] on div "HR" at bounding box center [425, 402] width 13 height 14
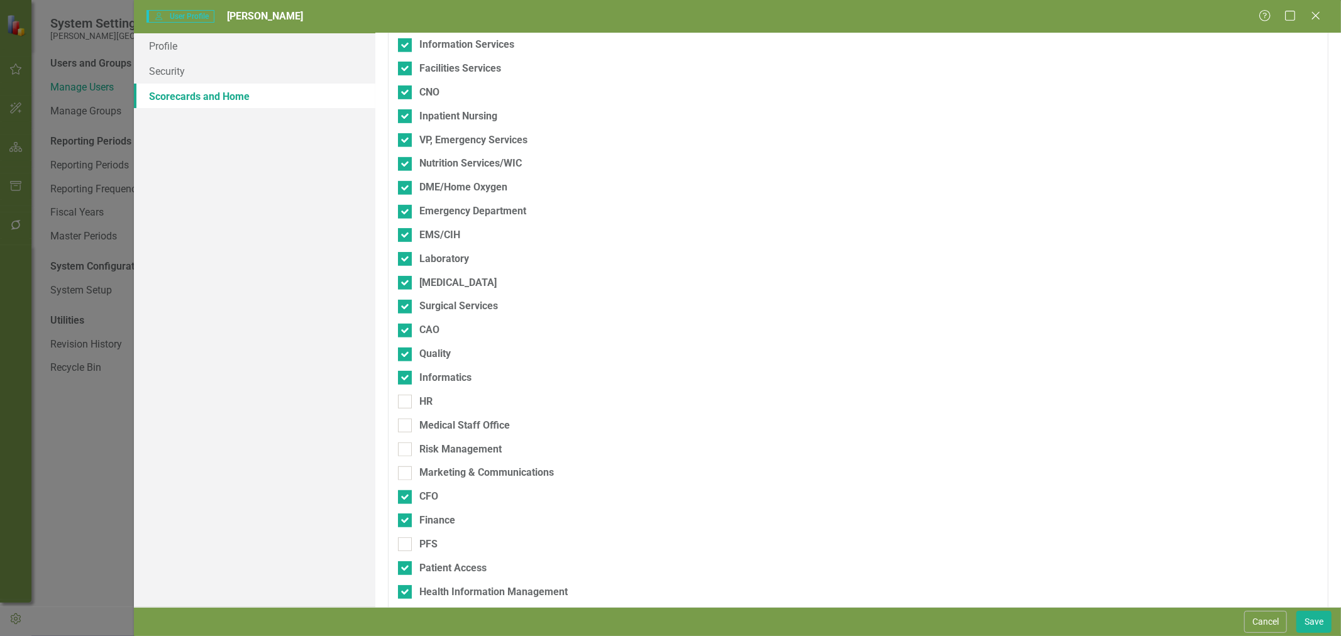
click at [406, 397] on input "HR" at bounding box center [402, 399] width 8 height 8
checkbox input "true"
click at [437, 421] on div "Medical Staff Office" at bounding box center [464, 426] width 91 height 14
click at [406, 421] on input "Medical Staff Office" at bounding box center [402, 423] width 8 height 8
checkbox input "true"
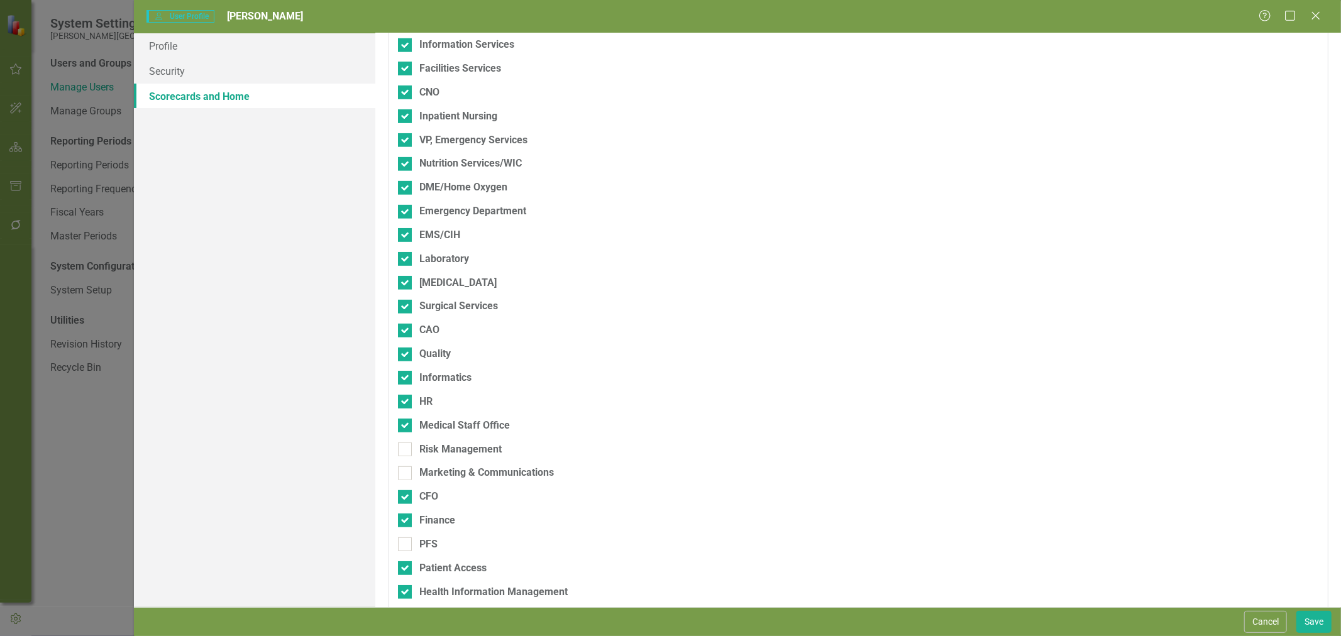
click at [442, 443] on div "Risk Management" at bounding box center [460, 450] width 82 height 14
click at [406, 443] on input "Risk Management" at bounding box center [402, 447] width 8 height 8
checkbox input "true"
click at [453, 468] on div "Marketing & Communications" at bounding box center [486, 473] width 135 height 14
click at [406, 468] on input "Marketing & Communications" at bounding box center [402, 471] width 8 height 8
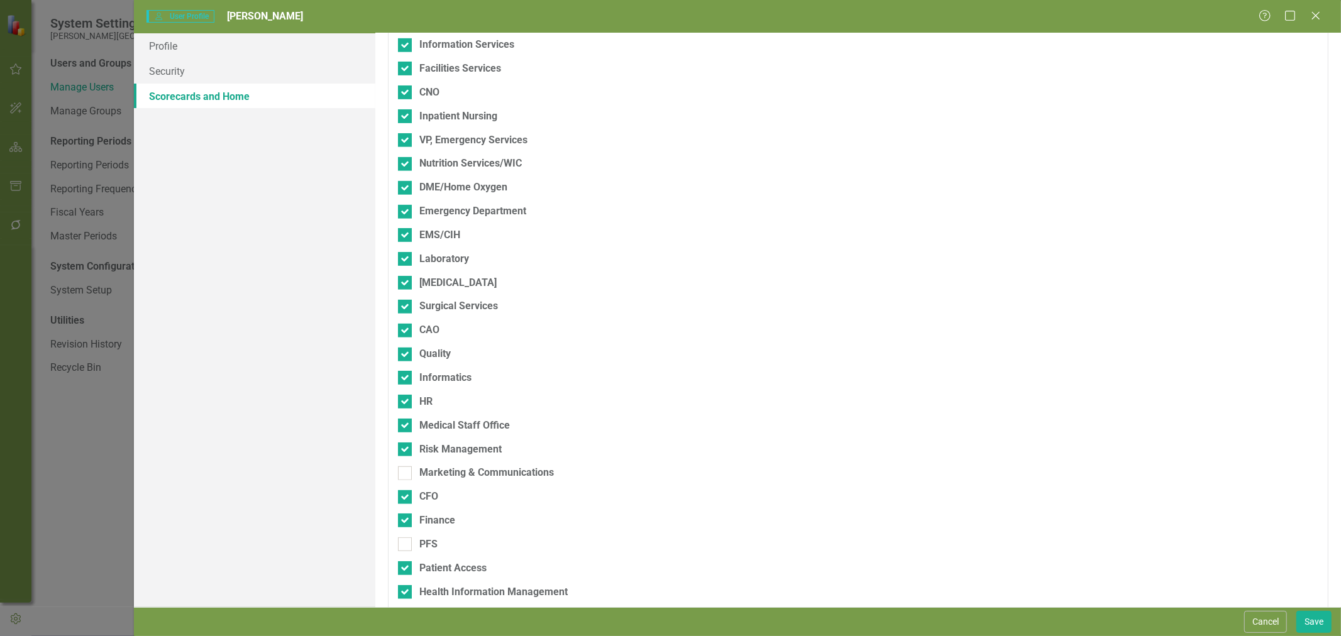
checkbox input "true"
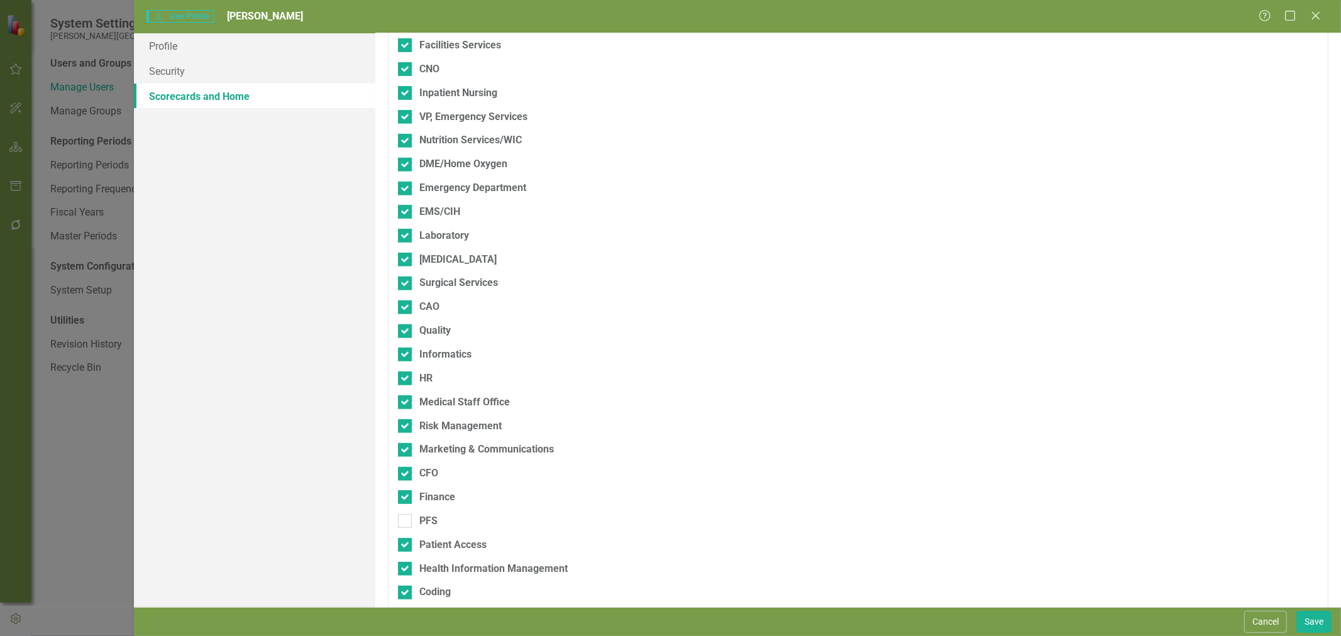
scroll to position [524, 0]
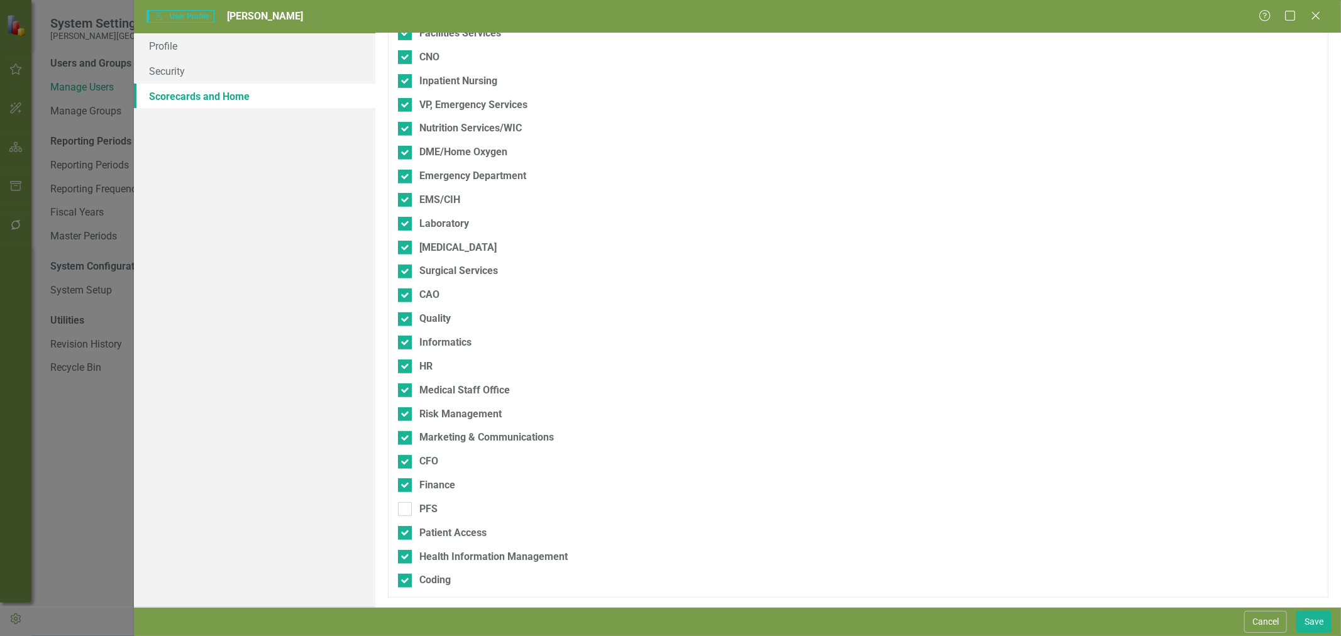
click at [431, 505] on div "PFS" at bounding box center [428, 509] width 18 height 14
click at [406, 505] on input "PFS" at bounding box center [402, 506] width 8 height 8
checkbox input "true"
click at [1322, 619] on button "Save" at bounding box center [1314, 622] width 35 height 22
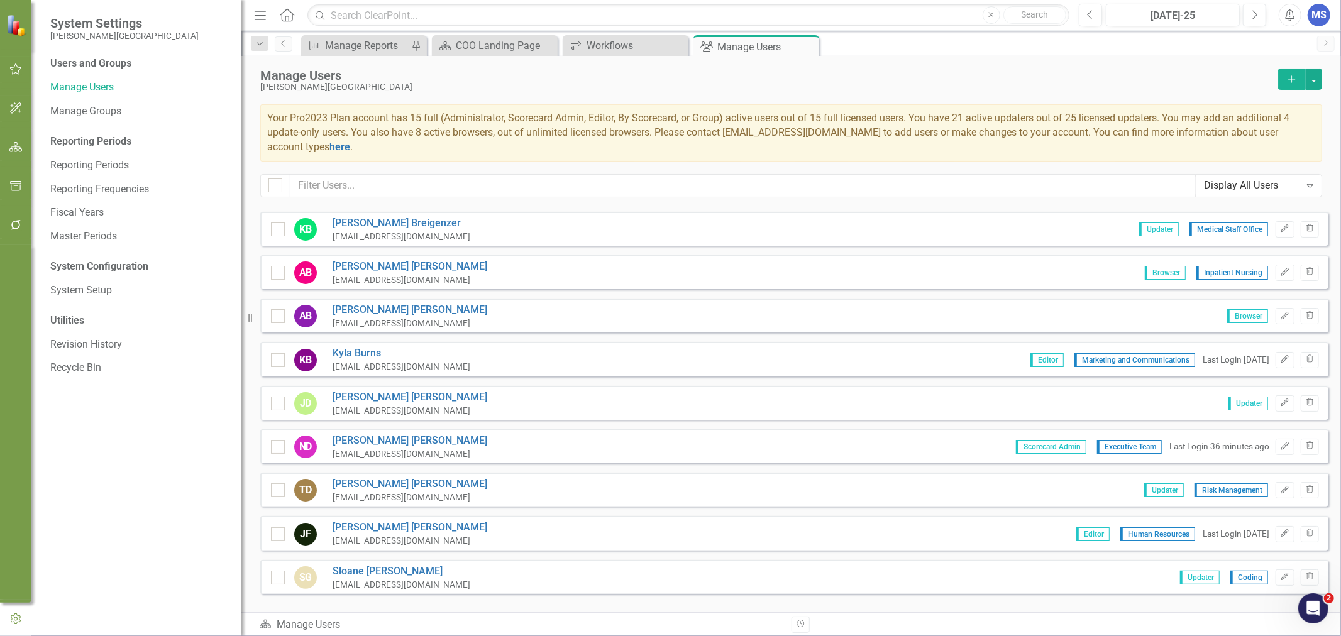
scroll to position [0, 0]
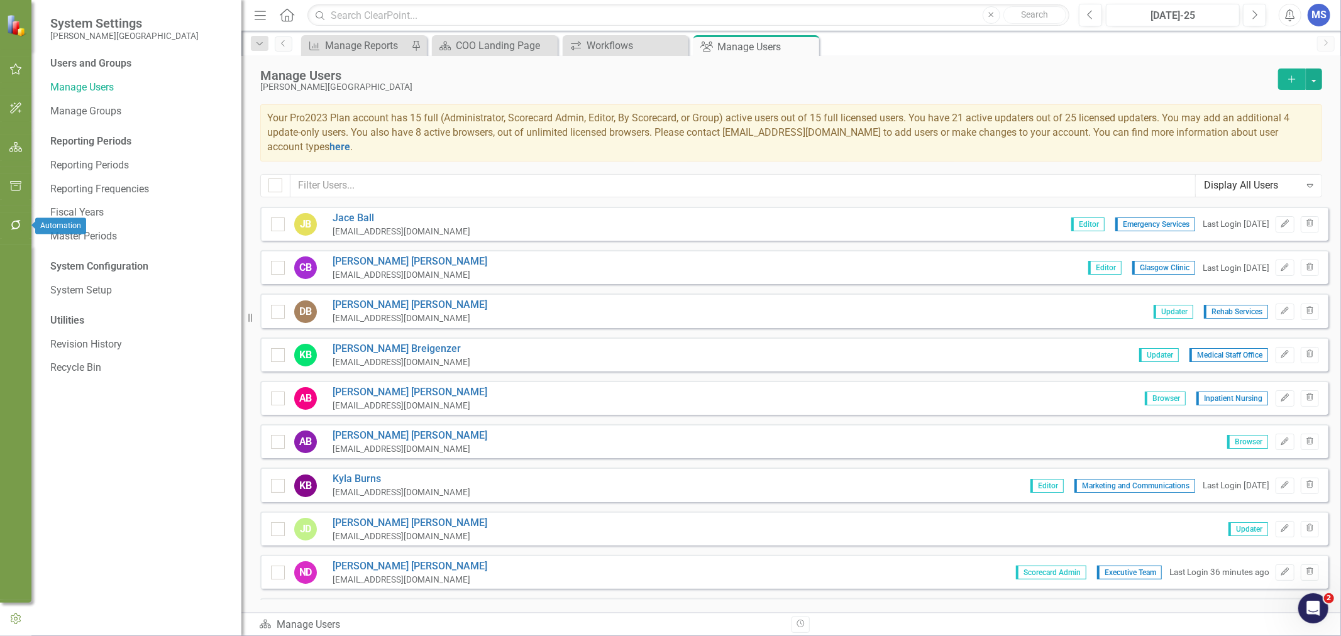
click at [11, 224] on icon "button" at bounding box center [16, 225] width 10 height 10
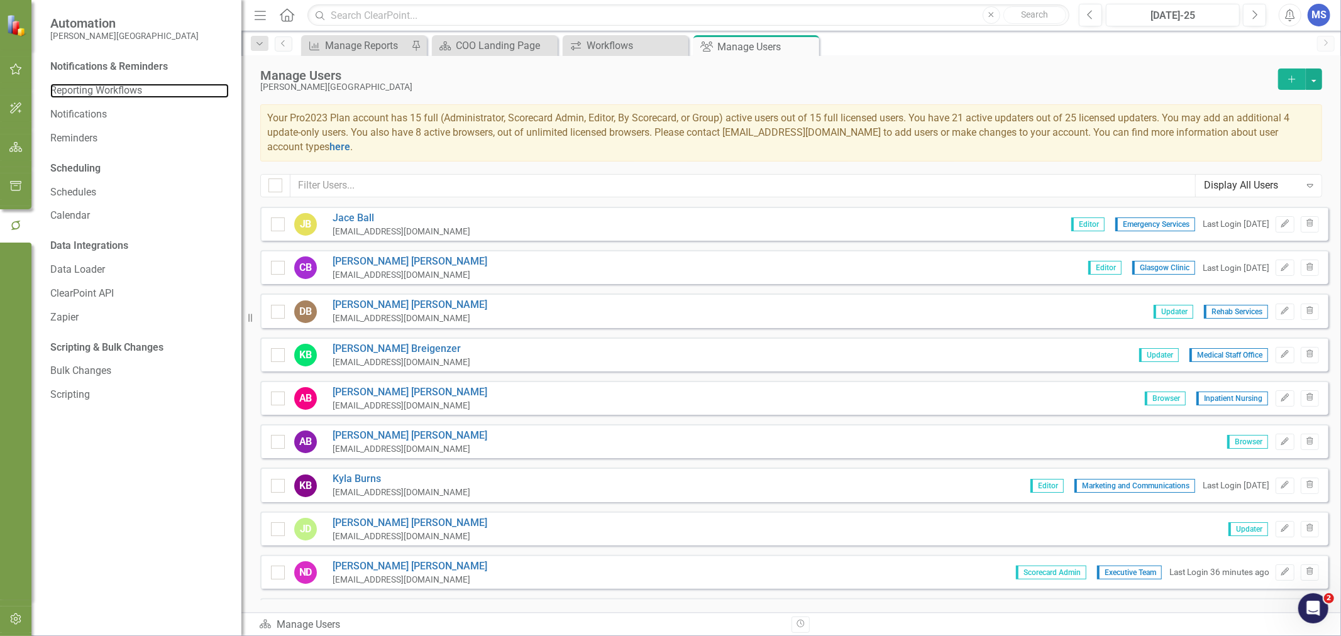
click at [118, 89] on link "Reporting Workflows" at bounding box center [139, 91] width 179 height 14
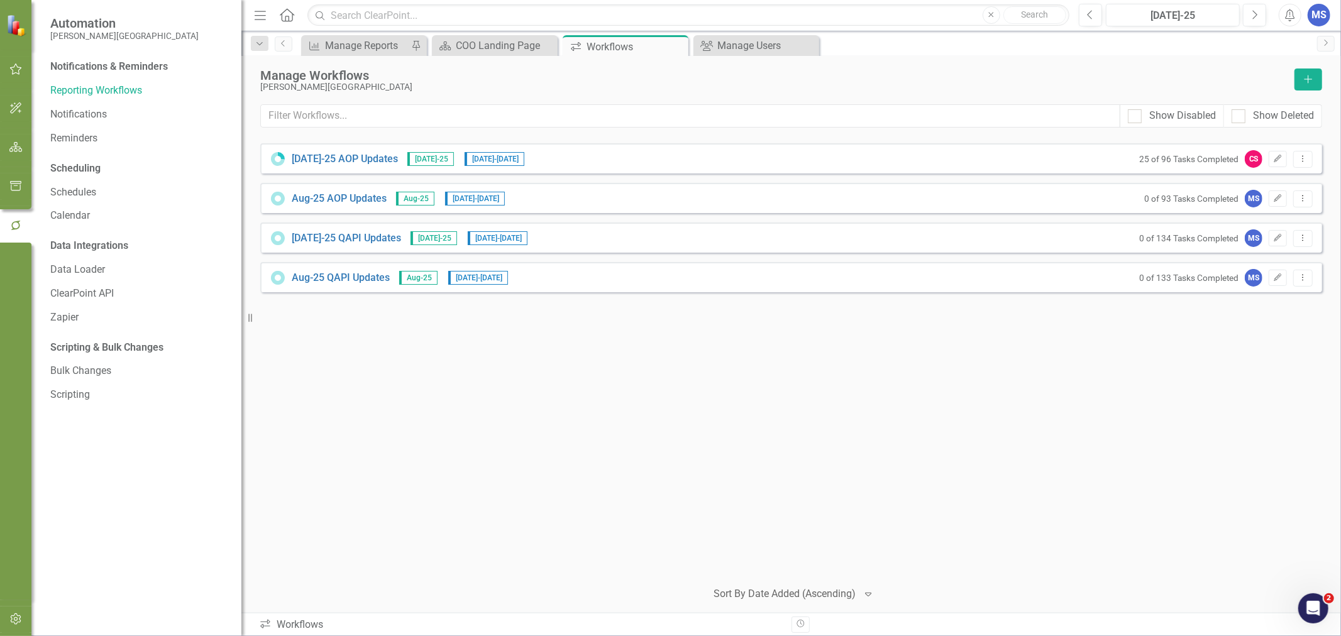
click at [340, 240] on link "[DATE]-25 QAPI Updates" at bounding box center [346, 238] width 109 height 14
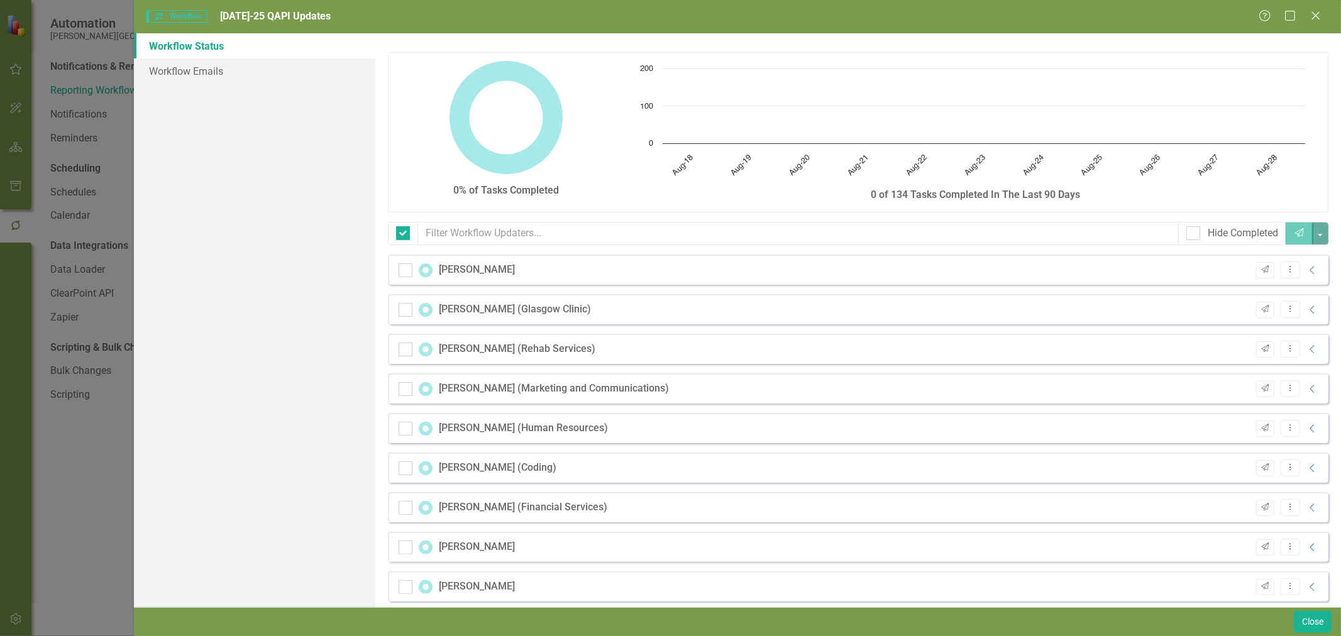
checkbox input "false"
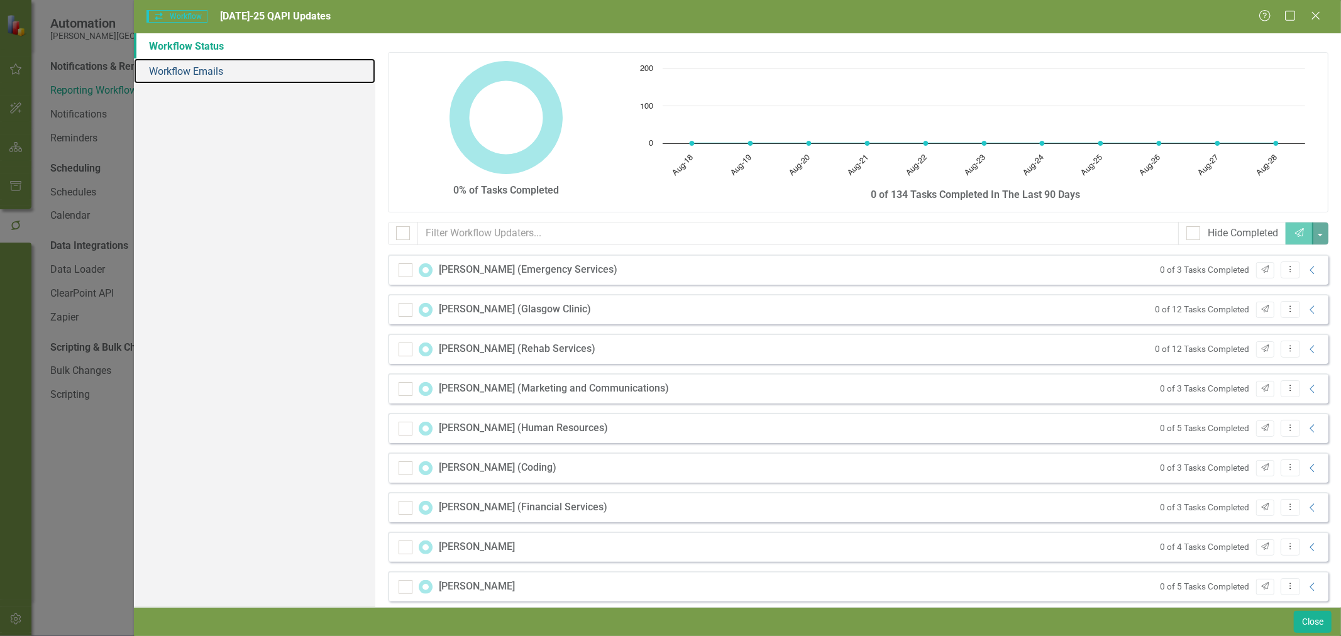
click at [243, 82] on link "Workflow Emails" at bounding box center [254, 70] width 241 height 25
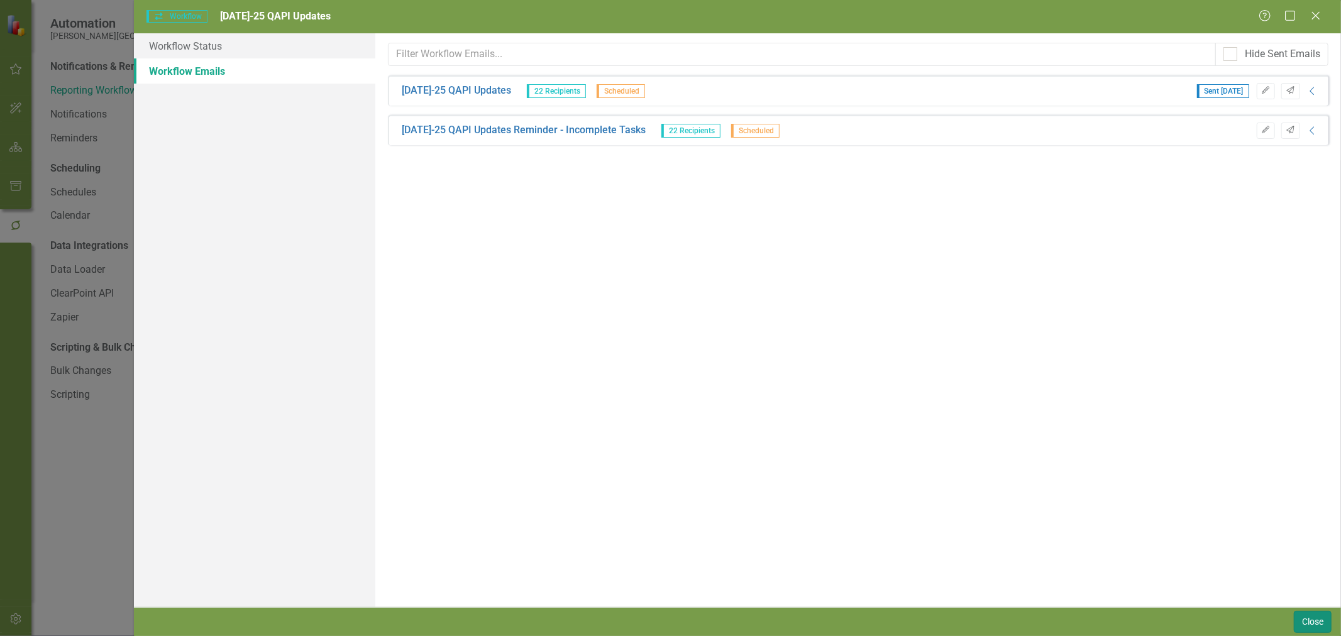
click at [1308, 627] on button "Close" at bounding box center [1313, 622] width 38 height 22
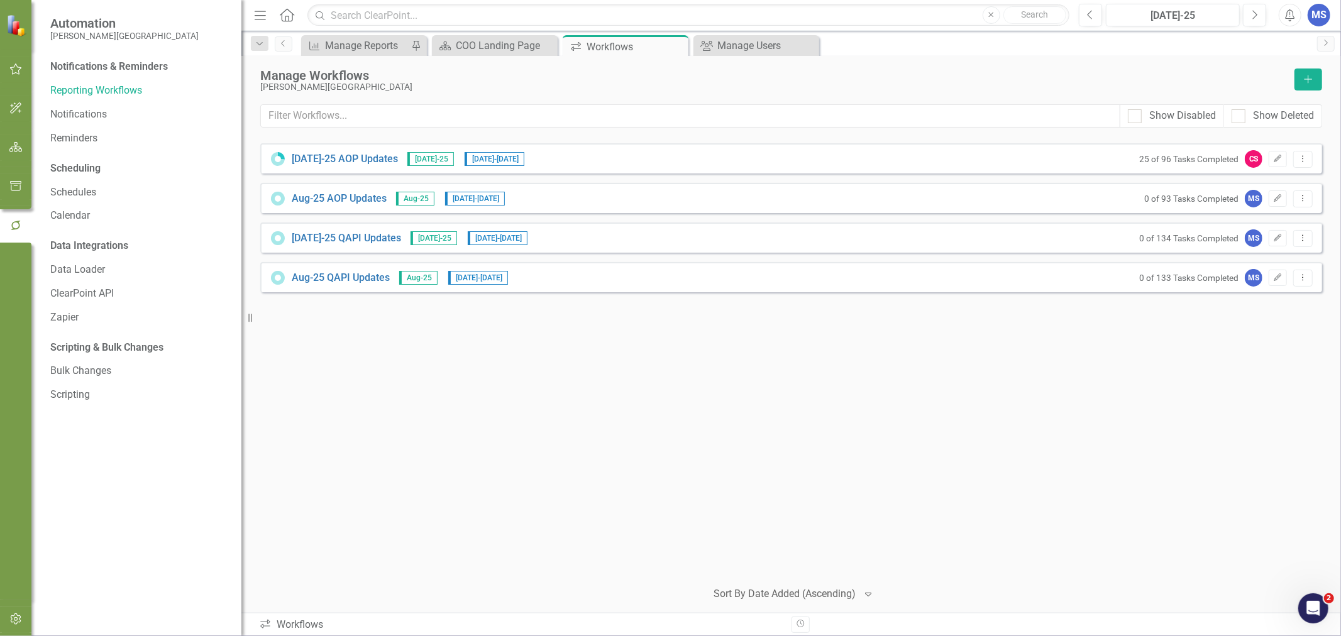
click at [353, 279] on link "Aug-25 QAPI Updates" at bounding box center [341, 278] width 98 height 14
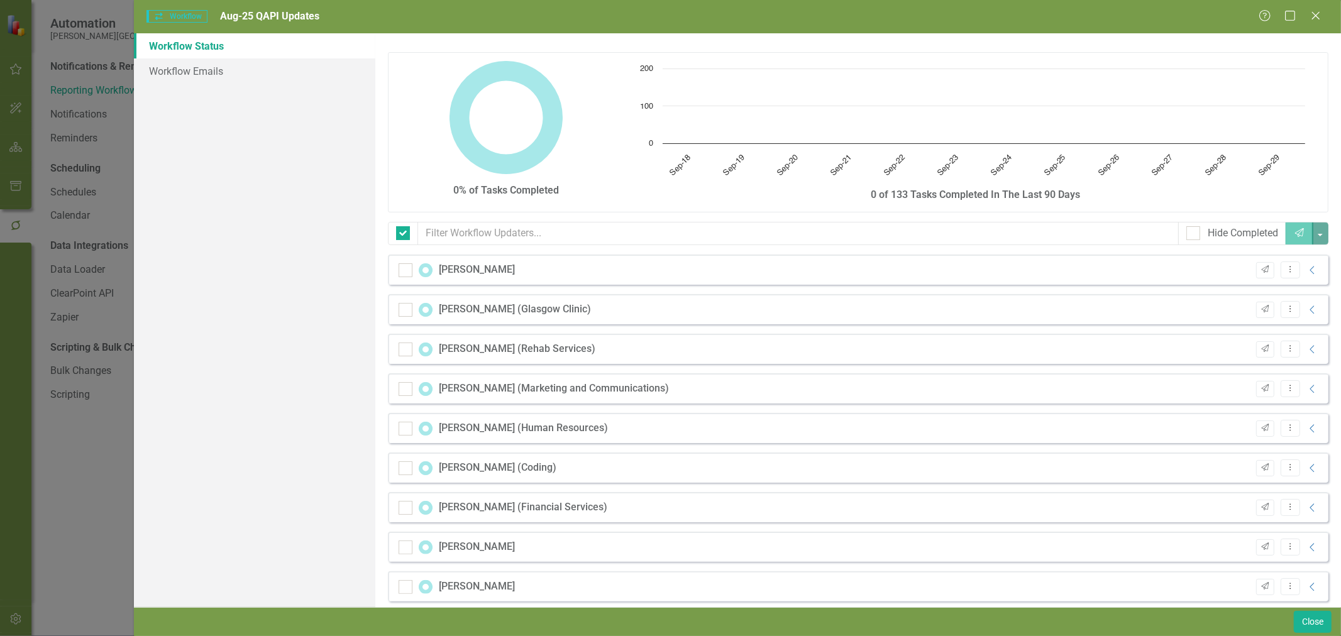
checkbox input "false"
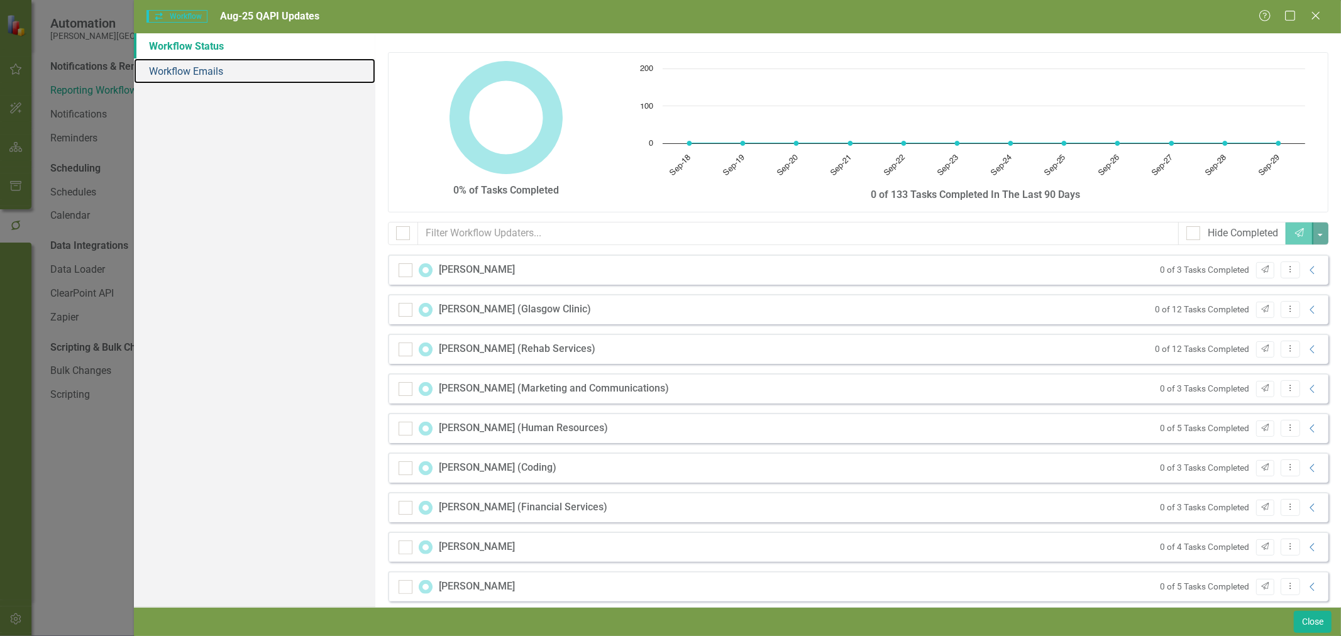
click at [214, 71] on link "Workflow Emails" at bounding box center [254, 70] width 241 height 25
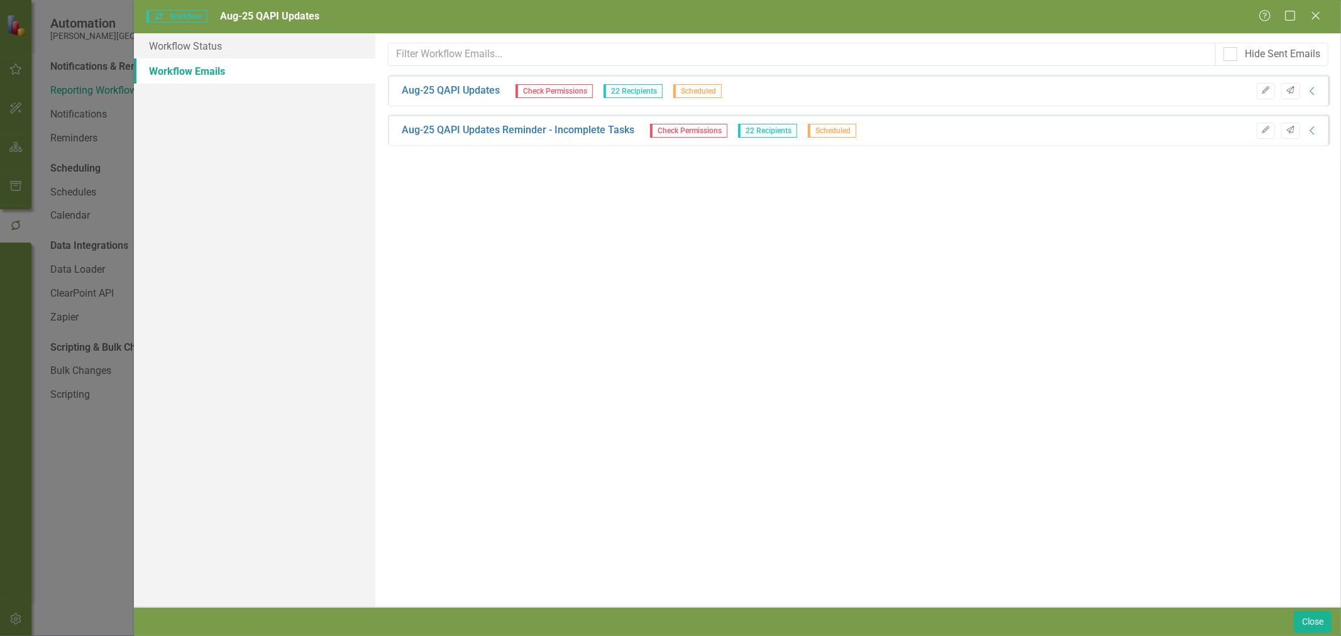
click at [580, 90] on span "Check Permissions" at bounding box center [554, 91] width 77 height 14
click at [568, 91] on span "Check Permissions" at bounding box center [554, 91] width 77 height 14
